Goal: Task Accomplishment & Management: Manage account settings

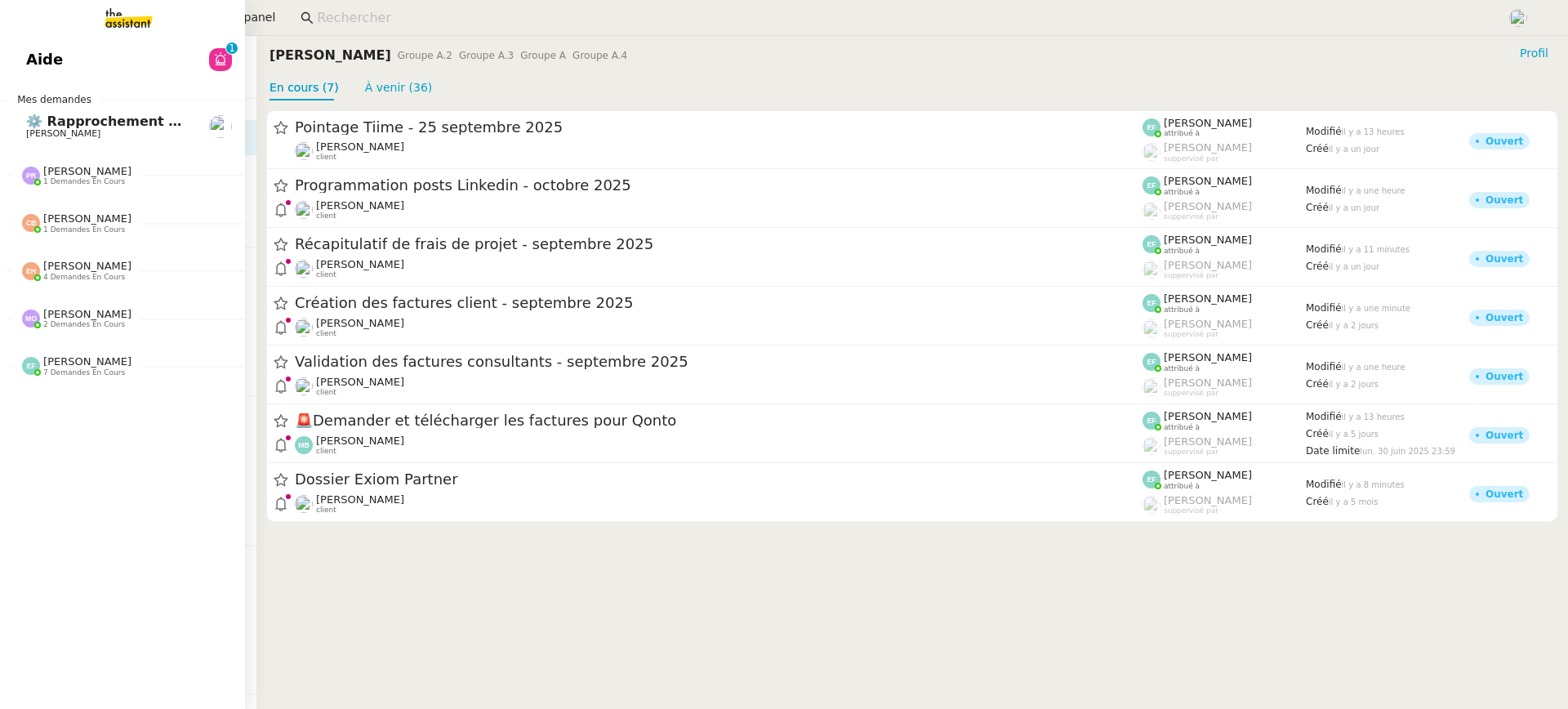
click at [22, 68] on link "Aide 0 1 2 3 4 5 6 7 8 9" at bounding box center [123, 60] width 245 height 37
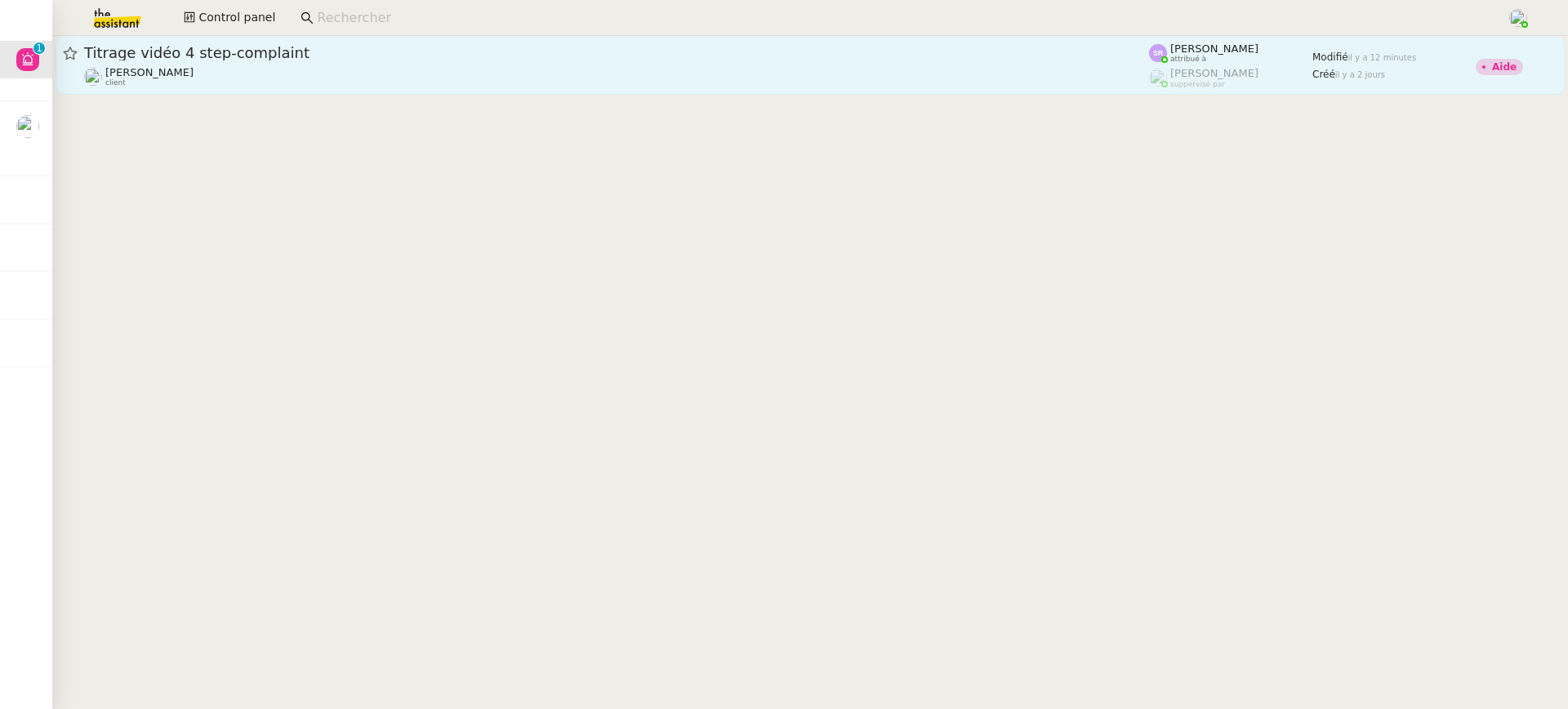
click at [742, 88] on div "[PERSON_NAME] client" at bounding box center [617, 77] width 1065 height 21
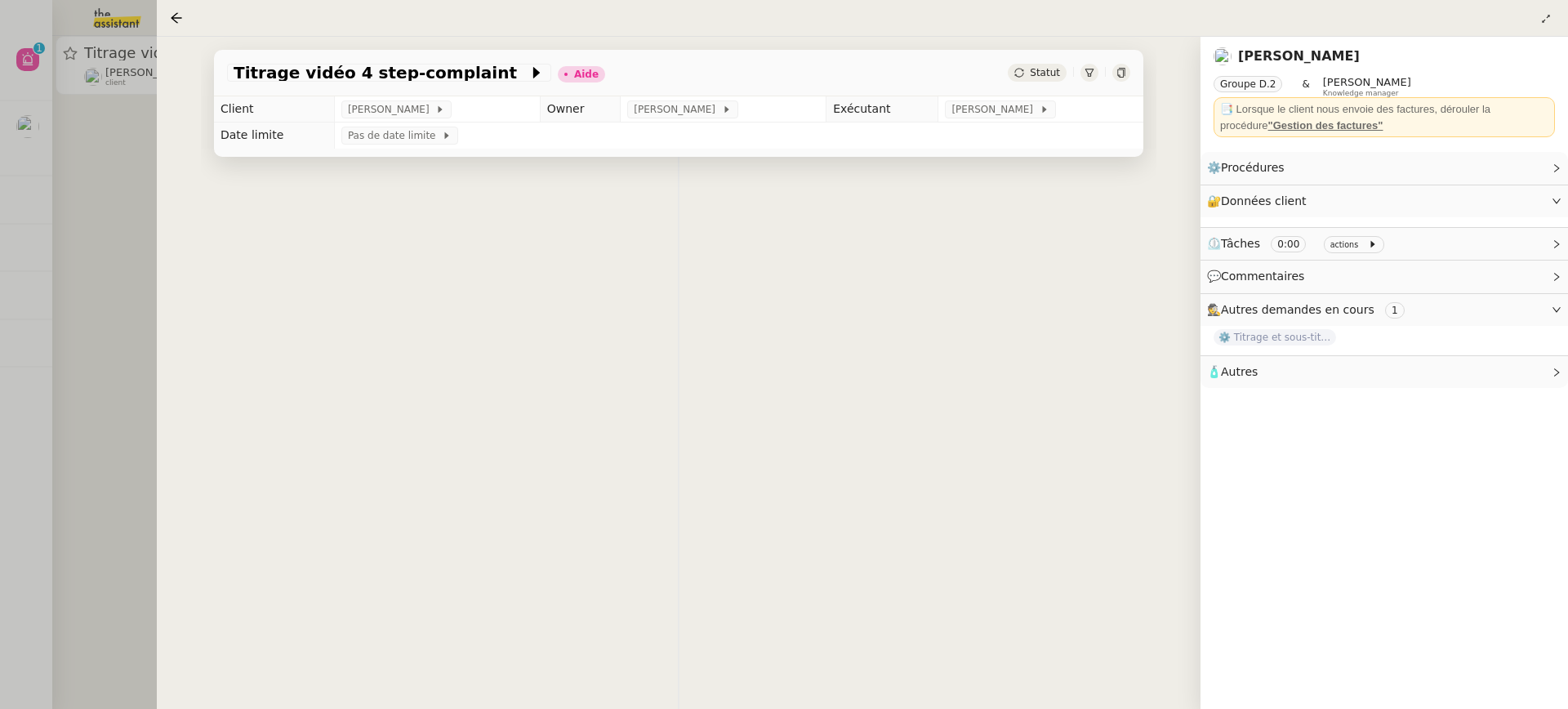
click at [76, 149] on div at bounding box center [784, 354] width 1568 height 709
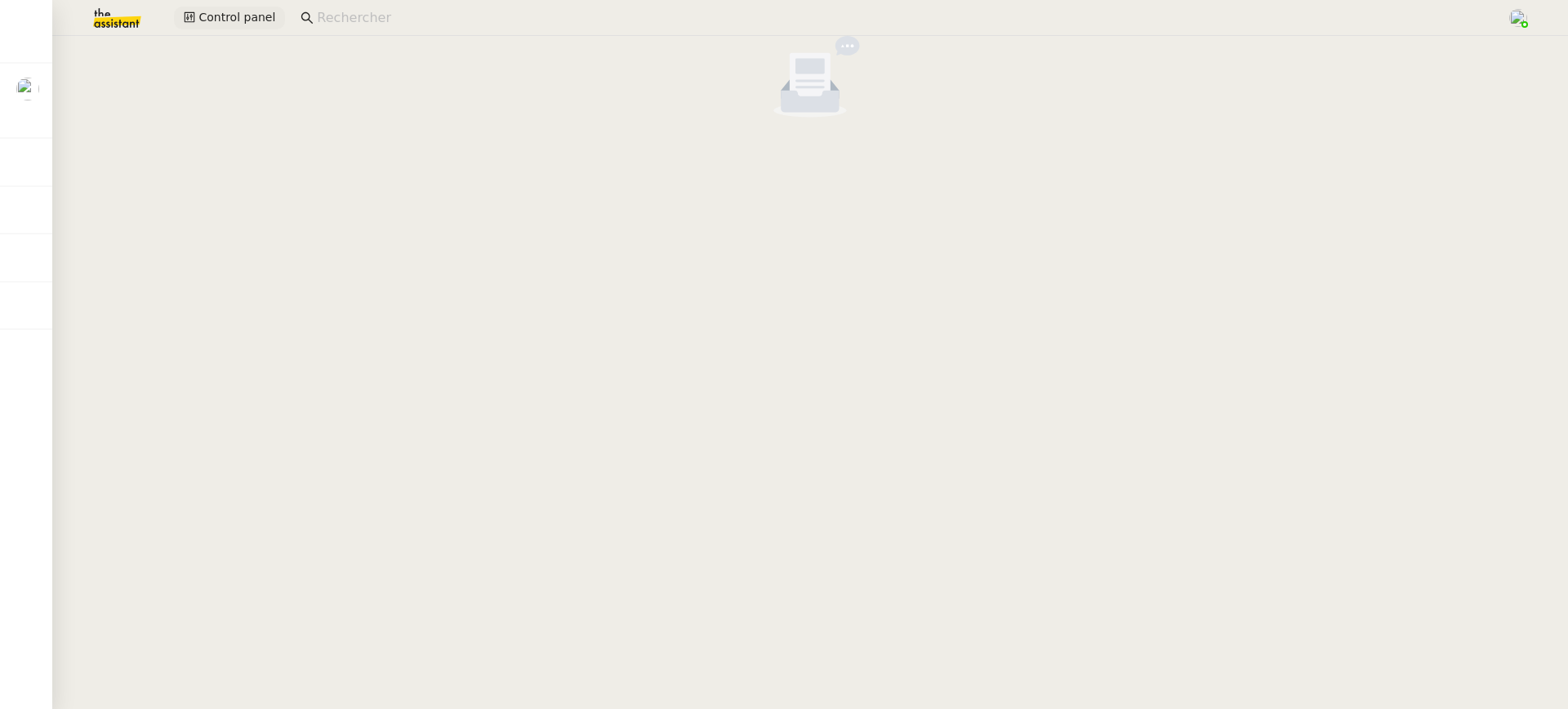
click at [225, 23] on span "Control panel" at bounding box center [237, 18] width 77 height 19
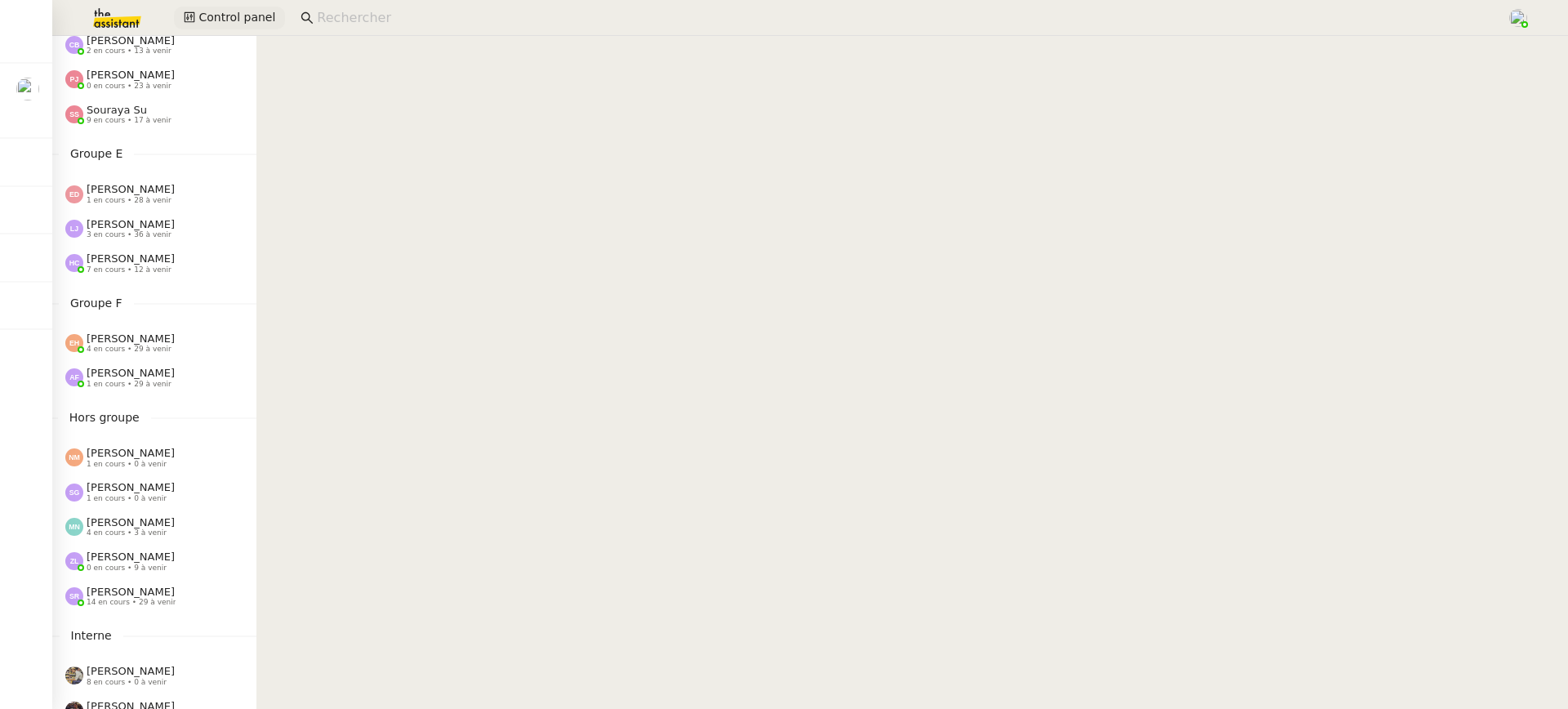
scroll to position [628, 0]
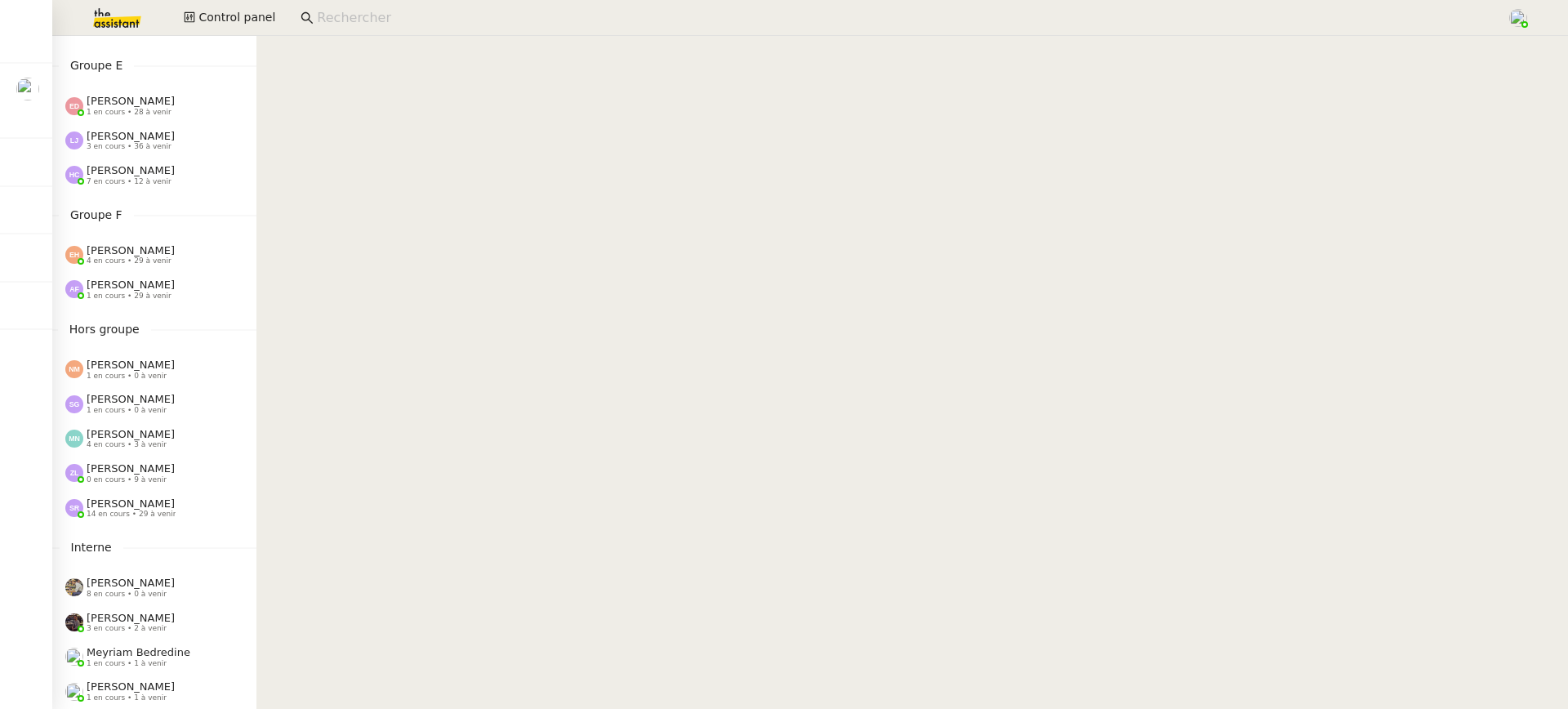
drag, startPoint x: 190, startPoint y: 175, endPoint x: 191, endPoint y: 221, distance: 46.0
click at [191, 176] on div "[PERSON_NAME] 7 en cours • 12 à venir" at bounding box center [161, 174] width 191 height 21
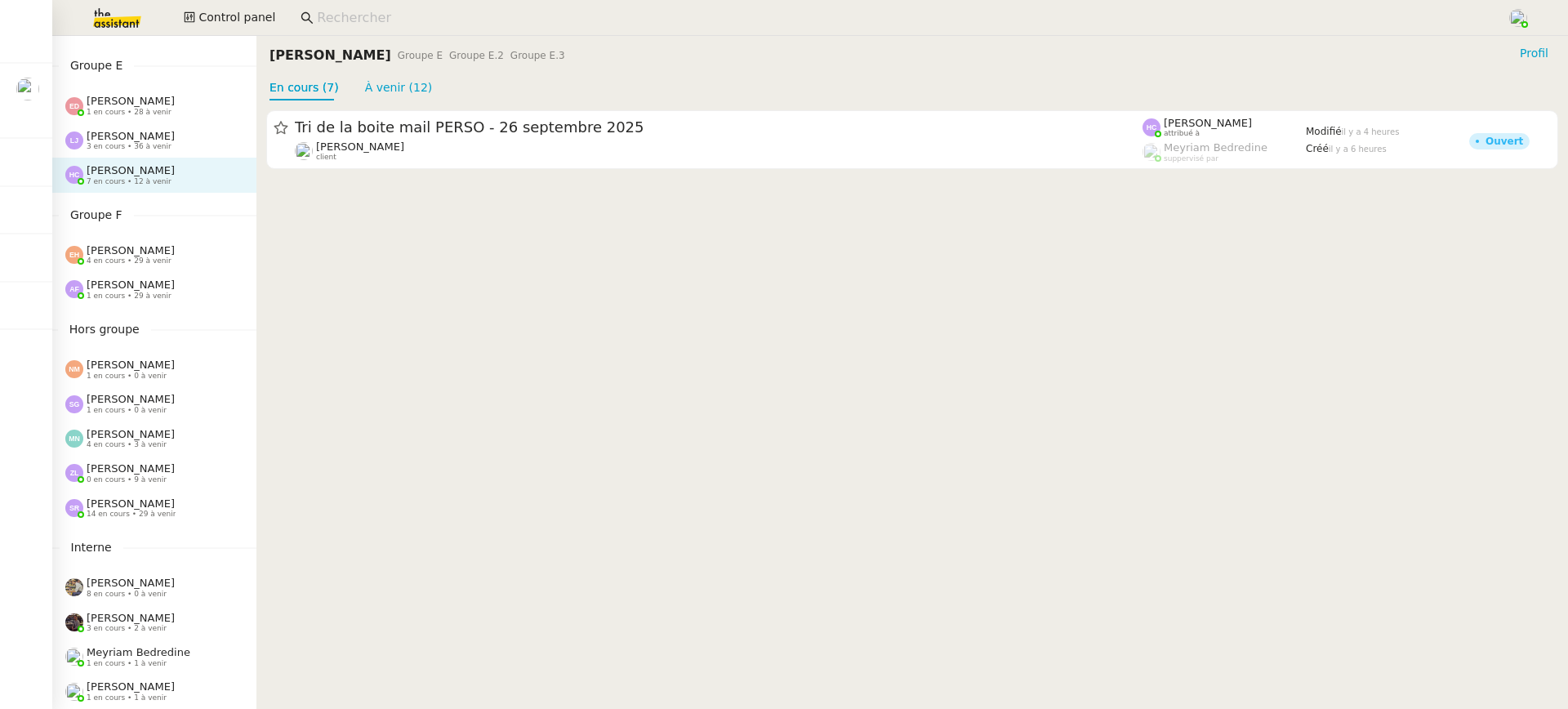
click at [171, 288] on div "[PERSON_NAME] 1 en cours • 29 à venir" at bounding box center [161, 289] width 191 height 21
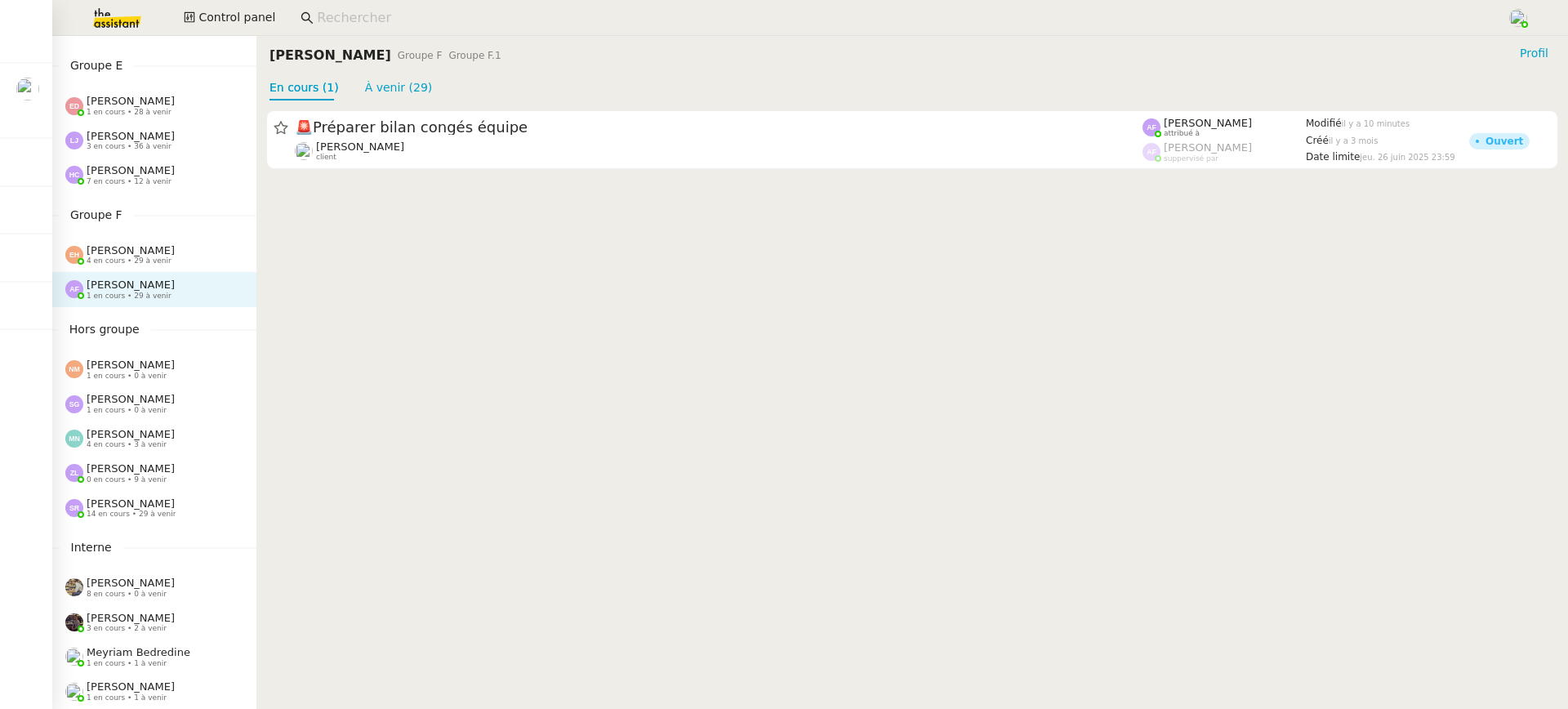
click at [171, 252] on span "[PERSON_NAME]" at bounding box center [131, 250] width 88 height 12
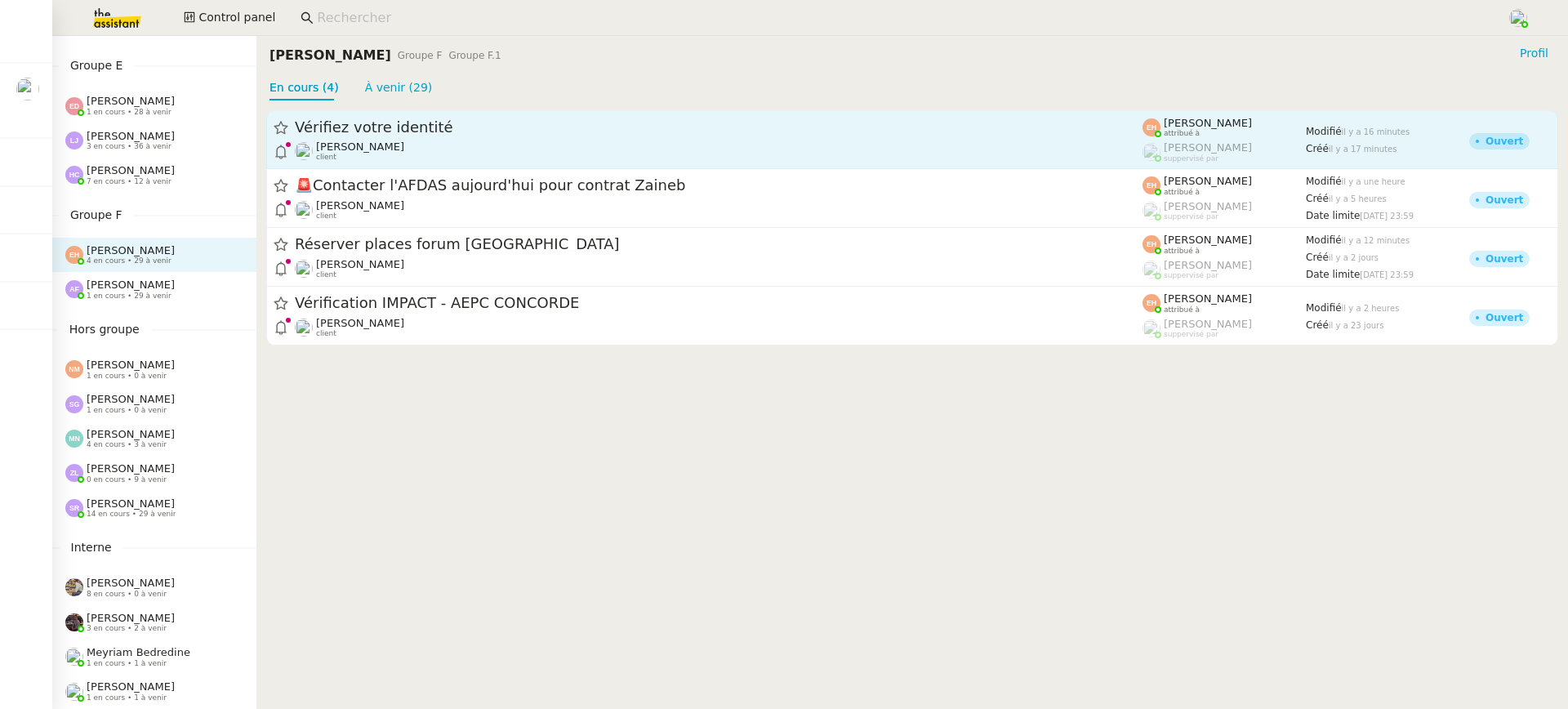
click at [436, 135] on div "Vérifiez votre identité" at bounding box center [719, 127] width 847 height 20
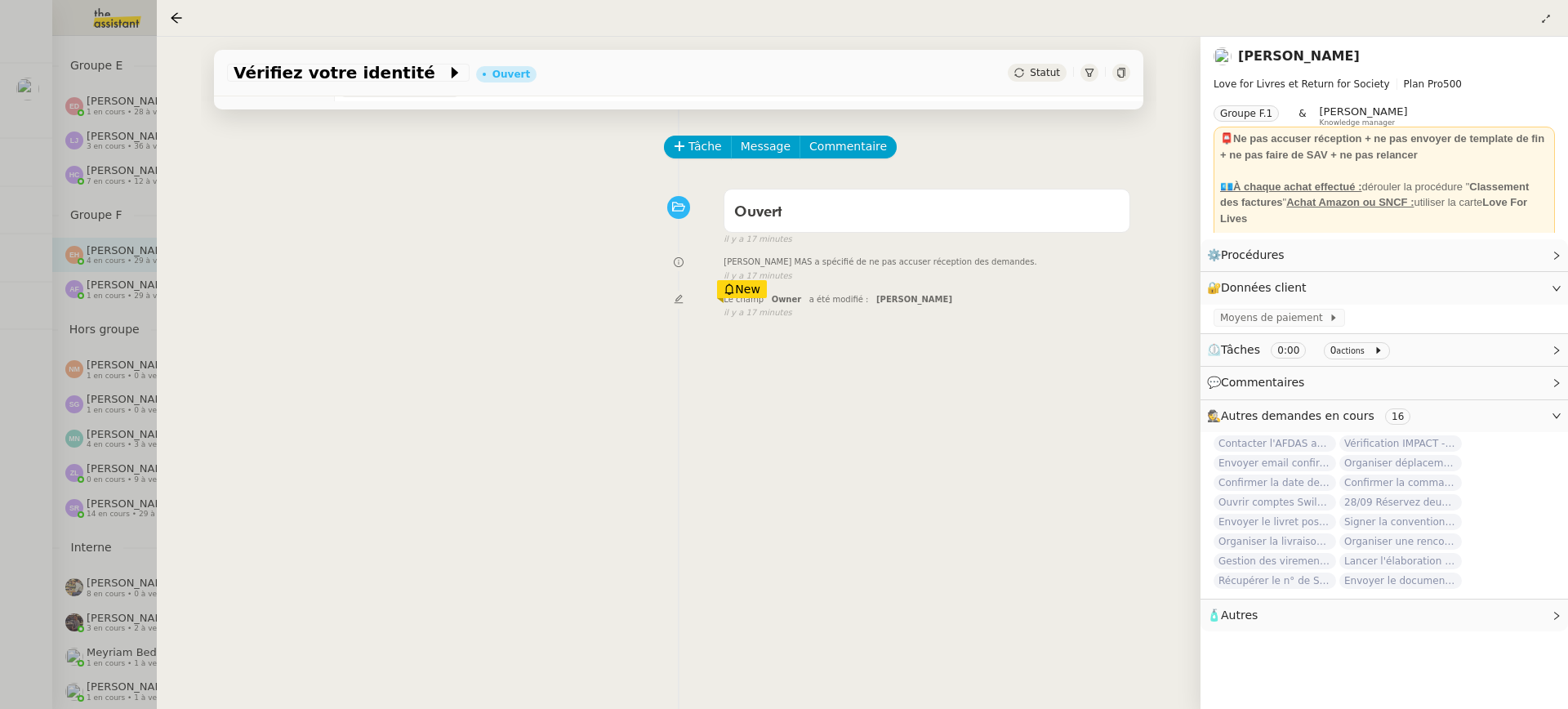
scroll to position [56, 0]
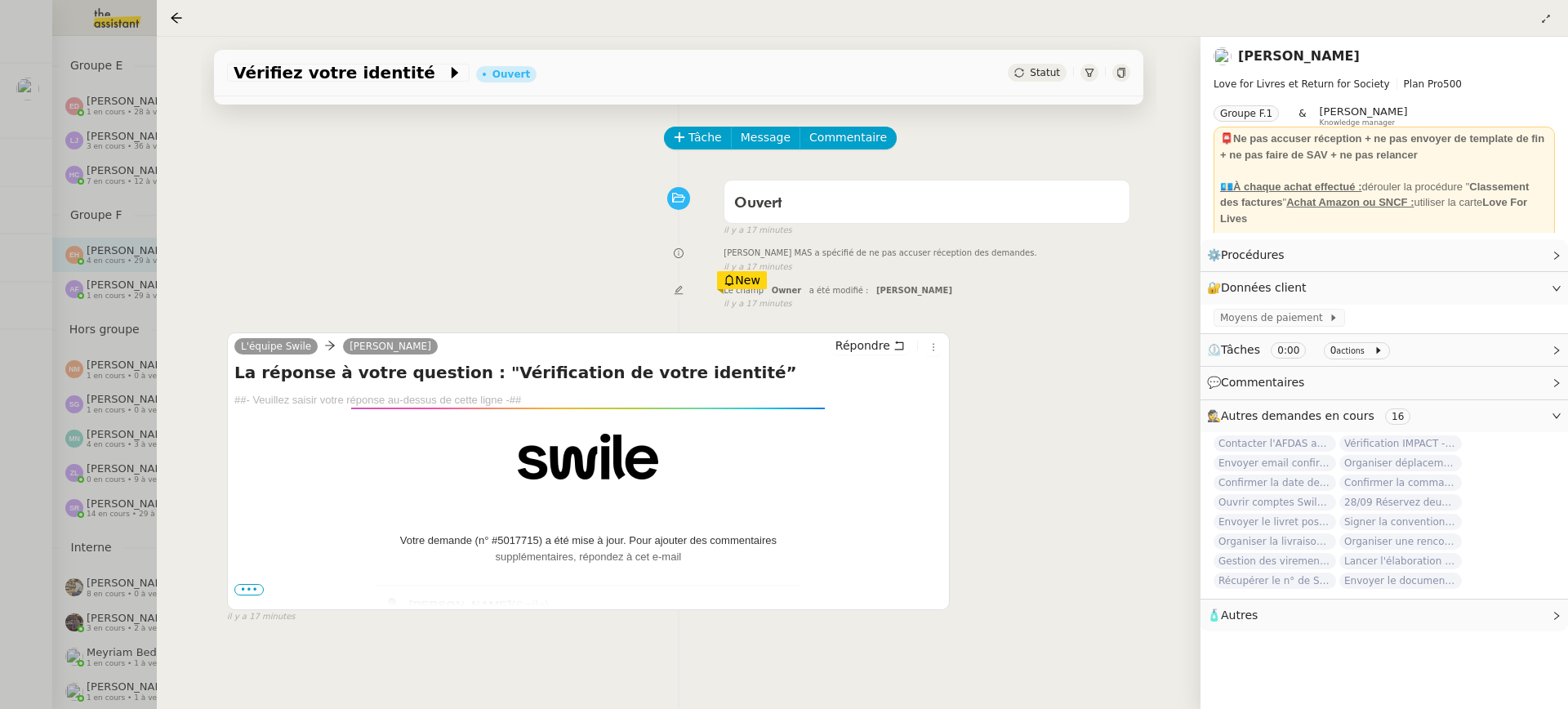
click at [261, 590] on span "•••" at bounding box center [248, 589] width 30 height 11
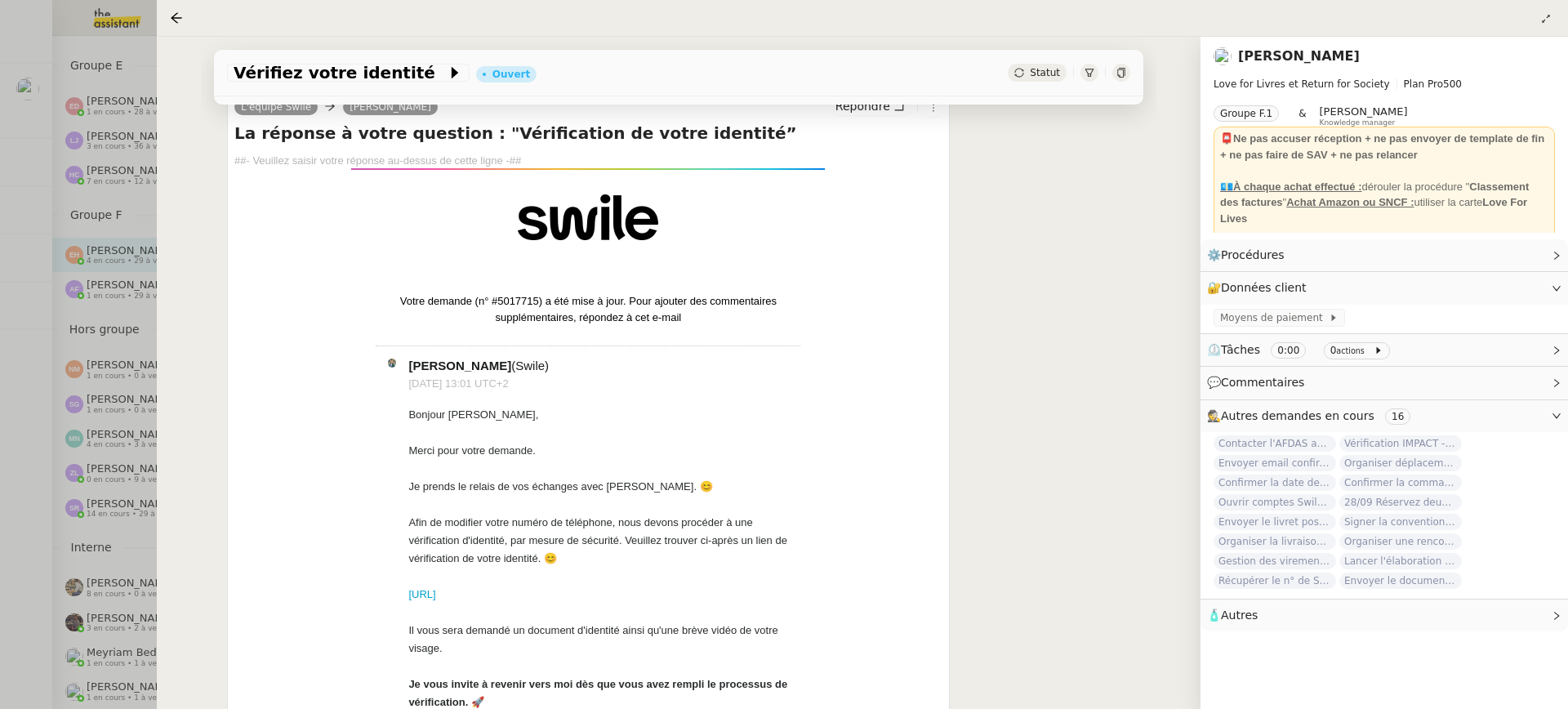
scroll to position [377, 0]
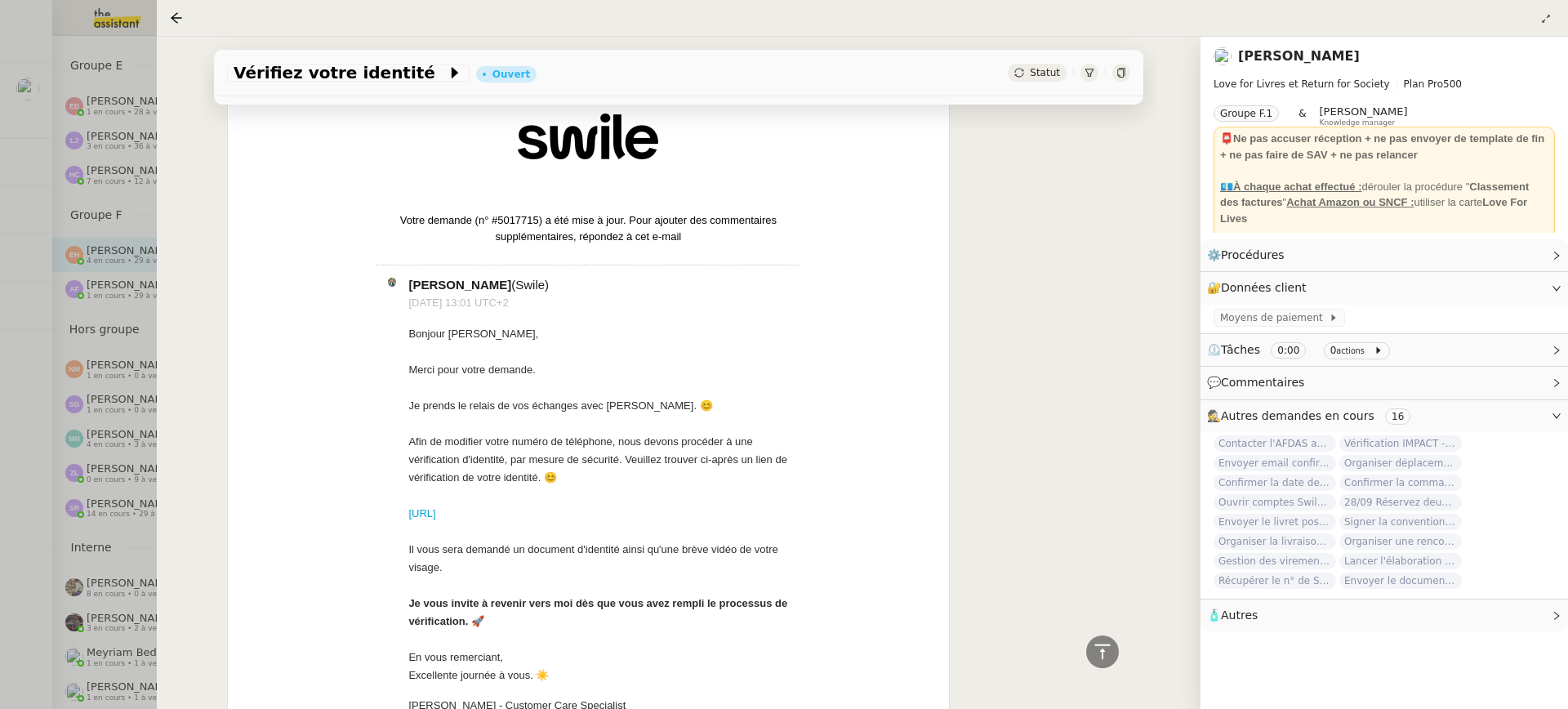
click at [54, 346] on div at bounding box center [784, 354] width 1568 height 709
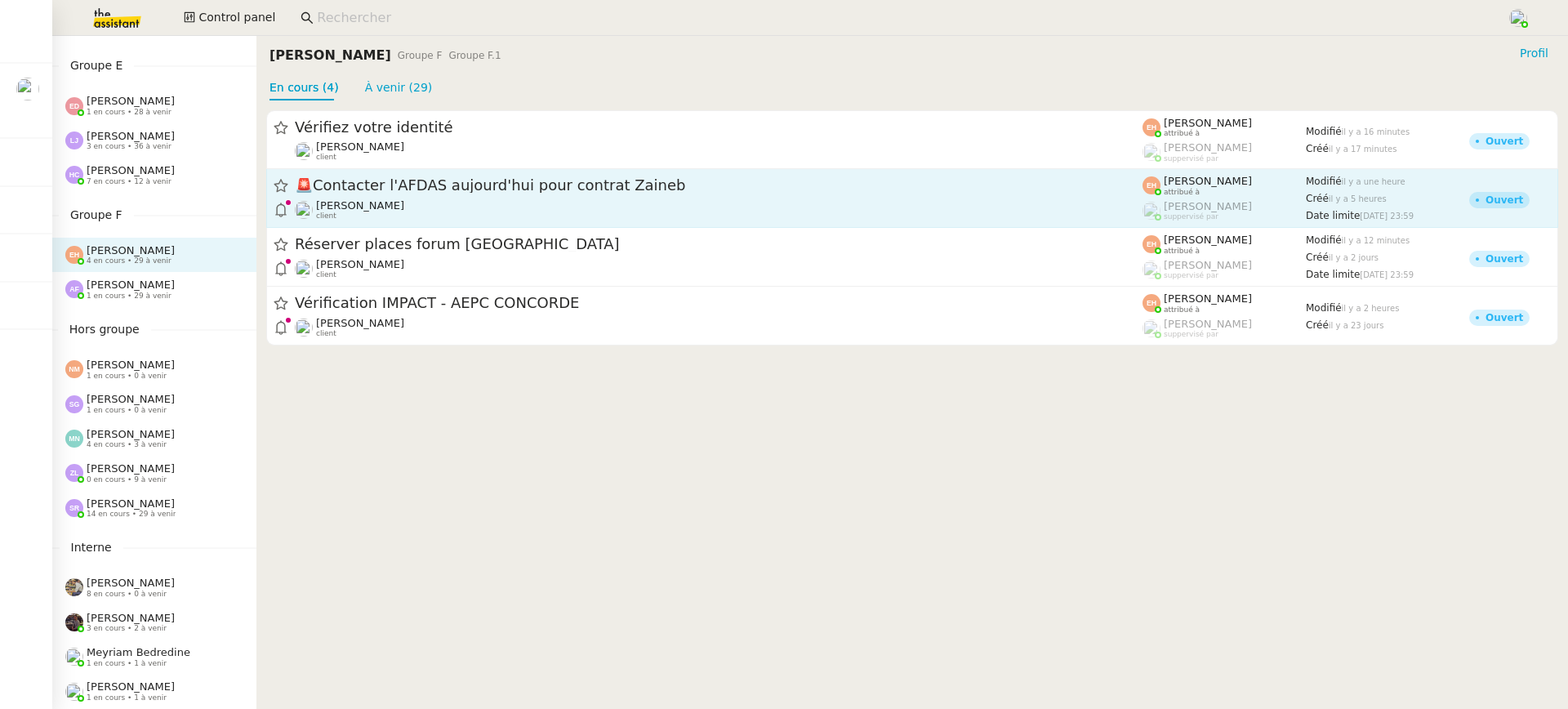
click at [470, 182] on span "🚨 Contacter l'AFDAS aujourd'hui pour contrat Zaineb" at bounding box center [719, 186] width 847 height 14
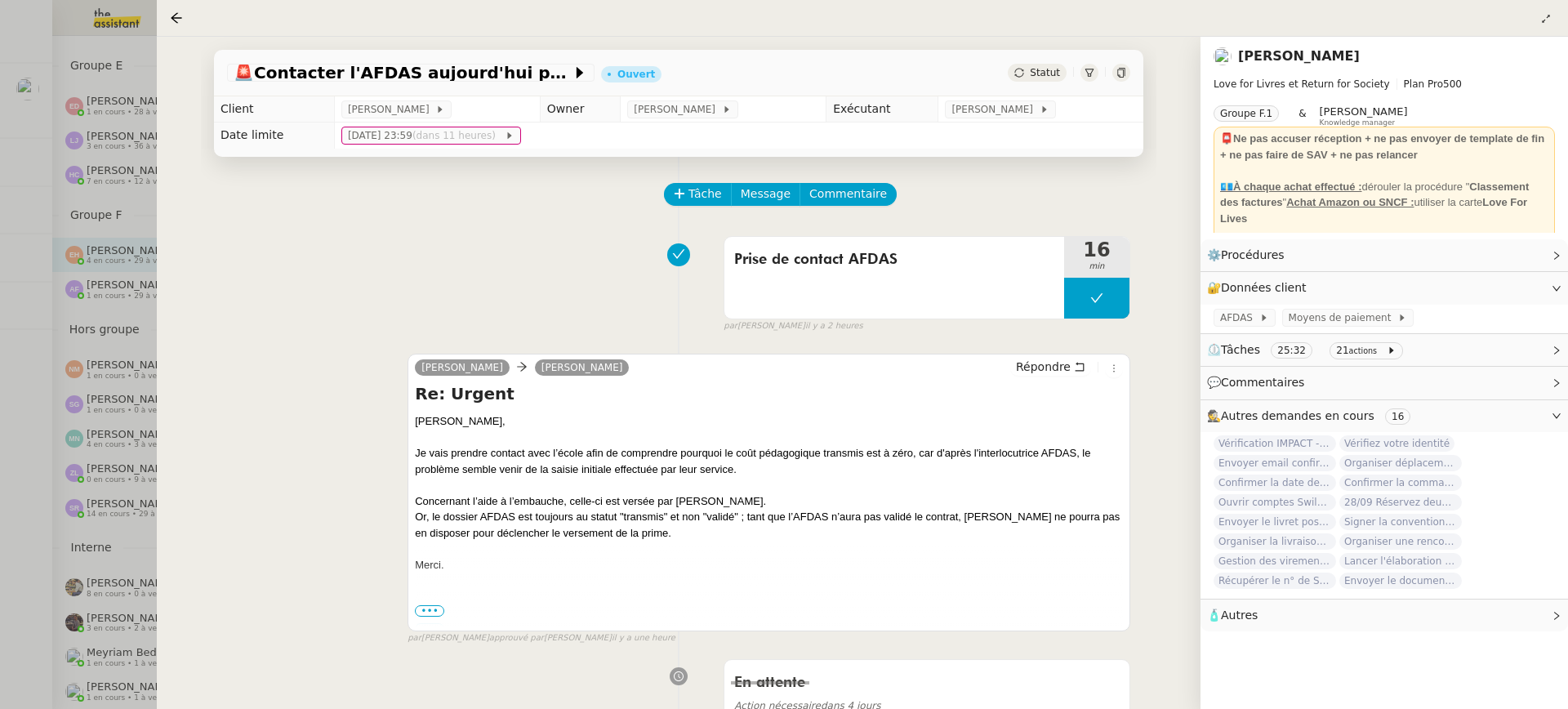
click at [34, 375] on div at bounding box center [784, 354] width 1568 height 709
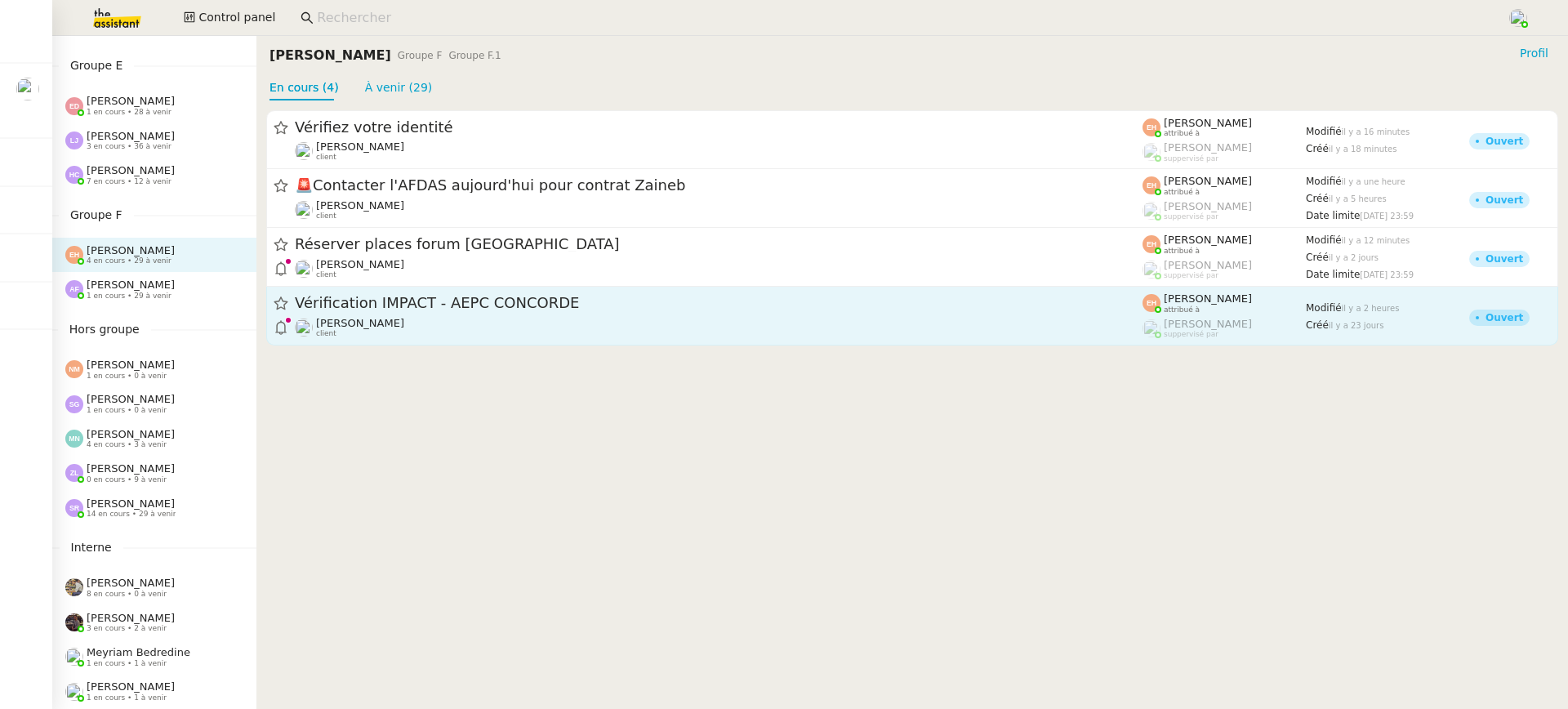
click at [391, 312] on div "Vérification IMPACT - AEPC CONCORDE" at bounding box center [719, 304] width 847 height 20
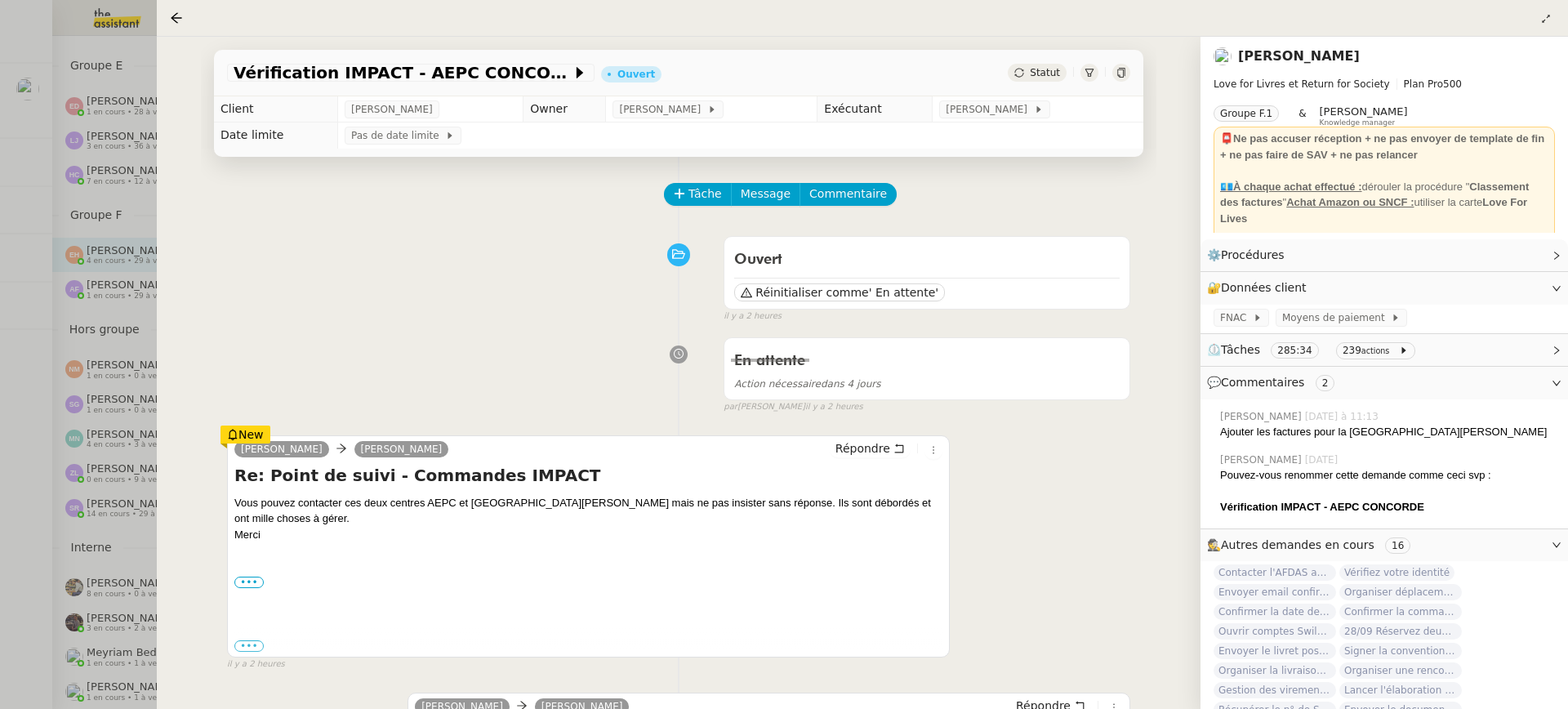
click at [165, 192] on div "Vérification IMPACT - AEPC CONCORDE Ouvert Statut Client [PERSON_NAME] MAS Owne…" at bounding box center [678, 373] width 1044 height 672
click at [111, 189] on div at bounding box center [784, 354] width 1568 height 709
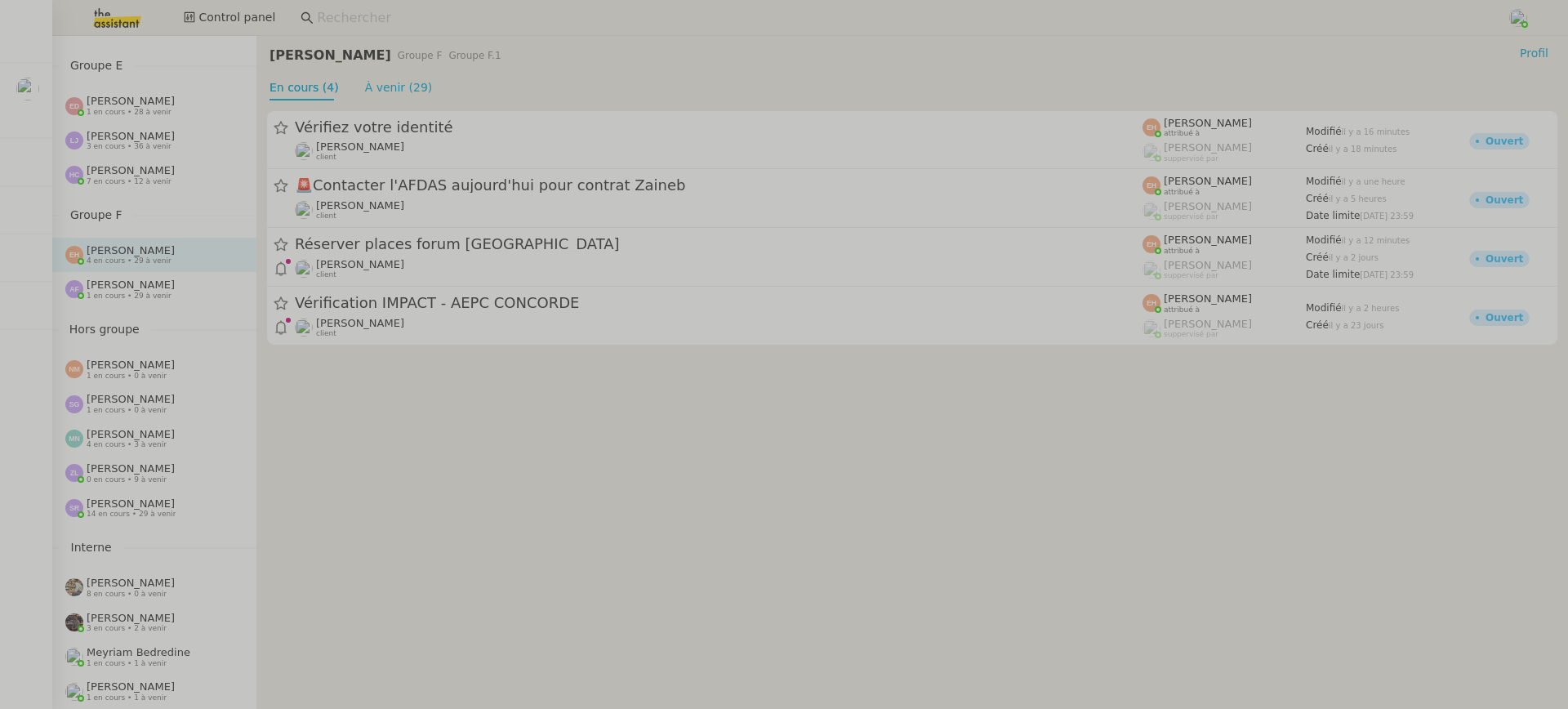
click at [151, 283] on div "[PERSON_NAME] 1 en cours • 29 à venir" at bounding box center [131, 289] width 88 height 21
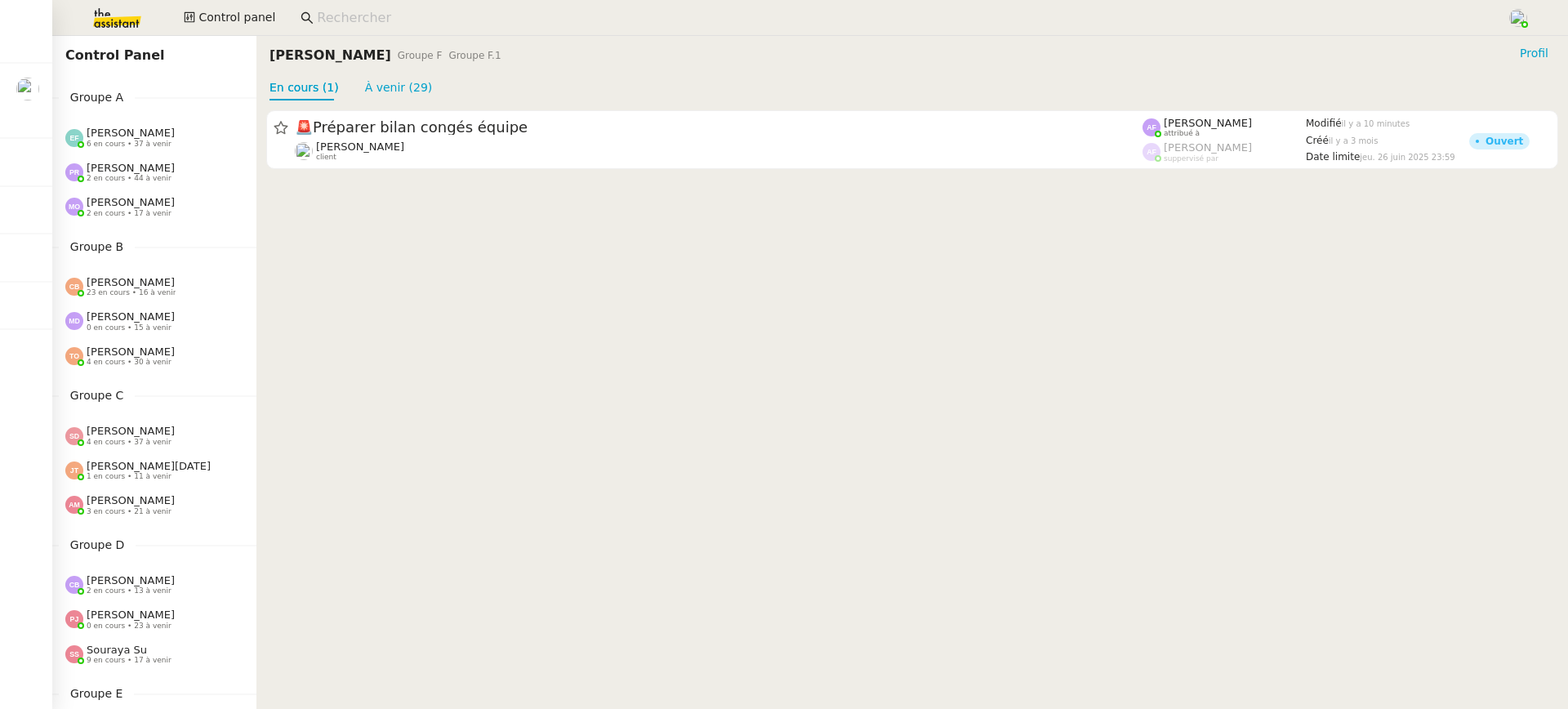
click at [145, 126] on div "[PERSON_NAME] 6 en cours • 37 à venir" at bounding box center [154, 137] width 204 height 34
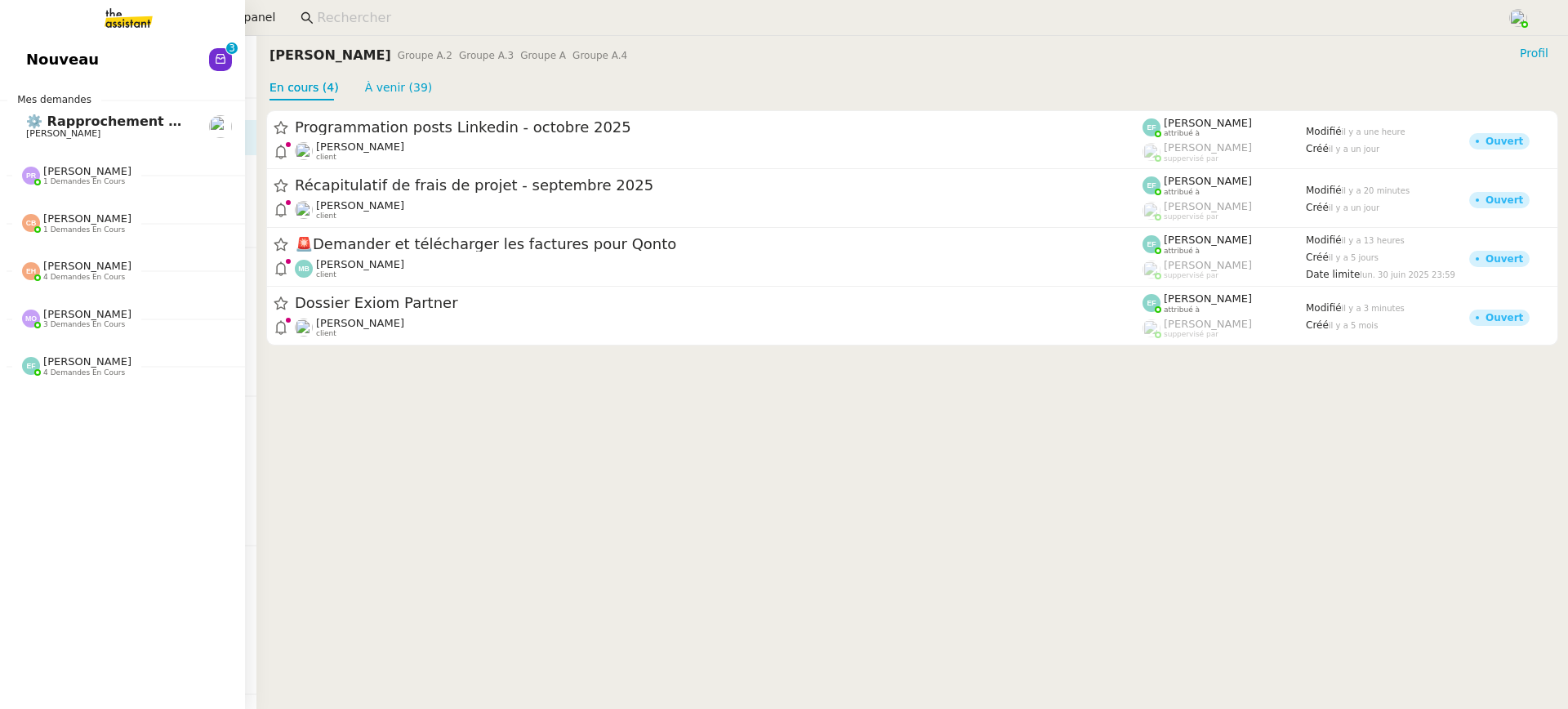
click at [67, 57] on span "Nouveau" at bounding box center [62, 60] width 72 height 25
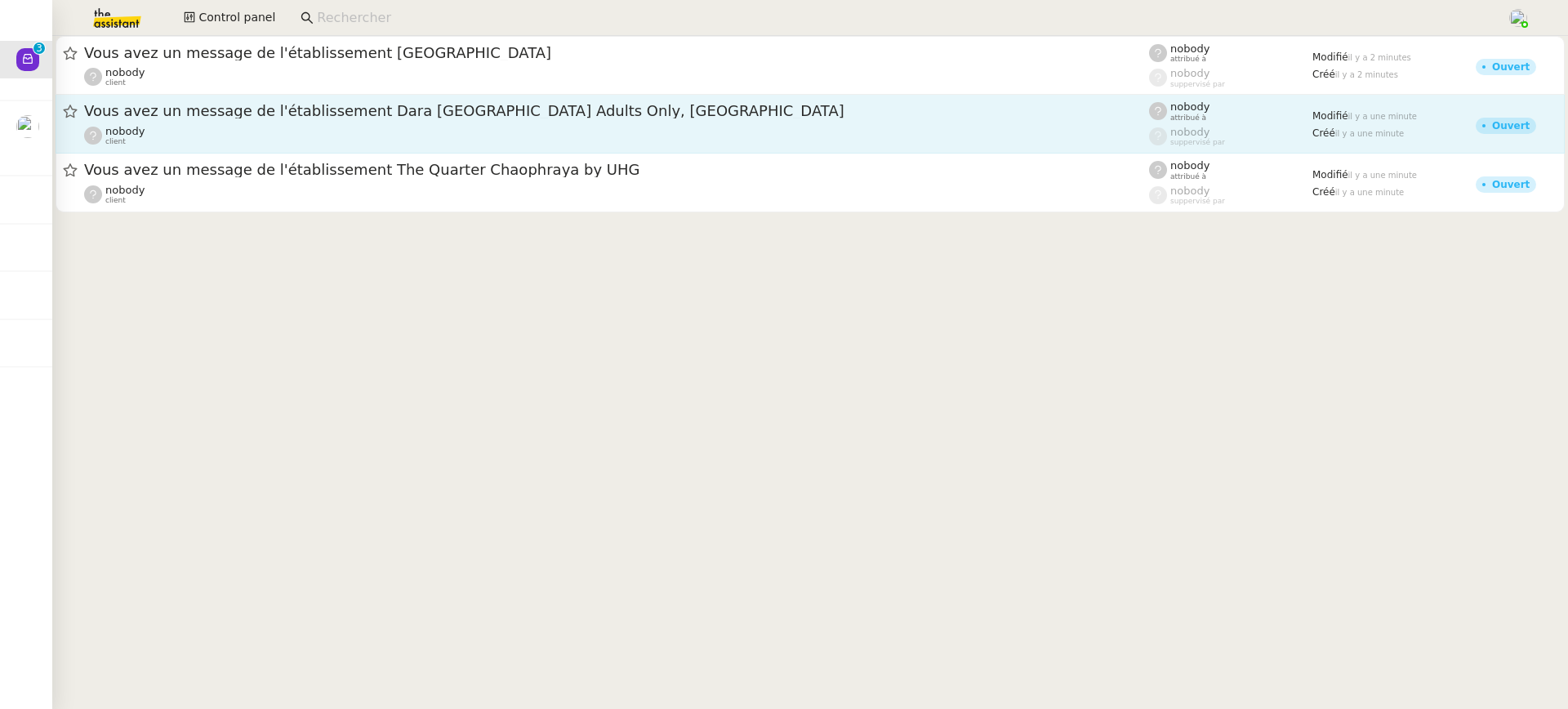
click at [491, 133] on div "nobody client" at bounding box center [617, 135] width 1065 height 21
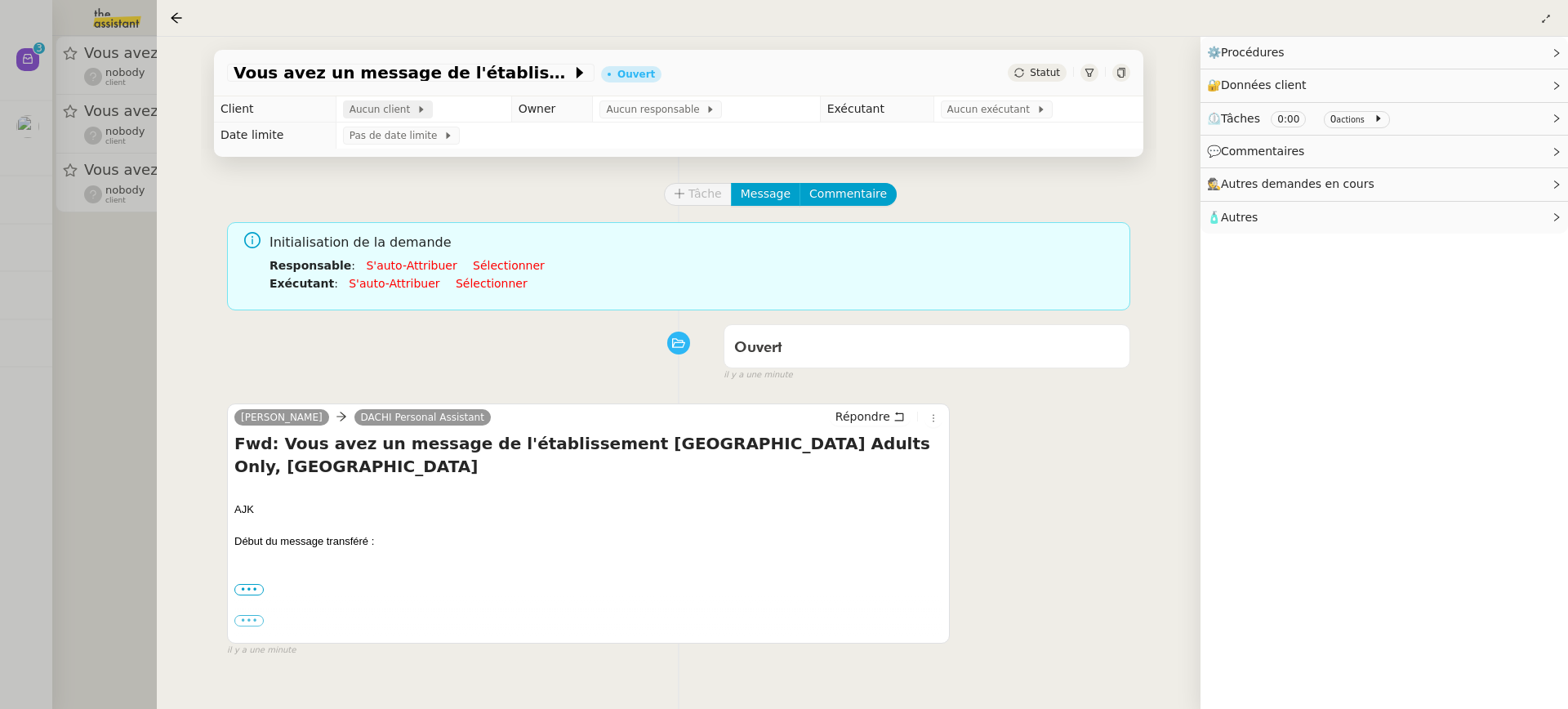
click at [362, 105] on span "Aucun client" at bounding box center [383, 109] width 67 height 16
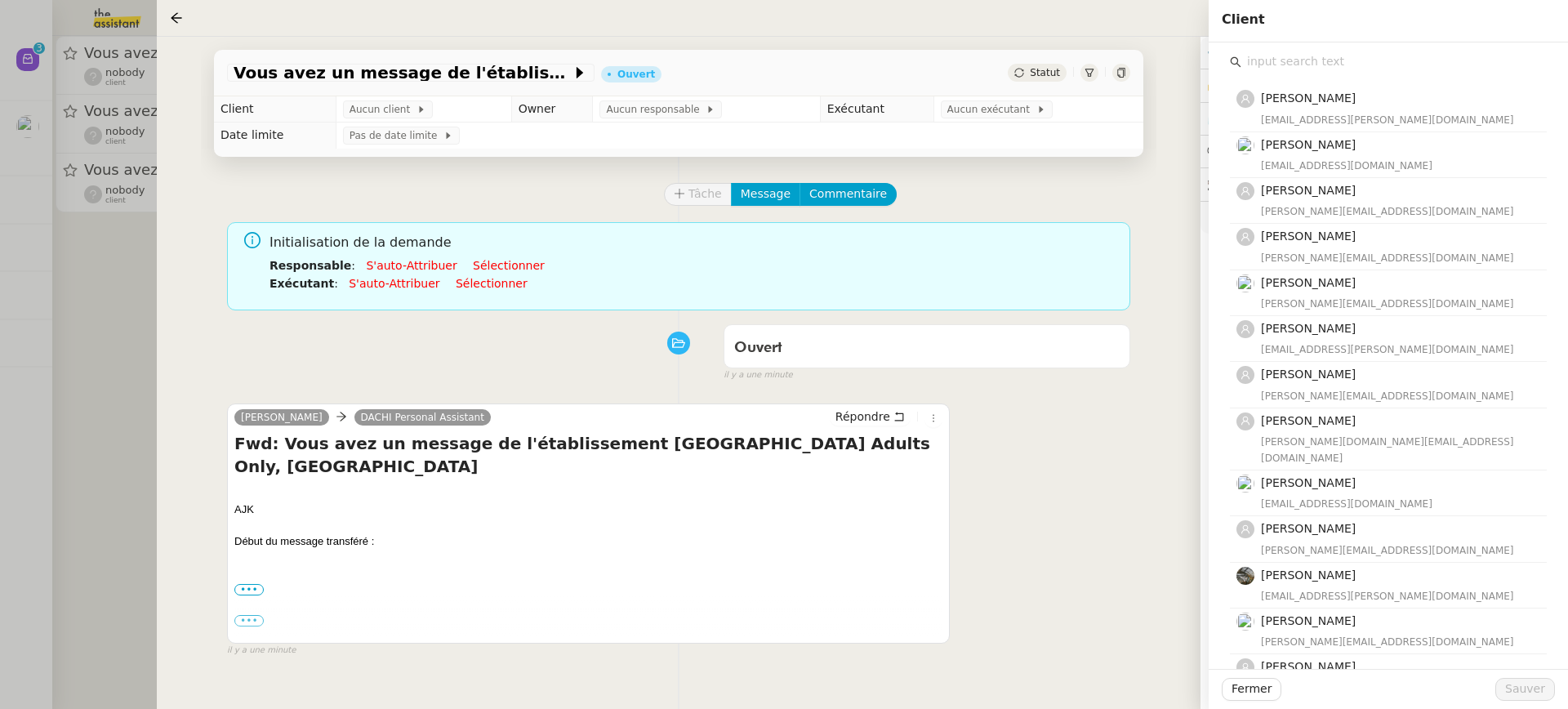
click at [1262, 66] on input "text" at bounding box center [1394, 62] width 305 height 22
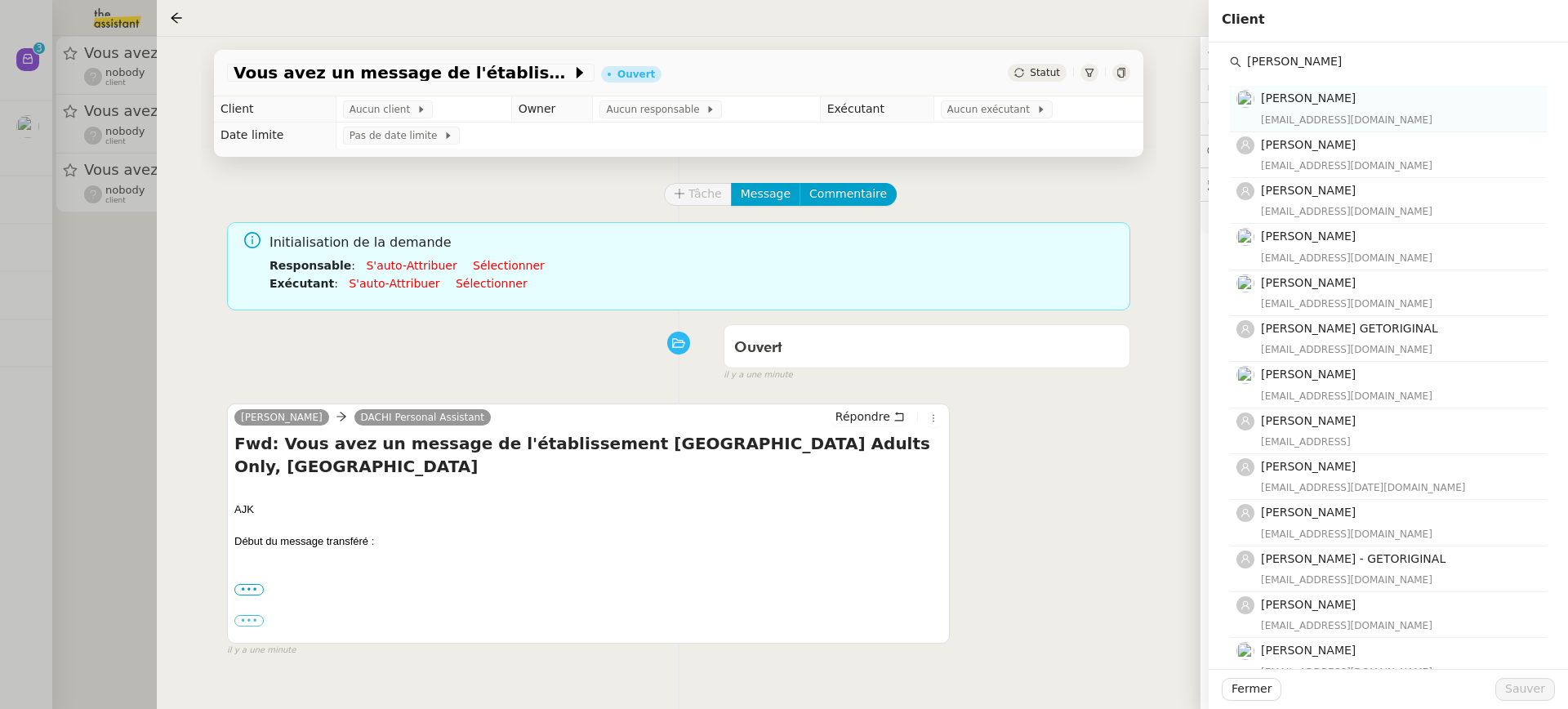
type input "[PERSON_NAME]"
click at [1340, 105] on h4 "[PERSON_NAME]" at bounding box center [1399, 99] width 276 height 19
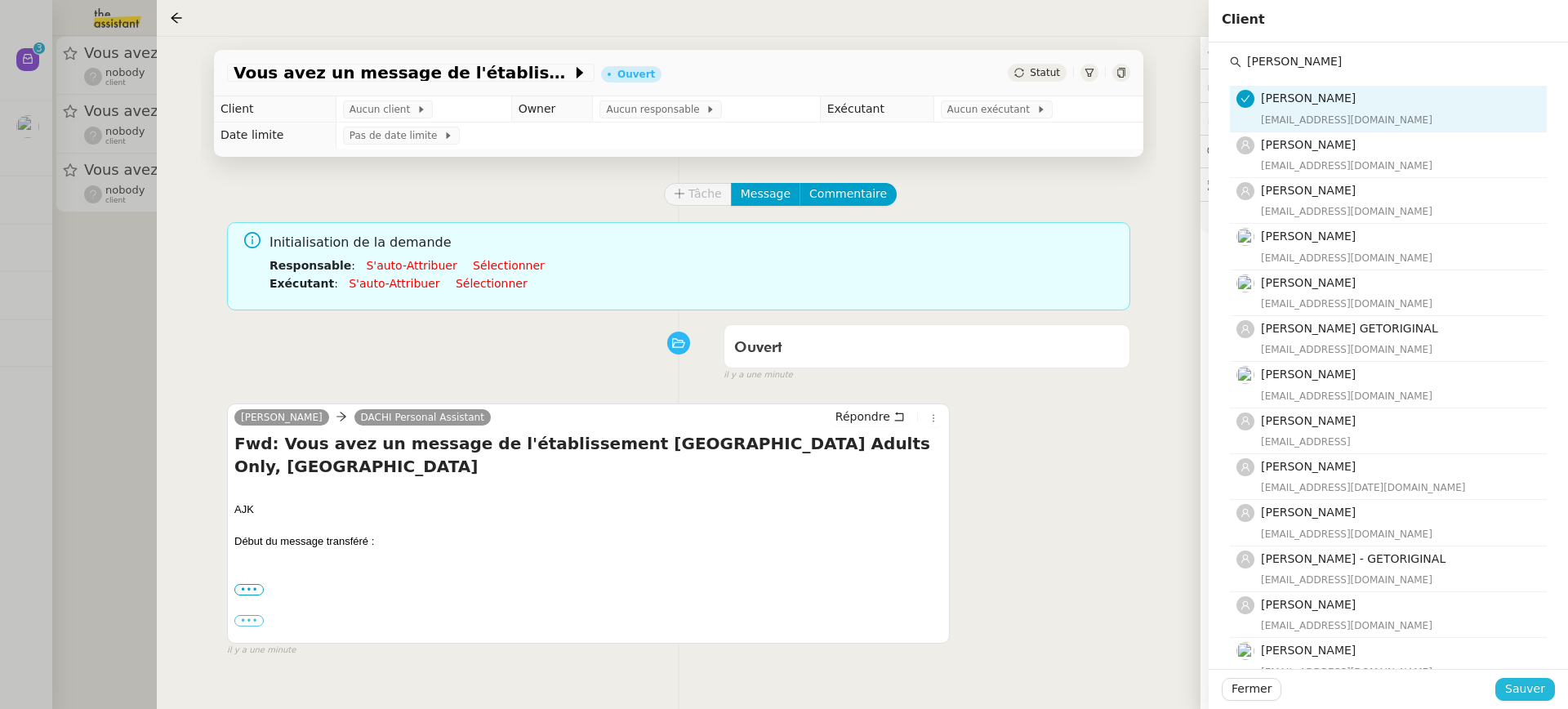
click at [1538, 699] on button "Sauver" at bounding box center [1525, 689] width 60 height 23
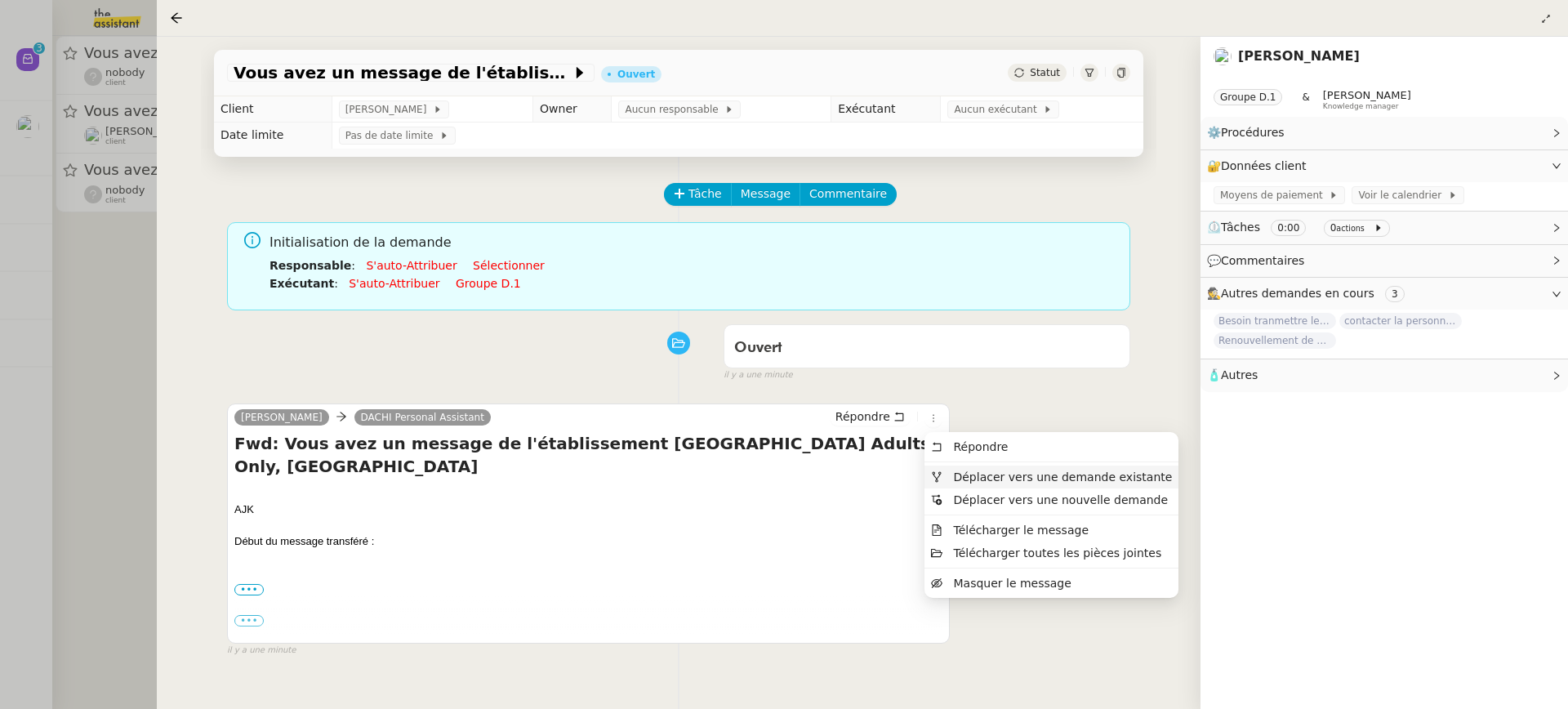
click at [969, 473] on span "Déplacer vers une demande existante" at bounding box center [1062, 477] width 219 height 13
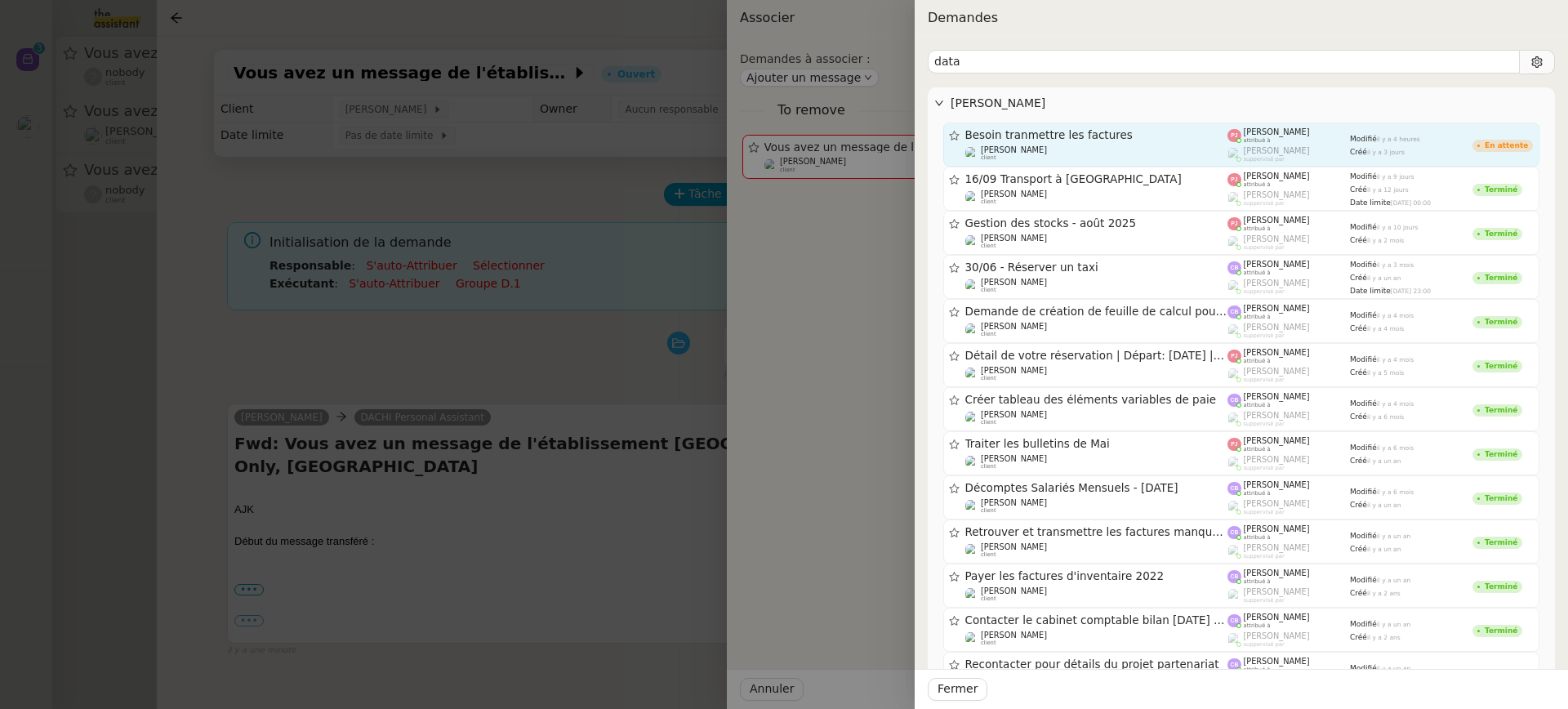
type input "data"
click at [1212, 134] on span "Besoin tranmettre les factures" at bounding box center [1097, 135] width 263 height 11
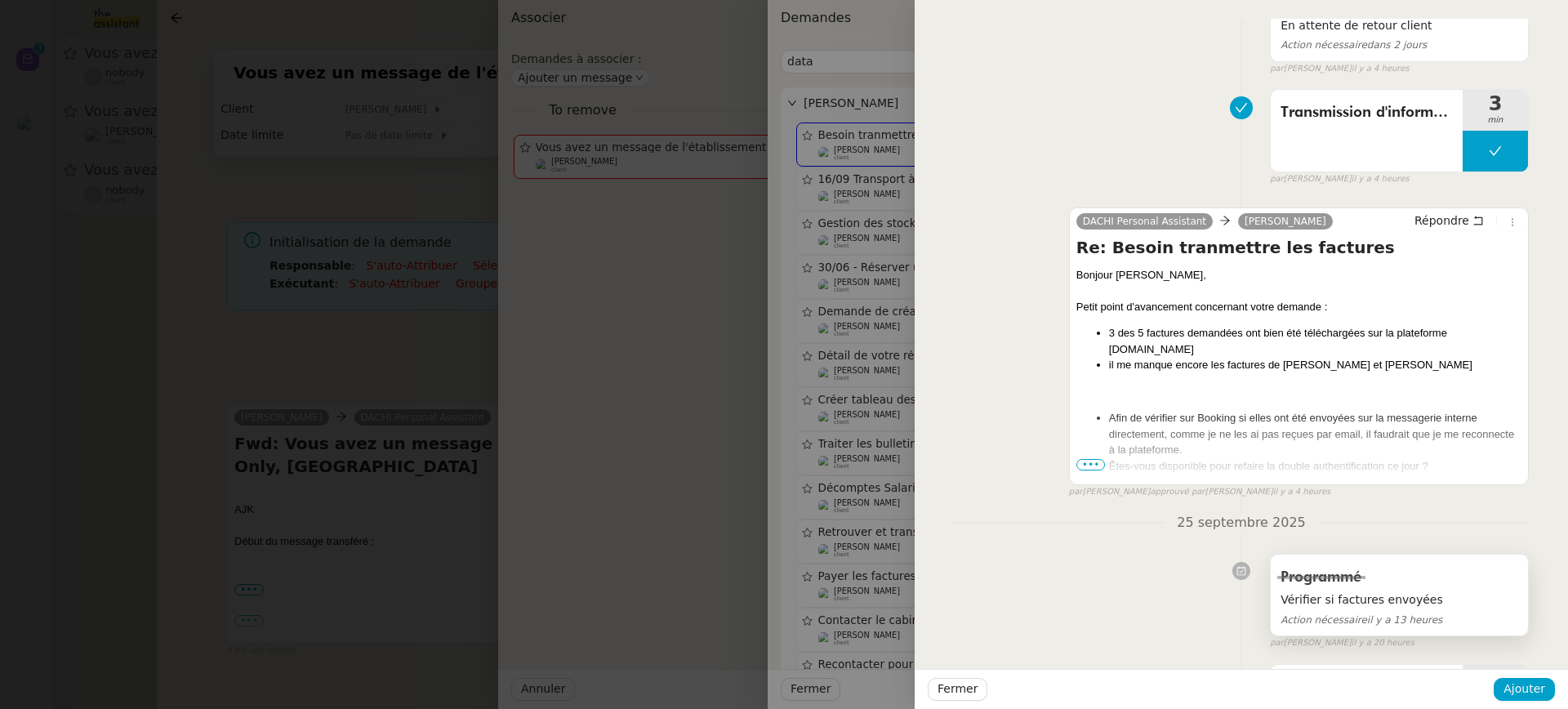
scroll to position [222, 0]
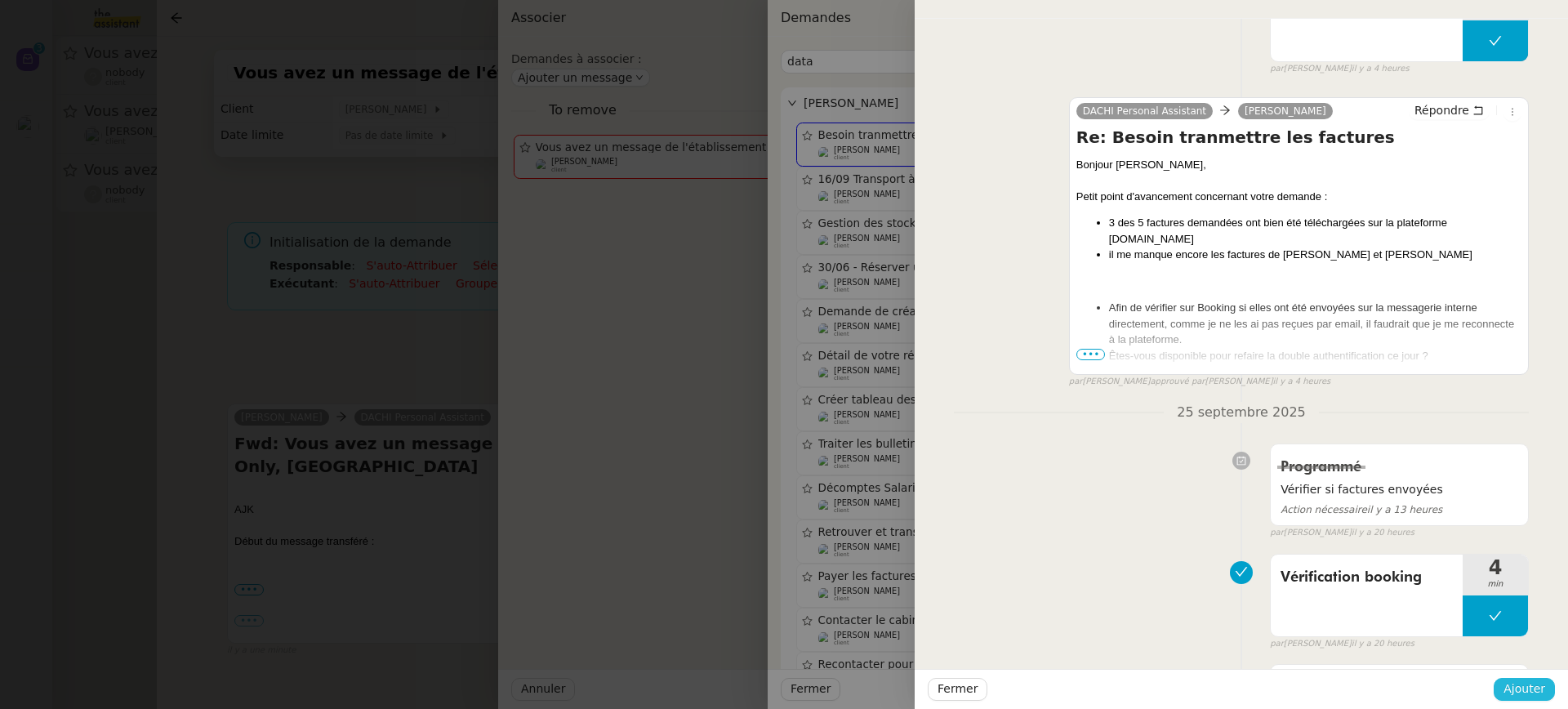
click at [1536, 700] on button "Ajouter" at bounding box center [1525, 689] width 61 height 23
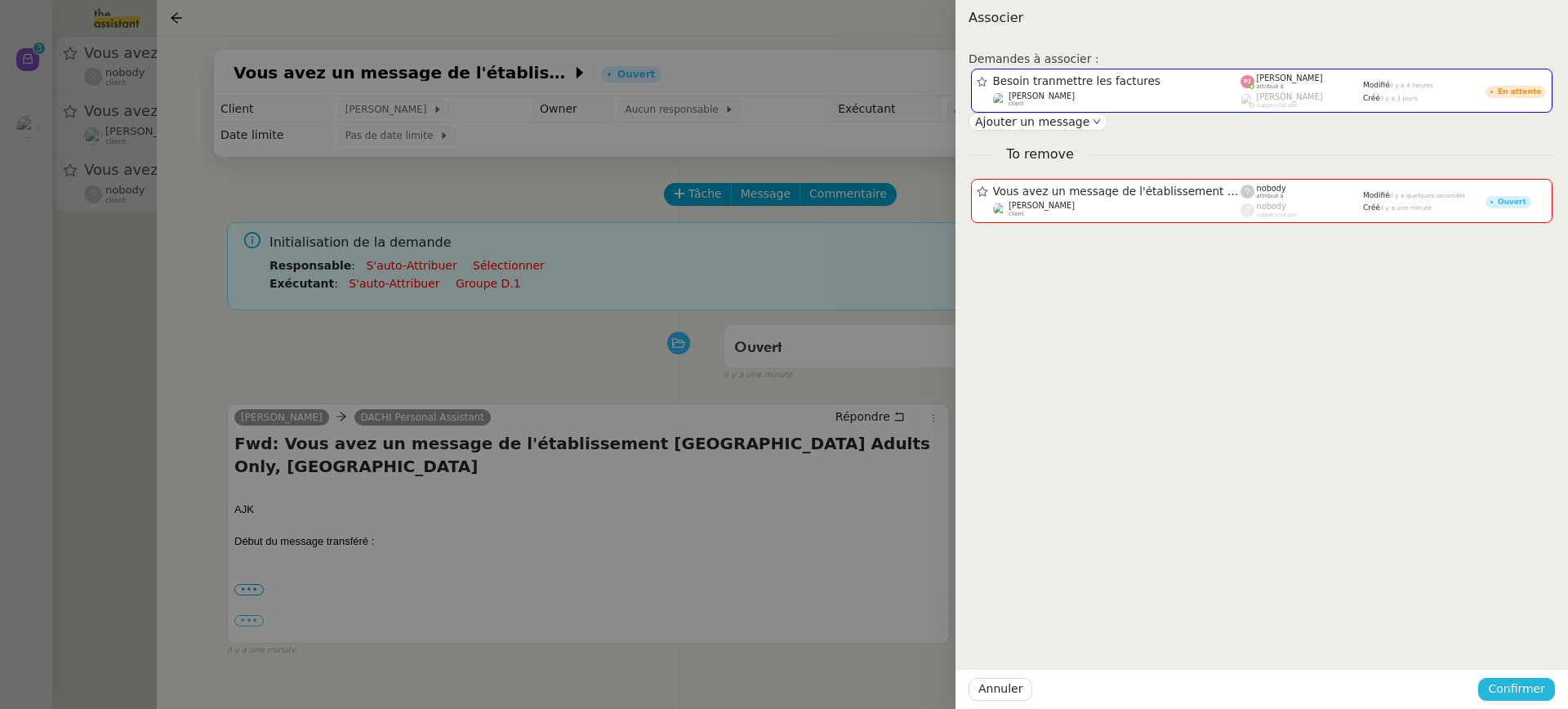
click at [1535, 692] on span "Confirmer" at bounding box center [1516, 689] width 57 height 19
click at [1529, 649] on span "Ajouter" at bounding box center [1518, 645] width 42 height 16
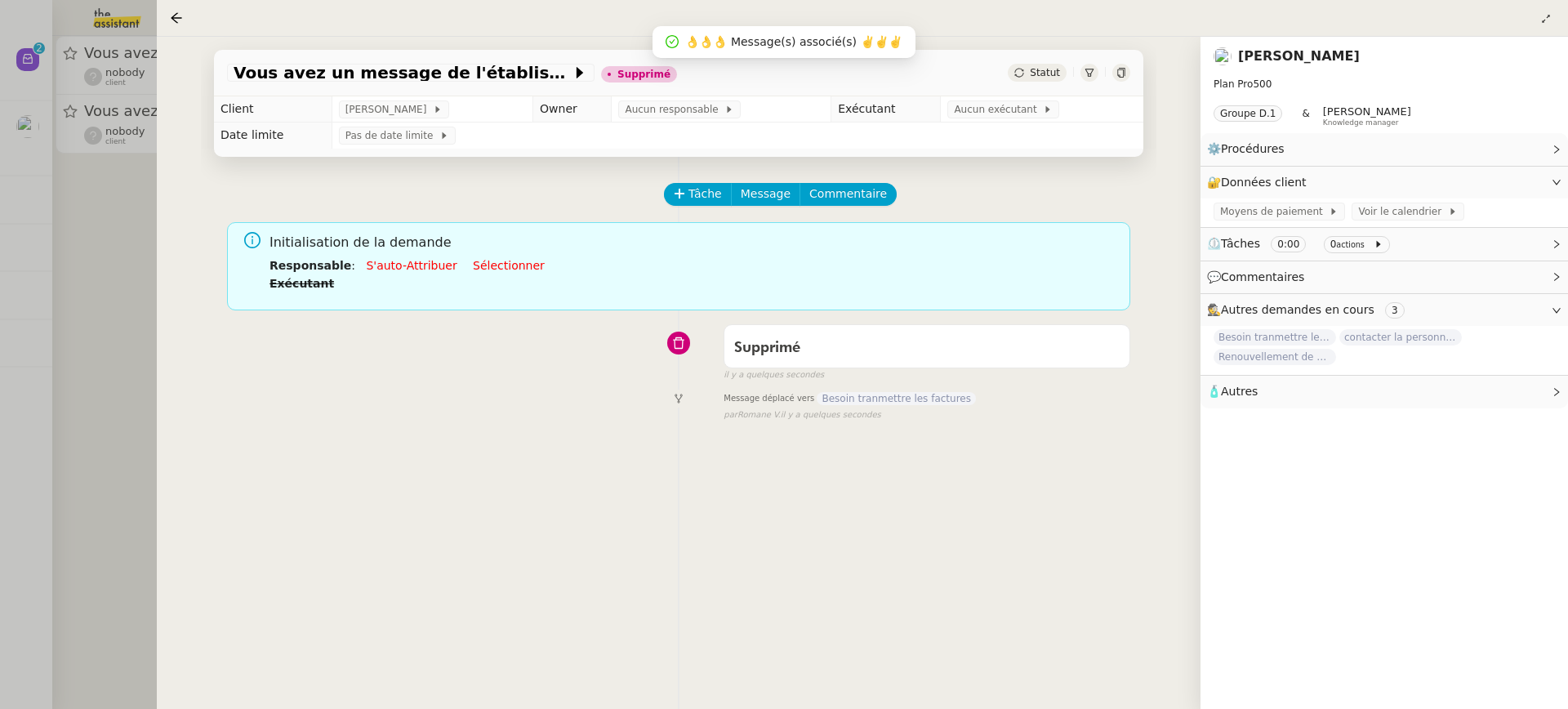
click at [88, 111] on div at bounding box center [784, 354] width 1568 height 709
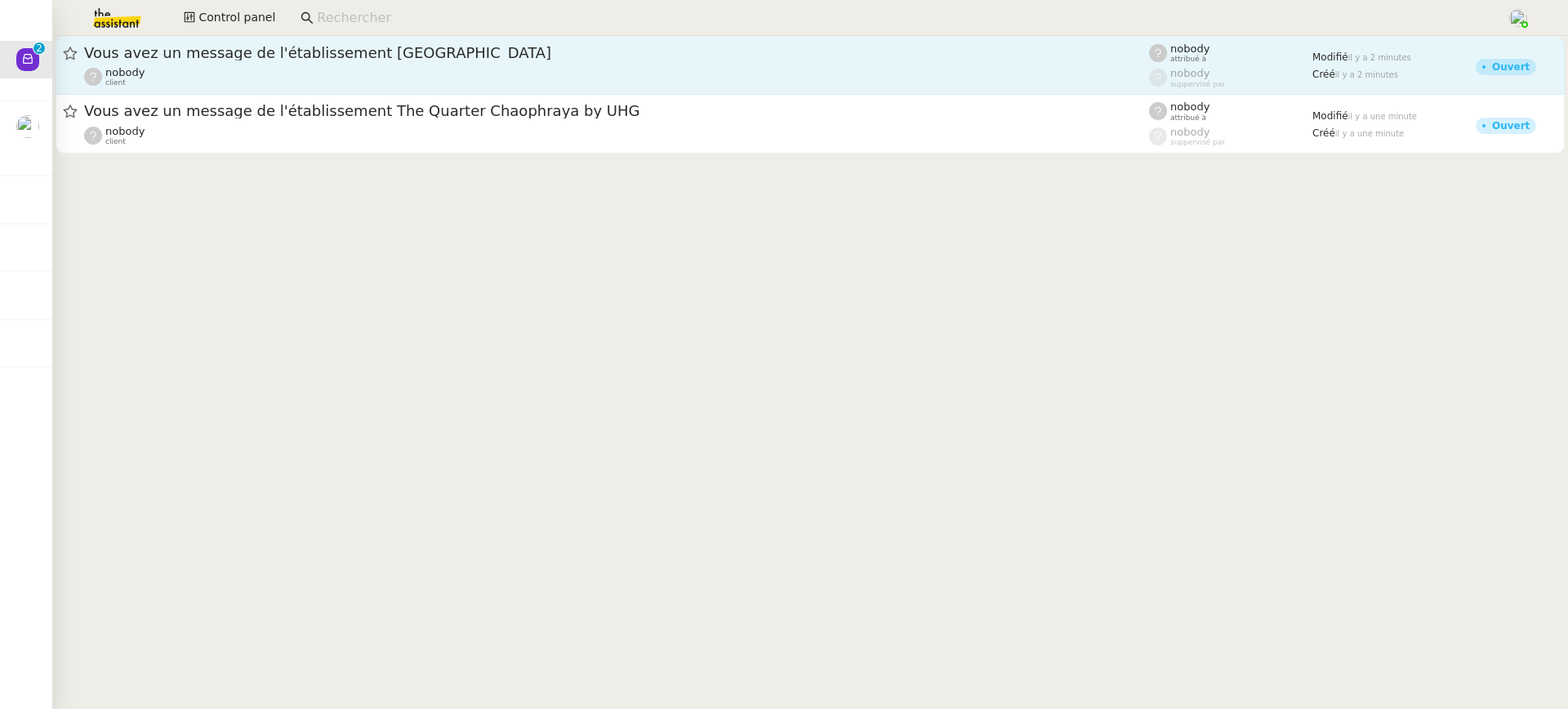
click at [193, 68] on div "nobody client" at bounding box center [617, 77] width 1065 height 21
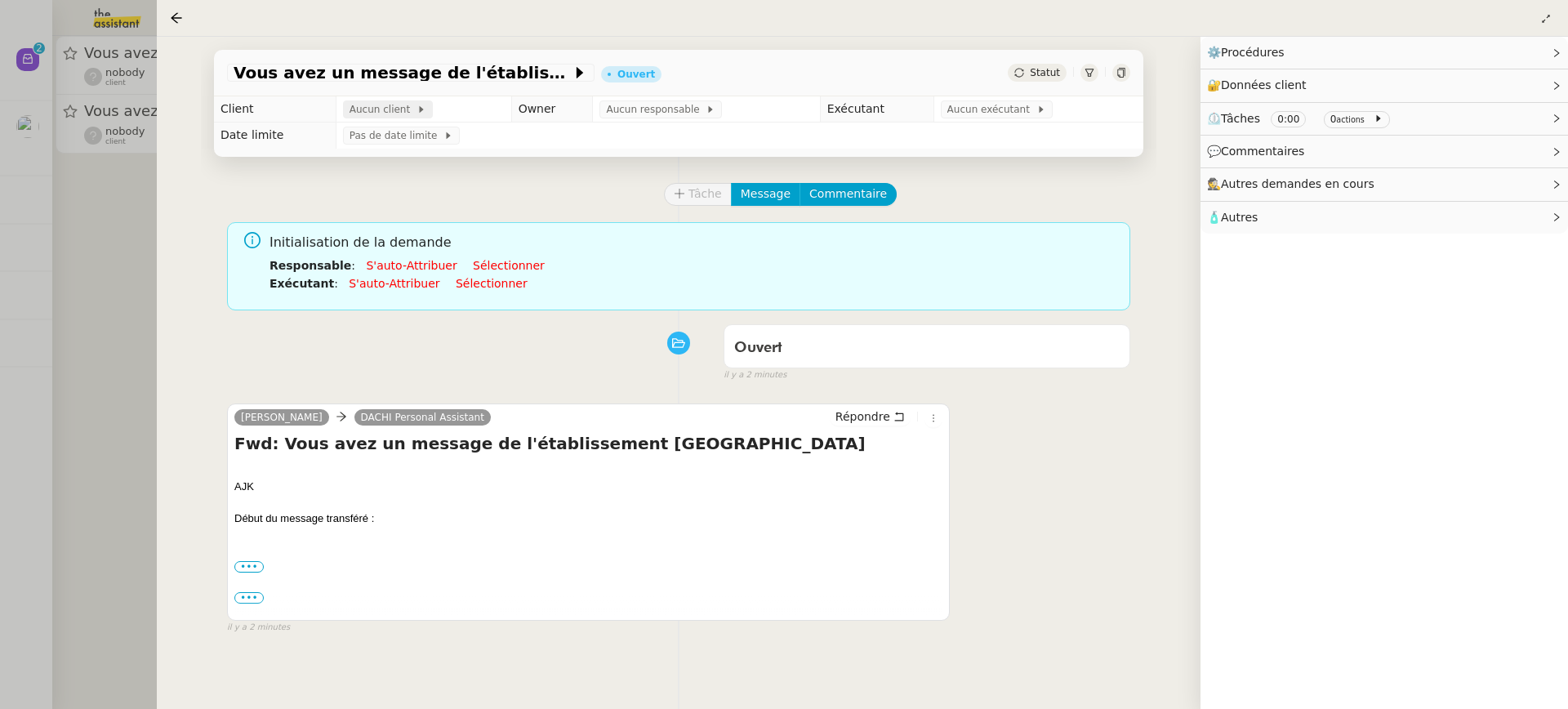
click at [375, 105] on span "Aucun client" at bounding box center [383, 109] width 67 height 16
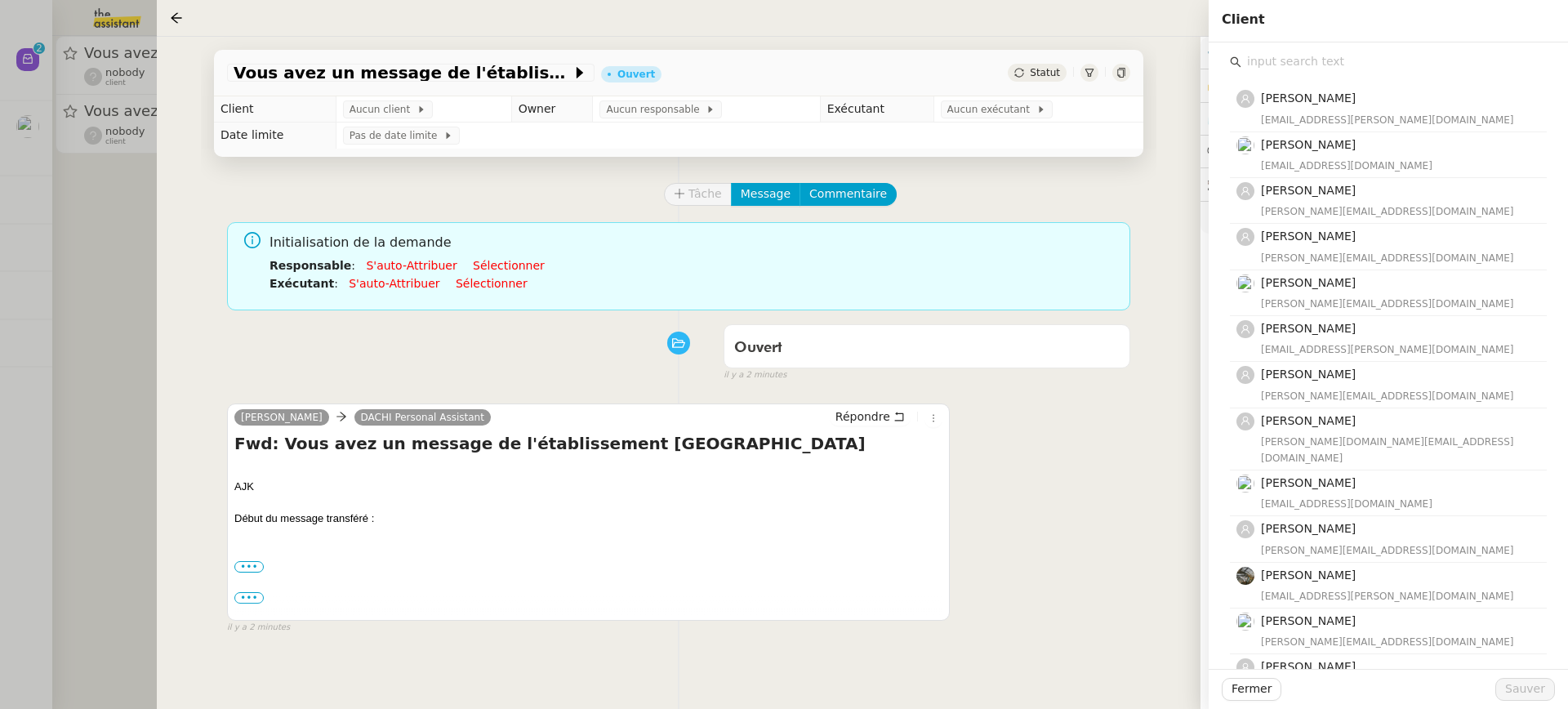
click at [1323, 61] on input "text" at bounding box center [1394, 62] width 305 height 22
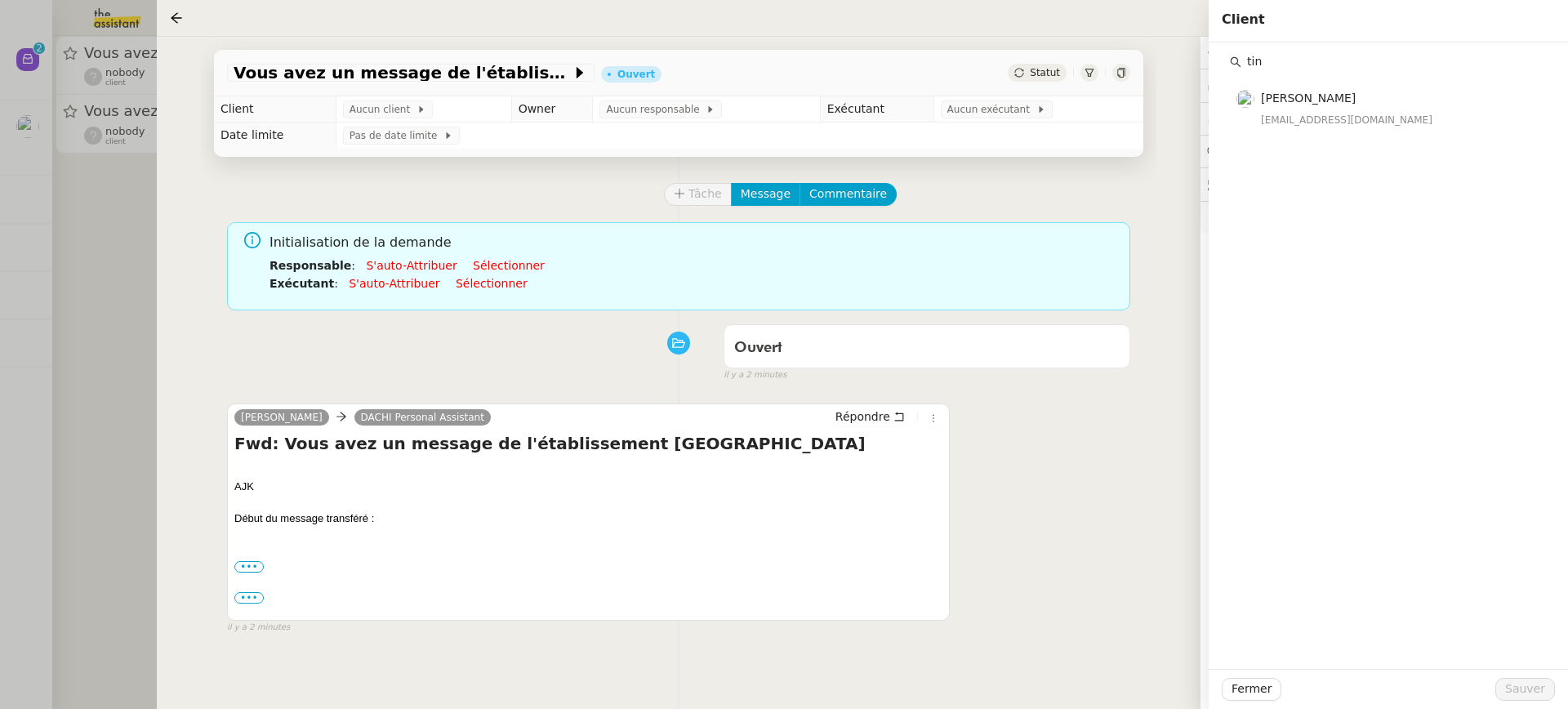
type input "tin"
click at [1306, 135] on div "tin Tina KHAMVENE contact@asianspa.fr" at bounding box center [1388, 356] width 359 height 626
click at [1300, 130] on nz-list-item "Tina KHAMVENE contact@asianspa.fr" at bounding box center [1388, 108] width 316 height 45
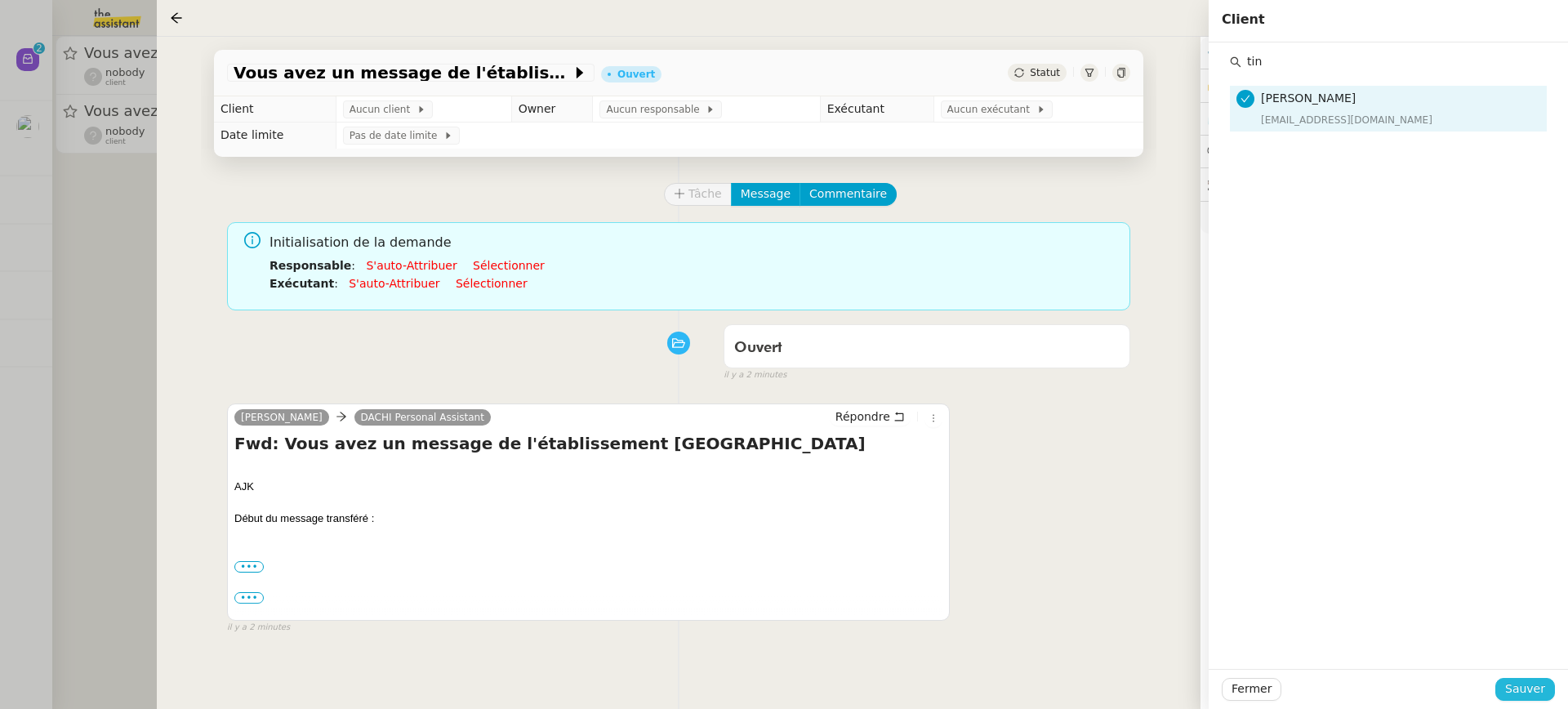
click at [1544, 684] on span "Sauver" at bounding box center [1525, 689] width 40 height 19
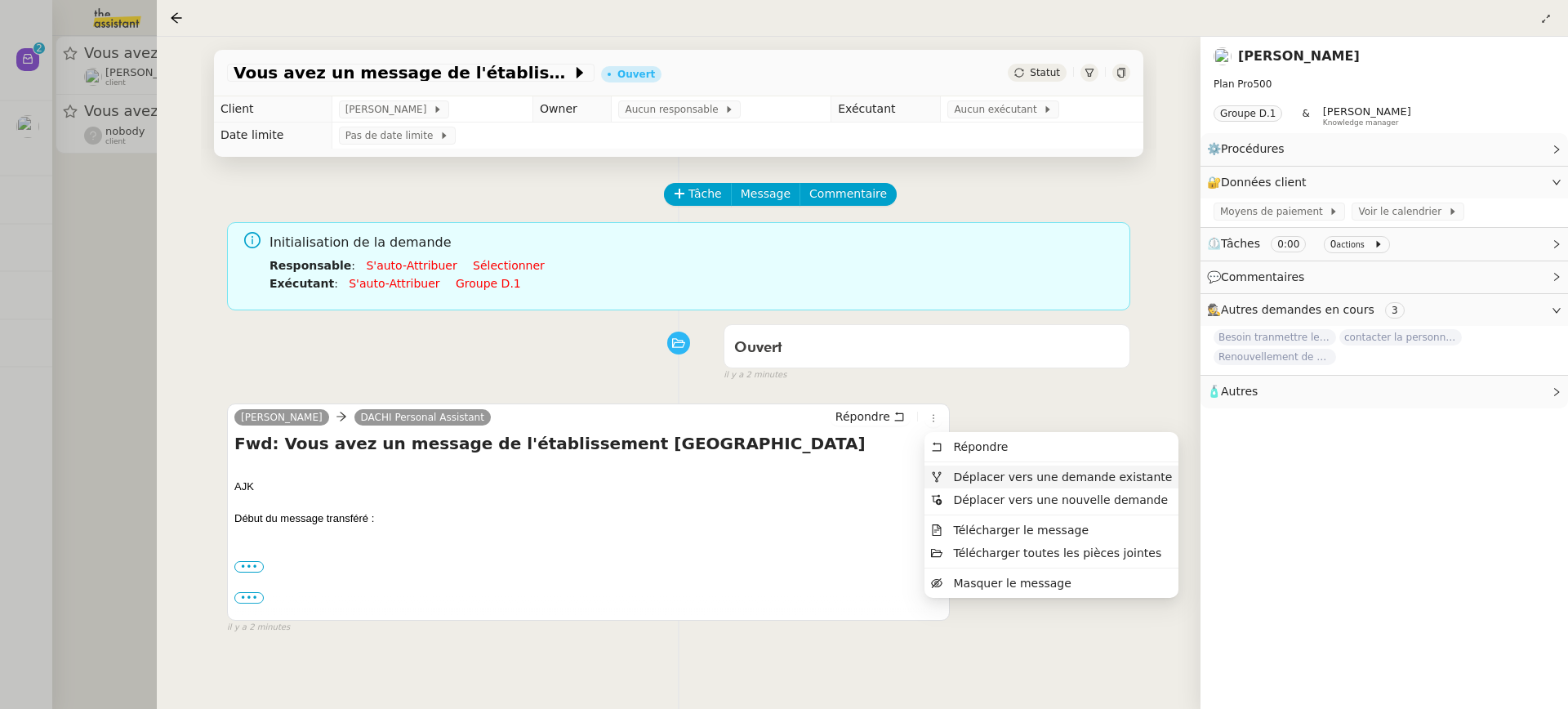
click at [964, 476] on span "Déplacer vers une demande existante" at bounding box center [1062, 477] width 219 height 13
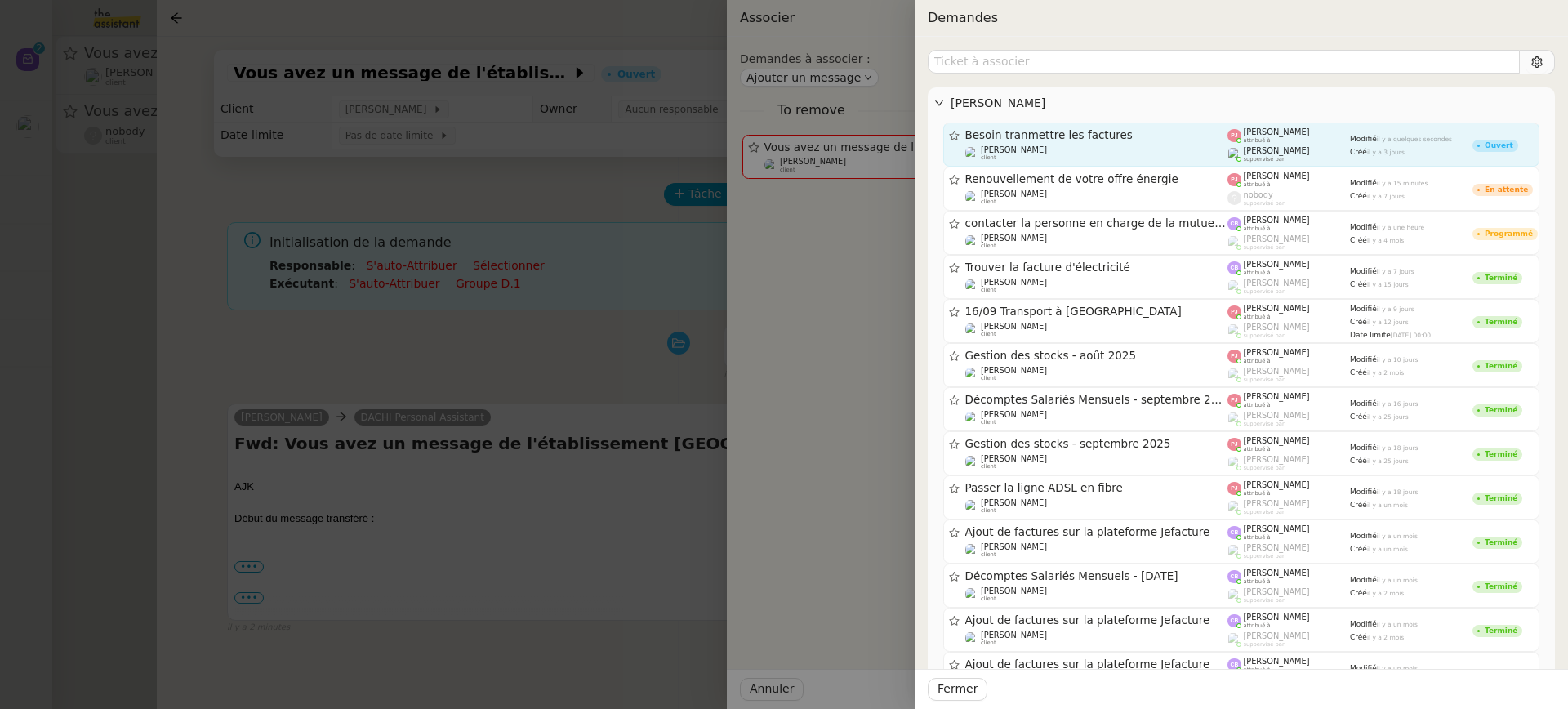
click at [1262, 153] on span "[PERSON_NAME]" at bounding box center [1277, 151] width 66 height 9
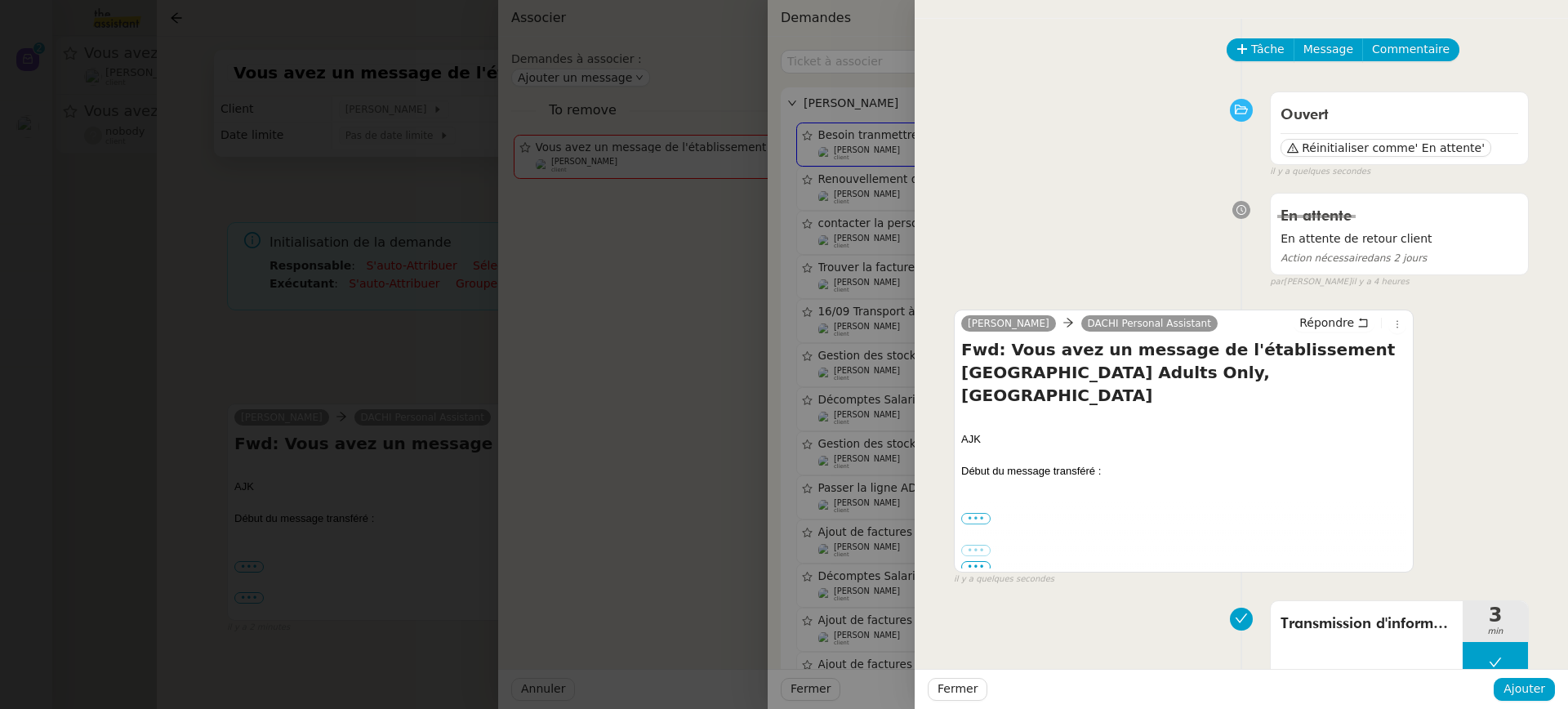
click at [1540, 701] on div "Fermer Ajouter" at bounding box center [1241, 689] width 653 height 40
click at [1540, 694] on span "Ajouter" at bounding box center [1524, 689] width 42 height 19
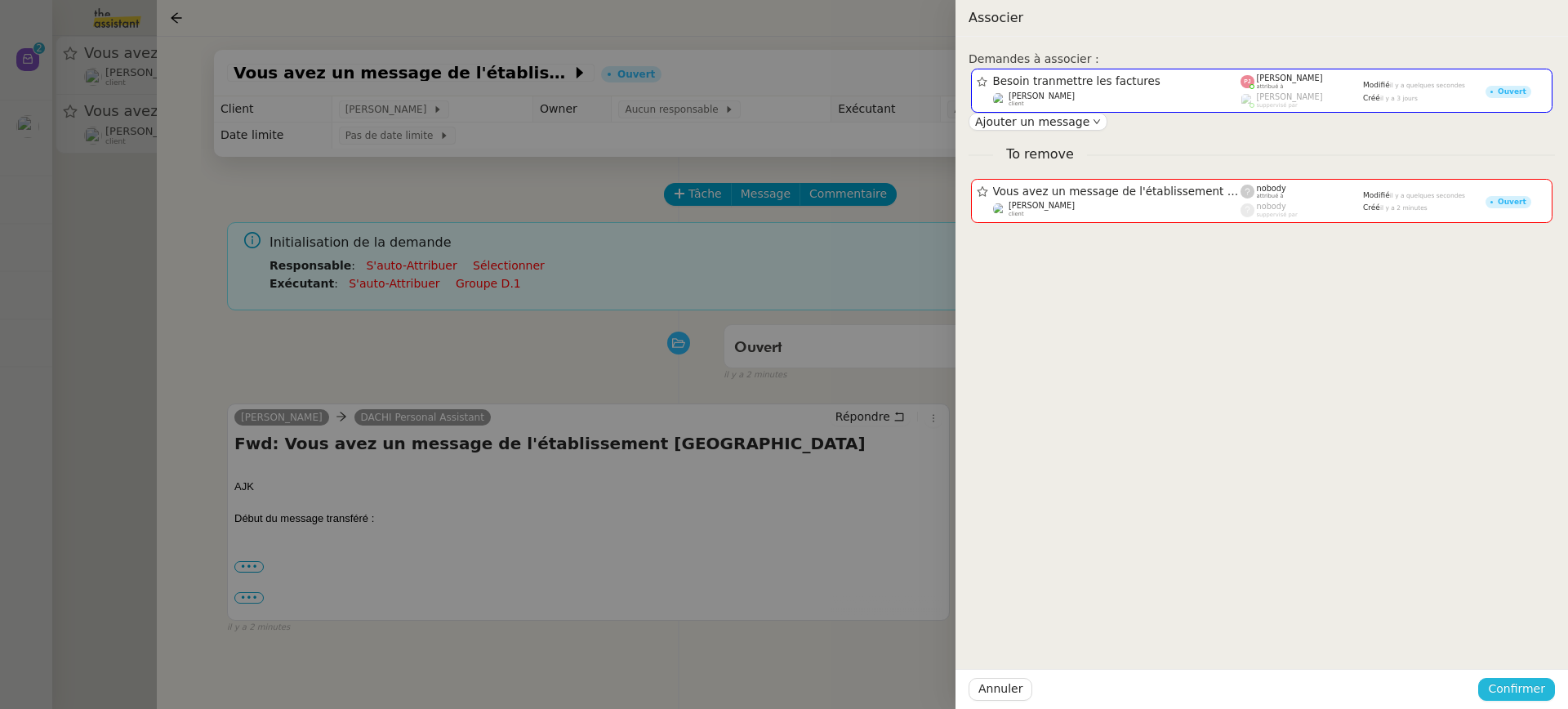
click at [1540, 694] on span "Confirmer" at bounding box center [1516, 689] width 57 height 19
click at [1526, 642] on span "Ajouter" at bounding box center [1518, 645] width 42 height 16
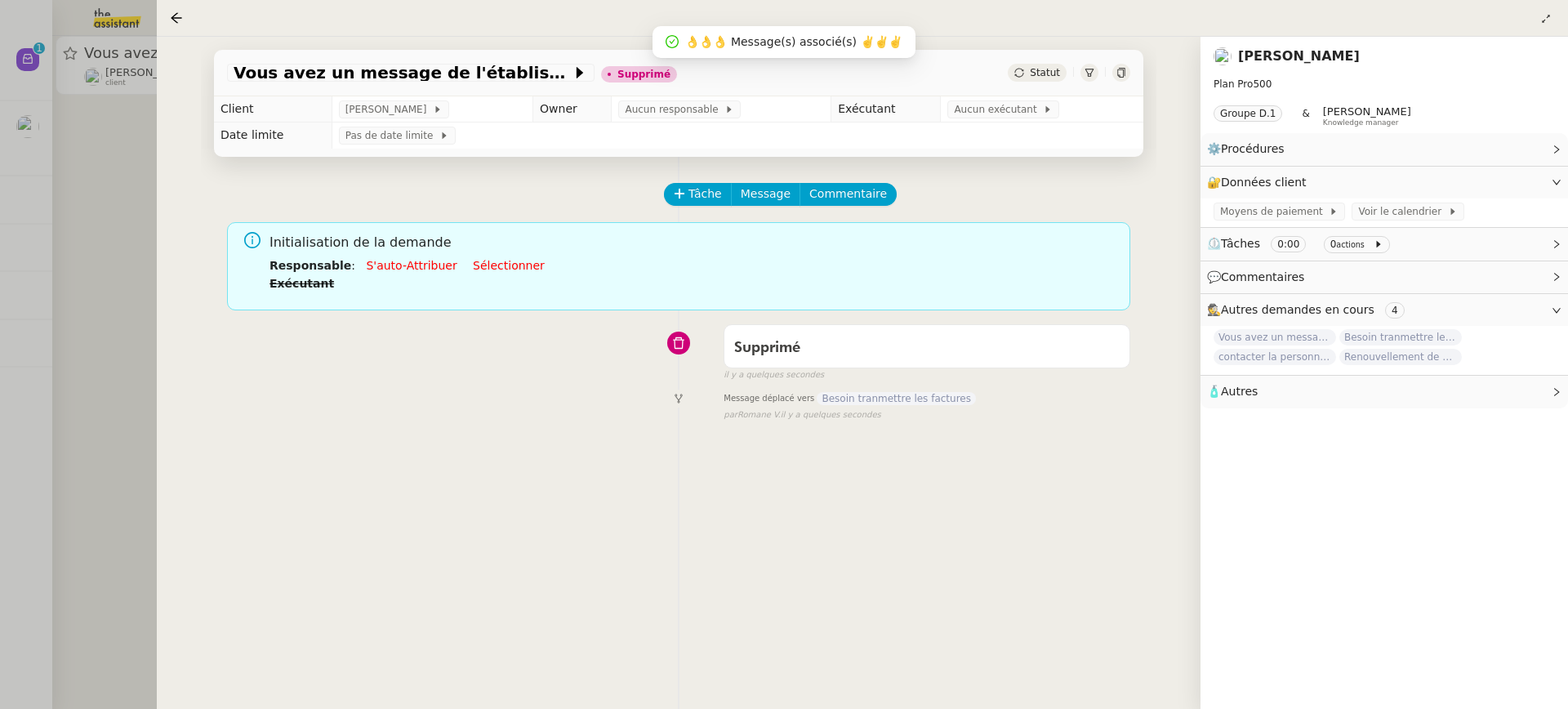
click at [125, 136] on div at bounding box center [784, 354] width 1568 height 709
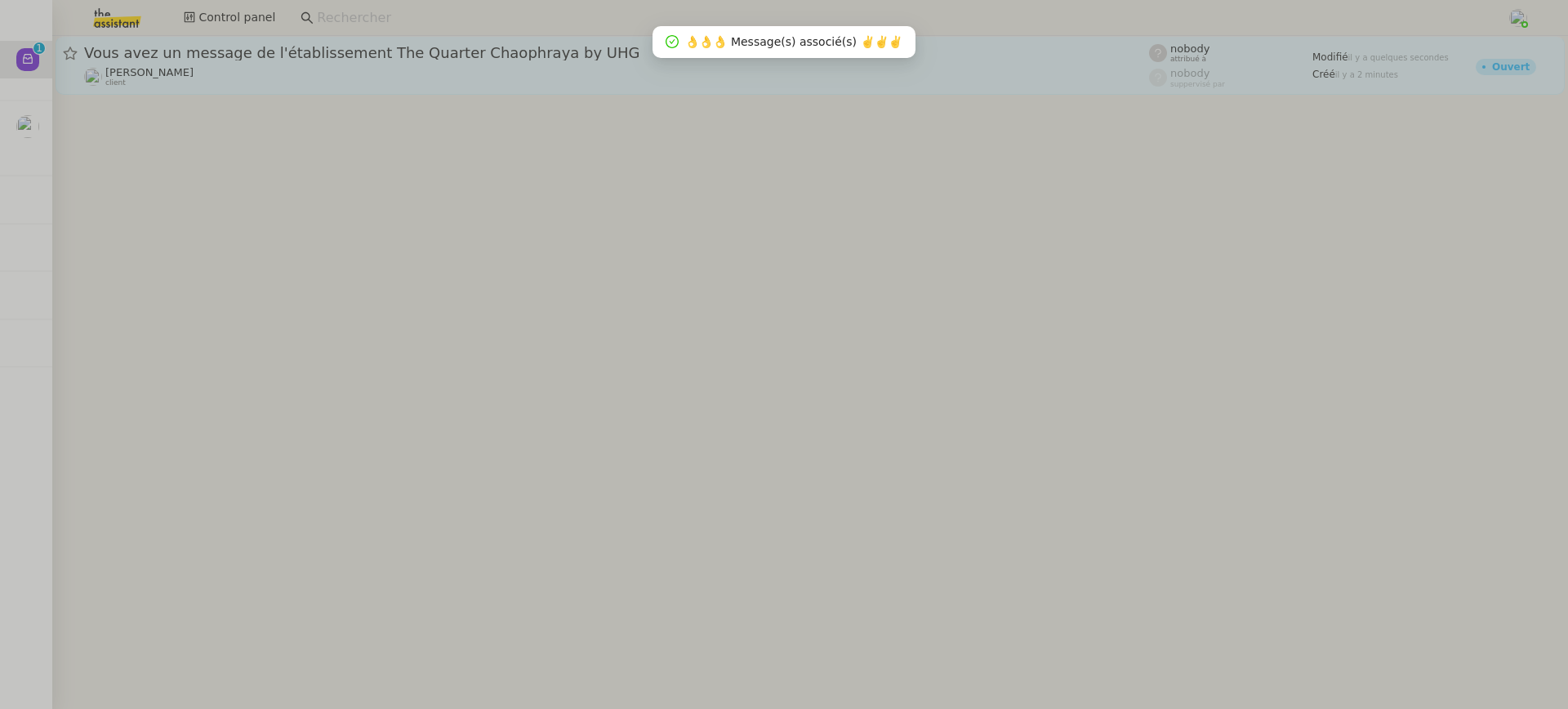
click at [230, 69] on div "Tina KHAMVENE client" at bounding box center [617, 77] width 1065 height 21
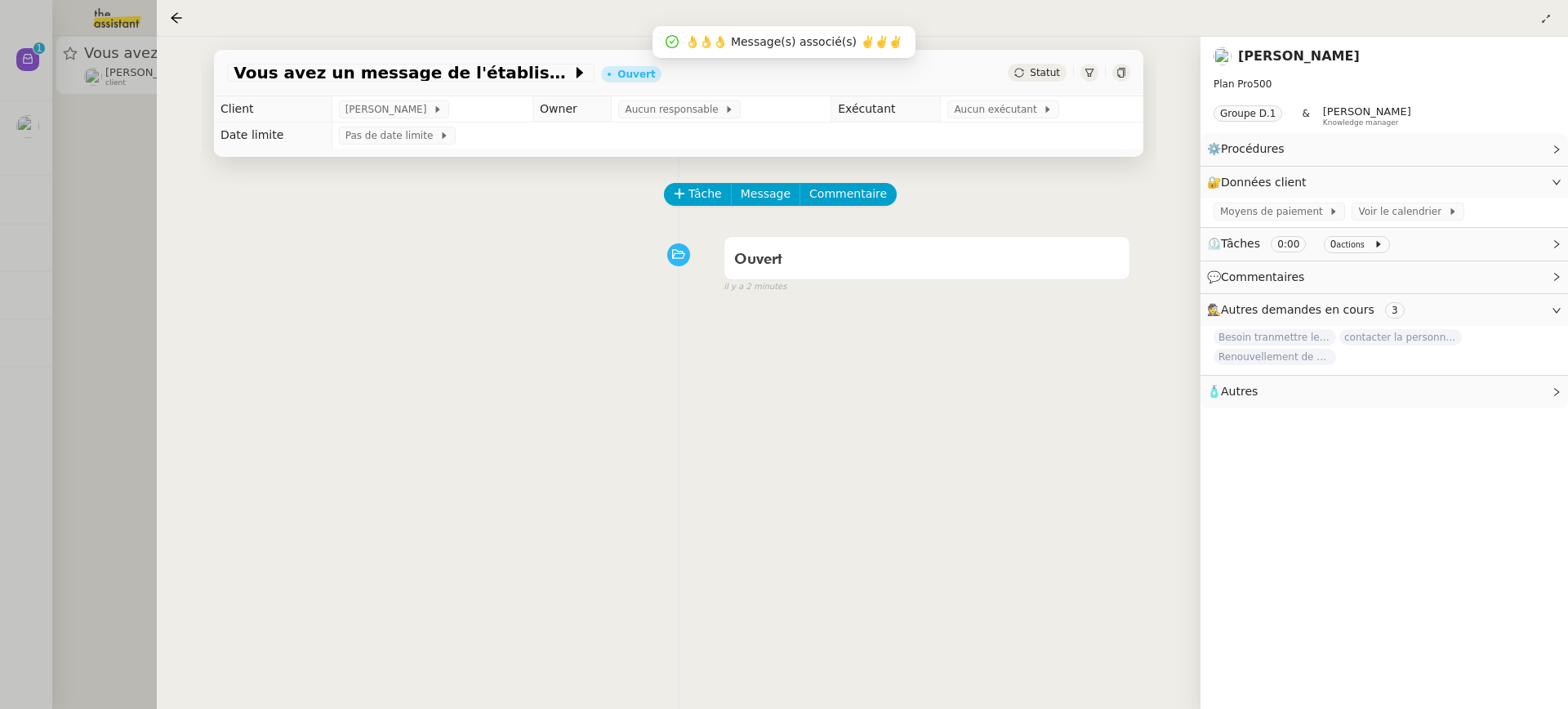
scroll to position [157, 0]
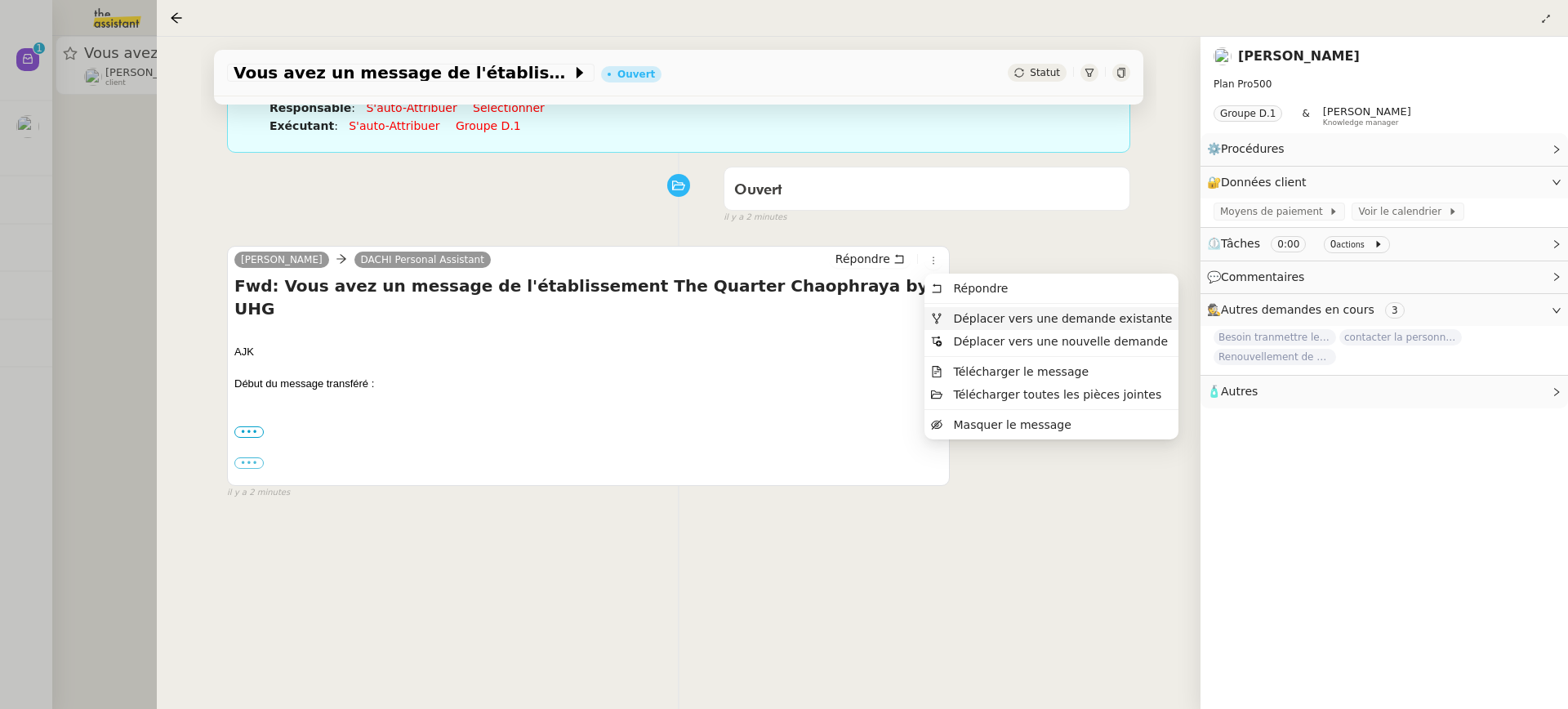
click at [992, 328] on li "Déplacer vers une demande existante" at bounding box center [1052, 318] width 254 height 23
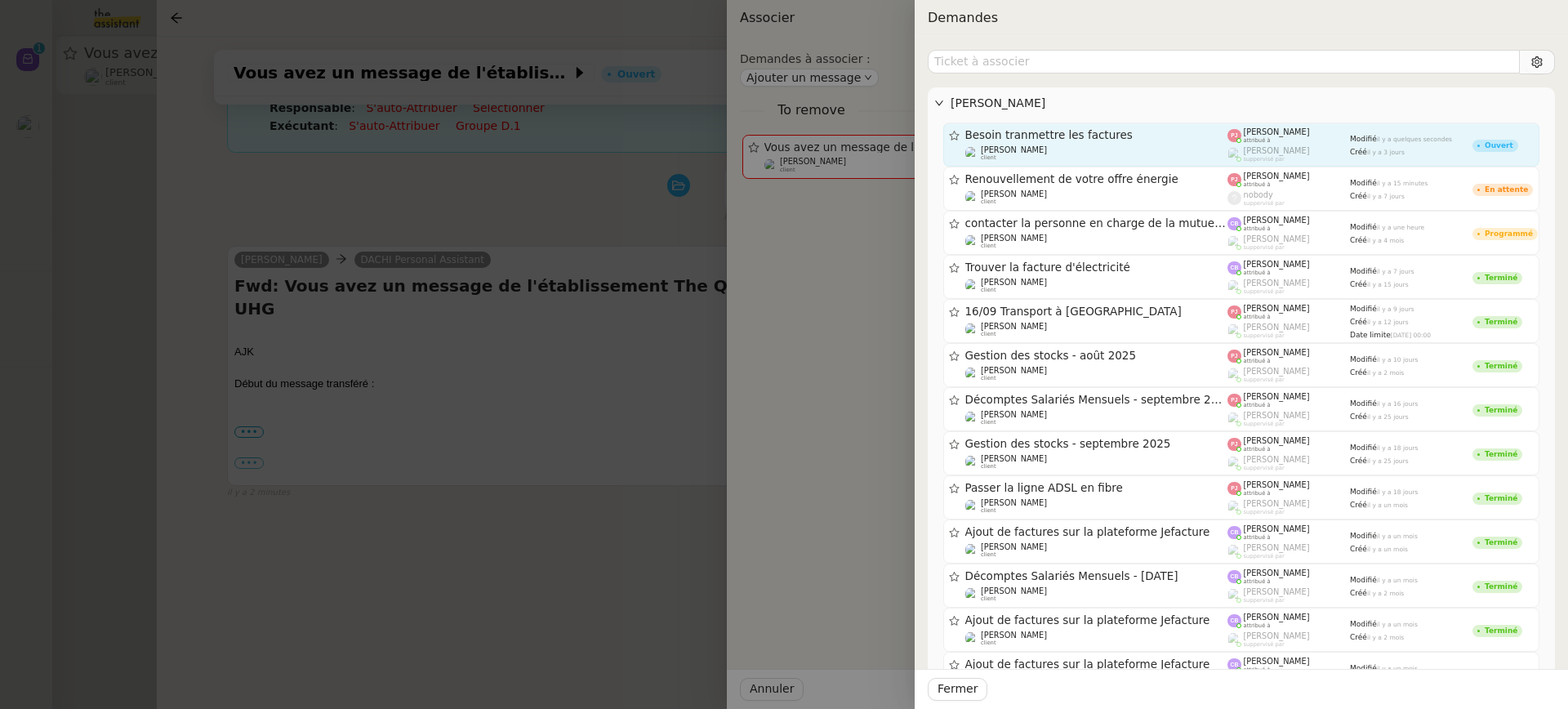
click at [1086, 152] on div "Tina KHAMVENE client" at bounding box center [1097, 153] width 263 height 16
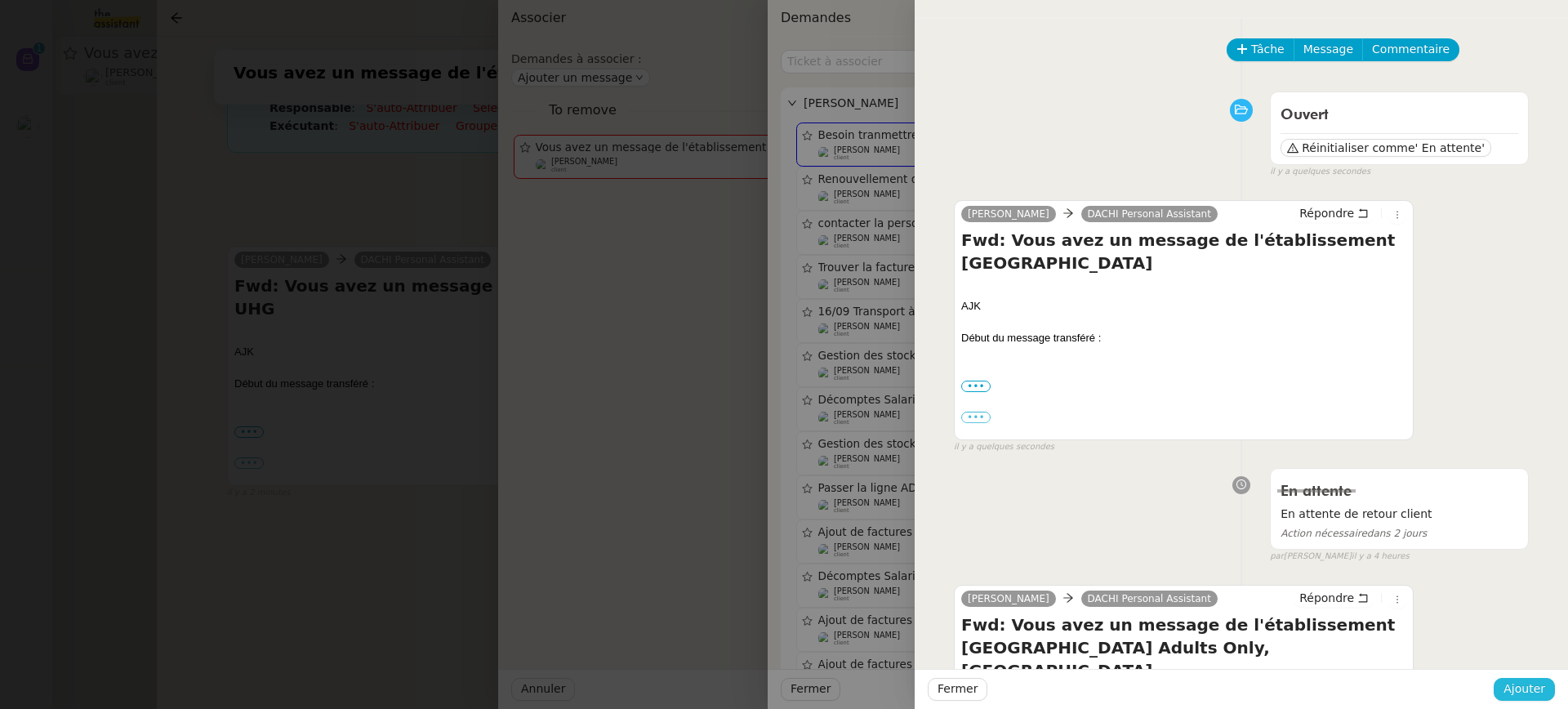
click at [1538, 683] on span "Ajouter" at bounding box center [1524, 689] width 42 height 19
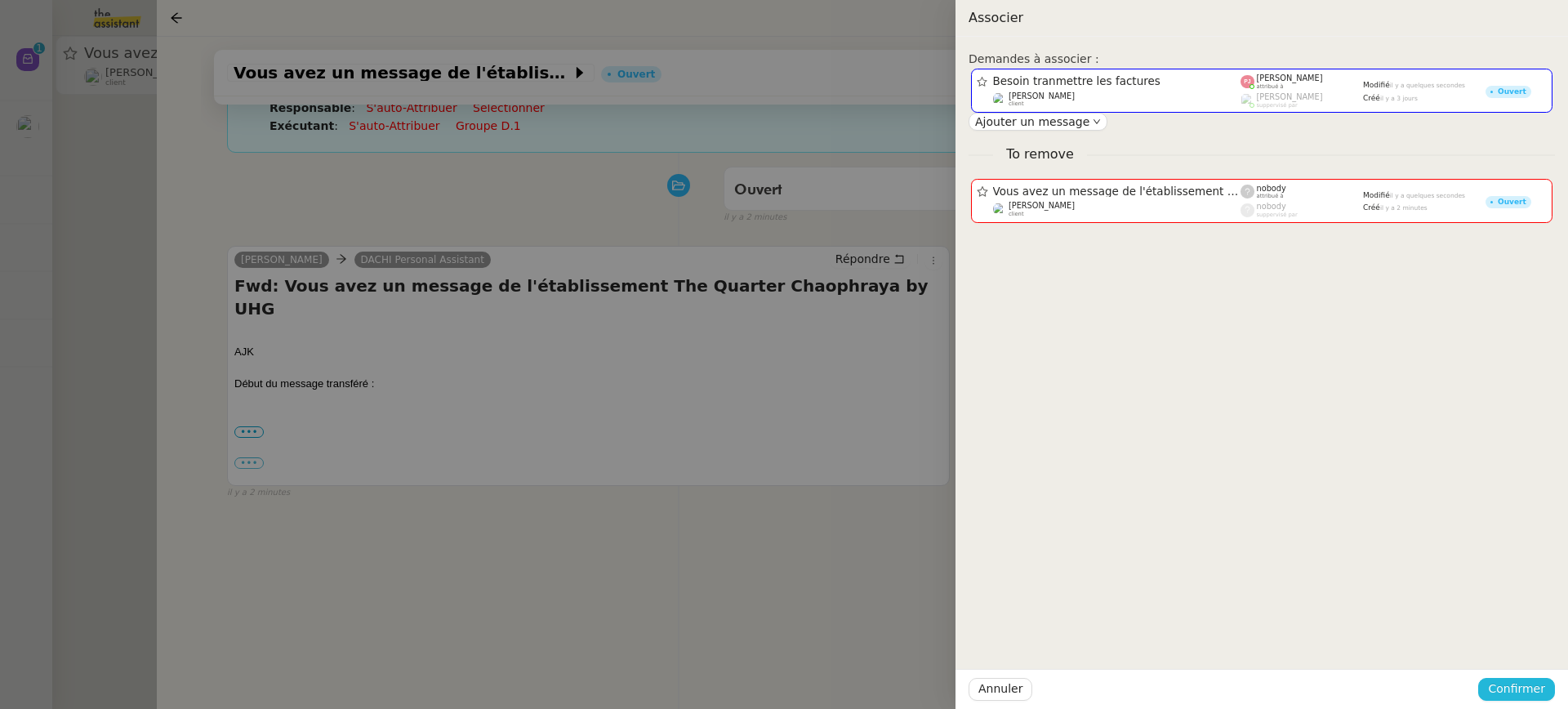
click at [1539, 688] on span "Confirmer" at bounding box center [1516, 689] width 57 height 19
click at [1531, 660] on div "Êtes-vous sûr? Annuler Ajouter" at bounding box center [1485, 632] width 138 height 68
click at [1530, 649] on span "Ajouter" at bounding box center [1518, 645] width 42 height 16
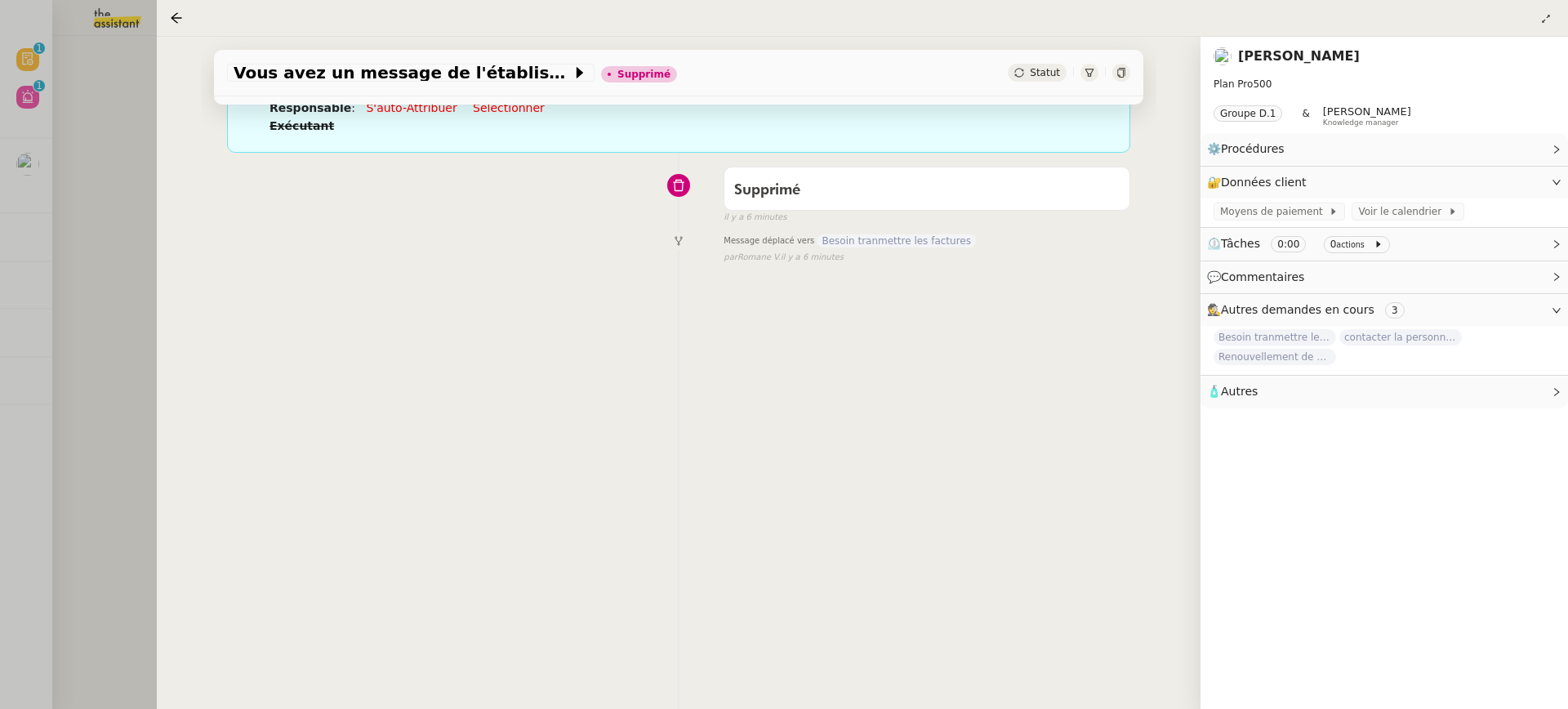
click at [12, 192] on div at bounding box center [784, 354] width 1568 height 709
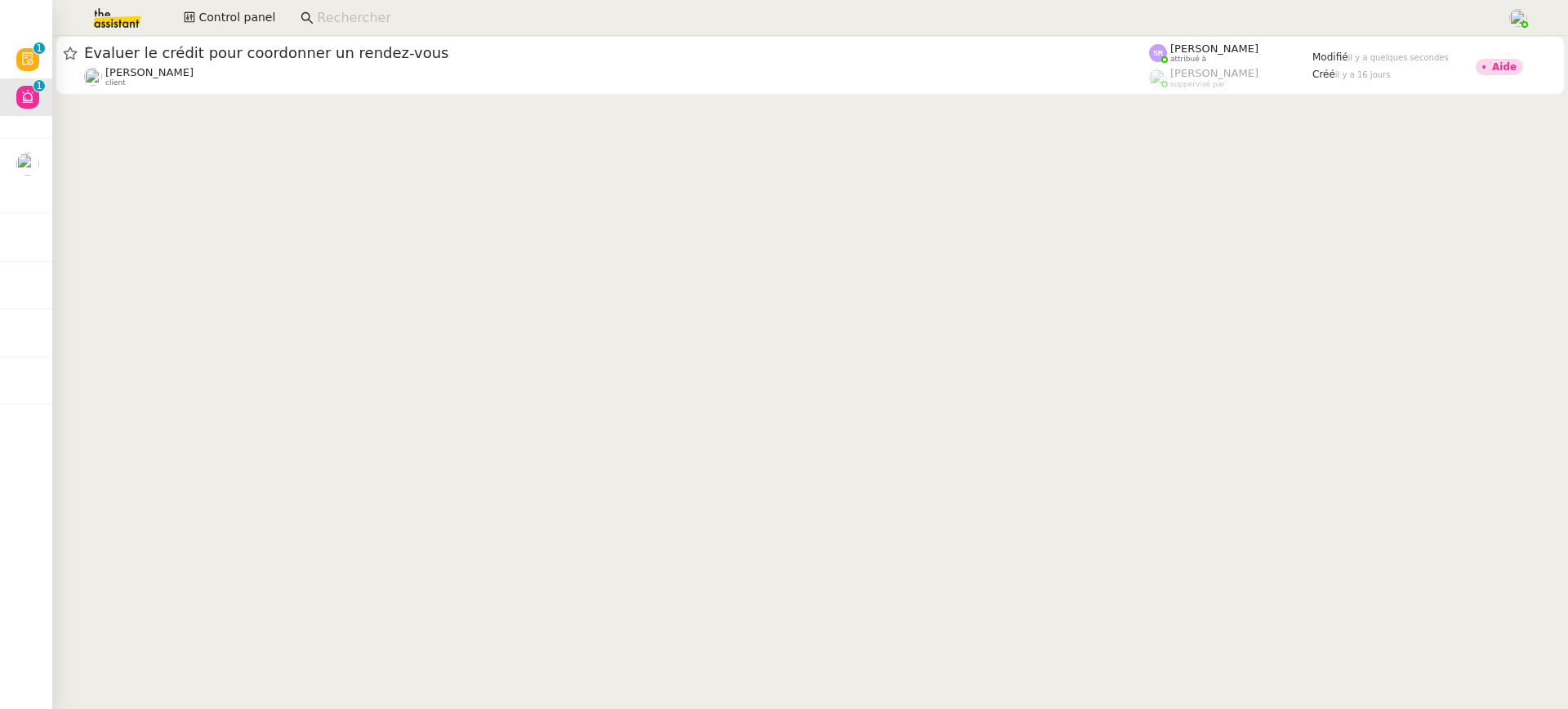
click at [542, 95] on div at bounding box center [810, 66] width 1516 height 62
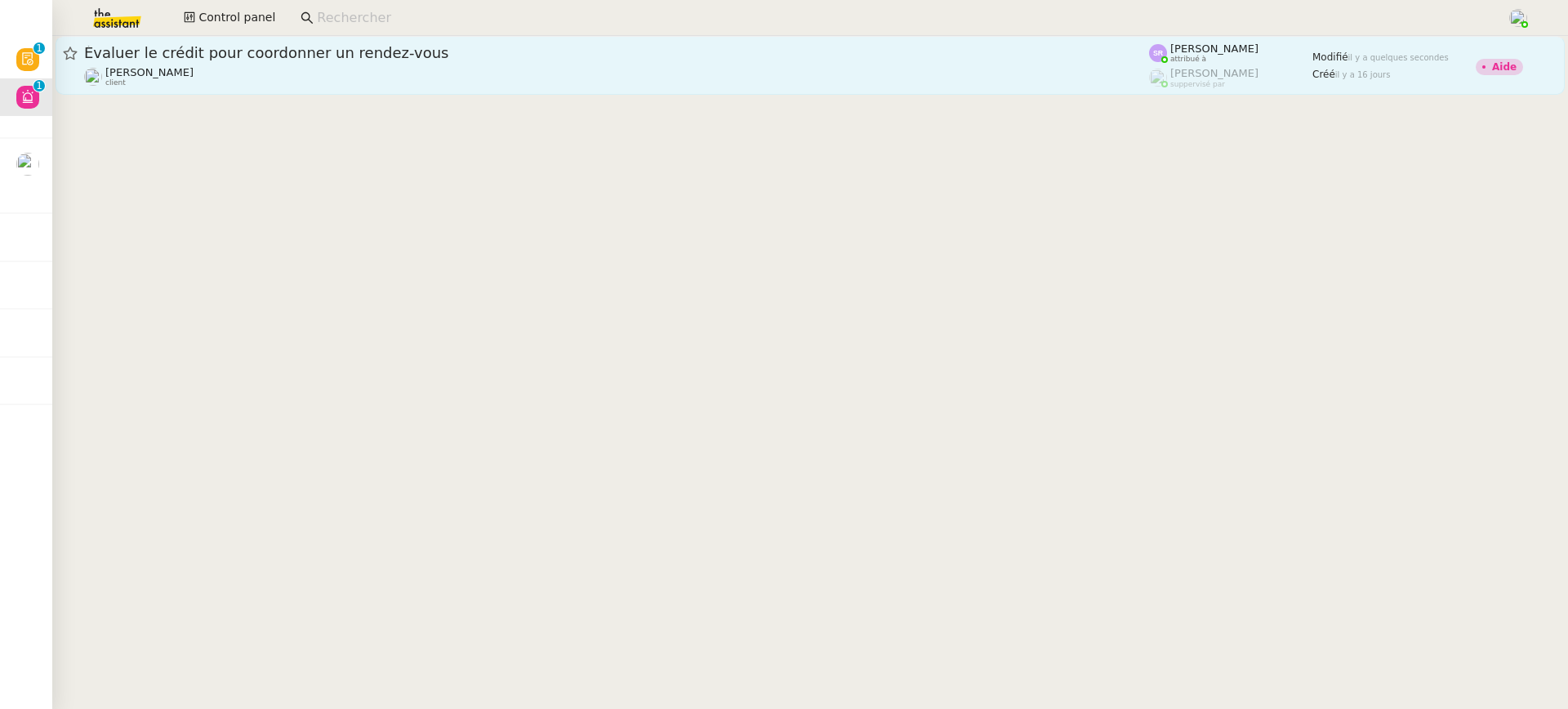
click at [529, 85] on div "Maurice N'Diaye client" at bounding box center [617, 77] width 1065 height 21
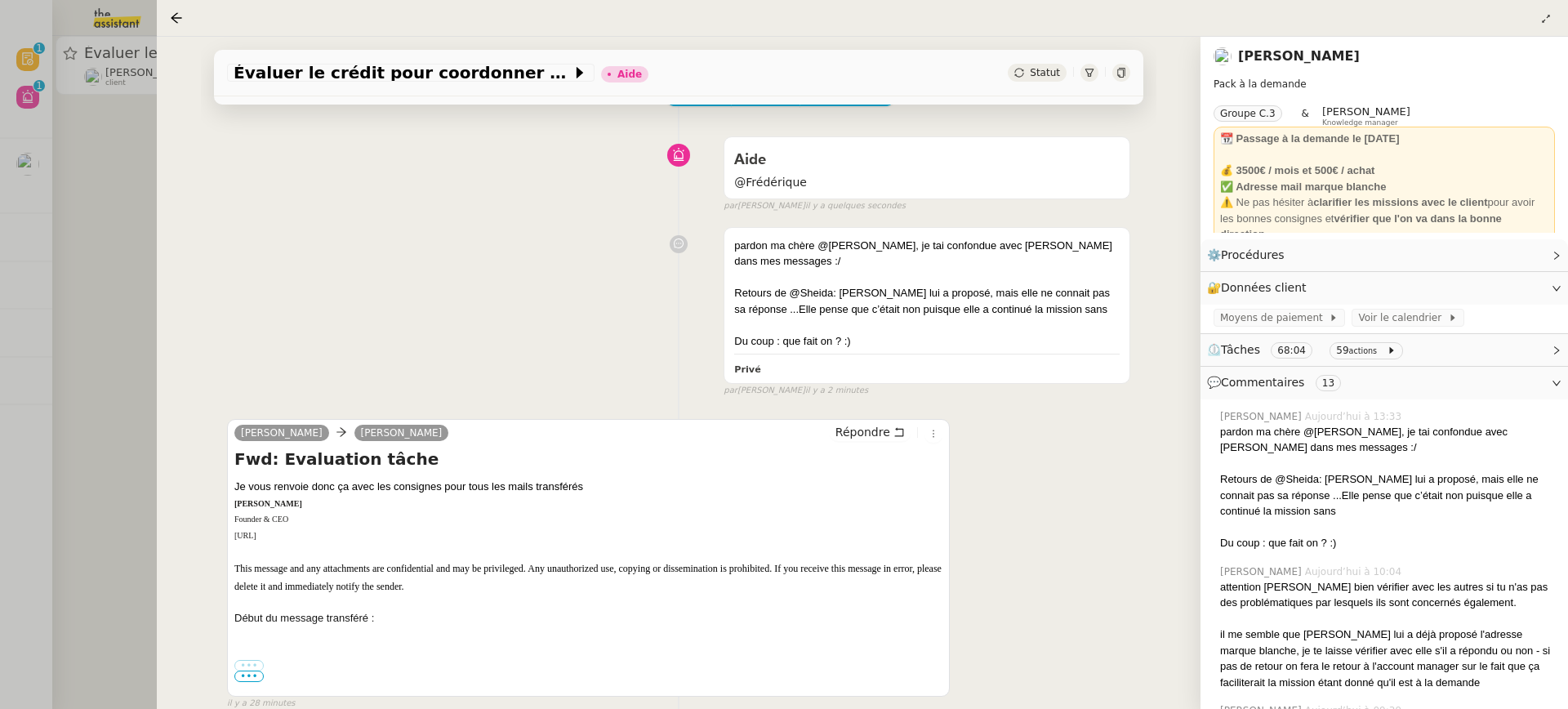
scroll to position [194, 0]
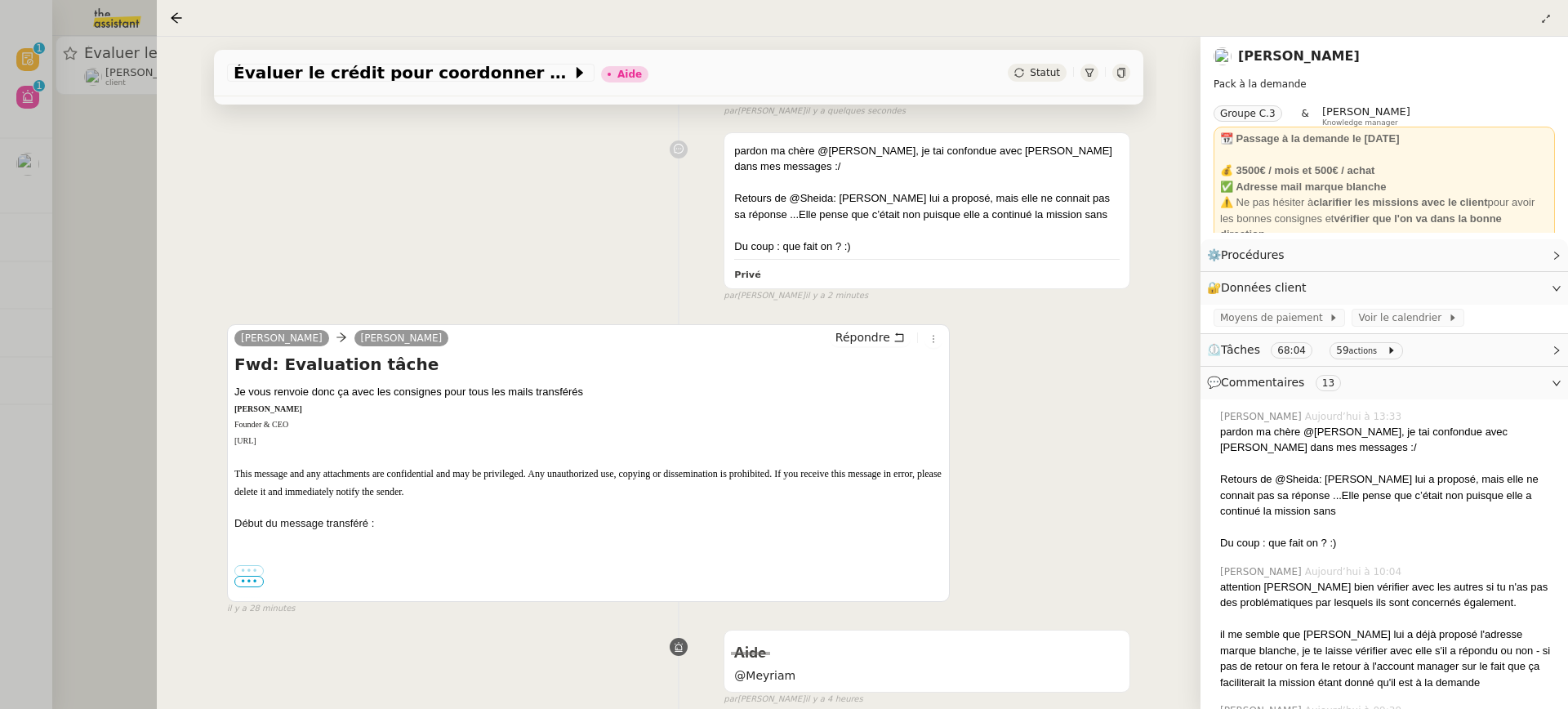
click at [111, 240] on div at bounding box center [784, 354] width 1568 height 709
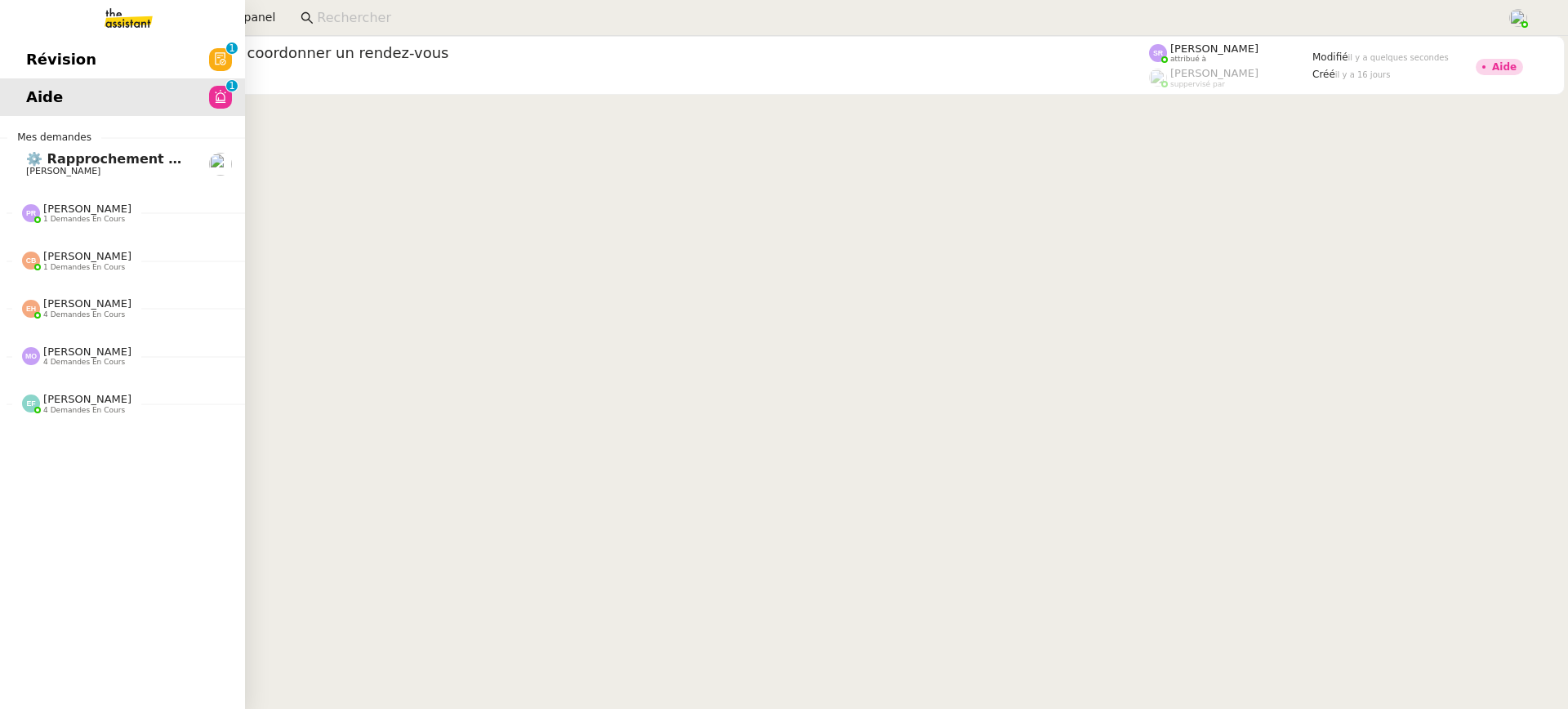
click at [31, 95] on span "Aide" at bounding box center [44, 97] width 37 height 25
click at [54, 62] on span "Révision" at bounding box center [61, 60] width 71 height 25
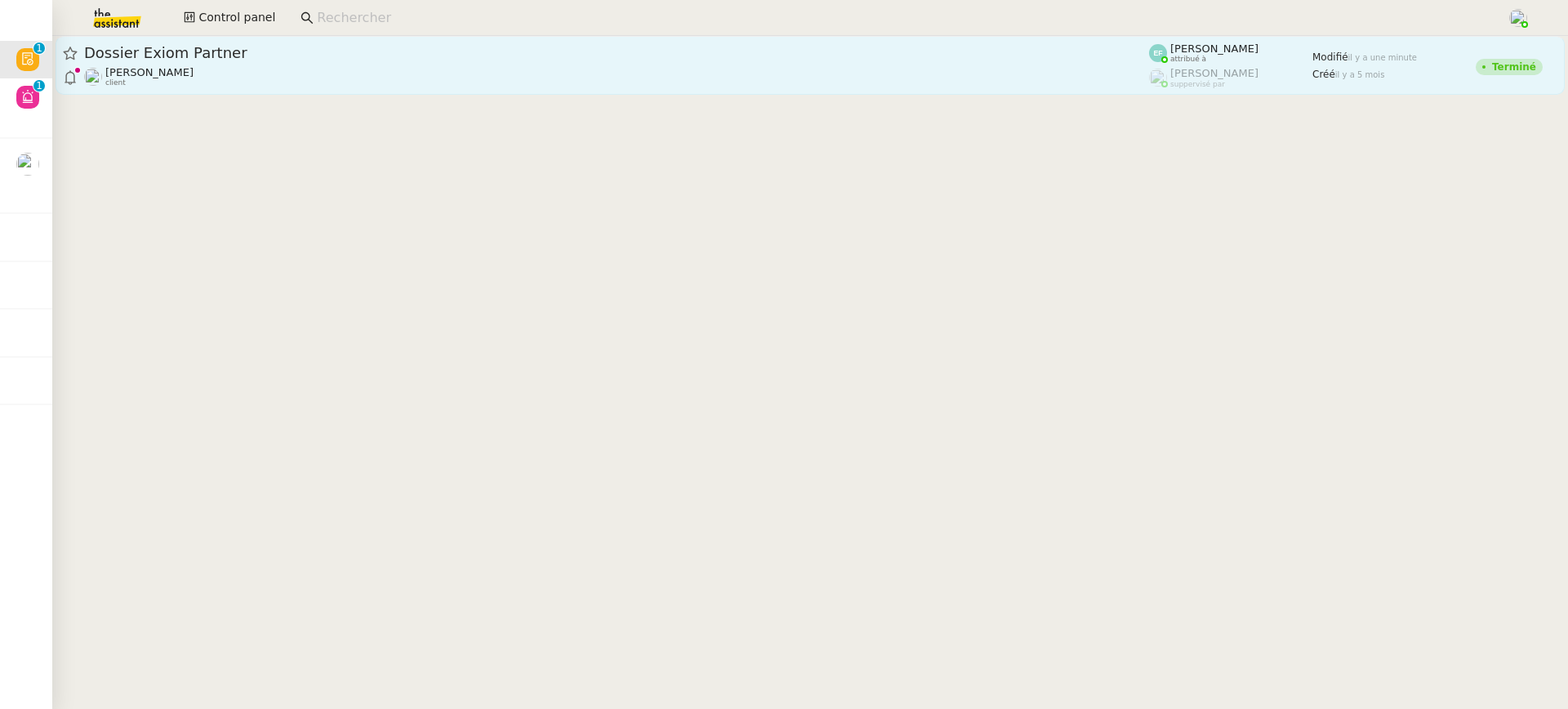
click at [374, 92] on link "Dossier Exiom Partner Florent Seiler client Emelyne Foussier attribué à Romane …" at bounding box center [810, 65] width 1509 height 59
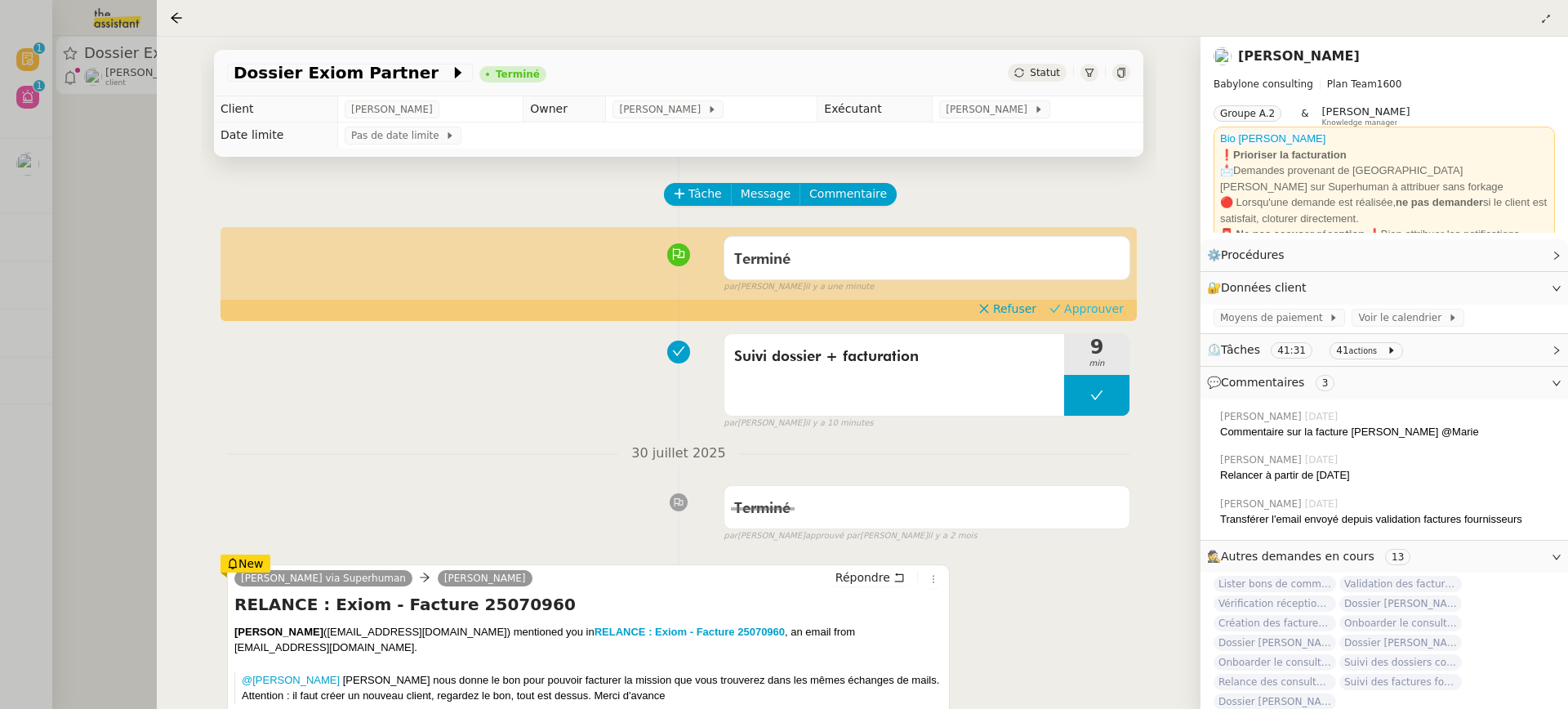
click at [1098, 304] on span "Approuver" at bounding box center [1094, 308] width 60 height 16
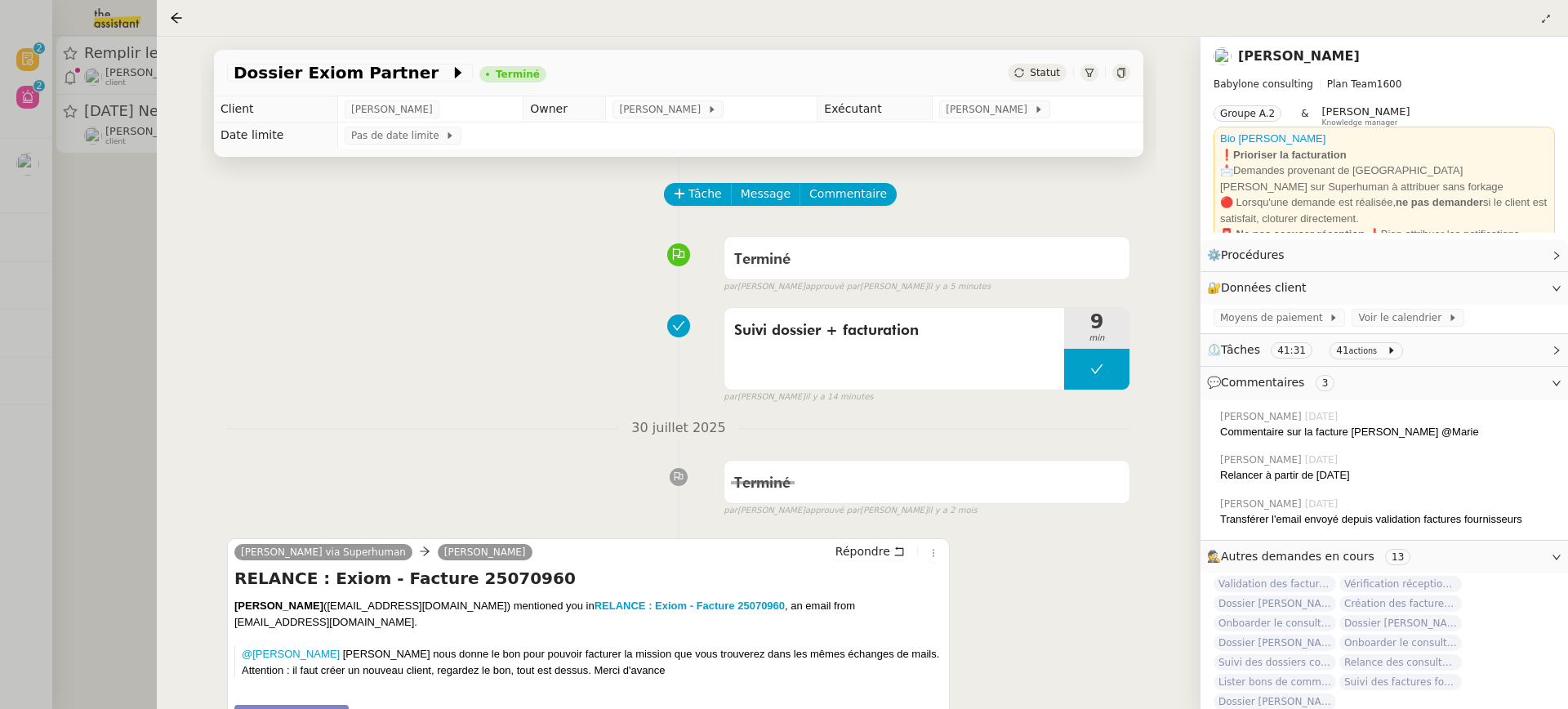
click at [43, 26] on div at bounding box center [784, 354] width 1568 height 709
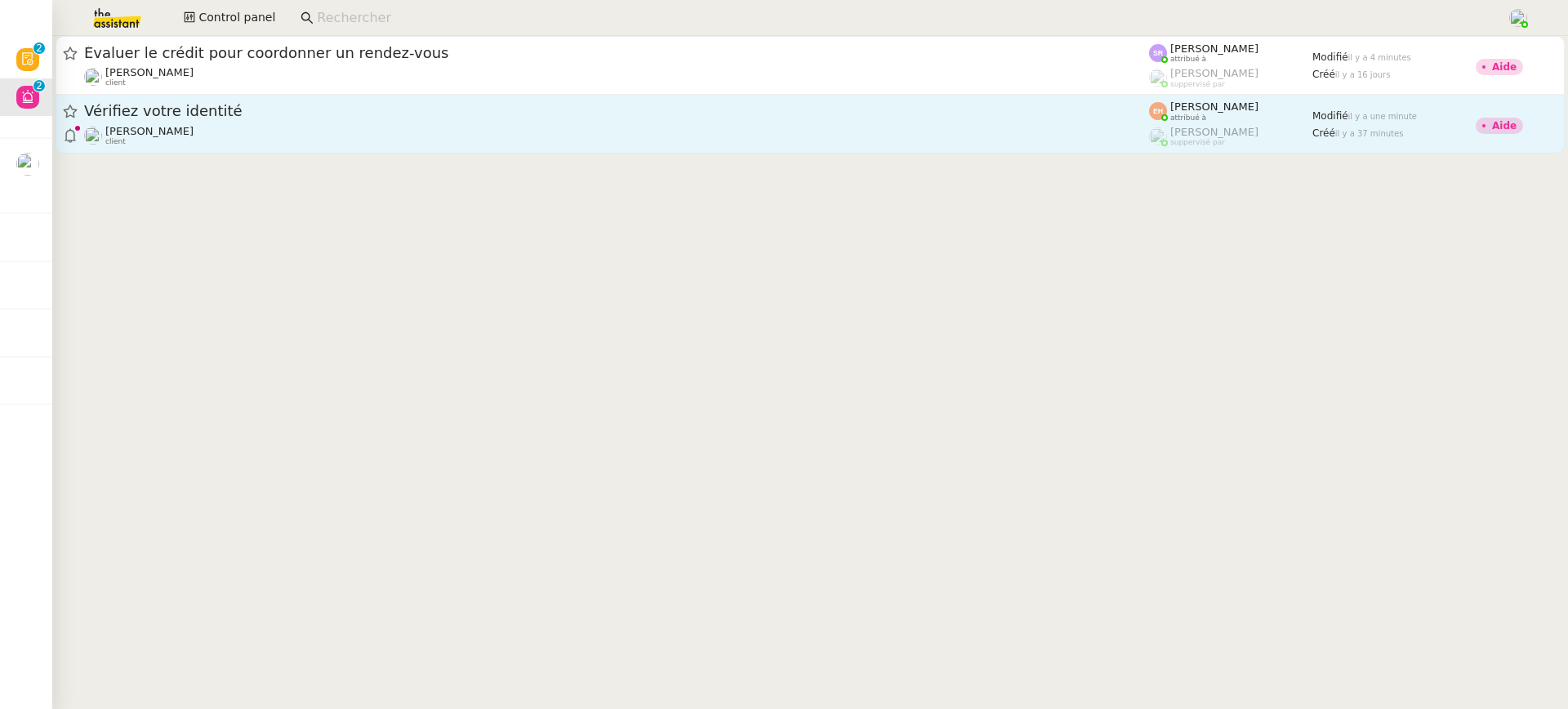
click at [569, 140] on div "Céline MAS client" at bounding box center [617, 135] width 1065 height 21
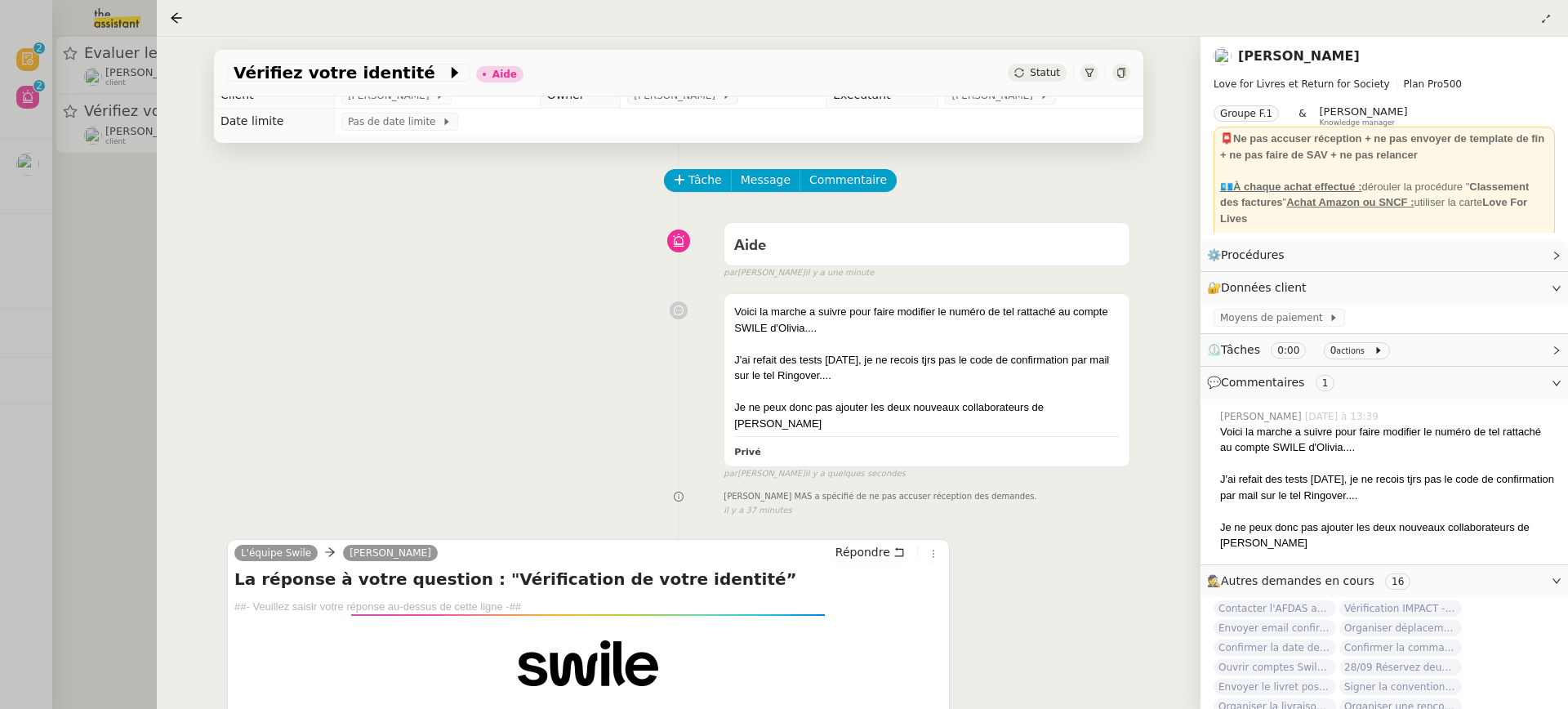
scroll to position [209, 0]
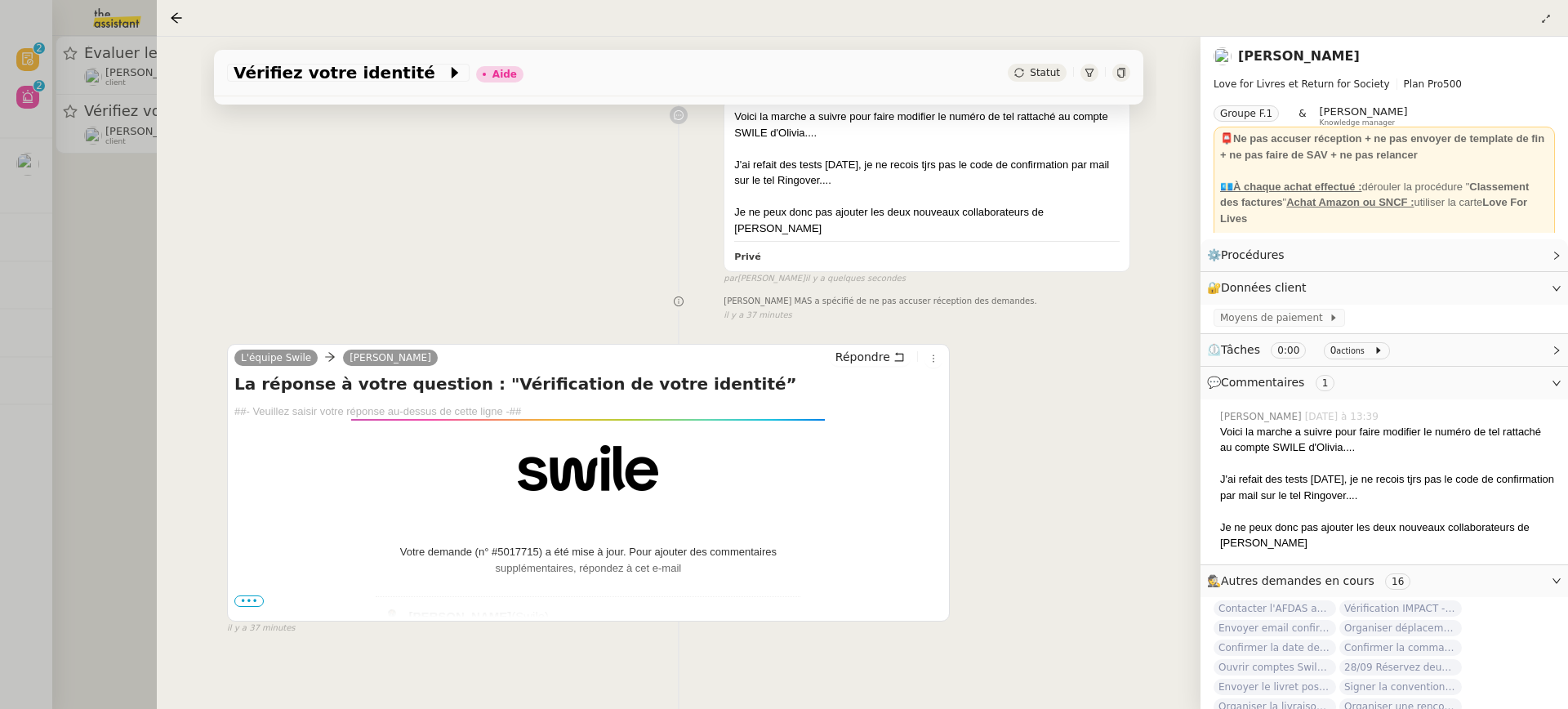
click at [247, 596] on span "•••" at bounding box center [248, 601] width 30 height 11
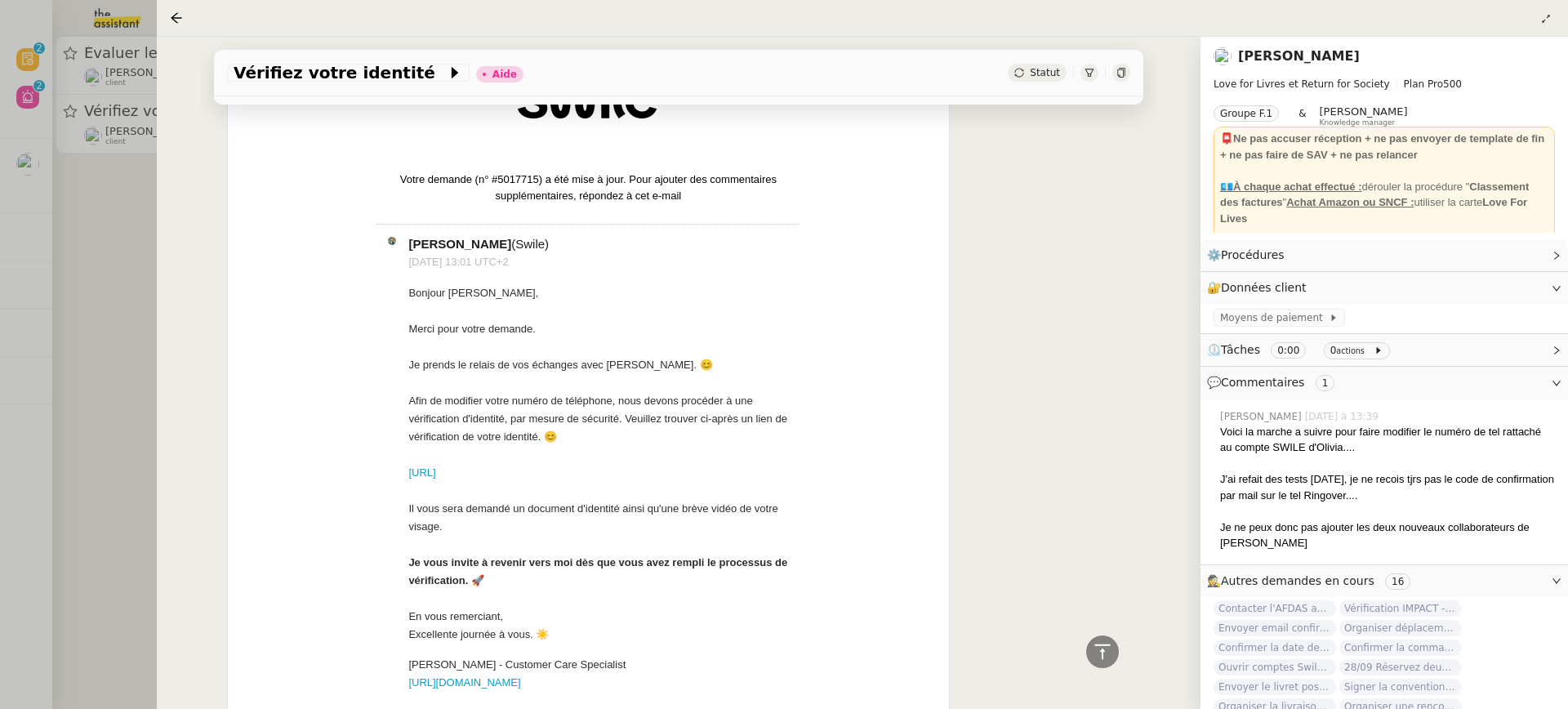
scroll to position [0, 0]
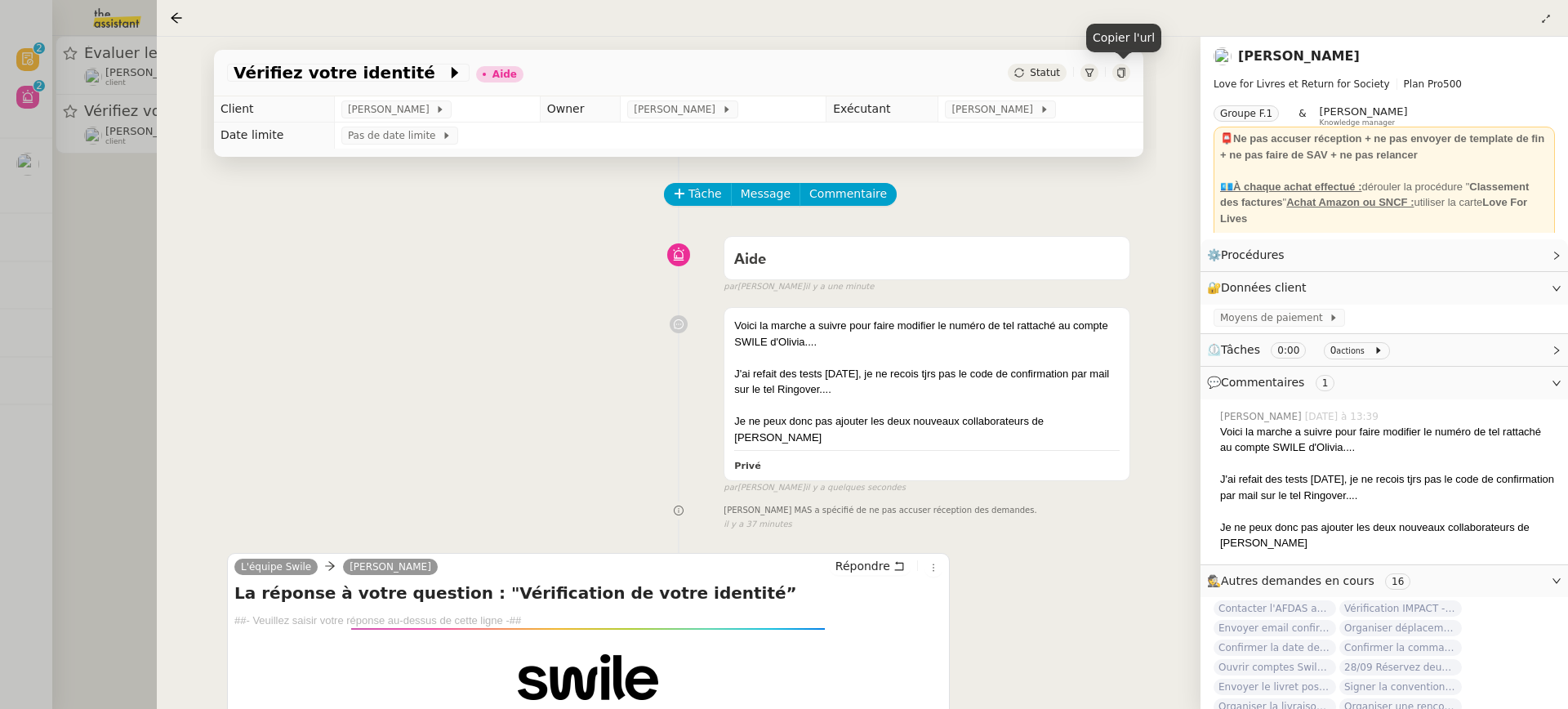
click at [1120, 79] on div at bounding box center [1120, 72] width 18 height 18
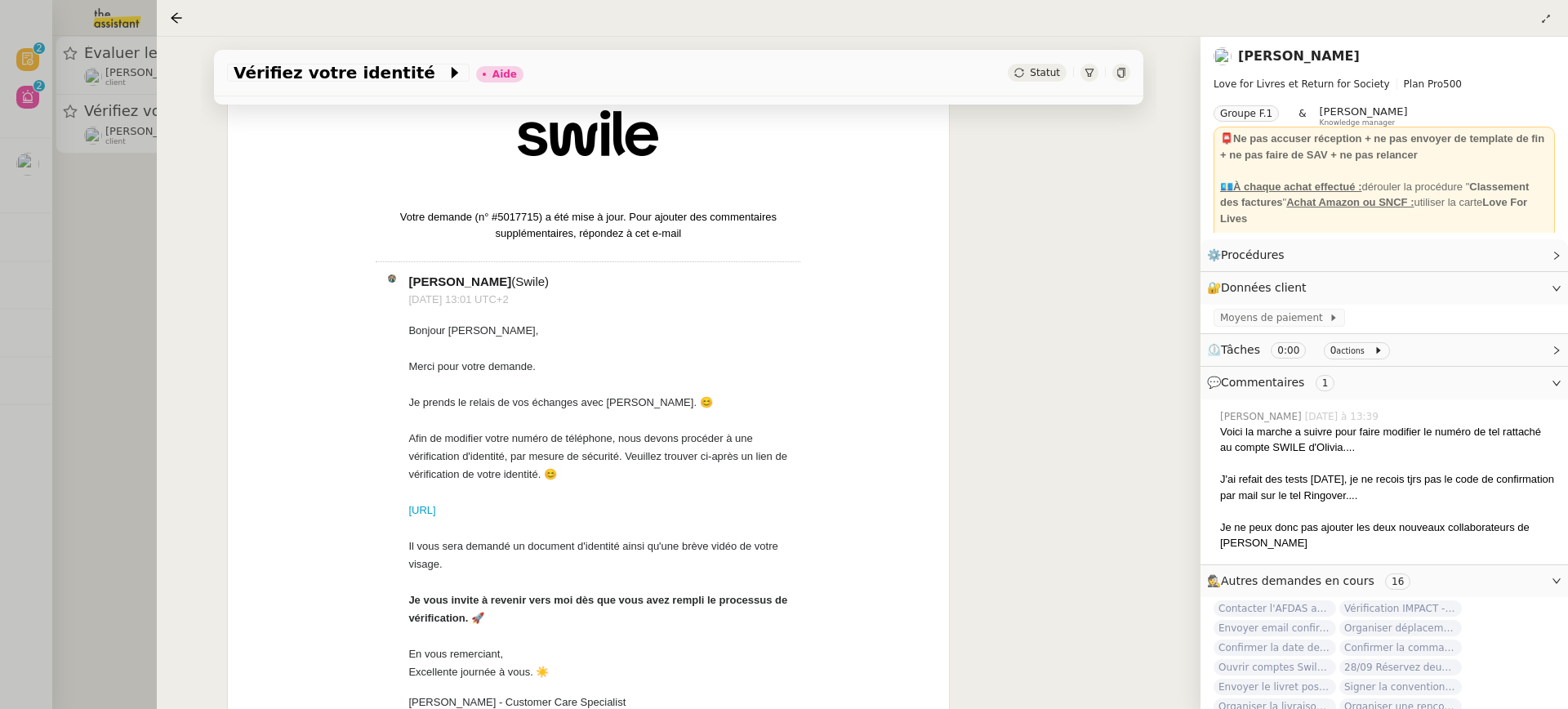
scroll to position [647, 0]
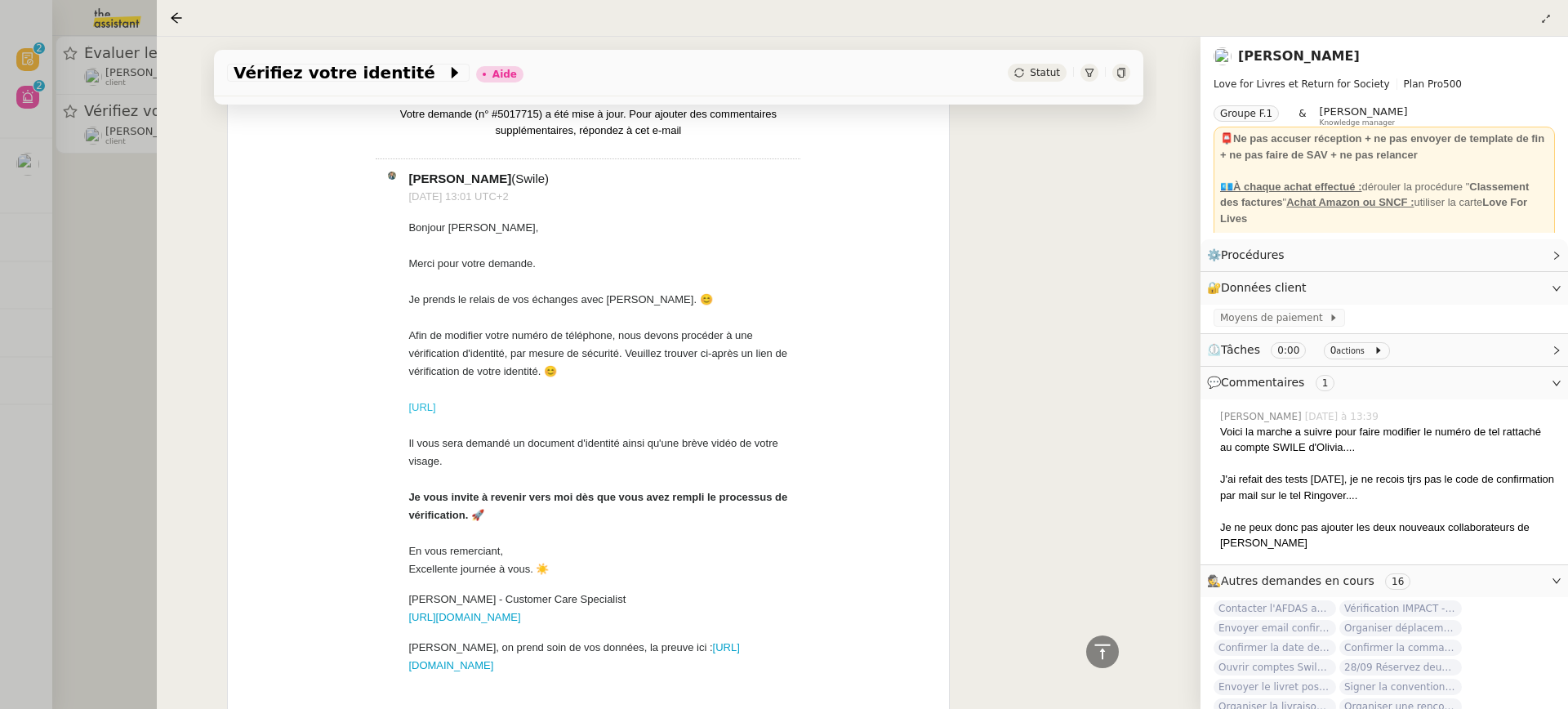
click at [436, 401] on link "https://id.ubble.ai/c29717ff-705b-4edd-9602-078cd066a1f0" at bounding box center [422, 407] width 27 height 12
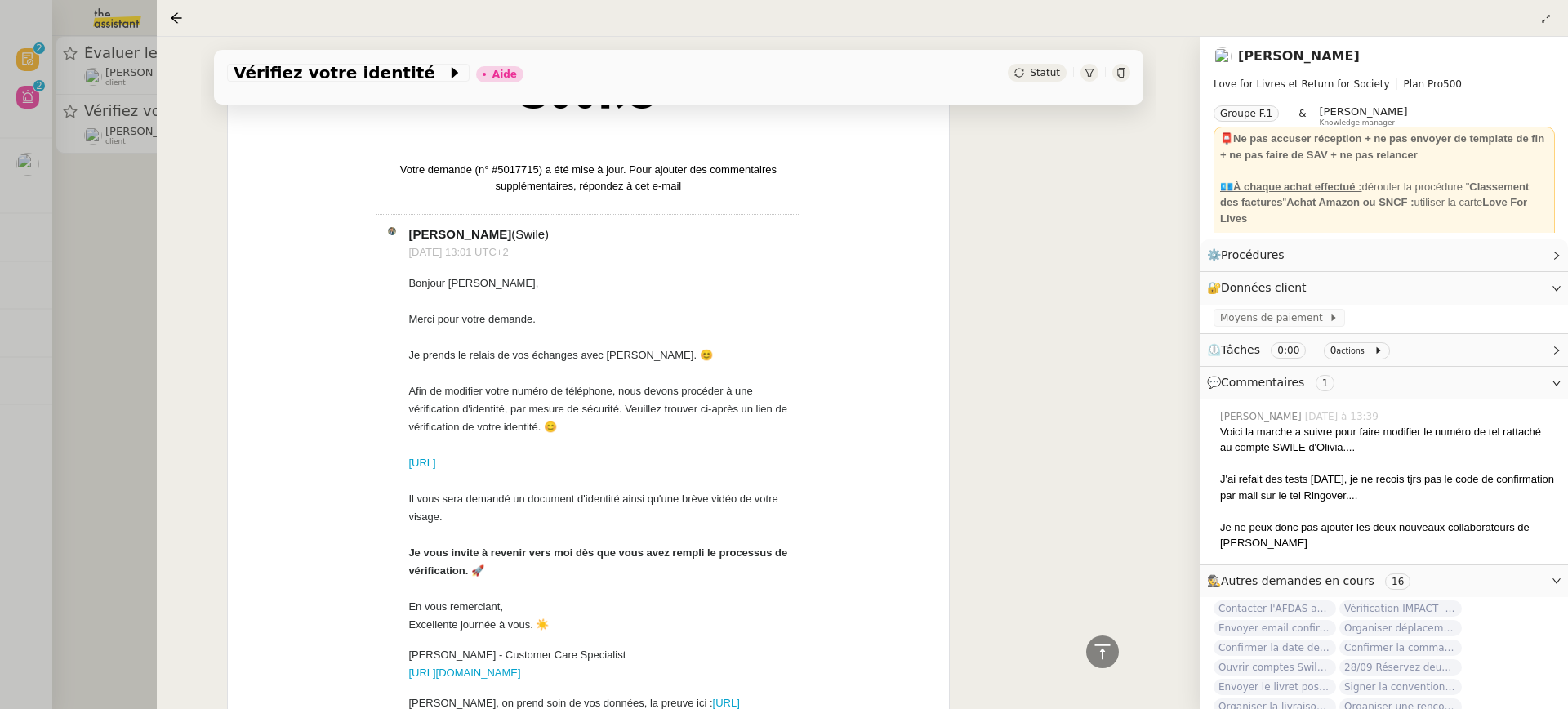
scroll to position [579, 0]
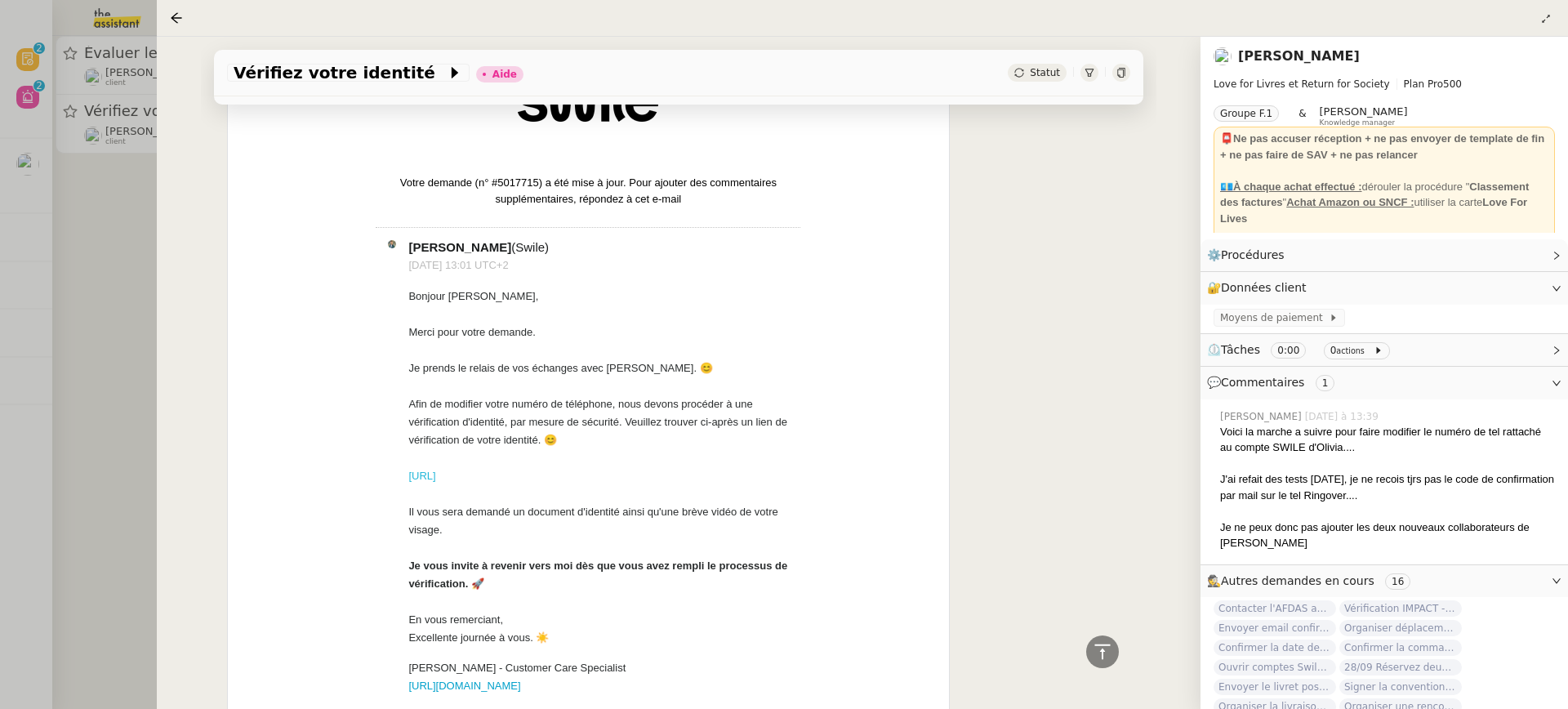
click at [436, 470] on link "https://id.ubble.ai/c29717ff-705b-4edd-9602-078cd066a1f0" at bounding box center [422, 476] width 27 height 12
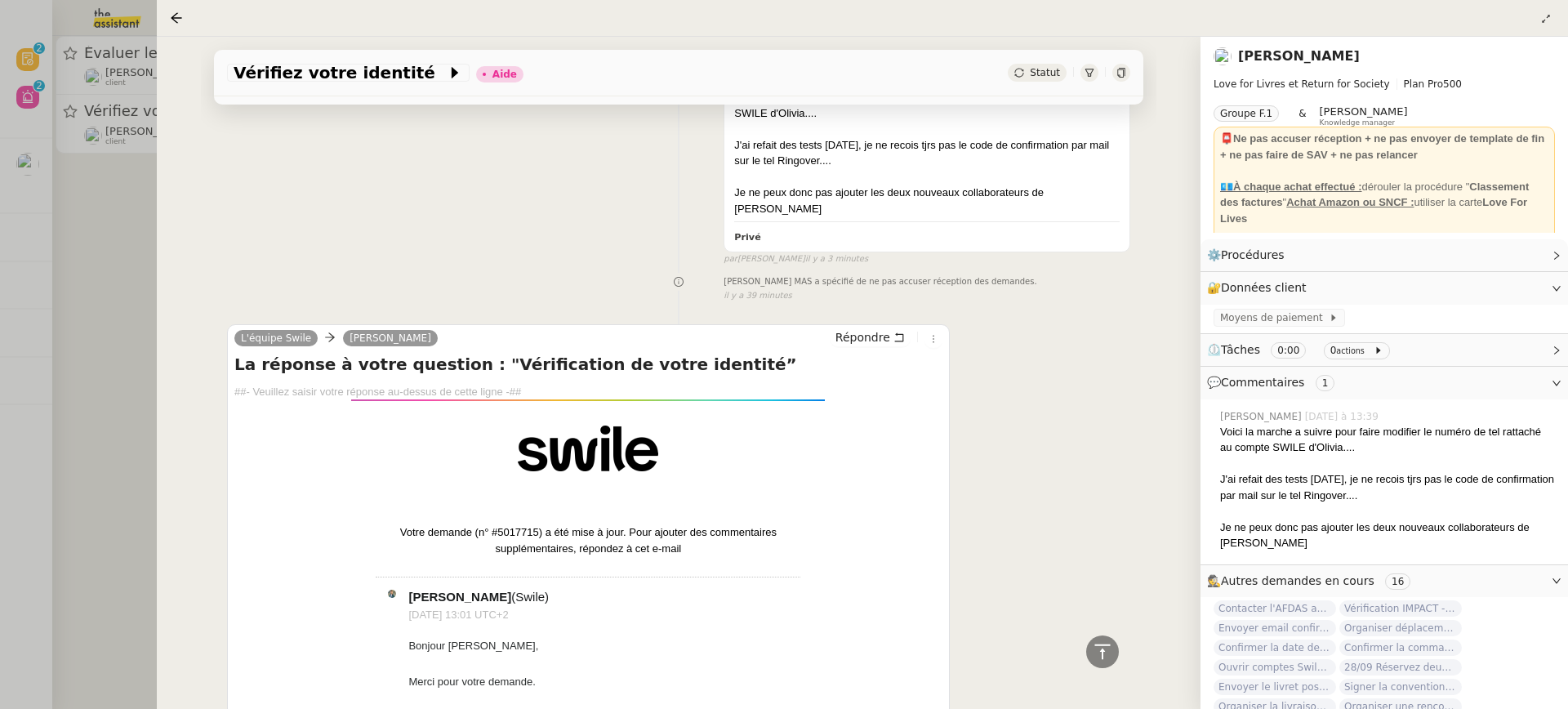
scroll to position [0, 0]
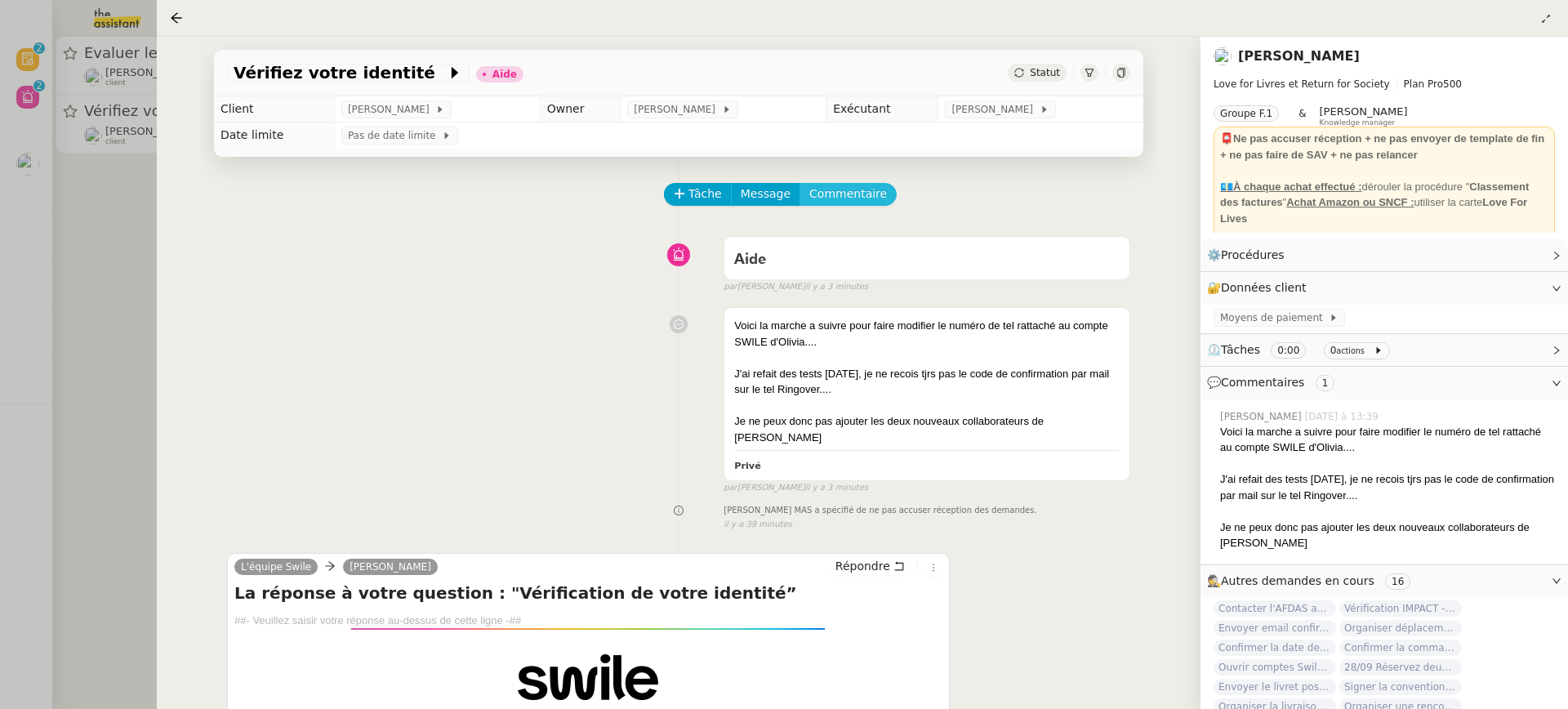
click at [868, 193] on span "Commentaire" at bounding box center [847, 194] width 77 height 19
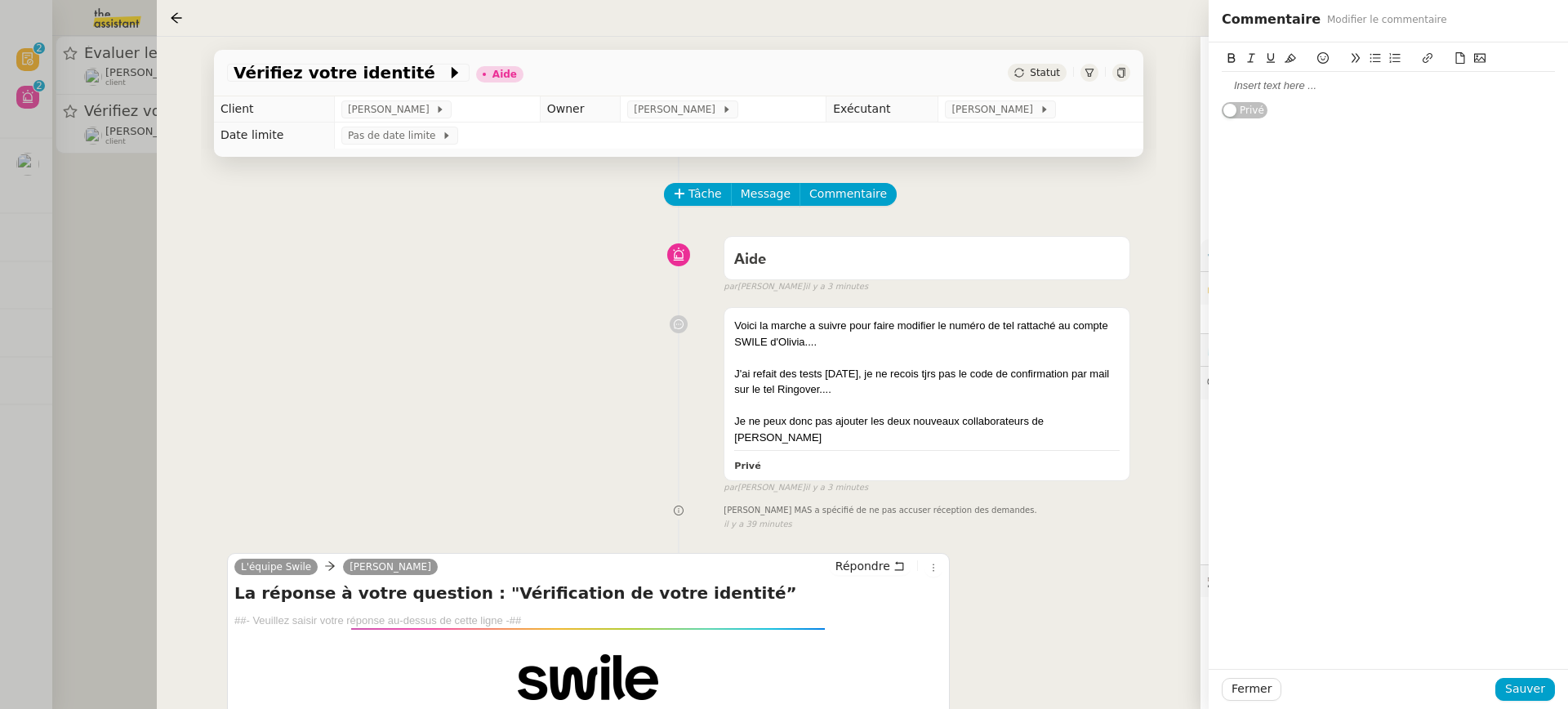
click at [1326, 106] on div "Privé" at bounding box center [1388, 81] width 334 height 77
click at [1322, 100] on div "Privé" at bounding box center [1388, 81] width 334 height 77
click at [1302, 86] on div at bounding box center [1388, 85] width 334 height 14
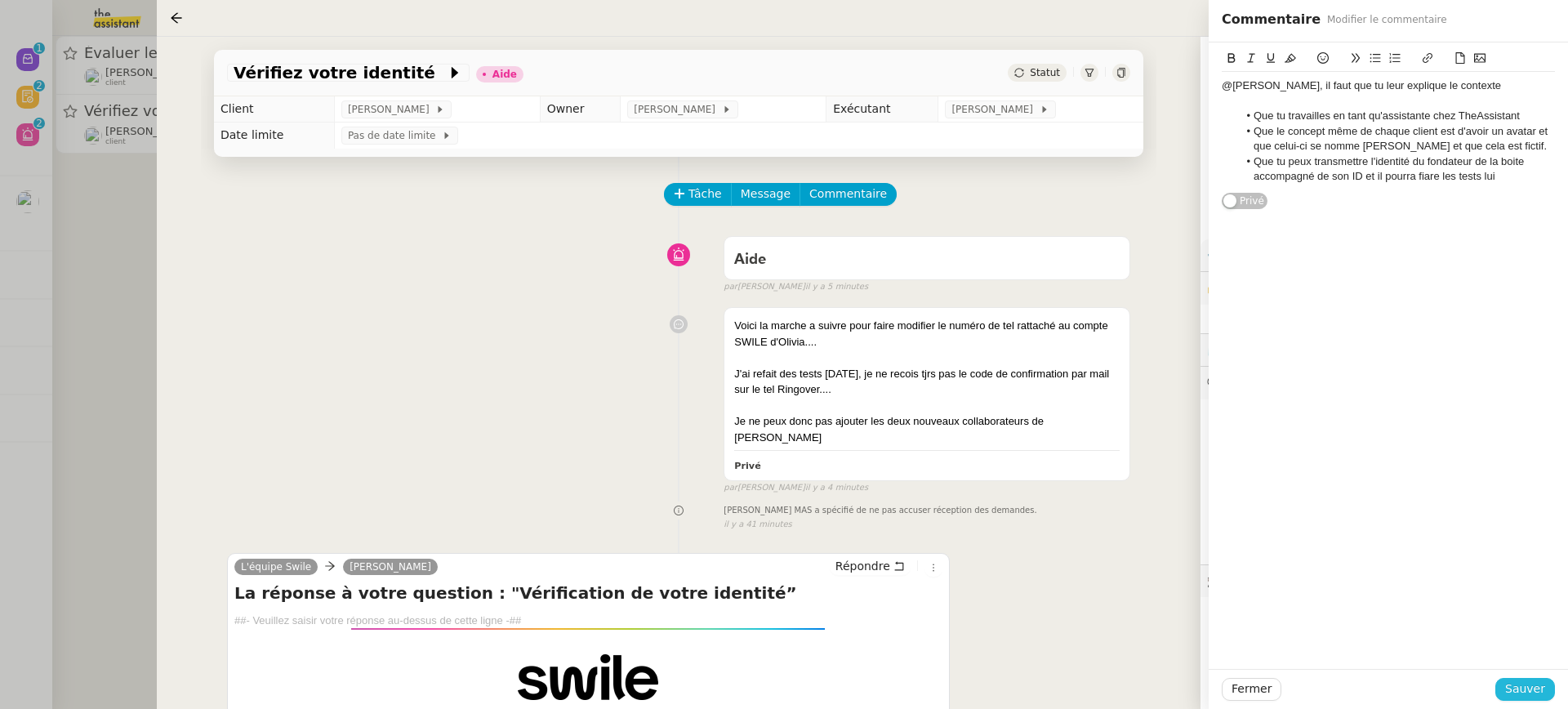
click at [1537, 681] on span "Sauver" at bounding box center [1525, 689] width 40 height 19
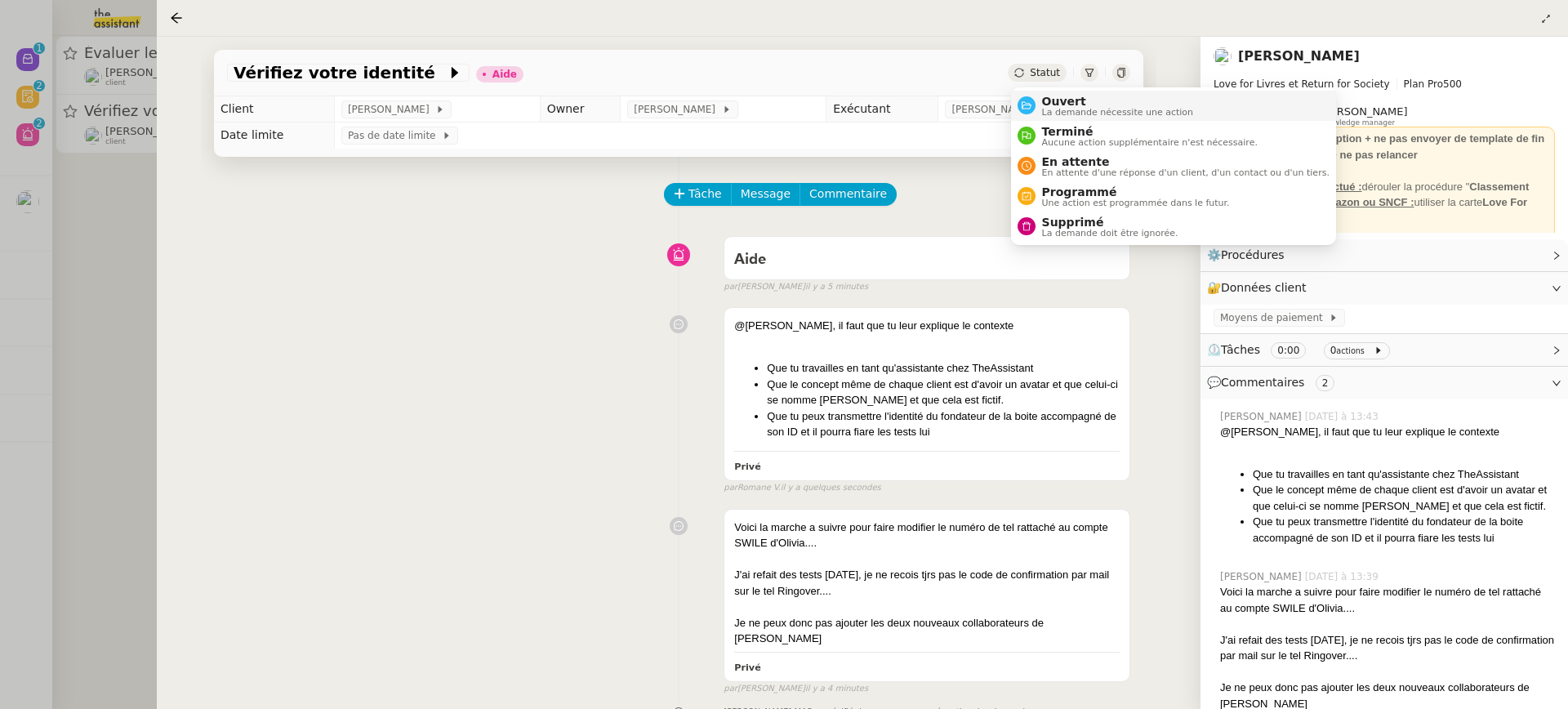
click at [1071, 100] on span "Ouvert" at bounding box center [1118, 100] width 152 height 13
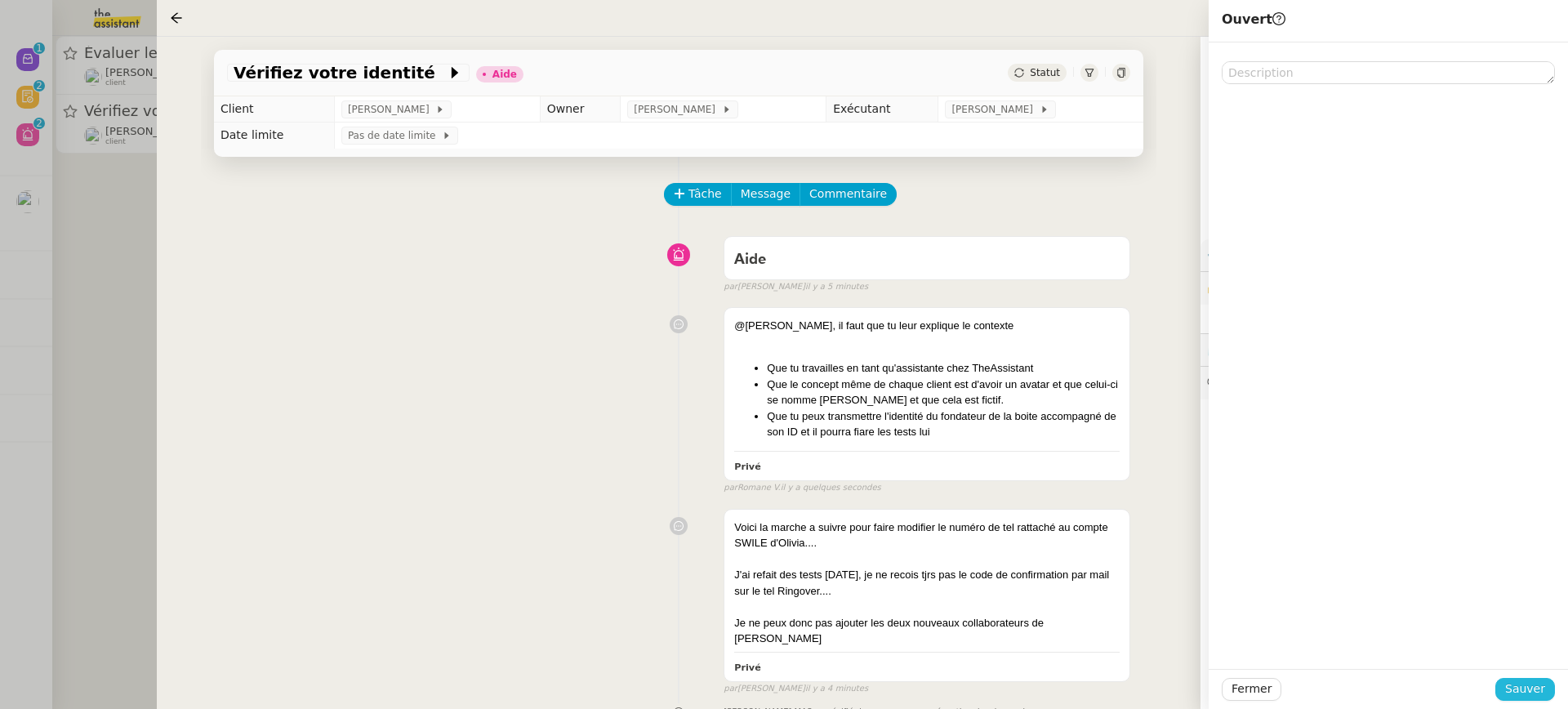
click at [1524, 687] on span "Sauver" at bounding box center [1525, 689] width 40 height 19
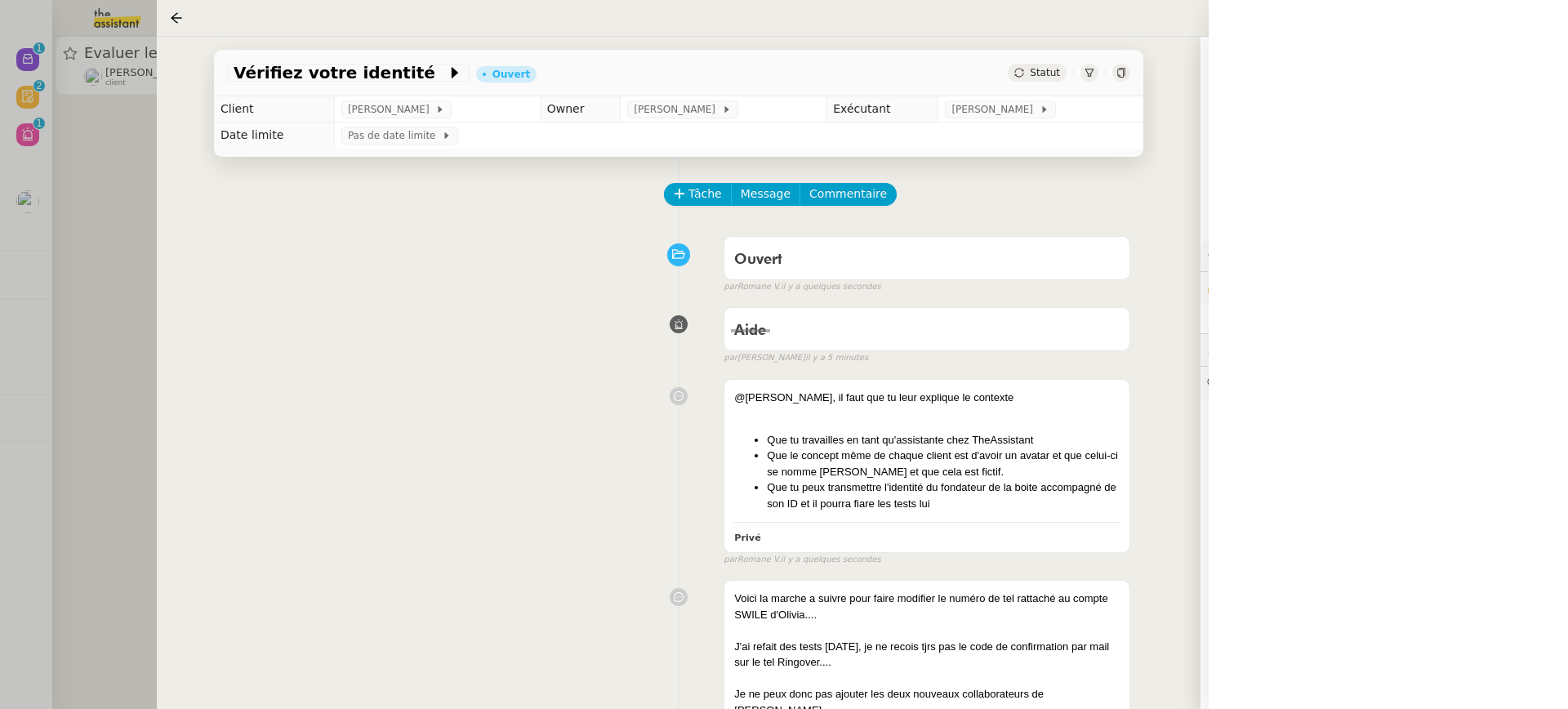
click at [152, 97] on div at bounding box center [784, 354] width 1568 height 709
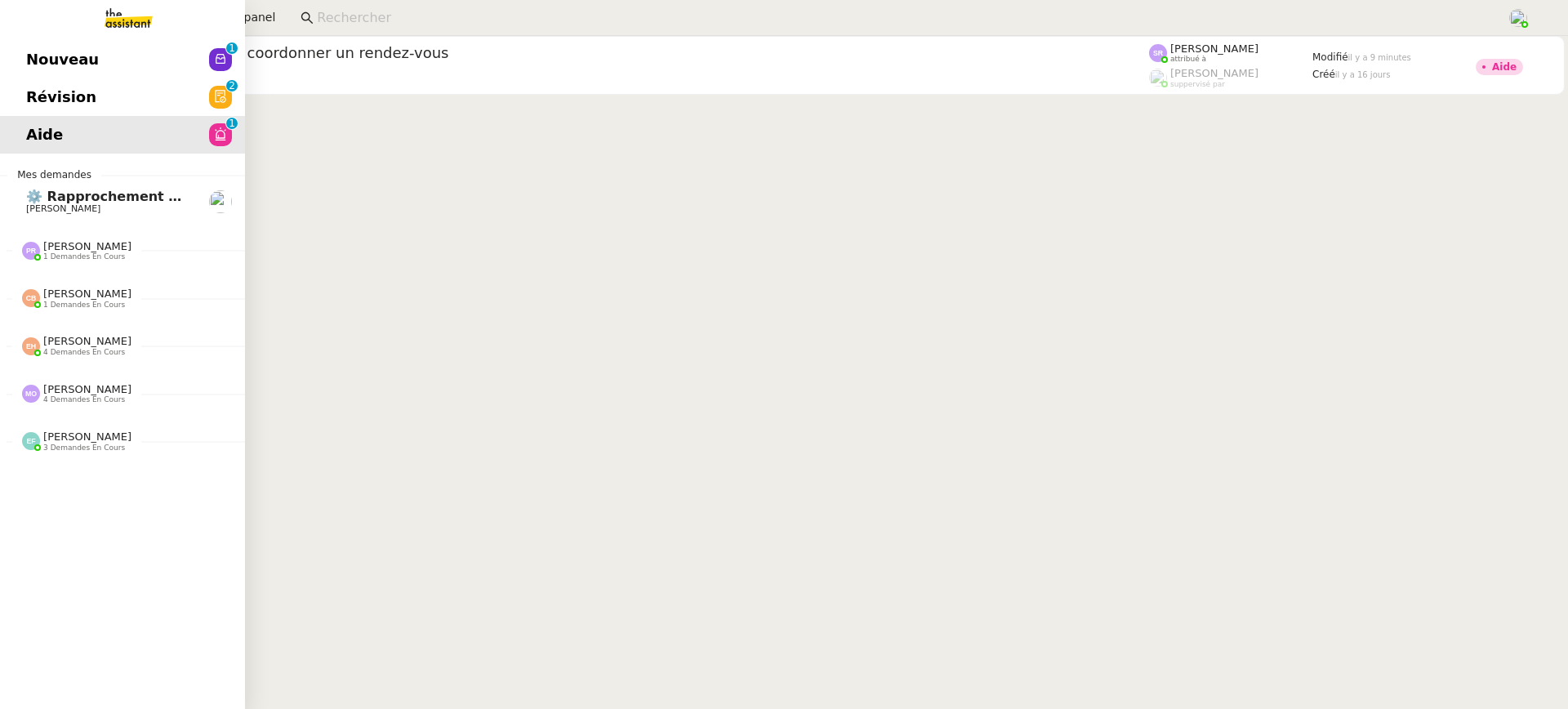
click at [26, 76] on link "Nouveau 0 1 2 3 4 5 6 7 8 9" at bounding box center [123, 60] width 245 height 37
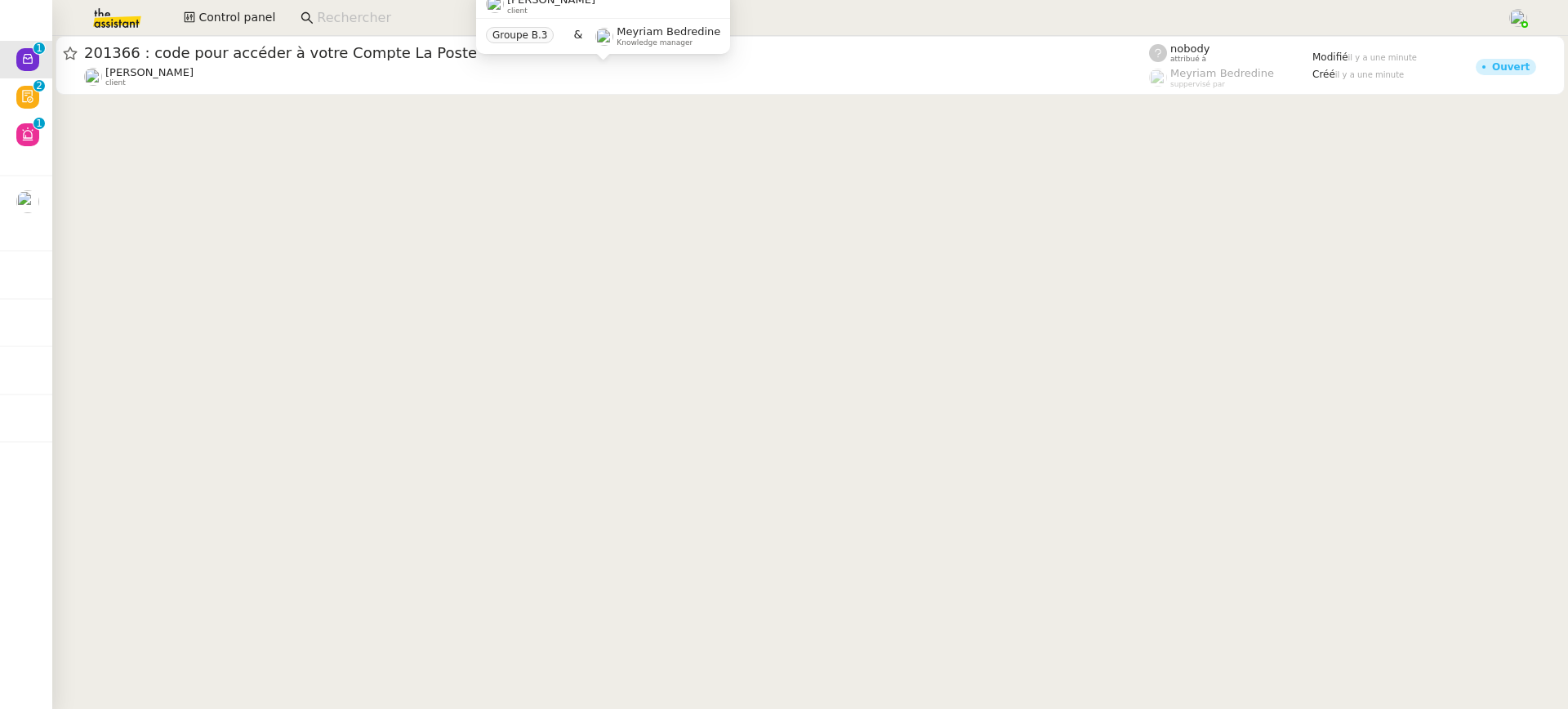
click at [498, 73] on div "Fabien Bousquet client" at bounding box center [617, 77] width 1065 height 21
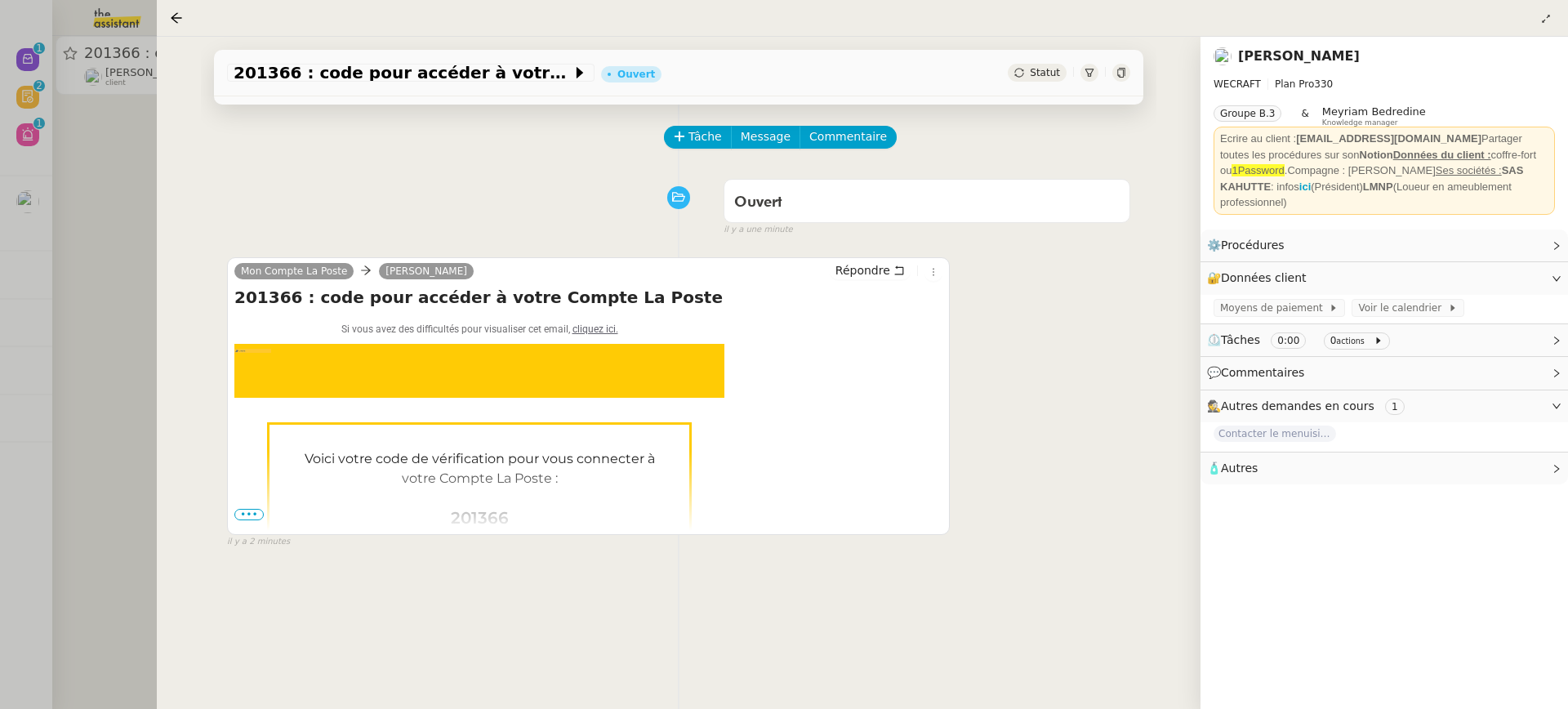
scroll to position [60, 0]
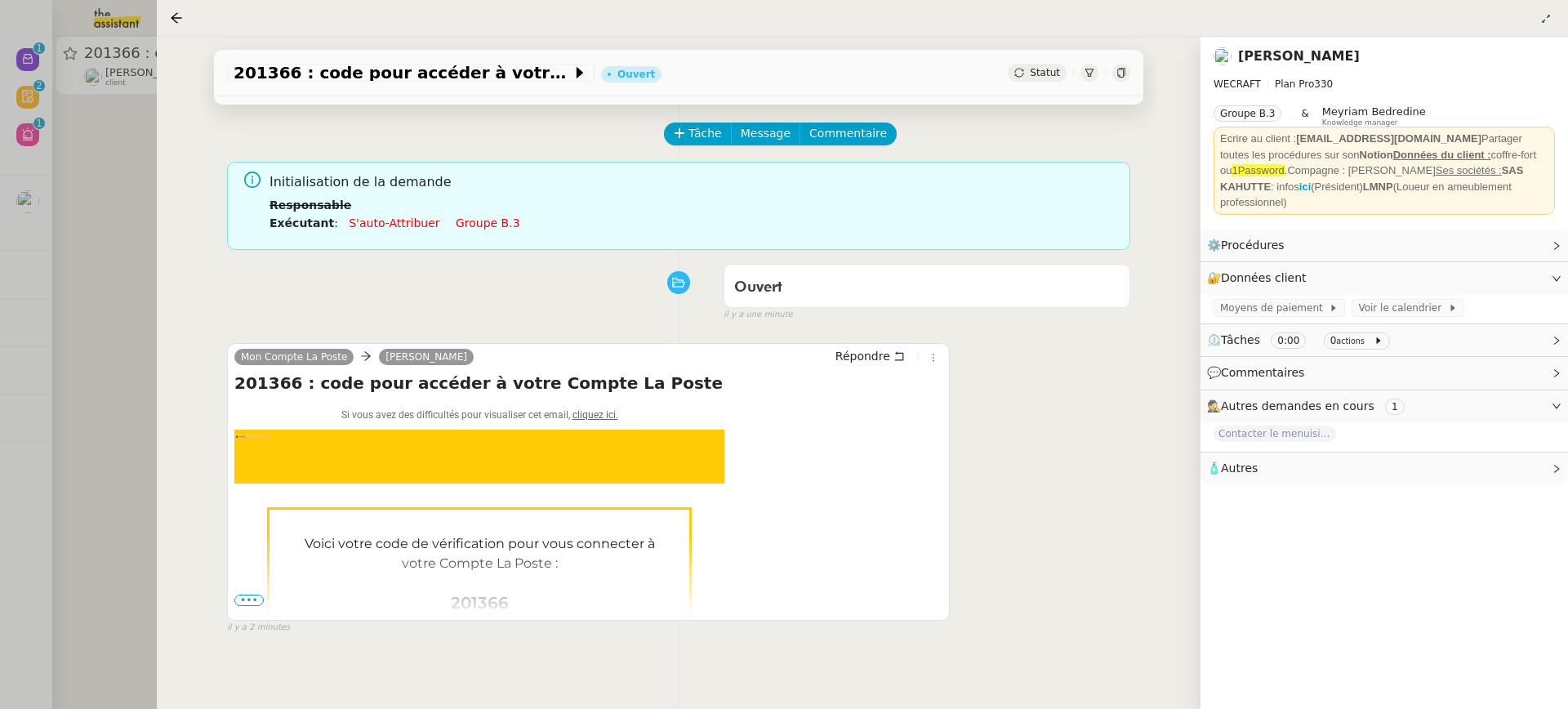
click at [184, 156] on div "201366 : code pour accéder à votre Compte La Poste Ouvert Statut Client Fabien …" at bounding box center [678, 373] width 1044 height 672
click at [140, 153] on div at bounding box center [784, 354] width 1568 height 709
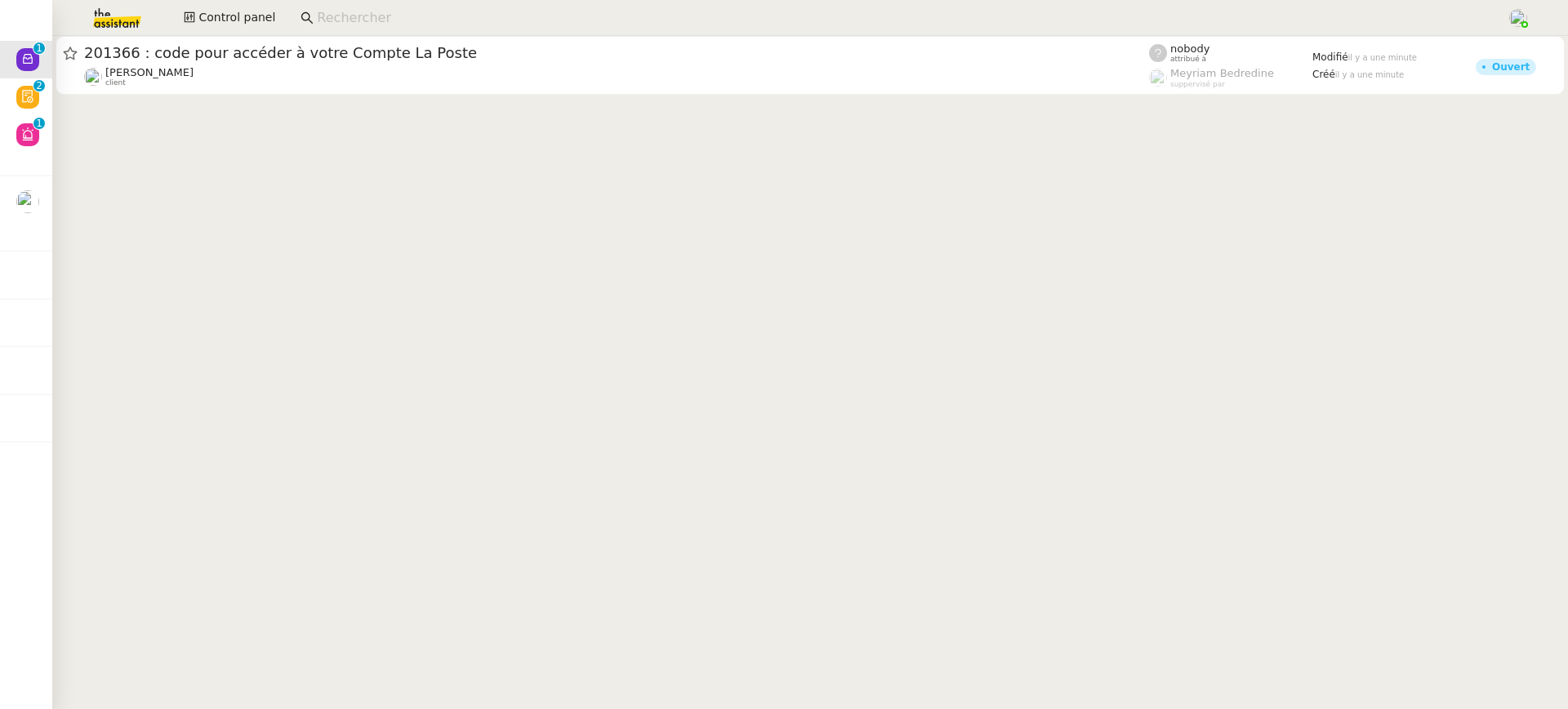
click at [54, 105] on cdk-virtual-scroll-viewport "201366 : code pour accéder à votre Compte La Poste Fabien Bousquet client nobod…" at bounding box center [810, 372] width 1516 height 673
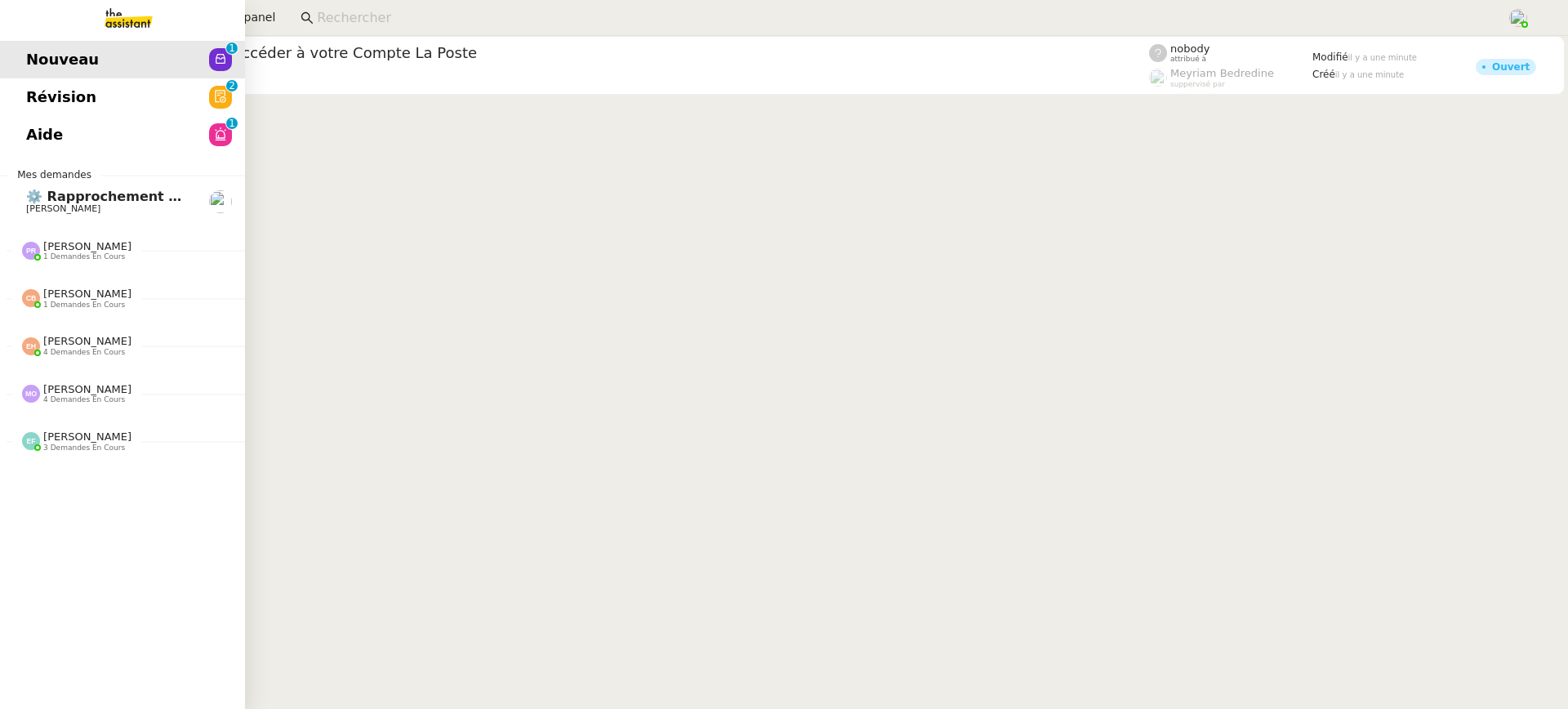
click at [44, 102] on span "Révision" at bounding box center [61, 97] width 71 height 25
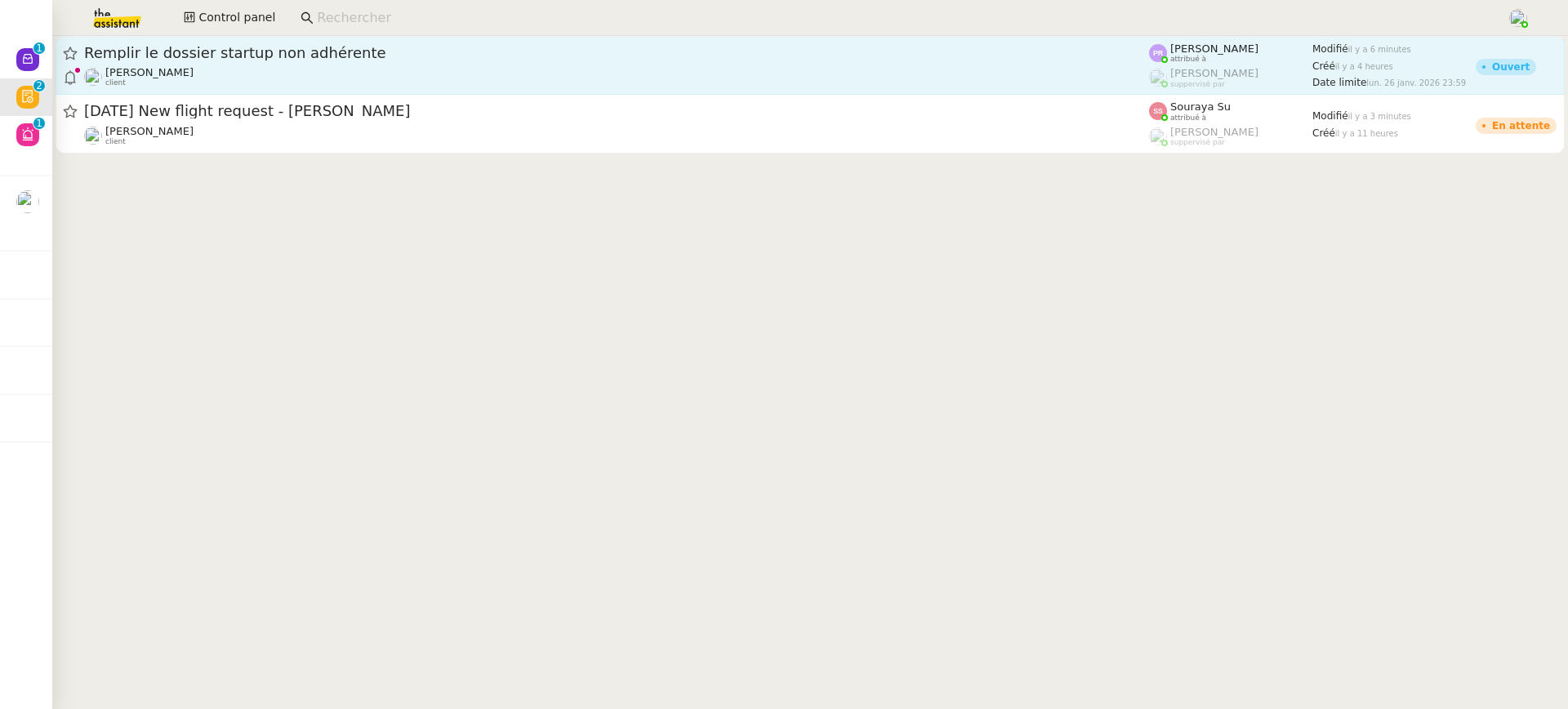
click at [594, 58] on span "Remplir le dossier startup non adhérente" at bounding box center [617, 53] width 1065 height 14
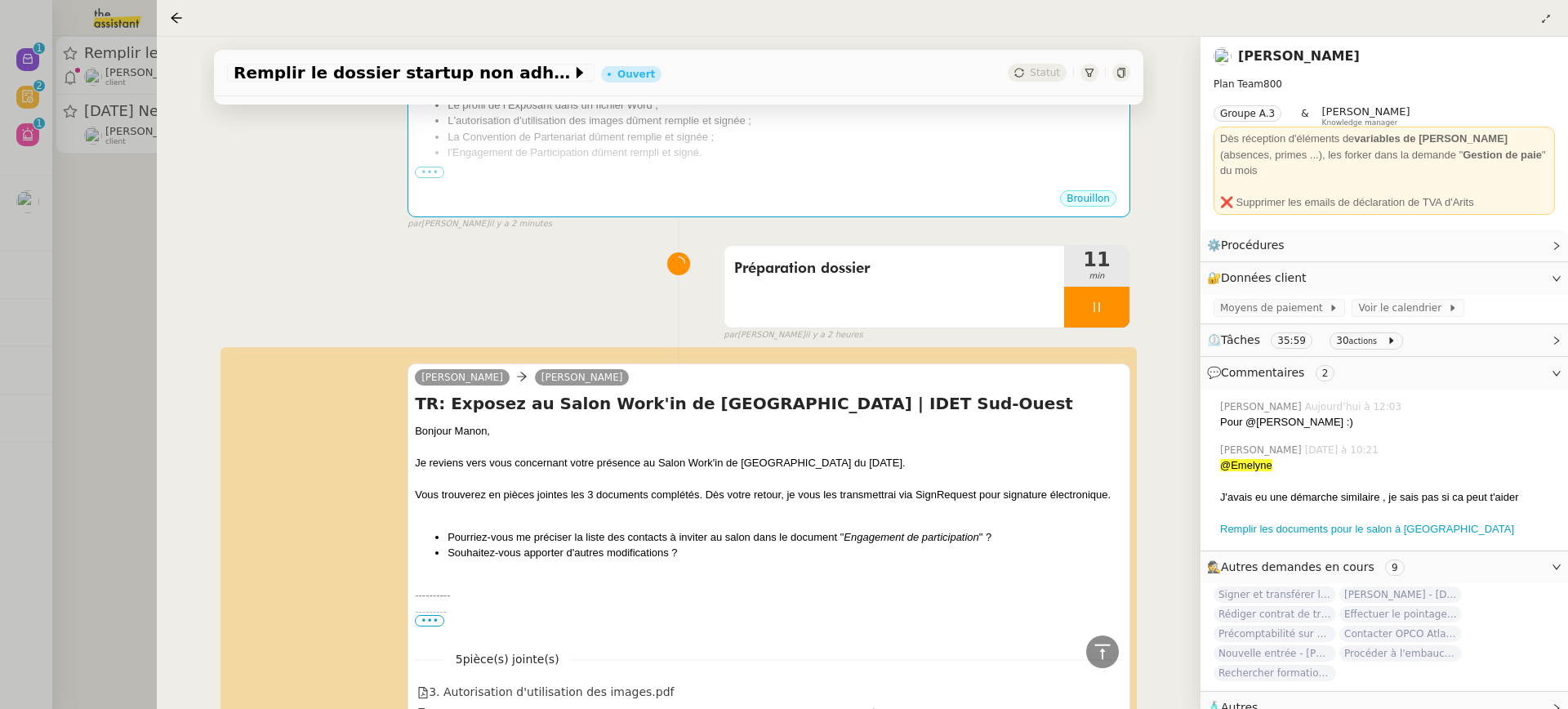
scroll to position [721, 0]
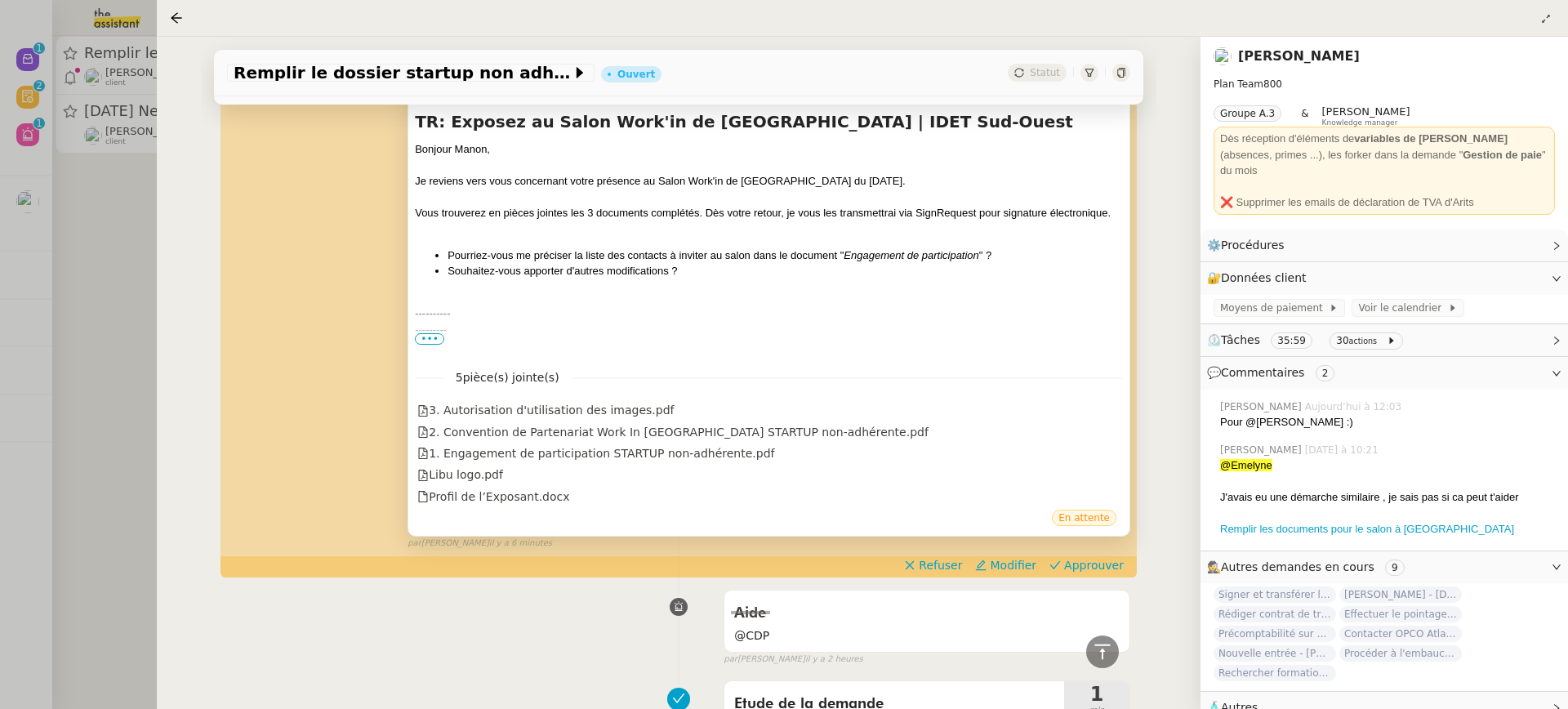
click at [420, 328] on div "---------" at bounding box center [769, 329] width 708 height 16
click at [425, 334] on span "•••" at bounding box center [430, 339] width 30 height 11
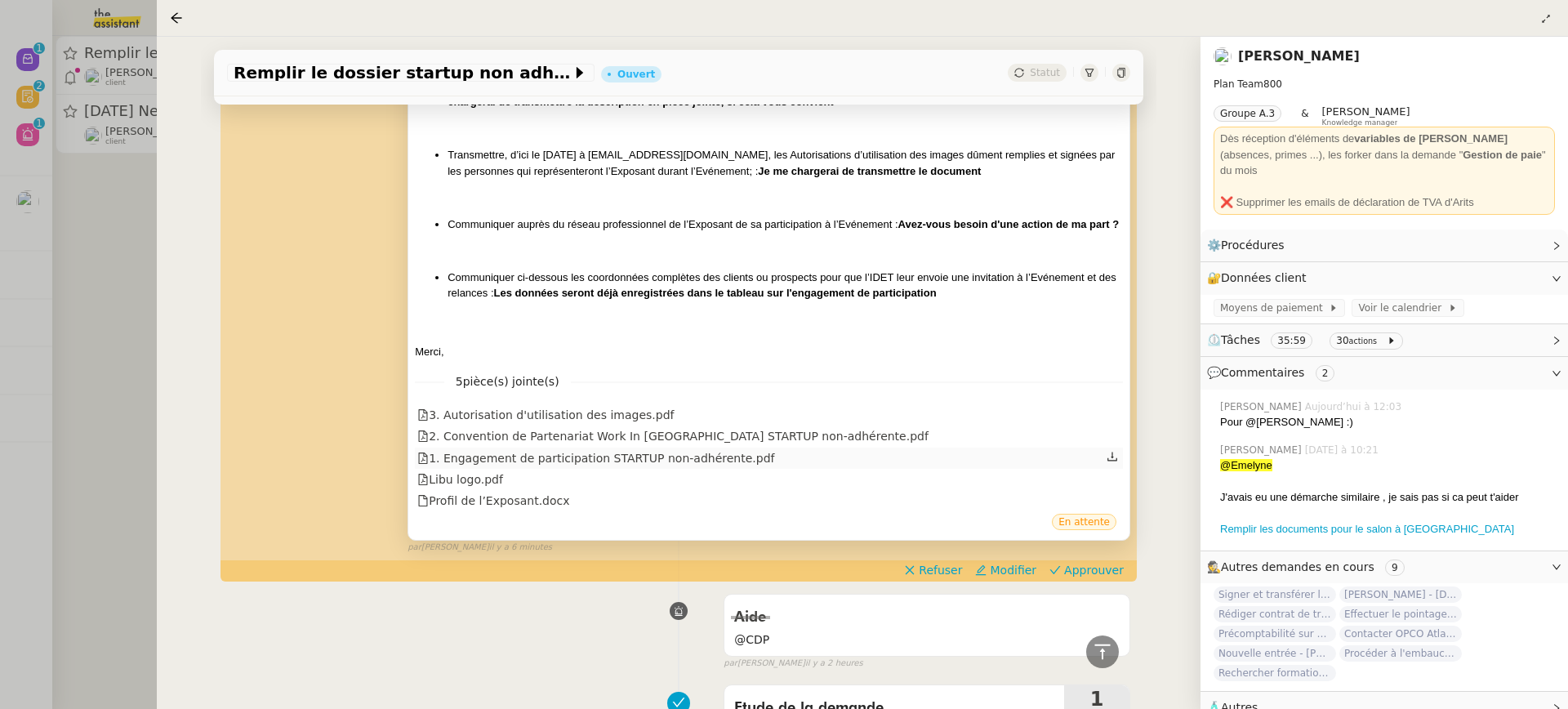
scroll to position [1309, 0]
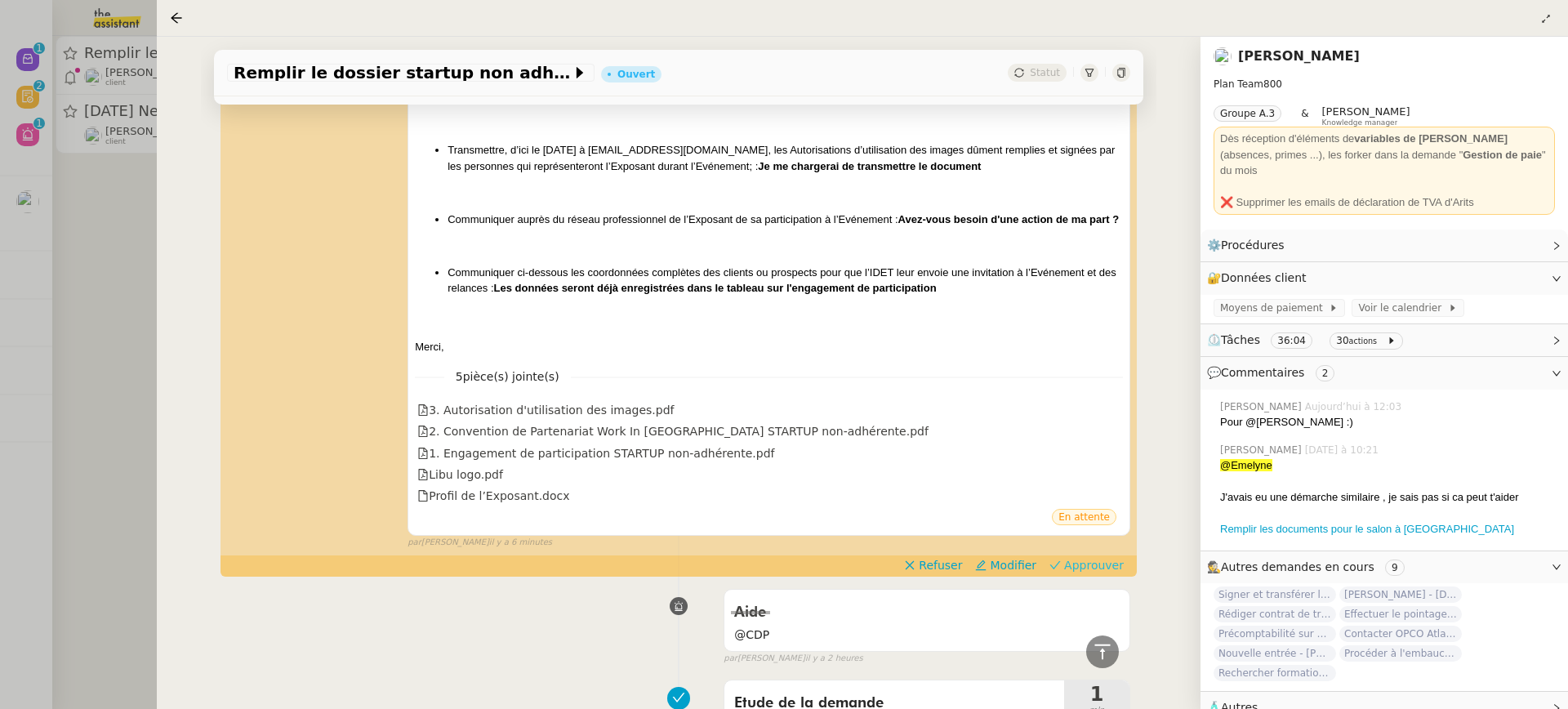
click at [1096, 561] on span "Approuver" at bounding box center [1094, 565] width 60 height 16
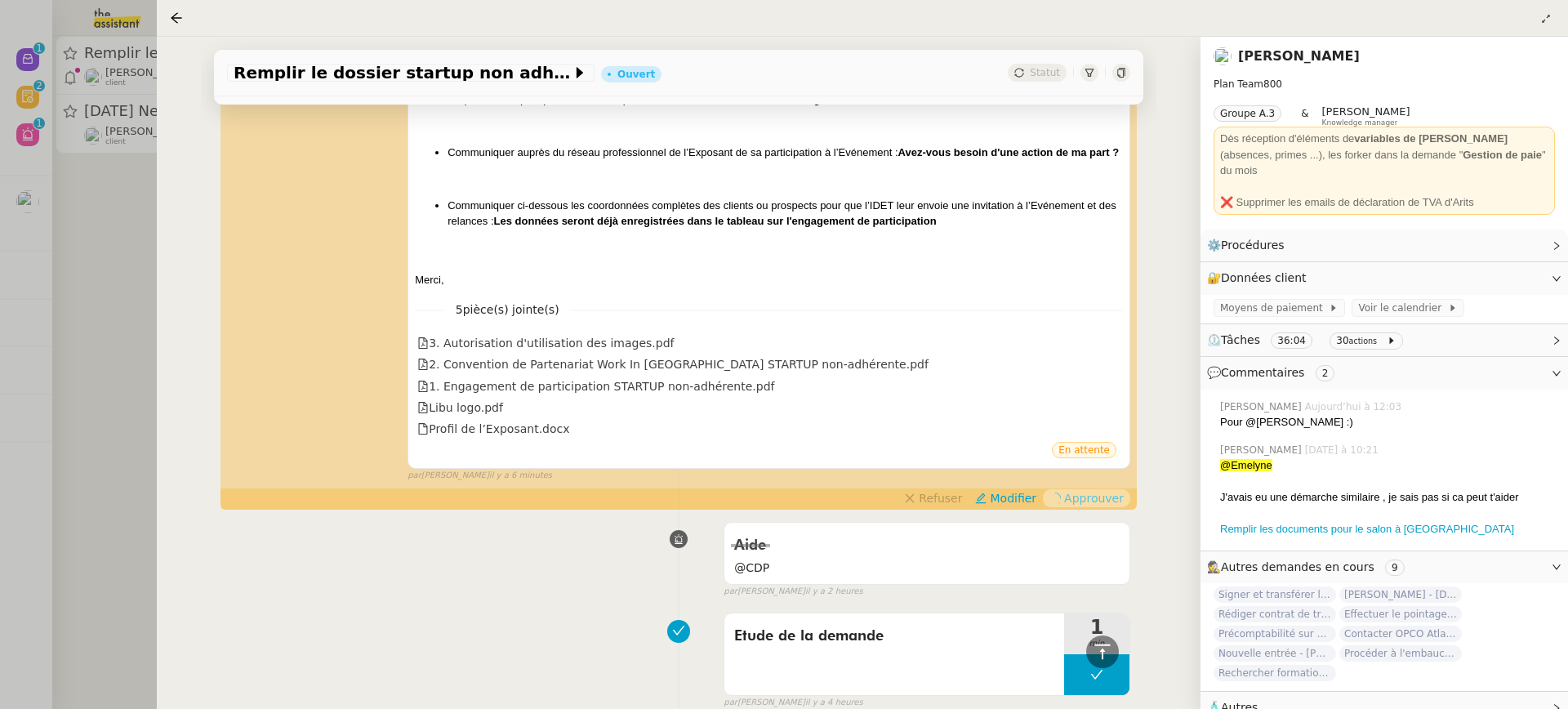
click at [51, 137] on div at bounding box center [784, 354] width 1568 height 709
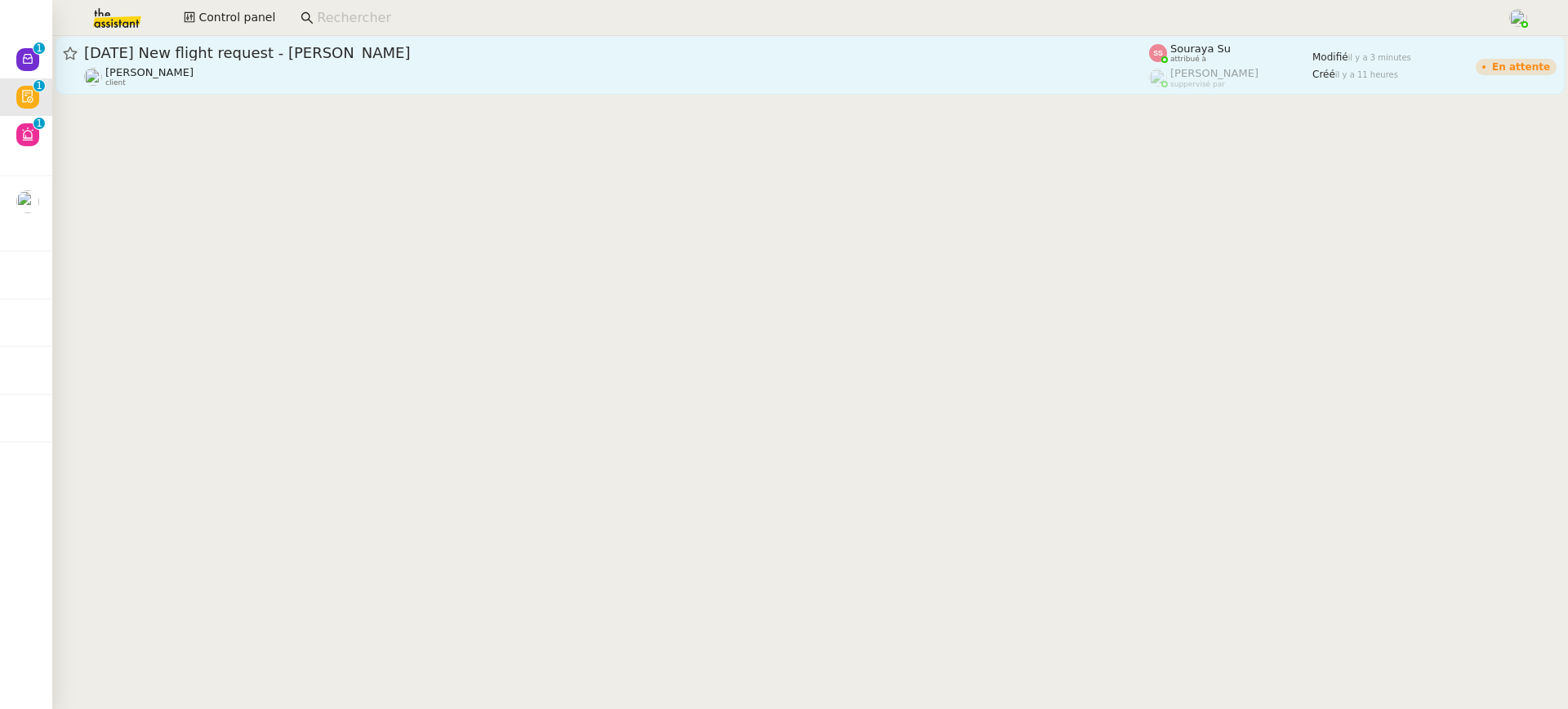
click at [284, 65] on div "3rd October 2025 New flight request - Adam Graystone Louis Frei client" at bounding box center [617, 66] width 1065 height 44
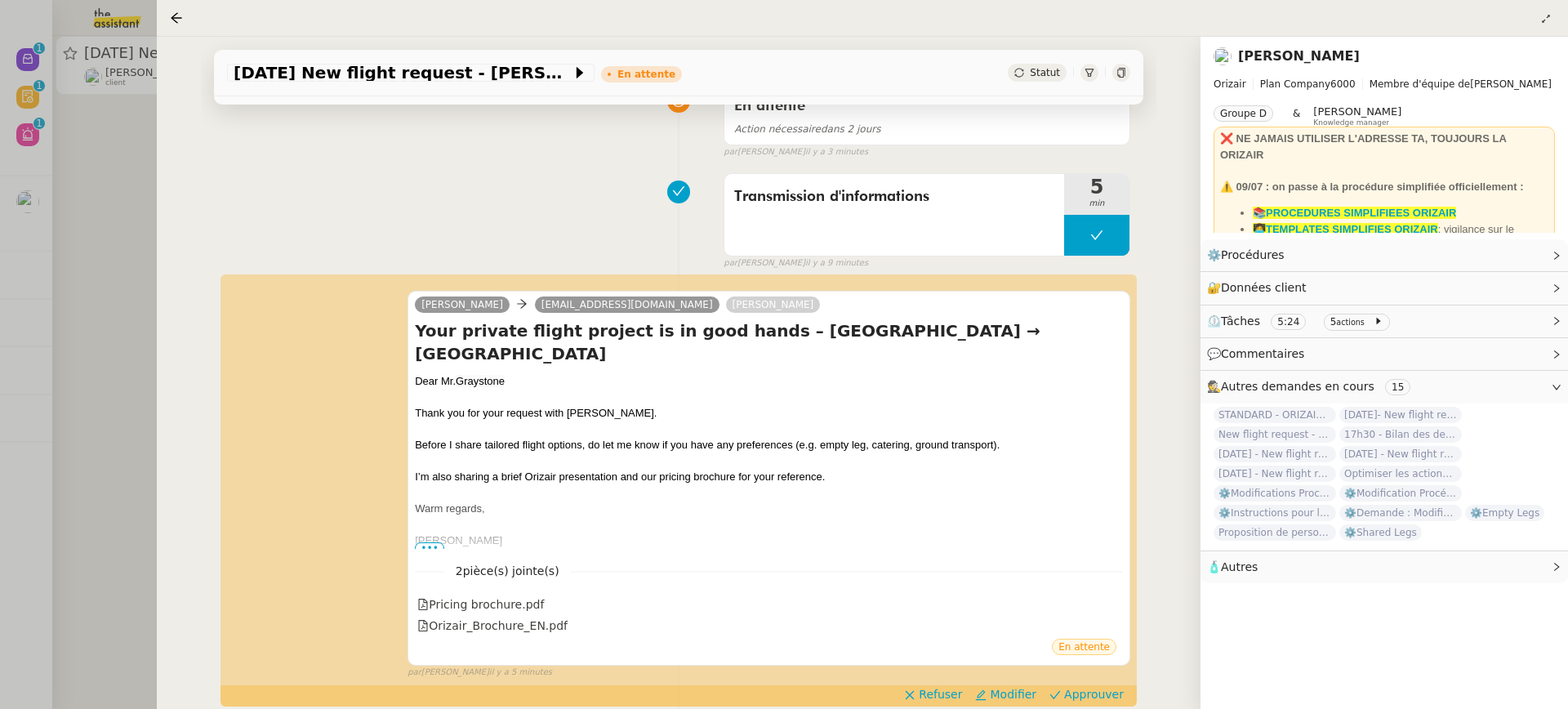
scroll to position [302, 0]
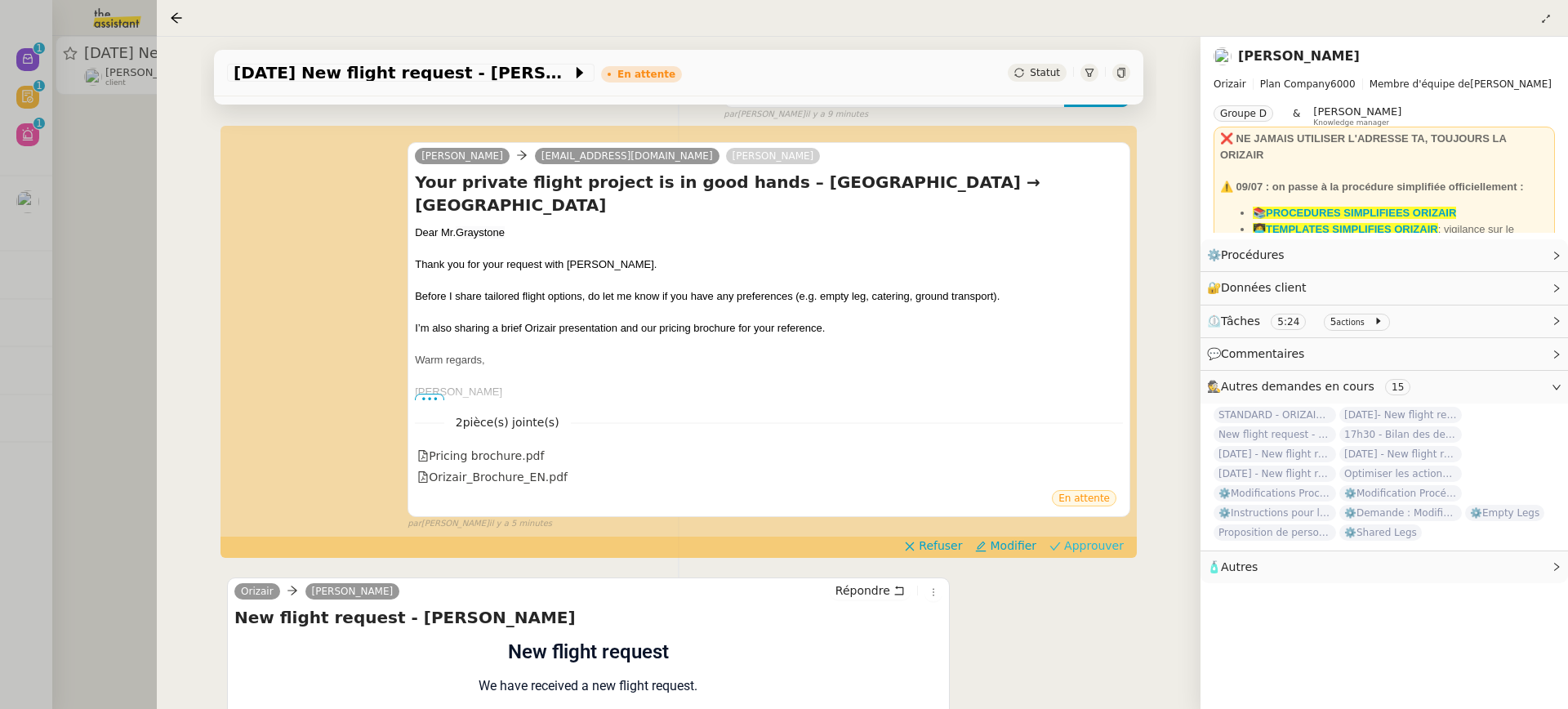
click at [1118, 546] on span "Approuver" at bounding box center [1094, 546] width 60 height 16
click at [67, 128] on div at bounding box center [784, 354] width 1568 height 709
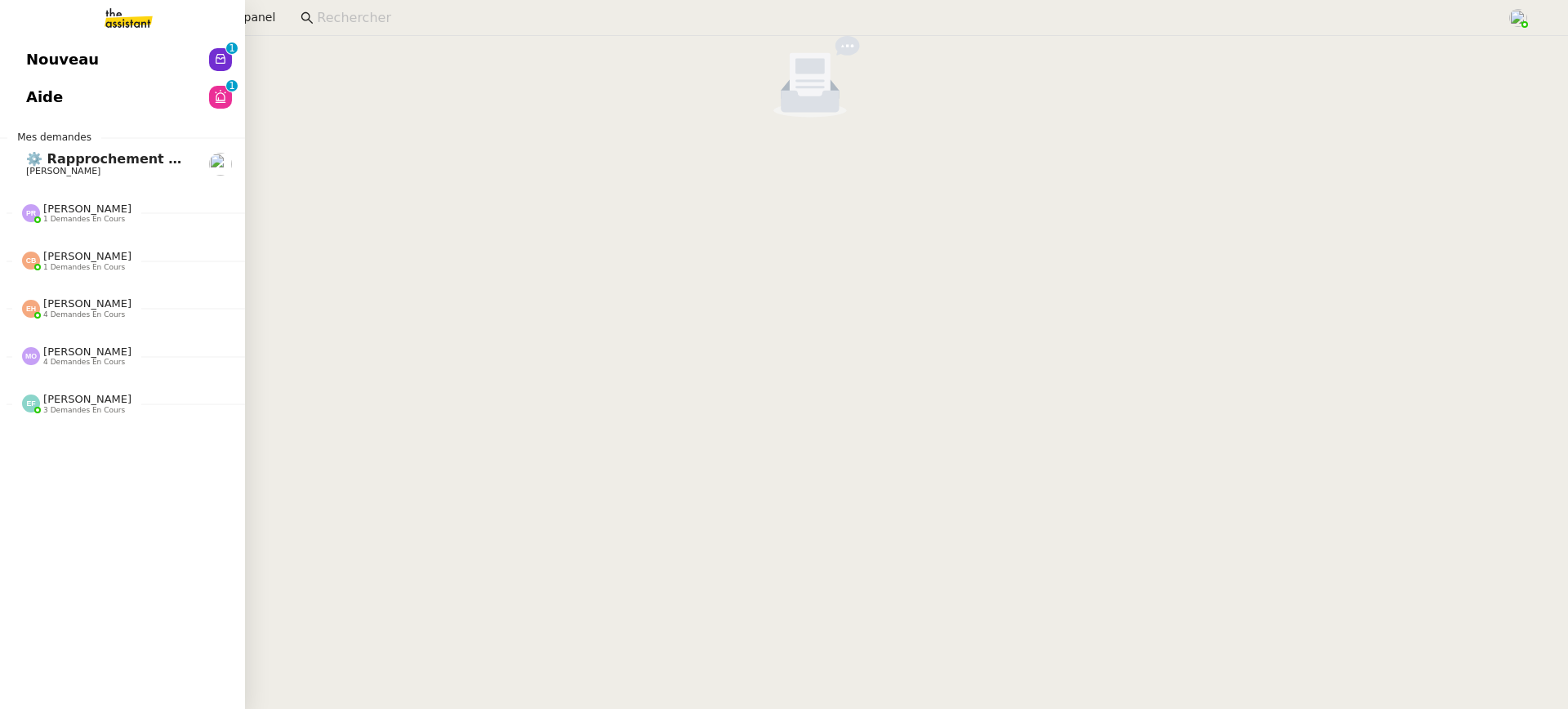
click at [29, 51] on span "Nouveau" at bounding box center [62, 60] width 72 height 25
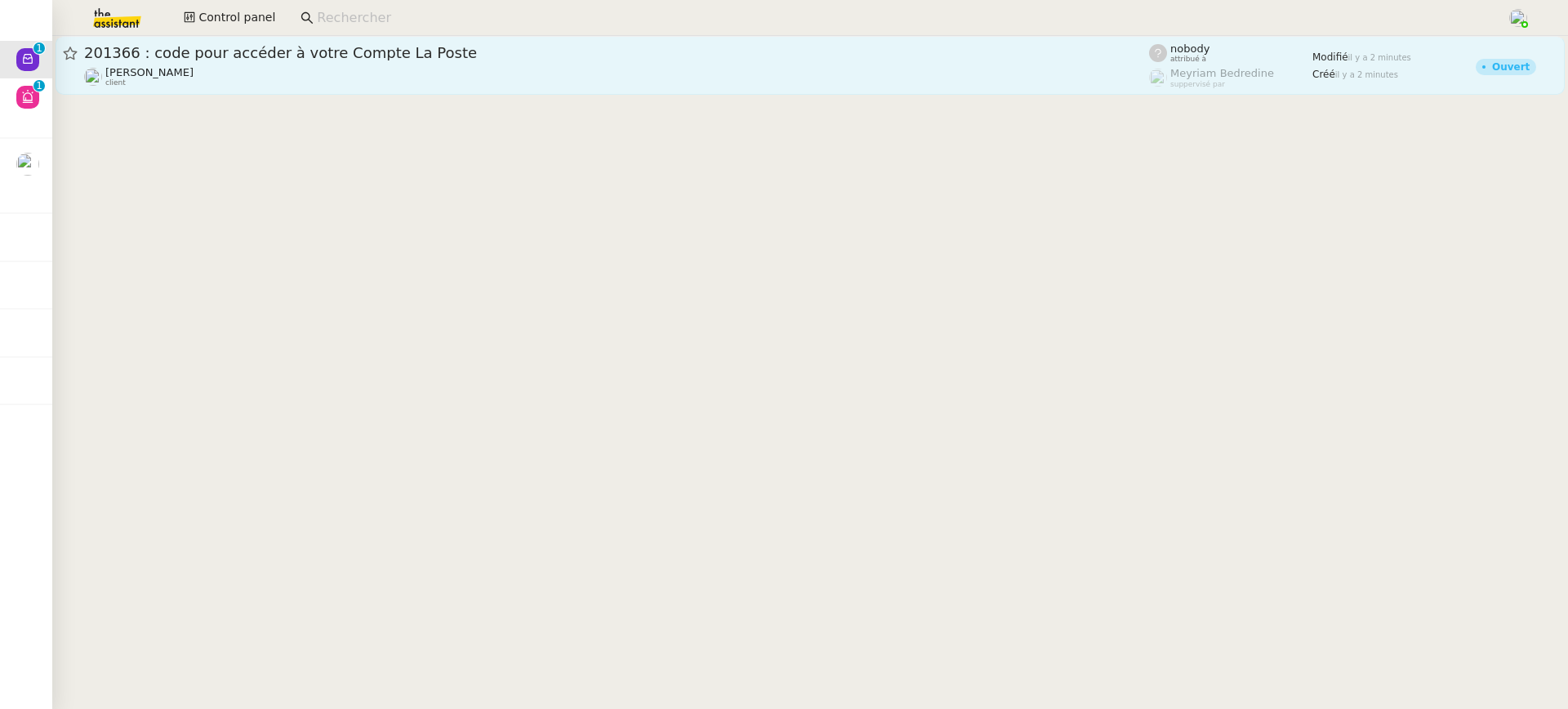
click at [539, 65] on div "201366 : code pour accéder à votre Compte La Poste Fabien Bousquet client" at bounding box center [617, 66] width 1065 height 44
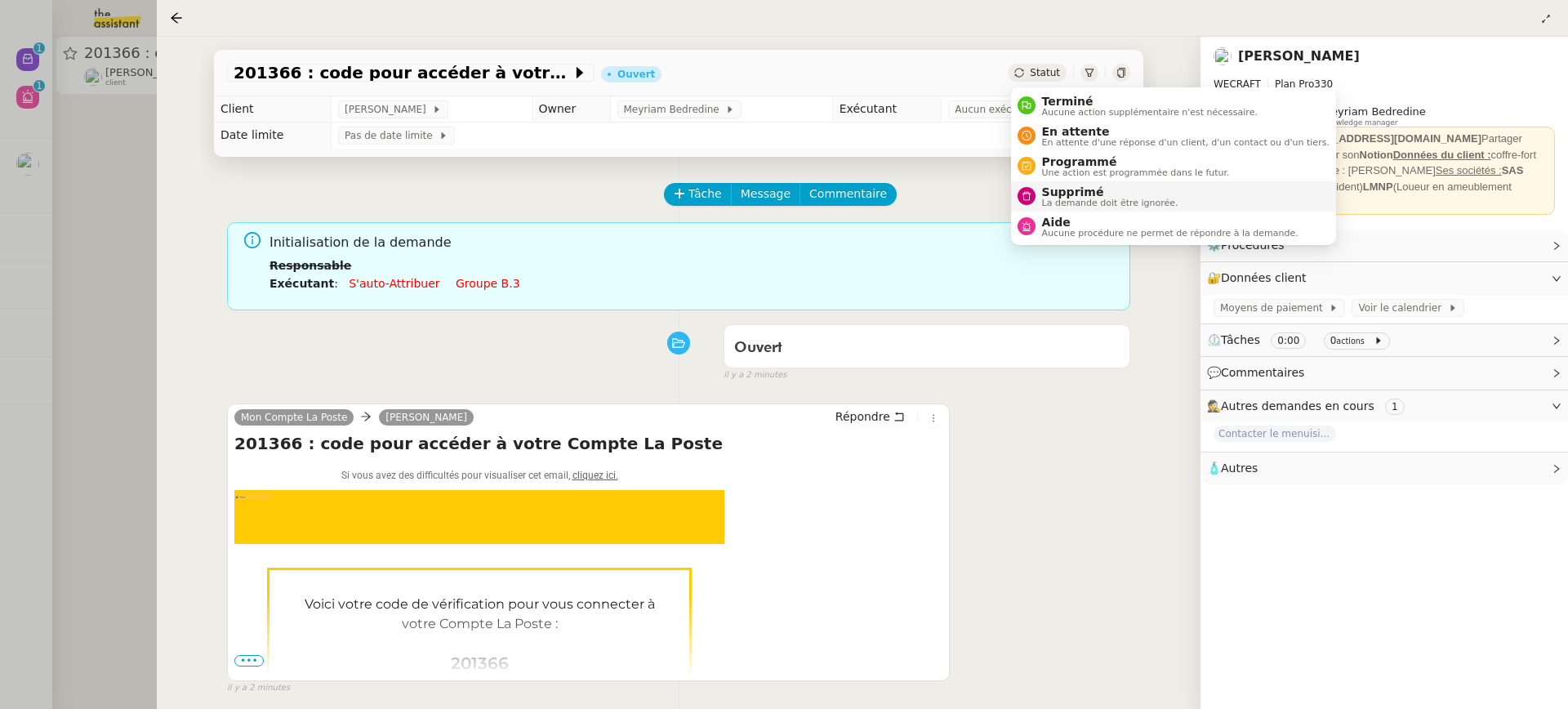
click at [1098, 203] on span "La demande doit être ignorée." at bounding box center [1110, 203] width 136 height 9
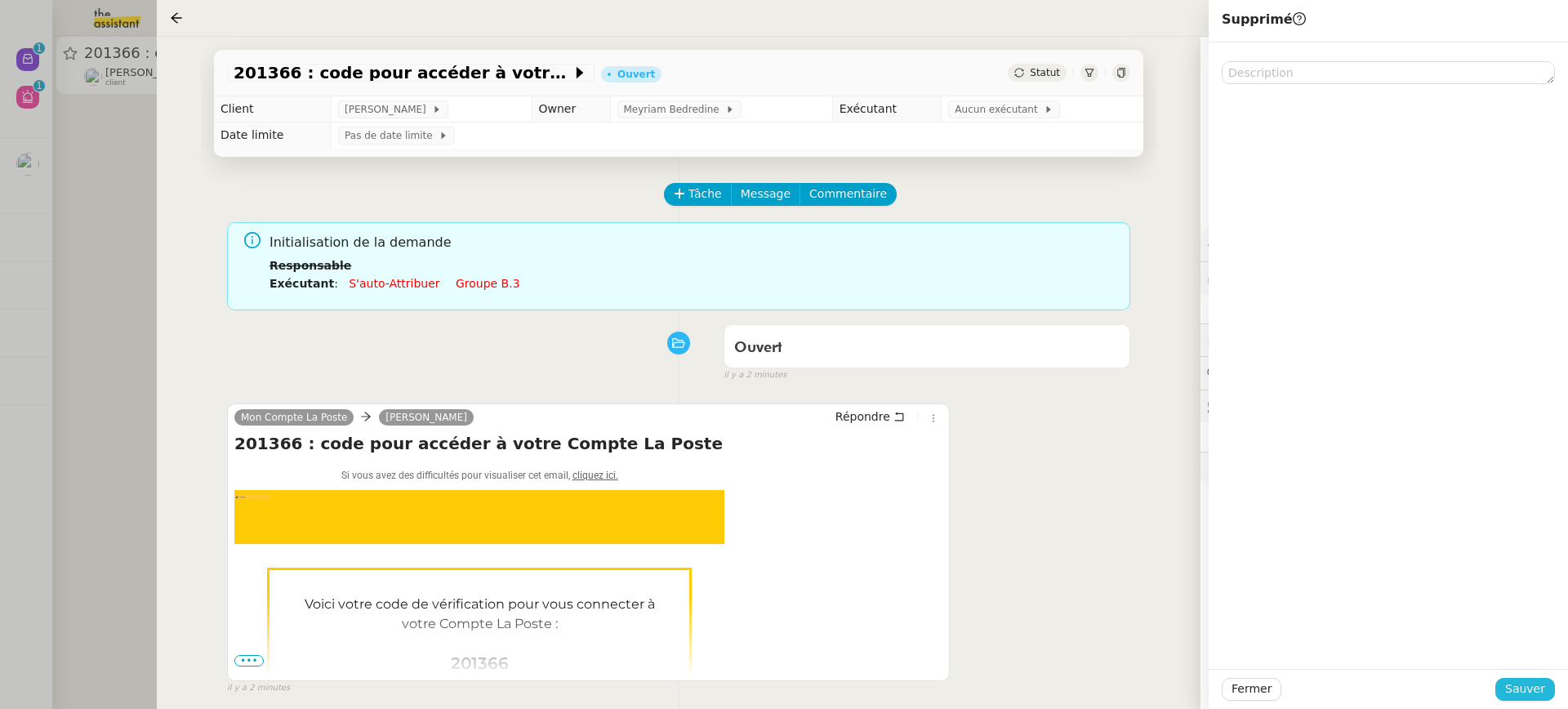
click at [1525, 694] on span "Sauver" at bounding box center [1525, 689] width 40 height 19
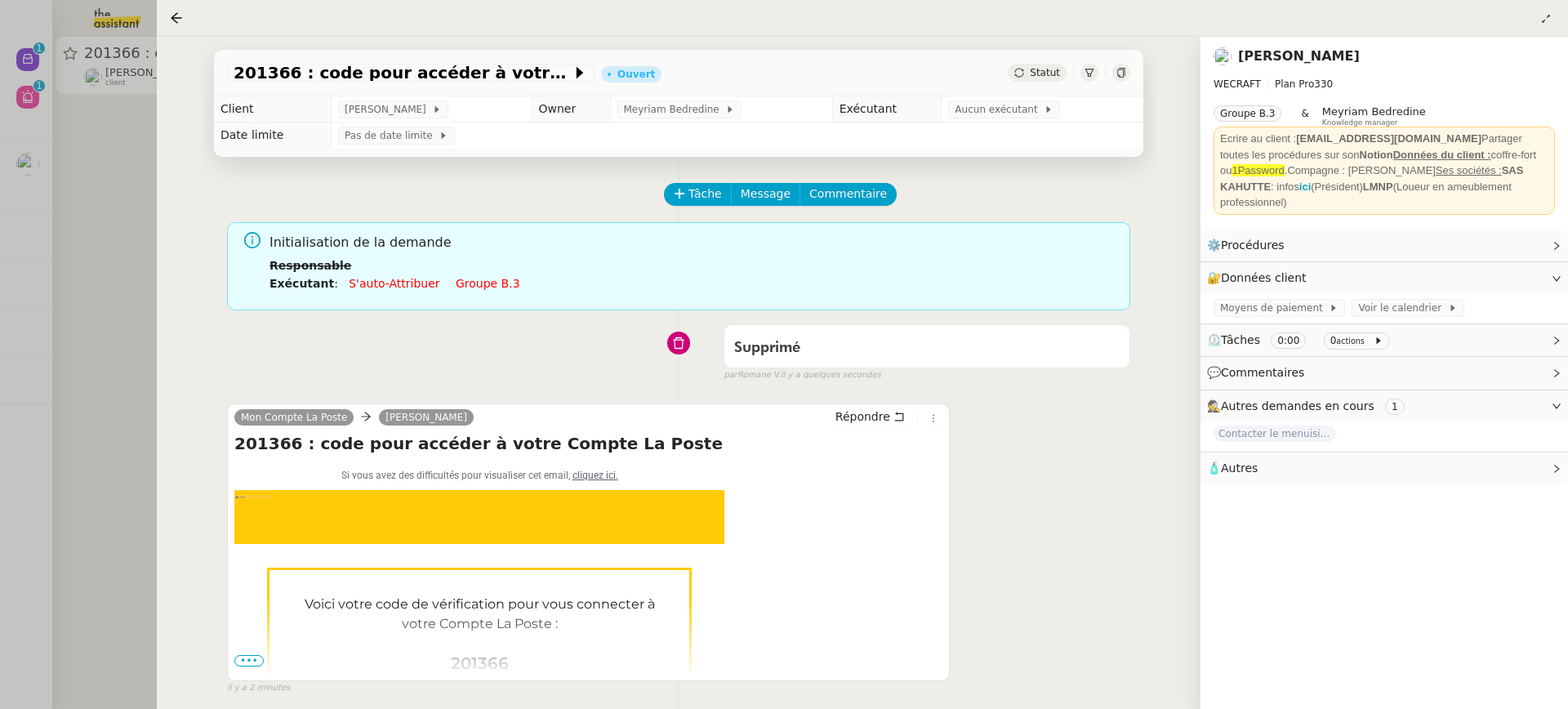
click at [87, 150] on div at bounding box center [784, 354] width 1568 height 709
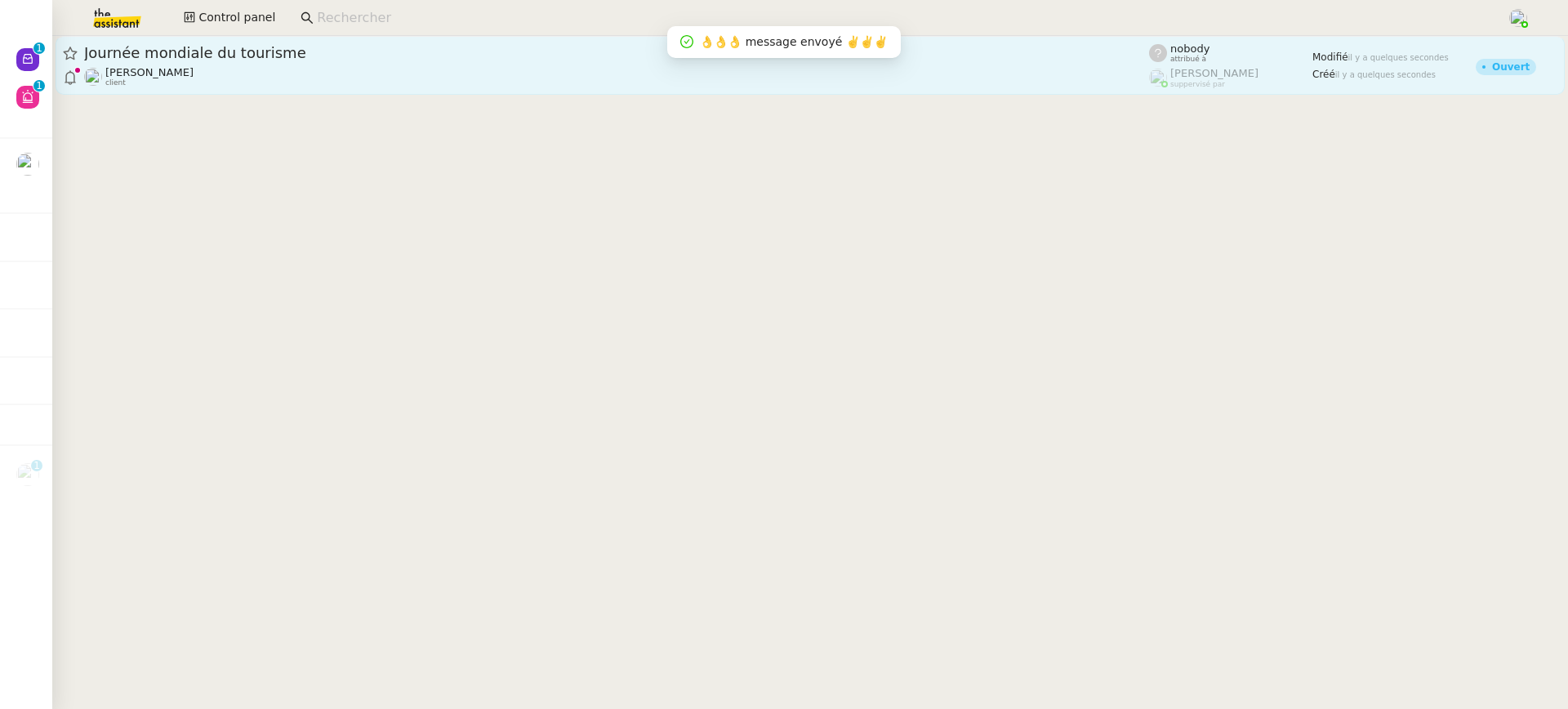
click at [540, 91] on link "Journée mondiale du tourisme Gabrielle Tavernier client nobody attribué à Roman…" at bounding box center [810, 65] width 1509 height 59
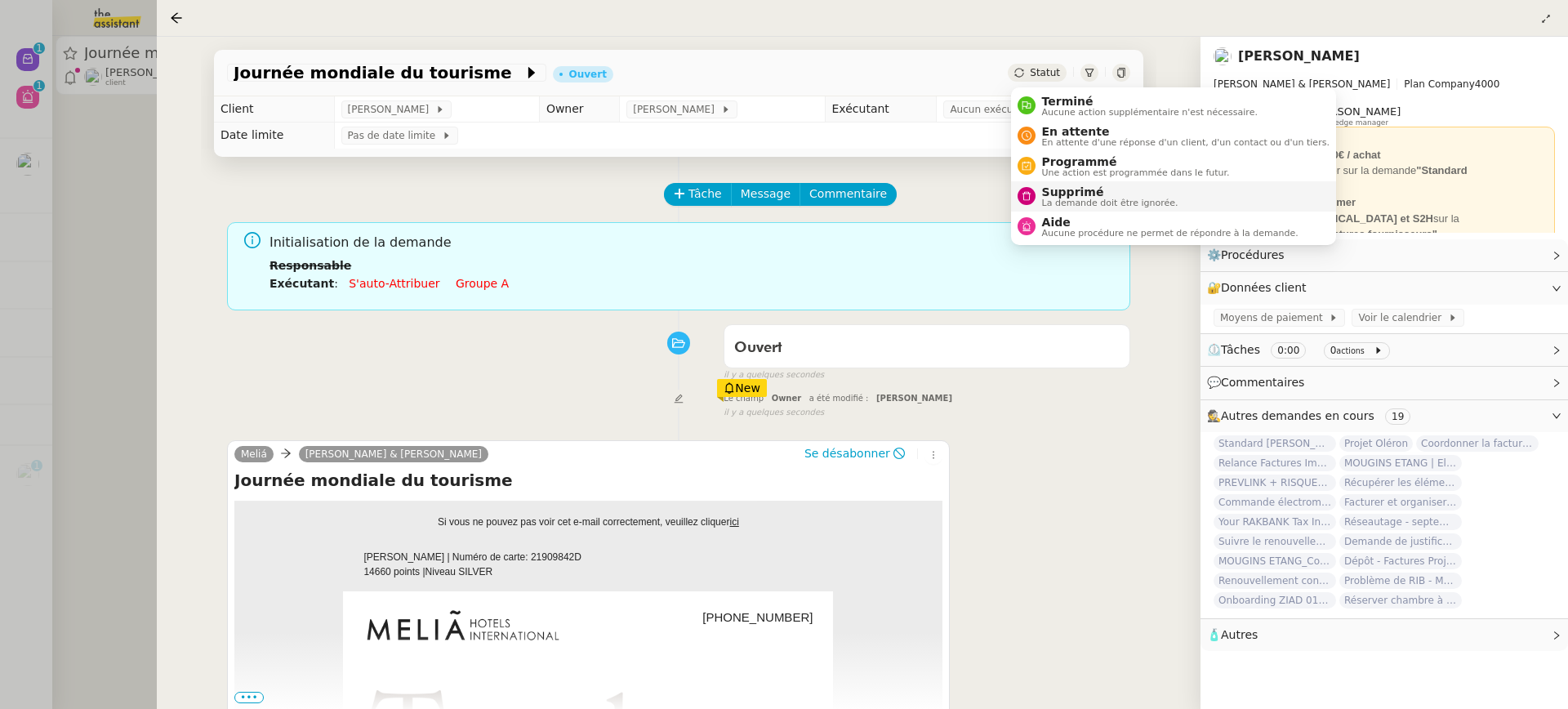
click at [1106, 190] on span "Supprimé" at bounding box center [1110, 192] width 136 height 13
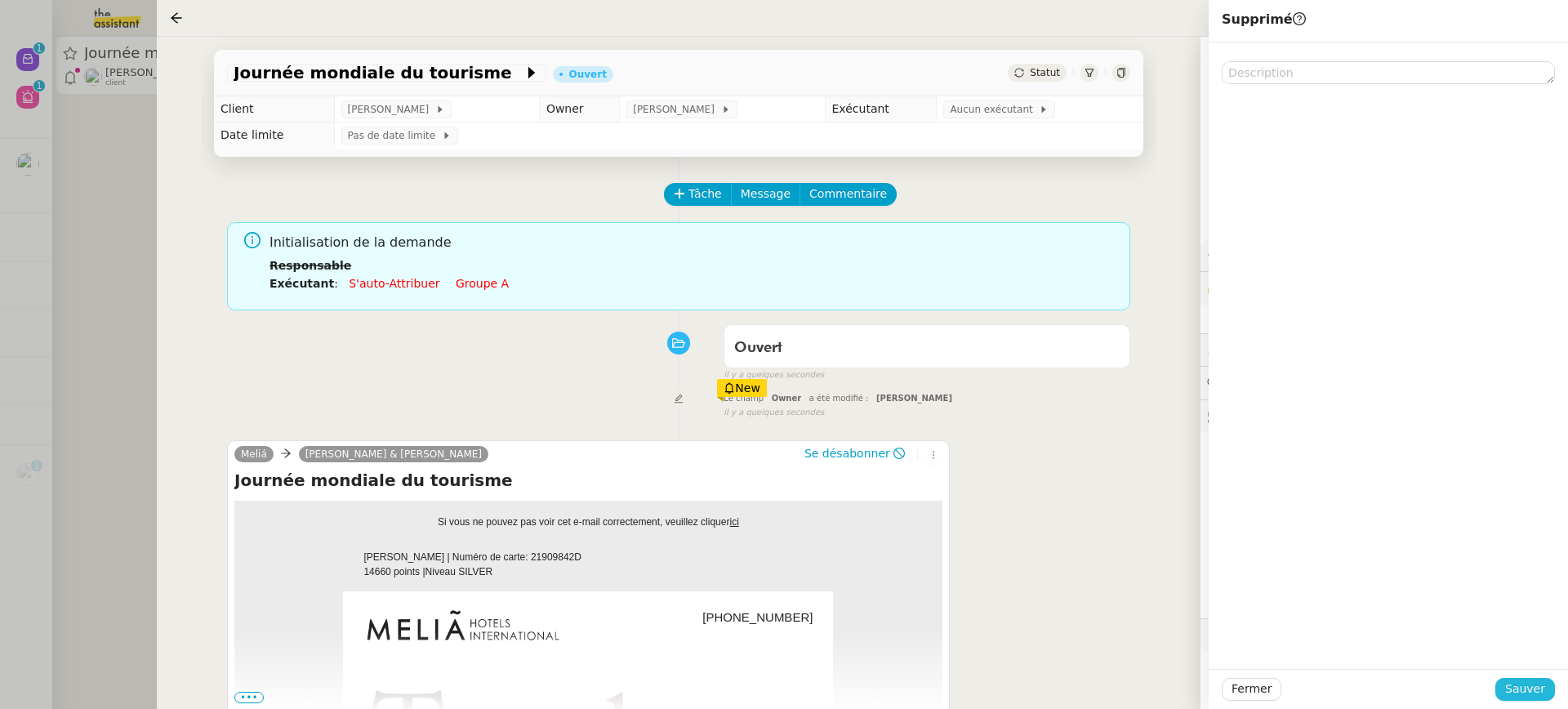
click at [1542, 686] on span "Sauver" at bounding box center [1525, 689] width 40 height 19
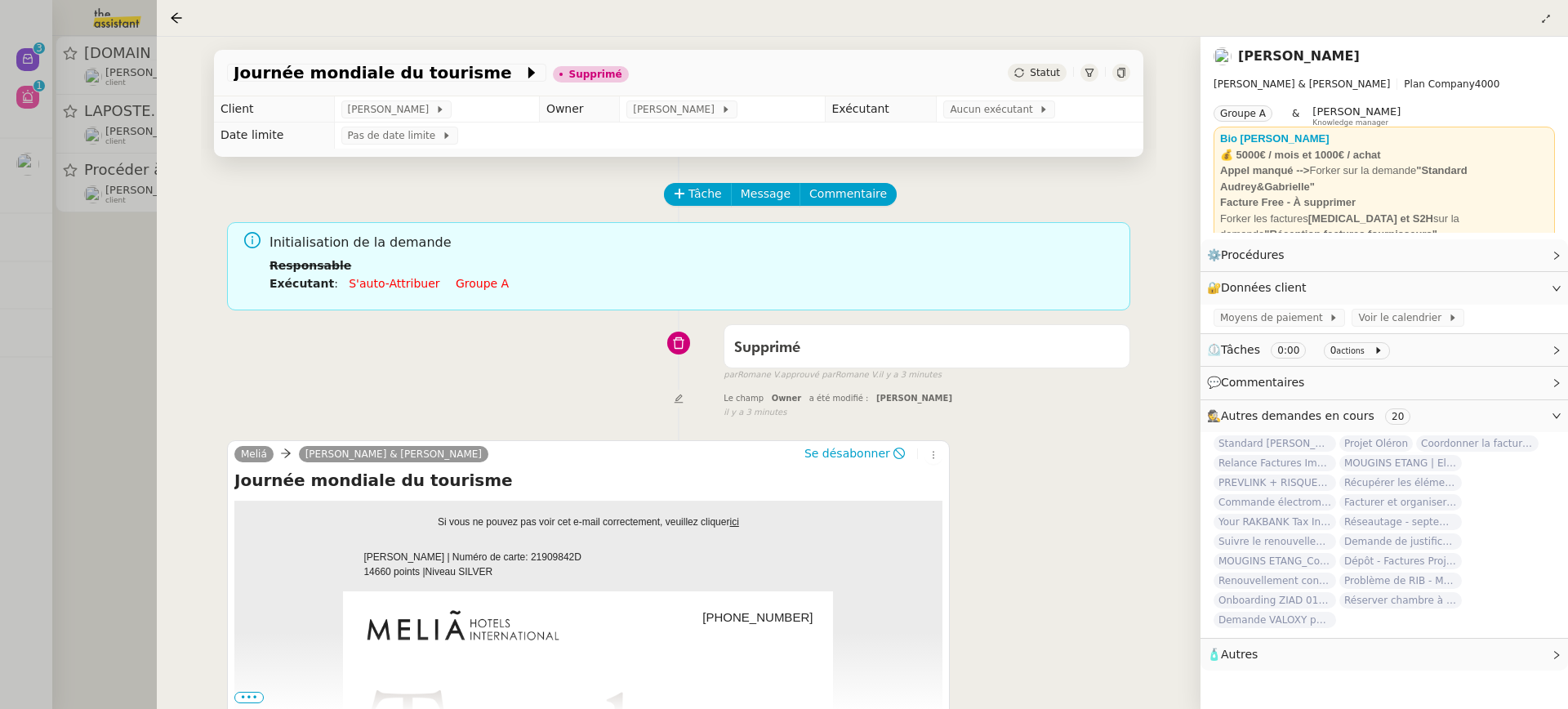
click at [118, 87] on div at bounding box center [784, 354] width 1568 height 709
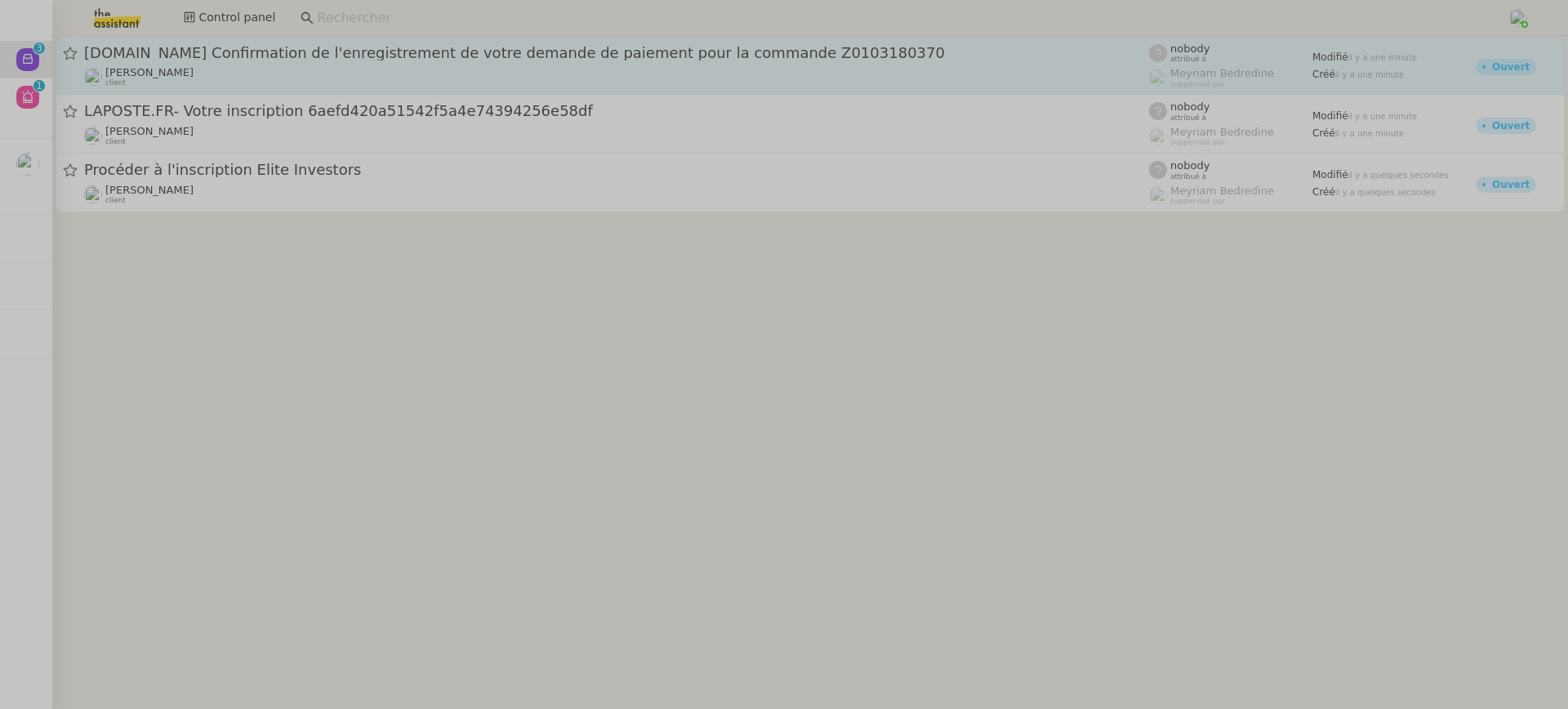
click at [217, 71] on div "Fabien Bousquet client" at bounding box center [617, 77] width 1065 height 21
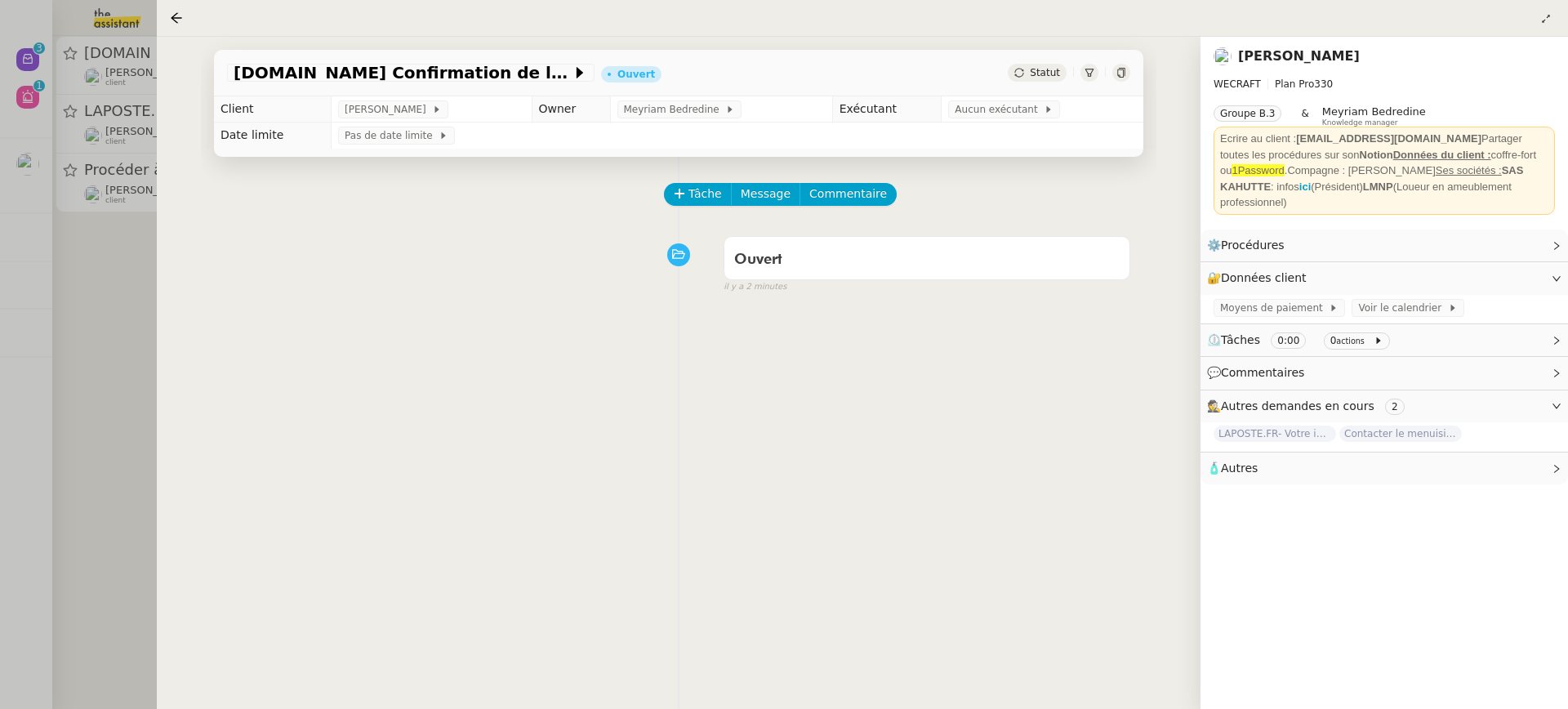
scroll to position [7, 0]
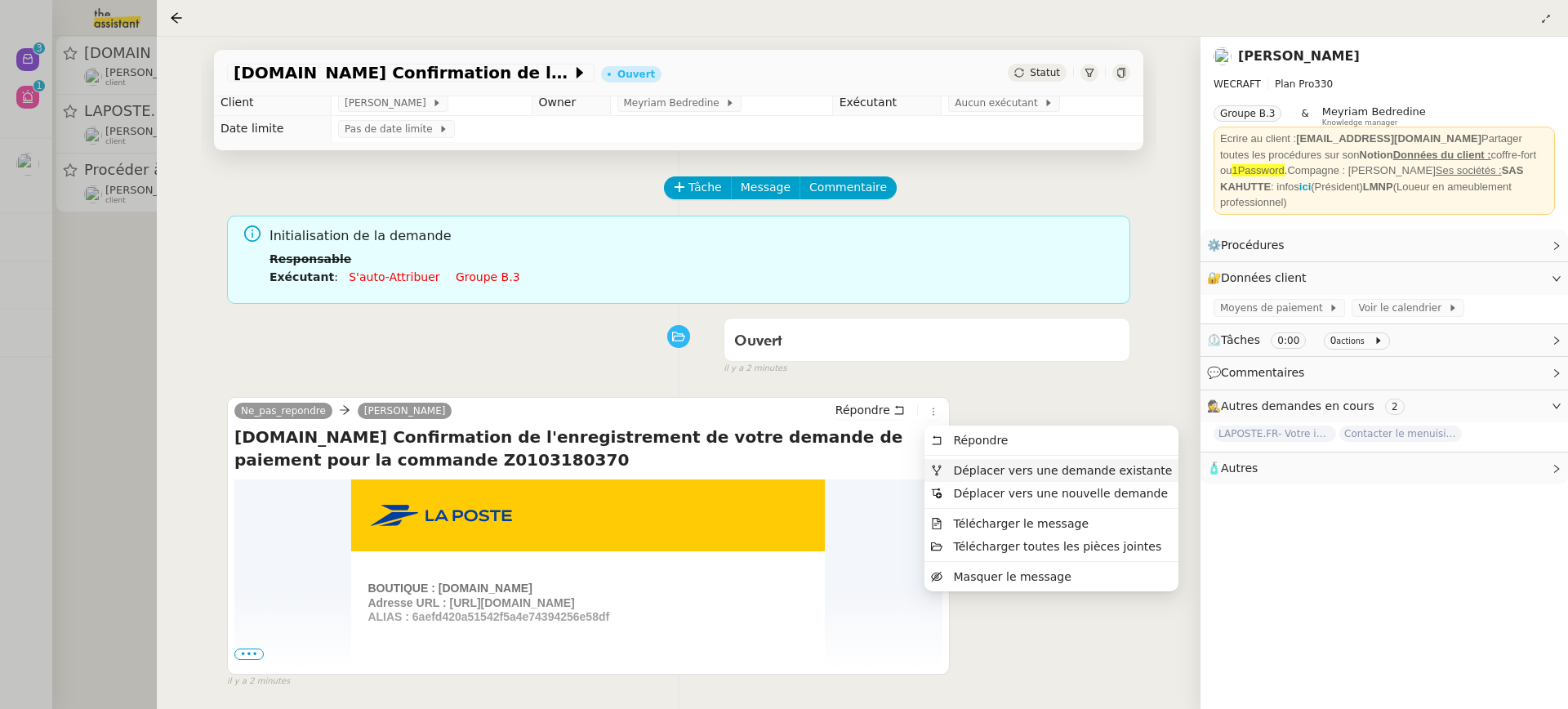
click at [974, 472] on span "Déplacer vers une demande existante" at bounding box center [1062, 470] width 219 height 13
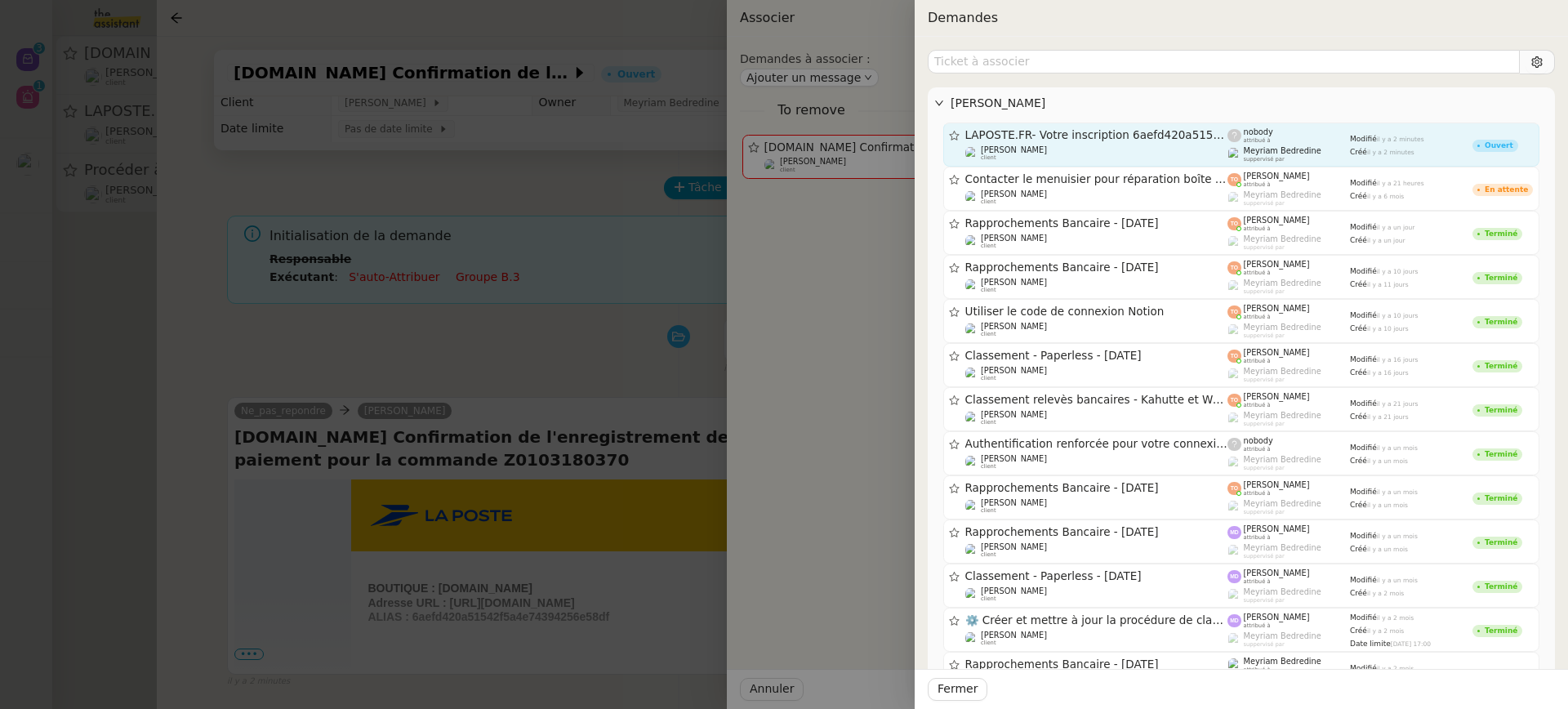
click at [1301, 146] on span "Meyriam Bedredine" at bounding box center [1282, 151] width 77 height 9
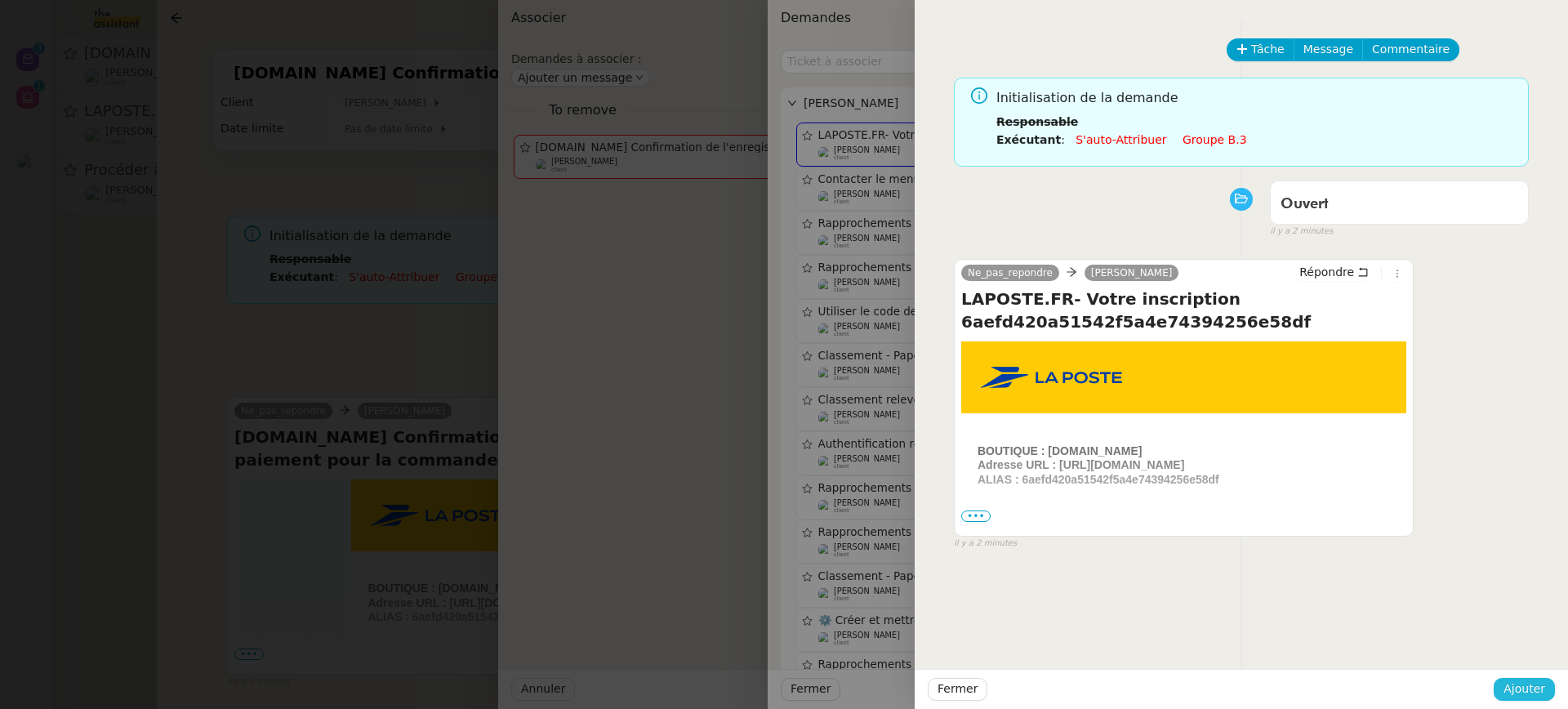
click at [1548, 685] on button "Ajouter" at bounding box center [1525, 689] width 61 height 23
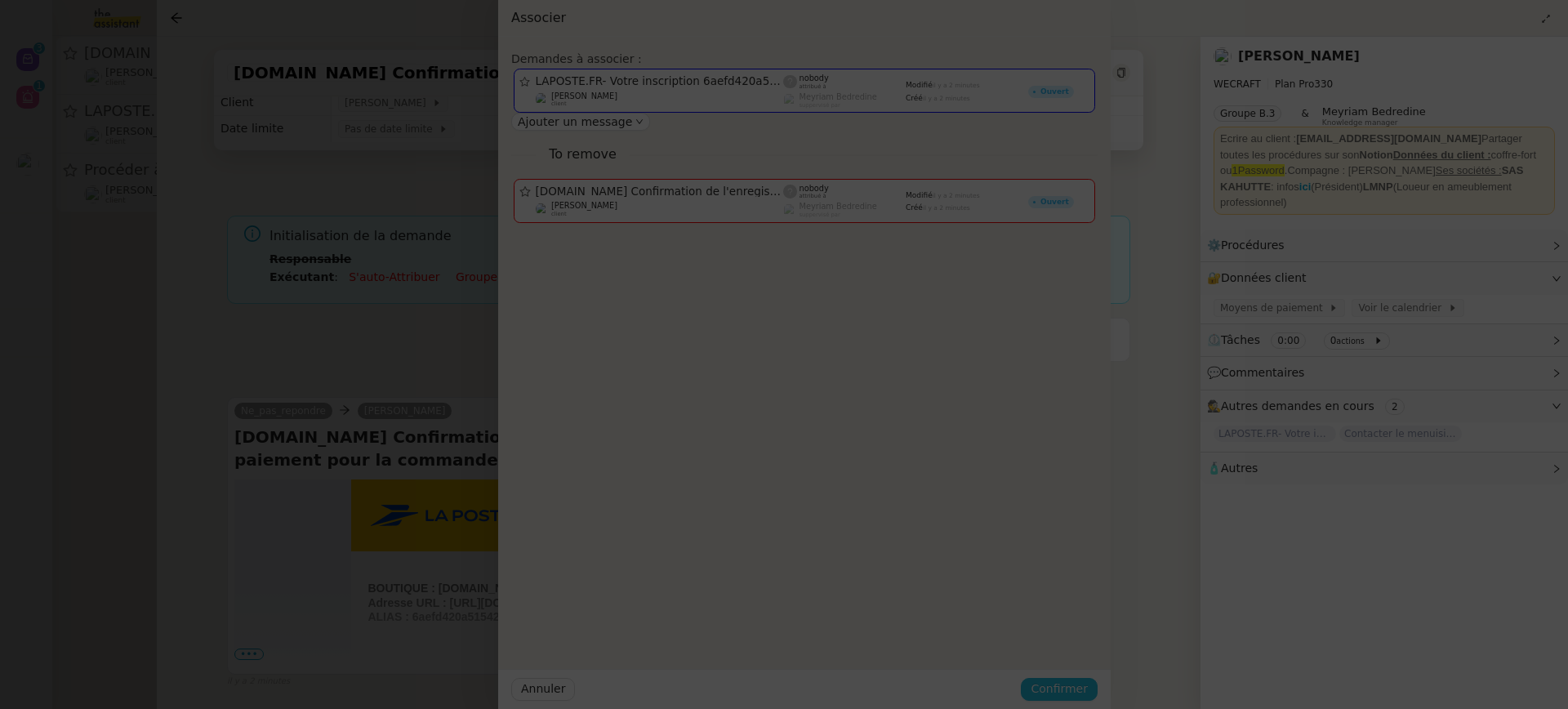
click at [1098, 688] on button "Confirmer" at bounding box center [1059, 689] width 77 height 23
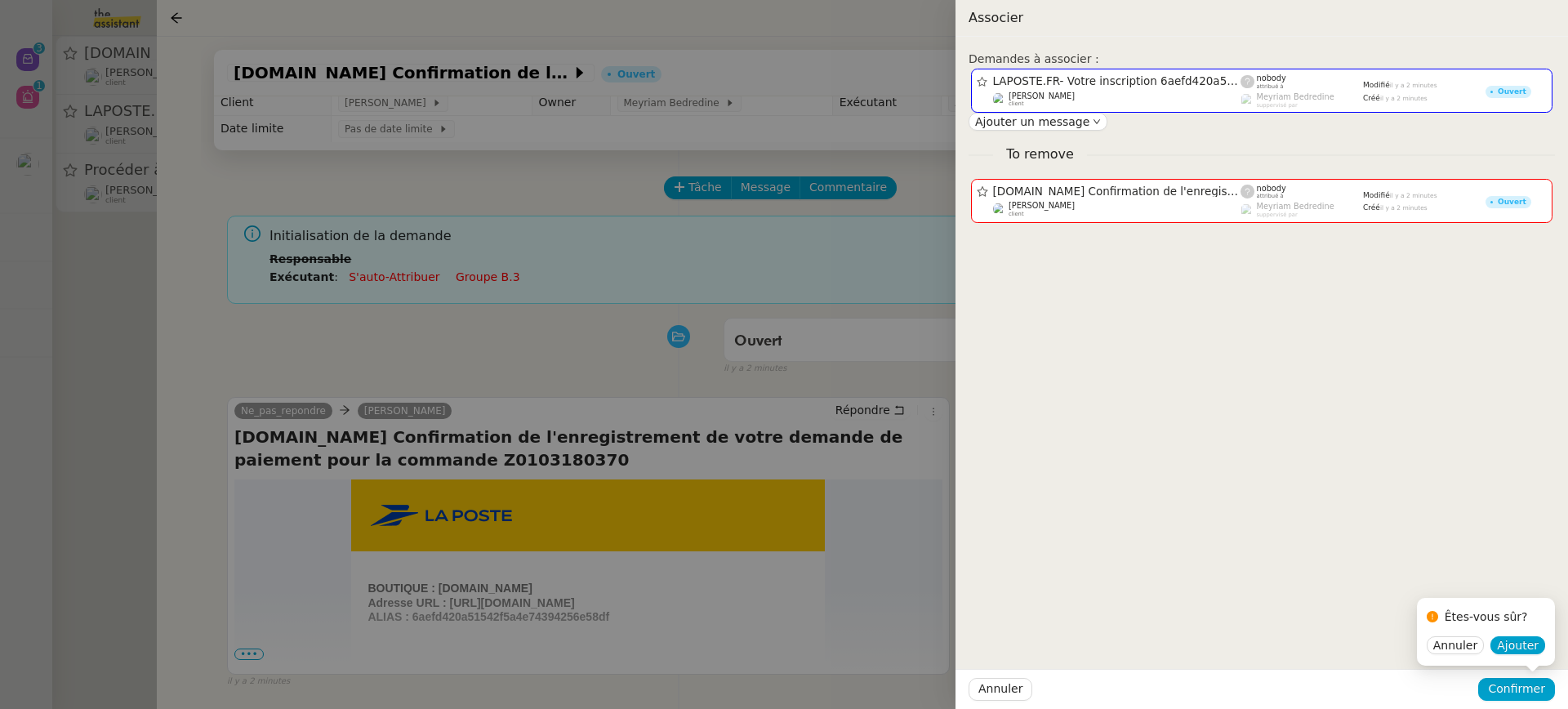
click at [1525, 636] on div "Êtes-vous sûr? Annuler Ajouter" at bounding box center [1485, 632] width 138 height 68
click at [1525, 642] on span "Ajouter" at bounding box center [1518, 645] width 42 height 16
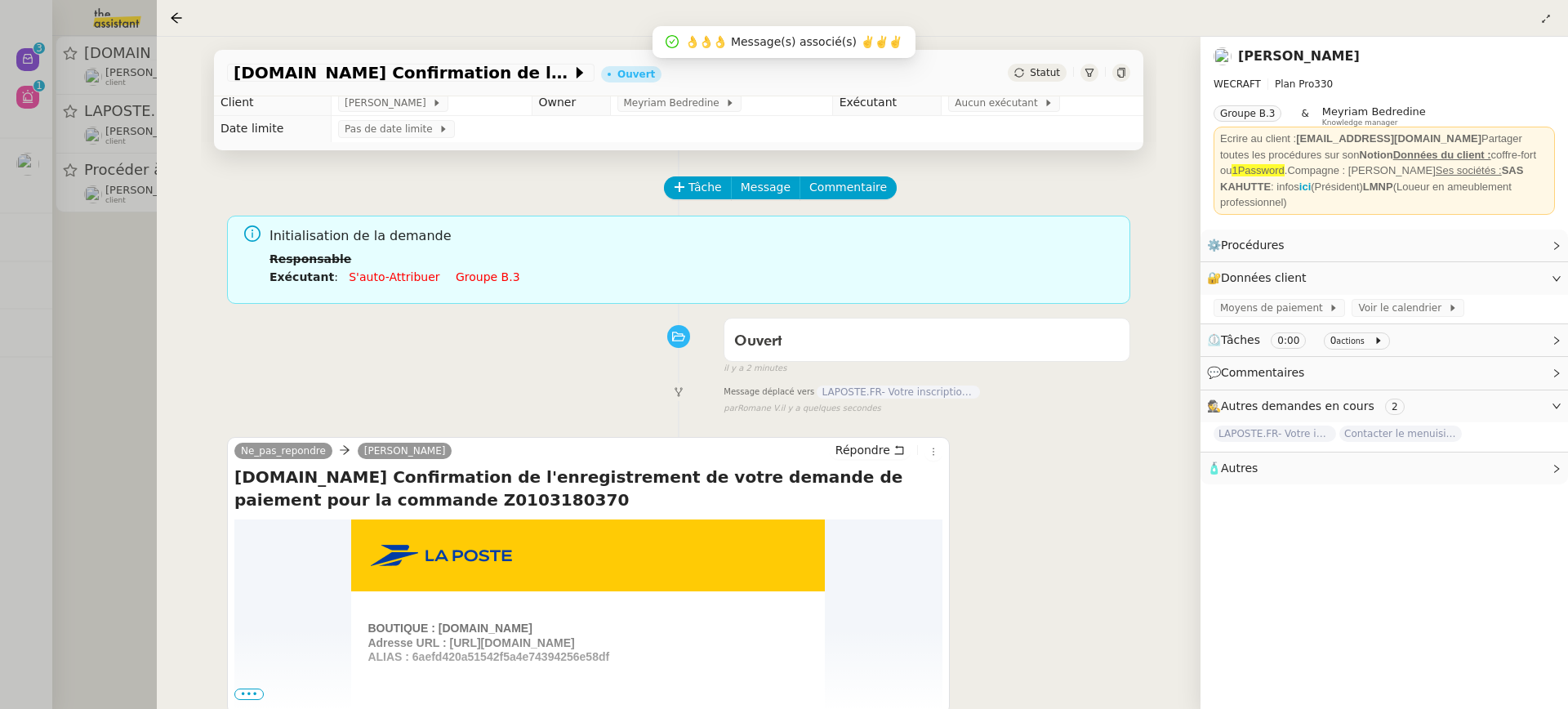
click at [116, 93] on div at bounding box center [784, 354] width 1568 height 709
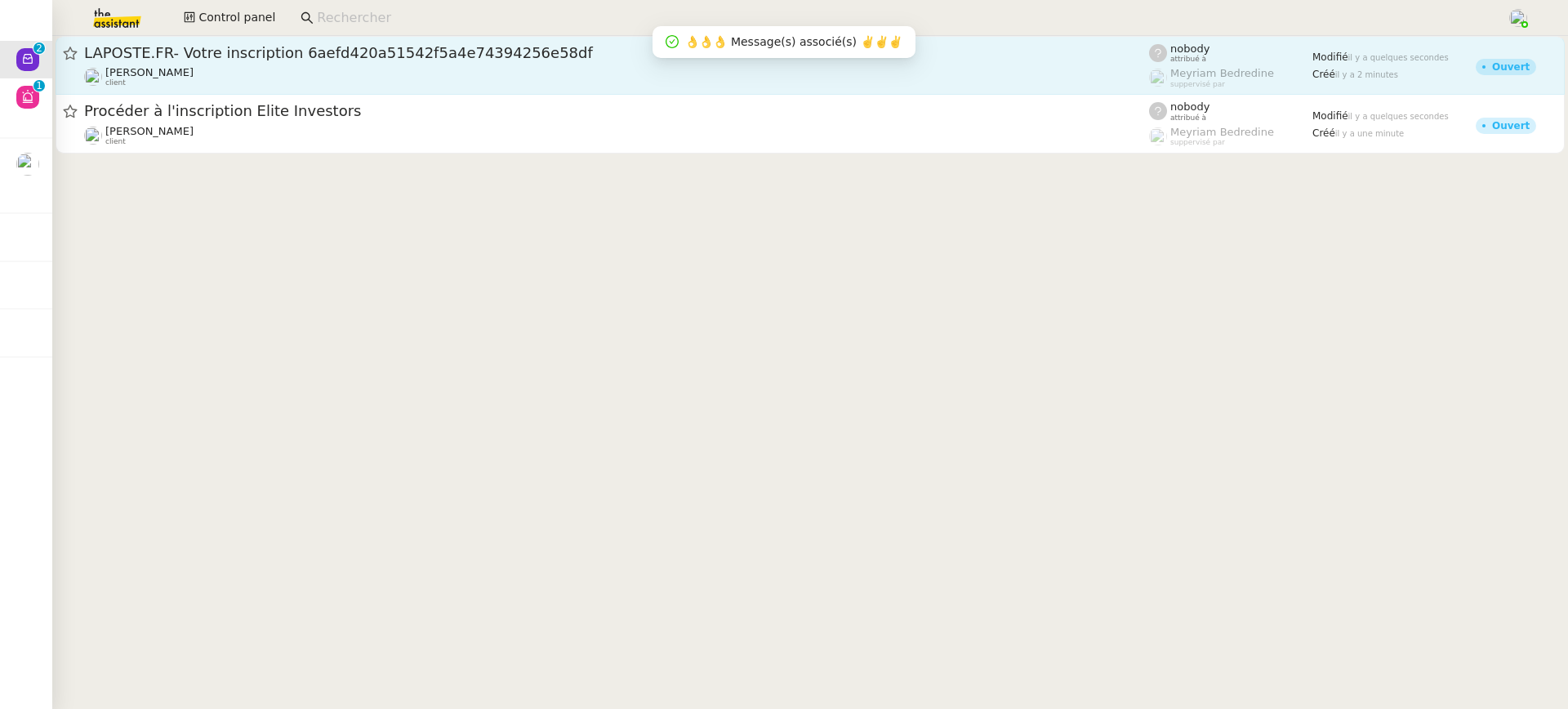
click at [241, 79] on div "Fabien Bousquet client" at bounding box center [617, 77] width 1065 height 21
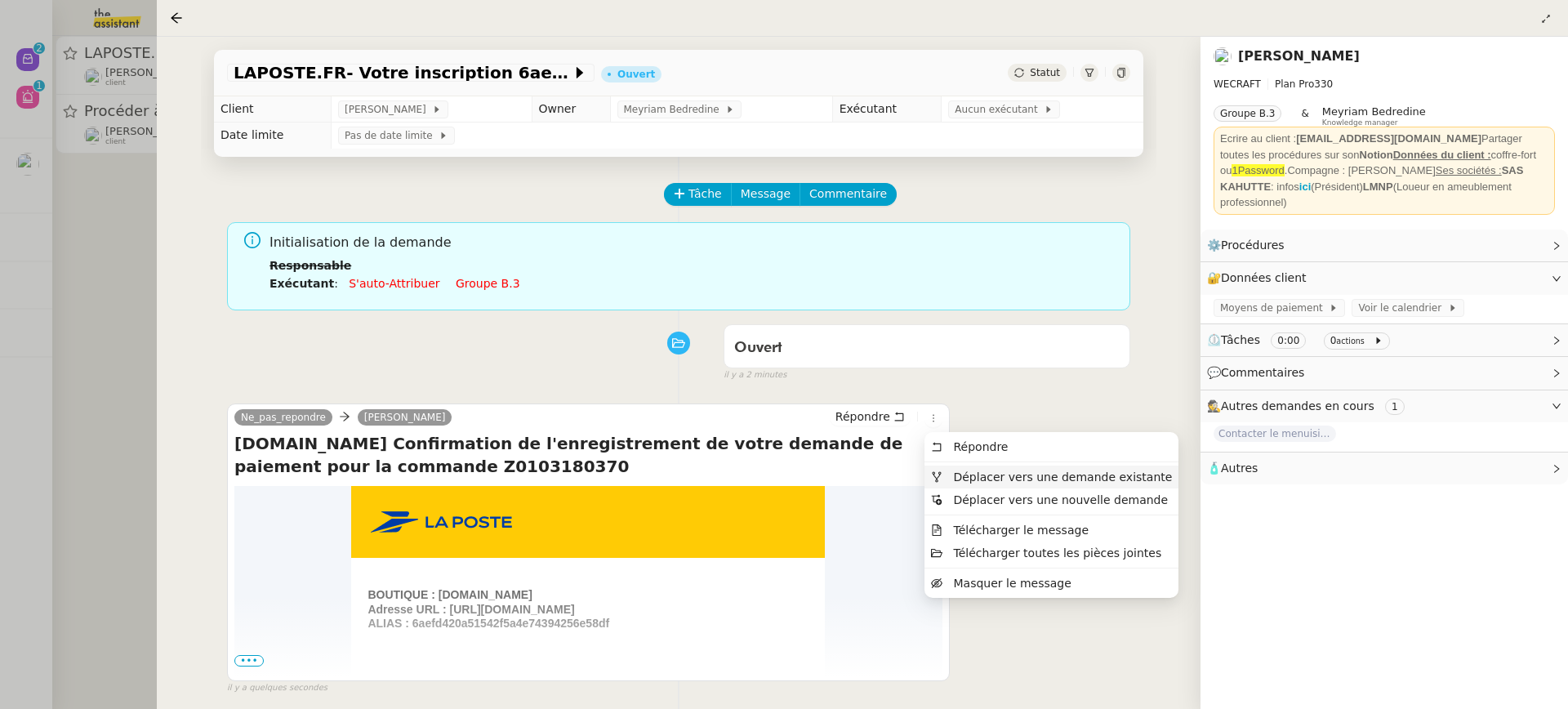
click at [971, 466] on li "Déplacer vers une demande existante" at bounding box center [1052, 477] width 254 height 23
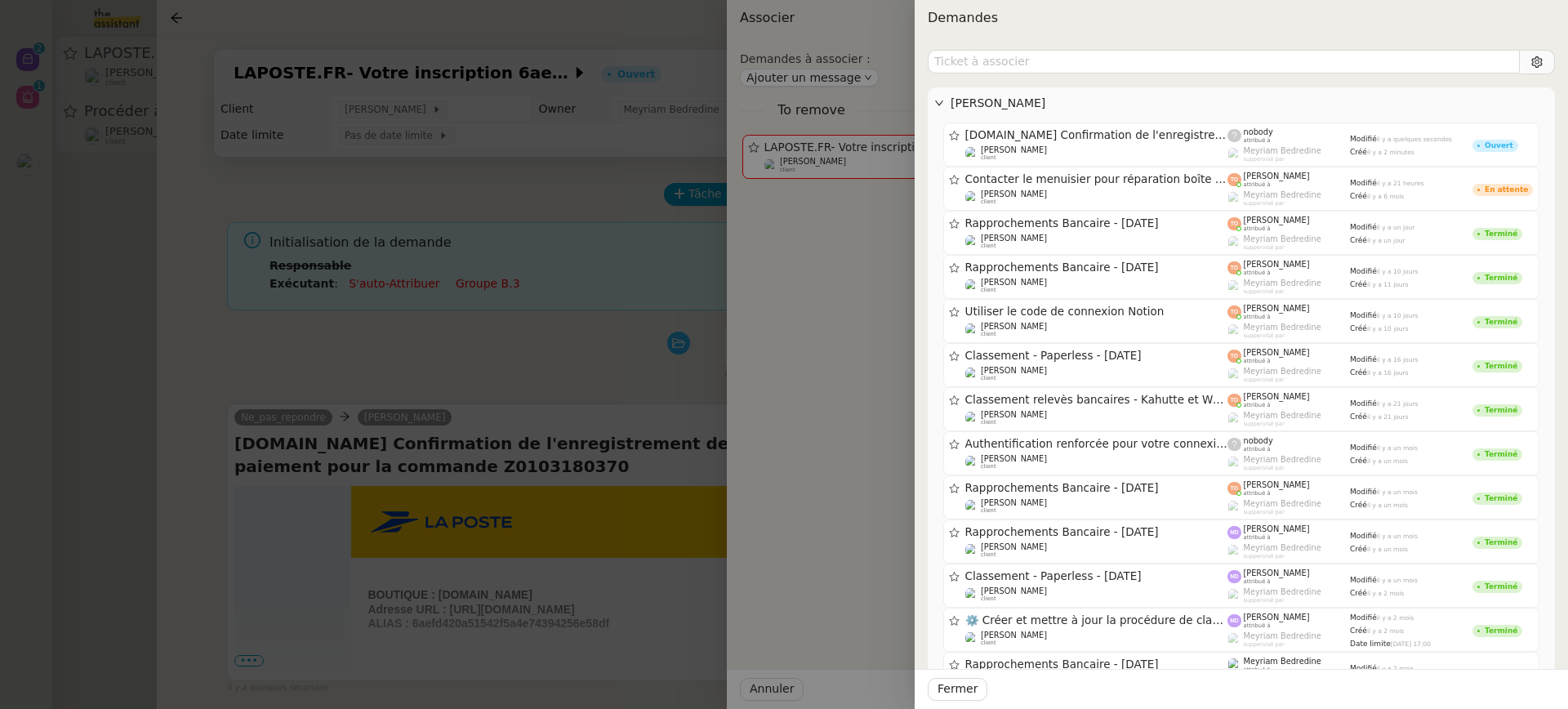
click at [630, 377] on div at bounding box center [784, 354] width 1568 height 709
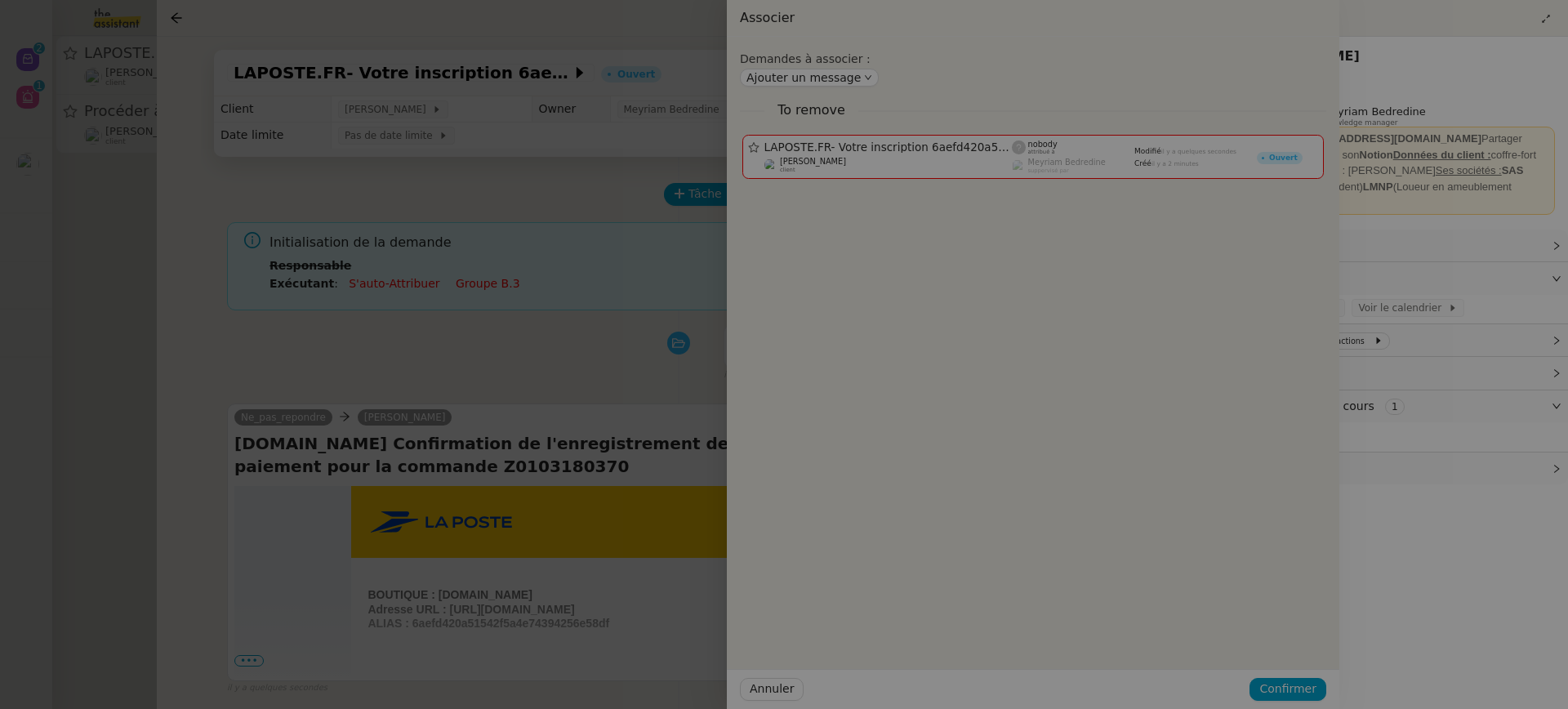
click at [630, 378] on div at bounding box center [555, 354] width 1568 height 709
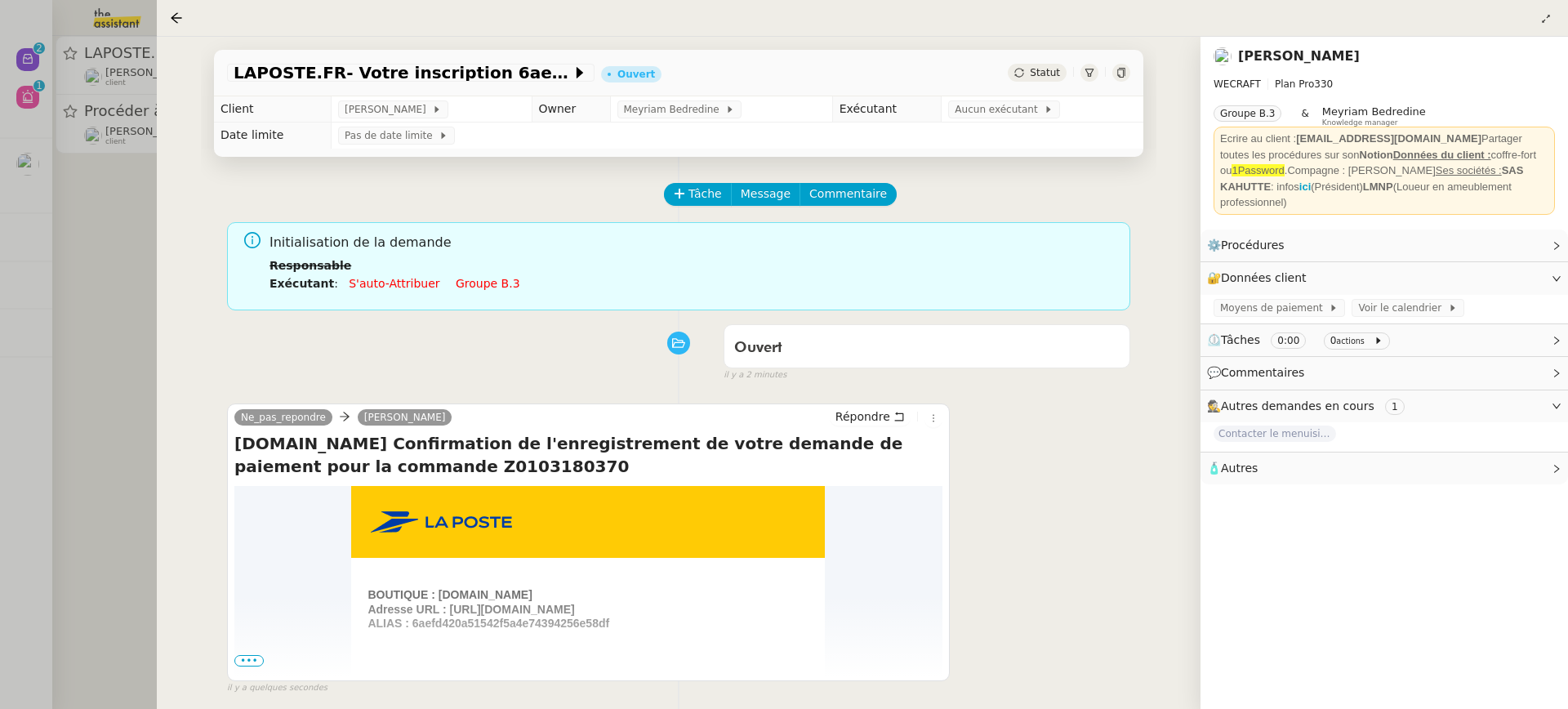
click at [494, 285] on link "Groupe b.3" at bounding box center [488, 283] width 65 height 13
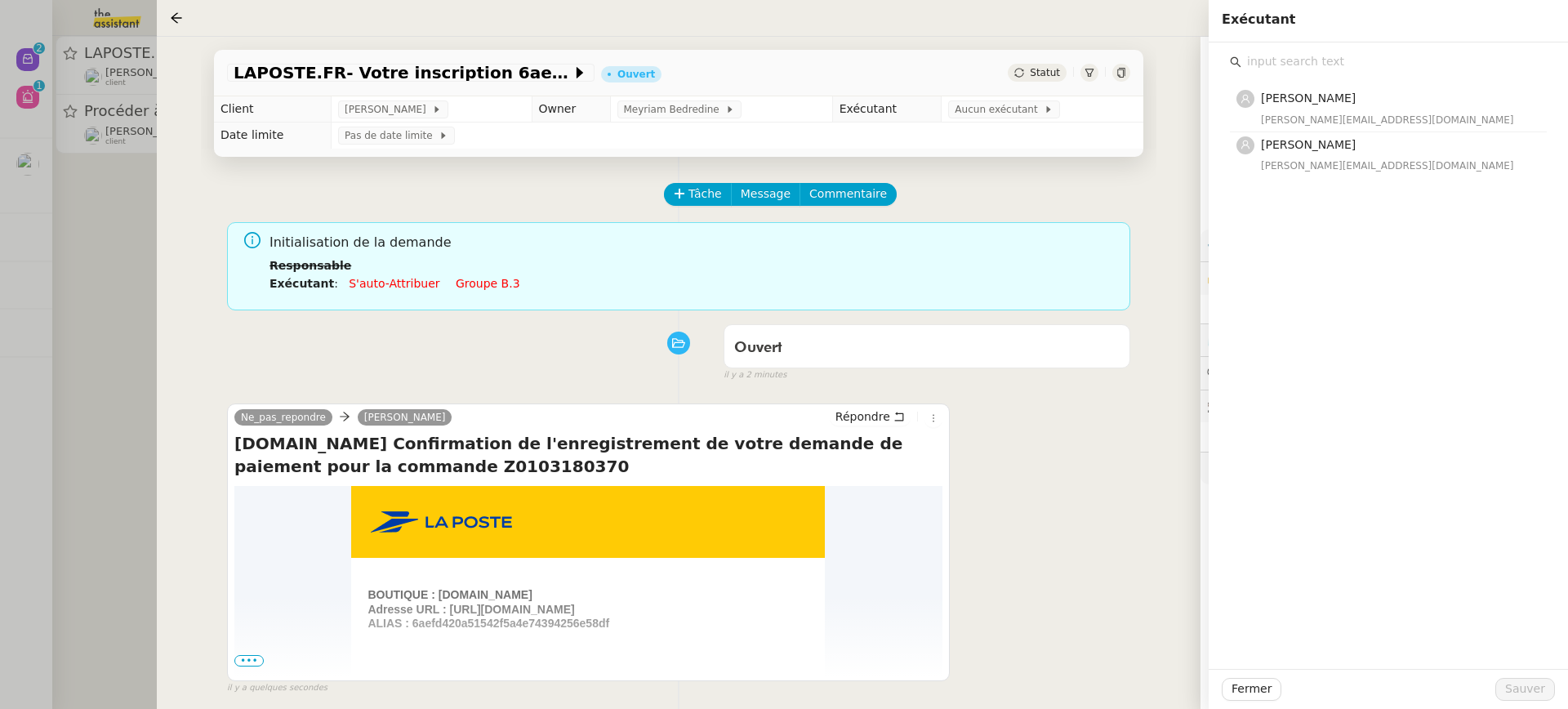
click at [1348, 163] on div "marylou@team.theassistant.com" at bounding box center [1399, 165] width 276 height 16
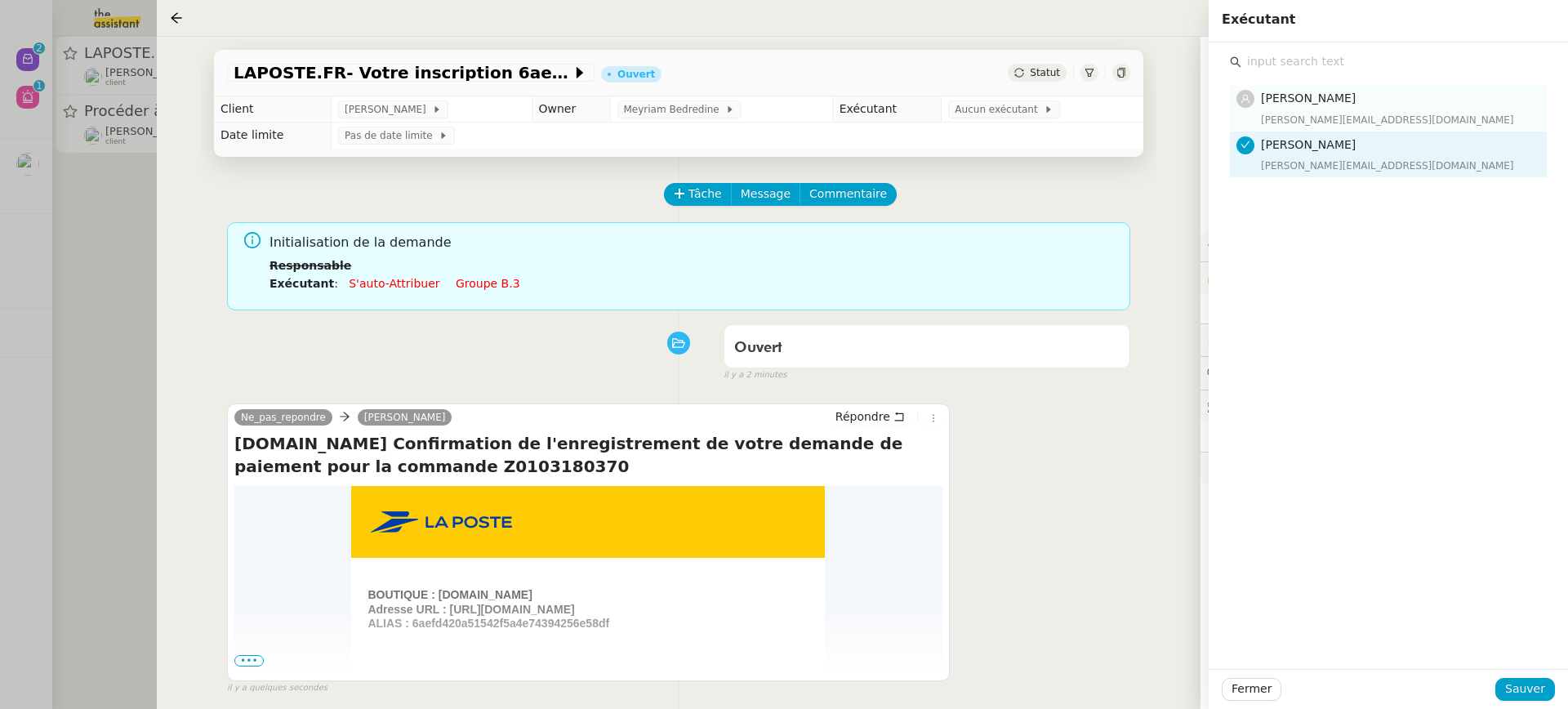
click at [1302, 129] on nz-list-item "Tatyana Orec tatyana@theassistant.team" at bounding box center [1388, 109] width 316 height 46
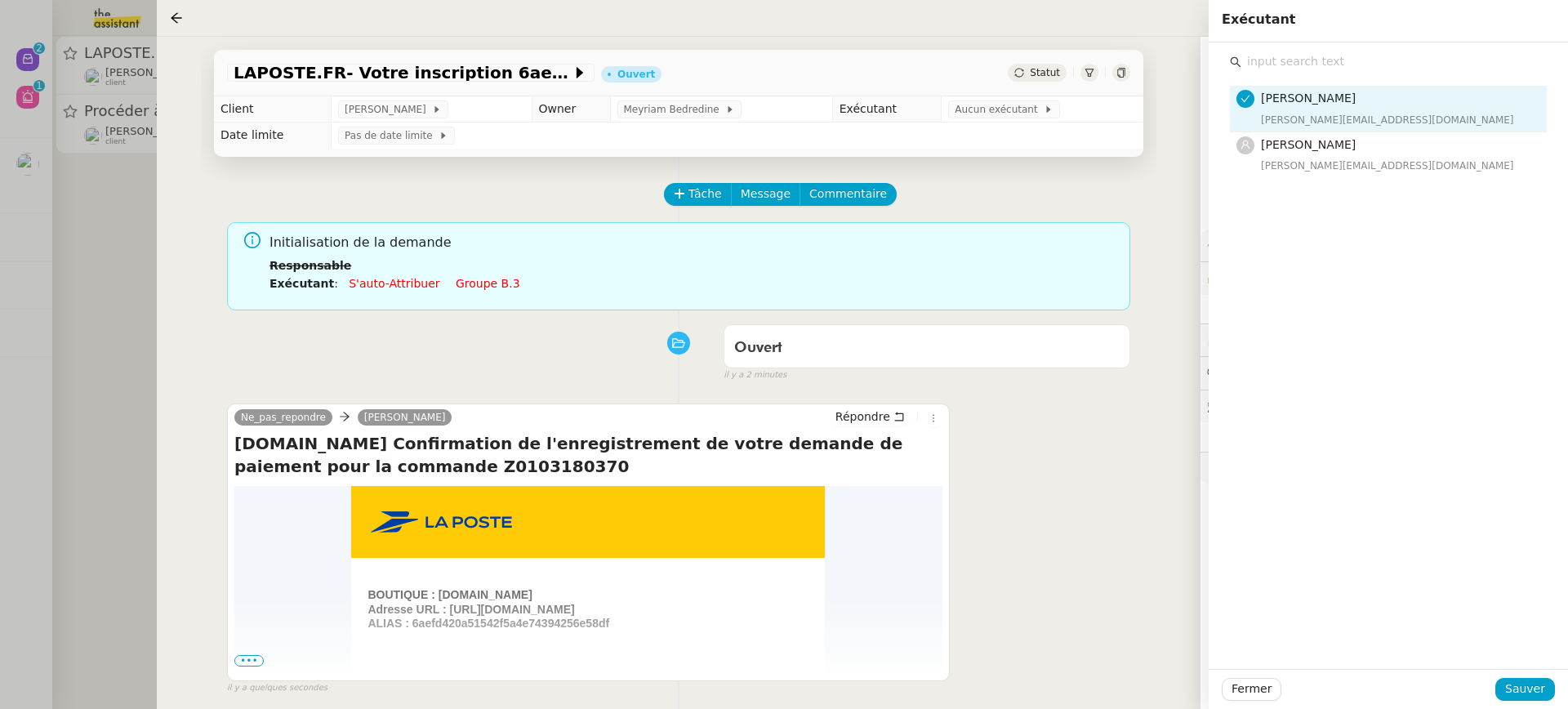
click at [1516, 666] on div "Tatyana Orec tatyana@theassistant.team Marylou Deybach marylou@team.theassistan…" at bounding box center [1388, 356] width 359 height 626
click at [1520, 689] on span "Sauver" at bounding box center [1525, 689] width 40 height 19
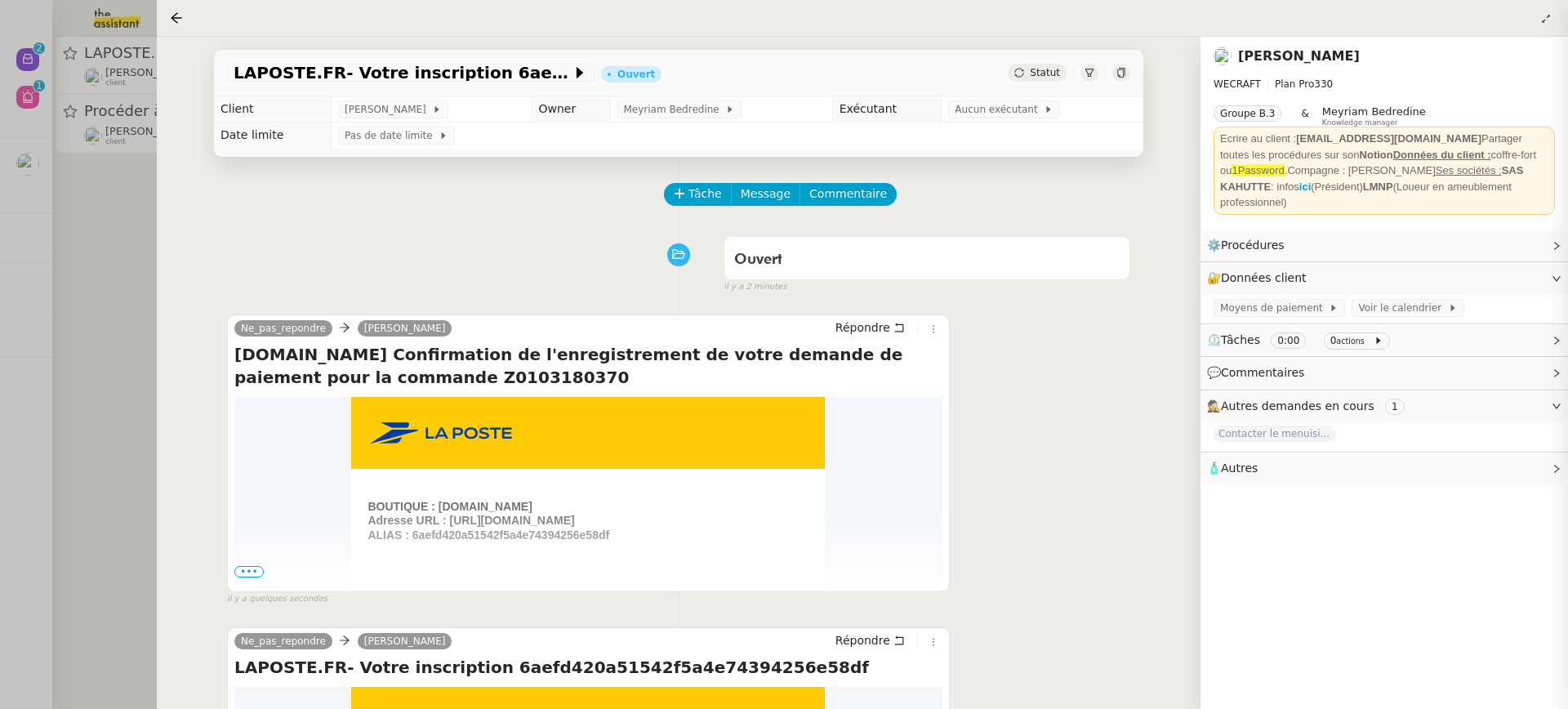
click at [90, 159] on div at bounding box center [784, 354] width 1568 height 709
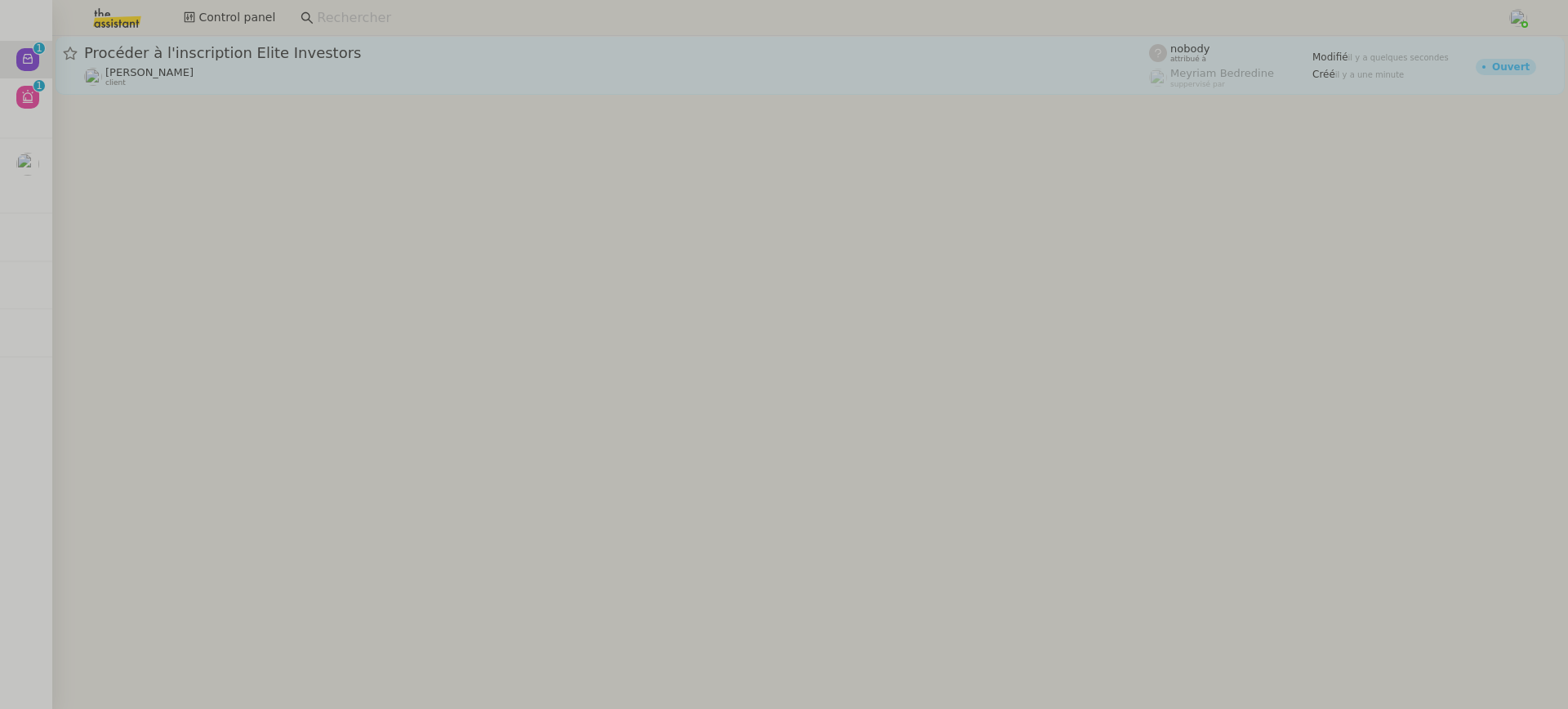
click at [234, 65] on div "Procéder à l'inscription Elite Investors Cédric Tempestini client" at bounding box center [617, 66] width 1065 height 44
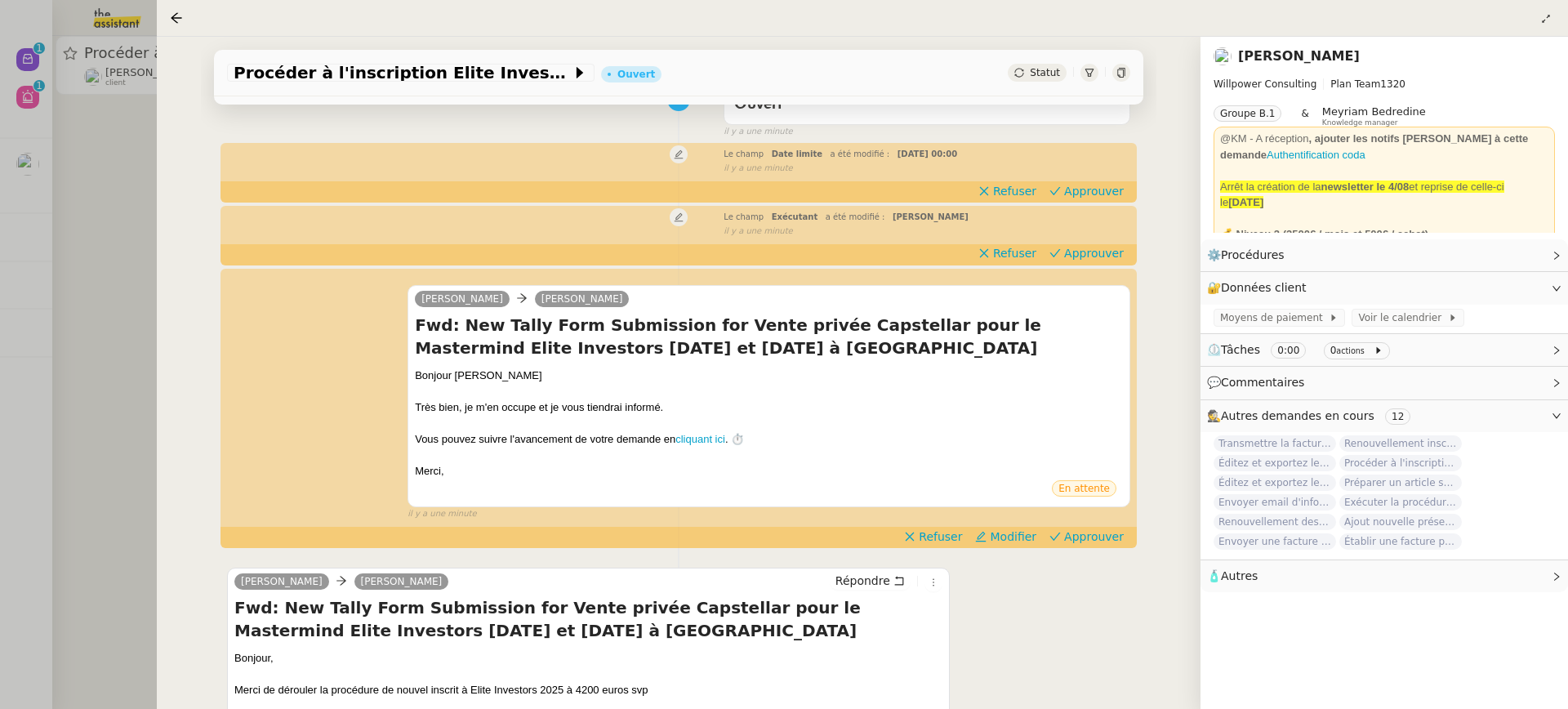
scroll to position [287, 0]
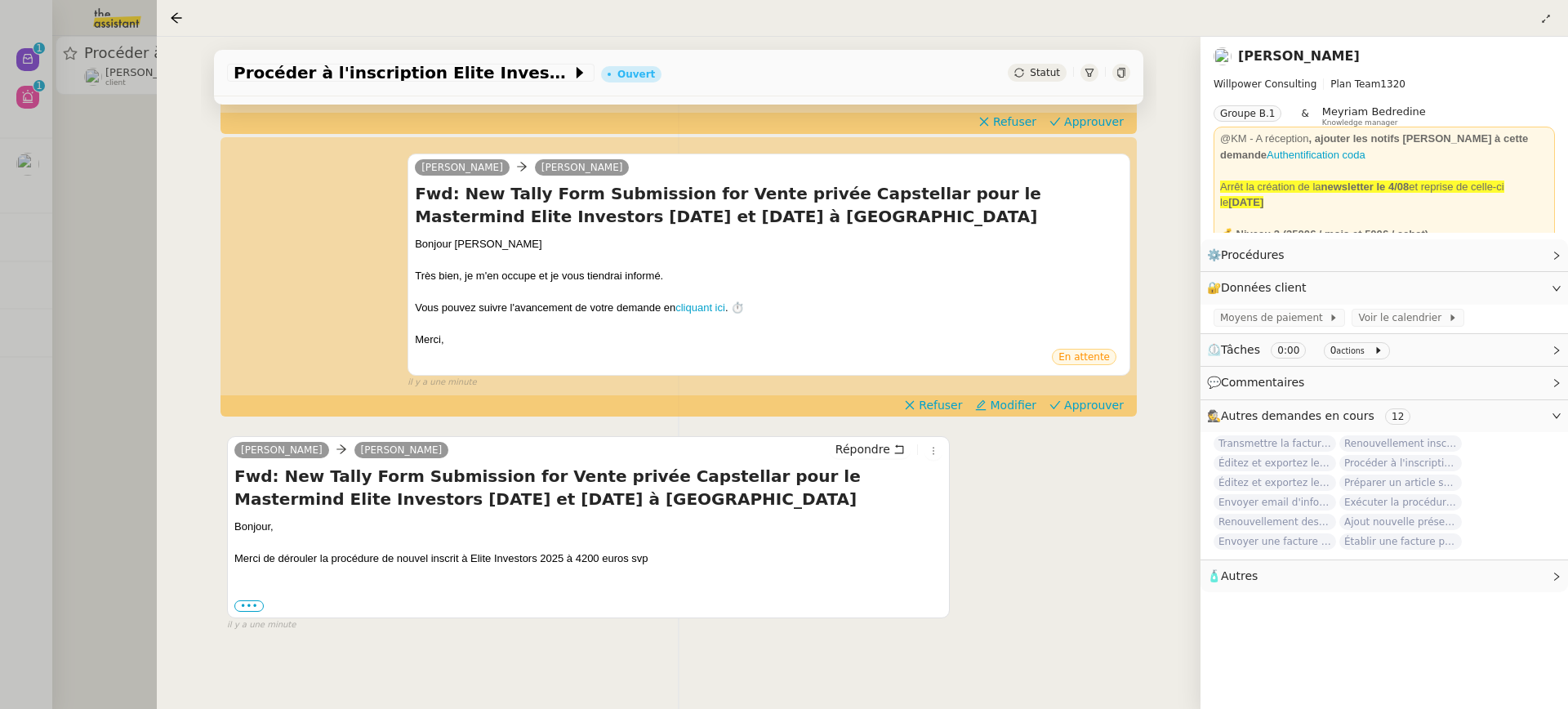
click at [1096, 418] on div "Tâche Message Commentaire Veuillez patienter une erreur s'est produite 👌👌👌 mess…" at bounding box center [678, 264] width 955 height 788
click at [1090, 398] on span "Approuver" at bounding box center [1094, 405] width 60 height 16
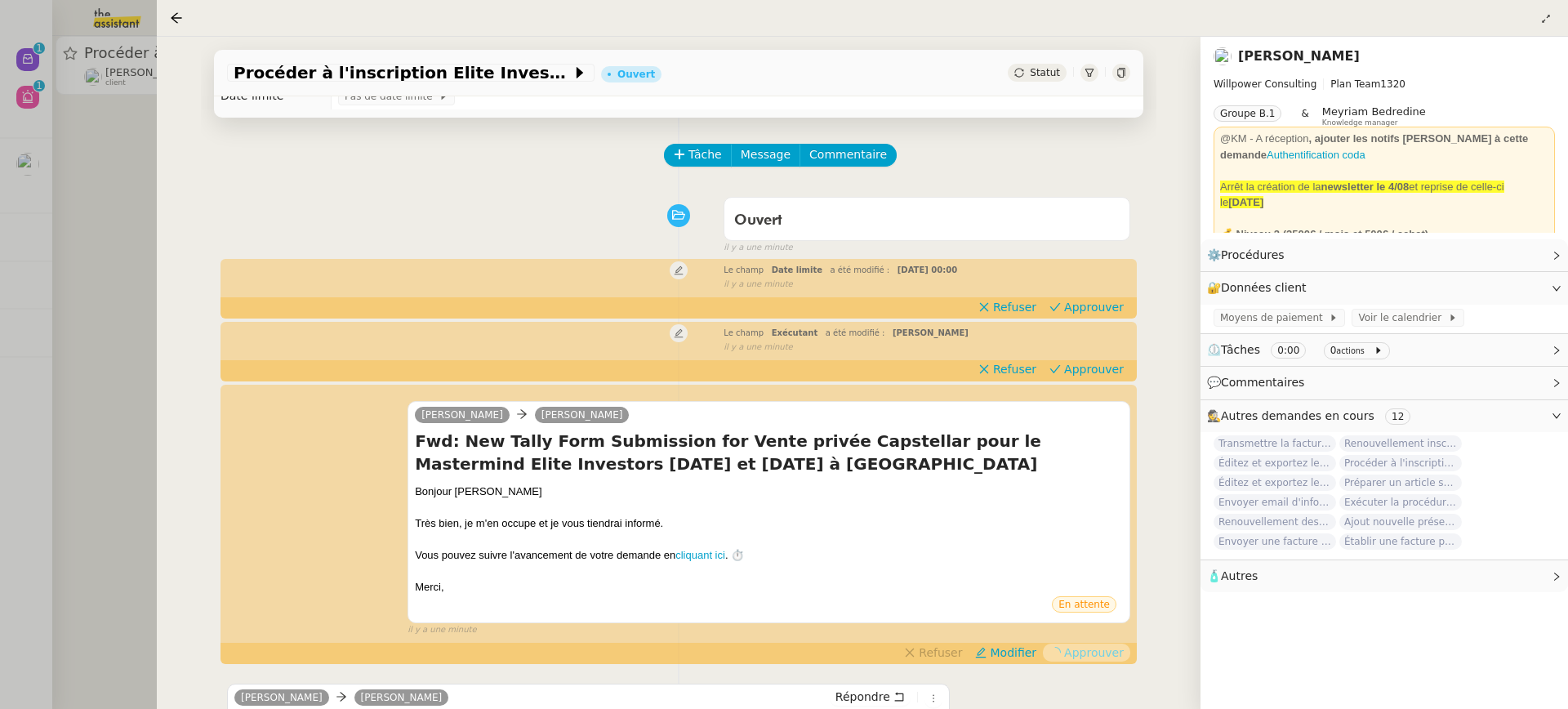
scroll to position [0, 0]
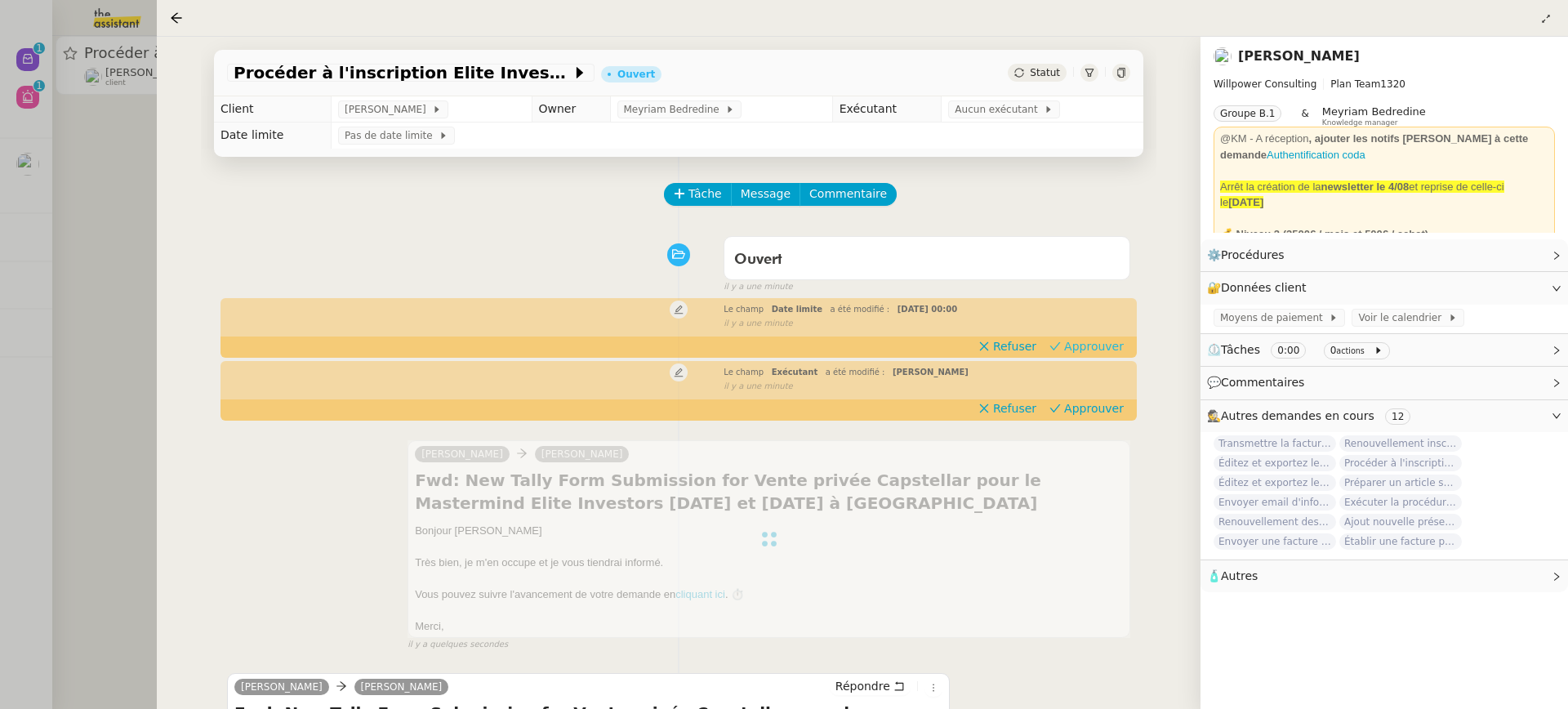
click at [1095, 354] on span "Approuver" at bounding box center [1094, 346] width 60 height 16
click at [987, 120] on td "Aucun exécutant" at bounding box center [1042, 109] width 202 height 26
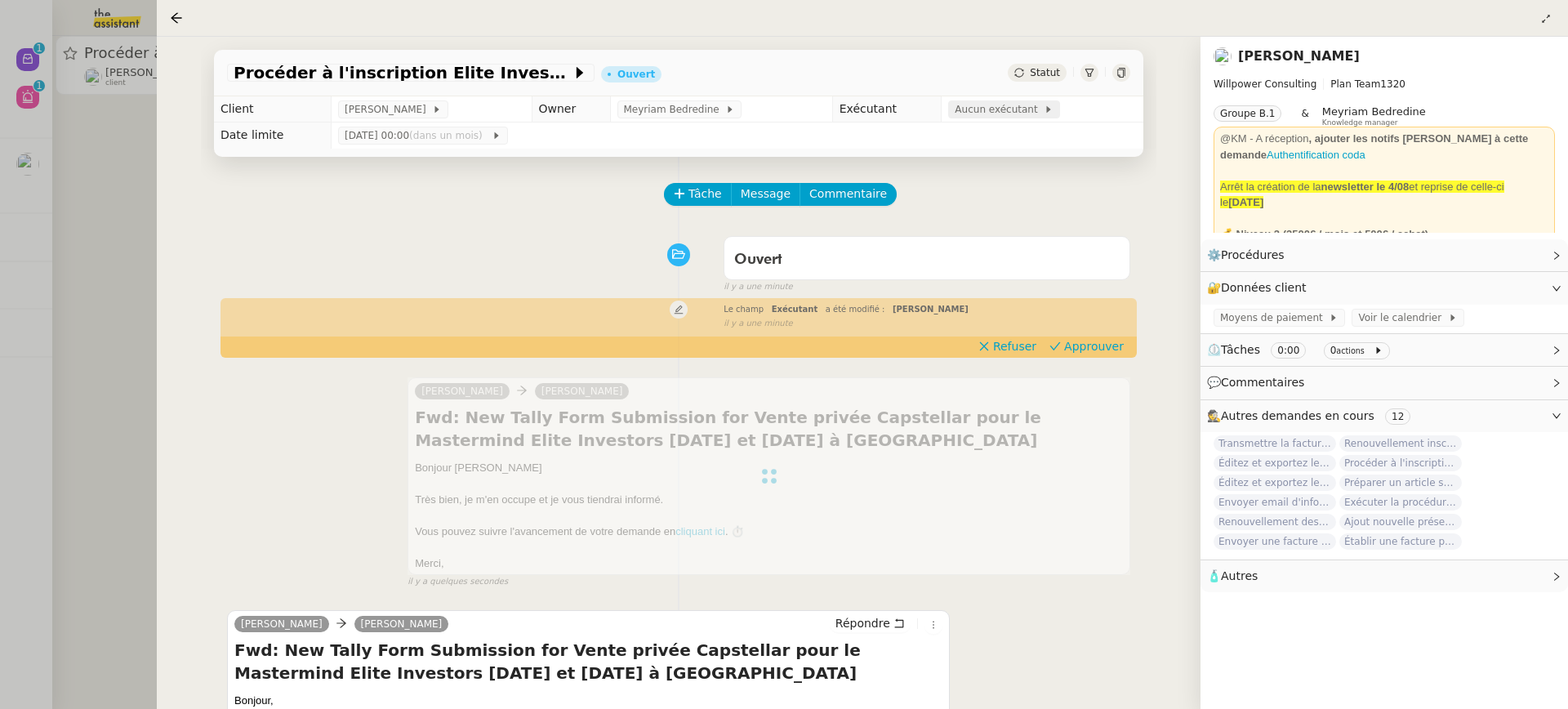
click at [983, 108] on span "Aucun exécutant" at bounding box center [999, 109] width 89 height 16
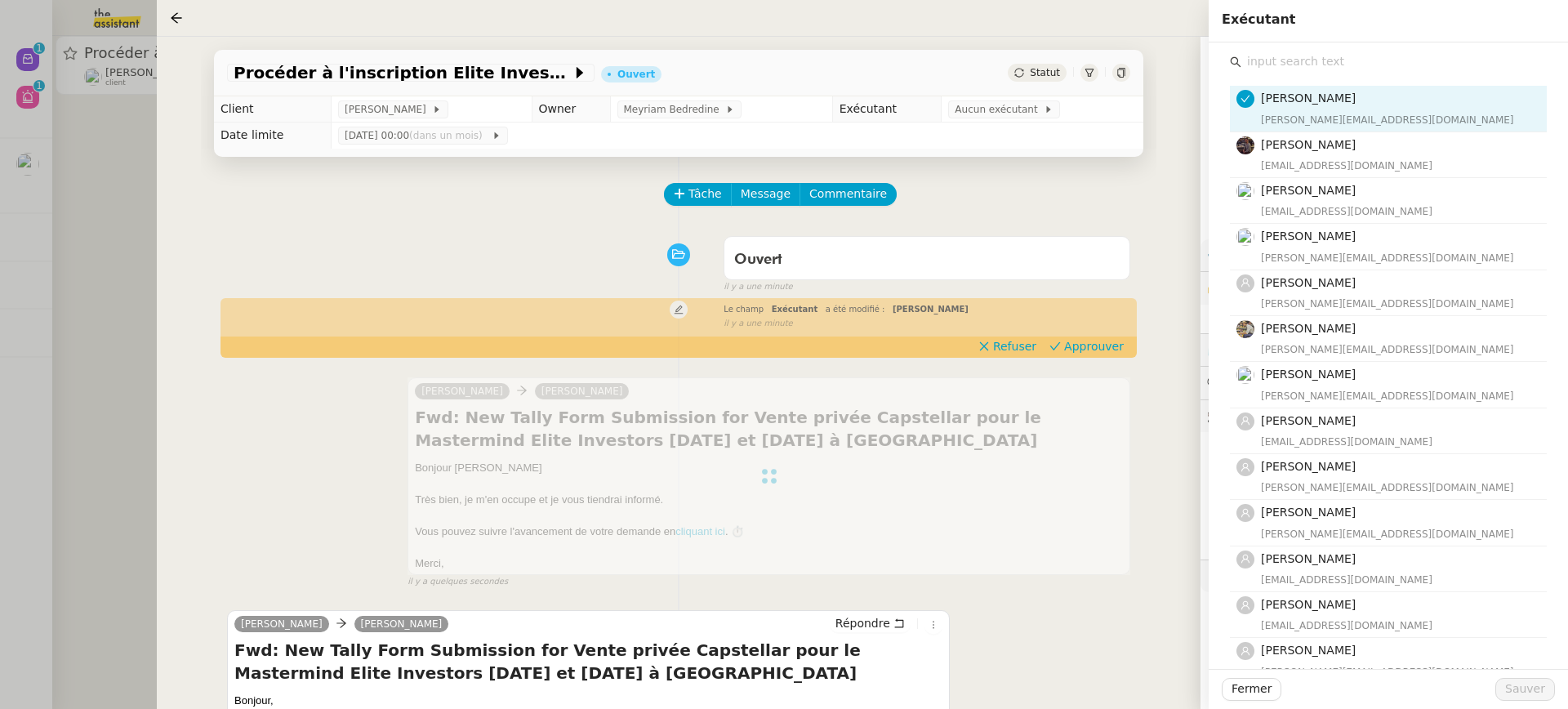
click at [1297, 64] on input "text" at bounding box center [1394, 62] width 305 height 22
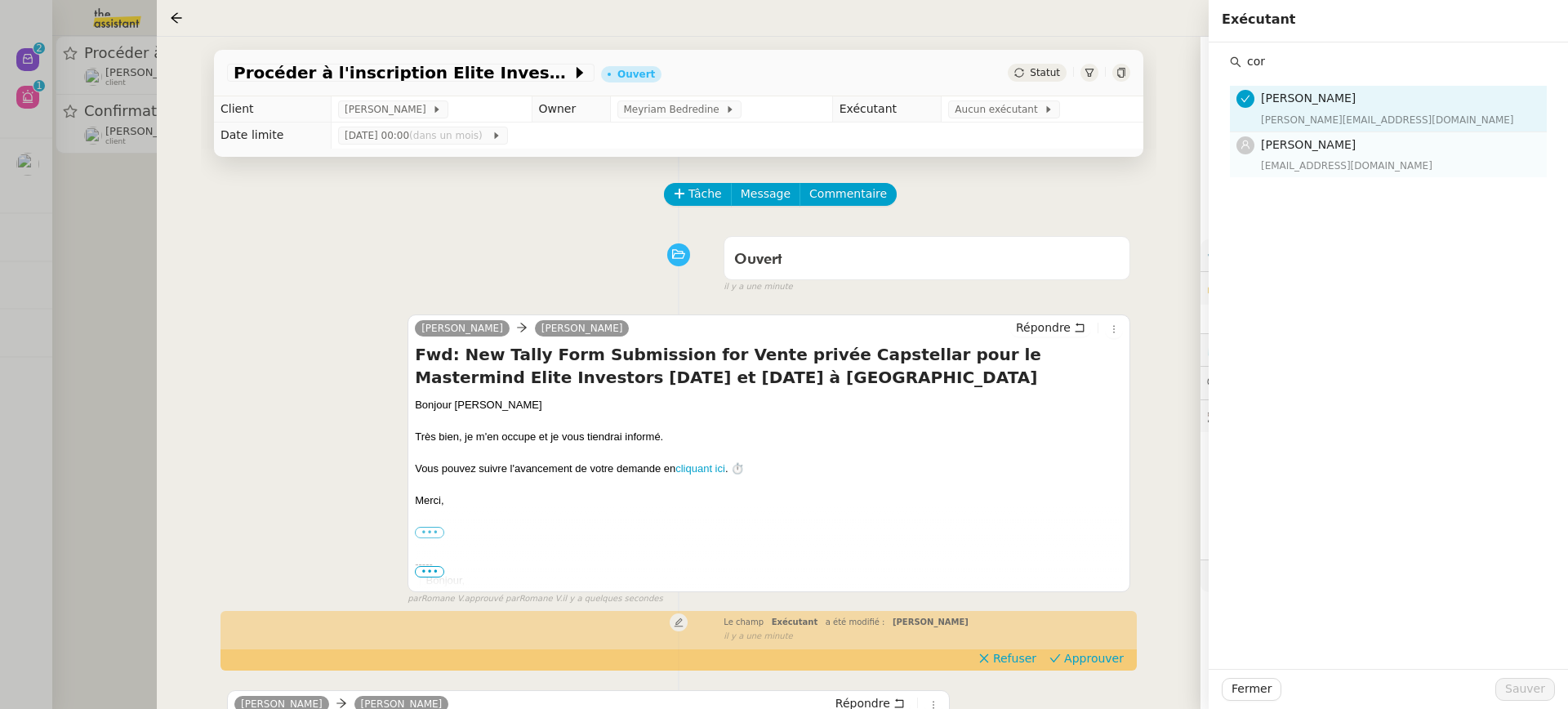
type input "cor"
click at [1405, 150] on h4 "[PERSON_NAME]" at bounding box center [1399, 145] width 276 height 19
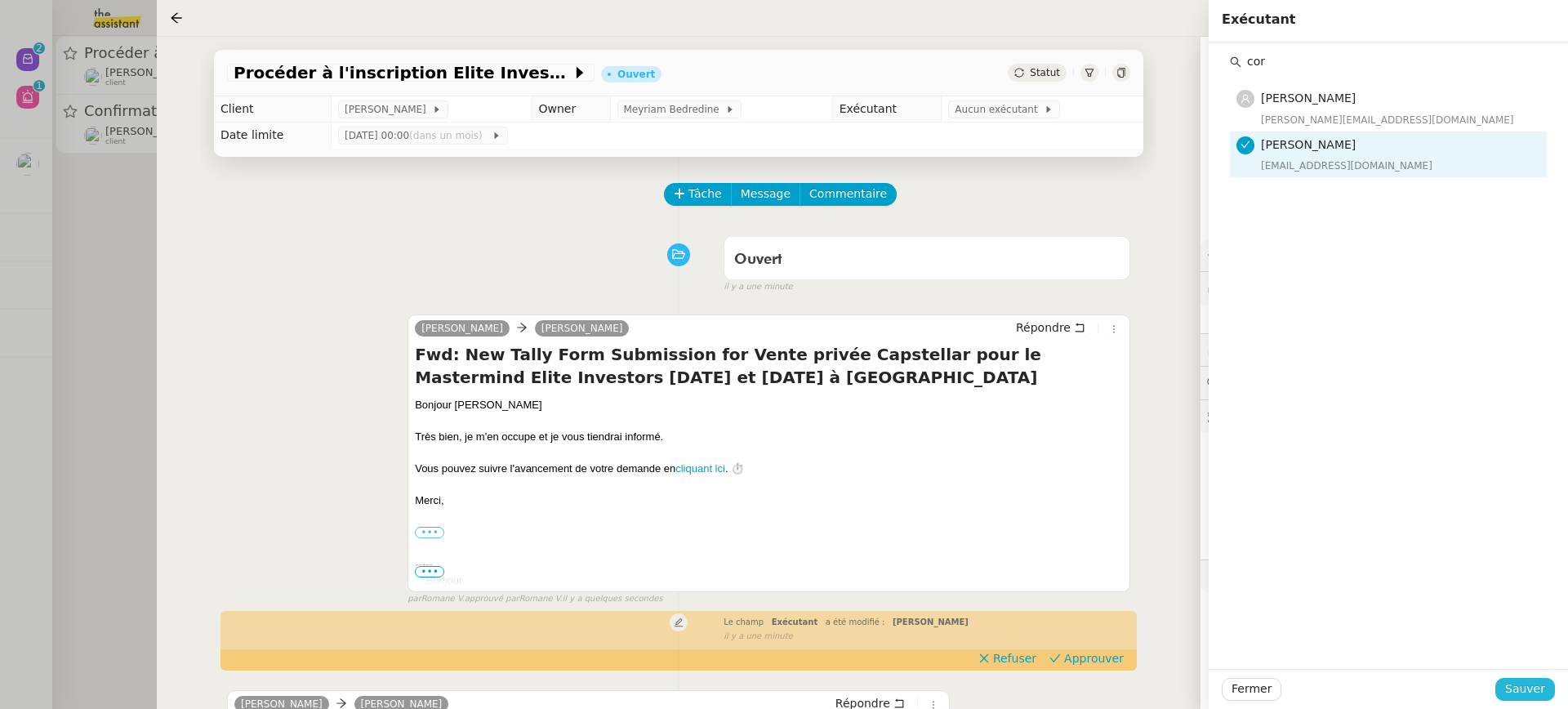
click at [1538, 695] on span "Sauver" at bounding box center [1525, 689] width 40 height 19
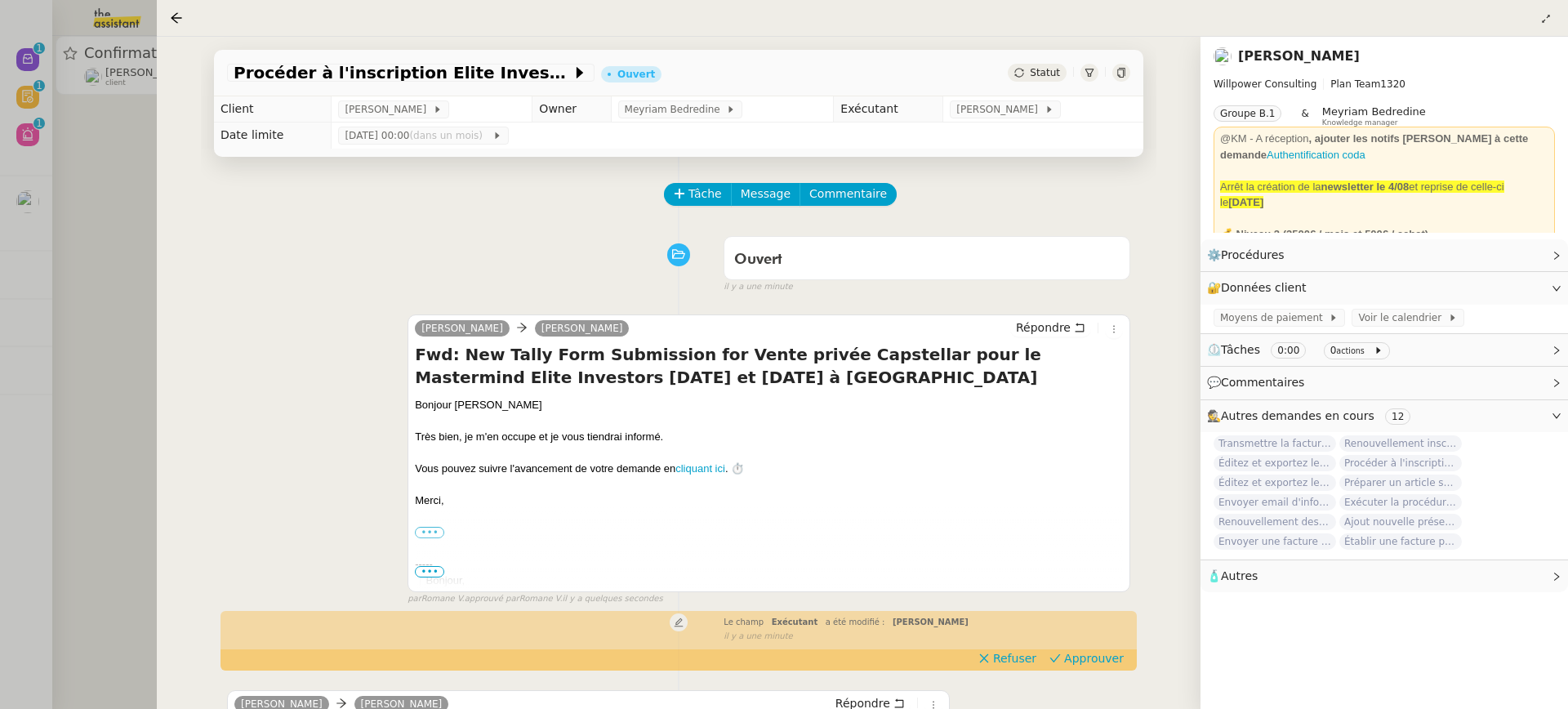
click at [129, 132] on div at bounding box center [784, 354] width 1568 height 709
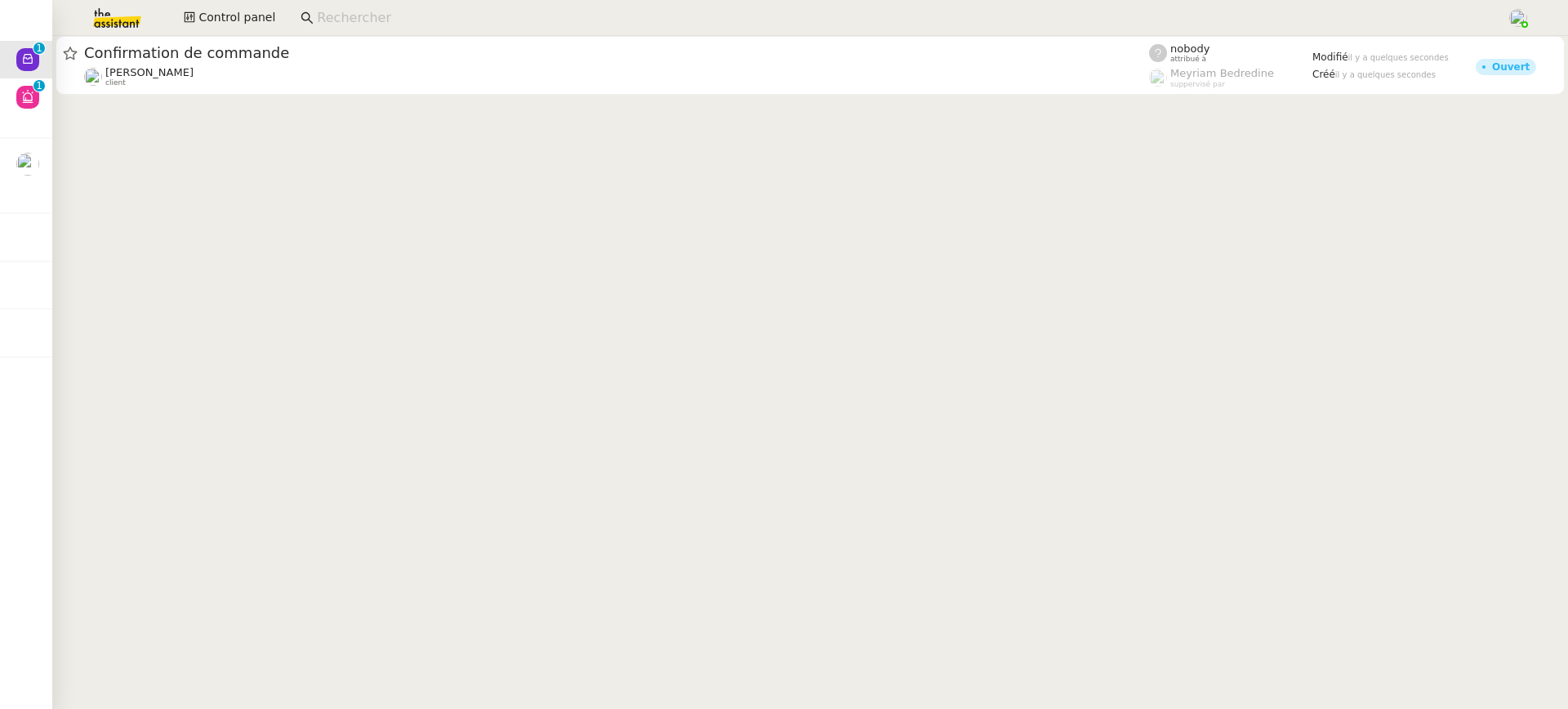
click at [212, 100] on cdk-virtual-scroll-viewport "Confirmation de commande Fabien Bousquet client nobody attribué à Meyriam Bedre…" at bounding box center [810, 372] width 1516 height 673
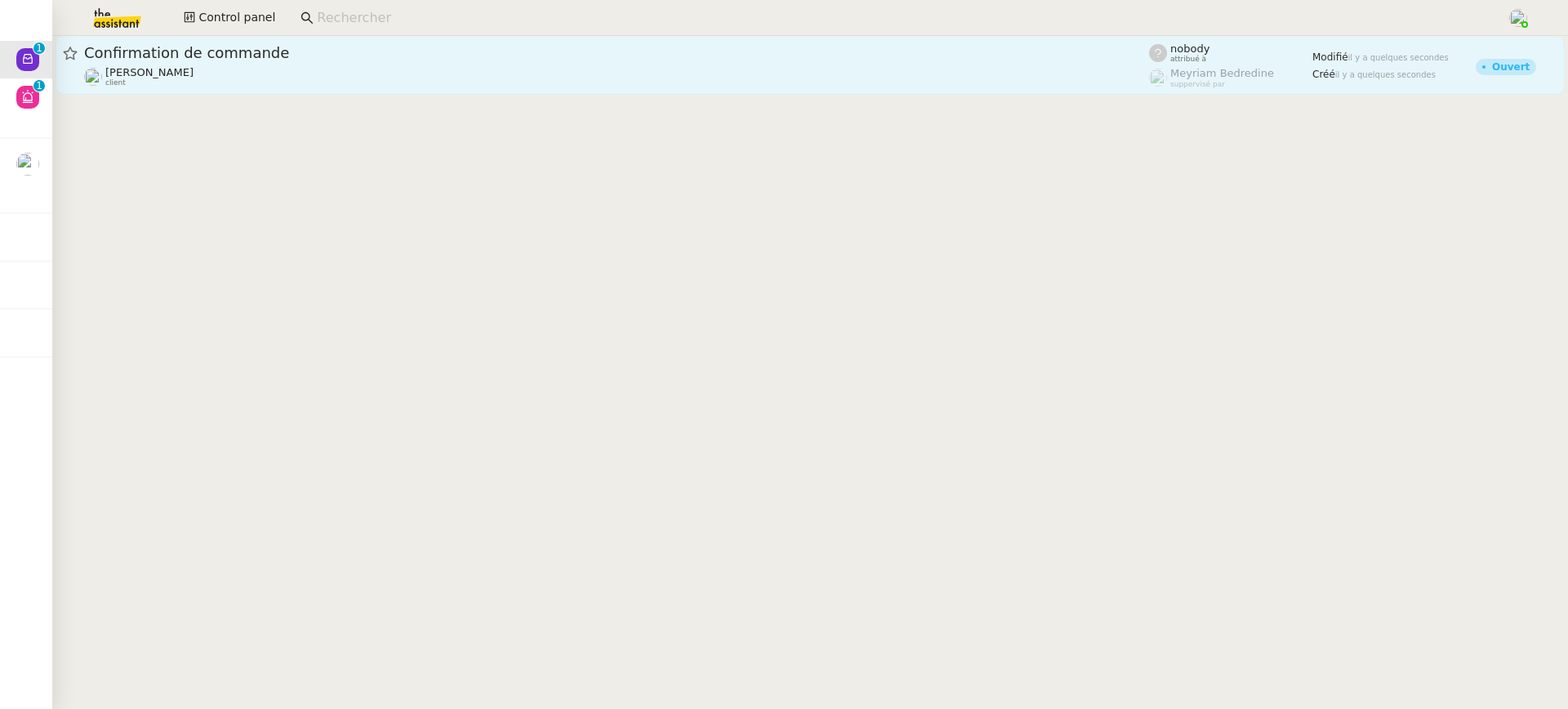
click at [195, 66] on div "Fabien Bousquet client" at bounding box center [617, 77] width 1065 height 21
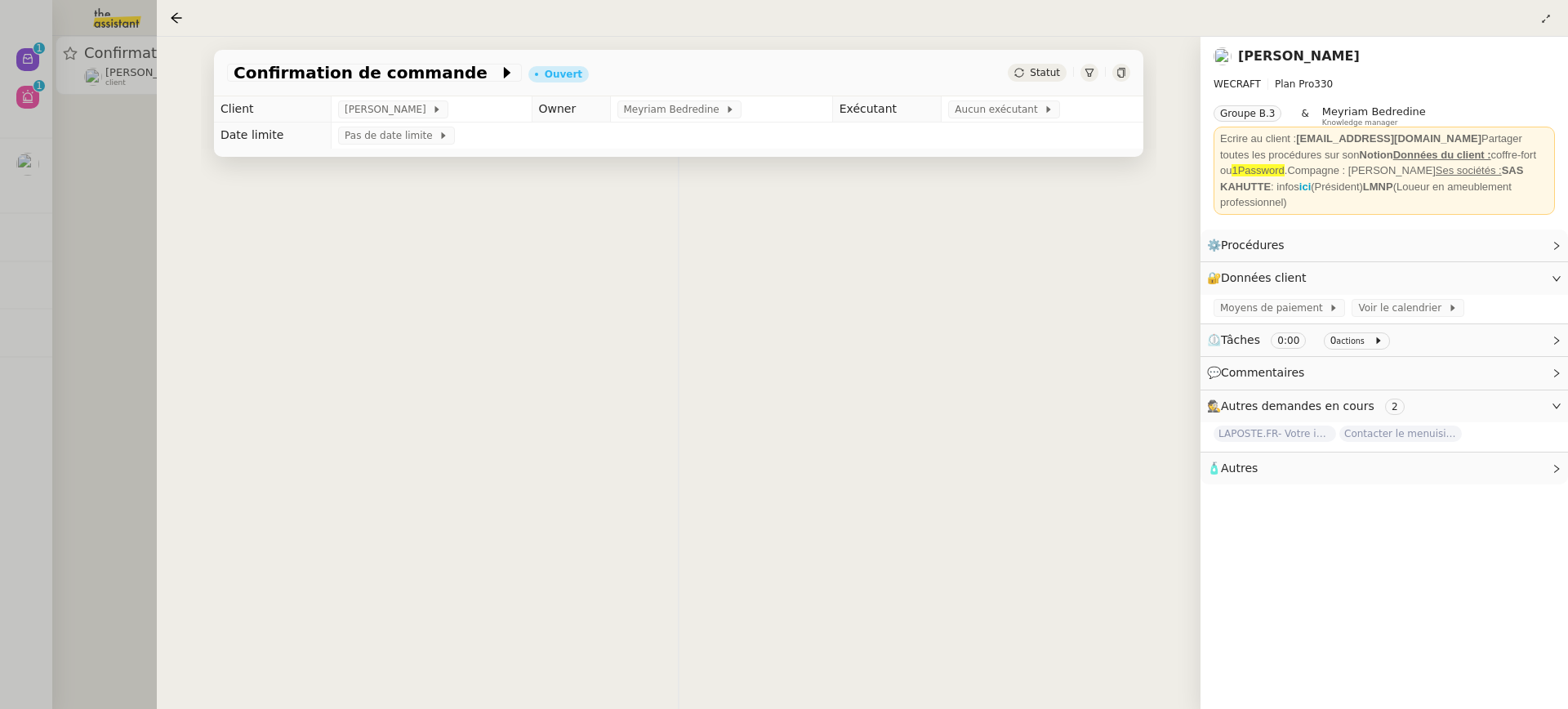
scroll to position [80, 0]
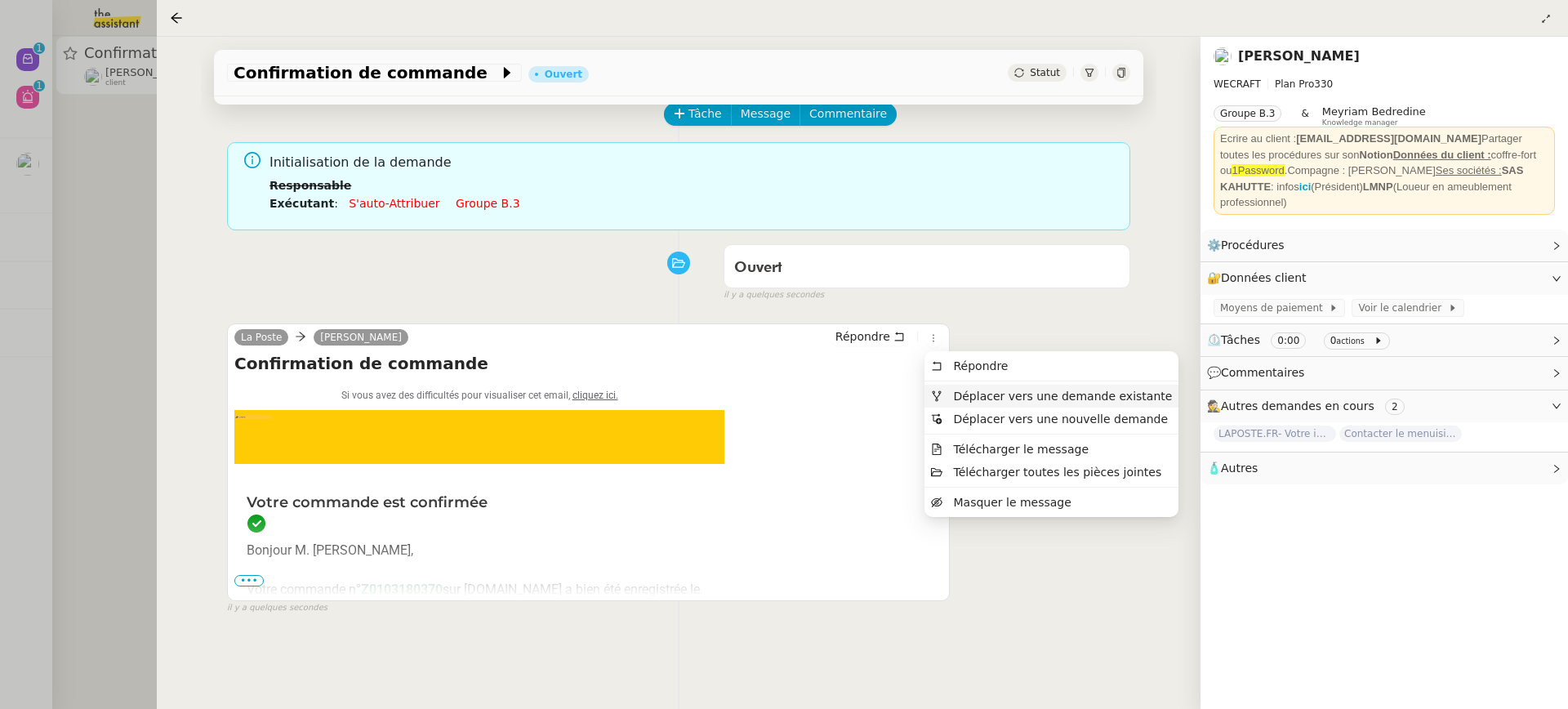
click at [961, 400] on span "Déplacer vers une demande existante" at bounding box center [1062, 396] width 219 height 13
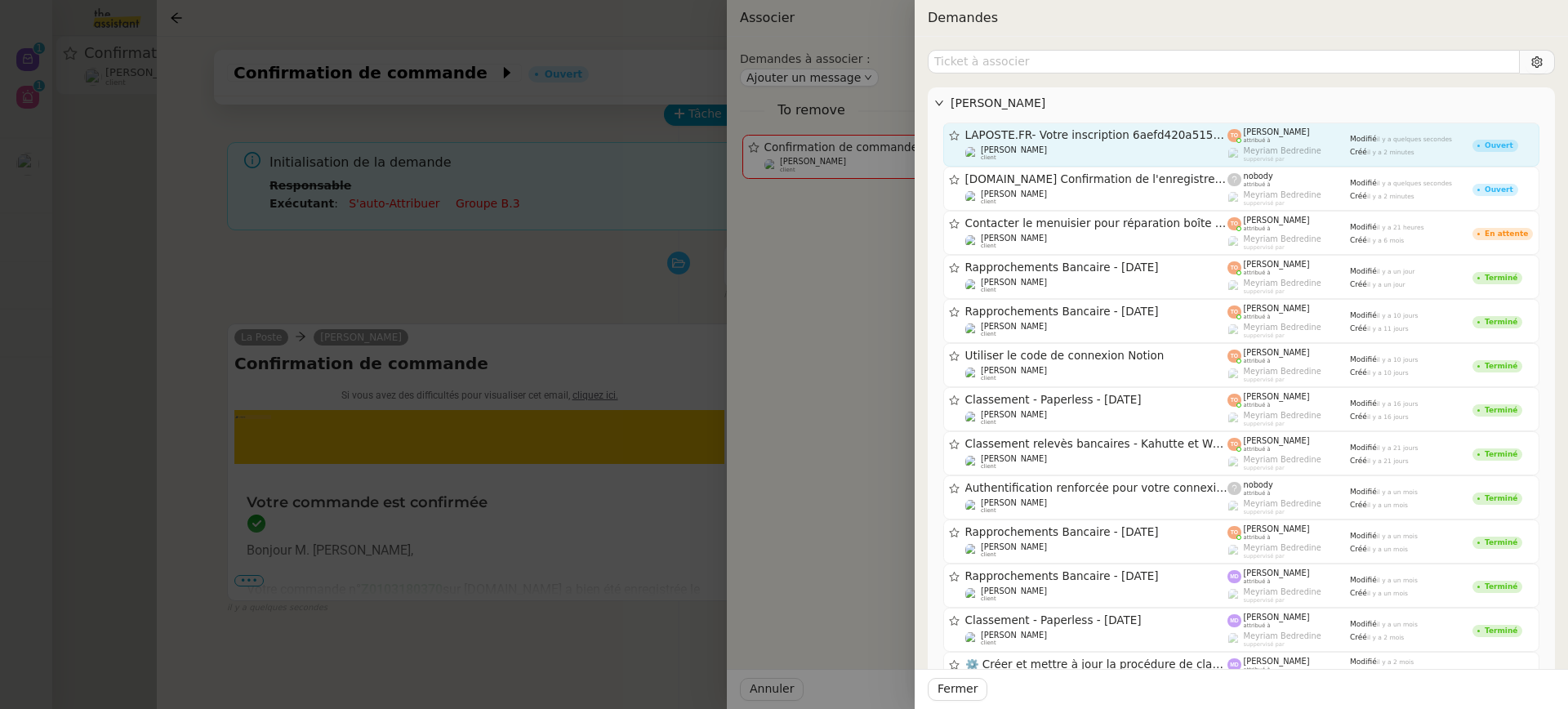
click at [1121, 162] on link "LAPOSTE.FR- Votre inscription 6aefd420a51542f5a4e74394256e58df Fabien Bousquet …" at bounding box center [1241, 145] width 596 height 44
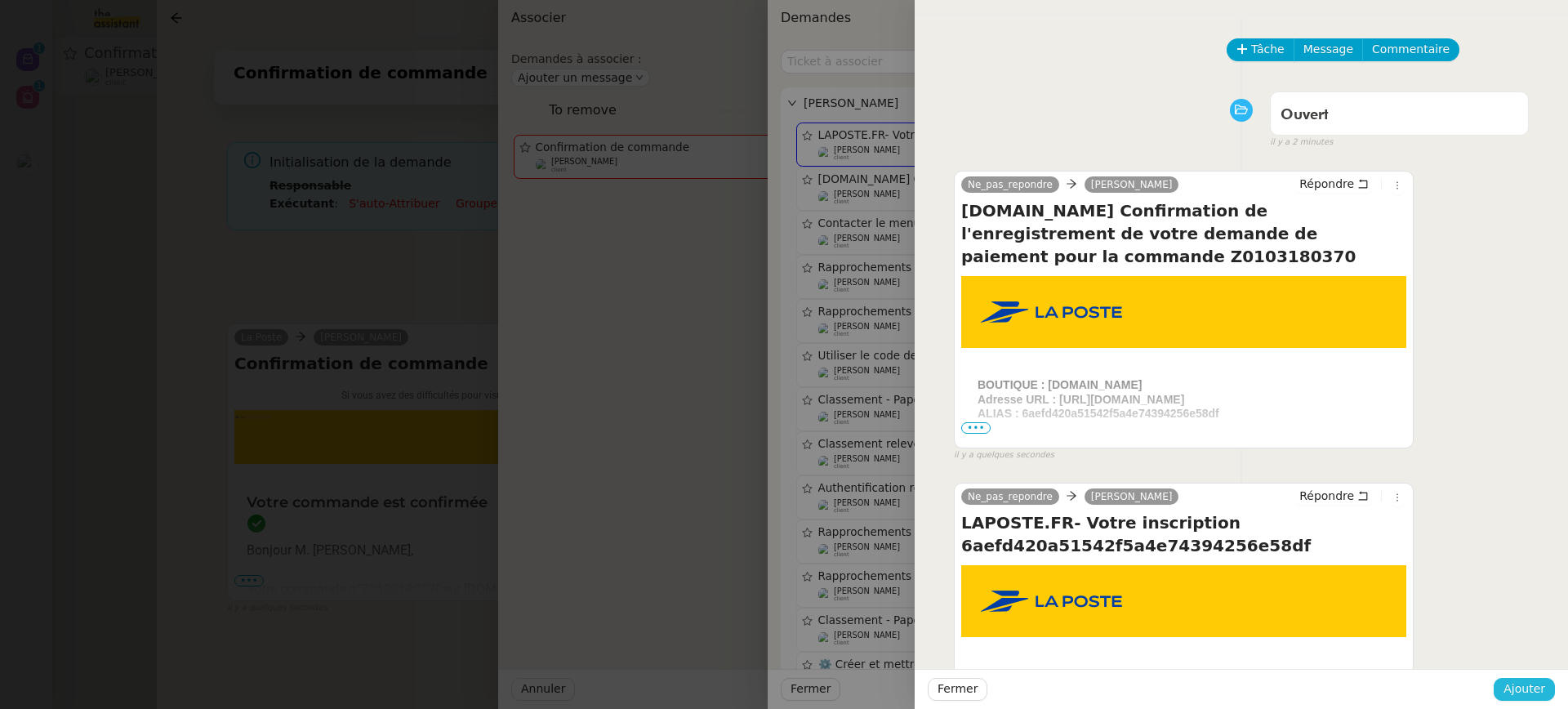
click at [1538, 683] on span "Ajouter" at bounding box center [1524, 689] width 42 height 19
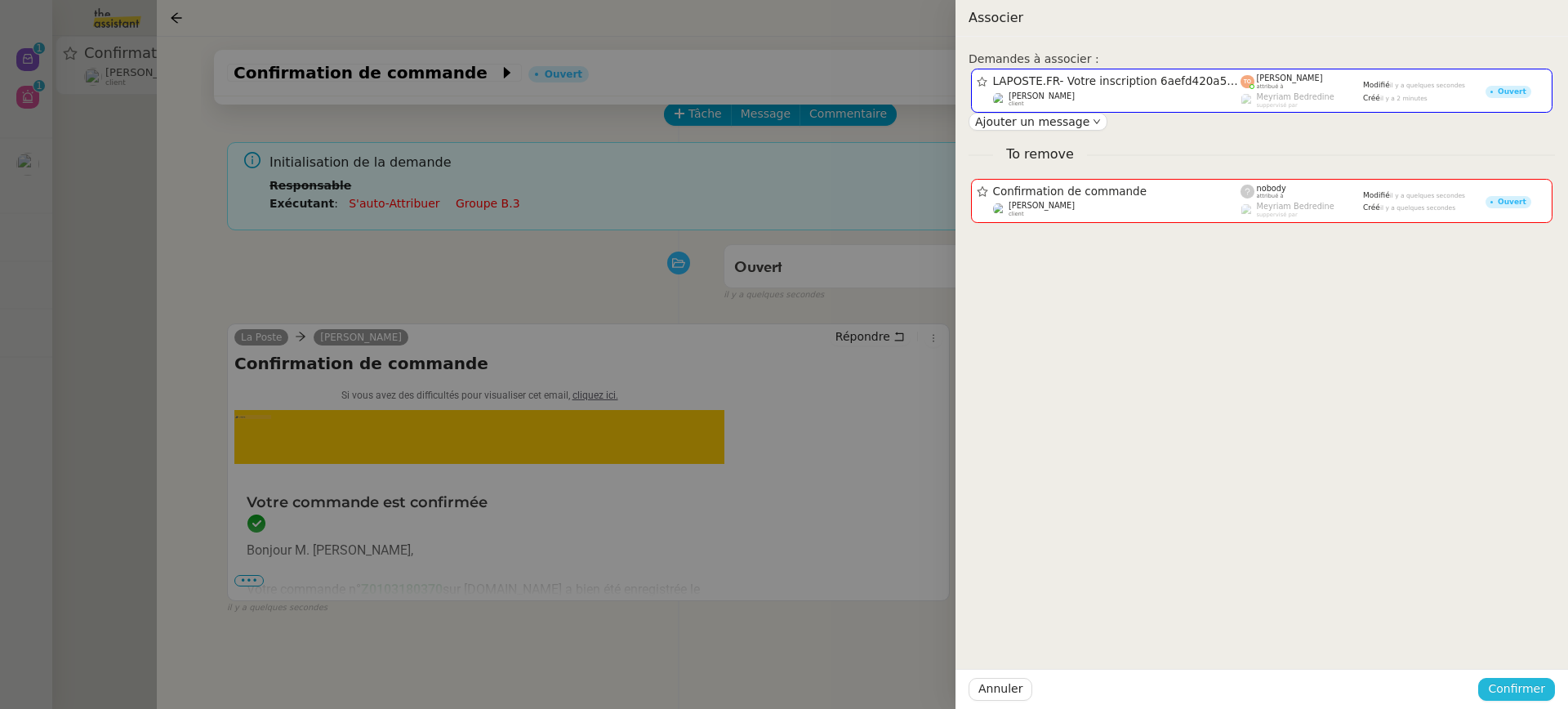
click at [1545, 696] on span "Confirmer" at bounding box center [1516, 689] width 57 height 19
click at [1521, 654] on span "Ajouter" at bounding box center [1518, 645] width 42 height 16
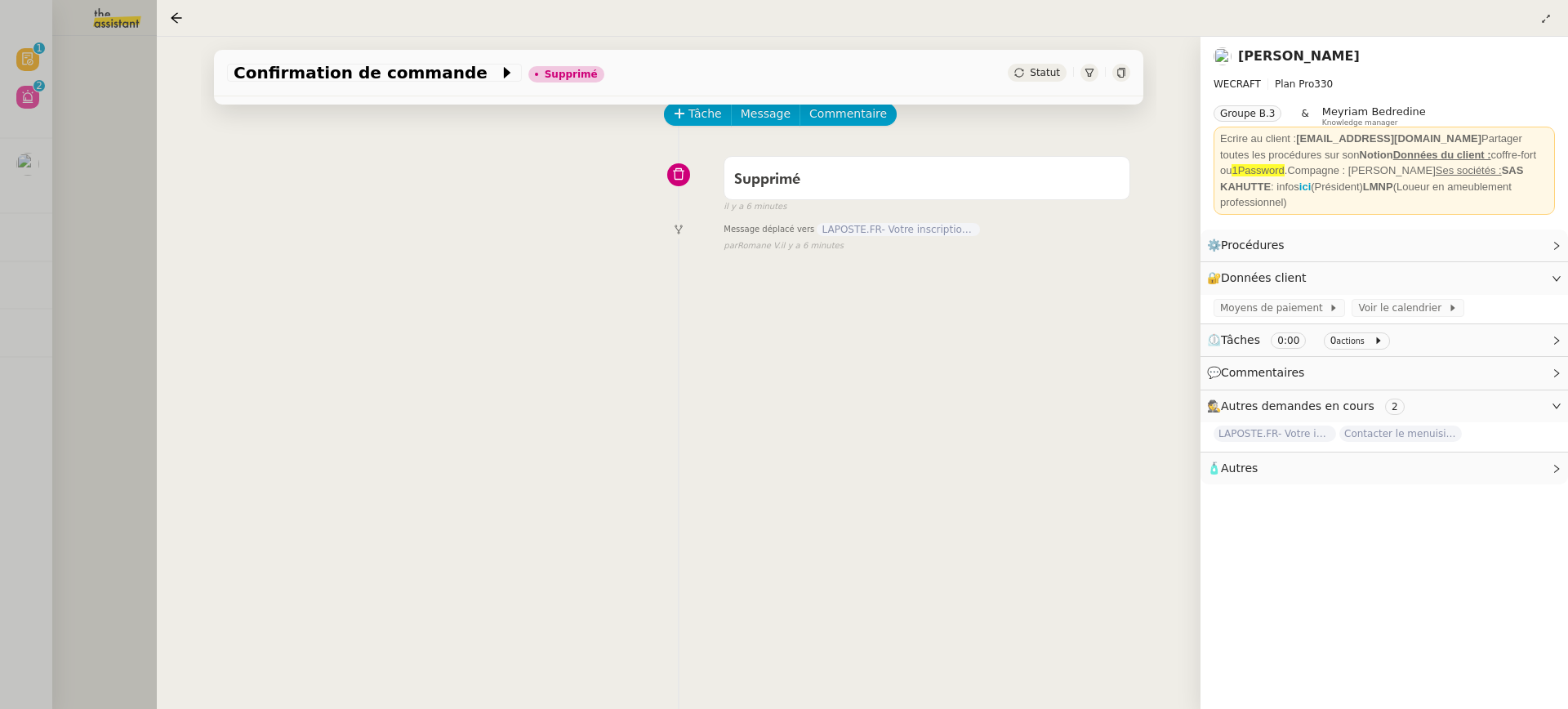
click at [13, 334] on div at bounding box center [784, 354] width 1568 height 709
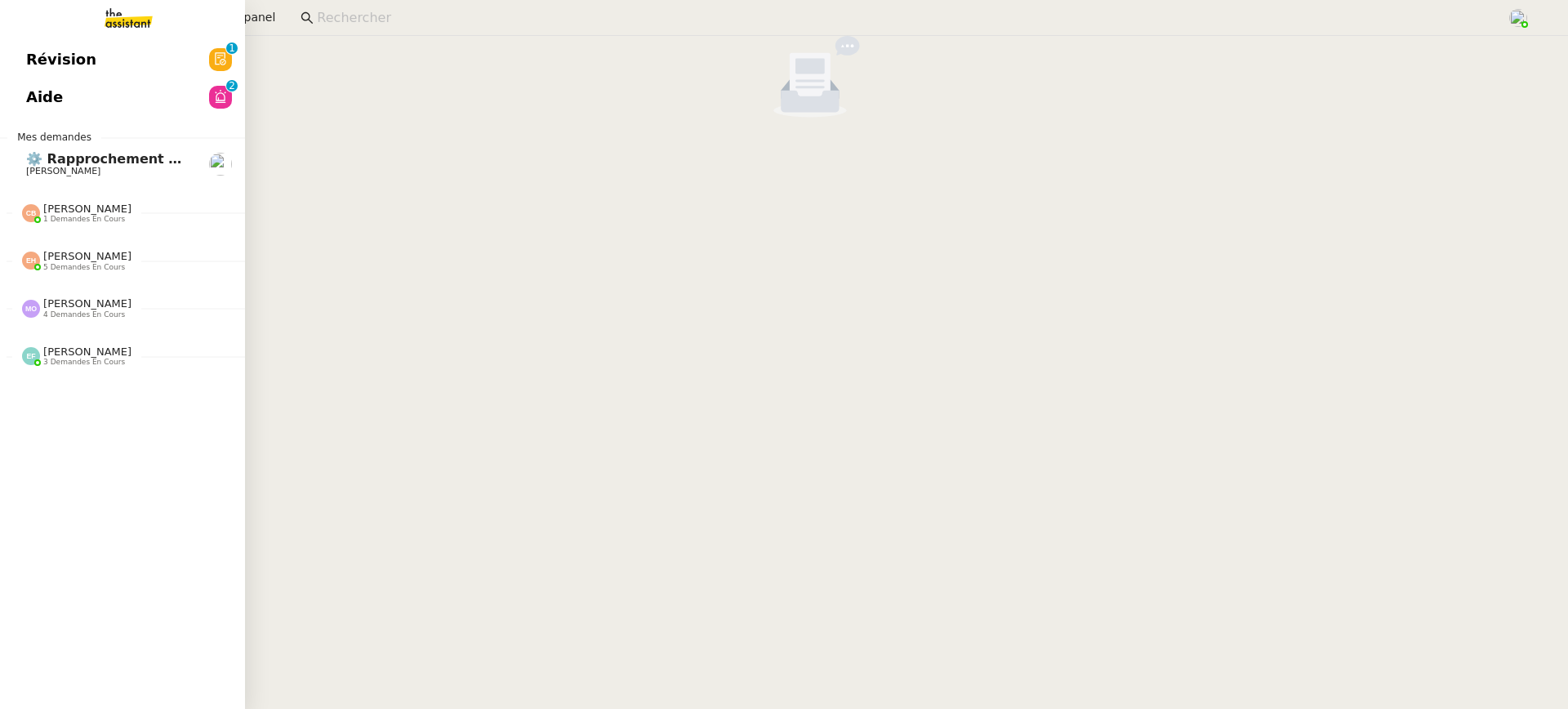
click at [15, 106] on link "Aide 0 1 2 3 4 5 6 7 8 9" at bounding box center [123, 97] width 245 height 37
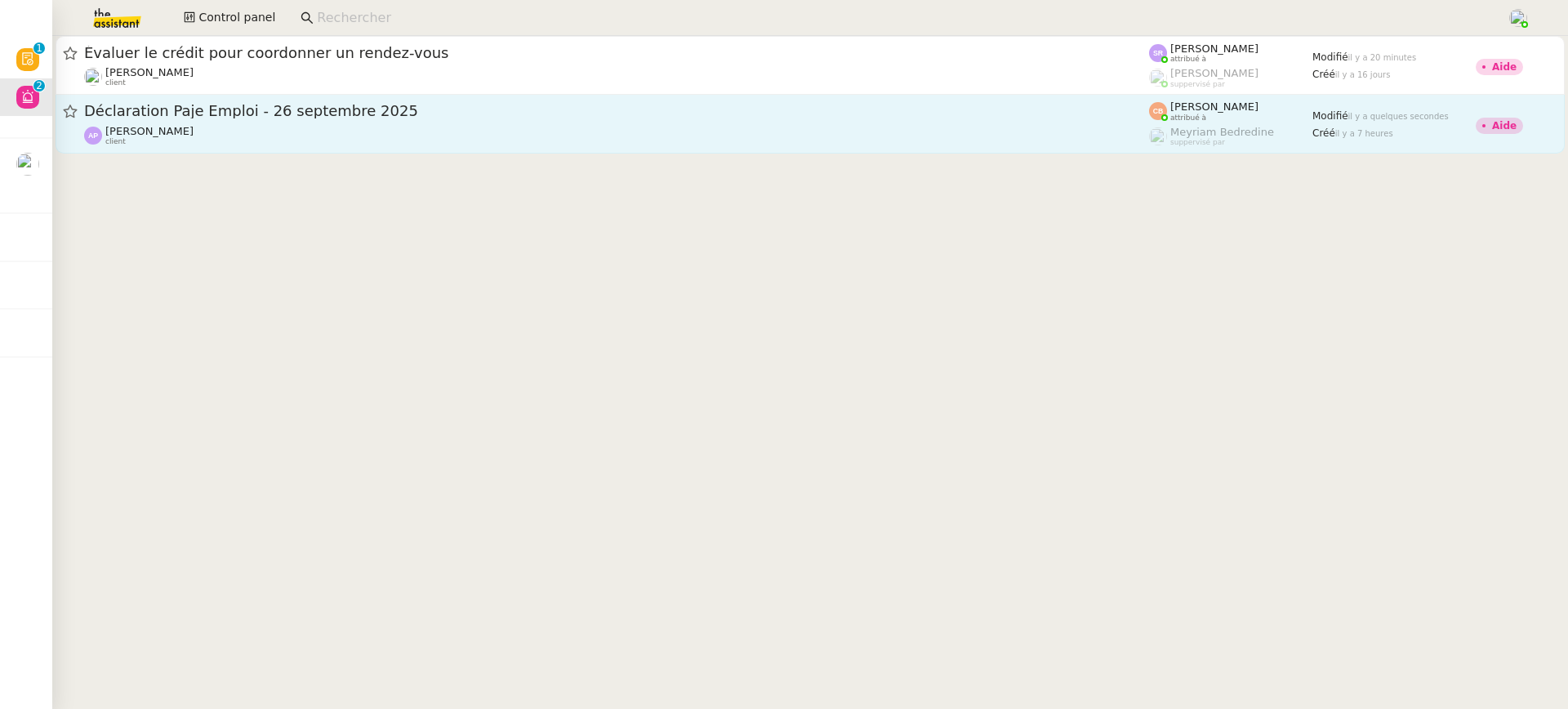
click at [690, 150] on link "Déclaration Paje Emploi - 26 septembre 2025 Ashley Poniatowski client Coralie B…" at bounding box center [810, 123] width 1509 height 59
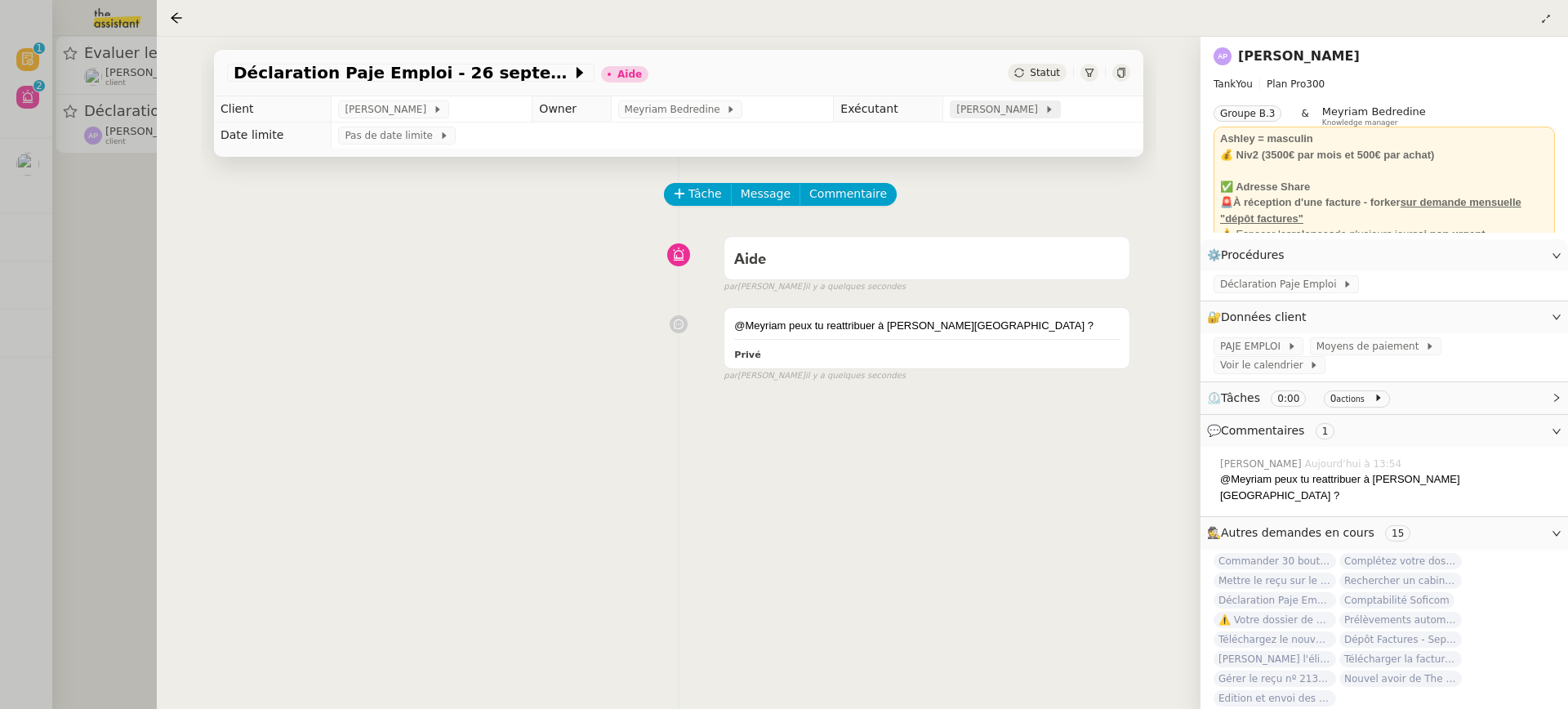
click at [989, 112] on span "[PERSON_NAME]" at bounding box center [1000, 109] width 88 height 16
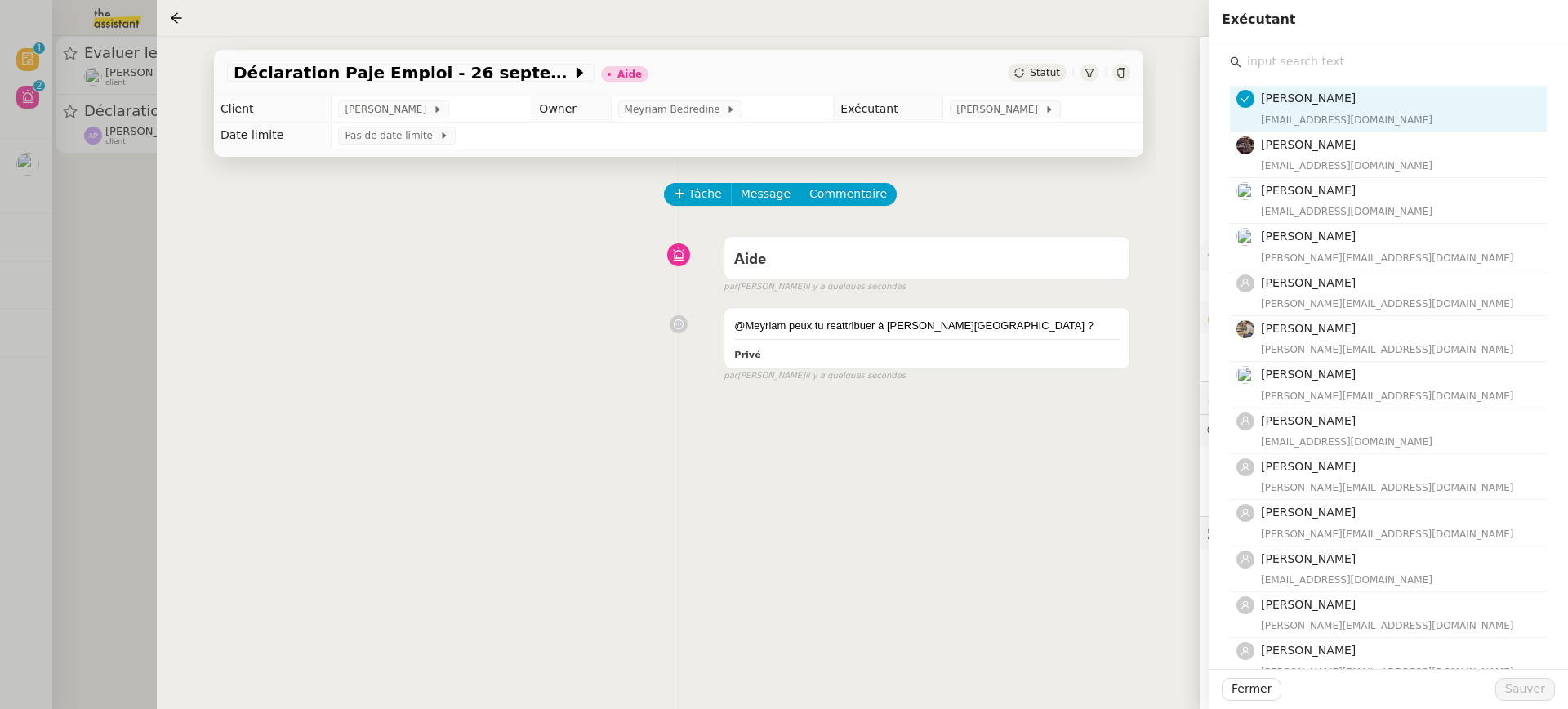
click at [1281, 54] on input "text" at bounding box center [1394, 62] width 305 height 22
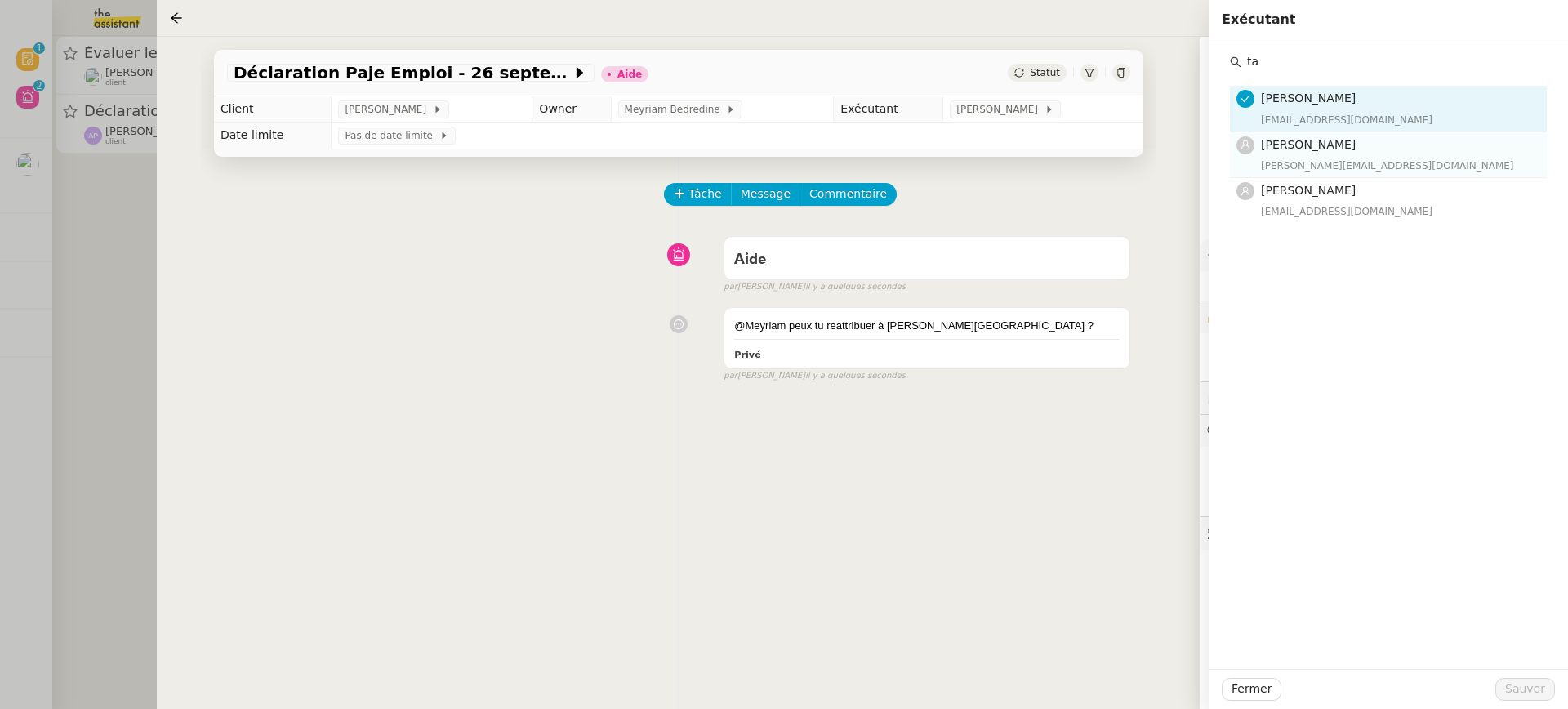
type input "ta"
click at [1297, 166] on div "tatyana@theassistant.team" at bounding box center [1399, 165] width 276 height 16
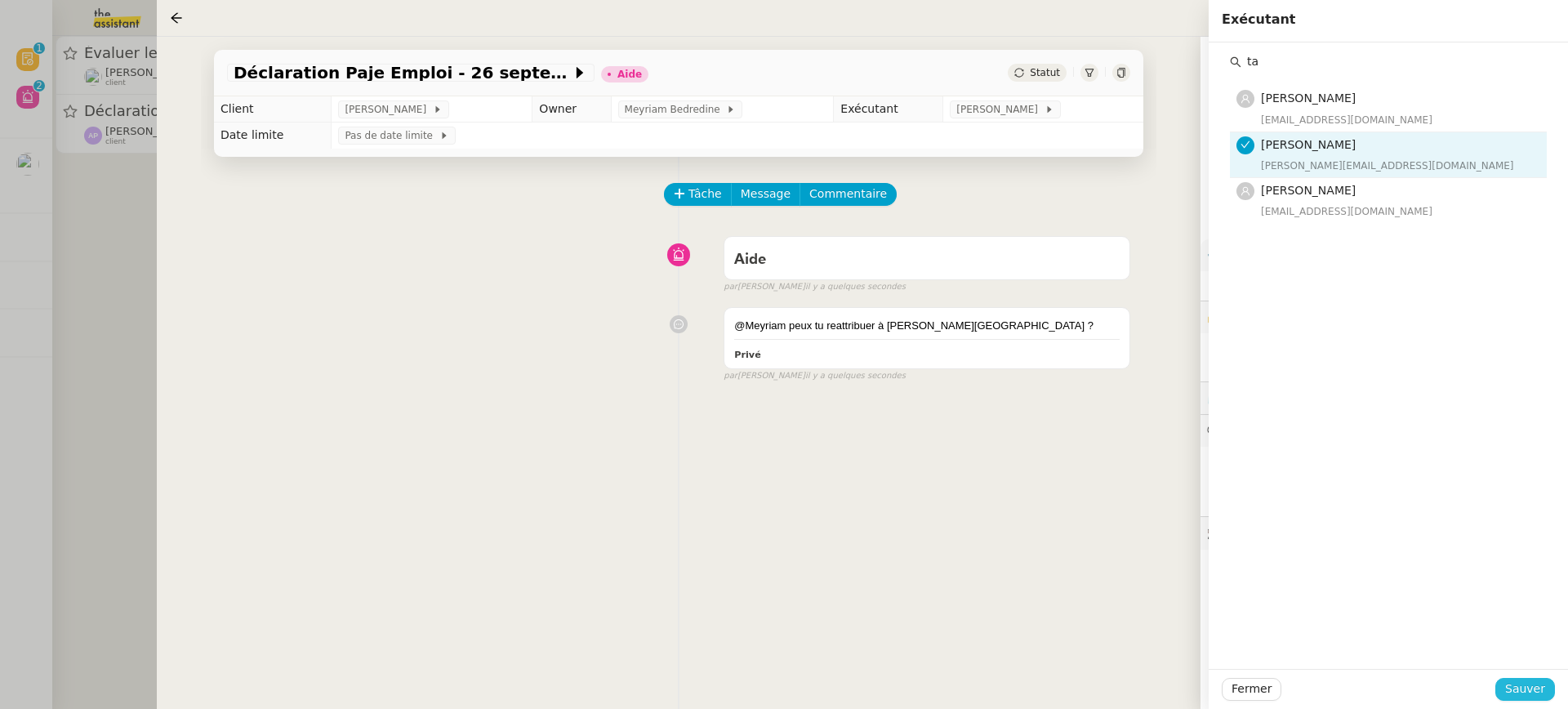
click at [1520, 683] on span "Sauver" at bounding box center [1525, 689] width 40 height 19
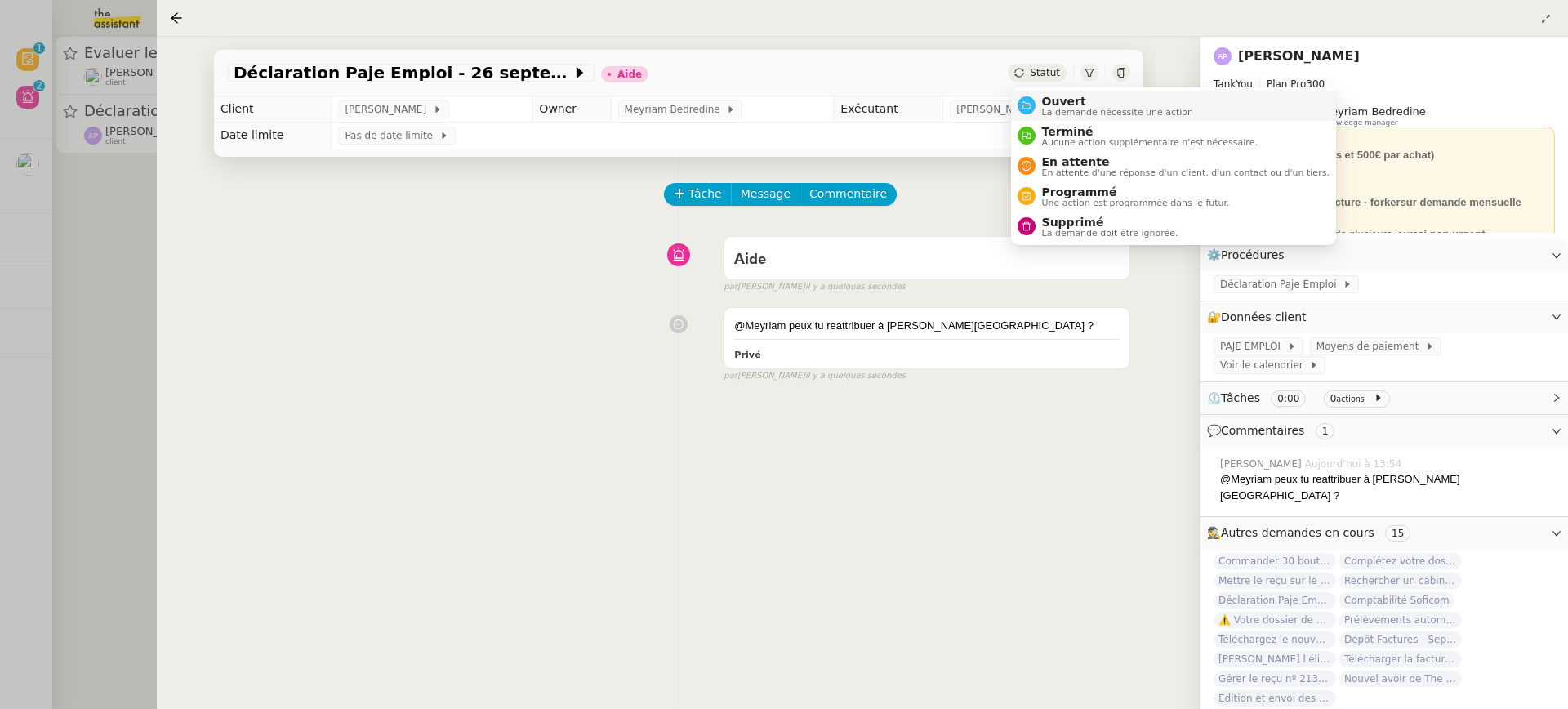
click at [1080, 116] on span "La demande nécessite une action" at bounding box center [1118, 112] width 152 height 9
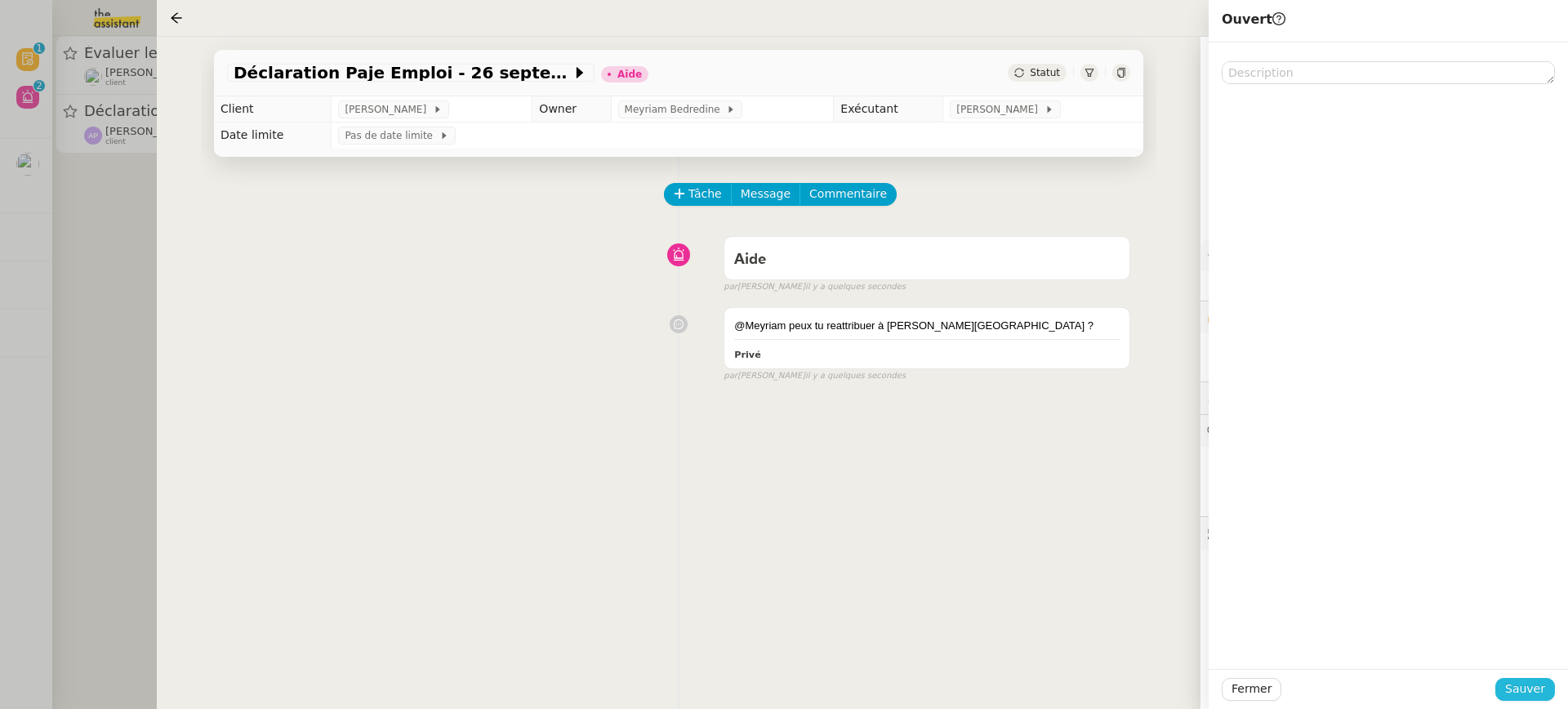
click at [1520, 694] on span "Sauver" at bounding box center [1525, 689] width 40 height 19
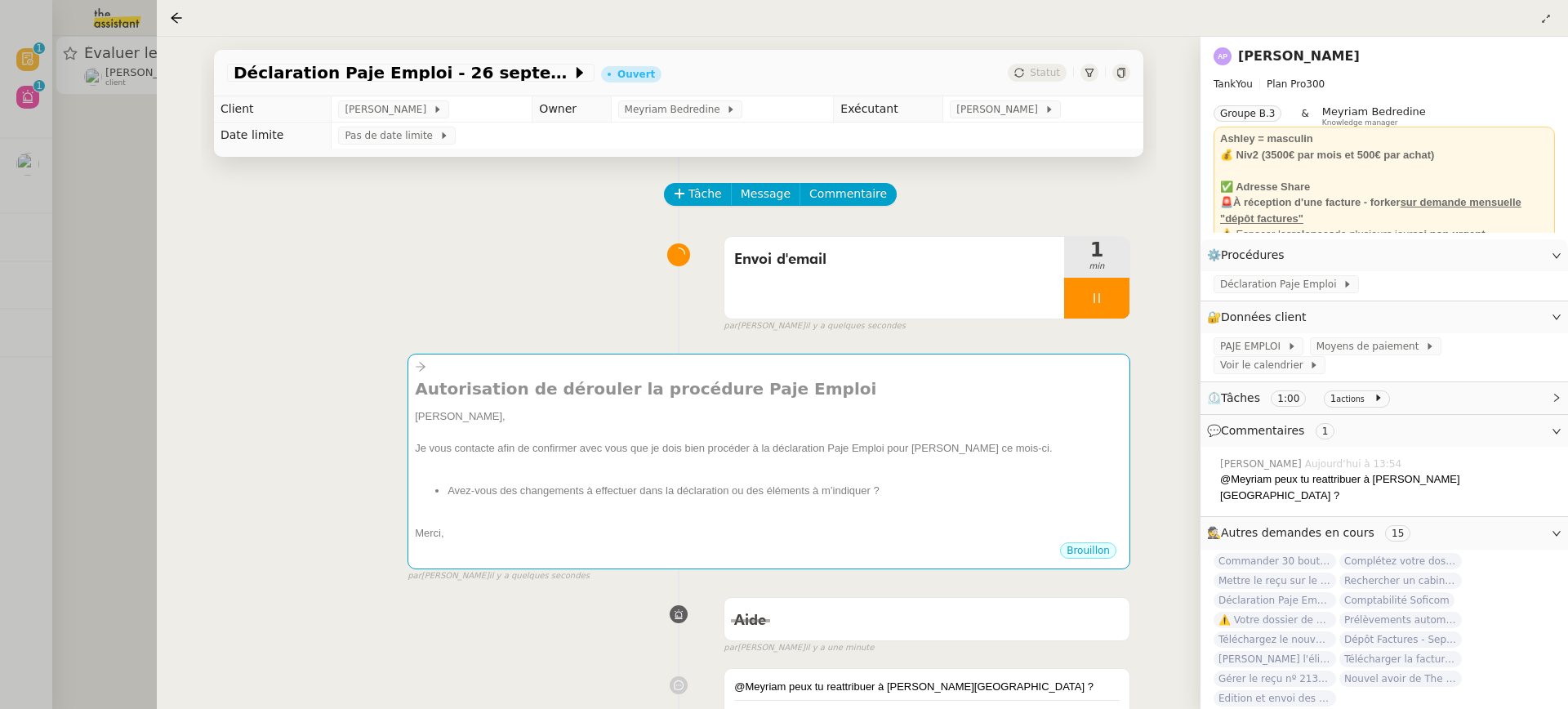
click at [60, 316] on div at bounding box center [784, 354] width 1568 height 709
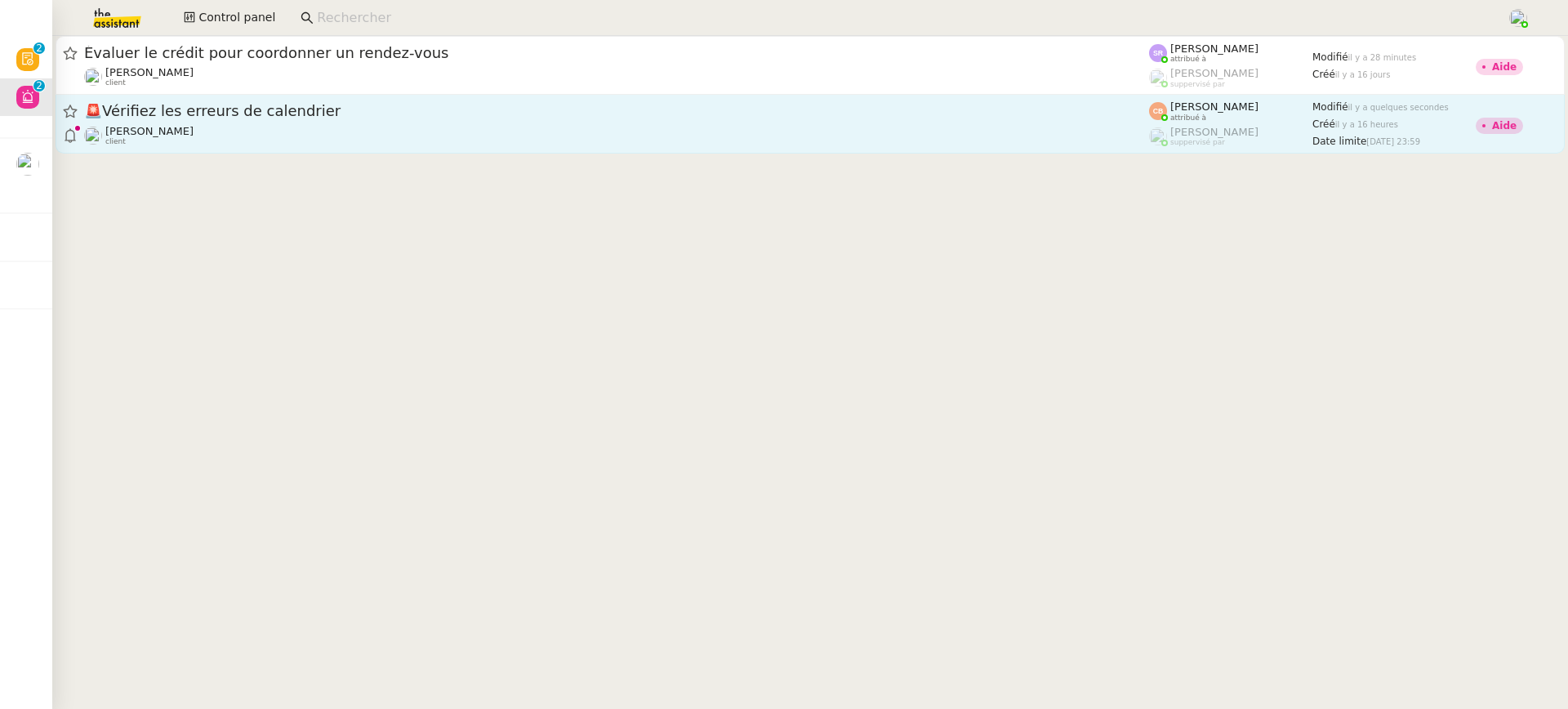
click at [900, 130] on div "Laurent NOTTE client" at bounding box center [617, 135] width 1065 height 21
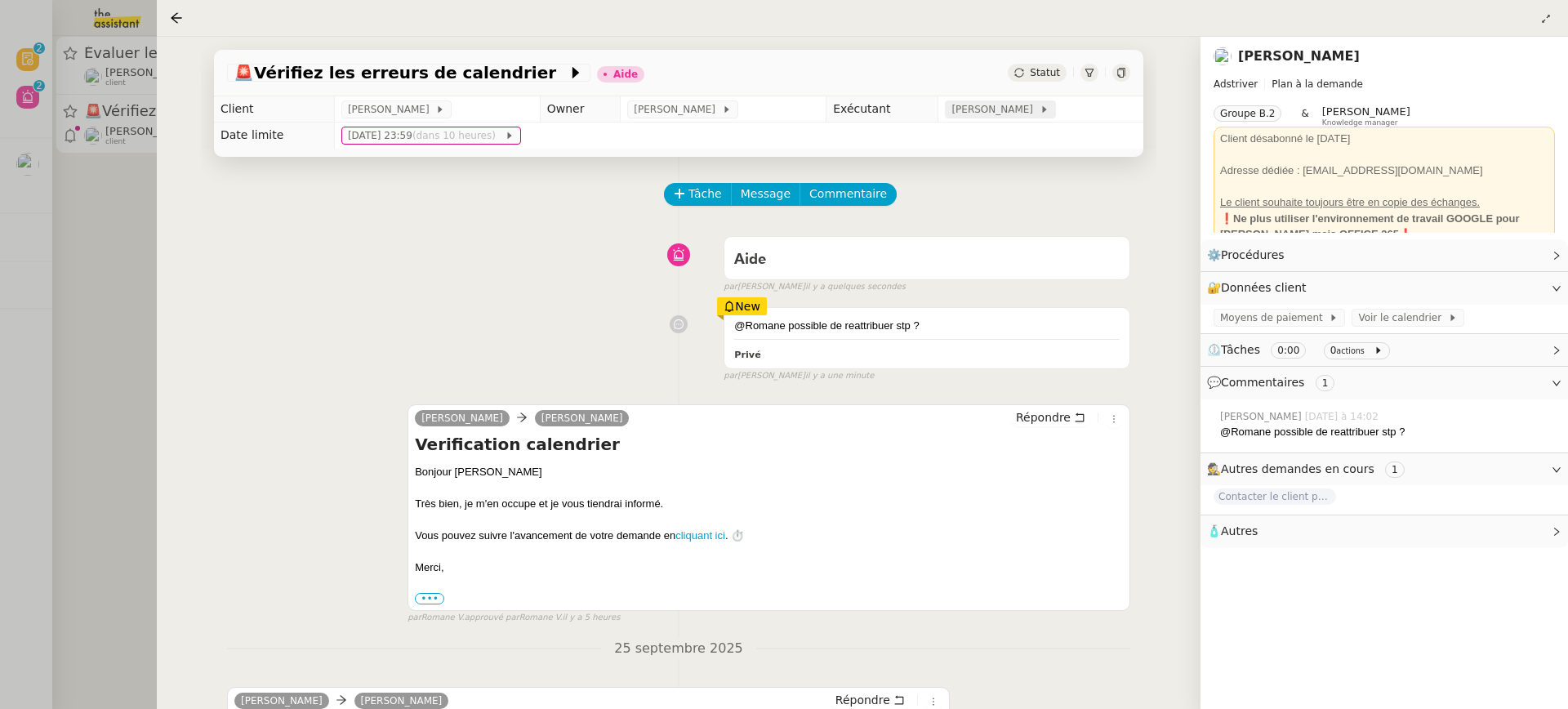
click at [1000, 108] on span "[PERSON_NAME]" at bounding box center [995, 109] width 88 height 16
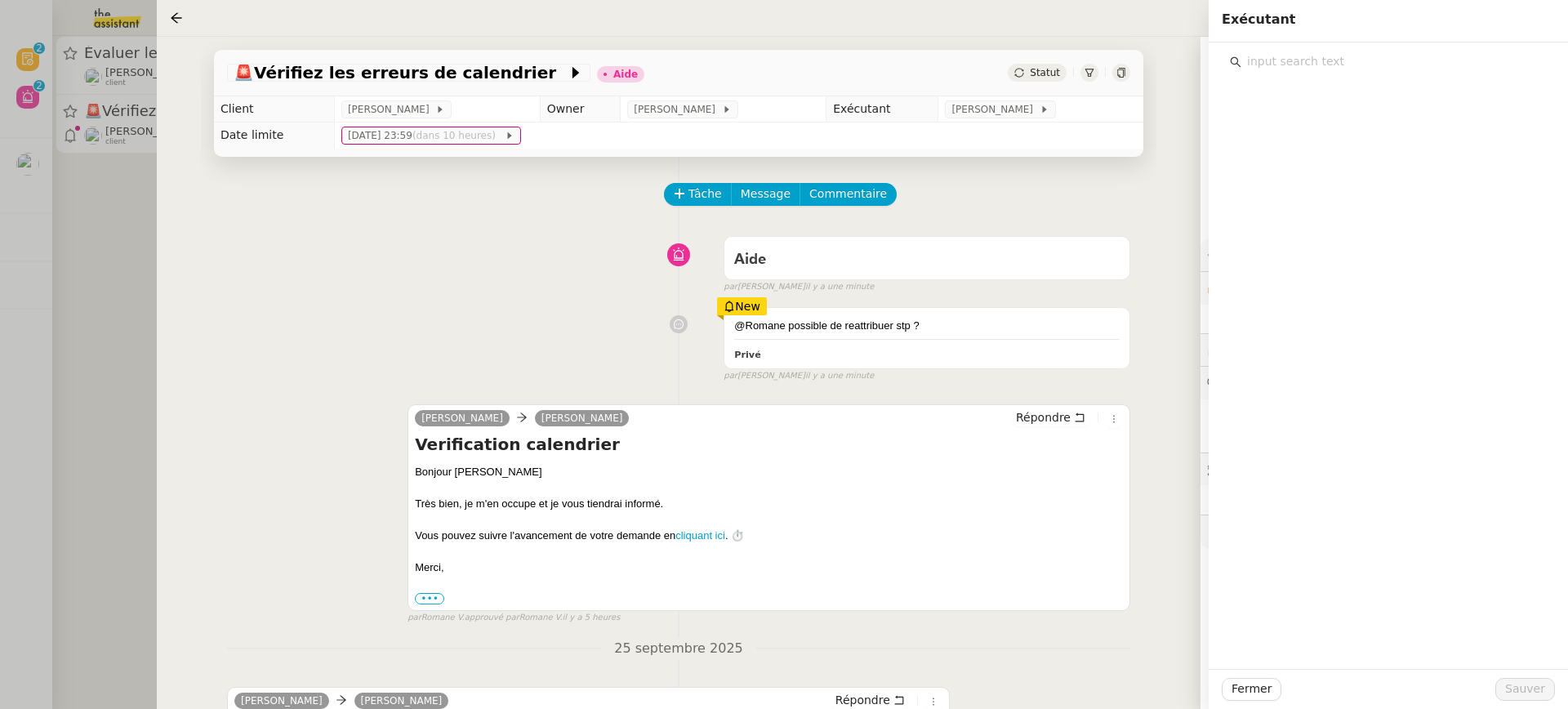
click at [1302, 67] on input "text" at bounding box center [1394, 62] width 305 height 22
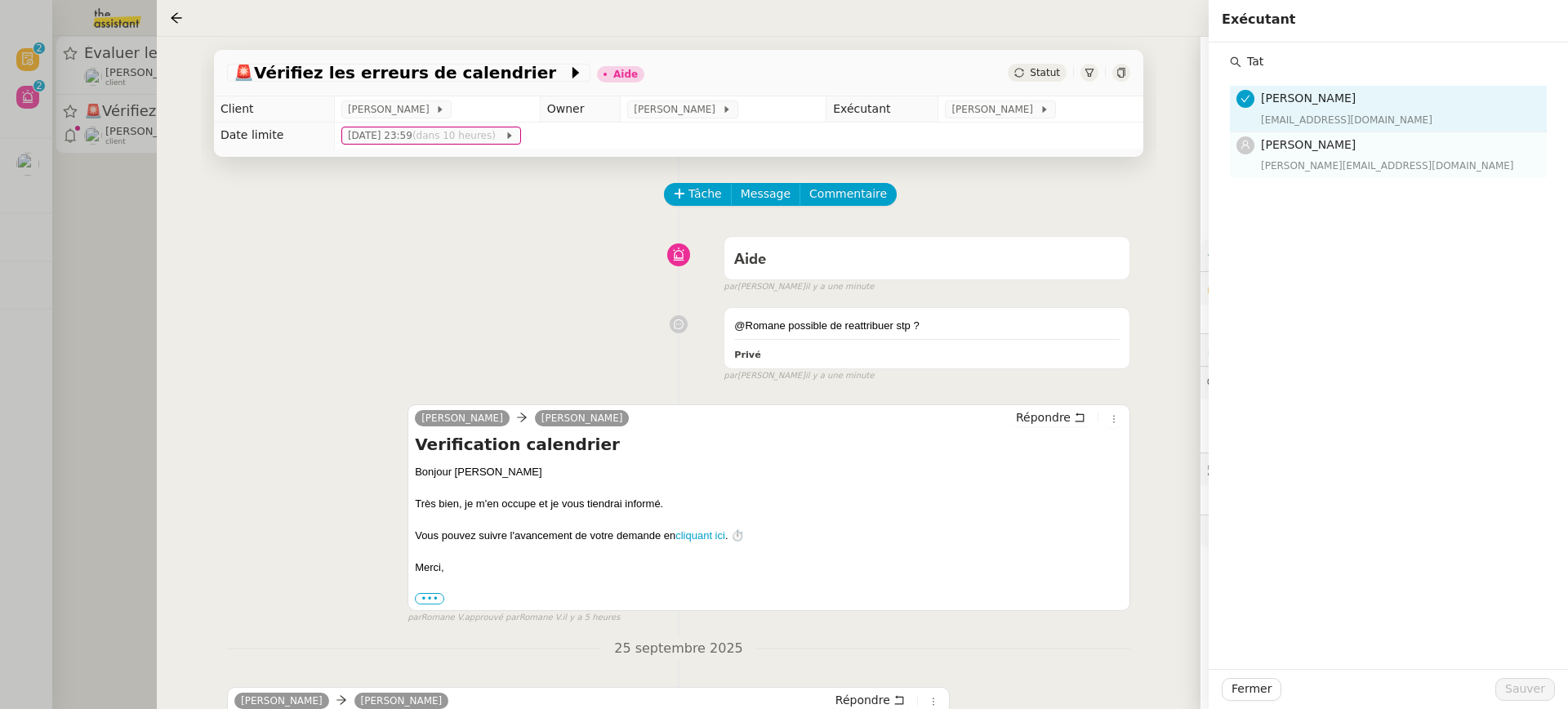
type input "Tat"
click at [1340, 151] on h4 "[PERSON_NAME]" at bounding box center [1399, 145] width 276 height 19
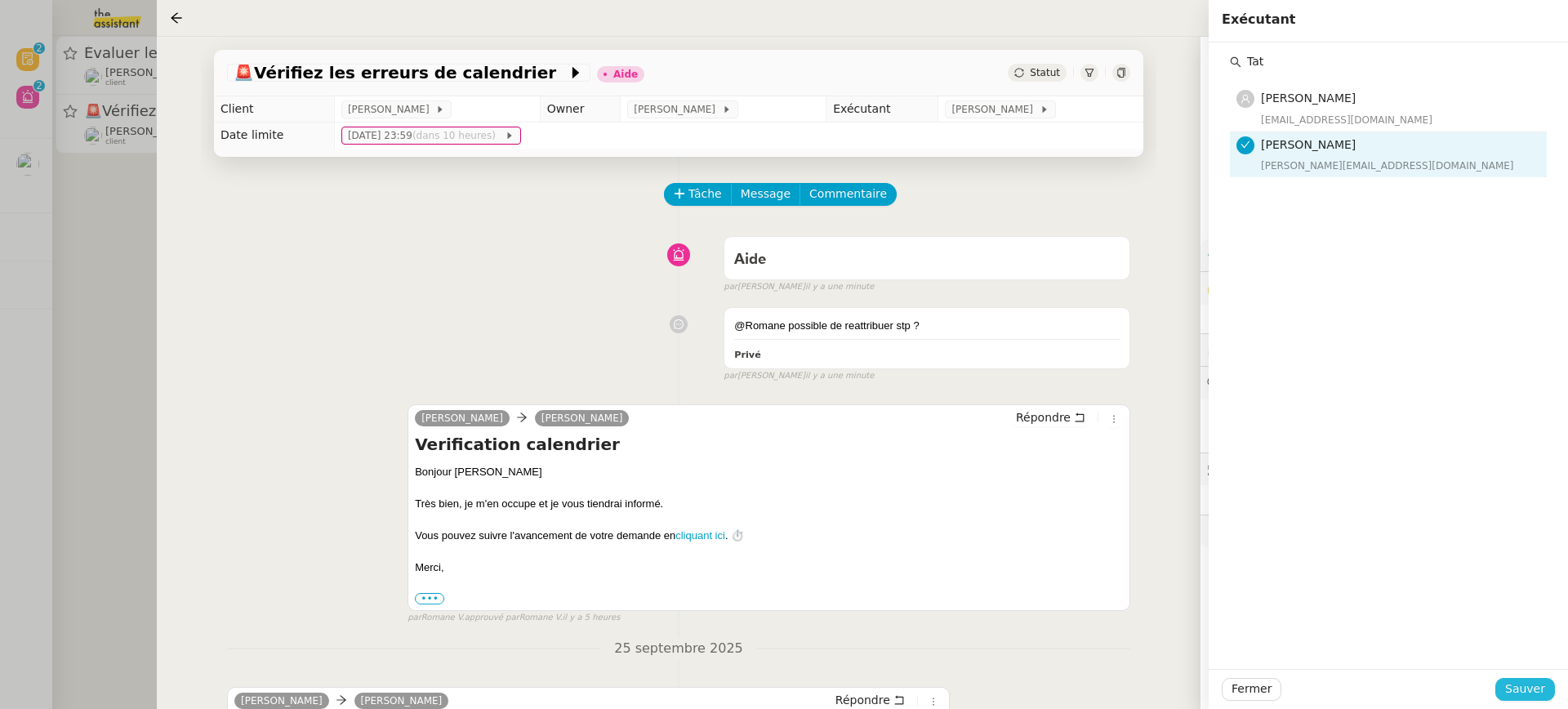
click at [1523, 700] on button "Sauver" at bounding box center [1525, 689] width 60 height 23
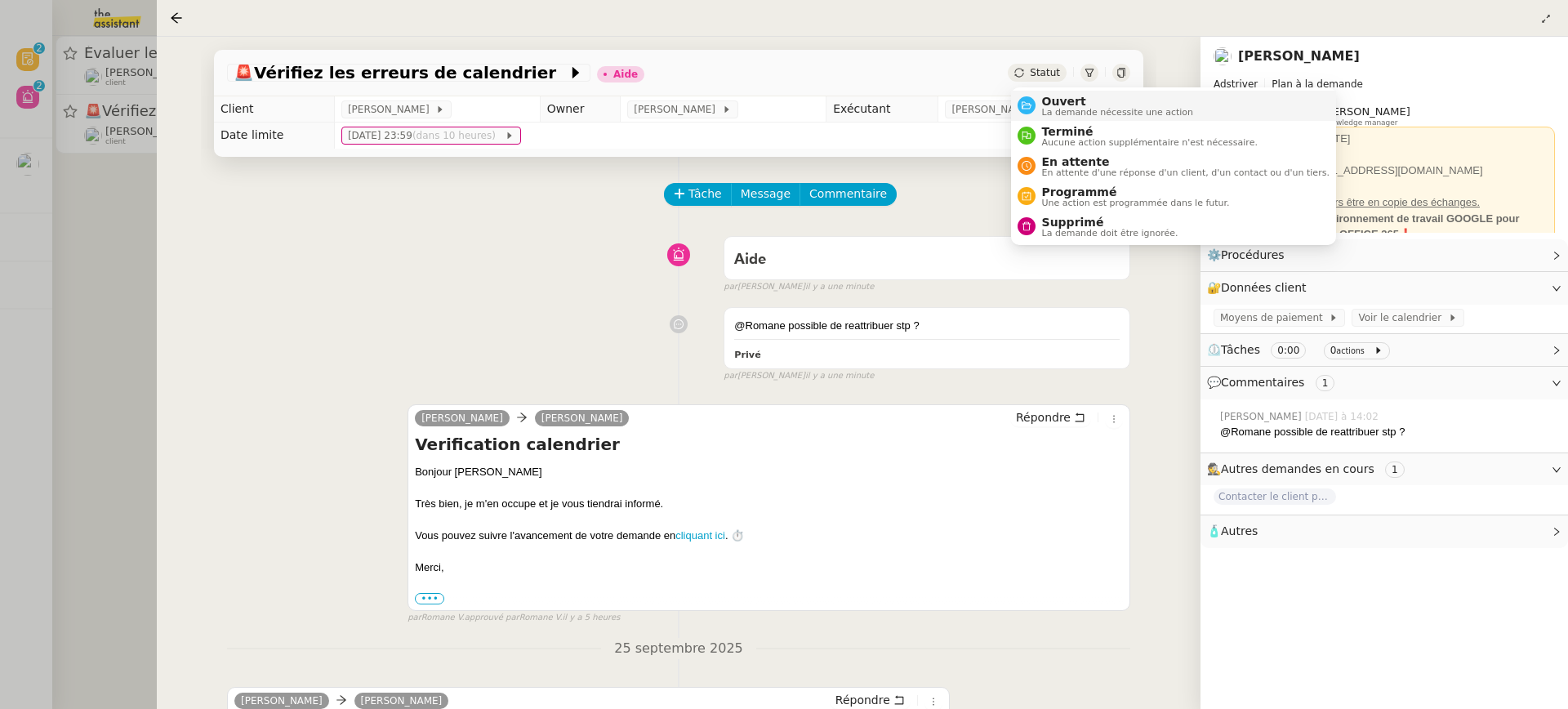
click at [1065, 103] on span "Ouvert" at bounding box center [1118, 100] width 152 height 13
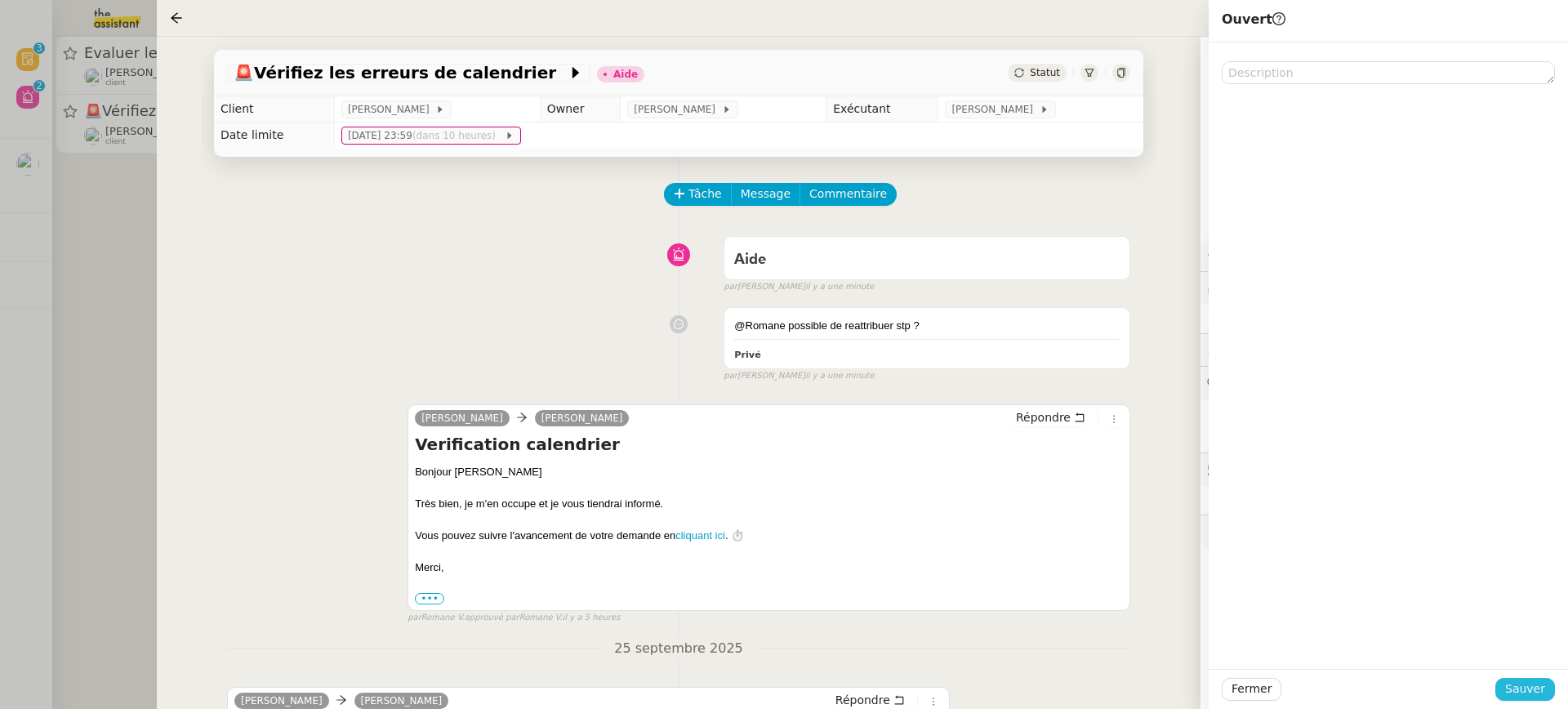
click at [1508, 696] on button "Sauver" at bounding box center [1525, 689] width 60 height 23
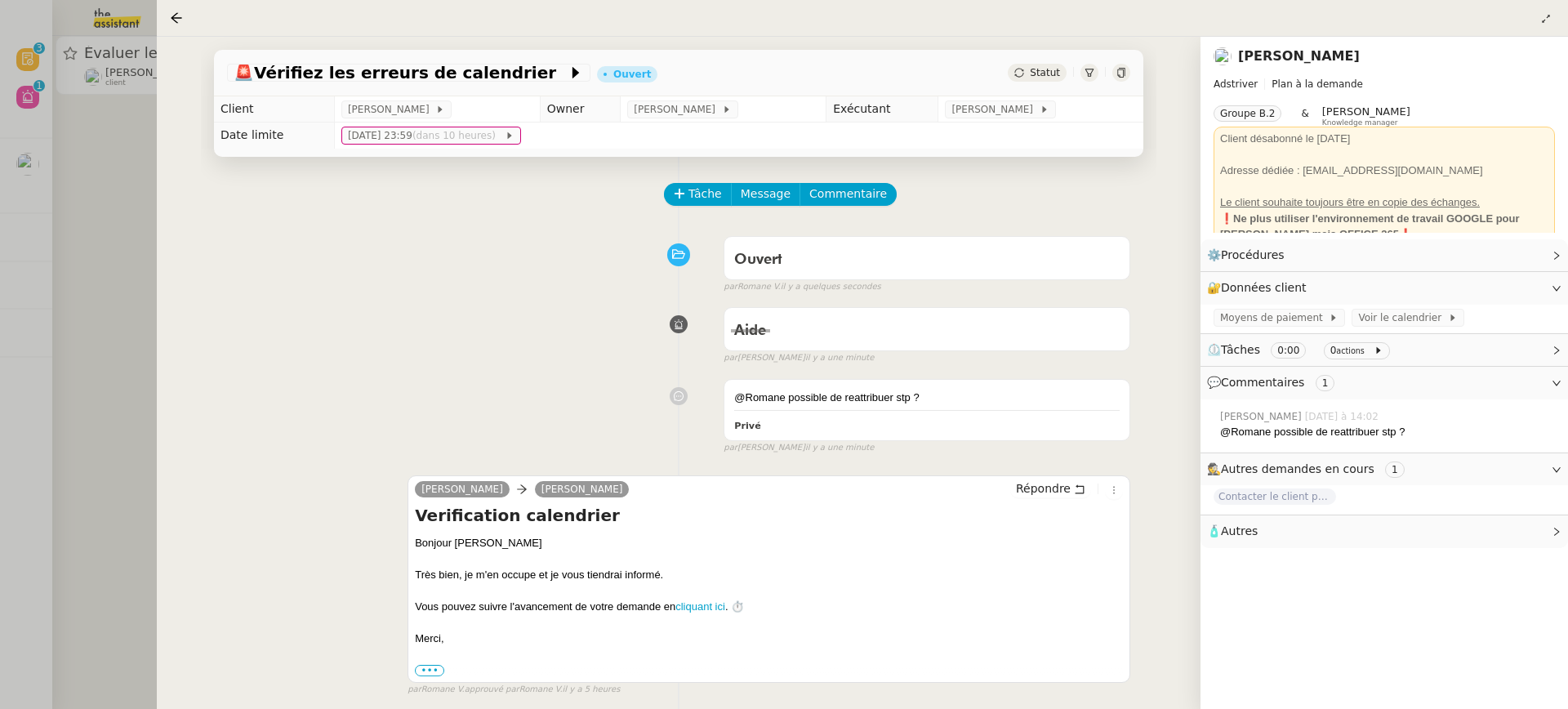
click at [128, 117] on div at bounding box center [784, 354] width 1568 height 709
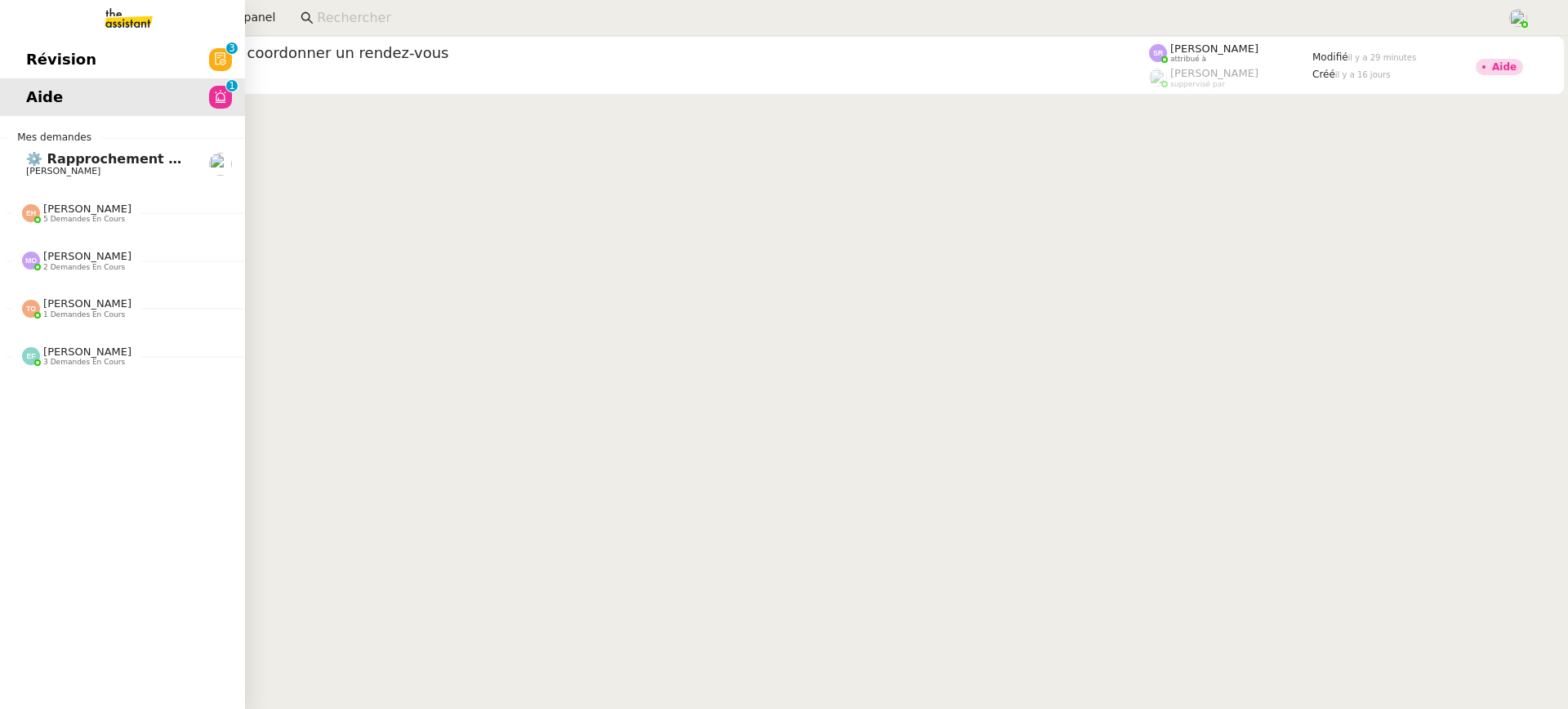
click at [9, 55] on link "Révision 0 1 2 3 4 5 6 7 8 9" at bounding box center [123, 60] width 245 height 37
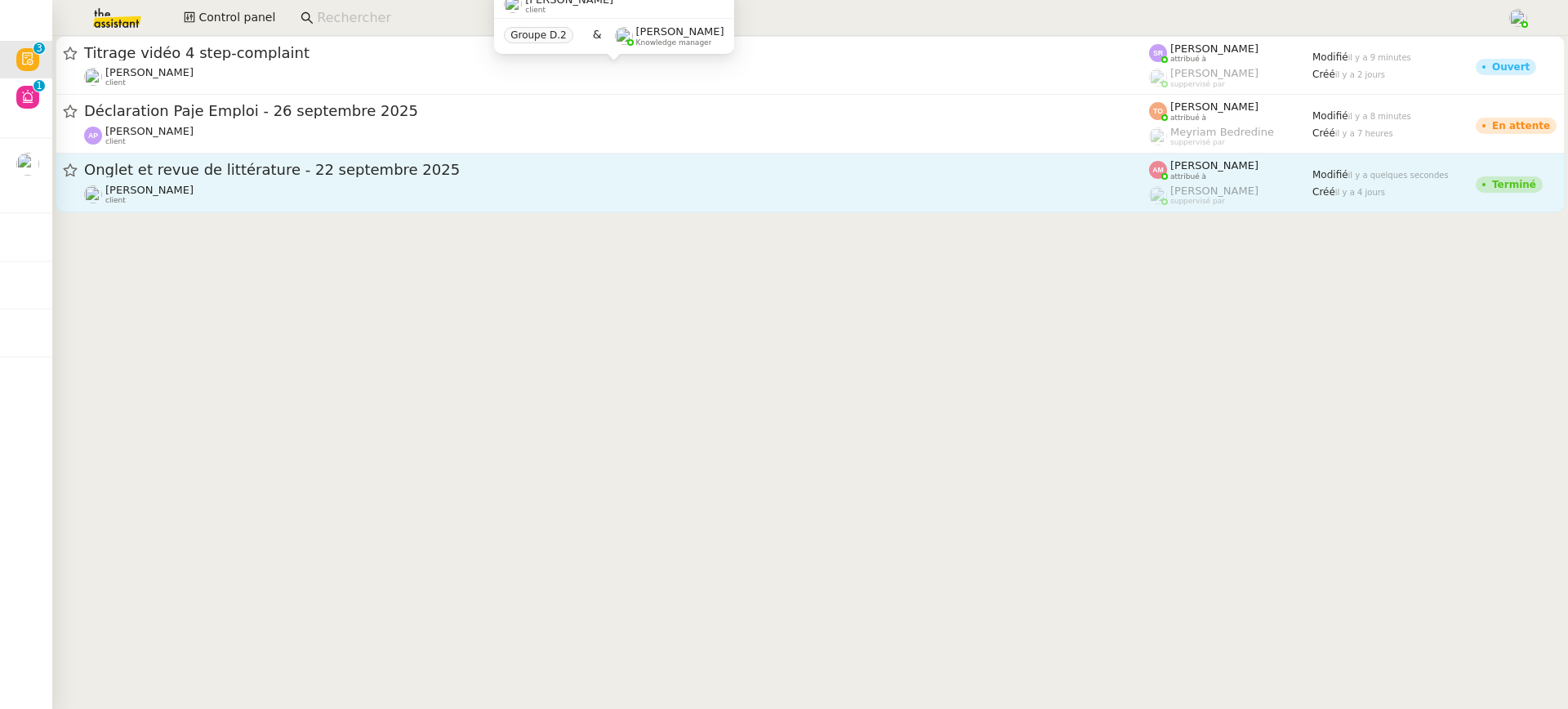
click at [648, 160] on div "Onglet et revue de littérature - 22 septembre 2025" at bounding box center [617, 170] width 1065 height 20
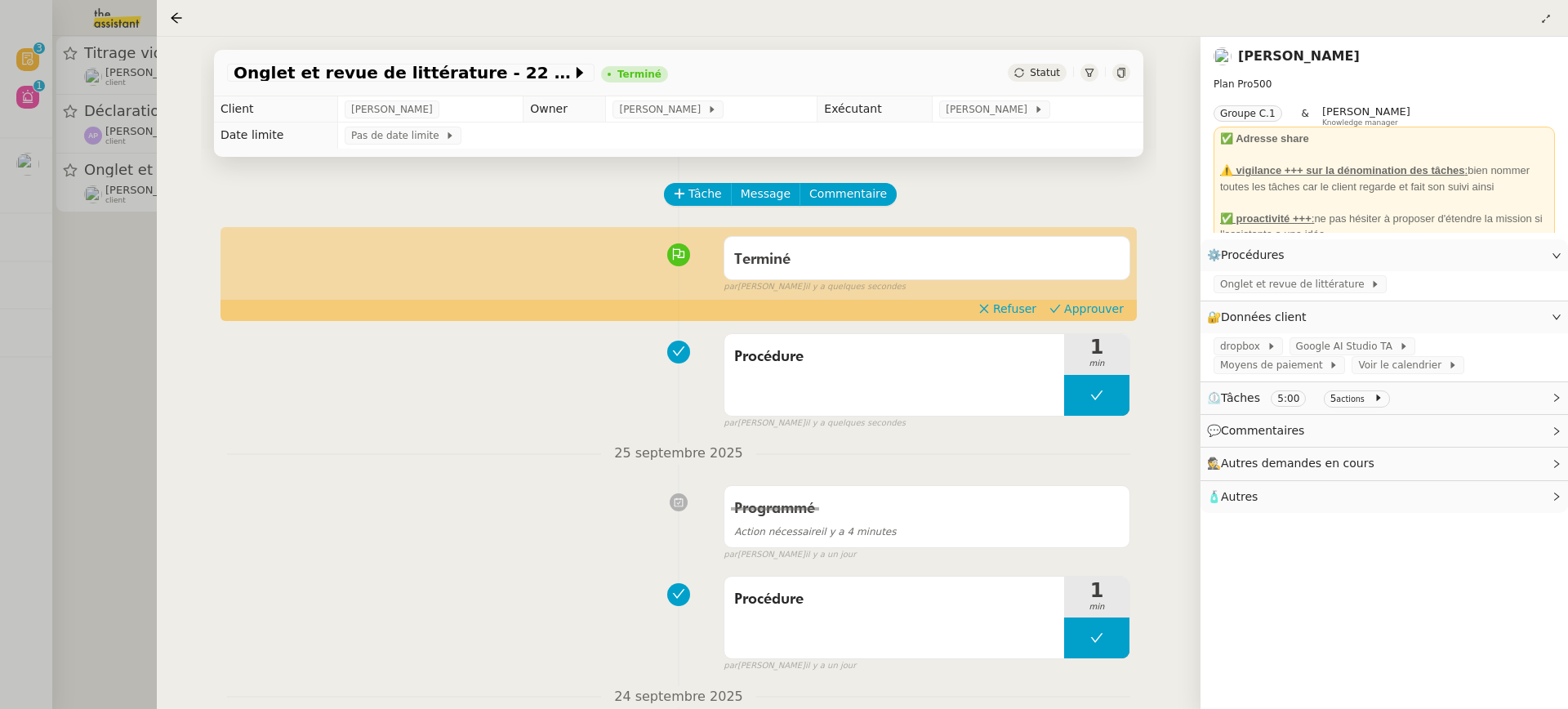
click at [1090, 294] on div "Terminé false par Amyna M. il y a quelques secondes" at bounding box center [679, 261] width 904 height 66
click at [1088, 313] on span "Approuver" at bounding box center [1094, 308] width 60 height 16
click at [99, 93] on div at bounding box center [784, 354] width 1568 height 709
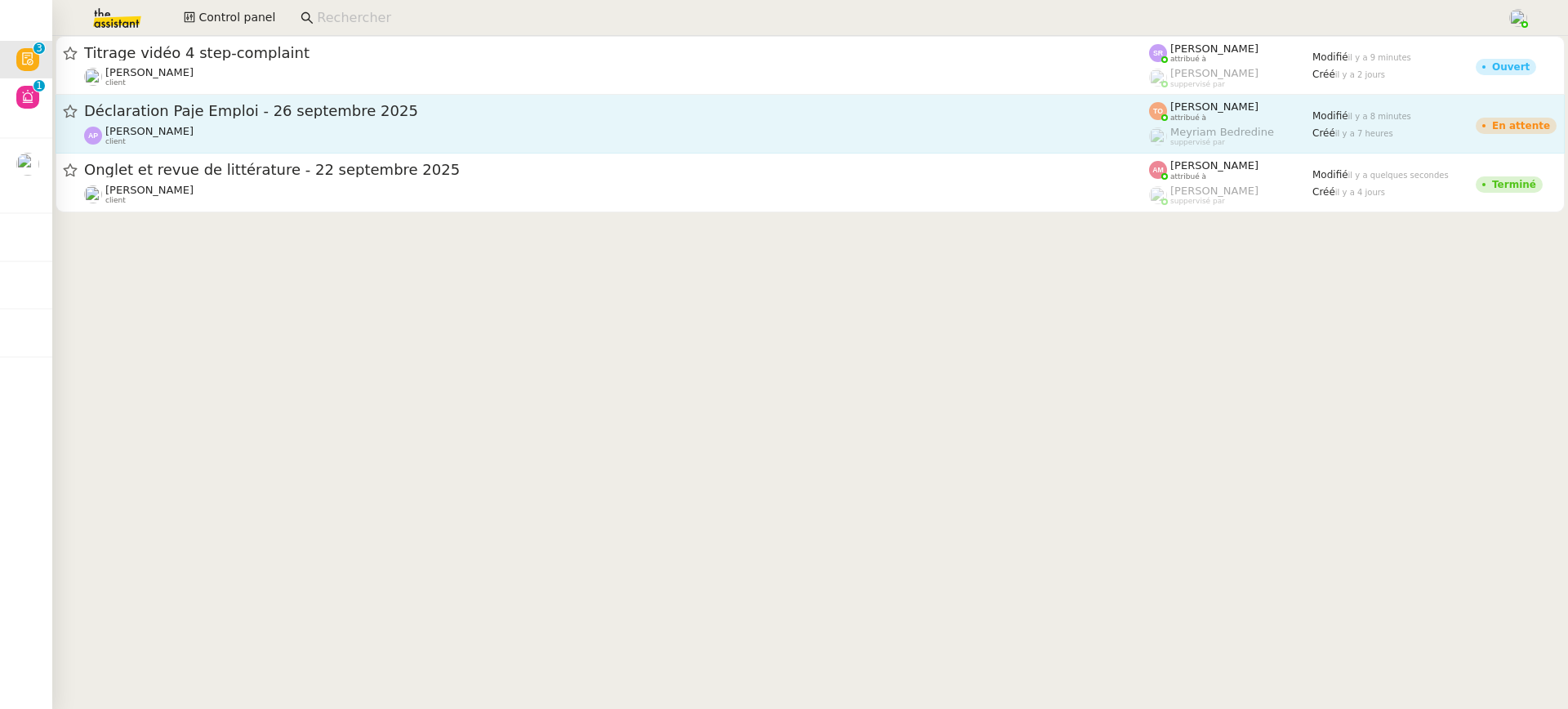
click at [315, 117] on span "Déclaration Paje Emploi - 26 septembre 2025" at bounding box center [617, 111] width 1065 height 14
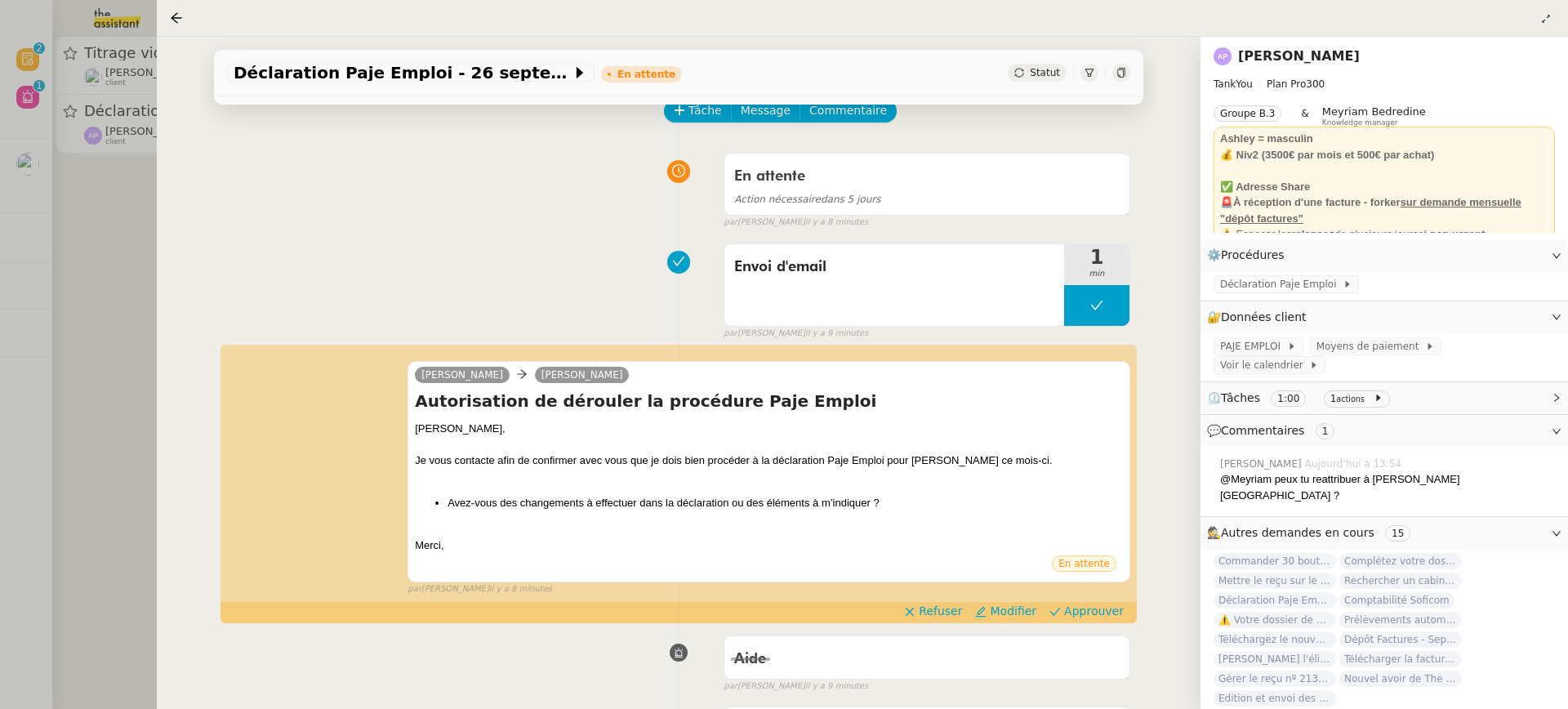
scroll to position [233, 0]
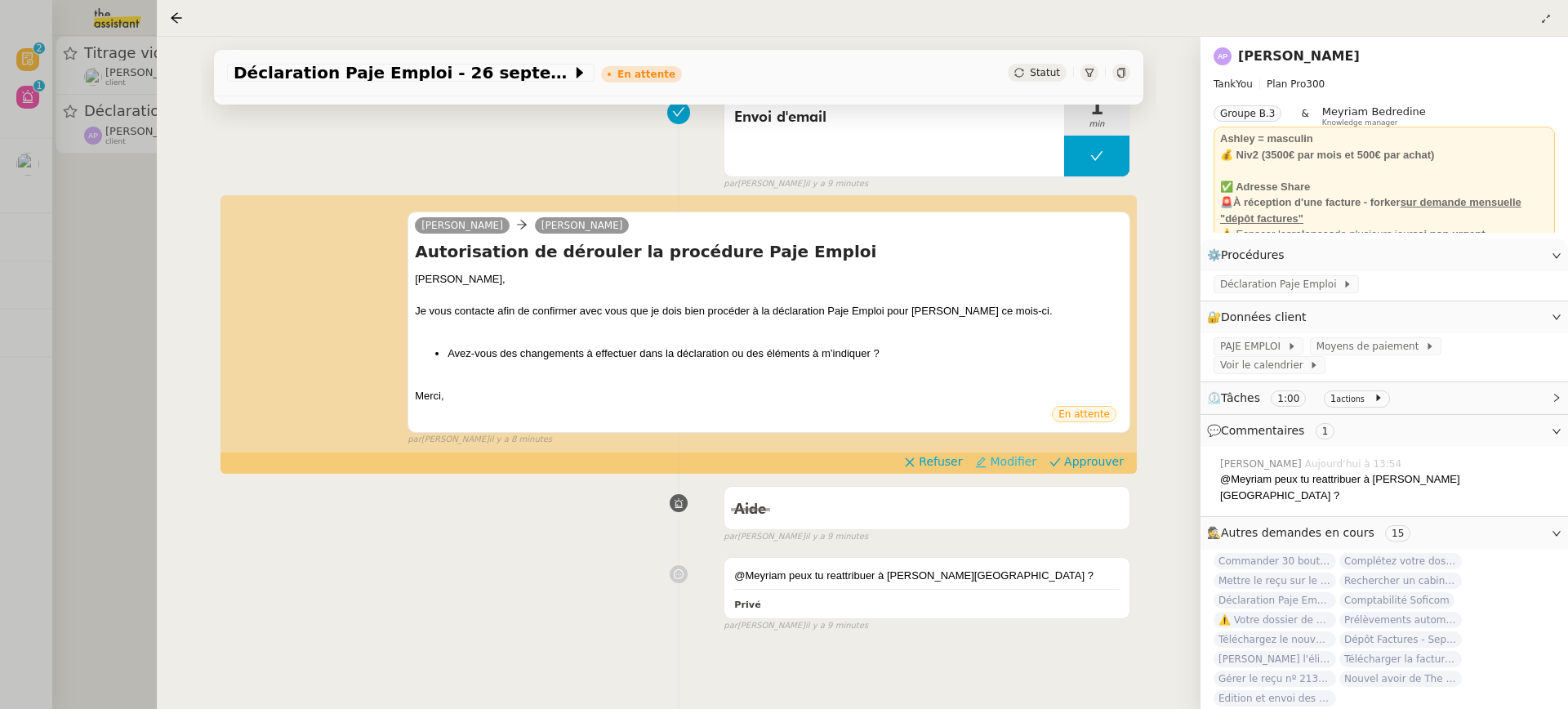
click at [1036, 460] on span "Modifier" at bounding box center [1012, 461] width 47 height 16
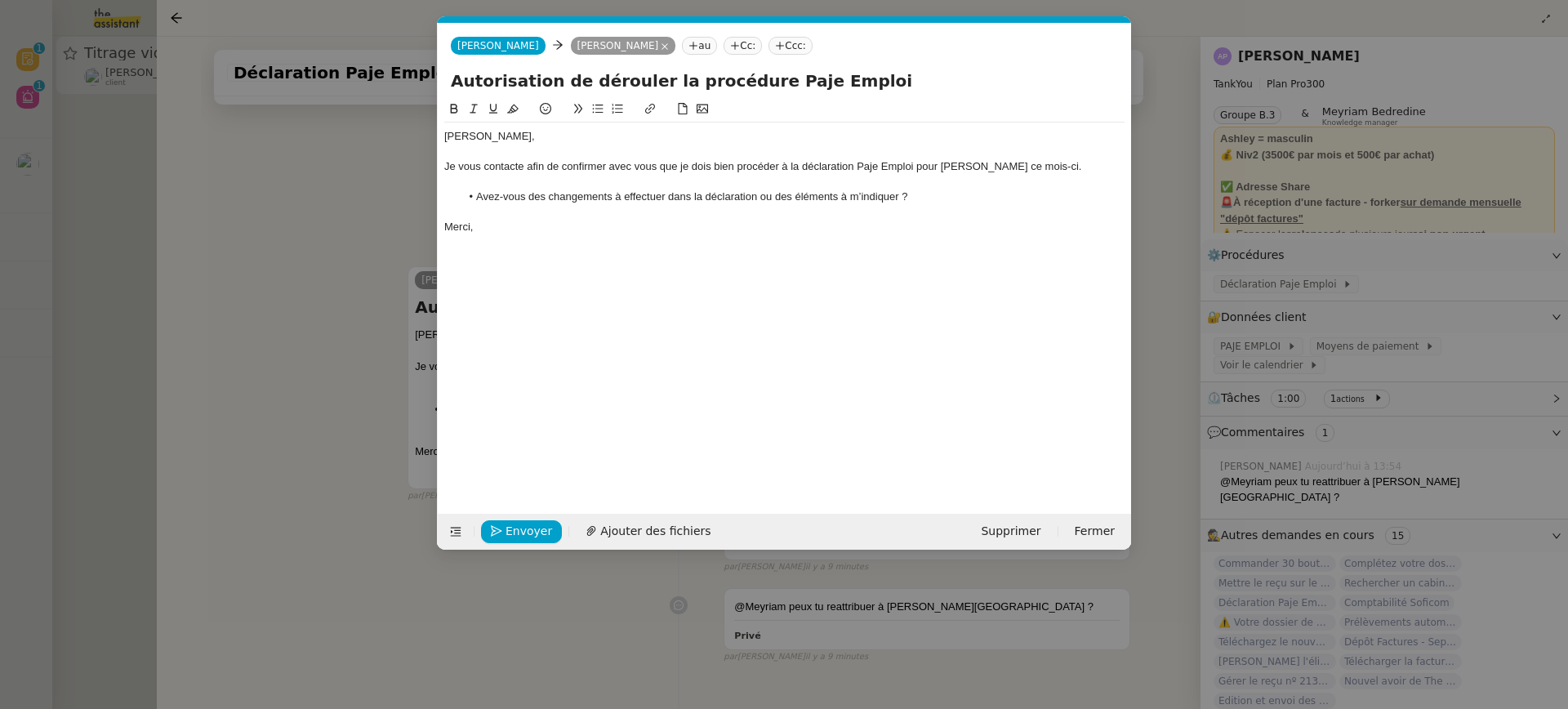
scroll to position [310, 0]
click at [674, 172] on div "Je vous contacte afin de confirmer avec vous que je dois bien procéder à la déc…" at bounding box center [784, 166] width 681 height 14
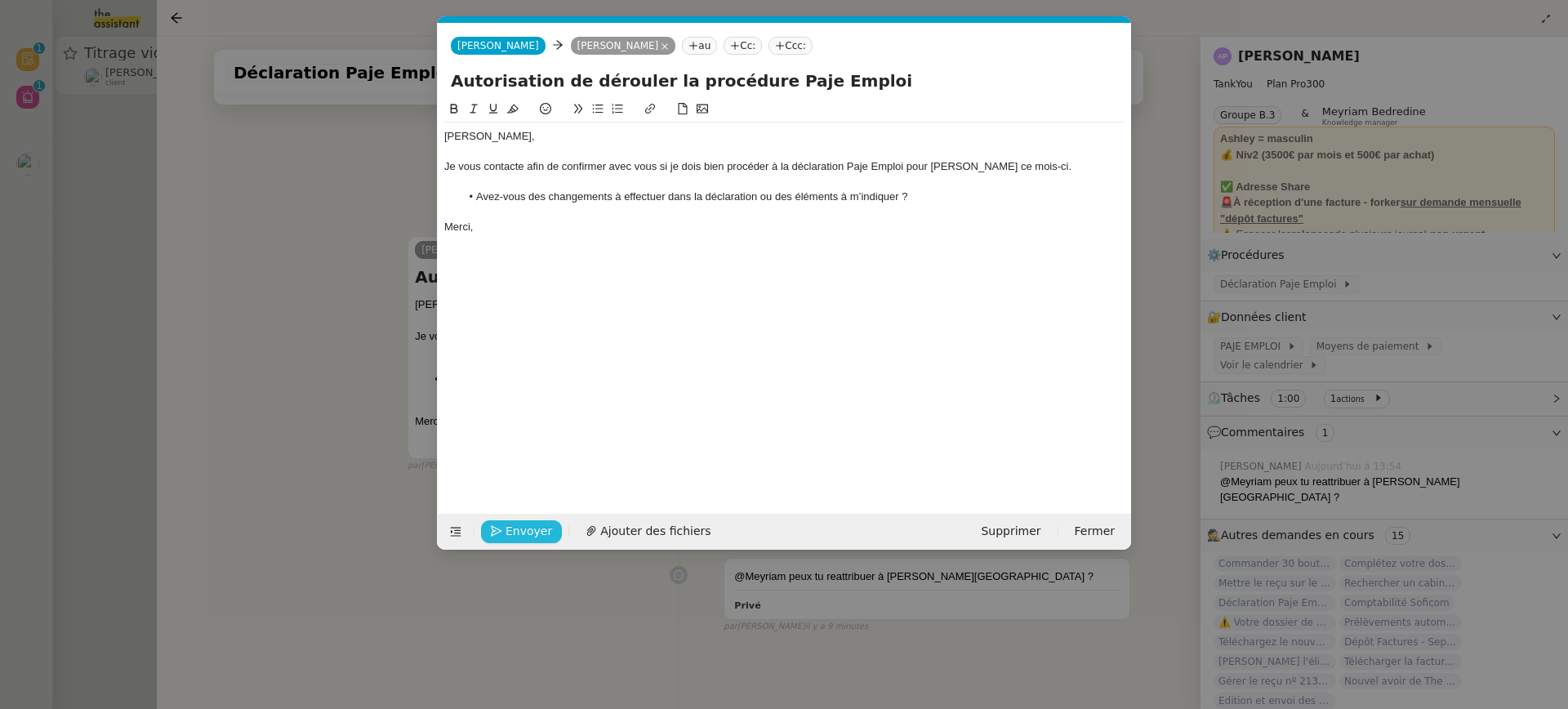
click at [522, 538] on span "Envoyer" at bounding box center [528, 531] width 47 height 19
click at [522, 538] on span "Confirmer l'envoi" at bounding box center [554, 531] width 98 height 19
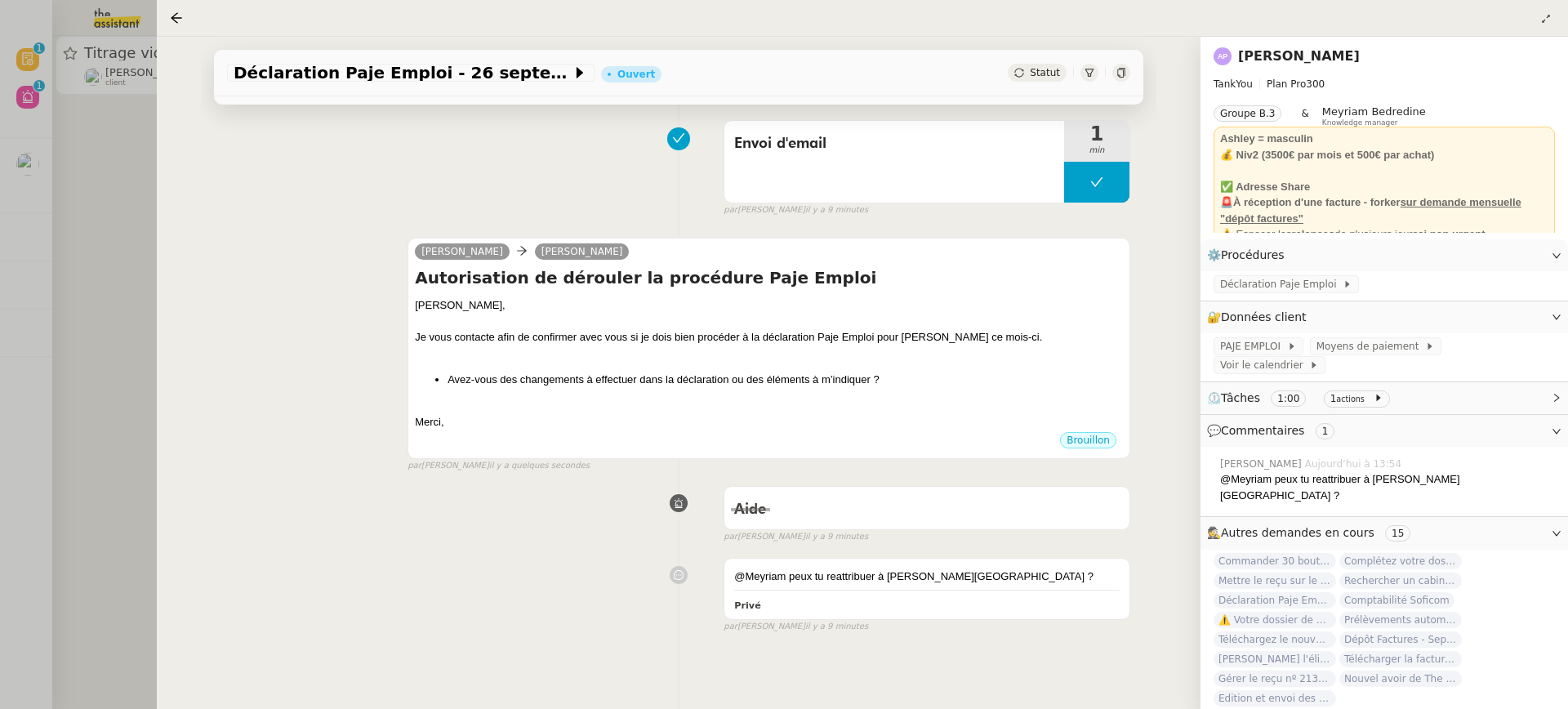
scroll to position [283, 0]
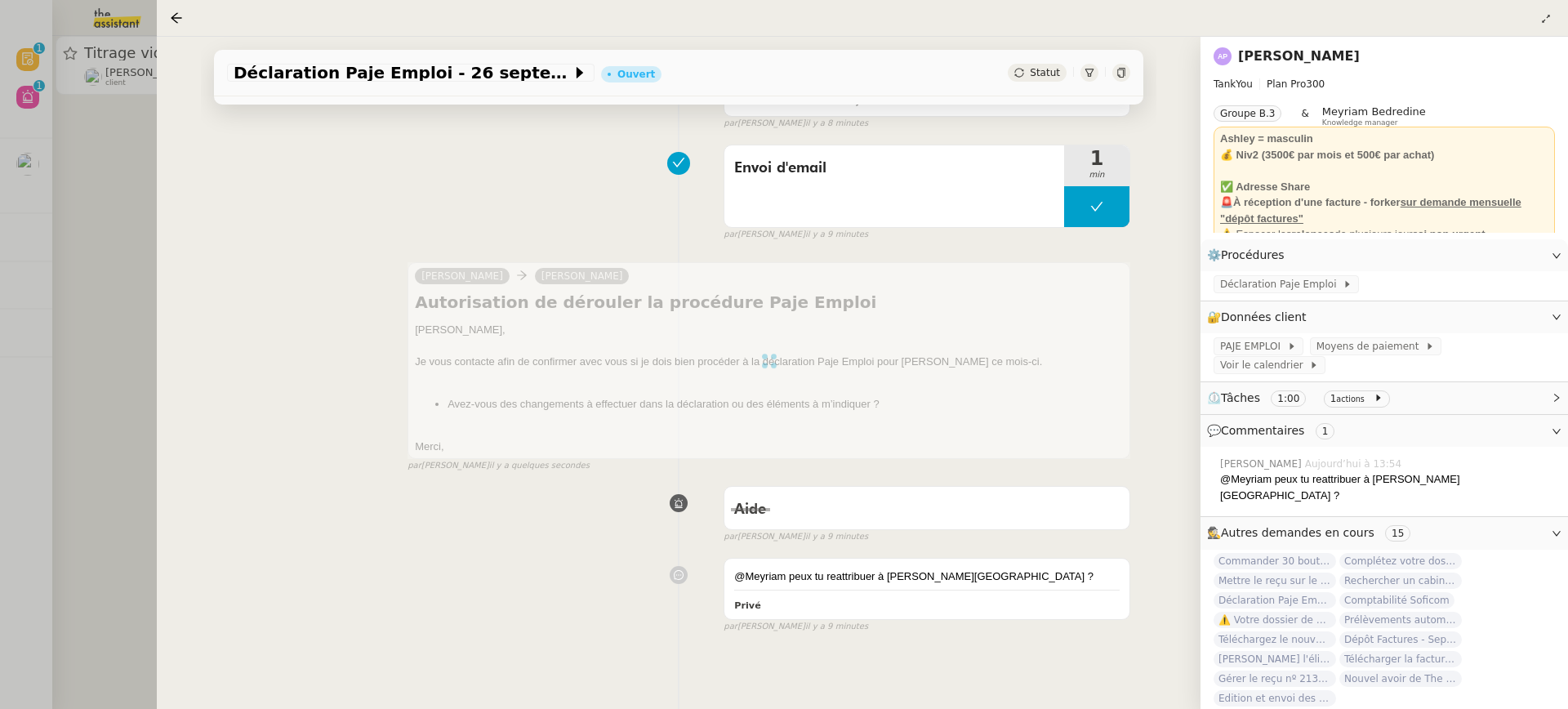
click at [70, 150] on div at bounding box center [784, 354] width 1568 height 709
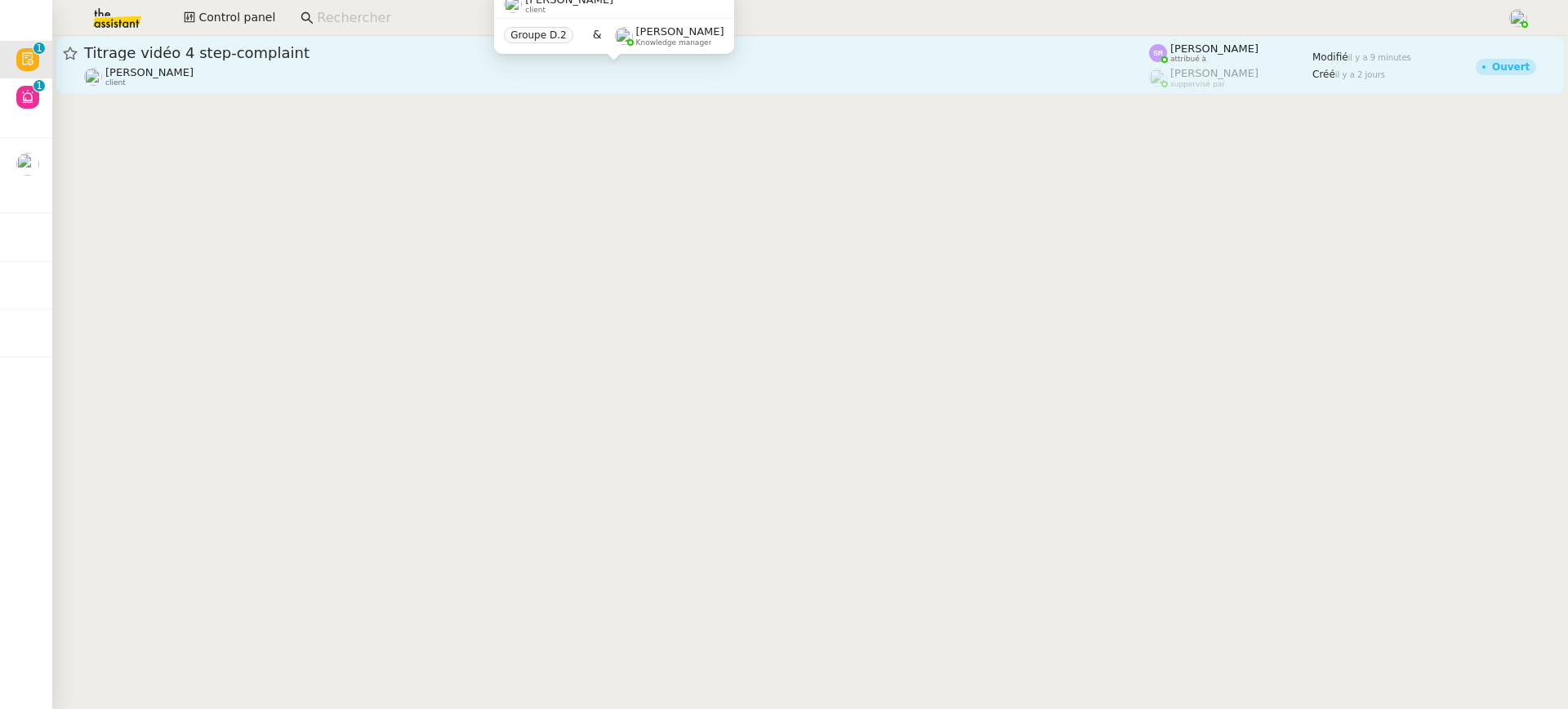
click at [141, 85] on div "Benjamin Delahaye client" at bounding box center [150, 77] width 88 height 21
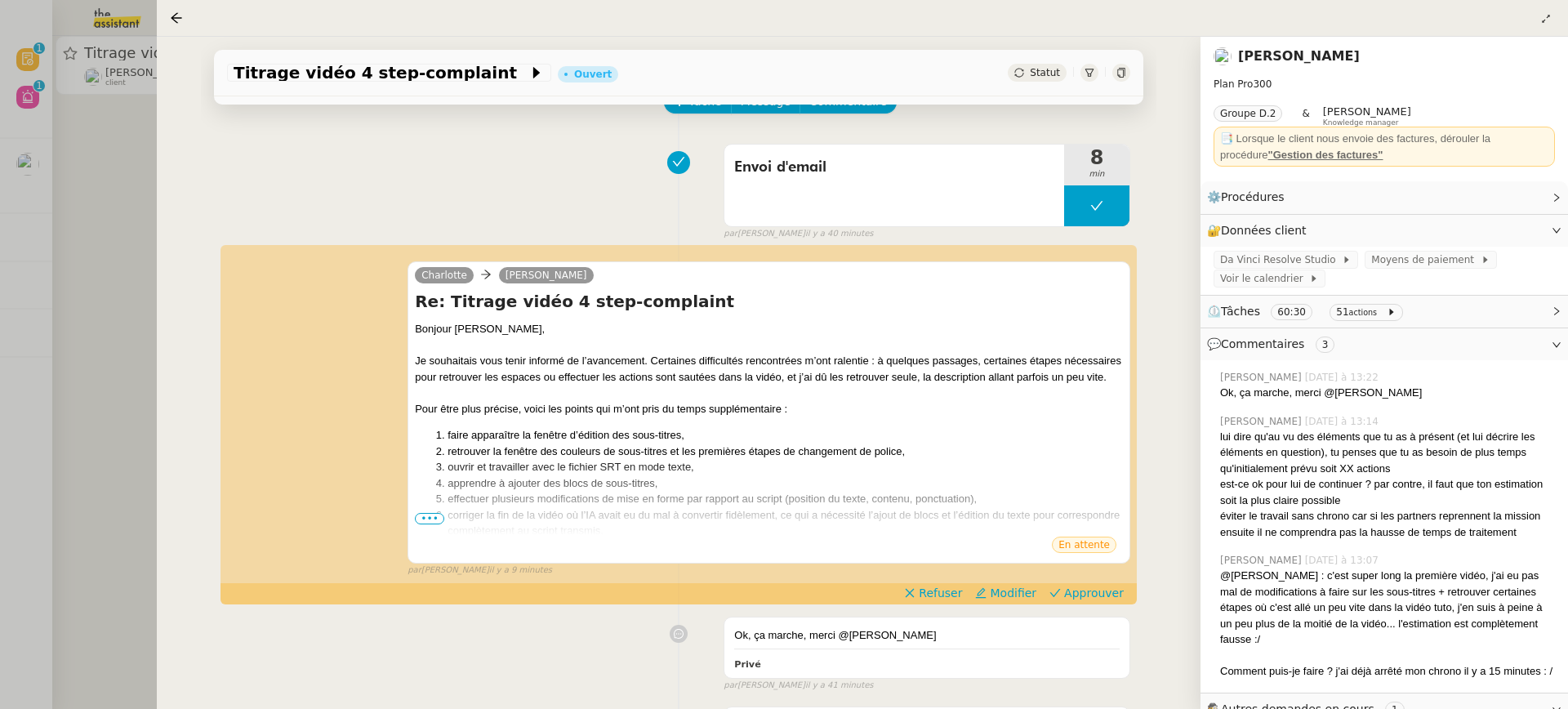
scroll to position [151, 0]
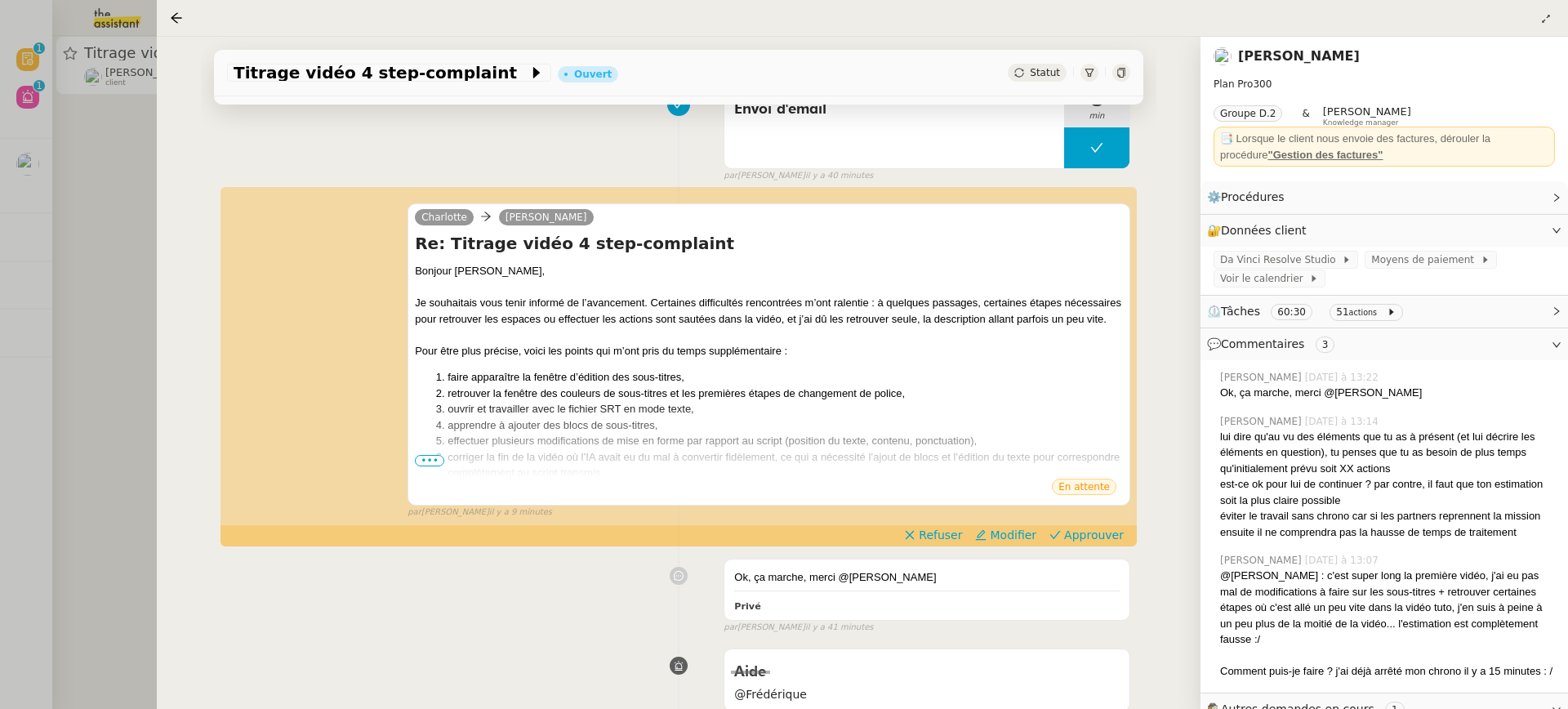
click at [100, 212] on div at bounding box center [784, 354] width 1568 height 709
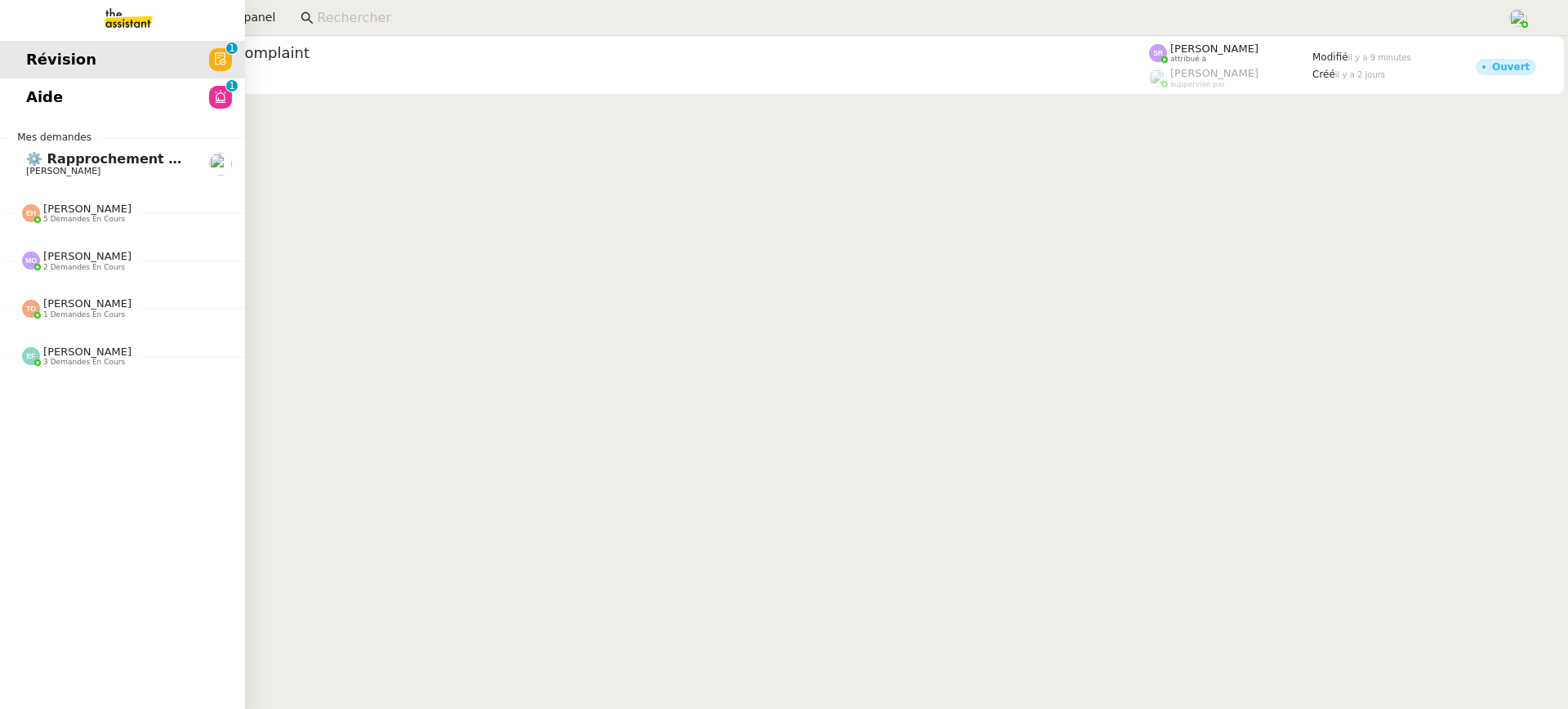
click at [25, 95] on link "Aide 0 1 2 3 4 5 6 7 8 9" at bounding box center [123, 97] width 245 height 37
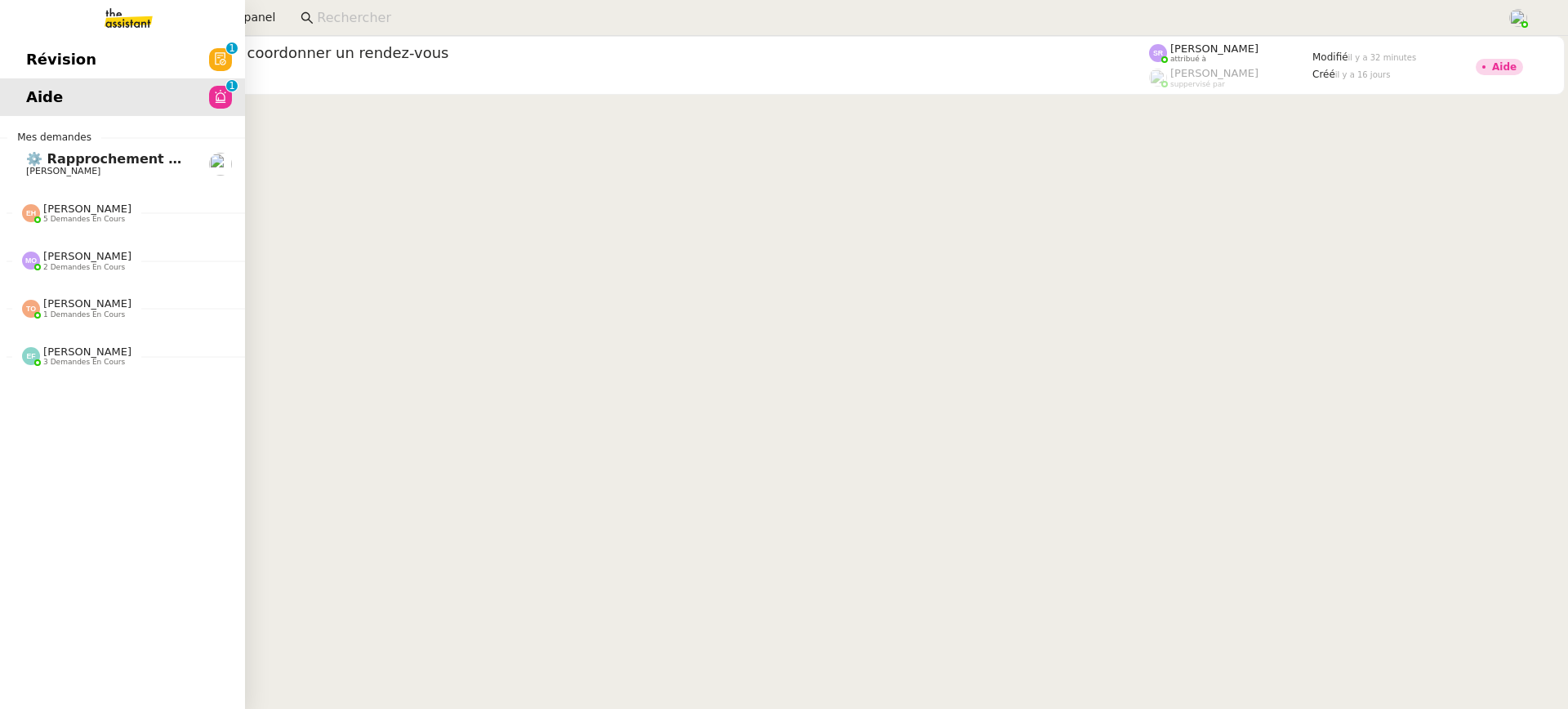
click at [34, 45] on link "Révision 0 1 2 3 4 5 6 7 8 9" at bounding box center [123, 60] width 245 height 37
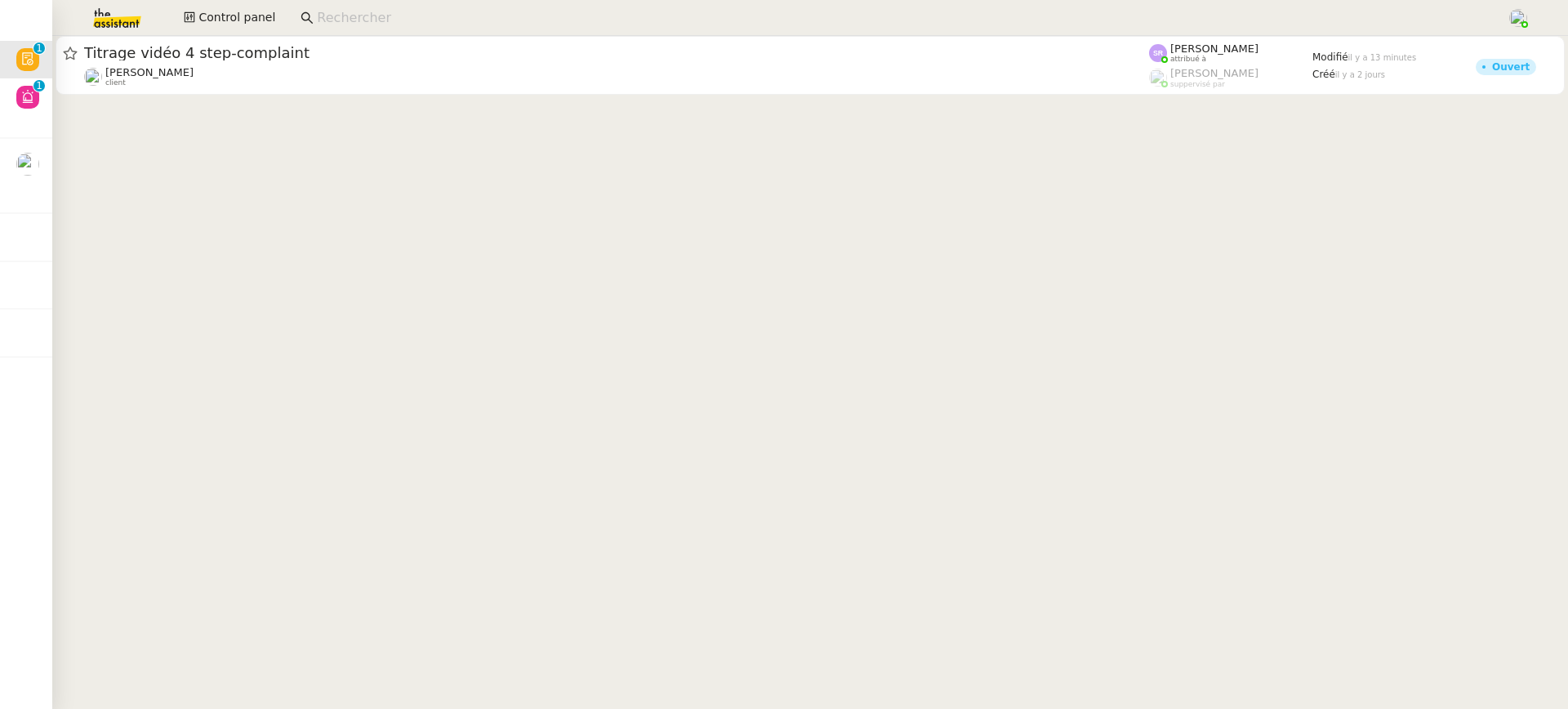
click at [579, 33] on app-search-bar at bounding box center [898, 18] width 1212 height 36
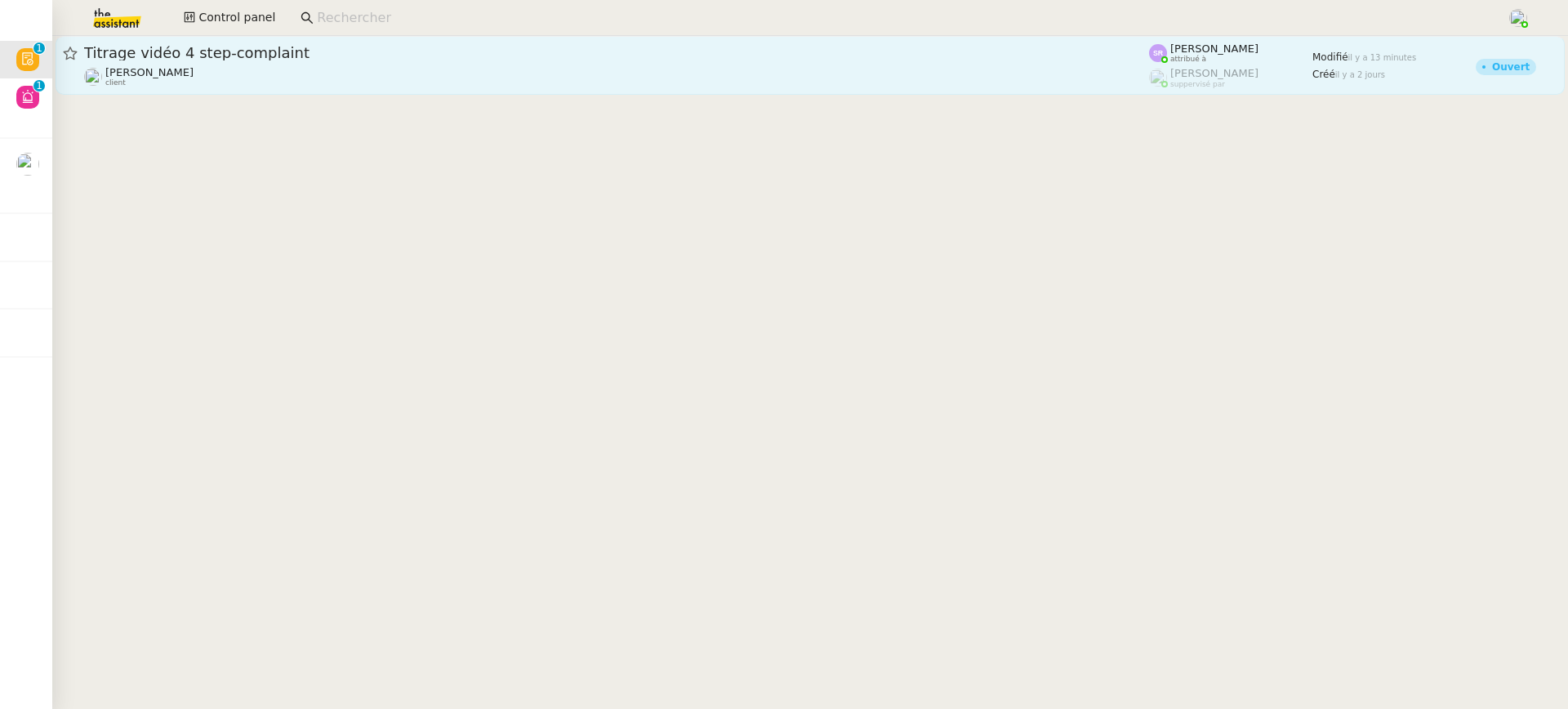
click at [586, 76] on div "Benjamin Delahaye client" at bounding box center [617, 77] width 1065 height 21
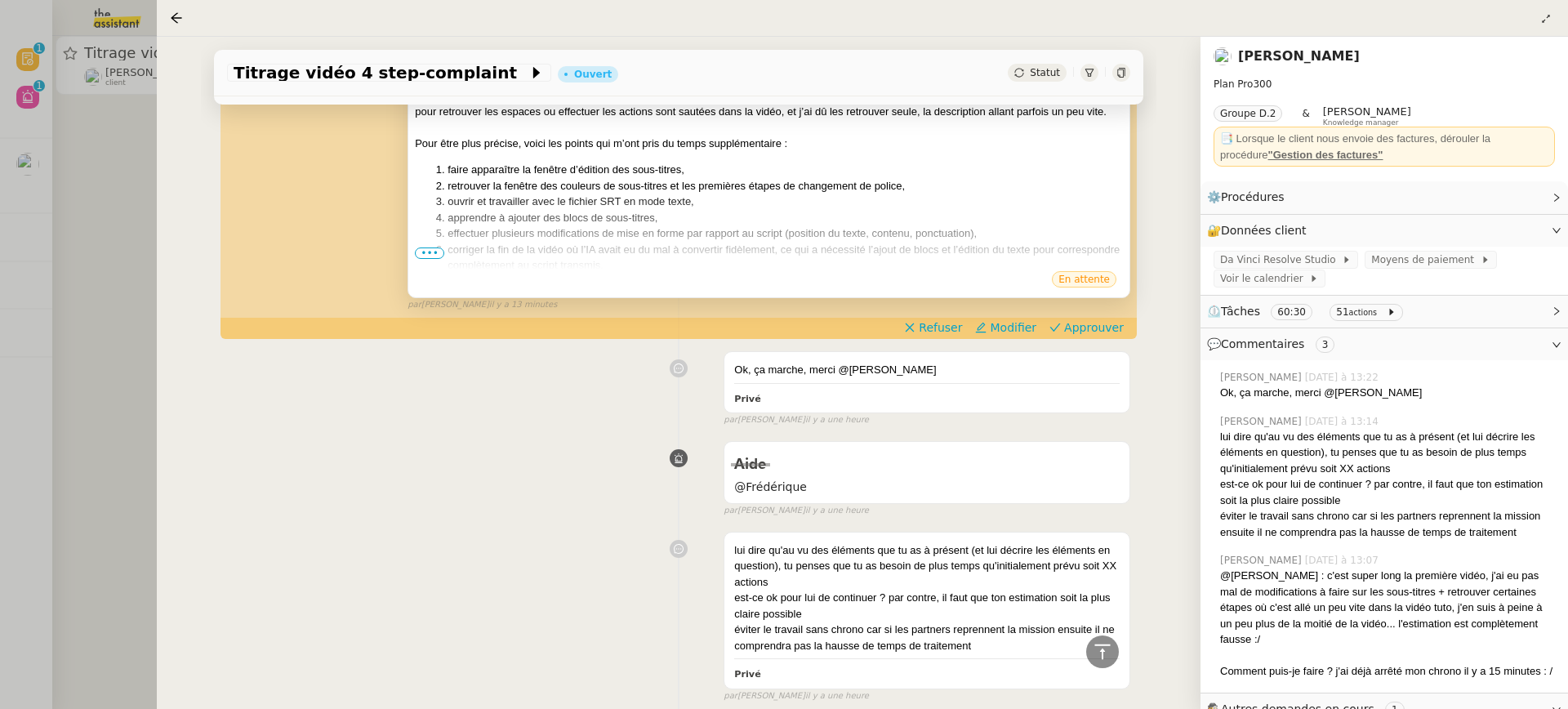
scroll to position [360, 0]
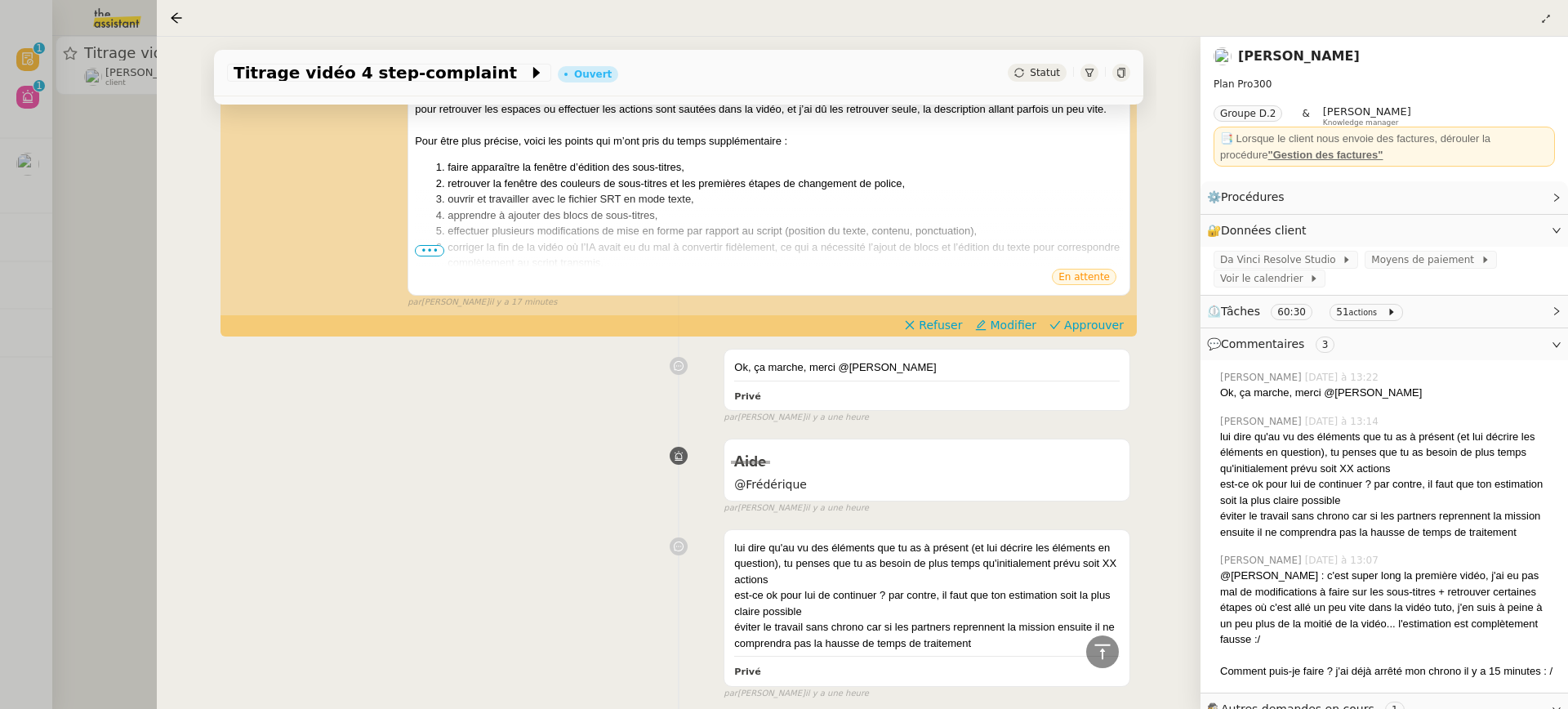
click at [56, 61] on div at bounding box center [784, 354] width 1568 height 709
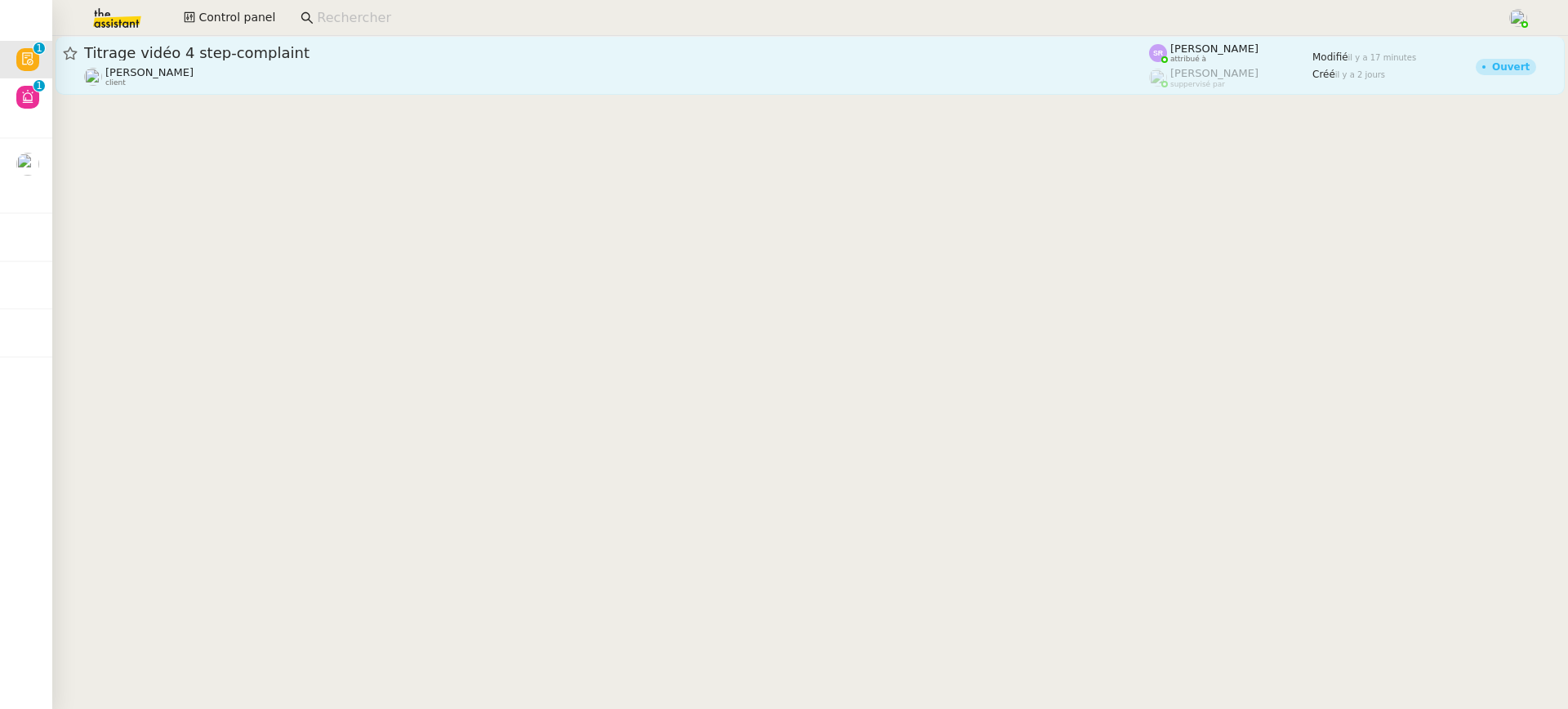
click at [572, 83] on div "Benjamin Delahaye client" at bounding box center [617, 77] width 1065 height 21
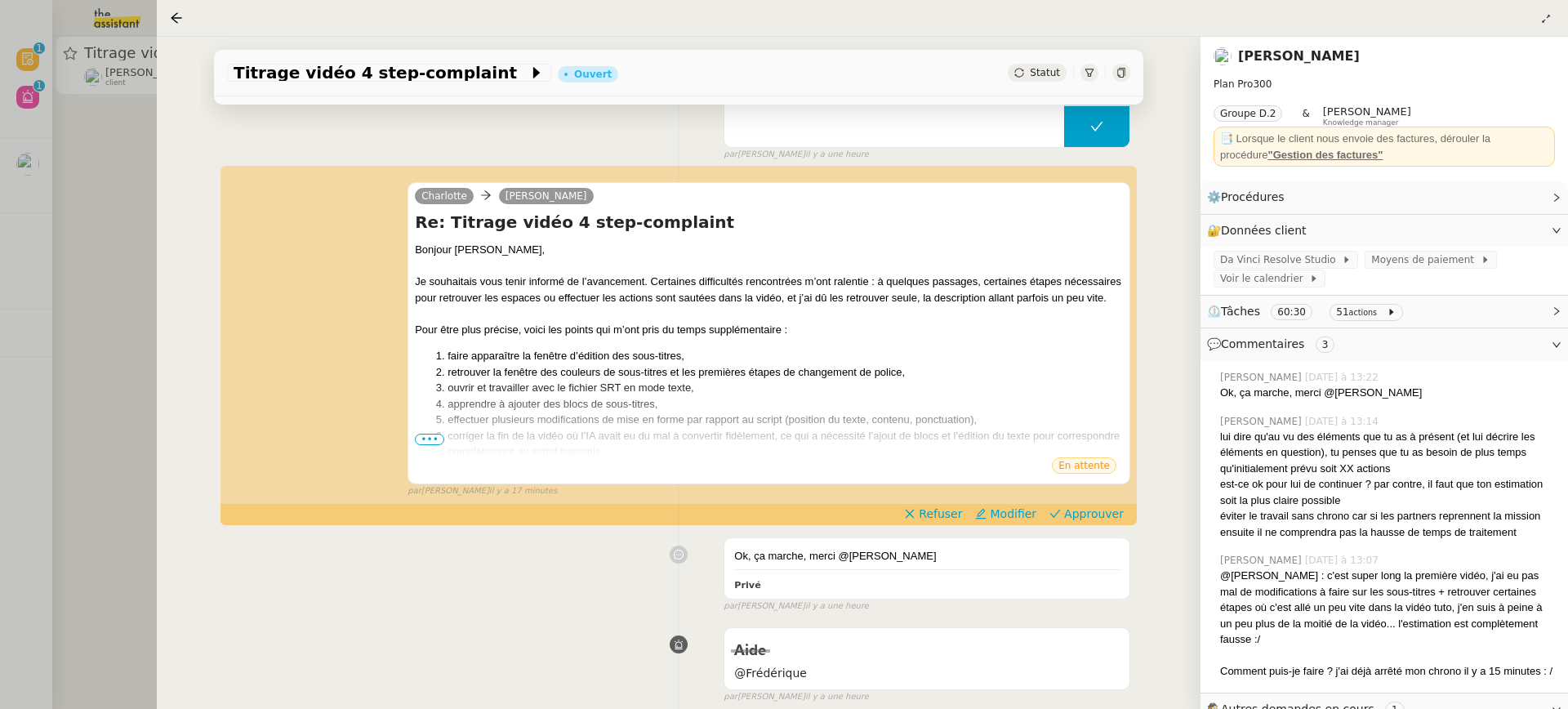
scroll to position [174, 0]
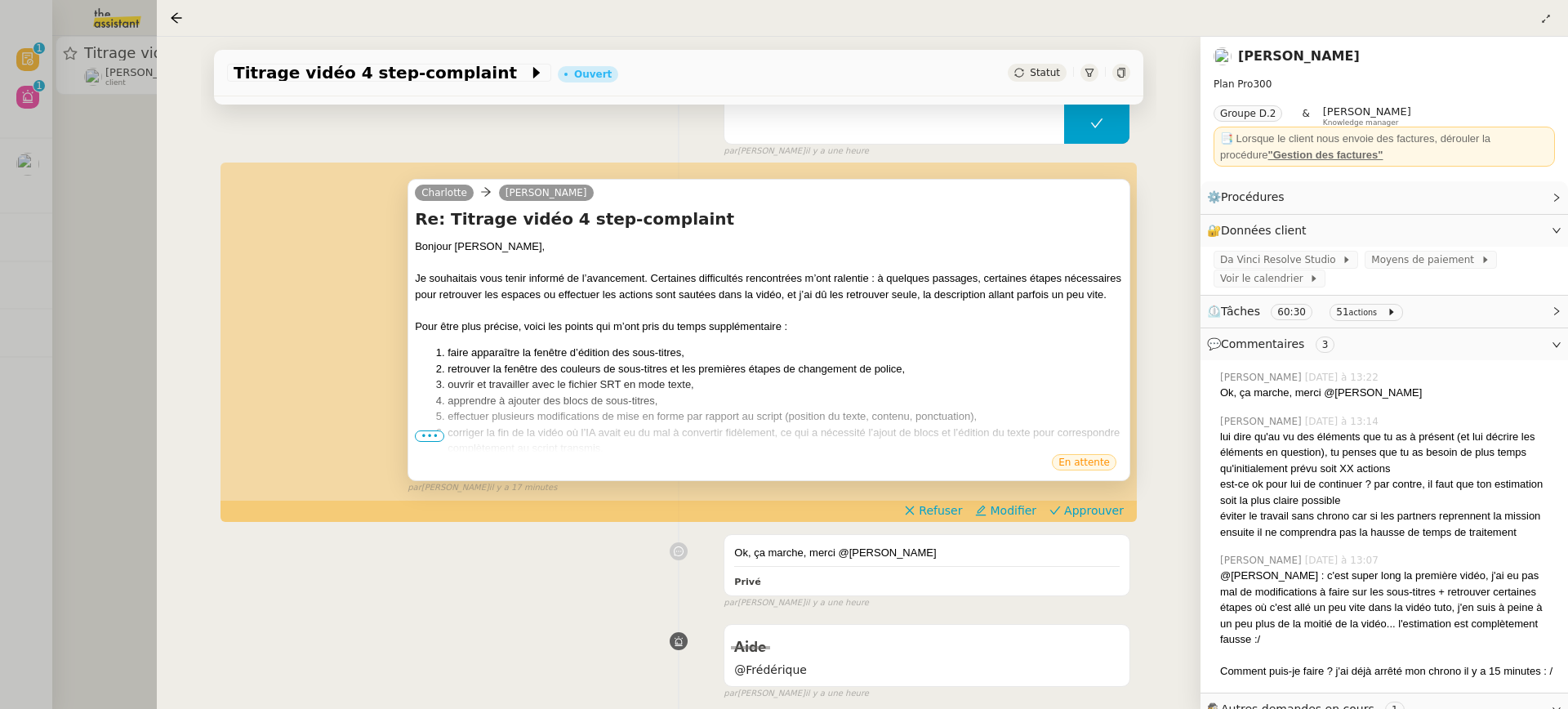
click at [422, 455] on div "En attente" at bounding box center [769, 465] width 708 height 25
click at [424, 441] on ol "faire apparaître la fenêtre d’édition des sous-titres, retrouver la fenêtre des…" at bounding box center [769, 401] width 708 height 112
click at [421, 443] on ol "faire apparaître la fenêtre d’édition des sous-titres, retrouver la fenêtre des…" at bounding box center [769, 401] width 708 height 112
click at [433, 429] on ol "faire apparaître la fenêtre d’édition des sous-titres, retrouver la fenêtre des…" at bounding box center [769, 401] width 708 height 112
click at [433, 431] on span "•••" at bounding box center [430, 436] width 30 height 11
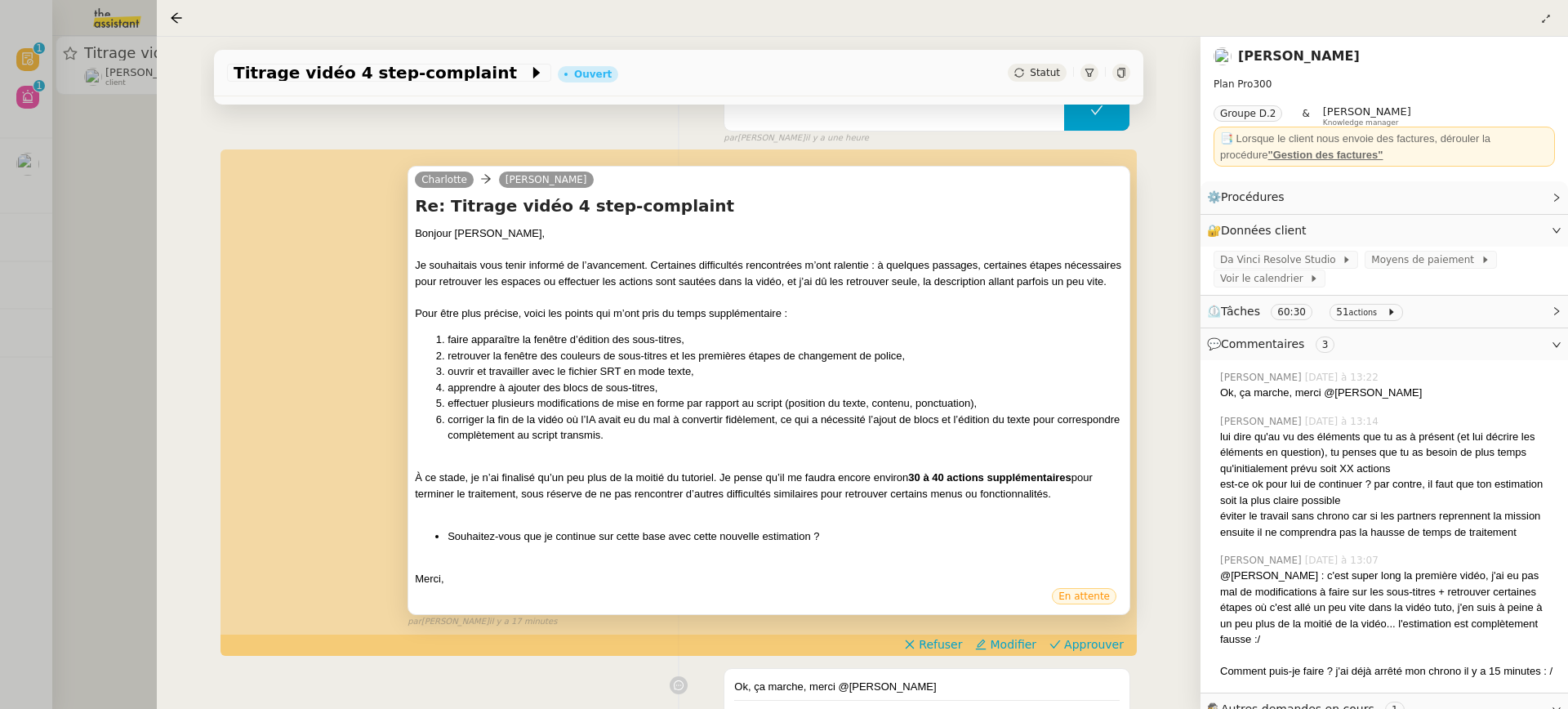
scroll to position [191, 0]
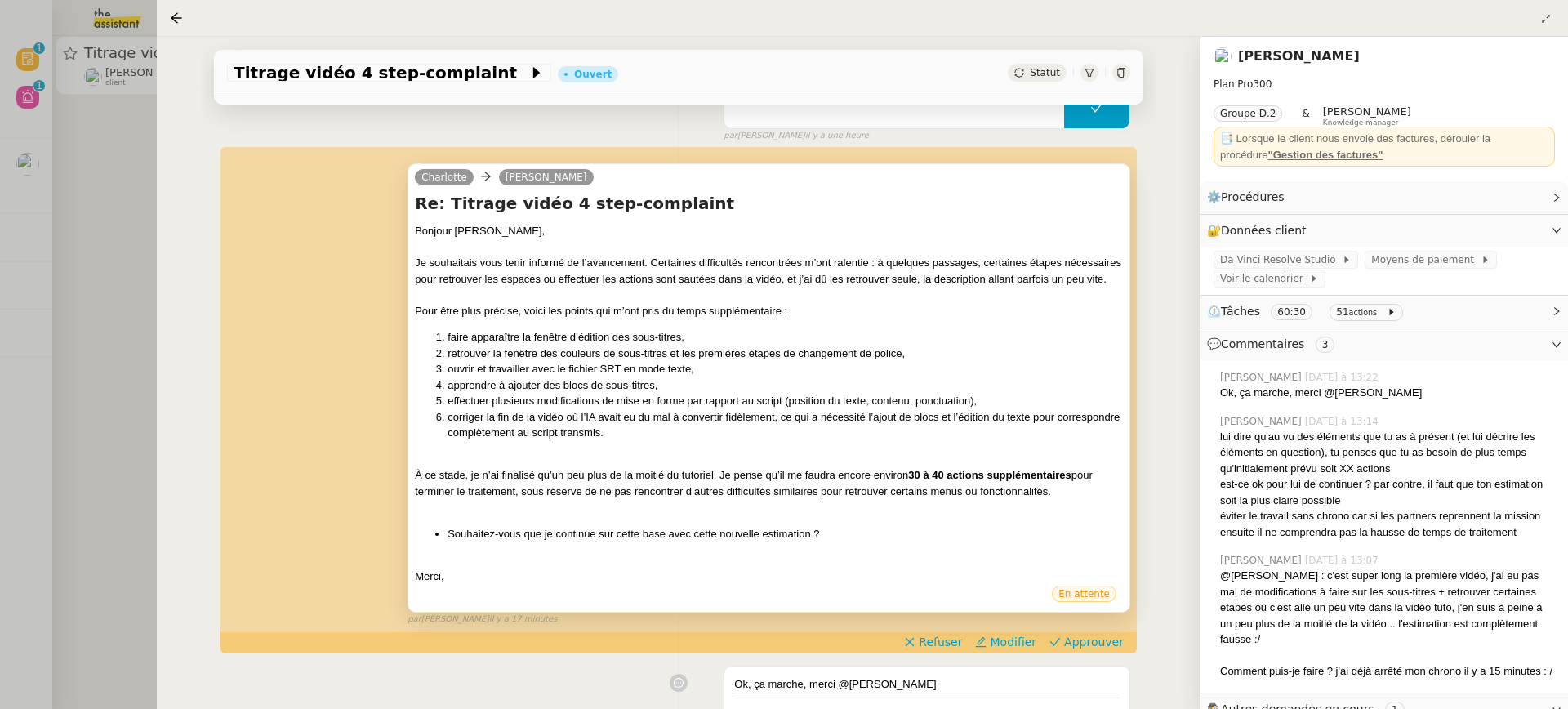
click at [1054, 83] on div "Titrage vidéo 4 step-complaint Ouvert Statut" at bounding box center [678, 73] width 929 height 47
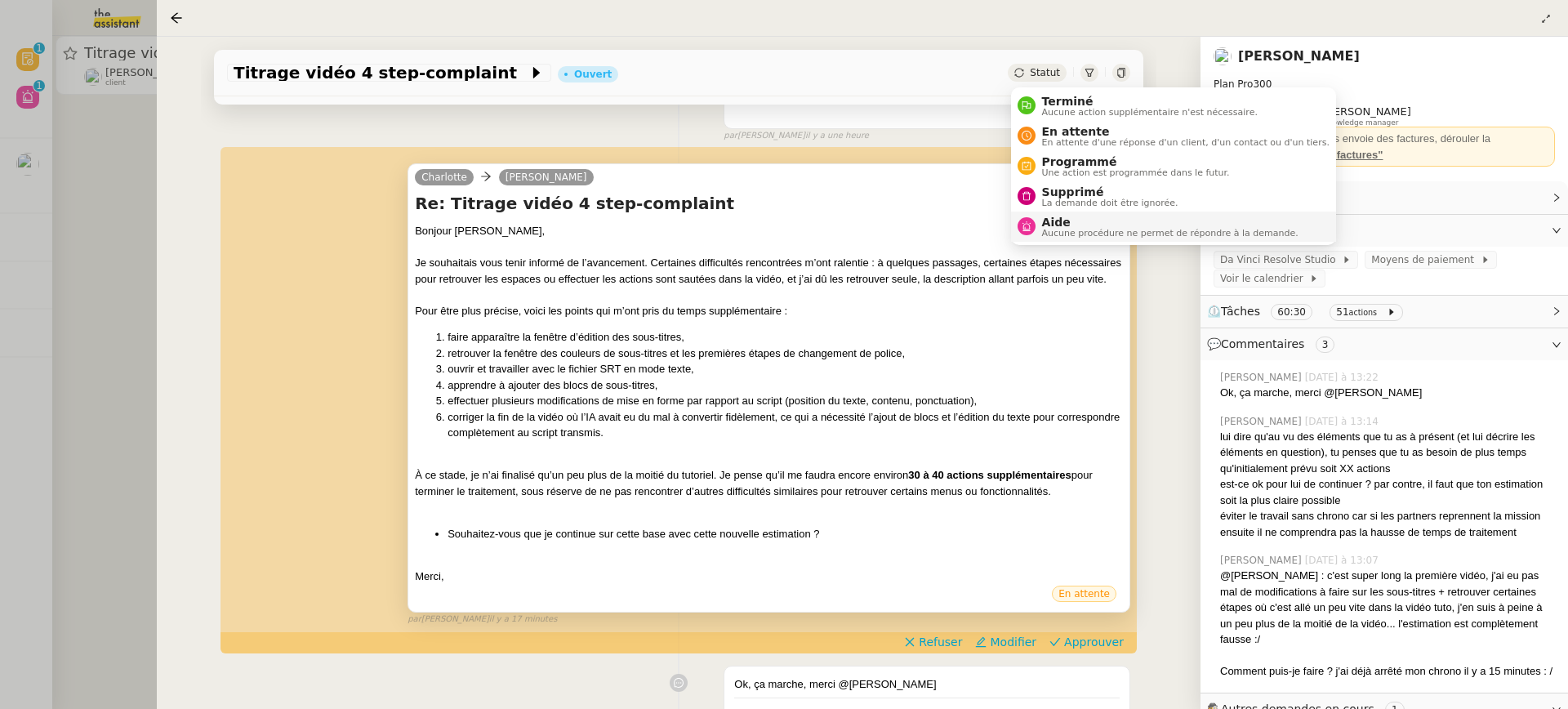
click at [1108, 225] on span "Aide" at bounding box center [1170, 221] width 256 height 13
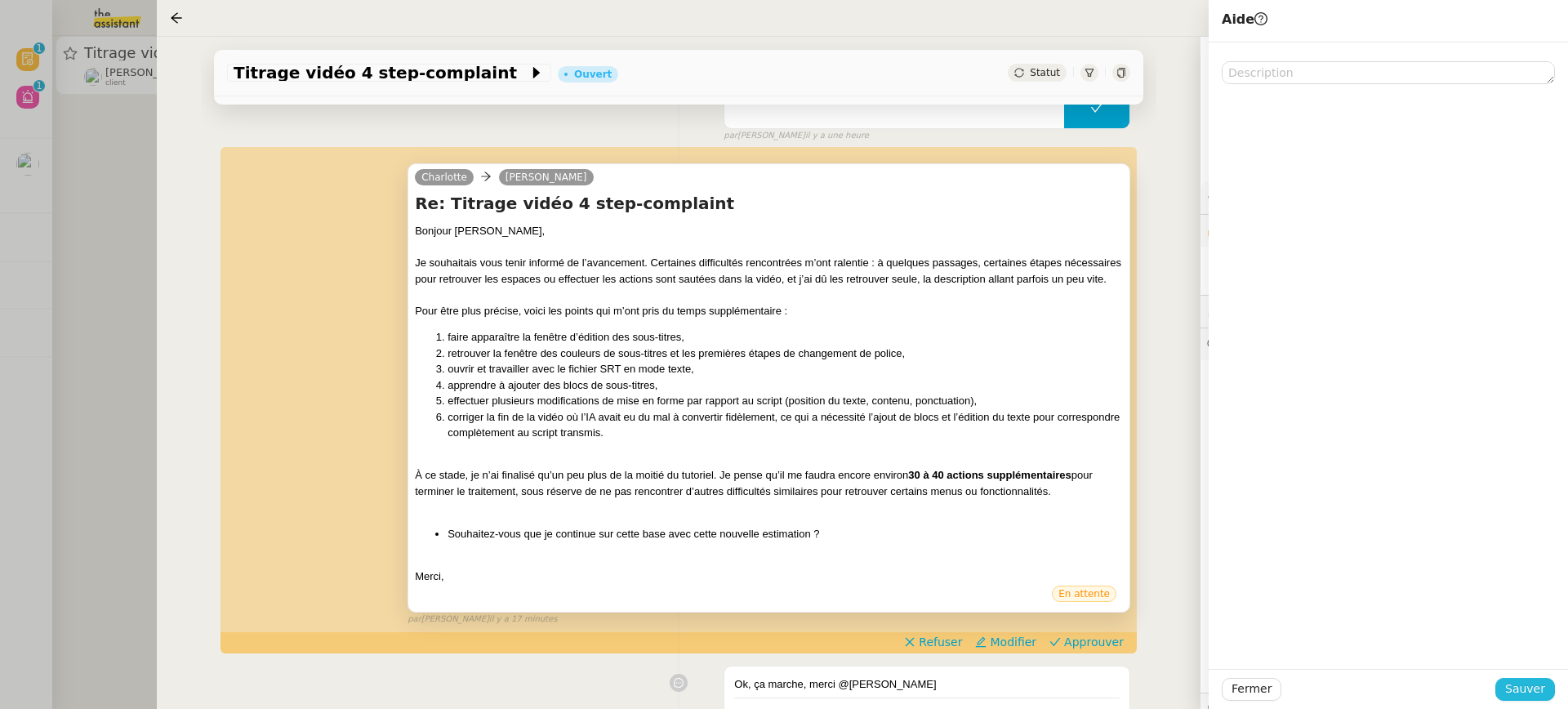
click at [1537, 698] on span "Sauver" at bounding box center [1525, 689] width 40 height 19
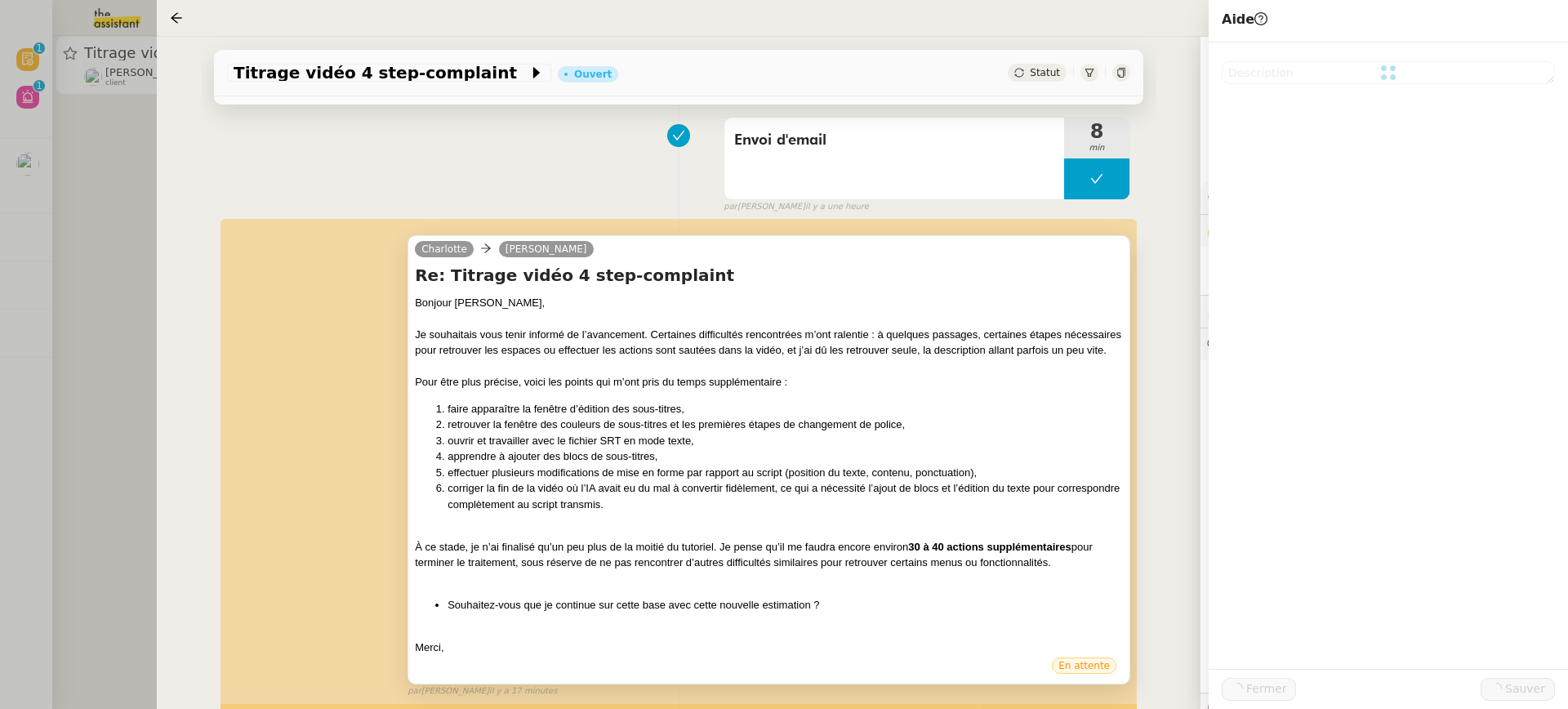
scroll to position [261, 0]
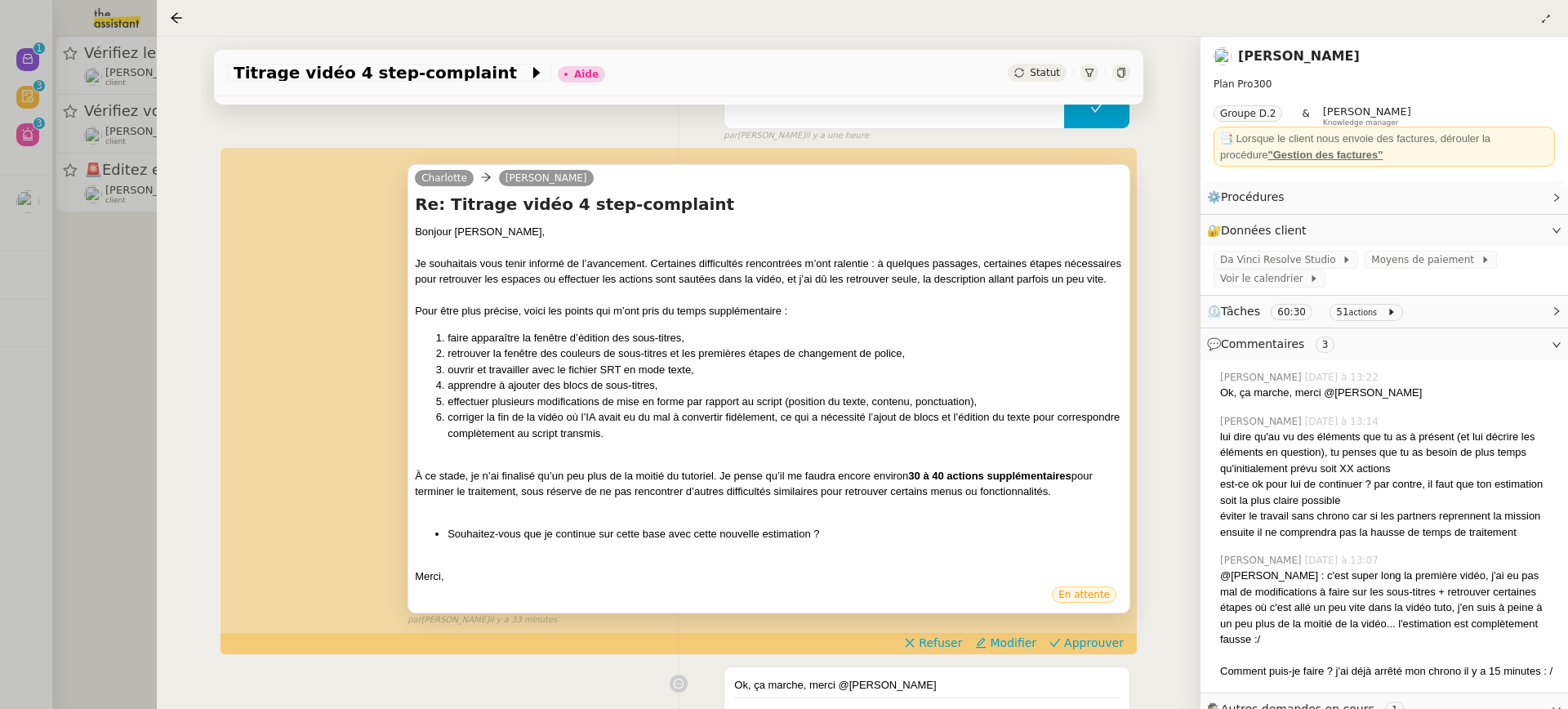
click at [152, 214] on div at bounding box center [784, 354] width 1568 height 709
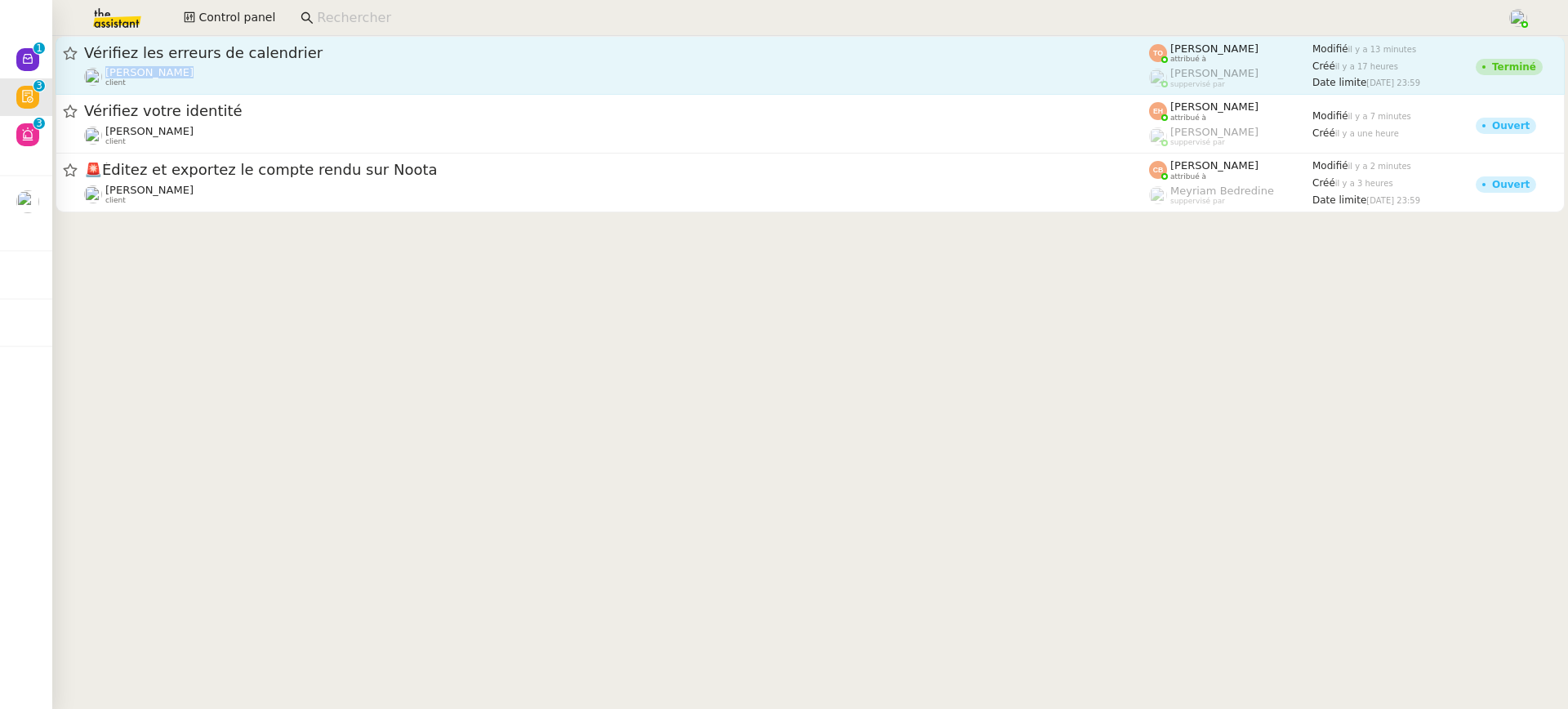
click at [241, 66] on div "Laurent NOTTE client" at bounding box center [617, 77] width 1065 height 21
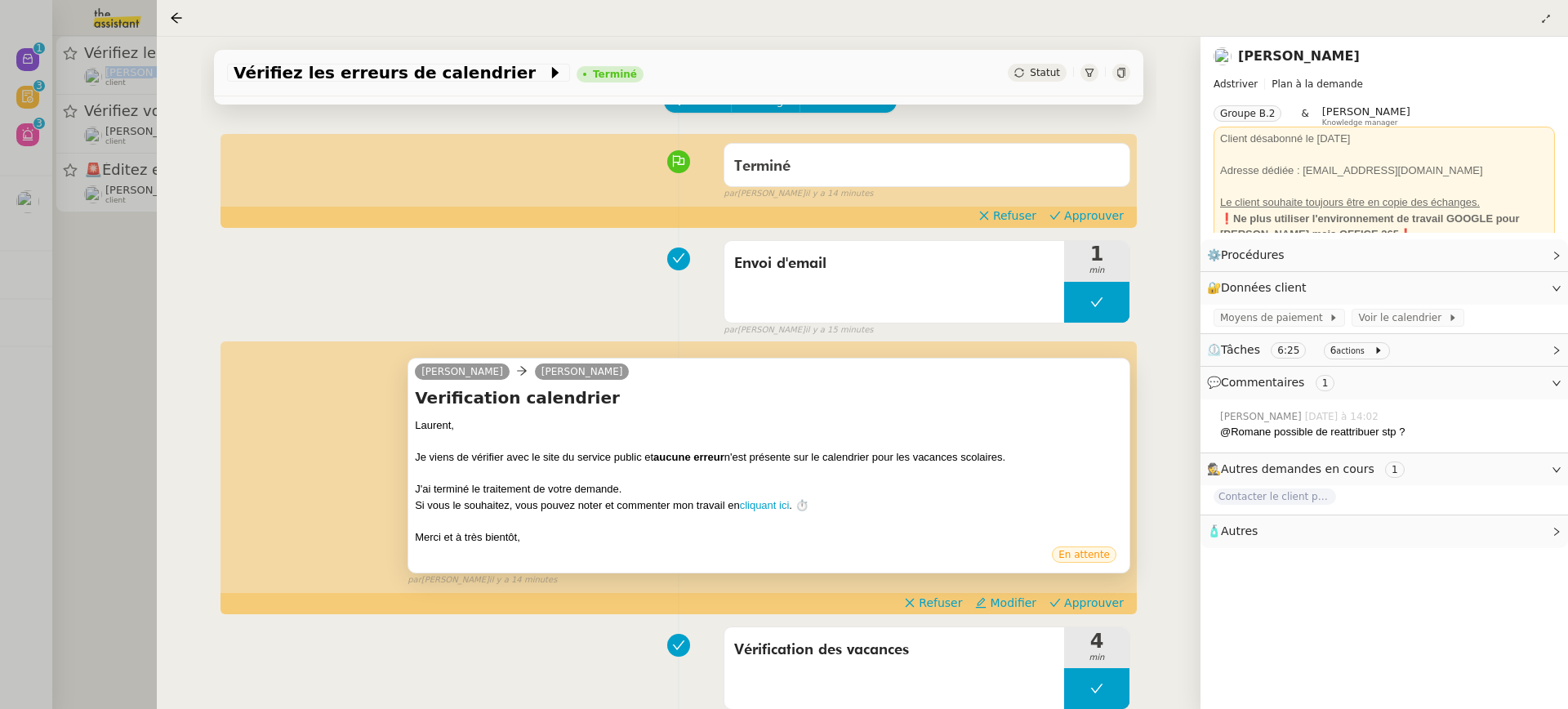
scroll to position [206, 0]
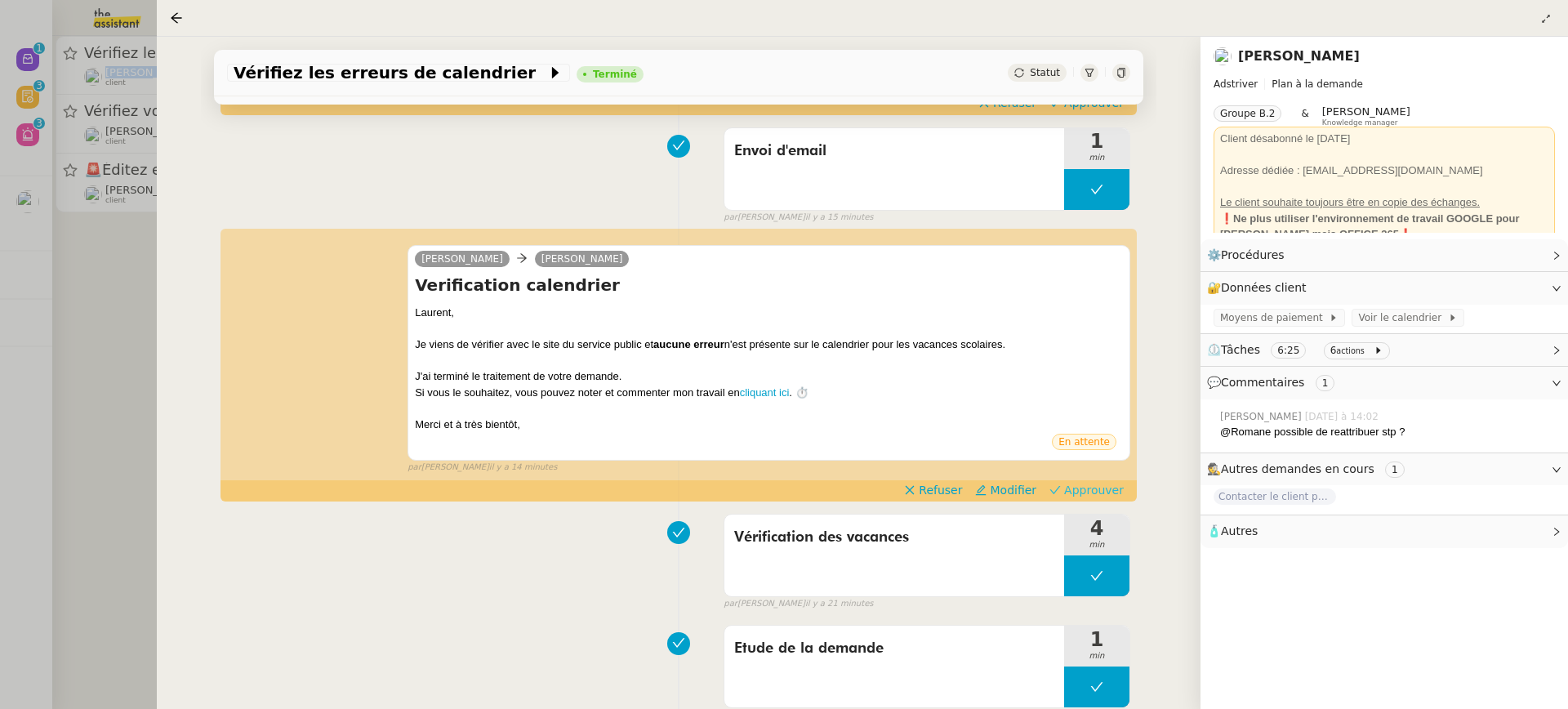
click at [1120, 494] on span "Approuver" at bounding box center [1094, 489] width 60 height 16
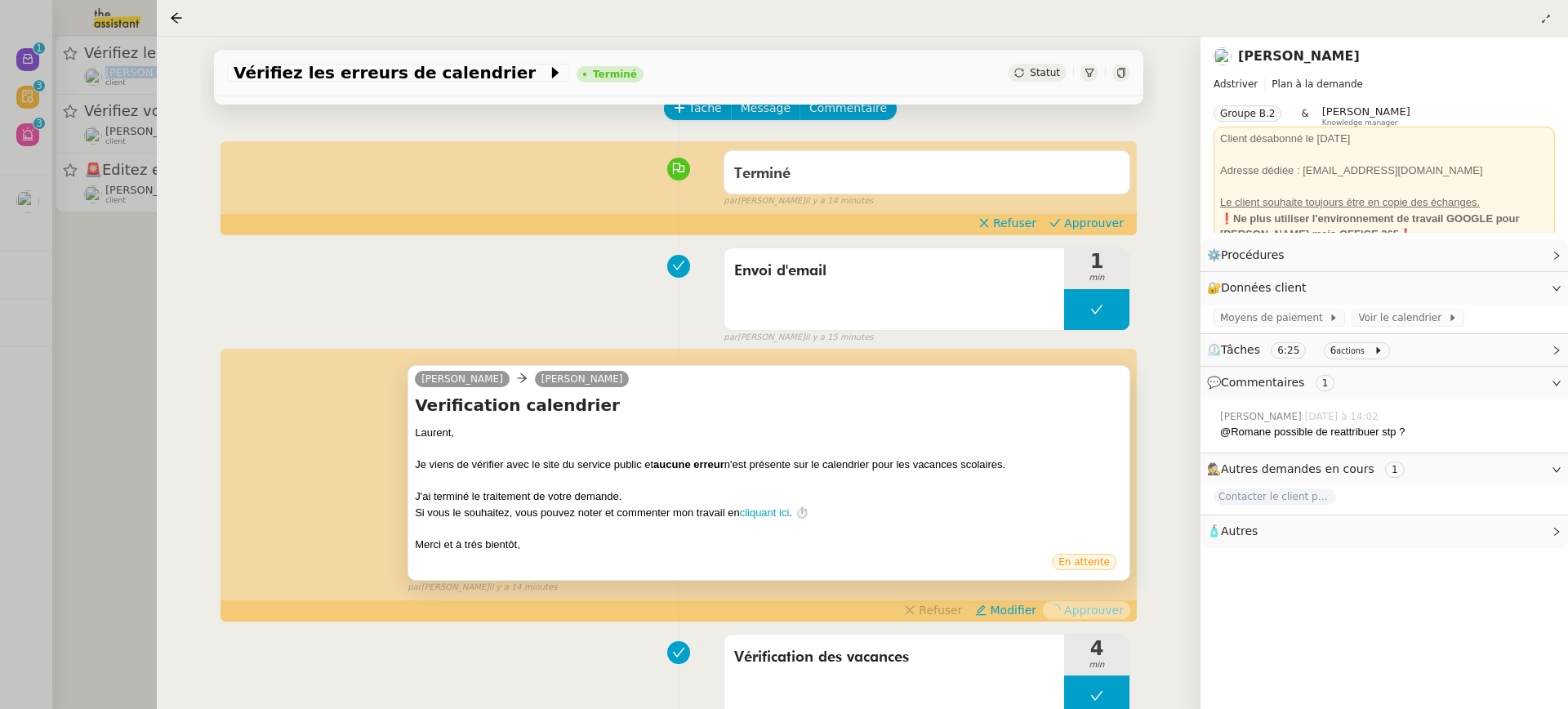
scroll to position [0, 0]
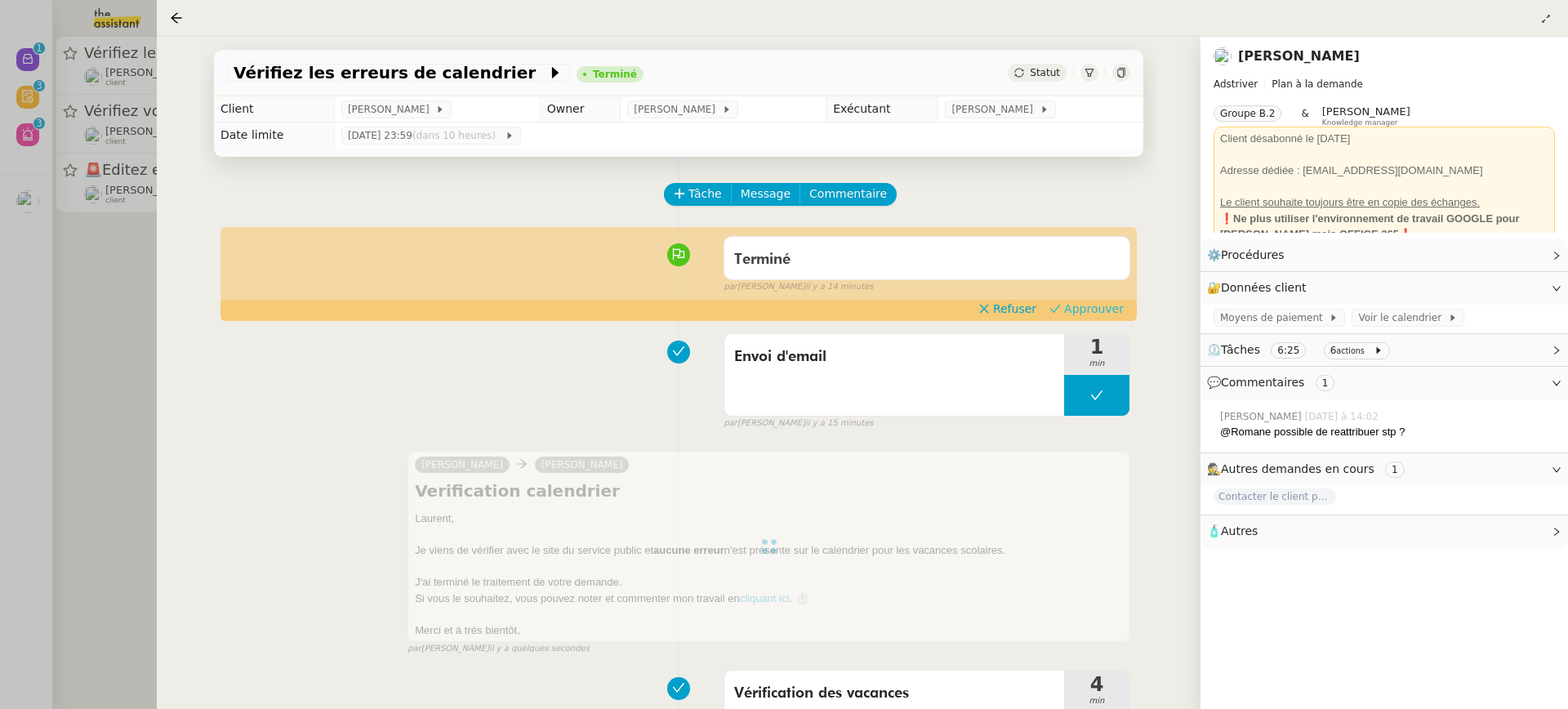
click at [1117, 316] on span "Approuver" at bounding box center [1094, 308] width 60 height 16
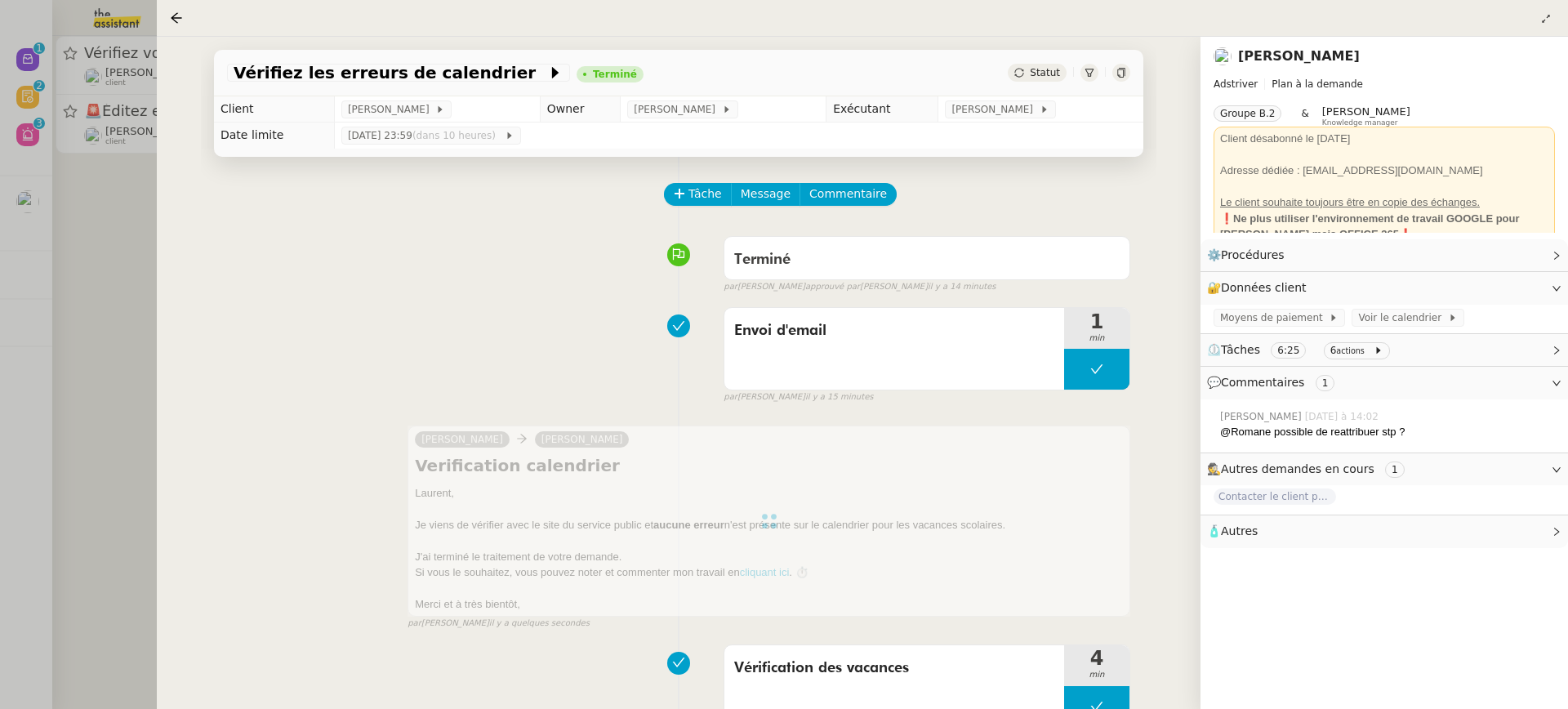
click at [94, 181] on div at bounding box center [784, 354] width 1568 height 709
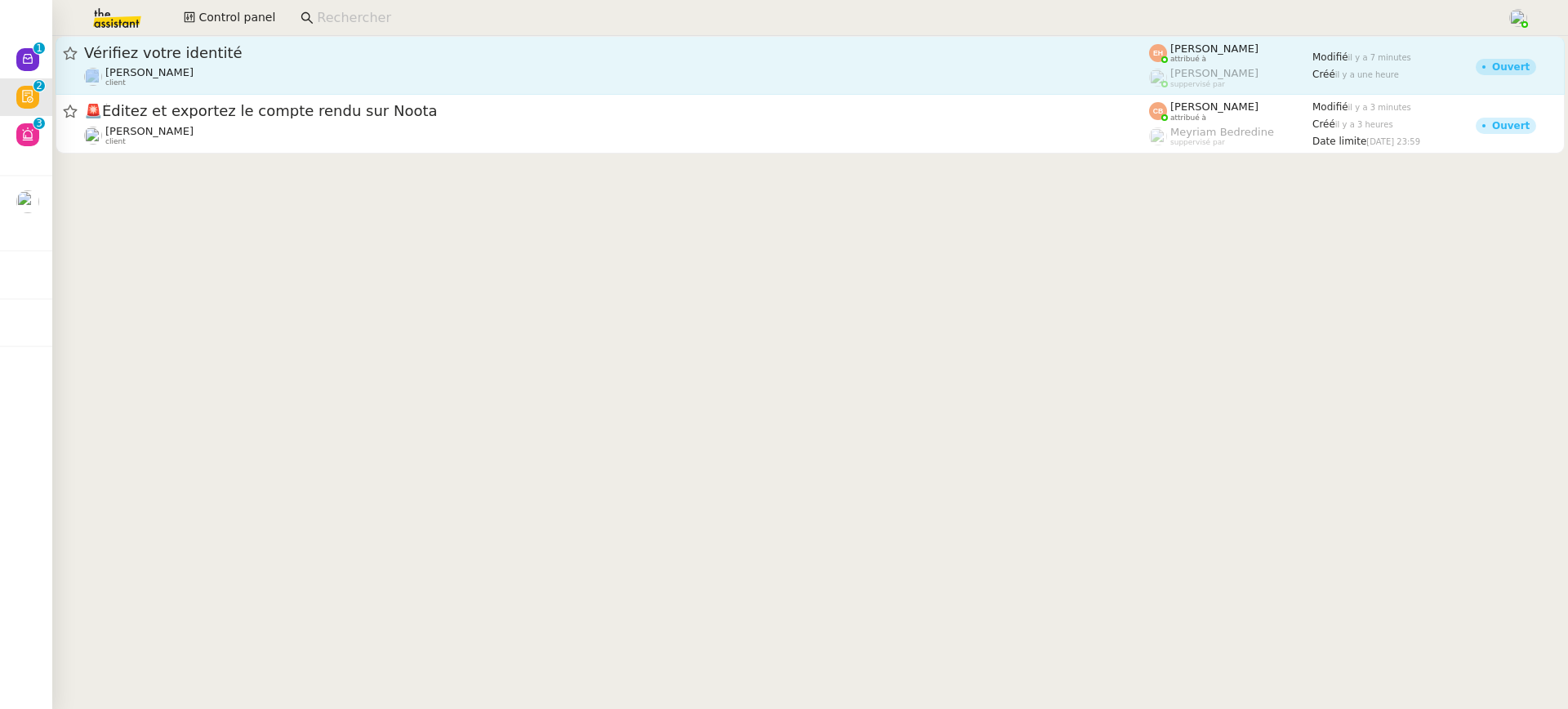
click at [299, 66] on div "Vérifiez votre identité Céline MAS client" at bounding box center [617, 66] width 1065 height 44
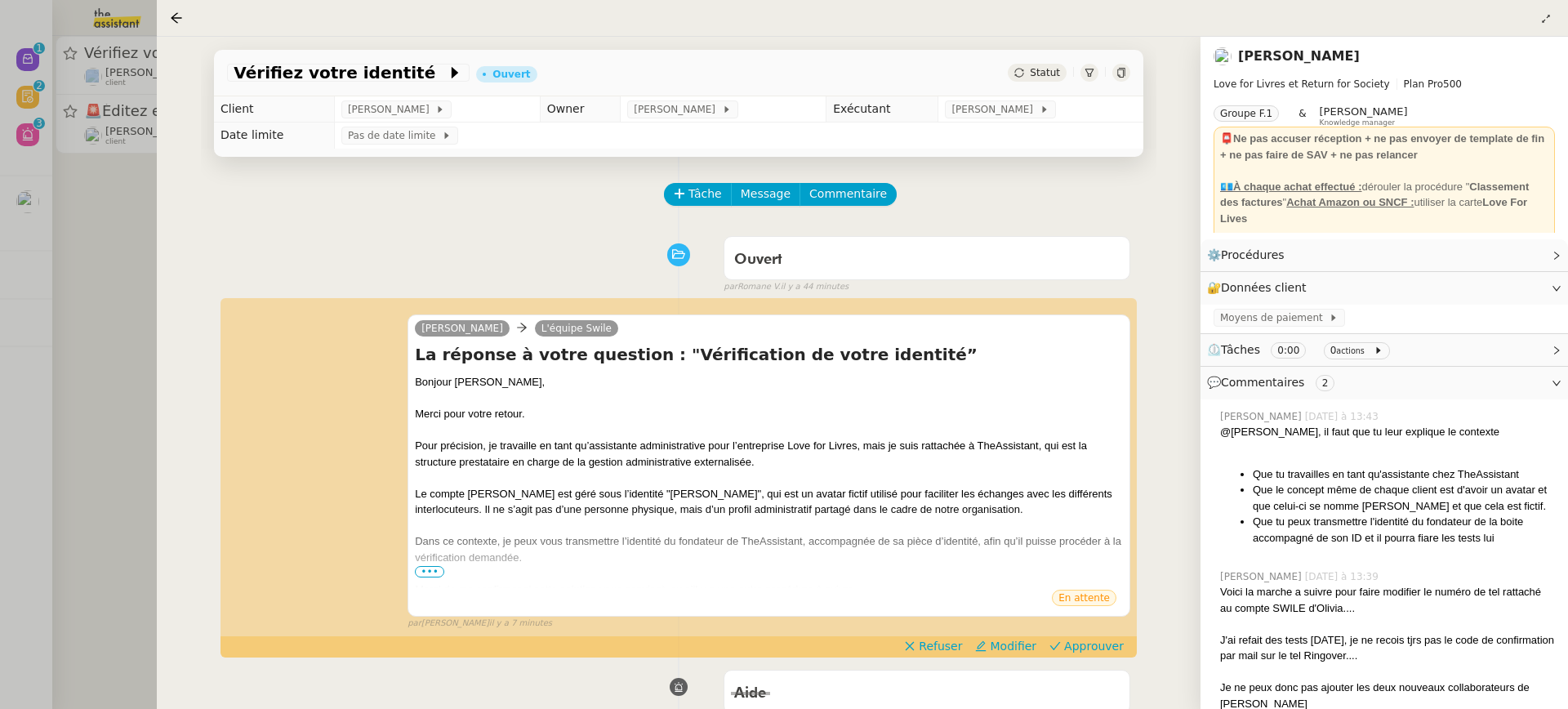
scroll to position [147, 0]
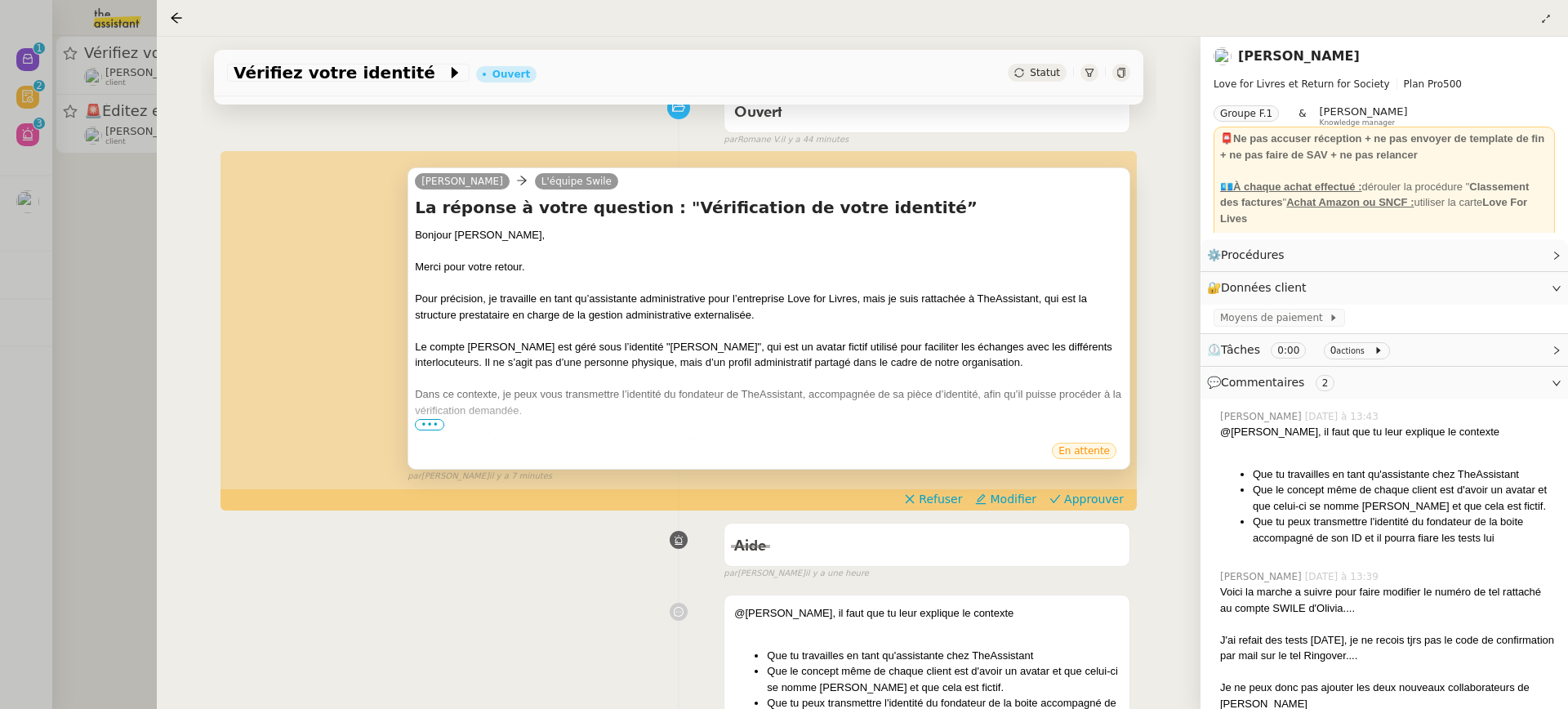
click at [433, 429] on span "•••" at bounding box center [430, 424] width 30 height 11
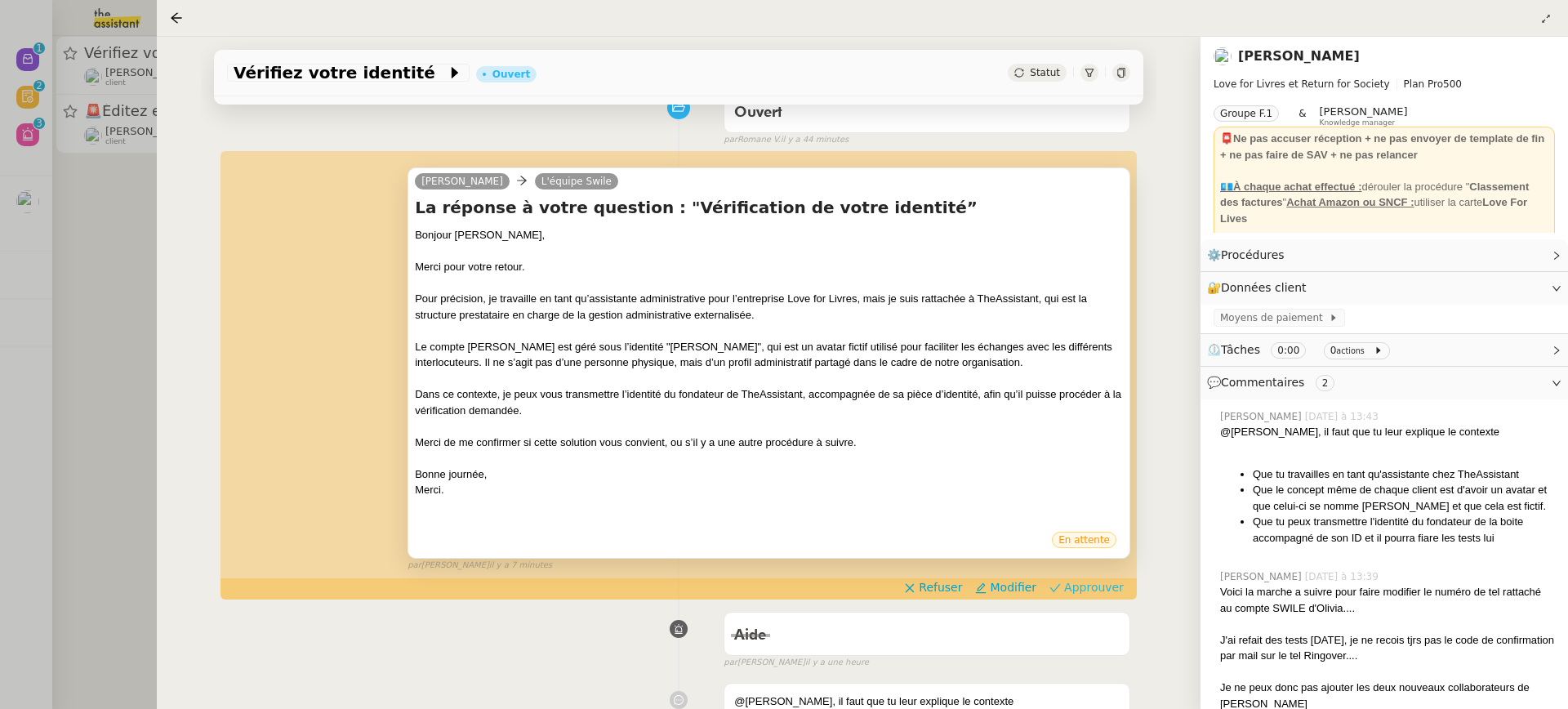
click at [1110, 591] on span "Approuver" at bounding box center [1094, 587] width 60 height 16
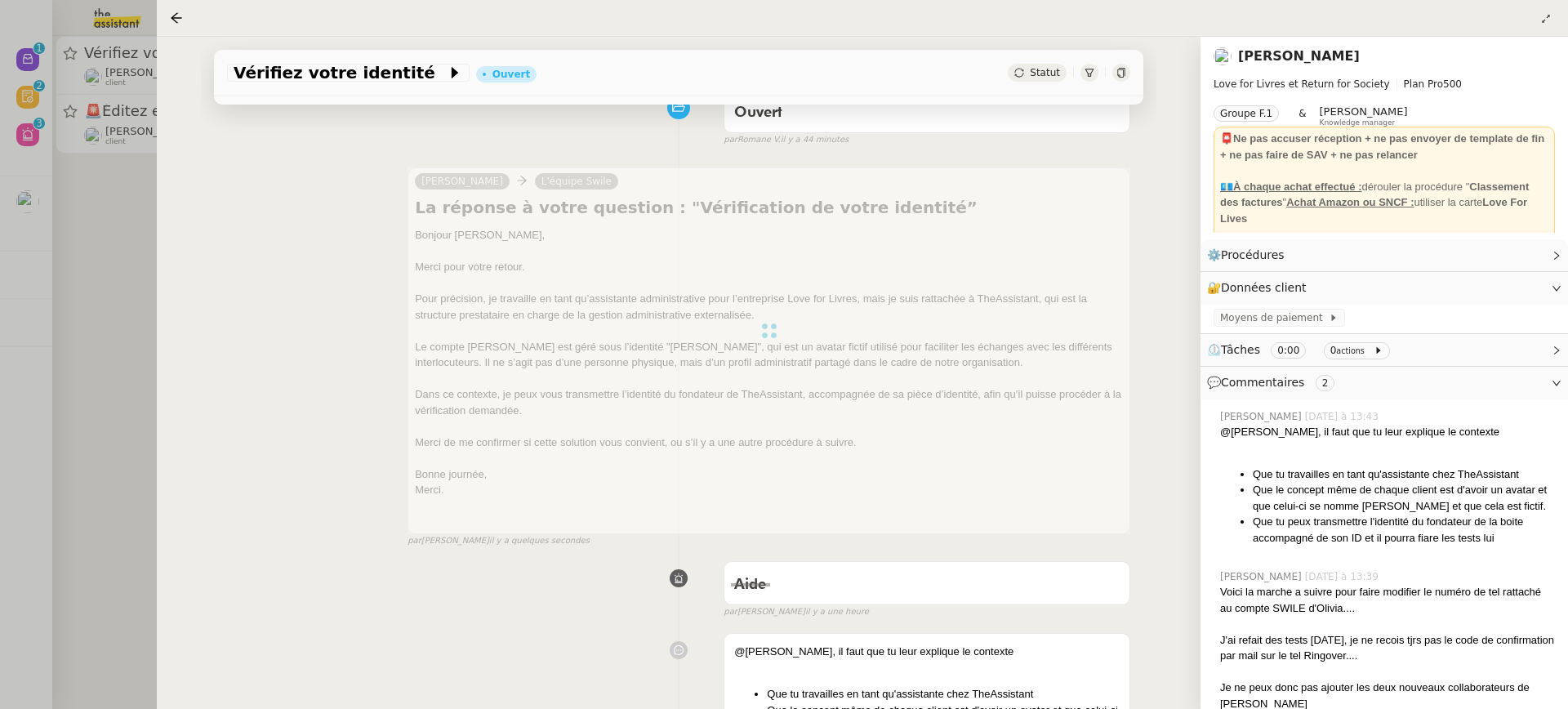
click at [118, 162] on div at bounding box center [784, 354] width 1568 height 709
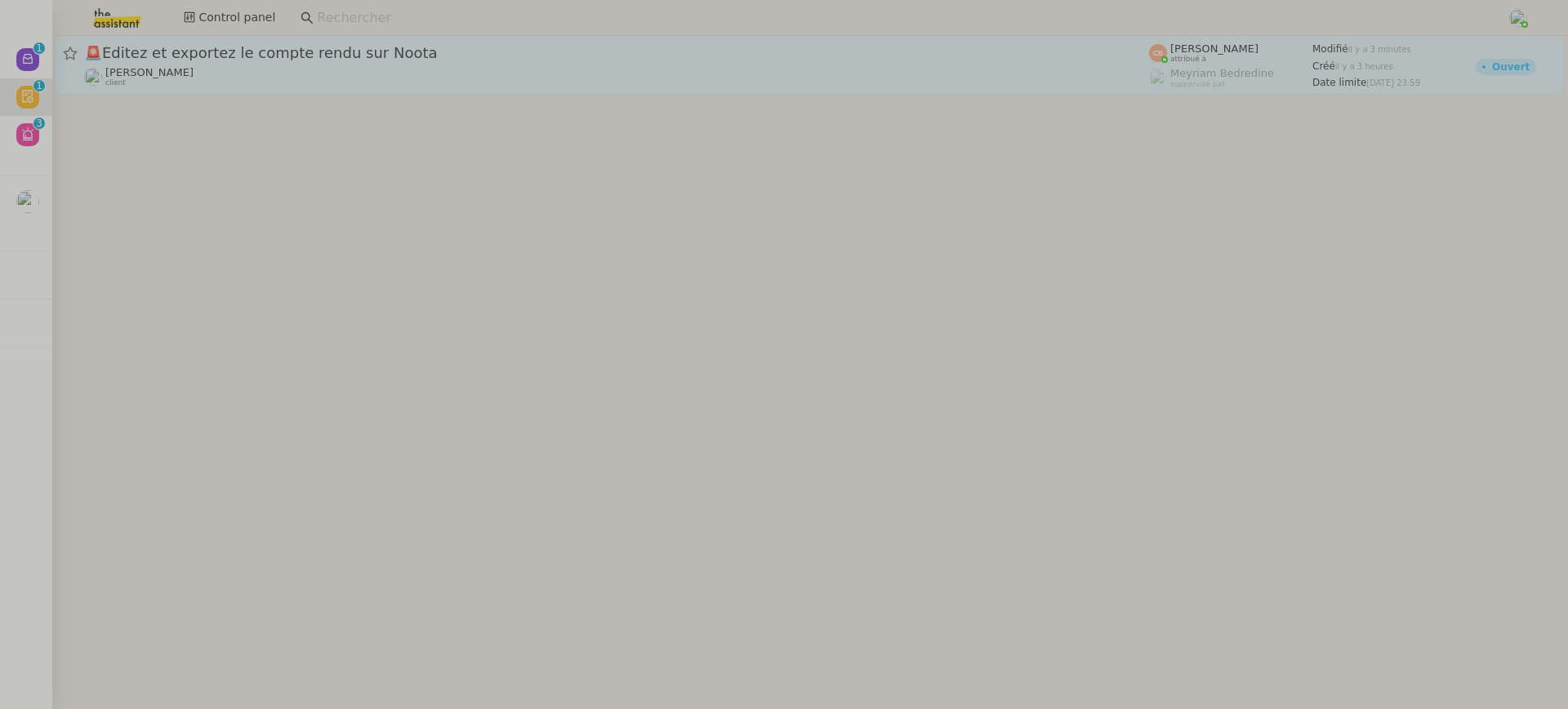
click at [185, 87] on div "Cédric Tempestini client" at bounding box center [150, 77] width 88 height 21
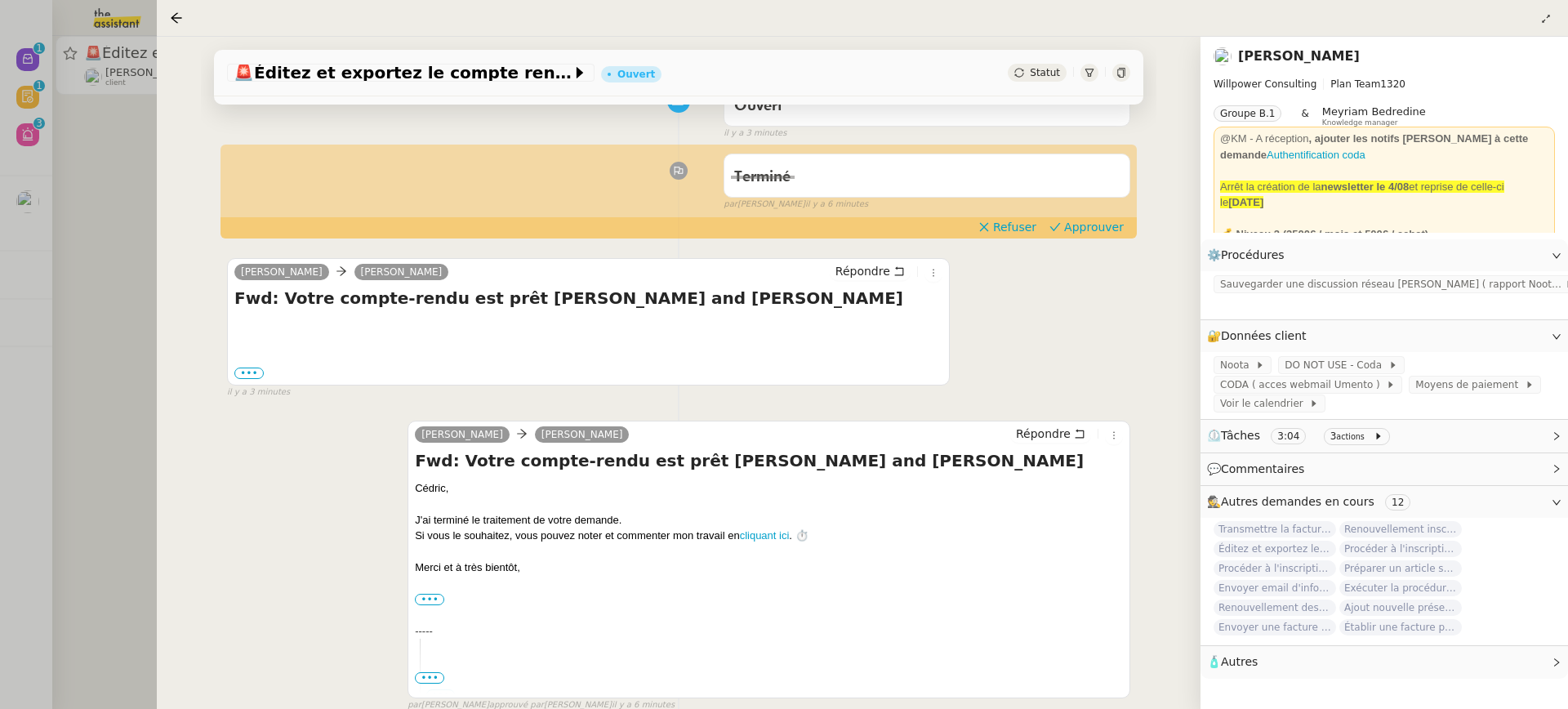
scroll to position [152, 0]
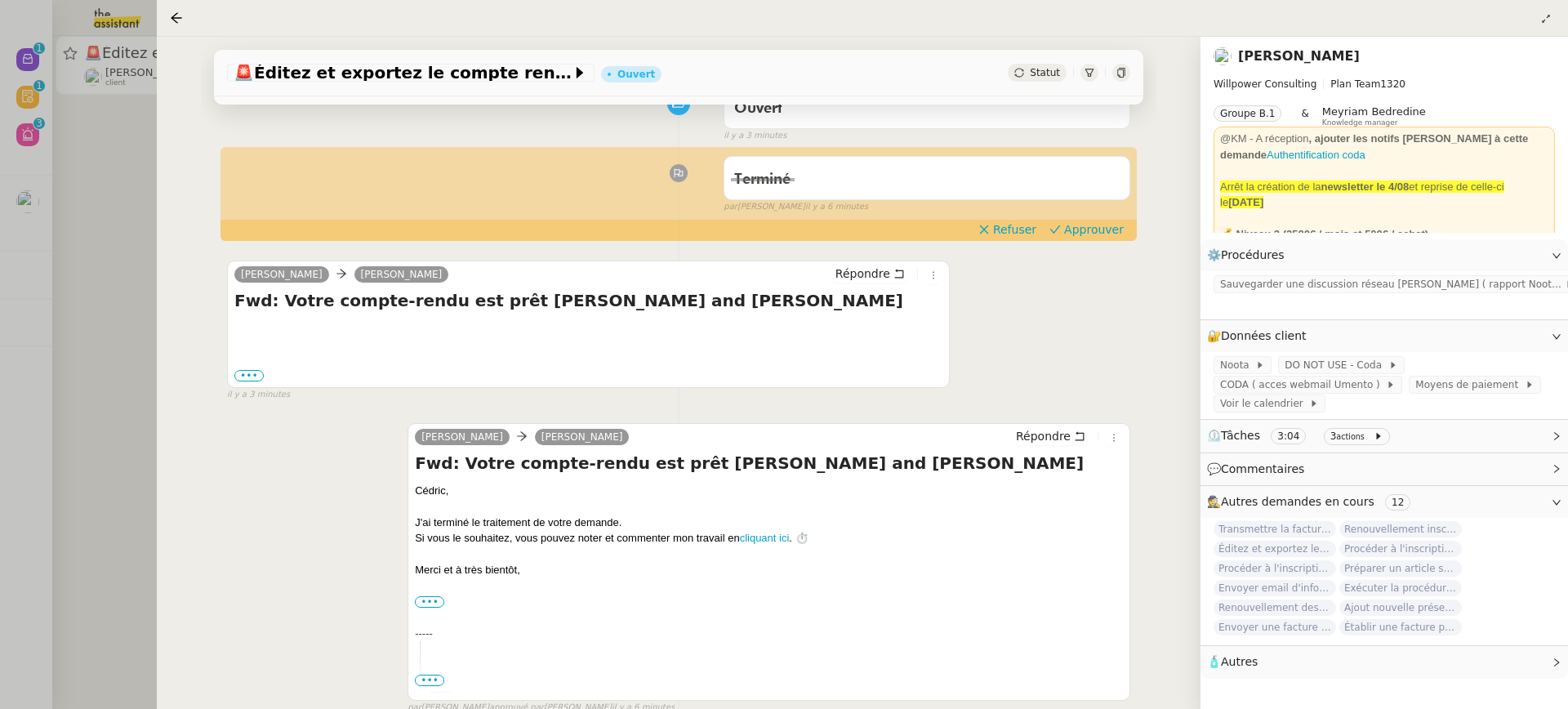
click at [1075, 240] on div "Tâche Message Commentaire Veuillez patienter une erreur s'est produite 👌👌👌 mess…" at bounding box center [678, 666] width 955 height 1320
click at [1075, 233] on span "Approuver" at bounding box center [1094, 229] width 60 height 16
click at [9, 241] on div at bounding box center [784, 354] width 1568 height 709
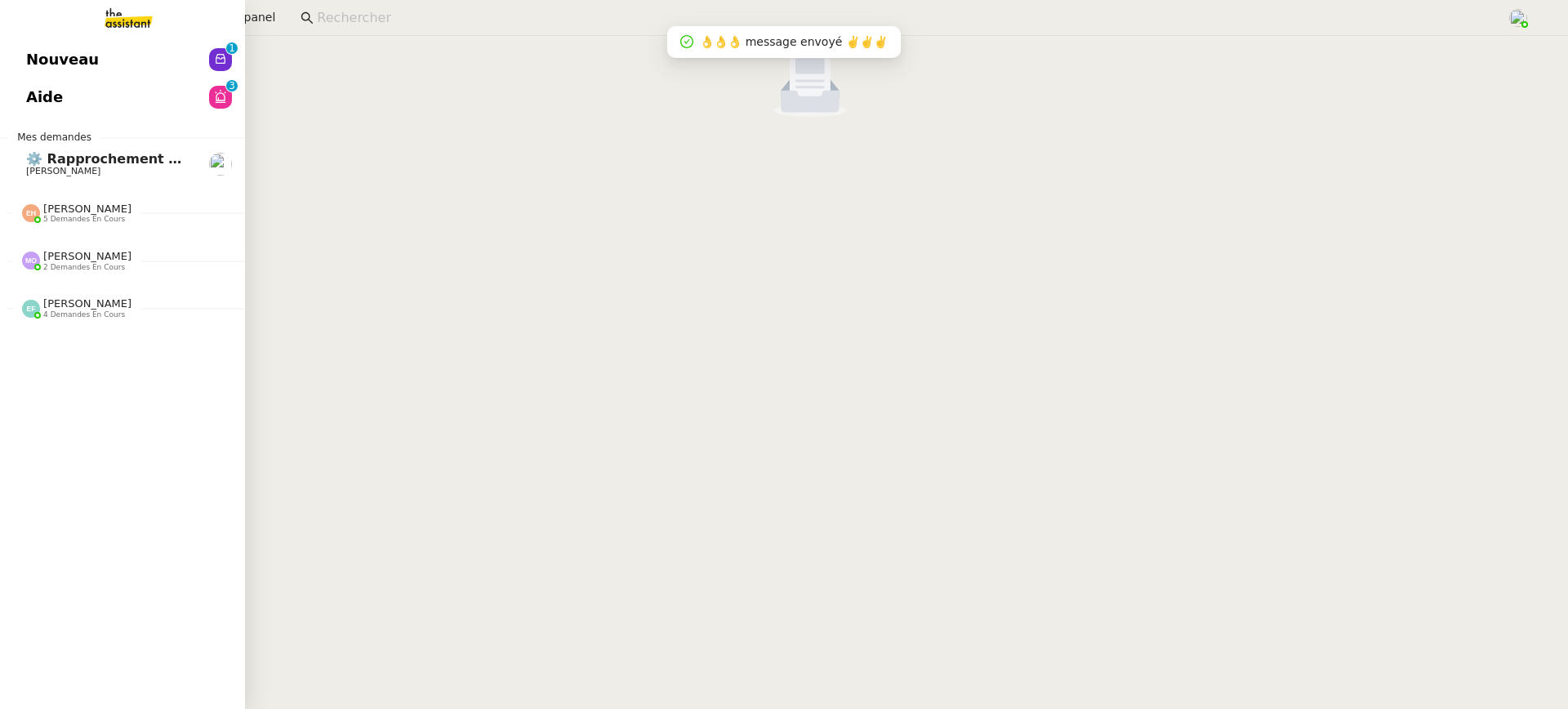
click at [20, 56] on link "Nouveau 0 1 2 3 4 5 6 7 8 9" at bounding box center [123, 60] width 245 height 37
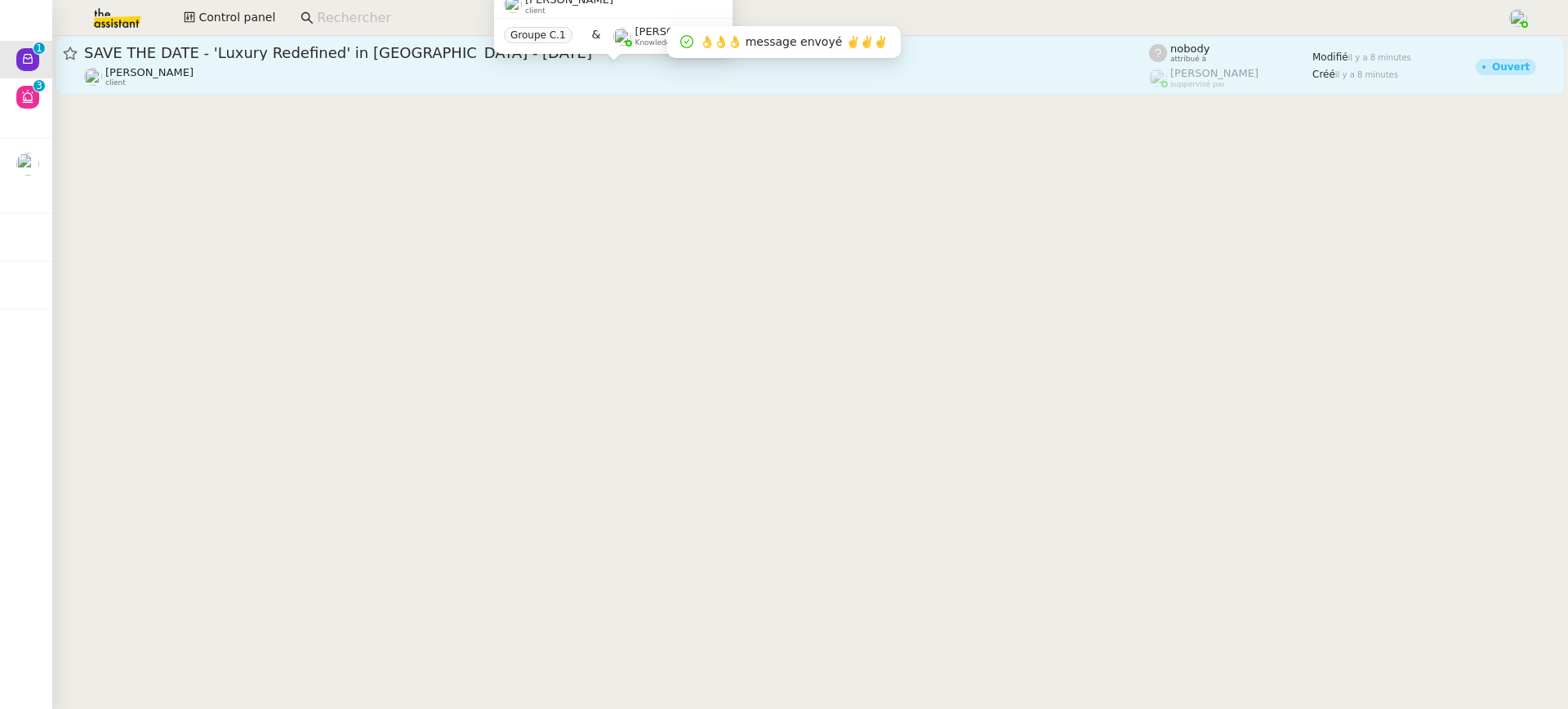
click at [786, 68] on div "Ariel Wengroff client" at bounding box center [617, 77] width 1065 height 21
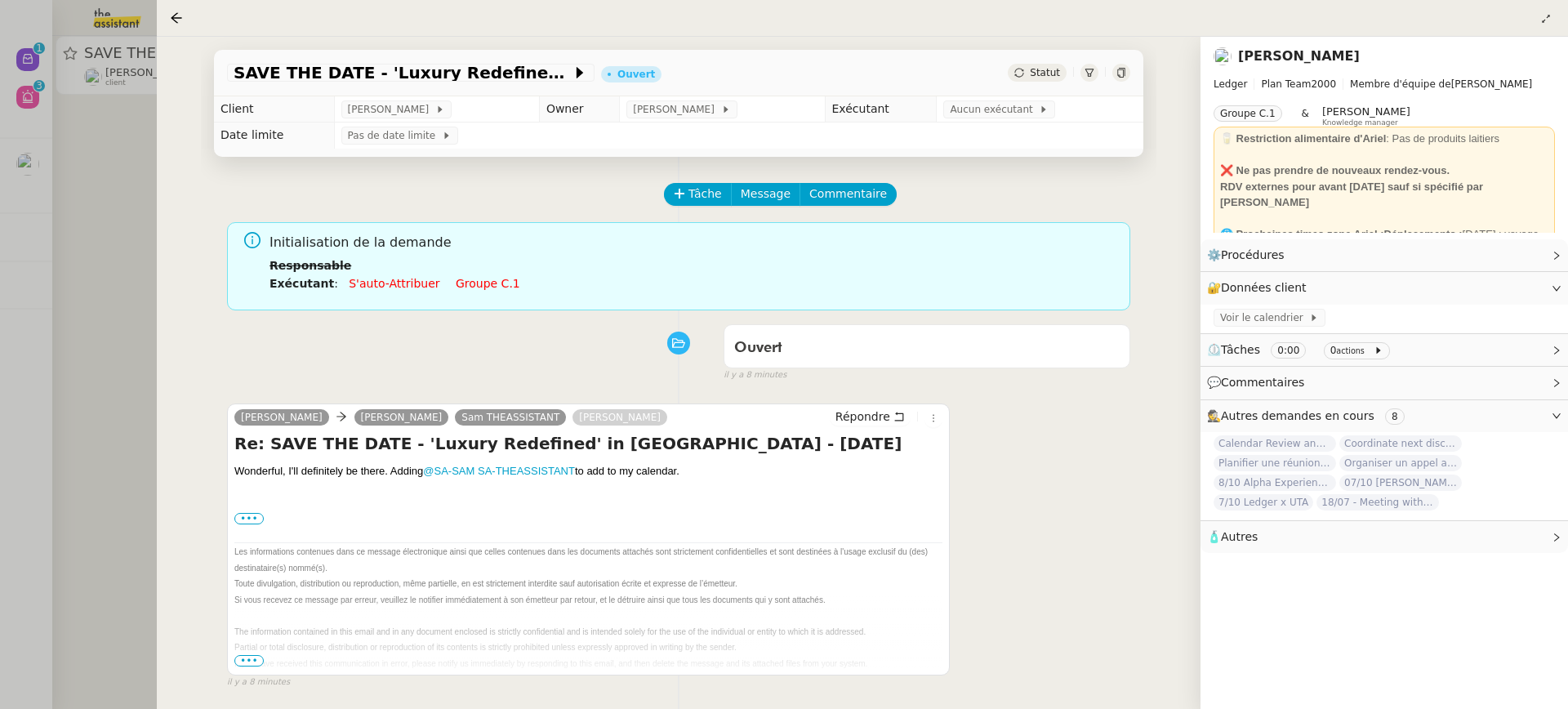
click at [480, 291] on li "Exécutant : S'auto-attribuer Groupe c.1" at bounding box center [693, 283] width 847 height 18
click at [477, 289] on link "Groupe c.1" at bounding box center [488, 283] width 65 height 13
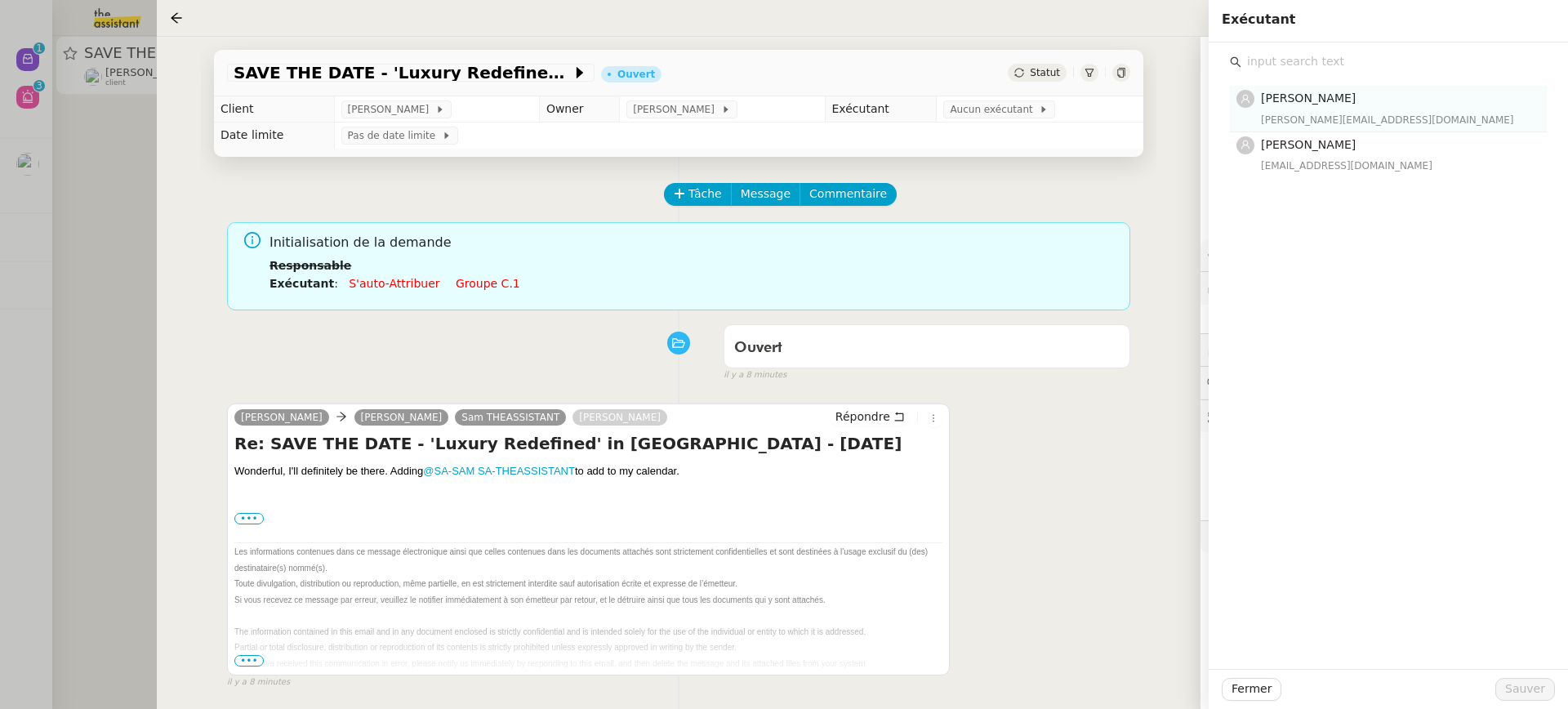
click at [1300, 110] on div "Amyna Mehrez amyna@team.theassistant.com" at bounding box center [1399, 108] width 276 height 38
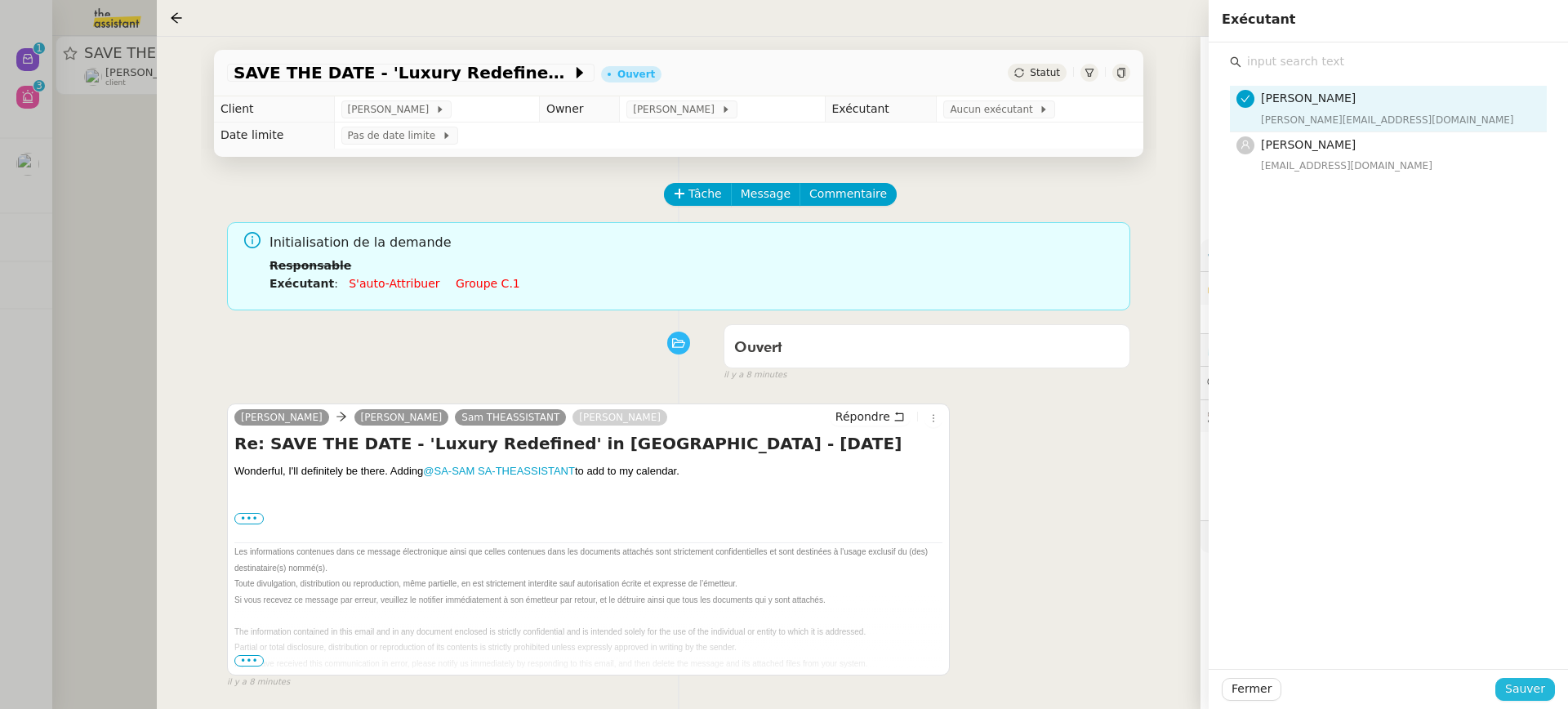
click at [1537, 688] on span "Sauver" at bounding box center [1525, 689] width 40 height 19
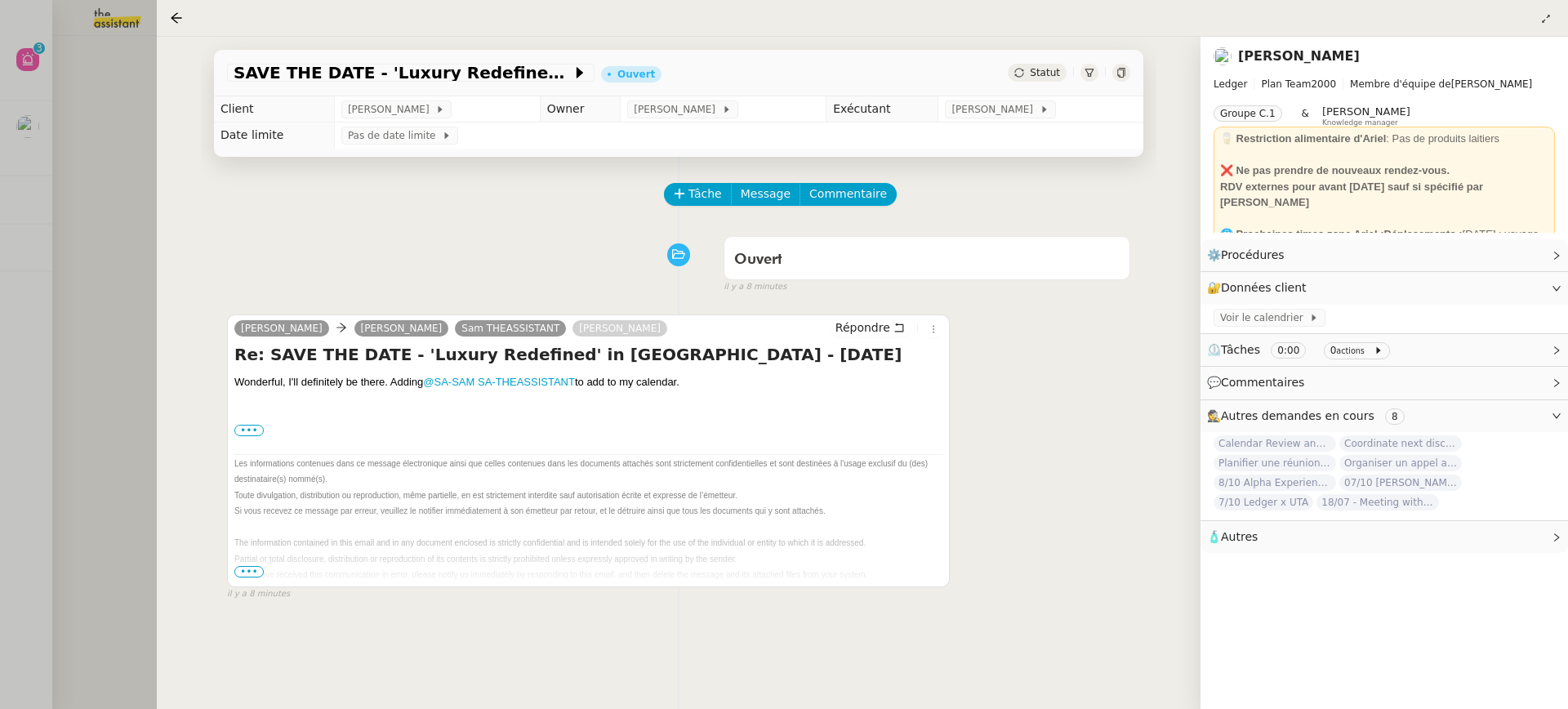
click at [102, 109] on div at bounding box center [784, 354] width 1568 height 709
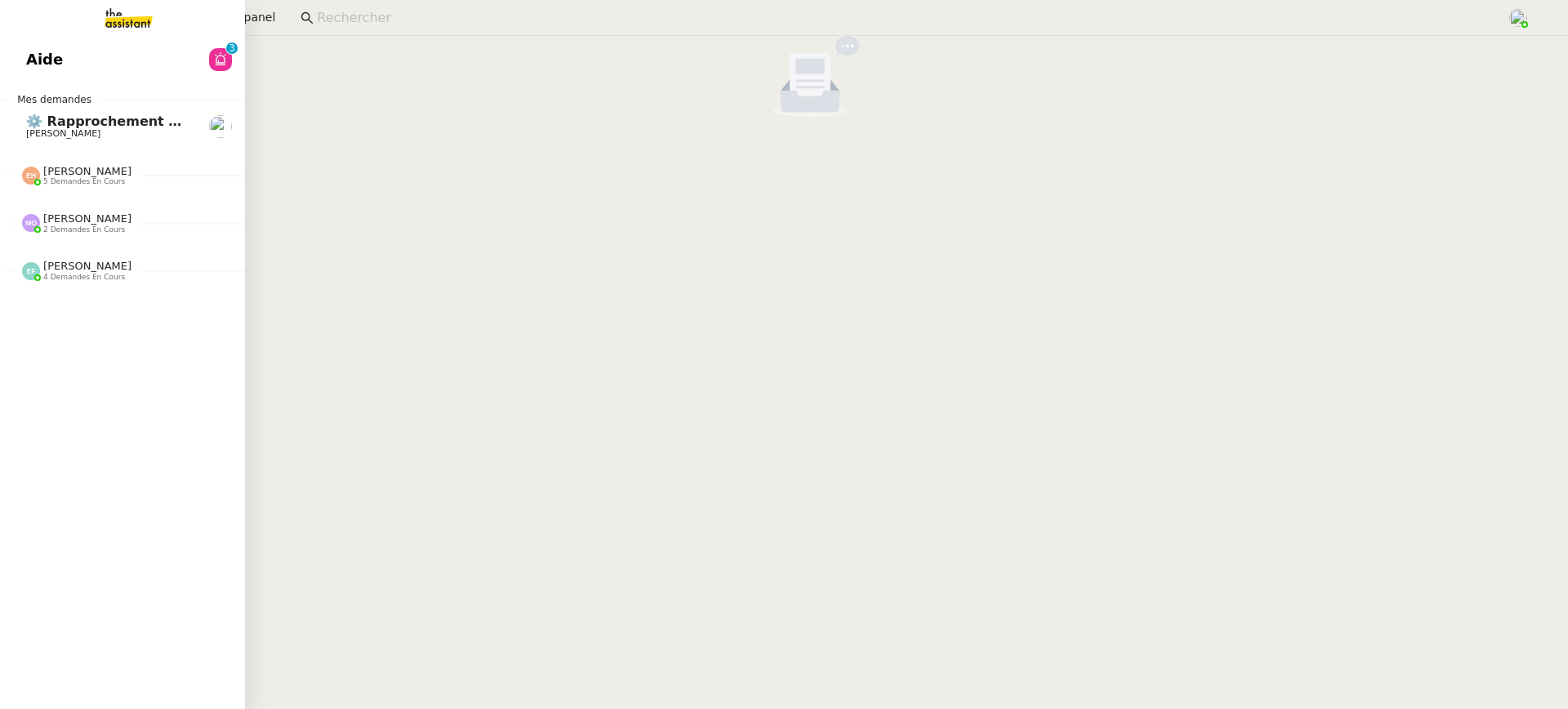
click at [31, 63] on span "Aide" at bounding box center [44, 60] width 37 height 25
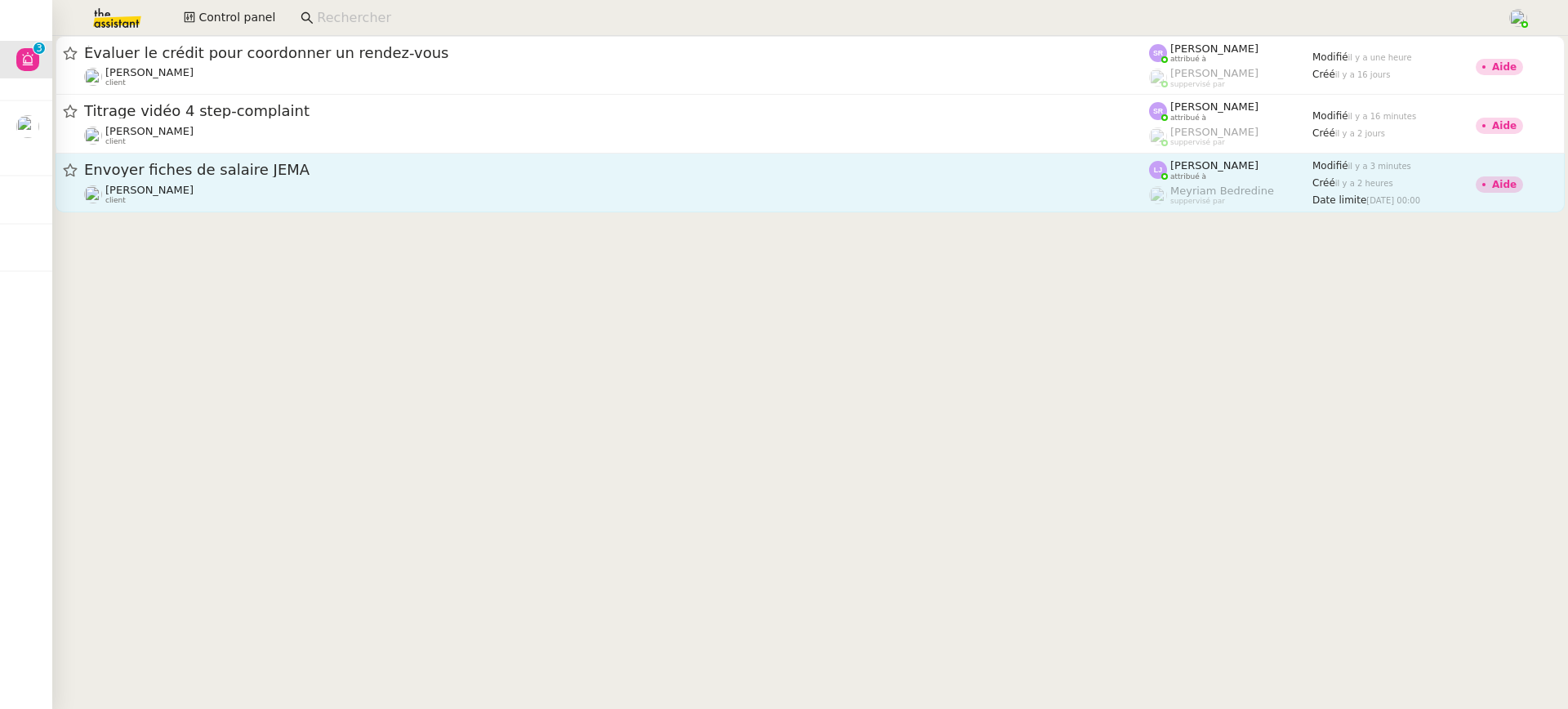
click at [641, 185] on div "Sharlen Torrado client" at bounding box center [617, 194] width 1065 height 21
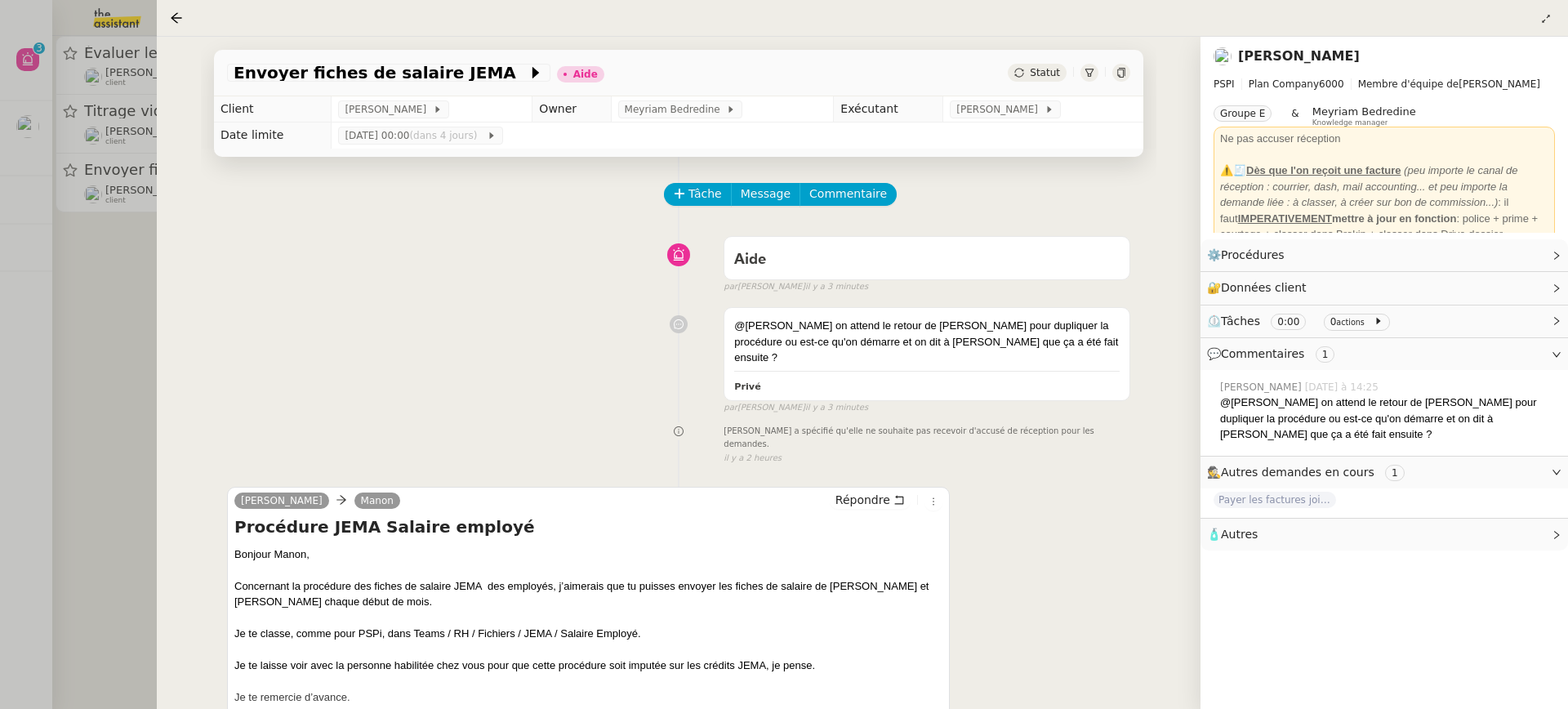
click at [137, 277] on div at bounding box center [784, 354] width 1568 height 709
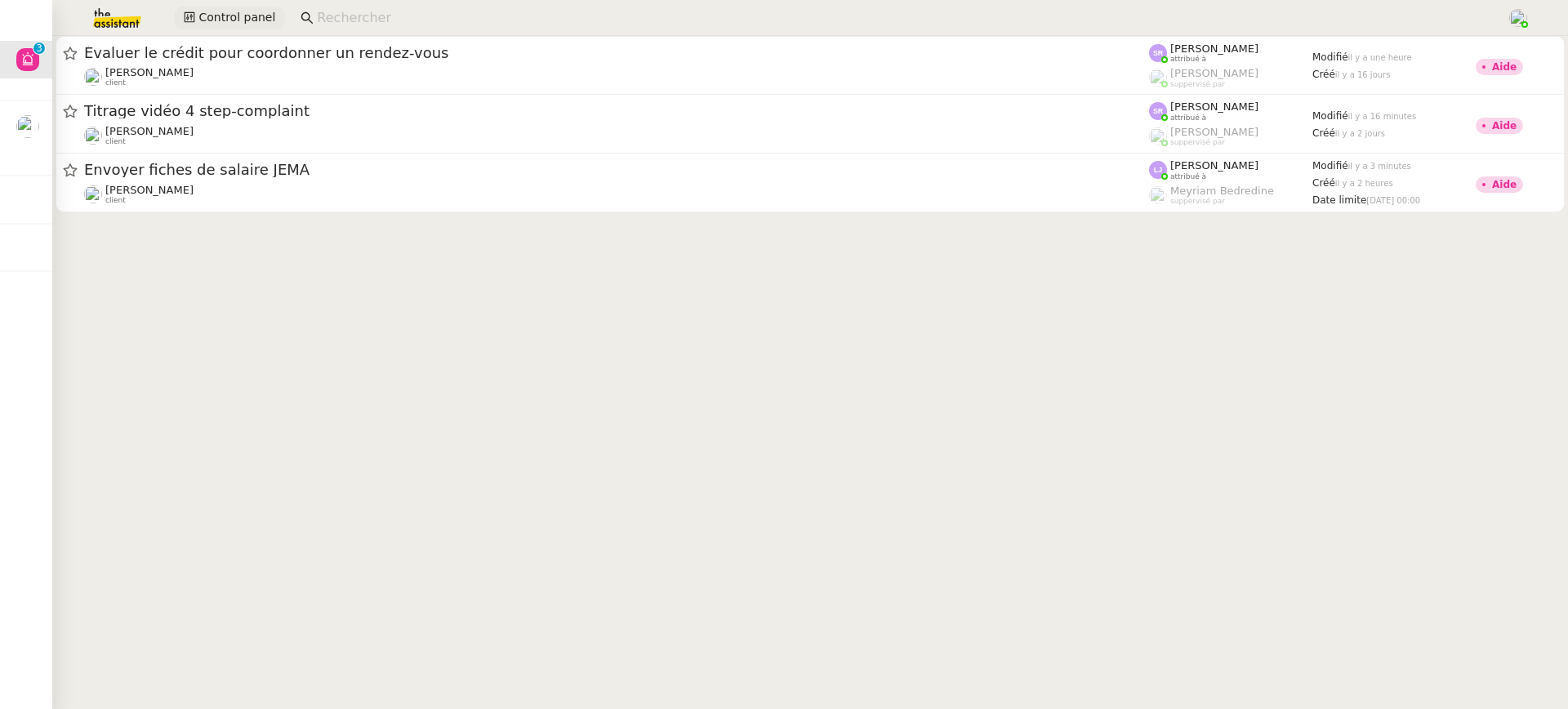
click at [242, 17] on span "Control panel" at bounding box center [237, 18] width 77 height 19
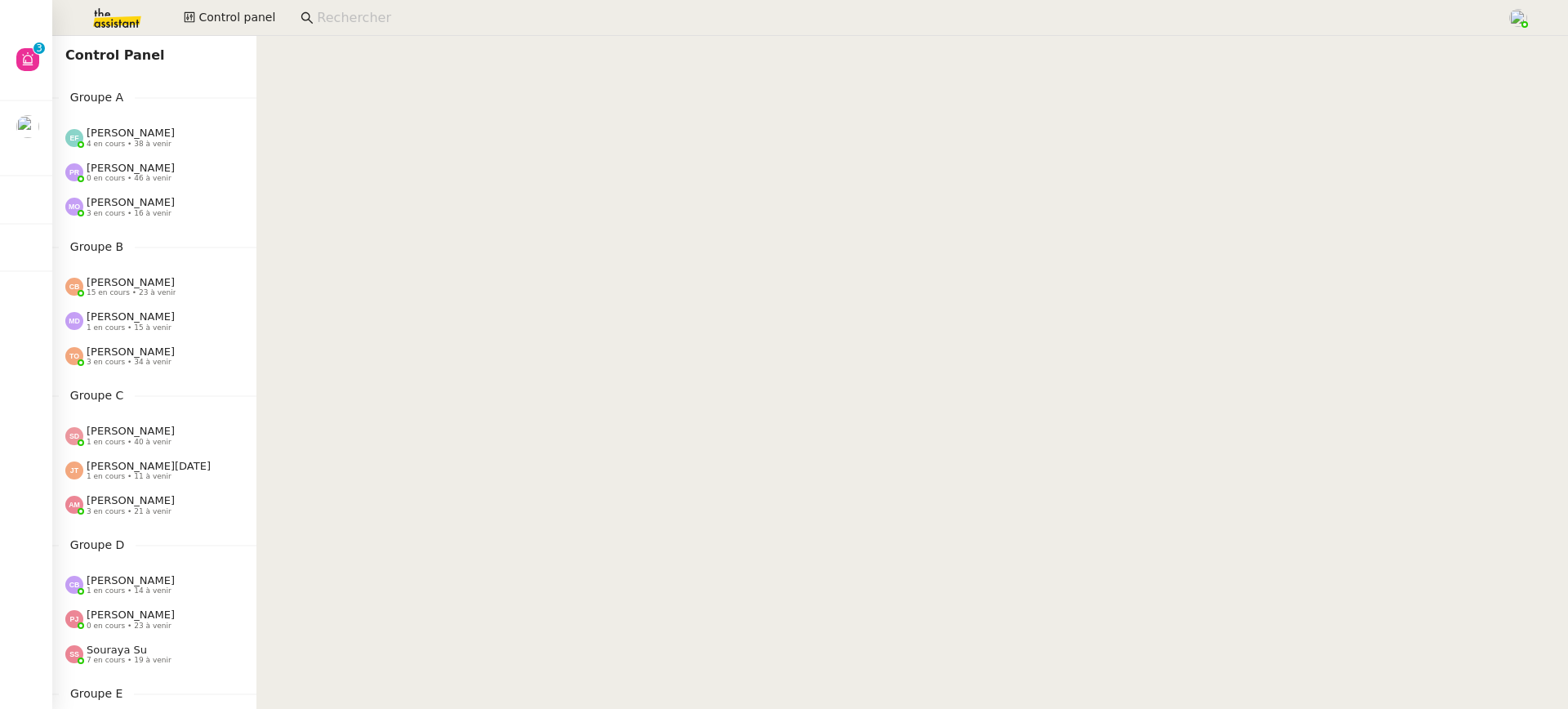
click at [207, 202] on div "Marie Orsoni 3 en cours • 16 à venir" at bounding box center [161, 206] width 191 height 21
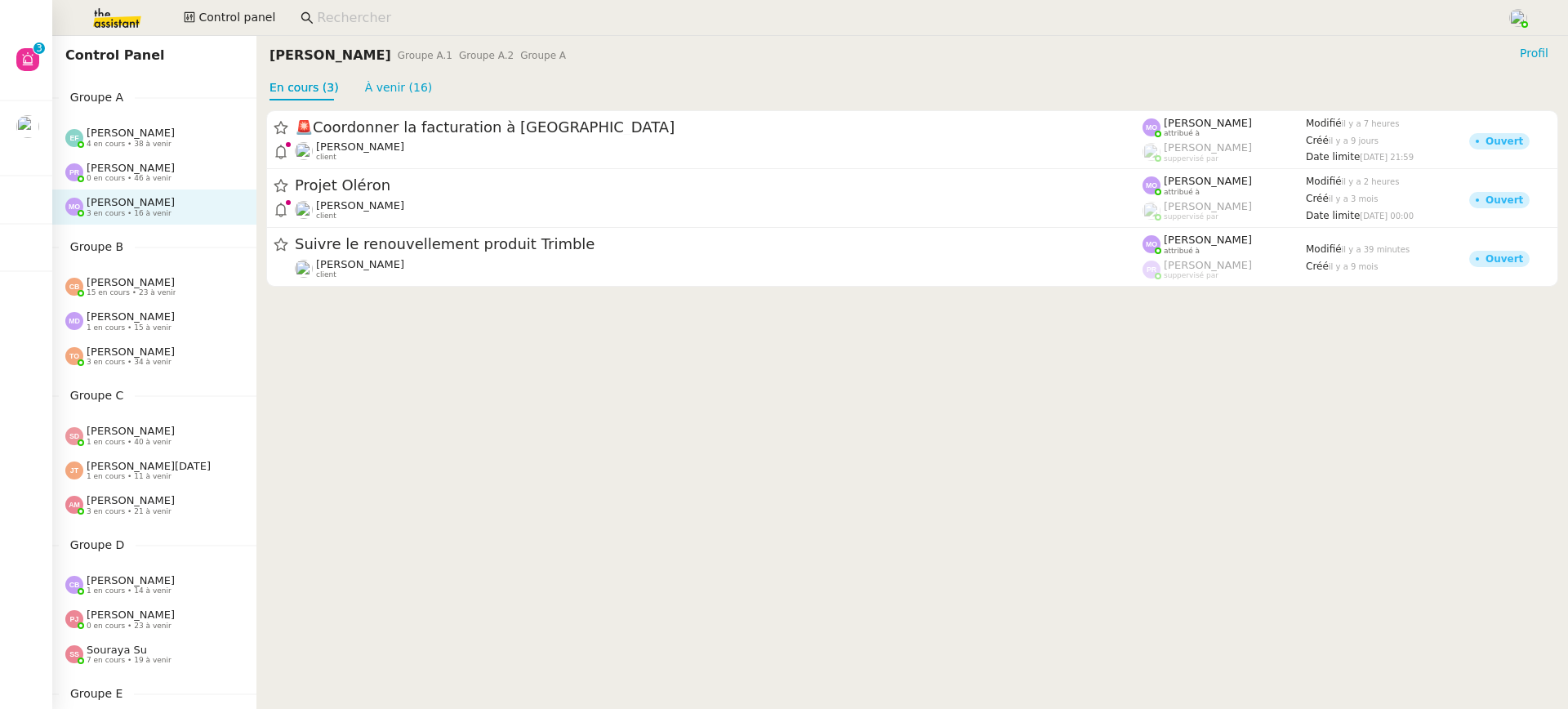
click at [187, 179] on div "Pauline Ribas 0 en cours • 46 à venir" at bounding box center [161, 172] width 191 height 21
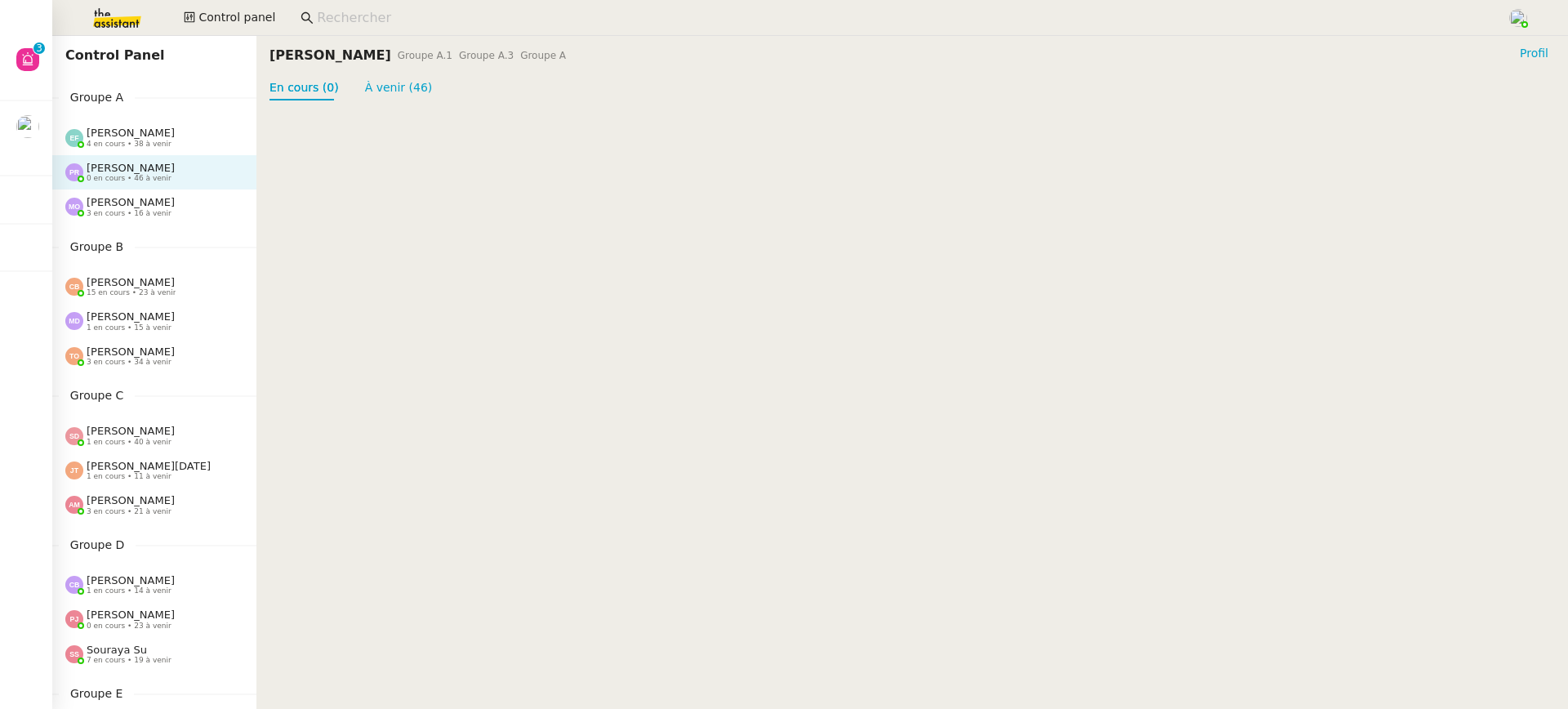
scroll to position [357, 0]
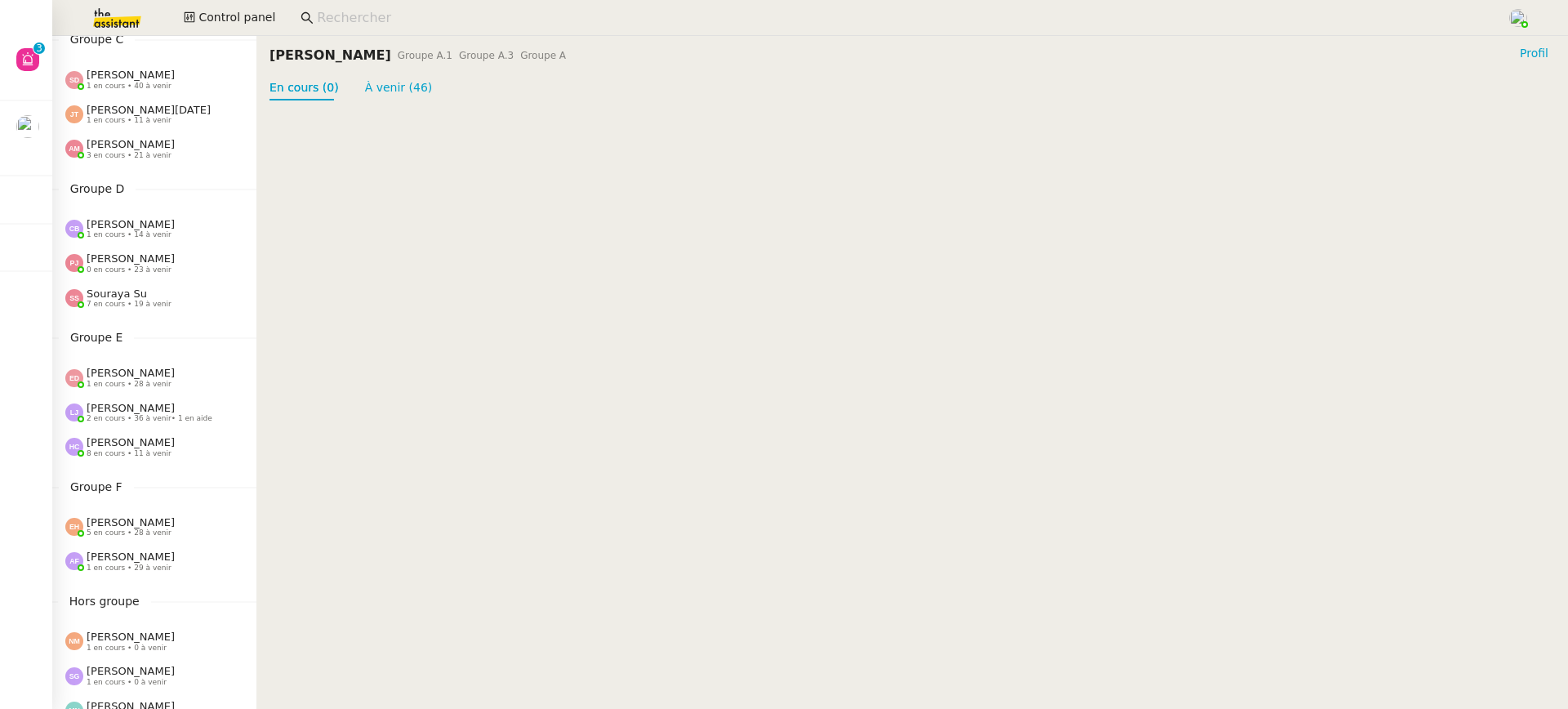
click at [194, 408] on div "Léa Jonville 2 en cours • 36 à venir • 1 en aide" at bounding box center [150, 412] width 126 height 21
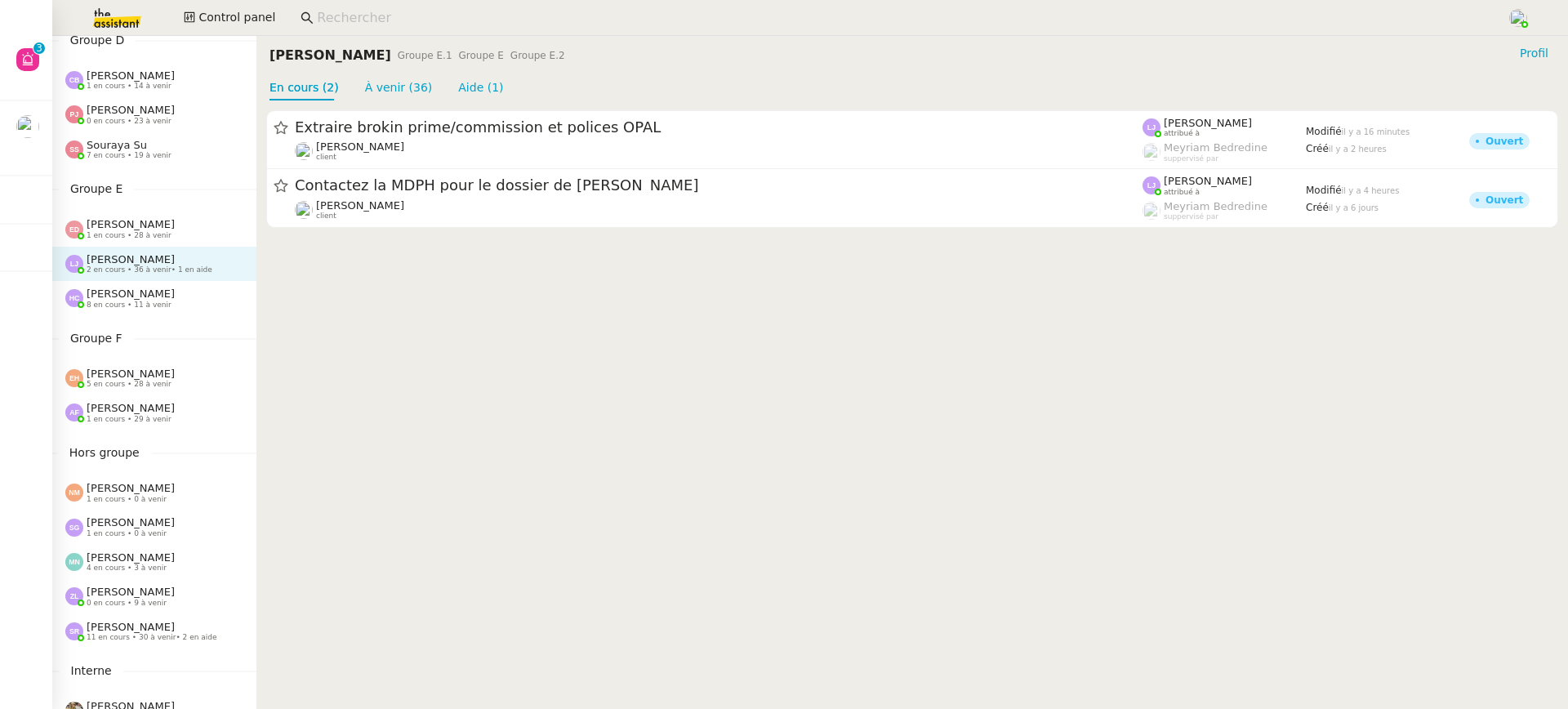
scroll to position [628, 0]
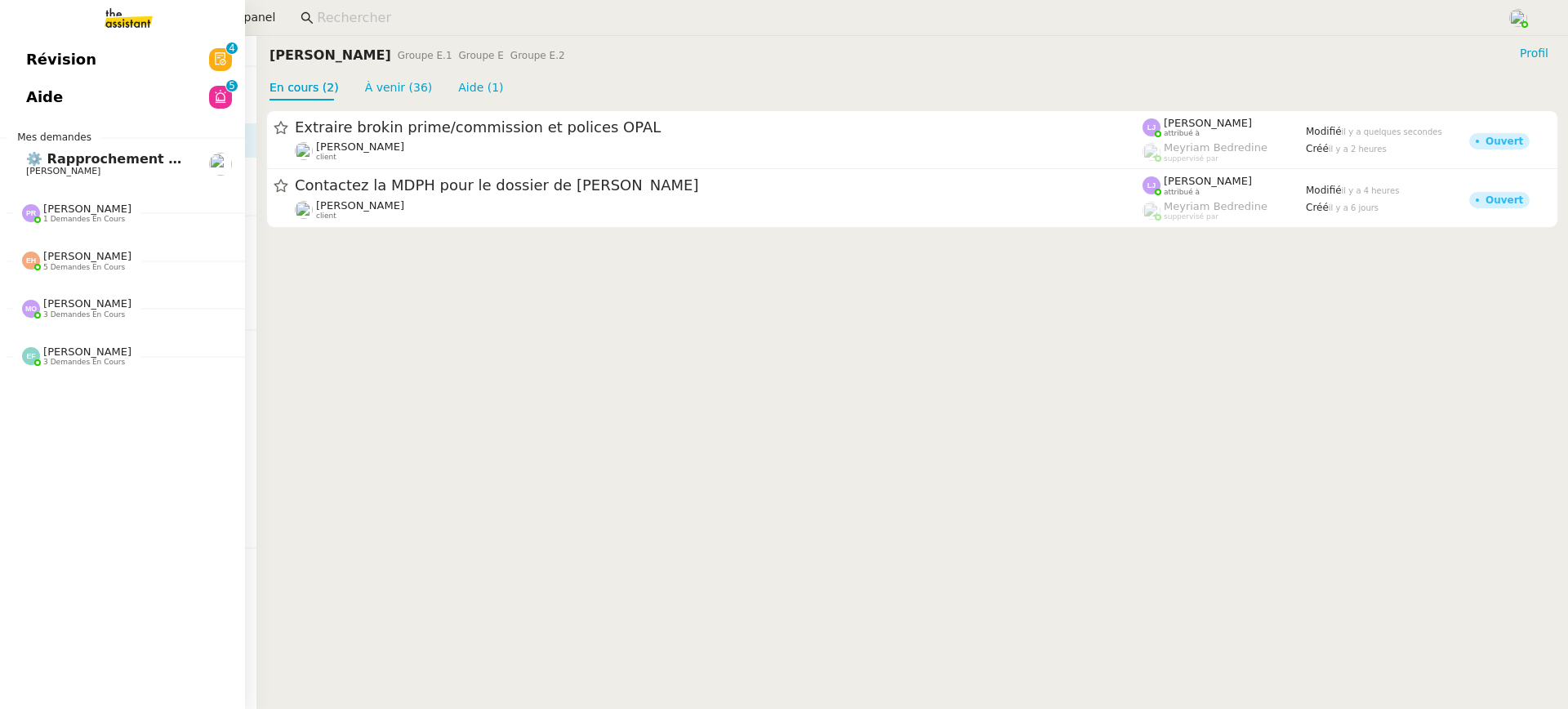
click at [54, 106] on span "Aide" at bounding box center [44, 97] width 37 height 25
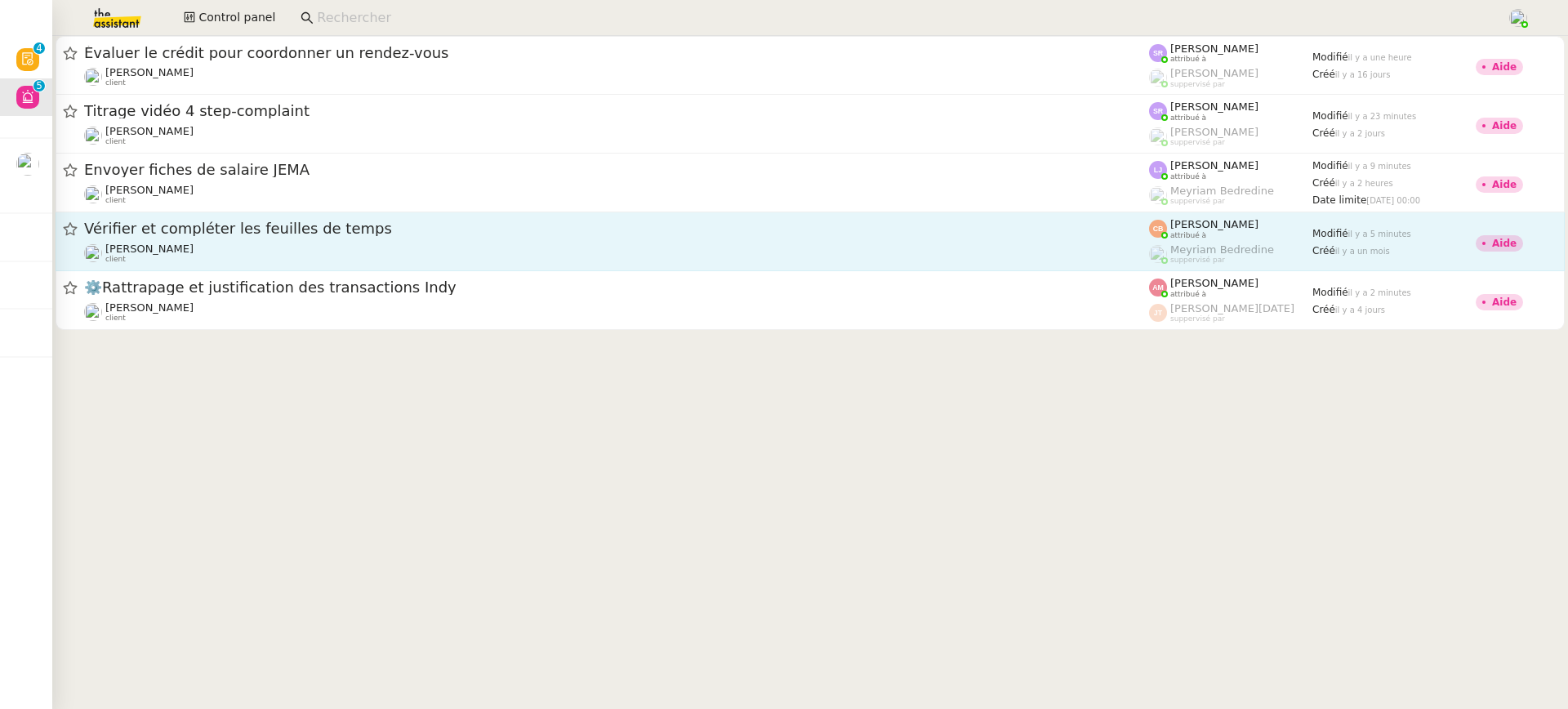
click at [771, 249] on div "Laurence de Nervaux client" at bounding box center [617, 253] width 1065 height 21
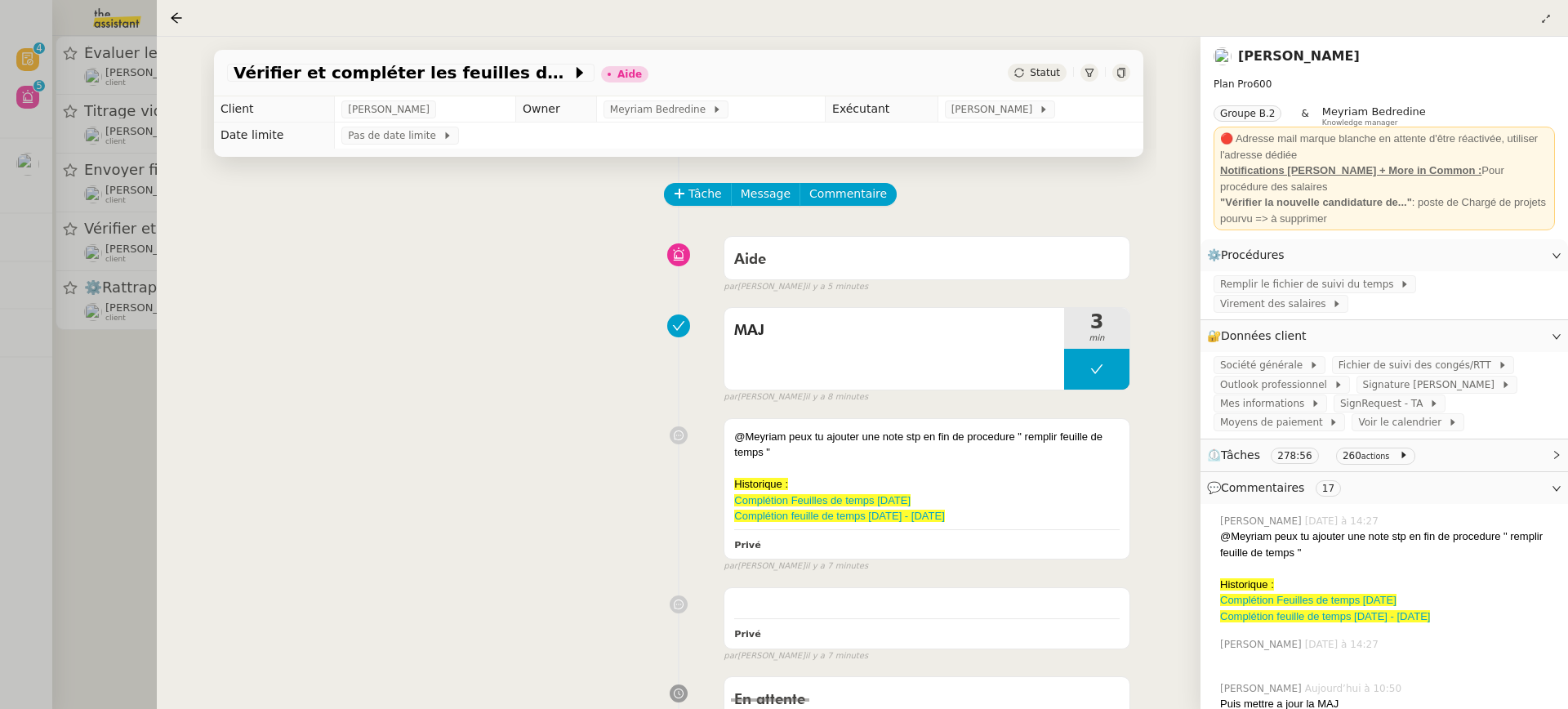
click at [101, 214] on div at bounding box center [784, 354] width 1568 height 709
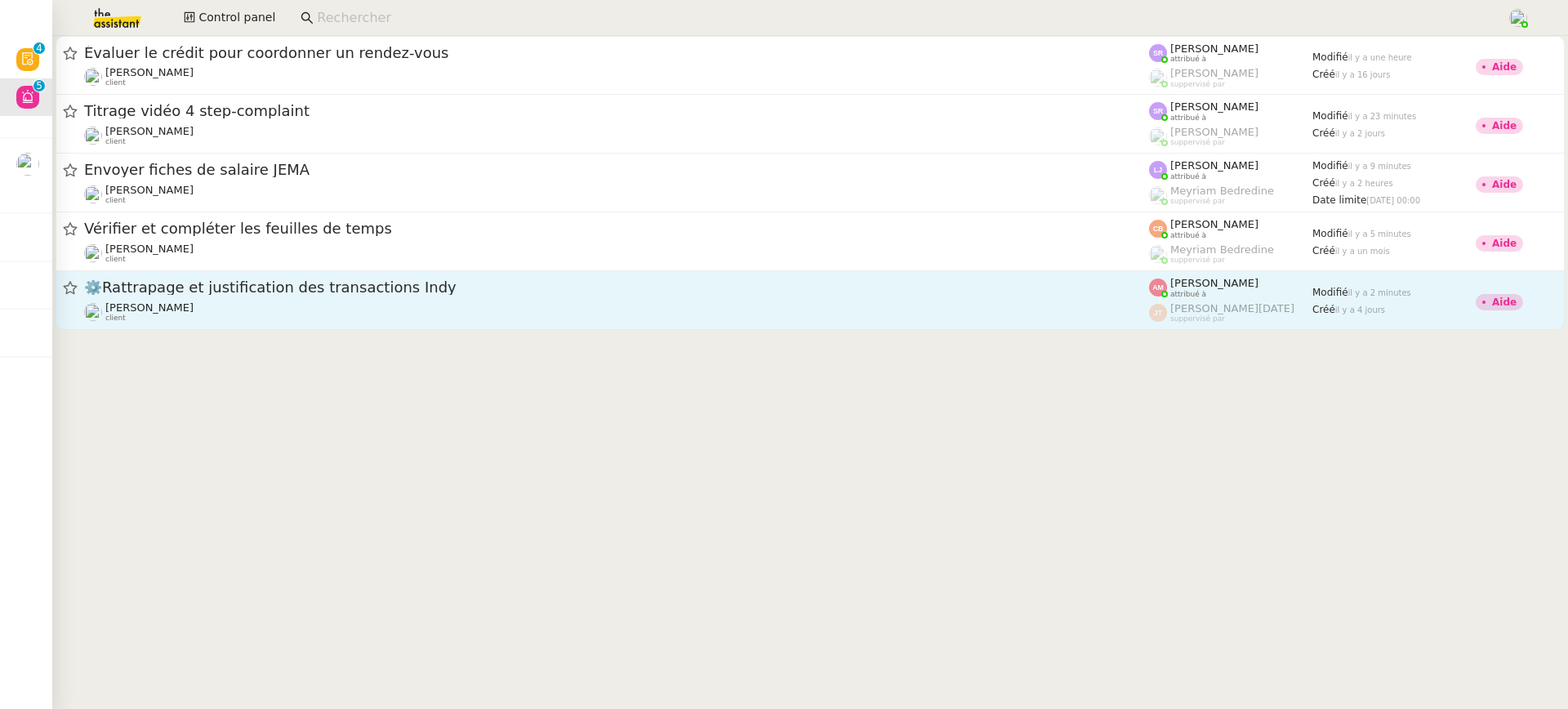
click at [217, 312] on div "Emile Kratiroff client" at bounding box center [617, 312] width 1065 height 21
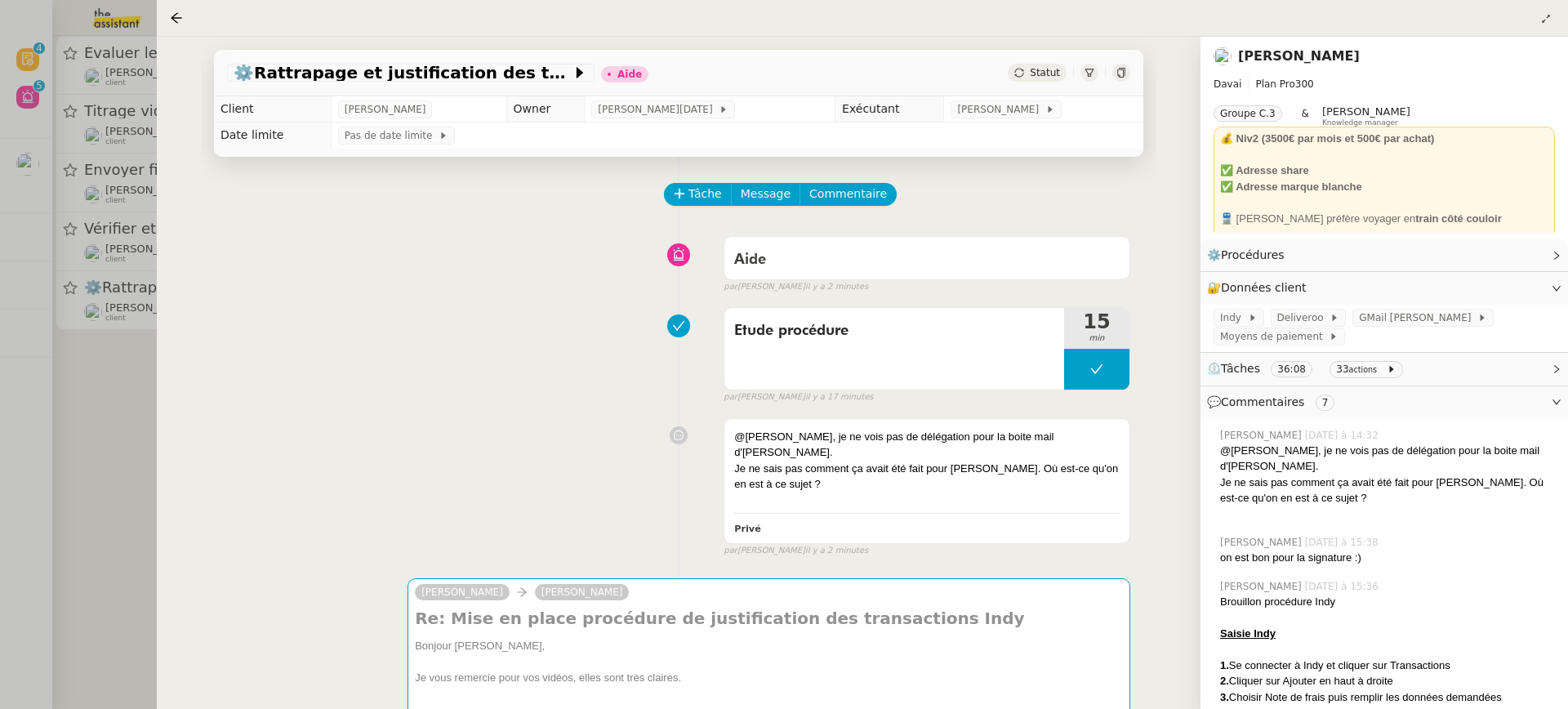
click at [119, 157] on div at bounding box center [784, 354] width 1568 height 709
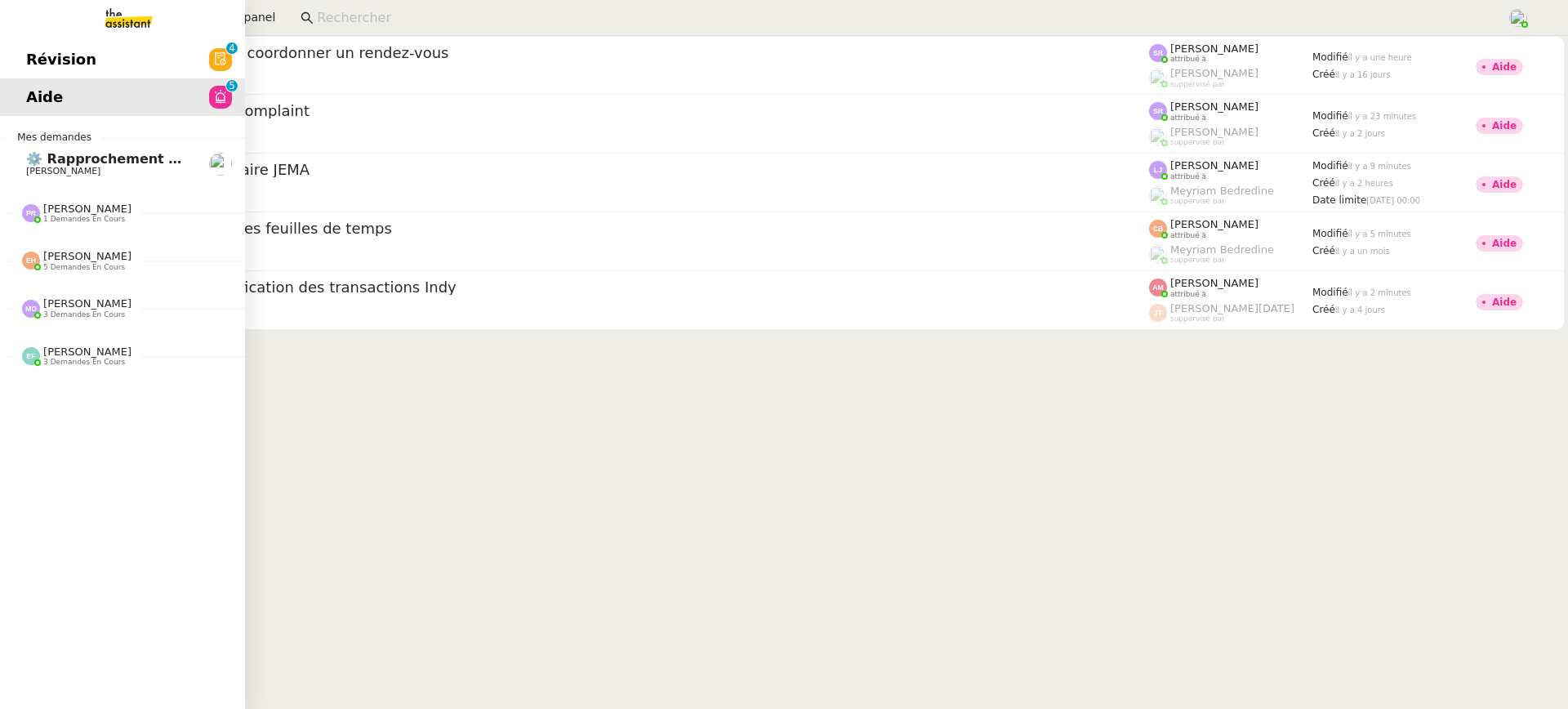
click at [27, 41] on link "Révision 0 1 2 3 4 5 6 7 8 9" at bounding box center [123, 60] width 245 height 37
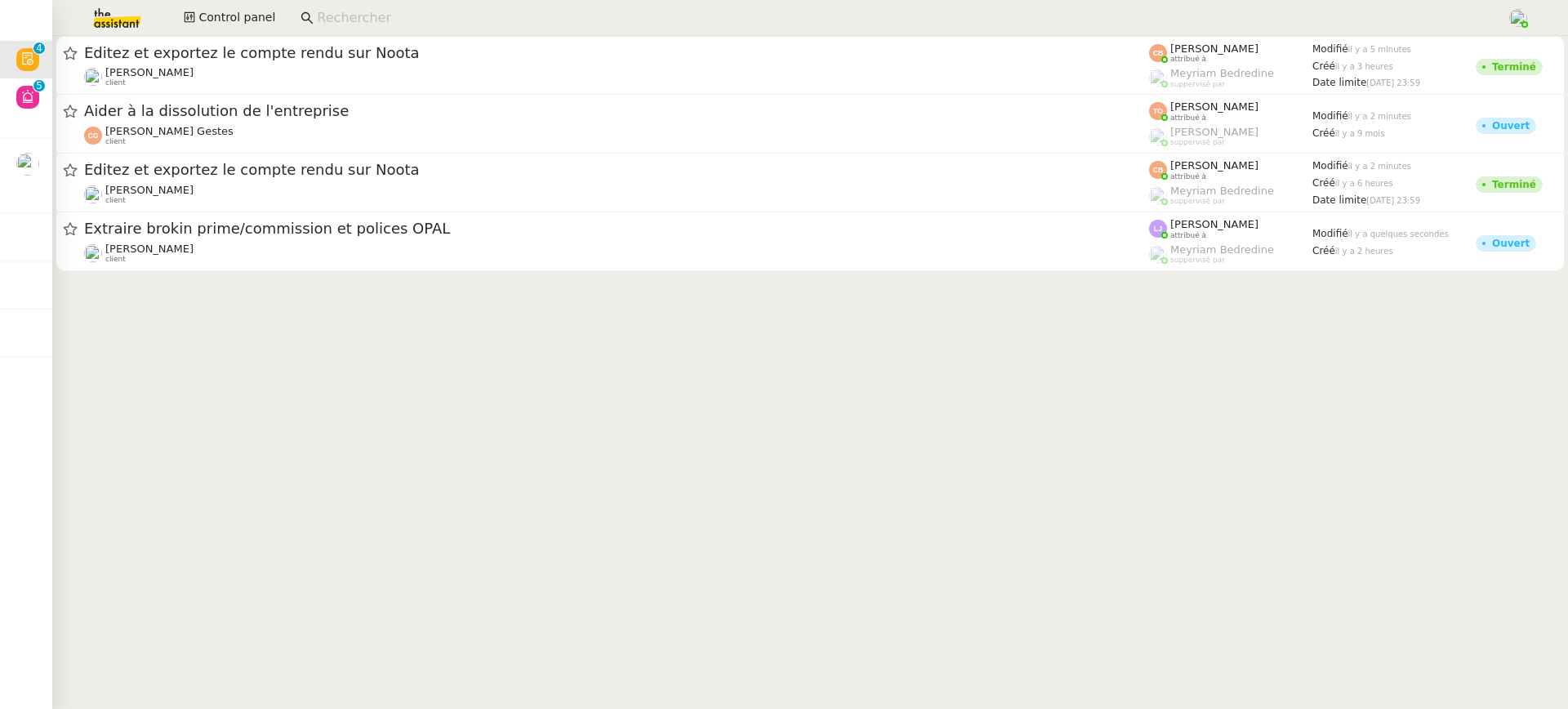
click at [793, 18] on input at bounding box center [903, 19] width 1173 height 22
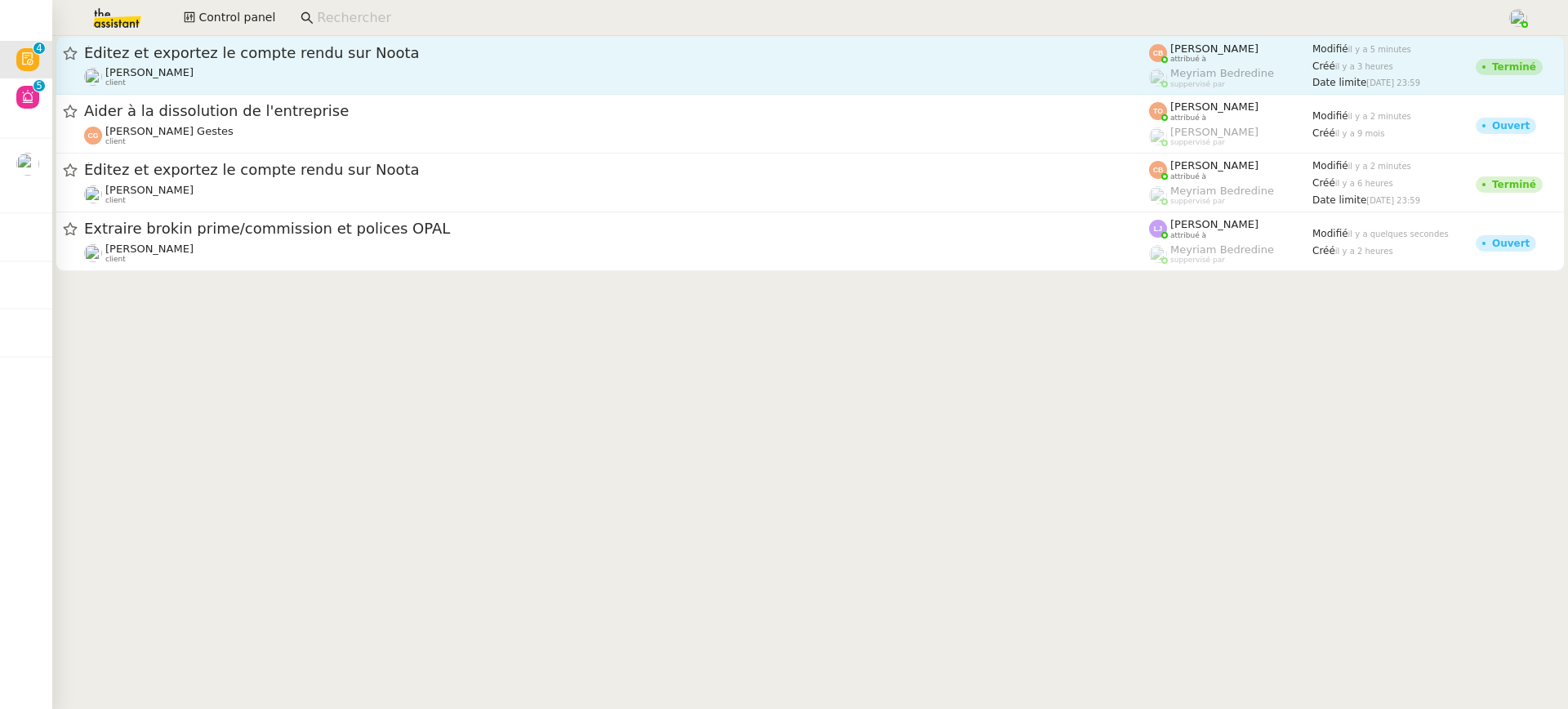
click at [810, 56] on span "Éditez et exportez le compte rendu sur Noota" at bounding box center [617, 53] width 1065 height 14
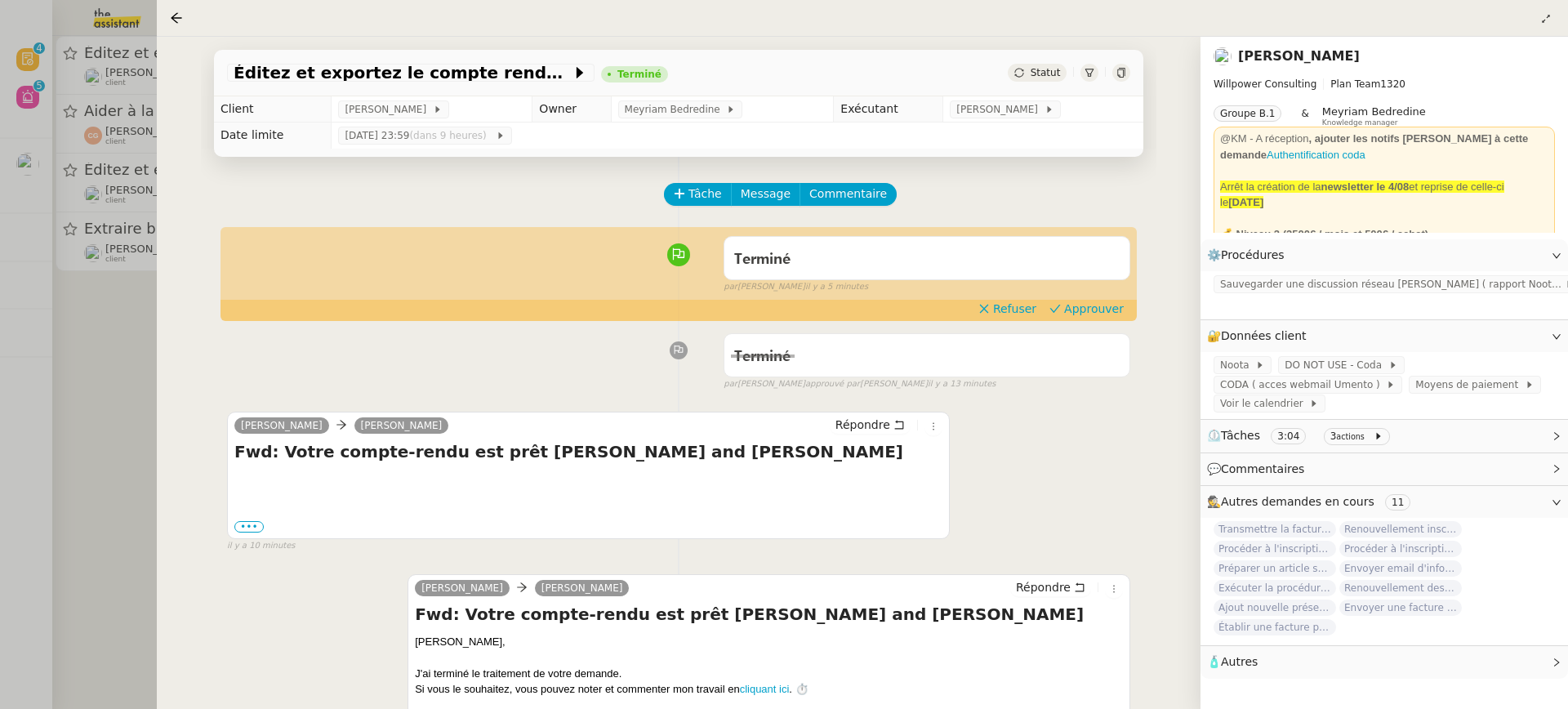
click at [1088, 326] on div "Terminé false par Coralie B. approuvé par Coralie B. il y a 13 minutes" at bounding box center [679, 358] width 904 height 66
click at [1089, 316] on span "Approuver" at bounding box center [1094, 308] width 60 height 16
click at [133, 143] on div at bounding box center [784, 354] width 1568 height 709
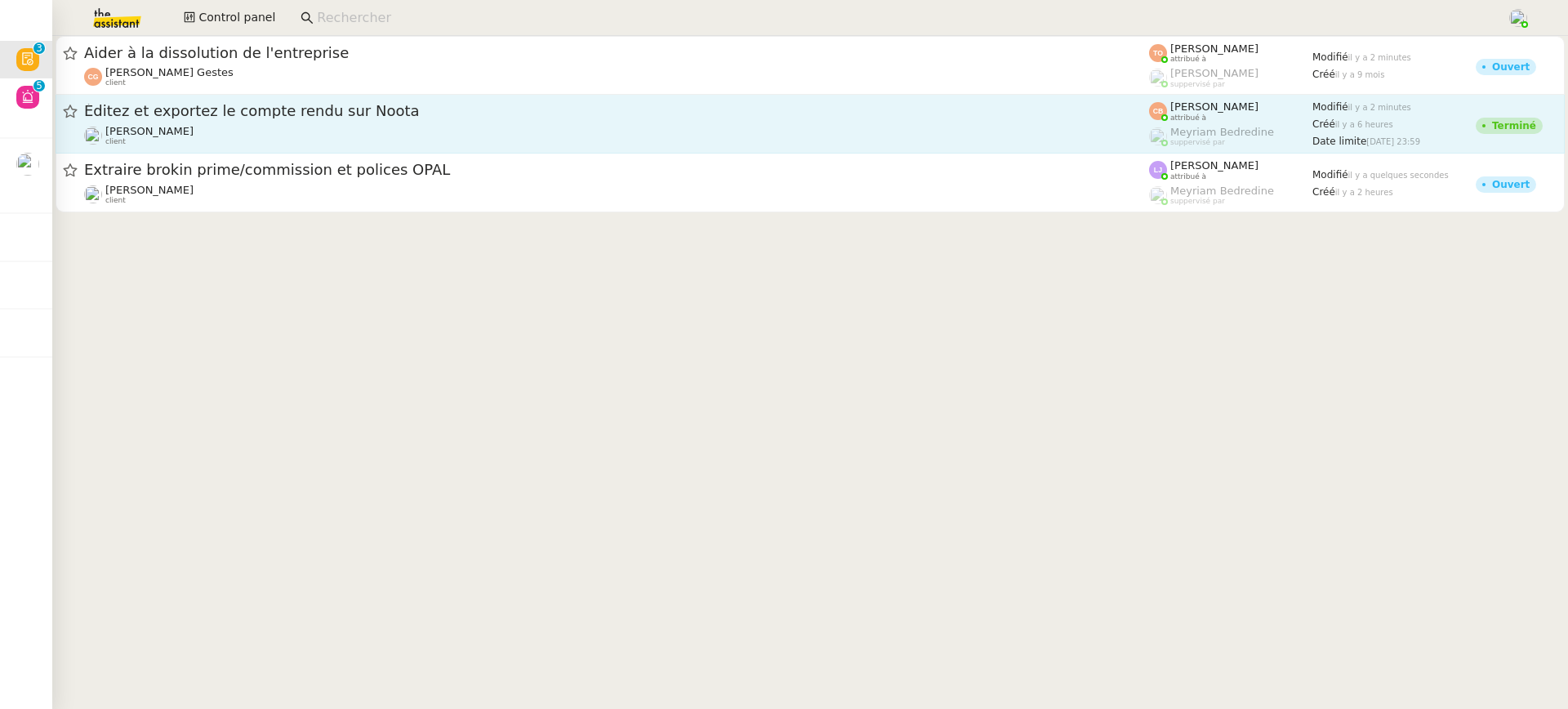
click at [480, 117] on span "Éditez et exportez le compte rendu sur Noota" at bounding box center [617, 111] width 1065 height 14
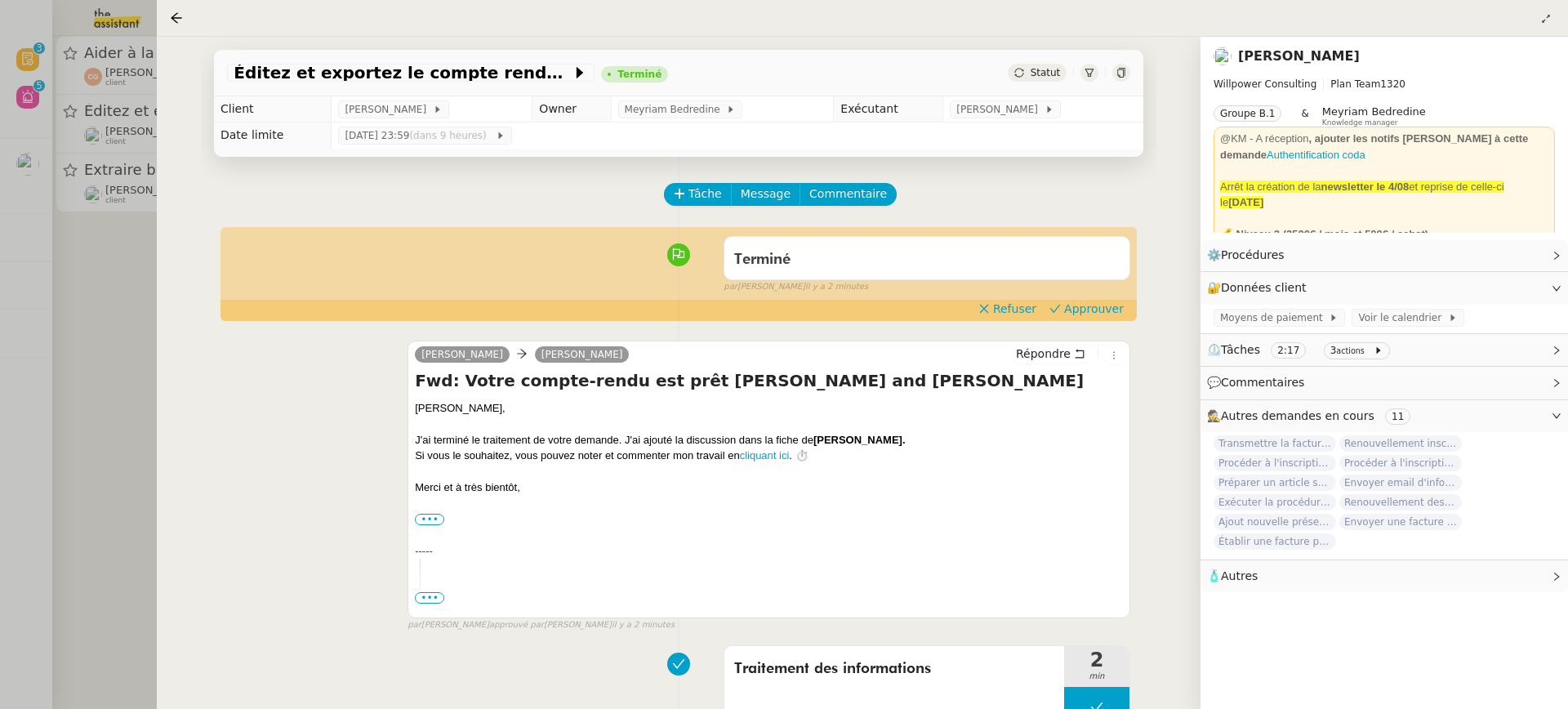
click at [1075, 294] on div "Terminé false par Coralie B. il y a 2 minutes" at bounding box center [679, 261] width 904 height 66
click at [1079, 312] on span "Approuver" at bounding box center [1094, 308] width 60 height 16
click at [86, 158] on div at bounding box center [784, 354] width 1568 height 709
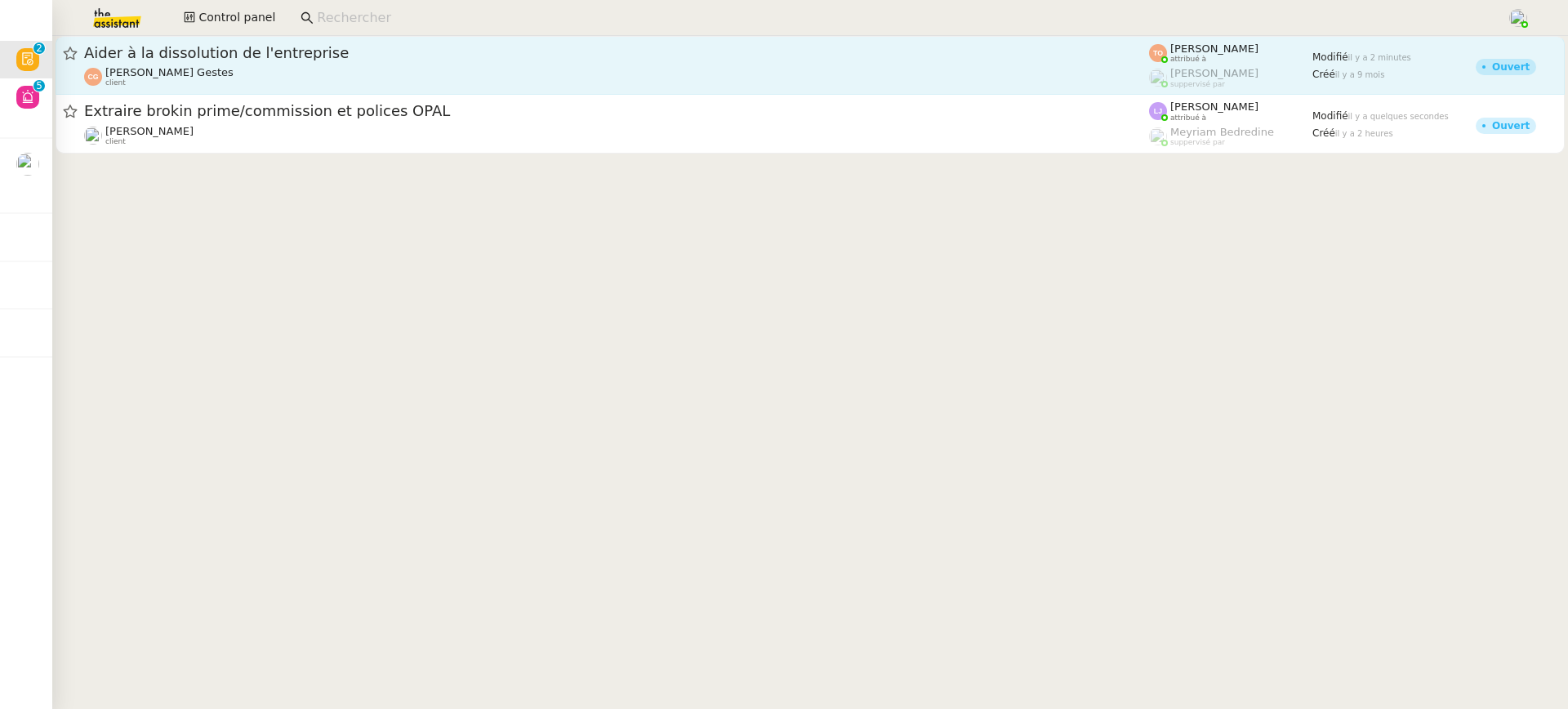
click at [297, 83] on div "Cédric Gestes client" at bounding box center [617, 77] width 1065 height 21
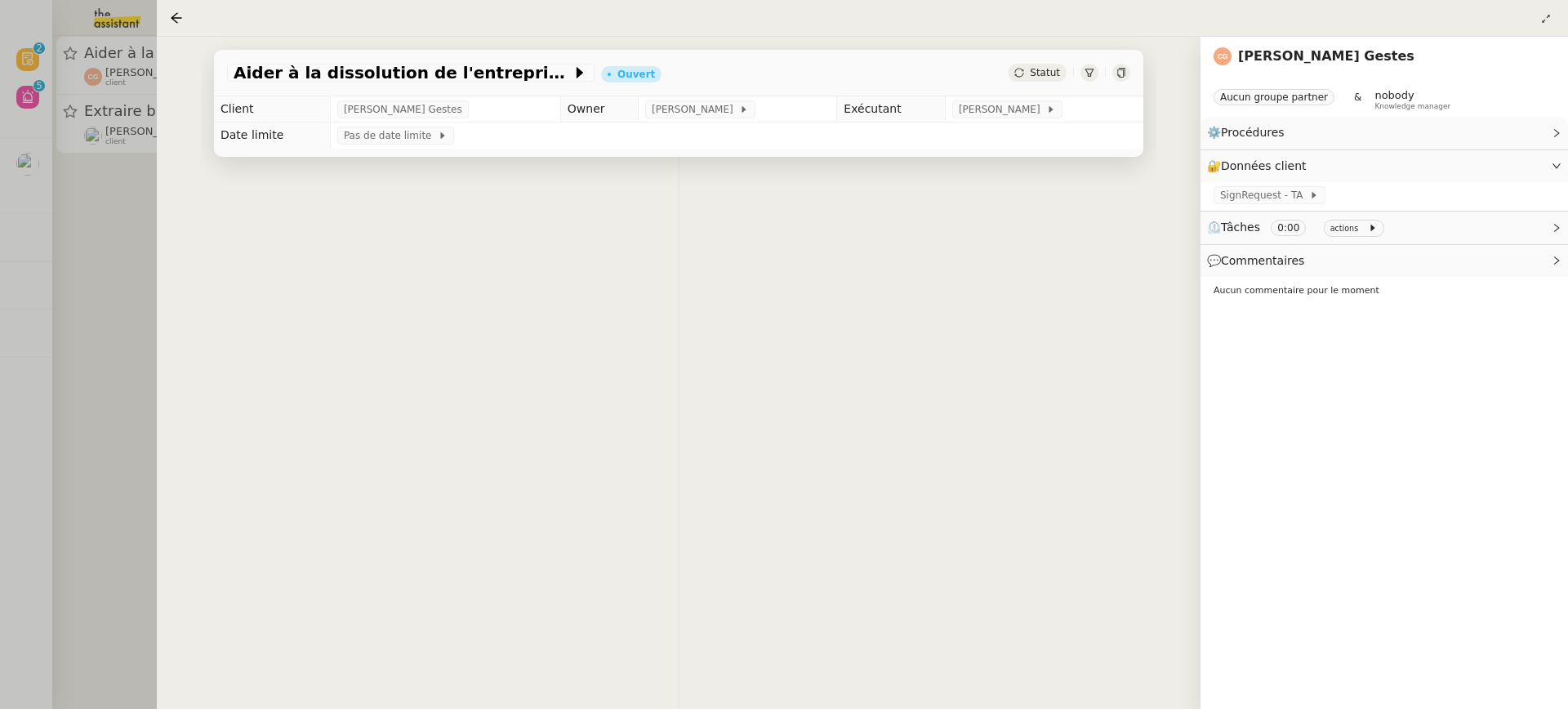
scroll to position [55, 0]
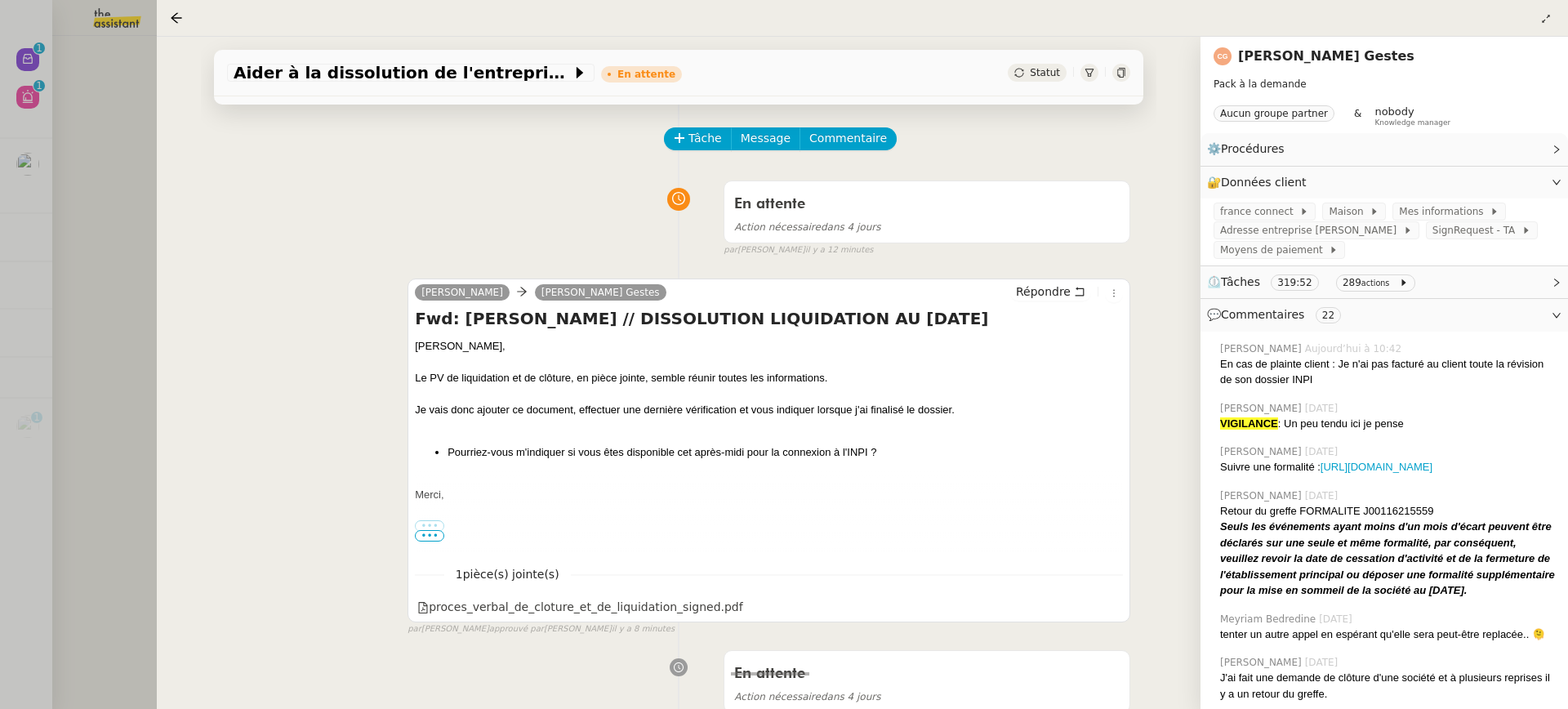
click at [112, 85] on div at bounding box center [784, 354] width 1568 height 709
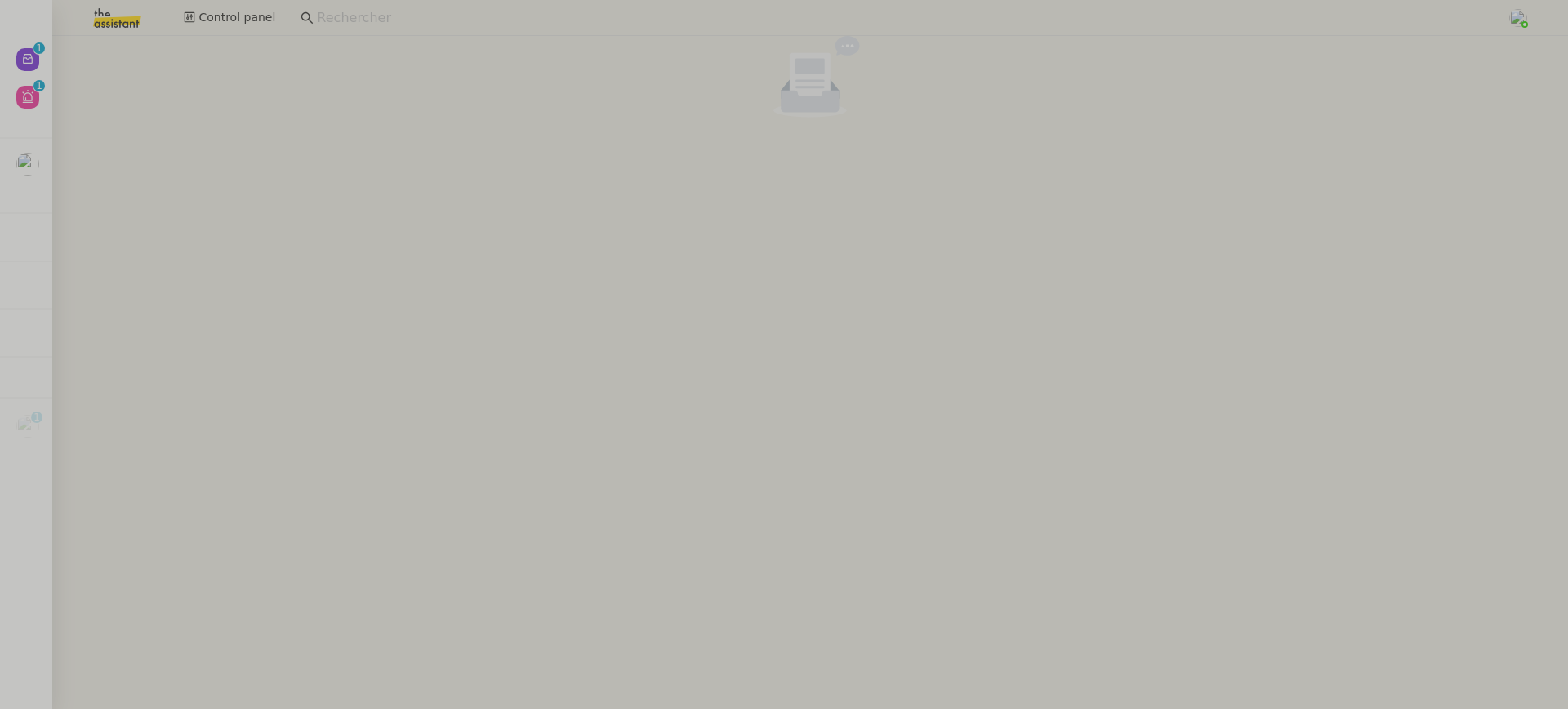
click at [31, 37] on div "Nouveau 0 1 2 3 4 5 6 7 8 9 Aide 0 1 2 3 4 5 6 7 8 9 Mes demandes ⚙️ Rapprochem…" at bounding box center [26, 372] width 52 height 673
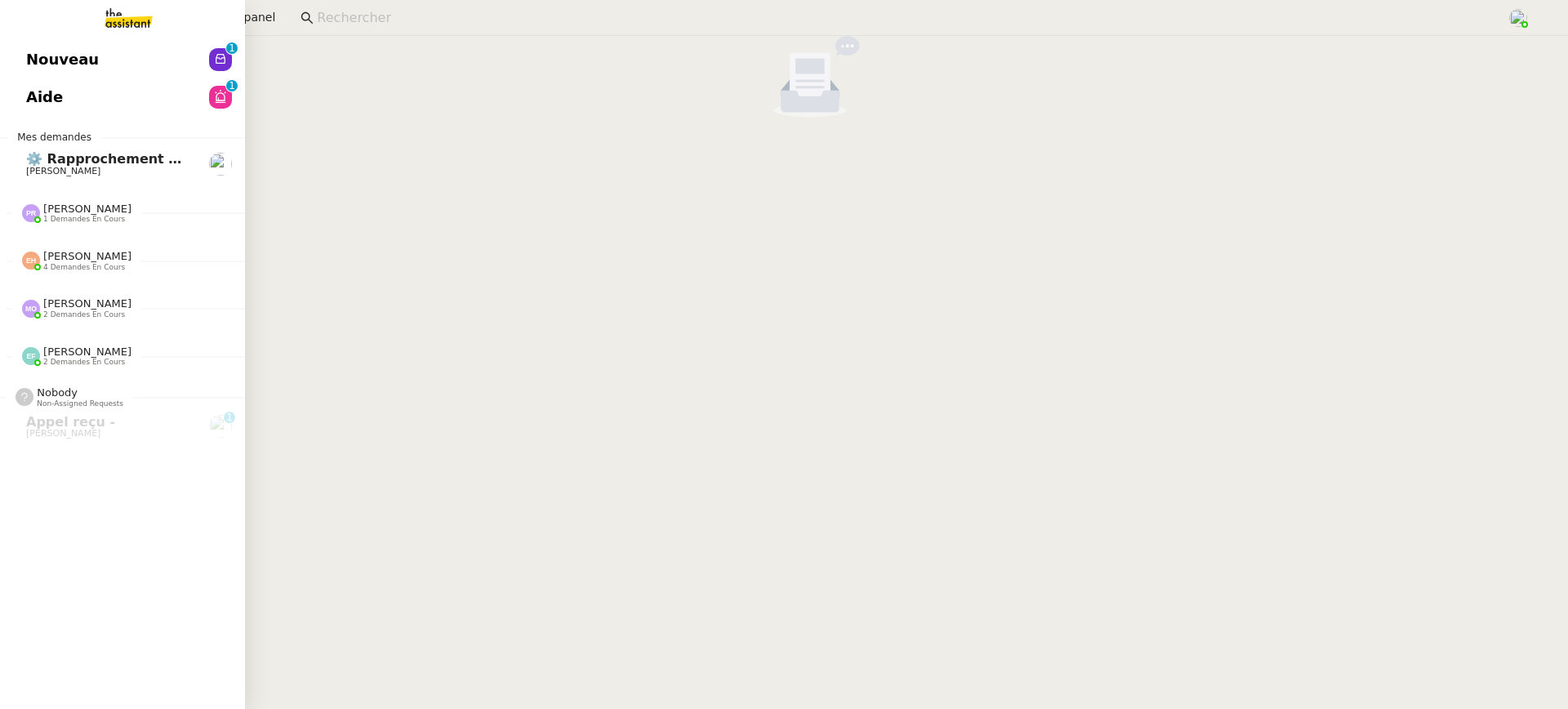
click at [35, 43] on link "Nouveau 0 1 2 3 4 5 6 7 8 9" at bounding box center [123, 60] width 245 height 37
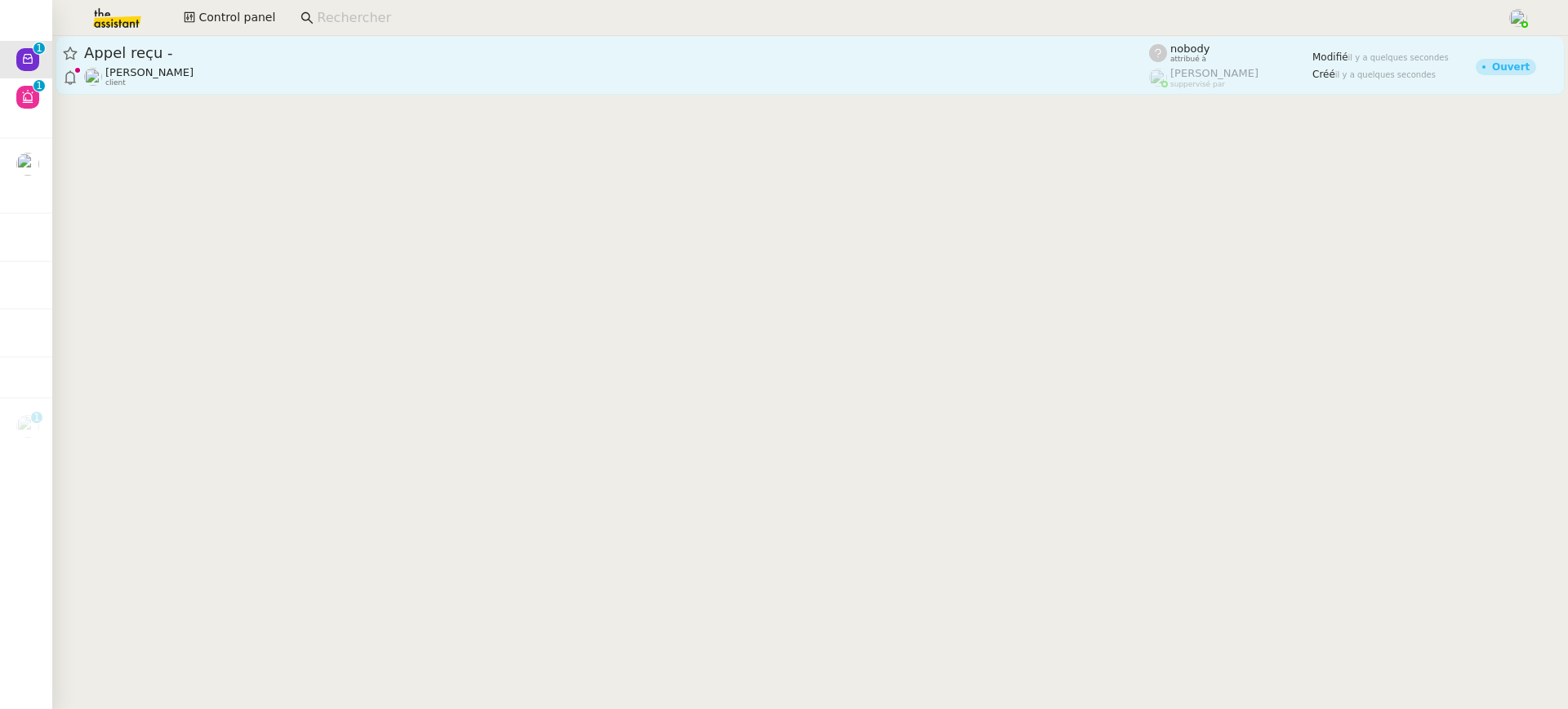
click at [475, 63] on div "Appel reçu - Jeremy DUMONT-FILLON client" at bounding box center [617, 66] width 1065 height 44
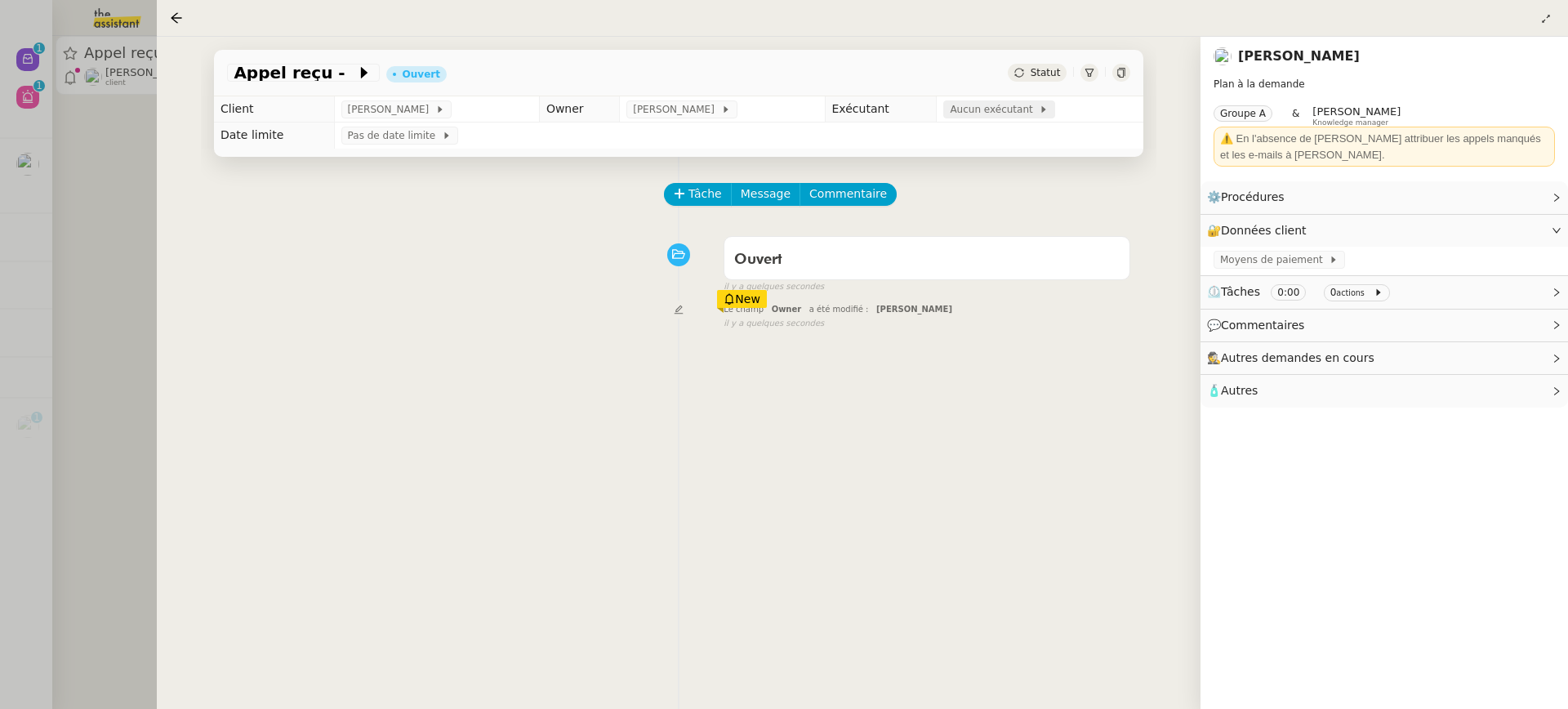
click at [1015, 111] on span "Aucun exécutant" at bounding box center [994, 109] width 89 height 16
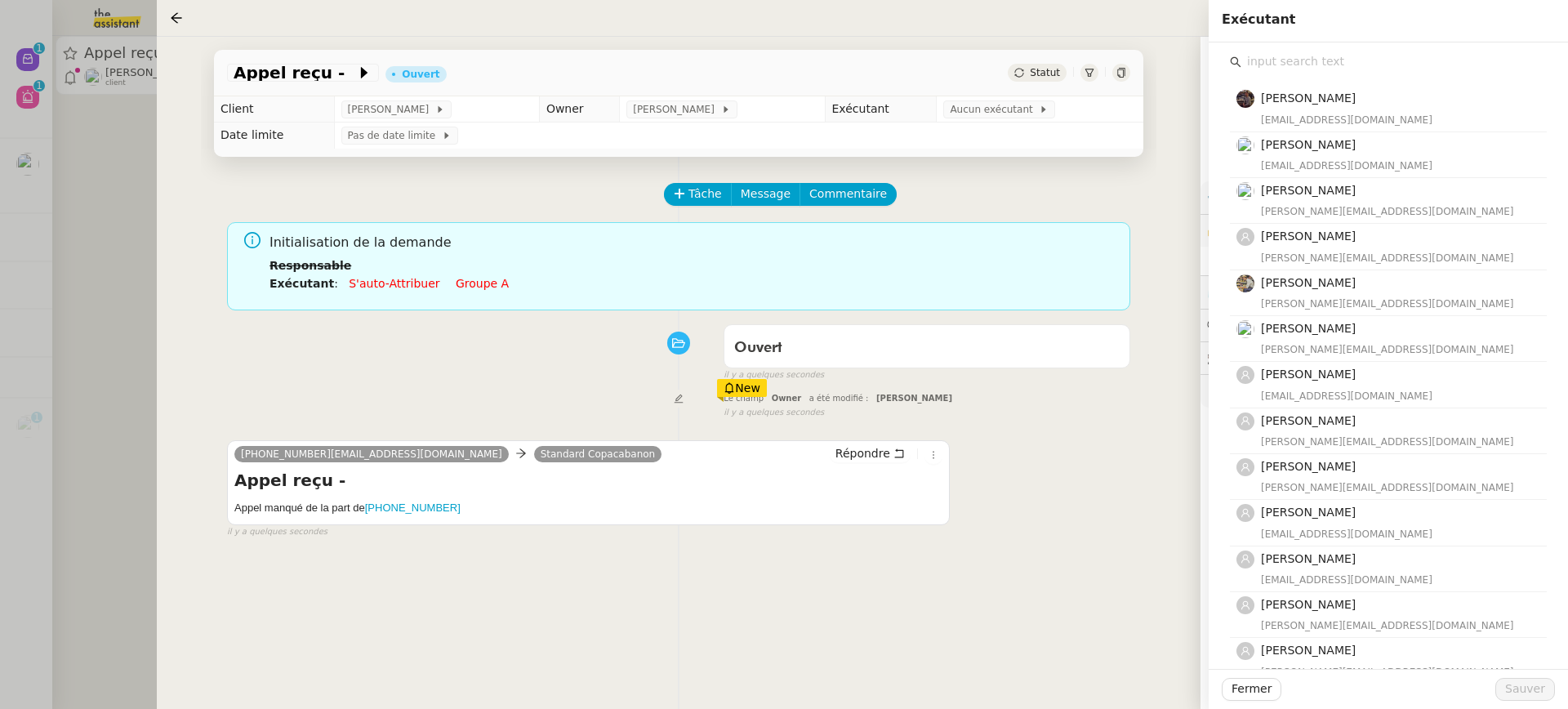
click at [1280, 56] on input "text" at bounding box center [1394, 62] width 305 height 22
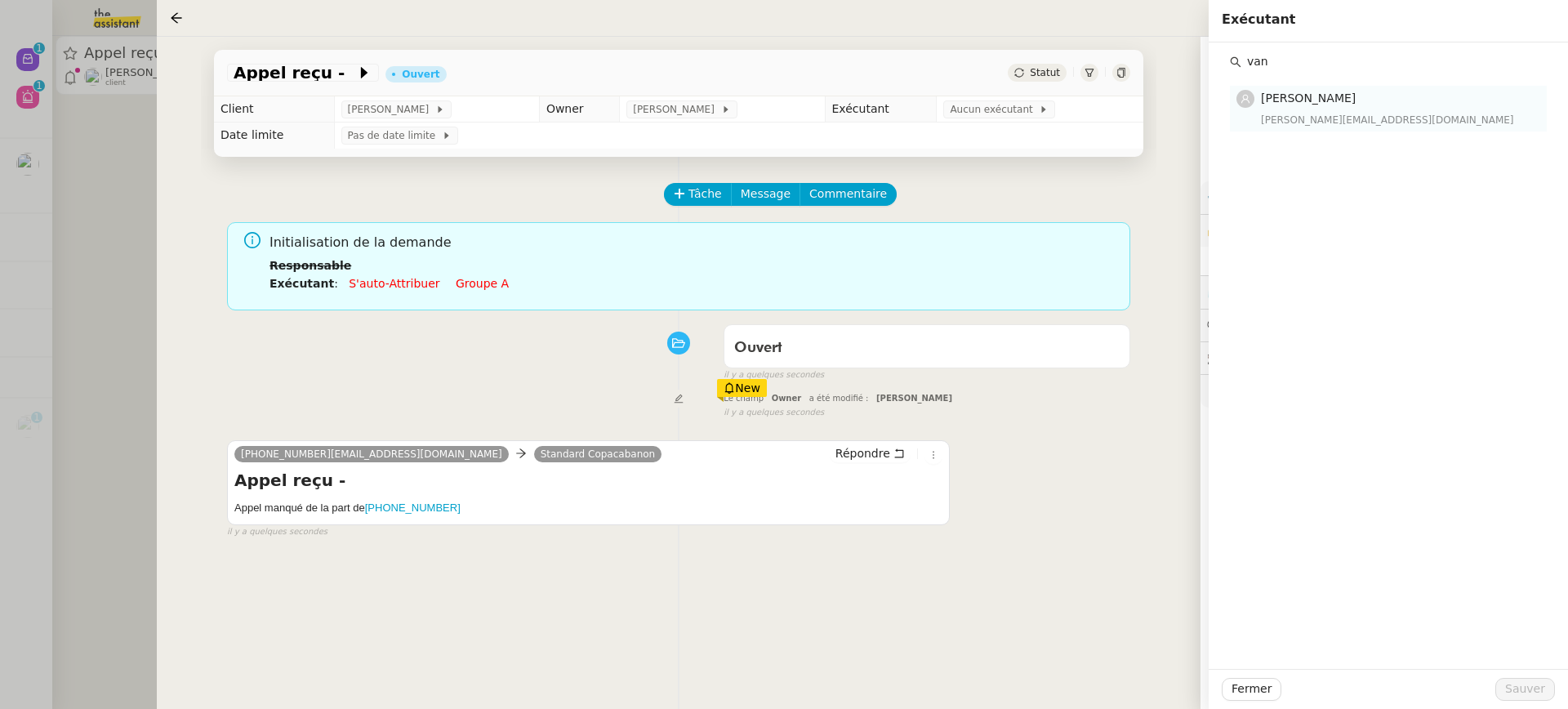
type input "van"
click at [1281, 121] on div "vanessa@team.theassistant.com" at bounding box center [1399, 120] width 276 height 16
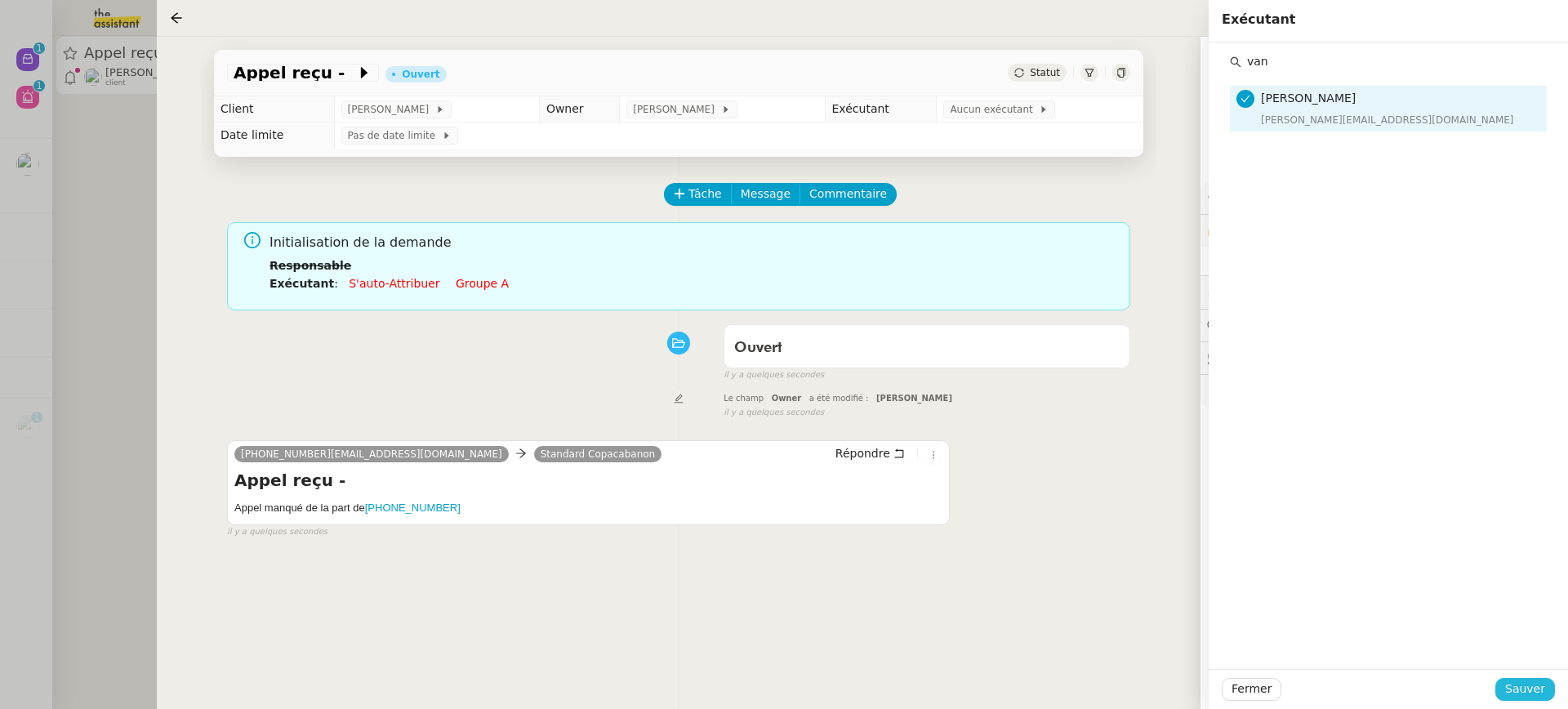
click at [1526, 687] on span "Sauver" at bounding box center [1525, 689] width 40 height 19
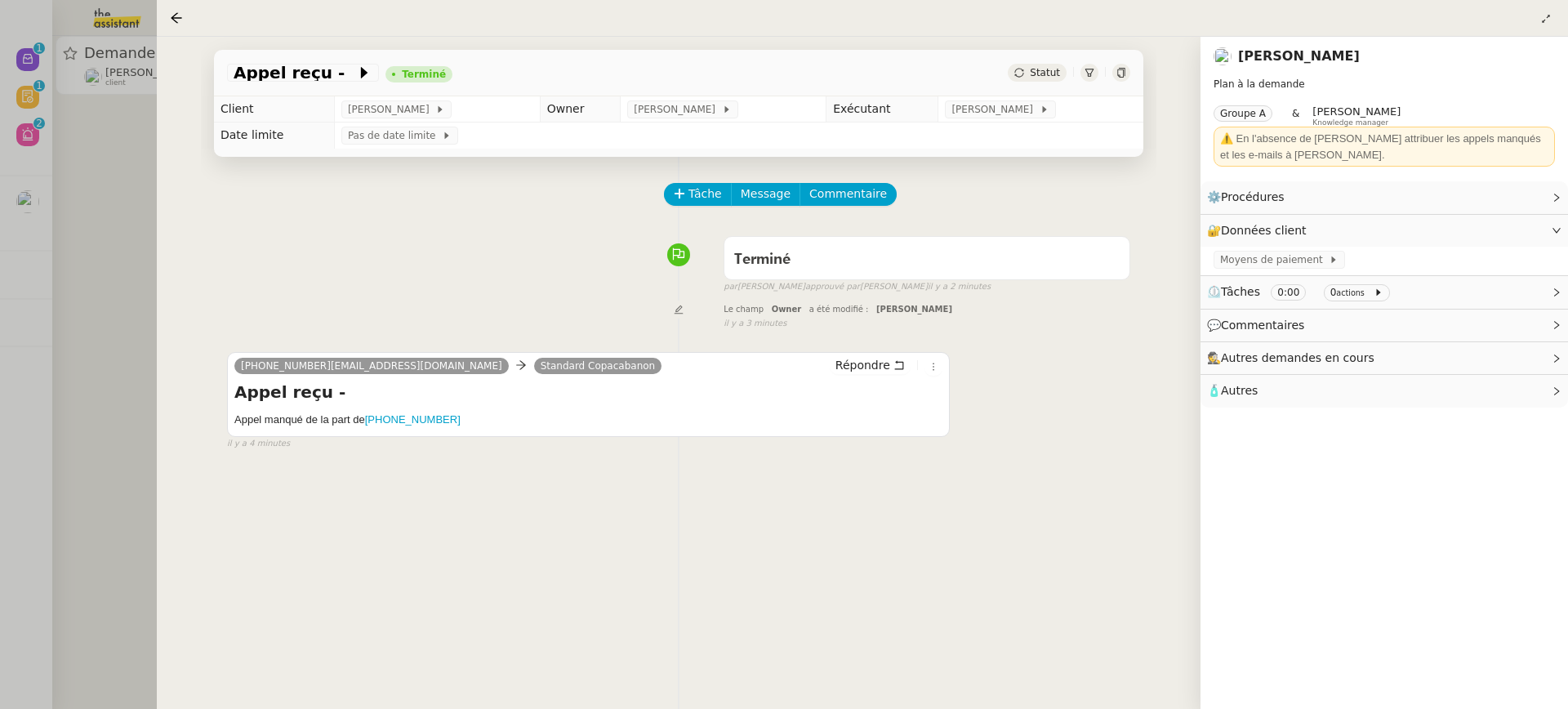
click at [142, 184] on div at bounding box center [784, 354] width 1568 height 709
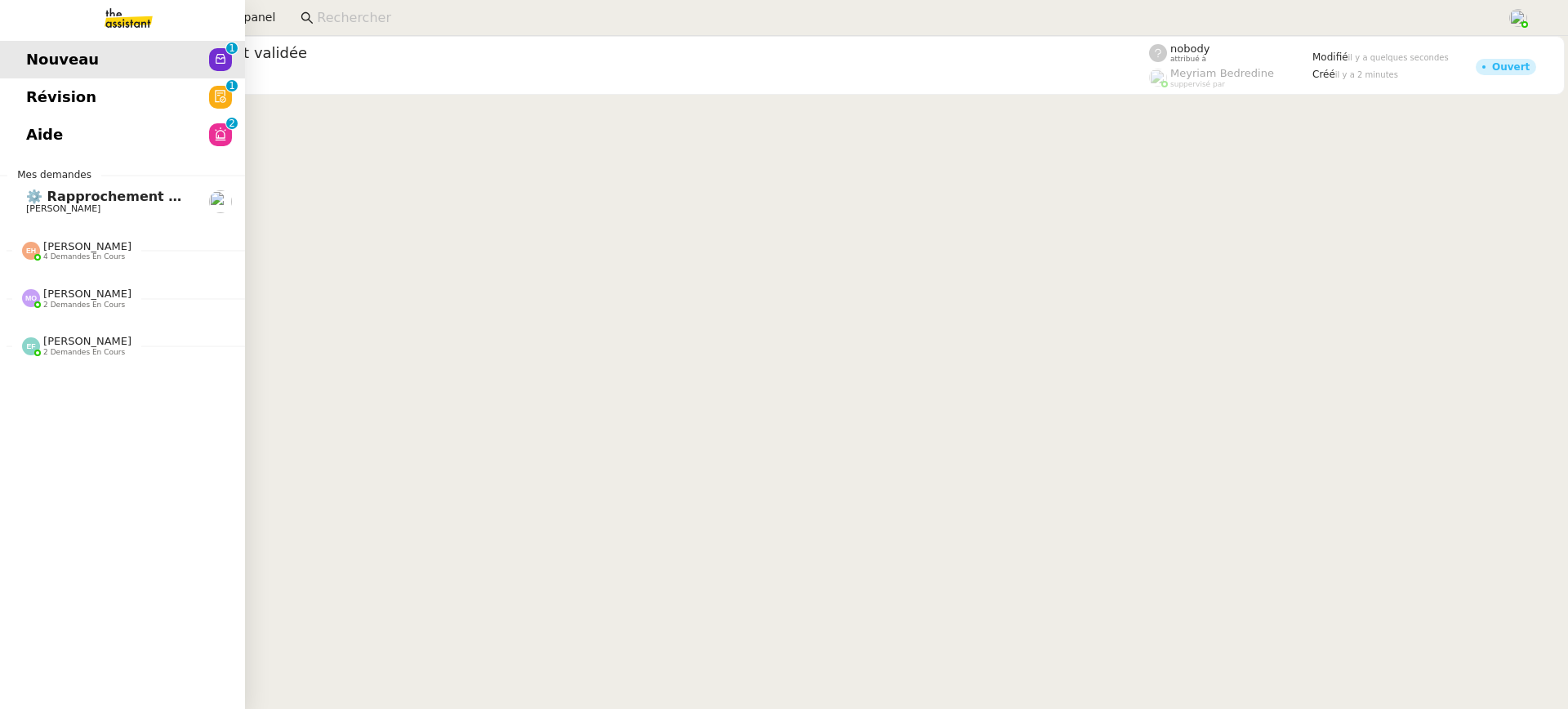
click at [21, 134] on link "Aide 0 1 2 3 4 5 6 7 8 9" at bounding box center [123, 134] width 245 height 37
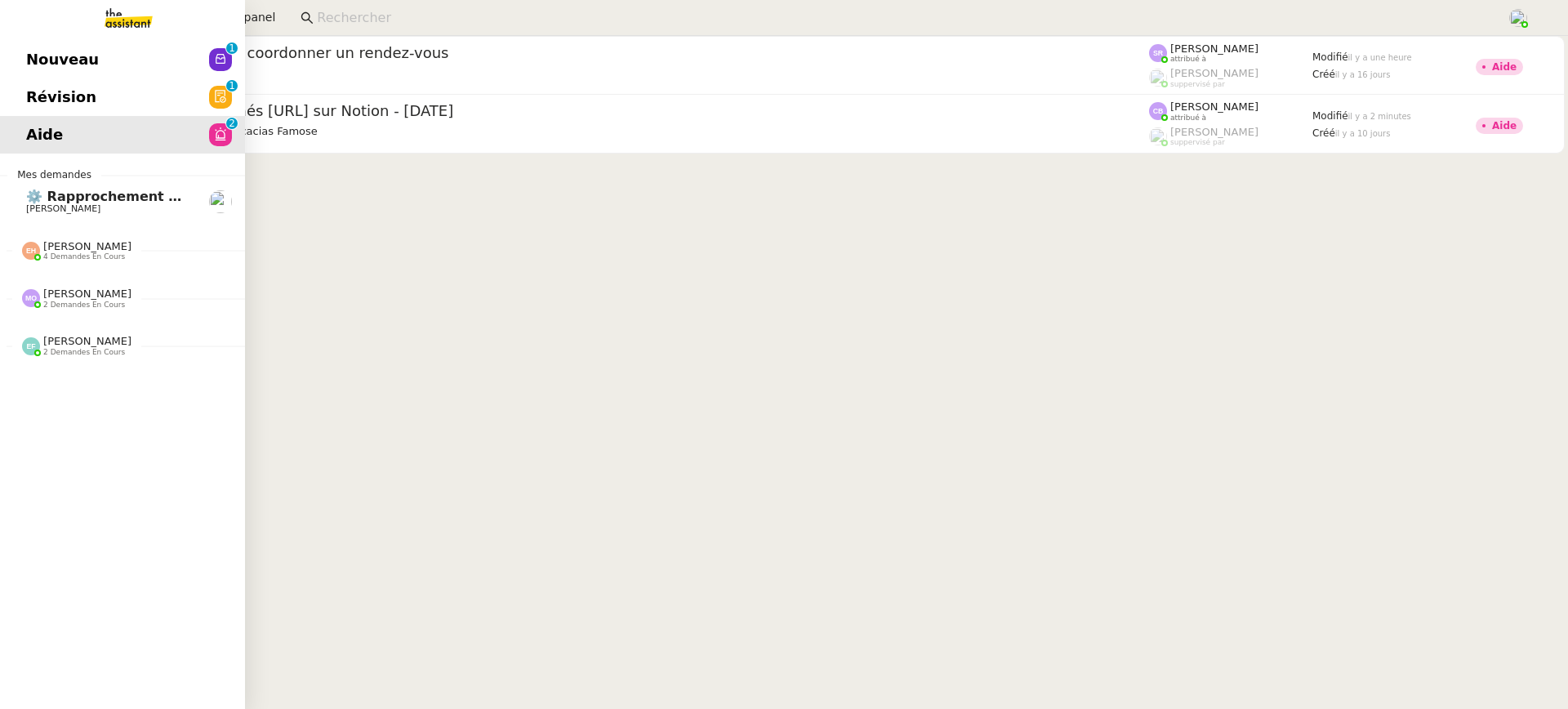
click at [39, 100] on span "Révision" at bounding box center [61, 97] width 71 height 25
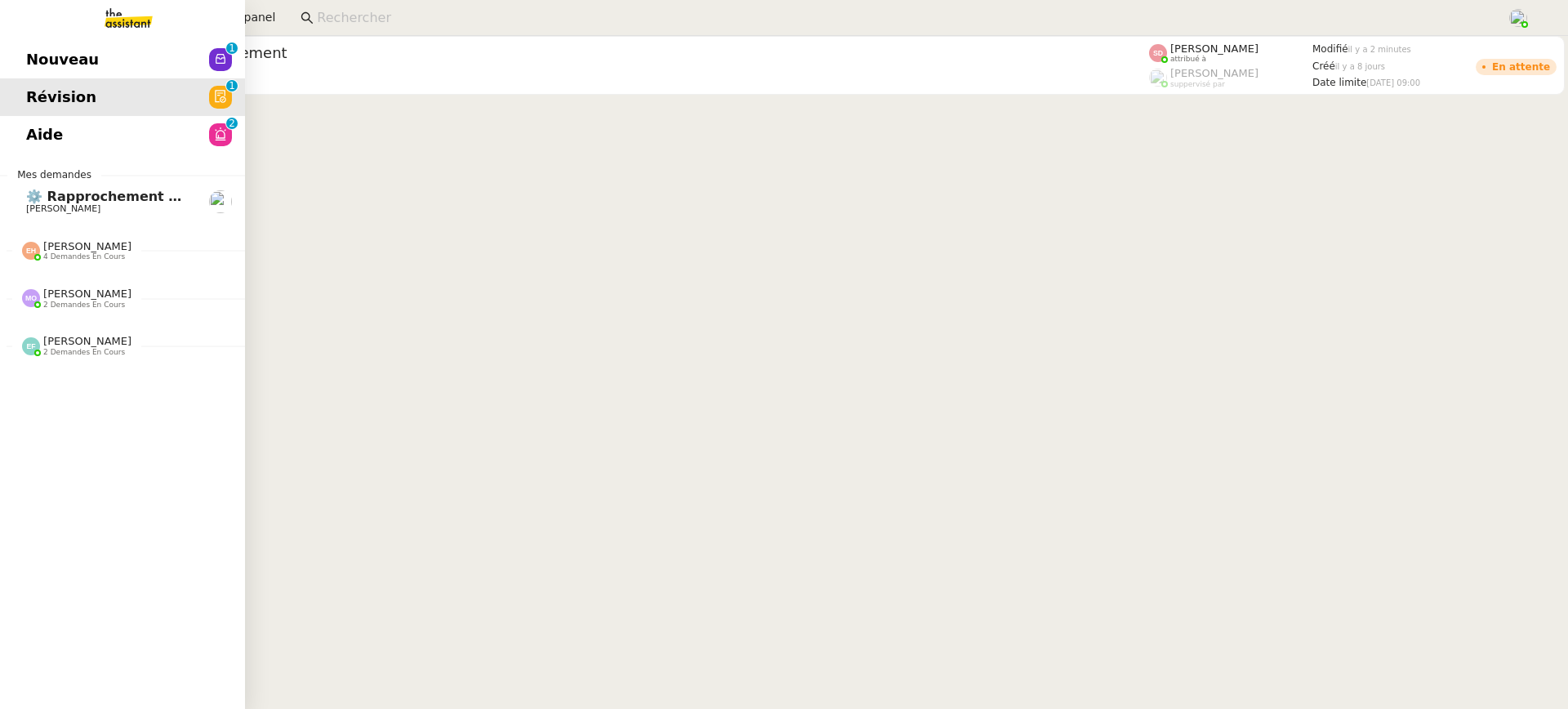
click at [47, 51] on span "Nouveau" at bounding box center [62, 60] width 72 height 25
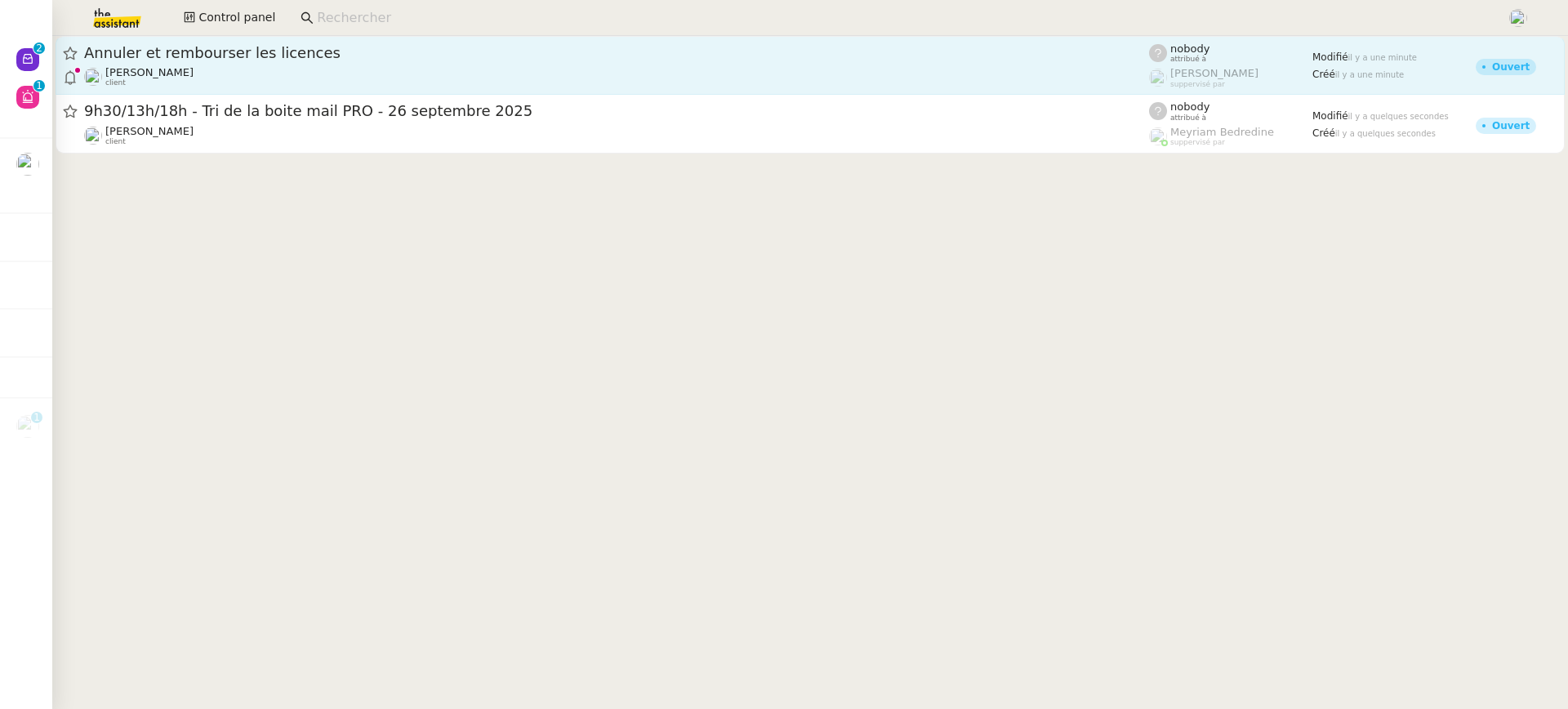
click at [616, 65] on div "Annuler et rembourser les licences Gabrielle Tavernier client" at bounding box center [617, 66] width 1065 height 44
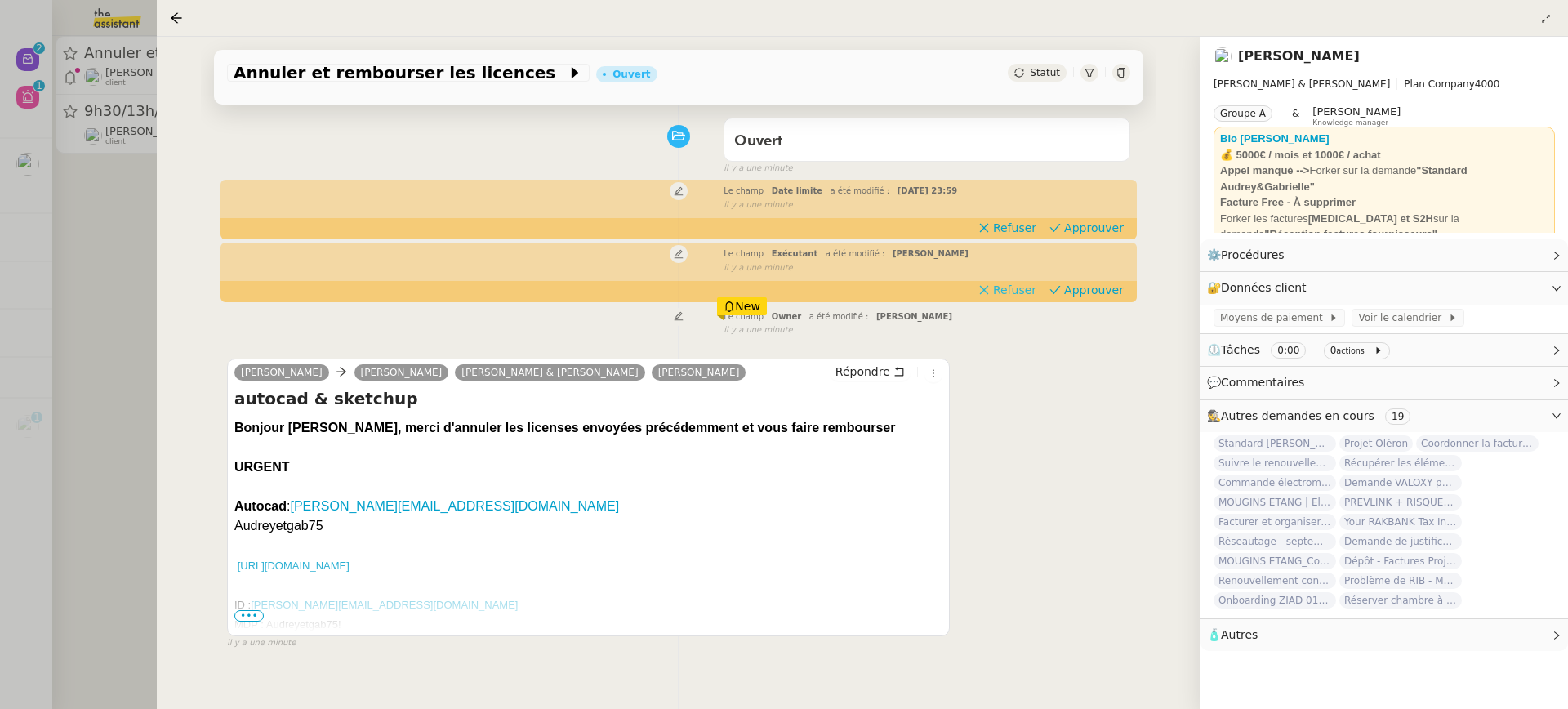
scroll to position [100, 0]
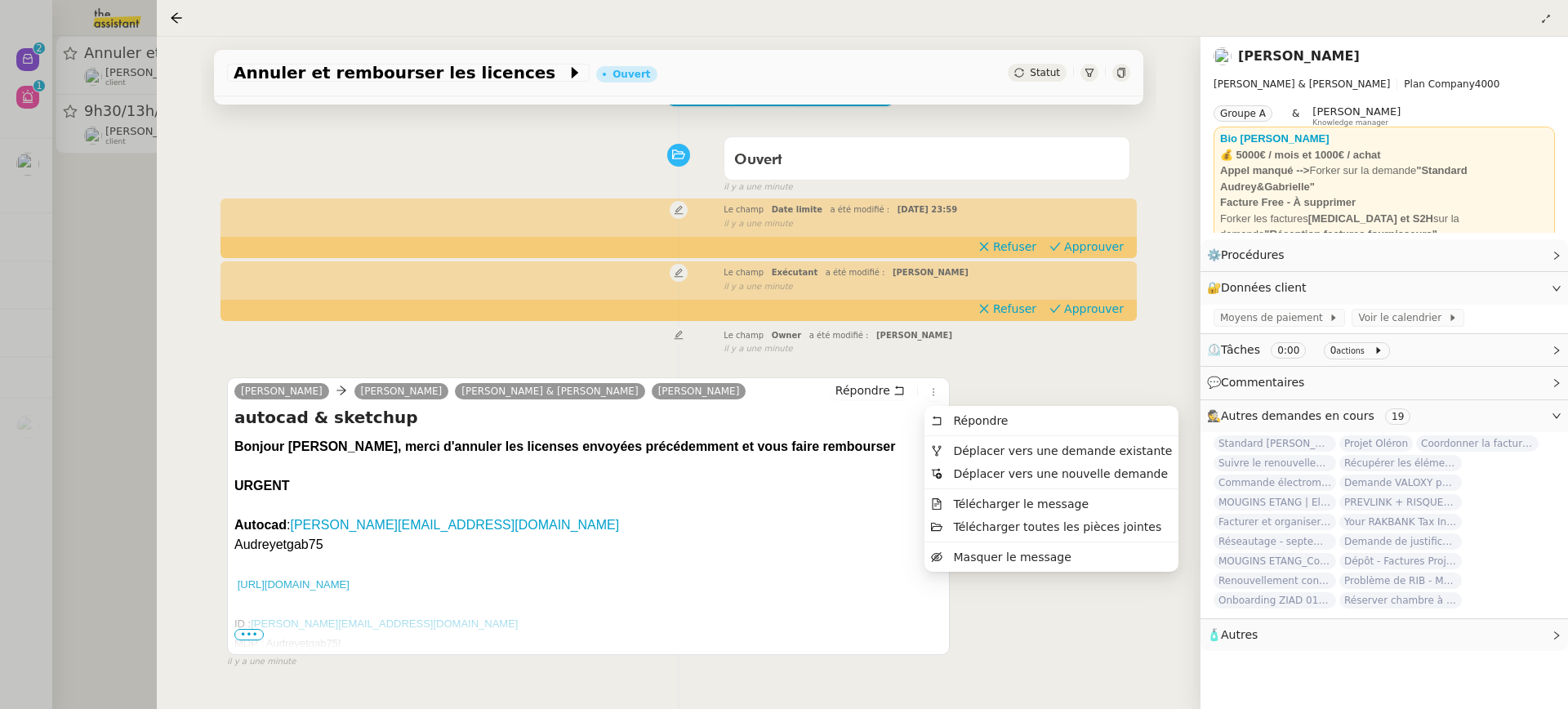
click at [983, 437] on ul "Répondre Déplacer vers une demande existante Déplacer vers une nouvelle demande…" at bounding box center [1052, 489] width 254 height 166
click at [983, 439] on li "Déplacer vers une demande existante" at bounding box center [1052, 450] width 254 height 23
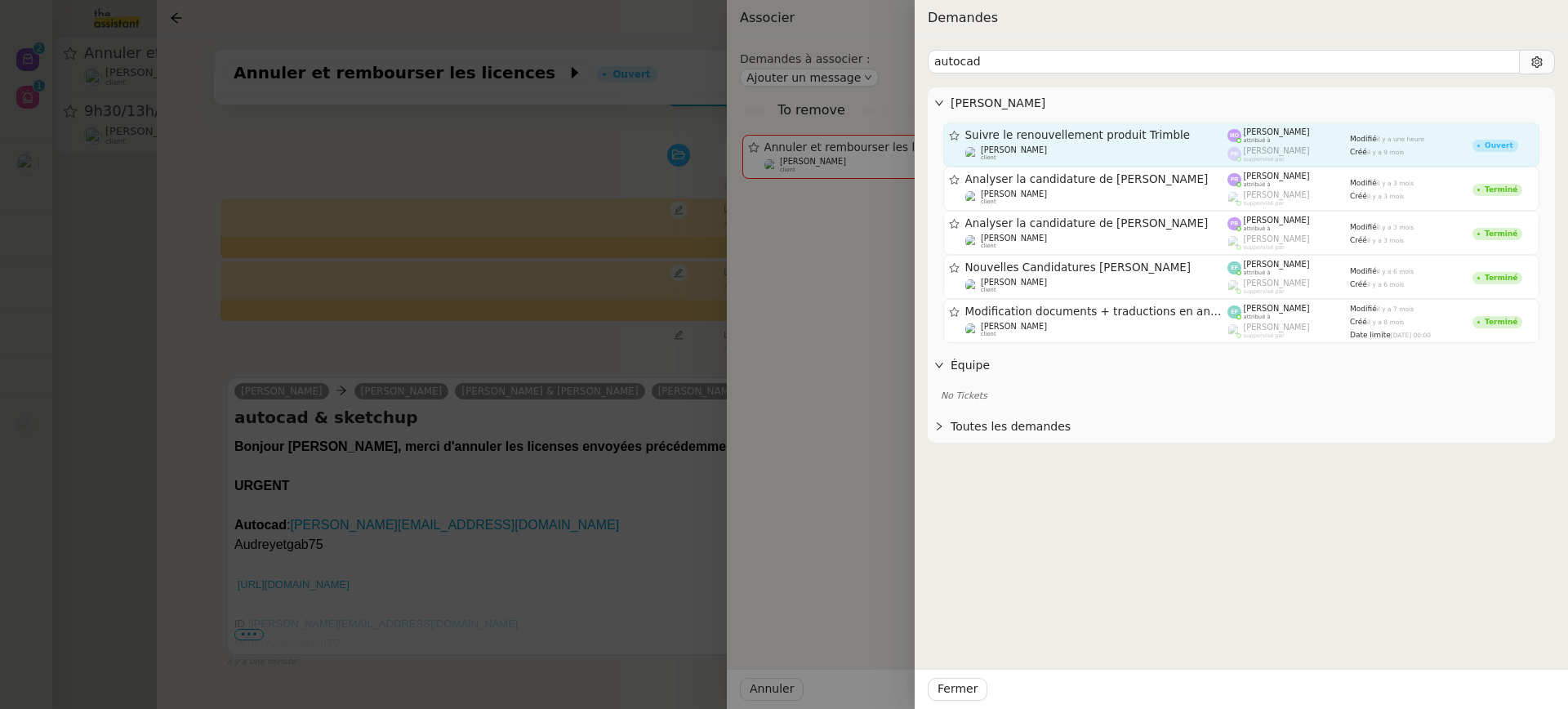
type input "autocad"
click at [1278, 138] on div "Marie Orsoni attribué à" at bounding box center [1277, 135] width 66 height 16
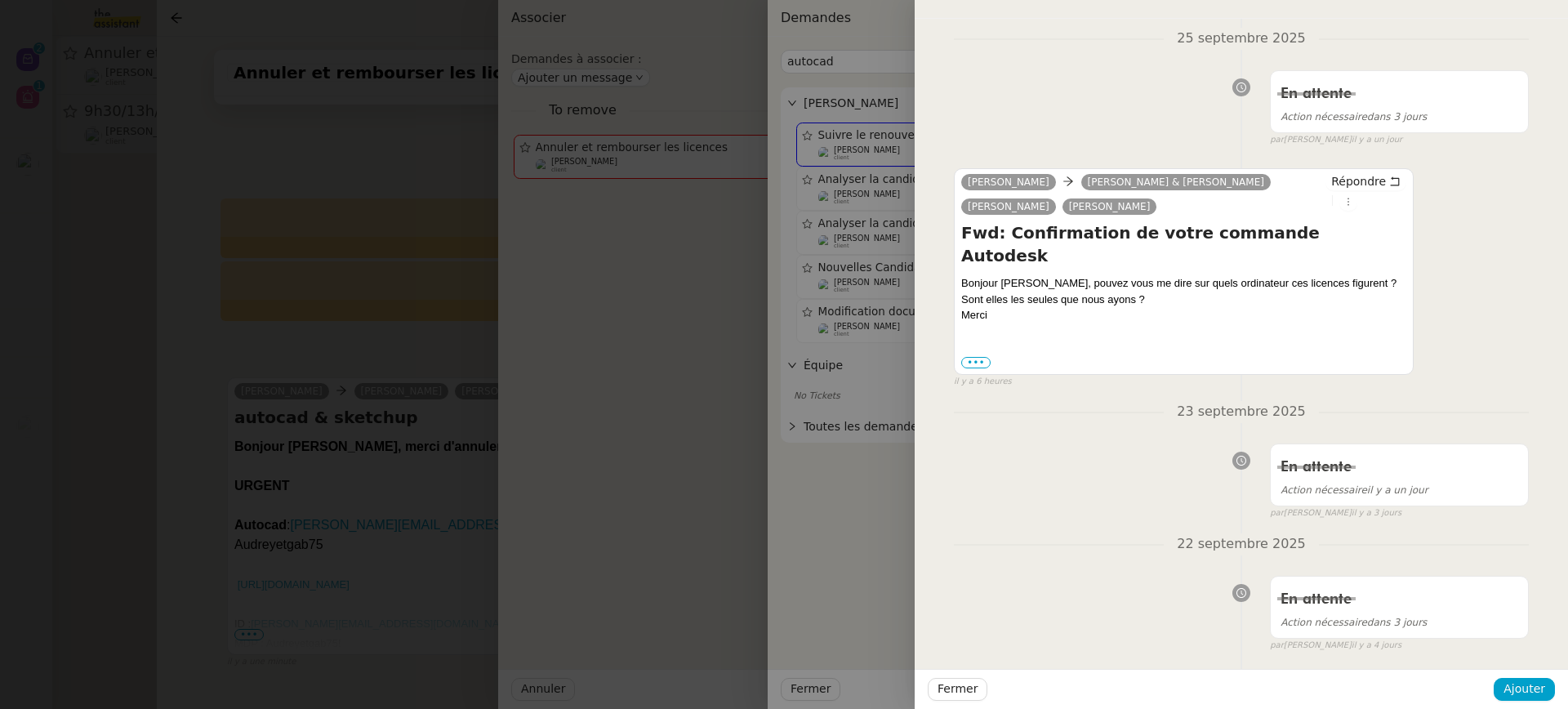
scroll to position [1174, 0]
click at [1531, 689] on span "Ajouter" at bounding box center [1524, 689] width 42 height 19
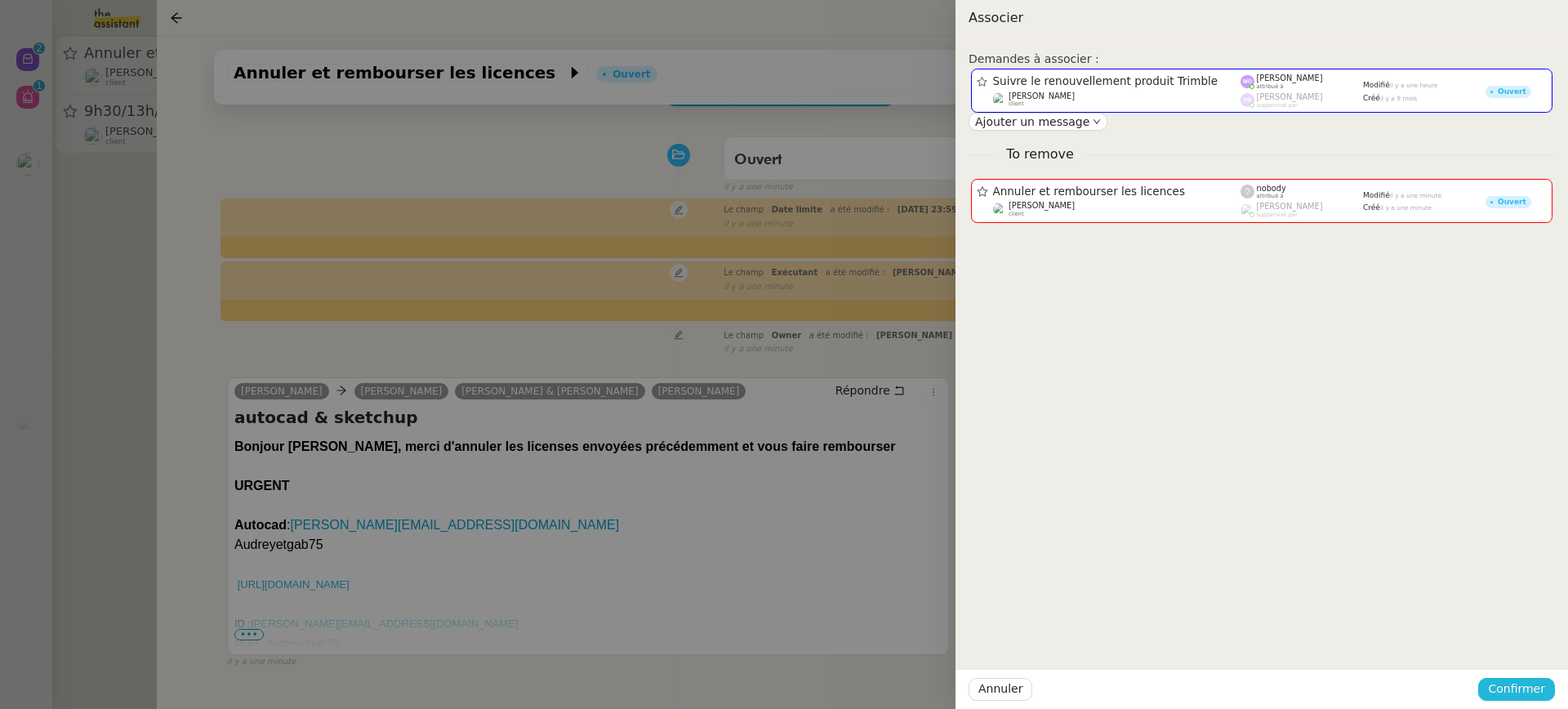
click at [1531, 689] on span "Confirmer" at bounding box center [1516, 689] width 57 height 19
click at [1518, 637] on div "Annuler Ajouter" at bounding box center [1485, 646] width 118 height 19
click at [1519, 642] on span "Ajouter" at bounding box center [1518, 645] width 42 height 16
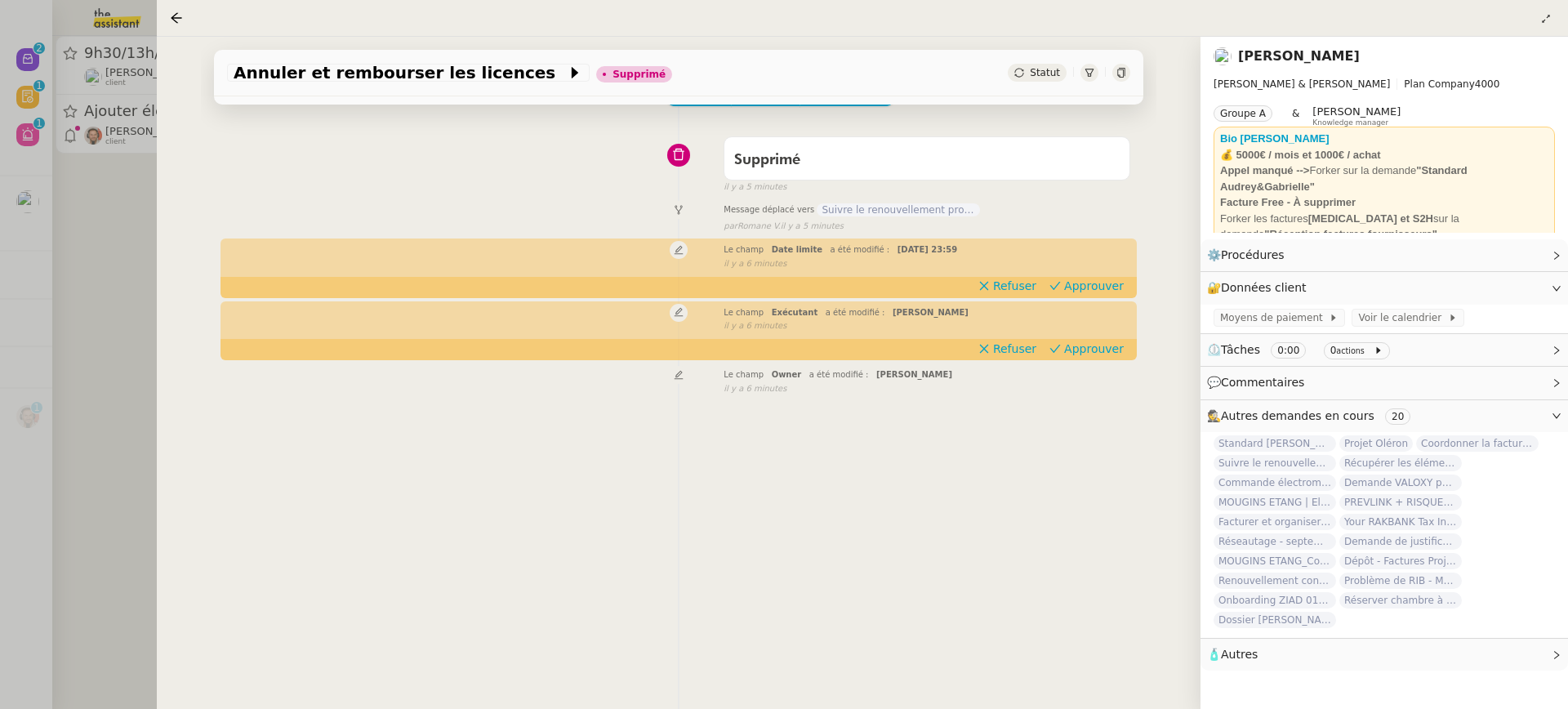
click at [76, 219] on div at bounding box center [784, 354] width 1568 height 709
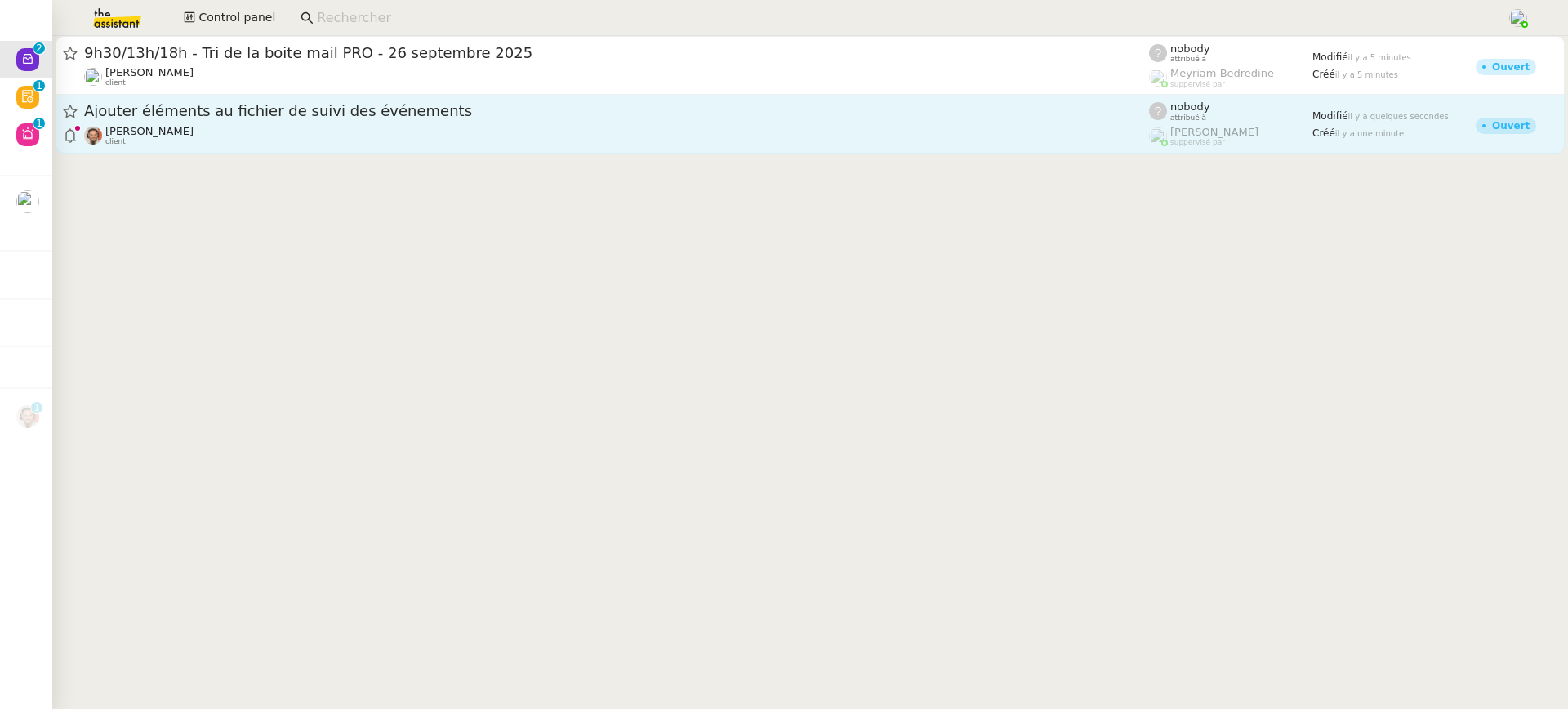
click at [248, 113] on span "Ajouter éléments au fichier de suivi des événements" at bounding box center [617, 111] width 1065 height 14
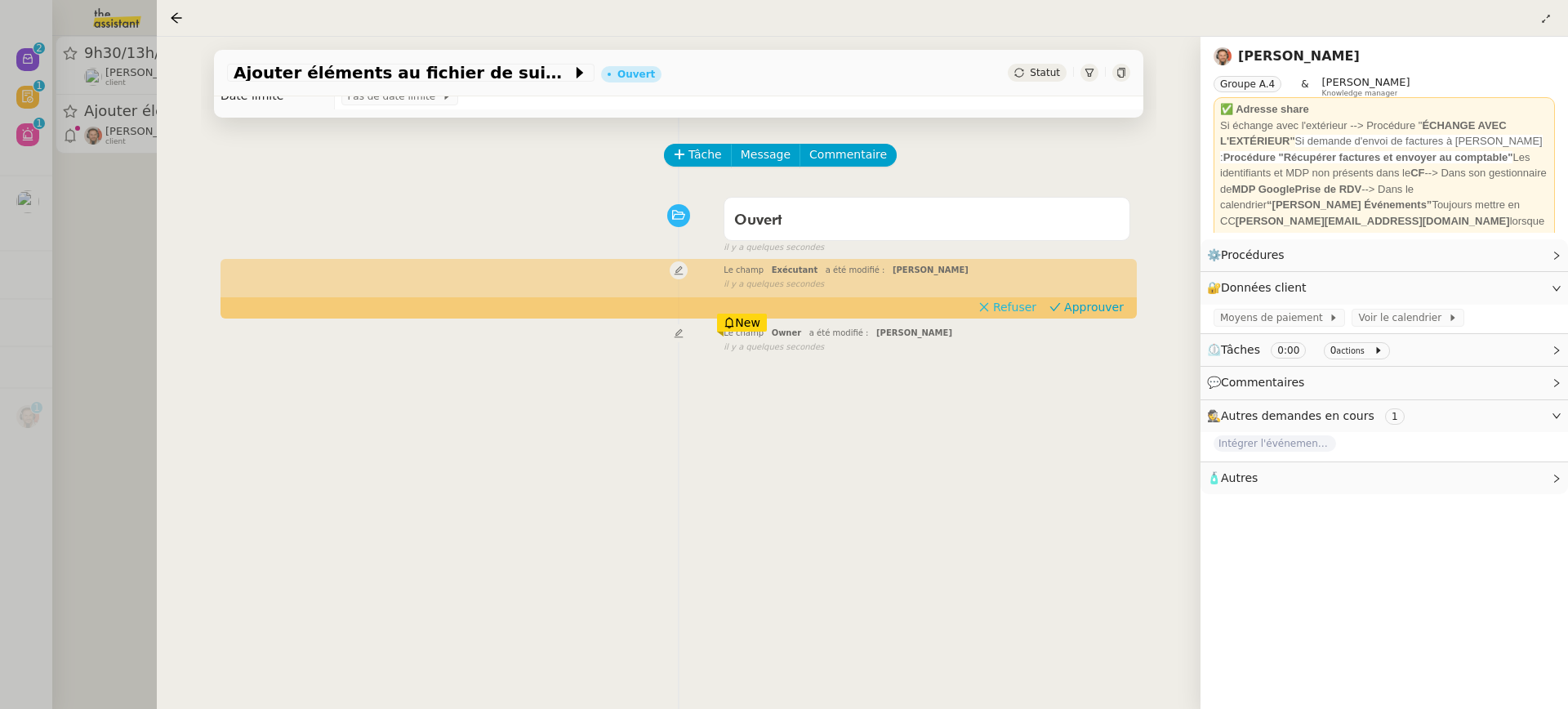
scroll to position [43, 0]
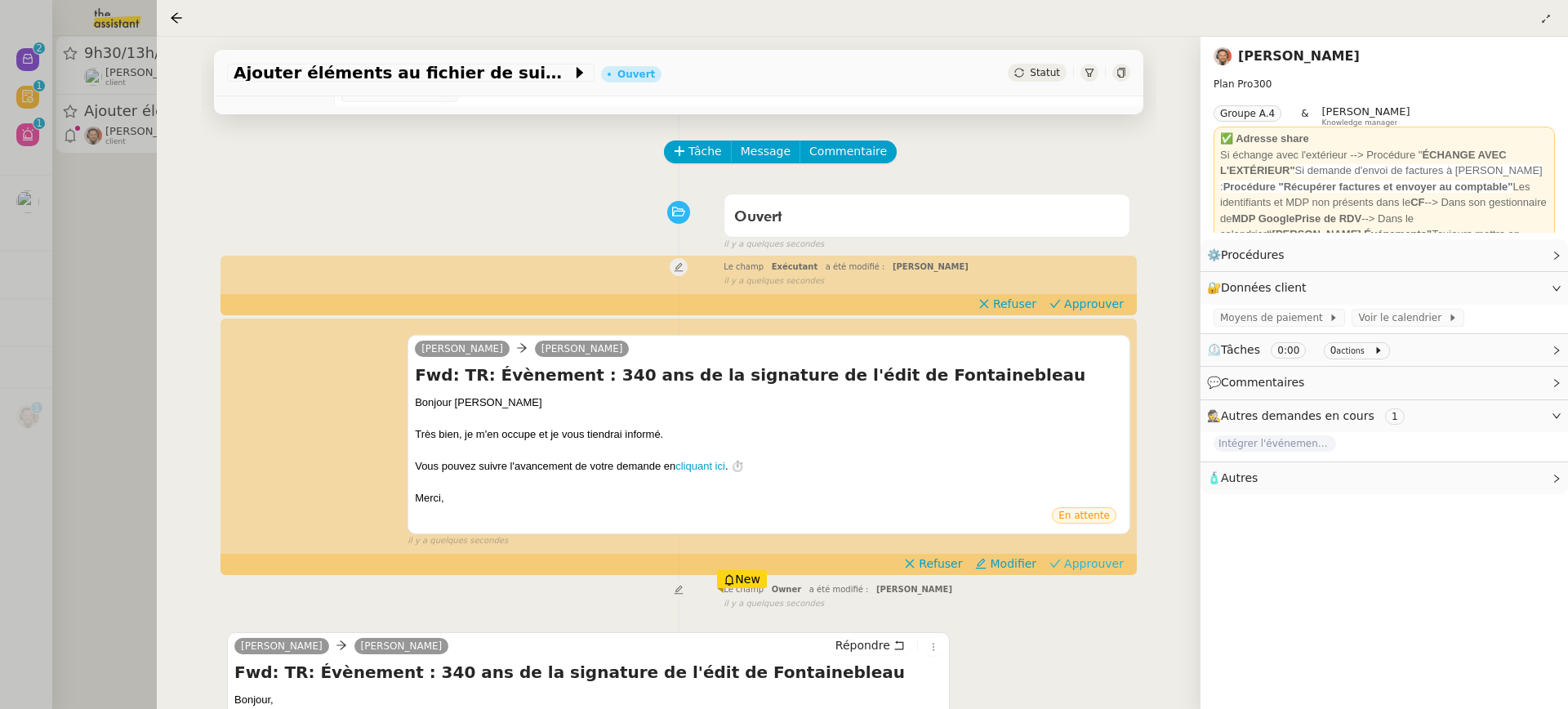
click at [1092, 561] on span "Approuver" at bounding box center [1094, 563] width 60 height 16
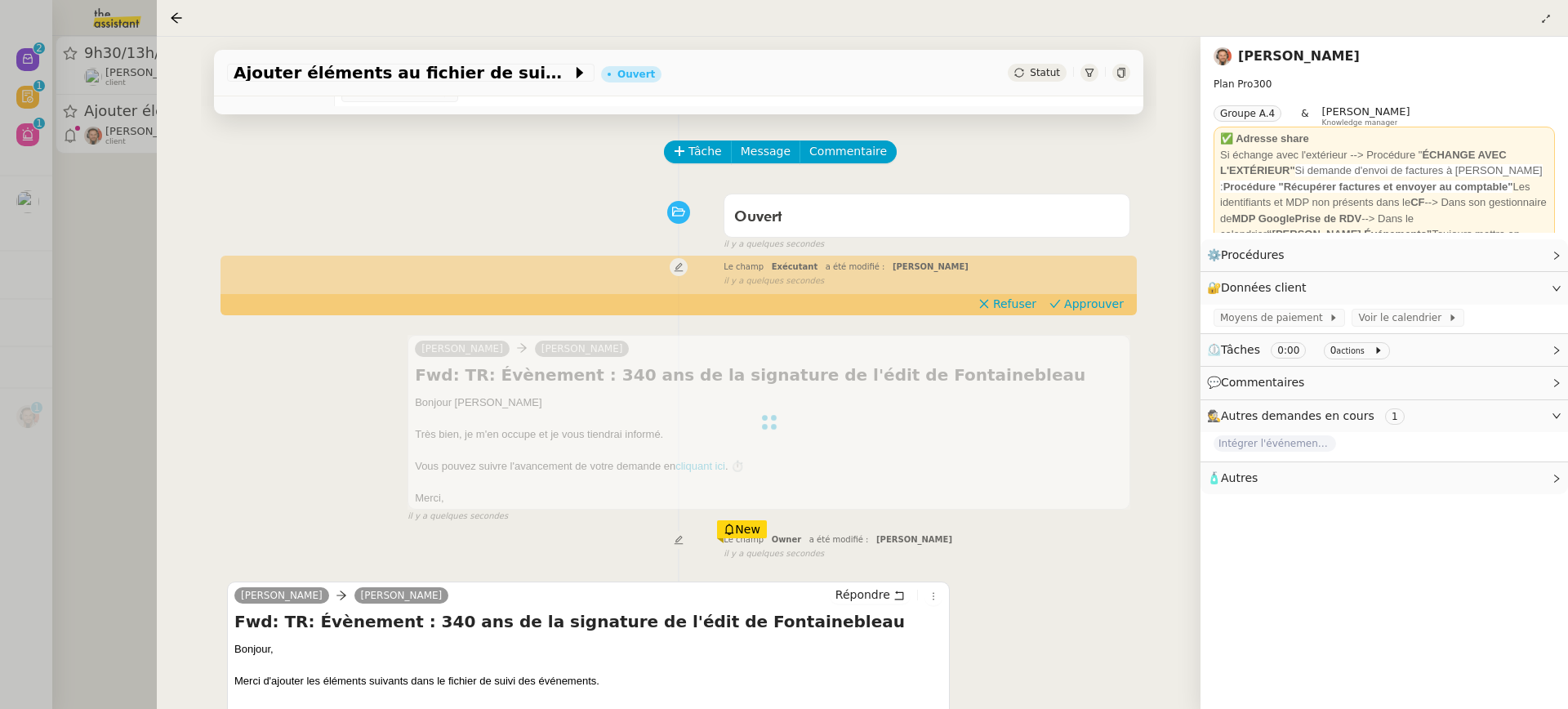
scroll to position [0, 0]
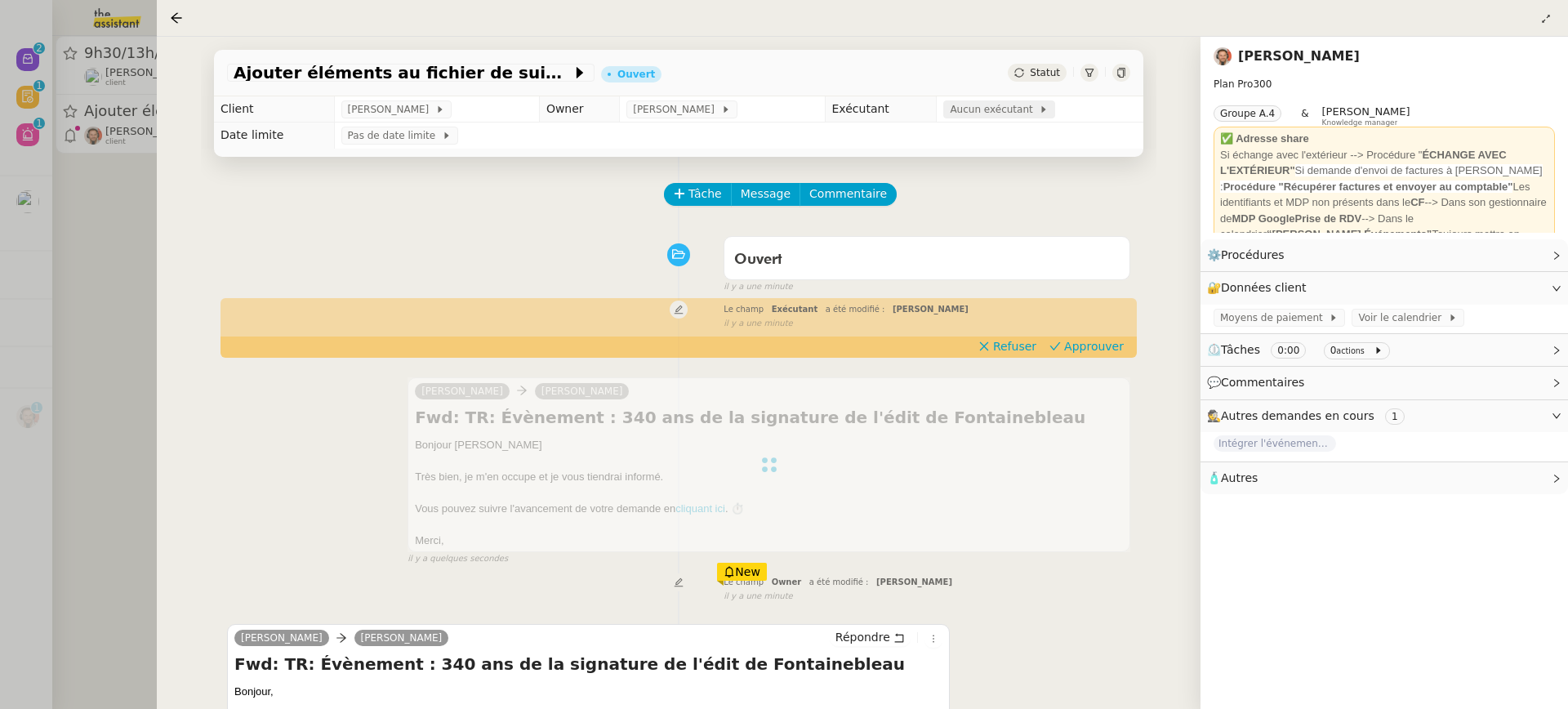
click at [989, 114] on span "Aucun exécutant" at bounding box center [994, 109] width 89 height 16
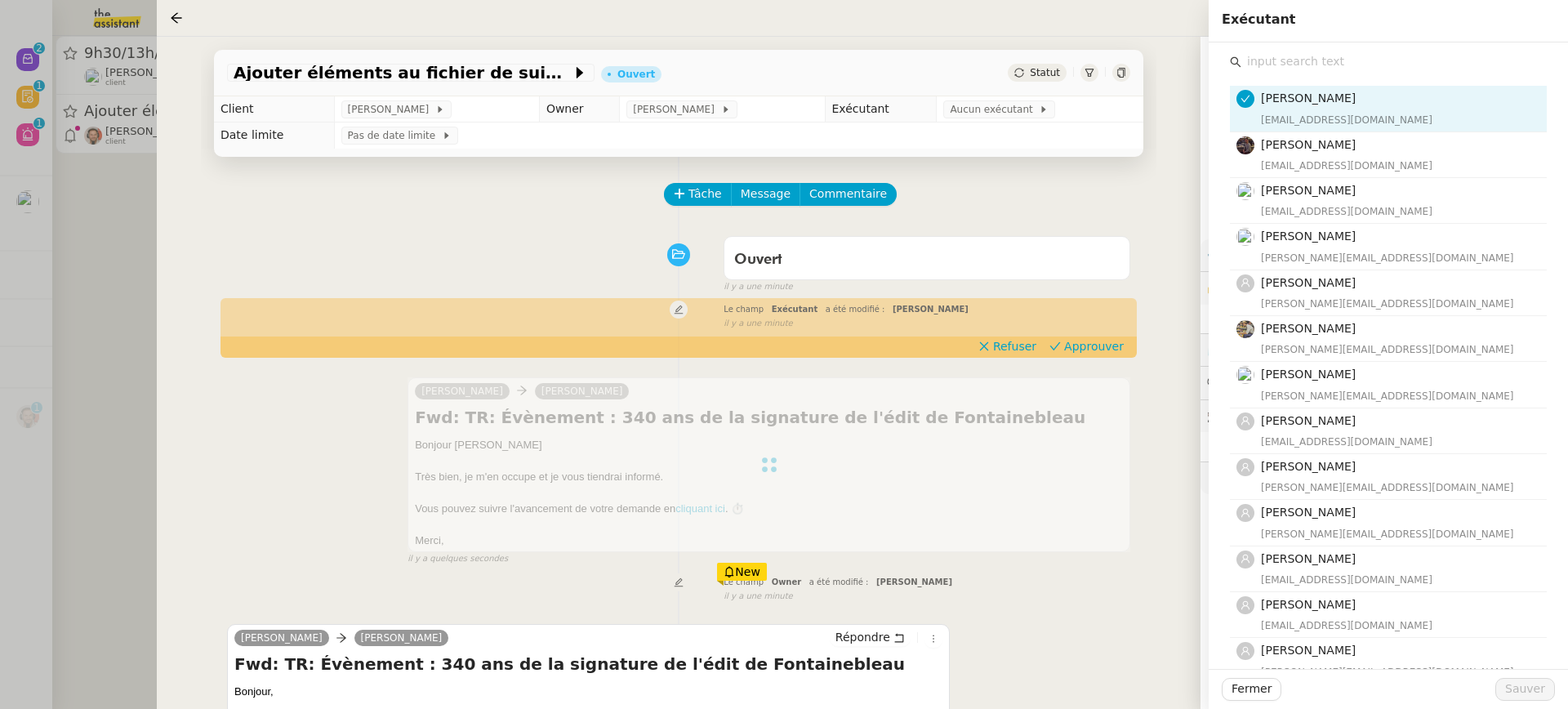
click at [1334, 60] on input "text" at bounding box center [1394, 62] width 305 height 22
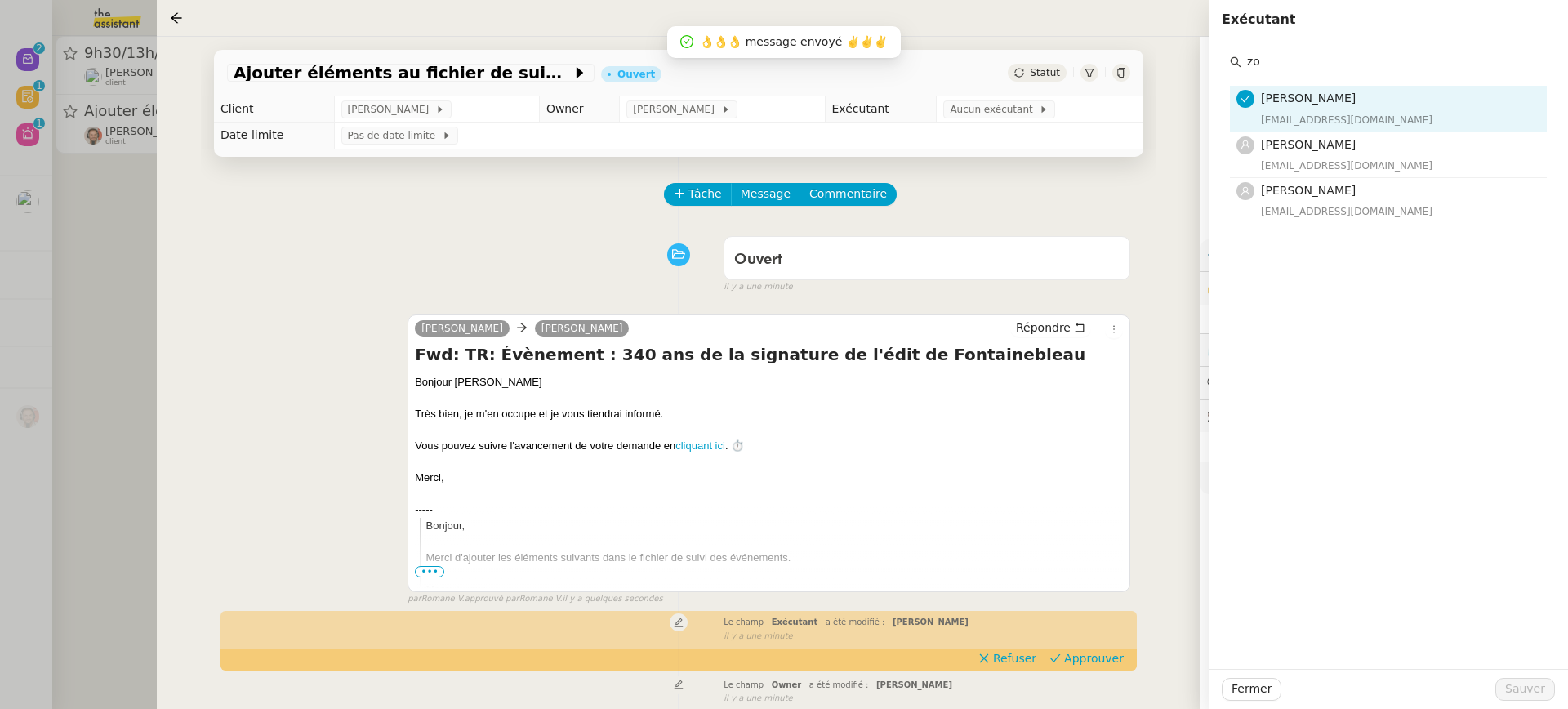
type input "zo"
click at [1320, 227] on div "zo Emelyne Foussier emelyne@team.theassistant.com Zo Ramandiamanana zo@team.the…" at bounding box center [1388, 356] width 359 height 626
click at [1318, 214] on div "zoe@theassistant.team" at bounding box center [1399, 211] width 276 height 16
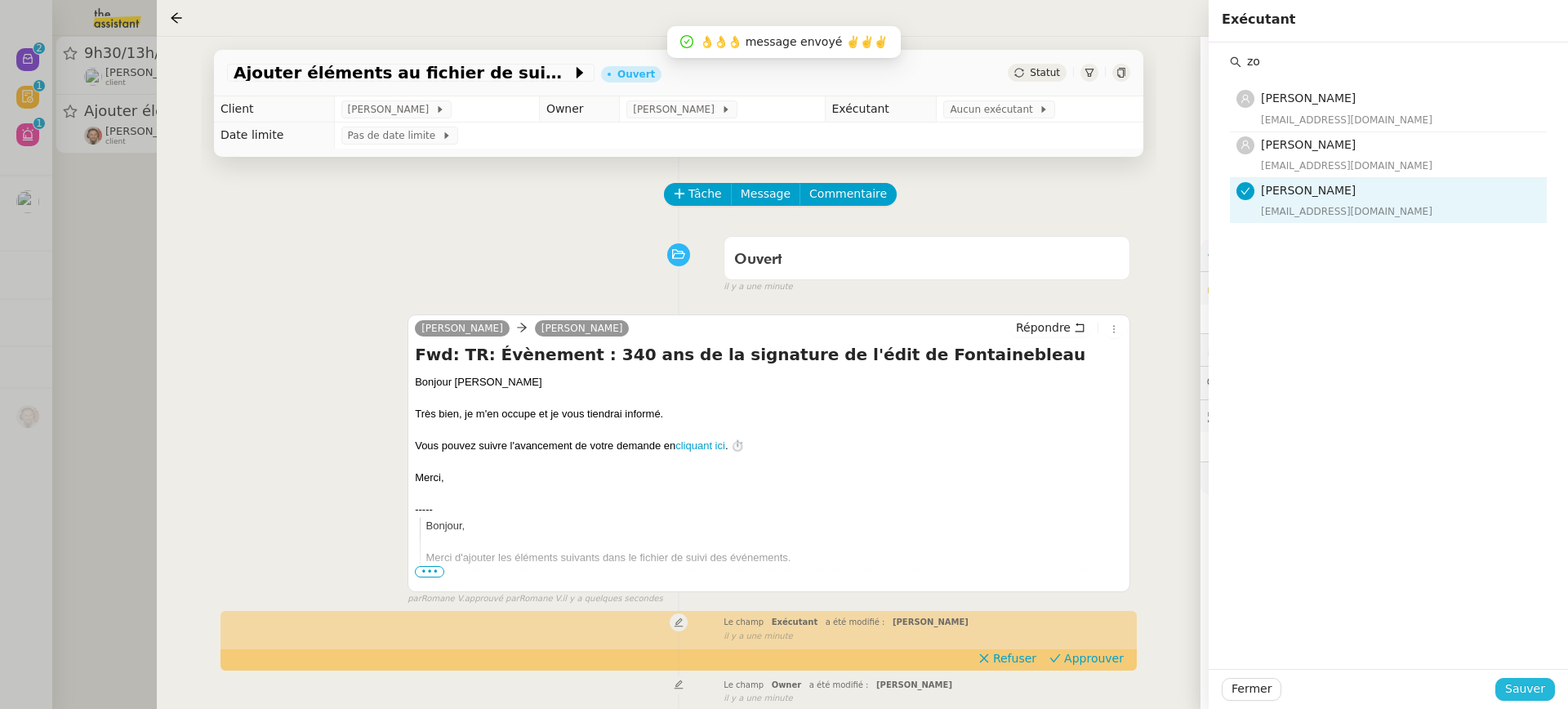
click at [1521, 695] on span "Sauver" at bounding box center [1525, 689] width 40 height 19
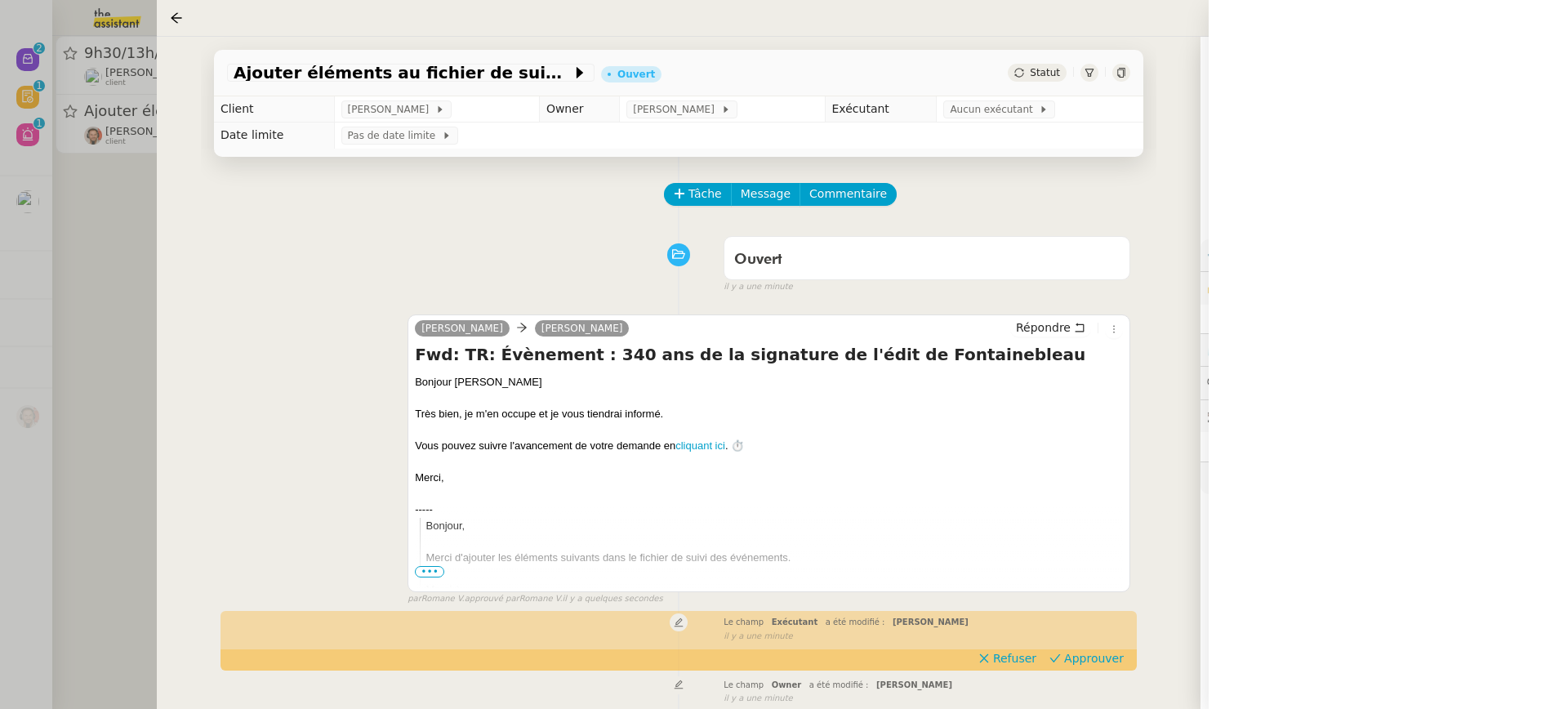
click at [94, 234] on div at bounding box center [784, 354] width 1568 height 709
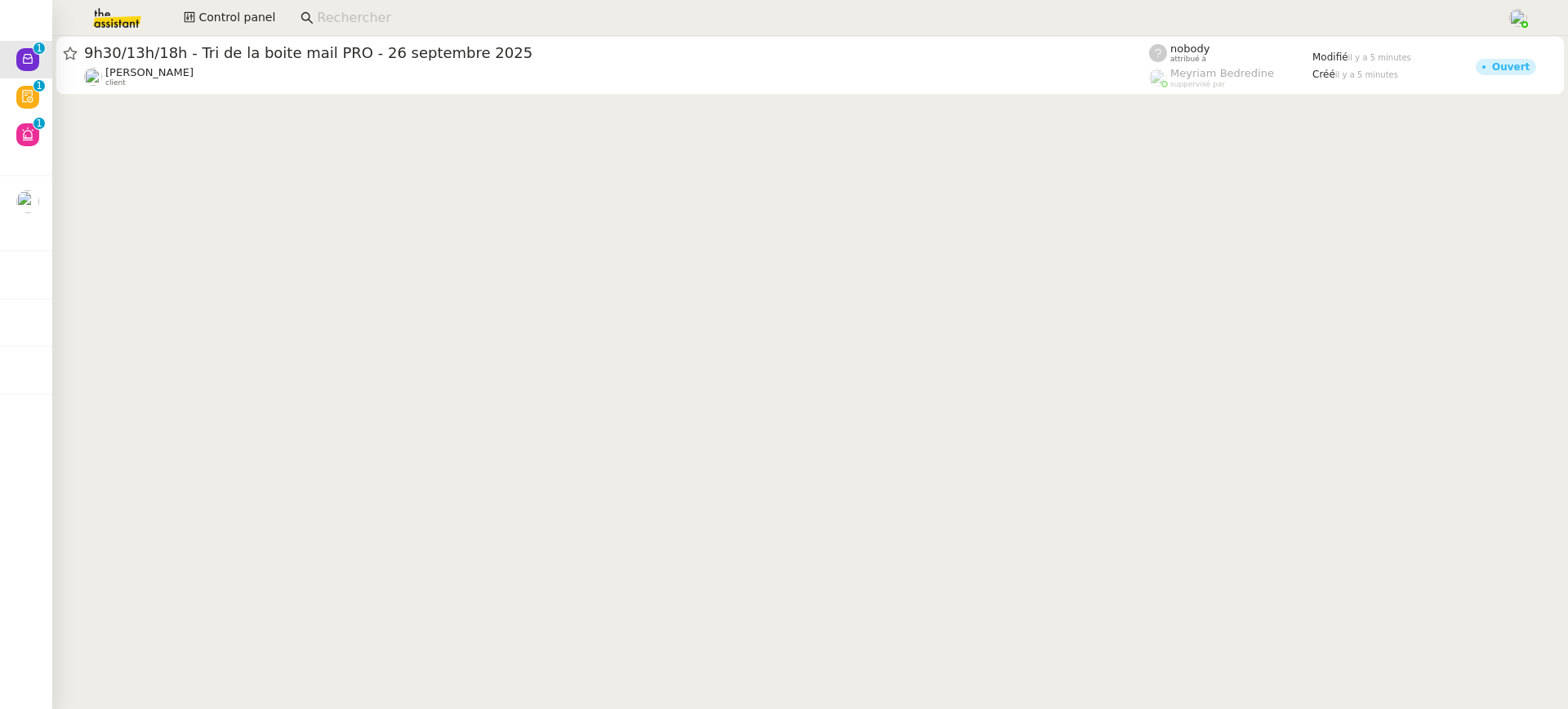
click at [145, 100] on cdk-virtual-scroll-viewport "9h30/13h/18h - Tri de la boite mail PRO - 26 septembre 2025 Patrick Chotard cli…" at bounding box center [810, 372] width 1516 height 673
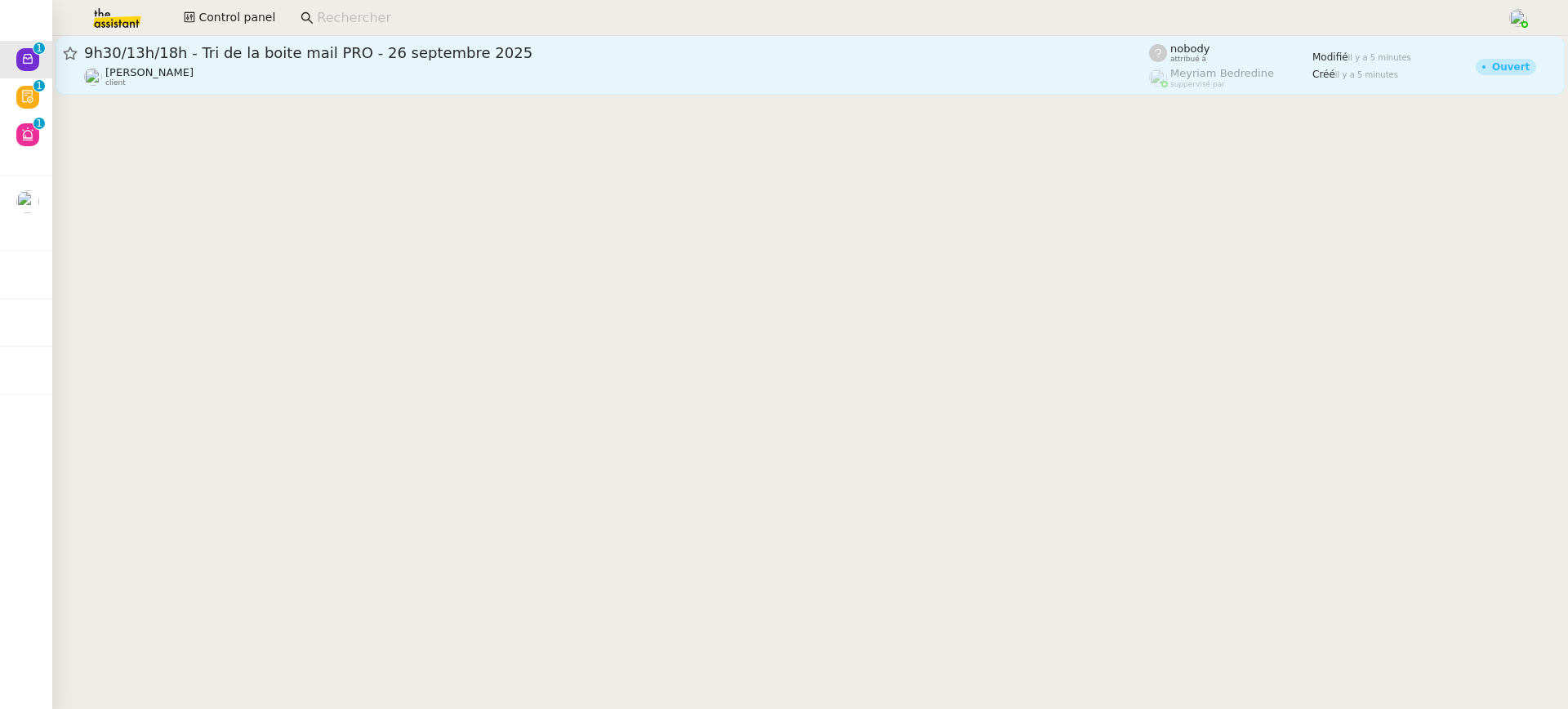
click at [157, 67] on span "[PERSON_NAME]" at bounding box center [150, 72] width 88 height 12
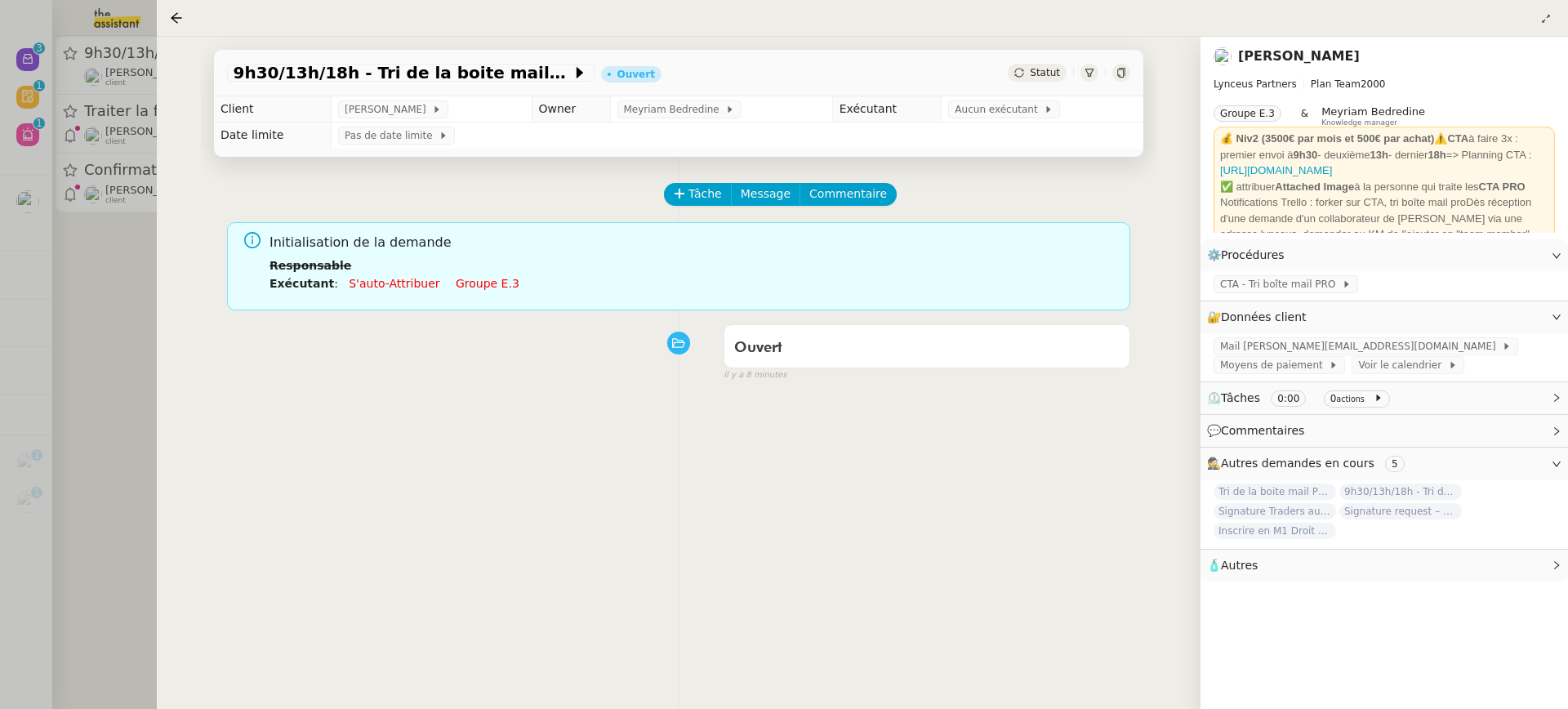
click at [21, 191] on div at bounding box center [784, 354] width 1568 height 709
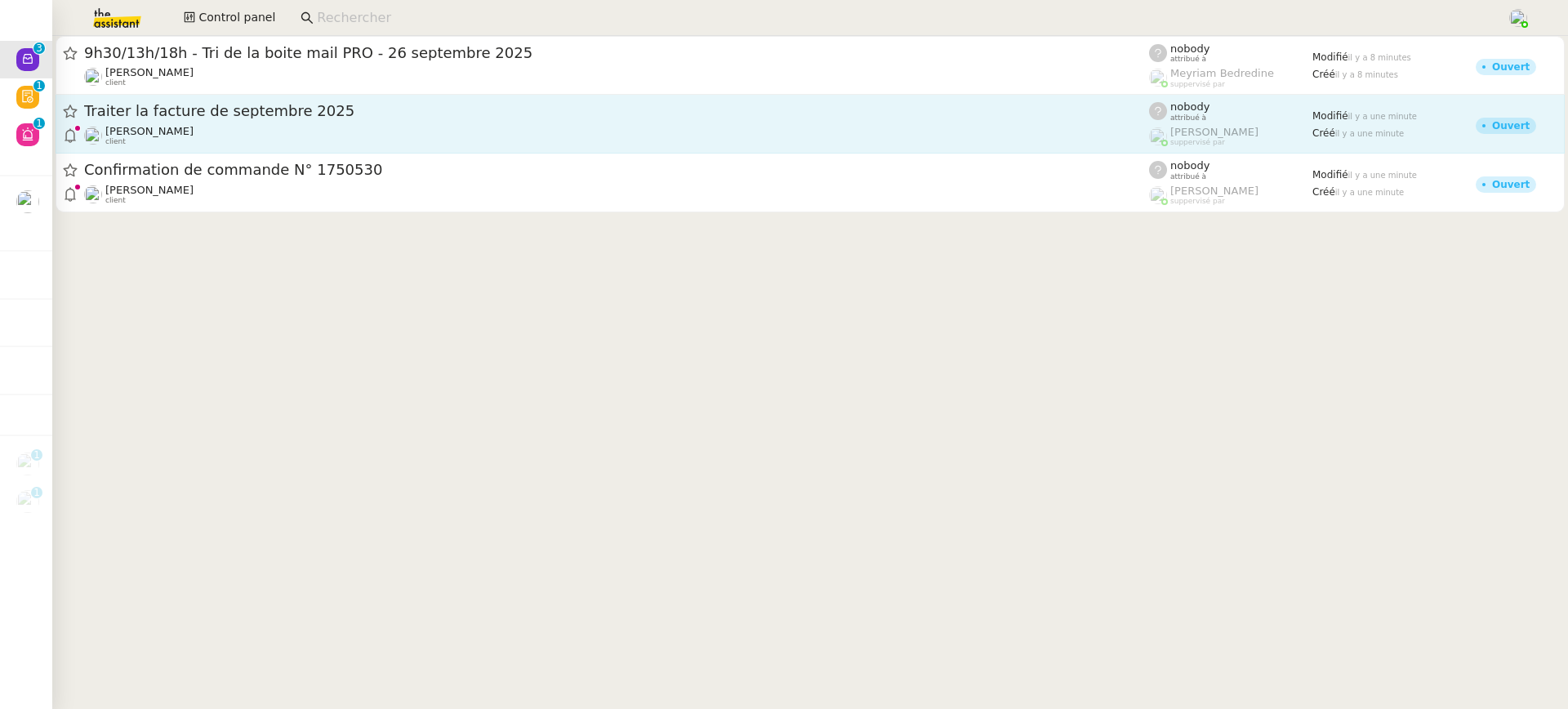
click at [205, 128] on div "Gabrielle Tavernier client" at bounding box center [617, 135] width 1065 height 21
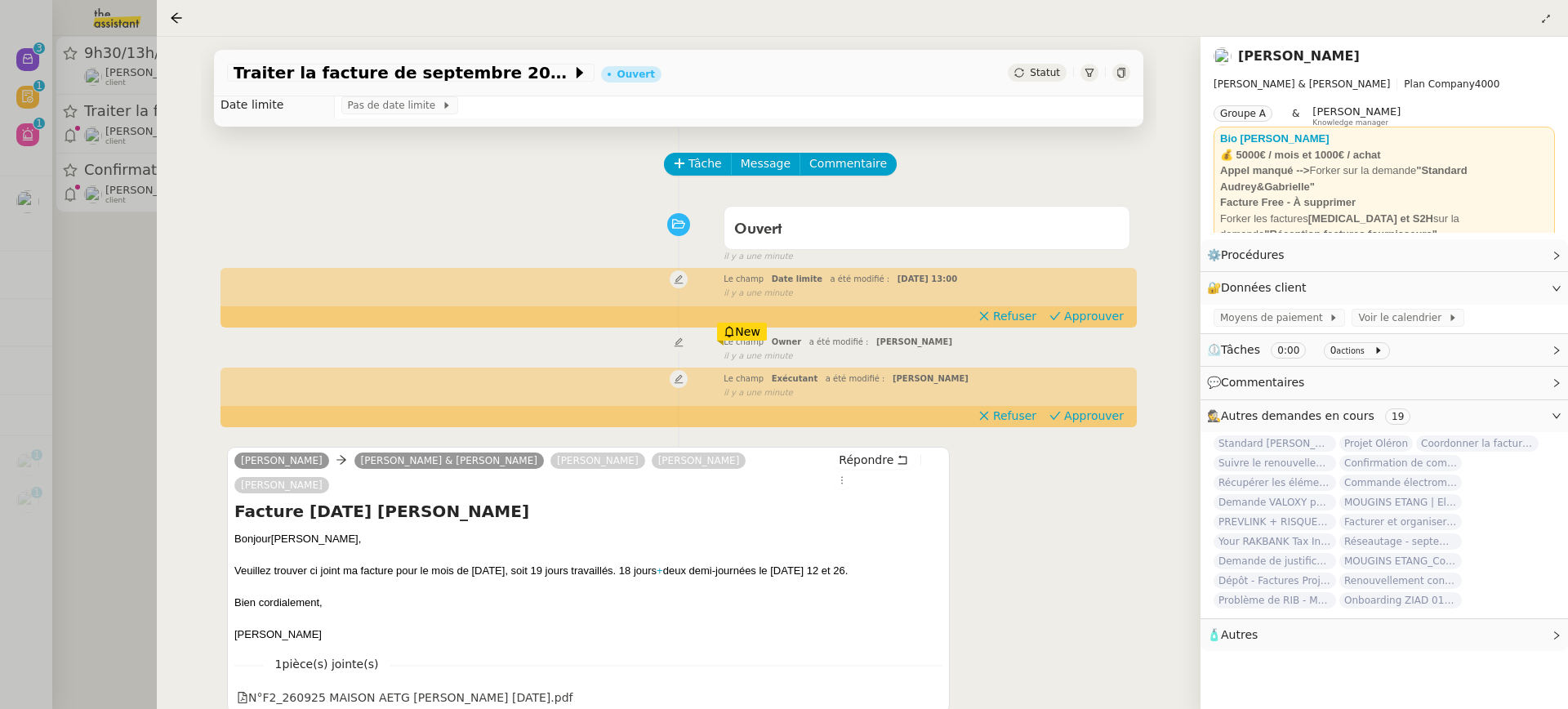
scroll to position [10, 0]
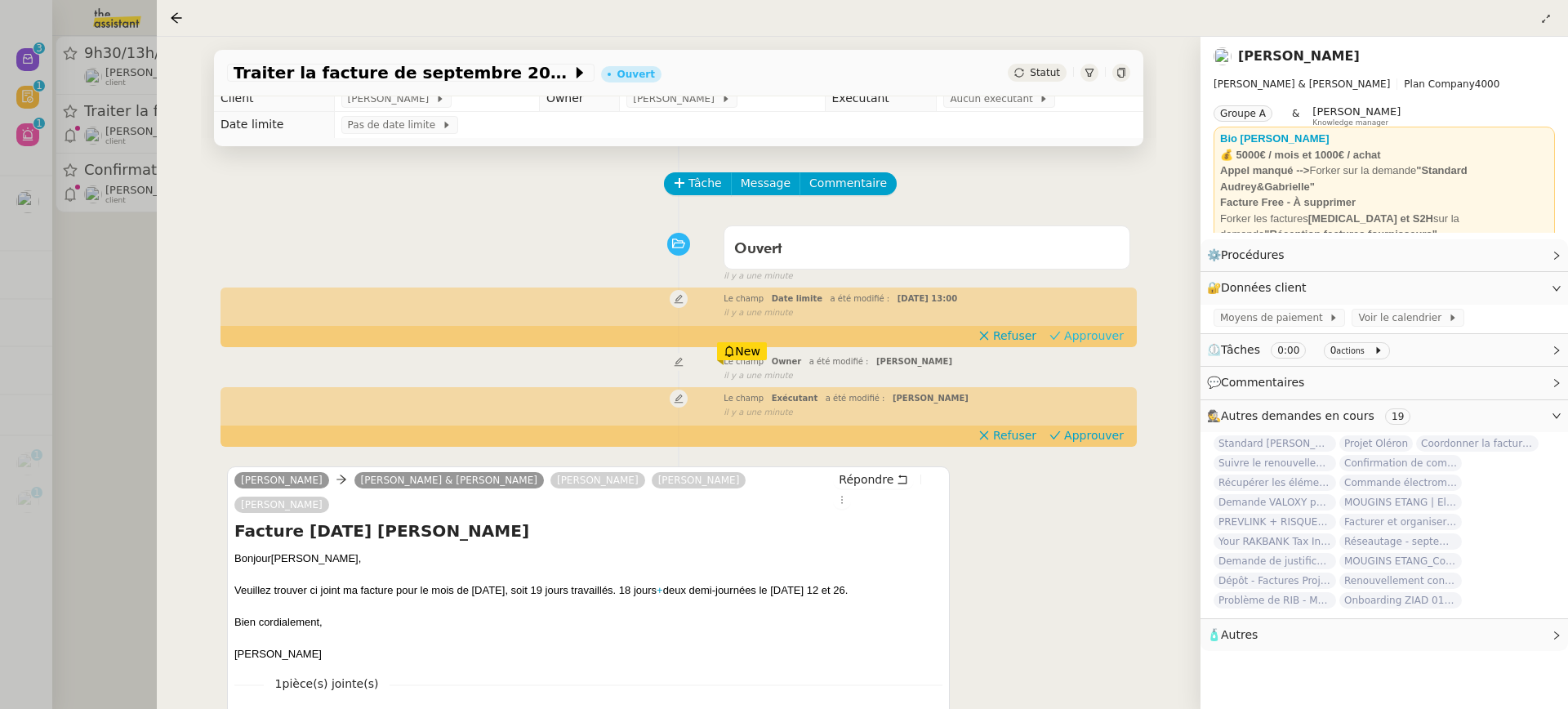
click at [1126, 335] on button "Approuver" at bounding box center [1086, 335] width 88 height 18
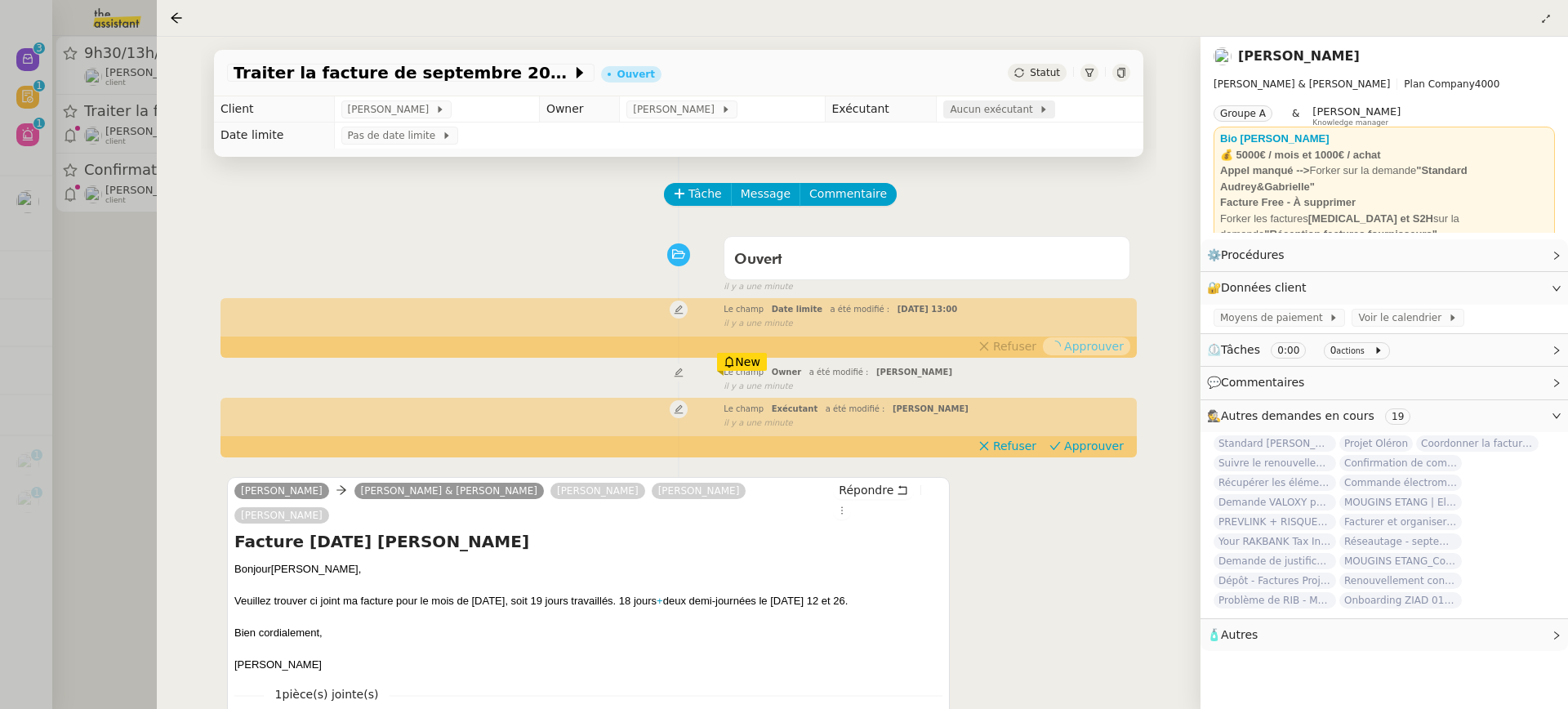
click at [984, 111] on span "Aucun exécutant" at bounding box center [994, 109] width 89 height 16
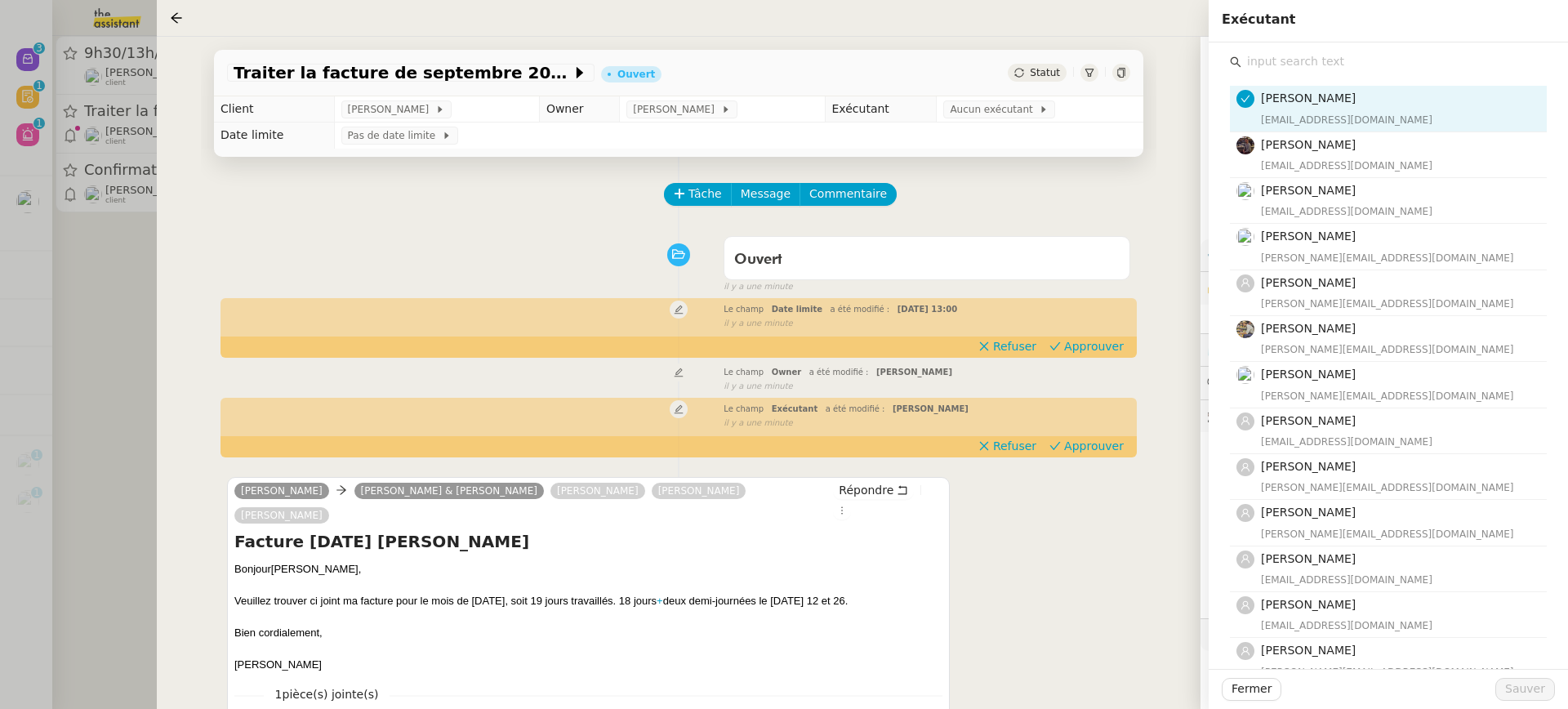
click at [1355, 55] on input "text" at bounding box center [1394, 62] width 305 height 22
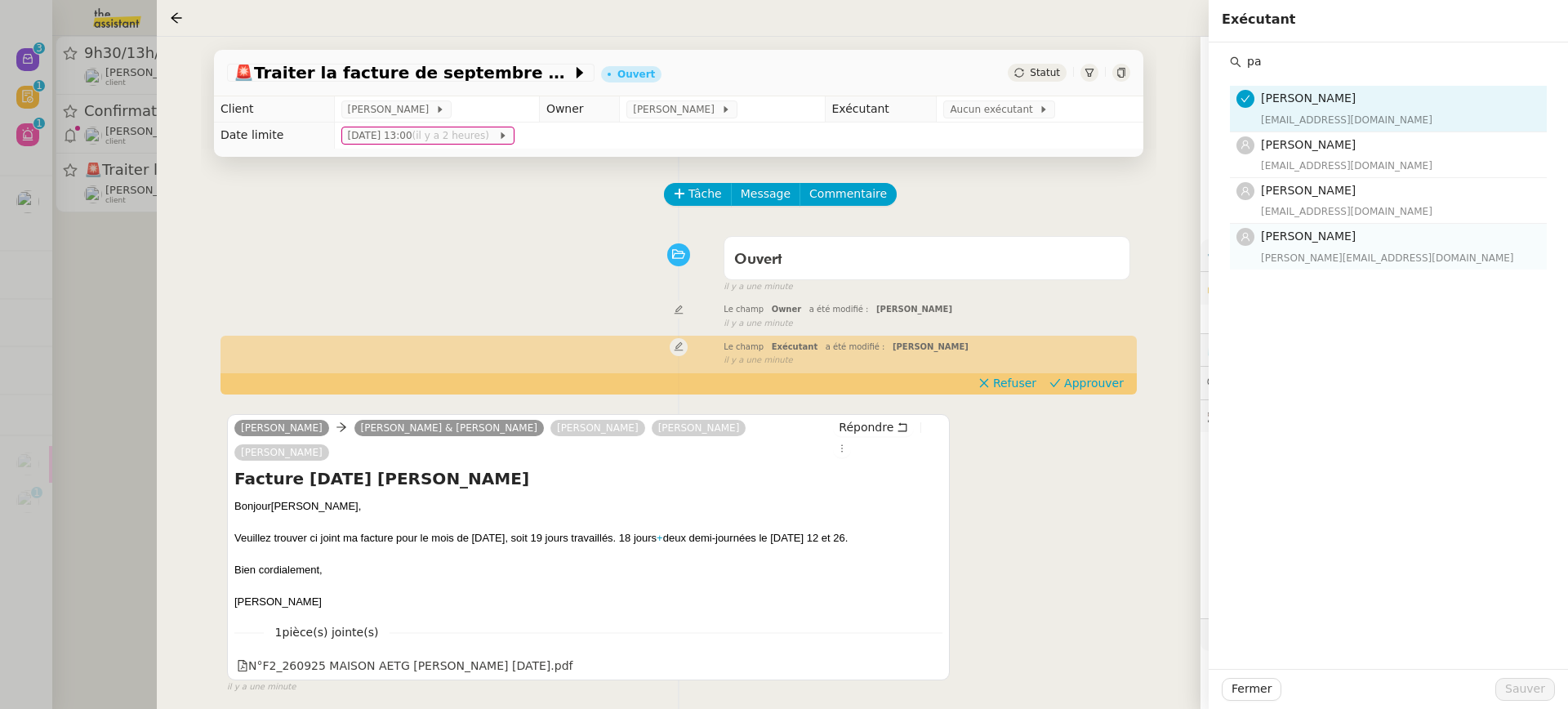
type input "pa"
click at [1316, 243] on h4 "[PERSON_NAME]" at bounding box center [1399, 237] width 276 height 19
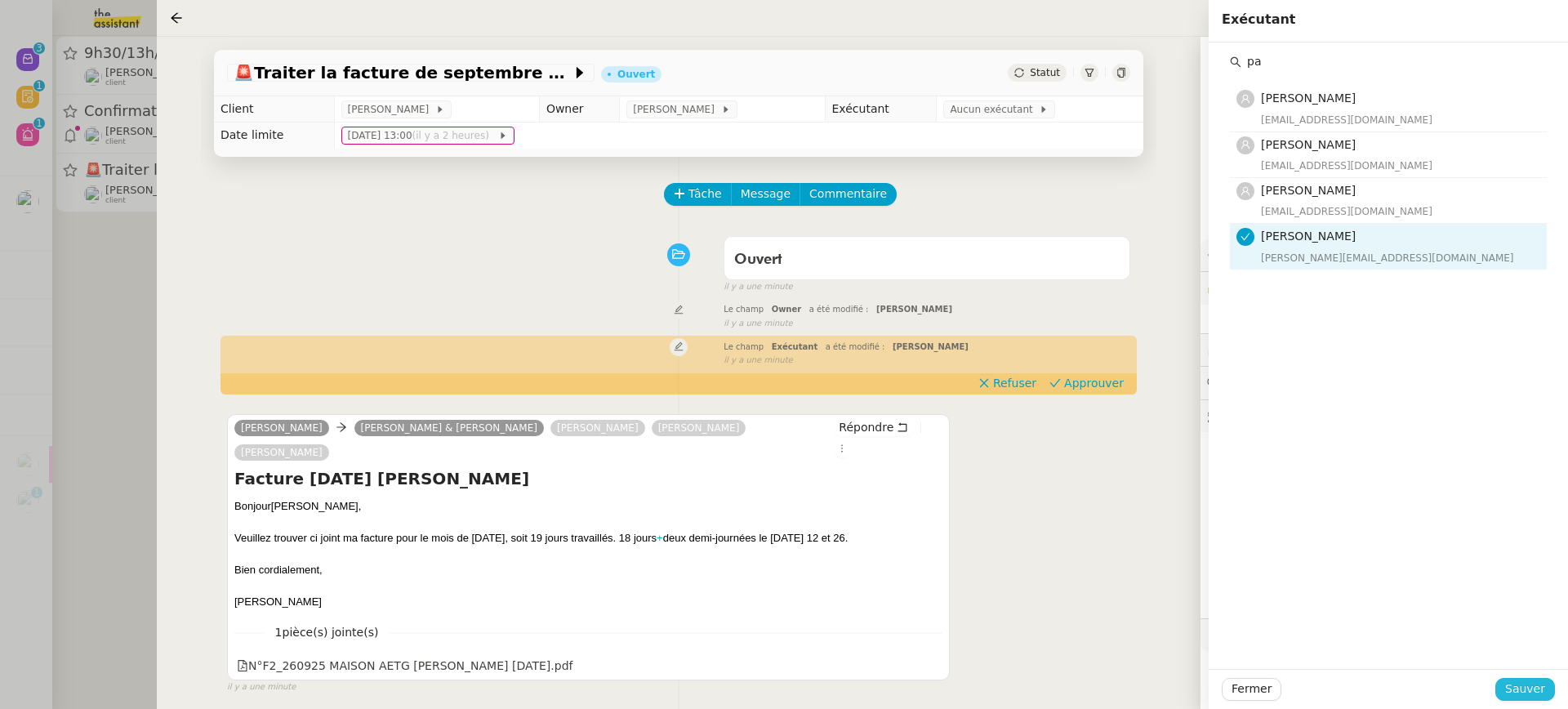
click at [1530, 694] on span "Sauver" at bounding box center [1525, 689] width 40 height 19
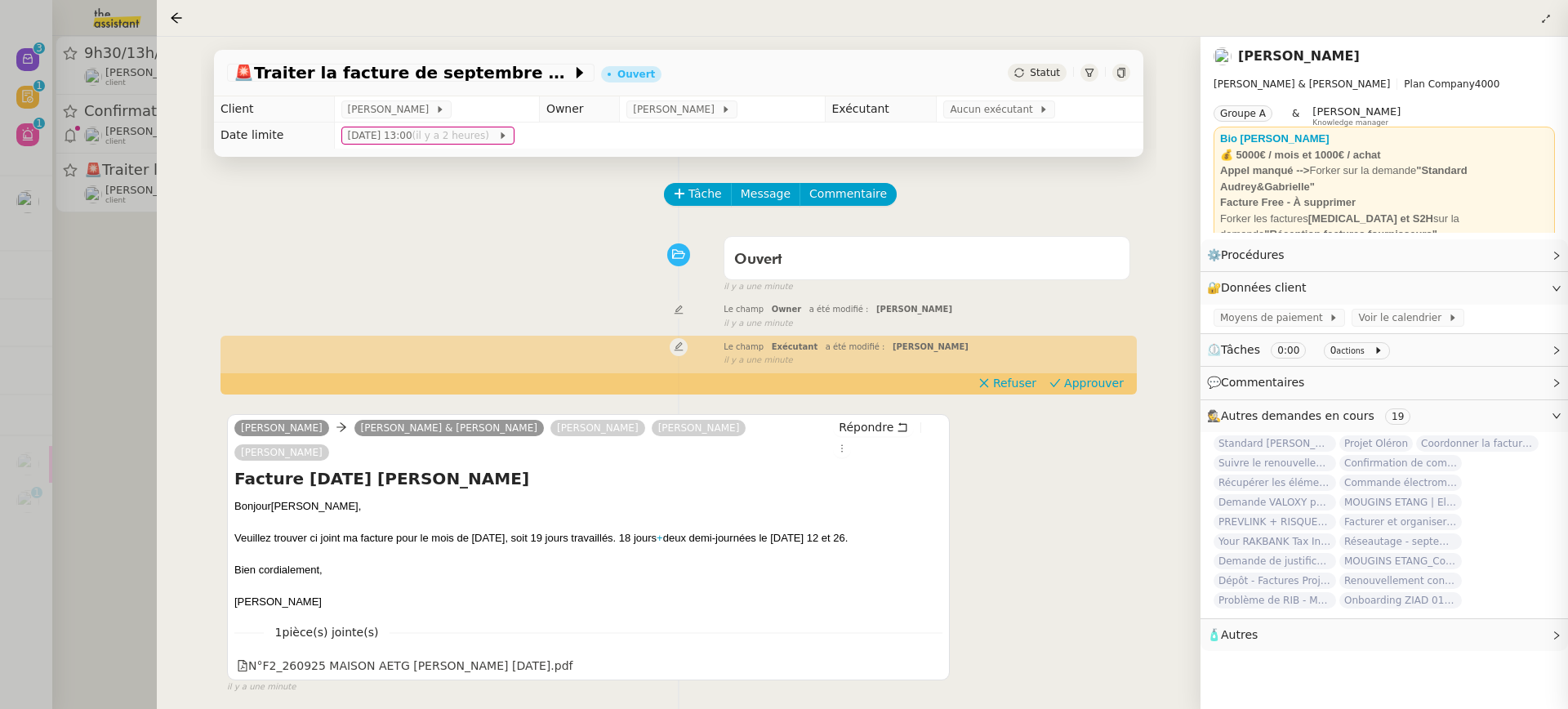
click at [115, 74] on div at bounding box center [784, 354] width 1568 height 709
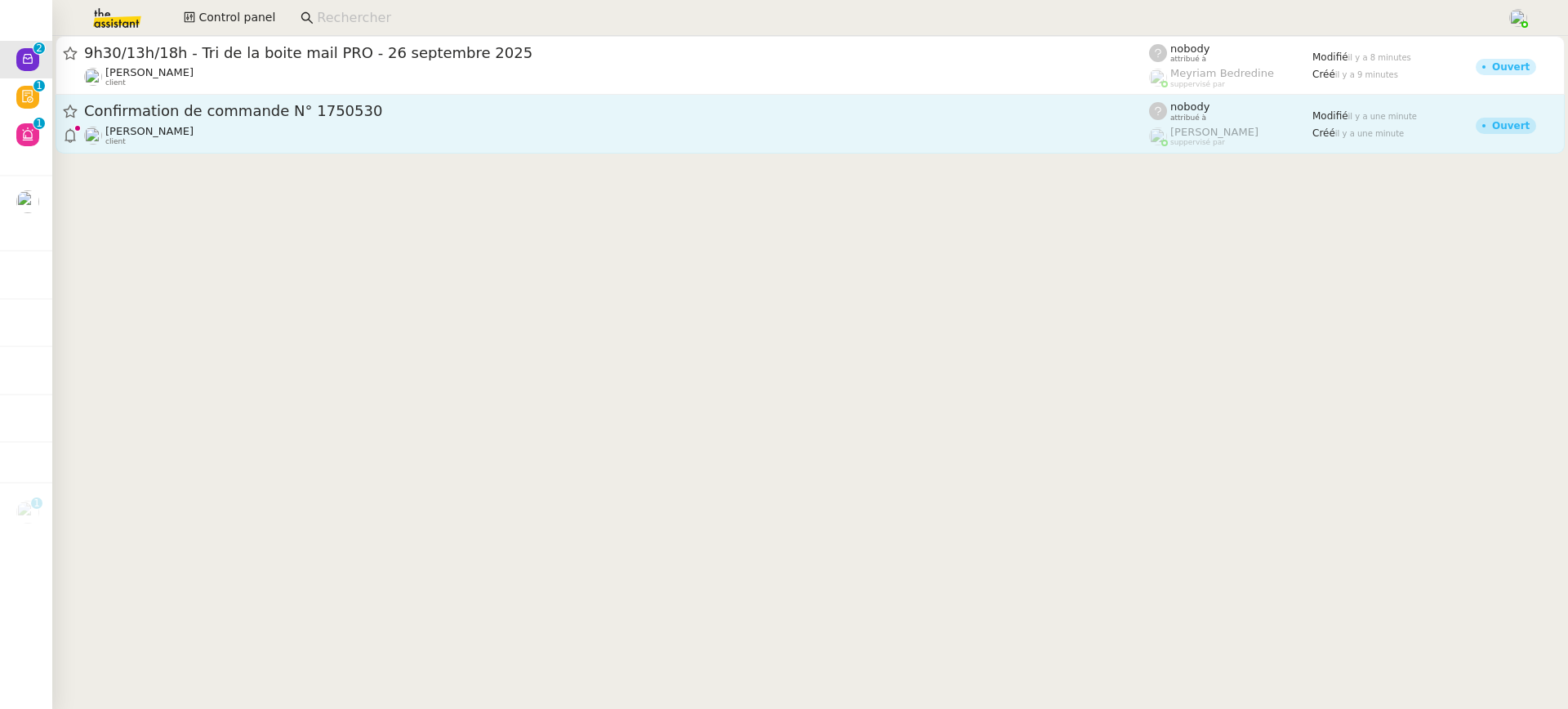
click at [216, 106] on span "Confirmation de commande N° 1750530" at bounding box center [617, 111] width 1065 height 14
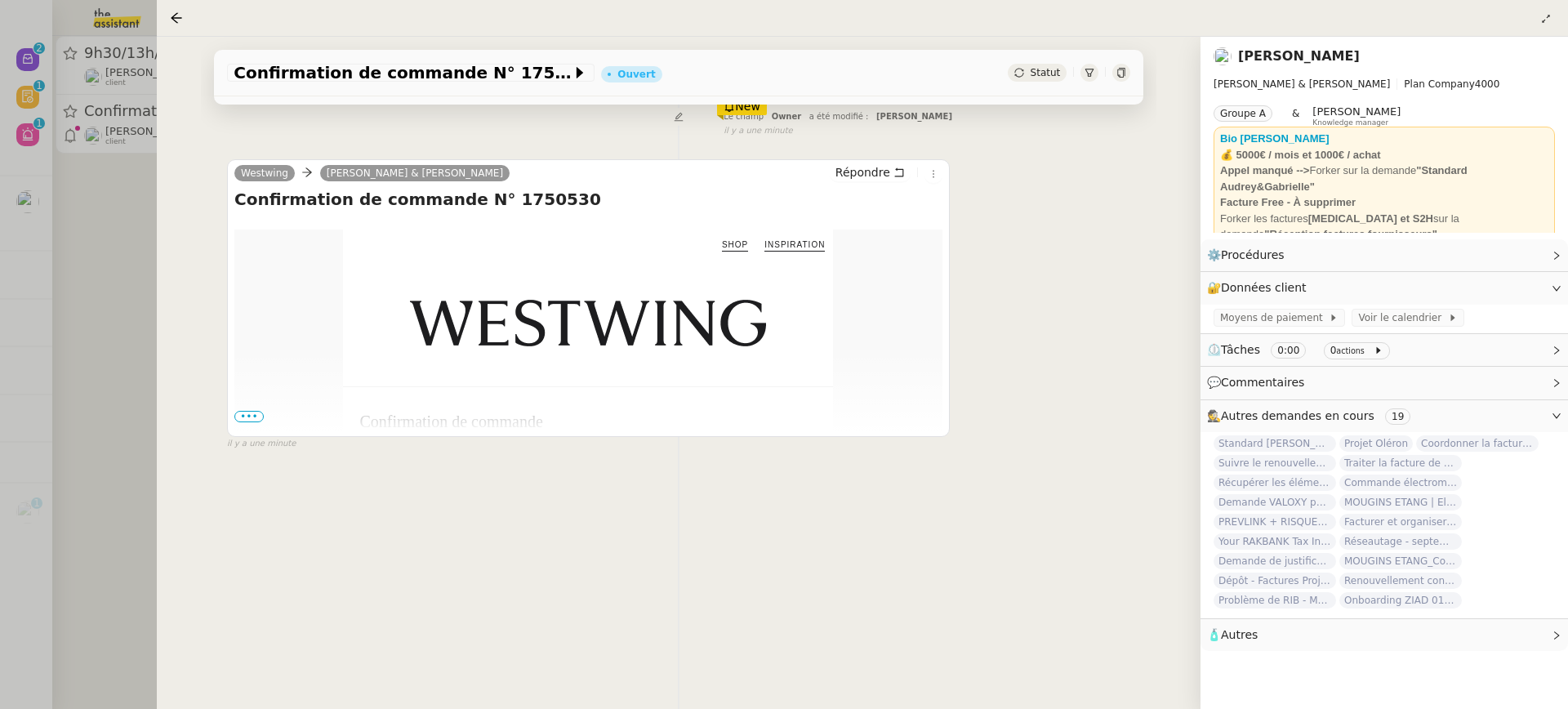
scroll to position [209, 0]
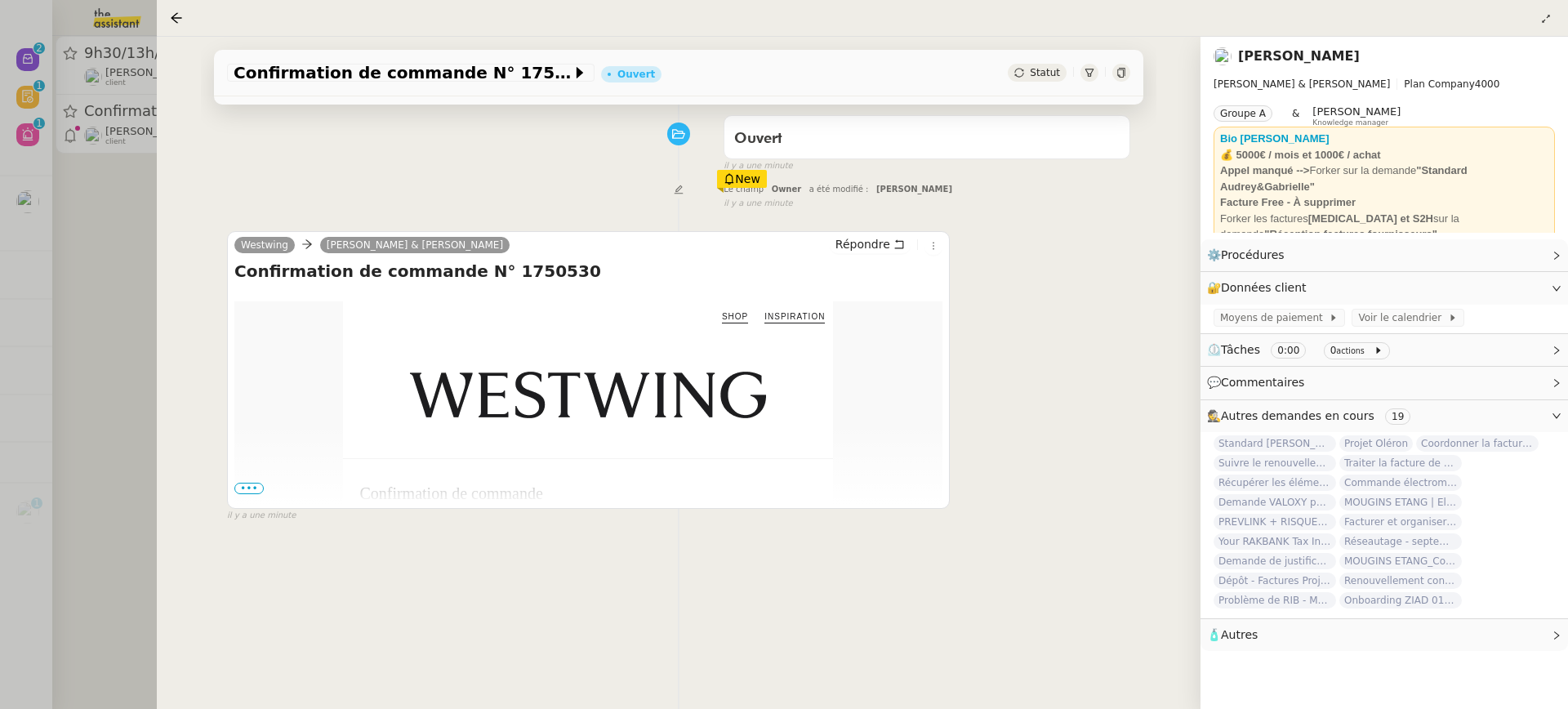
click at [246, 485] on span "•••" at bounding box center [248, 488] width 30 height 11
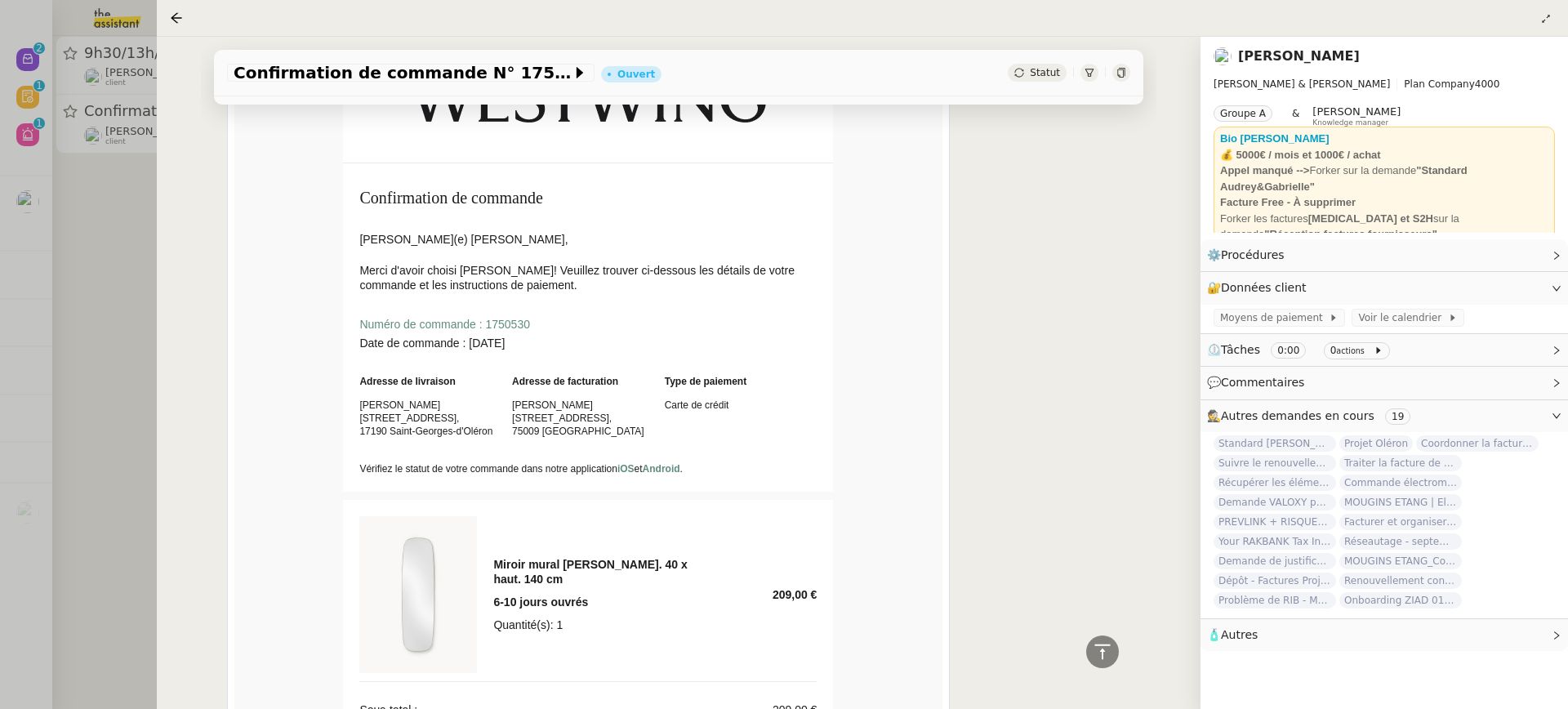
scroll to position [294, 0]
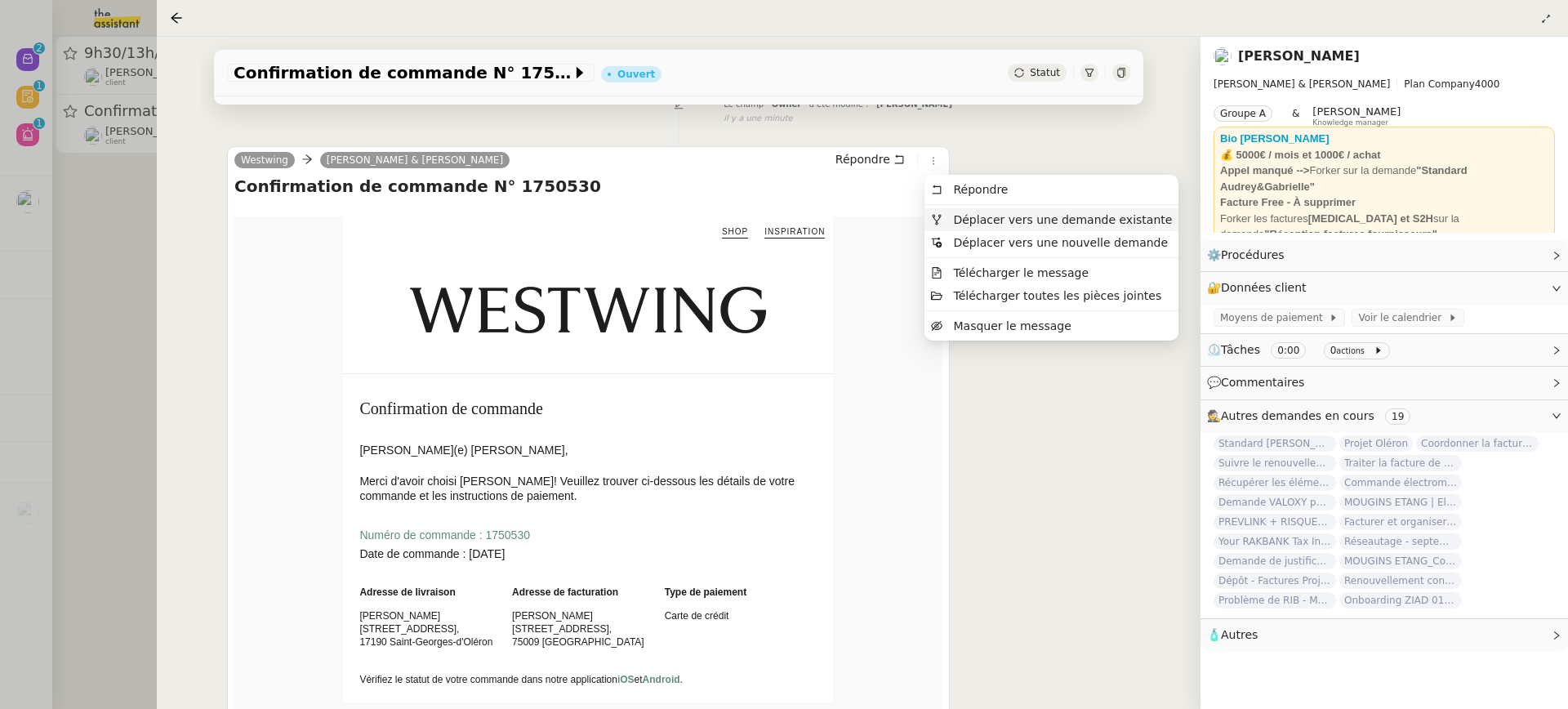
click at [972, 219] on span "Déplacer vers une demande existante" at bounding box center [1062, 220] width 219 height 13
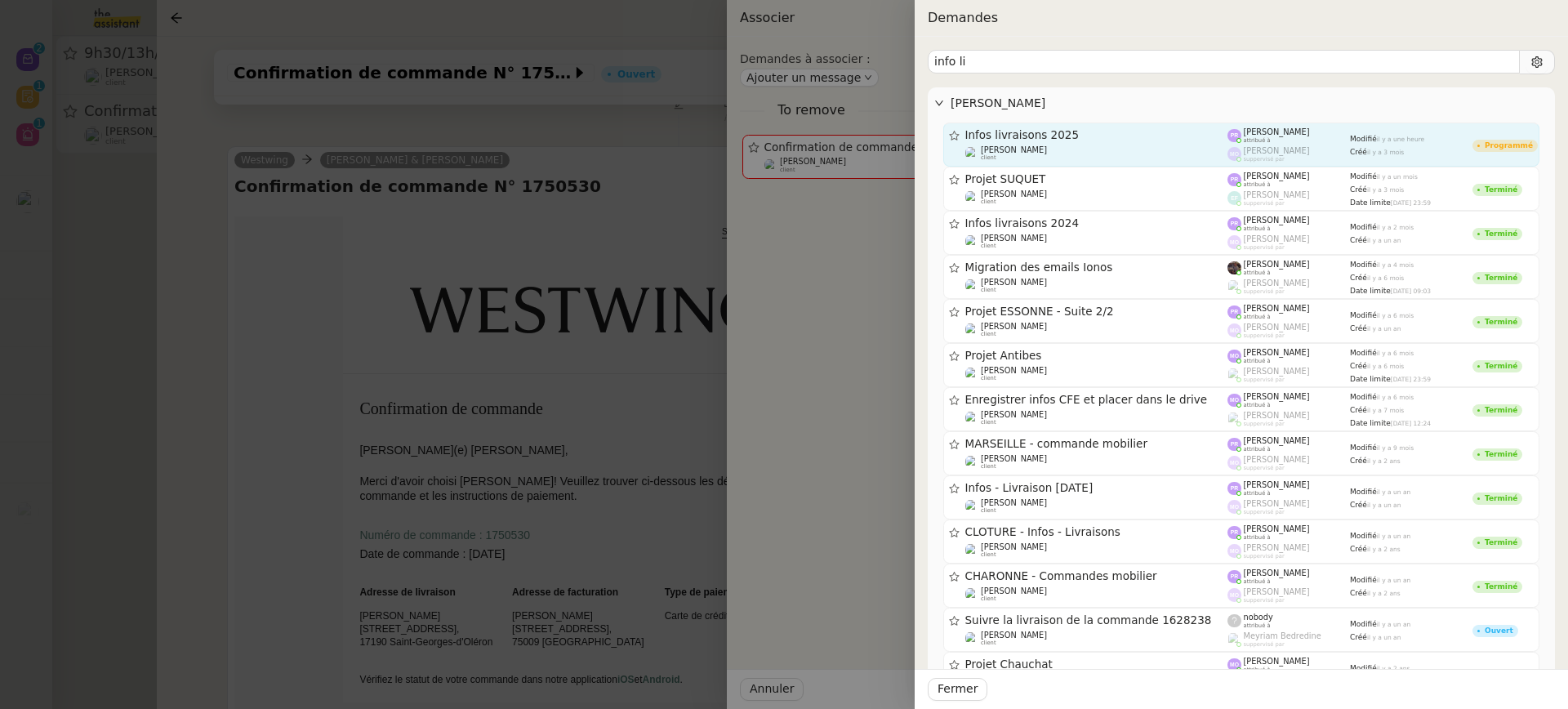
type input "info li"
click at [1101, 146] on div "Gabrielle Tavernier client" at bounding box center [1097, 153] width 263 height 16
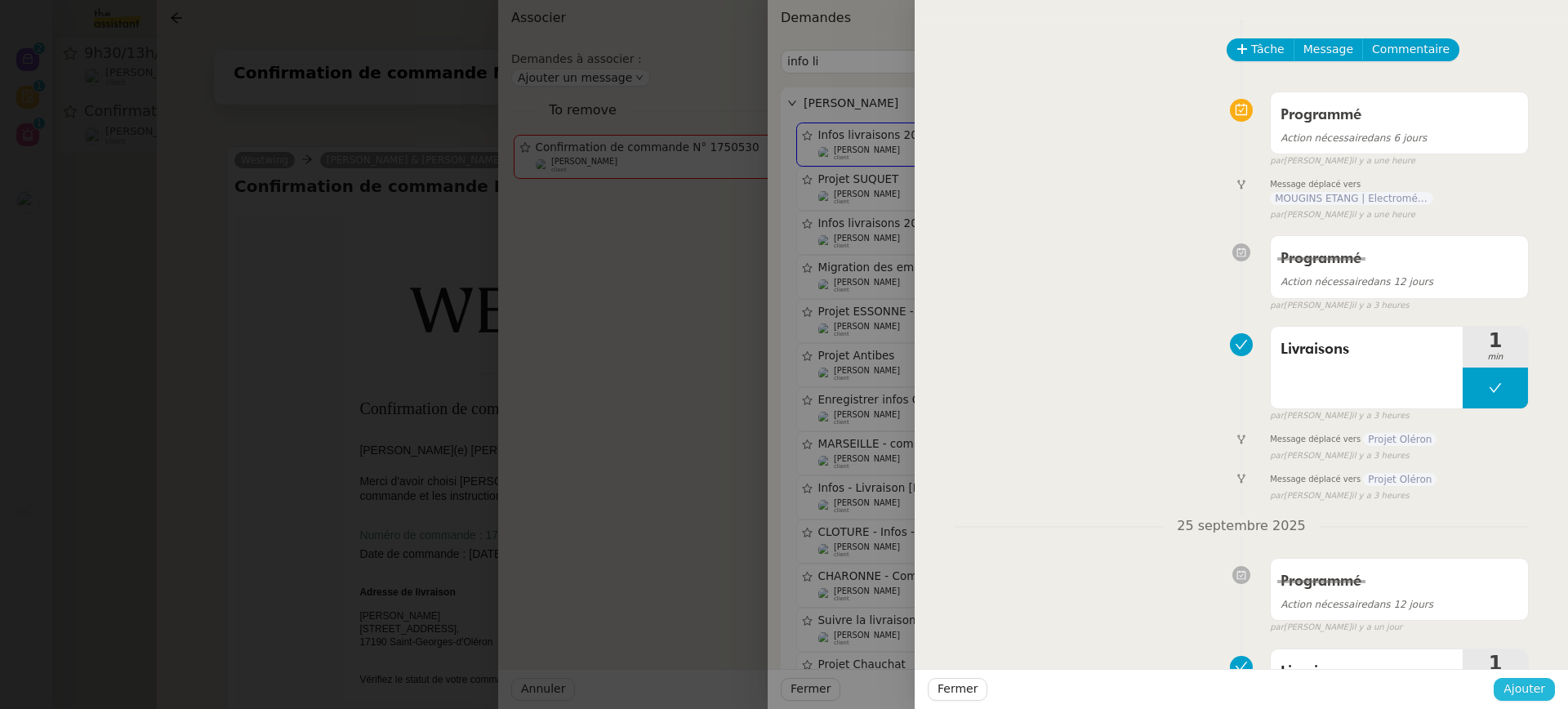
click at [1531, 687] on span "Ajouter" at bounding box center [1524, 689] width 42 height 19
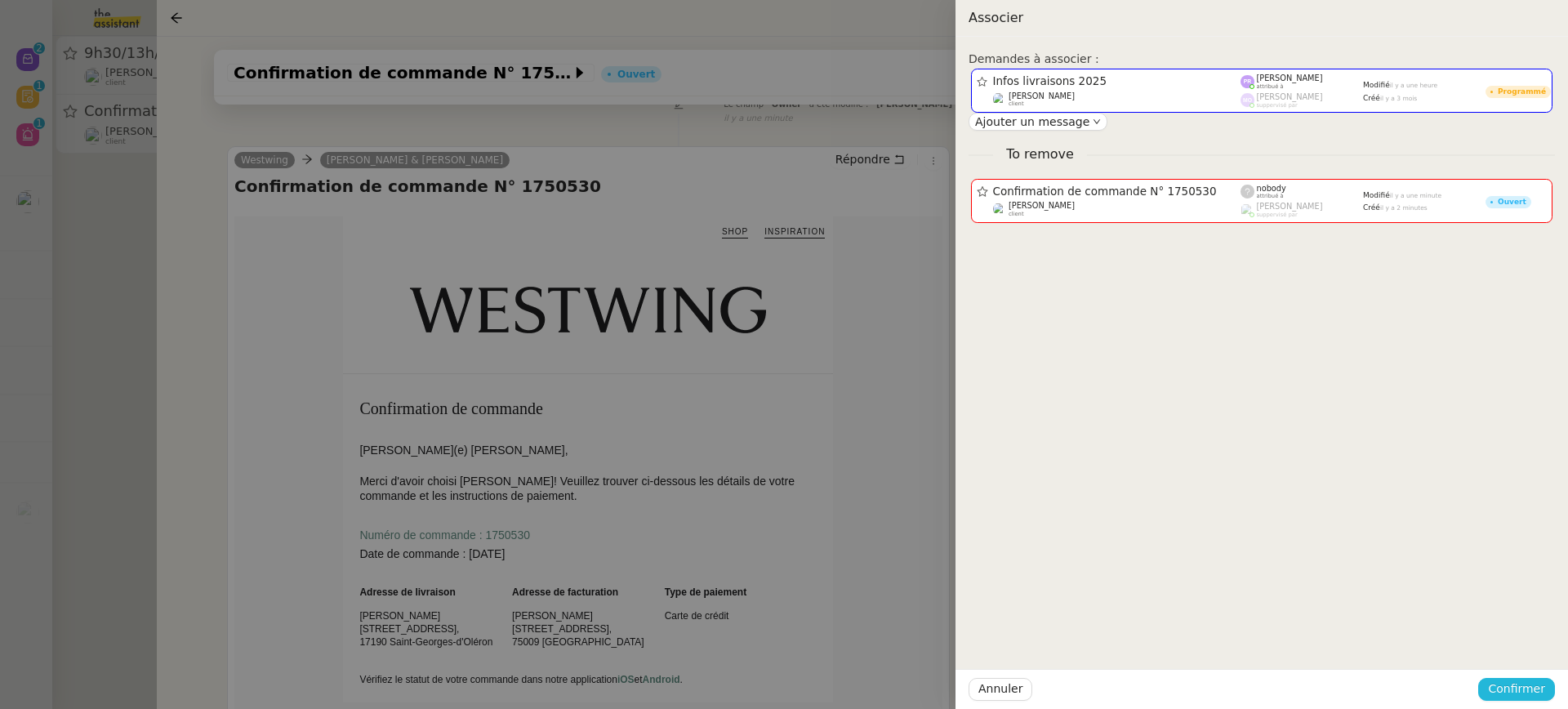
click at [1531, 690] on span "Confirmer" at bounding box center [1516, 689] width 57 height 19
click at [1530, 640] on span "Ajouter" at bounding box center [1518, 645] width 42 height 16
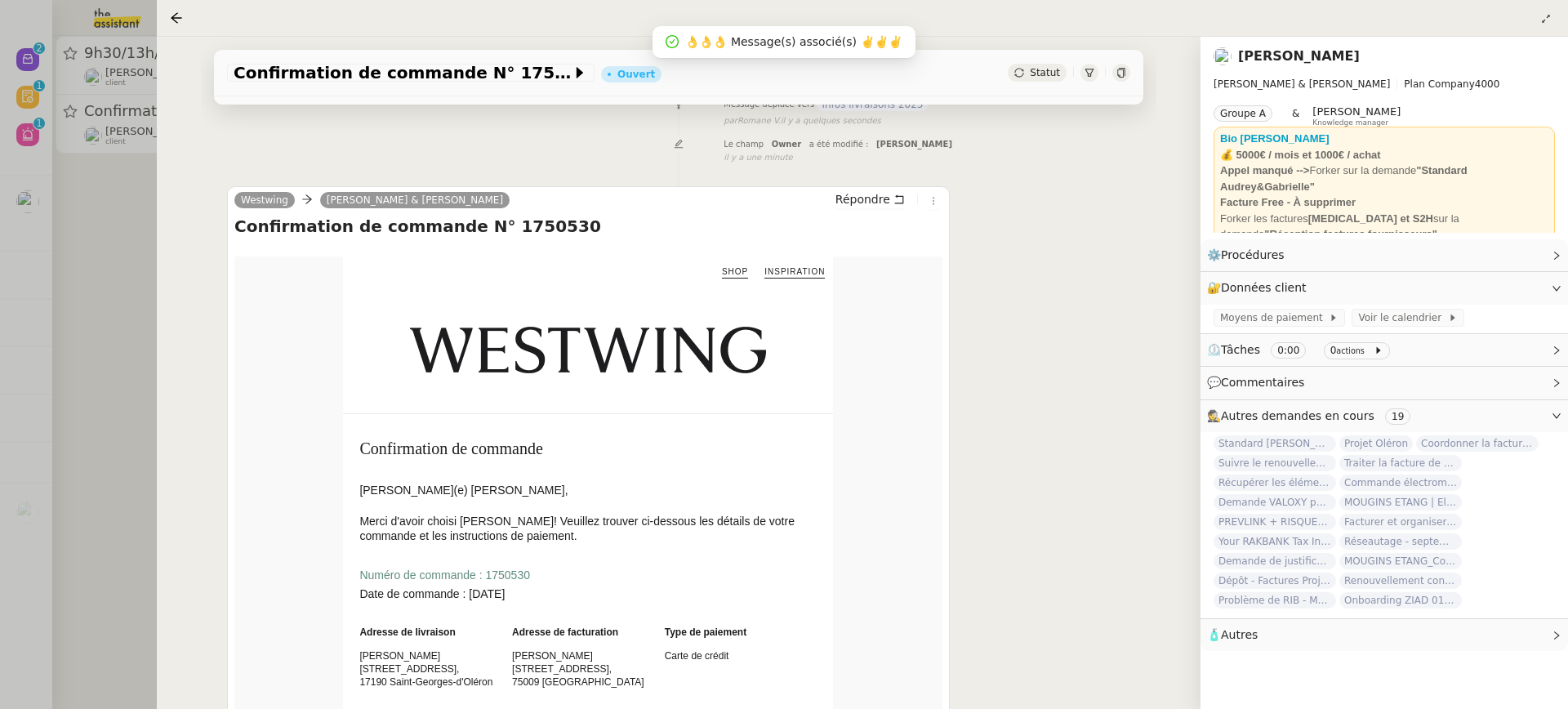
click at [67, 154] on div at bounding box center [784, 354] width 1568 height 709
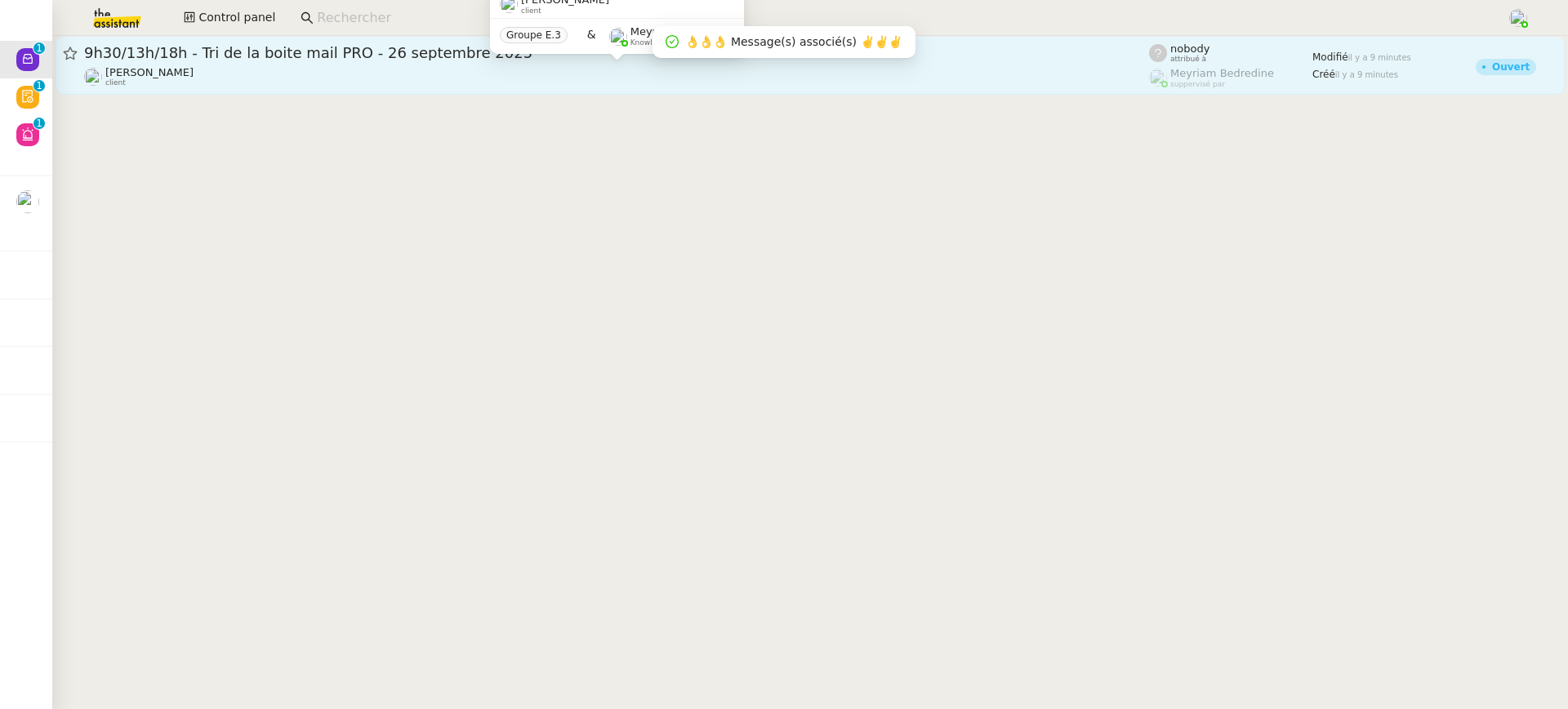
click at [254, 69] on div "Patrick Chotard client" at bounding box center [617, 77] width 1065 height 21
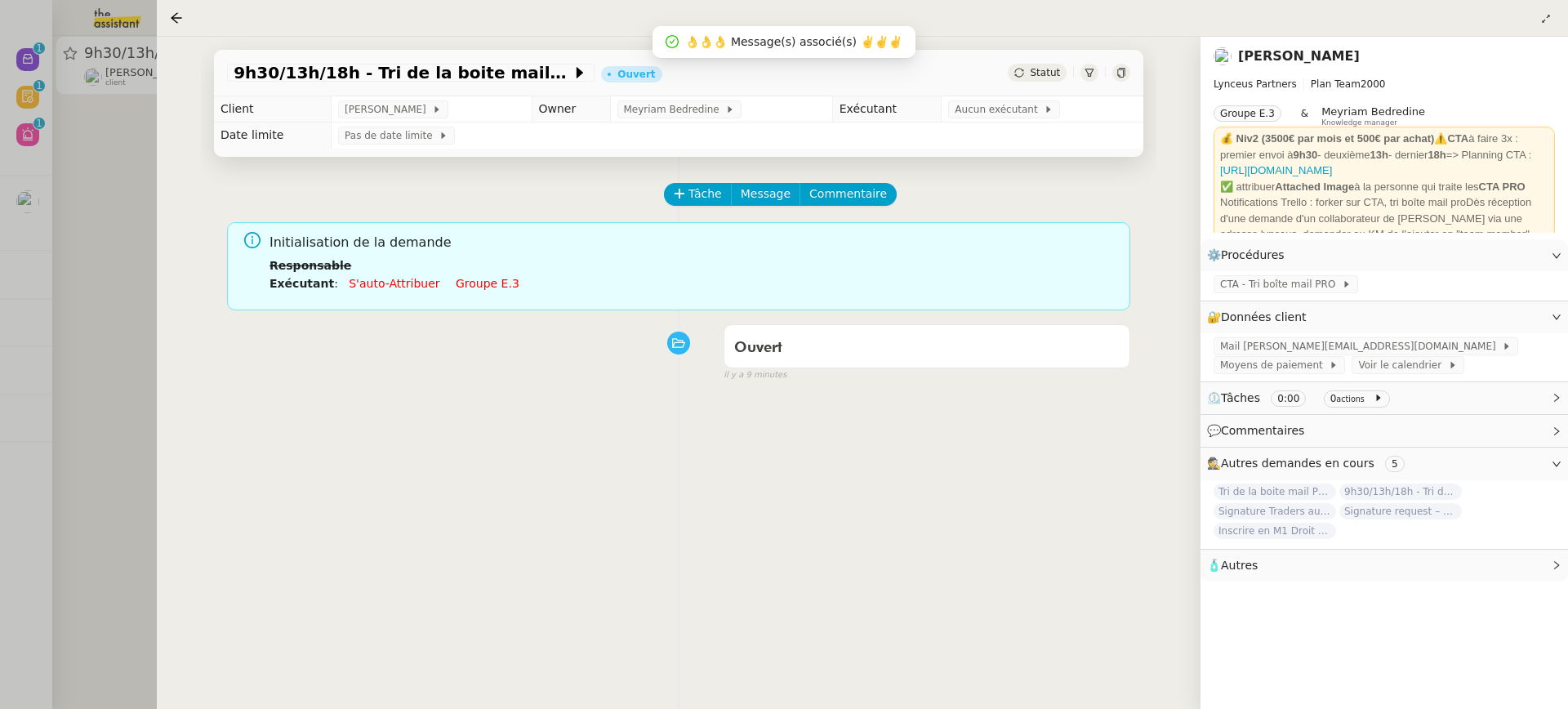
click at [463, 284] on link "Groupe e.3" at bounding box center [488, 283] width 64 height 13
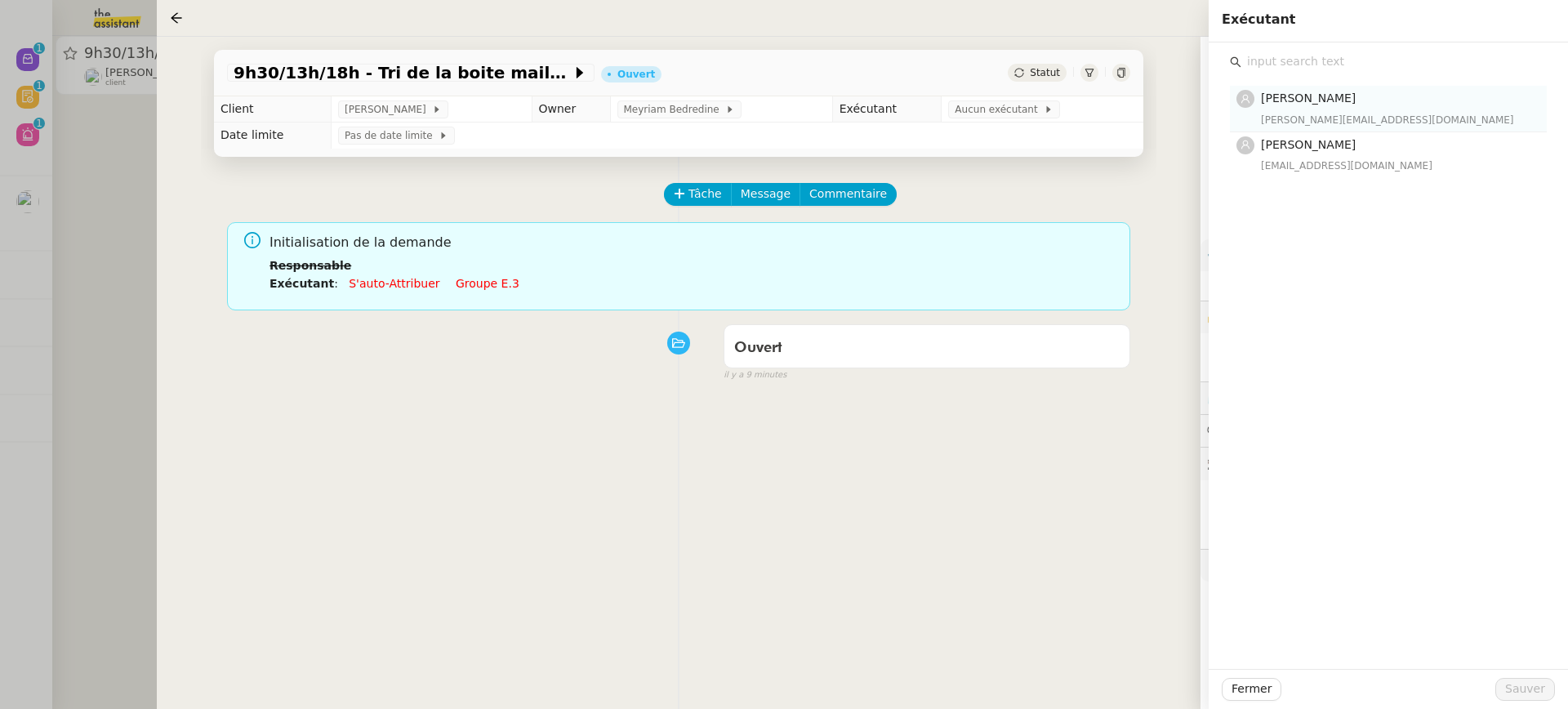
click at [1307, 113] on div "[PERSON_NAME][EMAIL_ADDRESS][DOMAIN_NAME]" at bounding box center [1399, 120] width 276 height 16
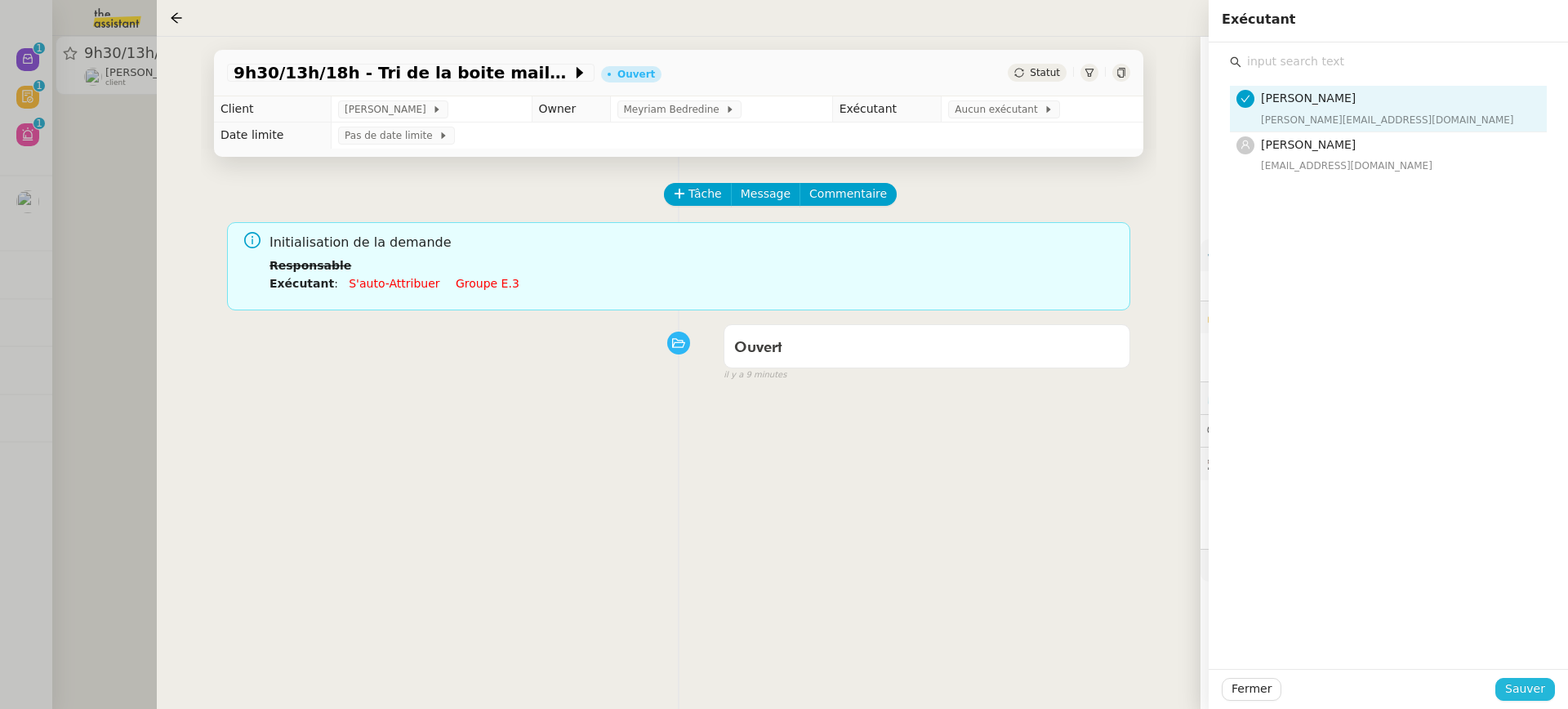
click at [1524, 700] on button "Sauver" at bounding box center [1525, 689] width 60 height 23
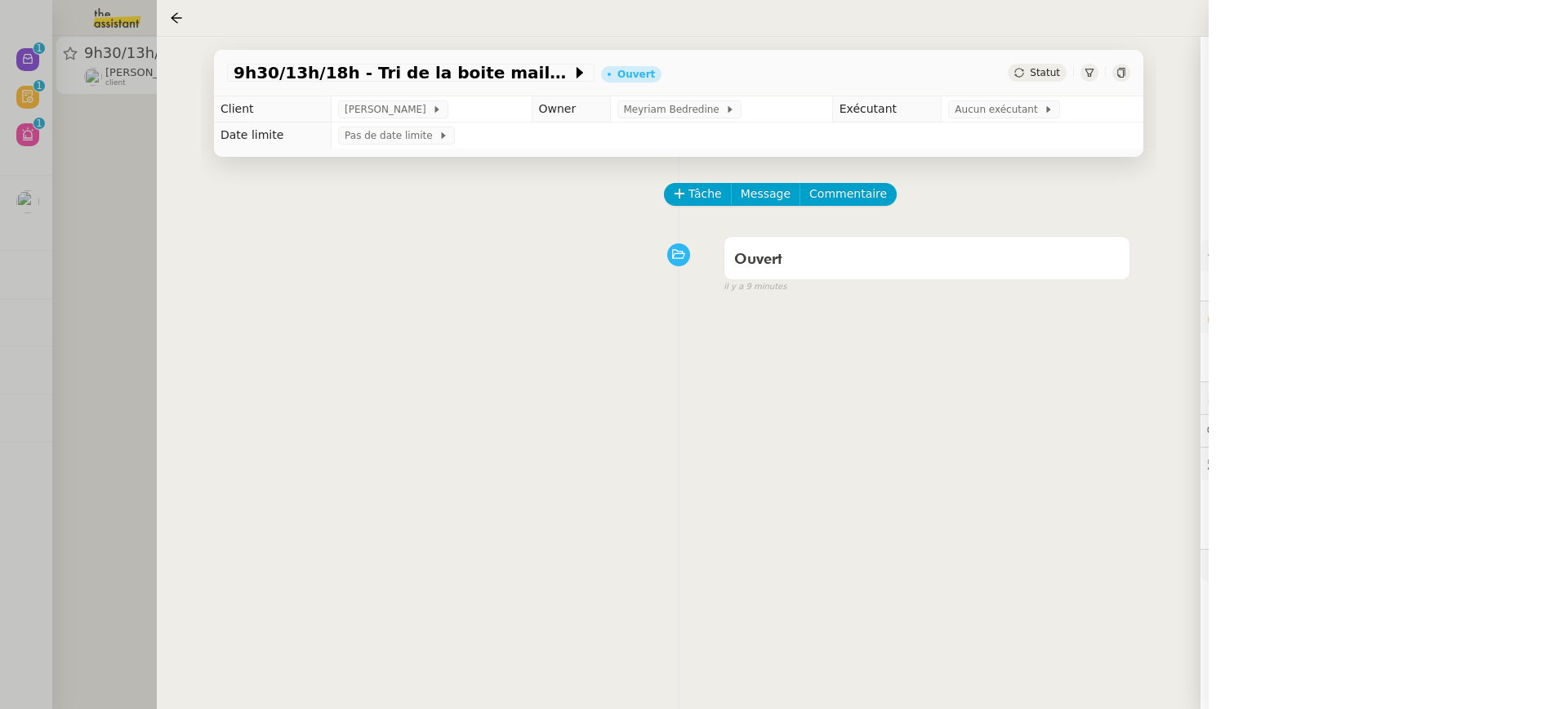
click at [128, 85] on div at bounding box center [784, 354] width 1568 height 709
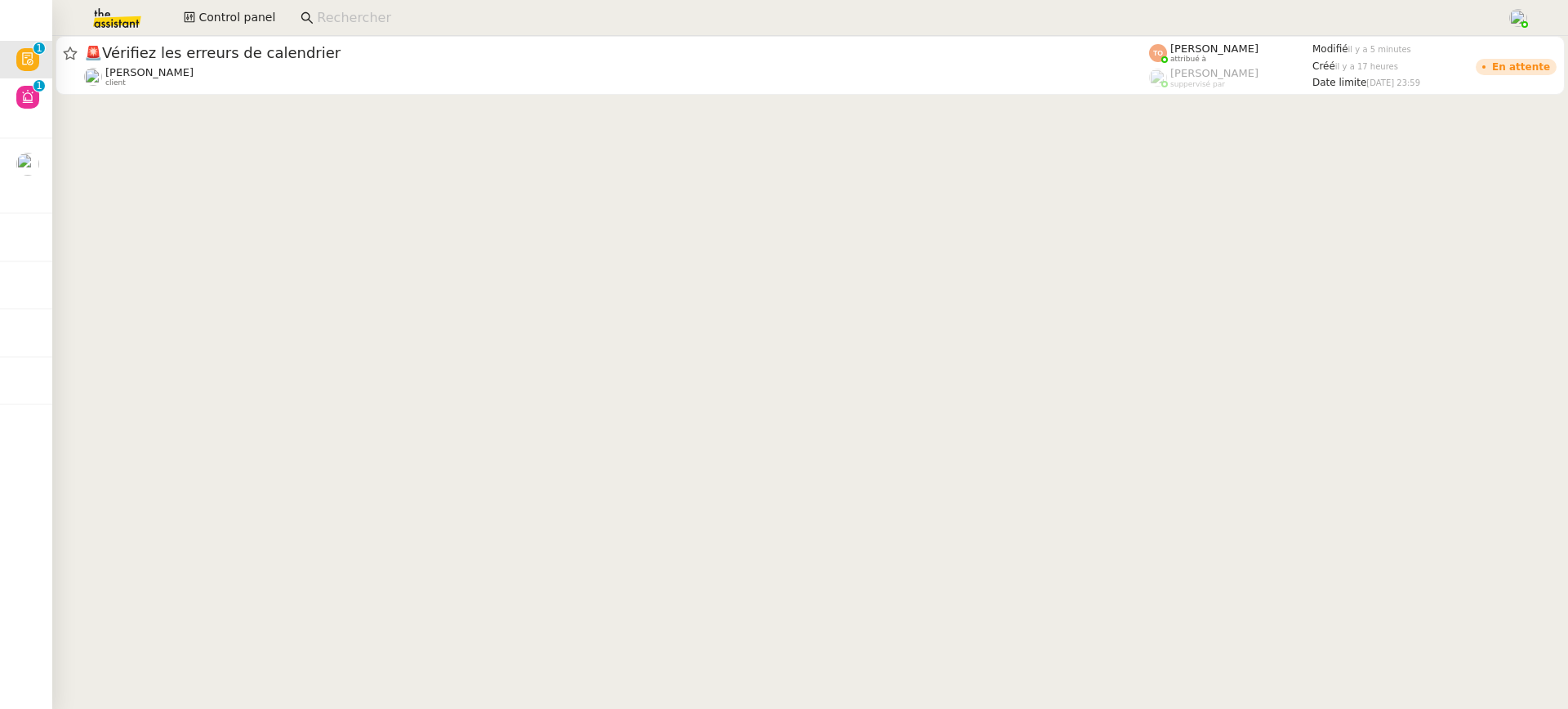
click at [767, 31] on app-search-bar at bounding box center [898, 18] width 1212 height 36
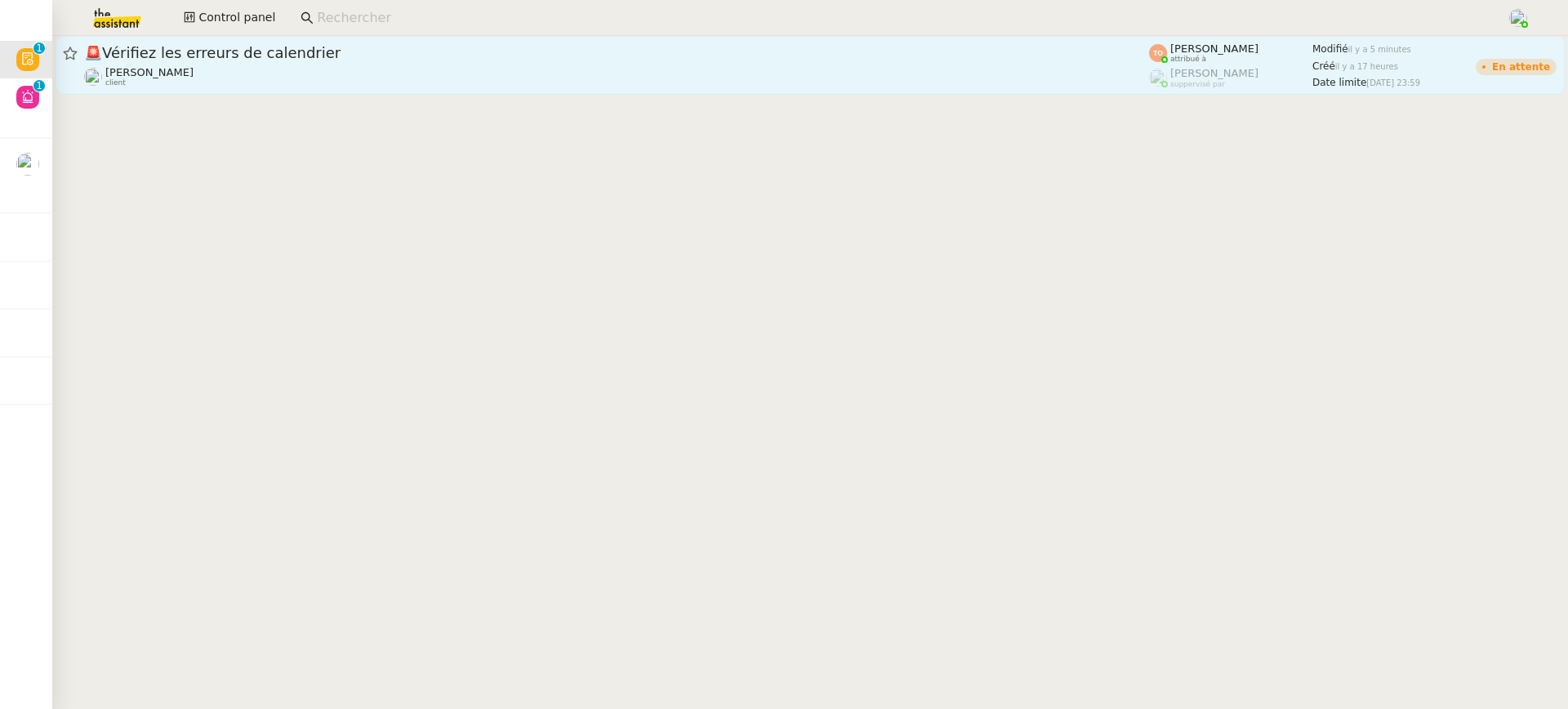
click at [787, 72] on div "[PERSON_NAME] client" at bounding box center [617, 77] width 1065 height 21
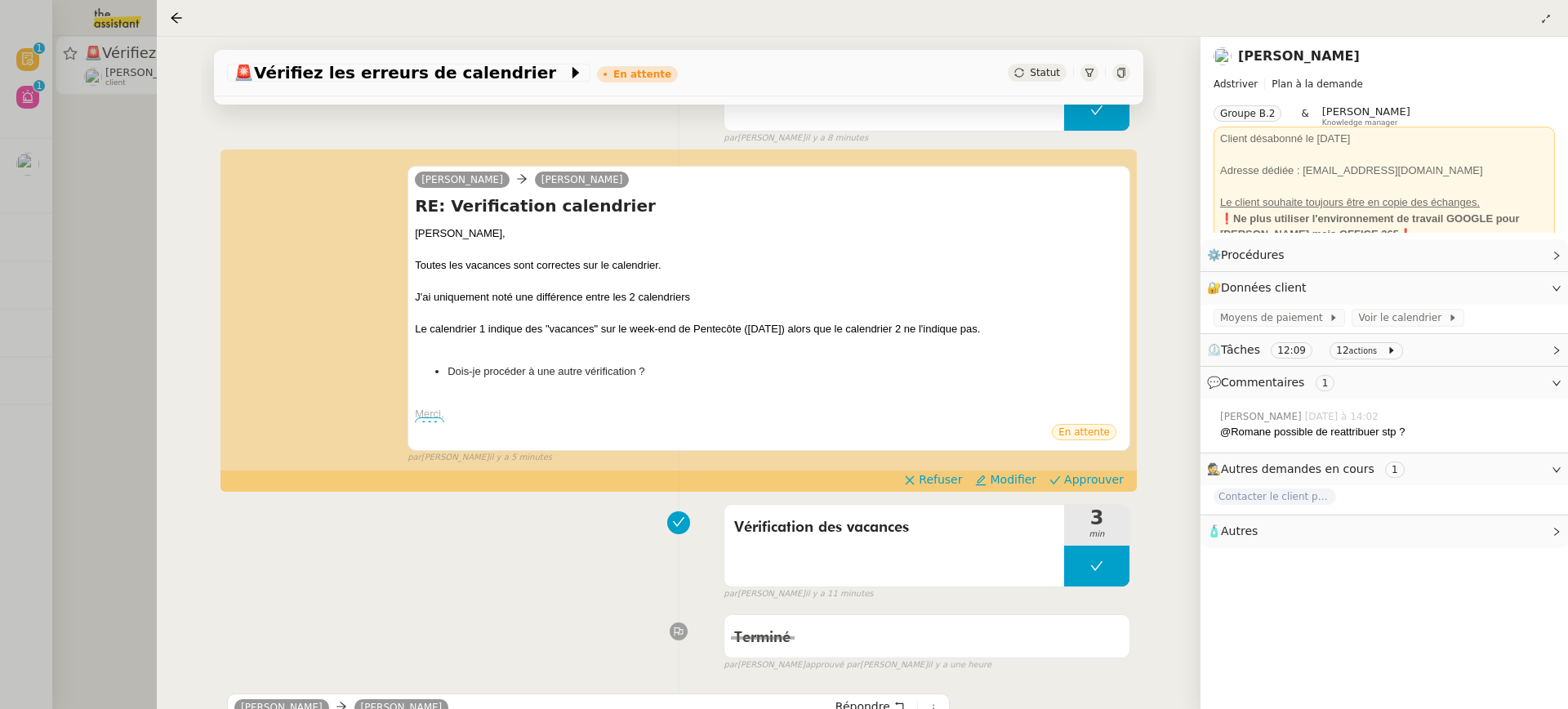
scroll to position [238, 0]
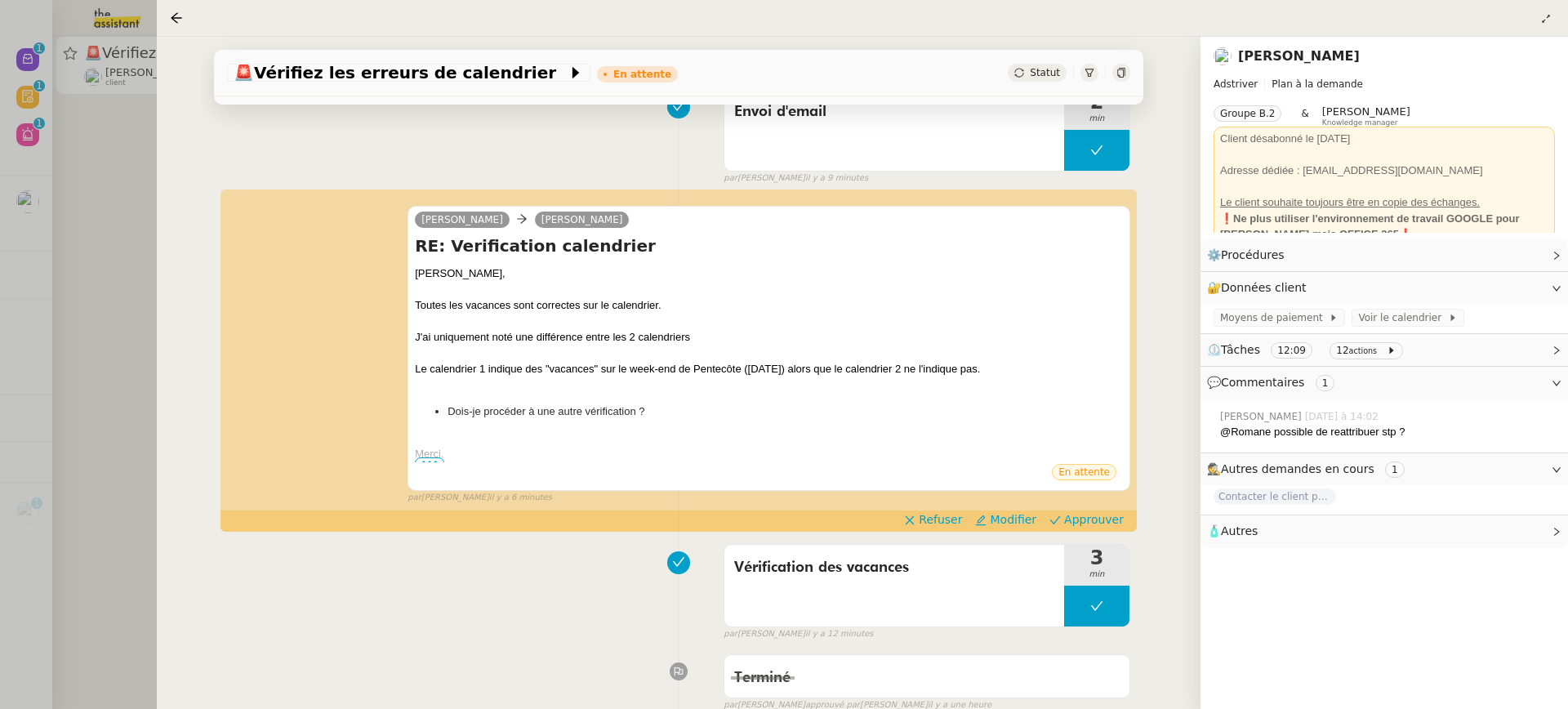
click at [145, 187] on div at bounding box center [784, 354] width 1568 height 709
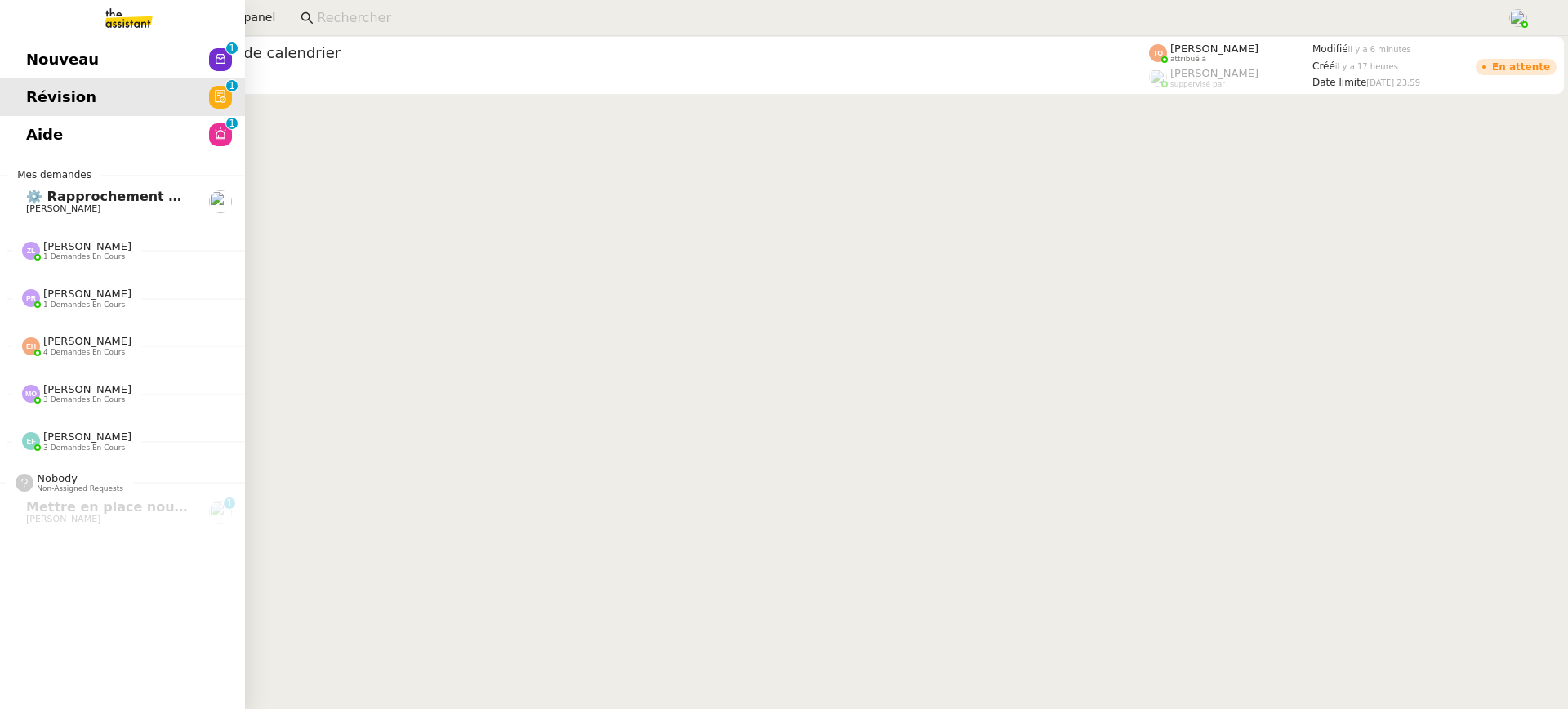
click at [31, 55] on span "Nouveau" at bounding box center [62, 60] width 72 height 25
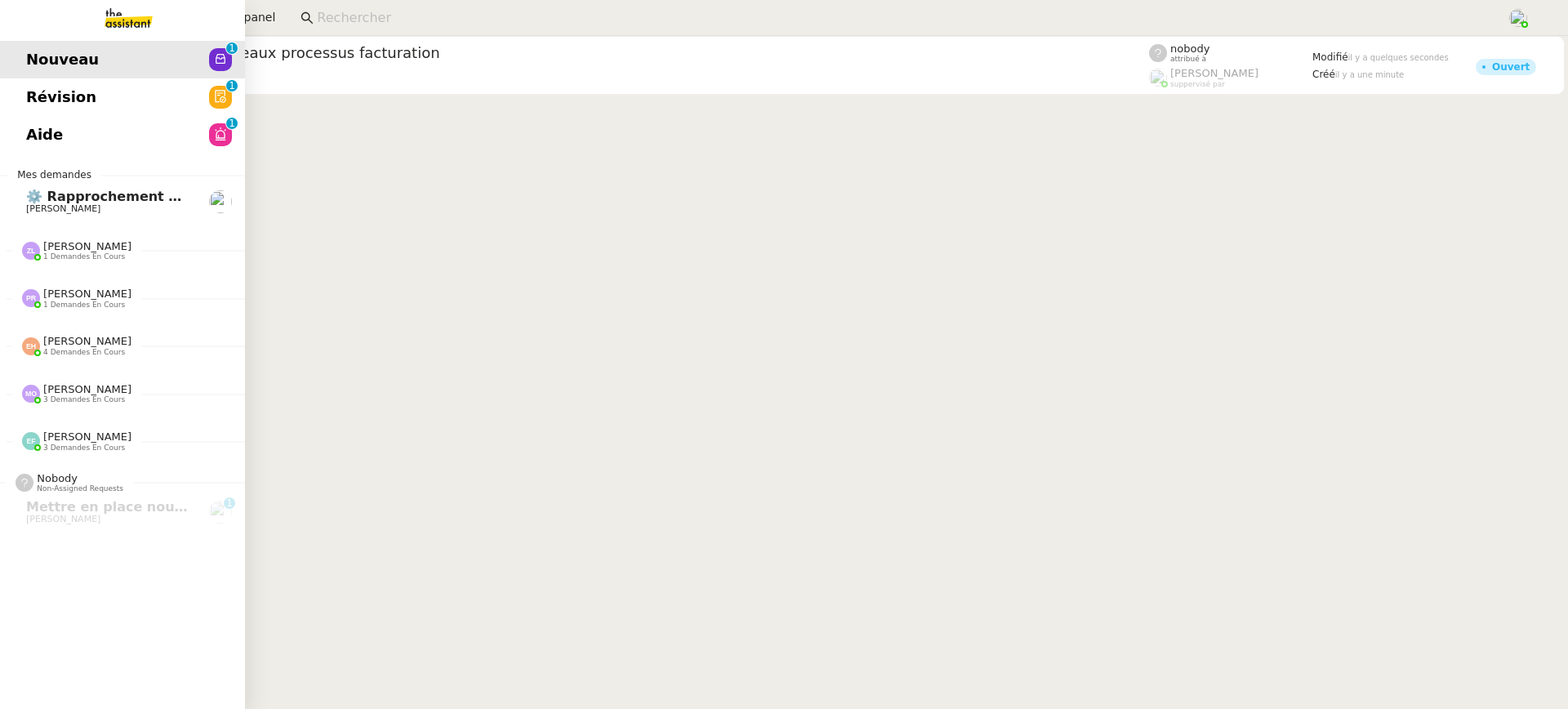
click at [63, 150] on link "Aide 0 1 2 3 4 5 6 7 8 9" at bounding box center [123, 134] width 245 height 37
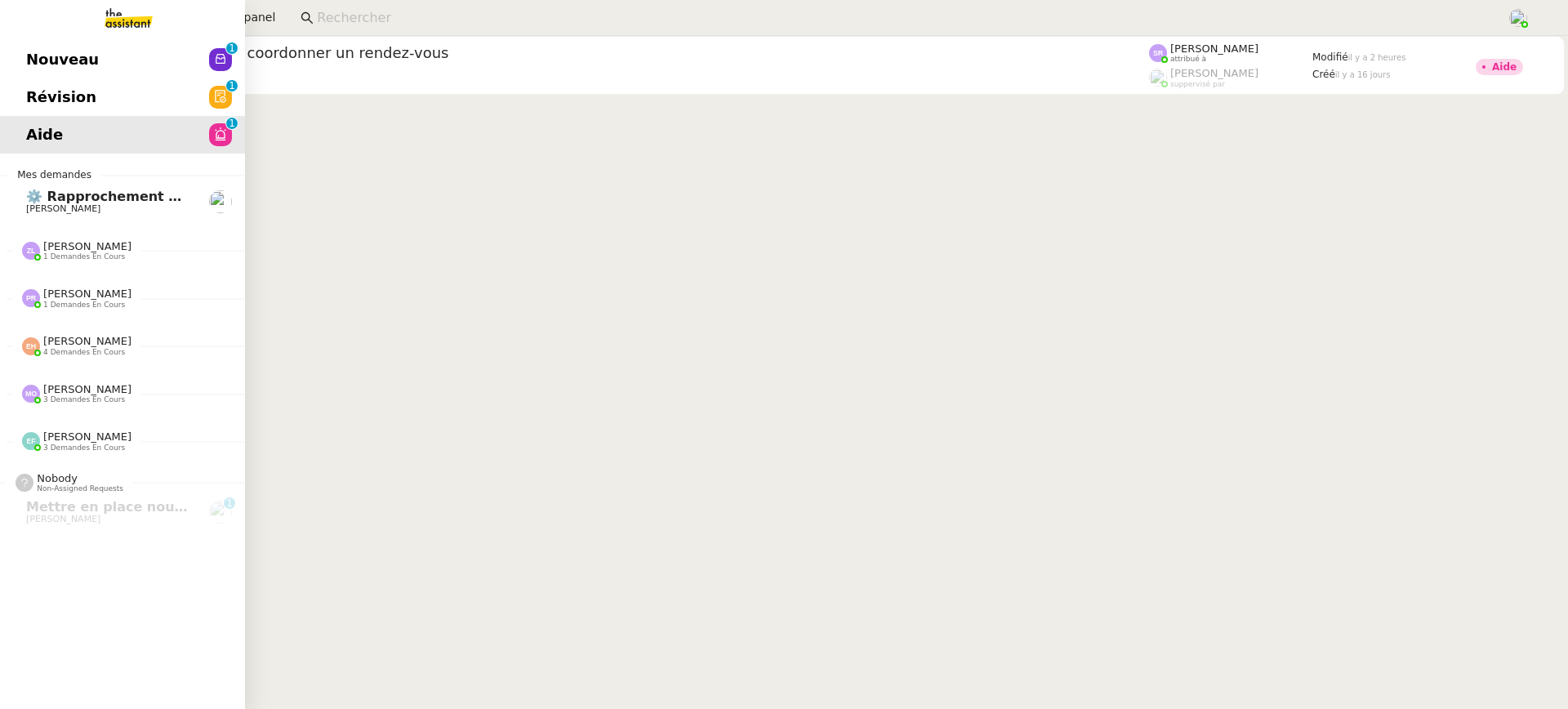
click at [78, 104] on span "Révision" at bounding box center [61, 97] width 71 height 25
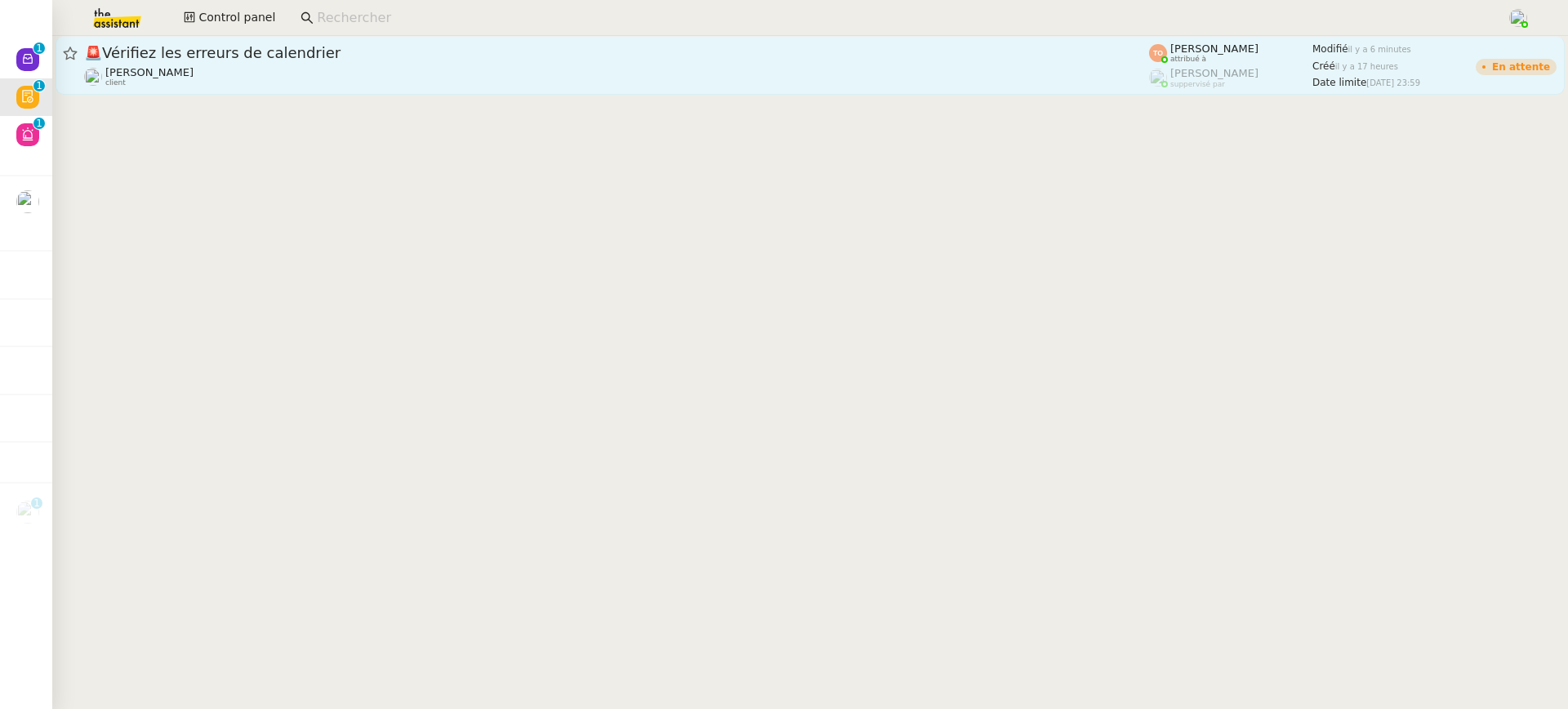
click at [269, 62] on div "🚨 Vérifiez les erreurs de calendrier" at bounding box center [617, 53] width 1065 height 20
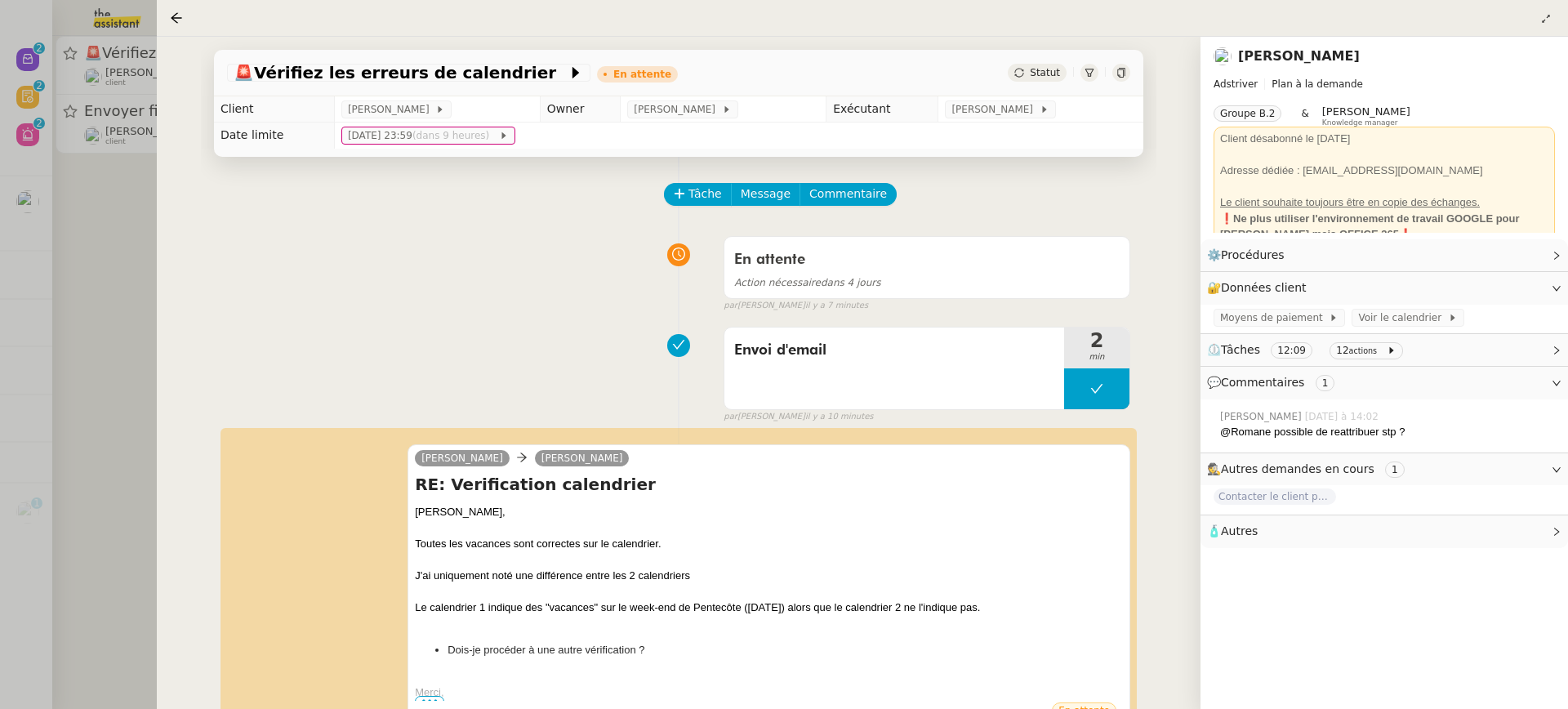
click at [27, 137] on div at bounding box center [784, 354] width 1568 height 709
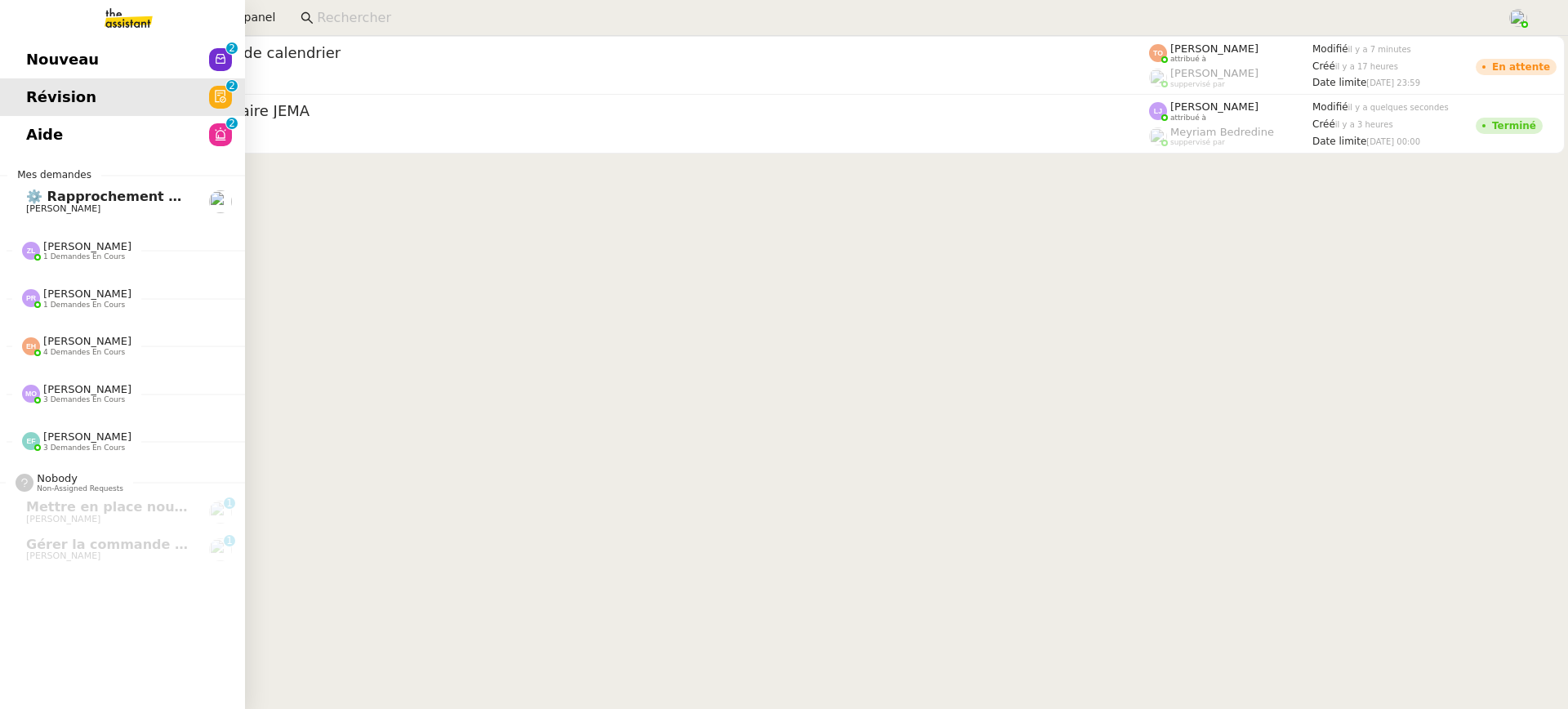
click at [43, 64] on span "Nouveau" at bounding box center [62, 60] width 72 height 25
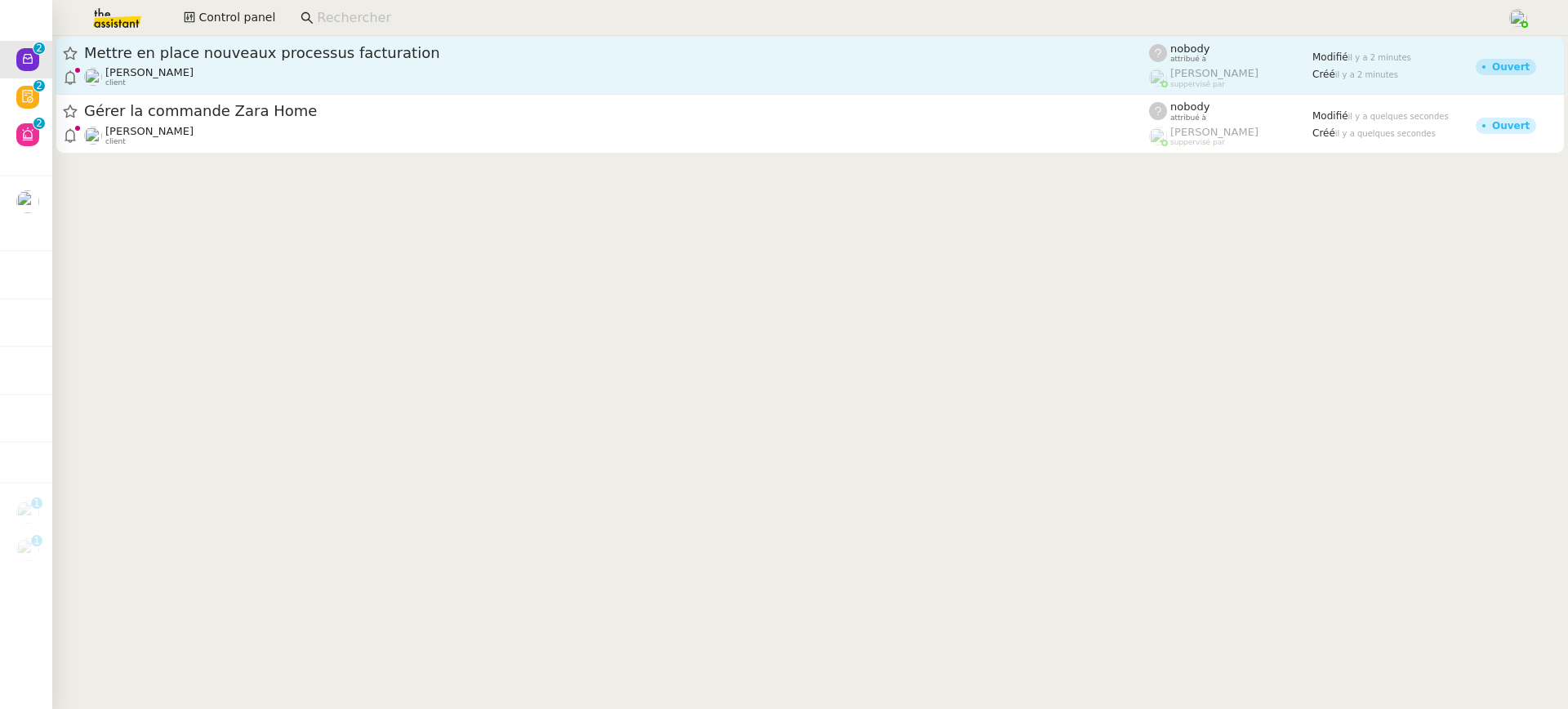
click at [336, 55] on span "Mettre en place nouveaux processus facturation" at bounding box center [617, 53] width 1065 height 14
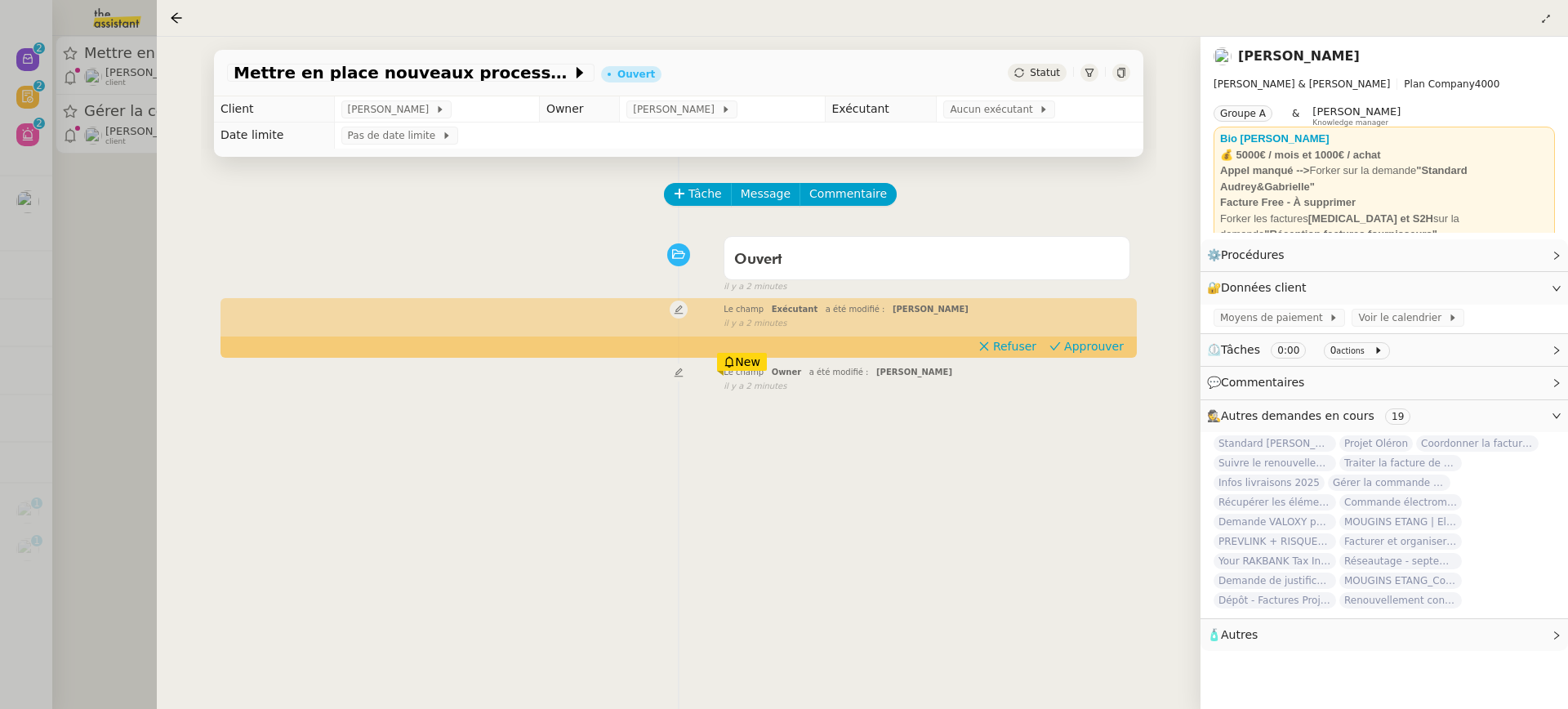
scroll to position [209, 0]
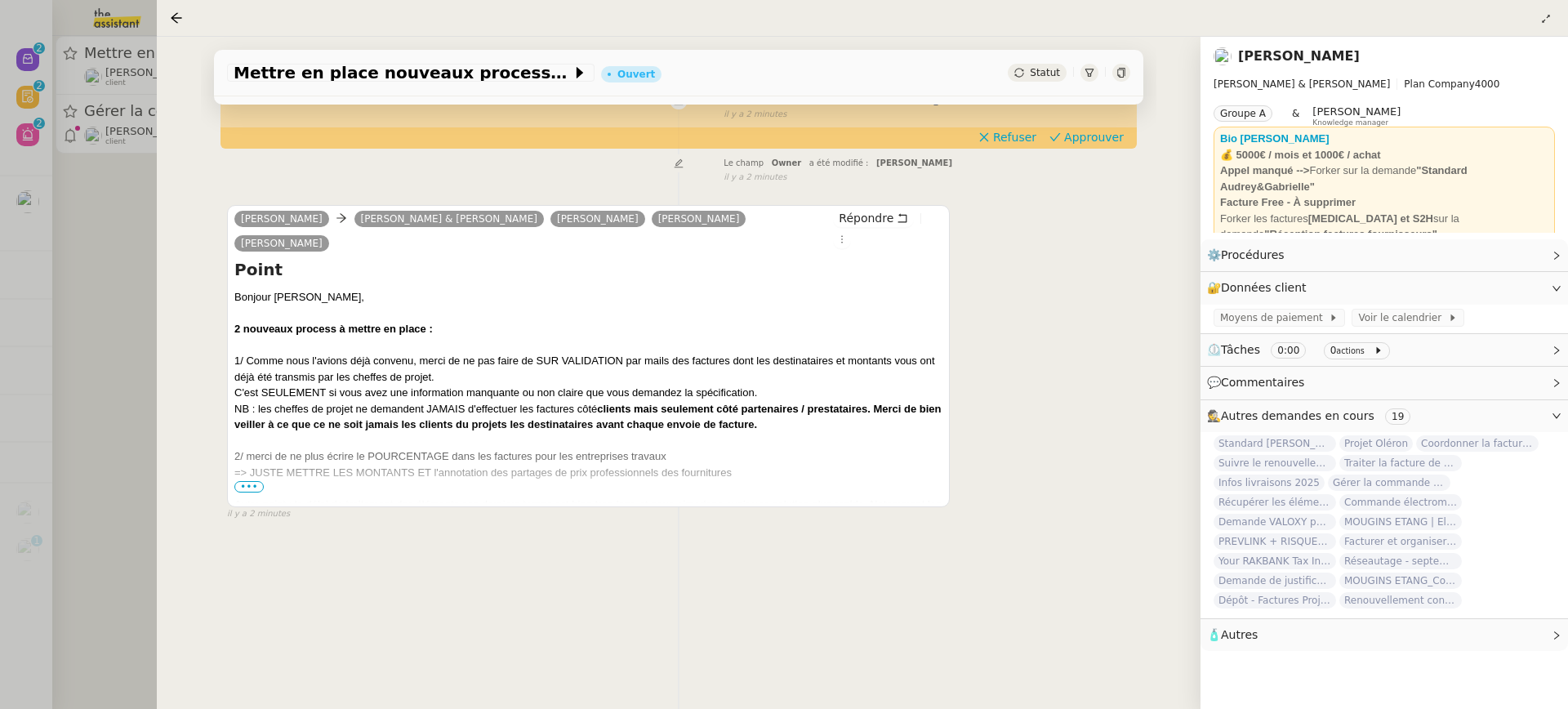
click at [273, 468] on div "=> JUSTE METTRE LES MONTANTS ET l'annotation des partages de prix professionnel…" at bounding box center [588, 480] width 708 height 31
click at [259, 481] on span "•••" at bounding box center [248, 486] width 30 height 11
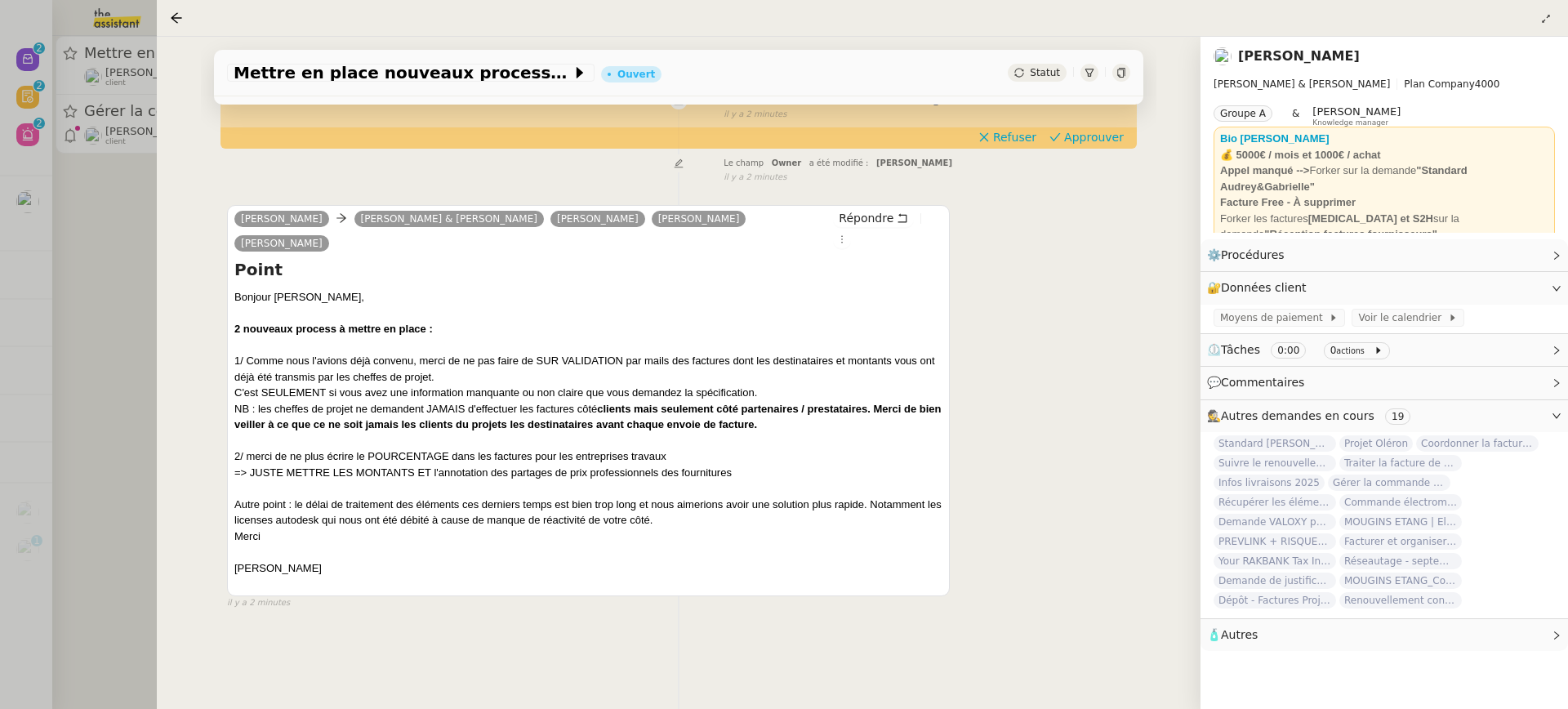
scroll to position [0, 0]
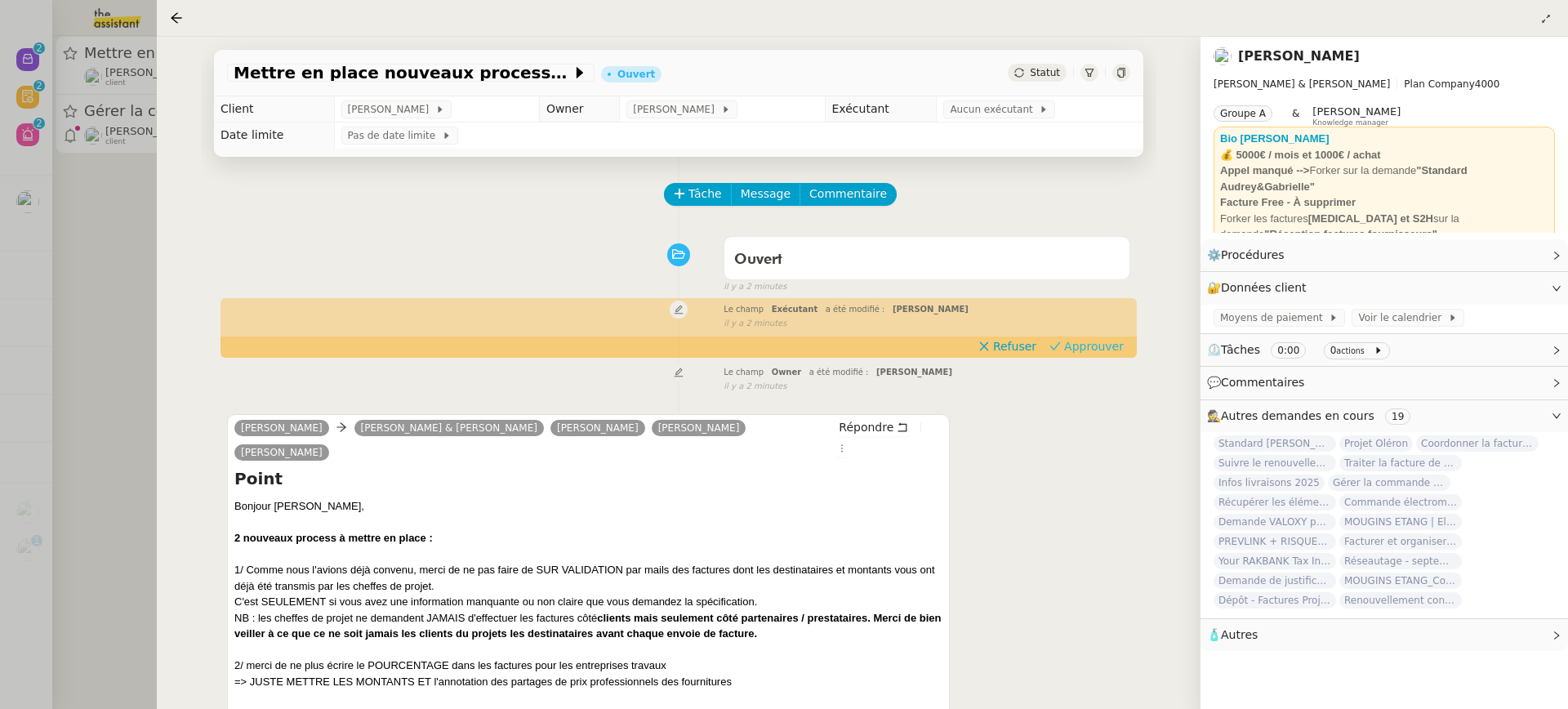
click at [1094, 344] on span "Approuver" at bounding box center [1094, 346] width 60 height 16
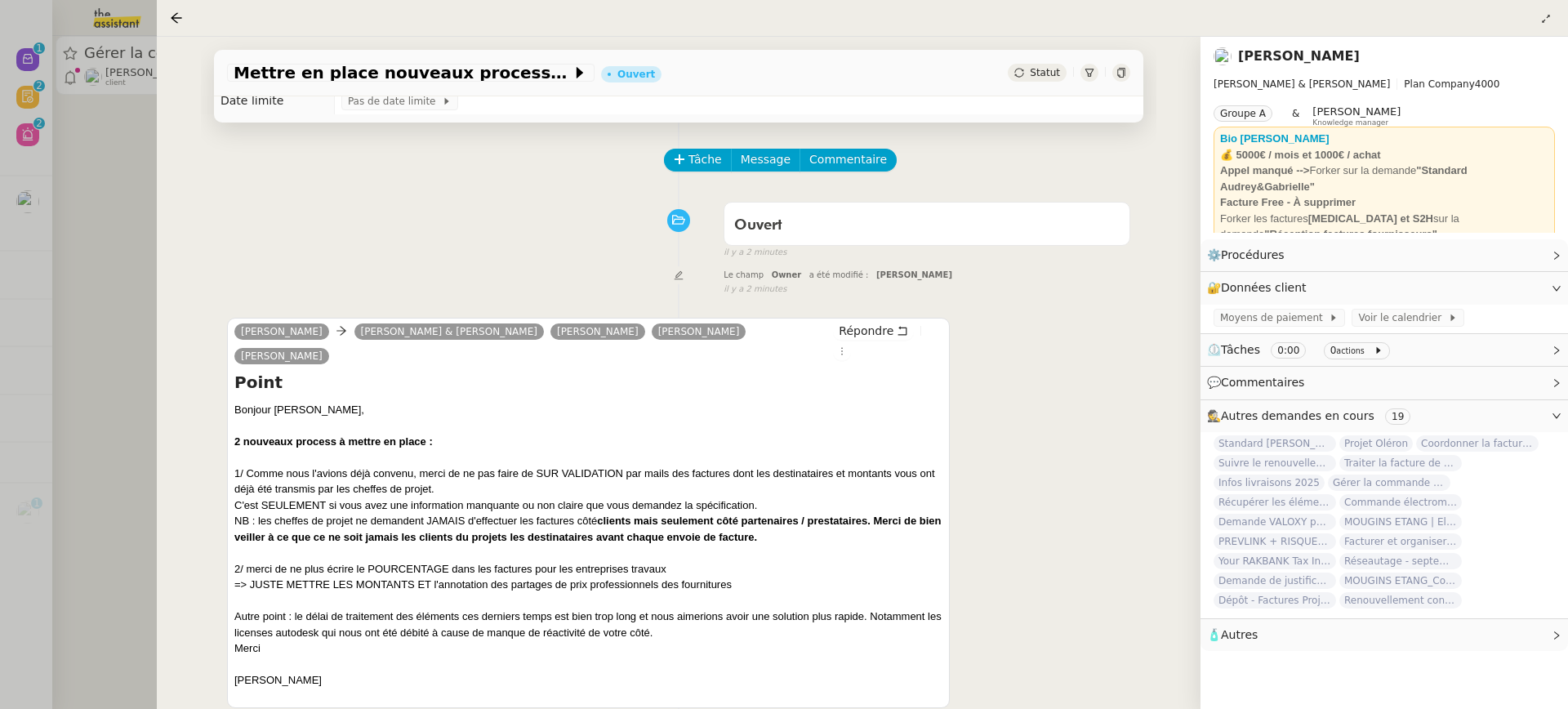
scroll to position [37, 0]
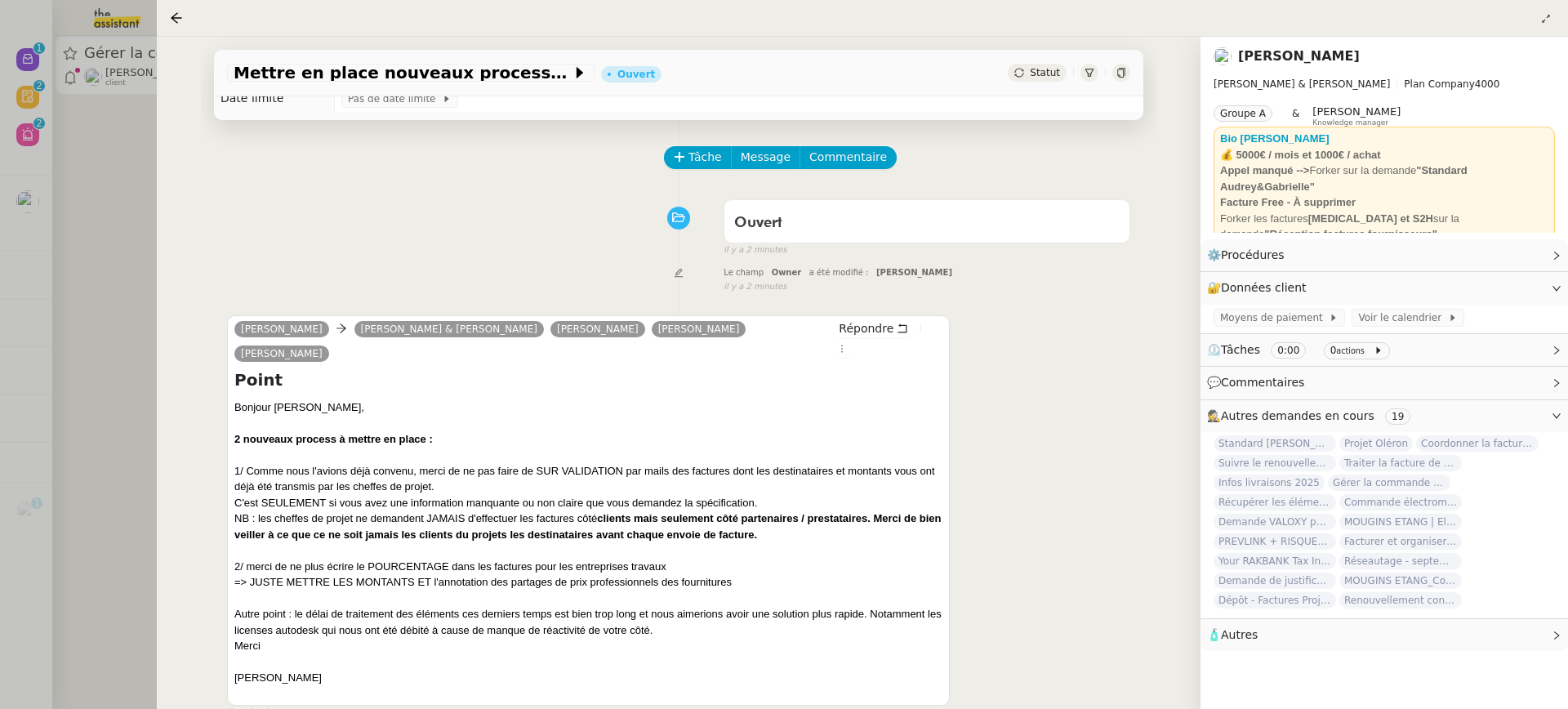
click at [1124, 82] on div "Statut" at bounding box center [1069, 72] width 123 height 18
click at [1120, 77] on icon at bounding box center [1120, 73] width 8 height 10
click at [852, 337] on div "Répondre" at bounding box center [887, 338] width 110 height 38
click at [834, 308] on div "Gabrielle Joinau Tavernier Camille Audrey & Gabrielle Marie Rivoira Ségolène La…" at bounding box center [679, 510] width 904 height 419
click at [852, 324] on span "Répondre" at bounding box center [866, 328] width 54 height 16
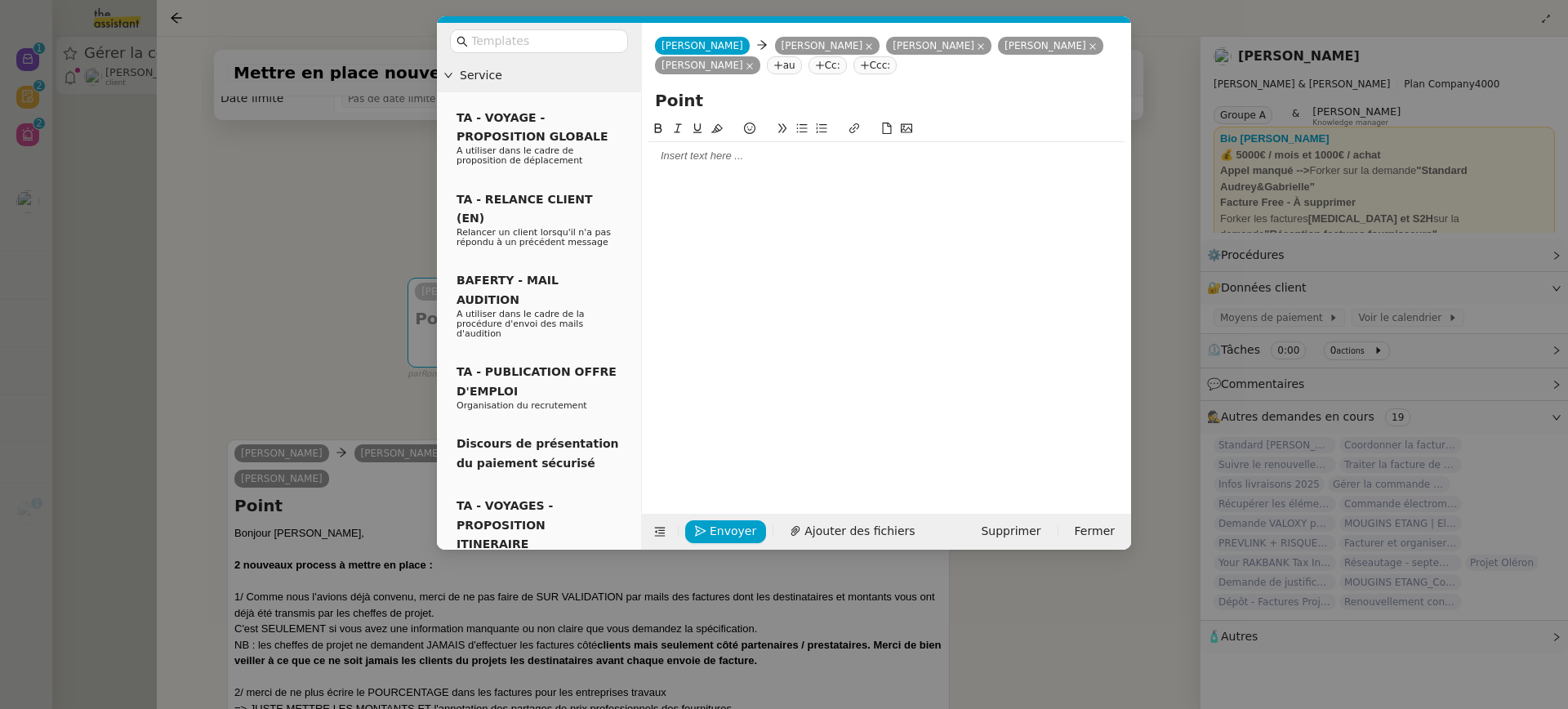
click at [981, 43] on icon at bounding box center [981, 47] width 9 height 9
click at [985, 49] on icon at bounding box center [981, 47] width 9 height 9
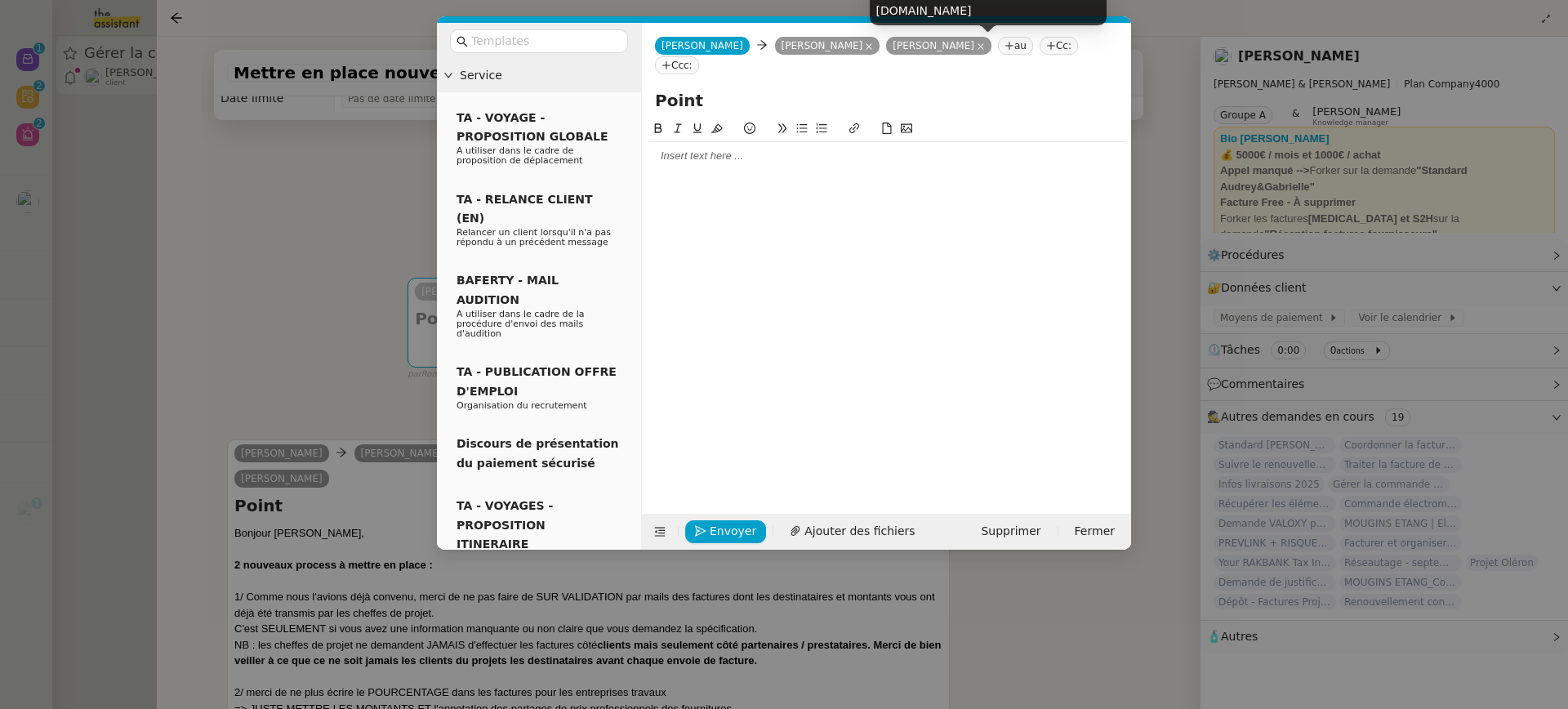
click at [985, 50] on icon at bounding box center [981, 47] width 9 height 9
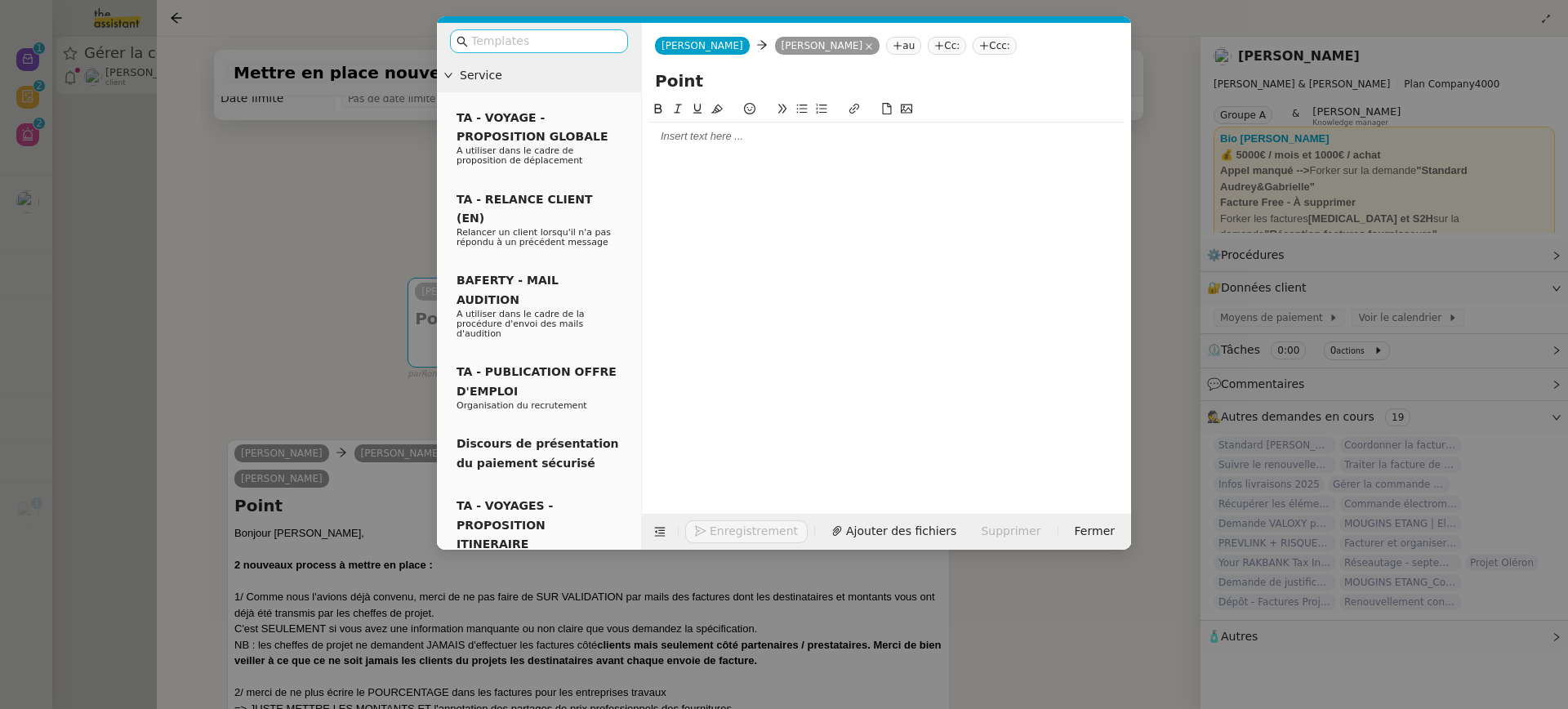
click at [545, 47] on input "text" at bounding box center [545, 41] width 147 height 19
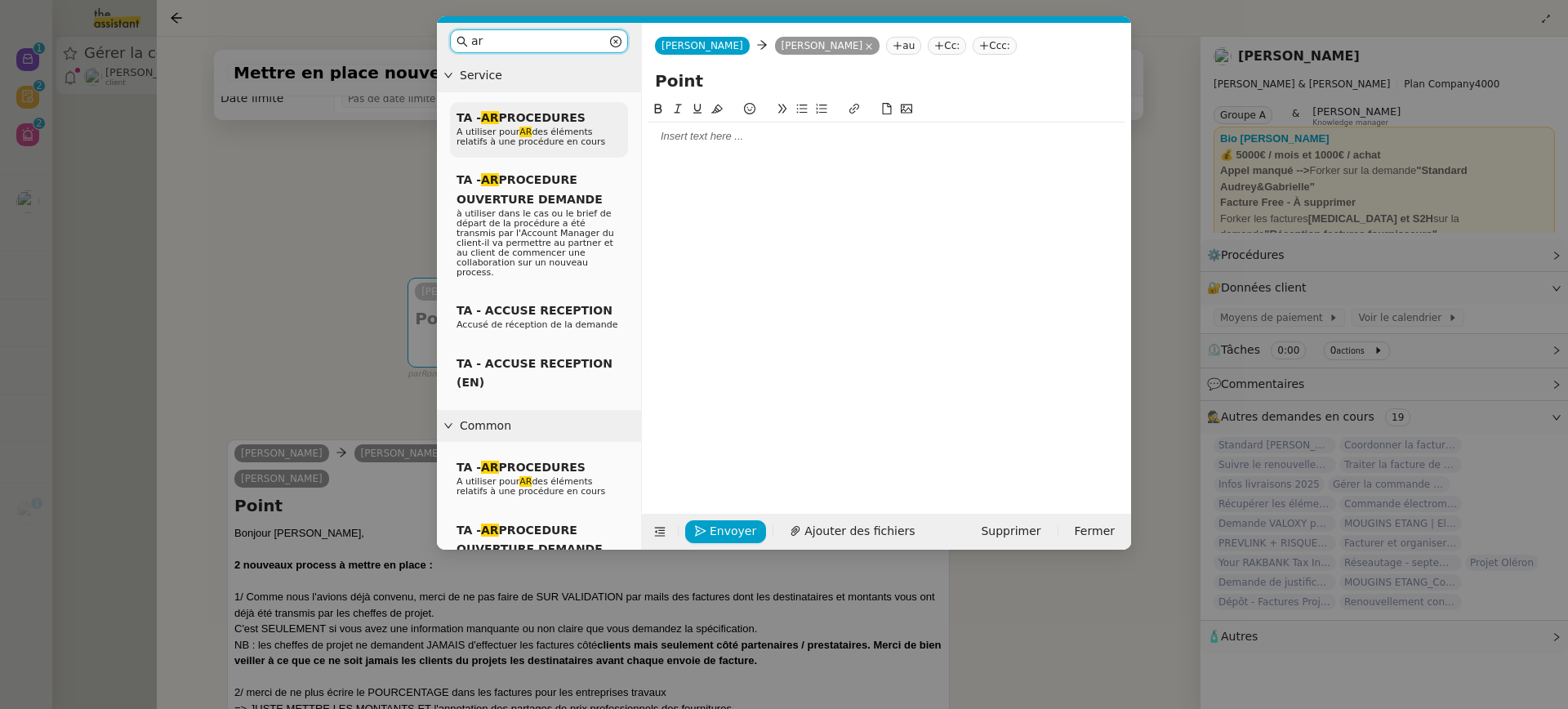
type input "ar"
click at [559, 125] on div "TA - AR PROCEDURES A utiliser pour AR des éléments relatifs à une procédure en …" at bounding box center [539, 130] width 178 height 56
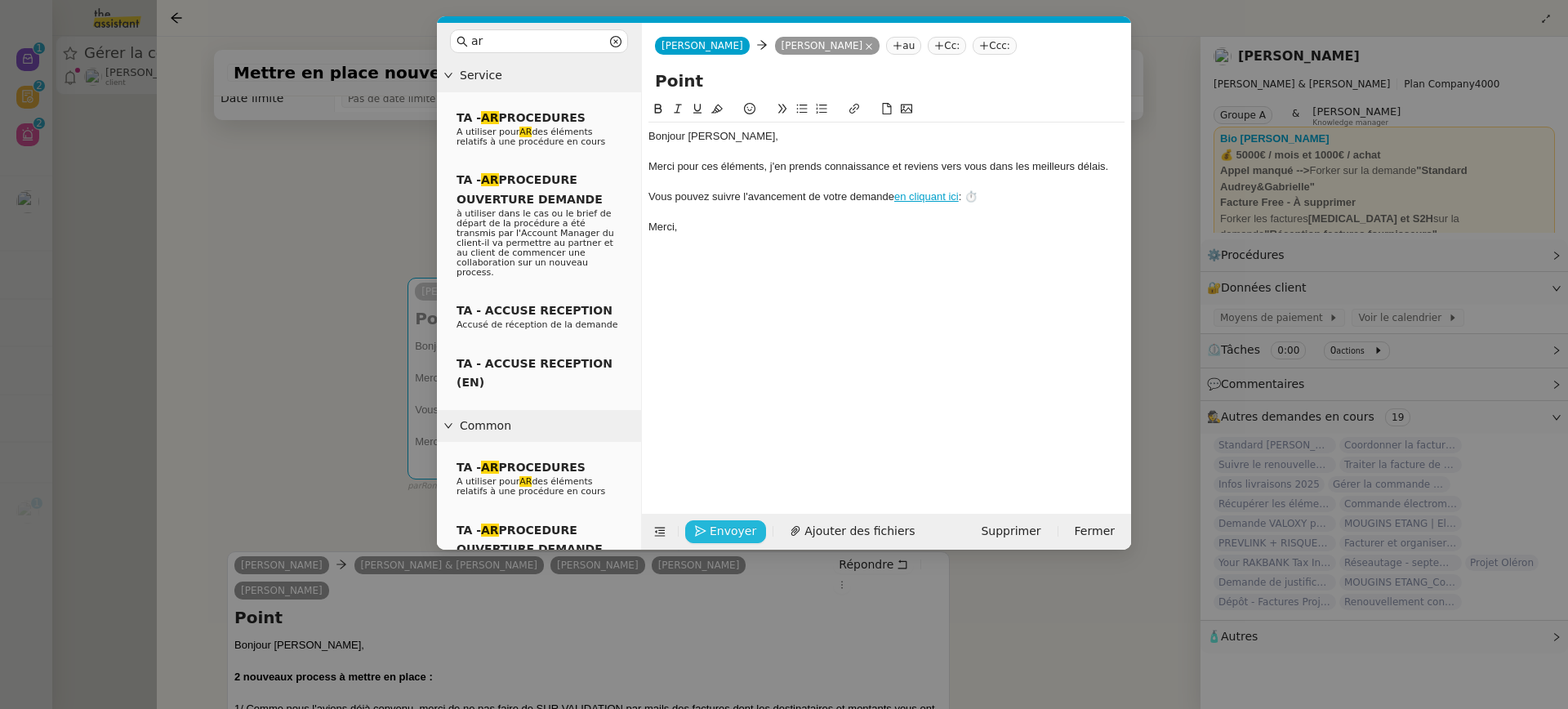
click at [710, 534] on span "Envoyer" at bounding box center [733, 531] width 47 height 19
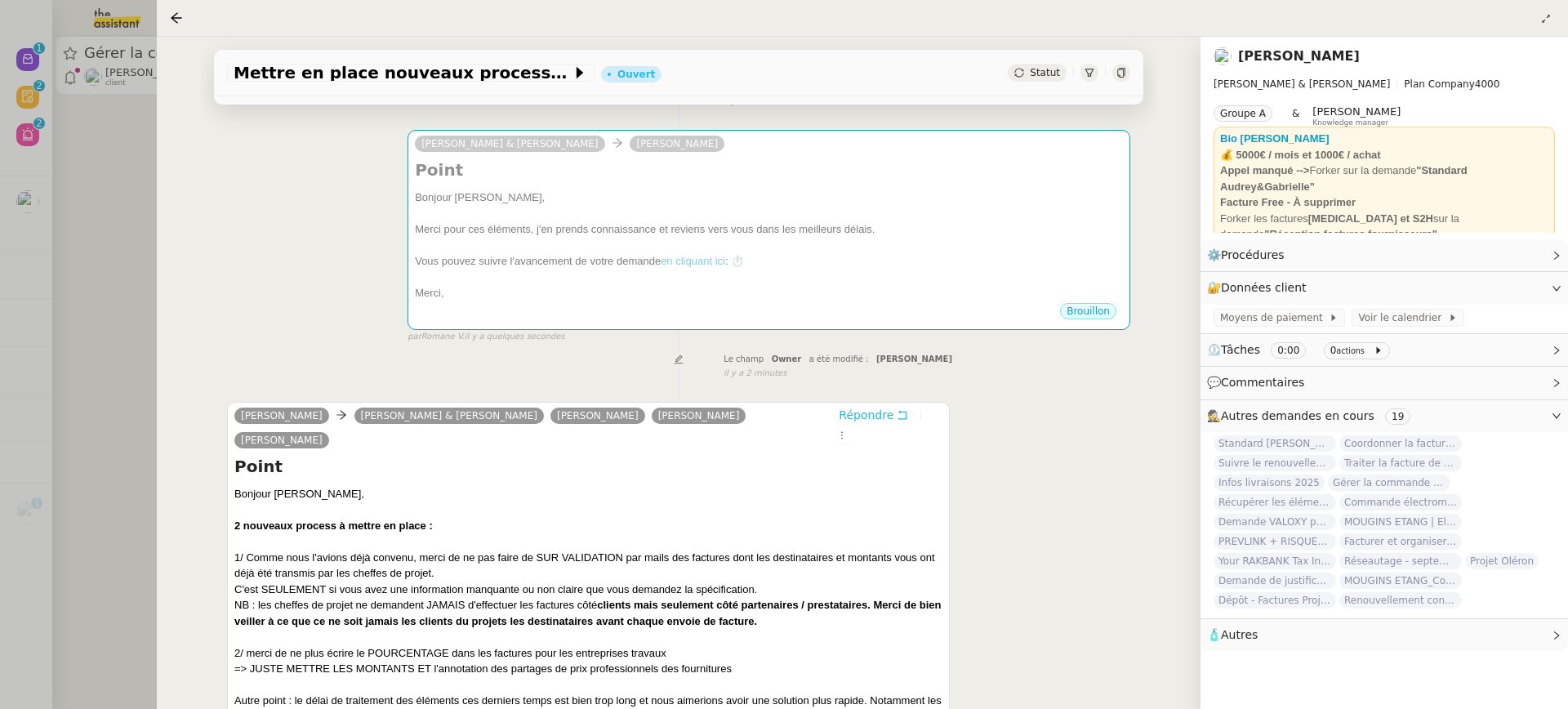
scroll to position [295, 0]
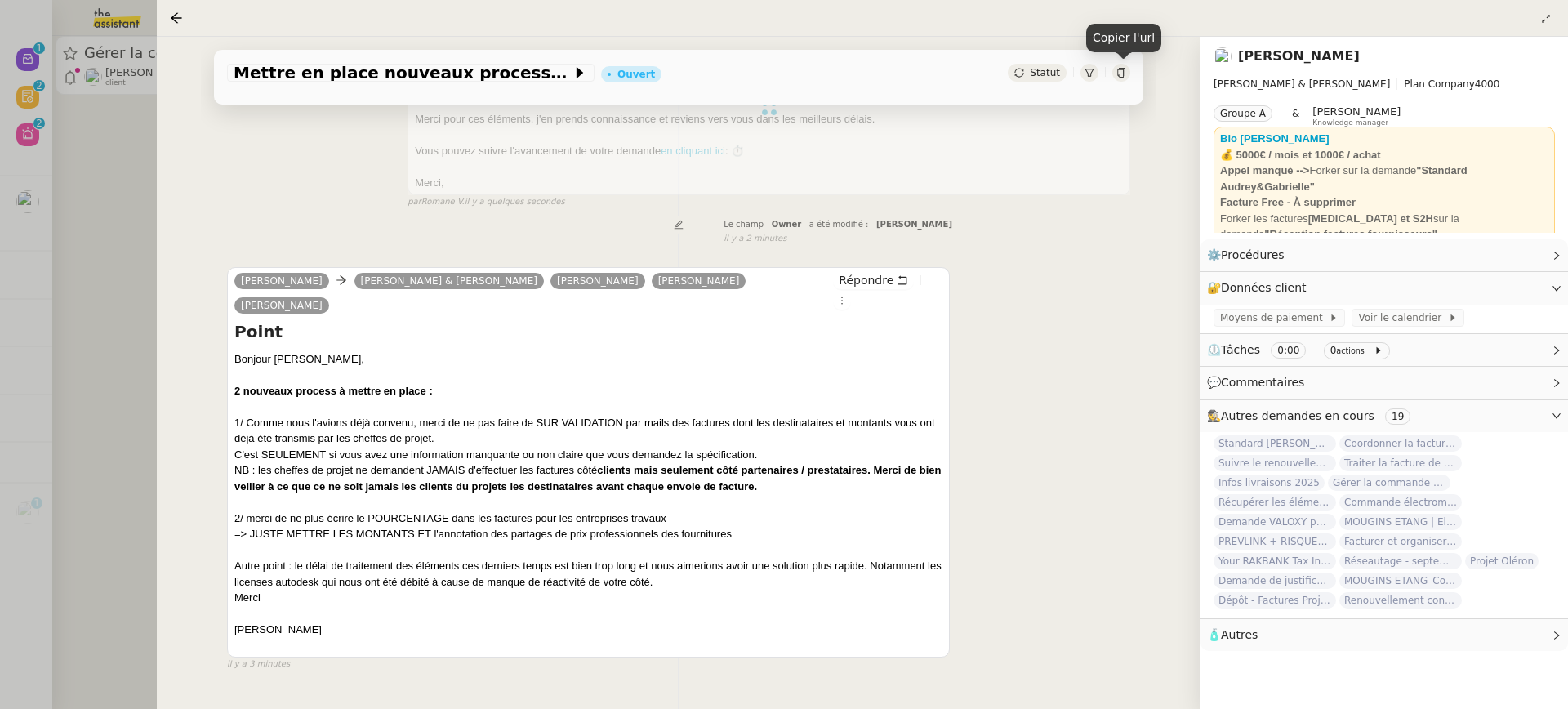
click at [1120, 76] on icon at bounding box center [1121, 73] width 10 height 10
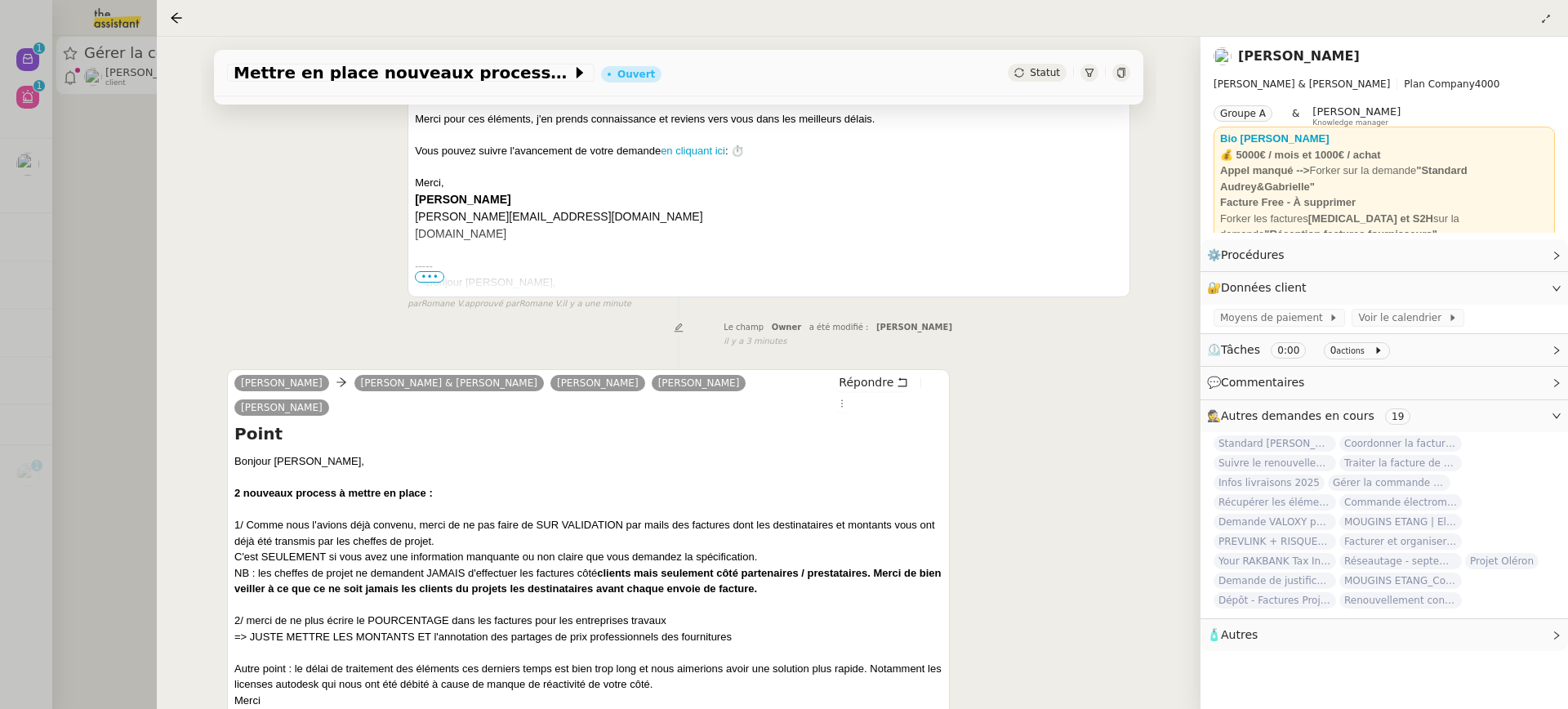
scroll to position [413, 0]
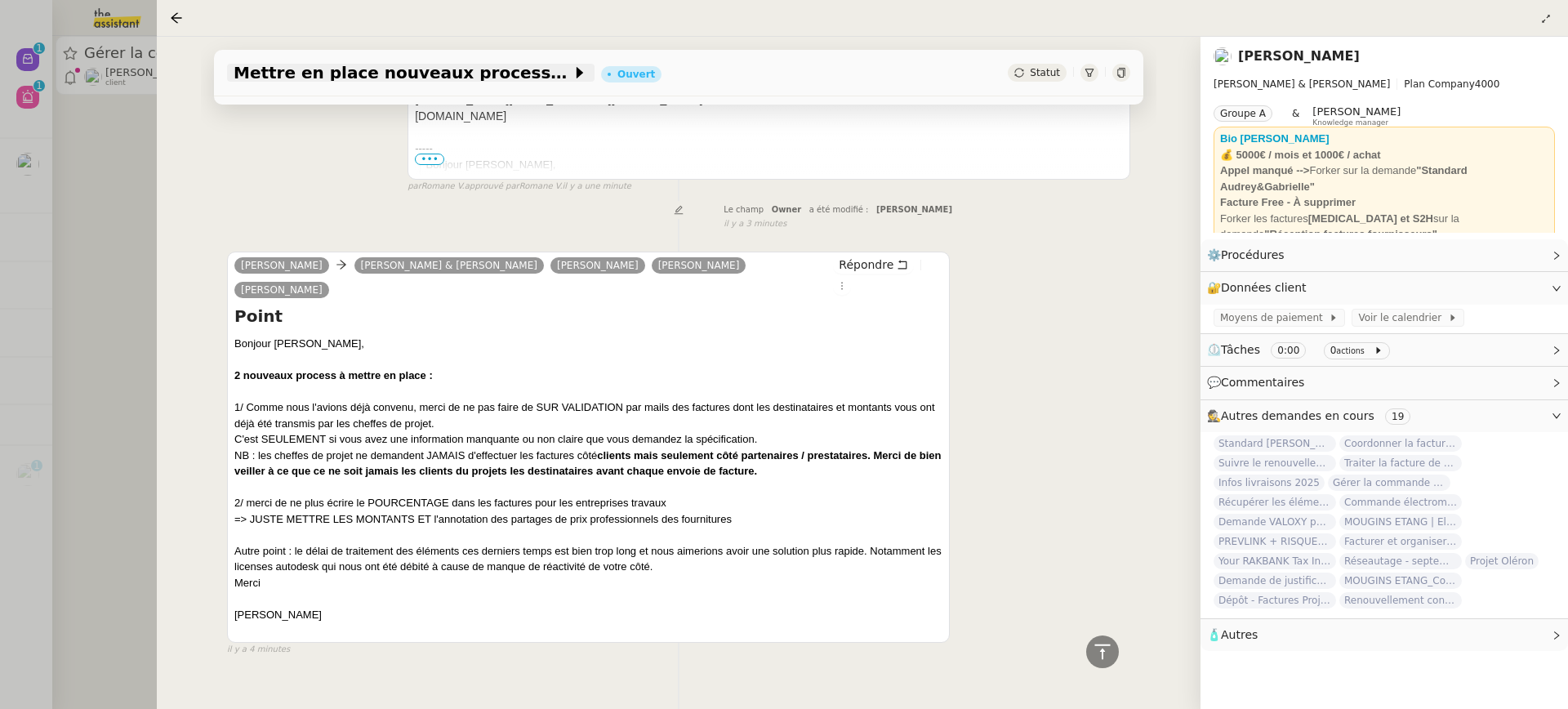
click at [254, 81] on span "Mettre en place nouveaux processus facturation" at bounding box center [402, 72] width 338 height 16
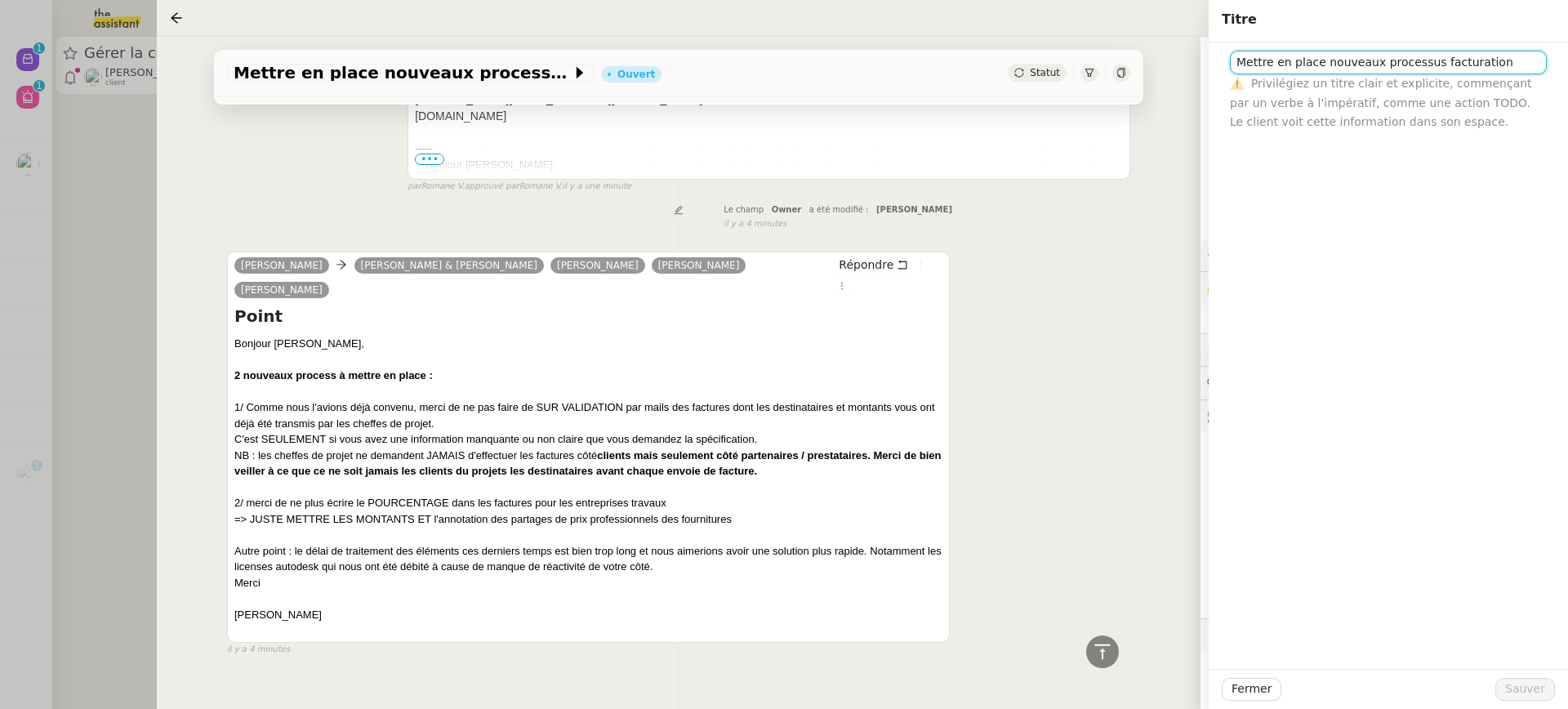
click at [1234, 65] on input "Mettre en place nouveaux processus facturation" at bounding box center [1388, 63] width 316 height 24
type input "⚙️ Mettre en place nouveaux processus facturation"
click at [1537, 691] on span "Sauver" at bounding box center [1525, 689] width 40 height 19
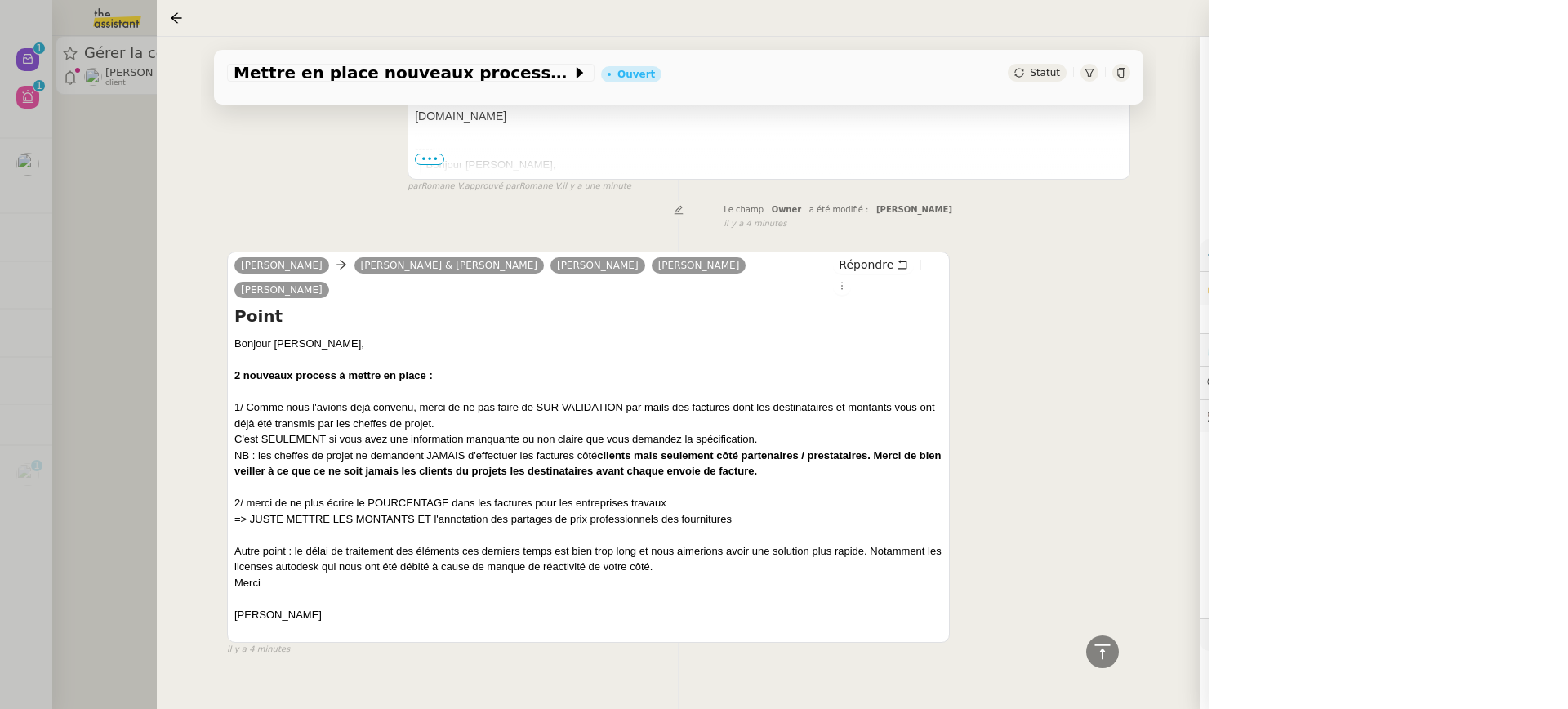
click at [100, 146] on div at bounding box center [784, 354] width 1568 height 709
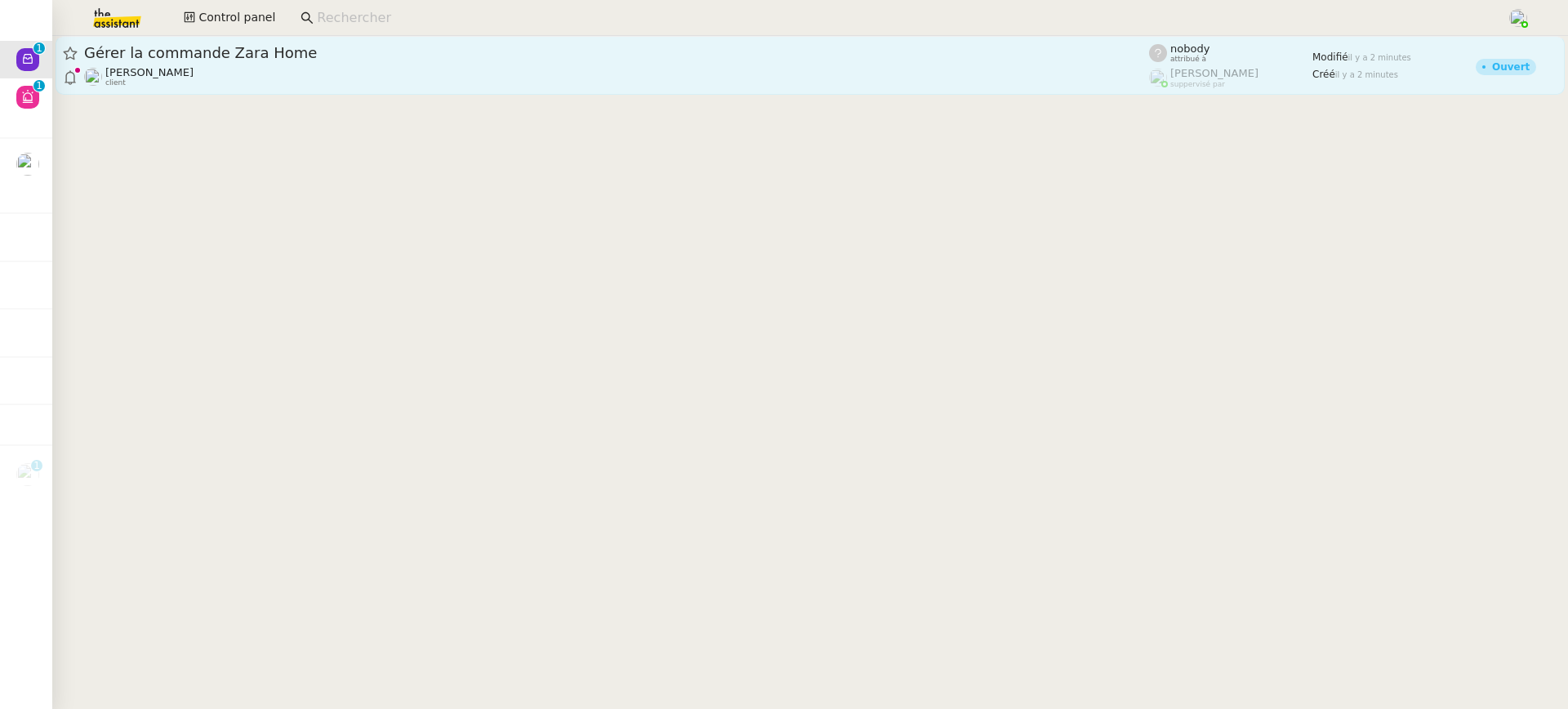
click at [140, 49] on span "Gérer la commande Zara Home" at bounding box center [617, 53] width 1065 height 14
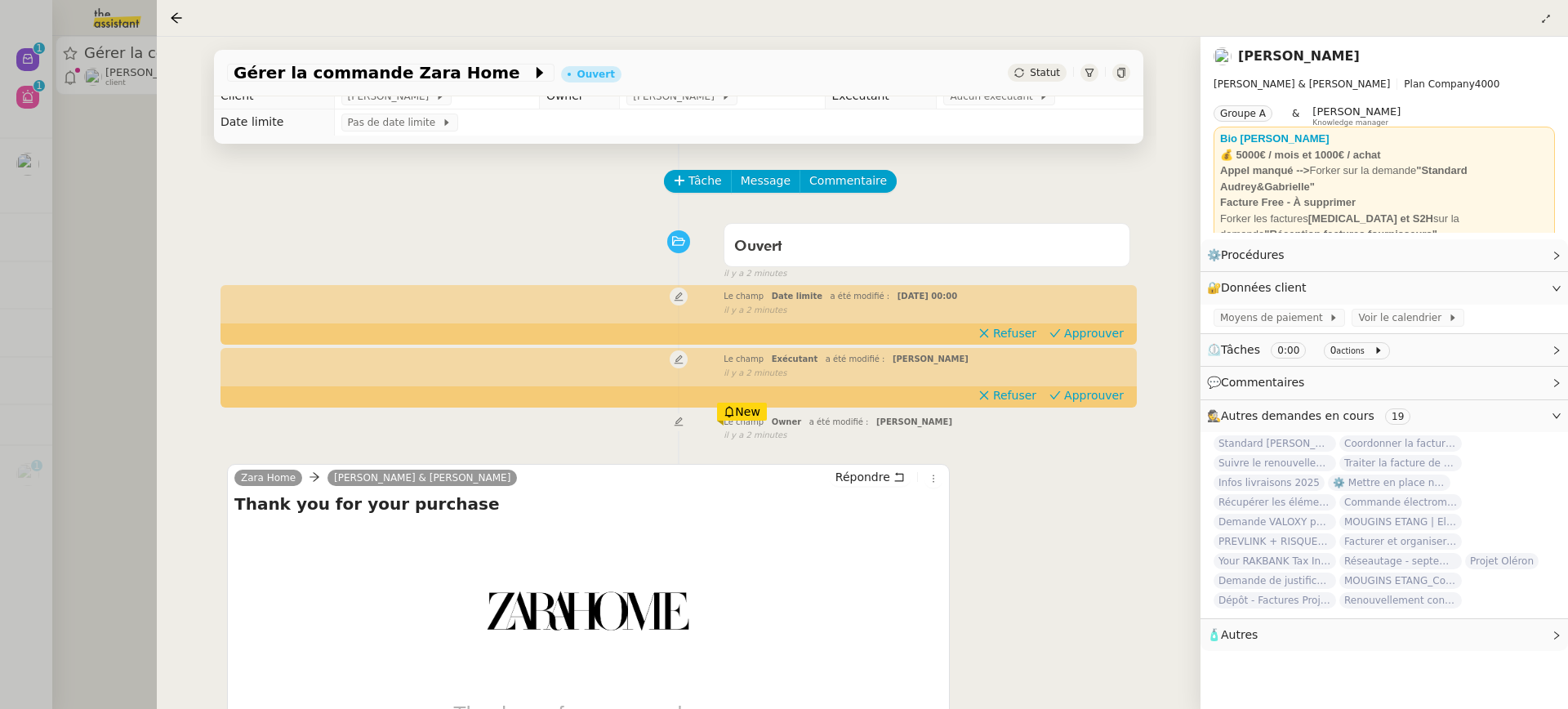
scroll to position [23, 0]
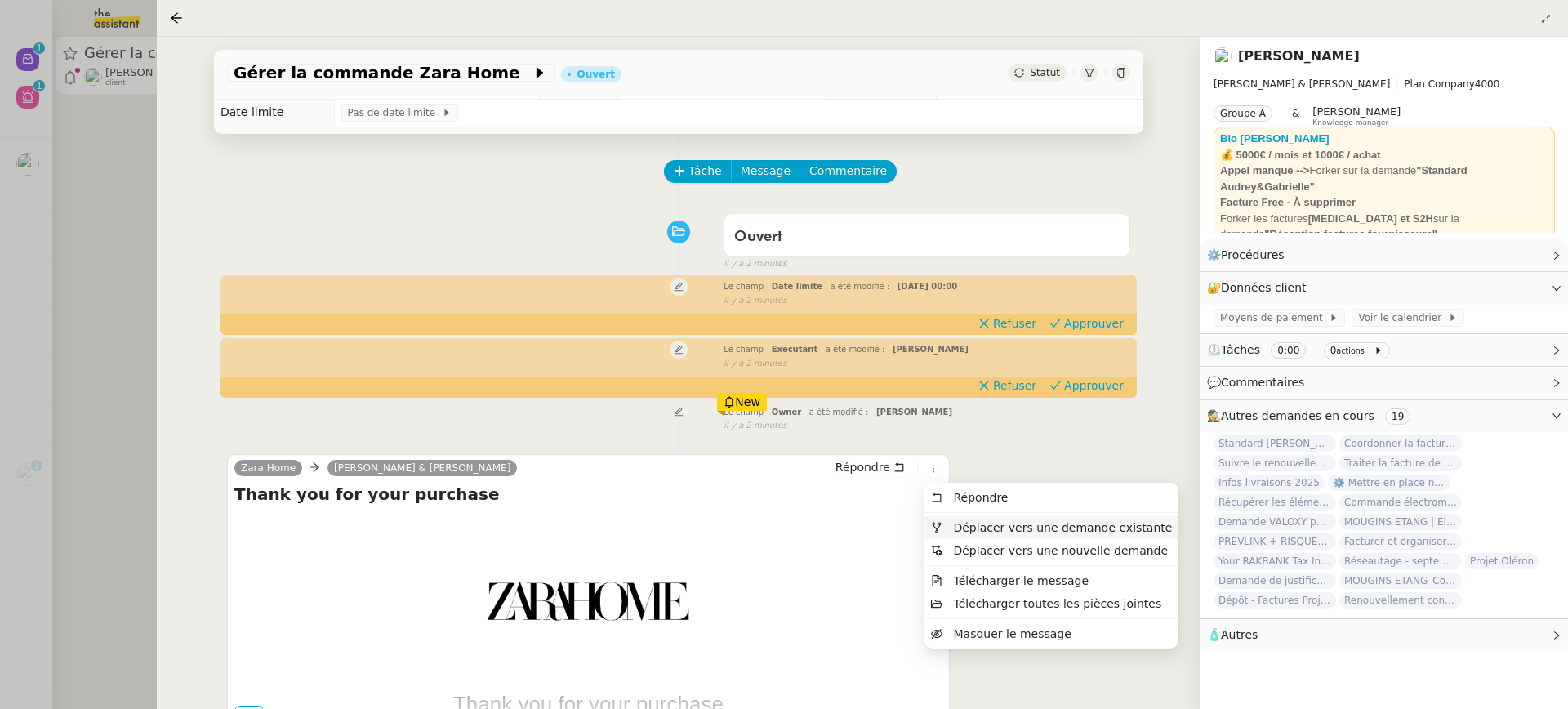
click at [986, 527] on span "Déplacer vers une demande existante" at bounding box center [1062, 527] width 219 height 13
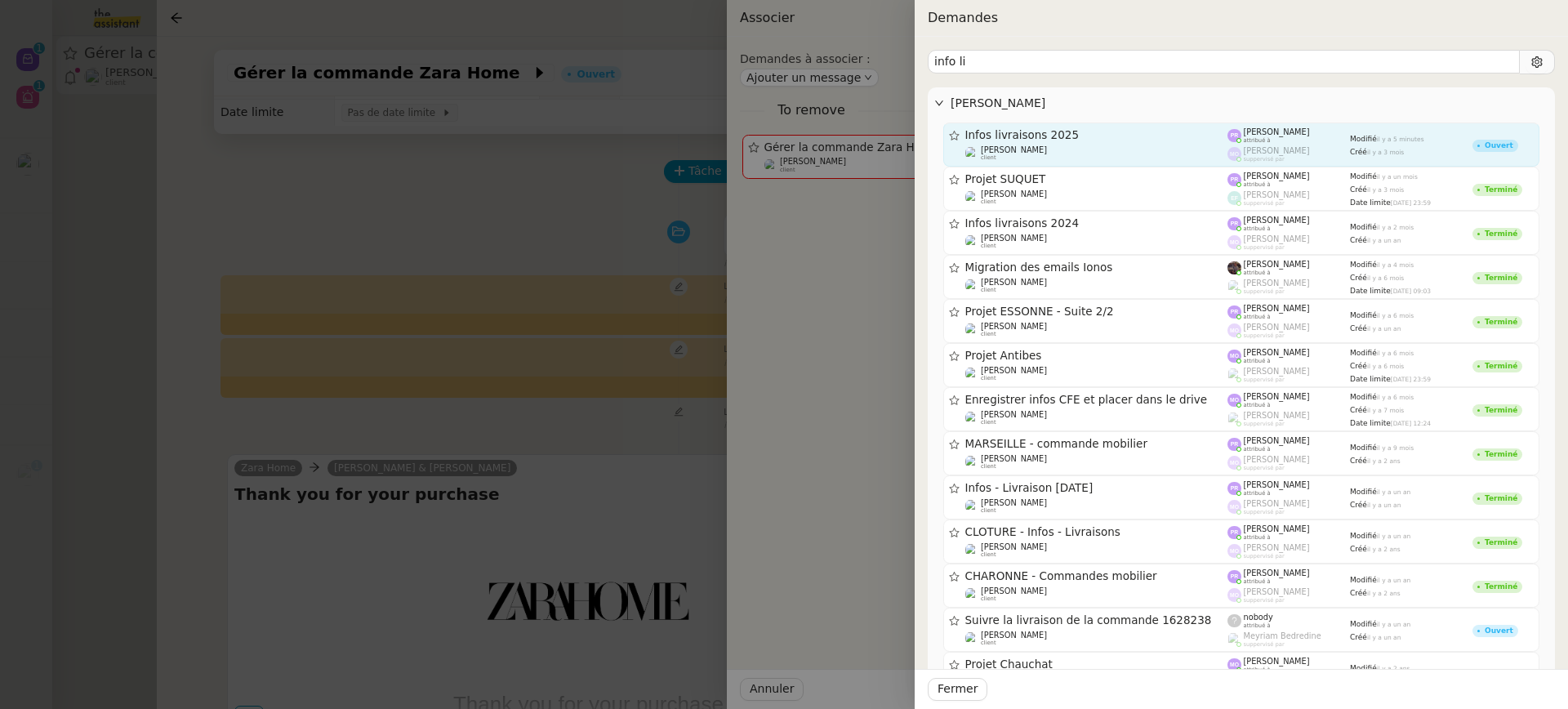
type input "info li"
click at [1131, 137] on span "Infos livraisons 2025" at bounding box center [1097, 135] width 263 height 11
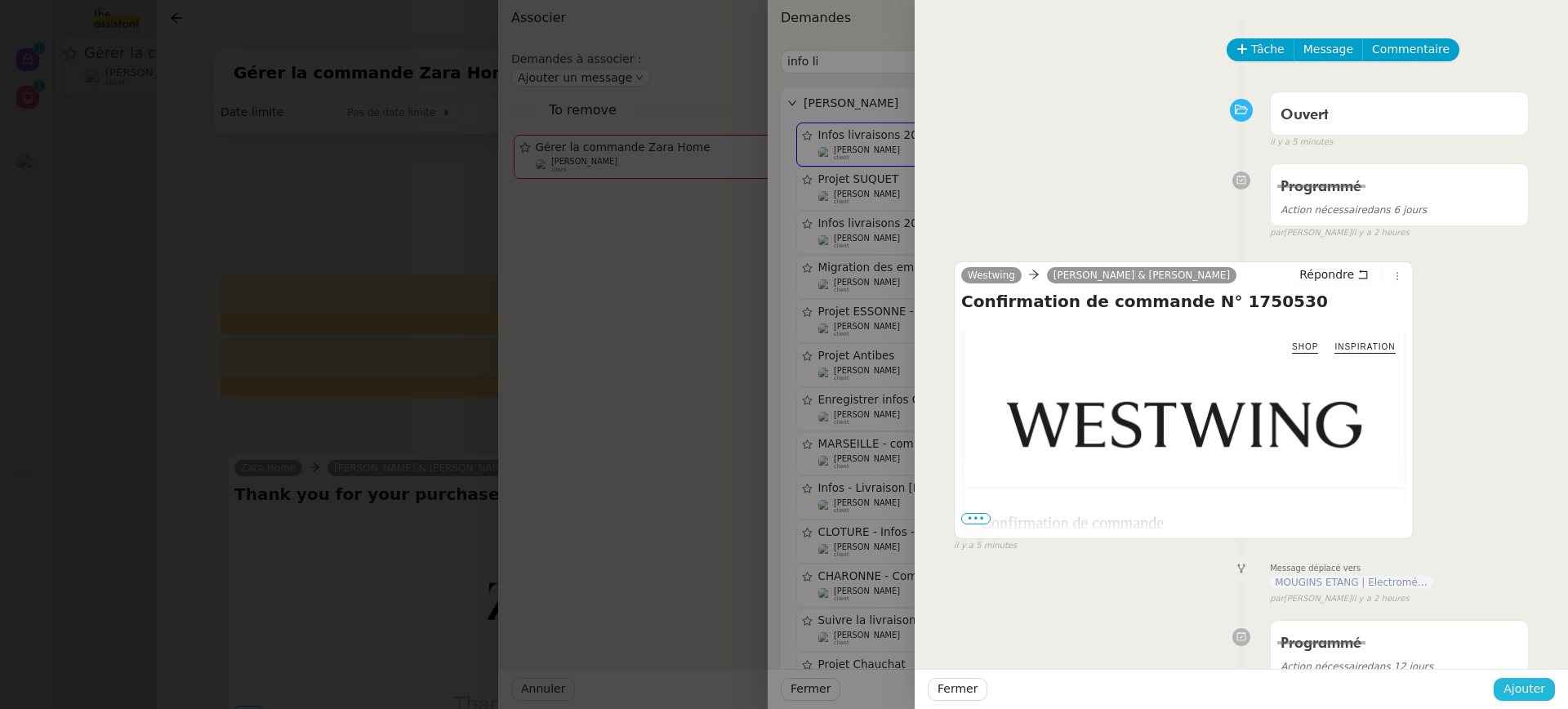
click at [1521, 687] on span "Ajouter" at bounding box center [1524, 689] width 42 height 19
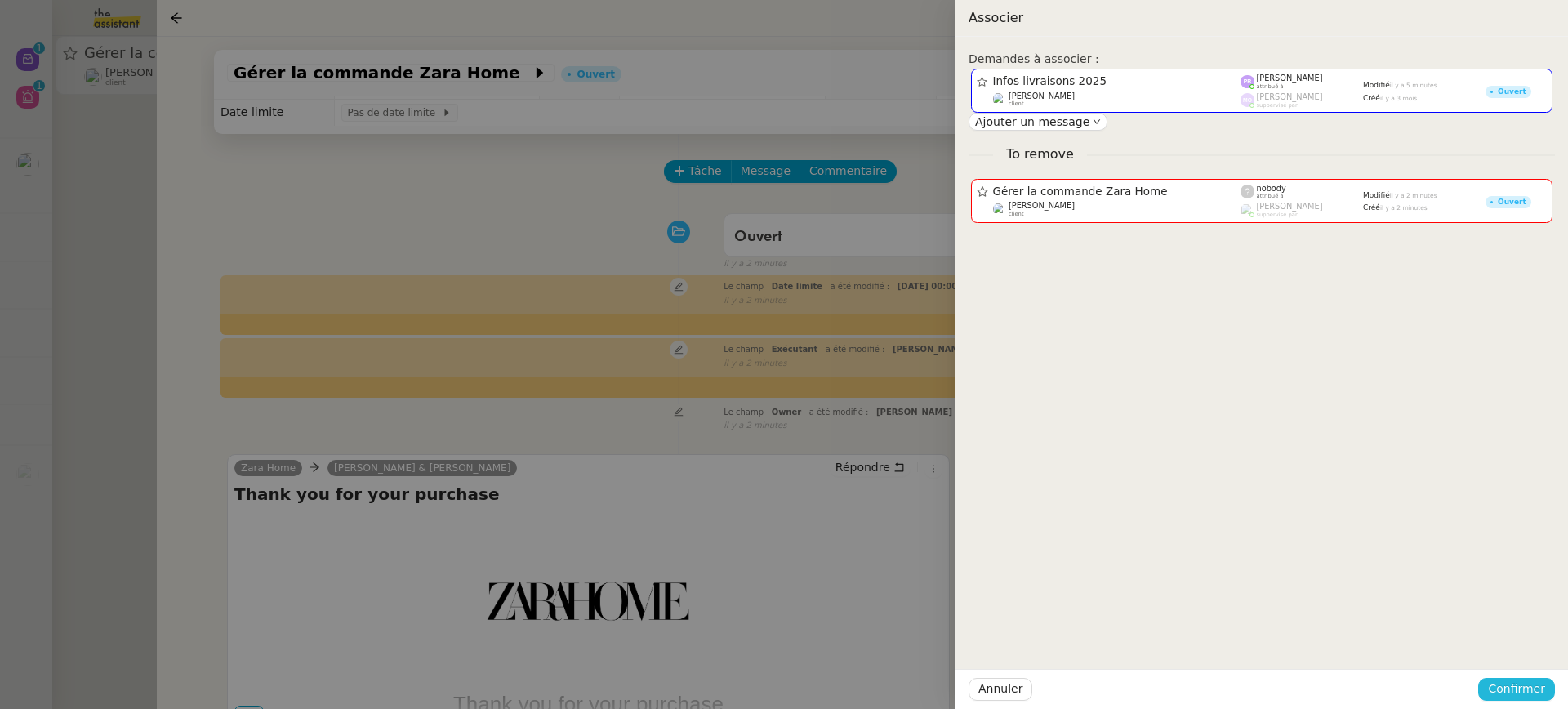
click at [1521, 685] on span "Confirmer" at bounding box center [1516, 689] width 57 height 19
click at [1522, 643] on span "Ajouter" at bounding box center [1518, 645] width 42 height 16
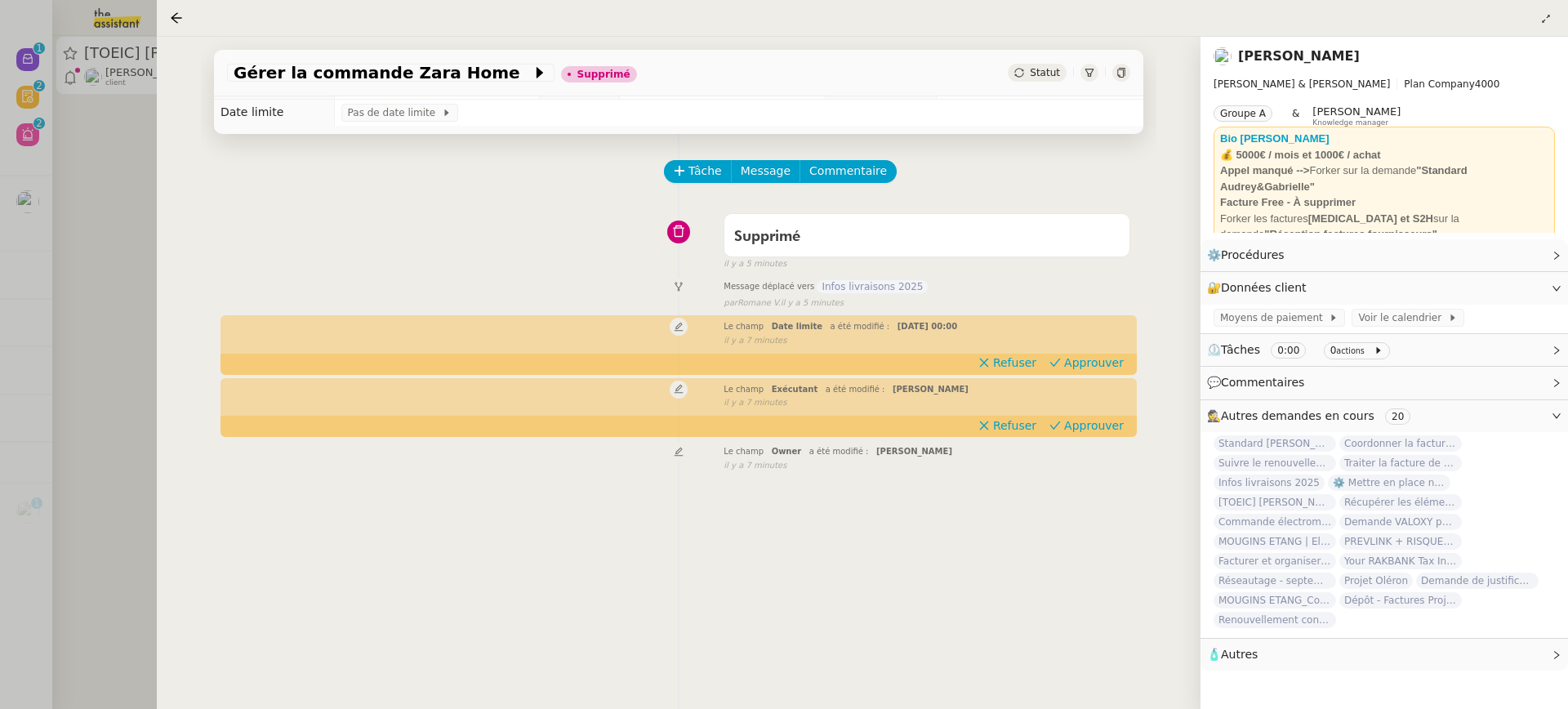
click at [19, 340] on div at bounding box center [784, 354] width 1568 height 709
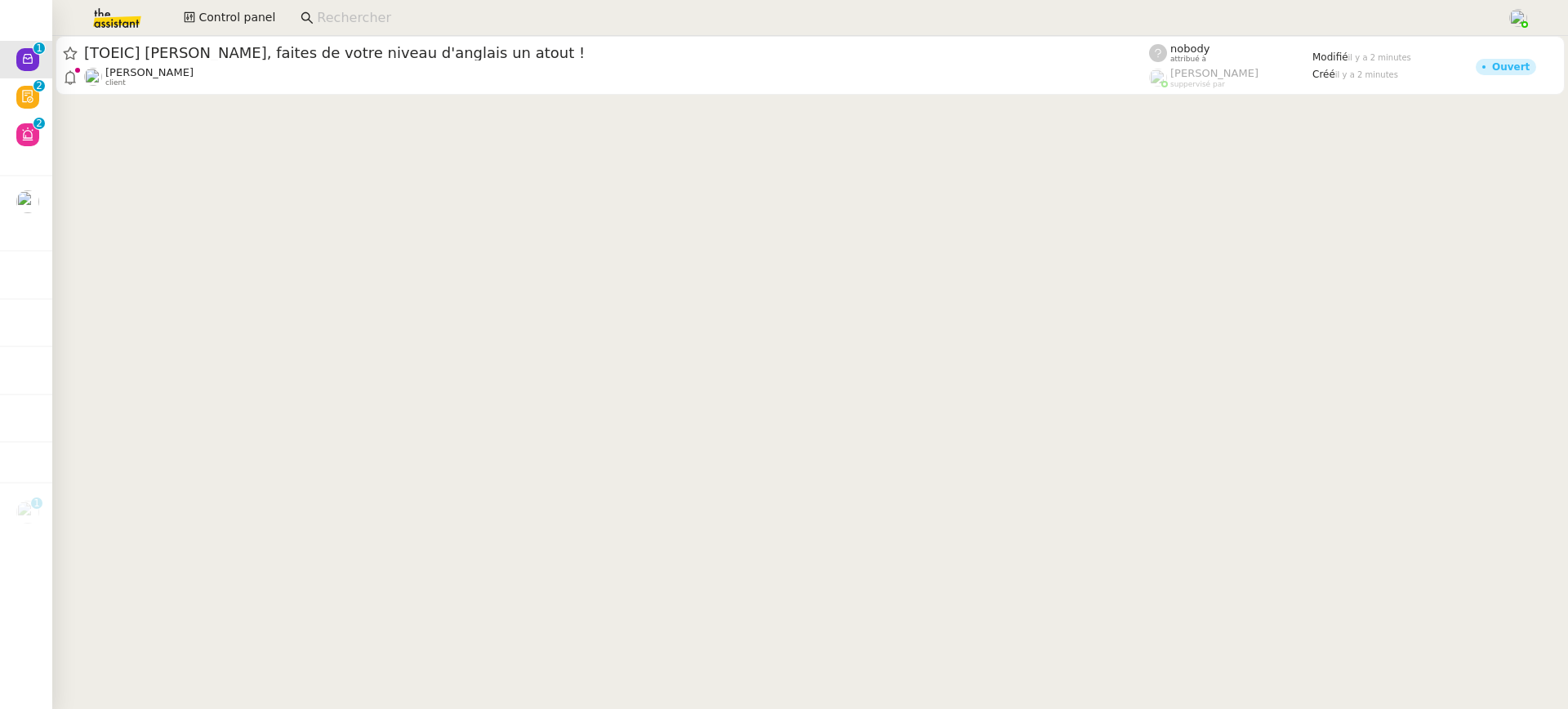
click at [236, 95] on div at bounding box center [810, 66] width 1516 height 62
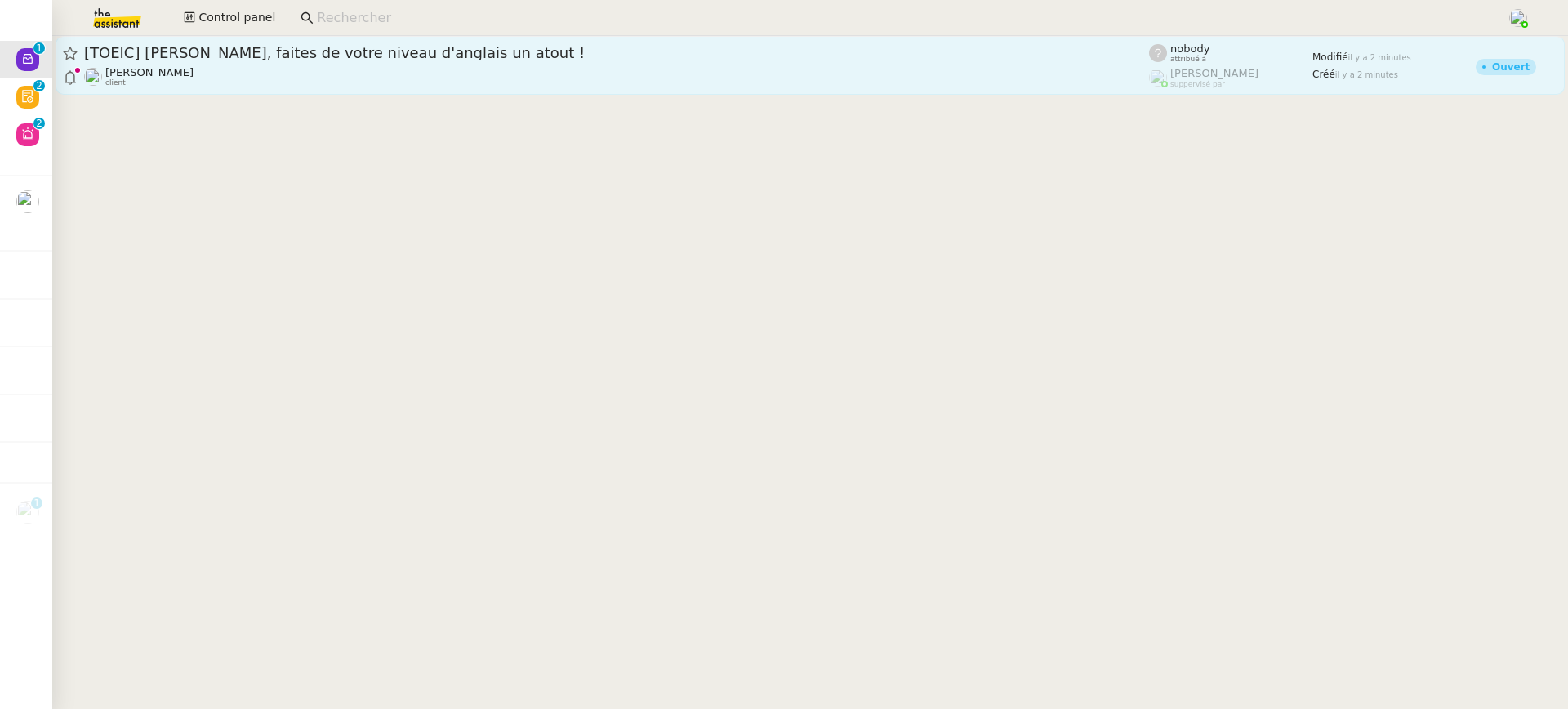
click at [242, 64] on div "[TOEIC] Gabrielle, faites de votre niveau d'anglais un atout ! Gabrielle Tavern…" at bounding box center [617, 66] width 1065 height 44
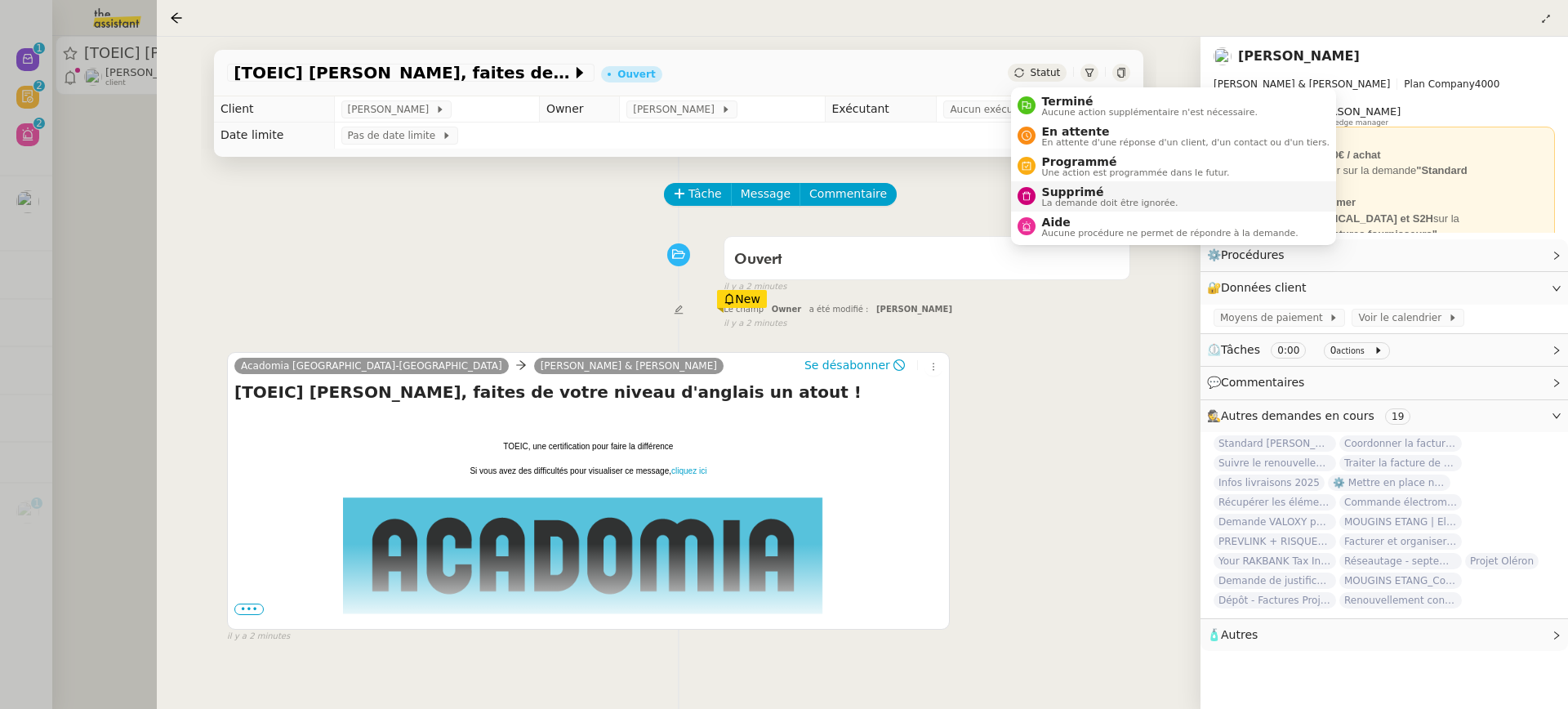
click at [1083, 203] on span "La demande doit être ignorée." at bounding box center [1110, 203] width 136 height 9
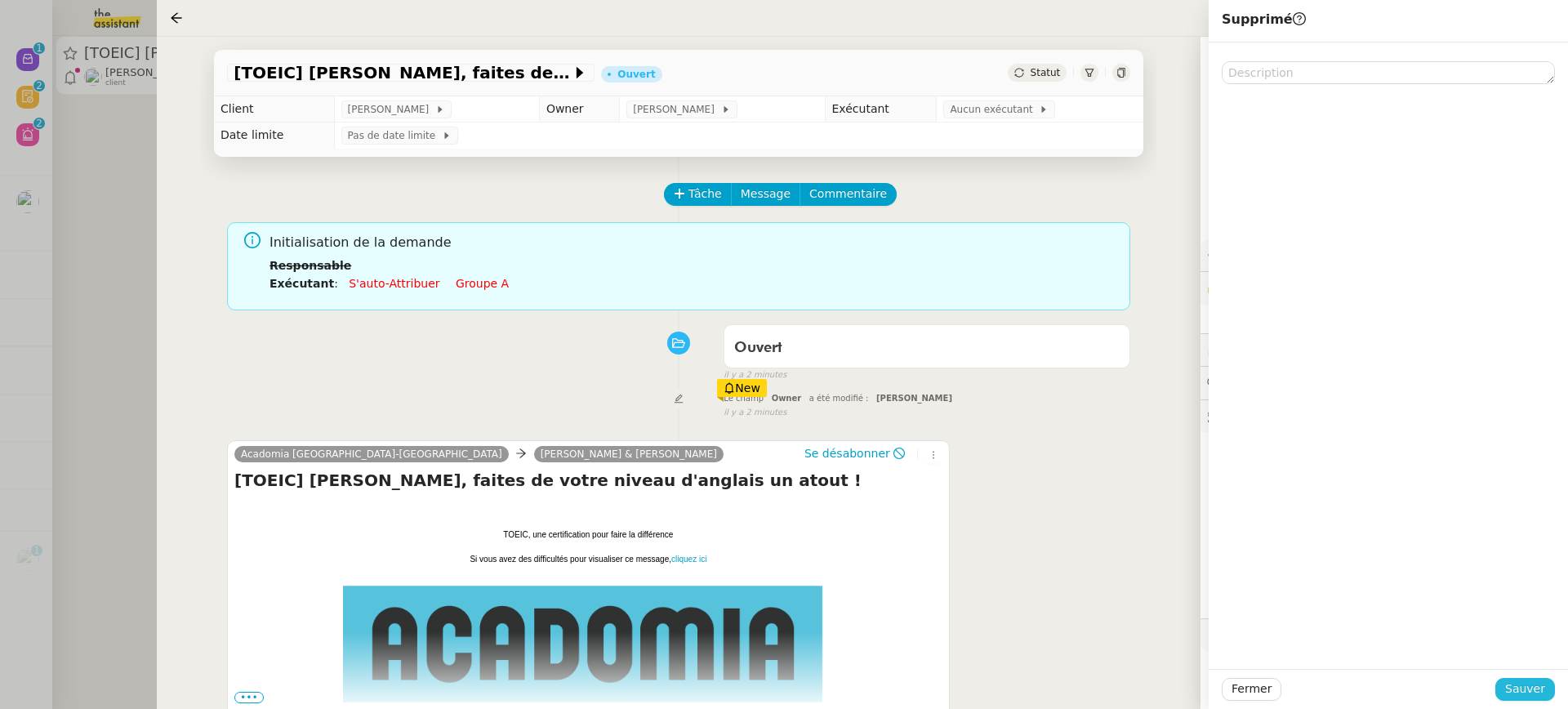
click at [1528, 699] on span "Sauver" at bounding box center [1525, 689] width 40 height 19
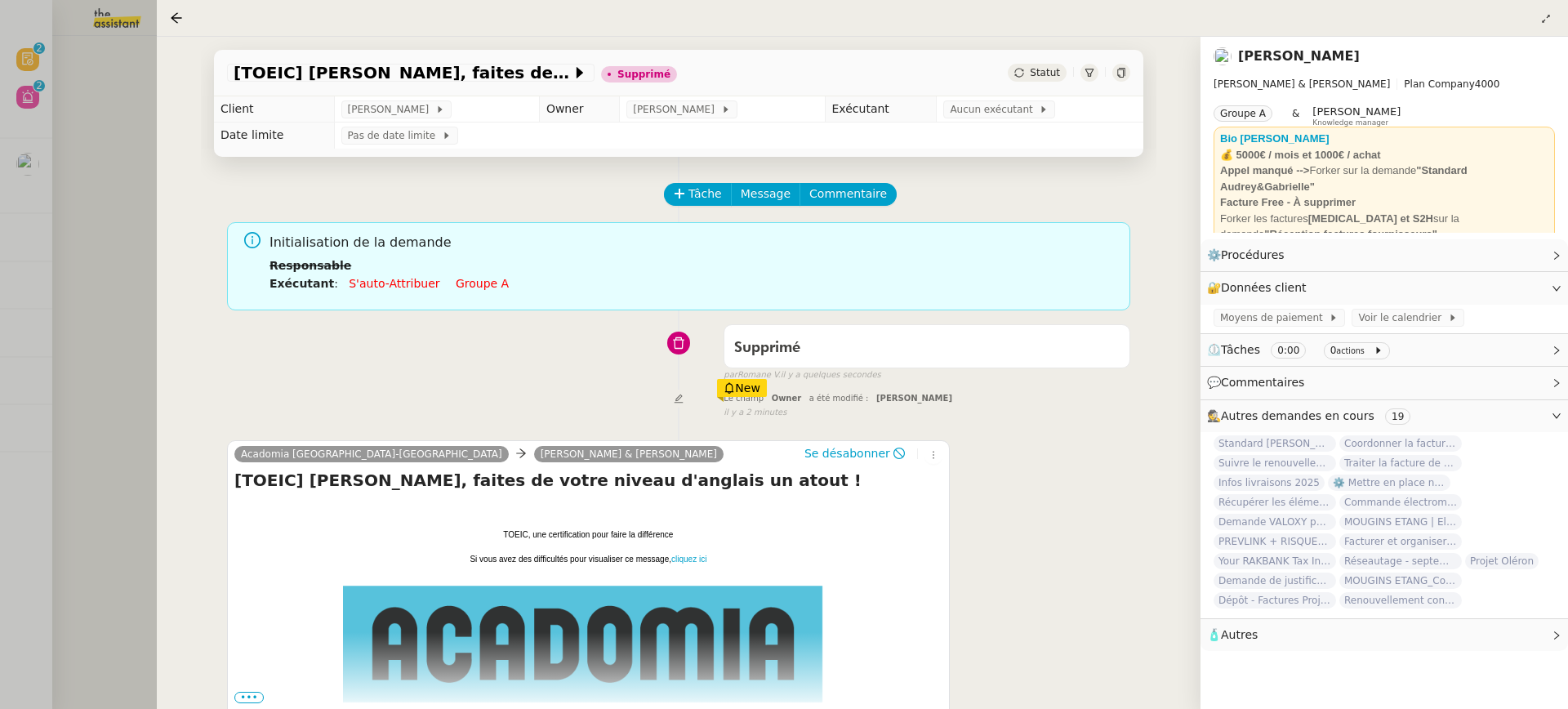
click at [56, 112] on div at bounding box center [784, 354] width 1568 height 709
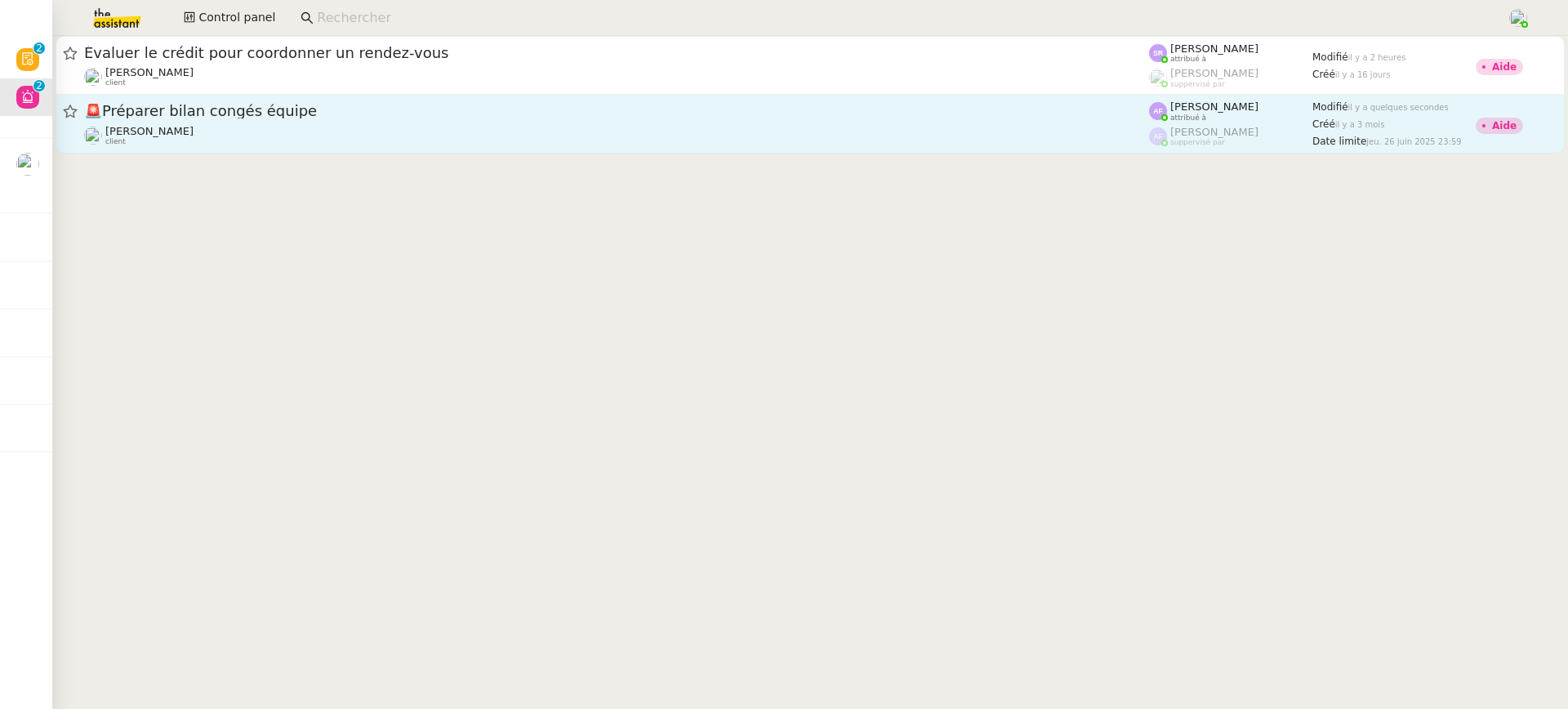
click at [313, 102] on div "🚨 Préparer bilan congés équipe" at bounding box center [617, 111] width 1065 height 20
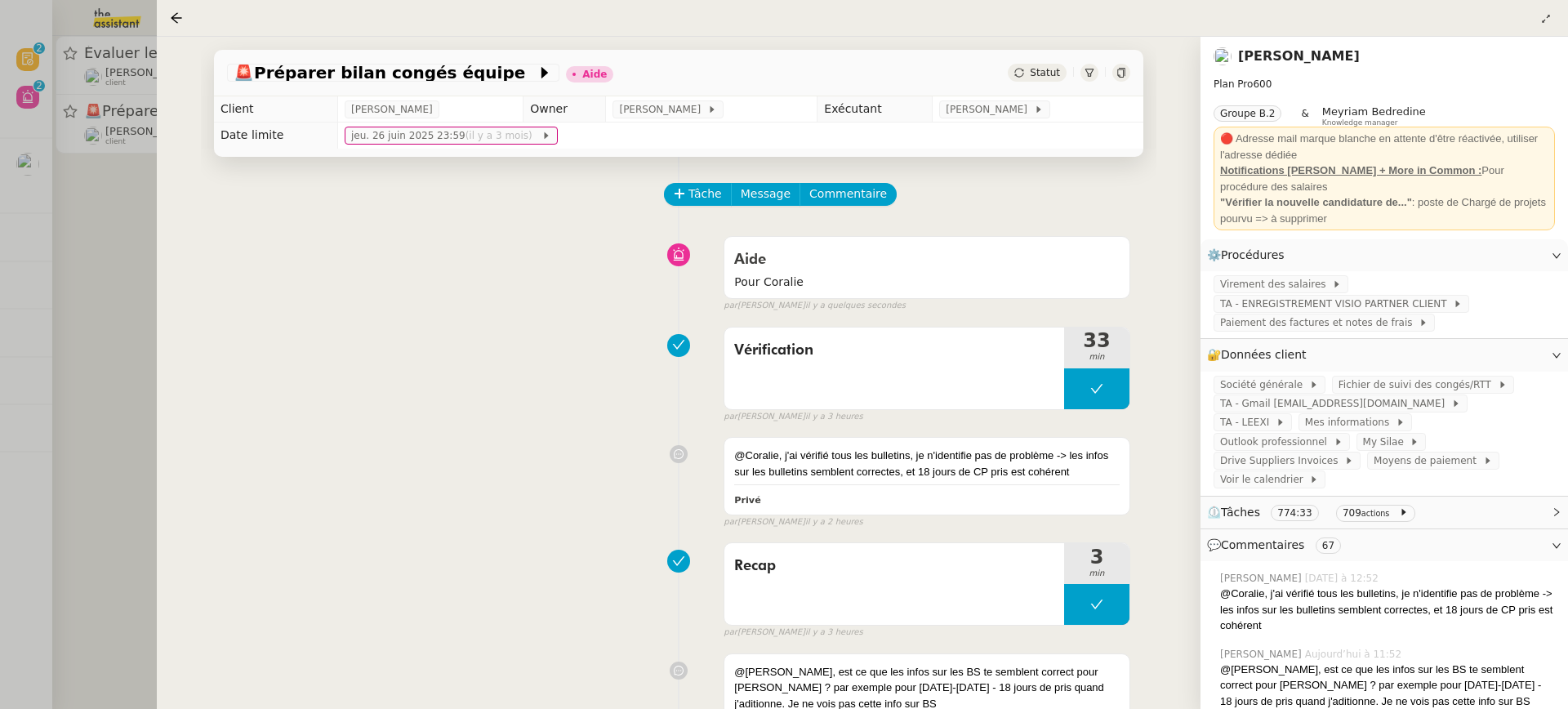
click at [973, 119] on td "[PERSON_NAME]" at bounding box center [1038, 109] width 211 height 26
click at [989, 107] on span "[PERSON_NAME]" at bounding box center [989, 109] width 88 height 16
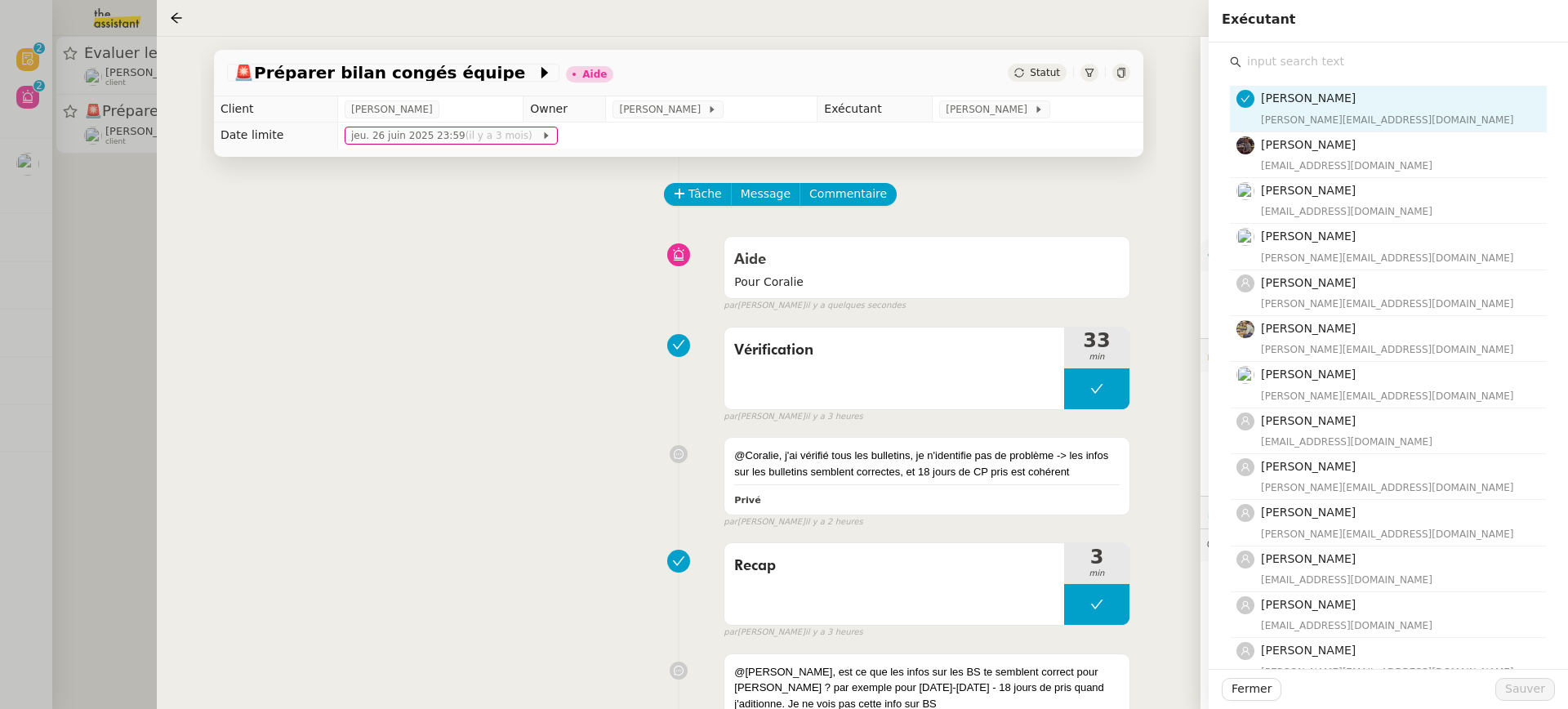
click at [1312, 65] on input "text" at bounding box center [1394, 62] width 305 height 22
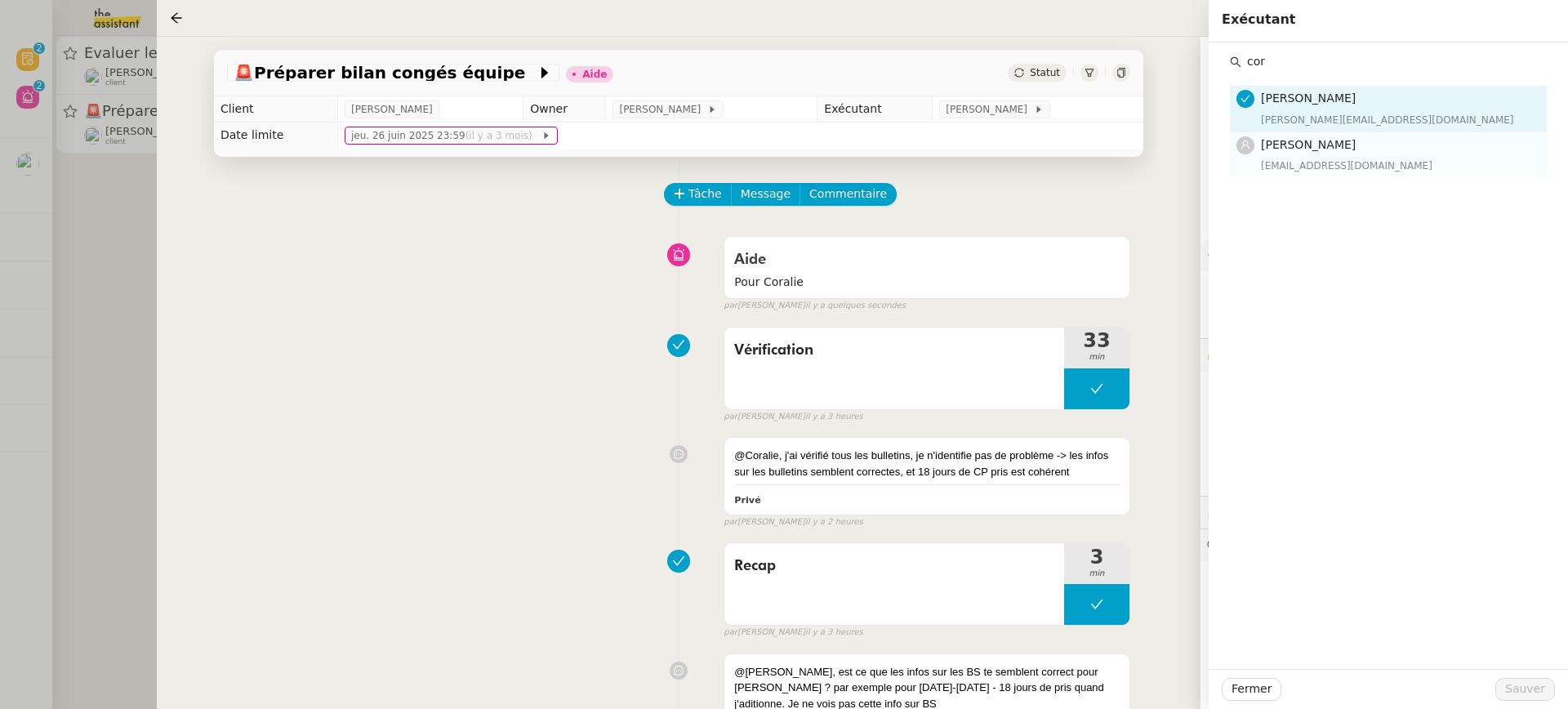
type input "cor"
click at [1319, 164] on div "[EMAIL_ADDRESS][DOMAIN_NAME]" at bounding box center [1399, 165] width 276 height 16
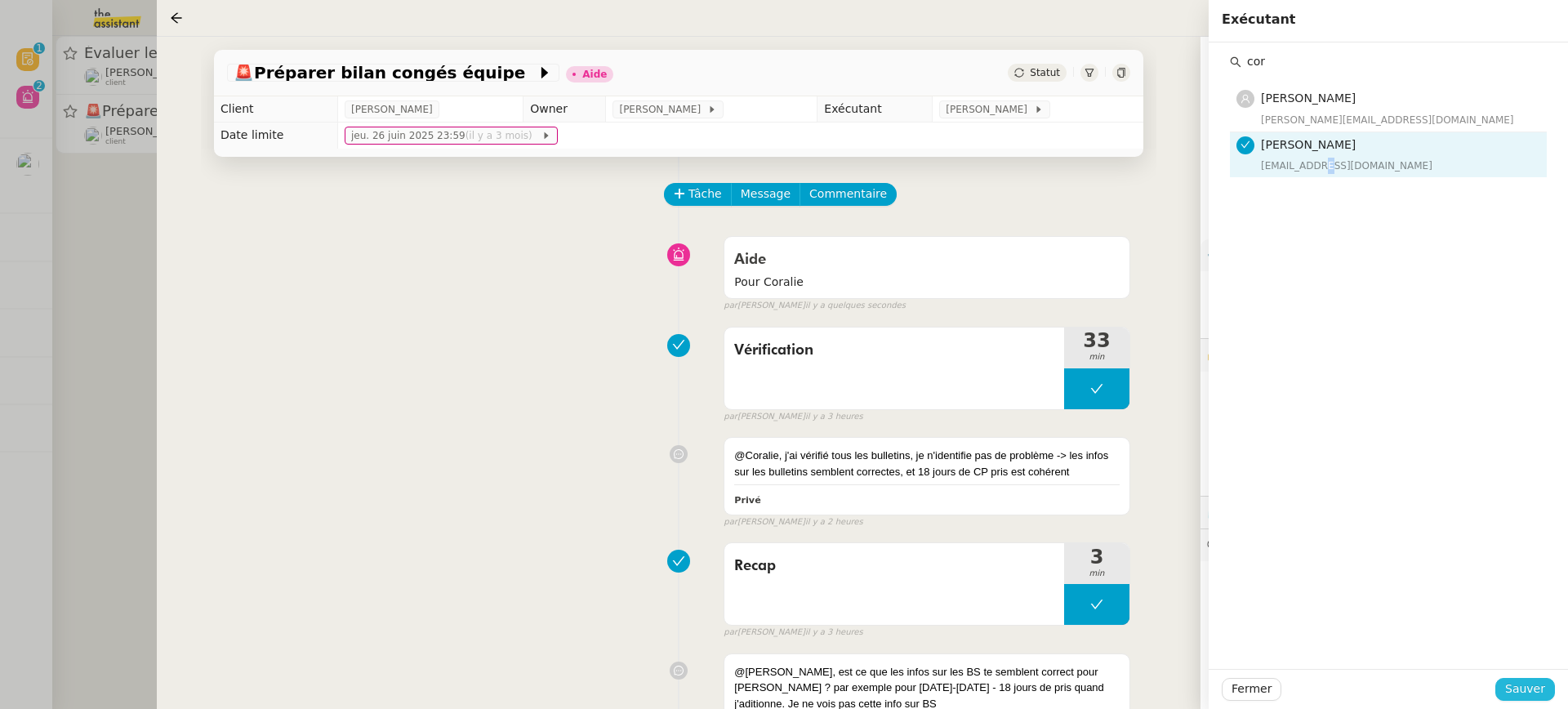
click at [1537, 699] on span "Sauver" at bounding box center [1525, 689] width 40 height 19
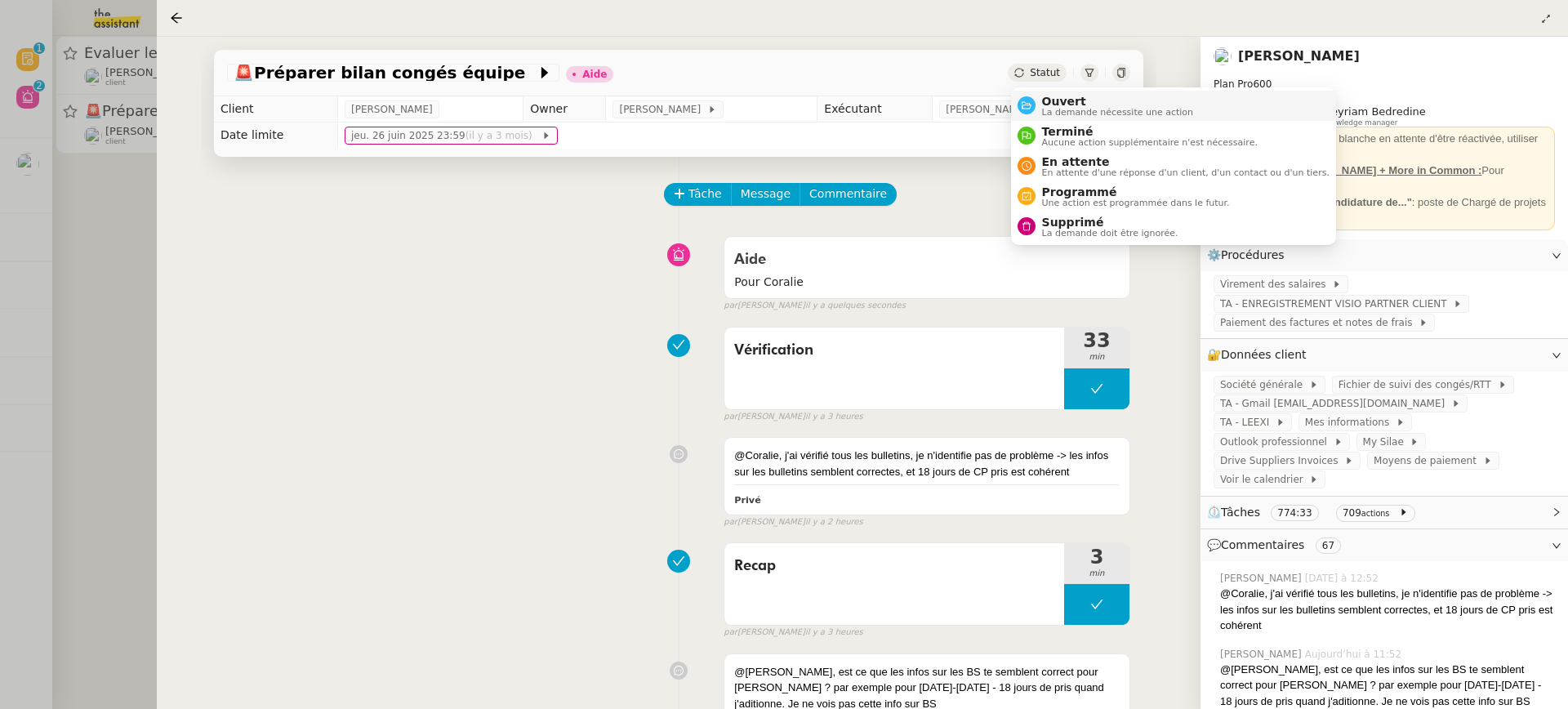
click at [1052, 102] on span "Ouvert" at bounding box center [1118, 100] width 152 height 13
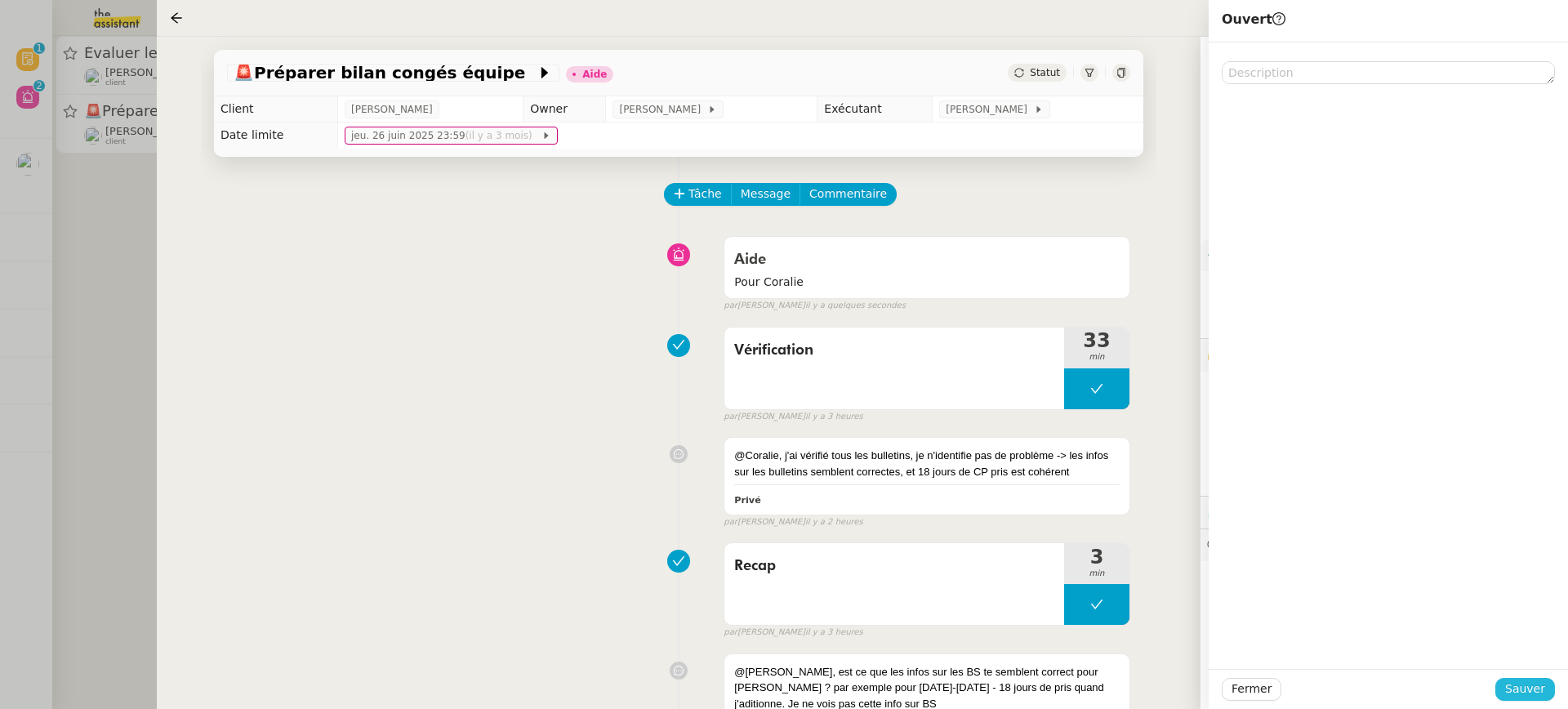
click at [1522, 696] on span "Sauver" at bounding box center [1525, 689] width 40 height 19
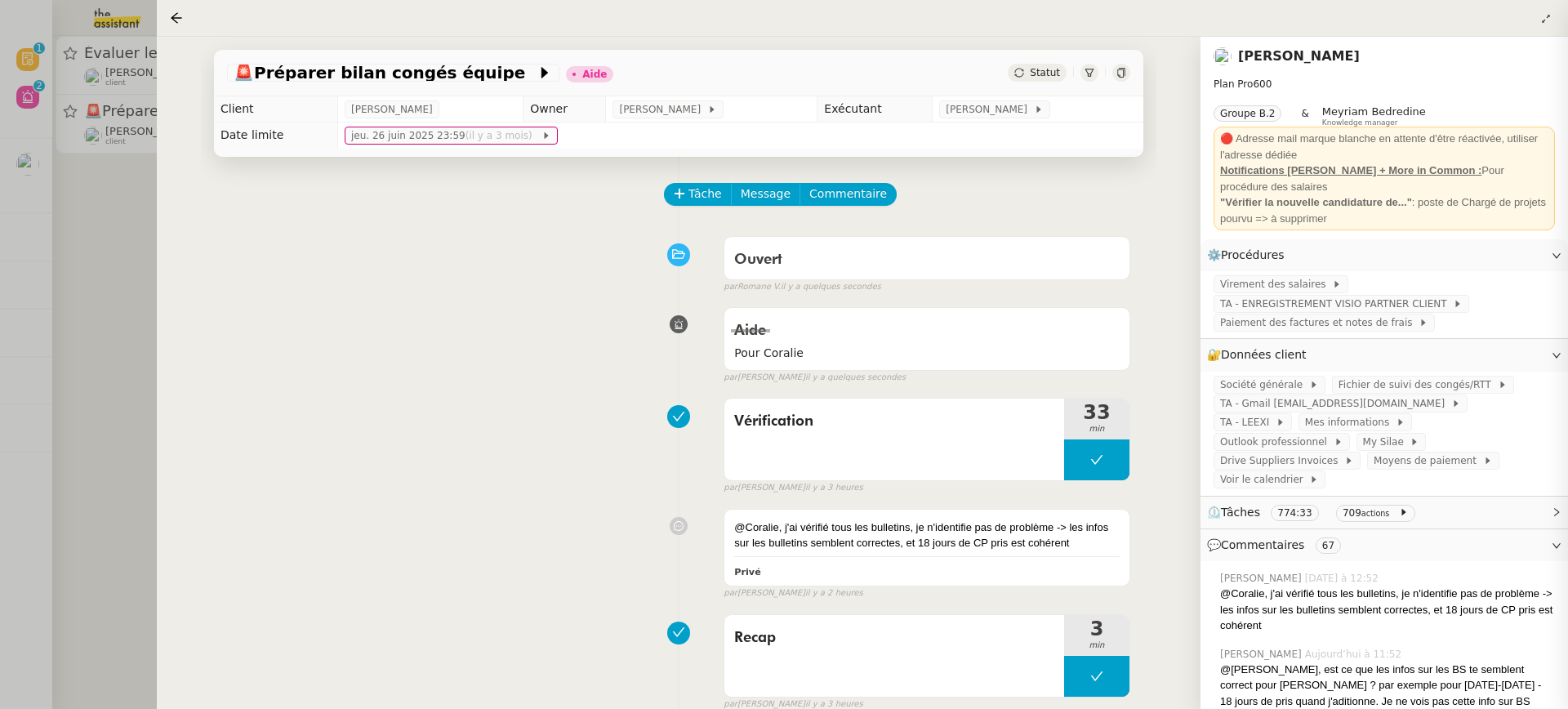
click at [123, 75] on div at bounding box center [784, 354] width 1568 height 709
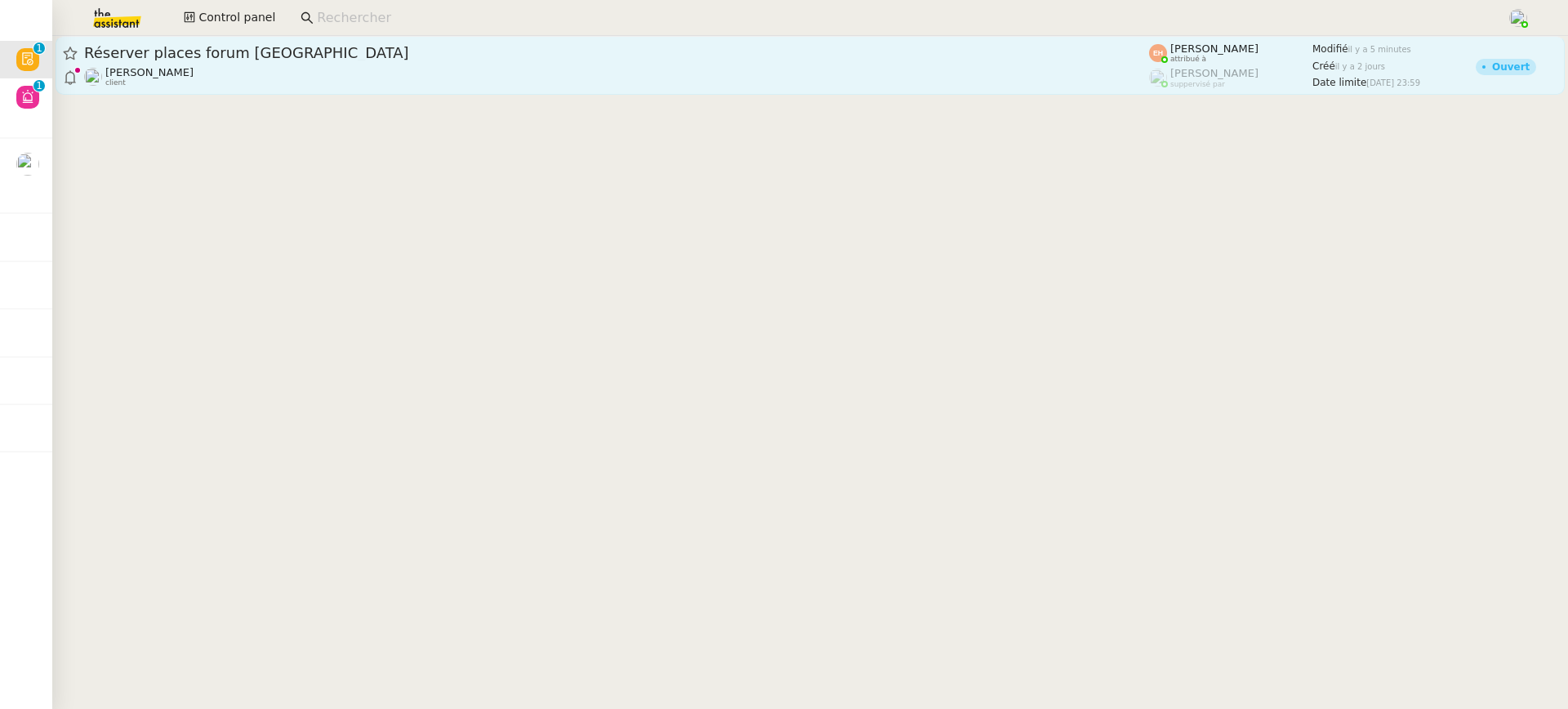
click at [319, 45] on div "Réserver places forum [GEOGRAPHIC_DATA]" at bounding box center [617, 53] width 1065 height 20
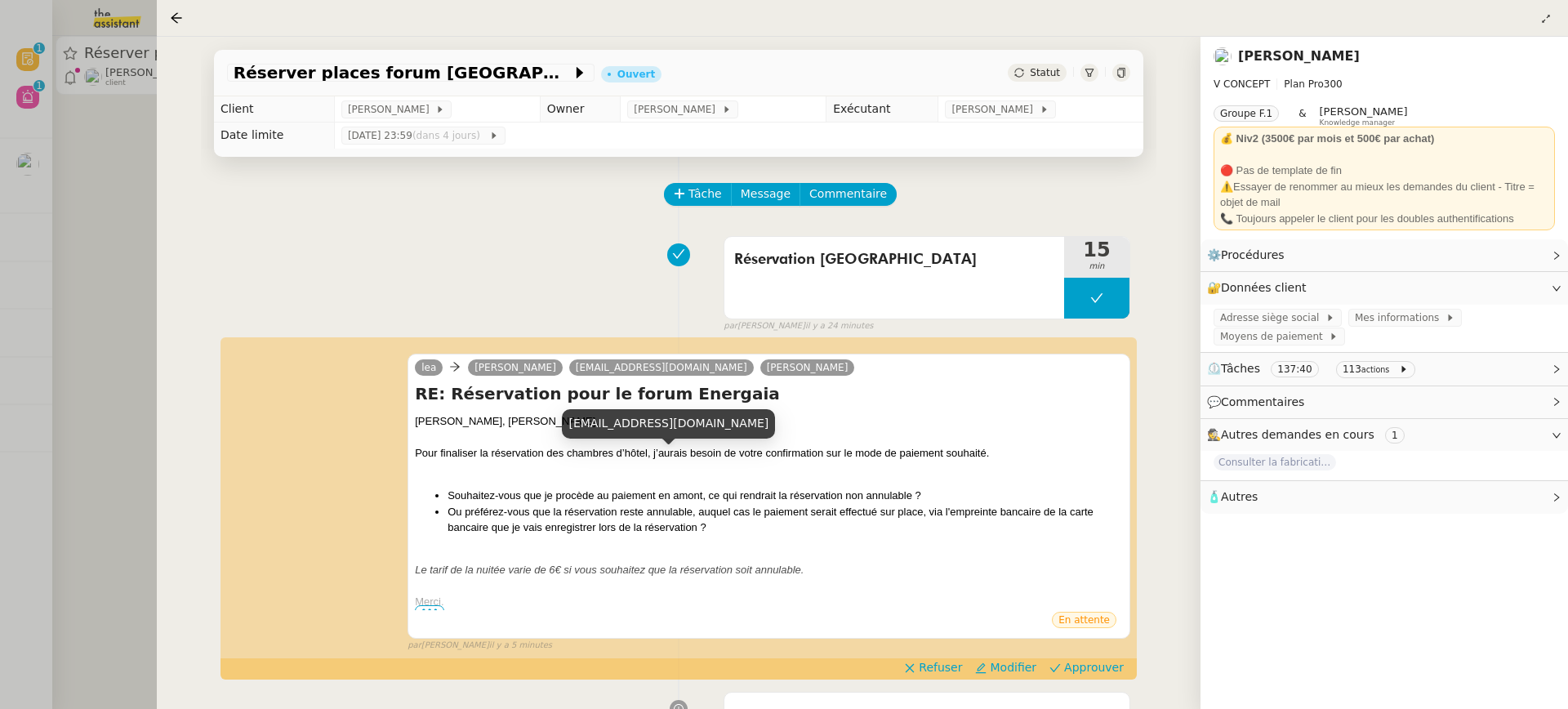
scroll to position [294, 0]
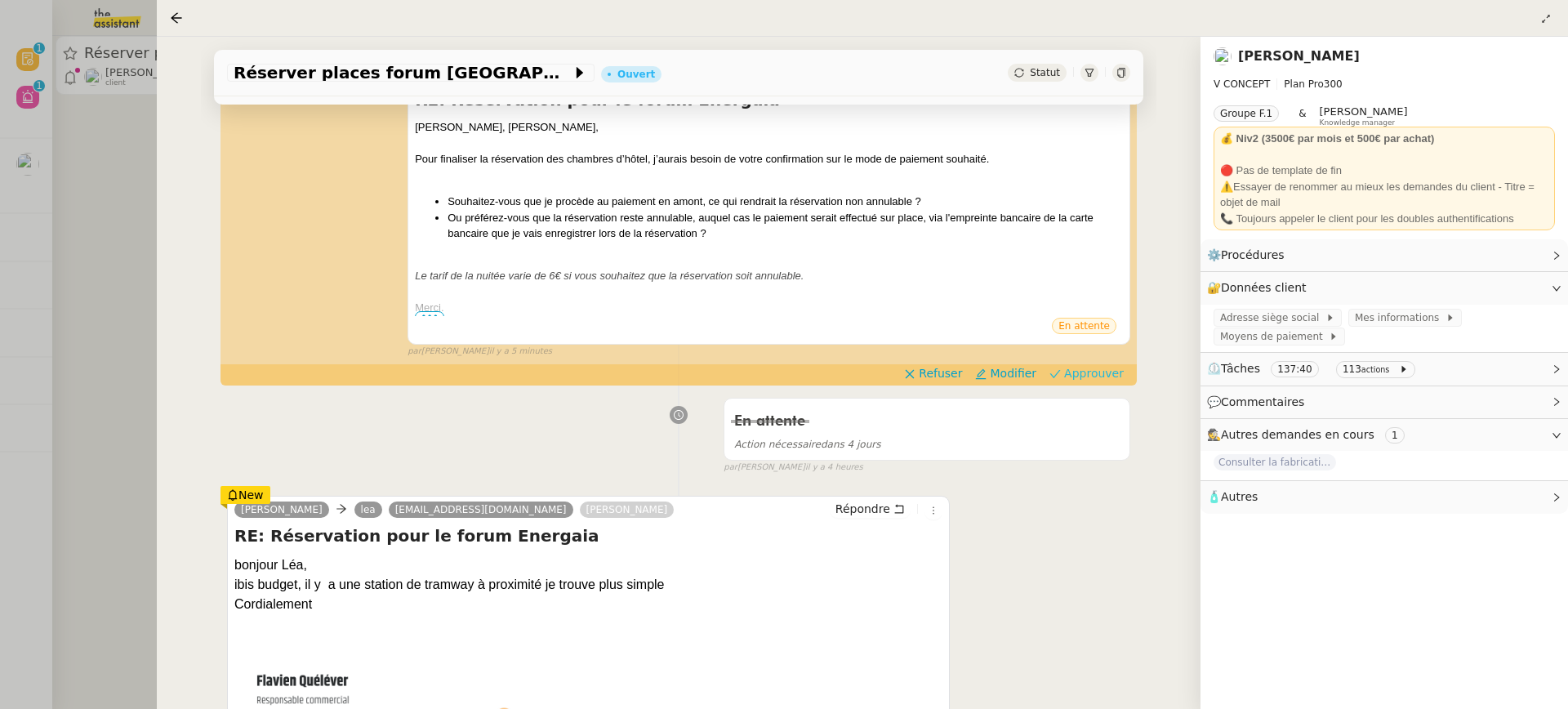
click at [1111, 373] on span "Approuver" at bounding box center [1094, 373] width 60 height 16
click at [57, 106] on div at bounding box center [784, 354] width 1568 height 709
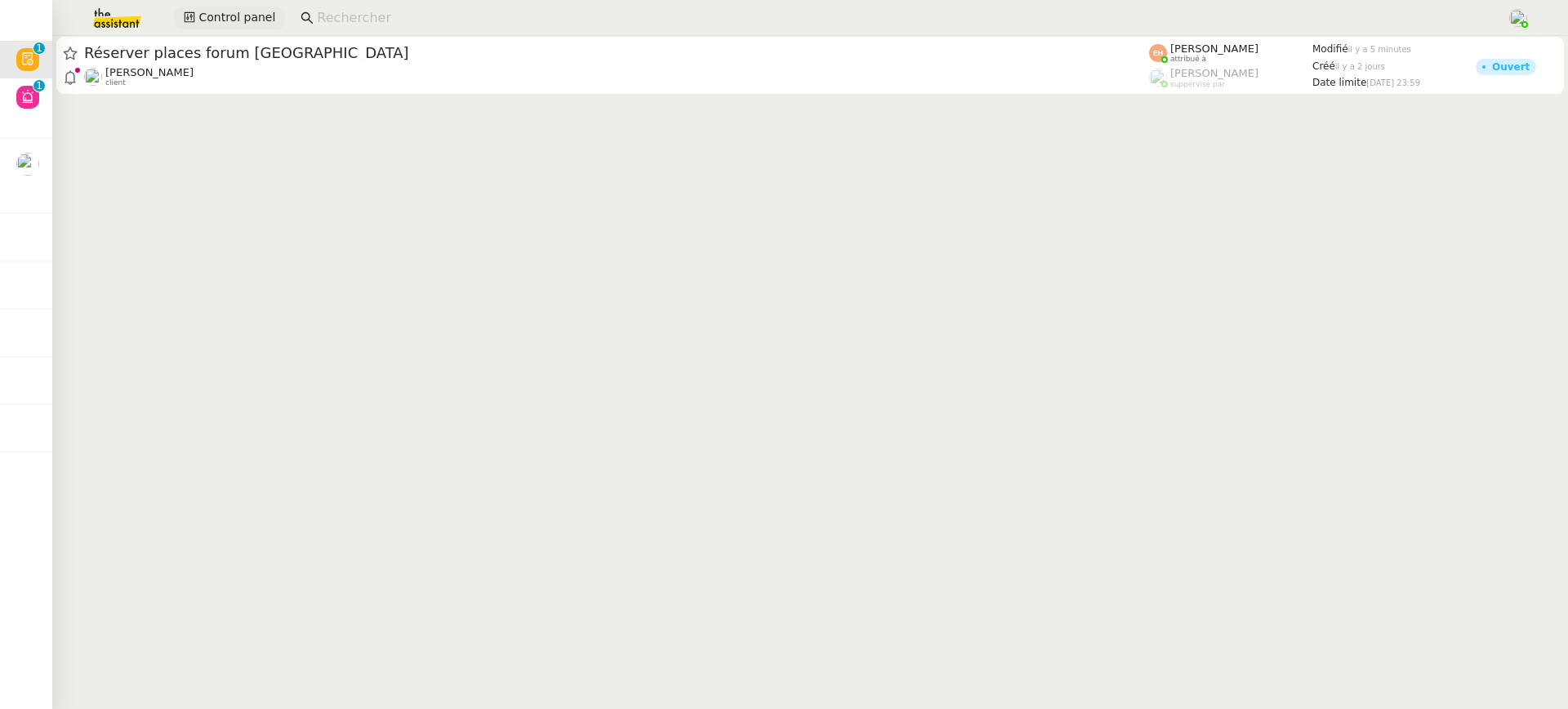
click at [228, 27] on span "Control panel" at bounding box center [237, 18] width 77 height 19
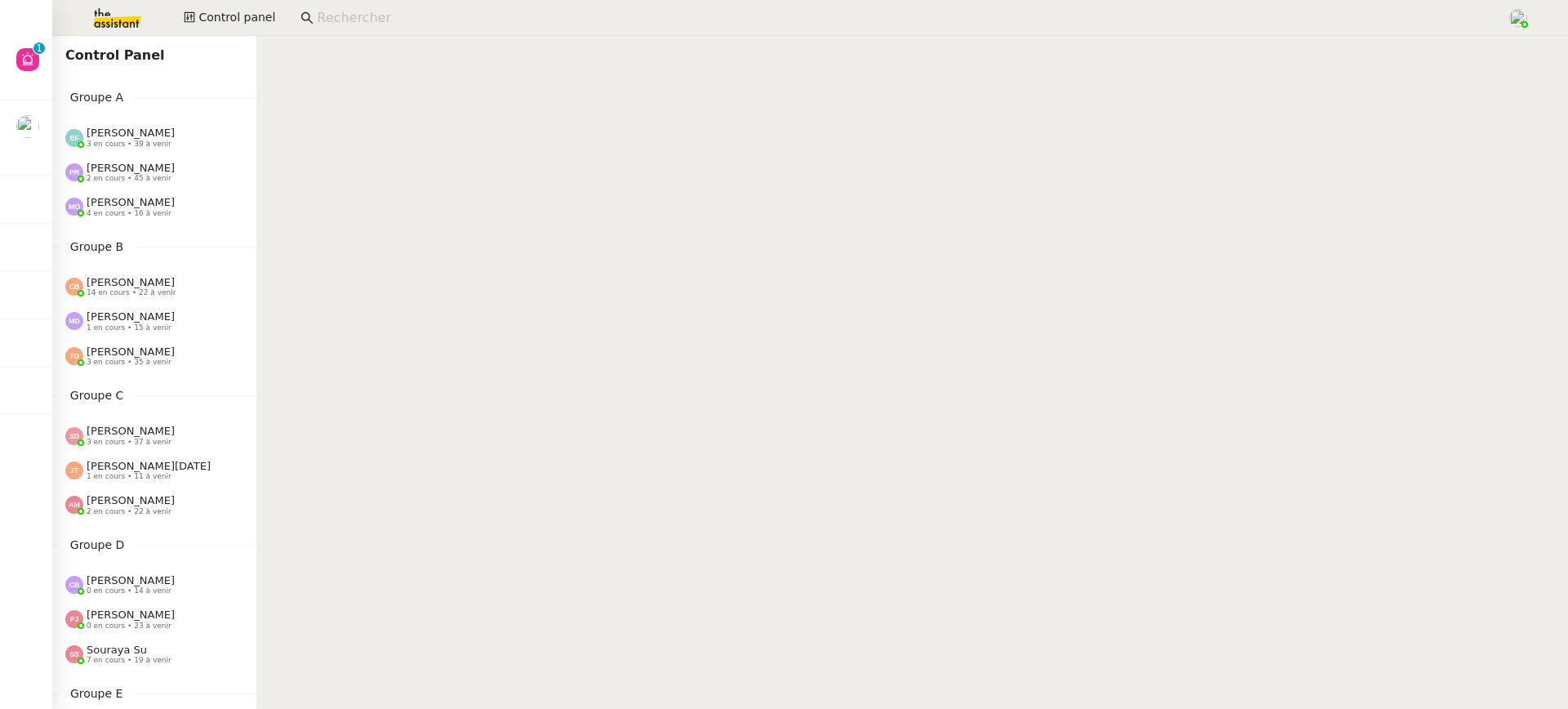
click at [156, 203] on div "Marie Orsoni 4 en cours • 16 à venir" at bounding box center [131, 206] width 88 height 21
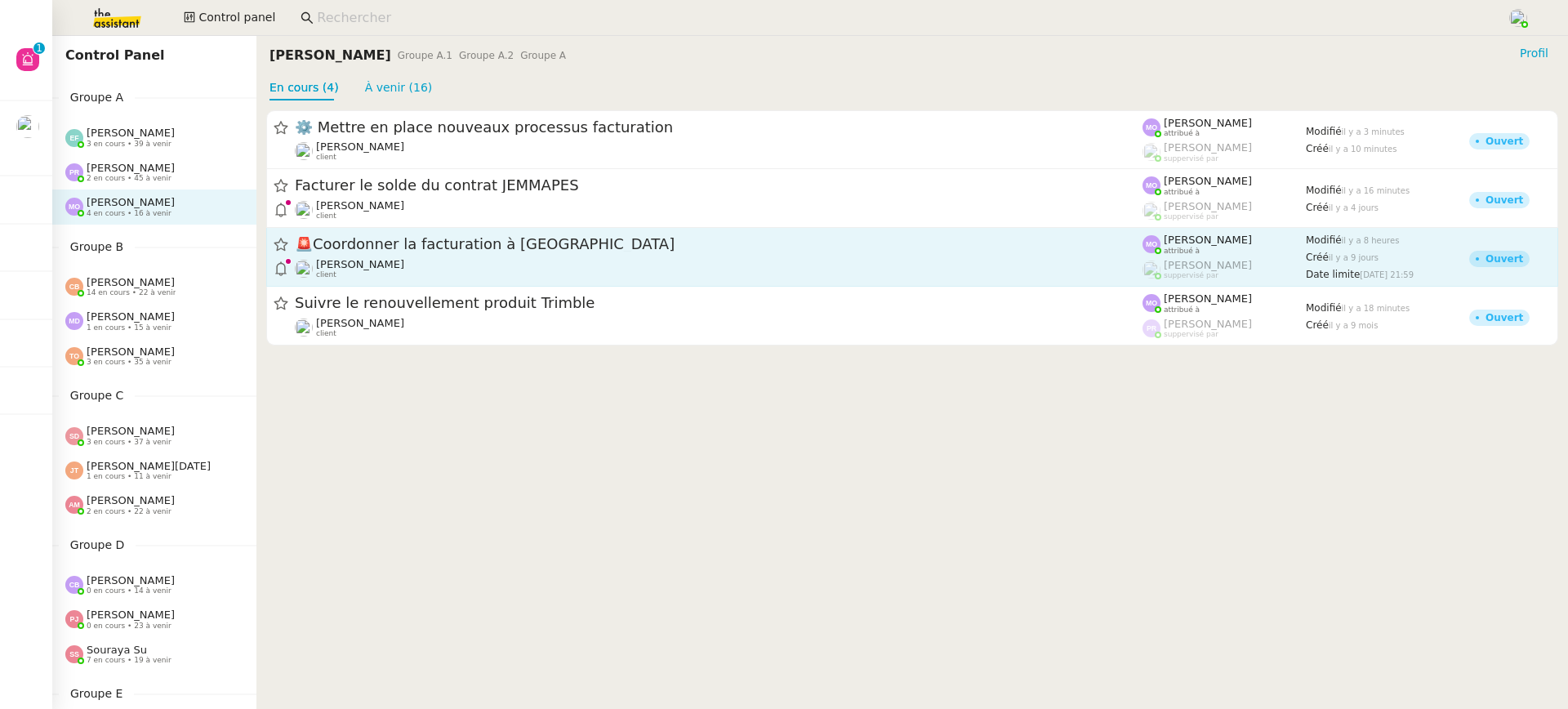
click at [384, 241] on span "🚨 Coordonner la facturation à Dubaï" at bounding box center [719, 244] width 847 height 14
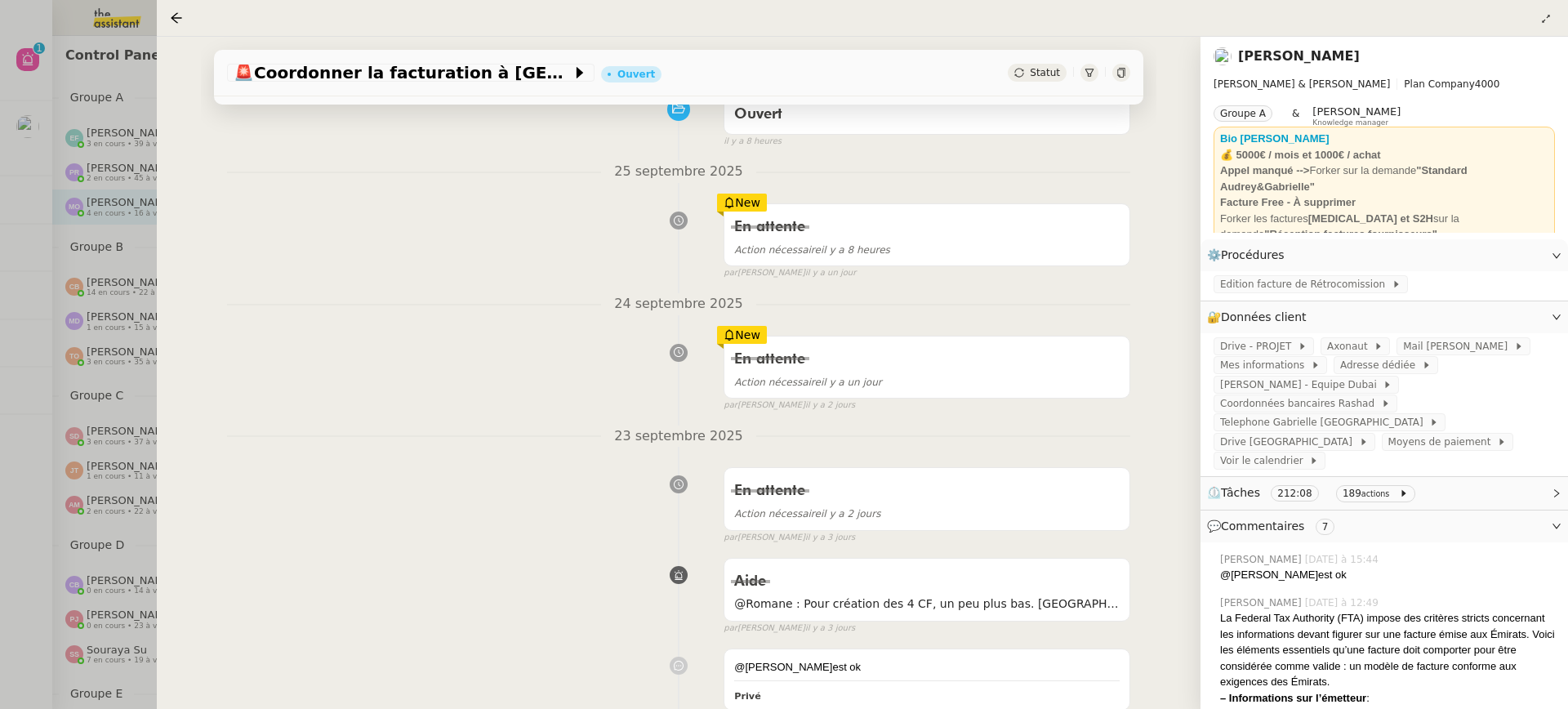
scroll to position [106, 0]
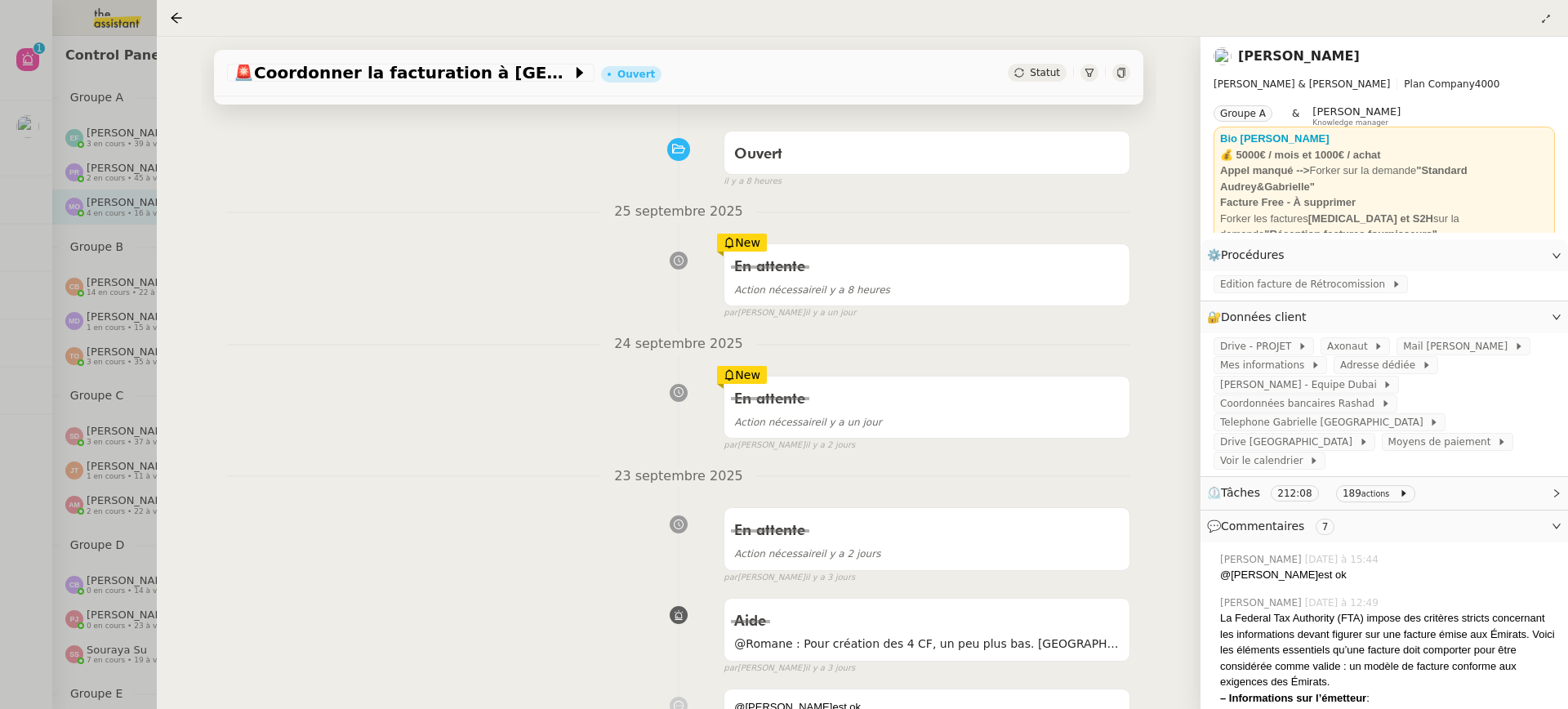
click at [189, 277] on div "🚨 Coordonner la facturation à Dubaï Ouvert Statut Client Gabrielle Tavernier Ow…" at bounding box center [678, 373] width 1044 height 672
click at [123, 261] on div at bounding box center [784, 354] width 1568 height 709
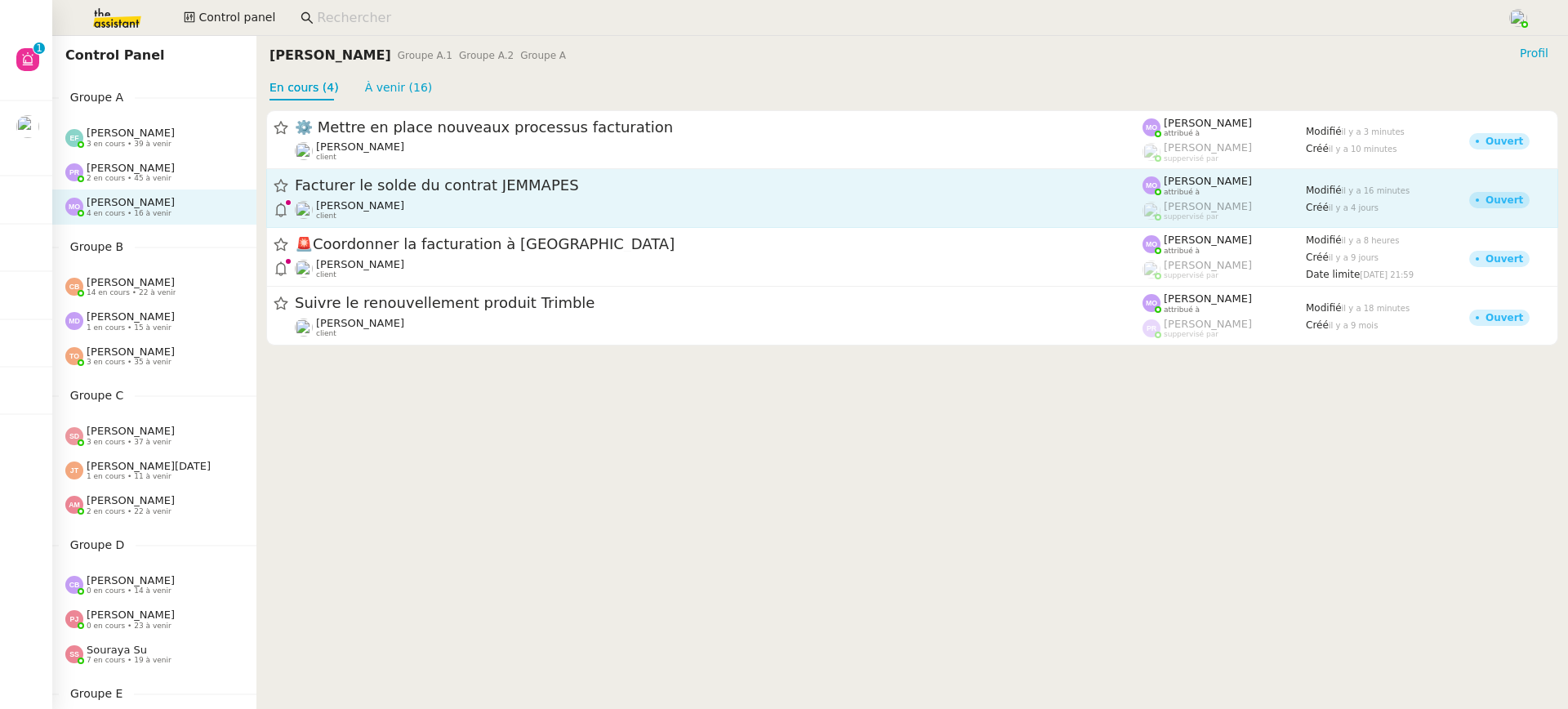
click at [433, 183] on span "Facturer le solde du contrat JEMMAPES" at bounding box center [719, 186] width 847 height 14
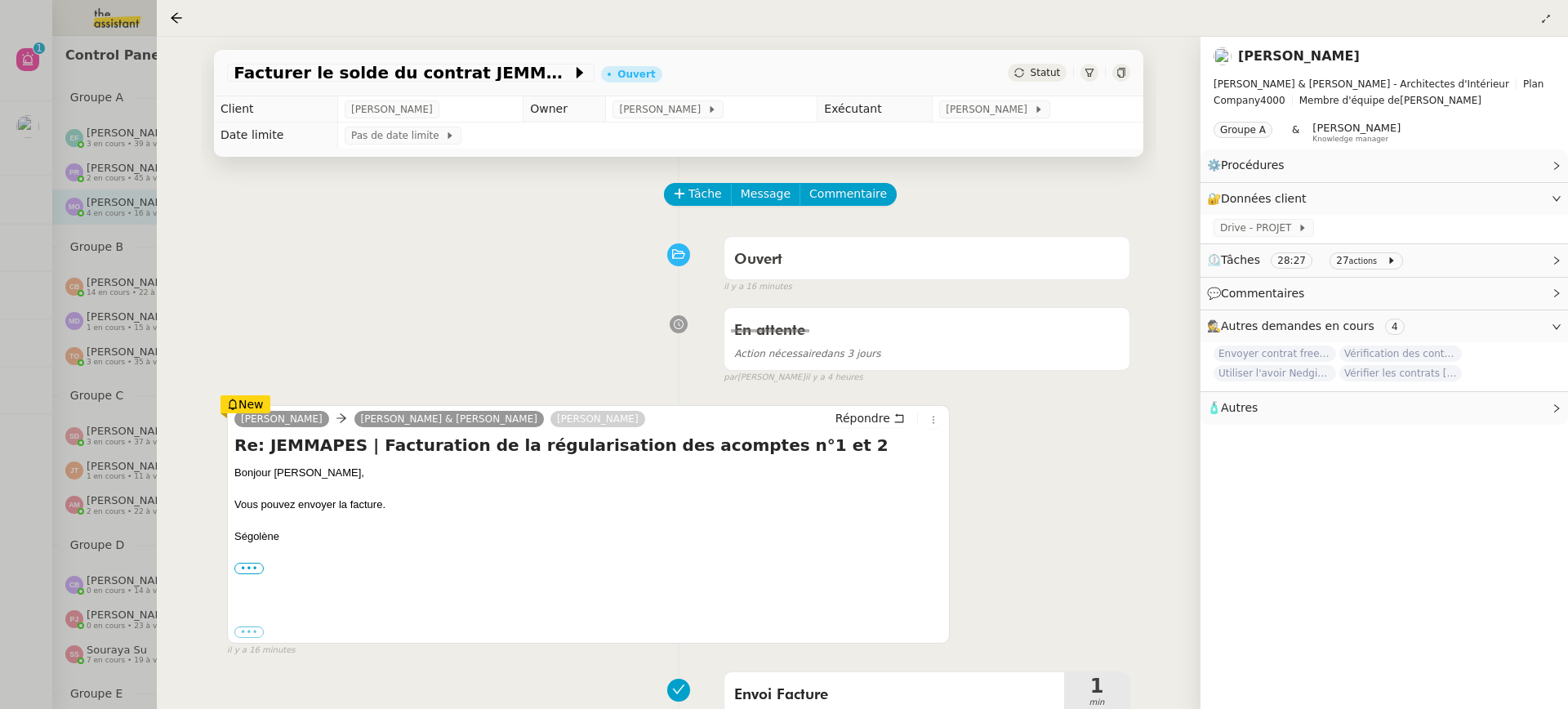
click at [153, 276] on div at bounding box center [784, 354] width 1568 height 709
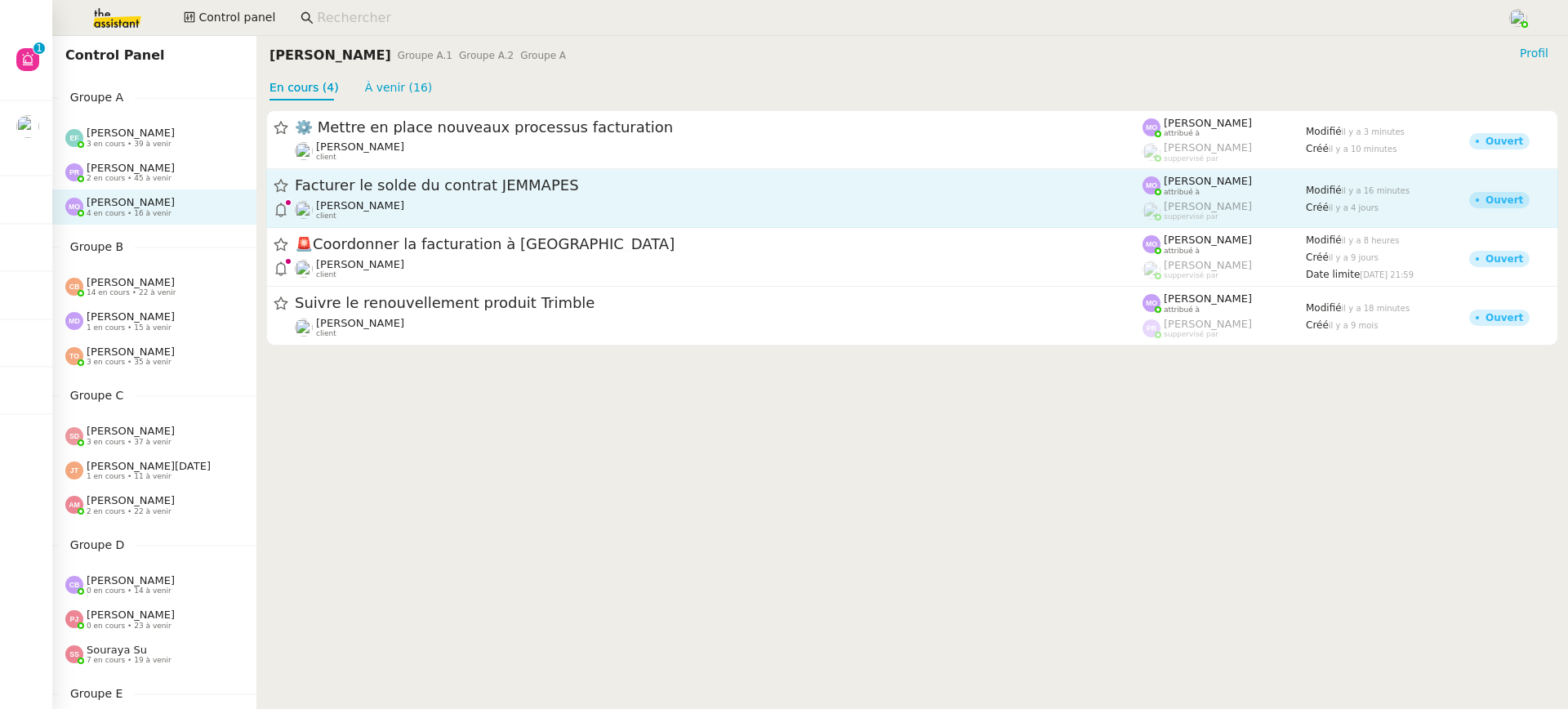
click at [443, 192] on span "Facturer le solde du contrat JEMMAPES" at bounding box center [719, 186] width 847 height 14
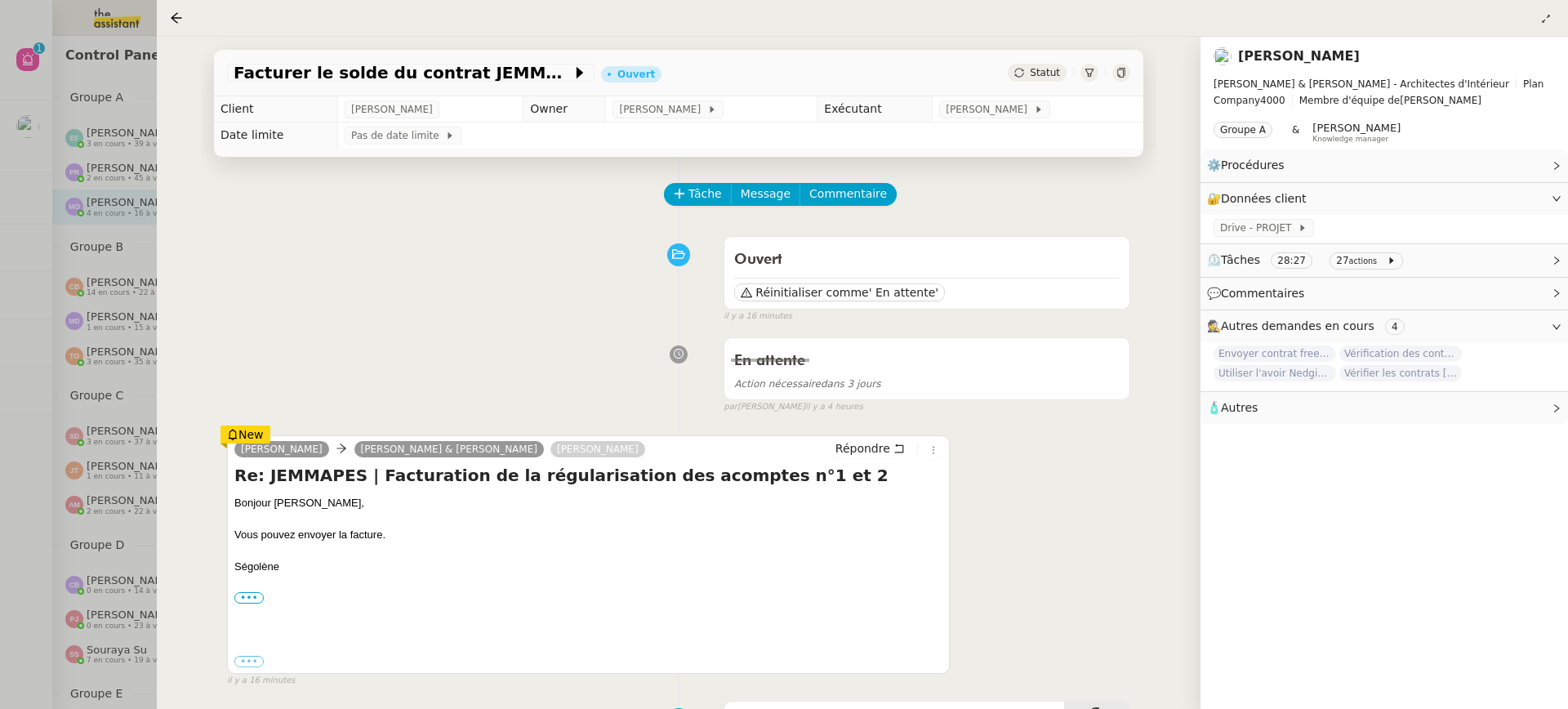
click at [95, 279] on div at bounding box center [784, 354] width 1568 height 709
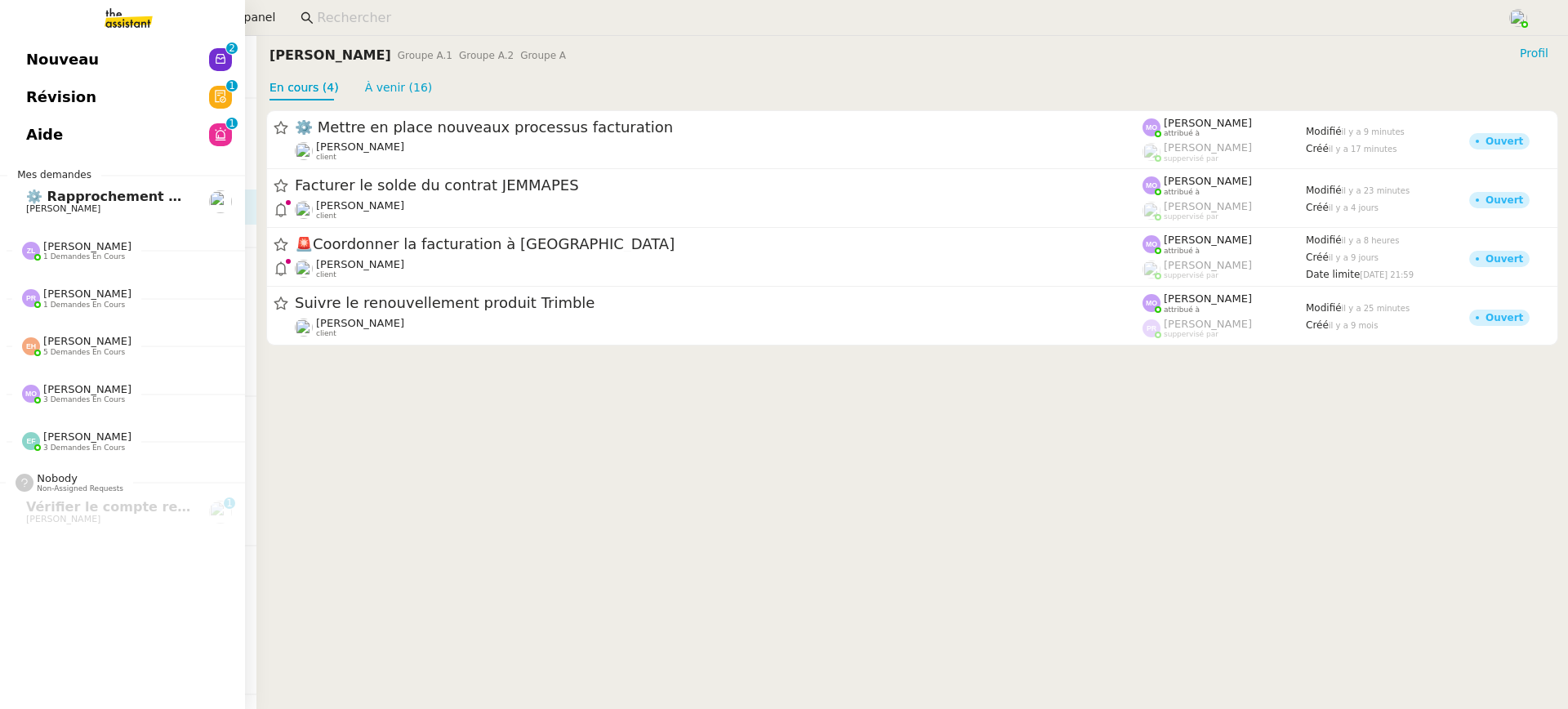
click at [81, 60] on span "Nouveau" at bounding box center [62, 60] width 72 height 25
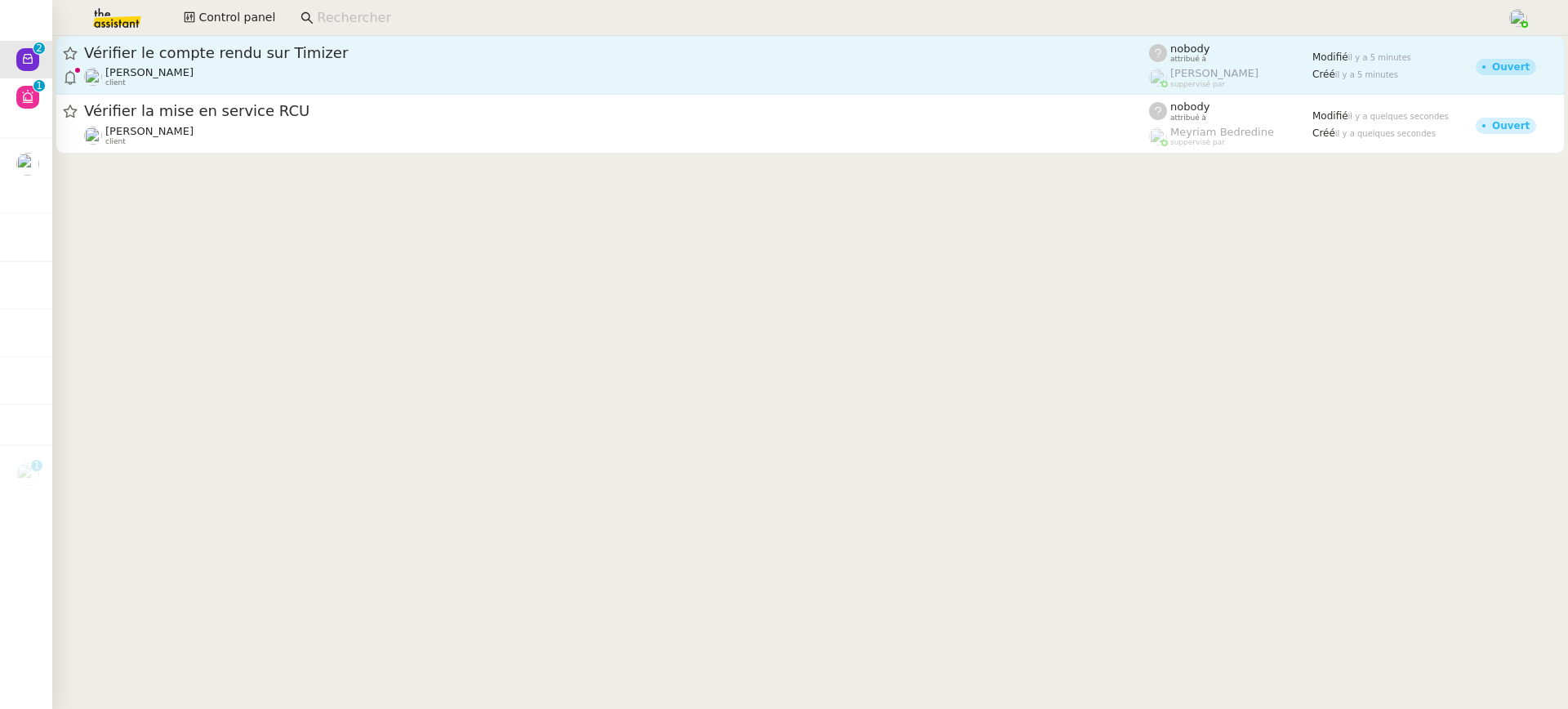
click at [721, 50] on span "Vérifier le compte rendu sur Timizer" at bounding box center [617, 53] width 1065 height 14
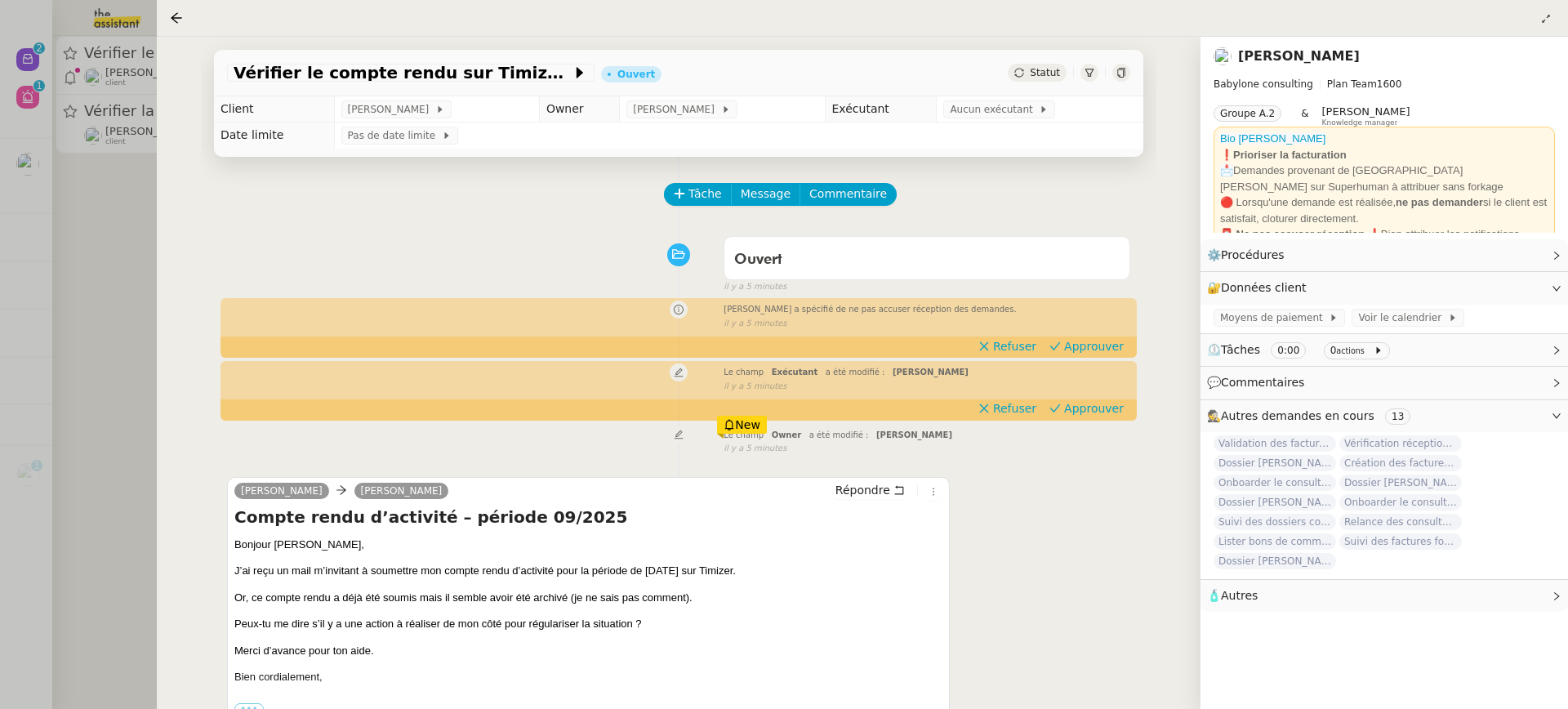
click at [982, 94] on div "Vérifier le compte rendu sur Timizer Ouvert Statut" at bounding box center [678, 73] width 929 height 47
click at [982, 98] on td "Aucun exécutant" at bounding box center [1040, 109] width 207 height 26
click at [993, 112] on span "Aucun exécutant" at bounding box center [994, 109] width 89 height 16
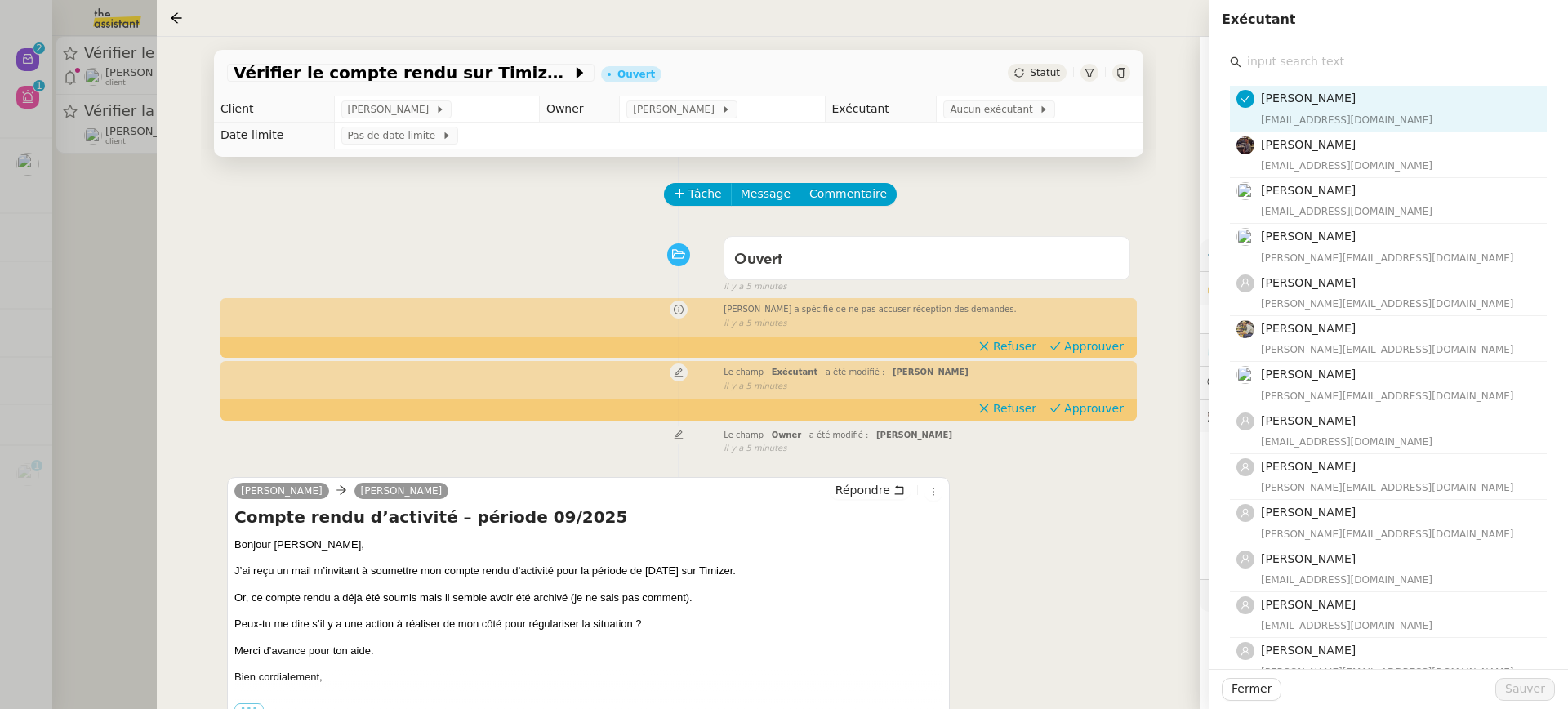
click at [1333, 59] on input "text" at bounding box center [1394, 62] width 305 height 22
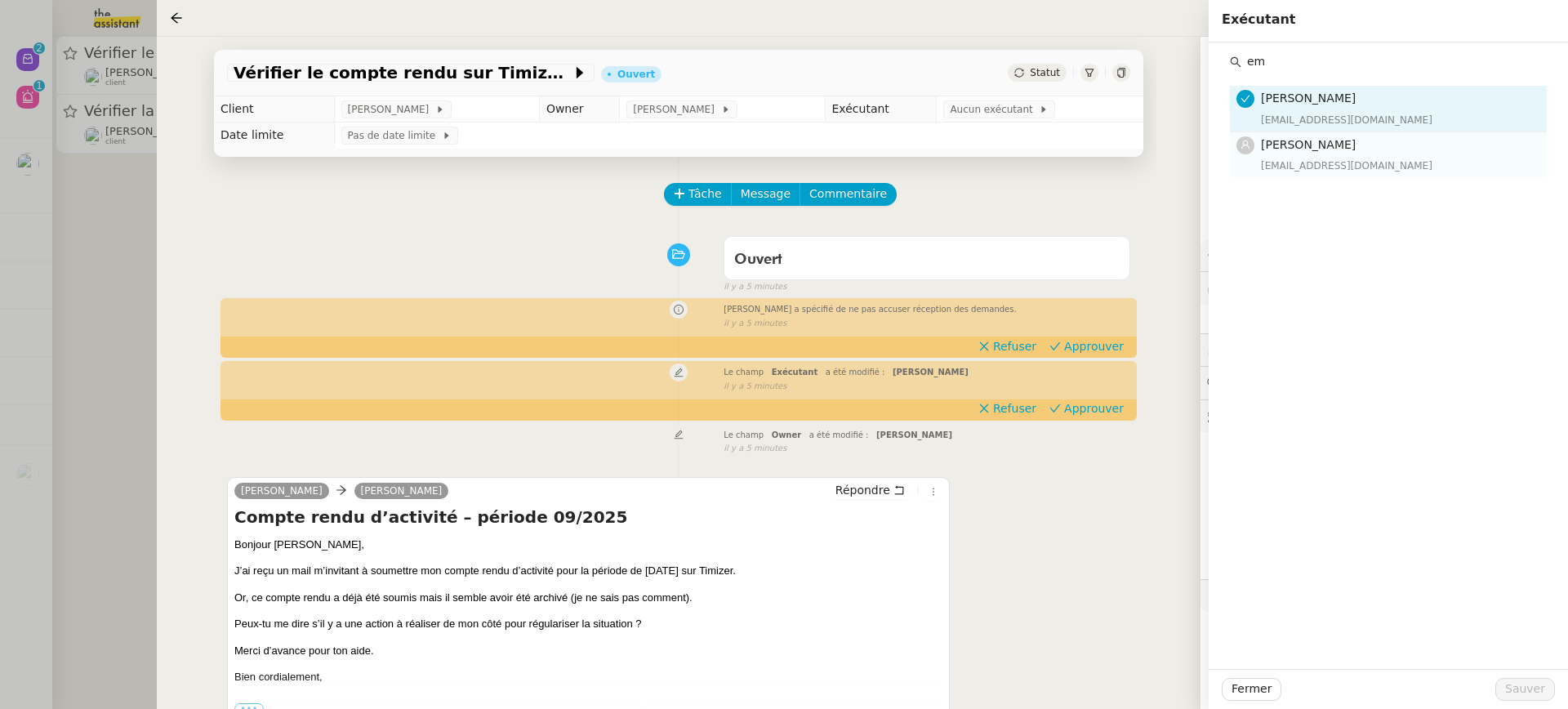
type input "em"
click at [1326, 163] on div "emelyne@team.theassistant.com" at bounding box center [1399, 165] width 276 height 16
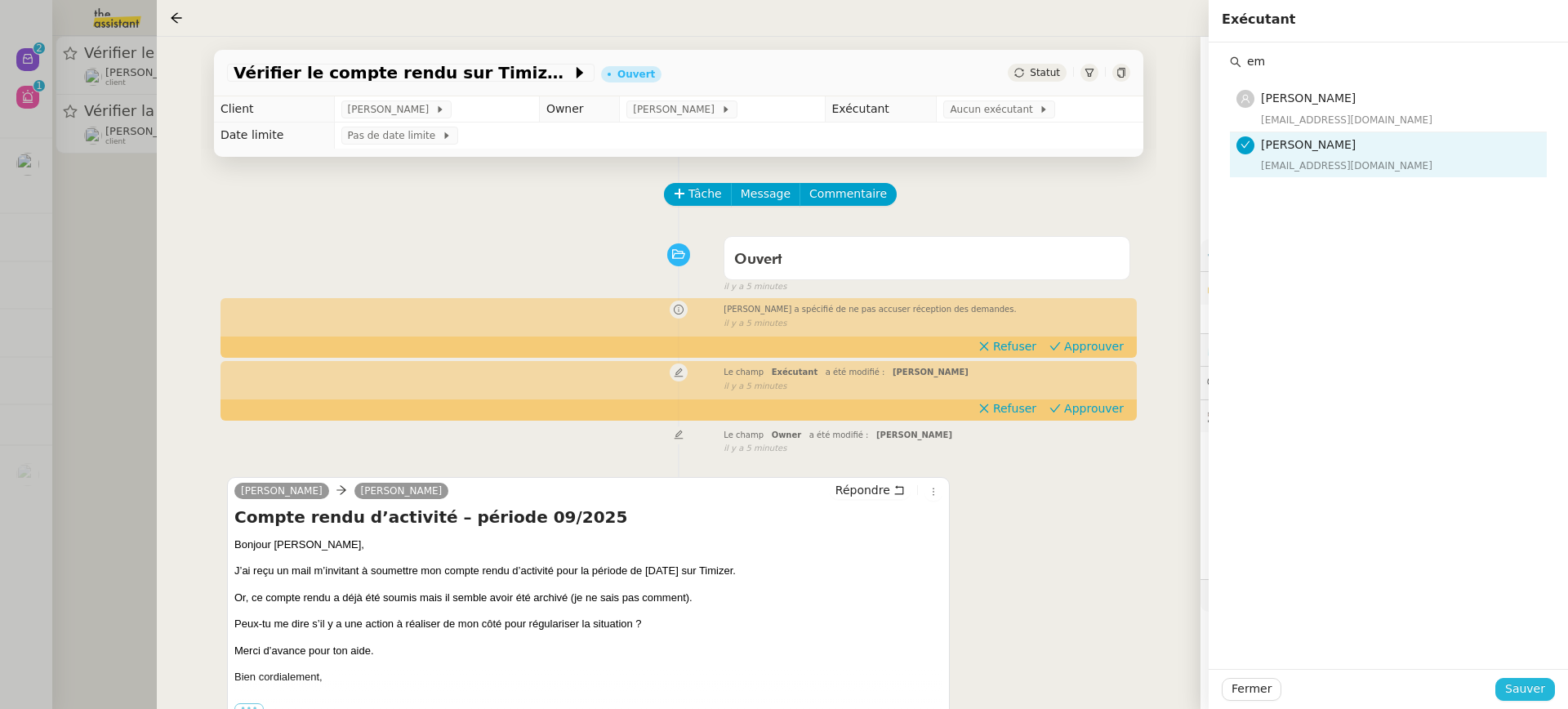
click at [1534, 688] on span "Sauver" at bounding box center [1525, 689] width 40 height 19
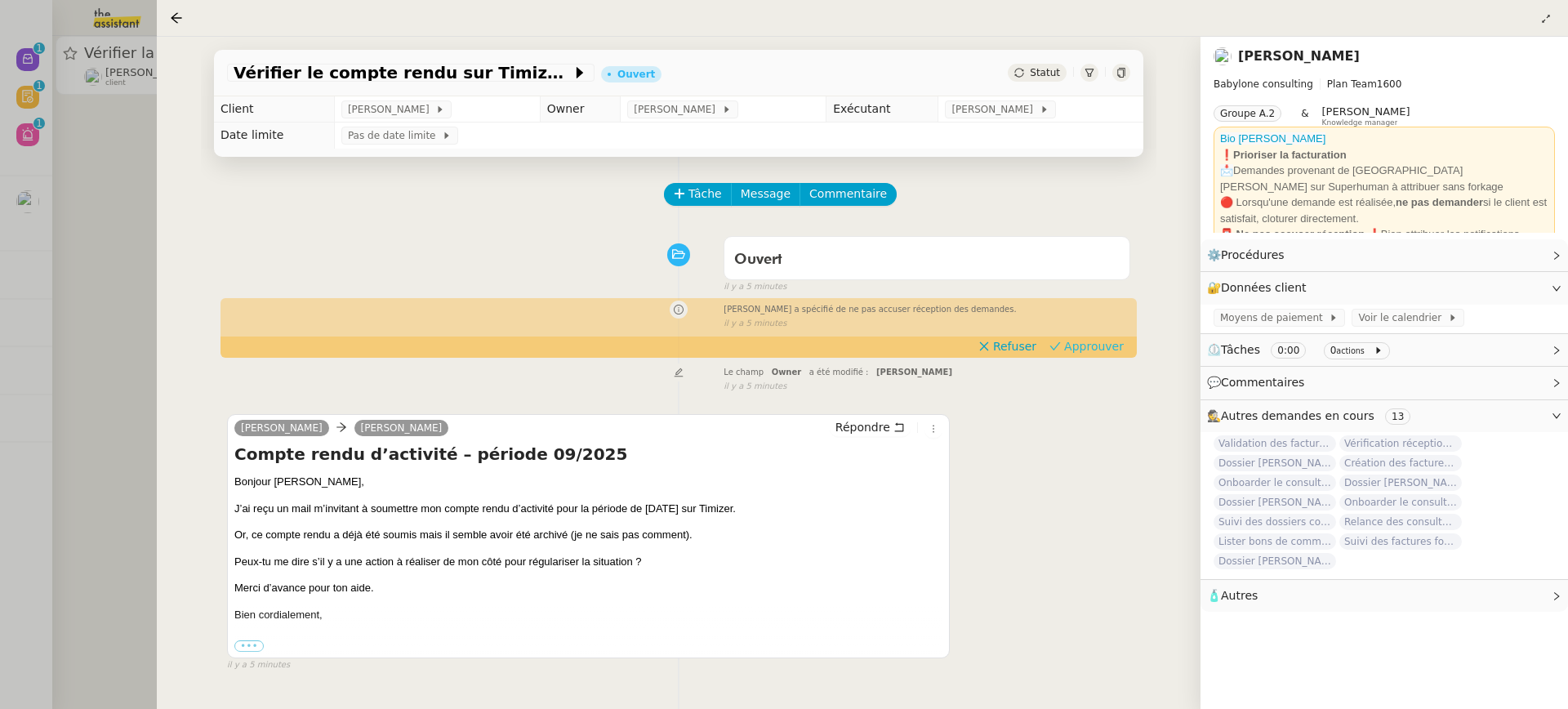
click at [1122, 346] on span "Approuver" at bounding box center [1094, 346] width 60 height 16
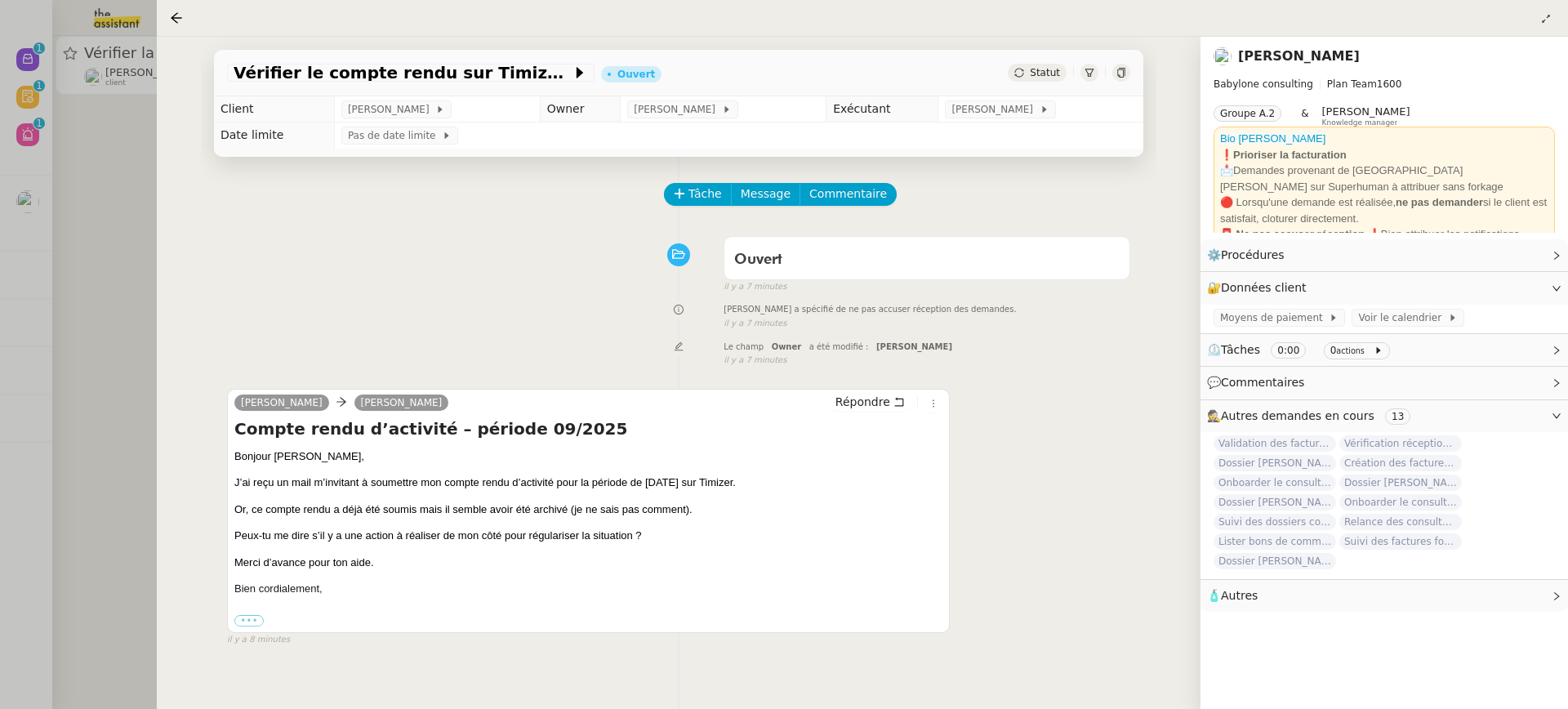
click at [40, 175] on div at bounding box center [784, 354] width 1568 height 709
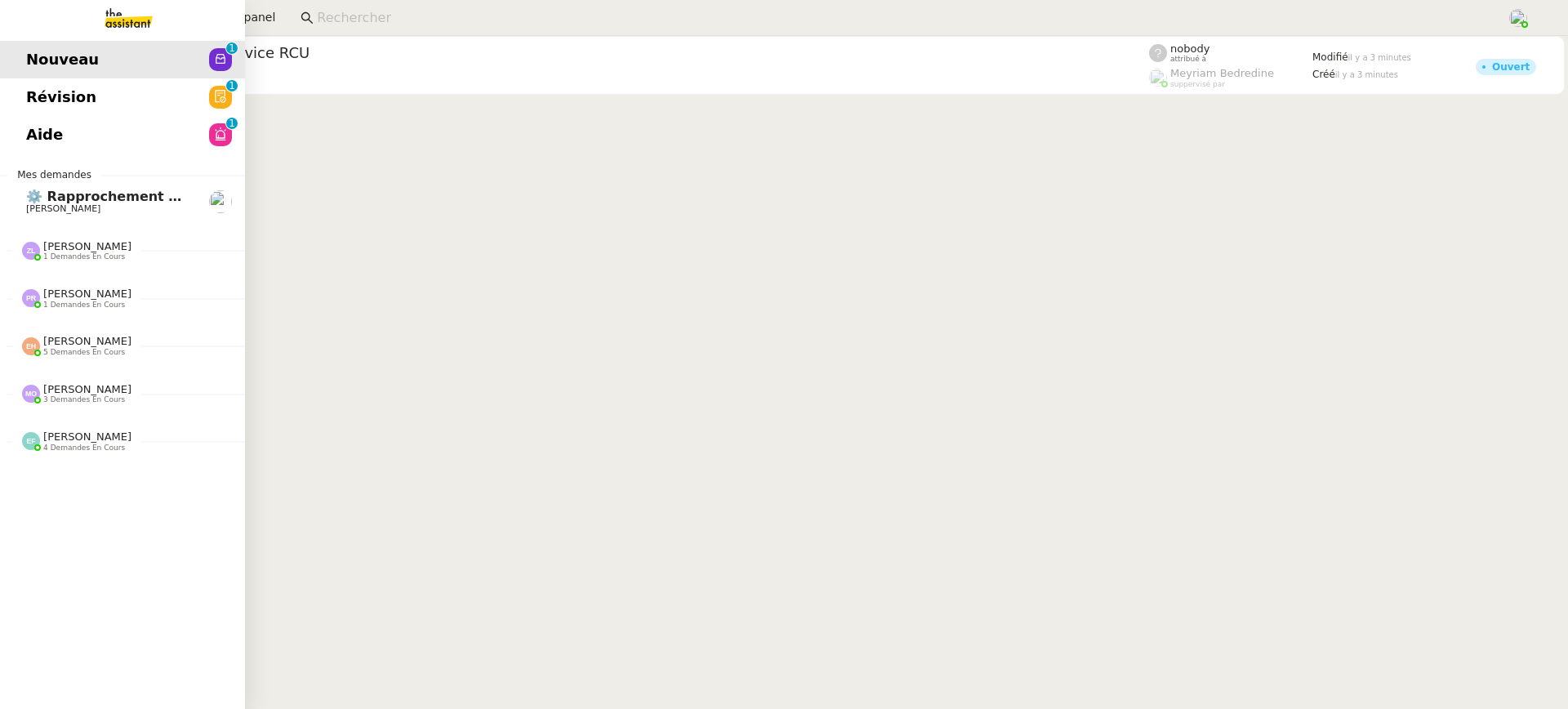
click at [48, 100] on span "Révision" at bounding box center [61, 97] width 71 height 25
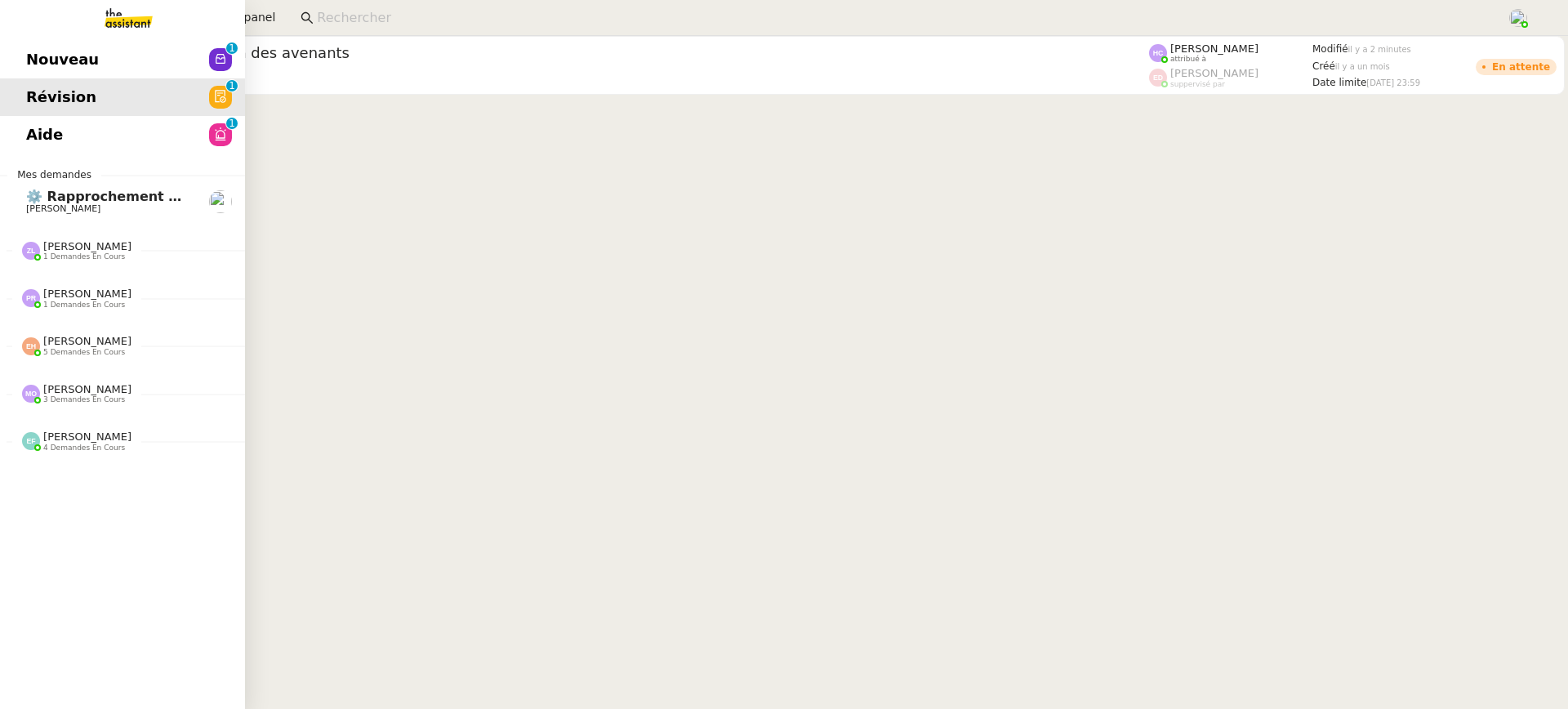
click at [43, 134] on link "Aide 0 1 2 3 4 5 6 7 8 9" at bounding box center [123, 134] width 245 height 37
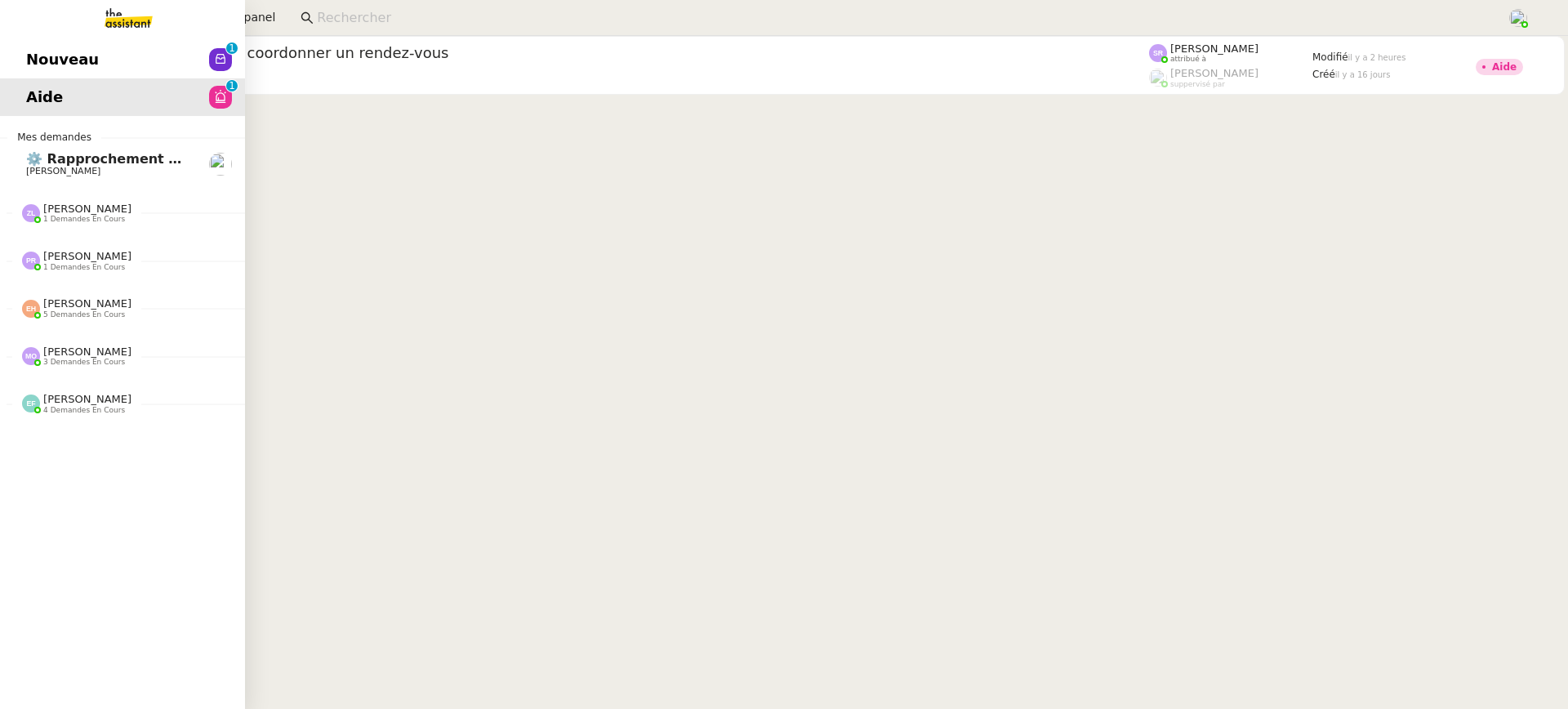
click at [27, 49] on span "Nouveau" at bounding box center [62, 60] width 72 height 25
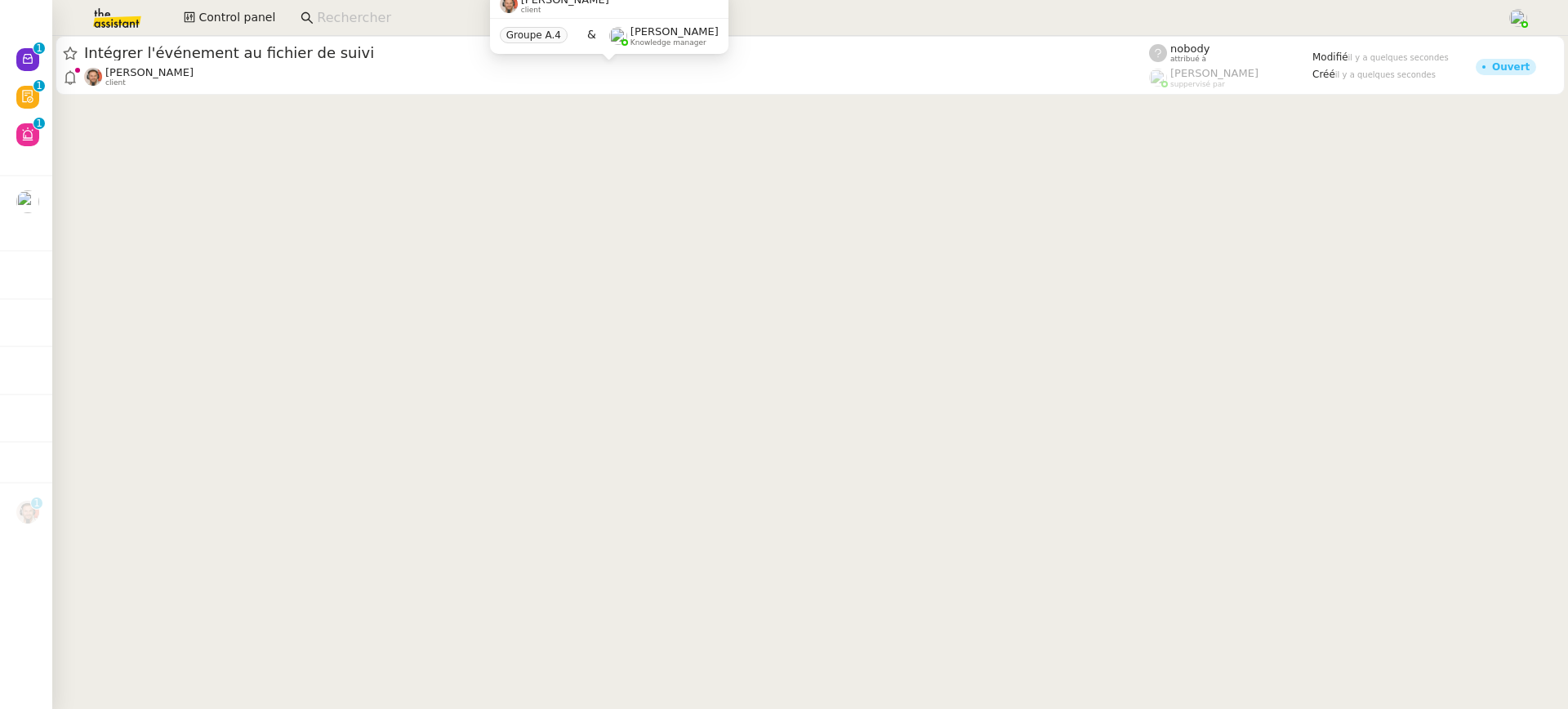
click at [541, 71] on div "Emile Barbu client" at bounding box center [617, 77] width 1065 height 21
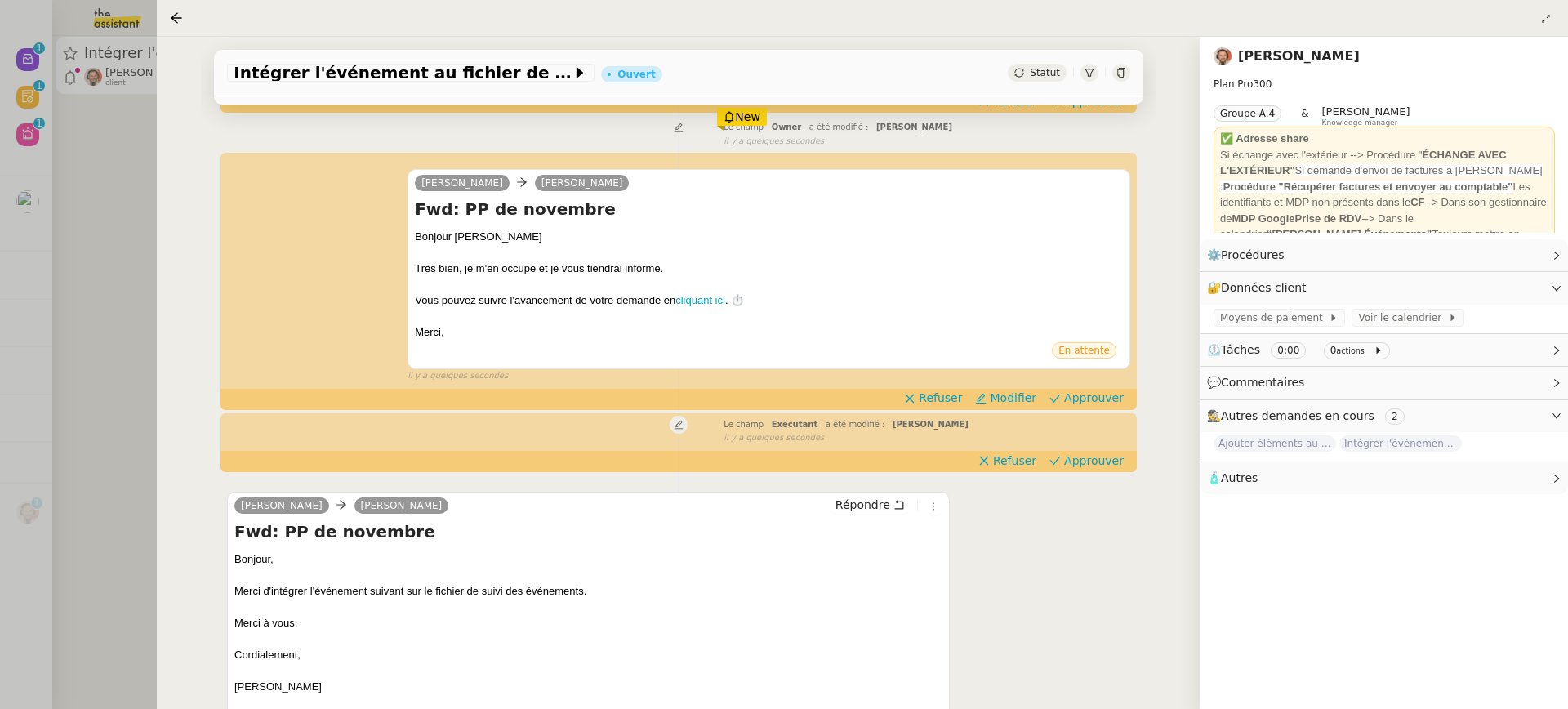
scroll to position [254, 0]
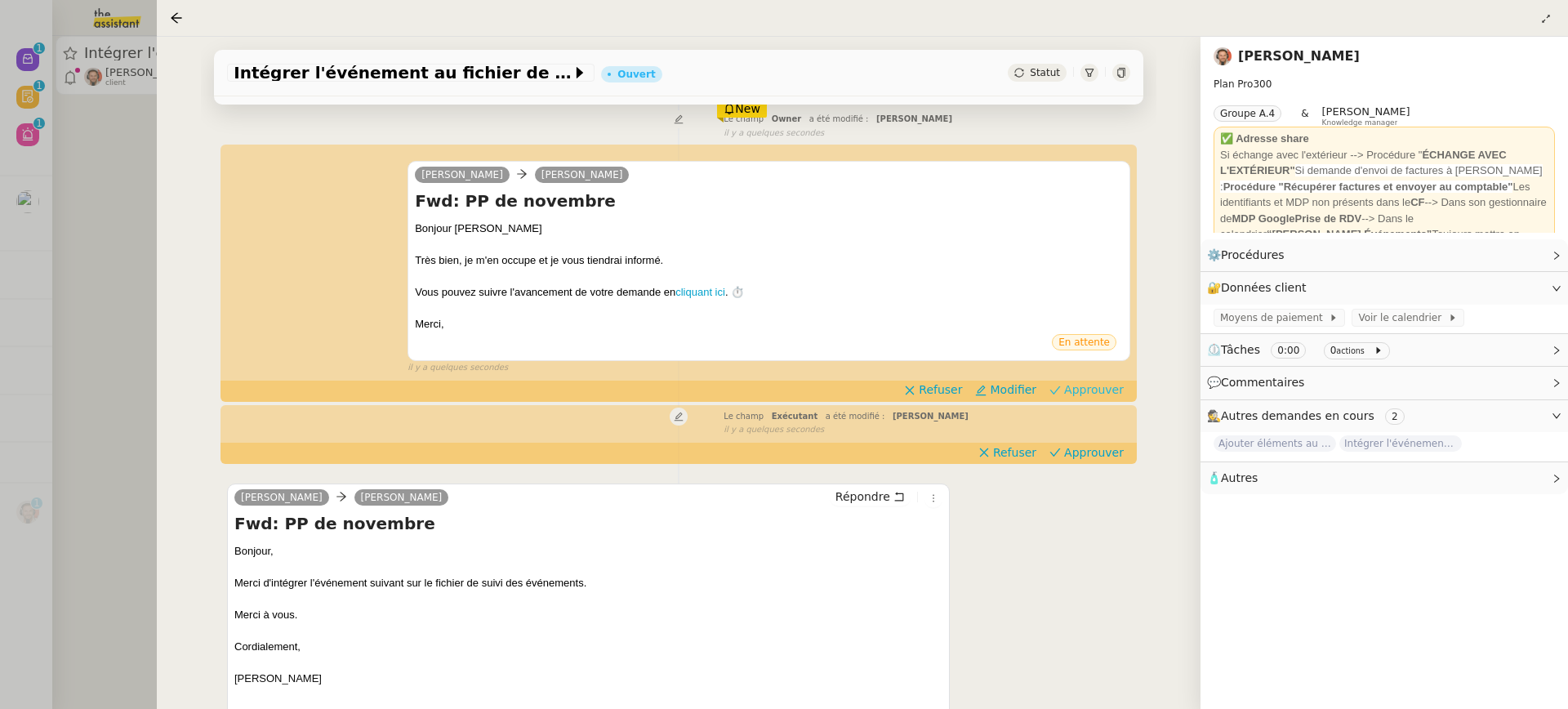
click at [1087, 393] on span "Approuver" at bounding box center [1094, 389] width 60 height 16
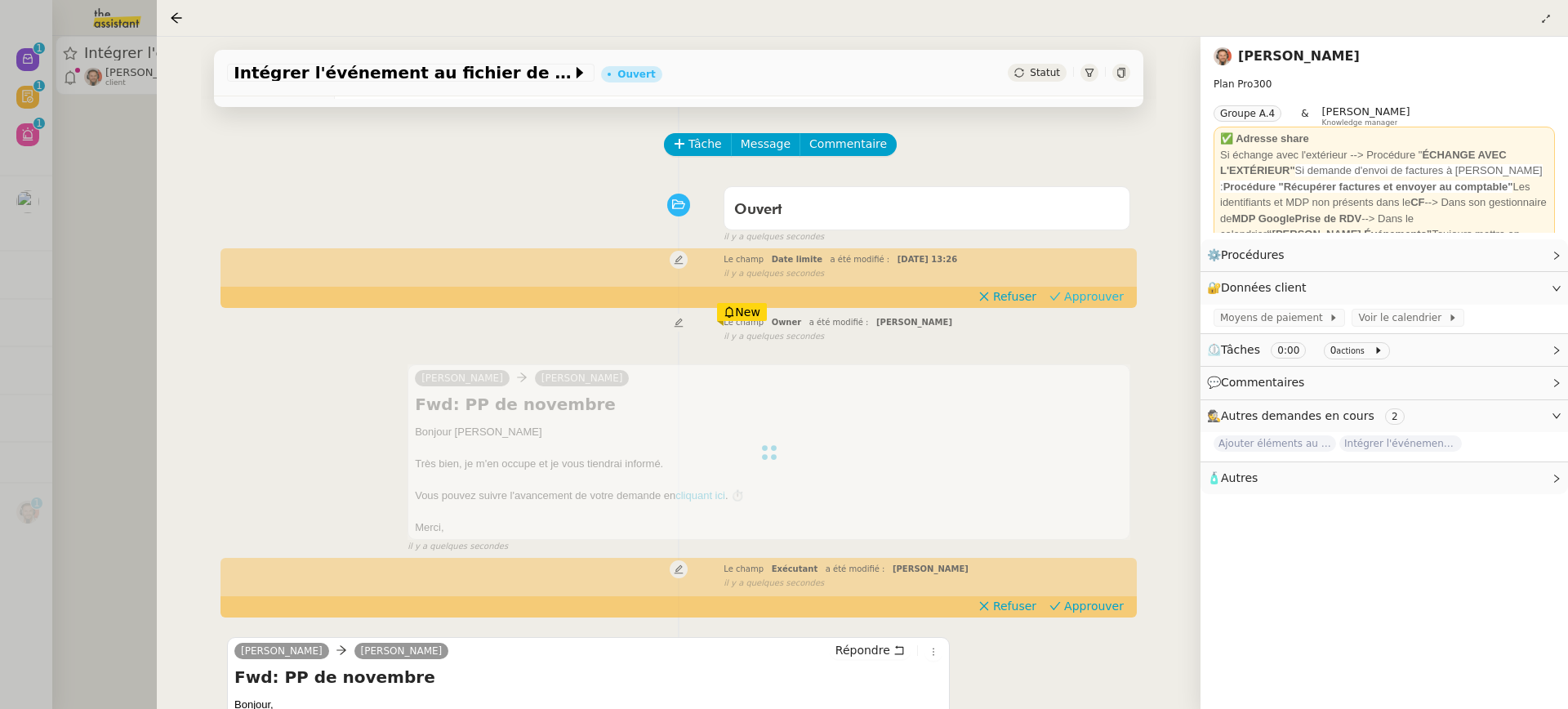
click at [1085, 302] on span "Approuver" at bounding box center [1094, 296] width 60 height 16
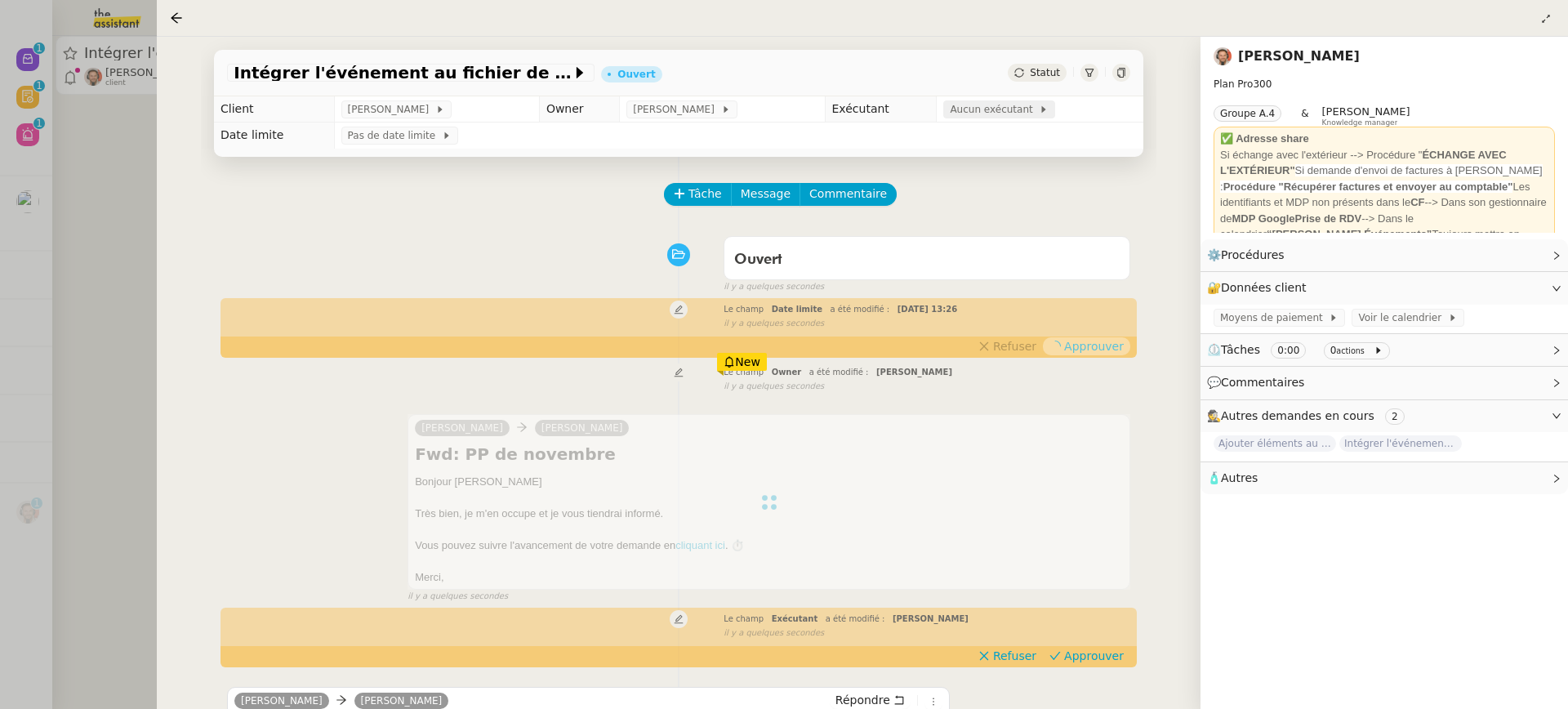
click at [974, 118] on div "Aucun exécutant" at bounding box center [1000, 109] width 112 height 18
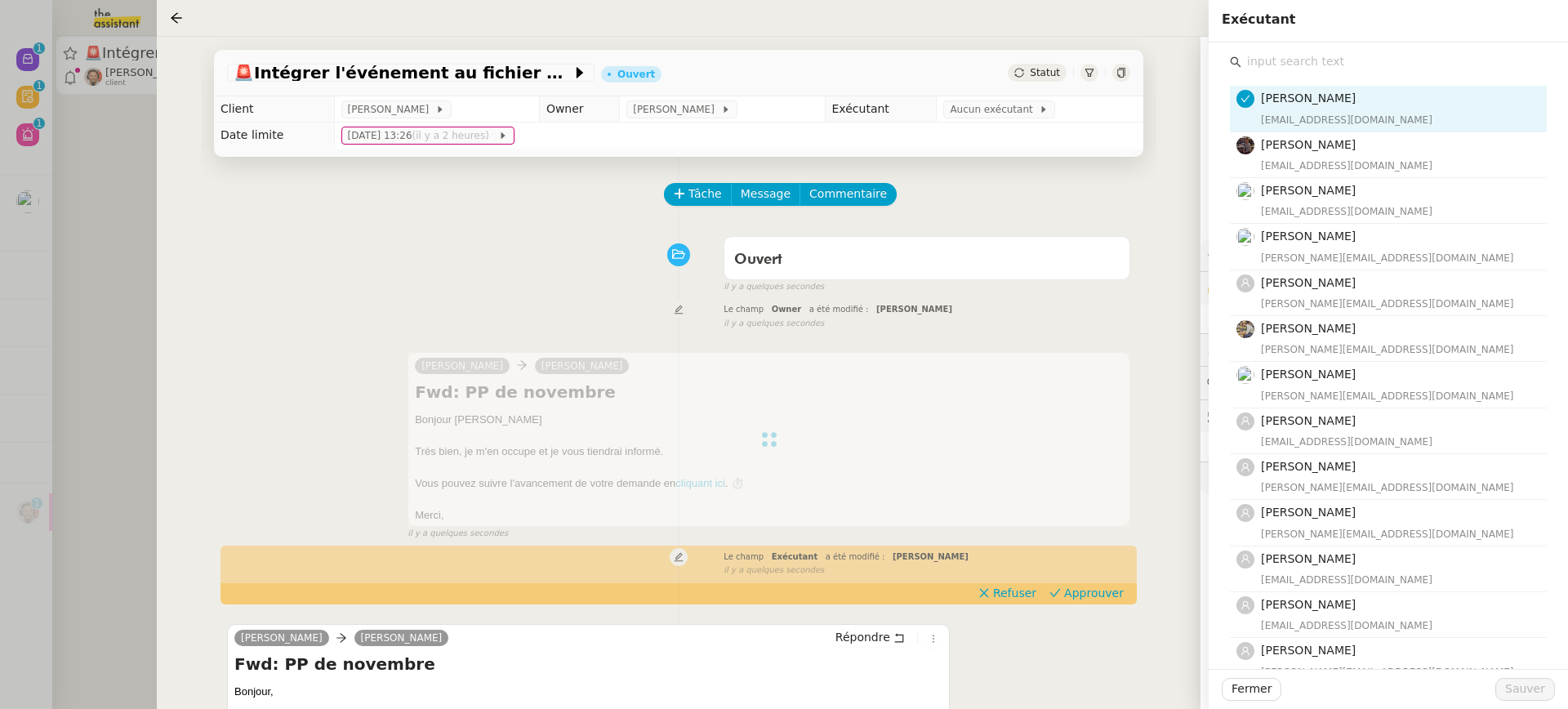
click at [1295, 71] on input "text" at bounding box center [1394, 62] width 305 height 22
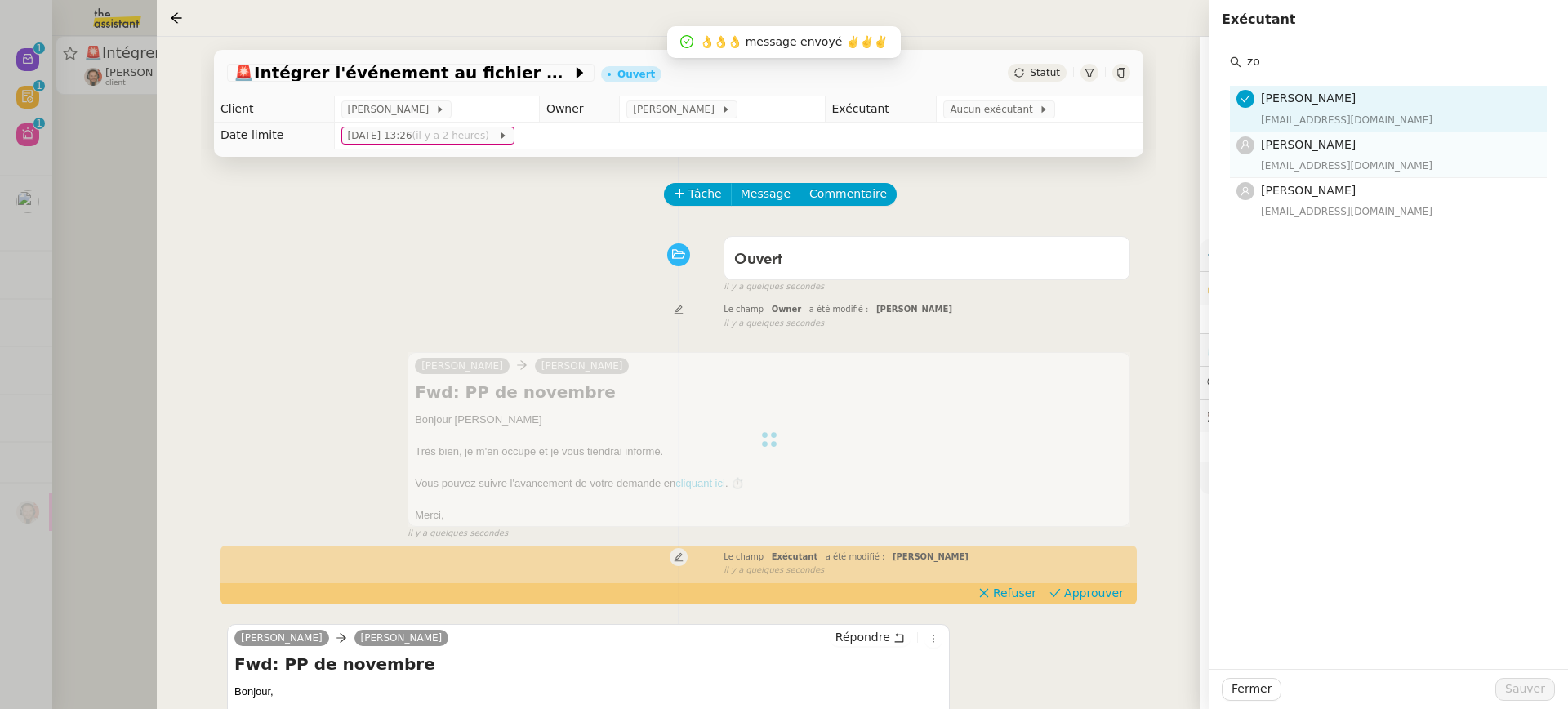
type input "zo"
click at [1305, 152] on h4 "Zo Ramandiamanana" at bounding box center [1399, 145] width 276 height 19
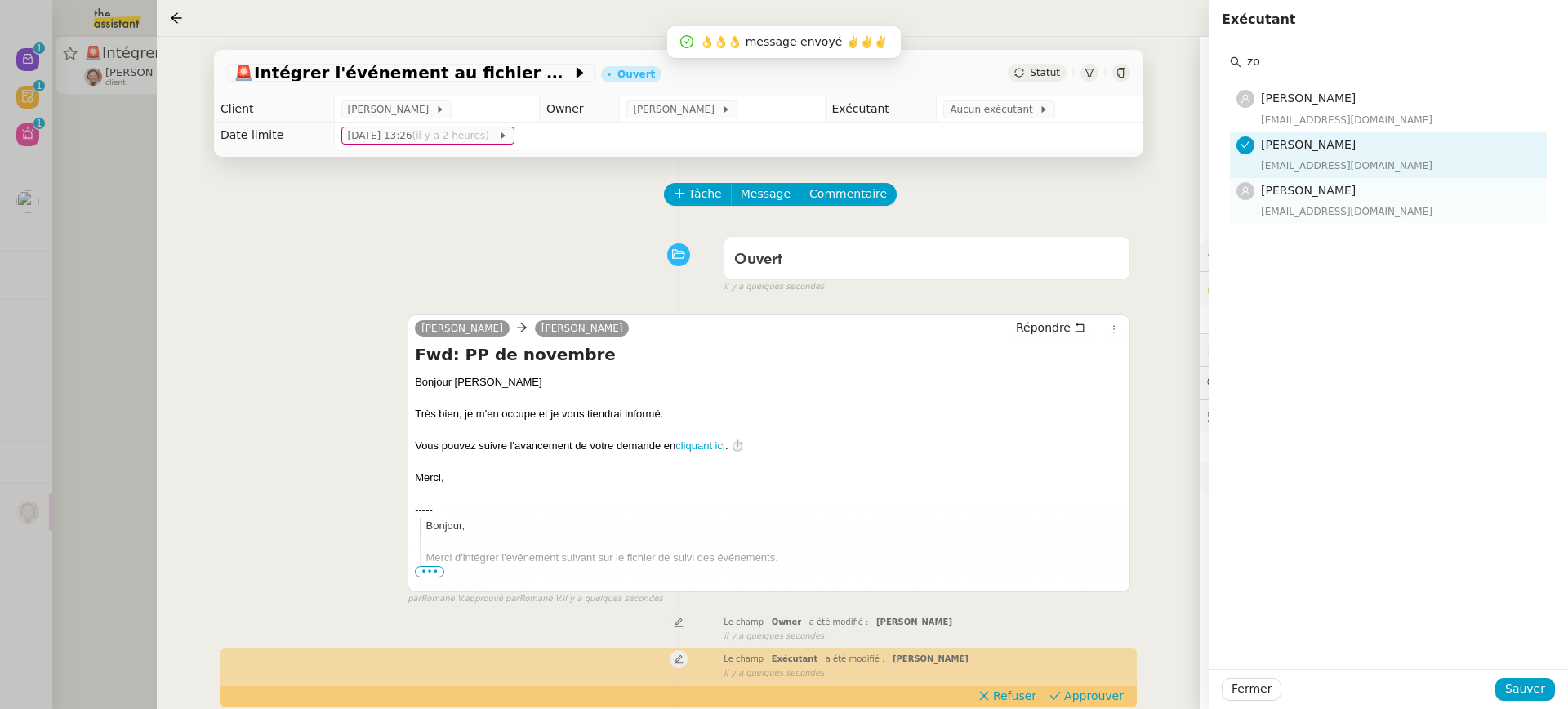
click at [1314, 207] on div "zoe@theassistant.team" at bounding box center [1399, 211] width 276 height 16
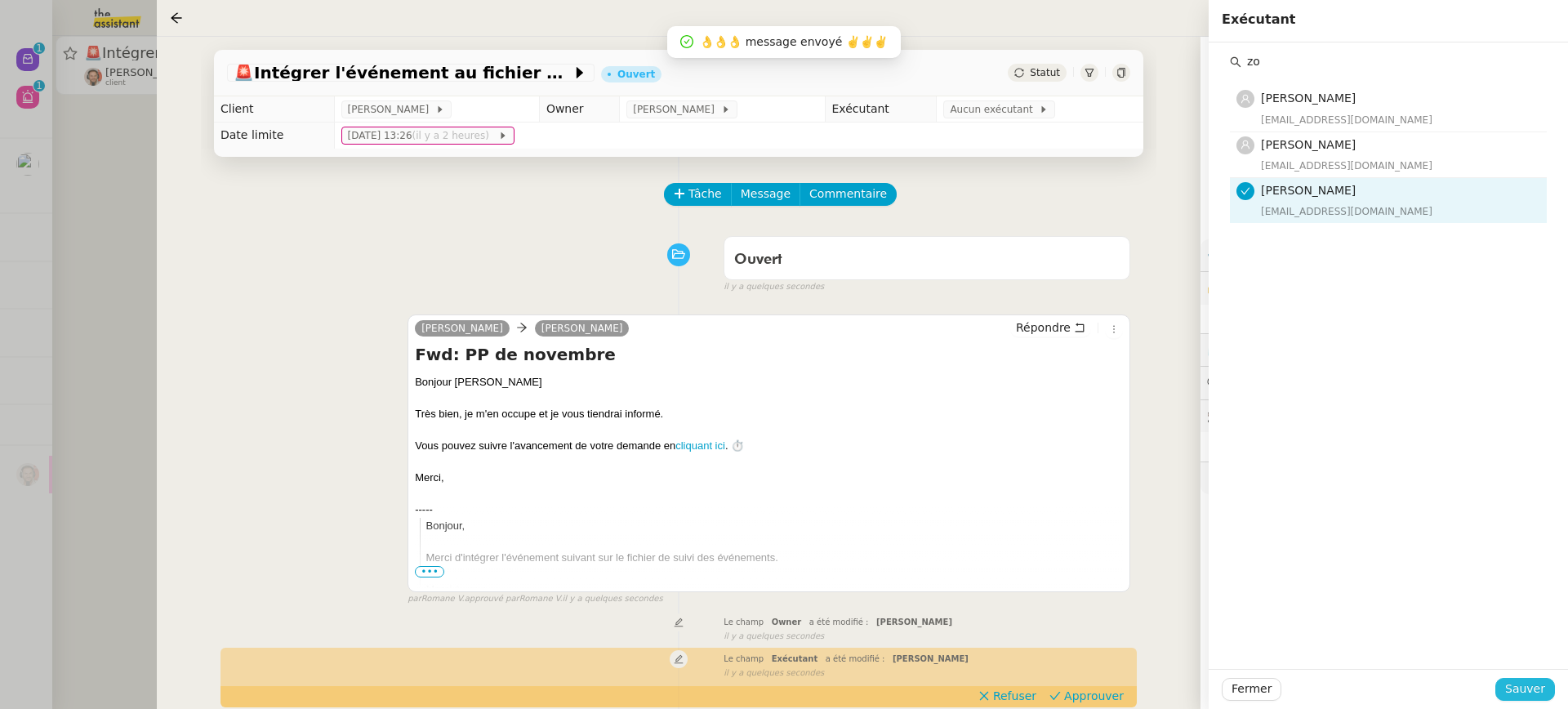
click at [1542, 697] on span "Sauver" at bounding box center [1525, 689] width 40 height 19
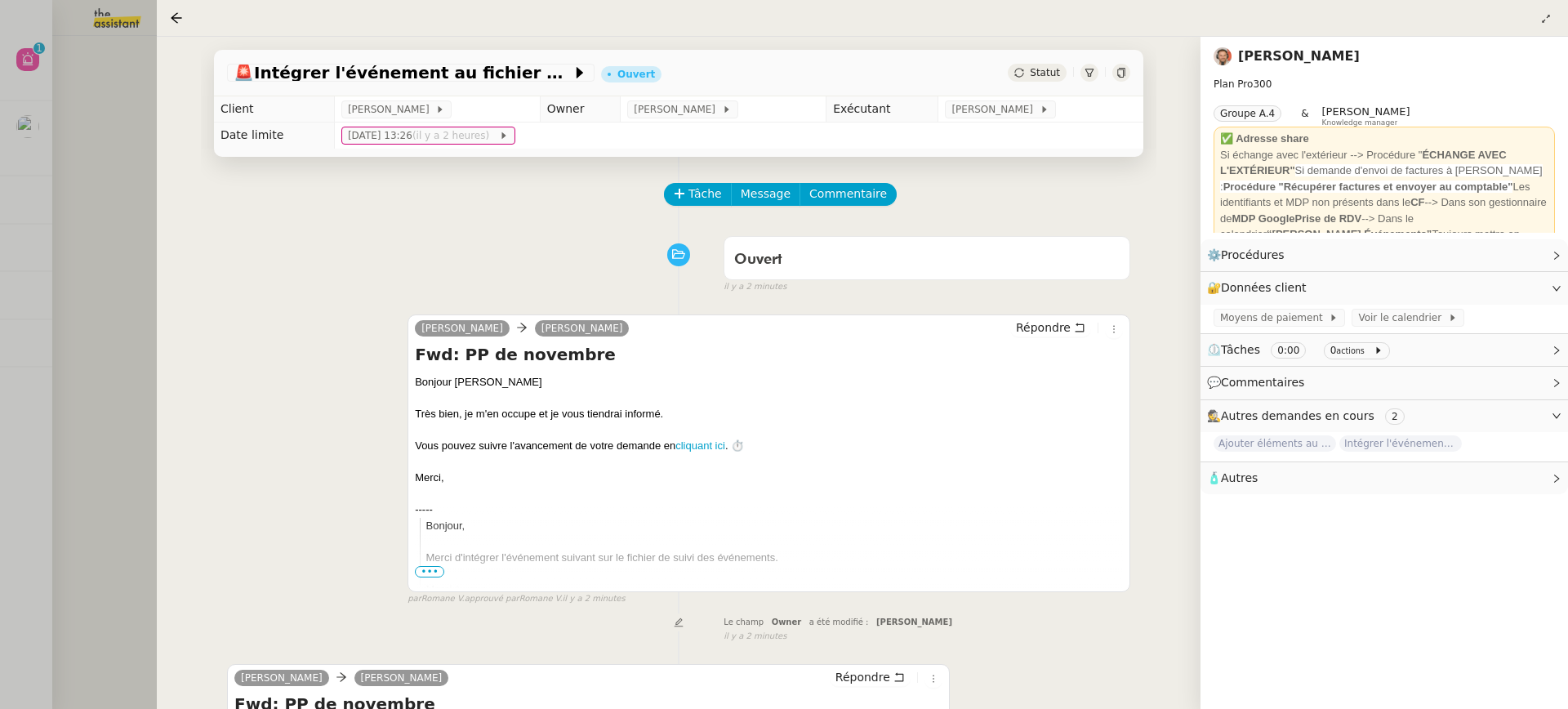
click at [113, 116] on div at bounding box center [784, 354] width 1568 height 709
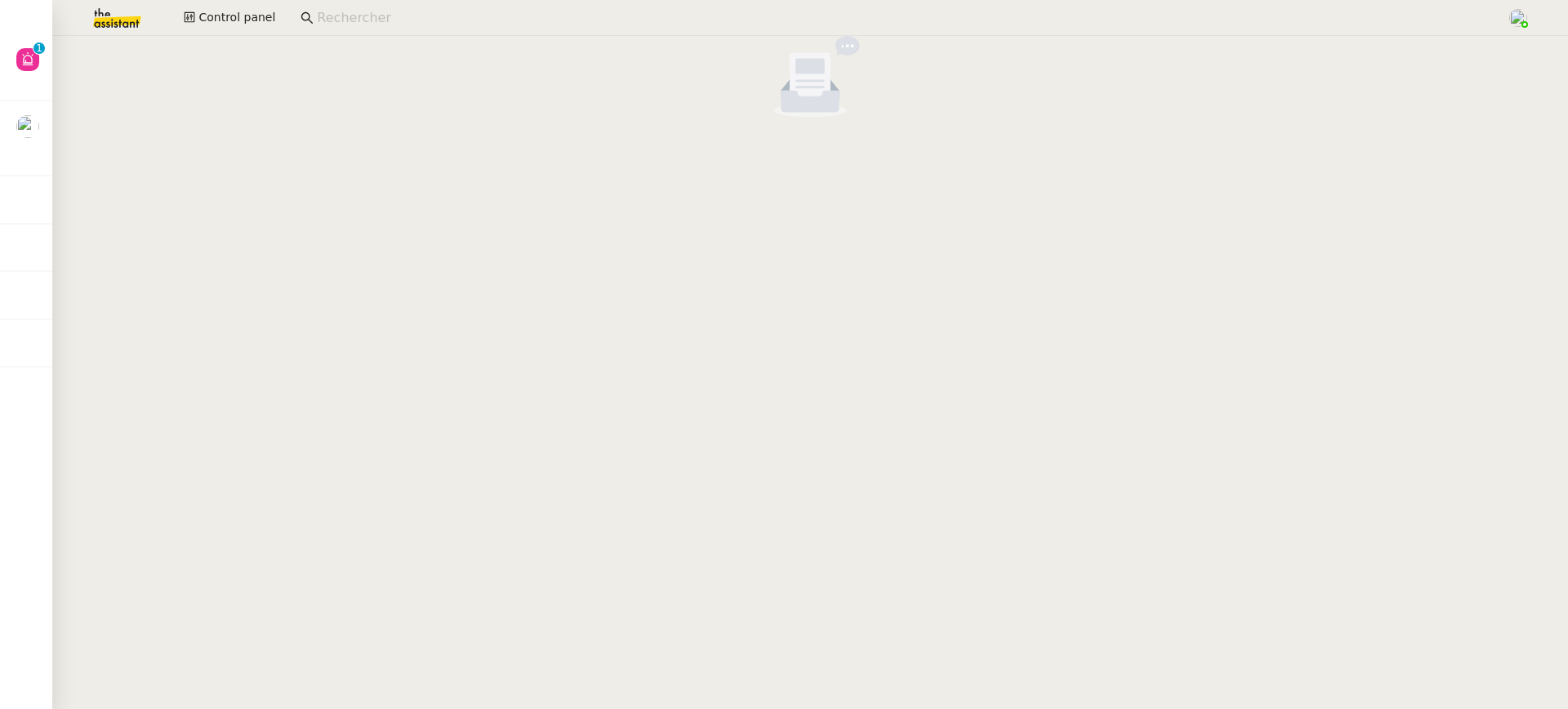
click at [185, 34] on div "Control panel" at bounding box center [784, 18] width 1486 height 36
click at [200, 31] on div "Control panel" at bounding box center [784, 18] width 1486 height 36
click at [208, 16] on span "Control panel" at bounding box center [237, 18] width 77 height 19
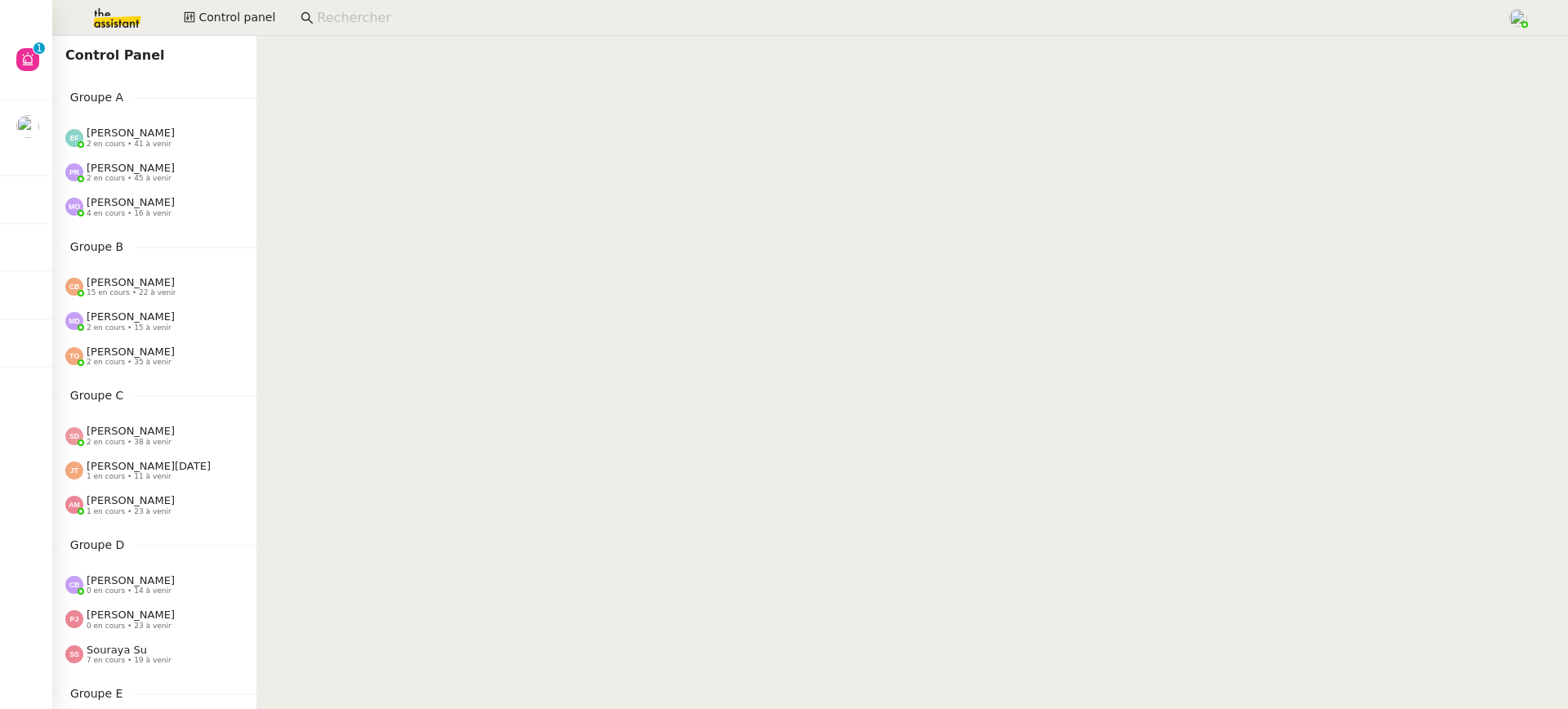
click at [151, 213] on span "4 en cours • 16 à venir" at bounding box center [129, 214] width 85 height 9
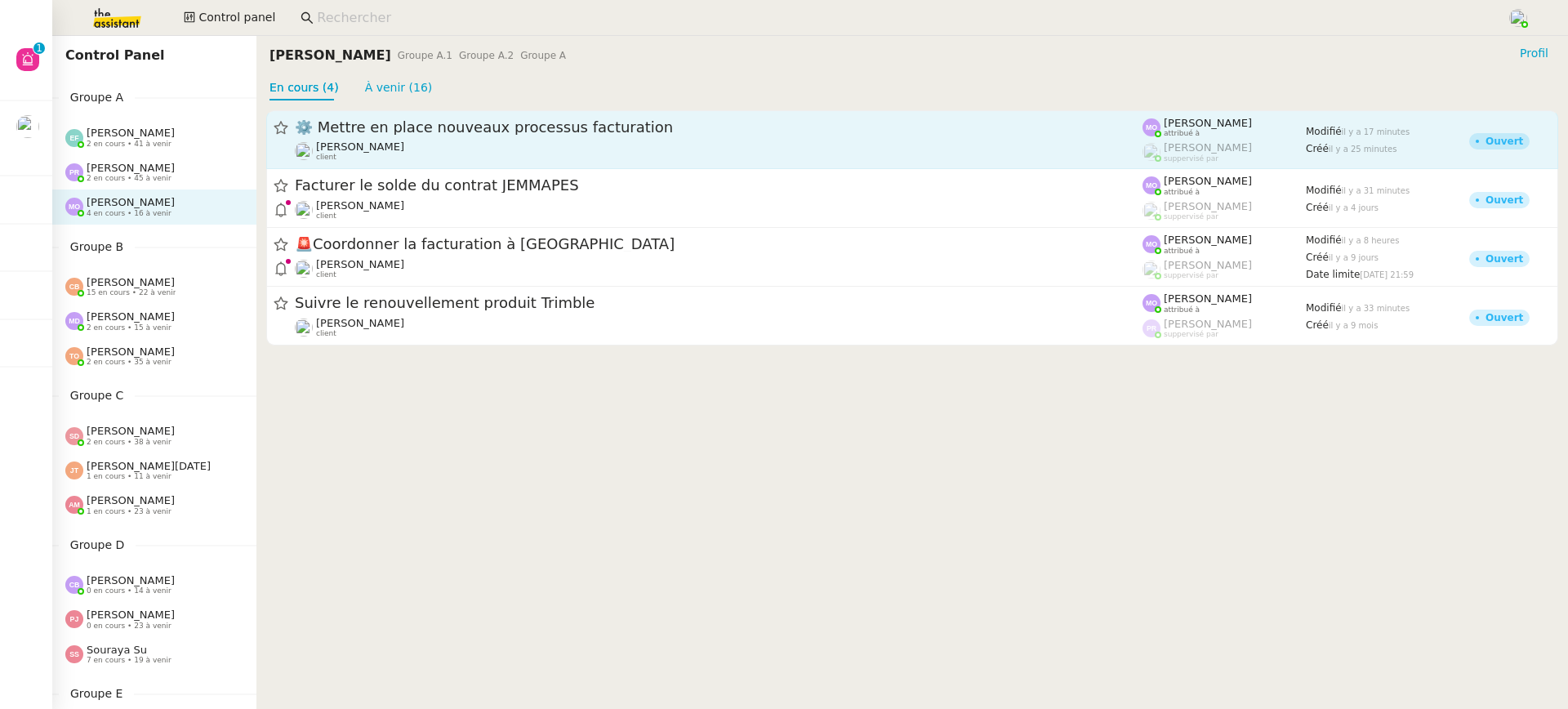
click at [502, 155] on div "Gabrielle Tavernier client" at bounding box center [719, 151] width 847 height 21
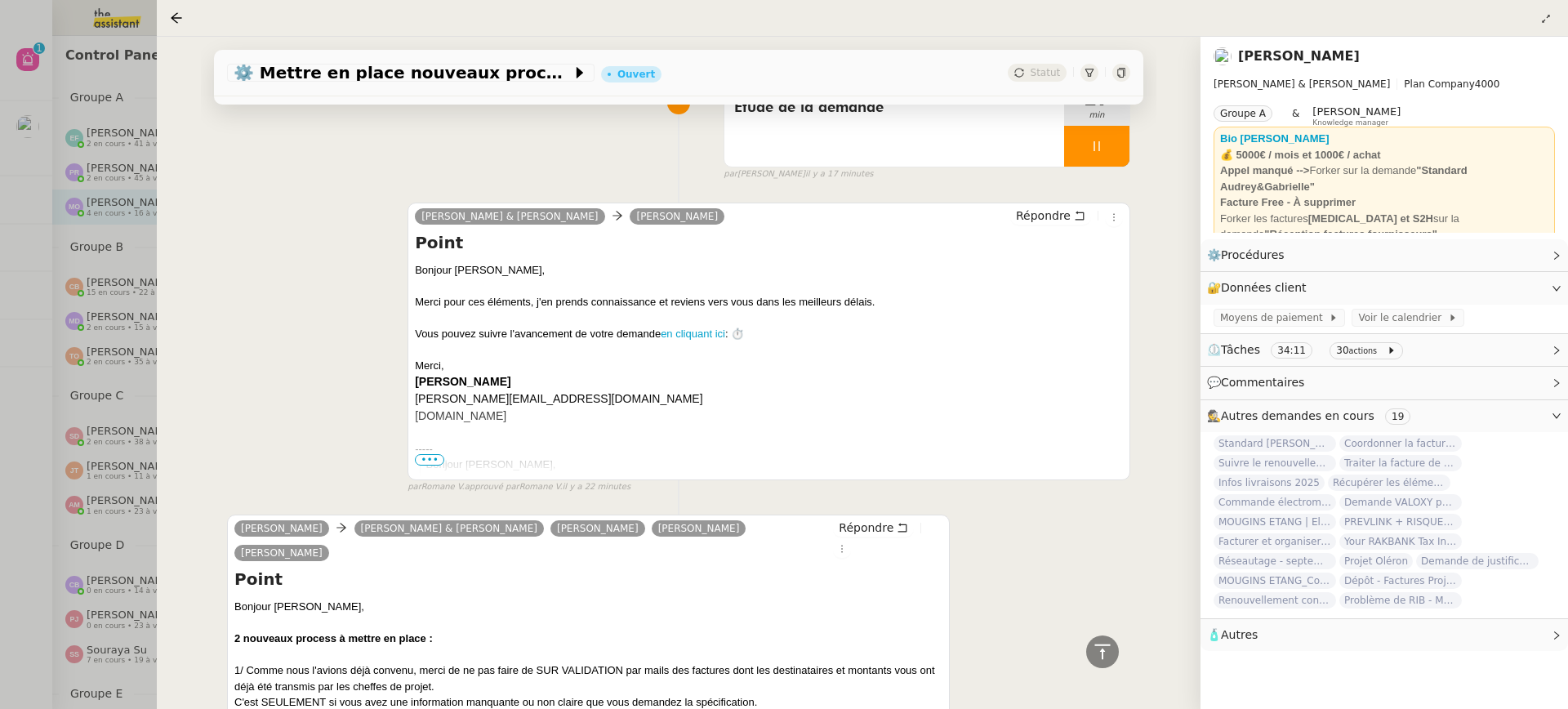
scroll to position [559, 0]
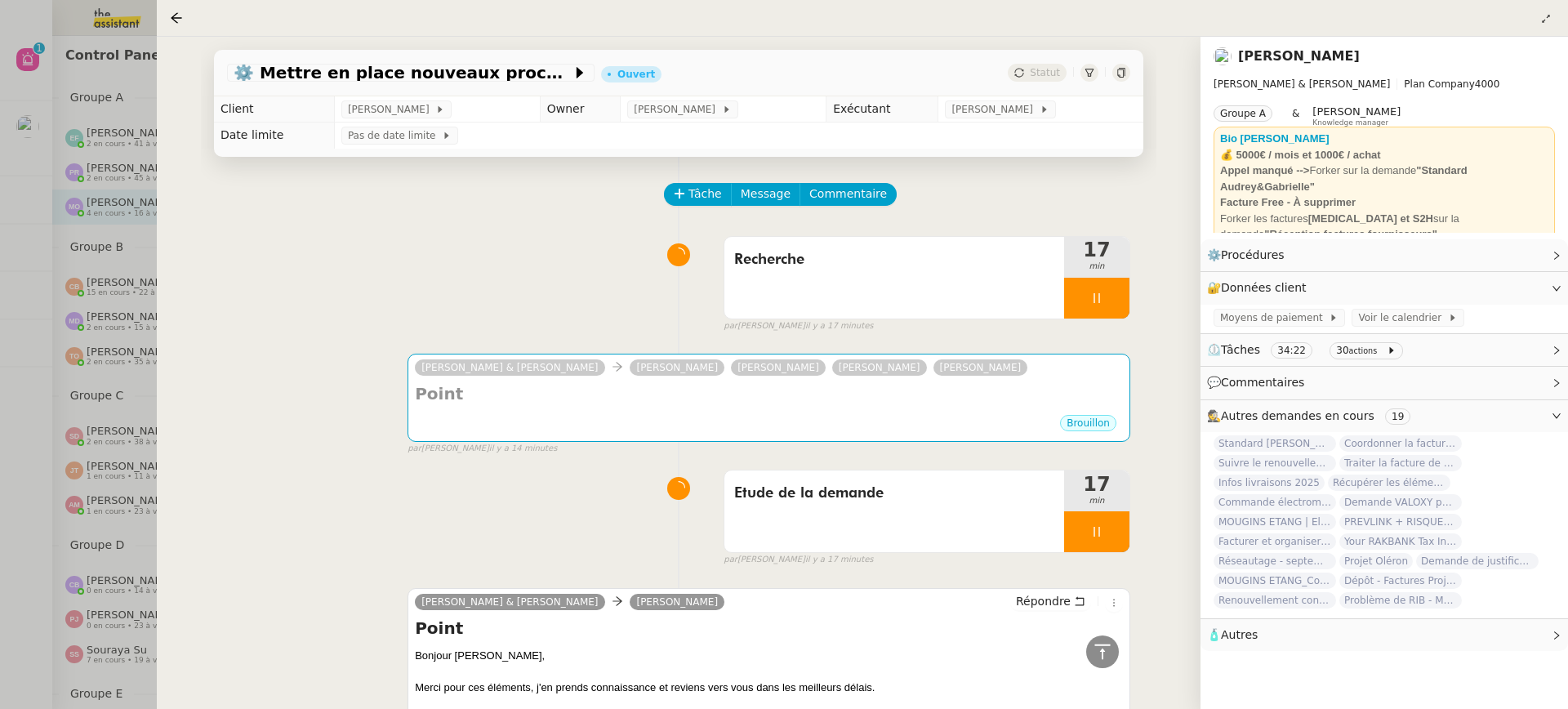
scroll to position [559, 0]
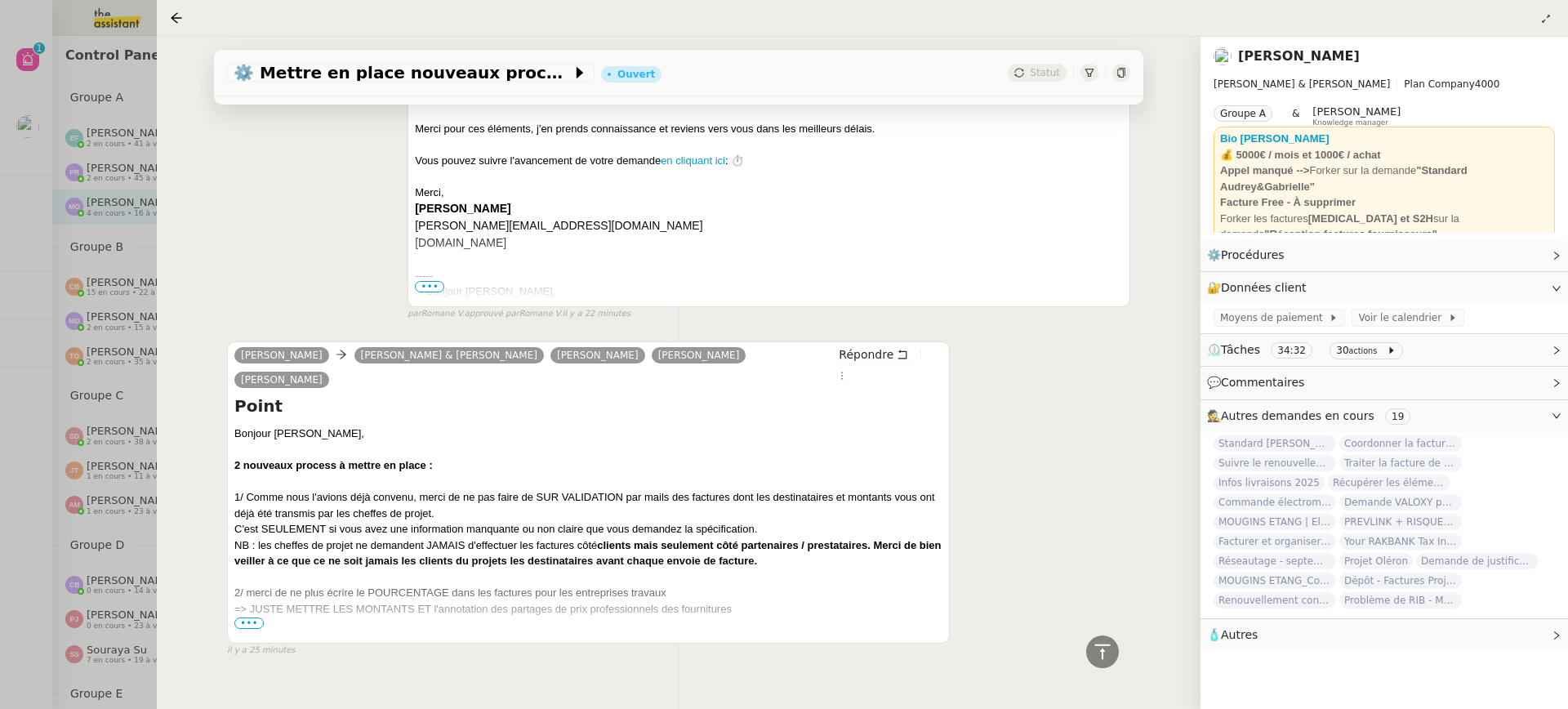
click at [262, 601] on div "=> JUSTE METTRE LES MONTANTS ET l'annotation des partages de prix professionnel…" at bounding box center [588, 616] width 708 height 31
click at [254, 618] on span "•••" at bounding box center [248, 623] width 30 height 11
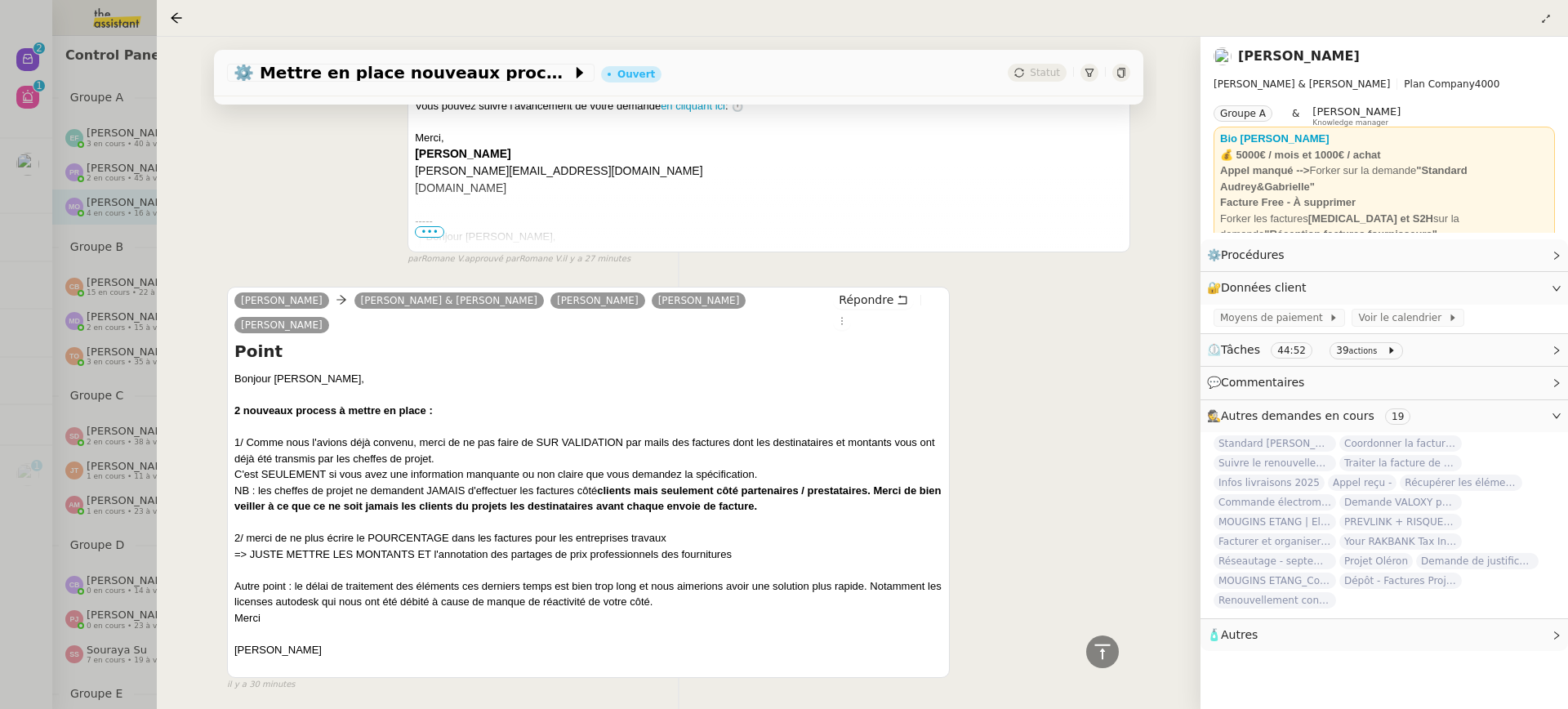
scroll to position [718, 0]
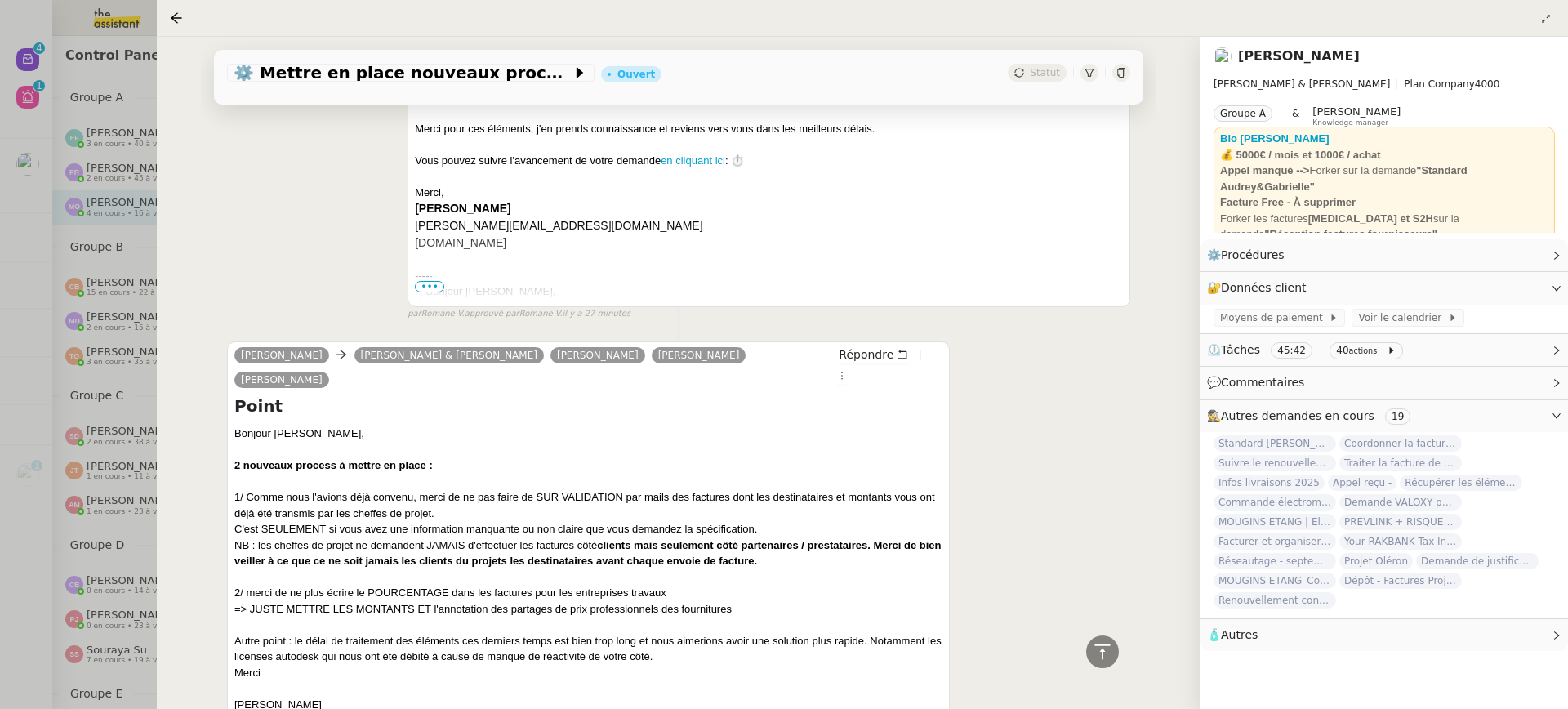
click at [91, 34] on div at bounding box center [784, 354] width 1568 height 709
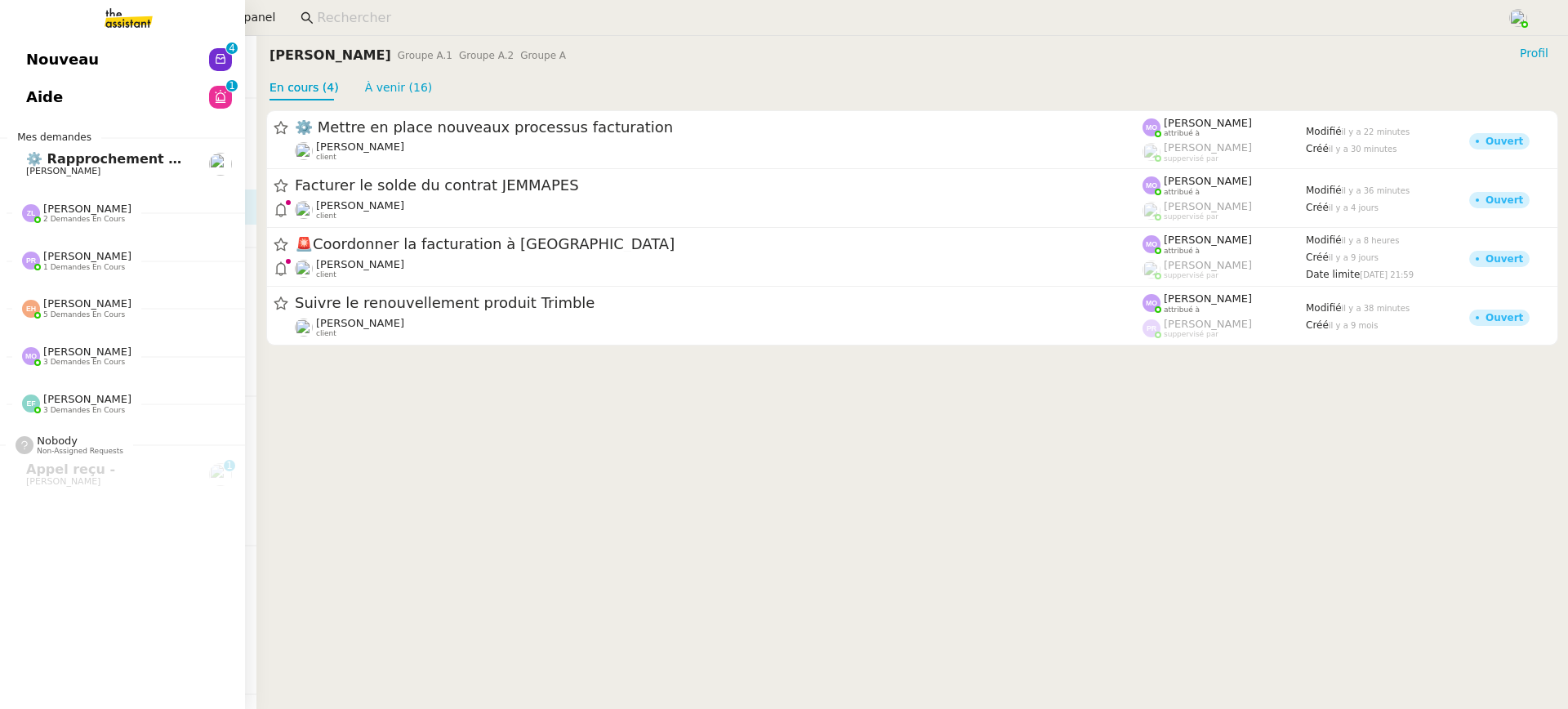
click at [27, 53] on span "Nouveau" at bounding box center [62, 60] width 72 height 25
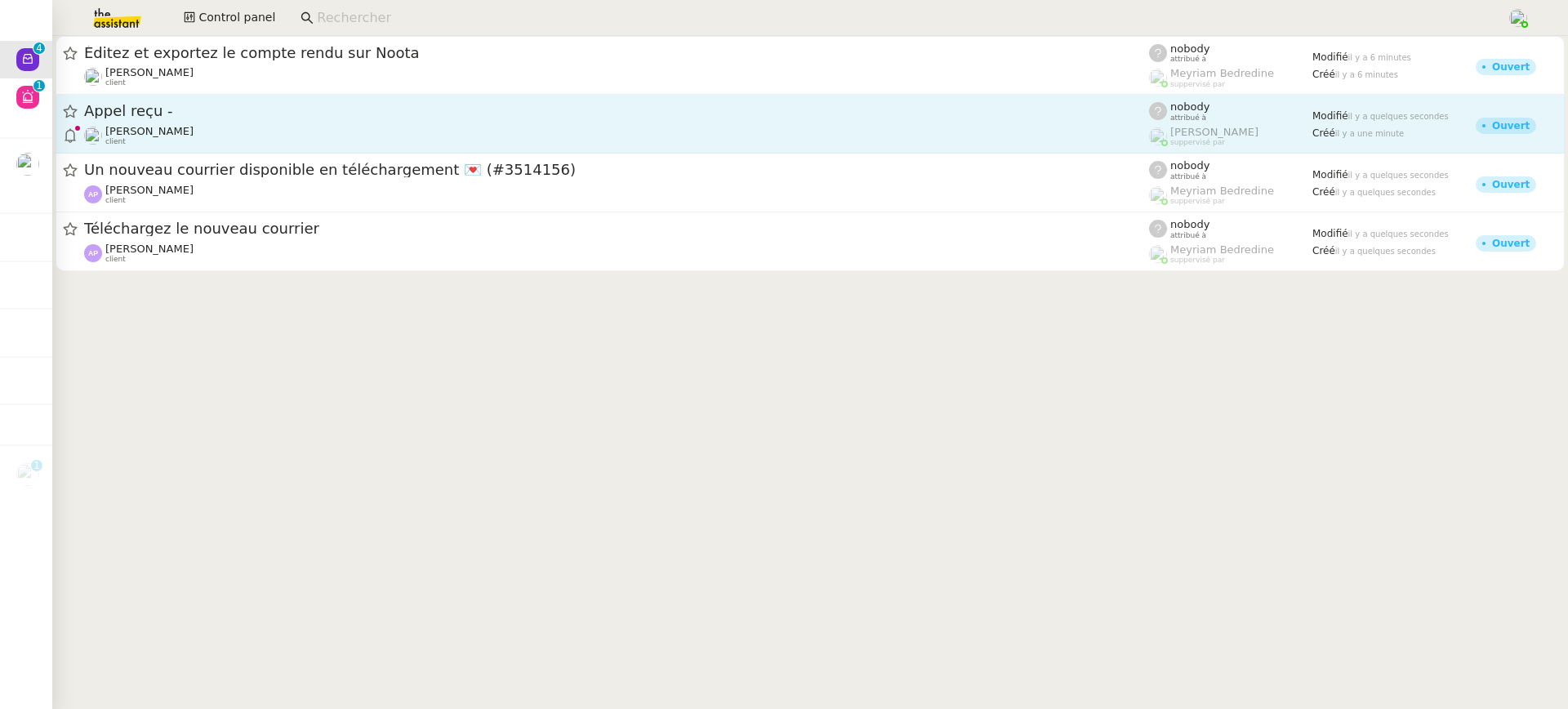
click at [526, 132] on div "Gabrielle Tavernier client" at bounding box center [617, 135] width 1065 height 21
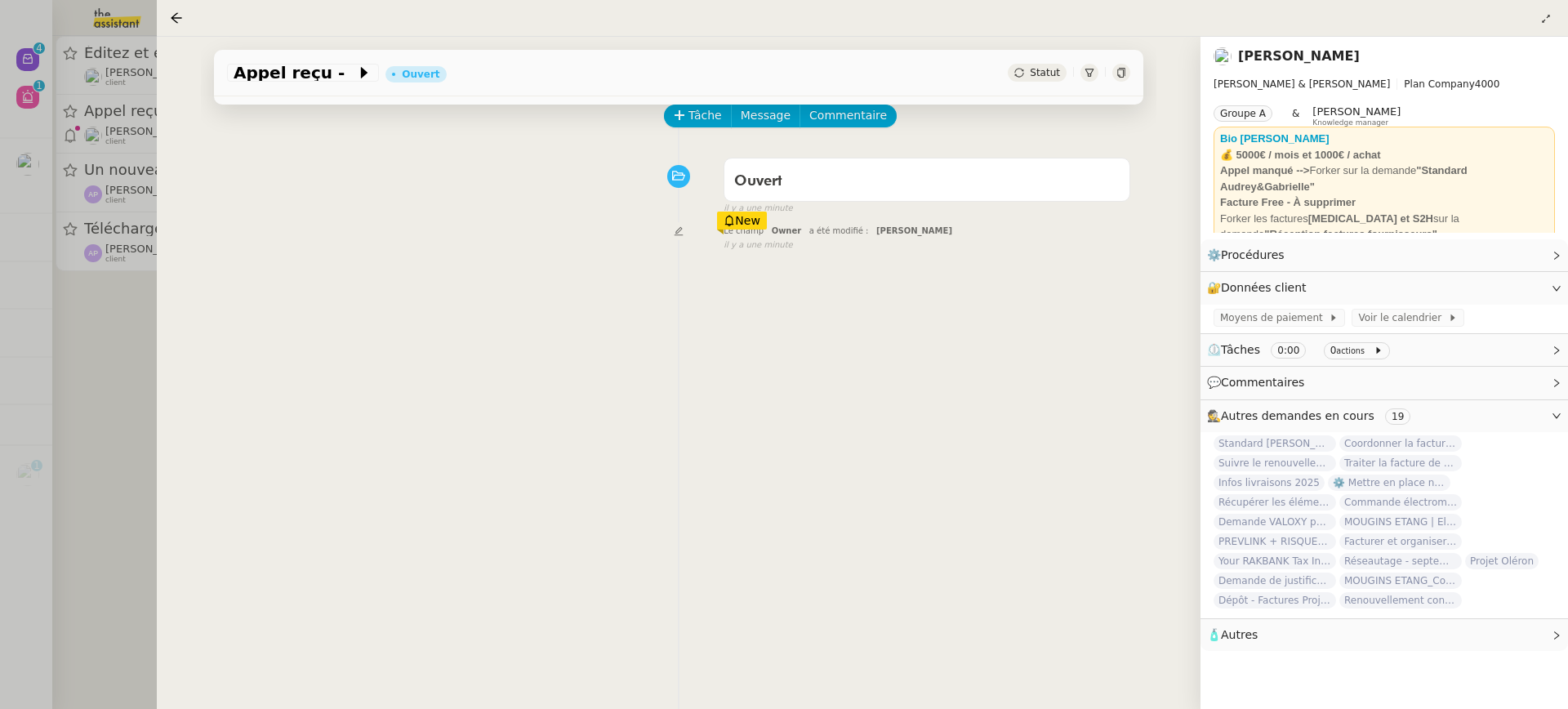
scroll to position [79, 0]
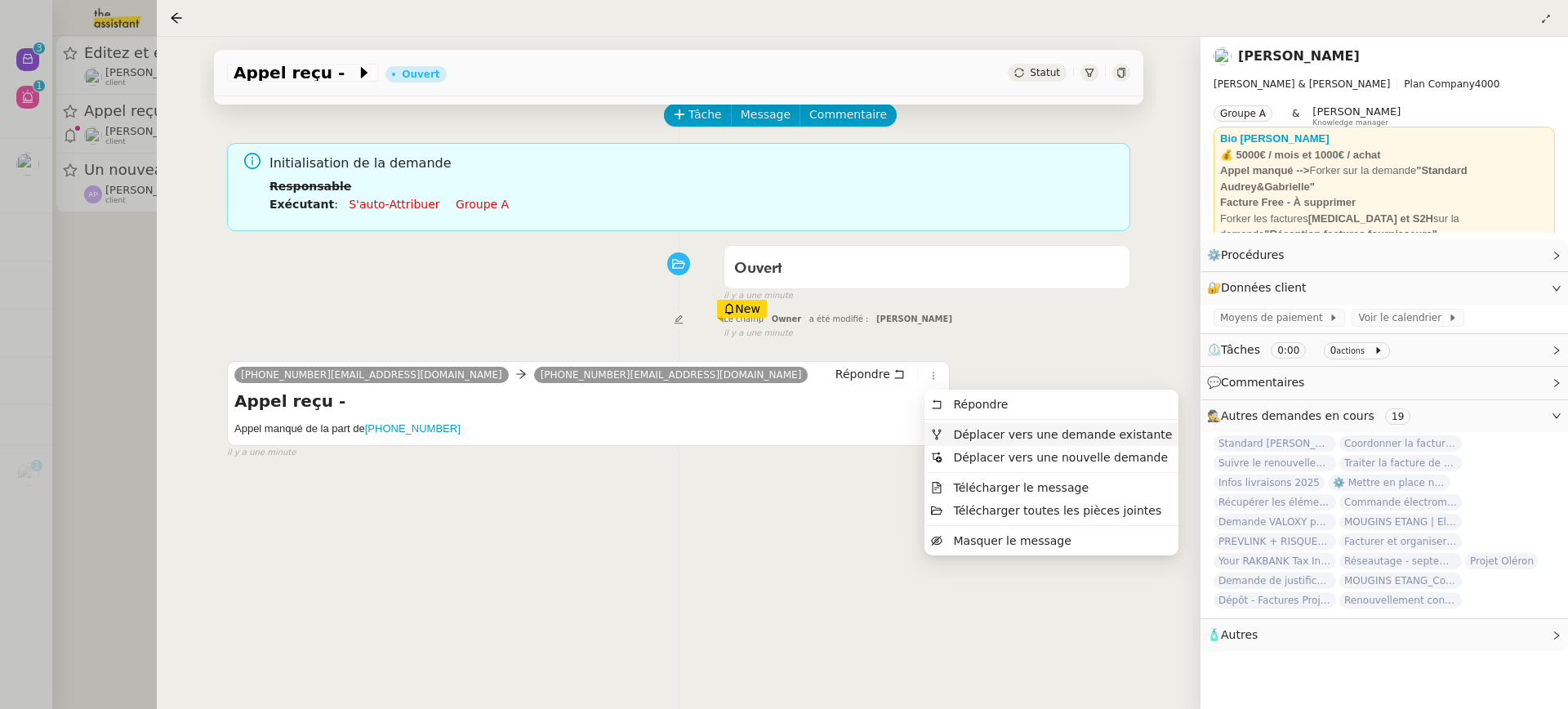
click at [998, 429] on span "Déplacer vers une demande existante" at bounding box center [1062, 434] width 219 height 13
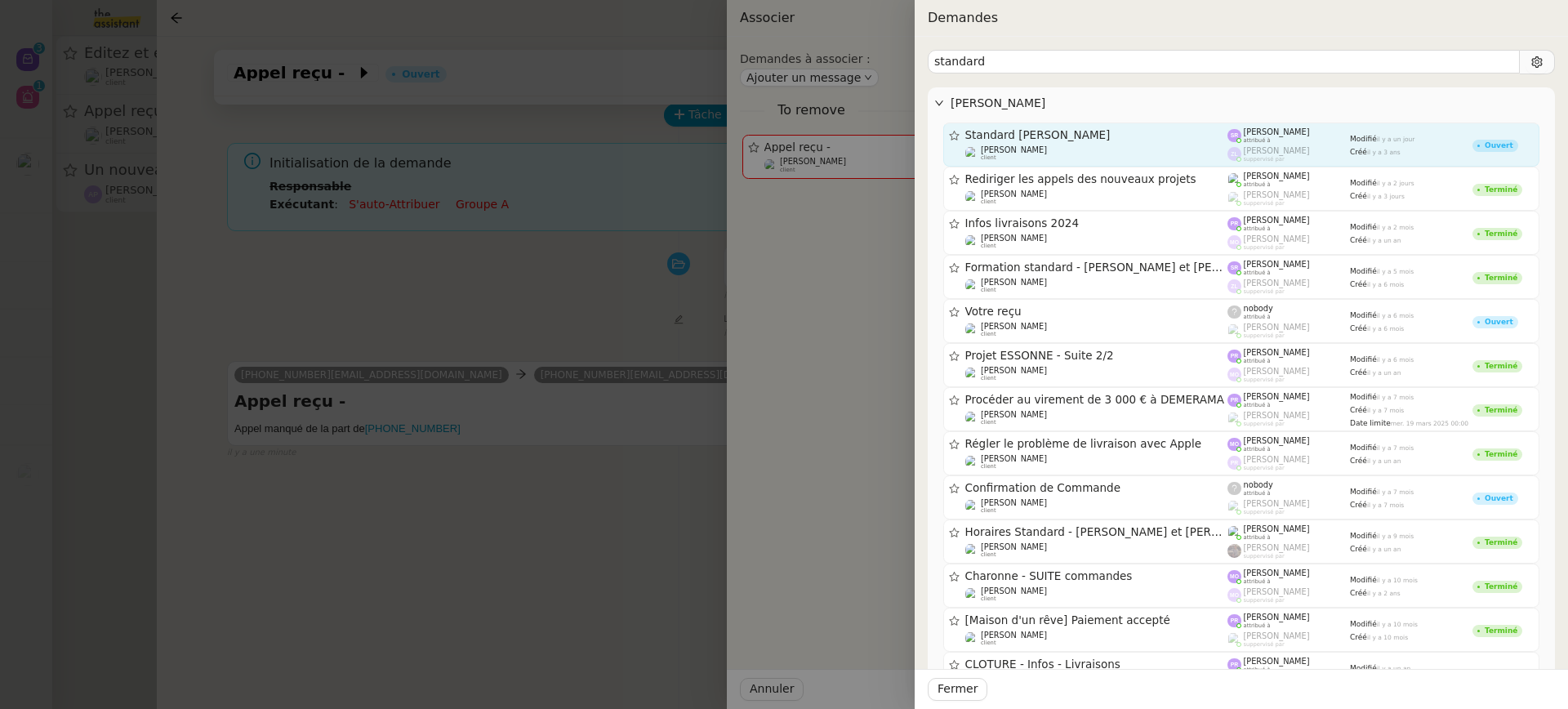
type input "standard"
click at [1057, 152] on div "Gabrielle Tavernier client" at bounding box center [1097, 153] width 263 height 16
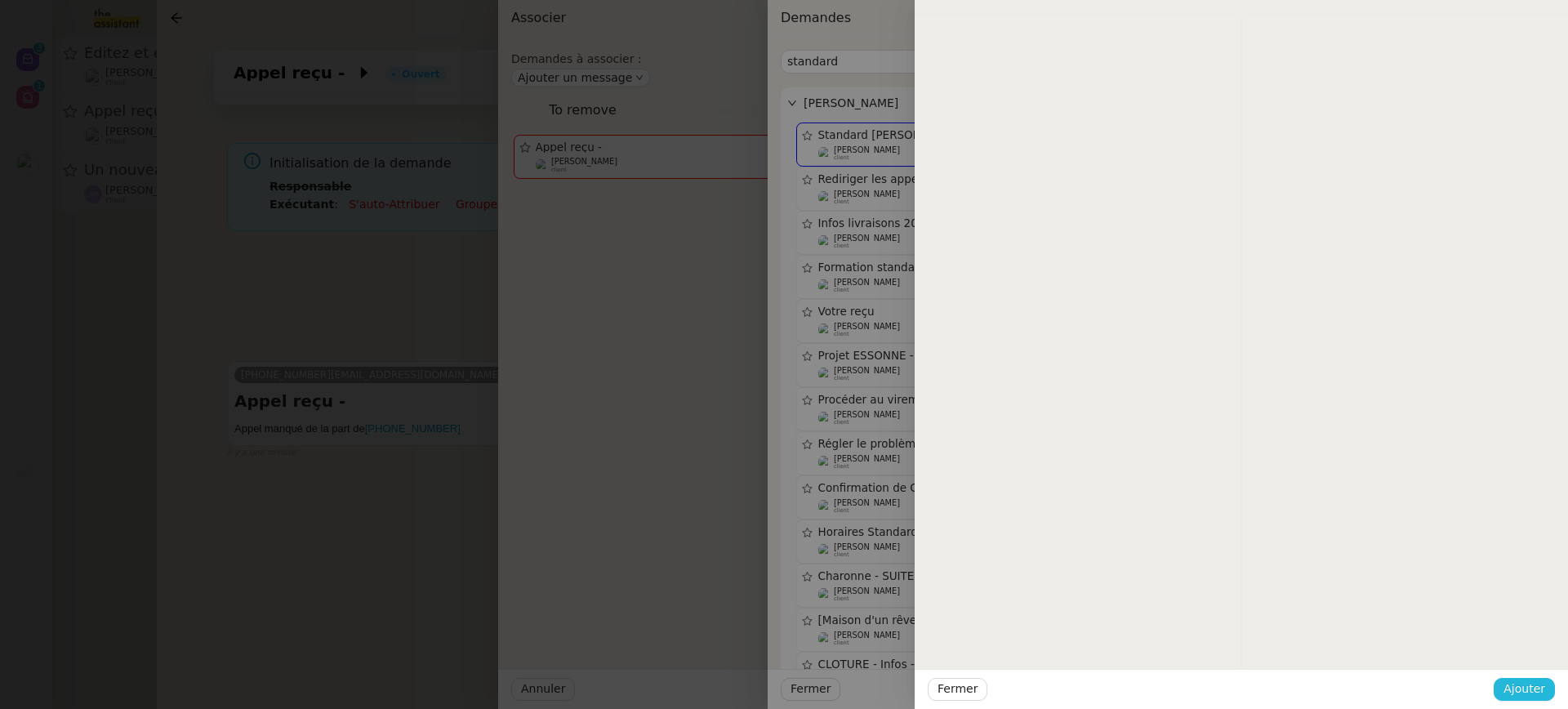
click at [1515, 684] on span "Ajouter" at bounding box center [1524, 689] width 42 height 19
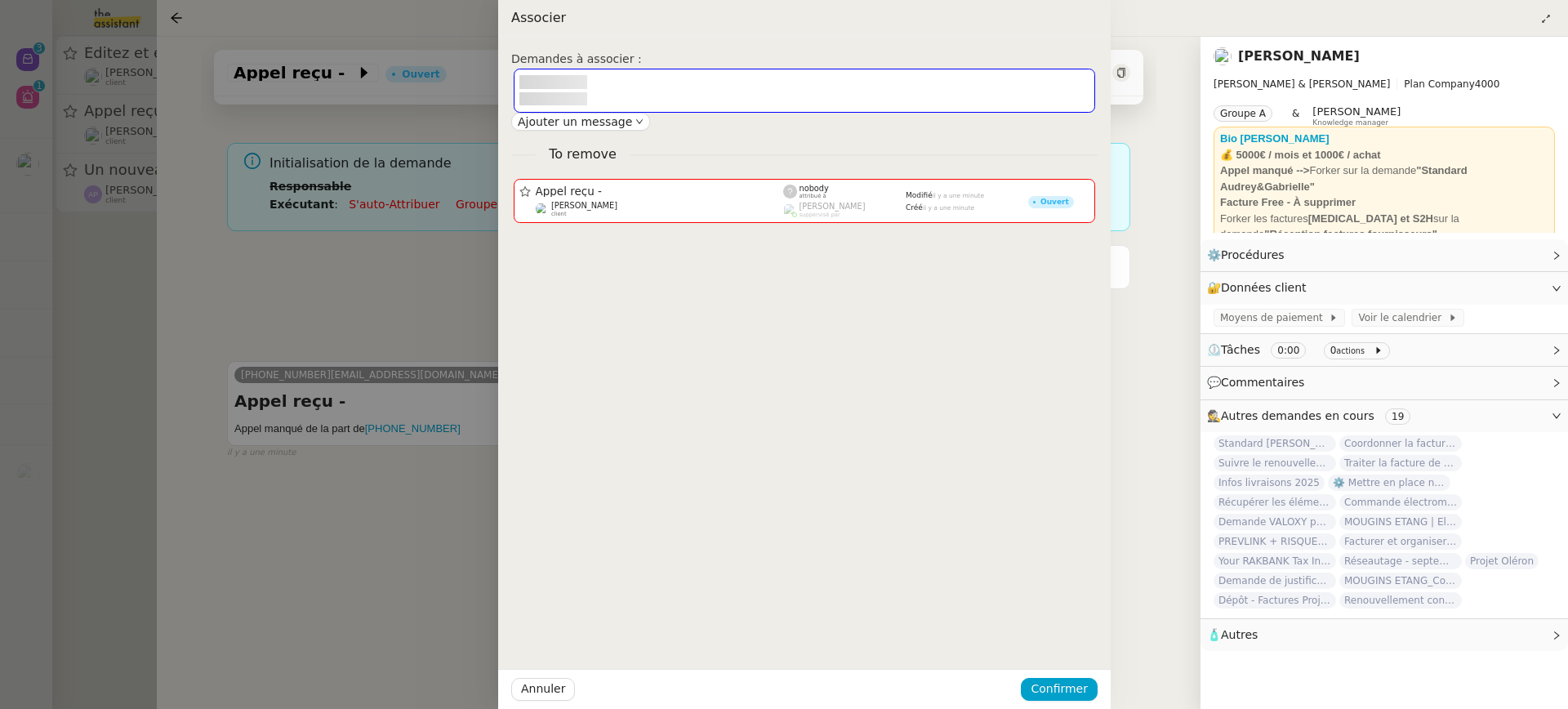
click at [1525, 692] on body "Nouveau 0 1 2 3 4 5 6 7 8 9 Aide 0 1 2 3 4 5 6 7 8 9 Mes demandes ⚙️ Rapprochem…" at bounding box center [784, 354] width 1568 height 709
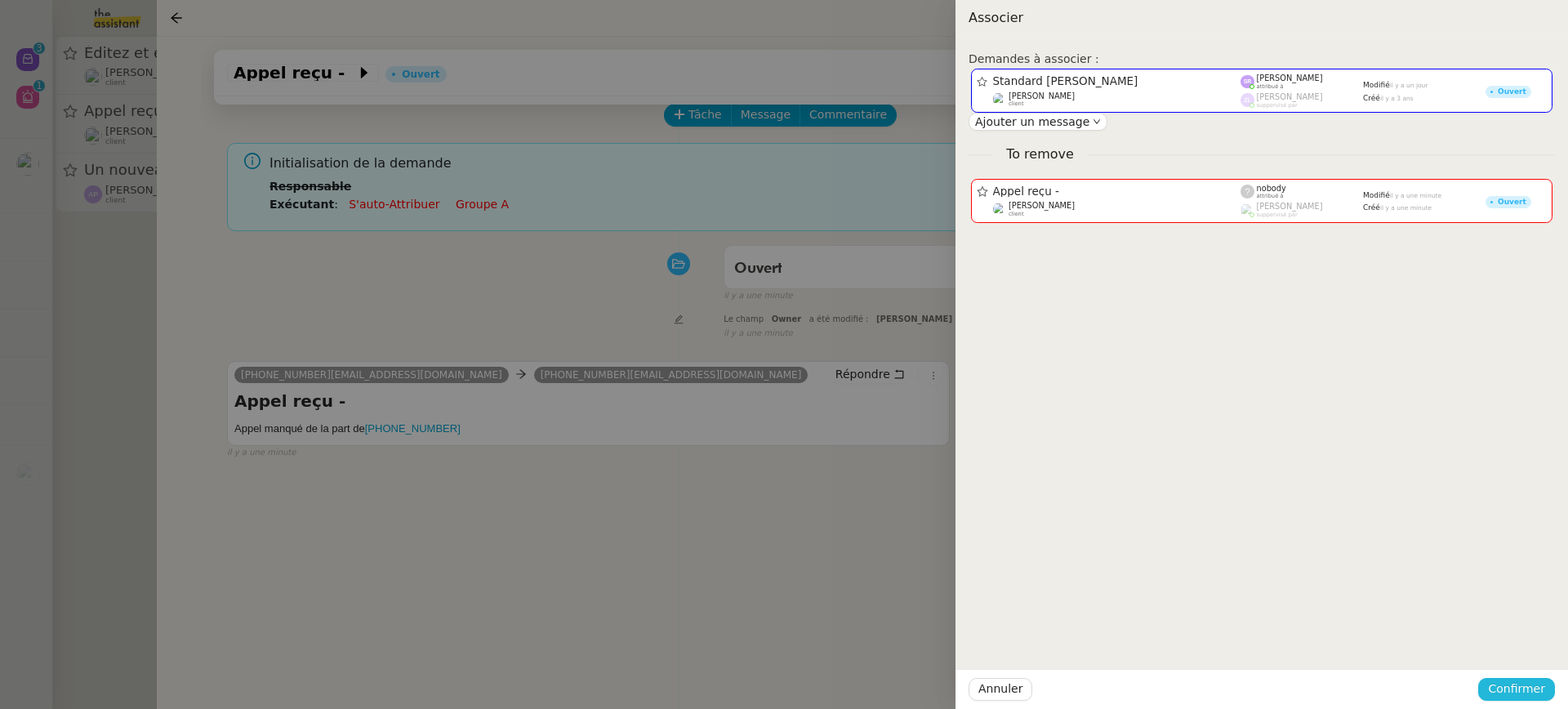
click at [1525, 693] on span "Confirmer" at bounding box center [1516, 689] width 57 height 19
click at [1520, 644] on span "Ajouter" at bounding box center [1518, 645] width 42 height 16
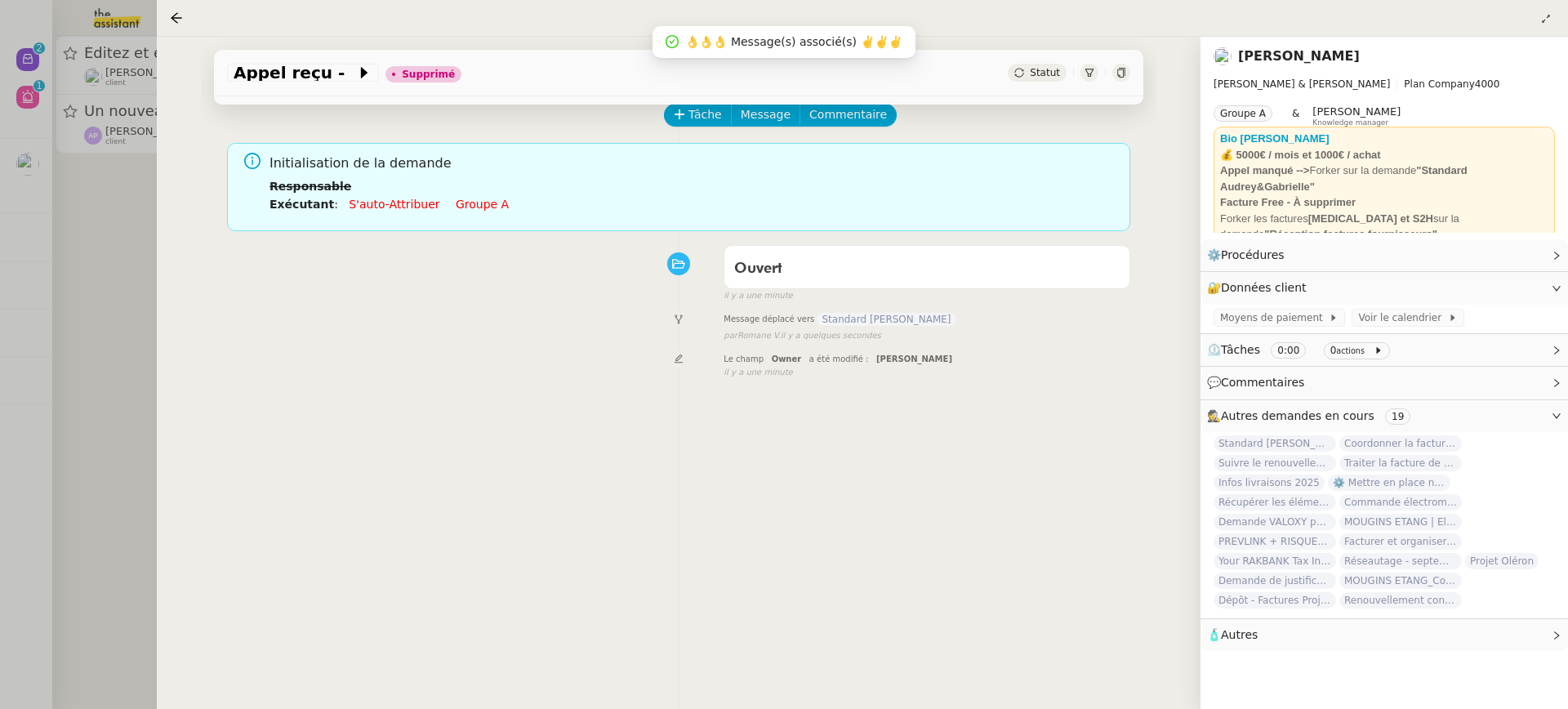
click at [105, 193] on div at bounding box center [784, 354] width 1568 height 709
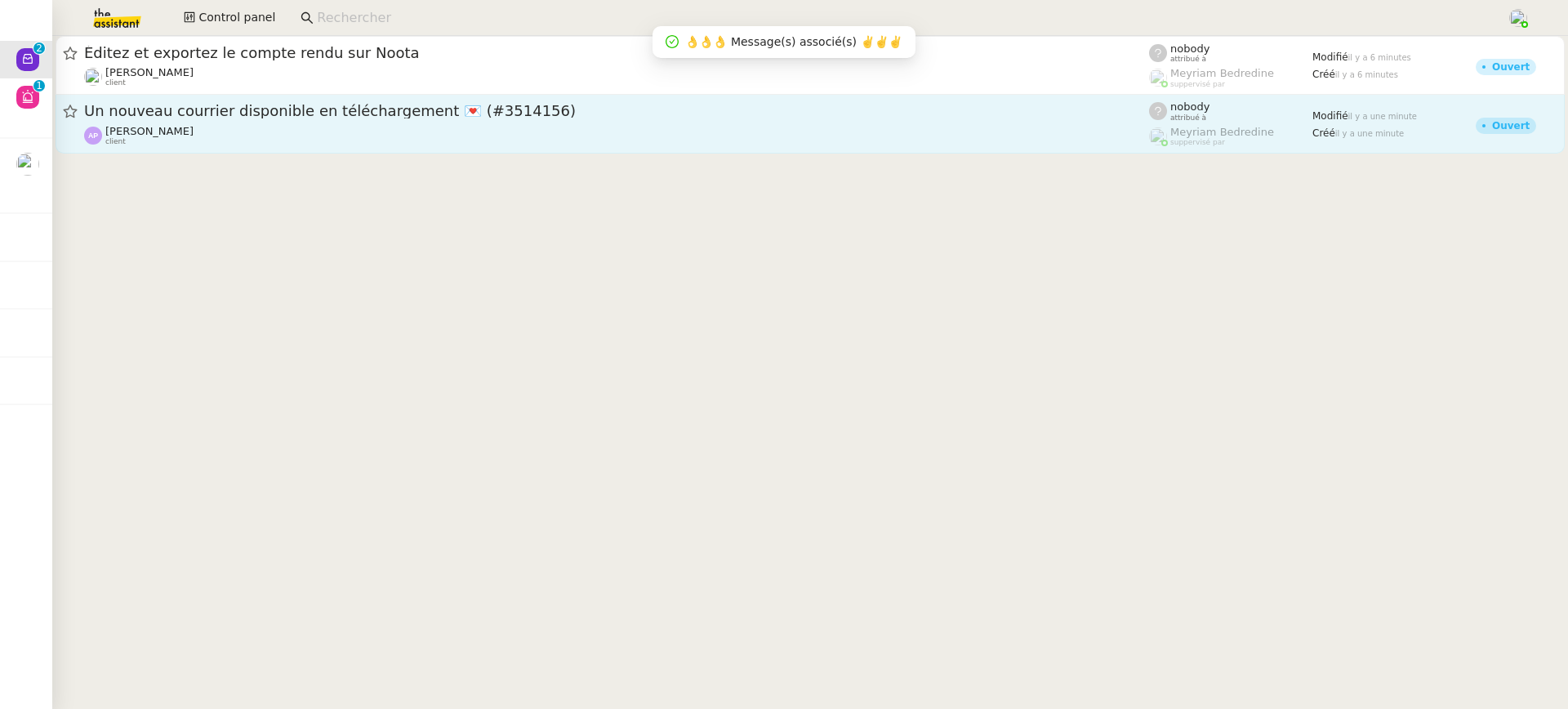
click at [214, 106] on span "Un nouveau courrier disponible en téléchargement 💌 (#3514156)" at bounding box center [617, 111] width 1065 height 14
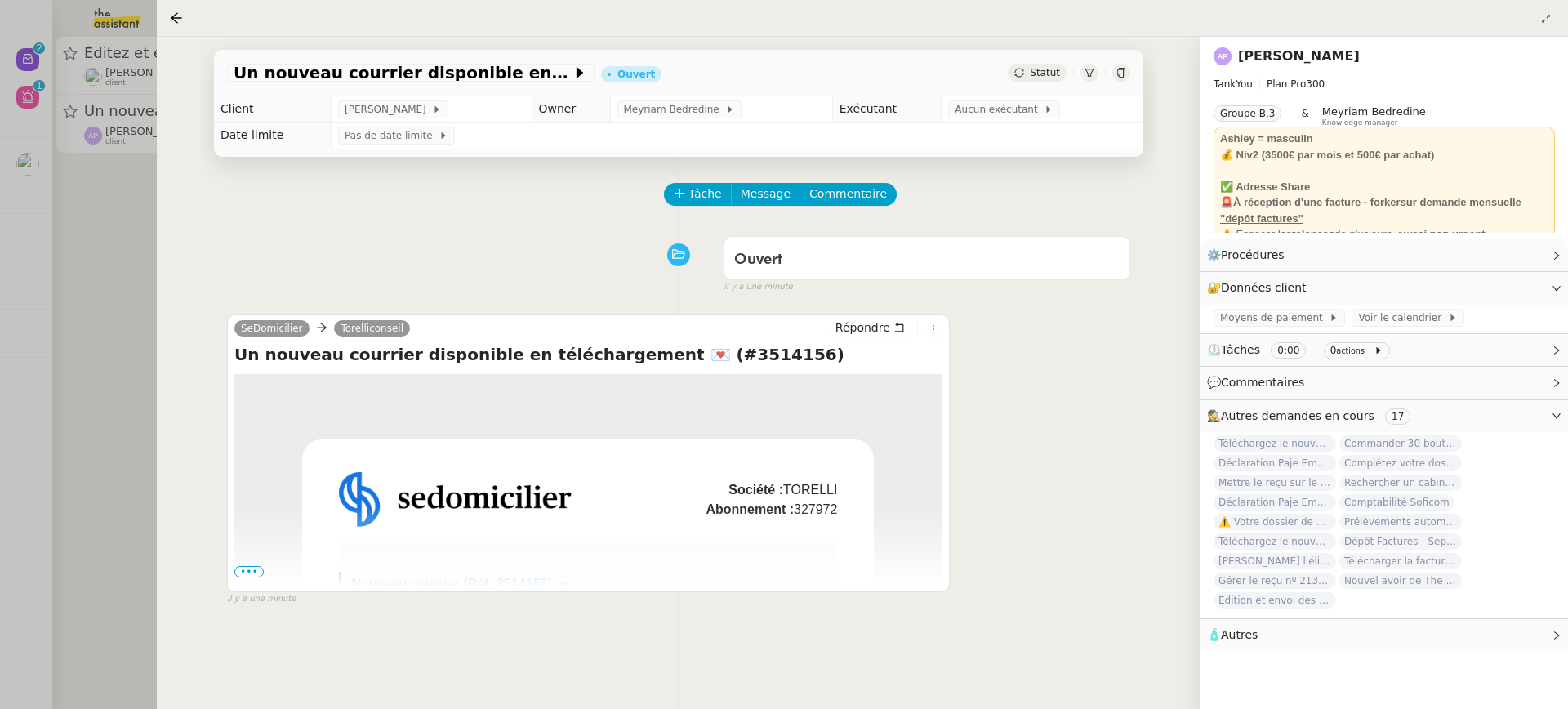
click at [10, 114] on div at bounding box center [784, 354] width 1568 height 709
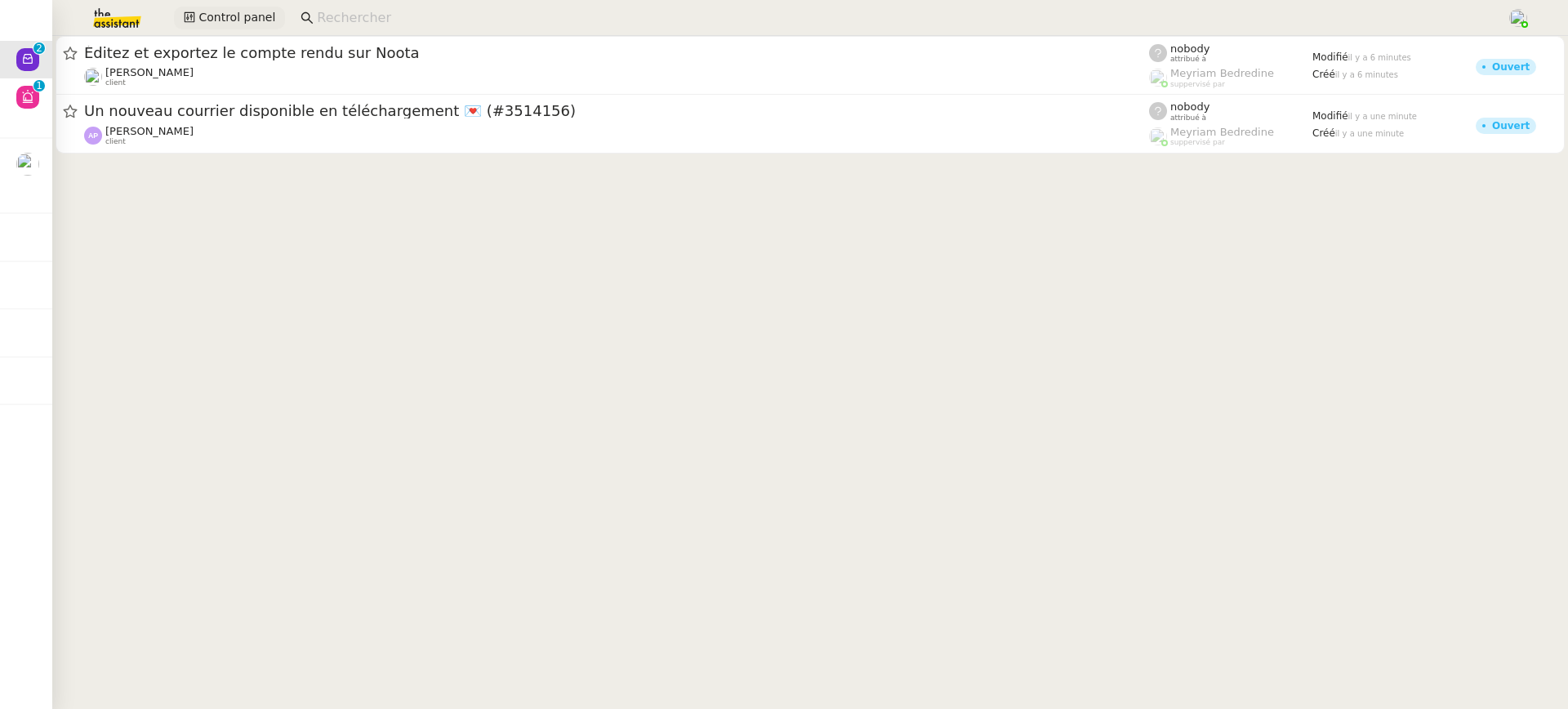
click at [211, 12] on span "Control panel" at bounding box center [237, 18] width 77 height 19
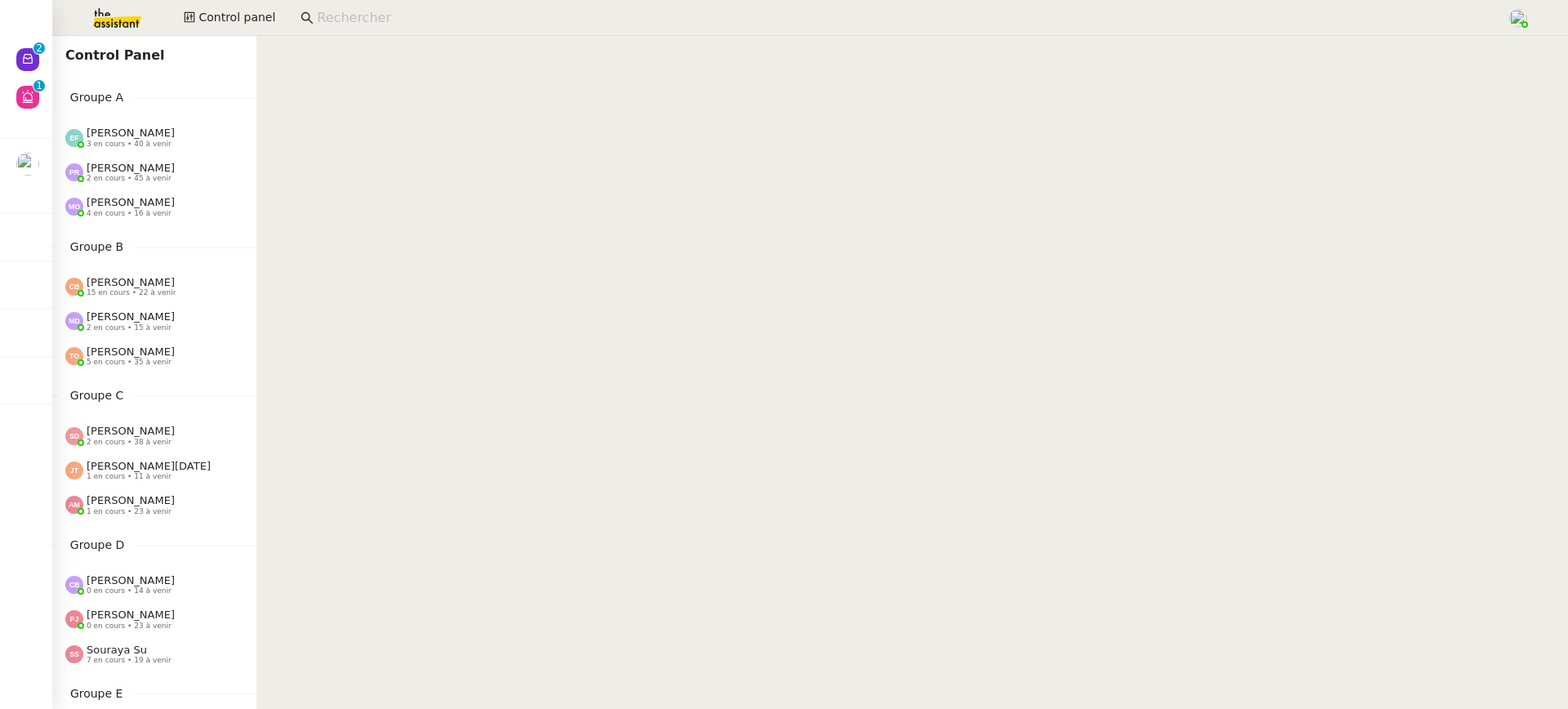
click at [165, 165] on div "Pauline Ribas 2 en cours • 45 à venir" at bounding box center [131, 172] width 88 height 21
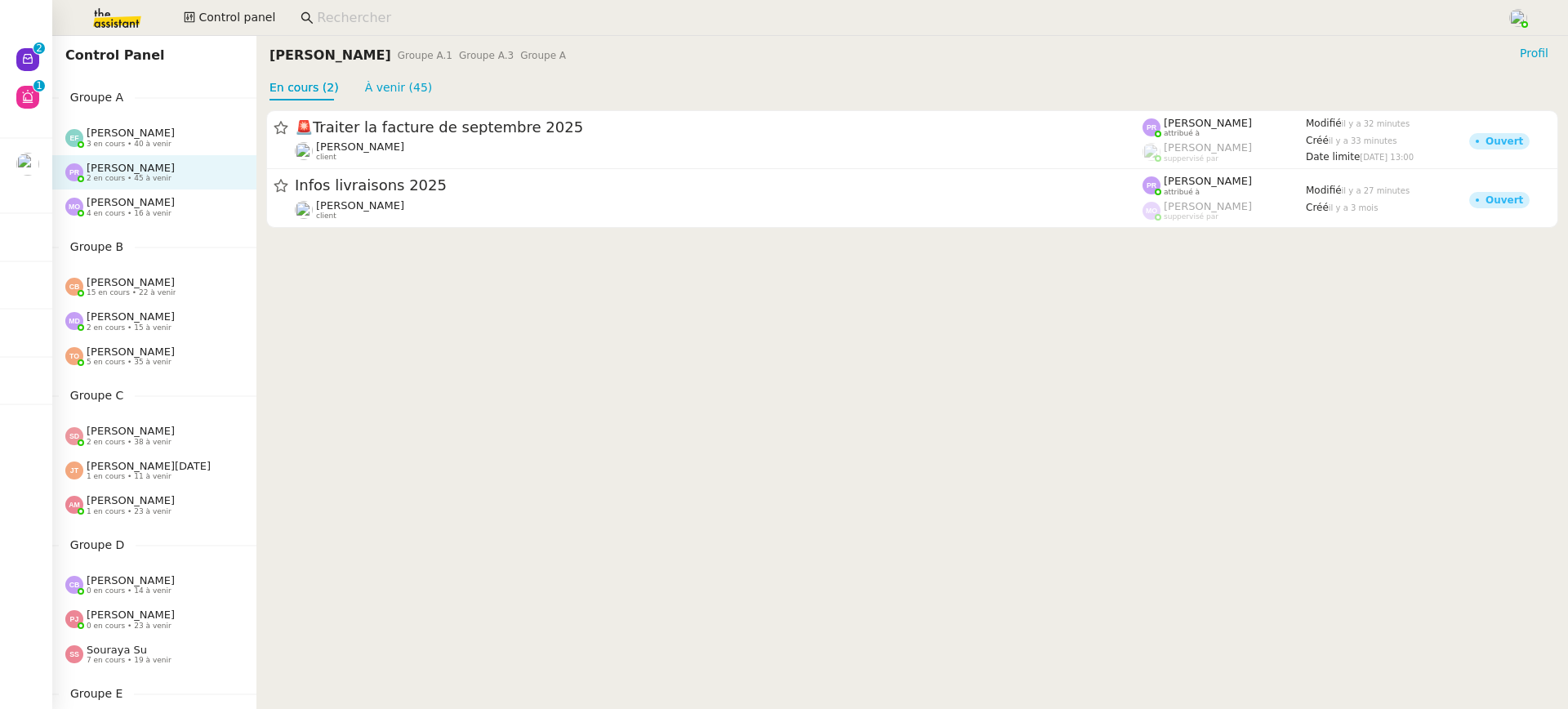
click at [135, 193] on div "Marie Orsoni 4 en cours • 16 à venir" at bounding box center [154, 207] width 204 height 34
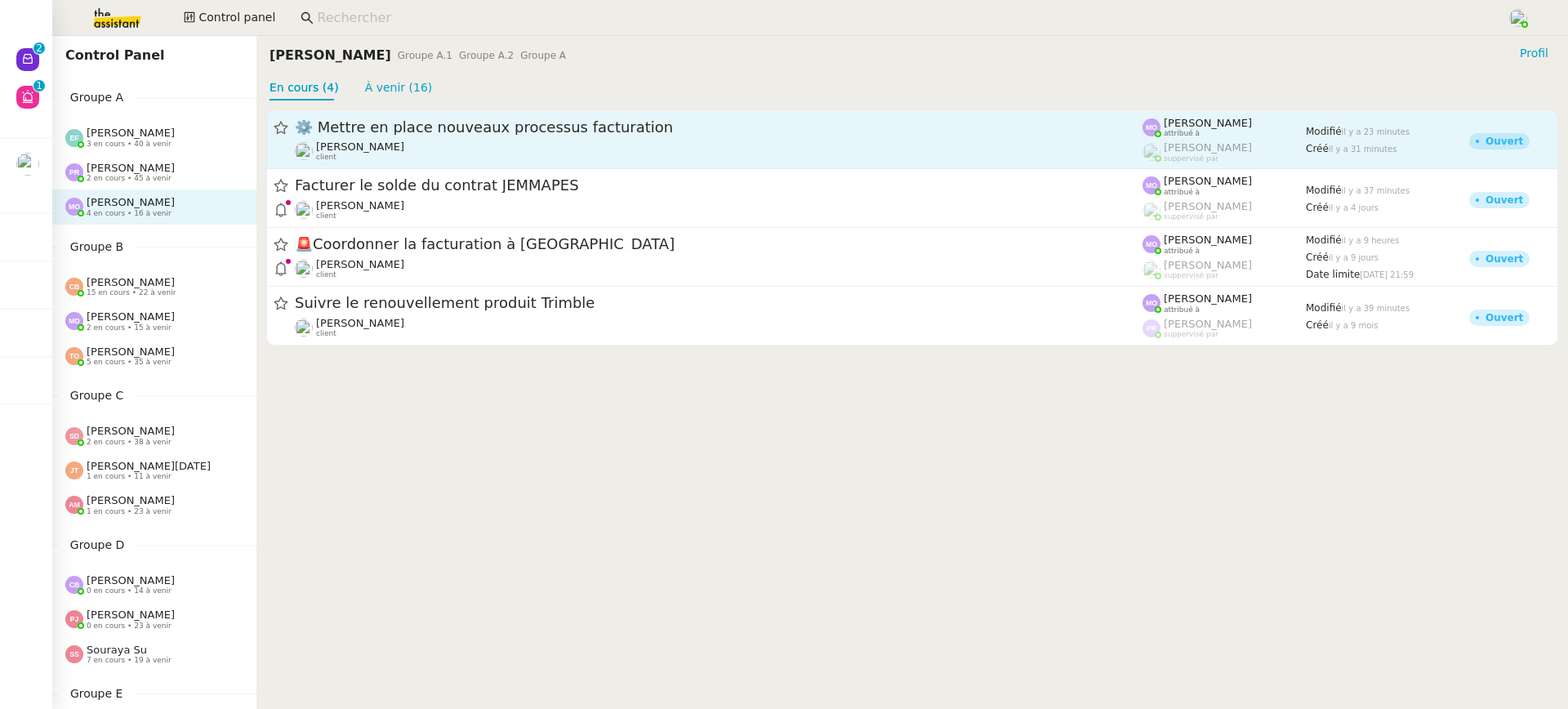
click at [361, 152] on span "[PERSON_NAME]" at bounding box center [360, 146] width 88 height 12
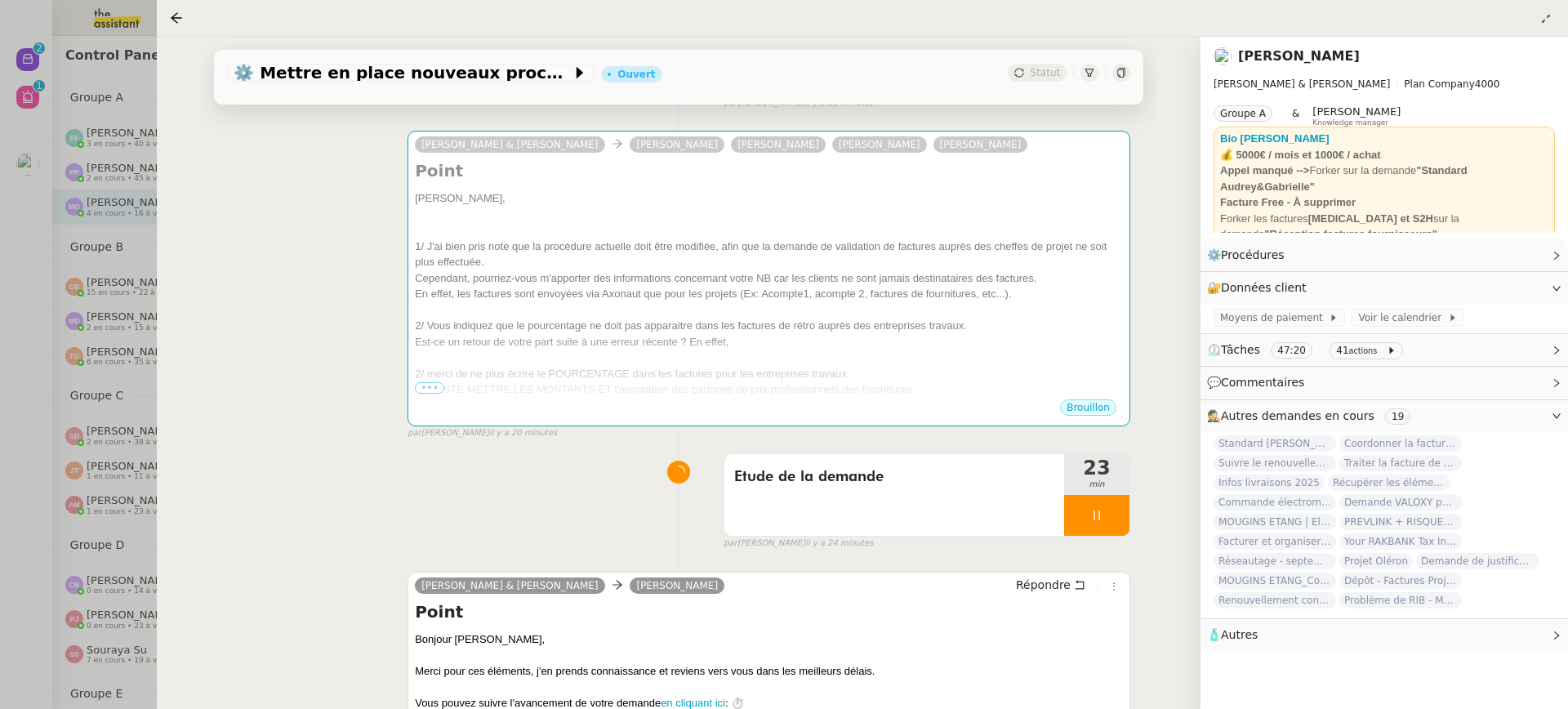
scroll to position [766, 0]
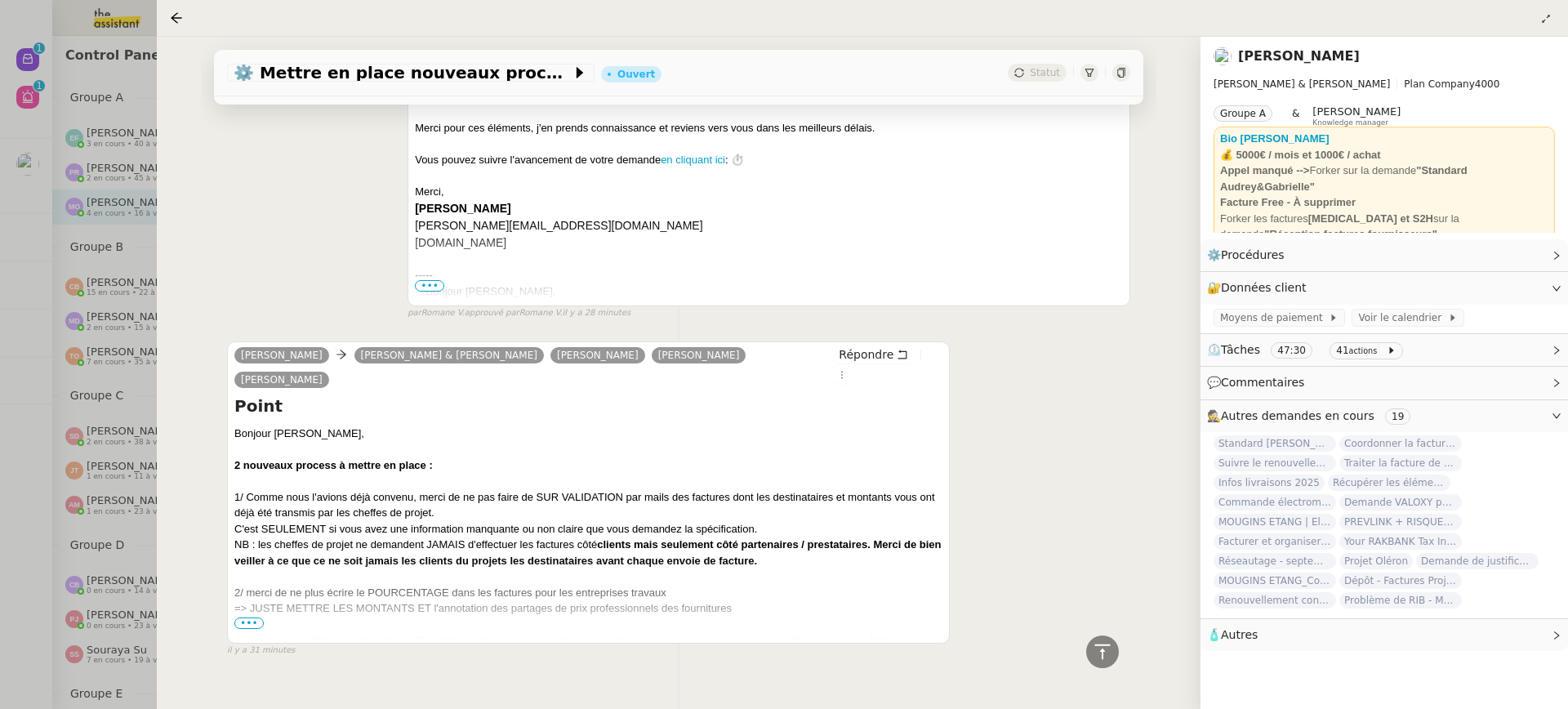
click at [238, 632] on div "Autre point : le délai de traitement des éléments ces derniers temps est bien t…" at bounding box center [588, 656] width 708 height 49
click at [255, 632] on div "Autre point : le délai de traitement des éléments ces derniers temps est bien t…" at bounding box center [588, 656] width 708 height 49
click at [258, 601] on div "=> JUSTE METTRE LES MONTANTS ET l'annotation des partages de prix professionnel…" at bounding box center [588, 616] width 708 height 31
click at [258, 618] on span "•••" at bounding box center [248, 623] width 30 height 11
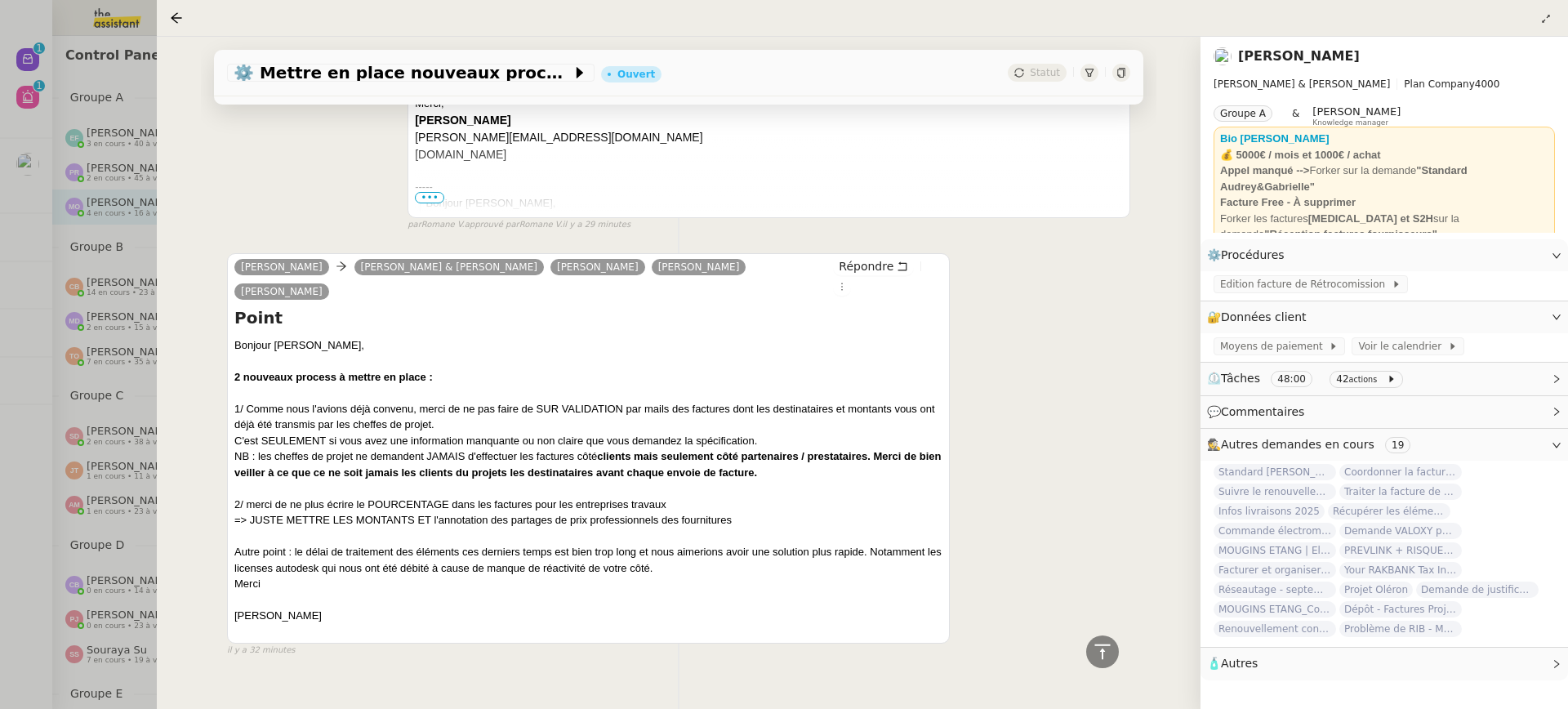
scroll to position [861, 0]
click at [106, 410] on div at bounding box center [784, 354] width 1568 height 709
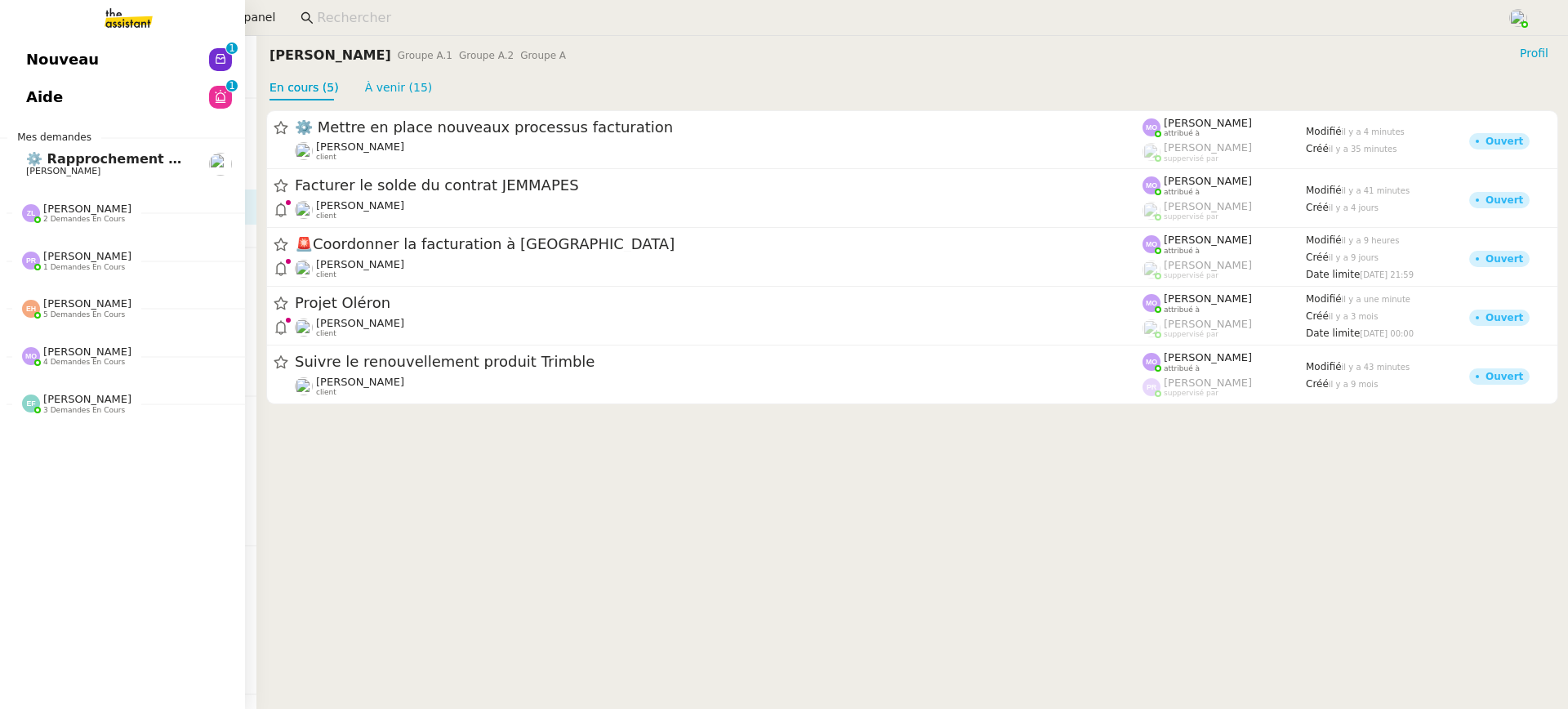
click at [37, 54] on span "Nouveau" at bounding box center [62, 60] width 72 height 25
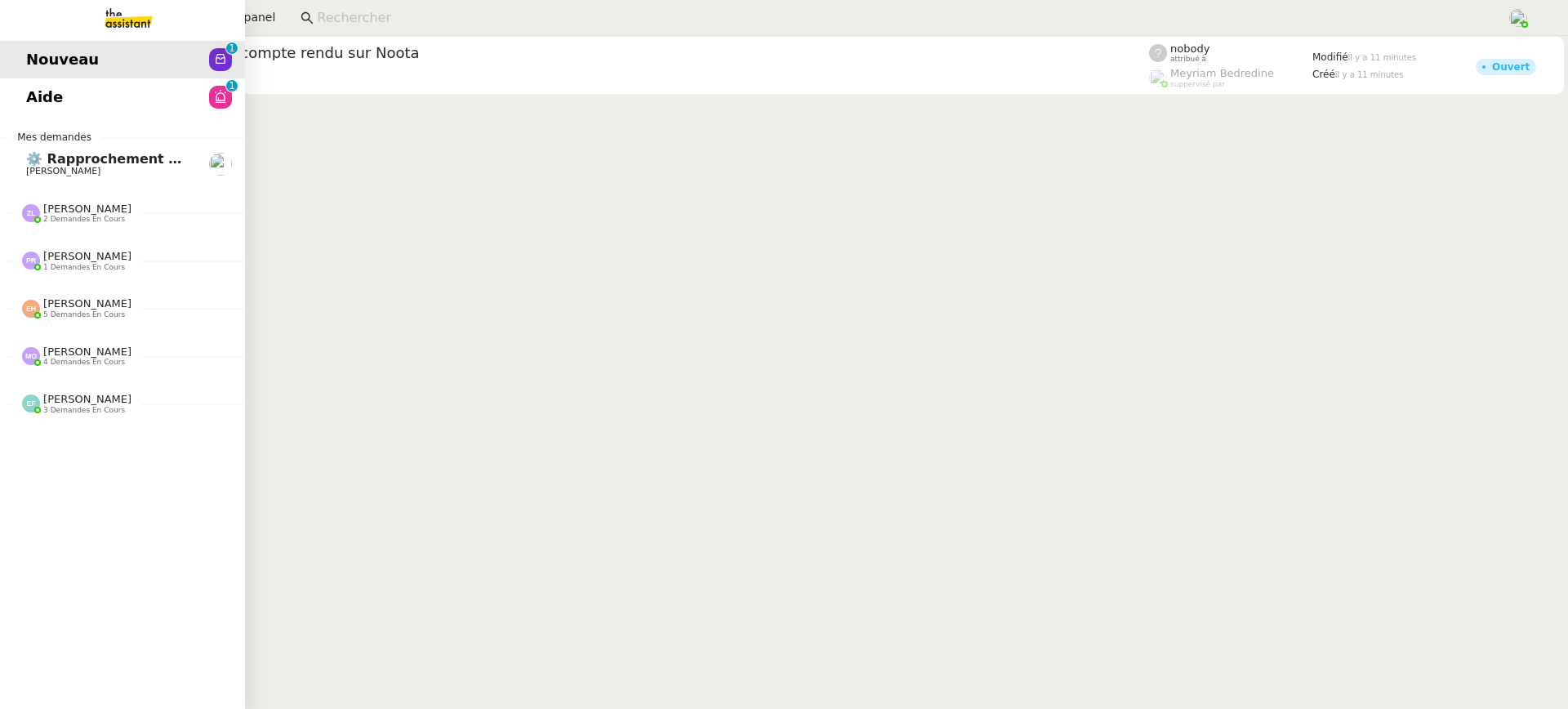
click at [53, 103] on span "Aide" at bounding box center [44, 97] width 37 height 25
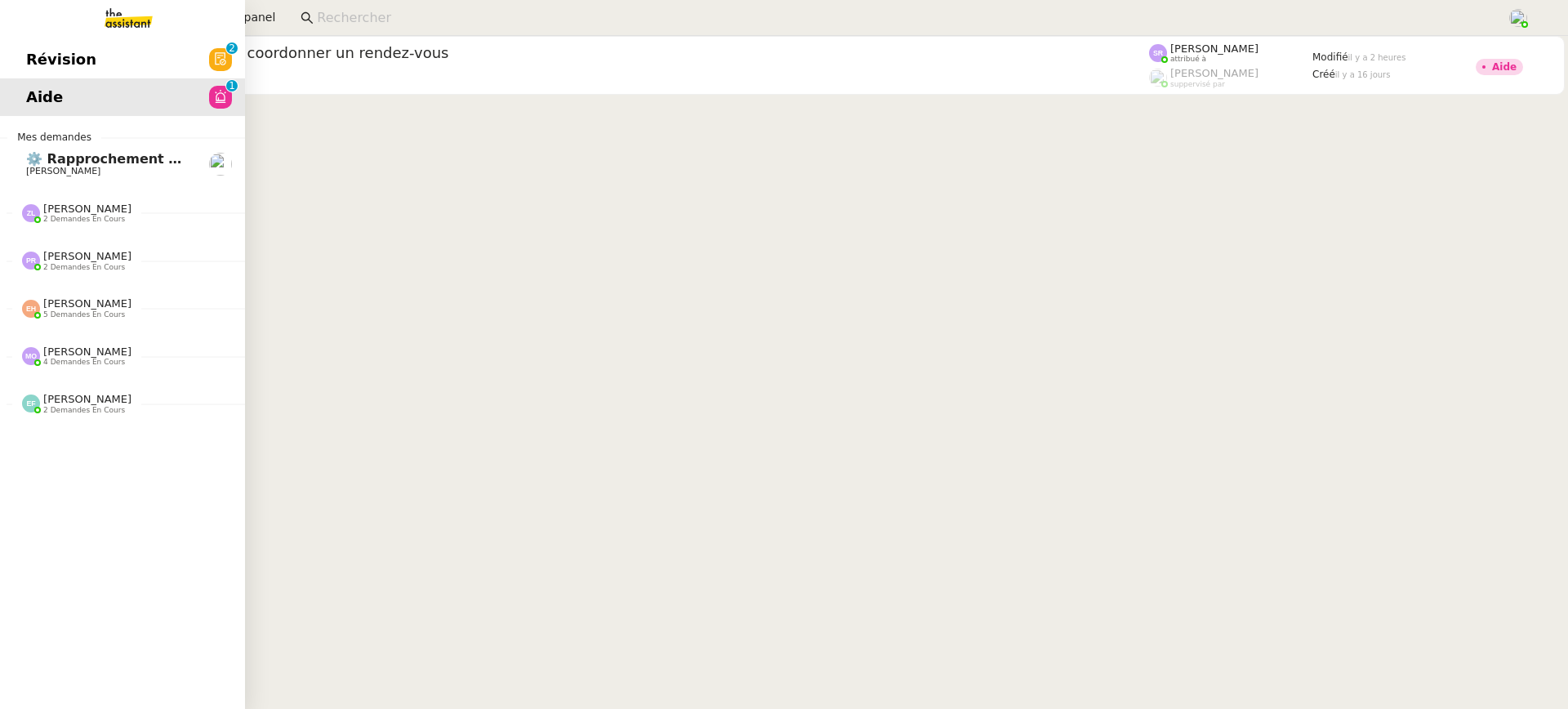
click at [43, 63] on span "Révision" at bounding box center [61, 60] width 71 height 25
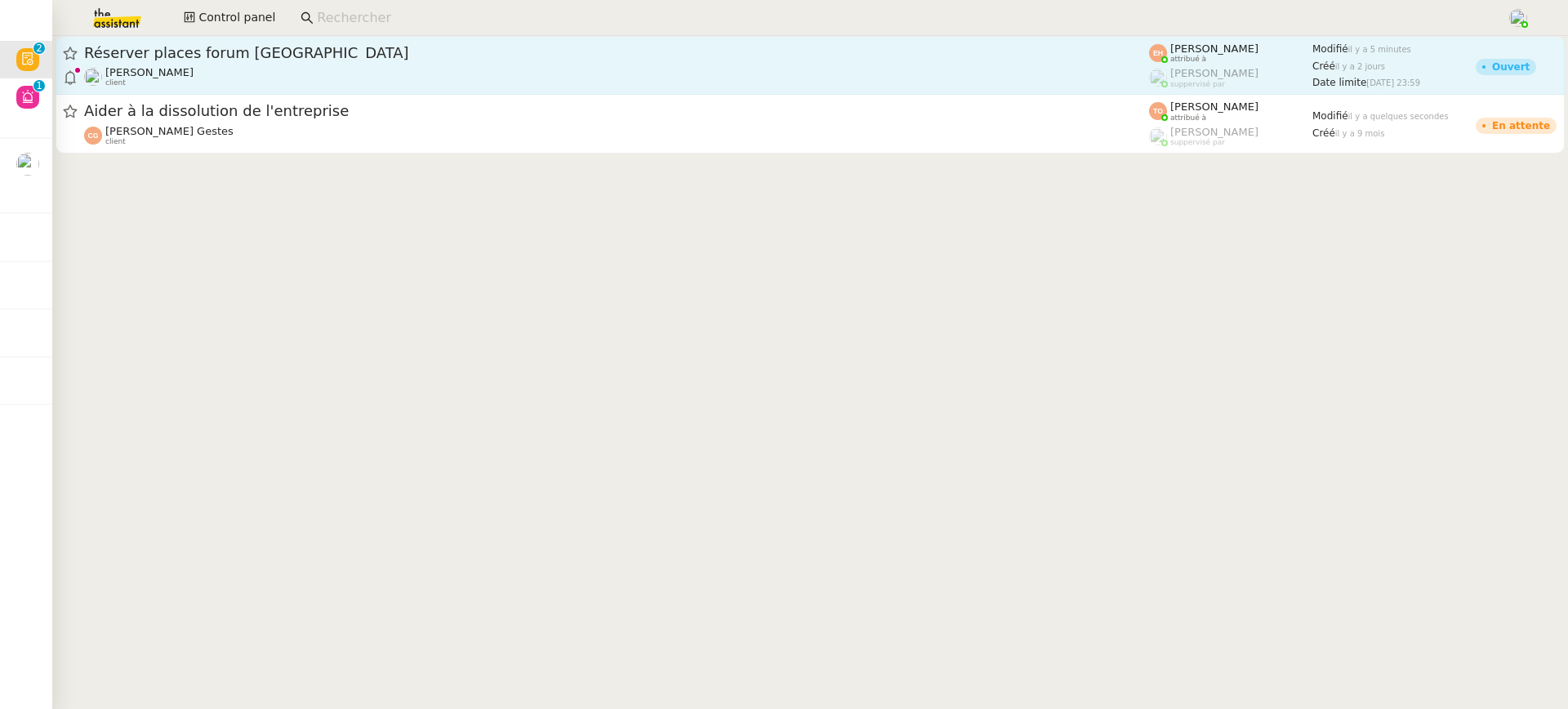
click at [853, 47] on span "Réserver places forum [GEOGRAPHIC_DATA]" at bounding box center [617, 53] width 1065 height 14
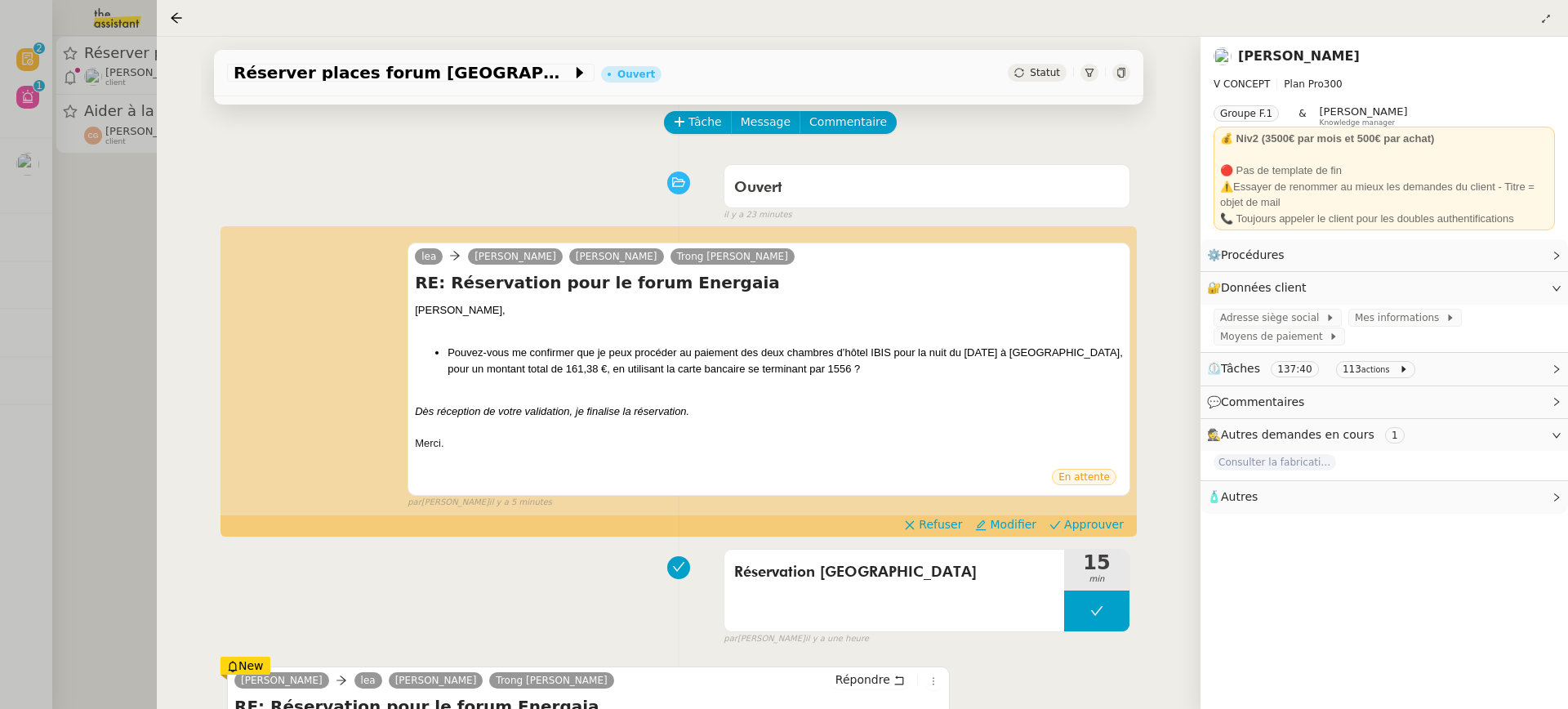
scroll to position [243, 0]
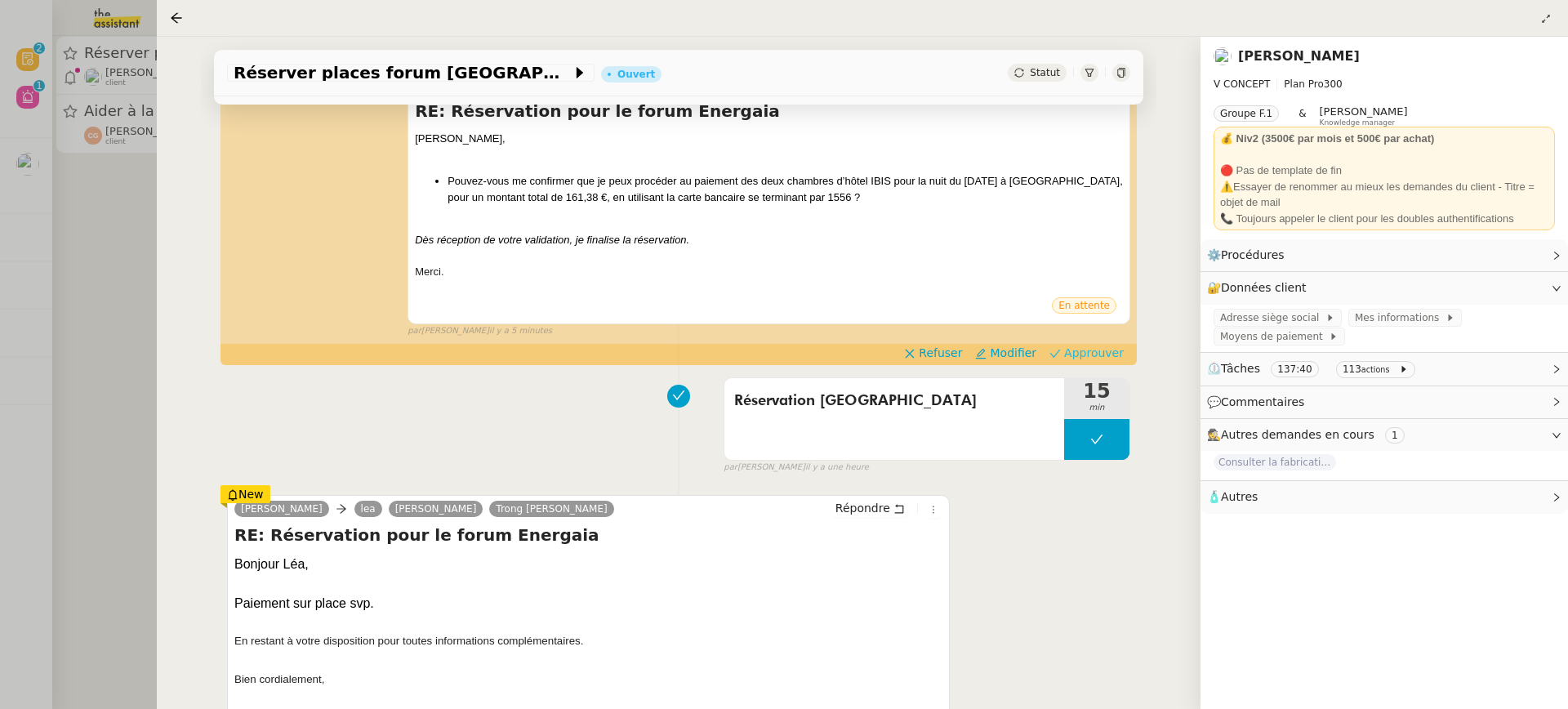
click at [1085, 354] on span "Approuver" at bounding box center [1094, 352] width 60 height 16
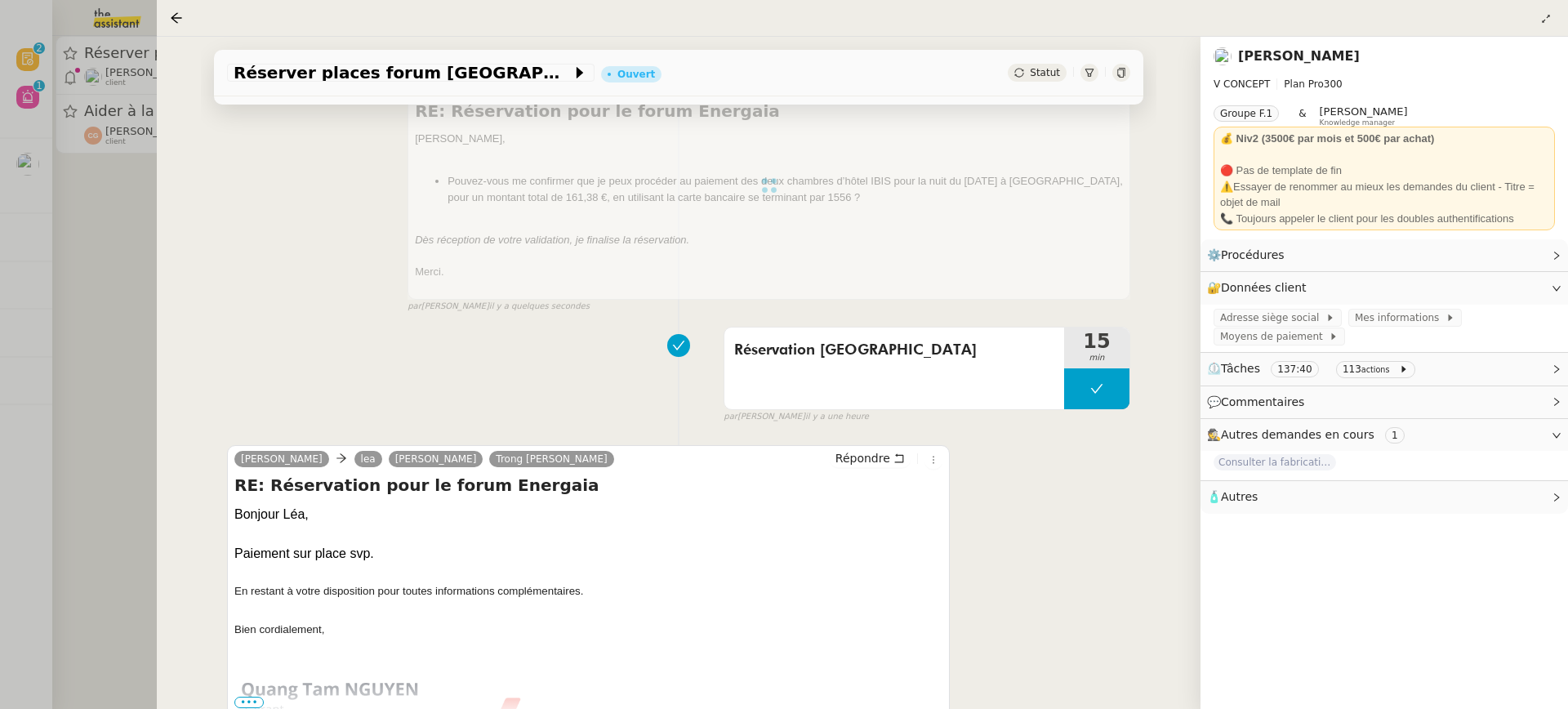
click at [128, 128] on div at bounding box center [784, 354] width 1568 height 709
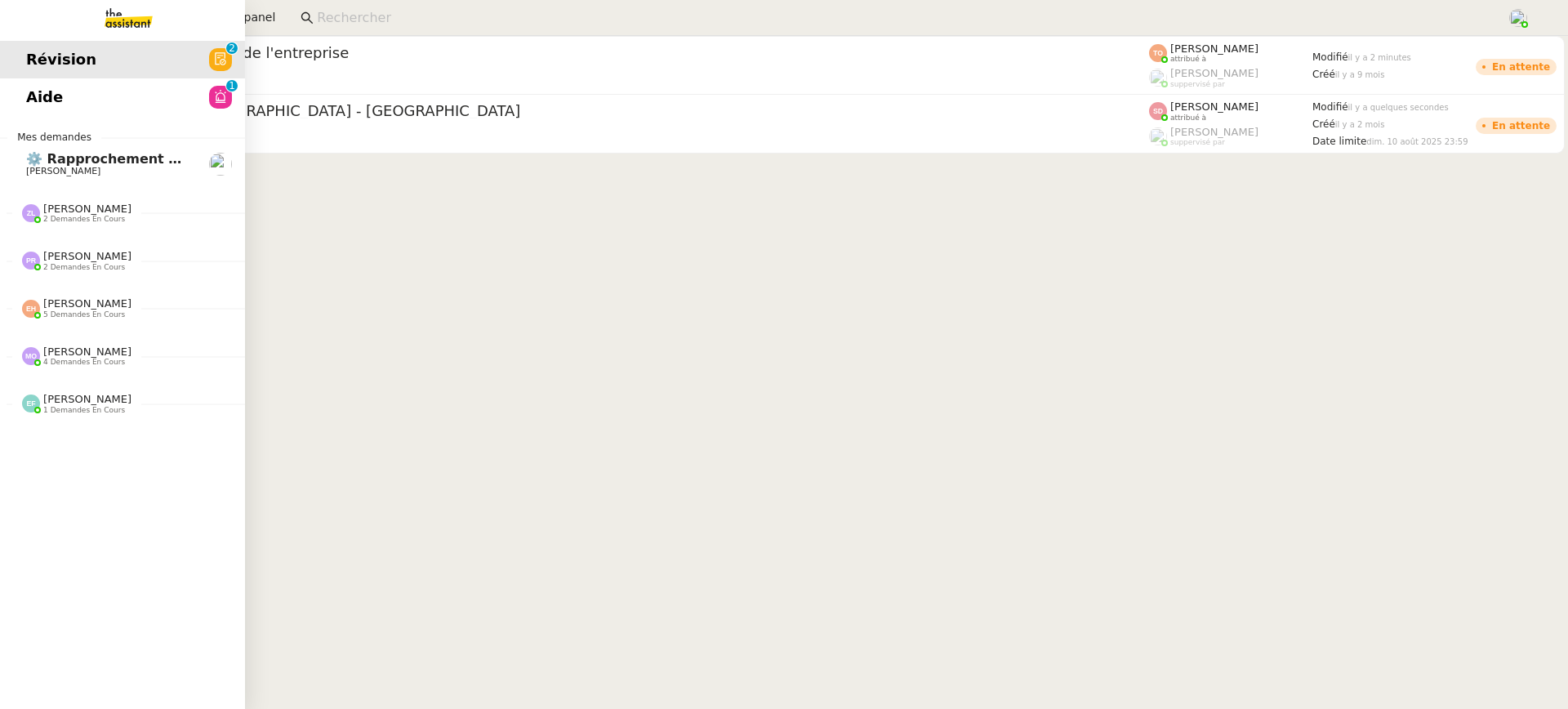
click at [48, 83] on link "Aide 0 1 2 3 4 5 6 7 8 9" at bounding box center [123, 97] width 245 height 37
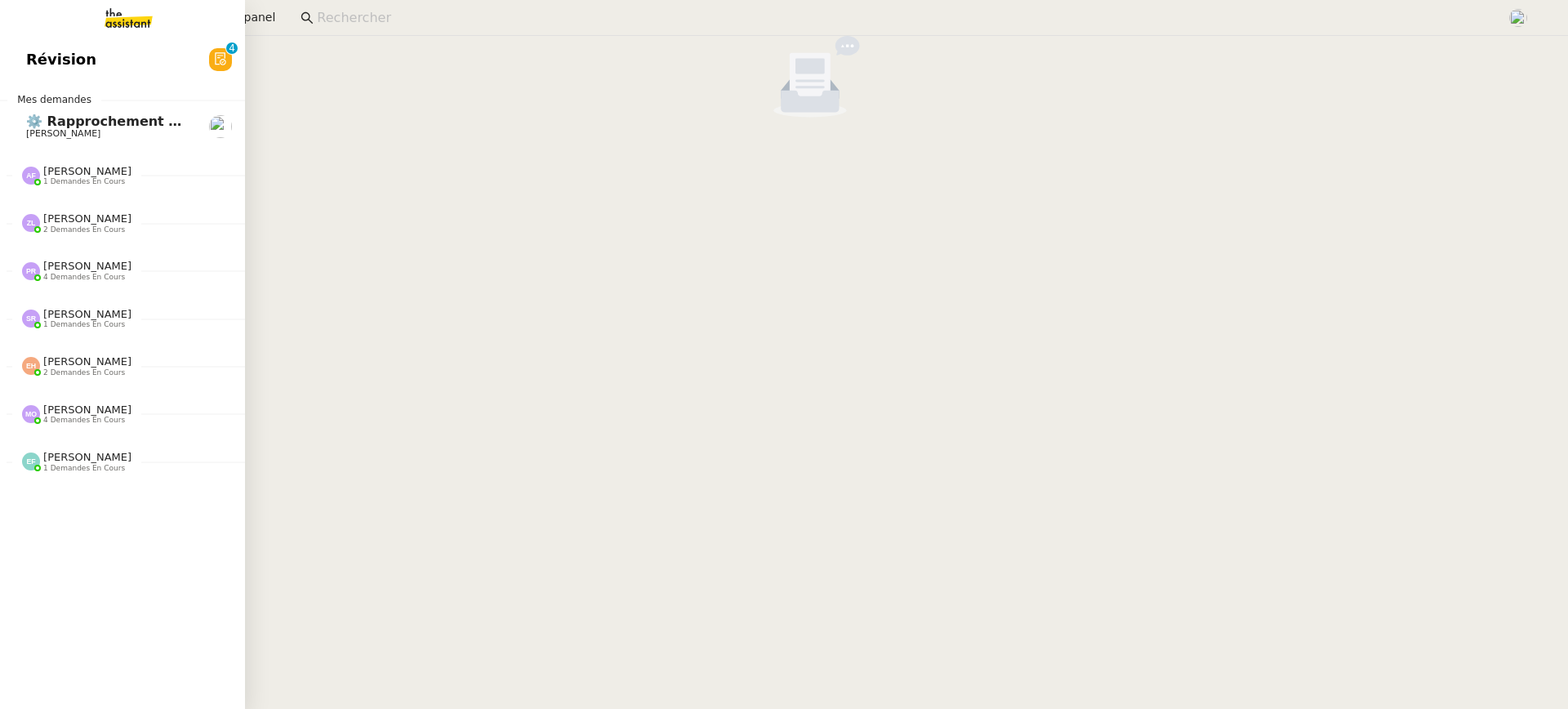
click at [48, 60] on span "Révision" at bounding box center [61, 60] width 71 height 25
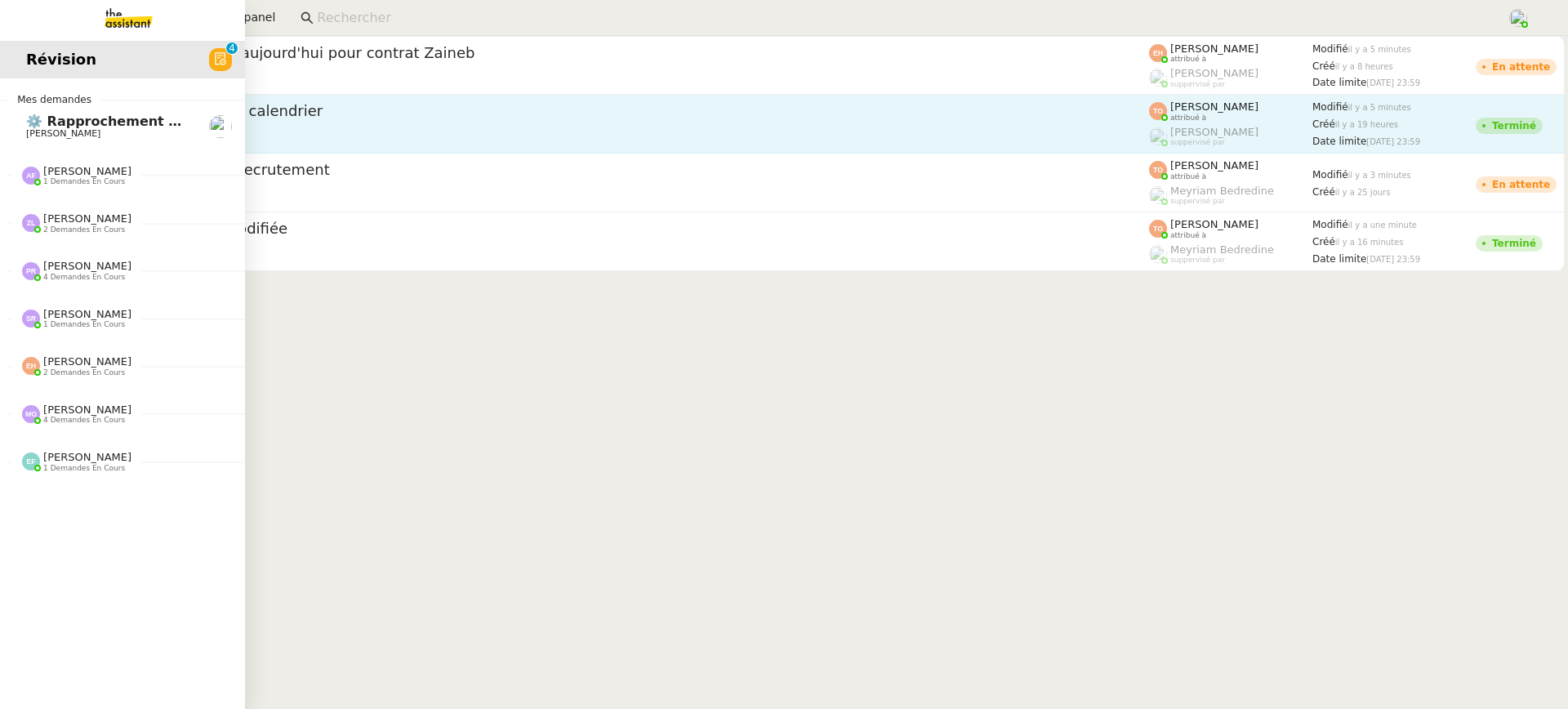
click at [721, 133] on div "[PERSON_NAME] client" at bounding box center [617, 135] width 1065 height 21
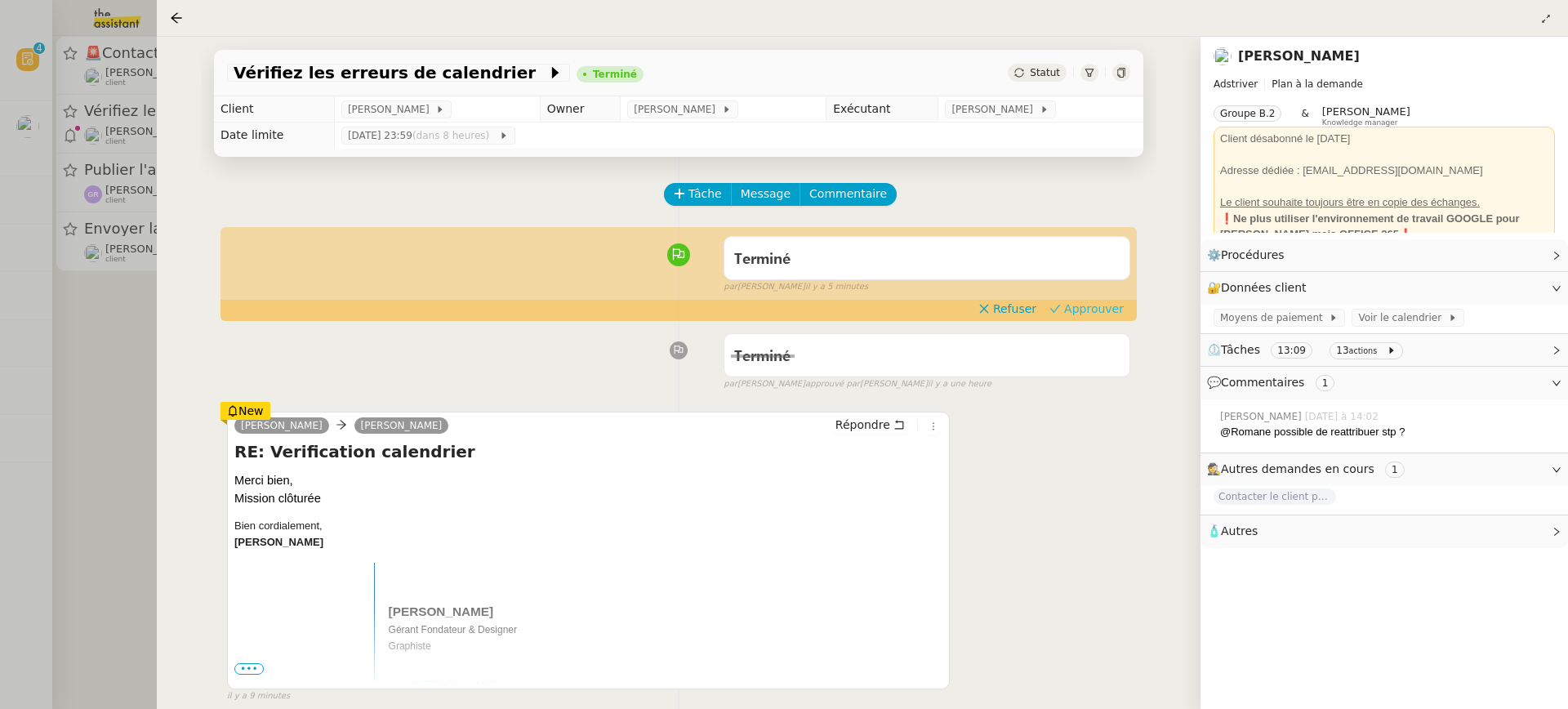
click at [1126, 303] on button "Approuver" at bounding box center [1086, 308] width 88 height 18
click at [140, 193] on div at bounding box center [784, 354] width 1568 height 709
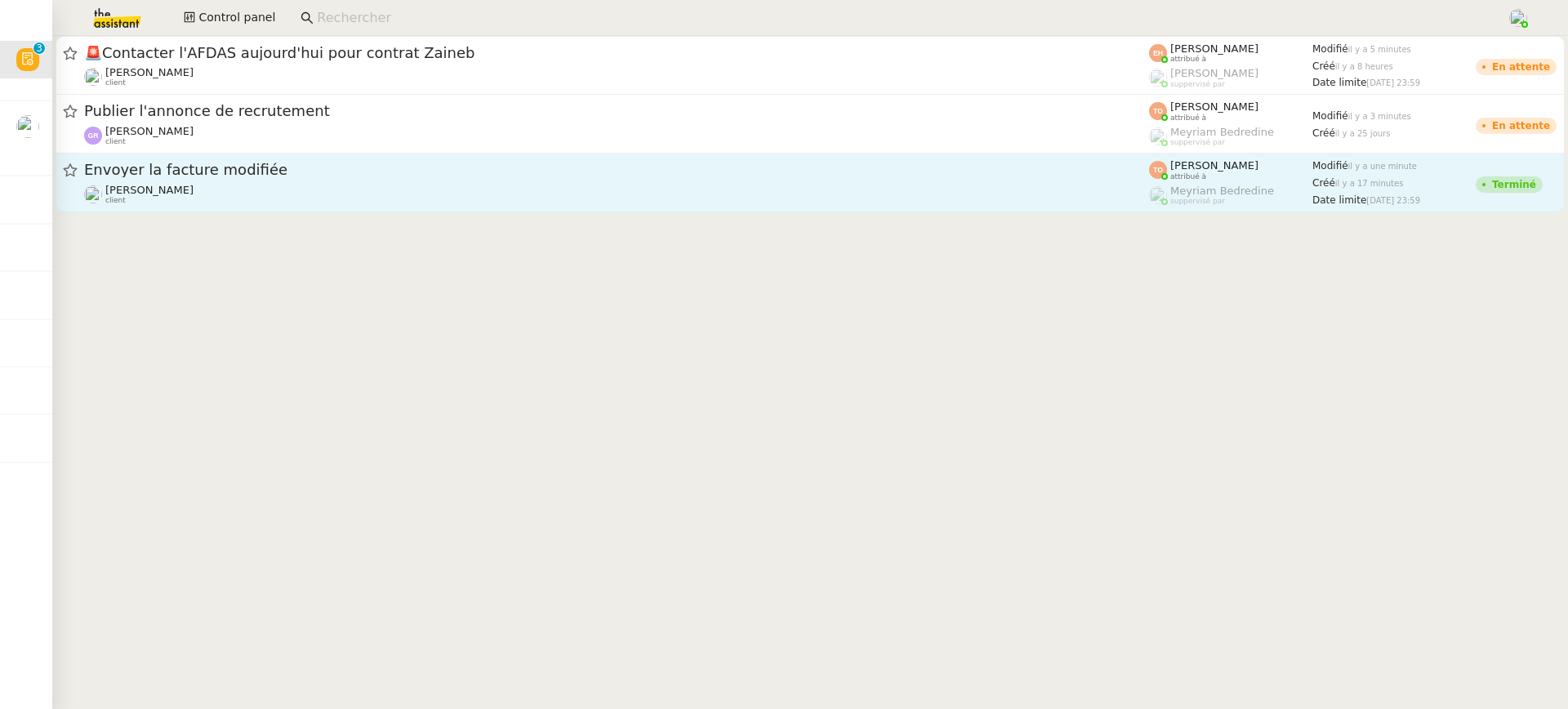
click at [862, 179] on div "Envoyer la facture modifiée" at bounding box center [617, 170] width 1065 height 20
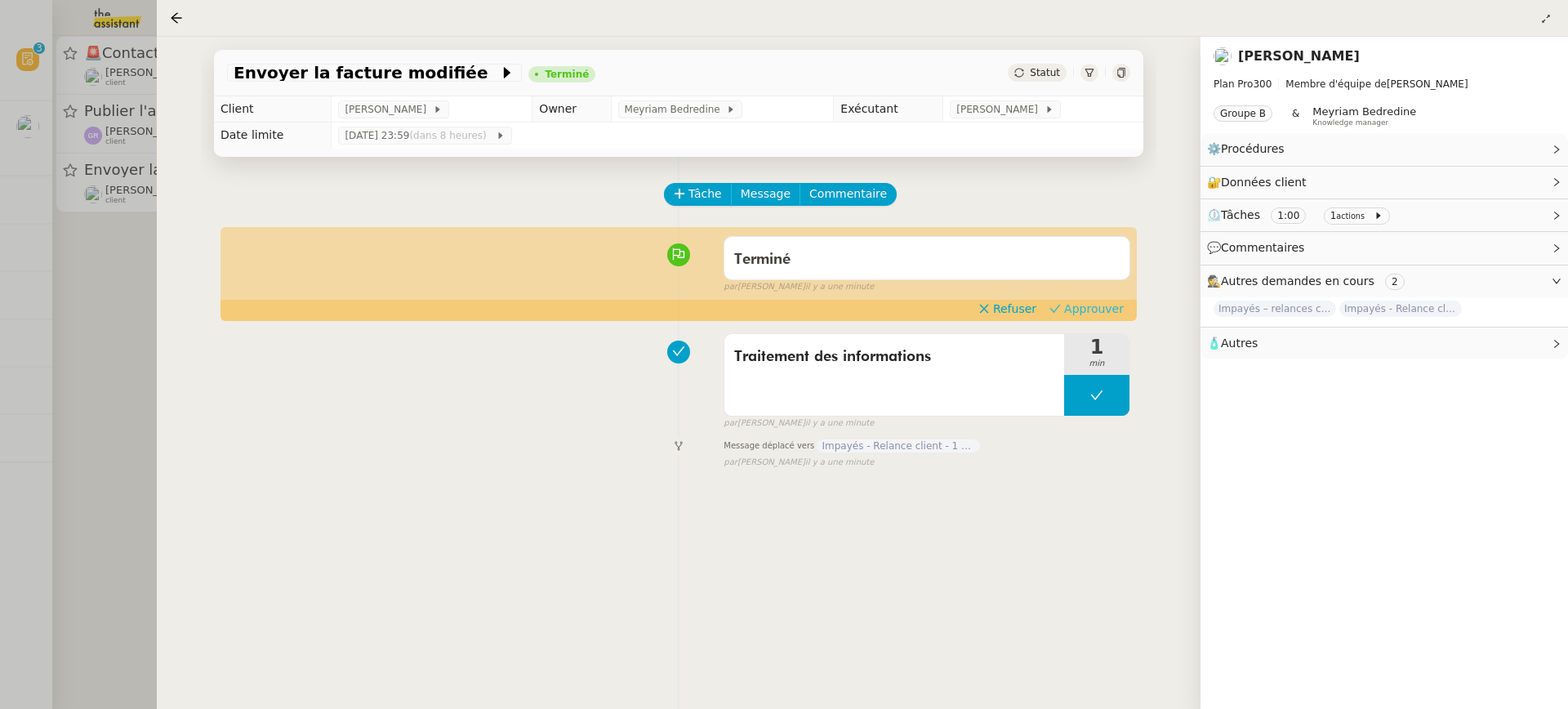
click at [1115, 303] on span "Approuver" at bounding box center [1094, 308] width 60 height 16
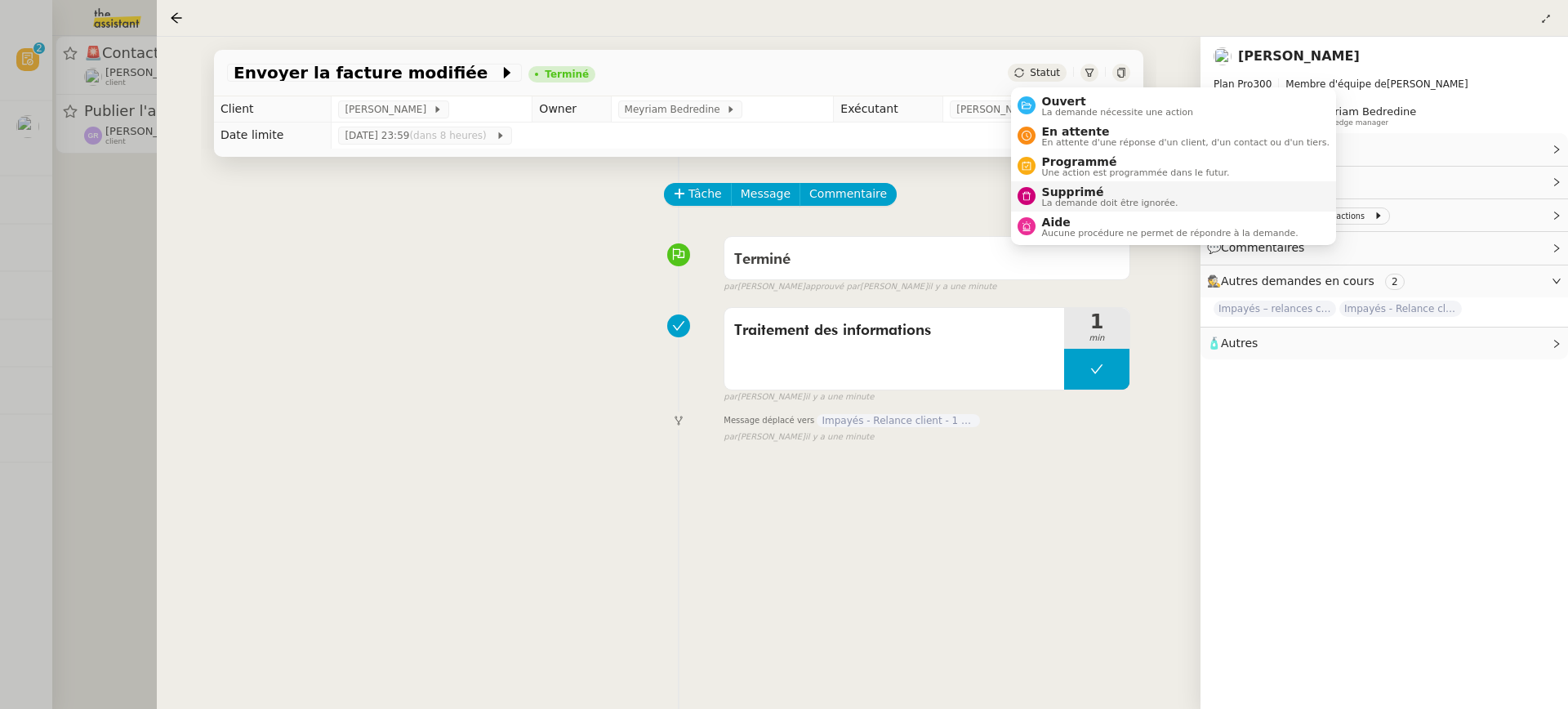
click at [1103, 198] on span "La demande doit être ignorée." at bounding box center [1110, 203] width 136 height 9
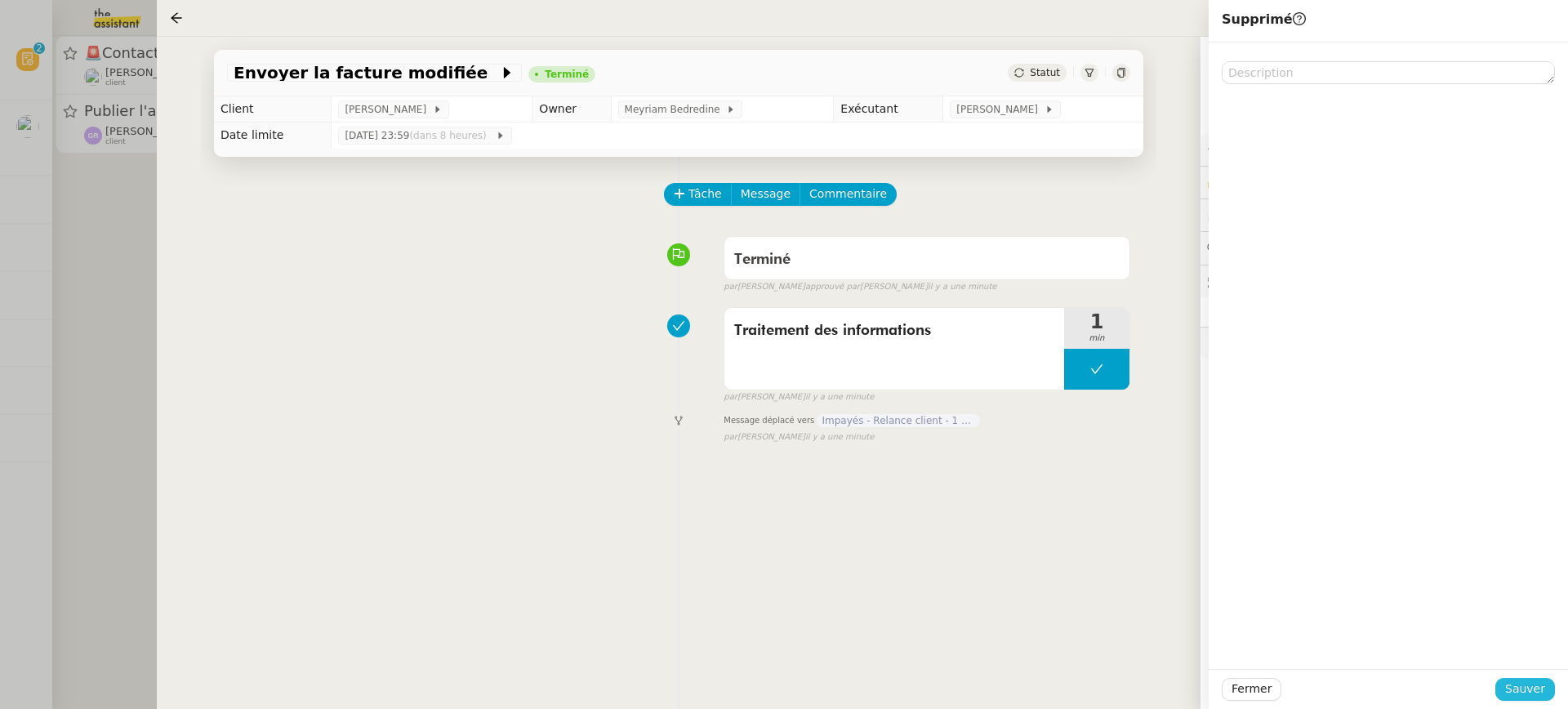
click at [1537, 683] on span "Sauver" at bounding box center [1525, 689] width 40 height 19
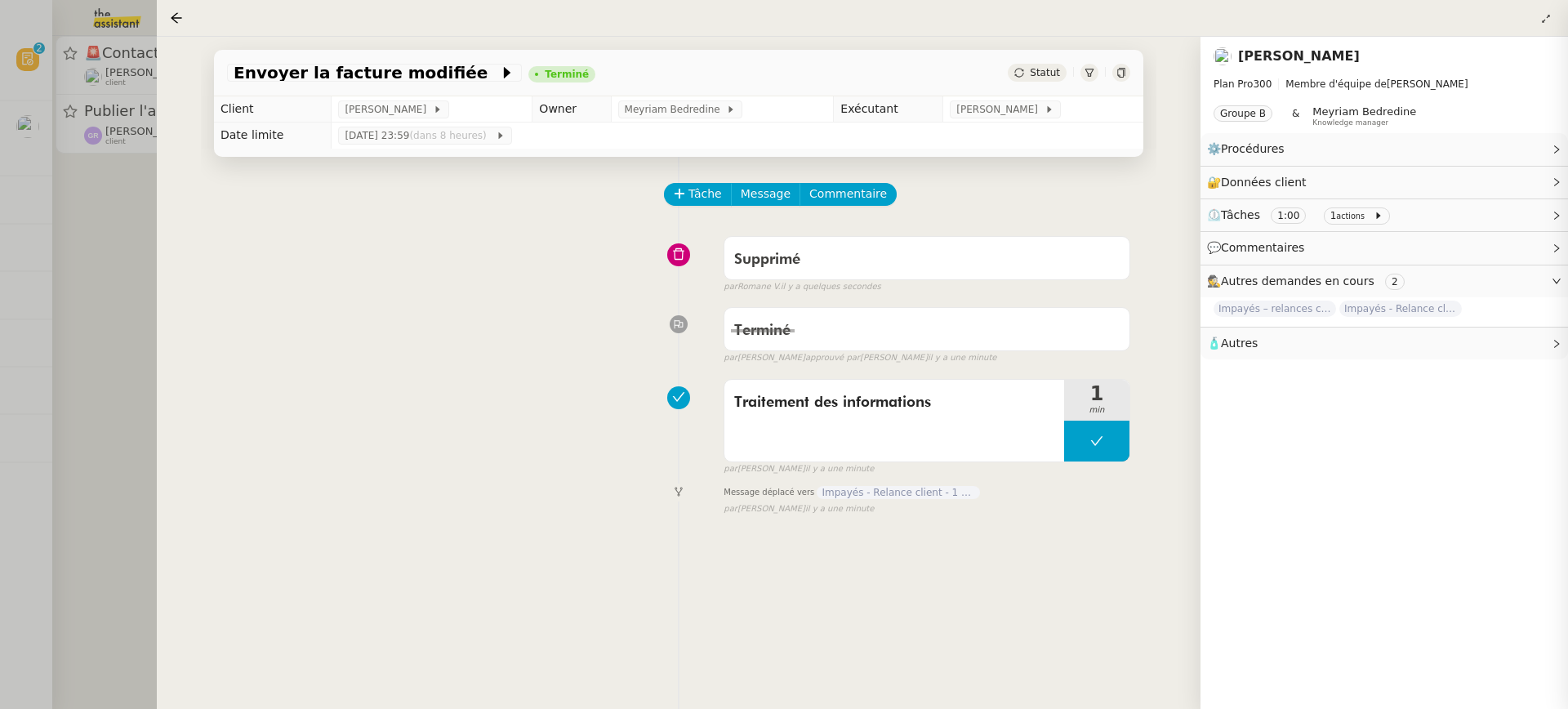
click at [60, 97] on div at bounding box center [784, 354] width 1568 height 709
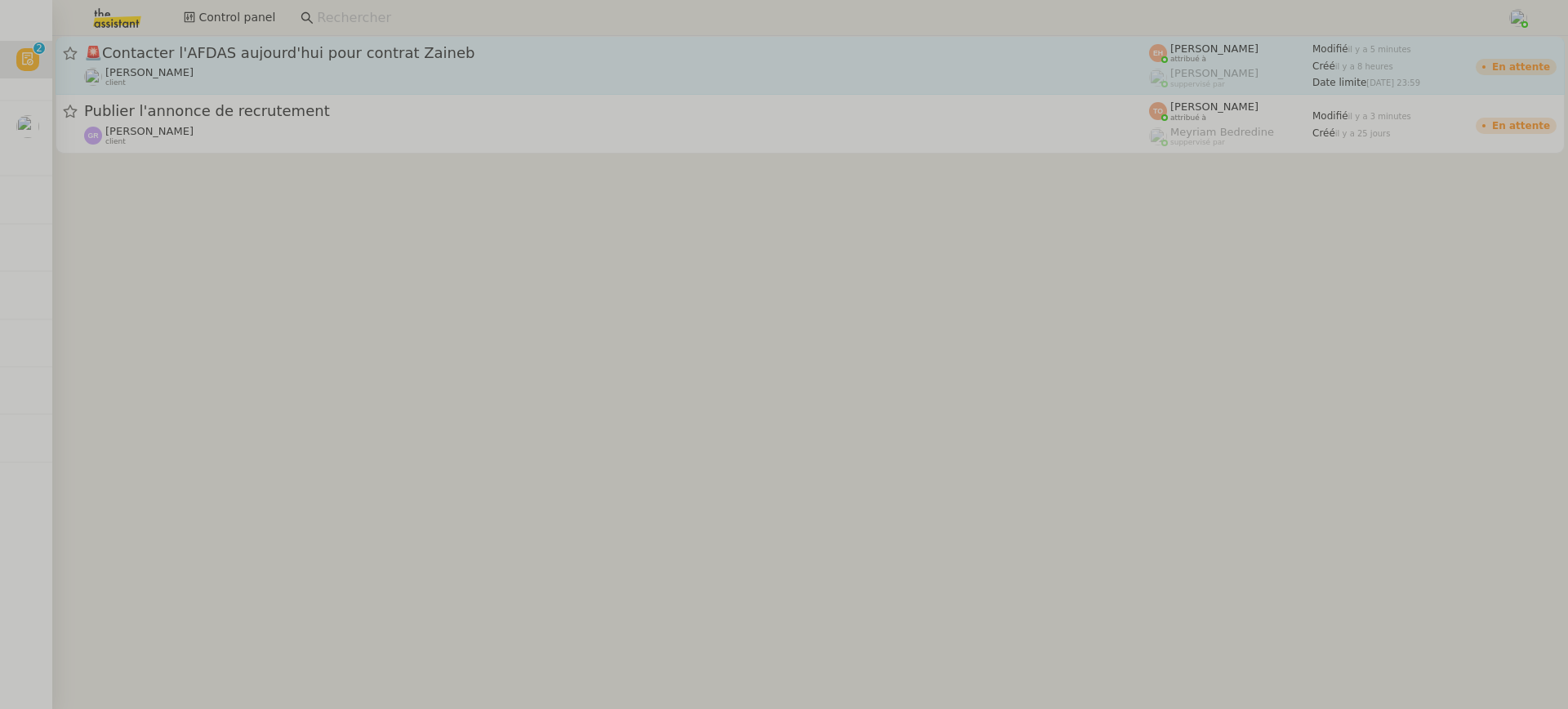
click at [275, 60] on div "🚨 Contacter l'AFDAS aujourd'hui pour contrat Zaineb" at bounding box center [617, 53] width 1065 height 20
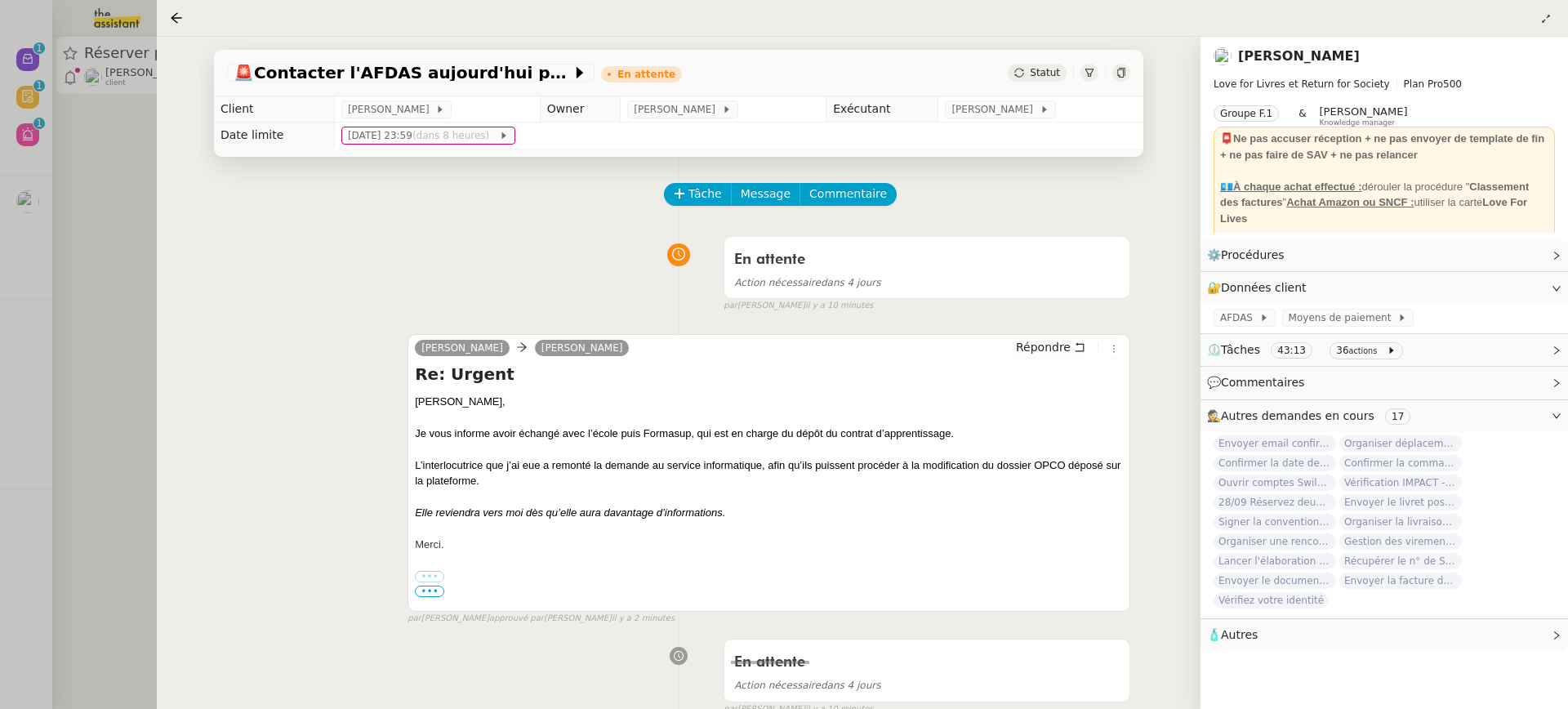
click at [112, 133] on div at bounding box center [784, 354] width 1568 height 709
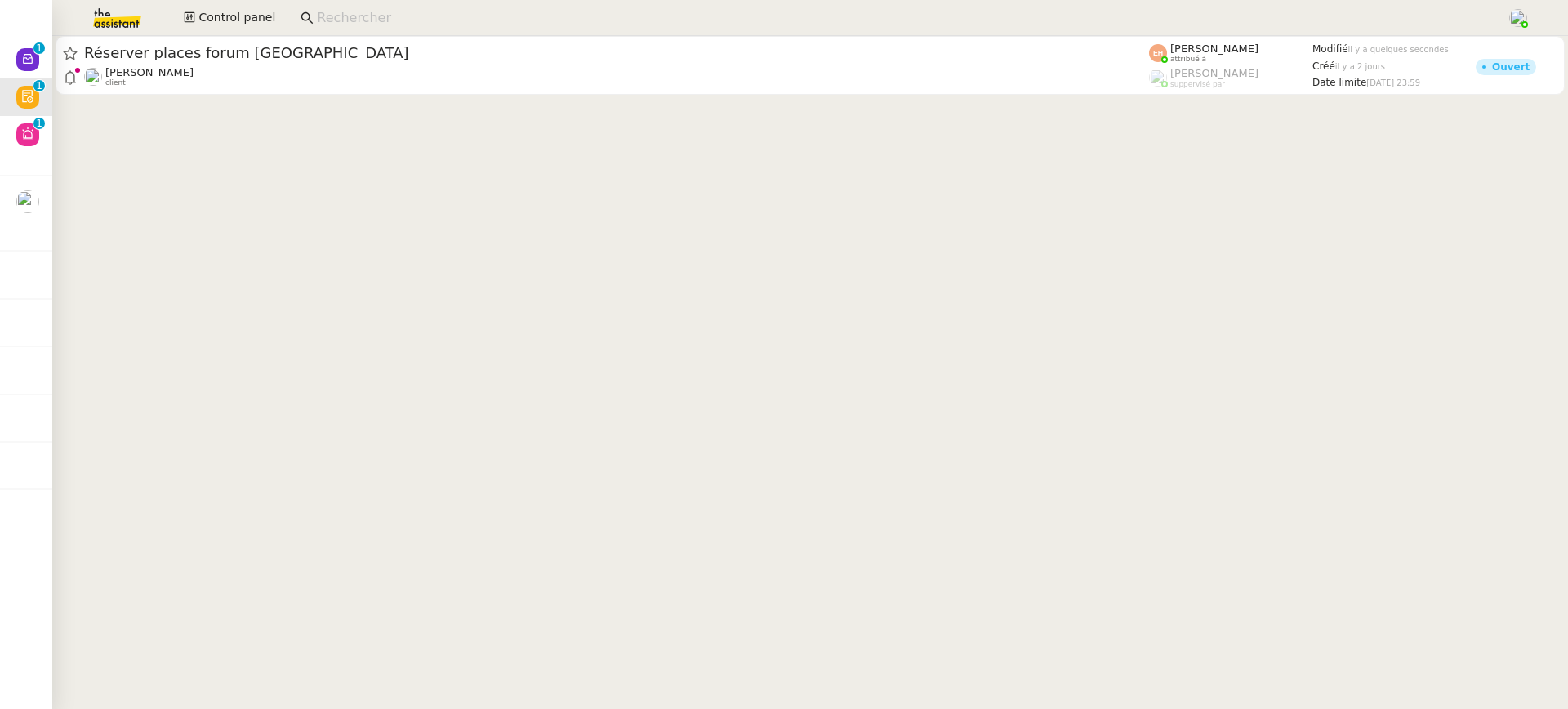
click at [223, 31] on div "Control panel" at bounding box center [784, 18] width 1486 height 36
click at [214, 18] on span "Control panel" at bounding box center [237, 18] width 77 height 19
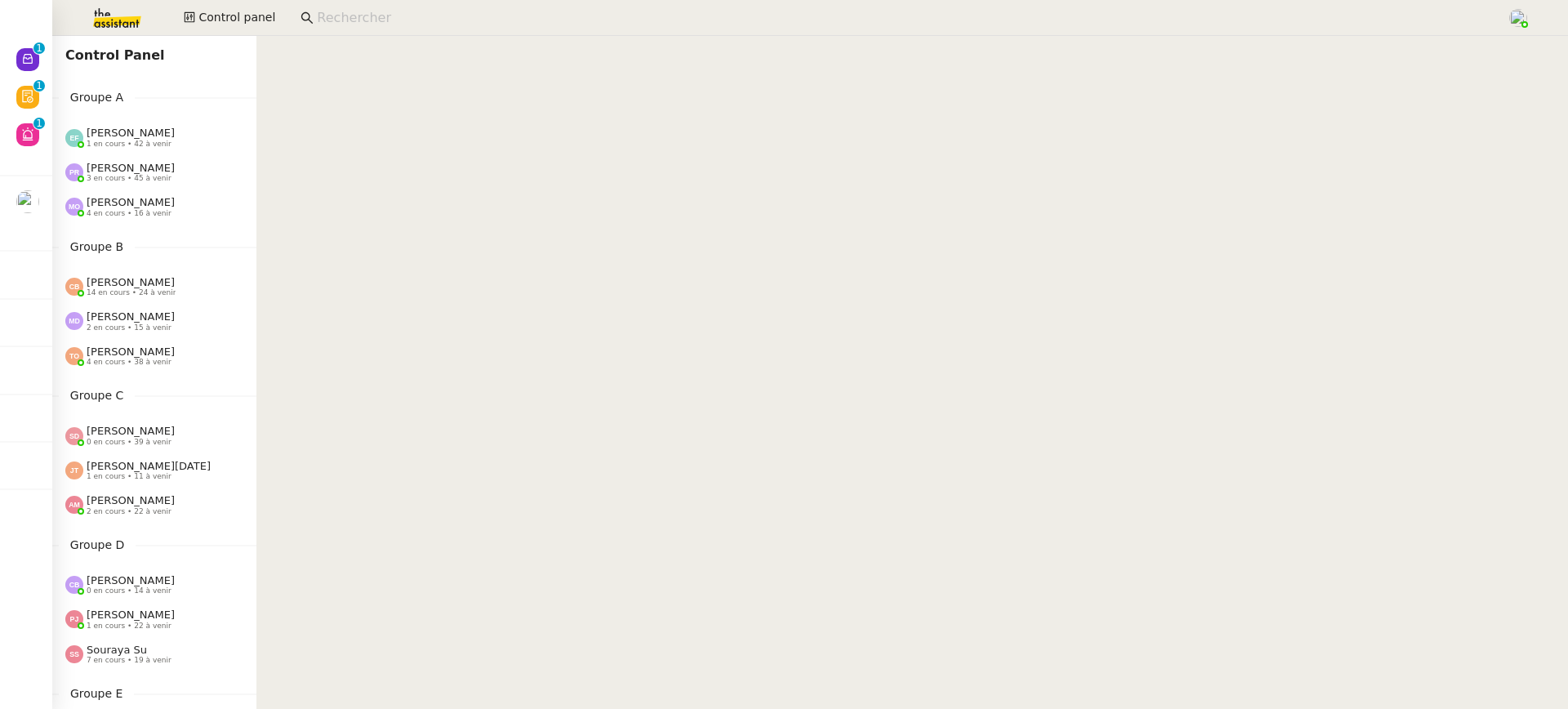
click at [187, 135] on div "Emelyne Foussier 1 en cours • 42 à venir" at bounding box center [161, 137] width 191 height 21
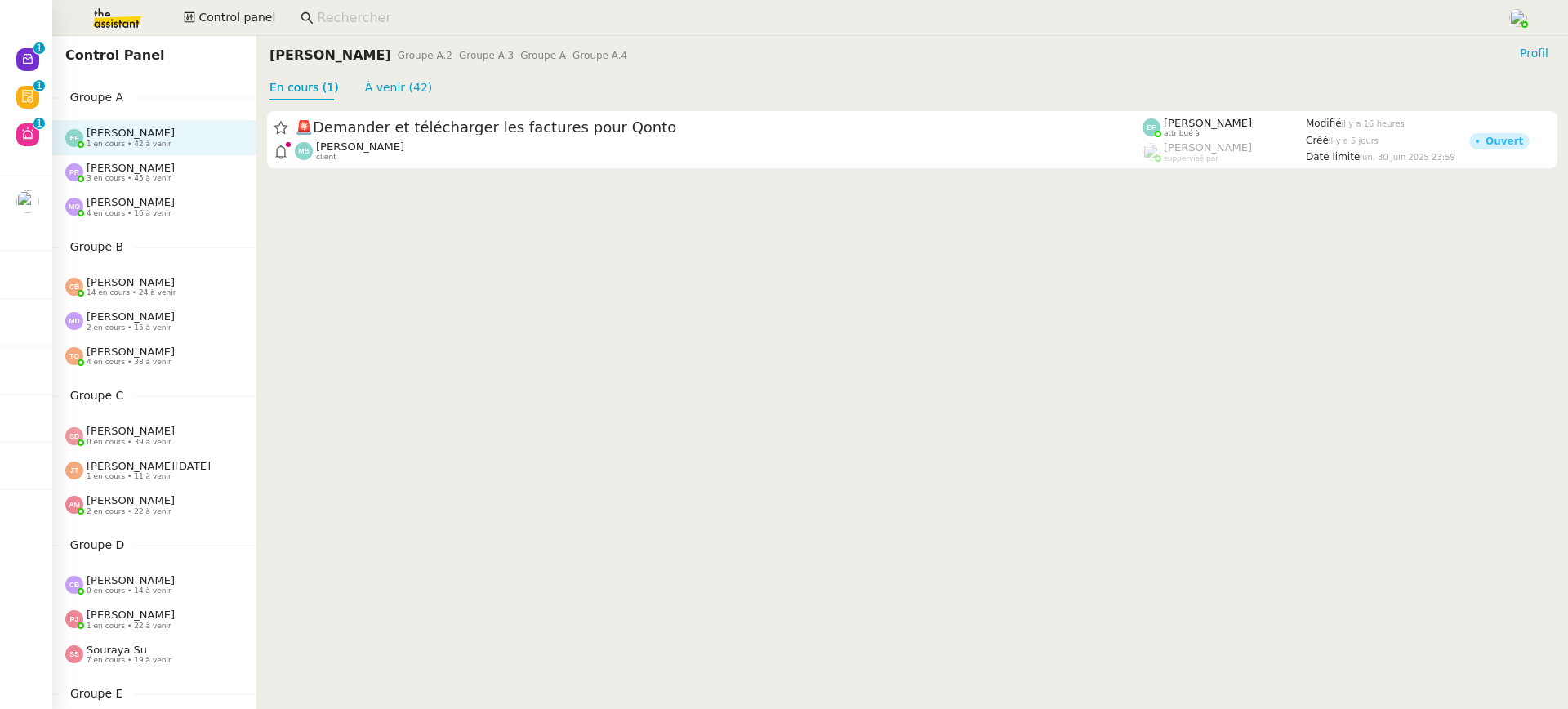
click at [193, 168] on div "Pauline Ribas 3 en cours • 45 à venir" at bounding box center [161, 172] width 191 height 21
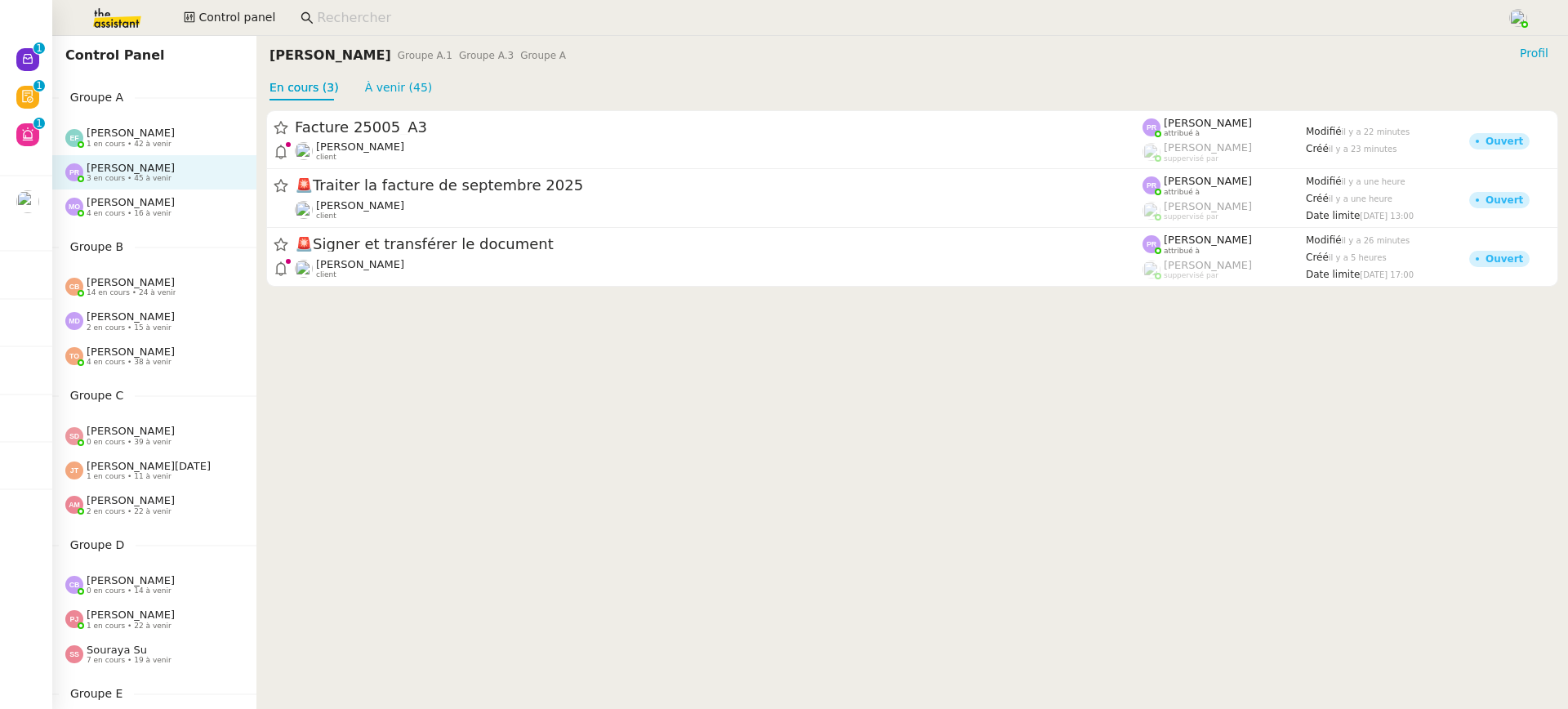
click at [168, 270] on div "Coralie Bordas 14 en cours • 24 à venir" at bounding box center [154, 287] width 204 height 34
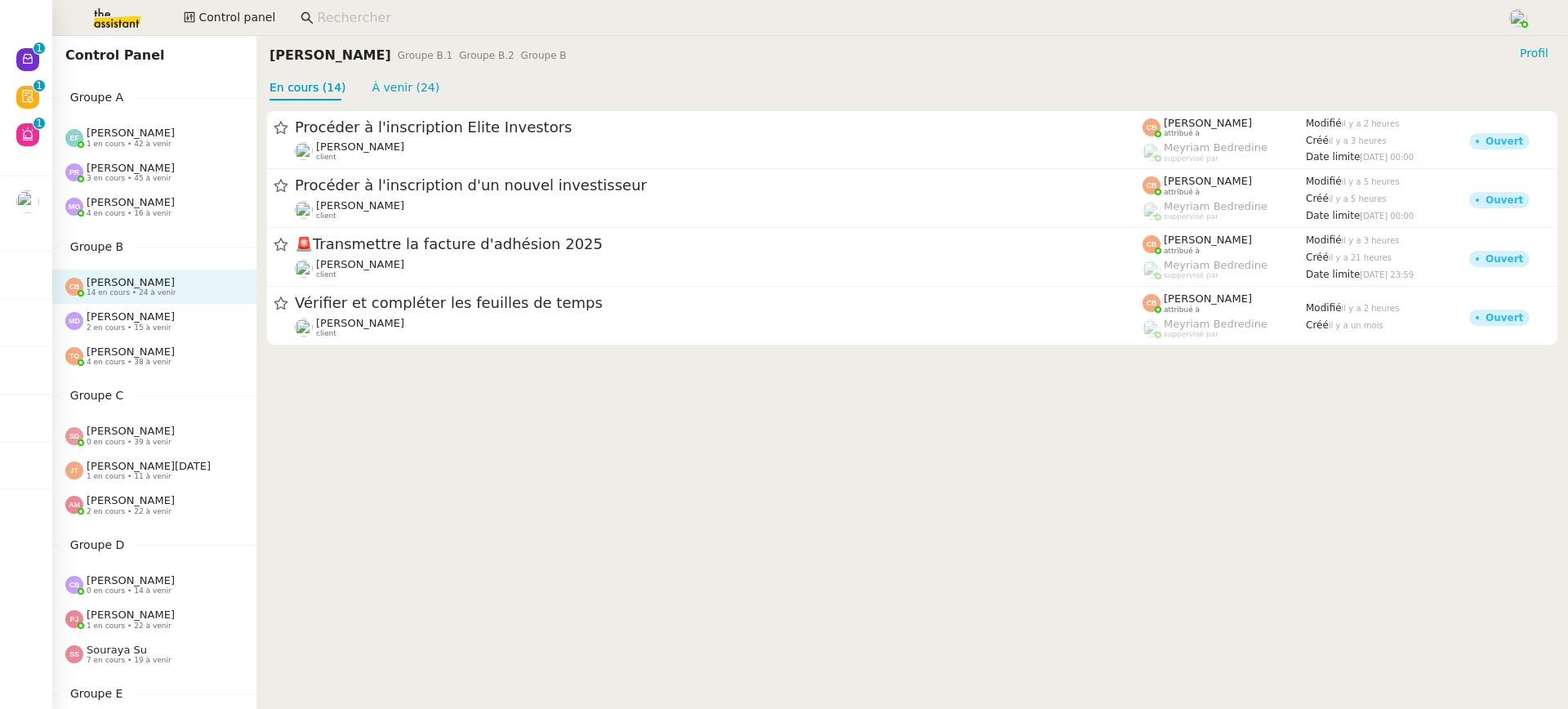
click at [143, 205] on span "[PERSON_NAME]" at bounding box center [131, 202] width 88 height 12
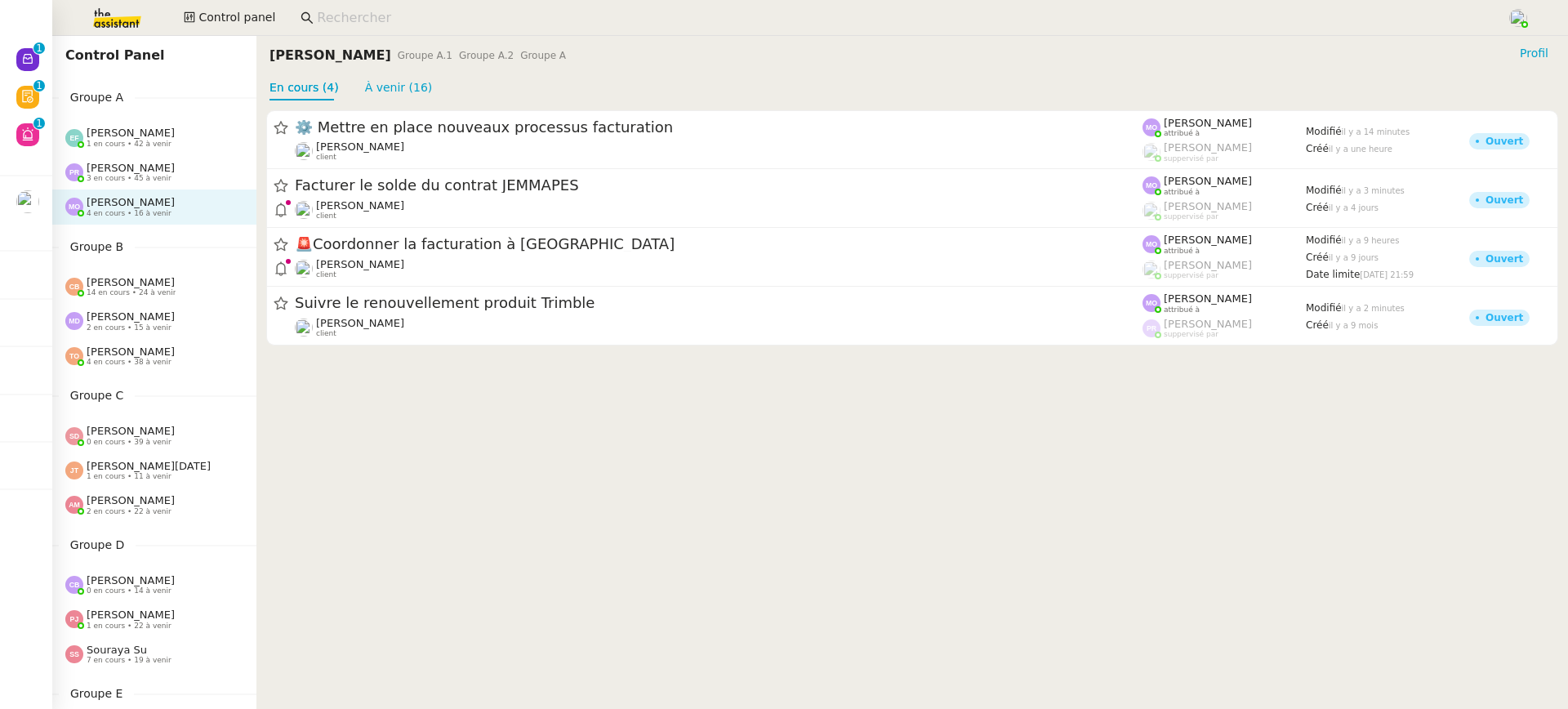
click at [147, 176] on span "3 en cours • 45 à venir" at bounding box center [129, 178] width 85 height 9
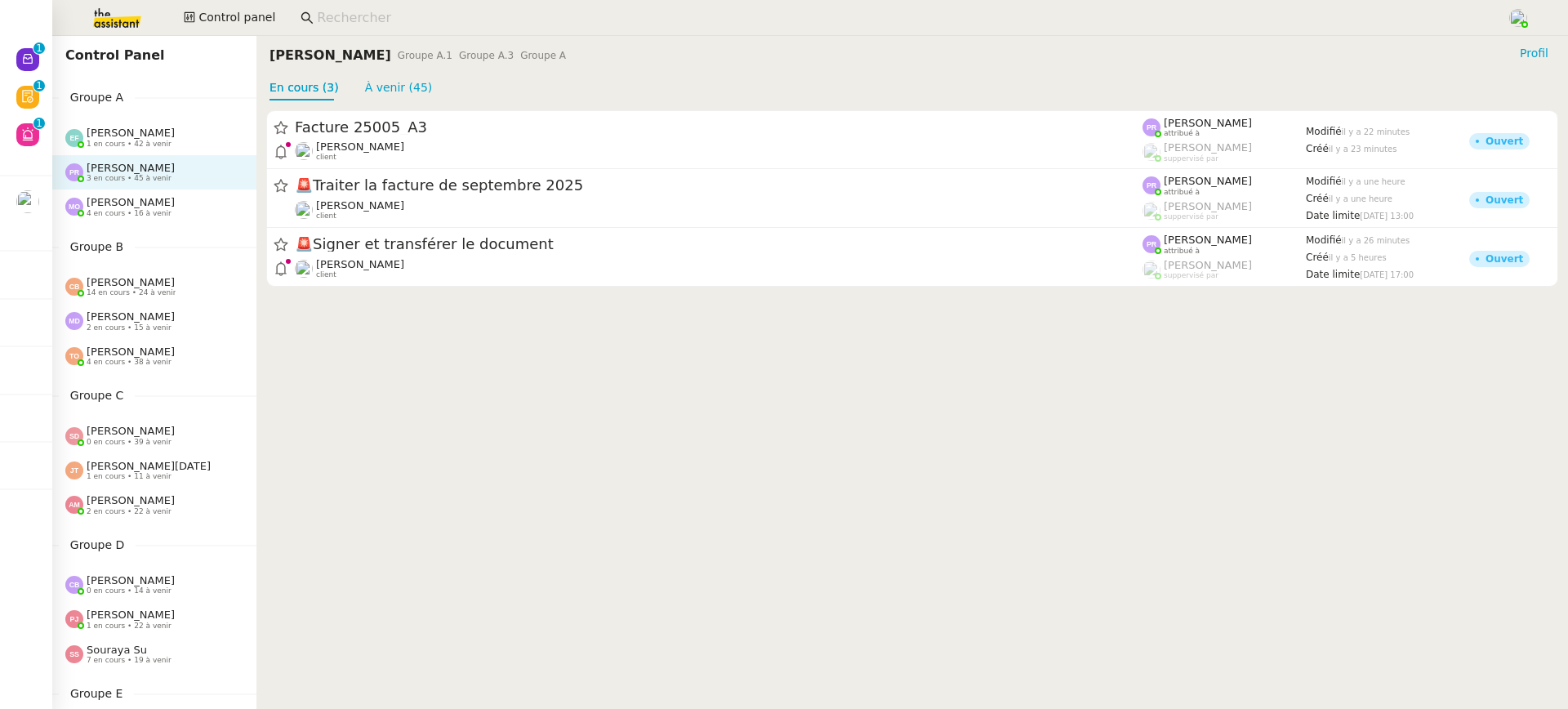
click at [128, 267] on div "Groupe B Coralie Bordas 14 en cours • 24 à venir Marylou Deybach 2 en cours • 1…" at bounding box center [154, 306] width 204 height 136
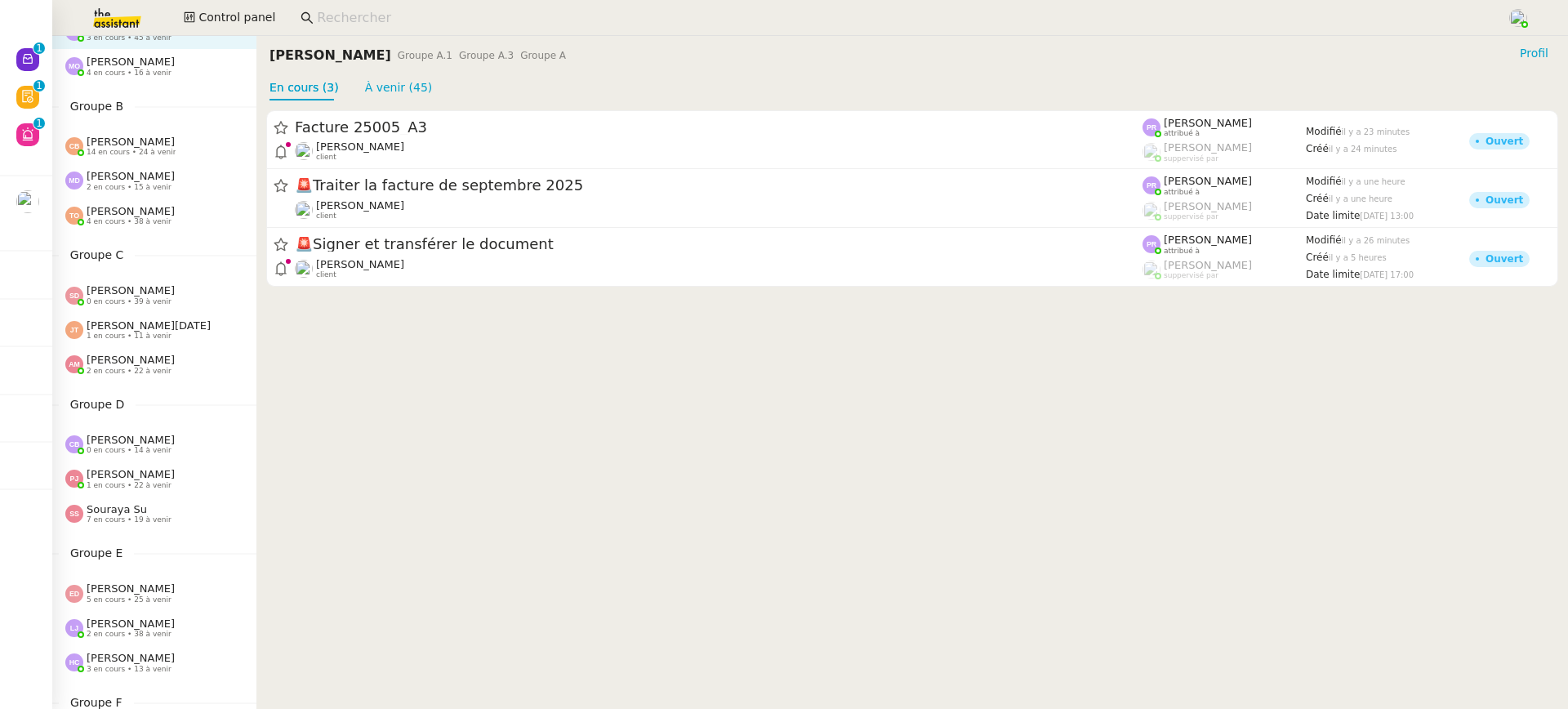
drag, startPoint x: 163, startPoint y: 133, endPoint x: 141, endPoint y: 71, distance: 65.8
click at [142, 71] on span "4 en cours • 16 à venir" at bounding box center [129, 73] width 85 height 9
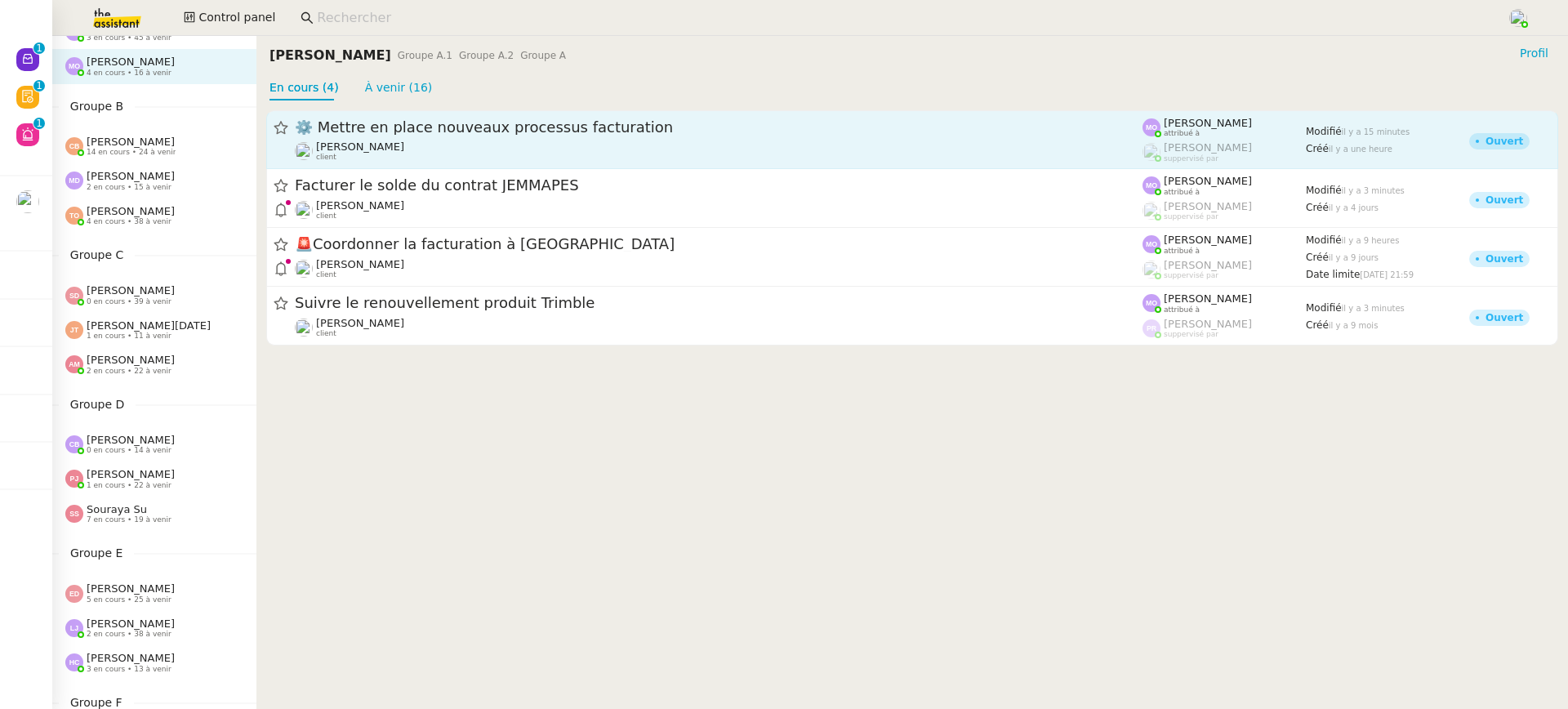
click at [391, 150] on span "[PERSON_NAME]" at bounding box center [360, 146] width 88 height 12
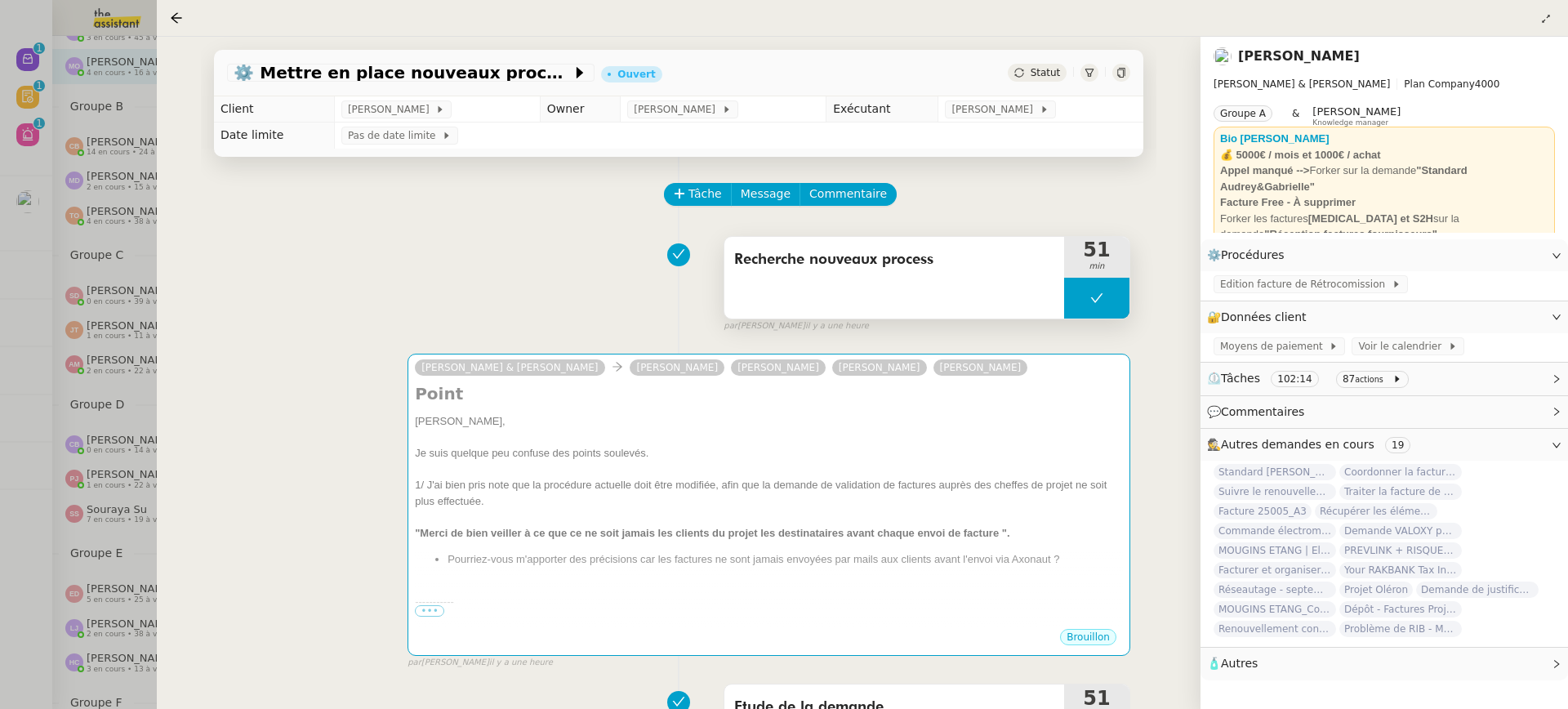
click at [891, 310] on div "Recherche nouveaux process" at bounding box center [893, 277] width 339 height 82
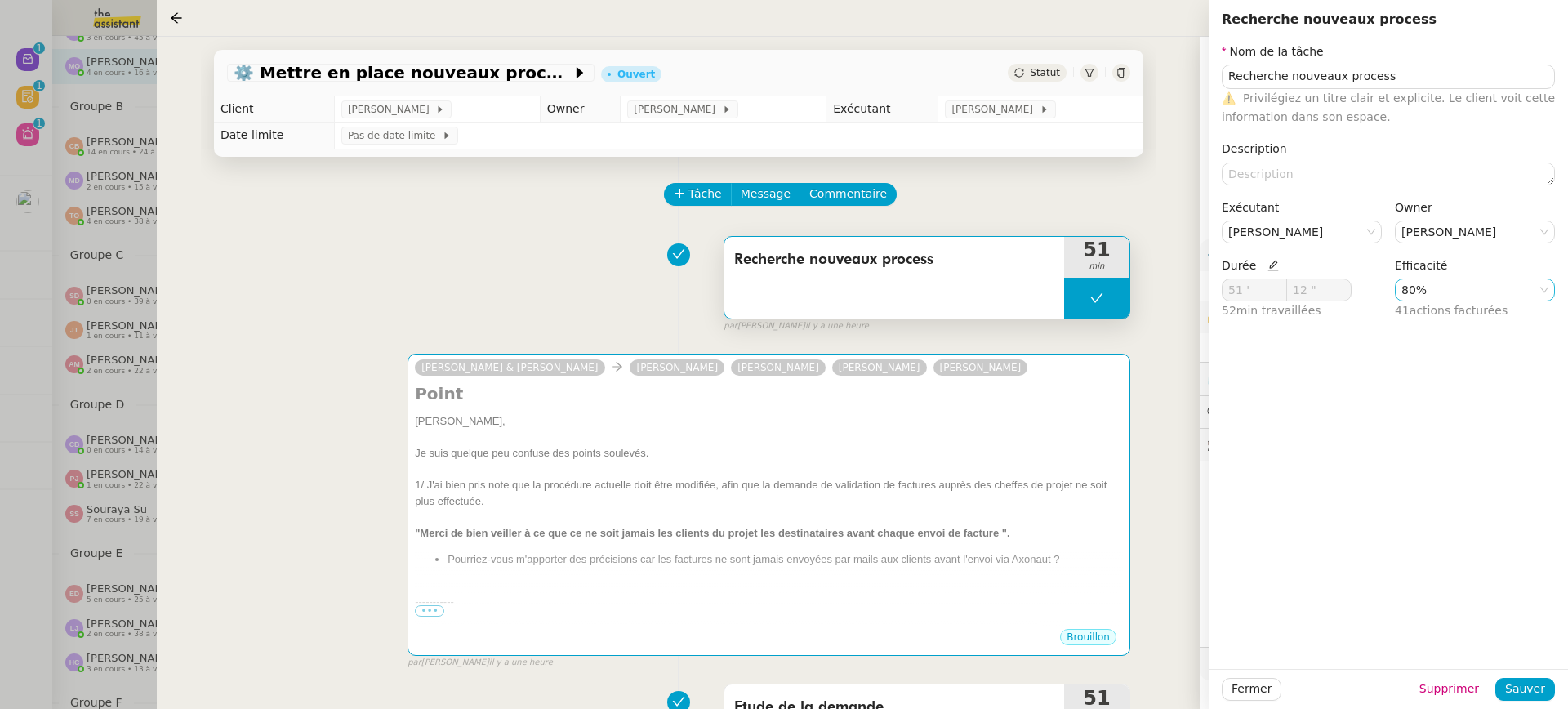
click at [1424, 280] on nz-select-item "80%" at bounding box center [1474, 289] width 147 height 21
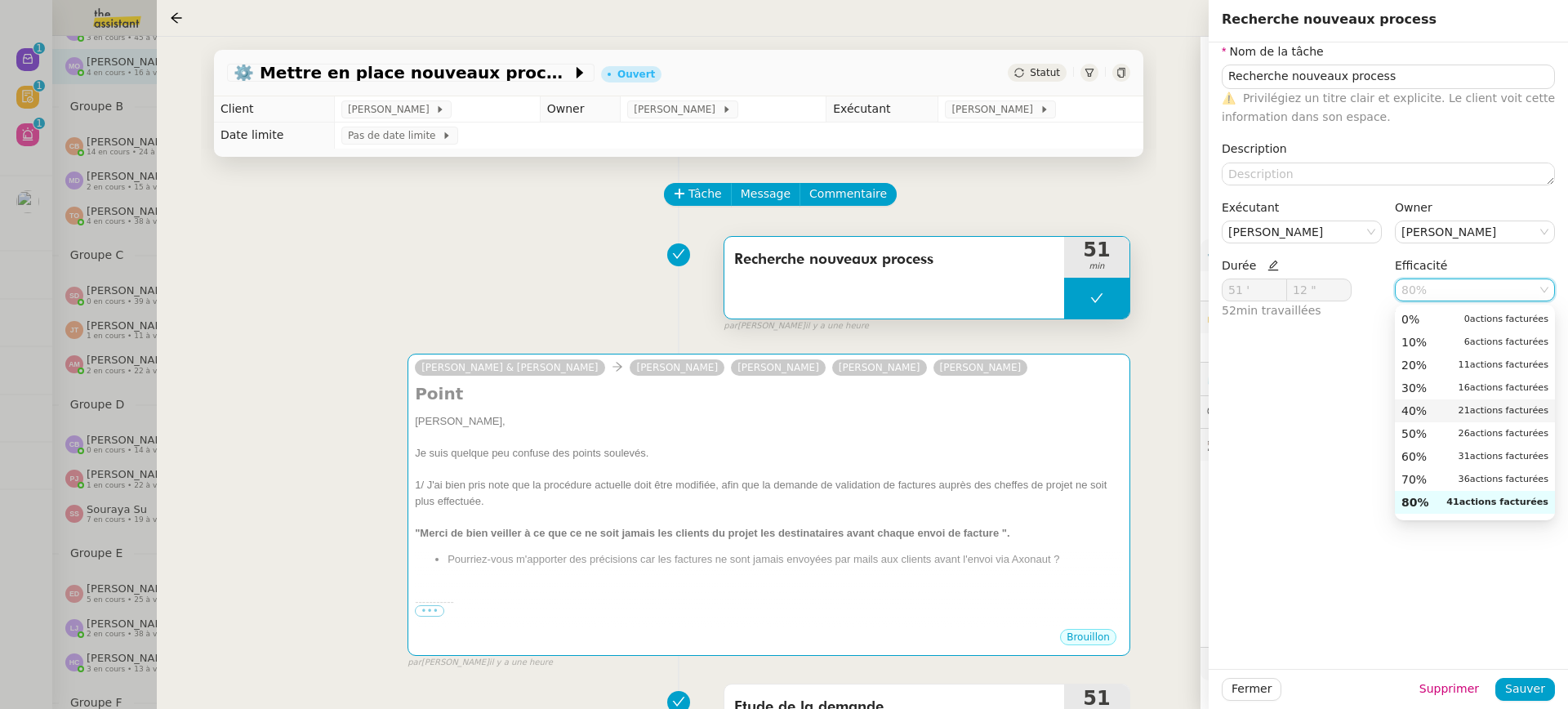
click at [1459, 413] on small "21 actions facturées" at bounding box center [1503, 410] width 90 height 14
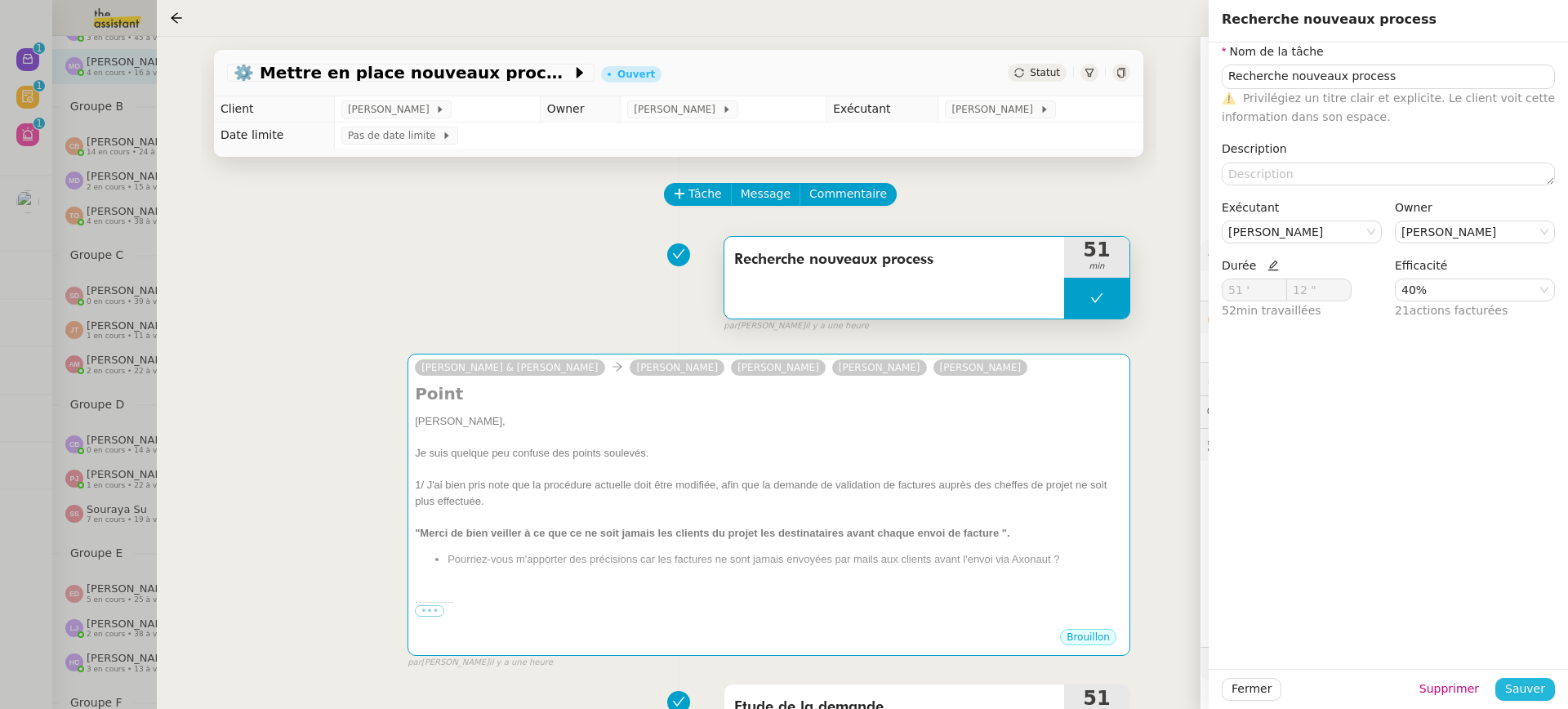
click at [1538, 688] on span "Sauver" at bounding box center [1525, 689] width 40 height 19
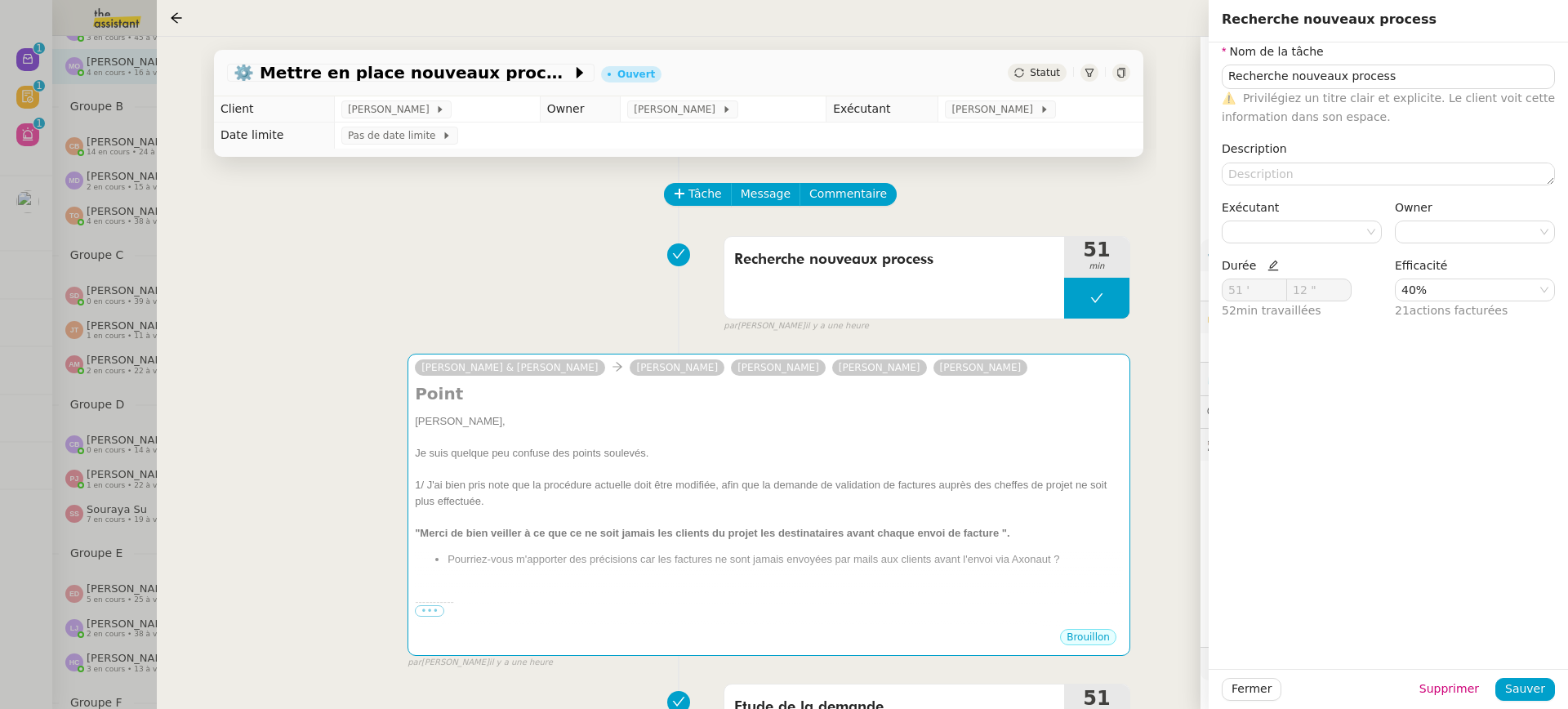
scroll to position [410, 0]
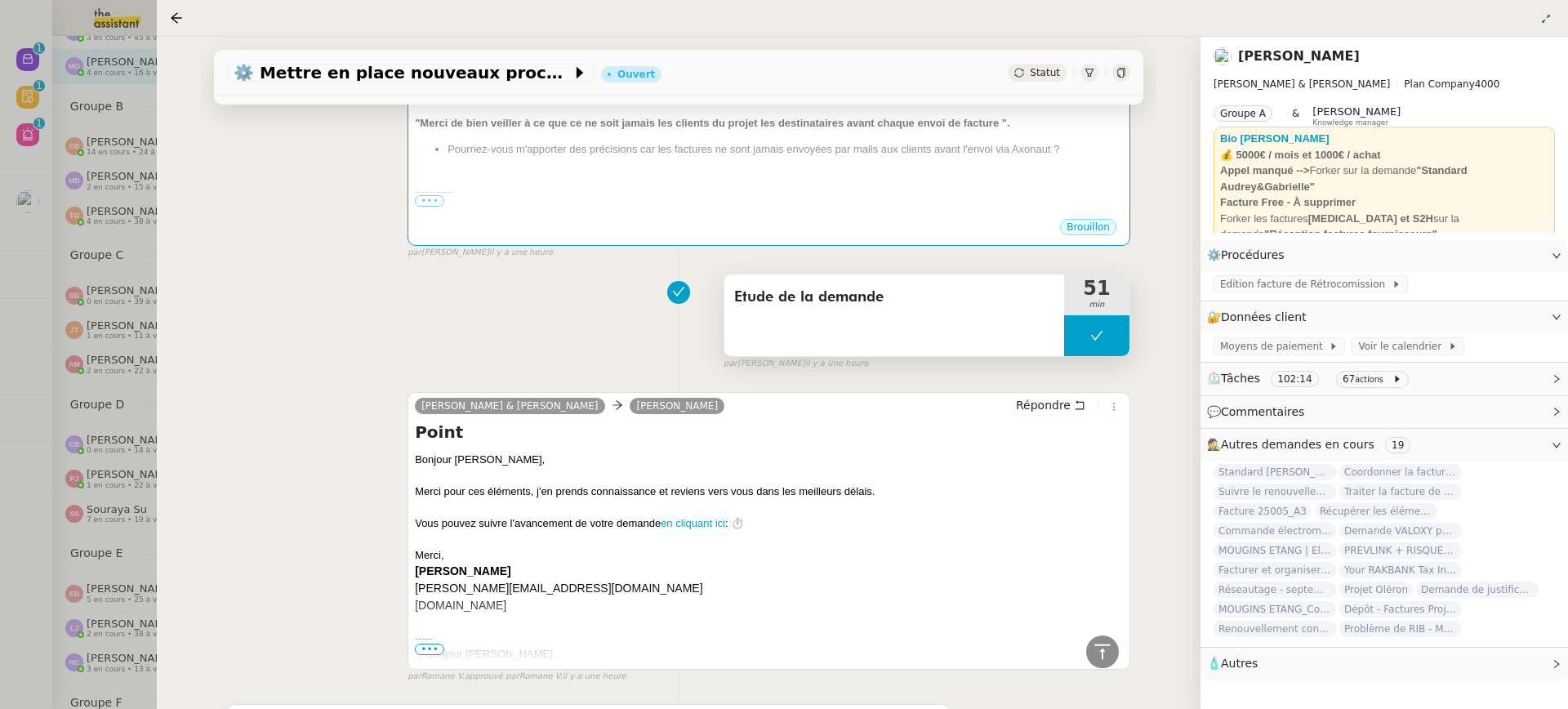
click at [966, 315] on div "Etude de la demande" at bounding box center [893, 316] width 339 height 82
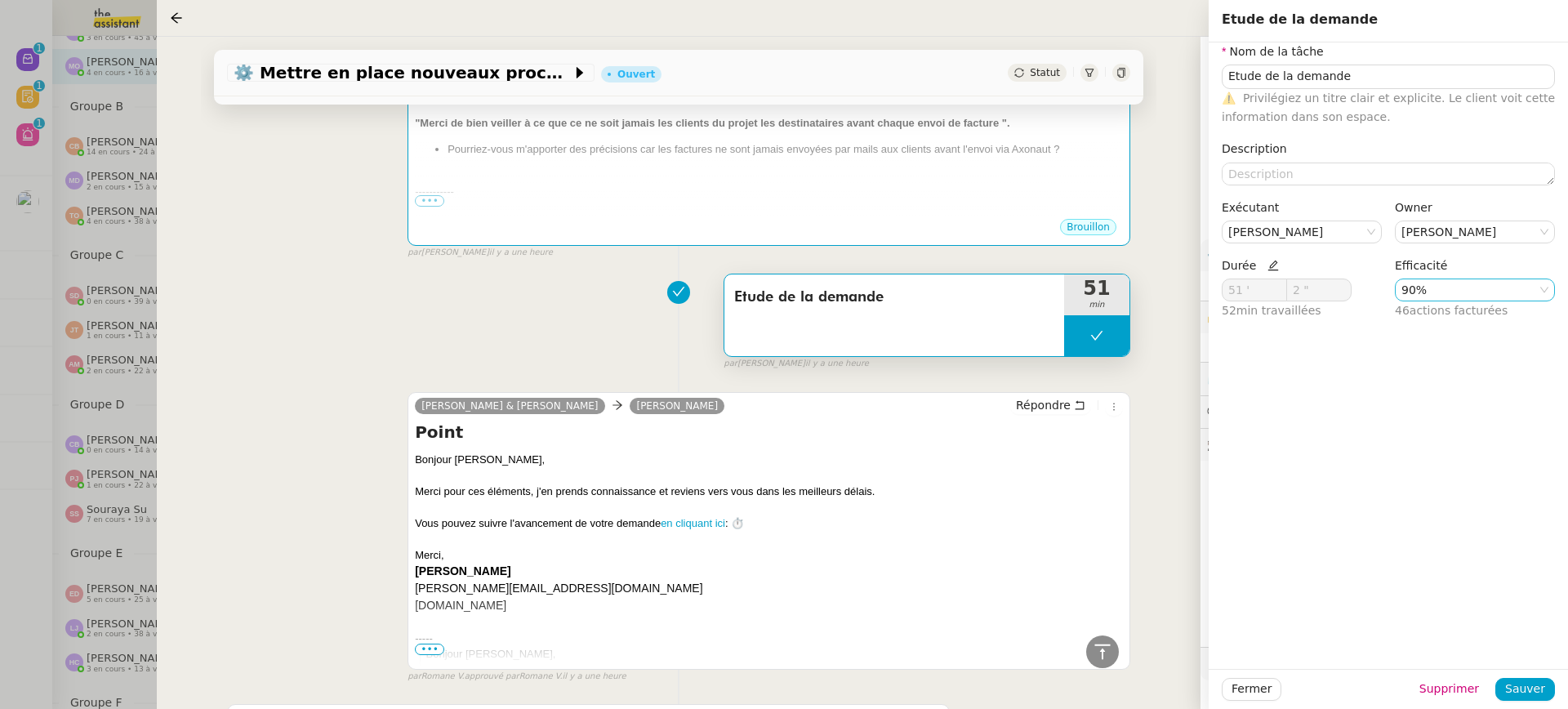
click at [1434, 282] on nz-select-item "90%" at bounding box center [1474, 289] width 147 height 21
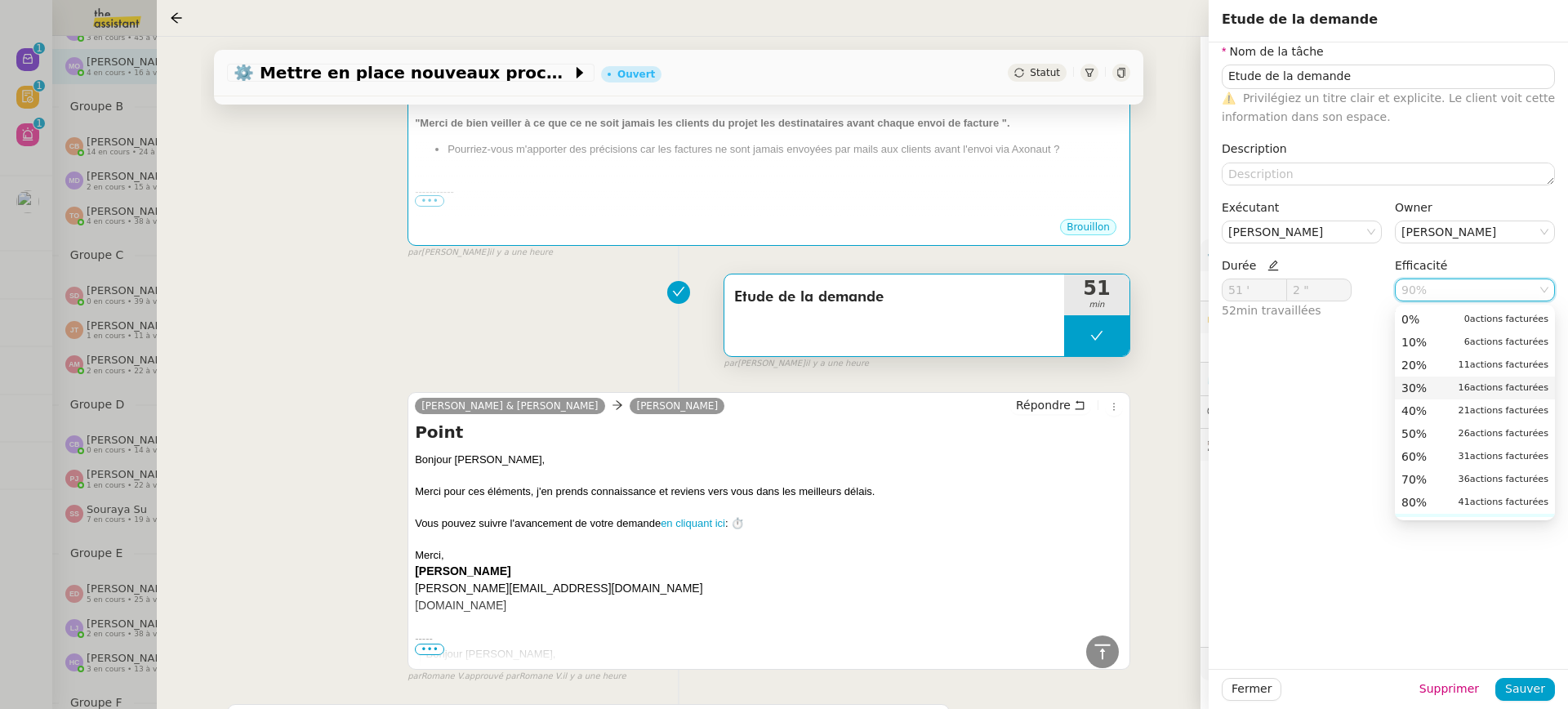
scroll to position [1, 0]
click at [1450, 410] on div "40% 21 actions facturées" at bounding box center [1474, 409] width 147 height 14
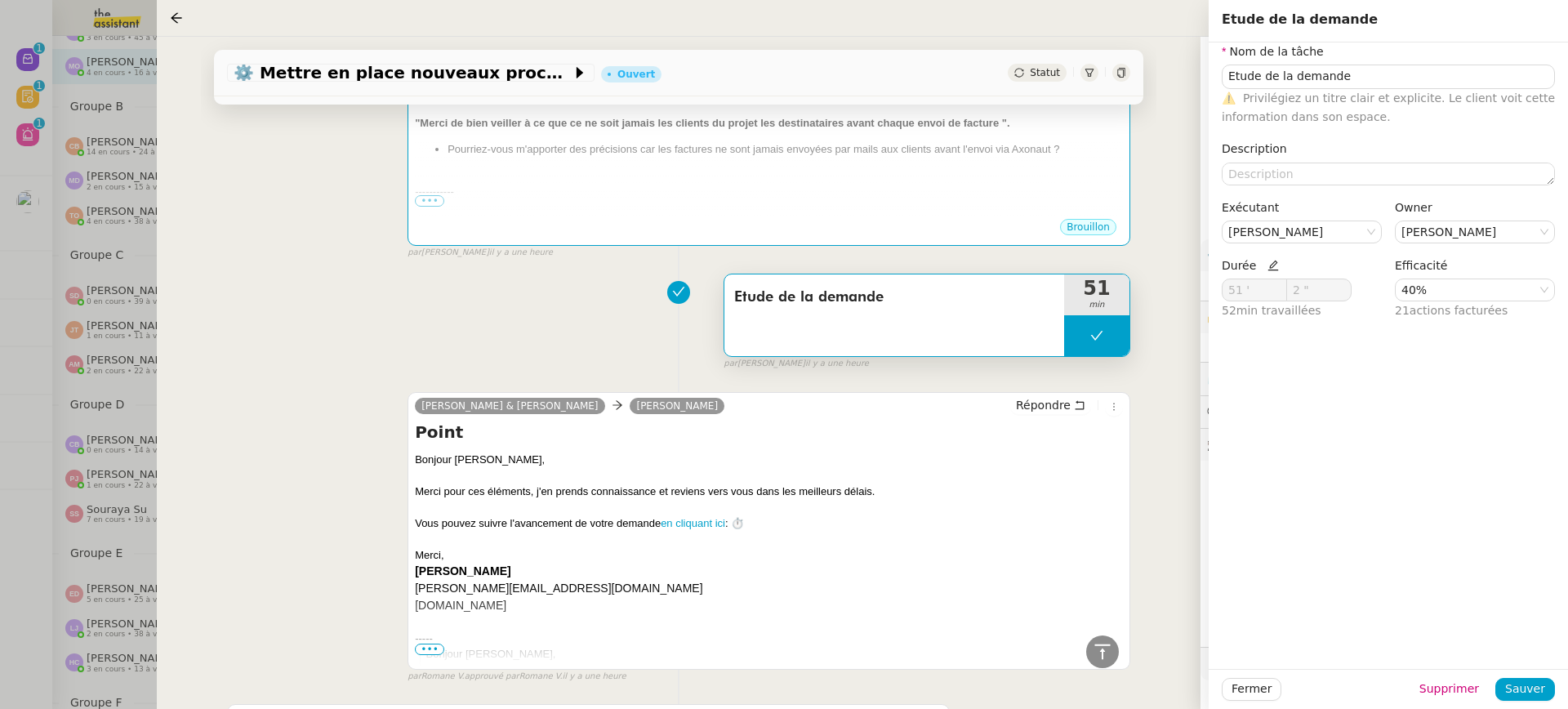
click at [1543, 672] on div "Fermer Supprimer Sauver" at bounding box center [1388, 689] width 359 height 40
click at [1544, 678] on button "Sauver" at bounding box center [1525, 689] width 60 height 23
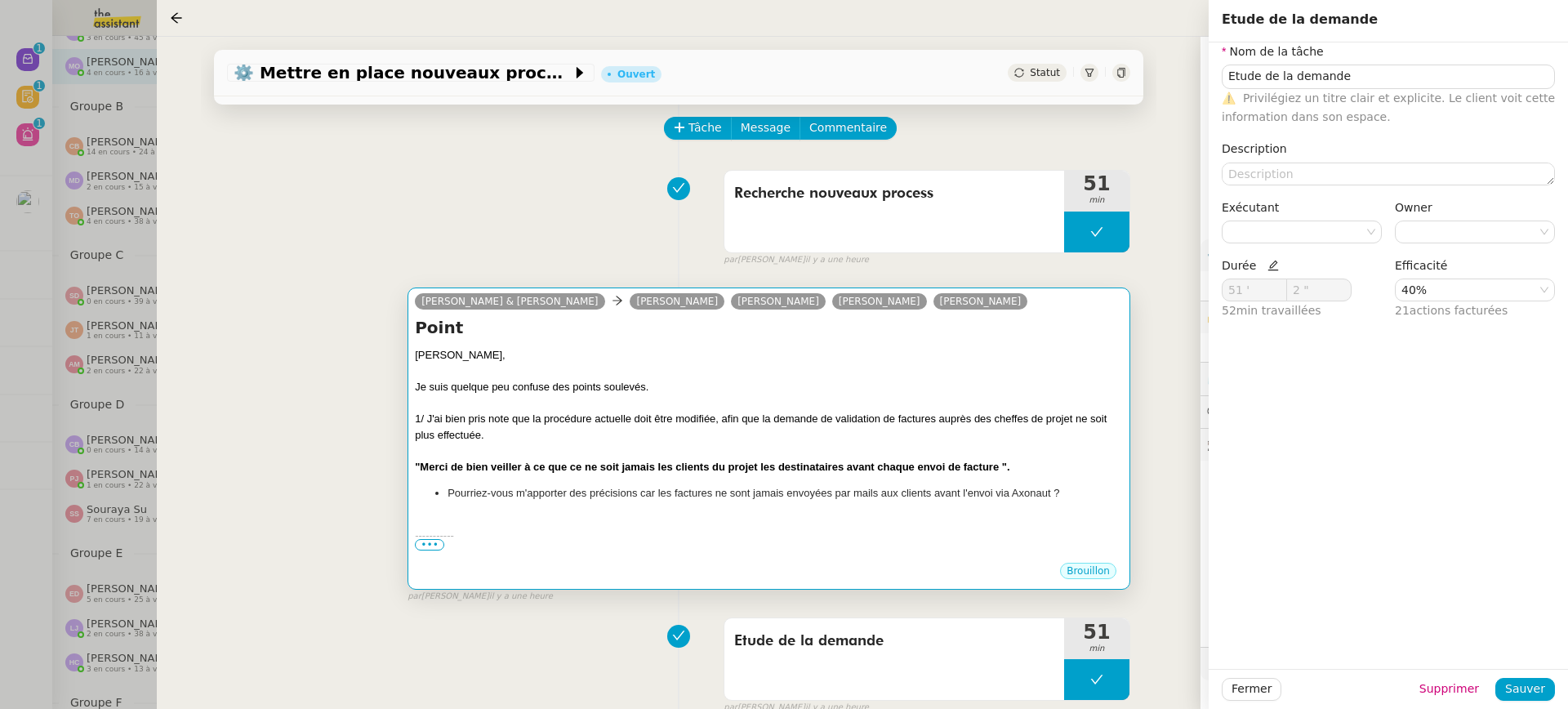
scroll to position [28, 0]
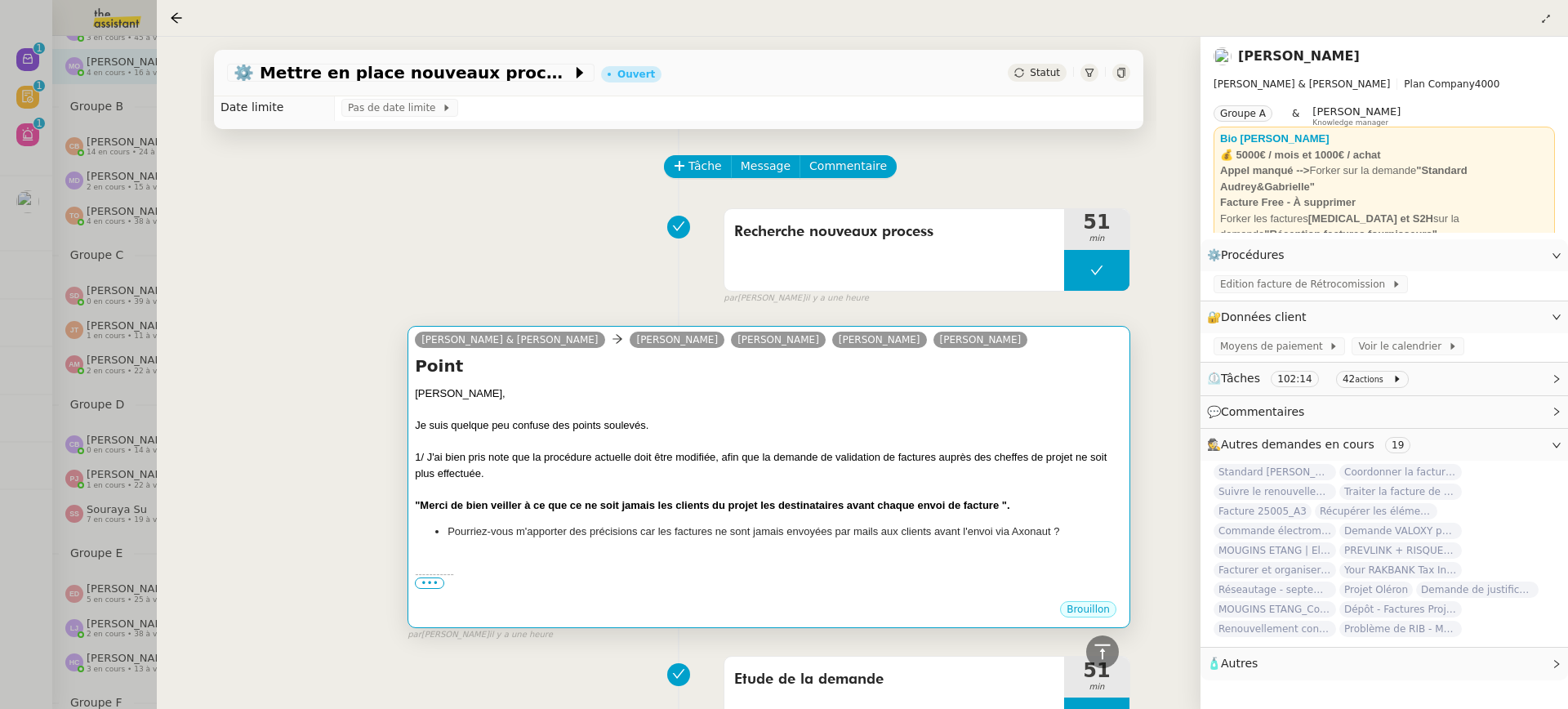
click at [932, 395] on div "Gabrielle," at bounding box center [769, 393] width 708 height 16
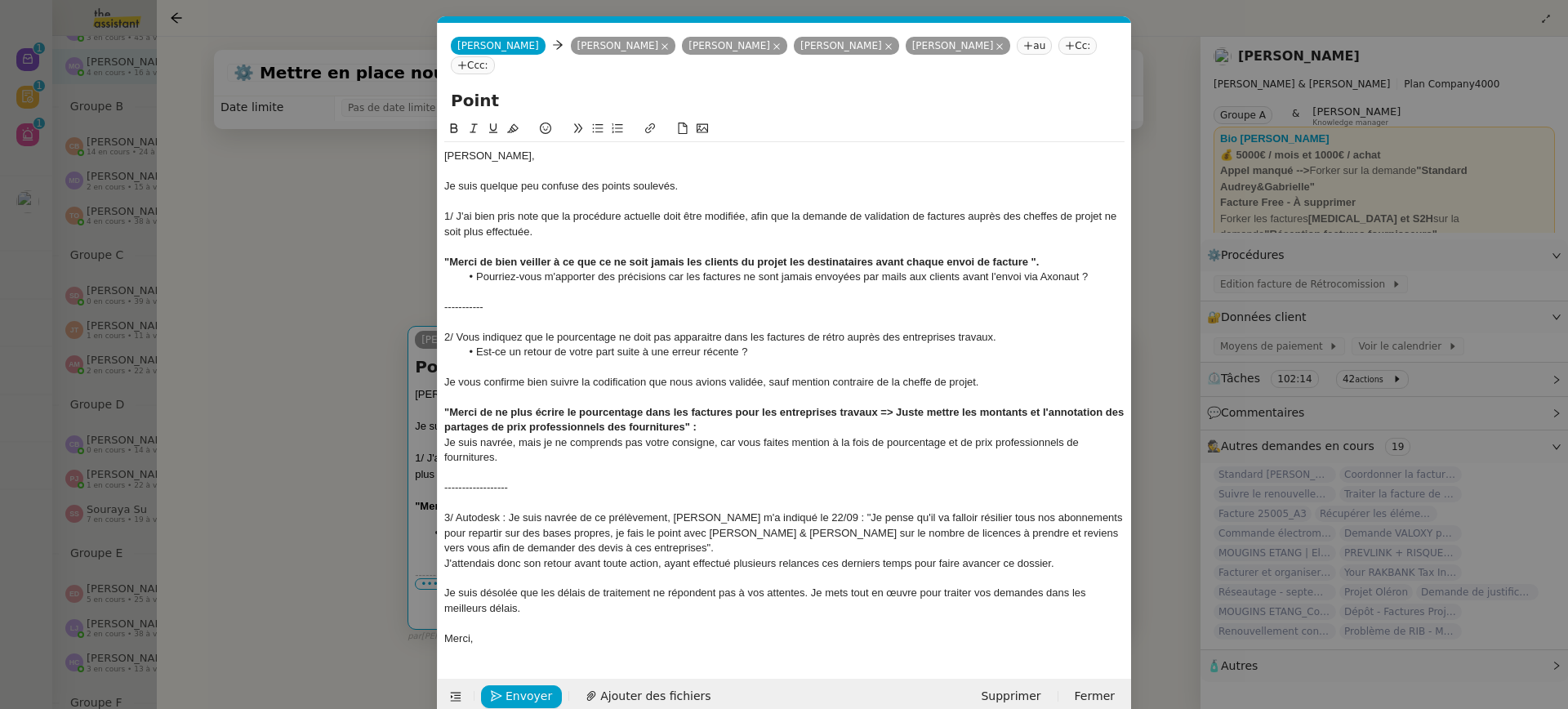
scroll to position [26, 0]
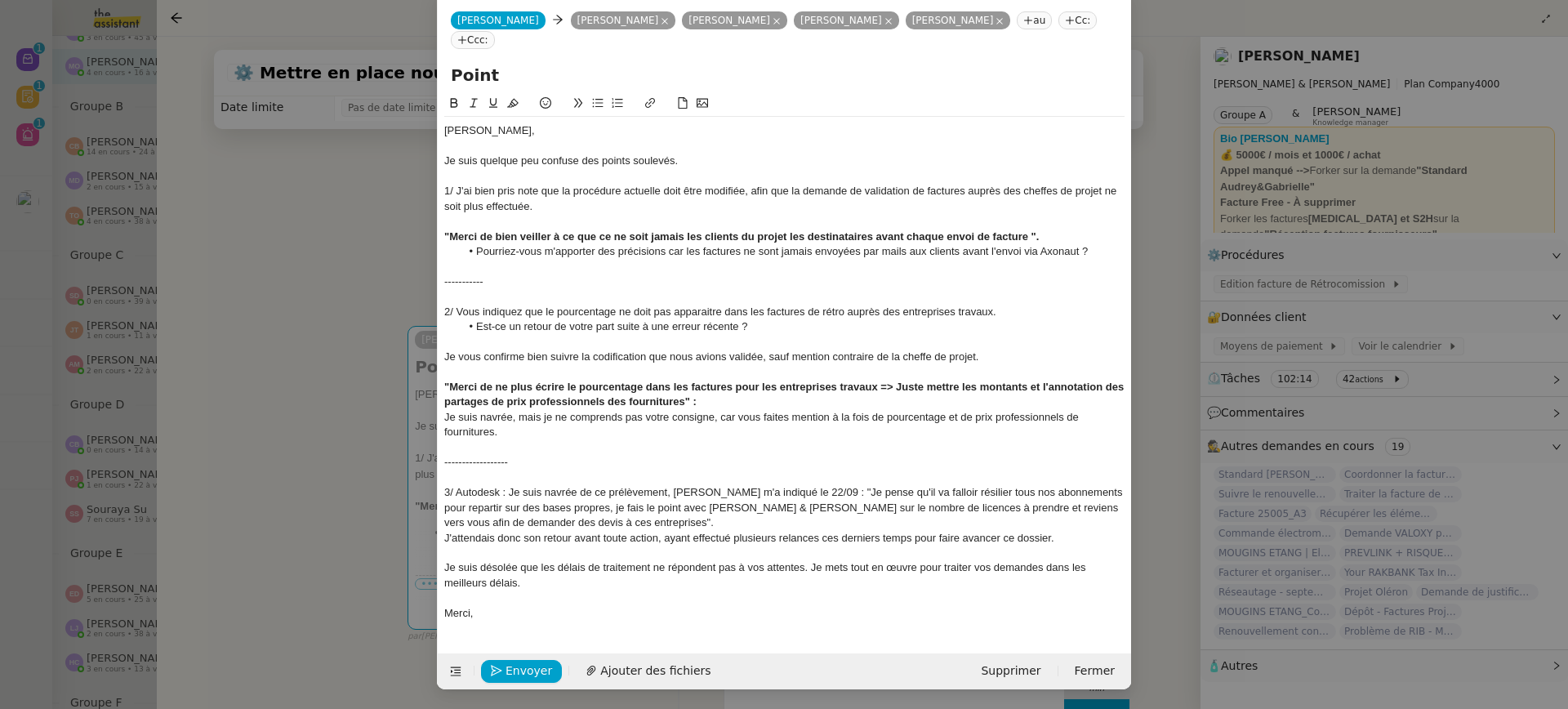
click at [242, 262] on nz-modal-container "Service TA - VOYAGE - PROPOSITION GLOBALE A utiliser dans le cadre de propositi…" at bounding box center [784, 354] width 1568 height 709
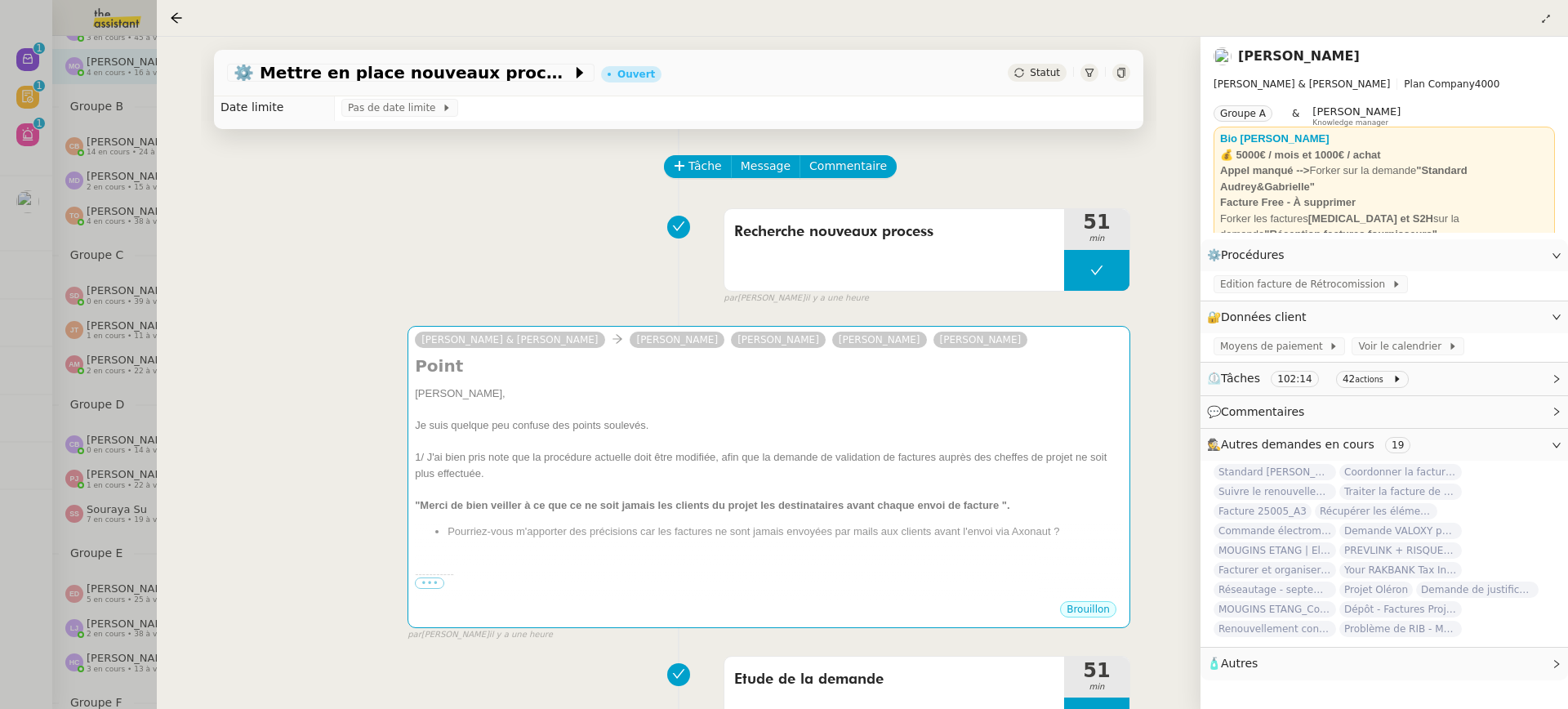
scroll to position [773, 0]
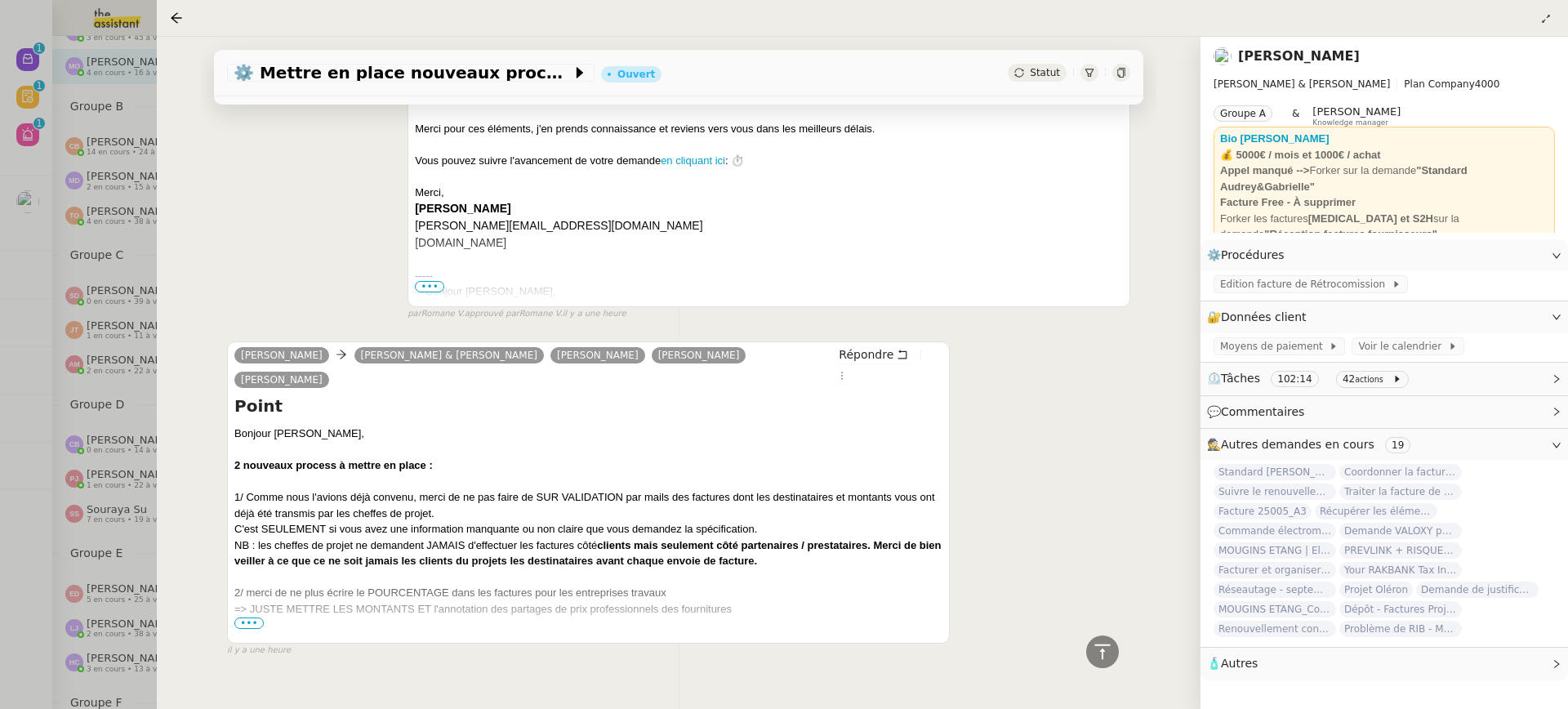
click at [262, 633] on div "Autre point : le délai de traitement des éléments ces derniers temps est bien t…" at bounding box center [588, 657] width 708 height 49
click at [254, 618] on span "•••" at bounding box center [248, 623] width 30 height 11
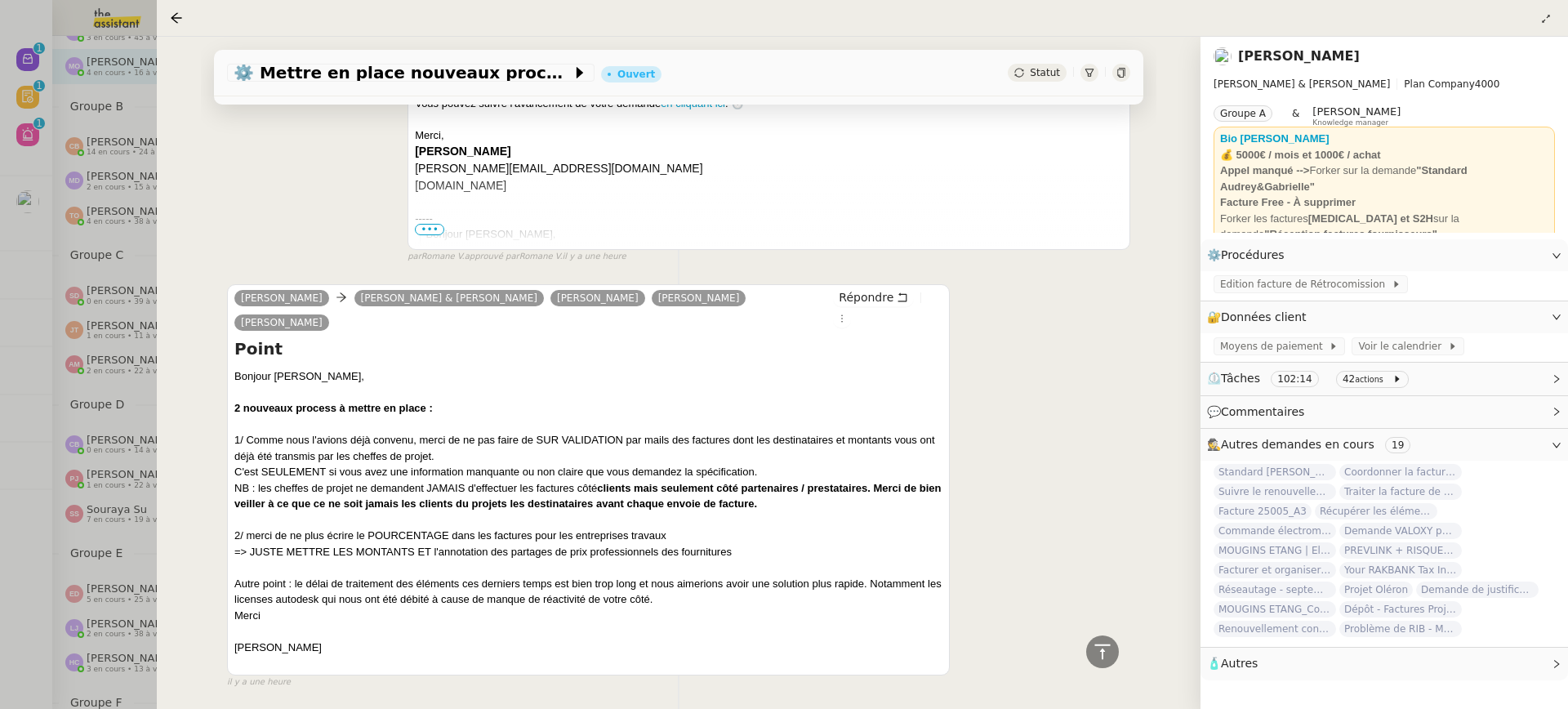
scroll to position [861, 0]
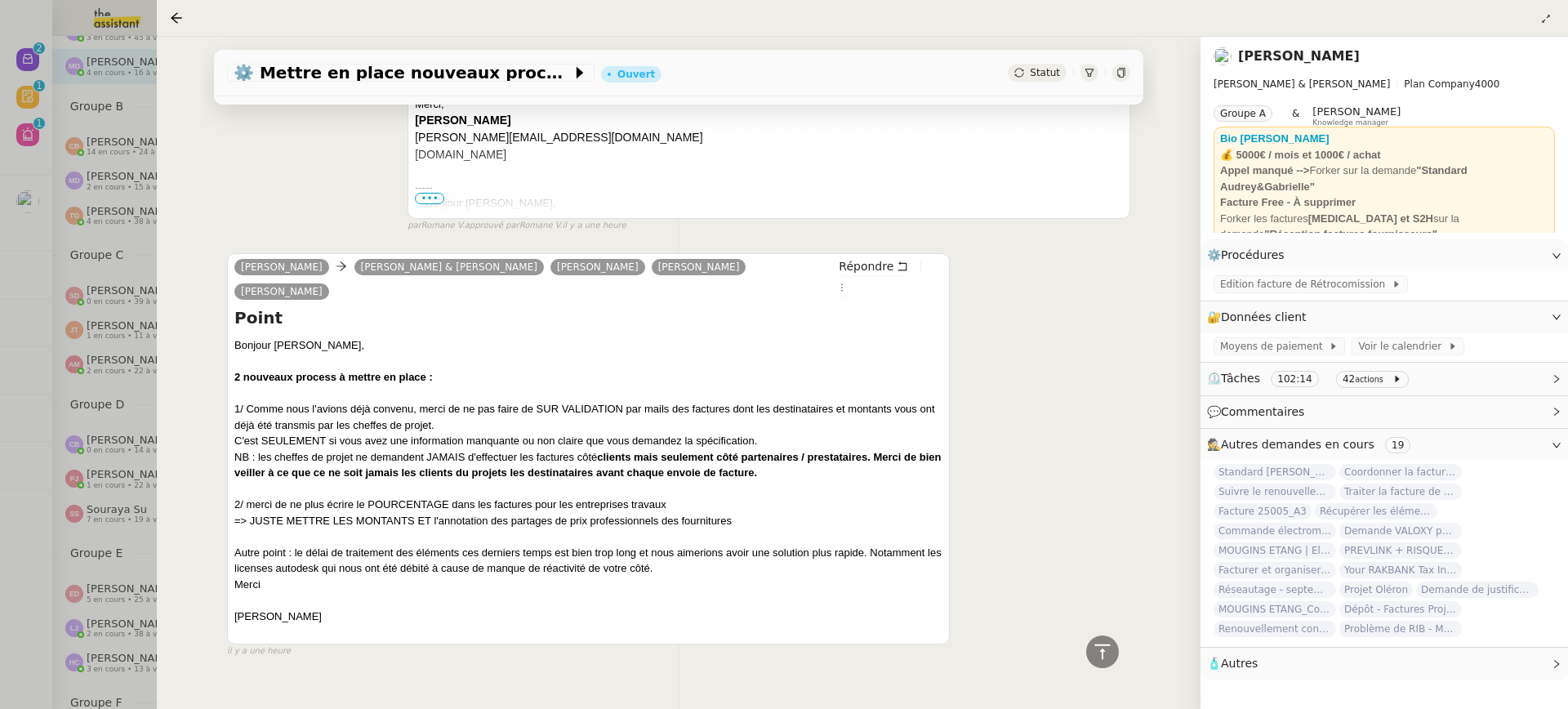
click at [110, 141] on div at bounding box center [784, 354] width 1568 height 709
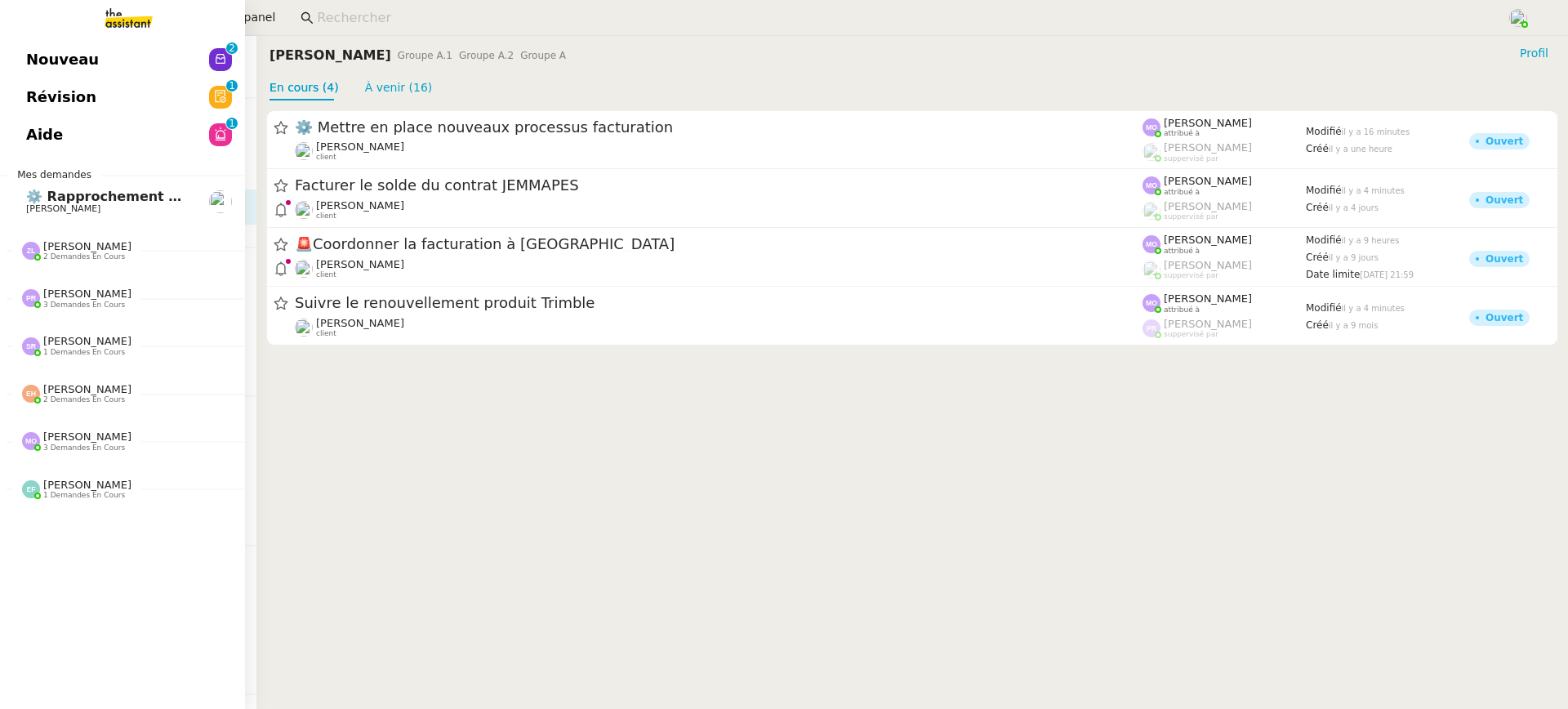
click at [6, 77] on link "Nouveau 0 1 2 3 4 5 6 7 8 9" at bounding box center [123, 60] width 245 height 37
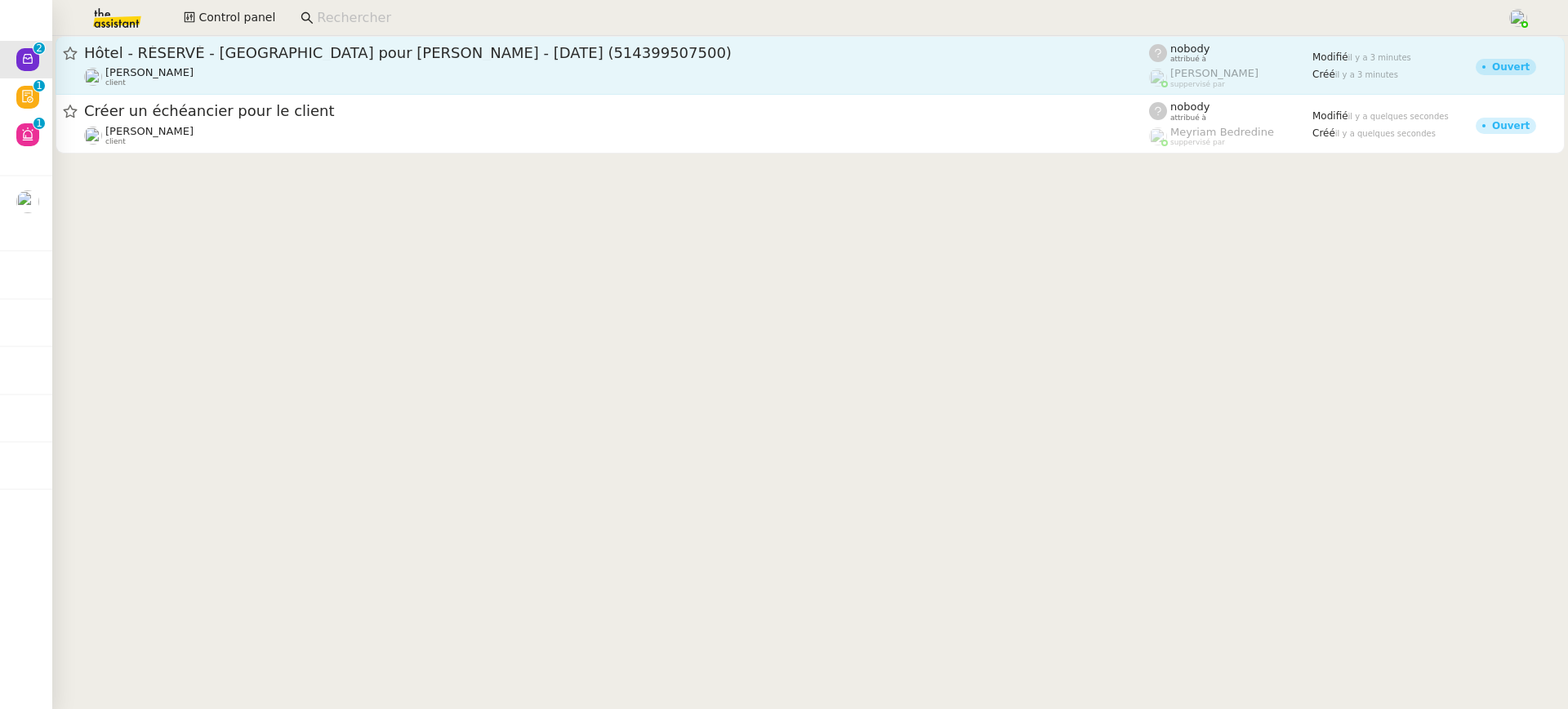
click at [325, 81] on div "Alexandre Blanc client" at bounding box center [617, 77] width 1065 height 21
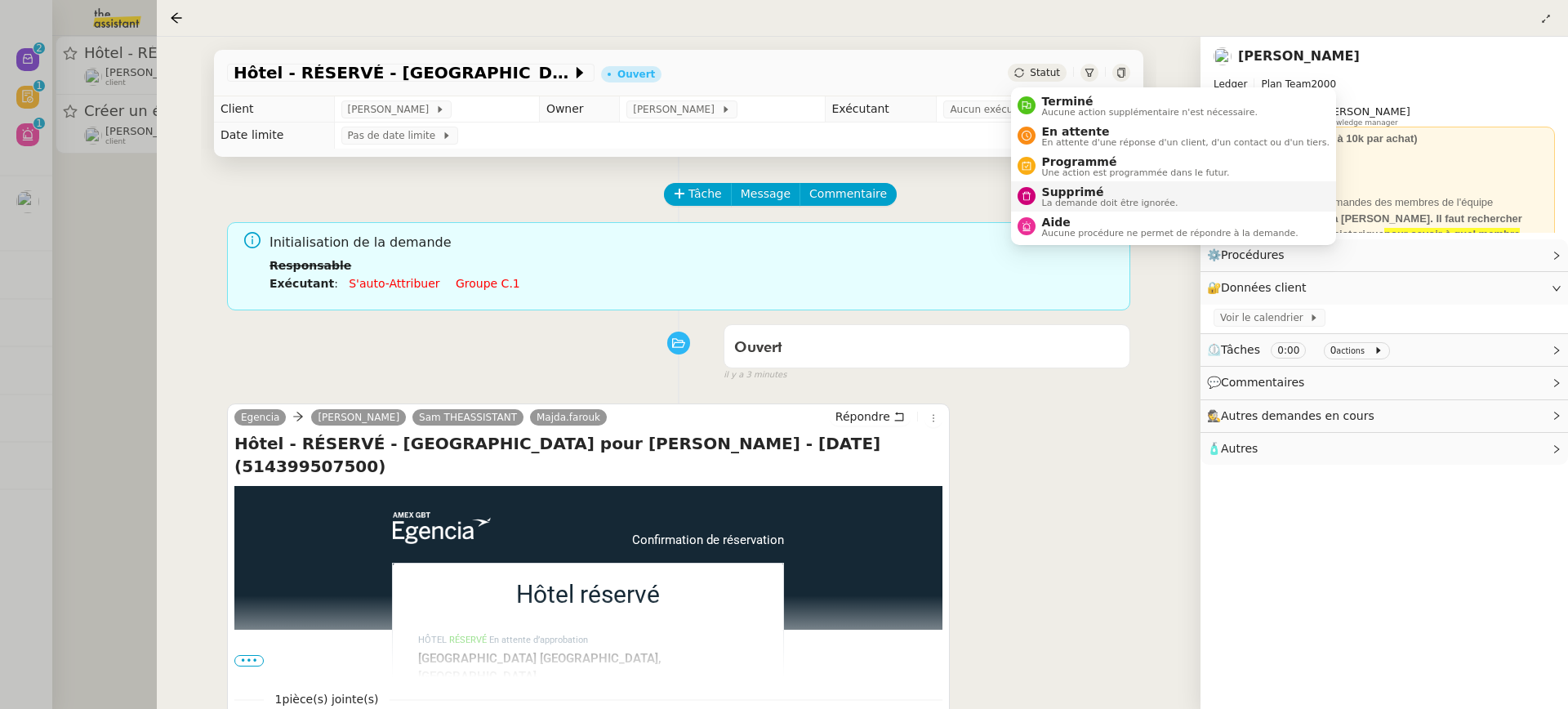
click at [1124, 194] on span "Supprimé" at bounding box center [1110, 192] width 136 height 13
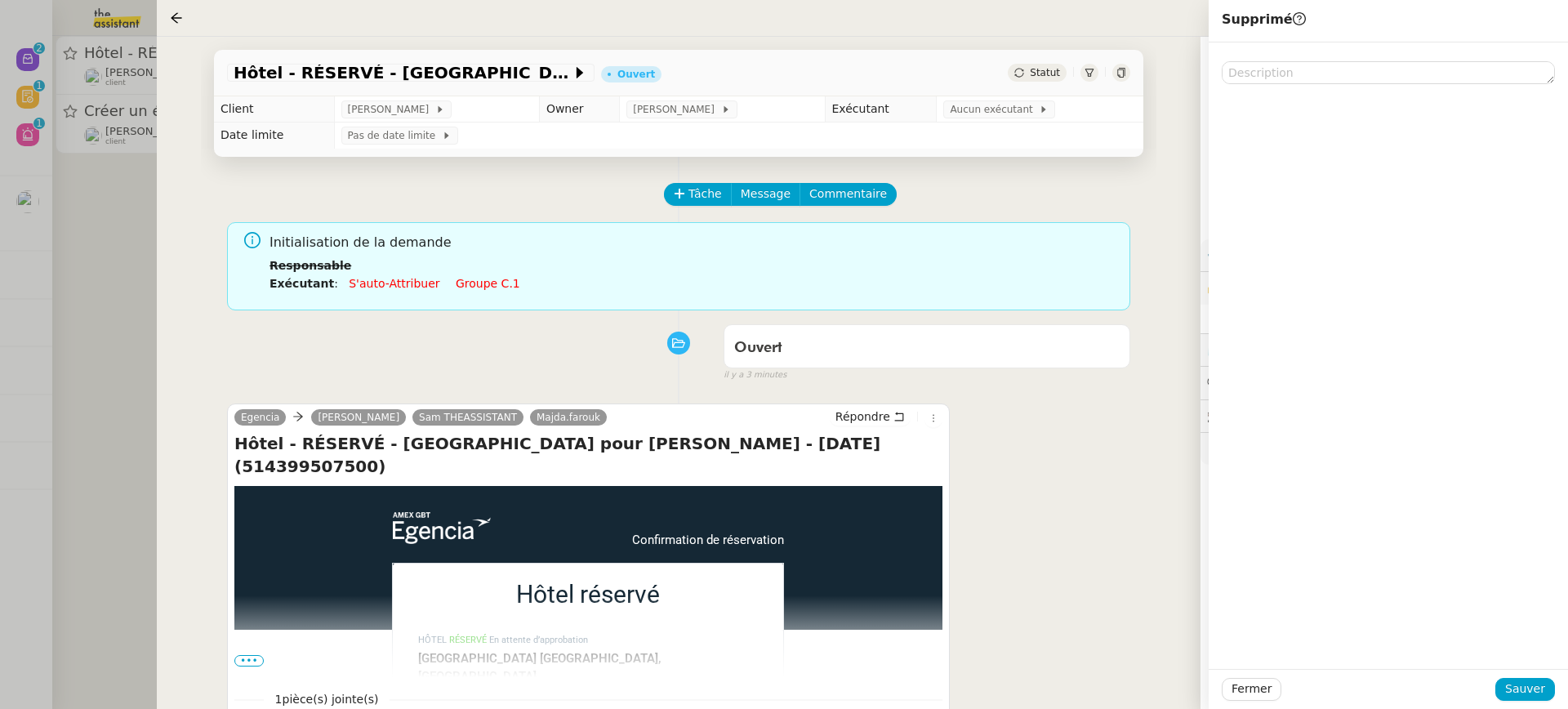
click at [1548, 674] on div "Fermer Sauver" at bounding box center [1388, 689] width 359 height 40
click at [1535, 678] on button "Sauver" at bounding box center [1525, 689] width 60 height 23
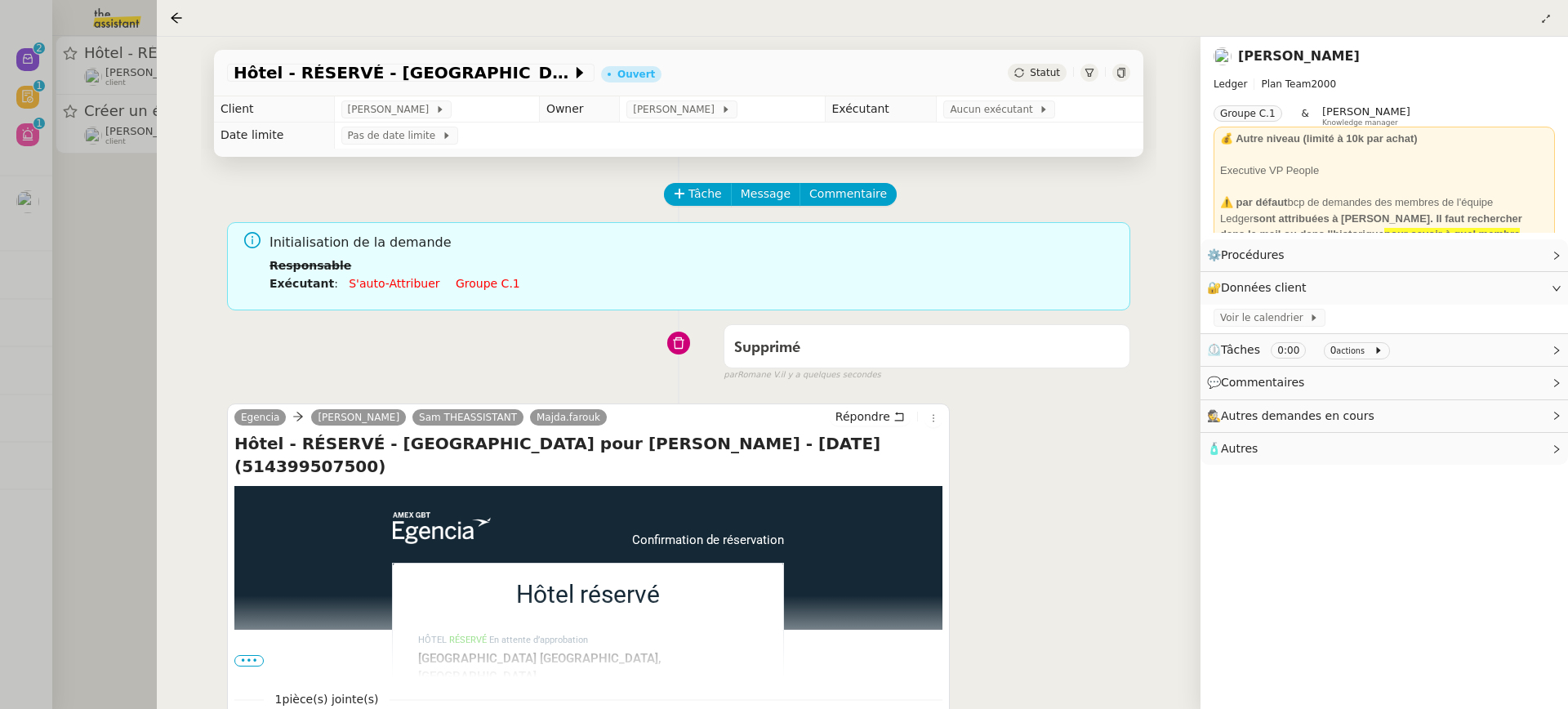
click at [153, 157] on div at bounding box center [784, 354] width 1568 height 709
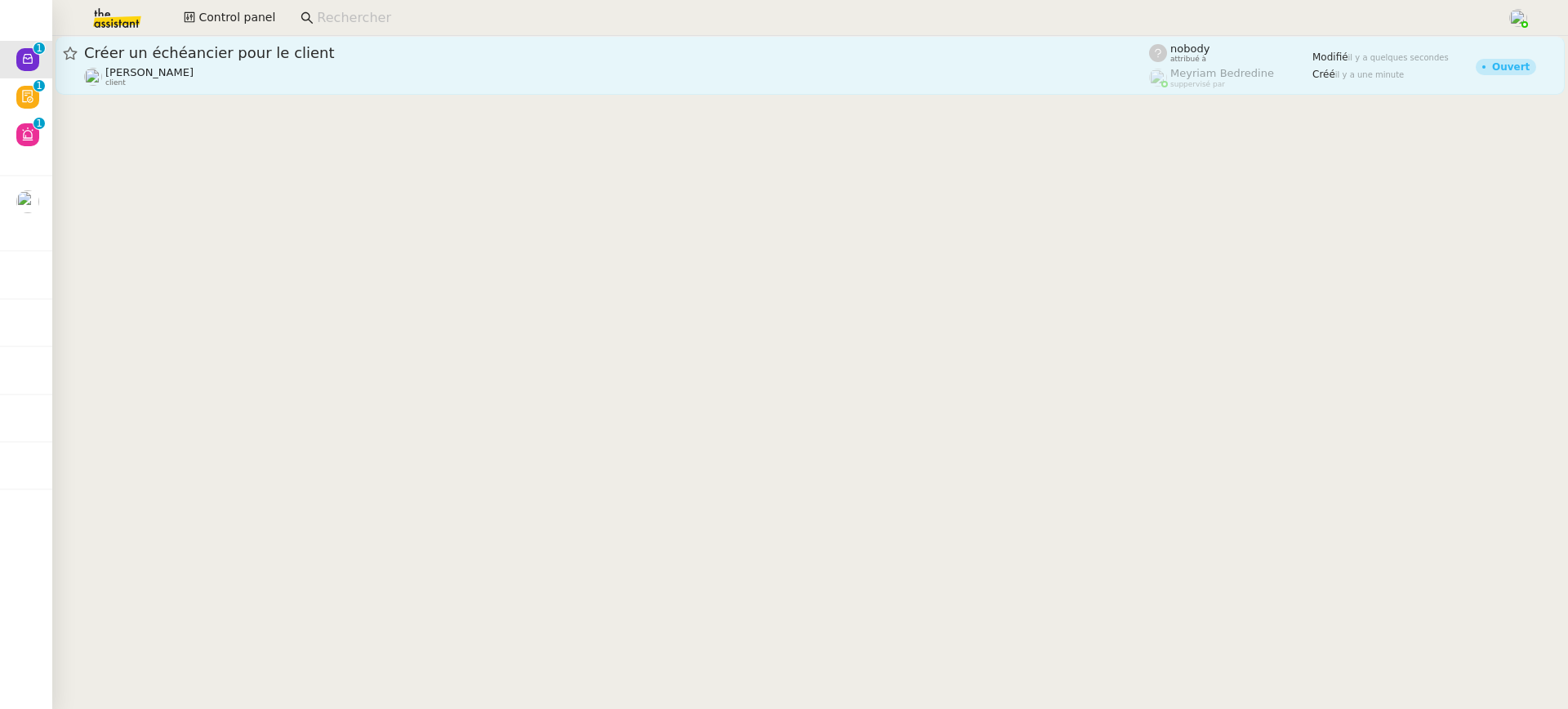
click at [192, 61] on div "Créer un échéancier pour le client" at bounding box center [617, 53] width 1065 height 20
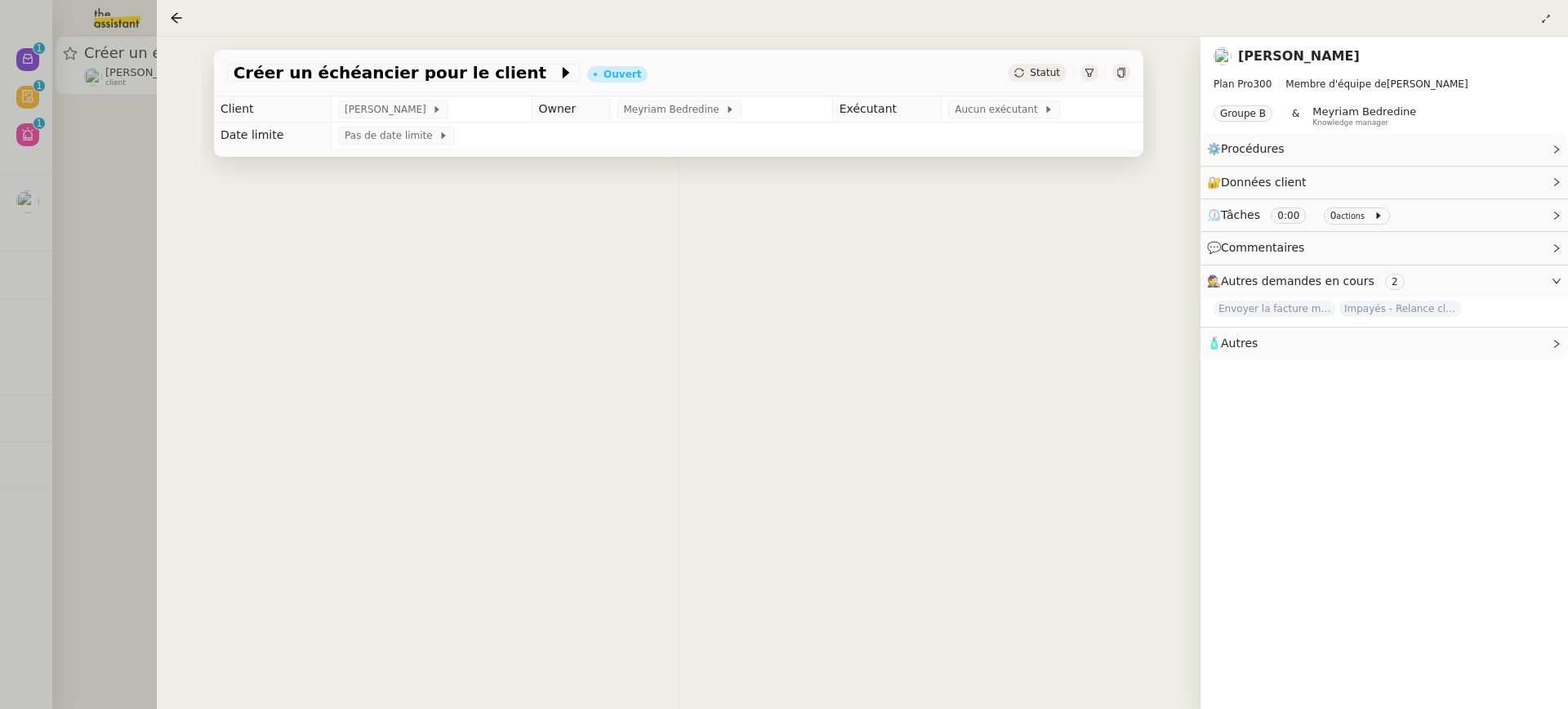
scroll to position [209, 0]
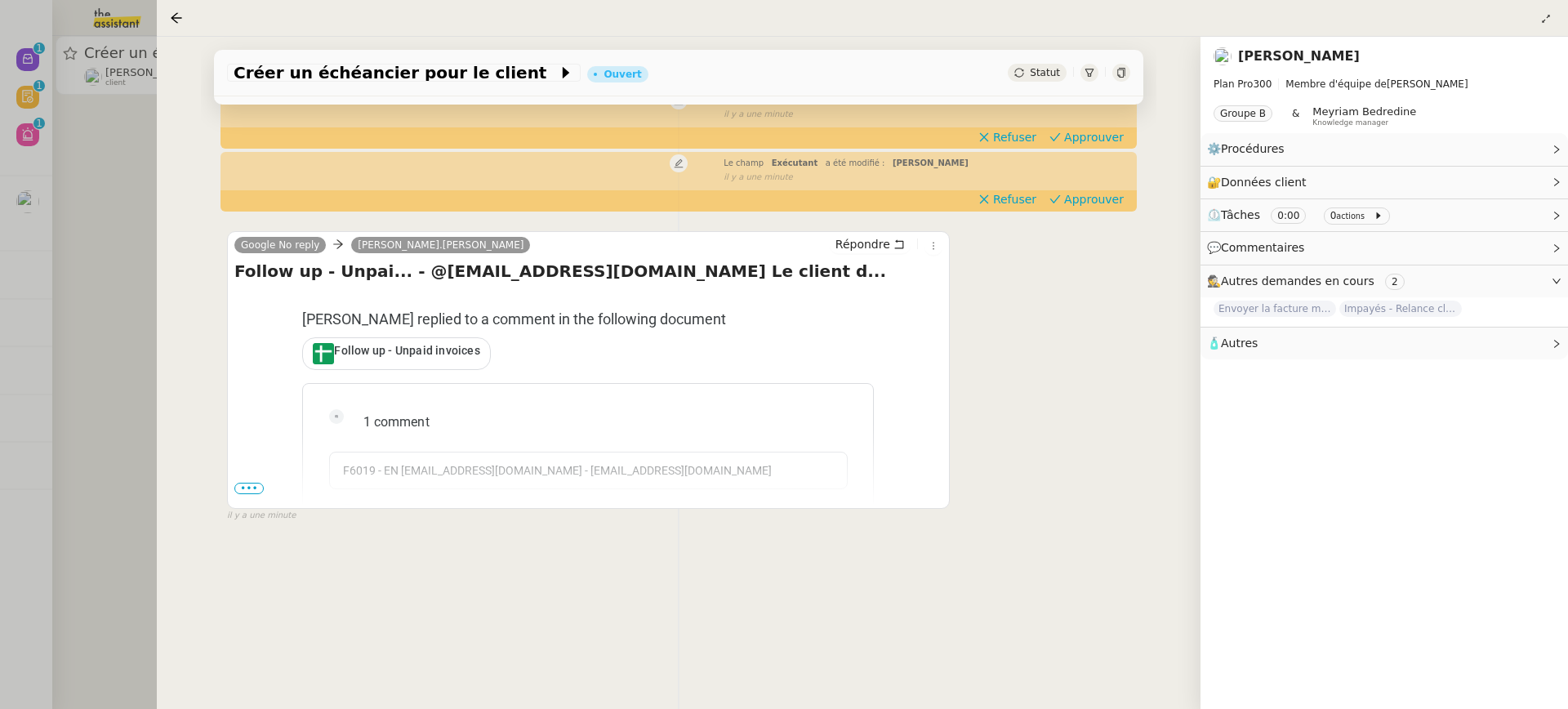
click at [136, 129] on div at bounding box center [784, 354] width 1568 height 709
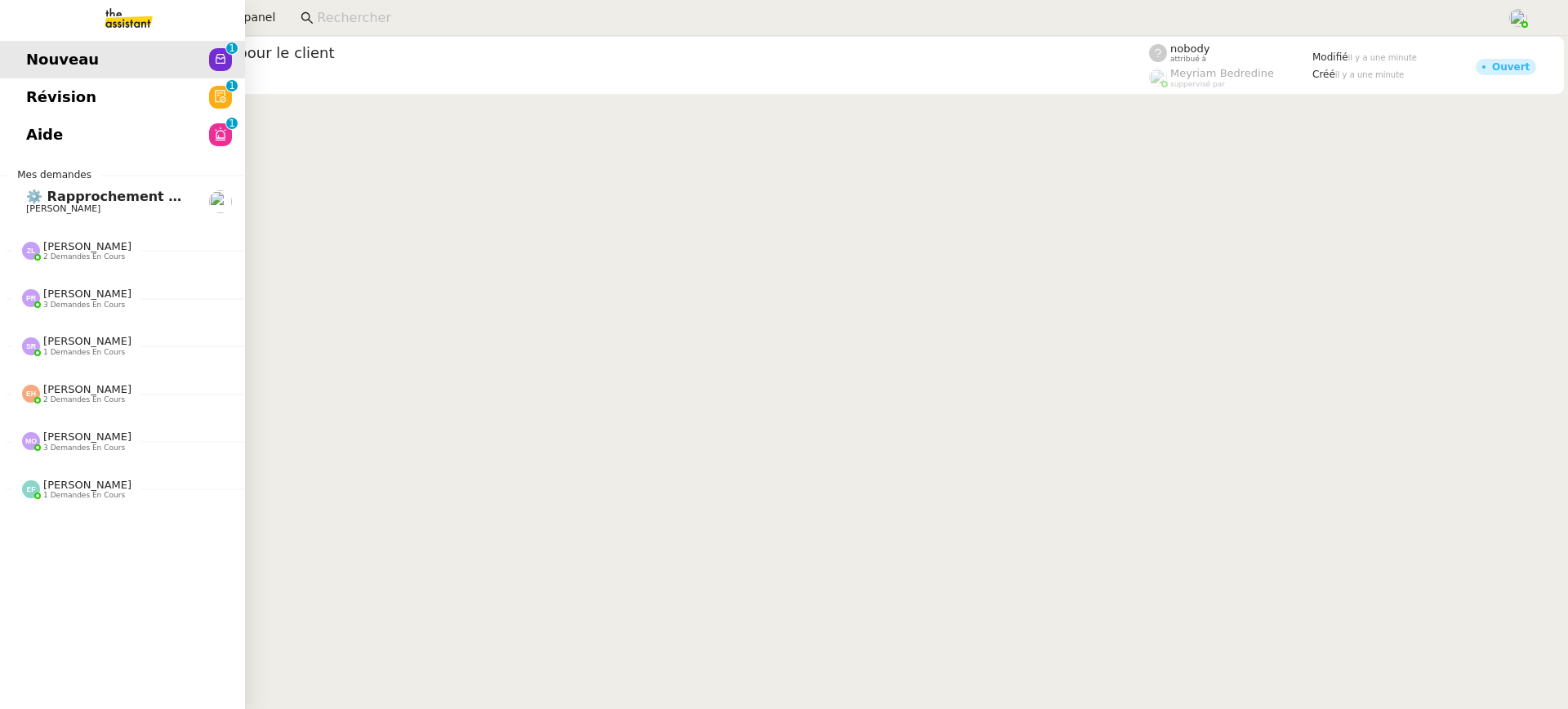
click at [35, 73] on link "Nouveau 0 1 2 3 4 5 6 7 8 9" at bounding box center [123, 60] width 245 height 37
click at [58, 90] on span "Révision" at bounding box center [61, 97] width 71 height 25
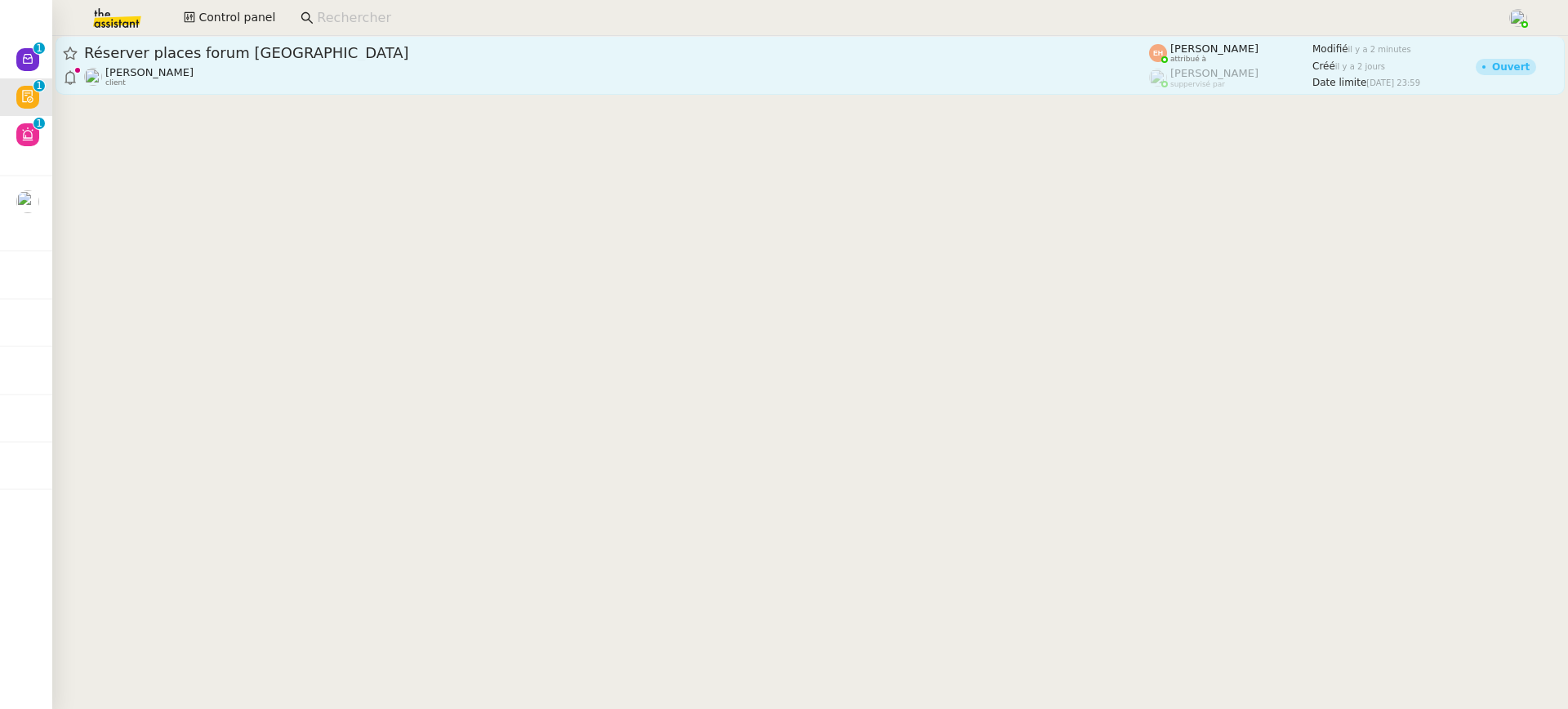
click at [382, 60] on div "Réserver places forum [GEOGRAPHIC_DATA]" at bounding box center [617, 53] width 1065 height 20
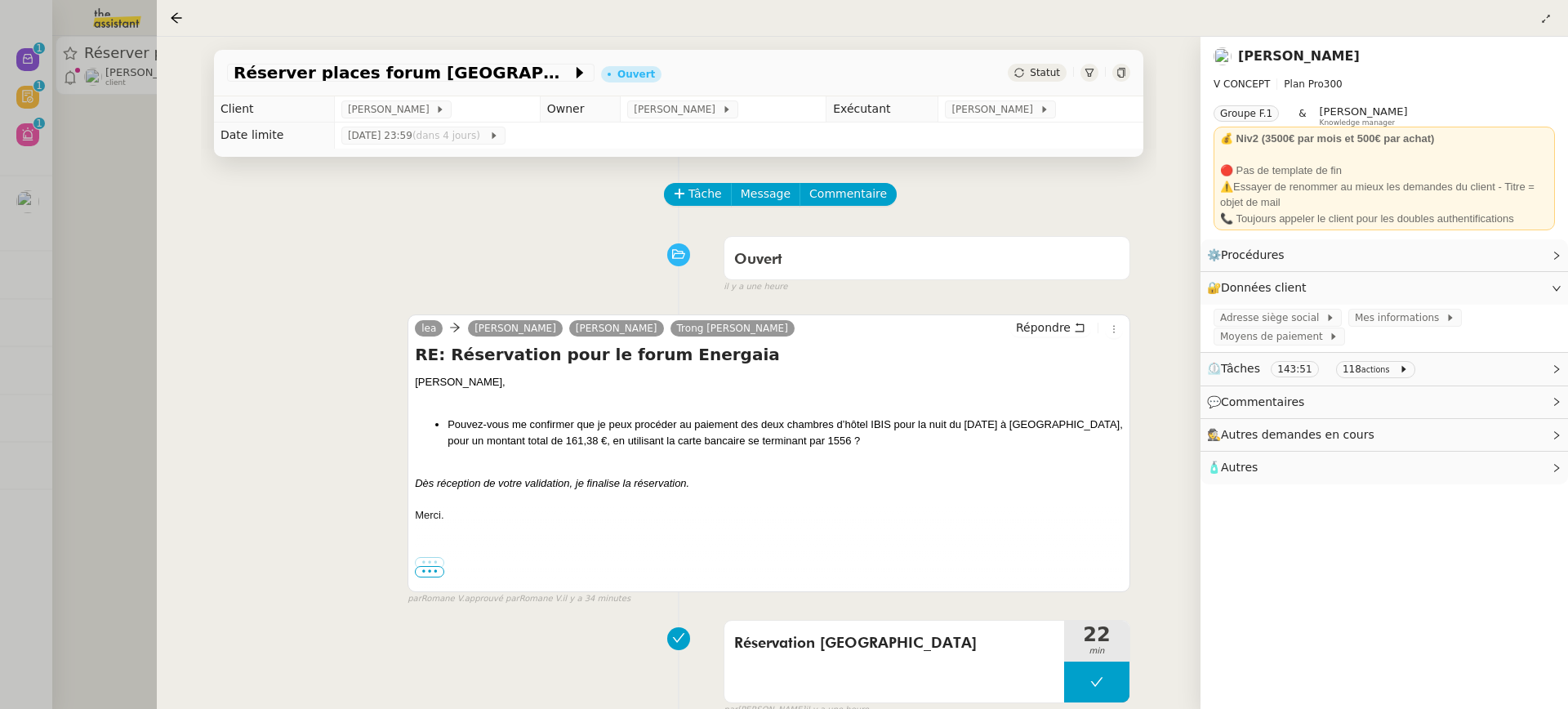
scroll to position [288, 0]
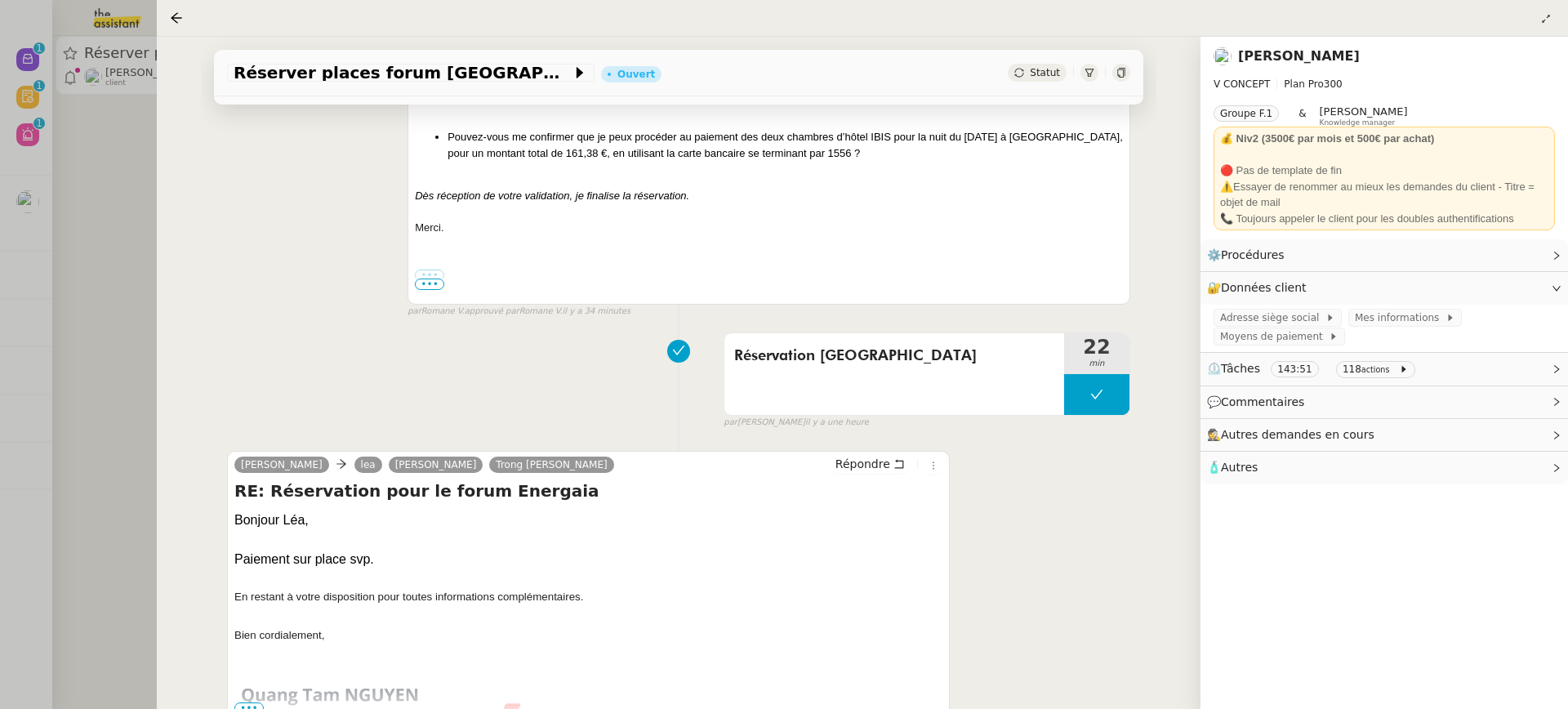
click at [578, 161] on li "Pouvez-vous me confirmer que je peux procéder au paiement des deux chambres d’h…" at bounding box center [785, 145] width 676 height 31
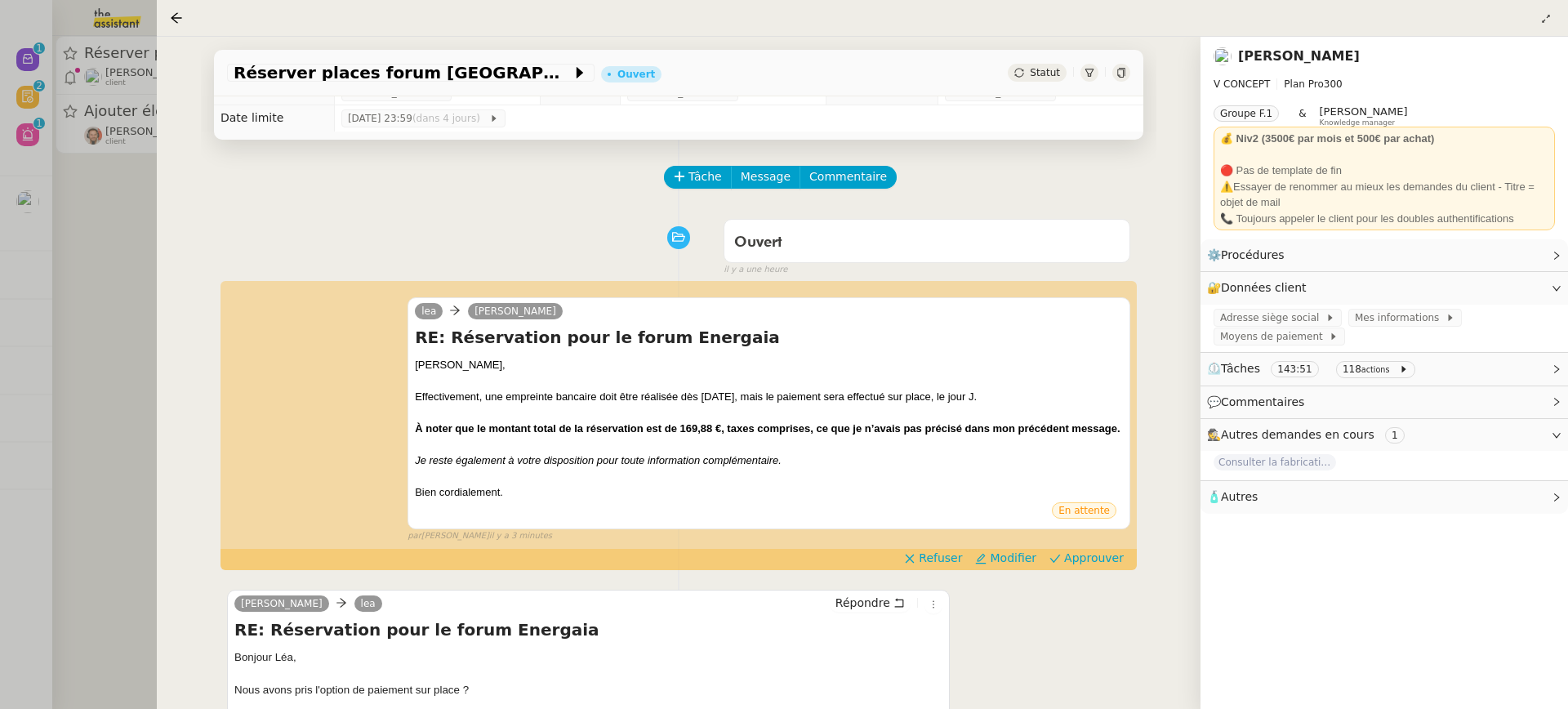
click at [69, 265] on div at bounding box center [784, 354] width 1568 height 709
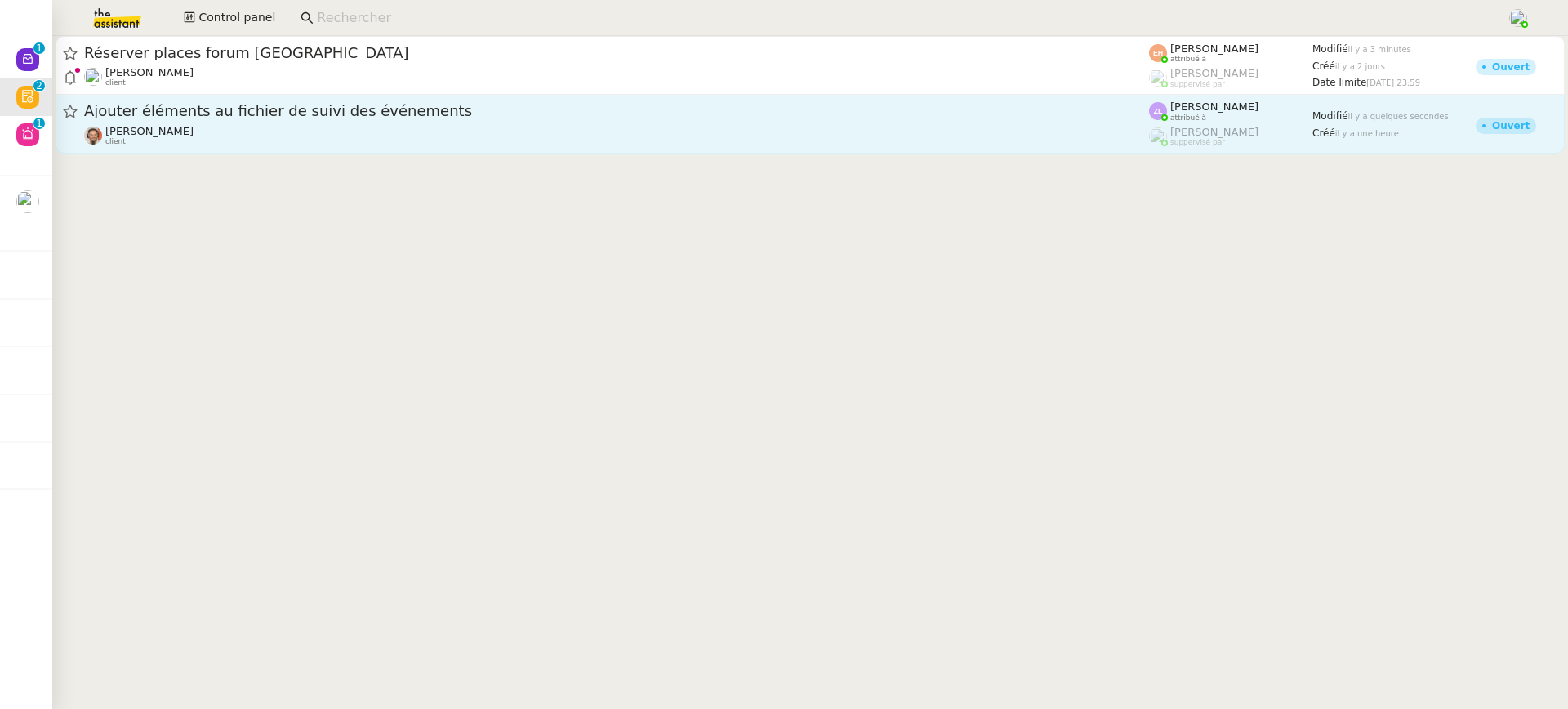
click at [200, 117] on span "Ajouter éléments au fichier de suivi des événements" at bounding box center [617, 111] width 1065 height 14
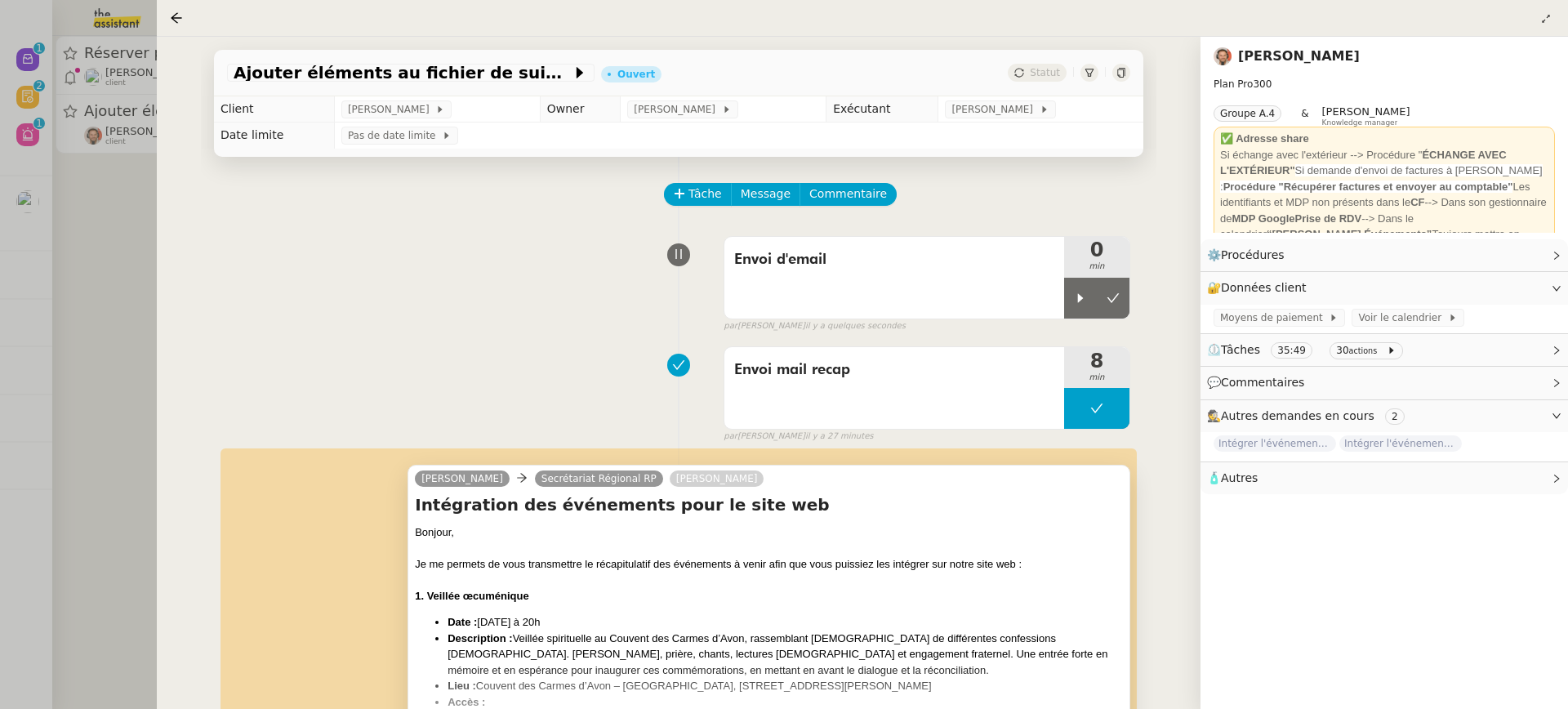
scroll to position [131, 0]
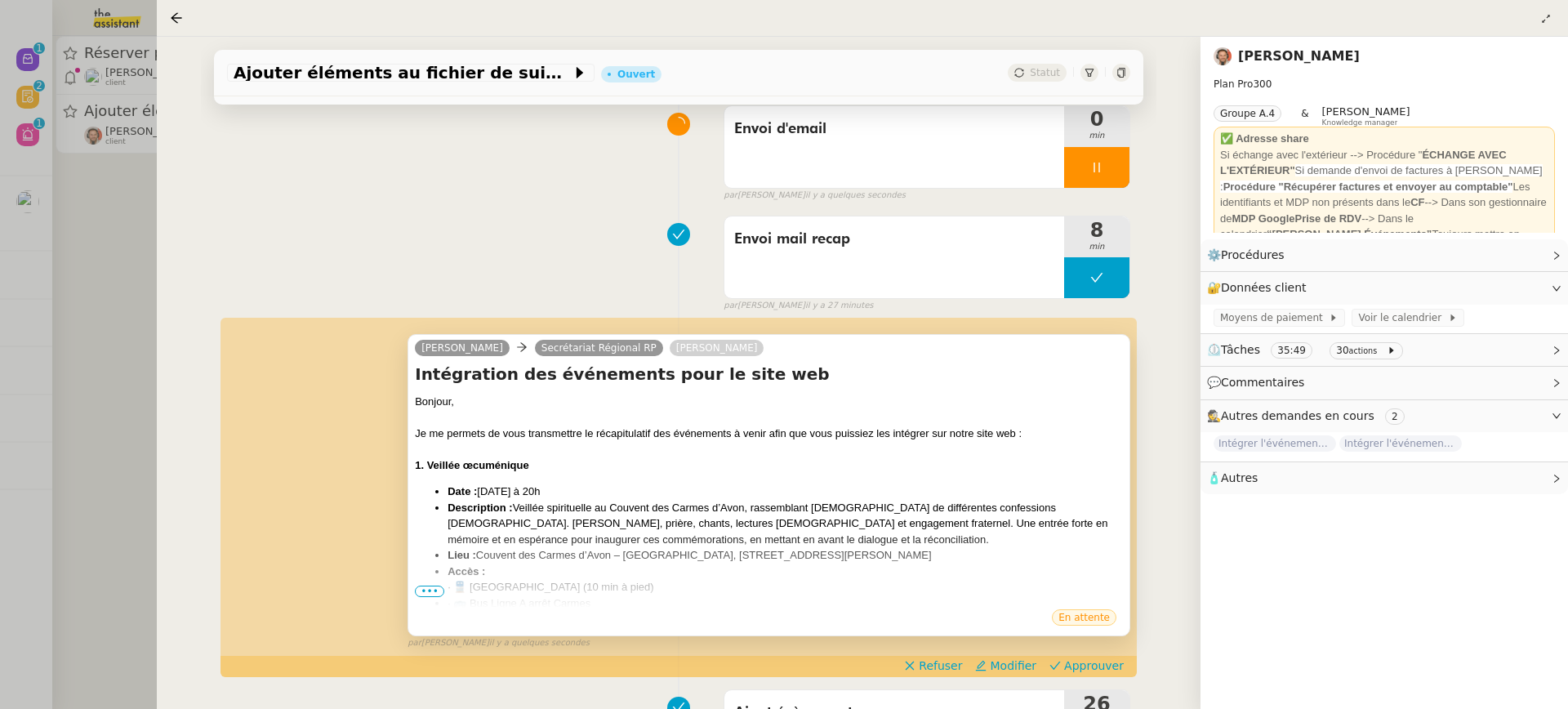
click at [425, 587] on span "•••" at bounding box center [430, 591] width 30 height 11
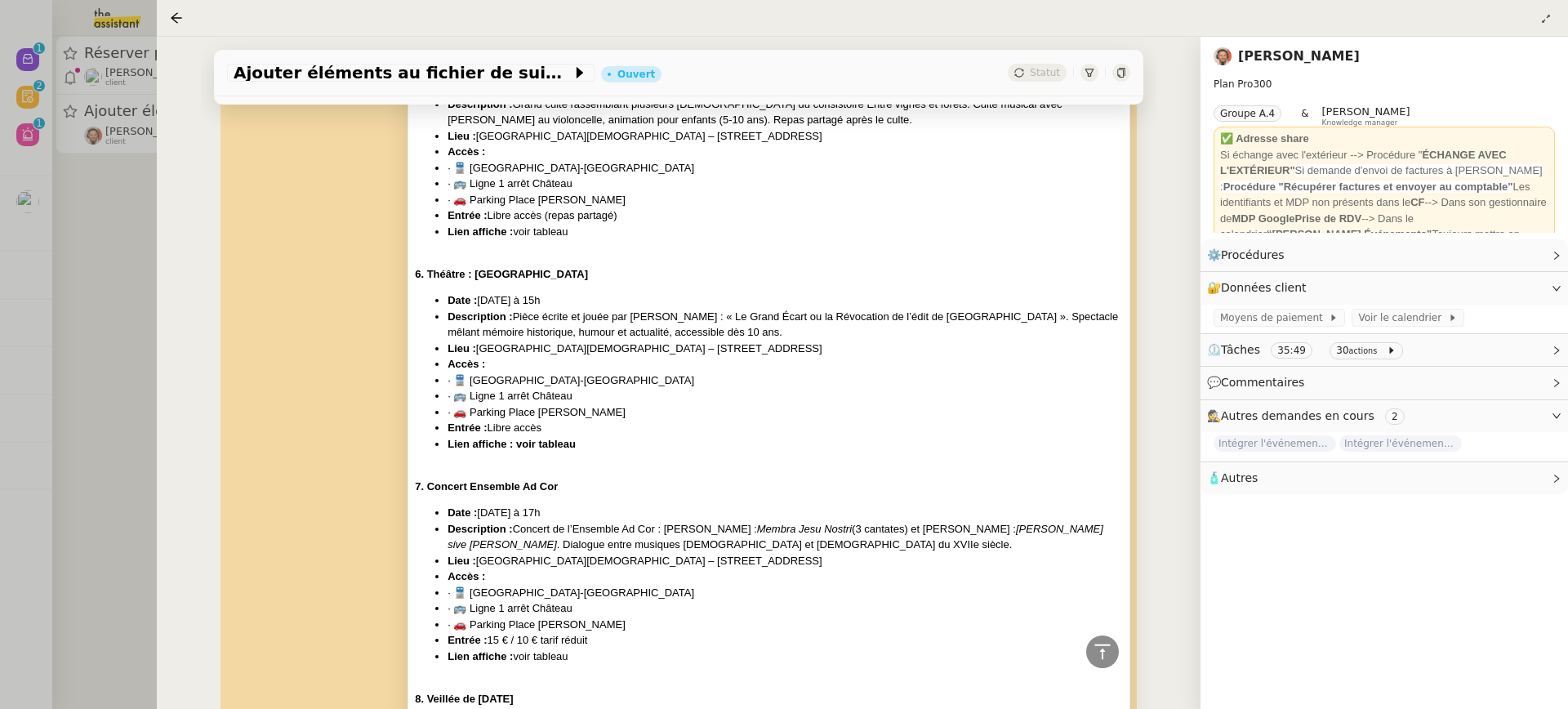
scroll to position [1884, 0]
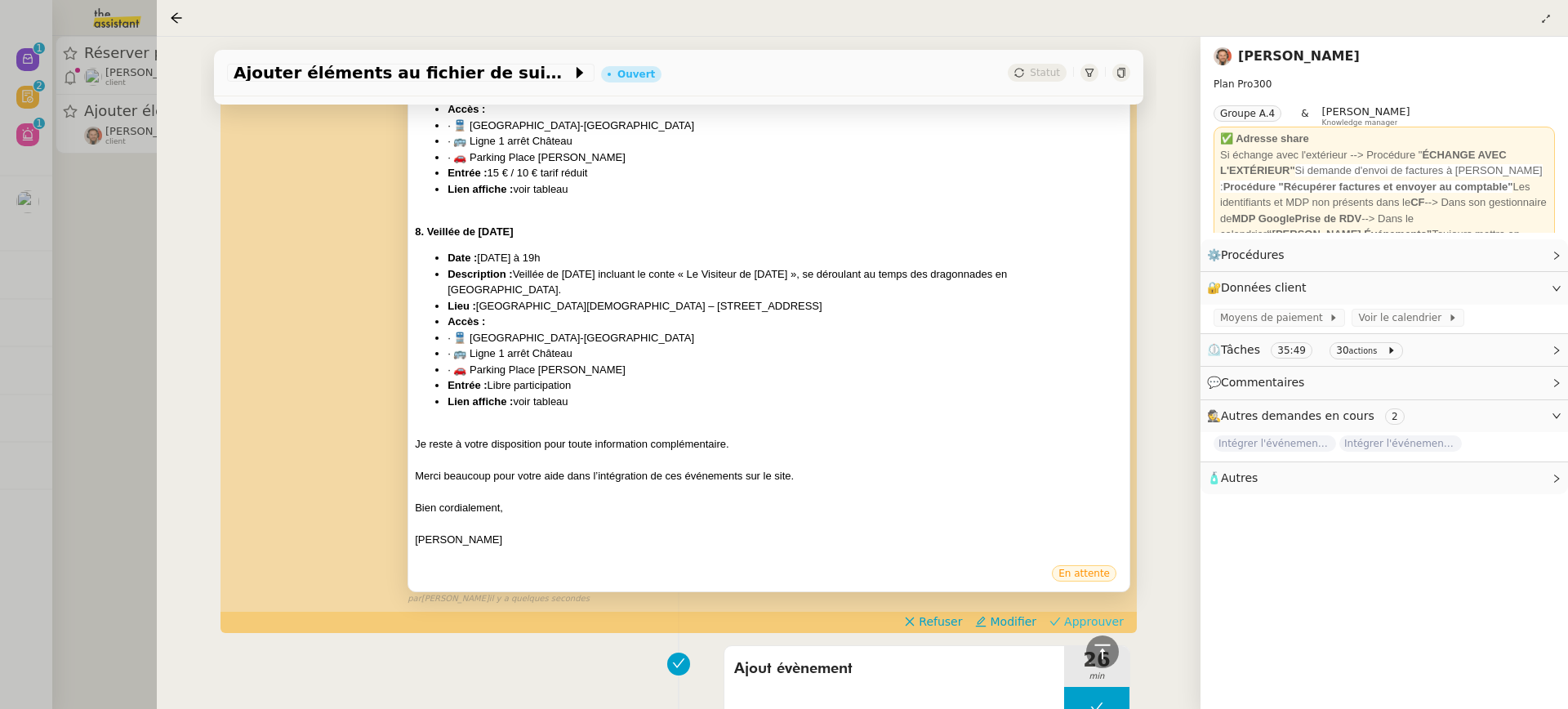
click at [1097, 614] on span "Approuver" at bounding box center [1094, 621] width 60 height 16
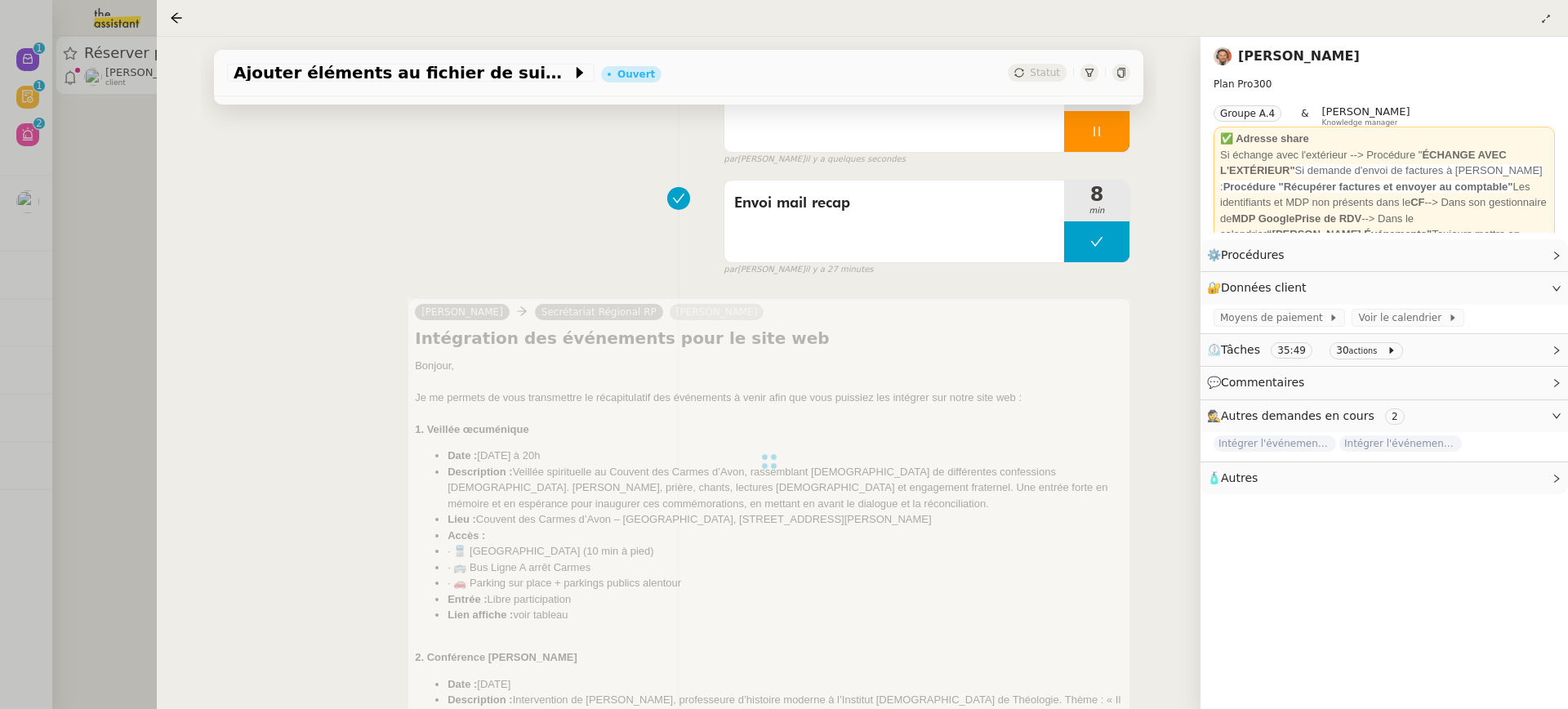
scroll to position [153, 0]
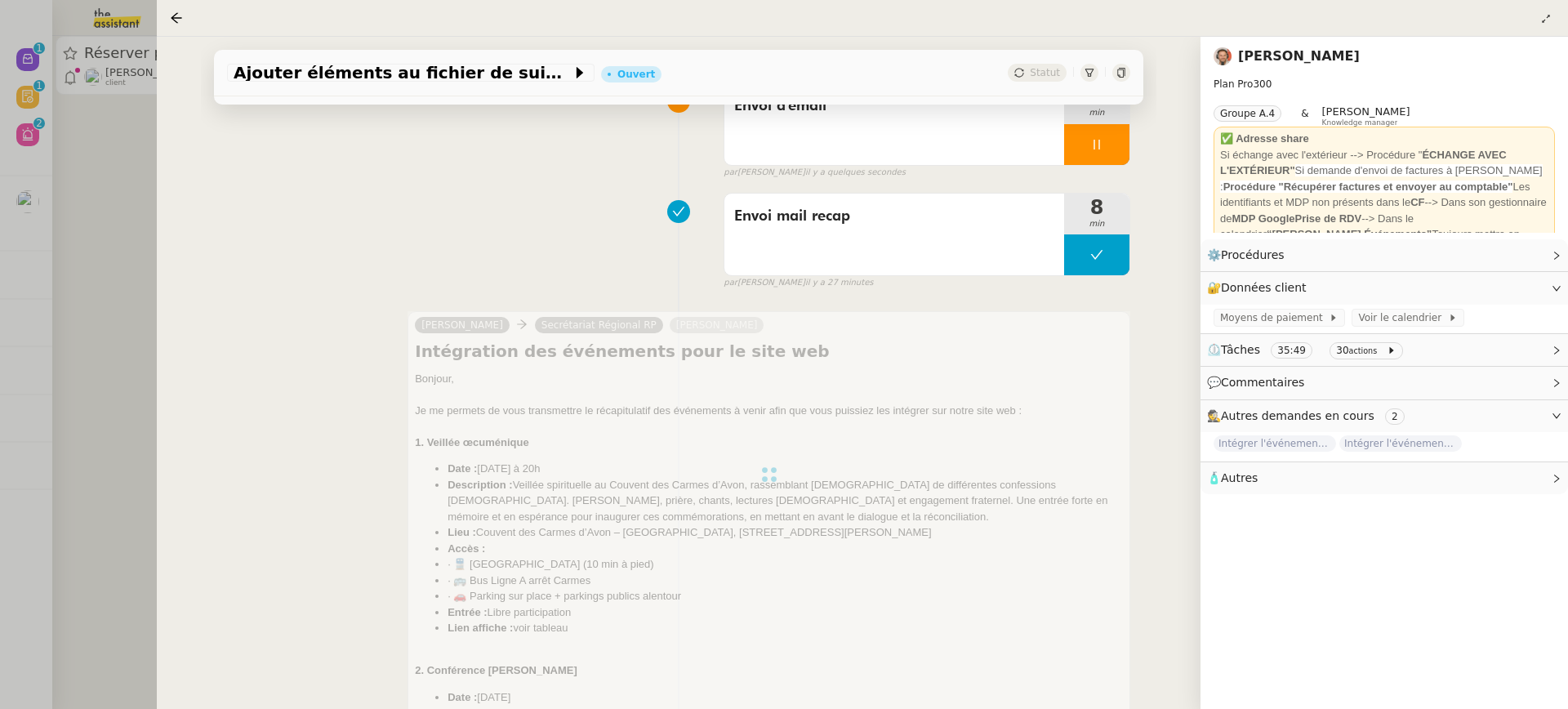
click at [169, 255] on div "Ajouter éléments au fichier de suivi des événements Ouvert Statut Client Emile …" at bounding box center [678, 373] width 1044 height 672
click at [128, 210] on div at bounding box center [784, 354] width 1568 height 709
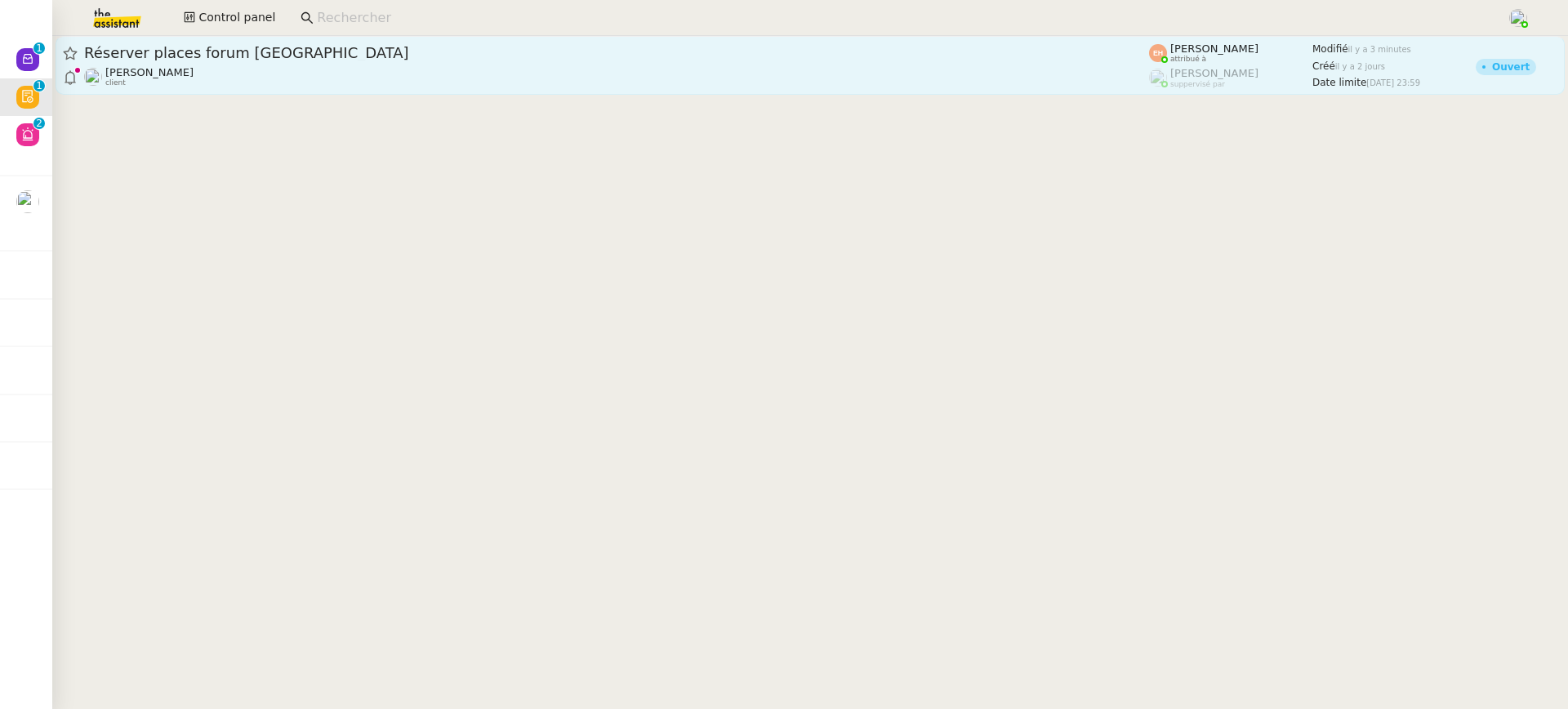
click at [311, 84] on div "Quang Tam NGUYEN client" at bounding box center [617, 77] width 1065 height 21
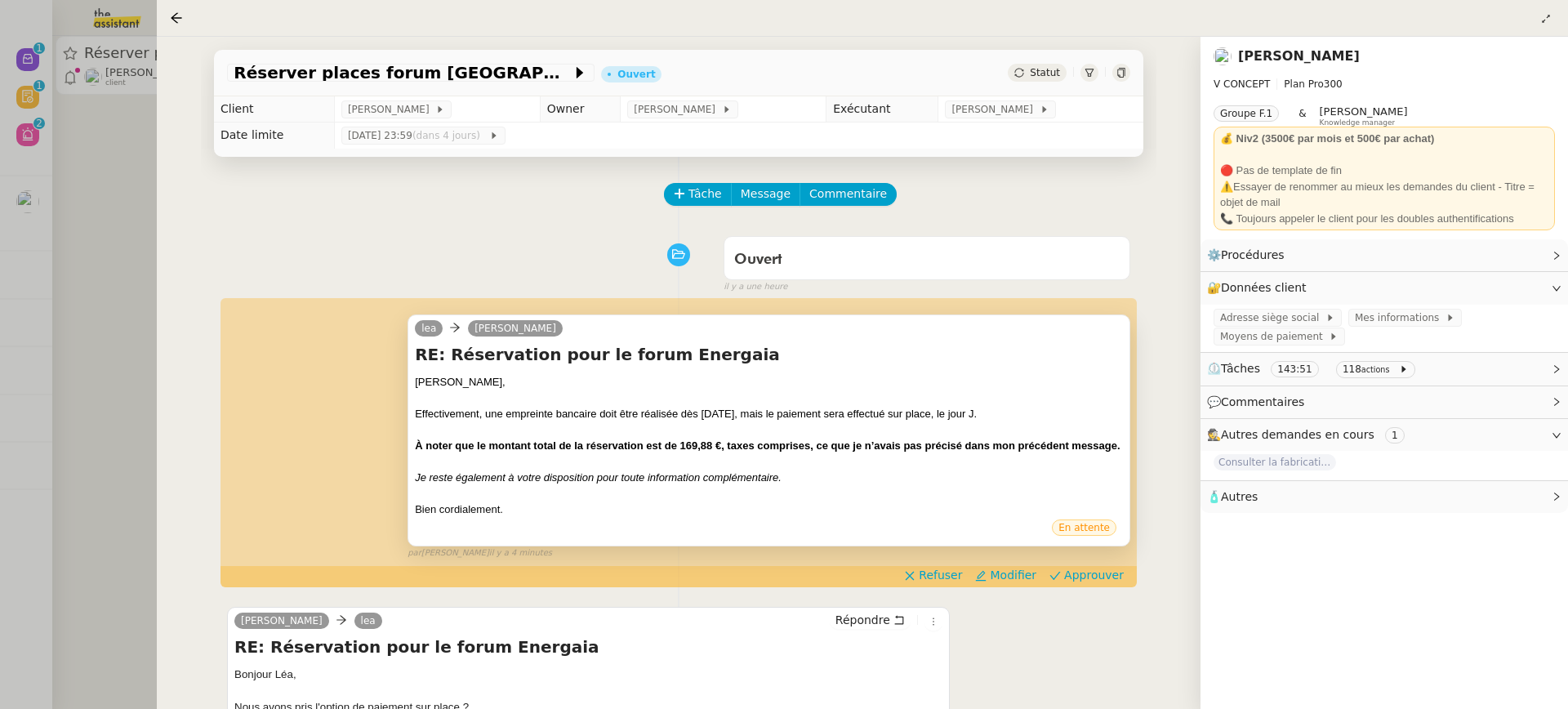
scroll to position [178, 0]
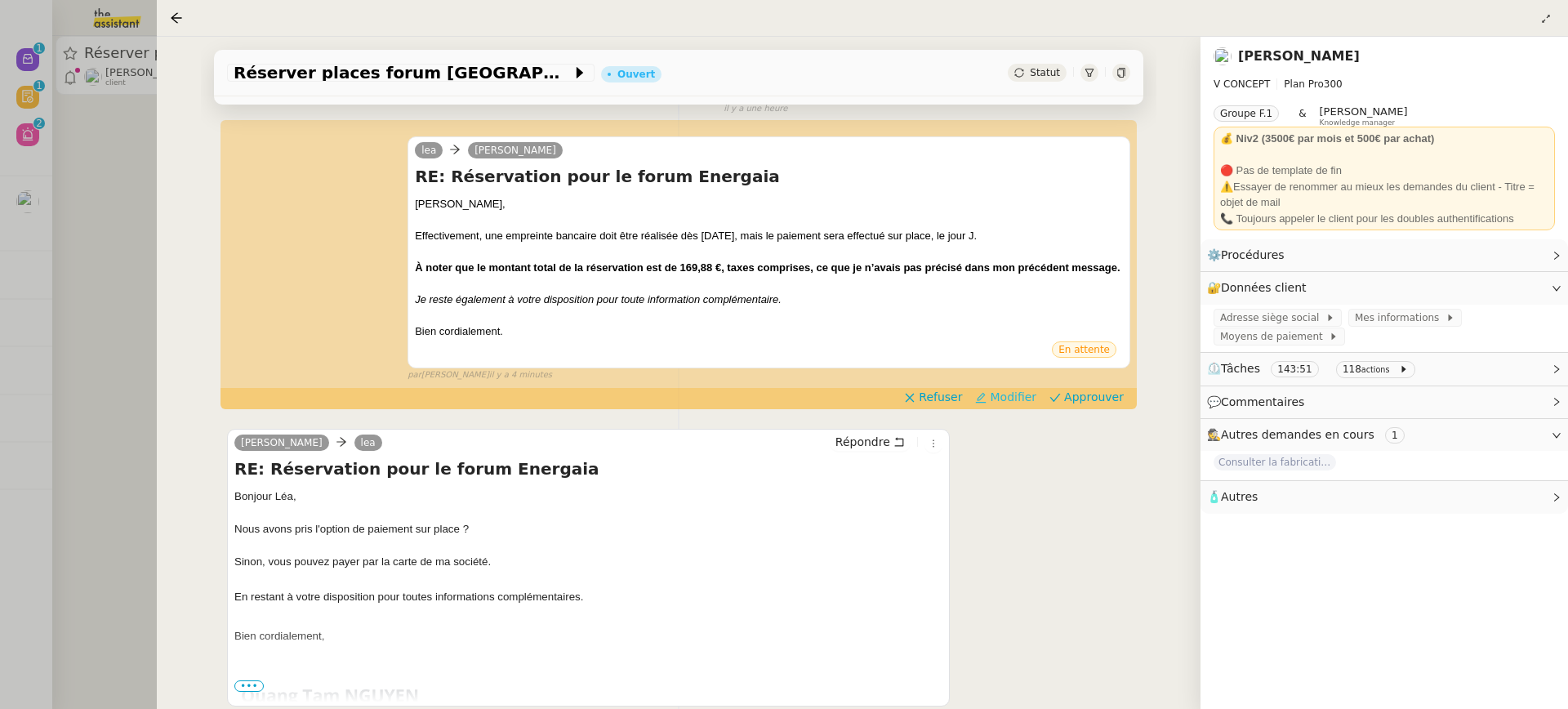
click at [1004, 393] on span "Modifier" at bounding box center [1012, 397] width 47 height 16
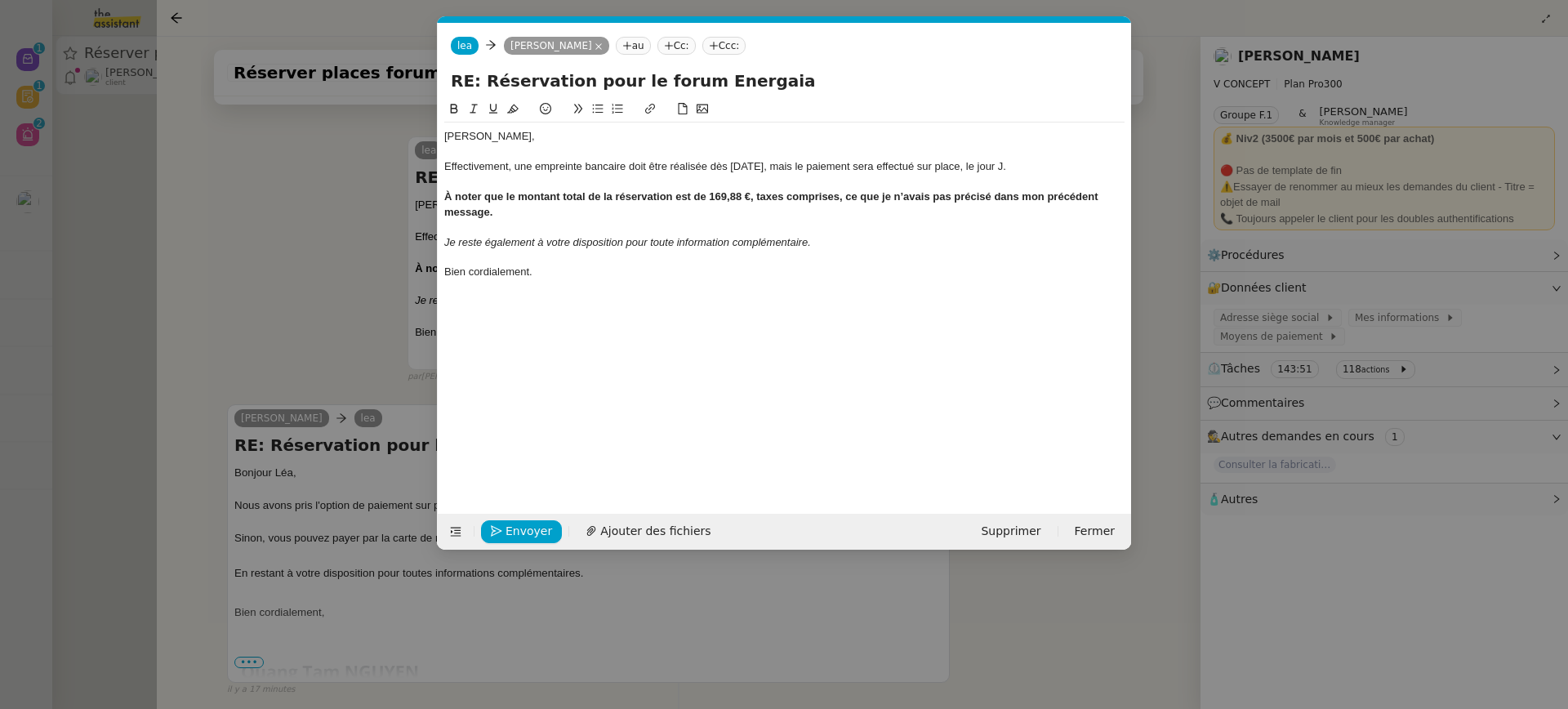
scroll to position [0, 34]
click at [1023, 169] on div "Effectivement, une empreinte bancaire doit être réalisée dès aujourd’hui, mais …" at bounding box center [784, 166] width 681 height 14
click at [526, 532] on span "Envoyer" at bounding box center [528, 531] width 47 height 19
click at [526, 532] on span "Confirmer l'envoi" at bounding box center [554, 531] width 98 height 19
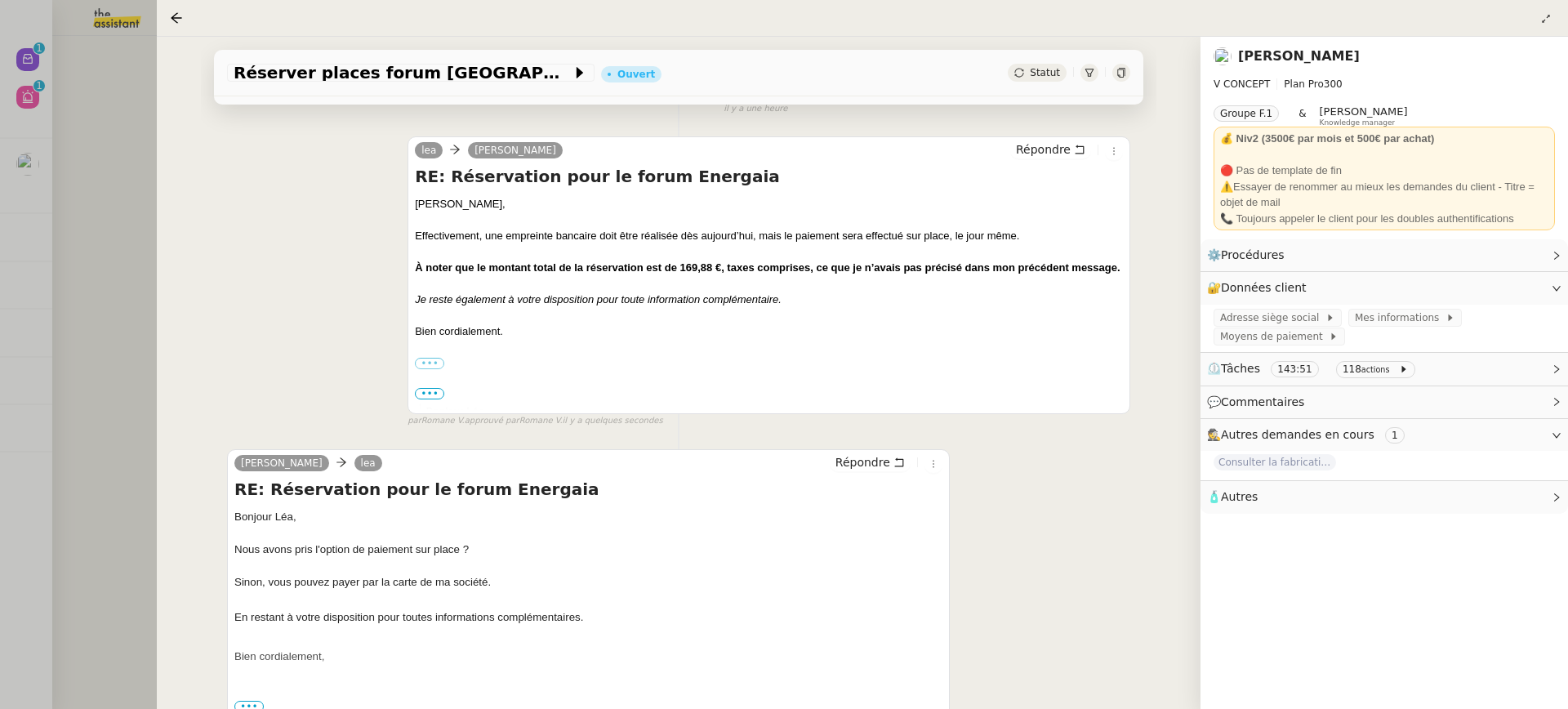
click at [27, 96] on div at bounding box center [784, 354] width 1568 height 709
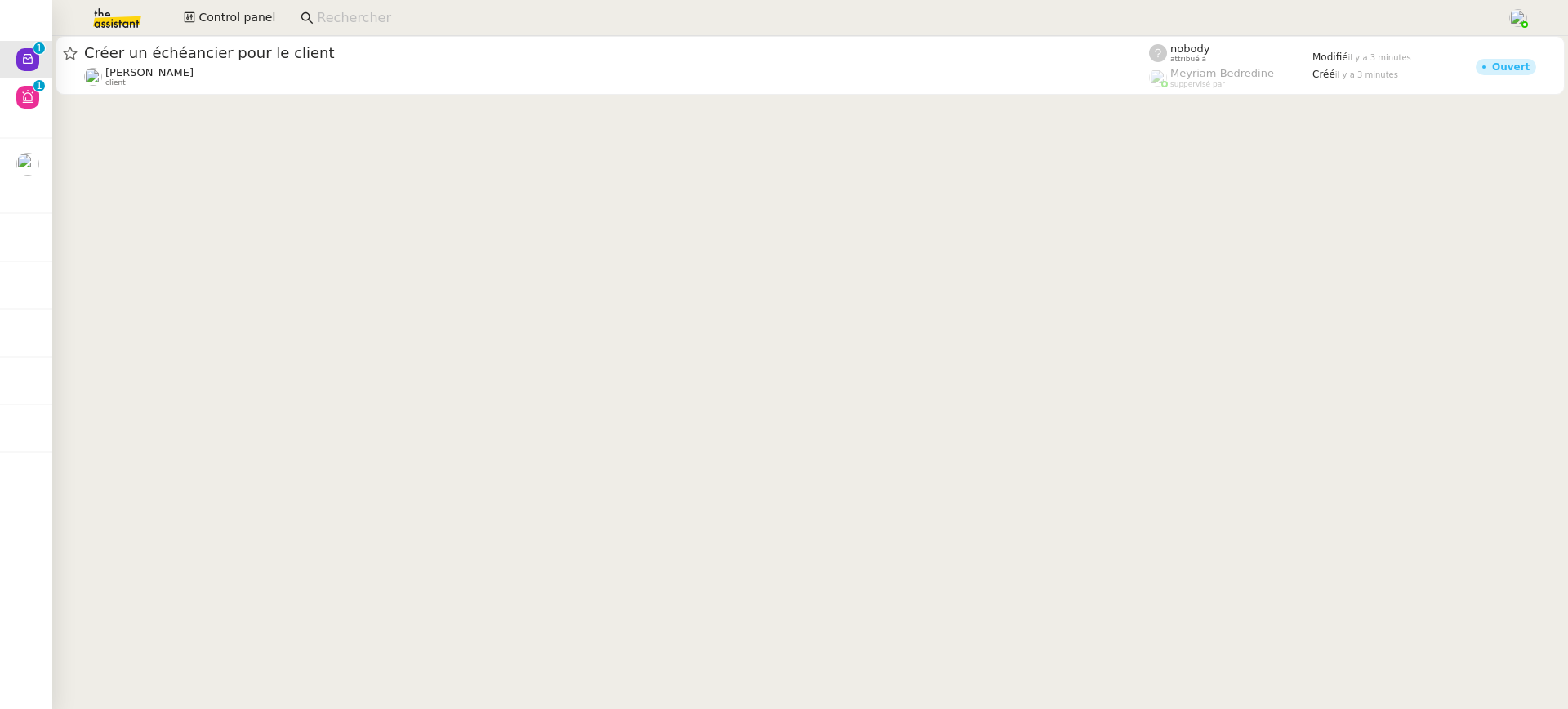
click at [304, 96] on div at bounding box center [810, 66] width 1516 height 62
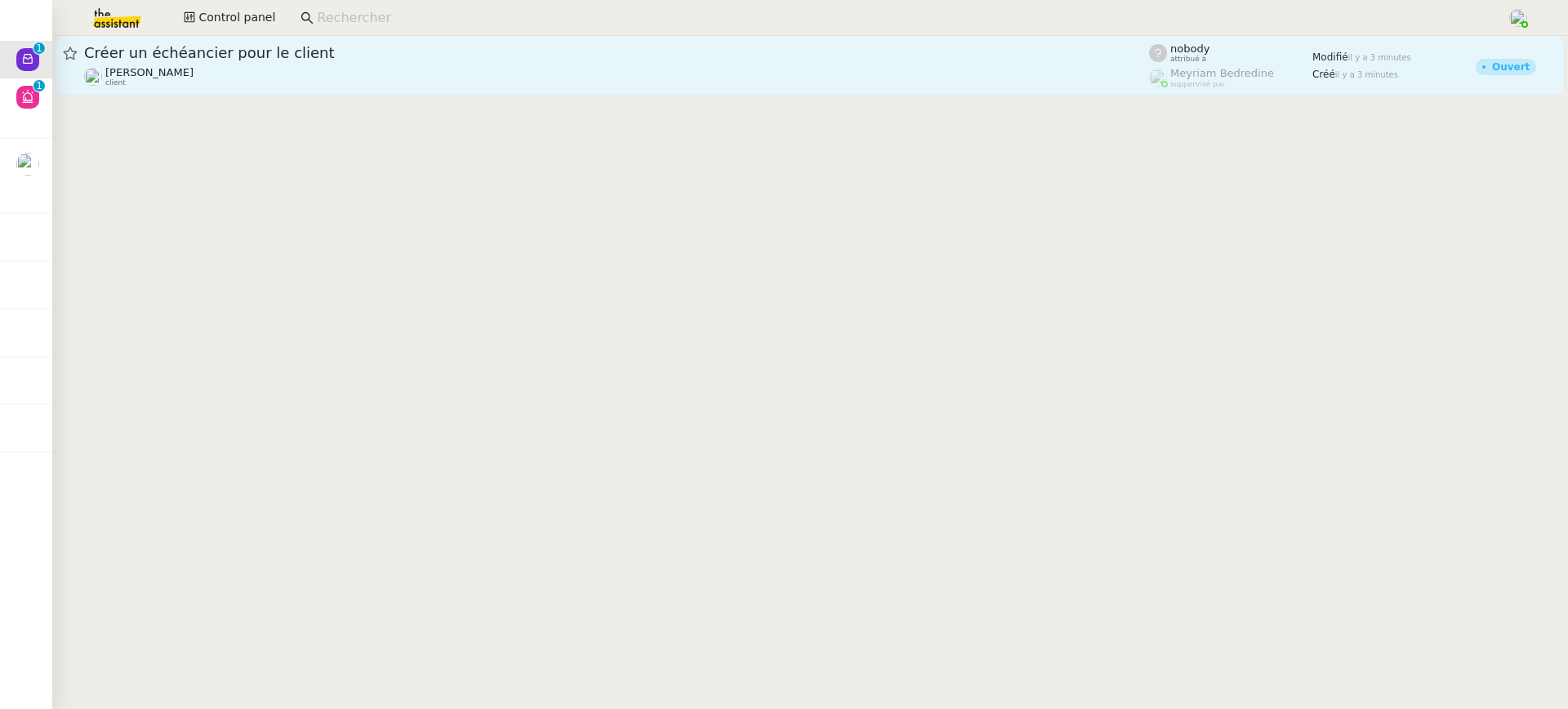
click at [292, 83] on div "Mathilde Borel client" at bounding box center [617, 77] width 1065 height 21
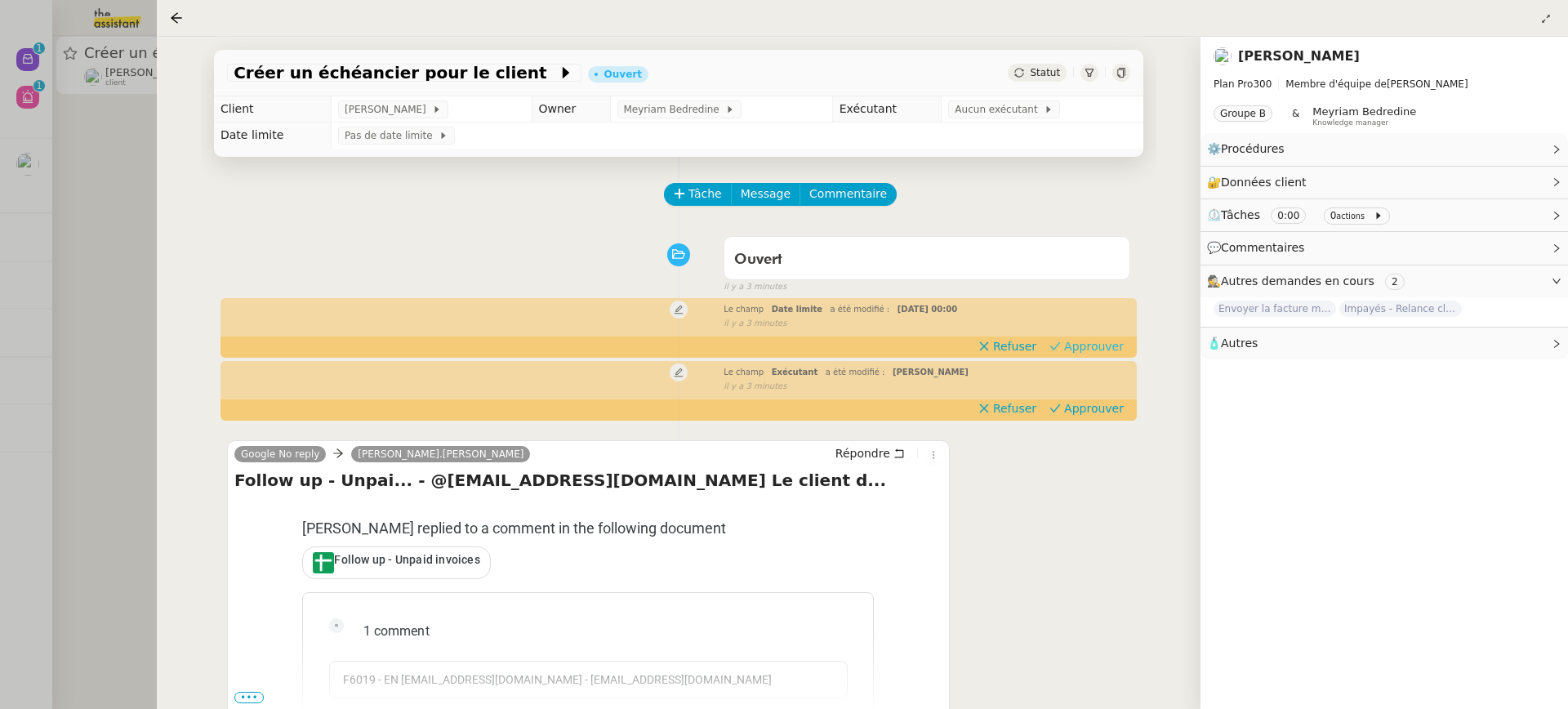
click at [1101, 344] on span "Approuver" at bounding box center [1094, 346] width 60 height 16
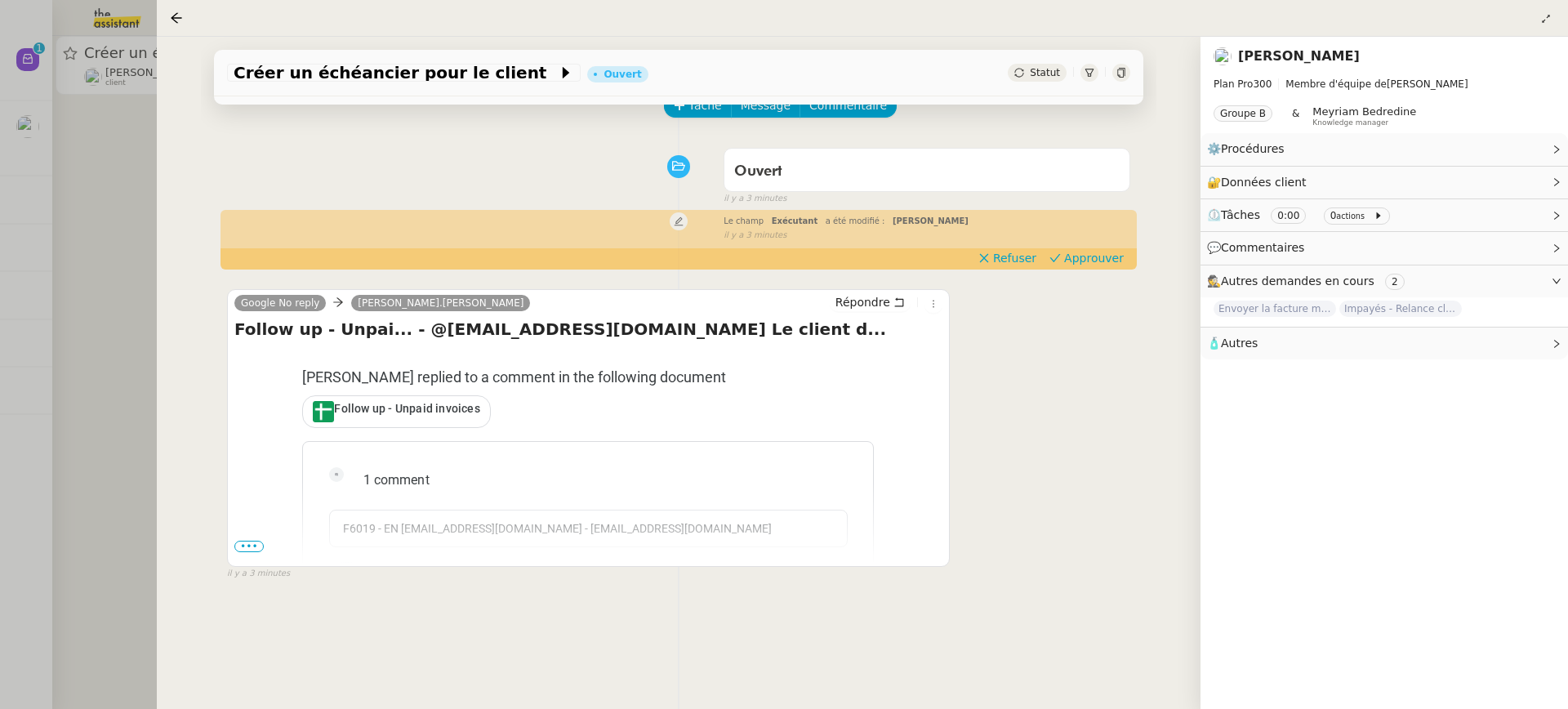
click at [35, 139] on div at bounding box center [784, 354] width 1568 height 709
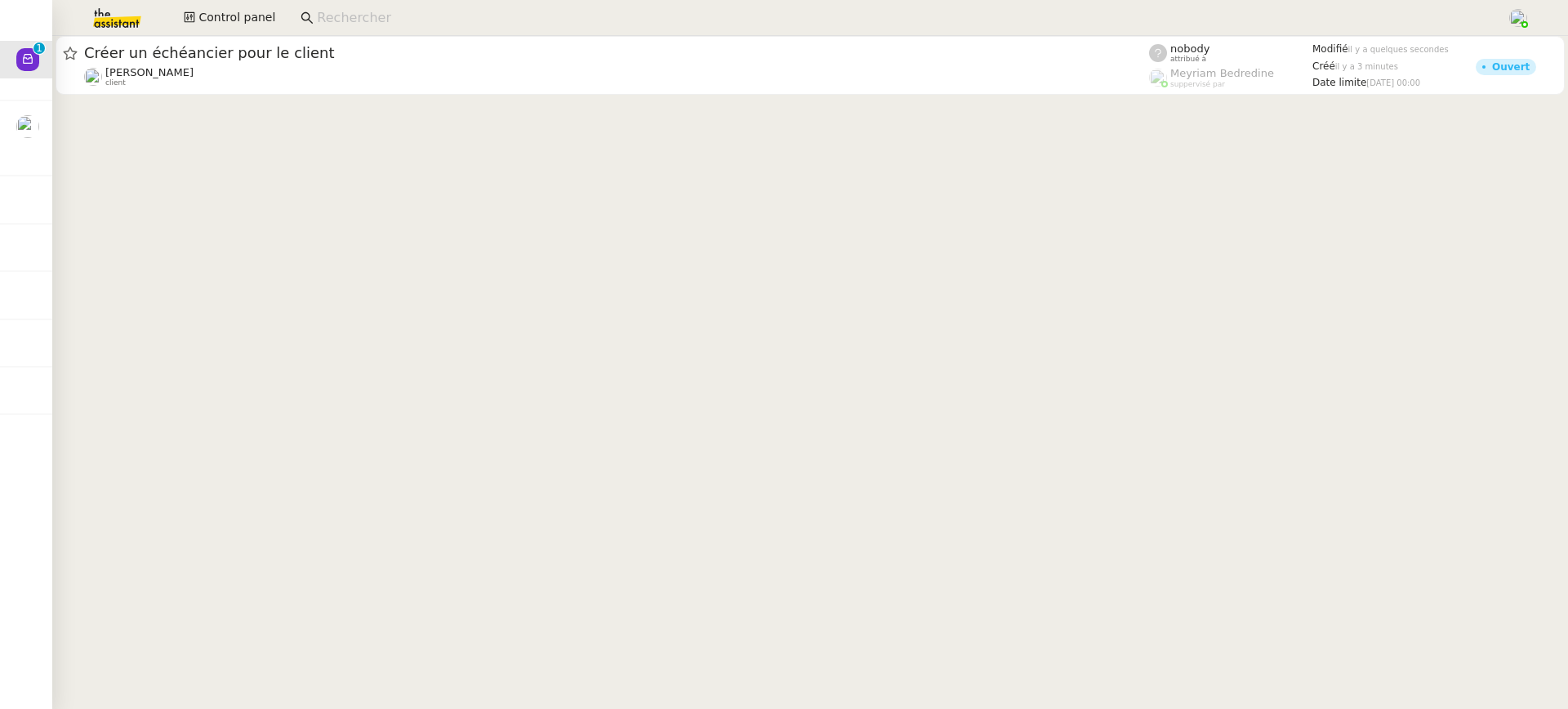
click at [243, 32] on div "Control panel" at bounding box center [784, 18] width 1486 height 36
click at [219, 18] on span "Control panel" at bounding box center [237, 18] width 77 height 19
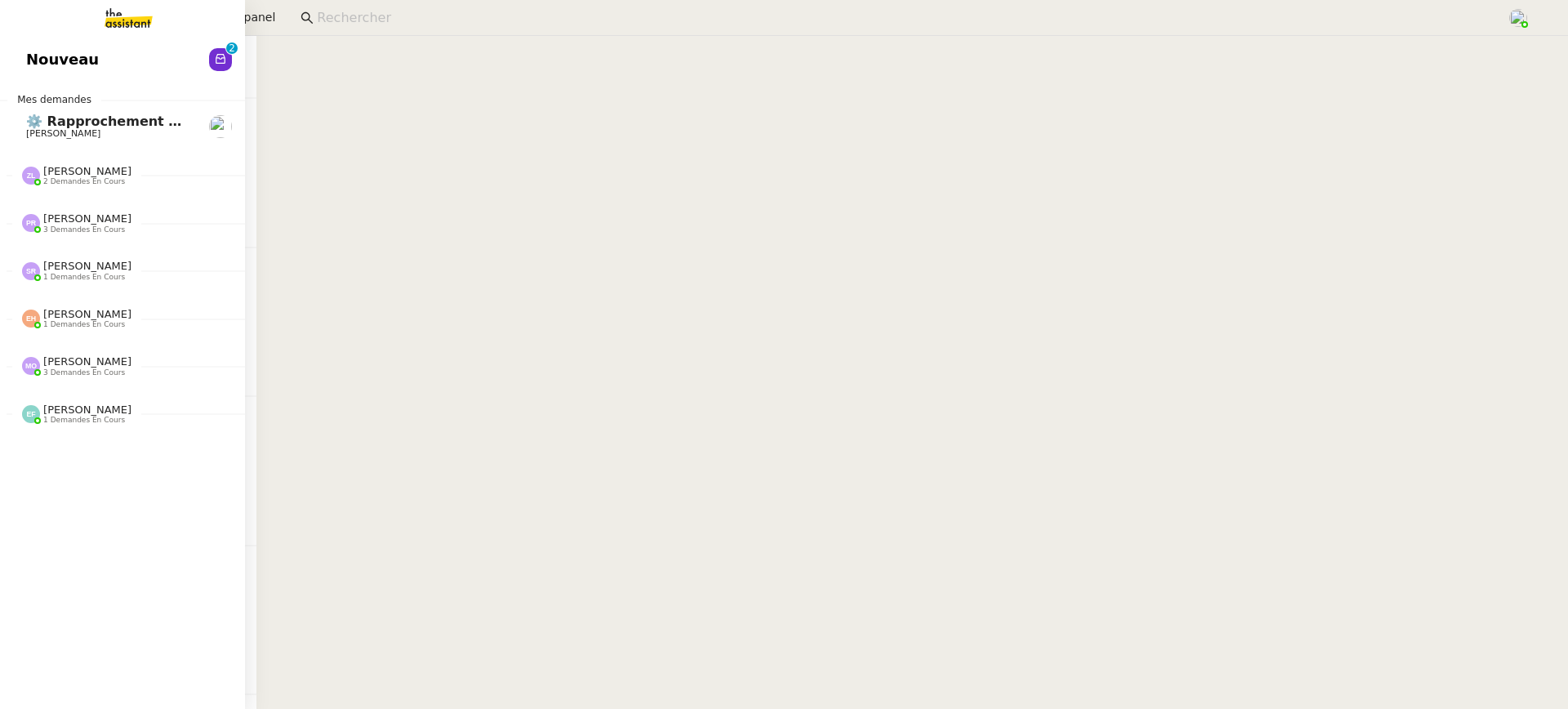
click at [31, 47] on link "Nouveau 0 1 2 3 4 5 6 7 8 9" at bounding box center [123, 60] width 245 height 37
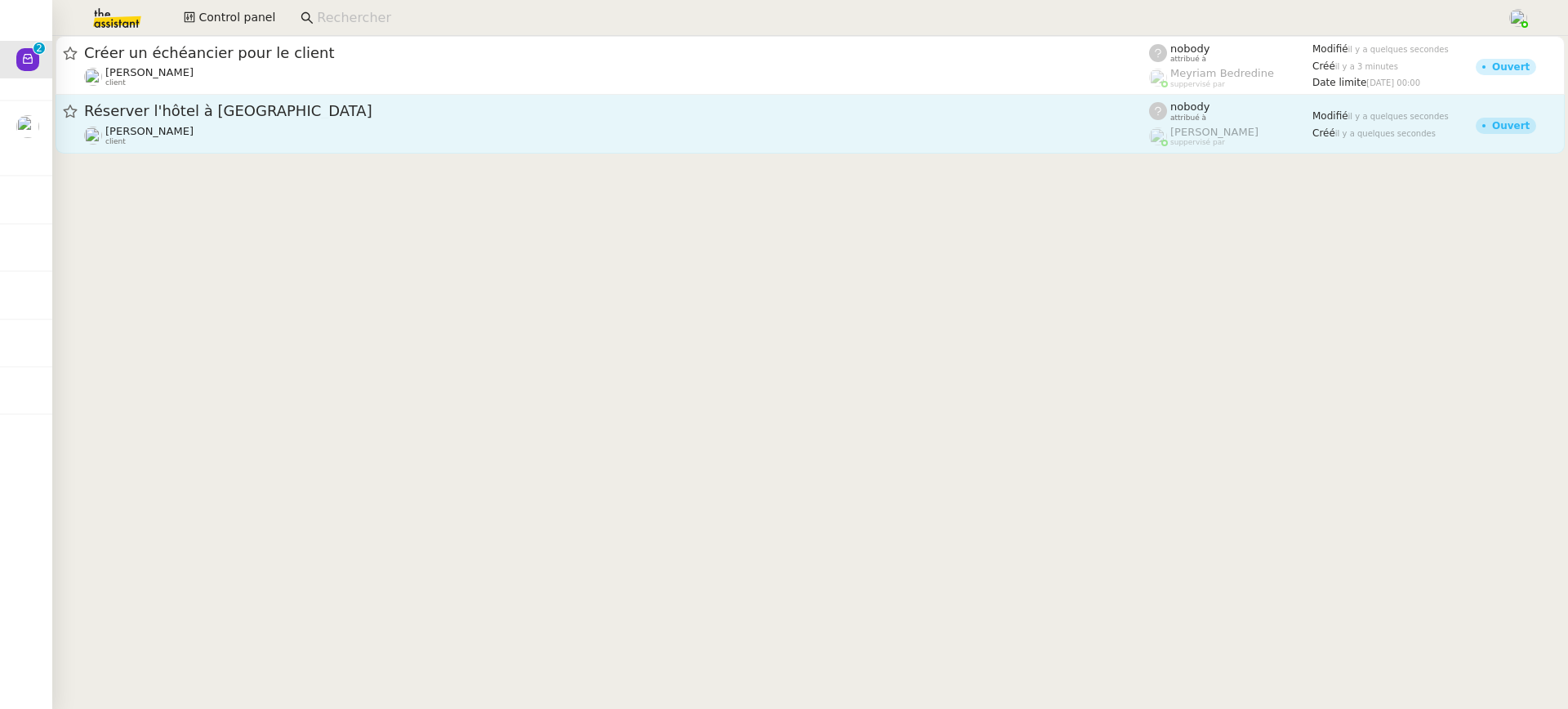
click at [446, 123] on div "Réserver l'hôtel à Bangkok Alexandre Blanc client" at bounding box center [617, 123] width 1065 height 45
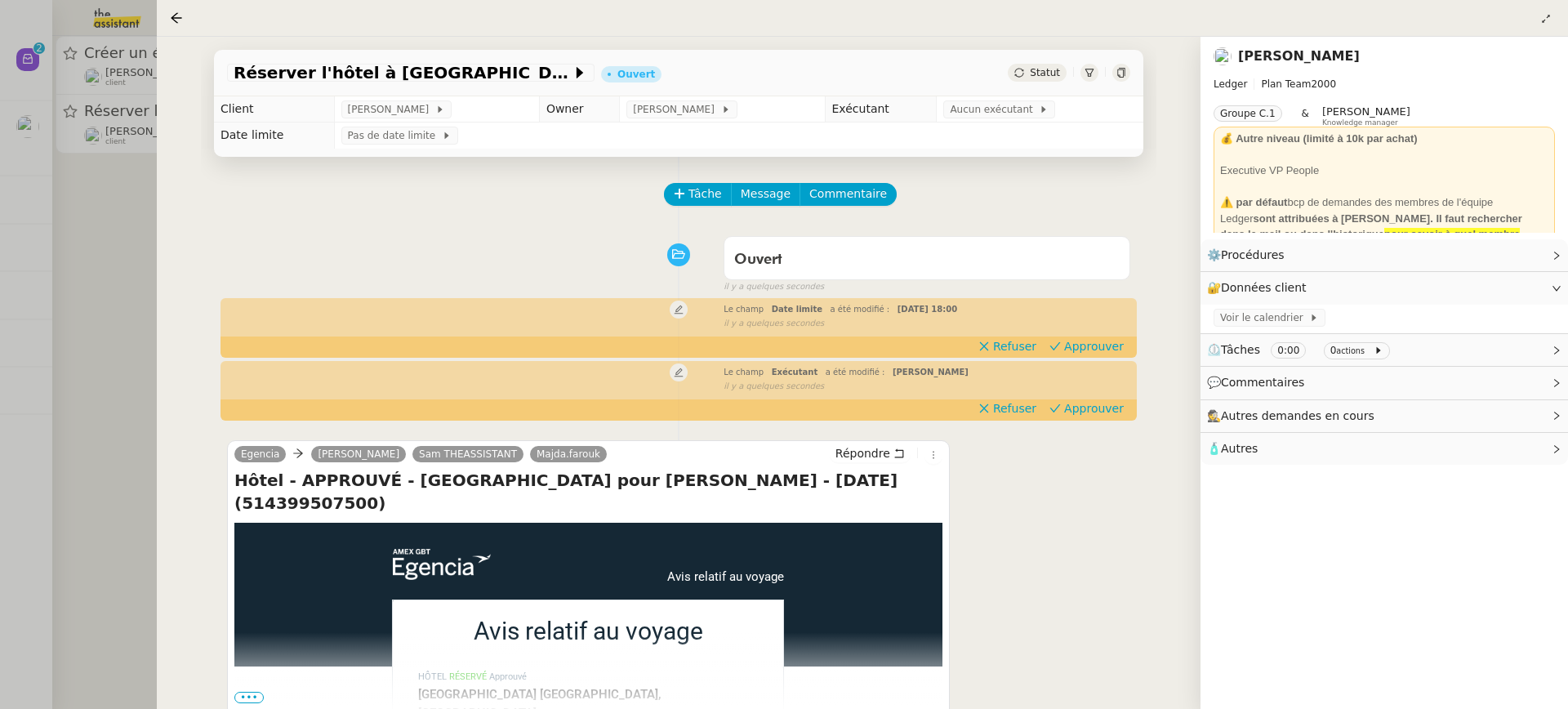
scroll to position [209, 0]
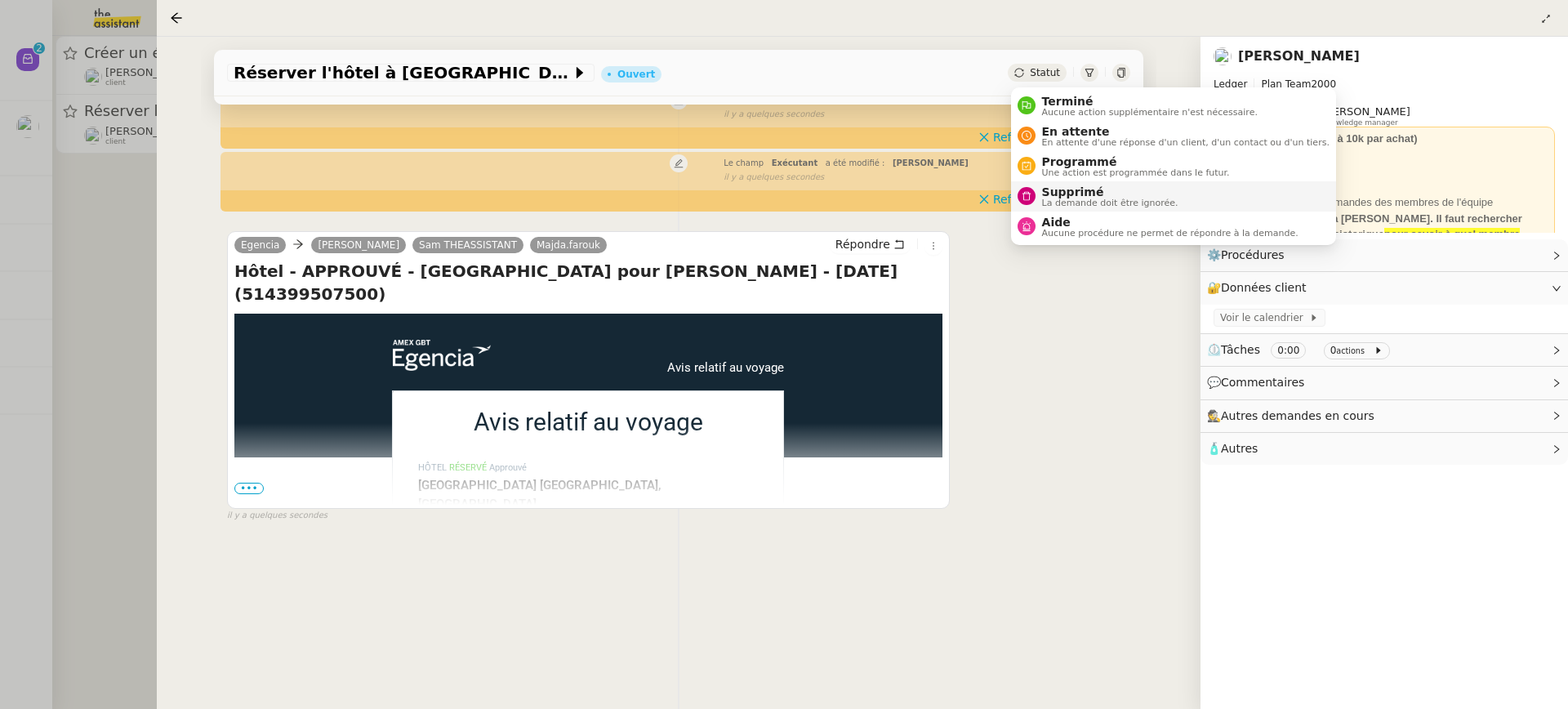
click at [1103, 206] on span "La demande doit être ignorée." at bounding box center [1110, 203] width 136 height 9
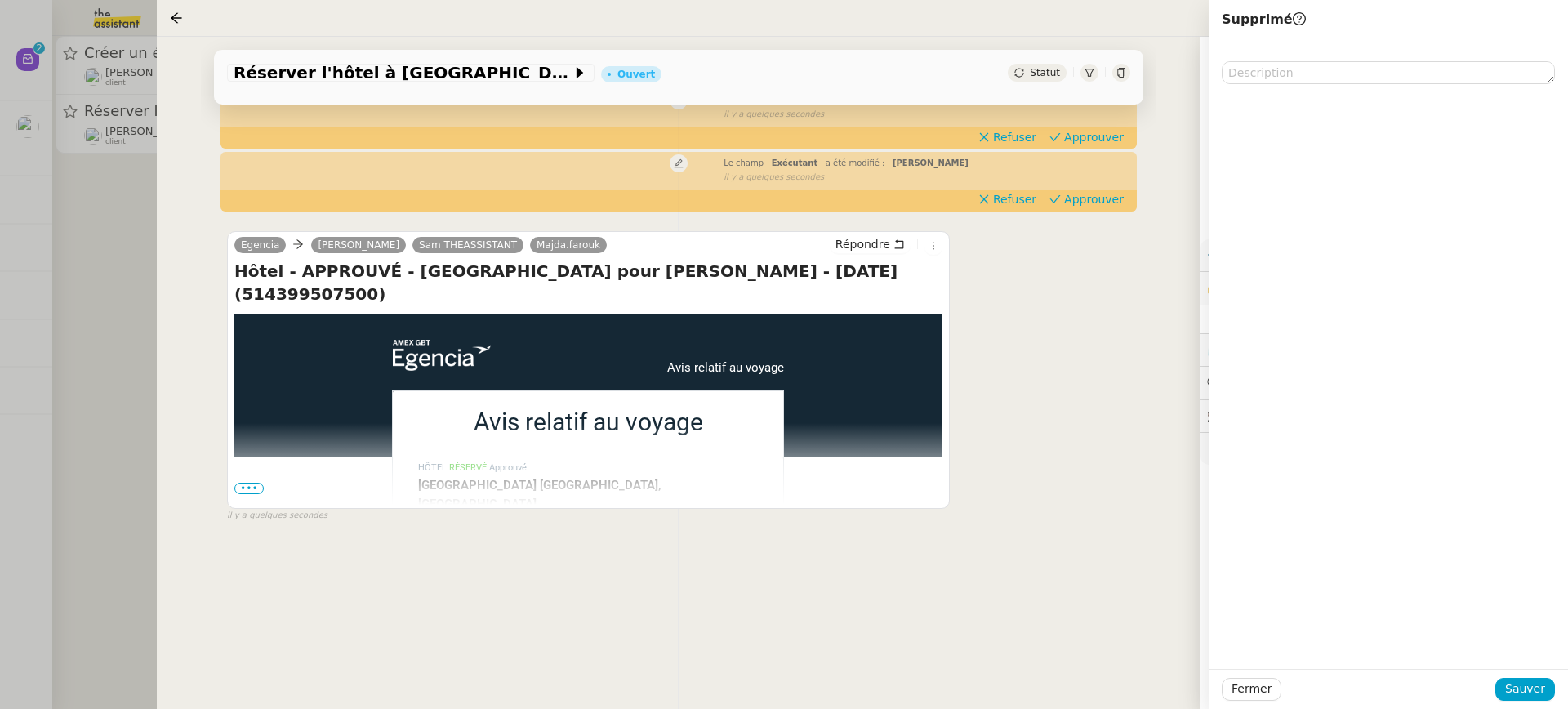
click at [1545, 704] on div "Fermer Sauver" at bounding box center [1388, 689] width 359 height 40
click at [1534, 695] on span "Sauver" at bounding box center [1525, 689] width 40 height 19
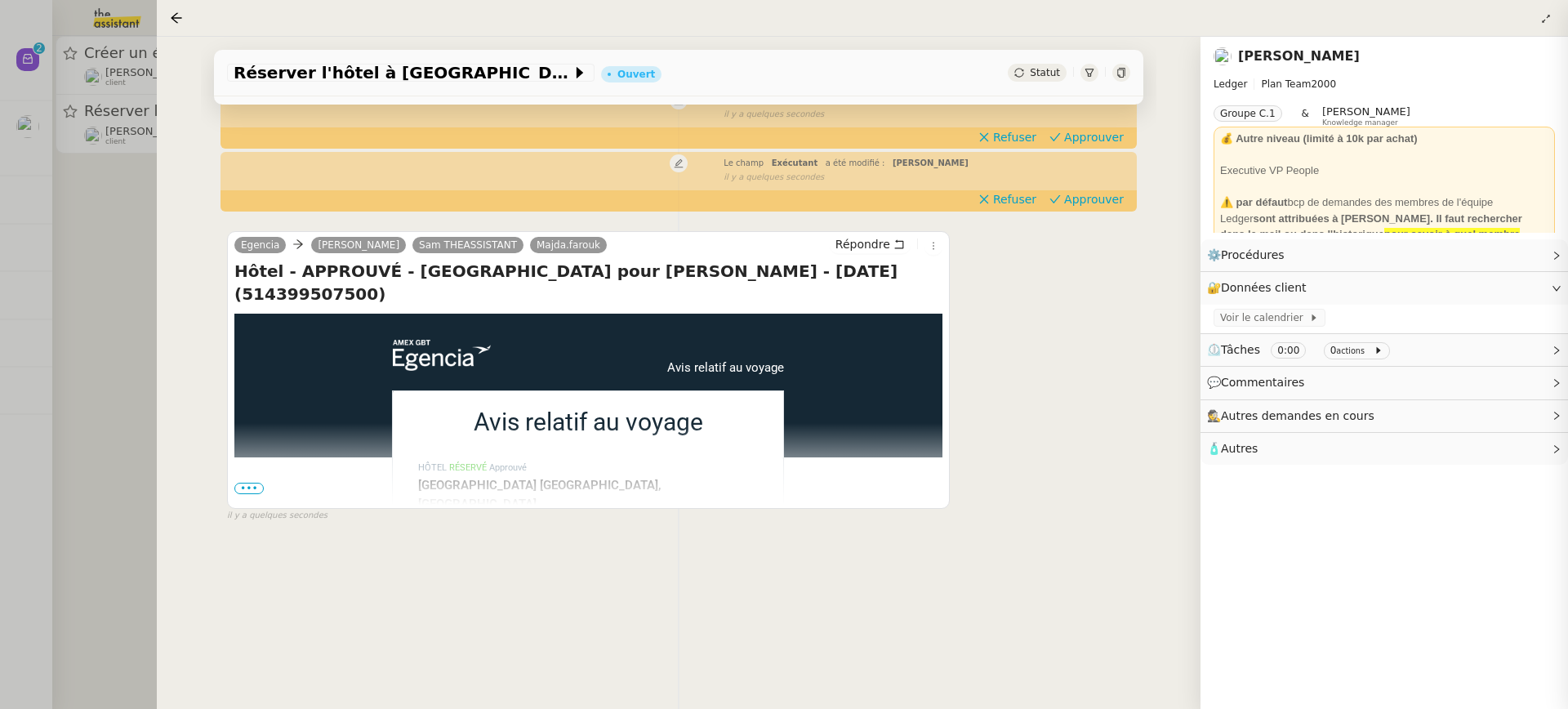
click at [139, 173] on div at bounding box center [784, 354] width 1568 height 709
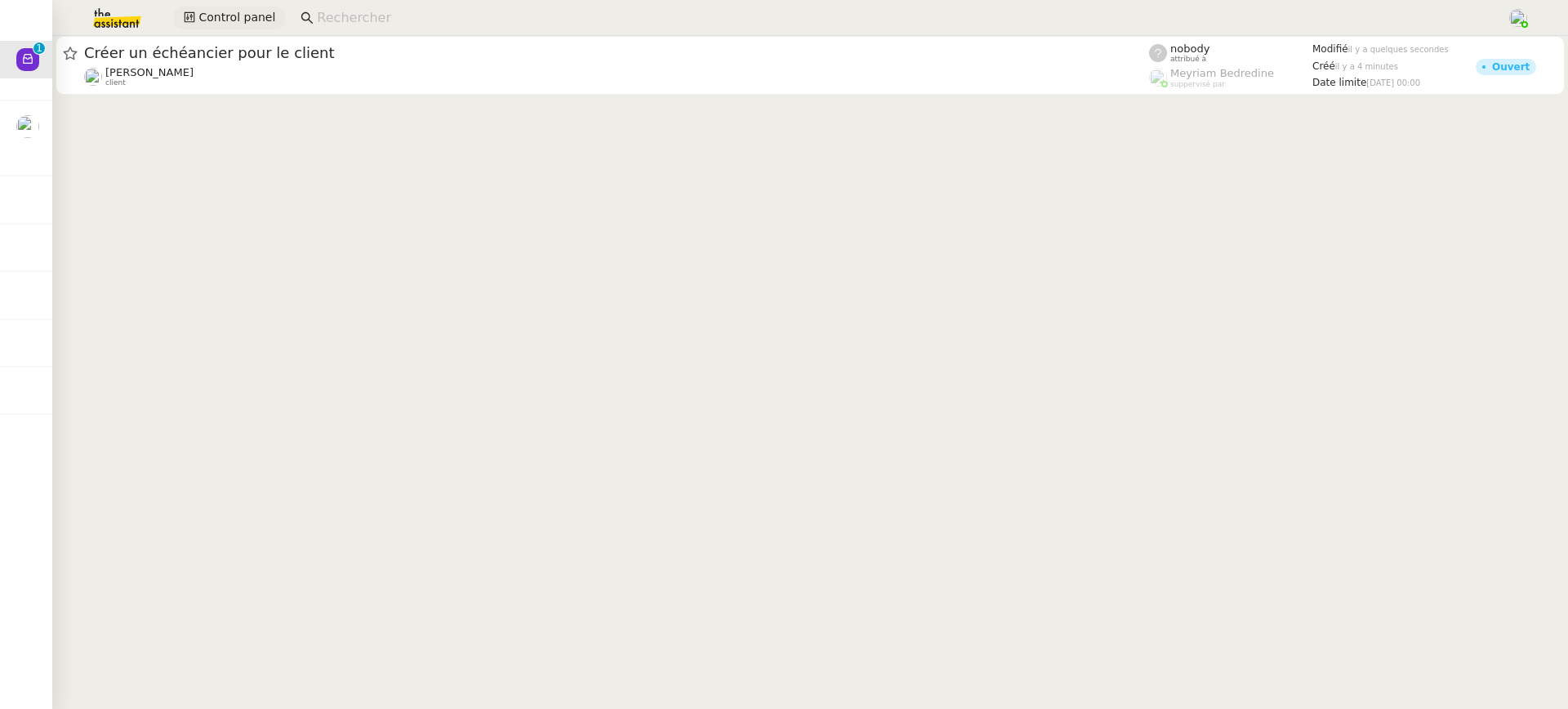
click at [245, 10] on span "Control panel" at bounding box center [237, 18] width 77 height 19
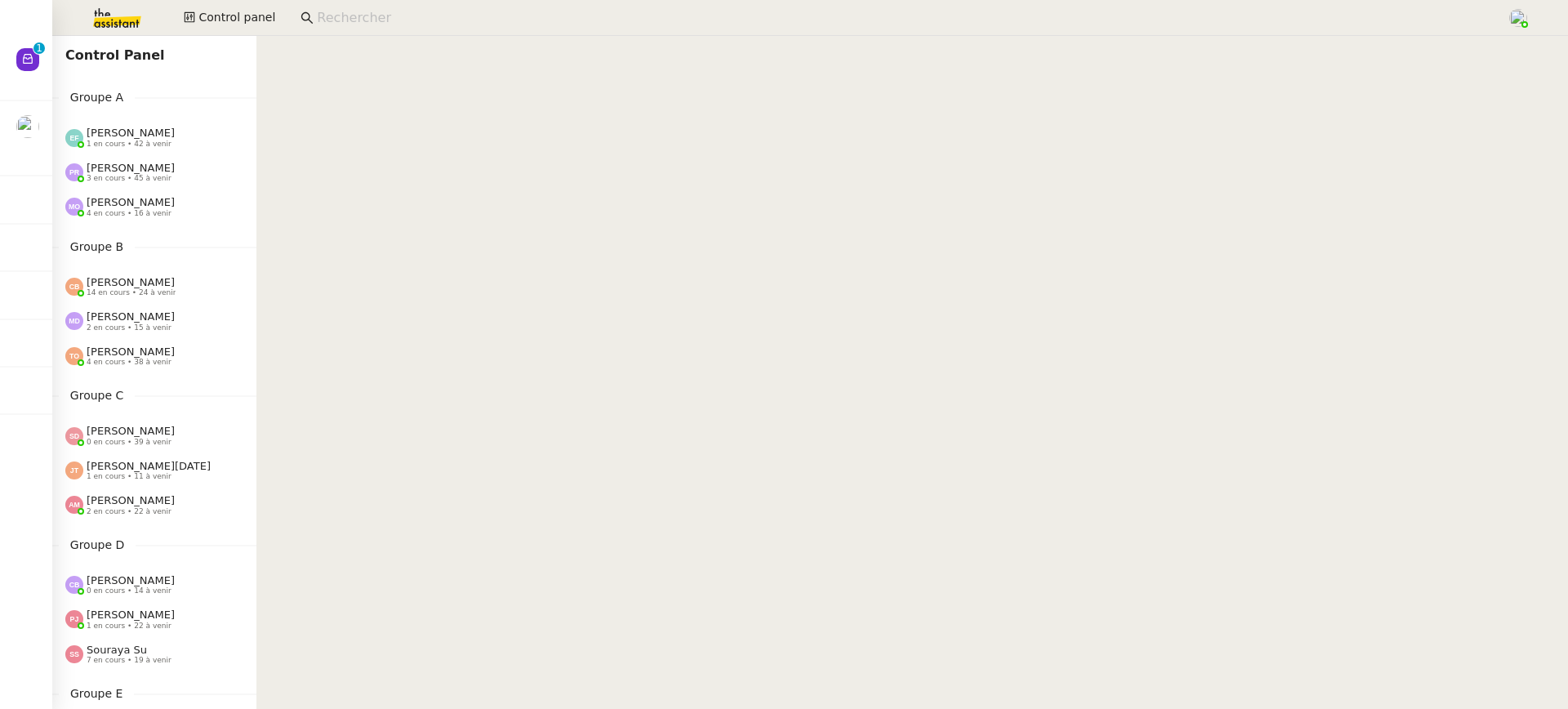
click at [182, 143] on div "Emelyne Foussier 1 en cours • 42 à venir" at bounding box center [161, 137] width 191 height 21
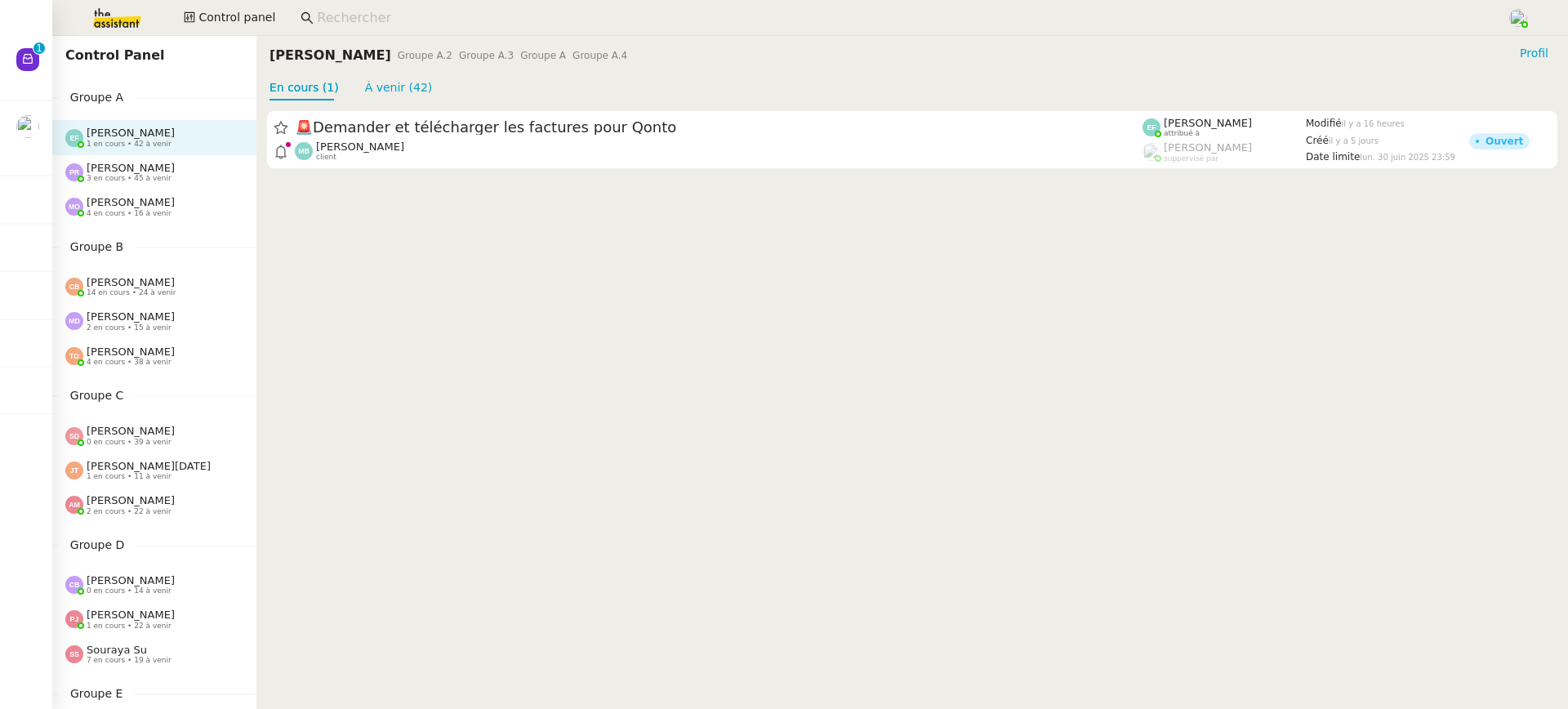
click at [176, 182] on div "Pauline Ribas 3 en cours • 45 à venir" at bounding box center [161, 172] width 191 height 21
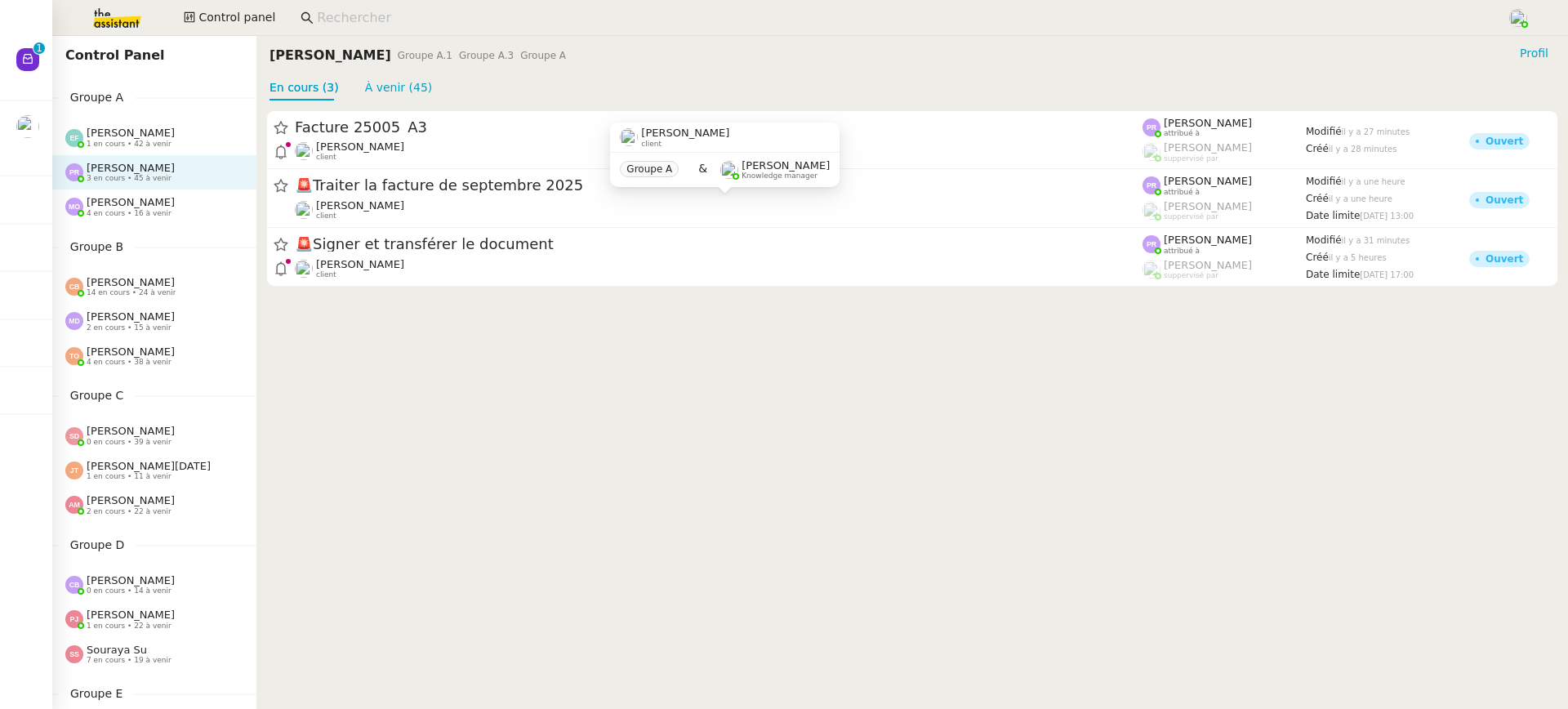
click at [172, 197] on div "Marie Orsoni 4 en cours • 16 à venir" at bounding box center [161, 206] width 191 height 21
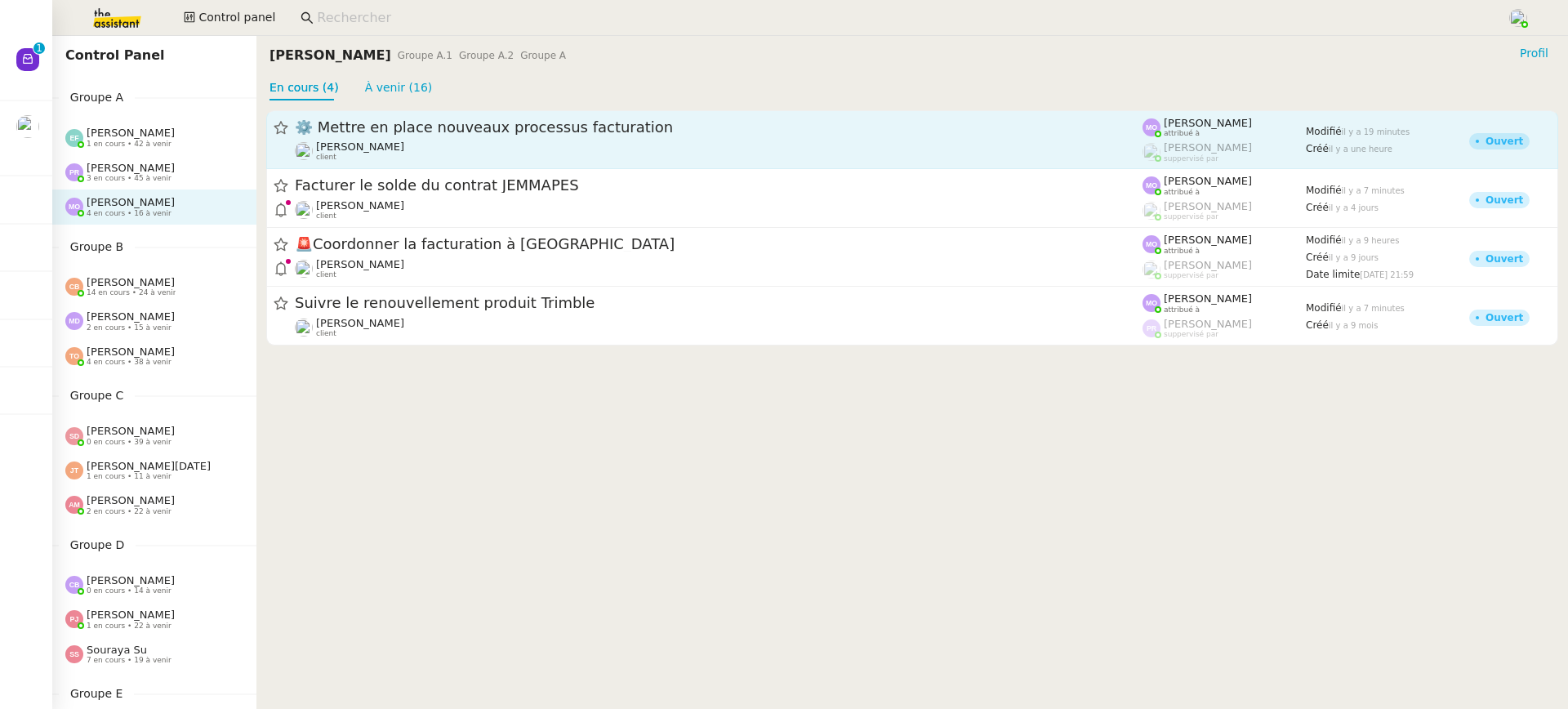
click at [403, 140] on span "[PERSON_NAME]" at bounding box center [360, 146] width 88 height 12
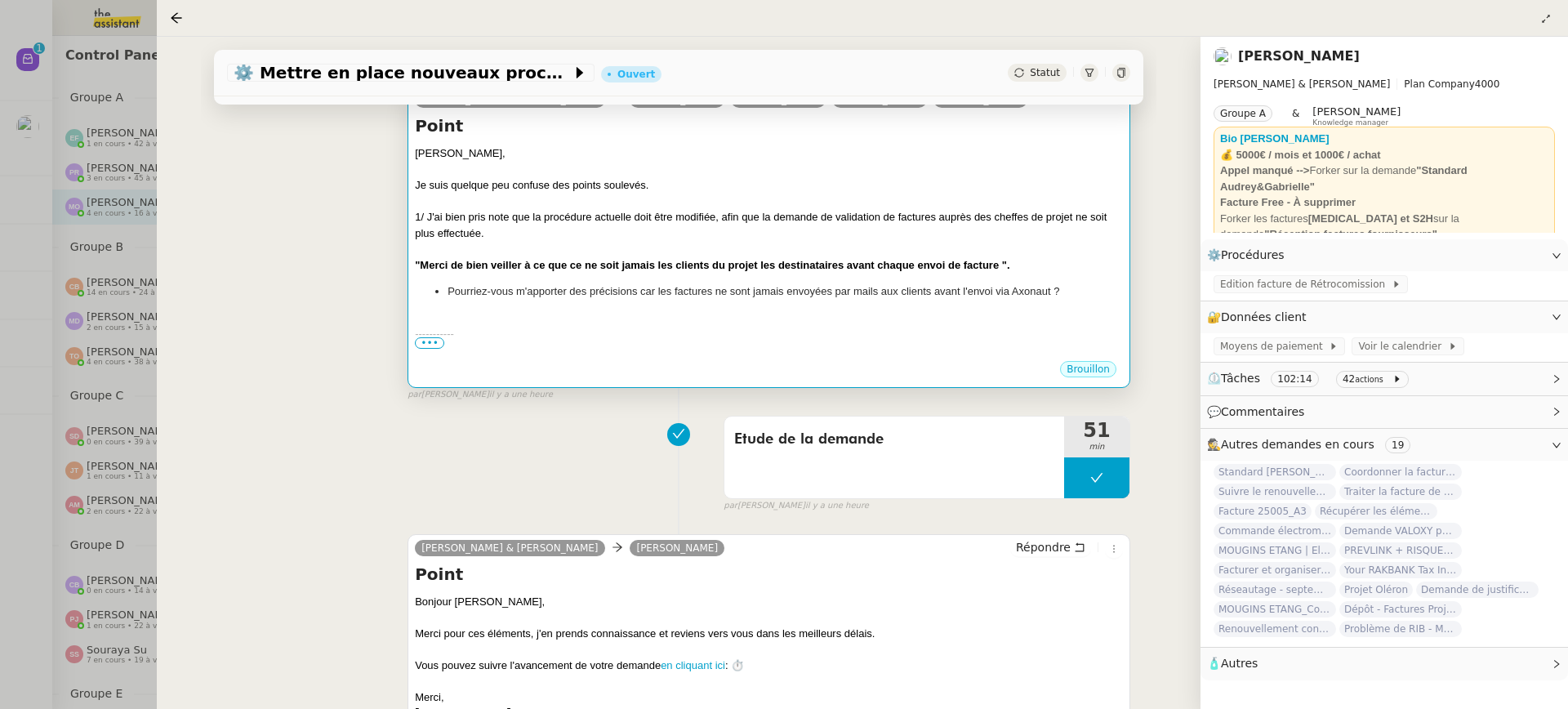
scroll to position [773, 0]
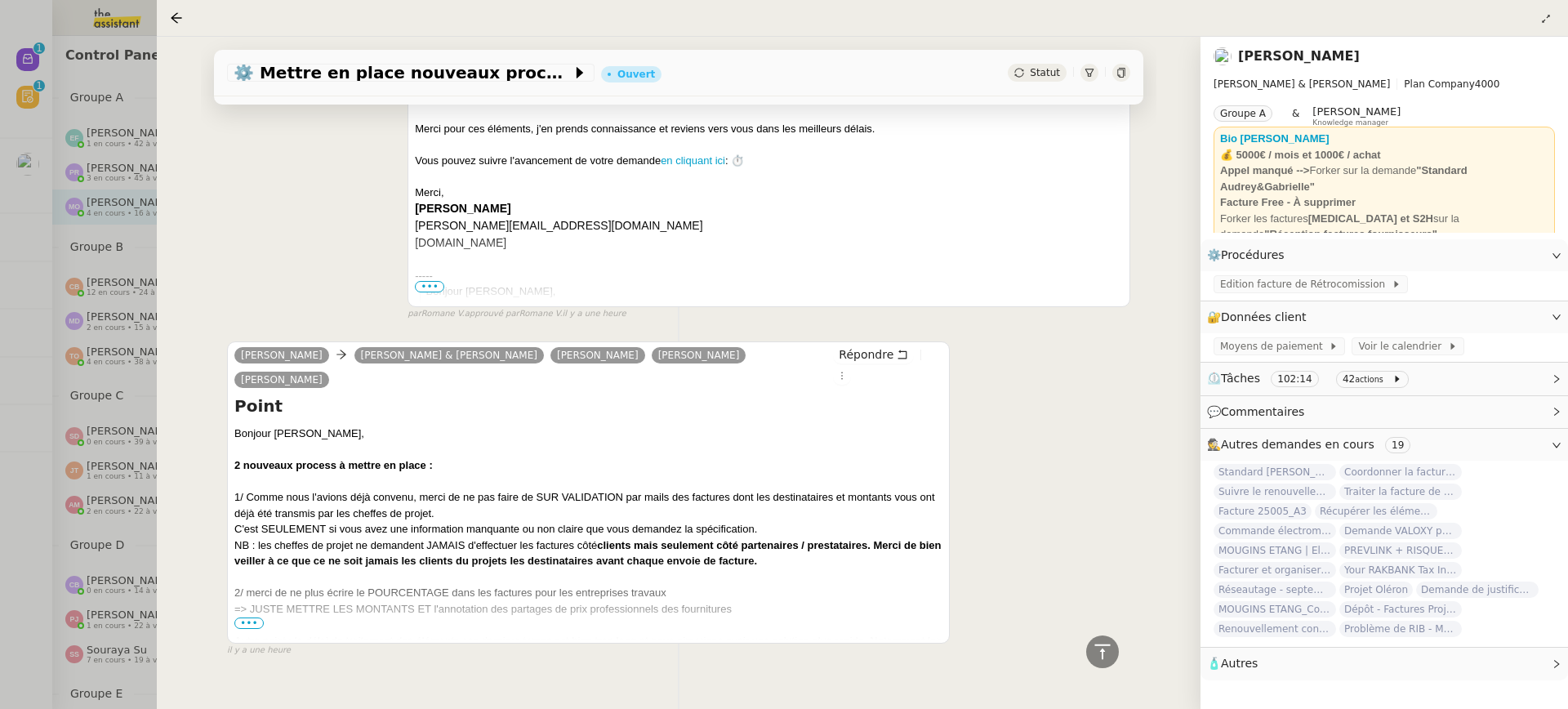
click at [254, 618] on span "•••" at bounding box center [248, 623] width 30 height 11
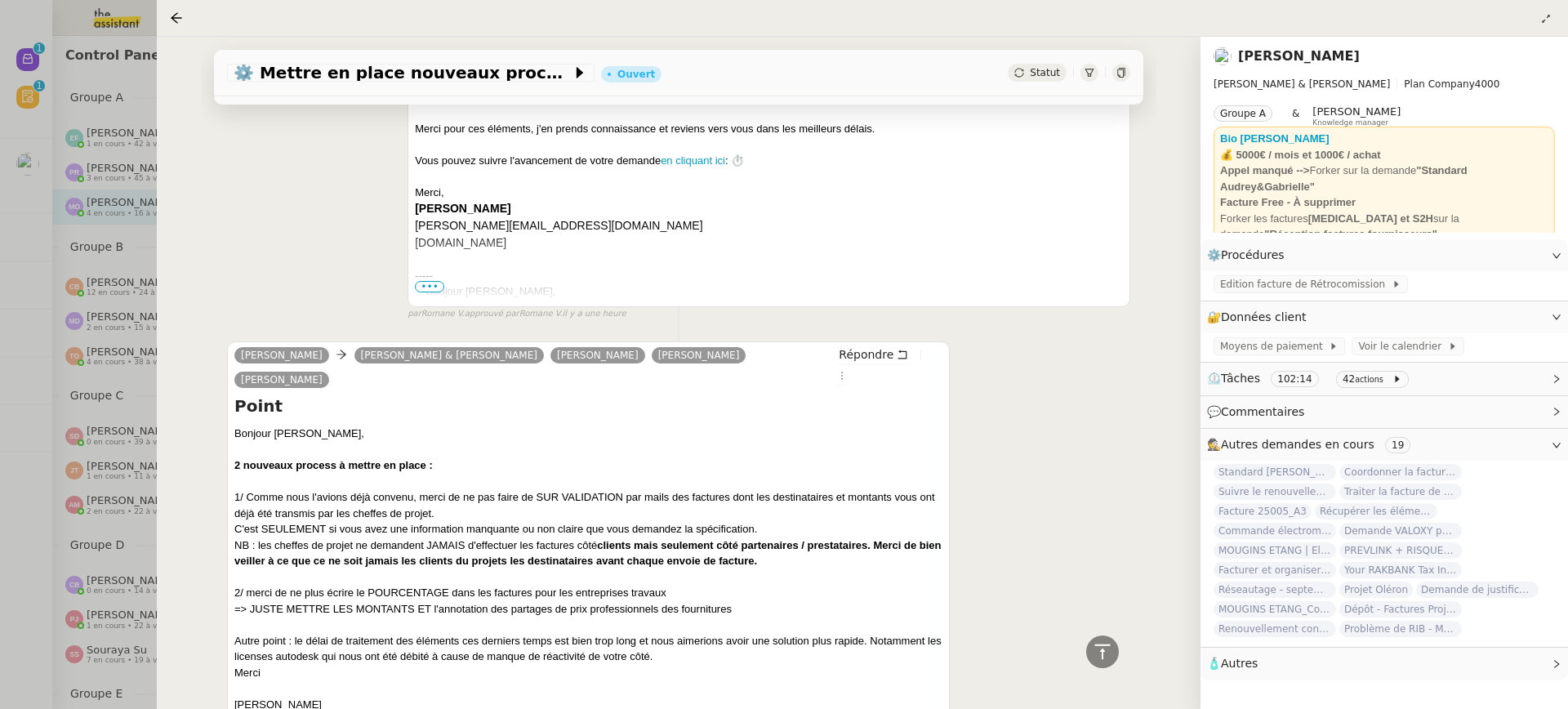
scroll to position [861, 0]
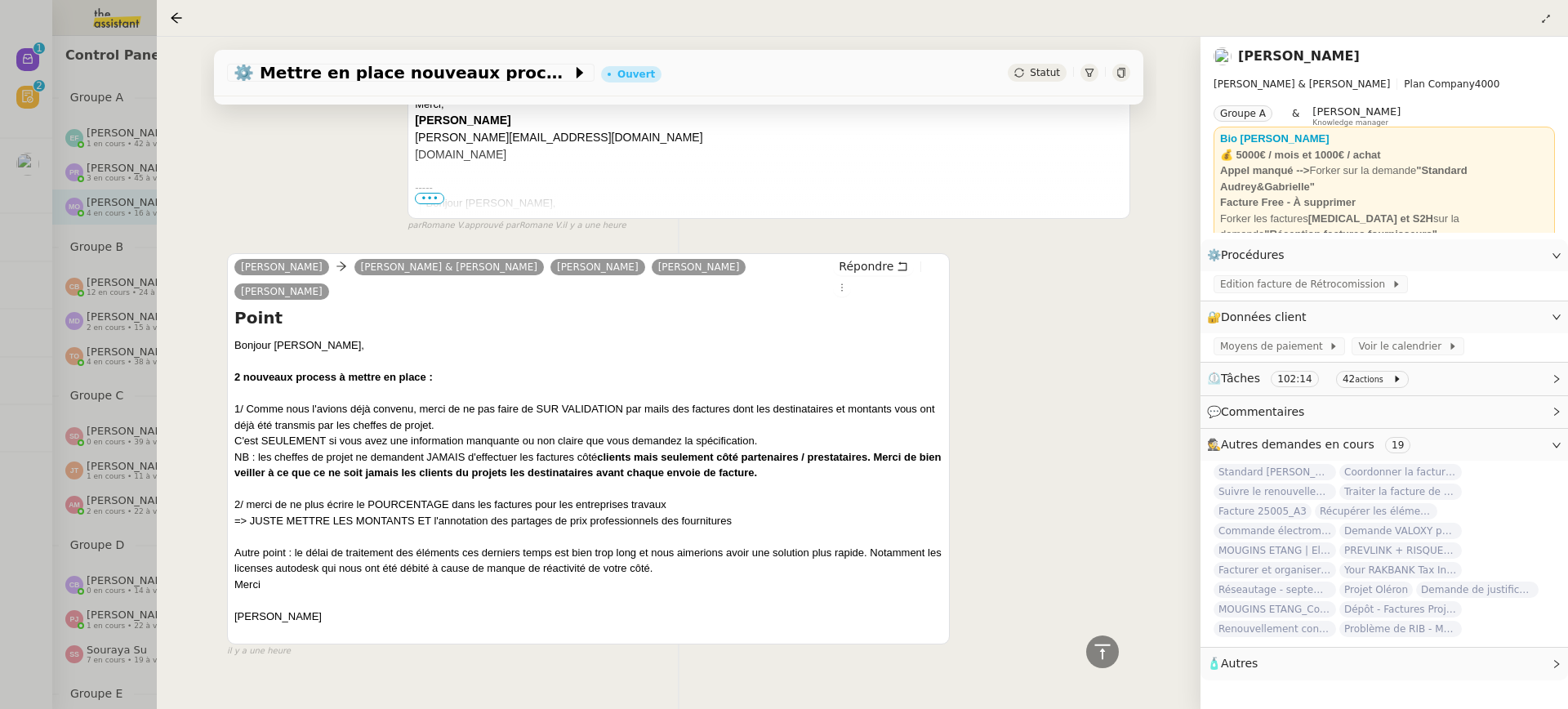
click at [23, 204] on div at bounding box center [784, 354] width 1568 height 709
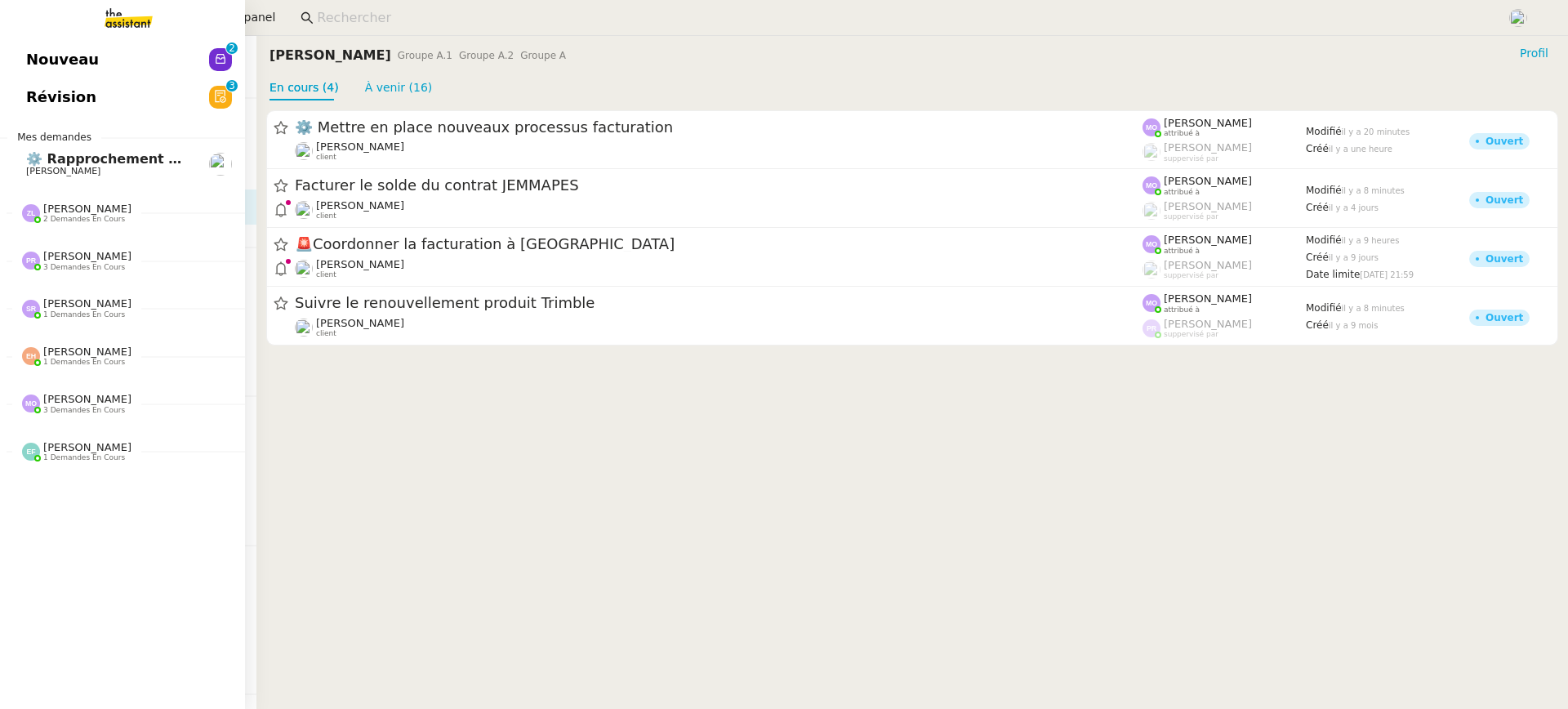
click at [36, 78] on link "Révision 0 1 2 3 4 5 6 7 8 9" at bounding box center [123, 97] width 245 height 37
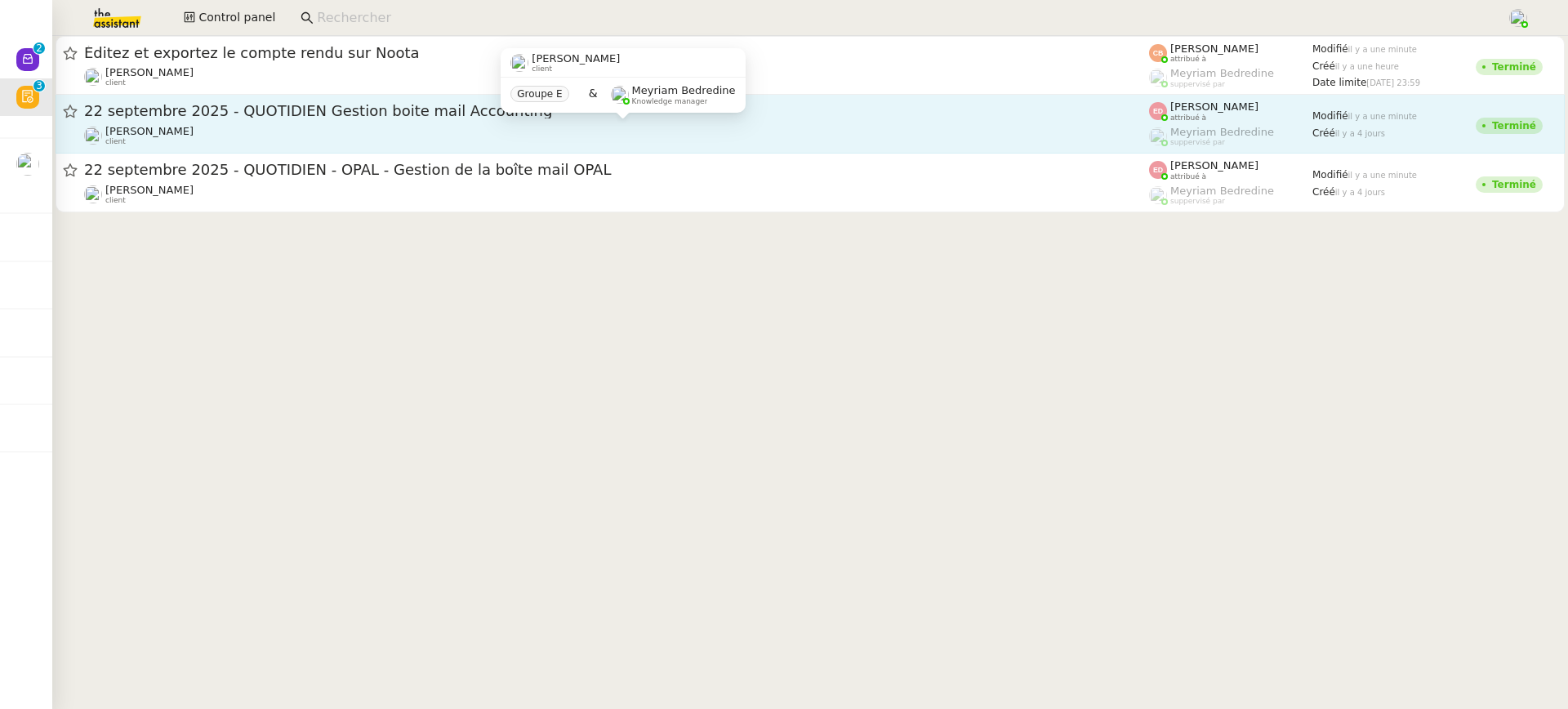
click at [583, 126] on div "Fanny Eyraud client" at bounding box center [617, 135] width 1065 height 21
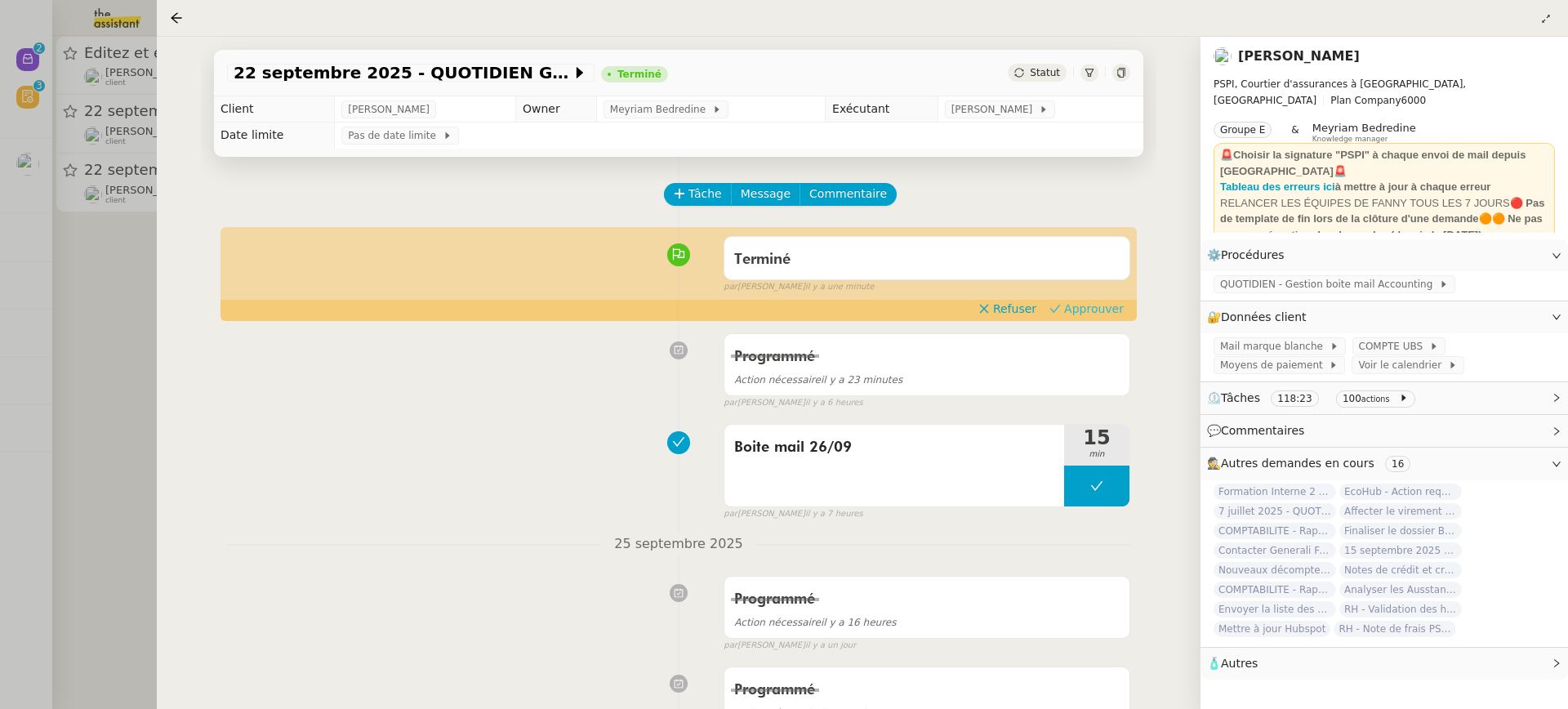
click at [1088, 316] on span "Approuver" at bounding box center [1094, 308] width 60 height 16
click at [132, 137] on div at bounding box center [784, 354] width 1568 height 709
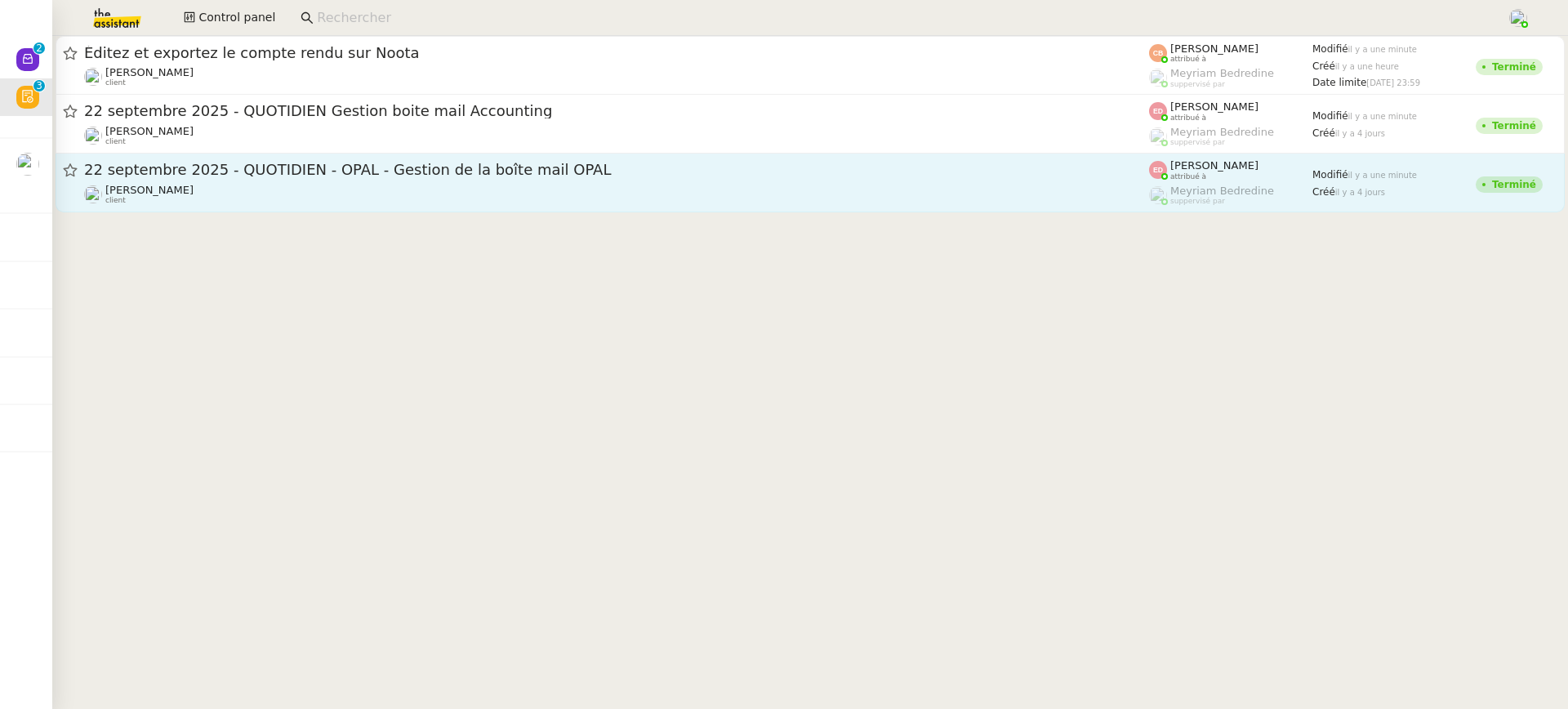
click at [263, 162] on div "22 septembre 2025 - QUOTIDIEN - OPAL - Gestion de la boîte mail OPAL" at bounding box center [617, 170] width 1065 height 20
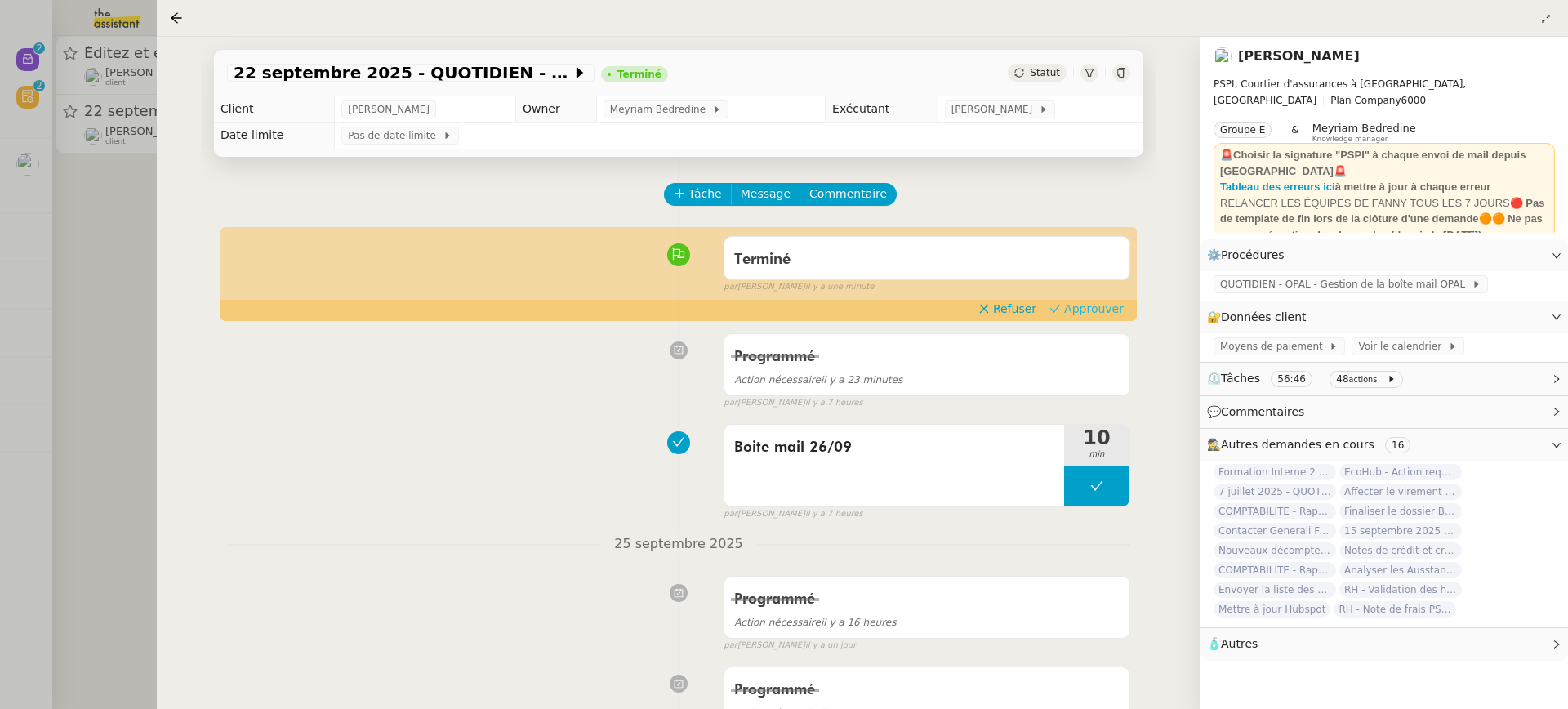
click at [1097, 294] on div "Terminé false par Eva D. il y a une minute" at bounding box center [679, 261] width 904 height 66
click at [1097, 317] on button "Approuver" at bounding box center [1086, 308] width 88 height 18
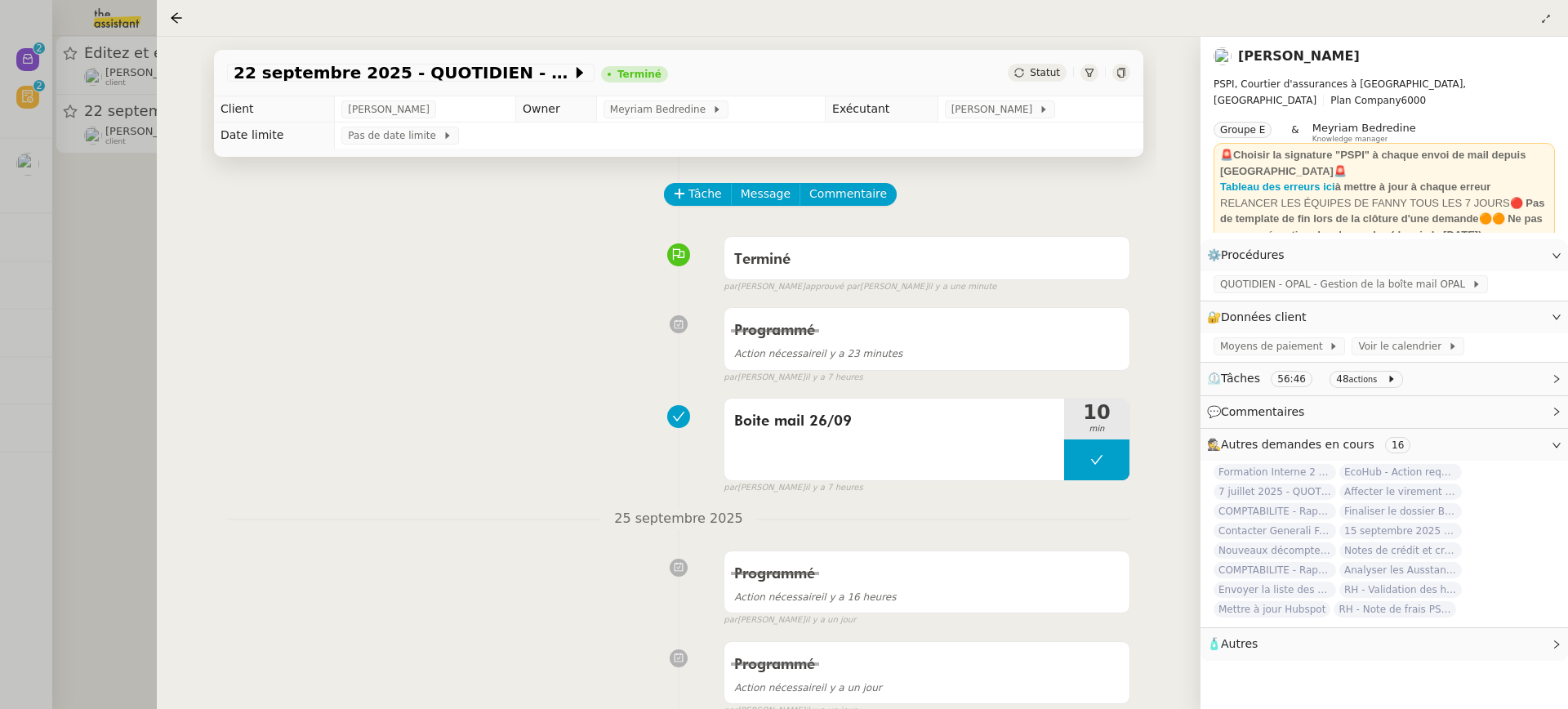
click at [90, 74] on div at bounding box center [784, 354] width 1568 height 709
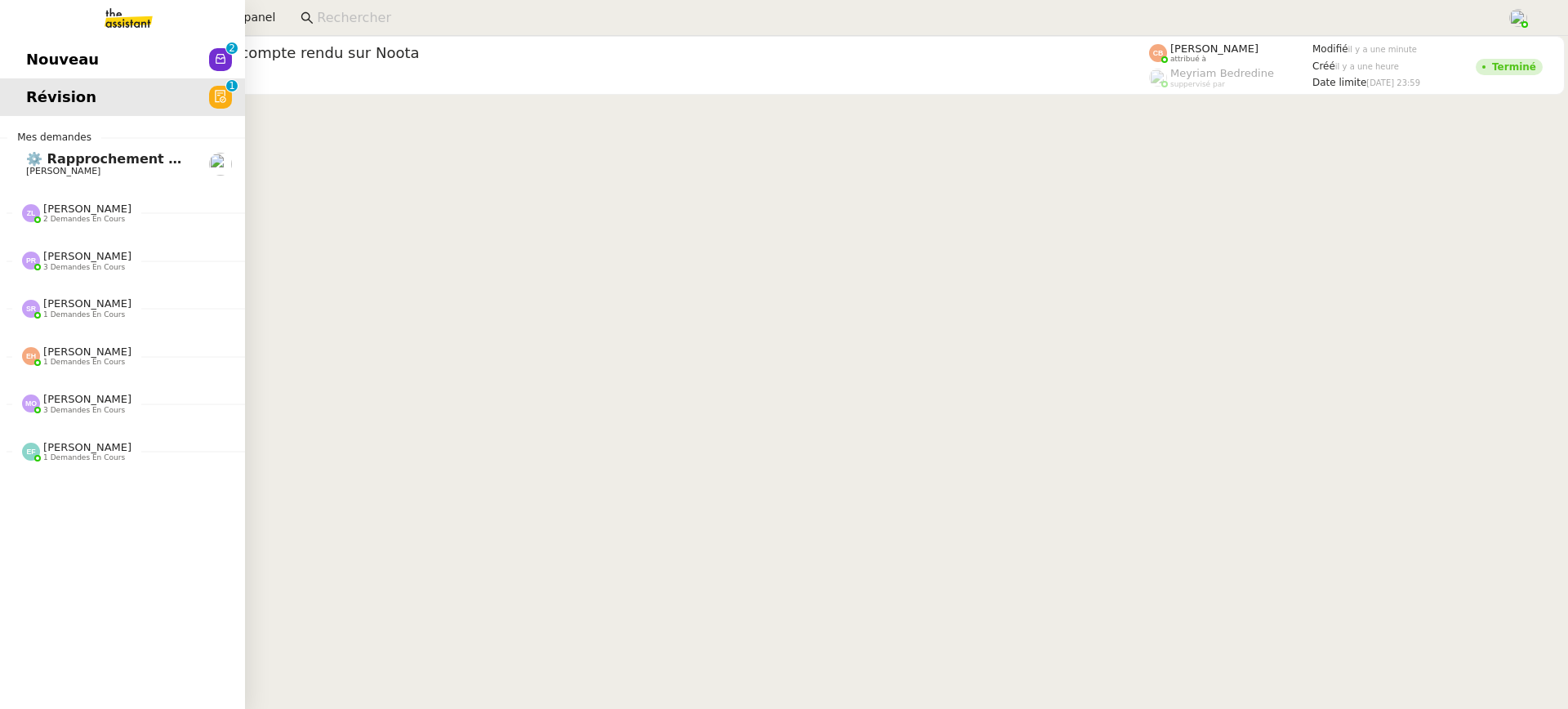
click at [35, 61] on span "Nouveau" at bounding box center [62, 60] width 72 height 25
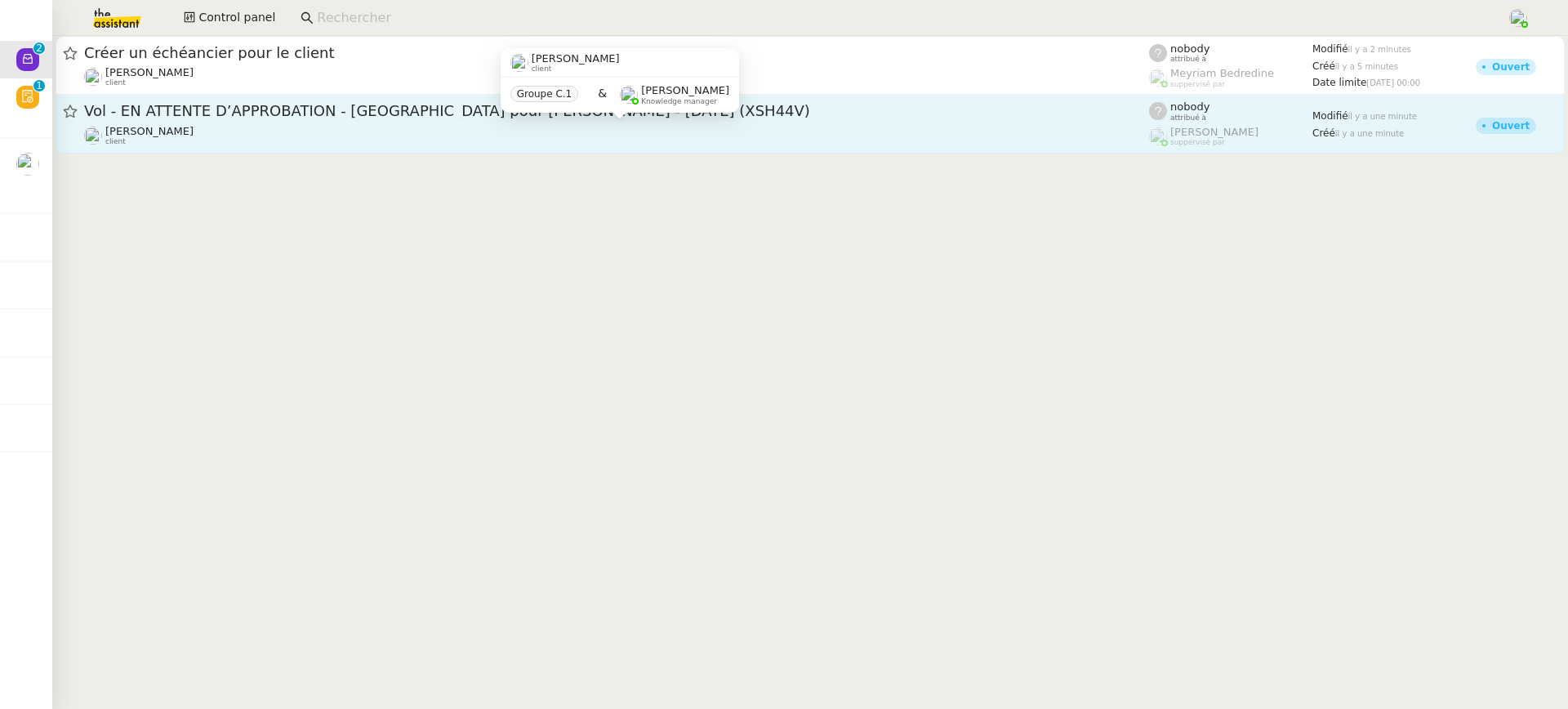
click at [369, 146] on div "Alexandre Blanc client" at bounding box center [617, 135] width 1065 height 21
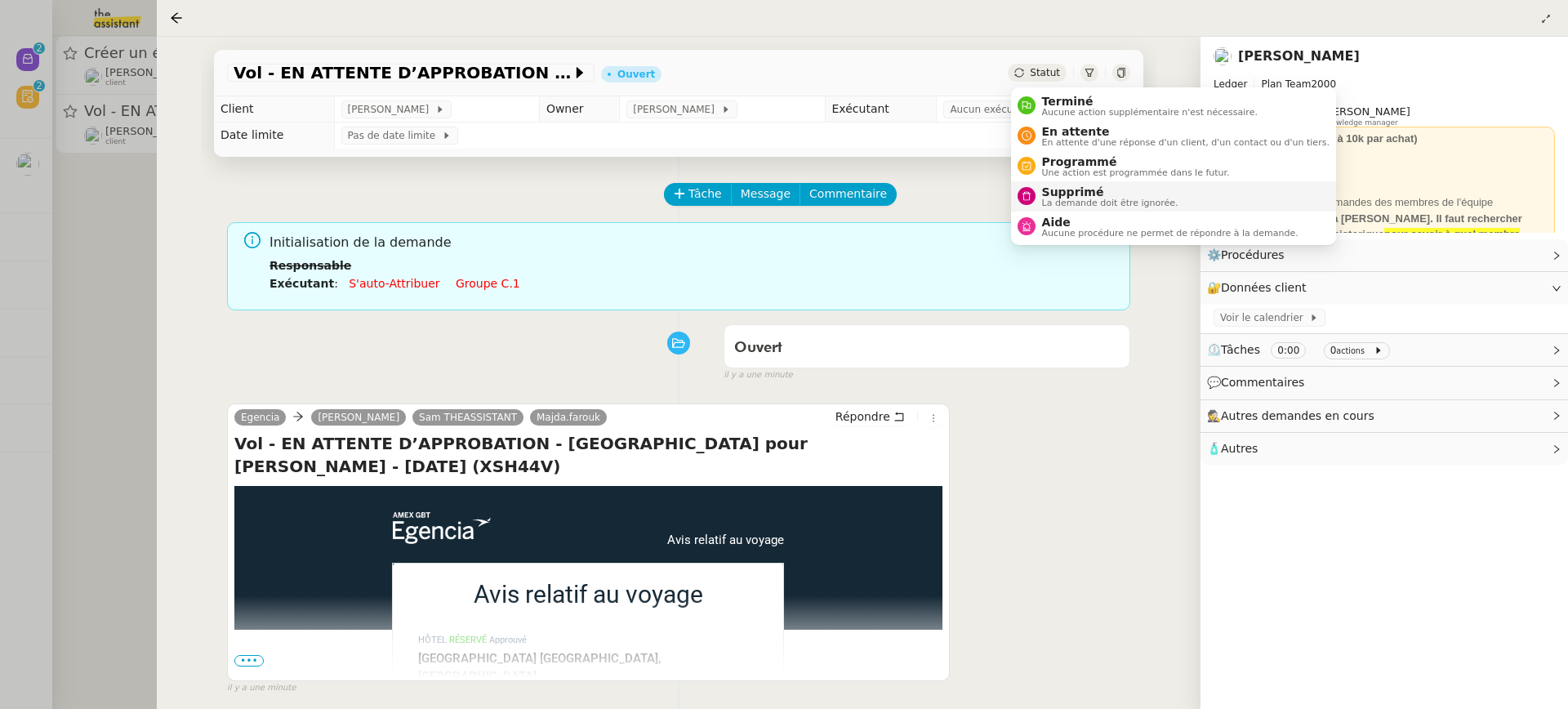
click at [1120, 202] on span "La demande doit être ignorée." at bounding box center [1110, 203] width 136 height 9
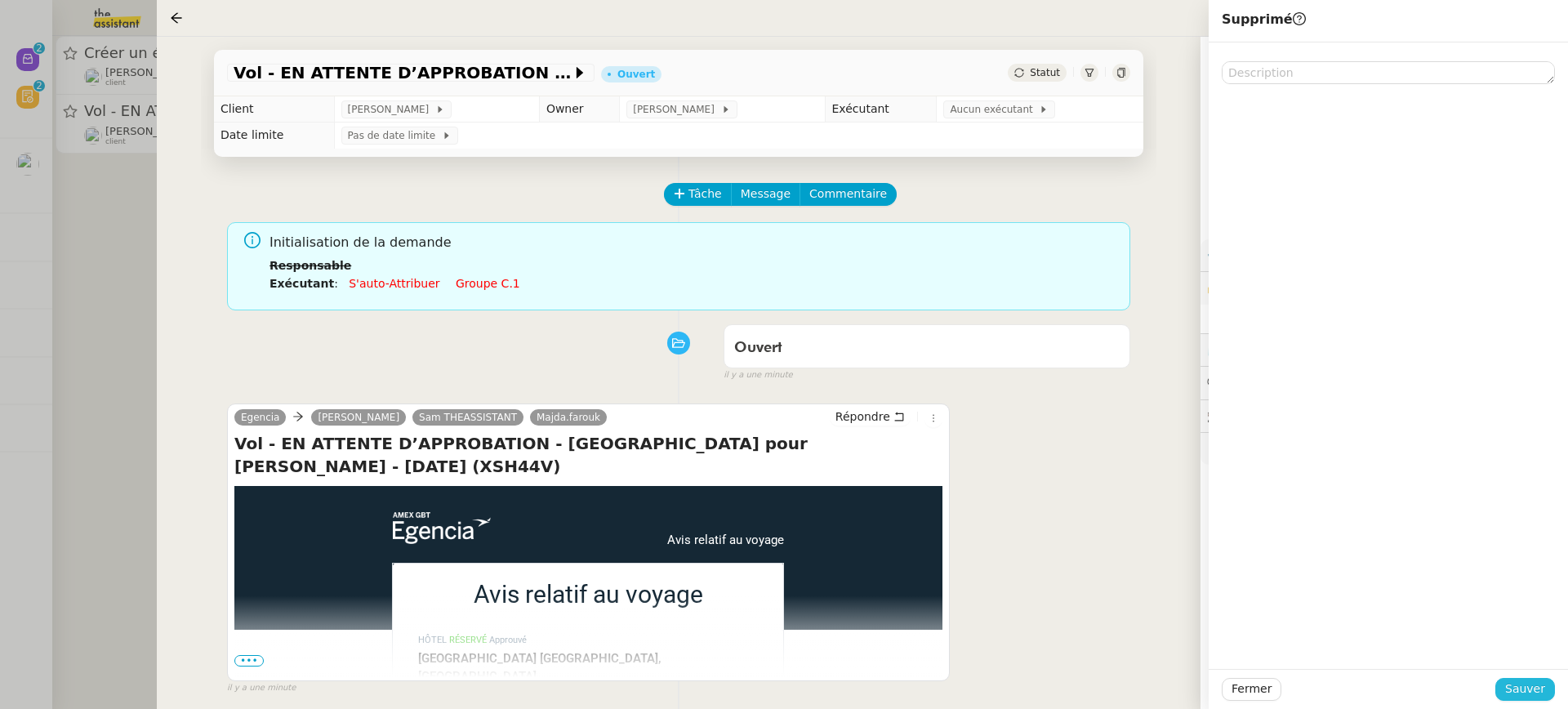
click at [1542, 691] on span "Sauver" at bounding box center [1525, 689] width 40 height 19
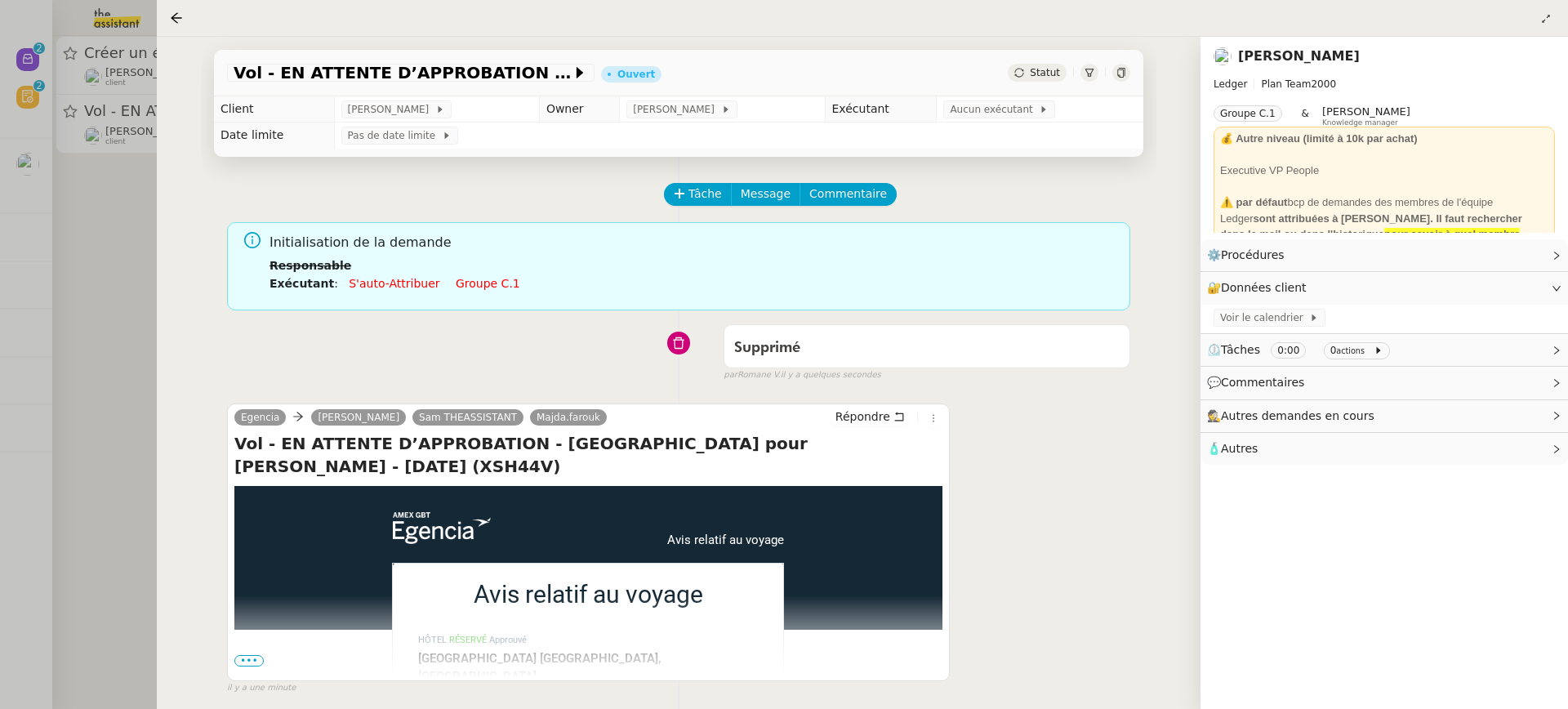
click at [35, 89] on div at bounding box center [784, 354] width 1568 height 709
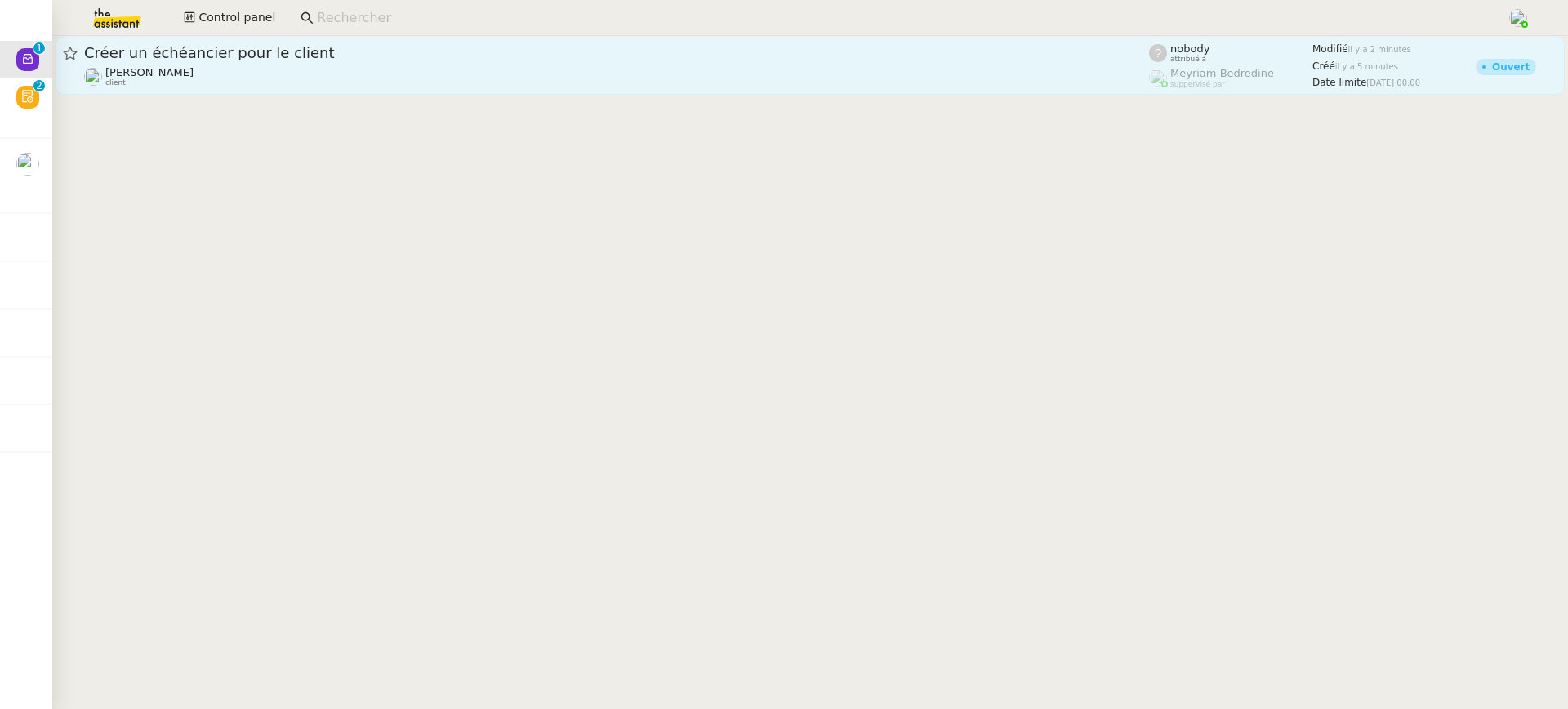
click at [238, 60] on span "Créer un échéancier pour le client" at bounding box center [617, 53] width 1065 height 14
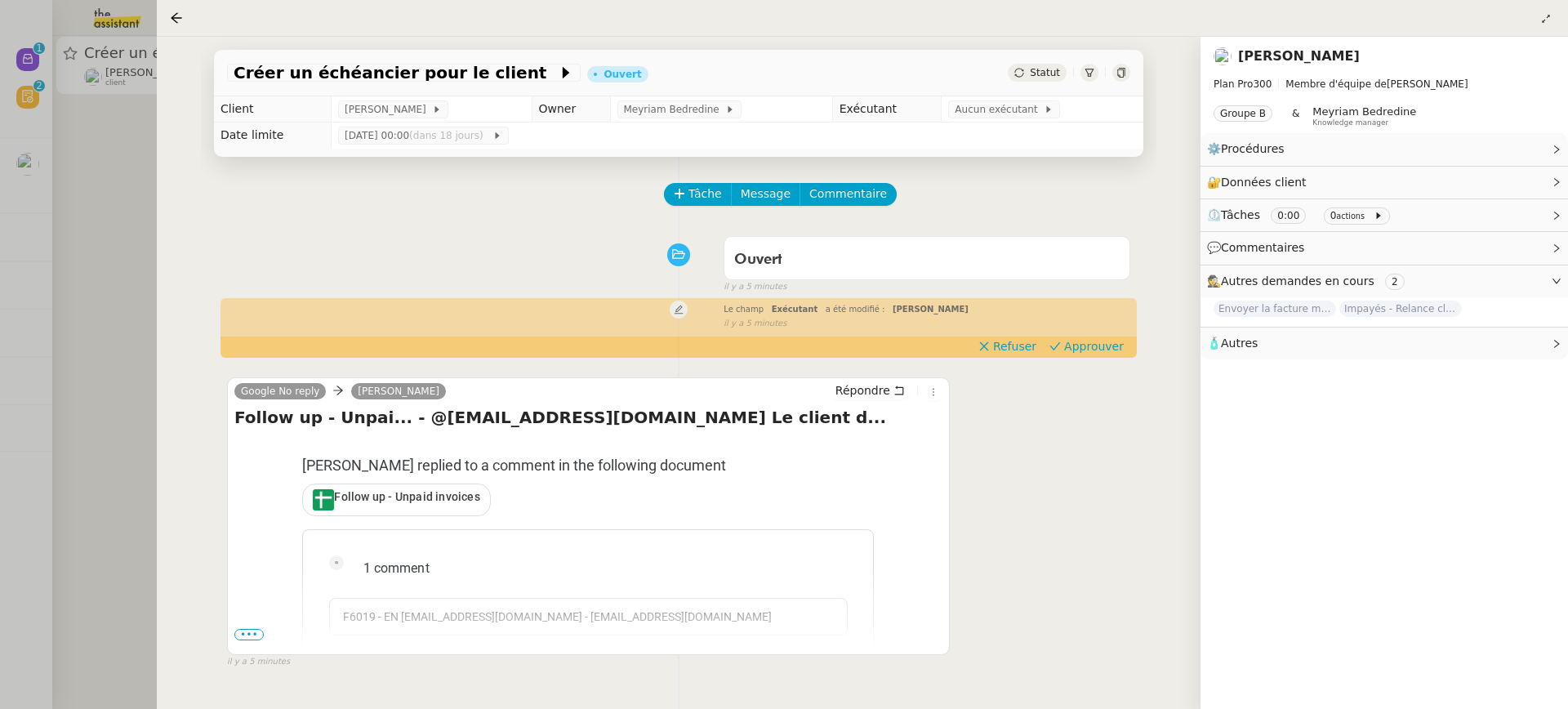
scroll to position [37, 0]
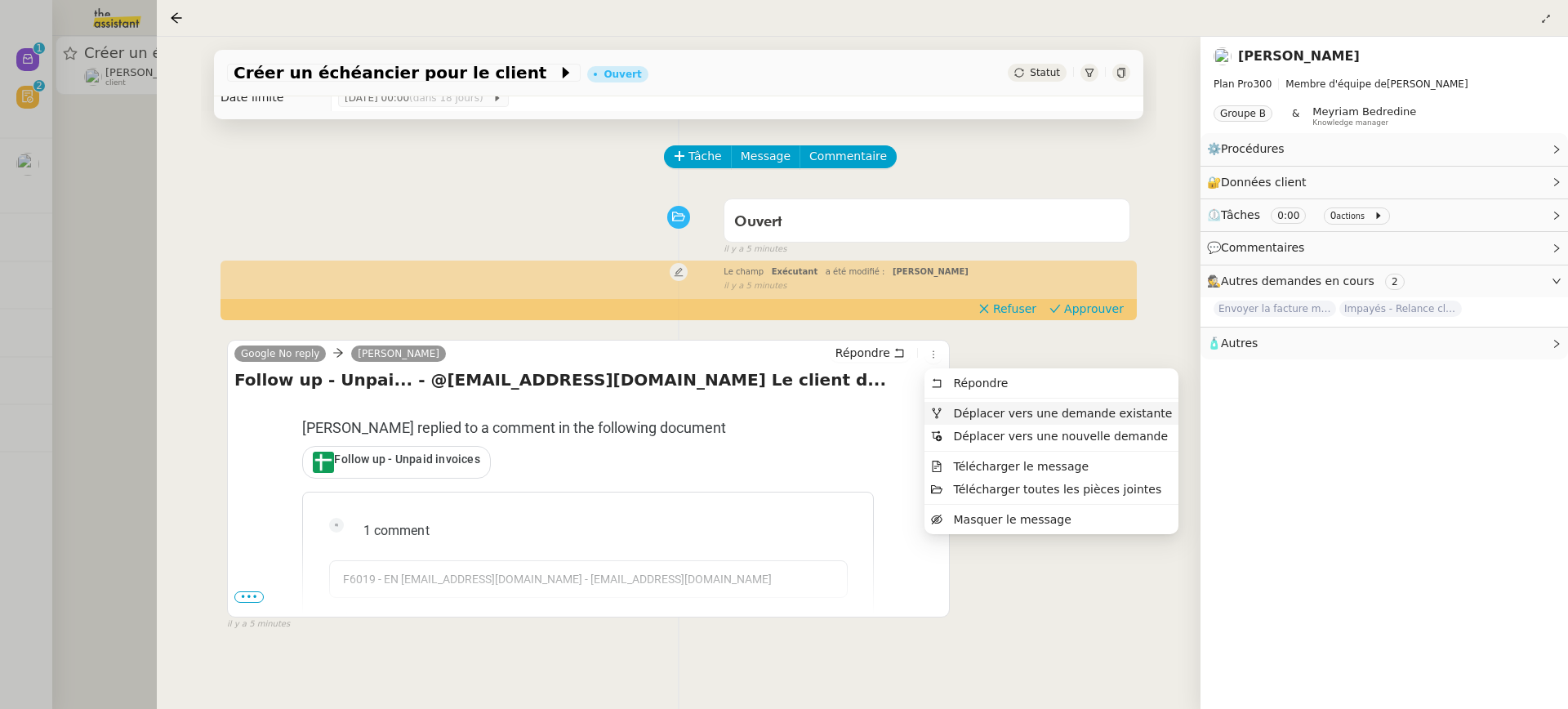
click at [1006, 409] on span "Déplacer vers une demande existante" at bounding box center [1062, 413] width 219 height 13
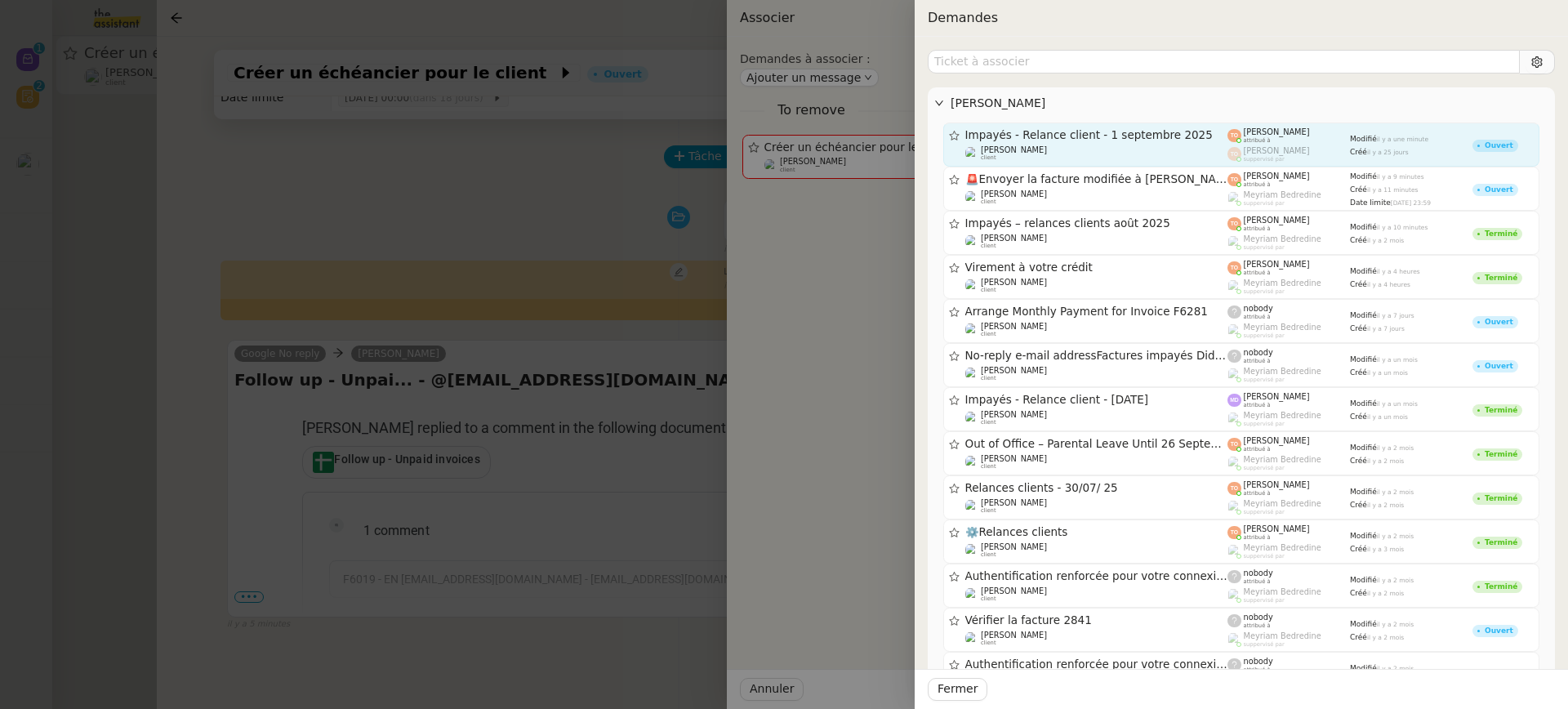
click at [1066, 134] on span "Impayés - Relance client - 1 septembre 2025" at bounding box center [1097, 135] width 263 height 11
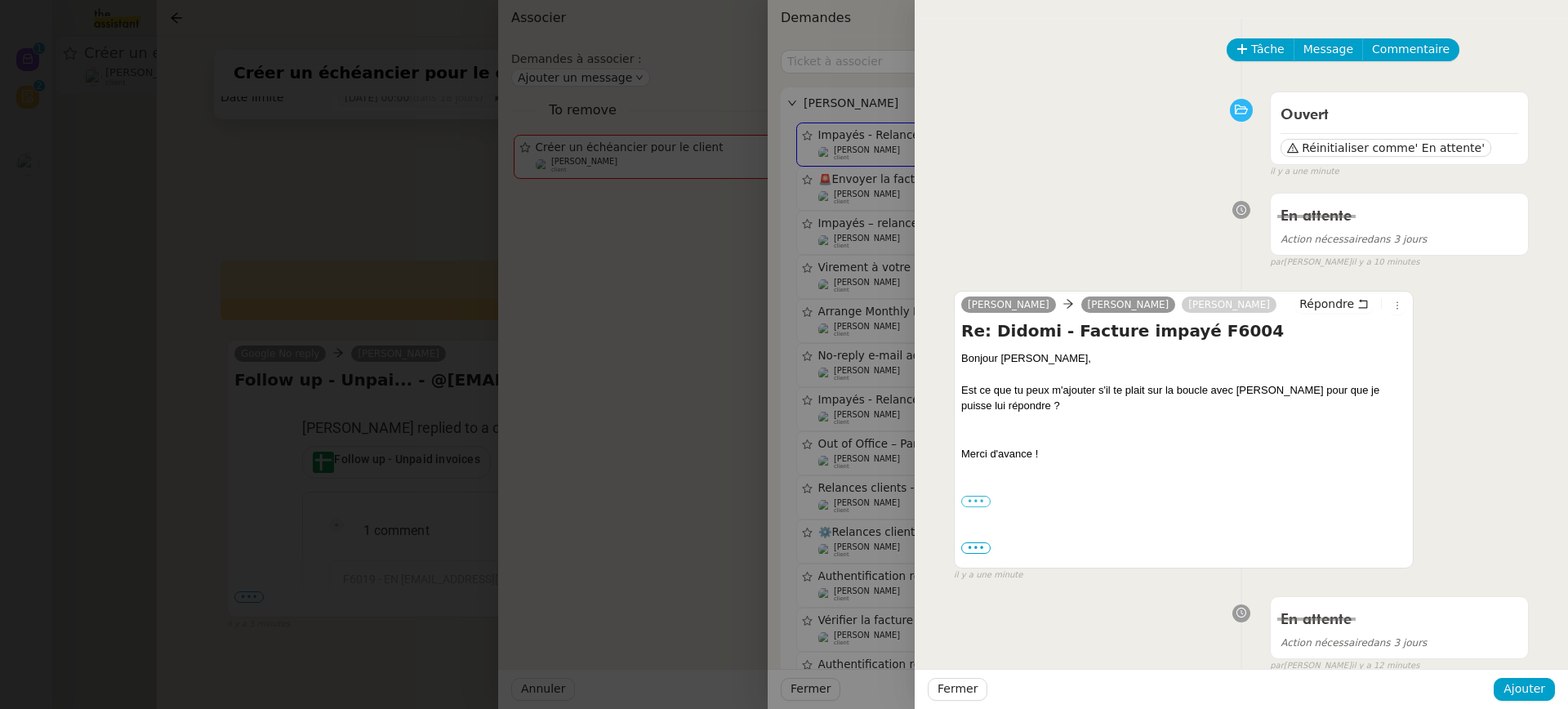
click at [656, 299] on div at bounding box center [784, 354] width 1568 height 709
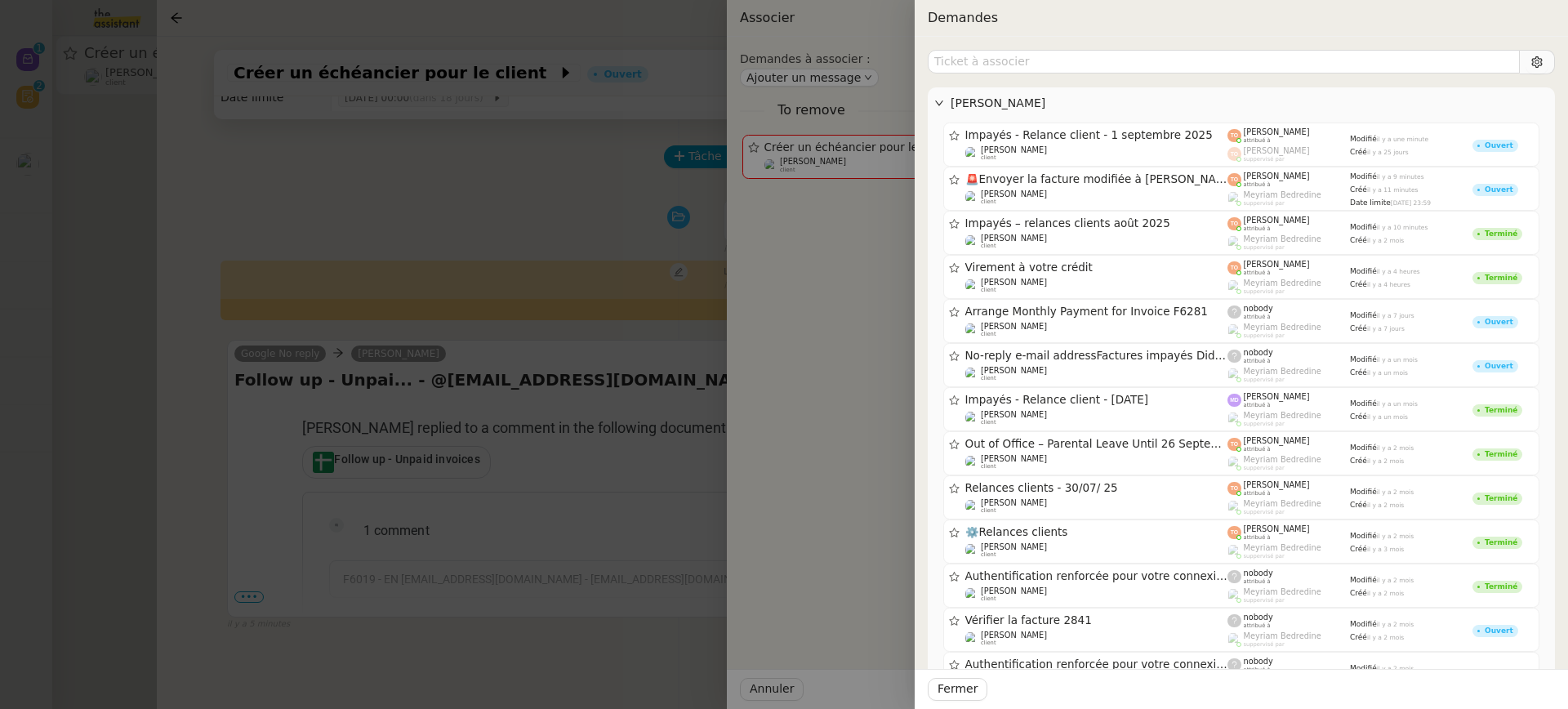
click at [469, 228] on div at bounding box center [784, 354] width 1568 height 709
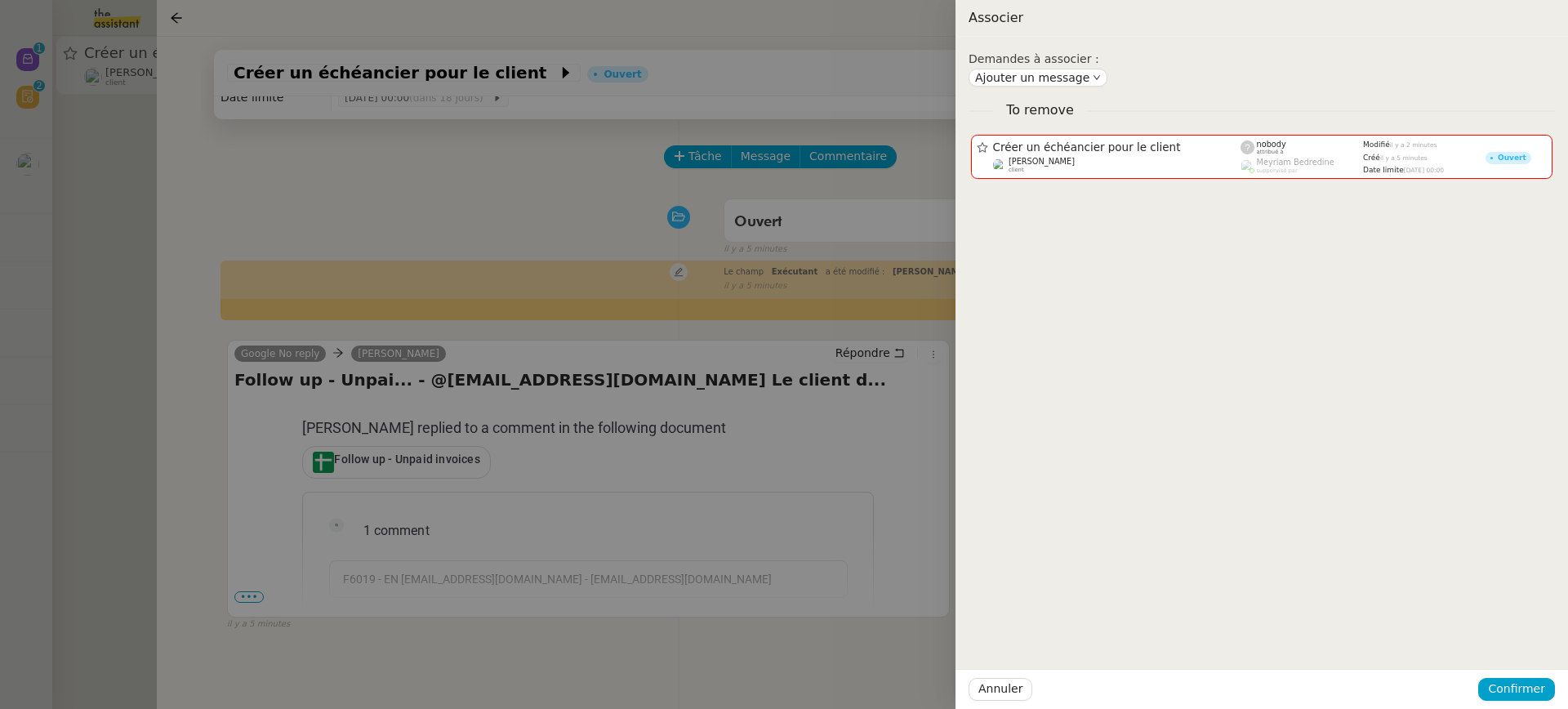
click at [472, 228] on div at bounding box center [784, 354] width 1568 height 709
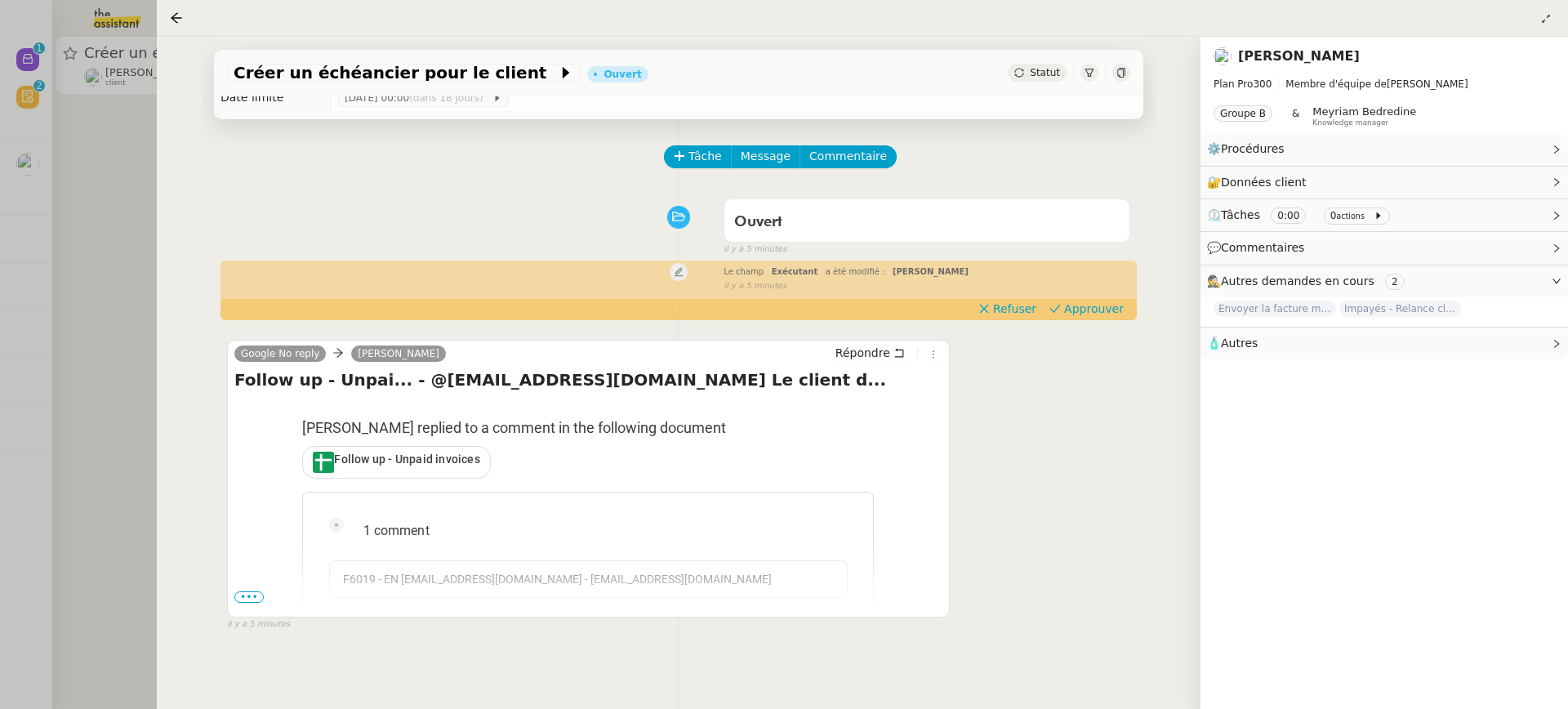
scroll to position [0, 0]
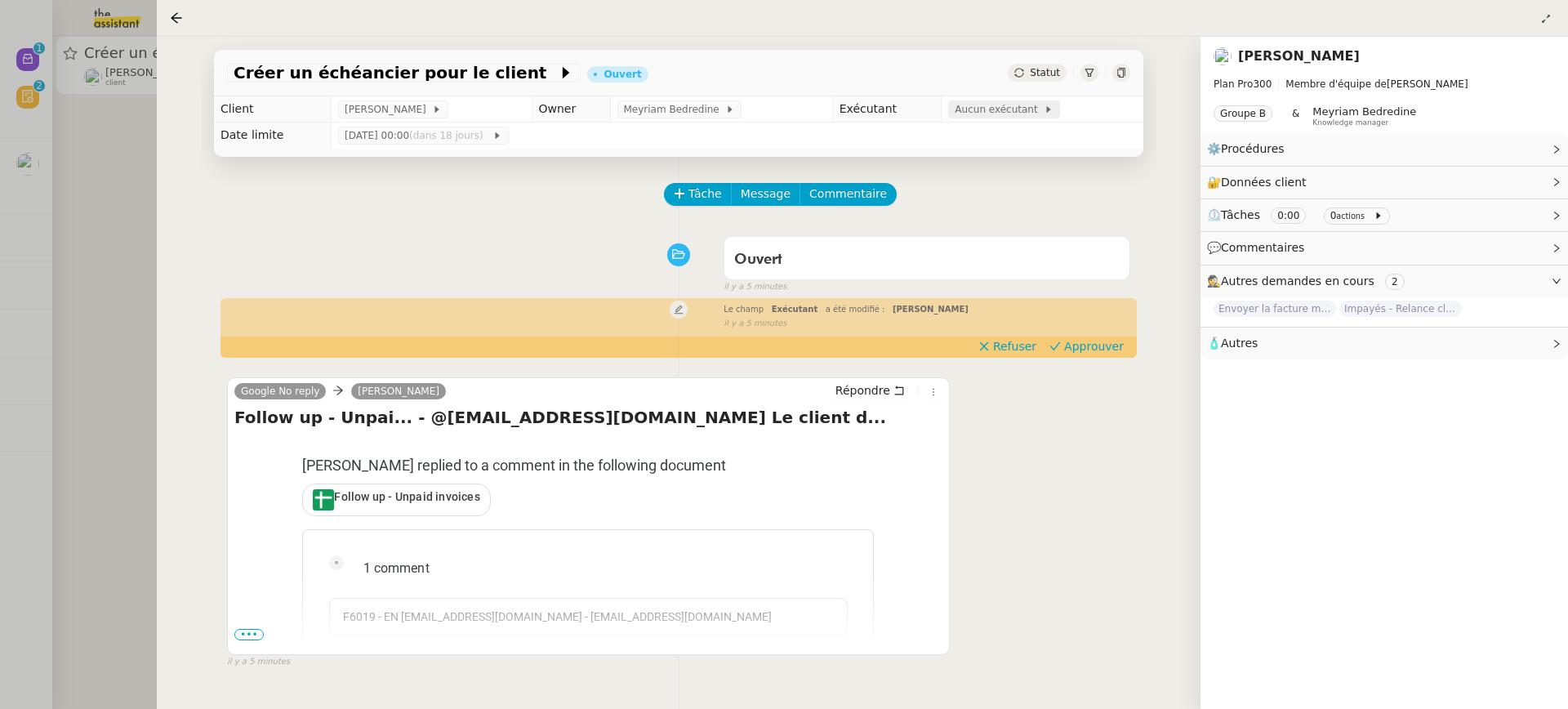
click at [959, 106] on span "Aucun exécutant" at bounding box center [999, 109] width 89 height 16
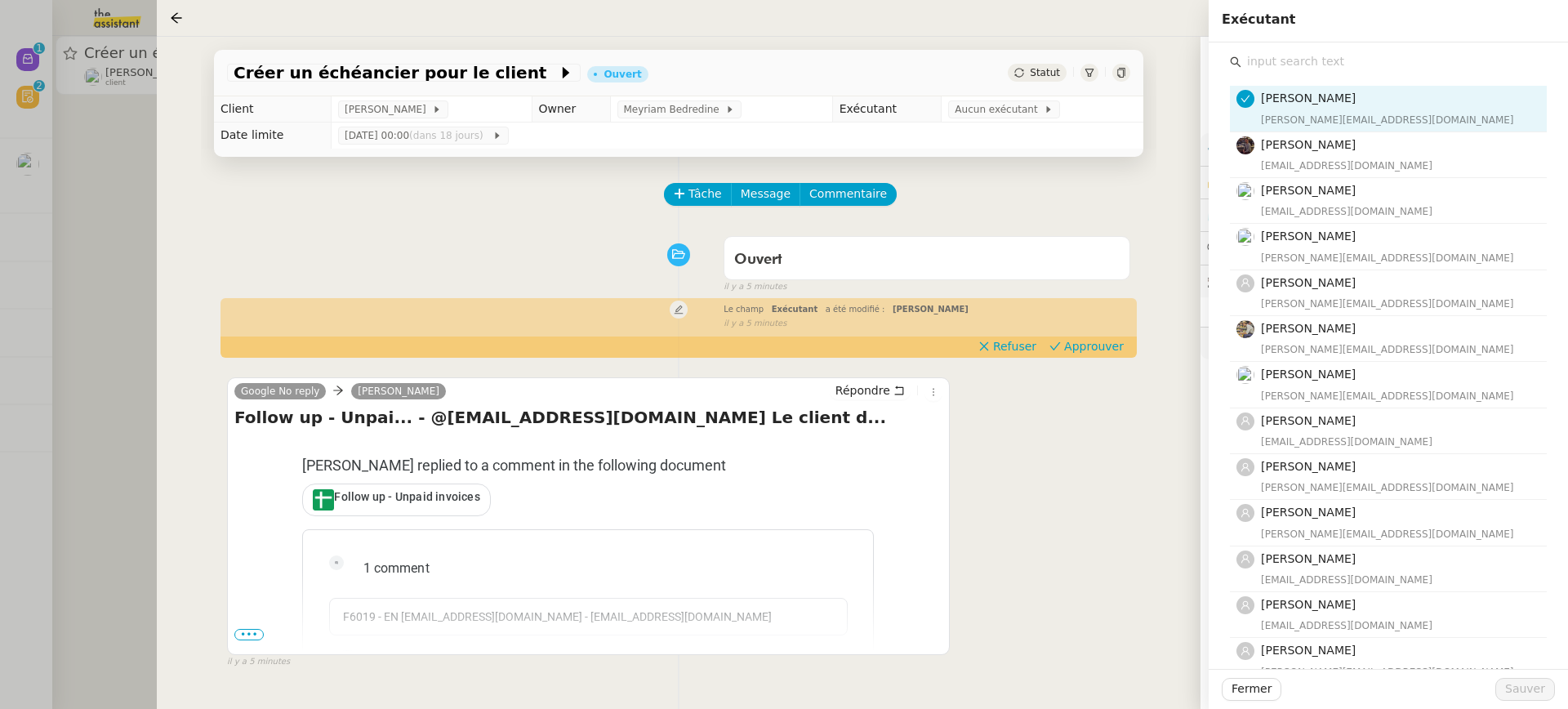
click at [1333, 65] on input "text" at bounding box center [1394, 62] width 305 height 22
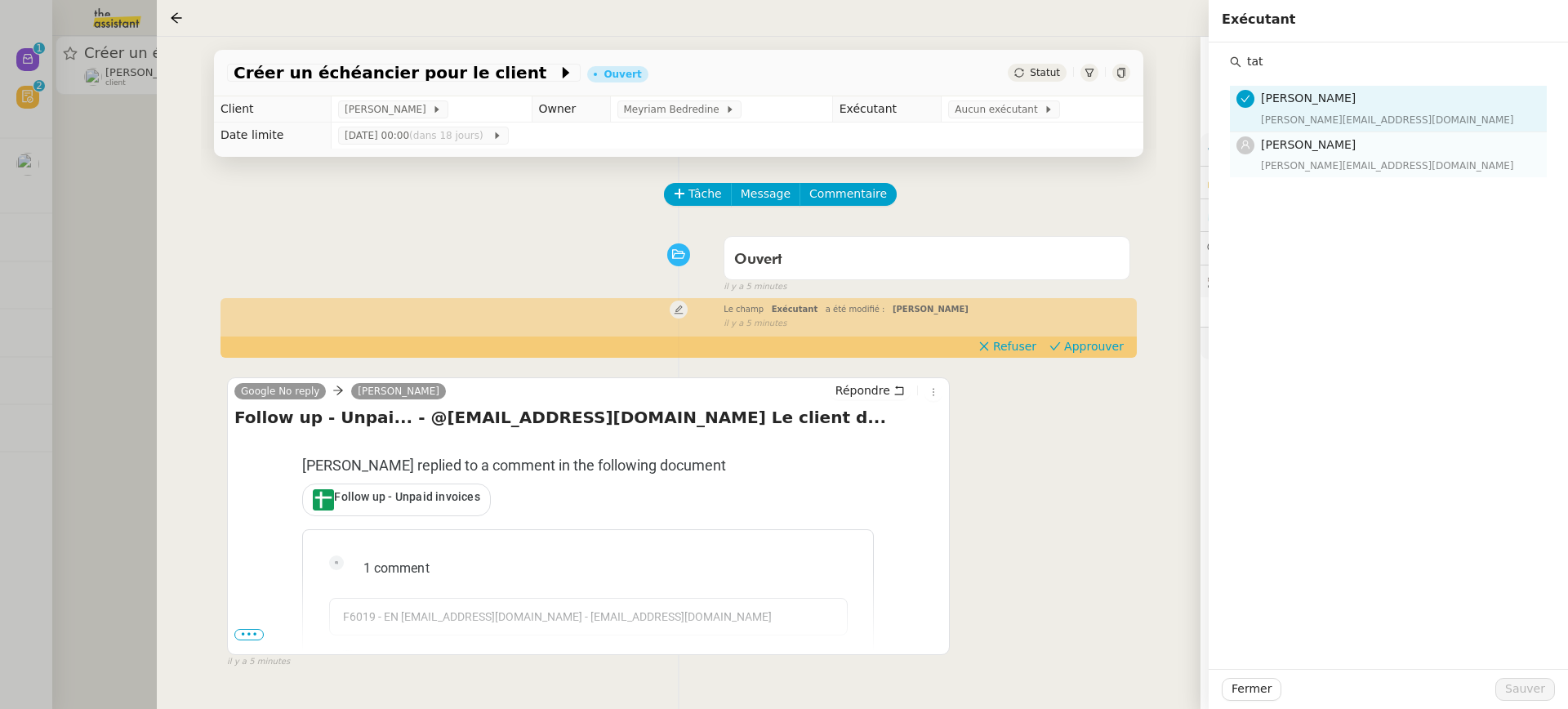
type input "tat"
click at [1356, 153] on h4 "[PERSON_NAME]" at bounding box center [1399, 145] width 276 height 19
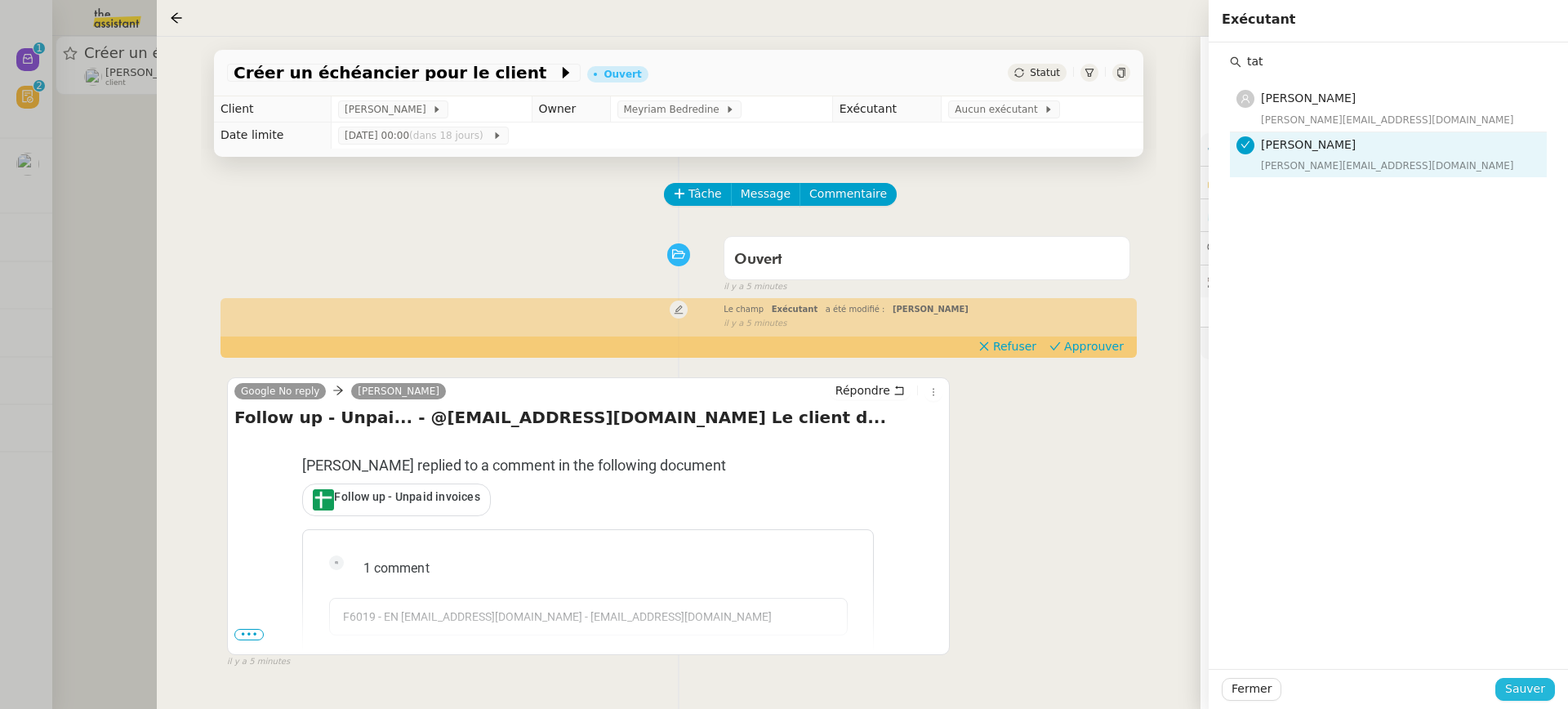
click at [1527, 693] on span "Sauver" at bounding box center [1525, 689] width 40 height 19
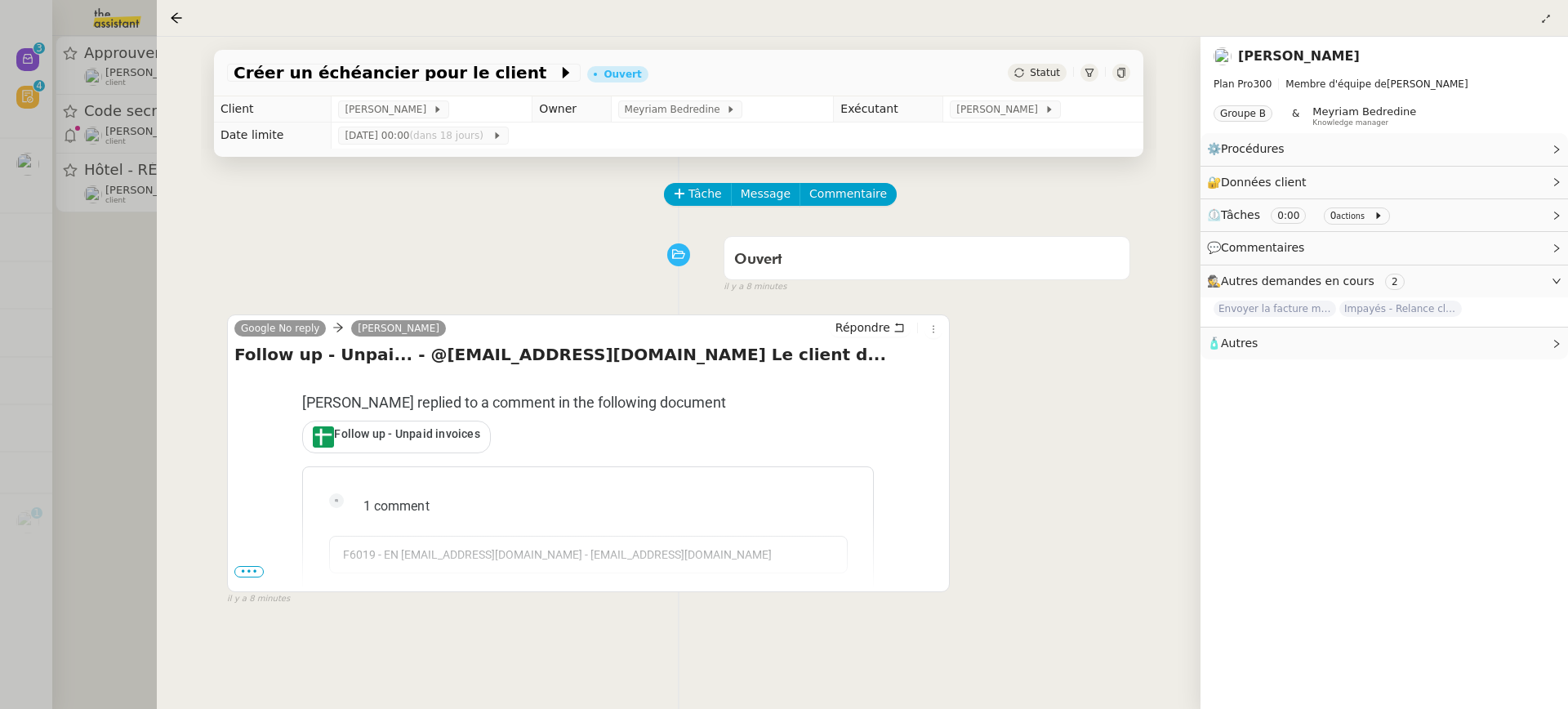
click at [175, 235] on div "Créer un échéancier pour le client Ouvert Statut Client Mathilde Borel Owner Me…" at bounding box center [678, 373] width 1044 height 672
click at [138, 217] on div at bounding box center [784, 354] width 1568 height 709
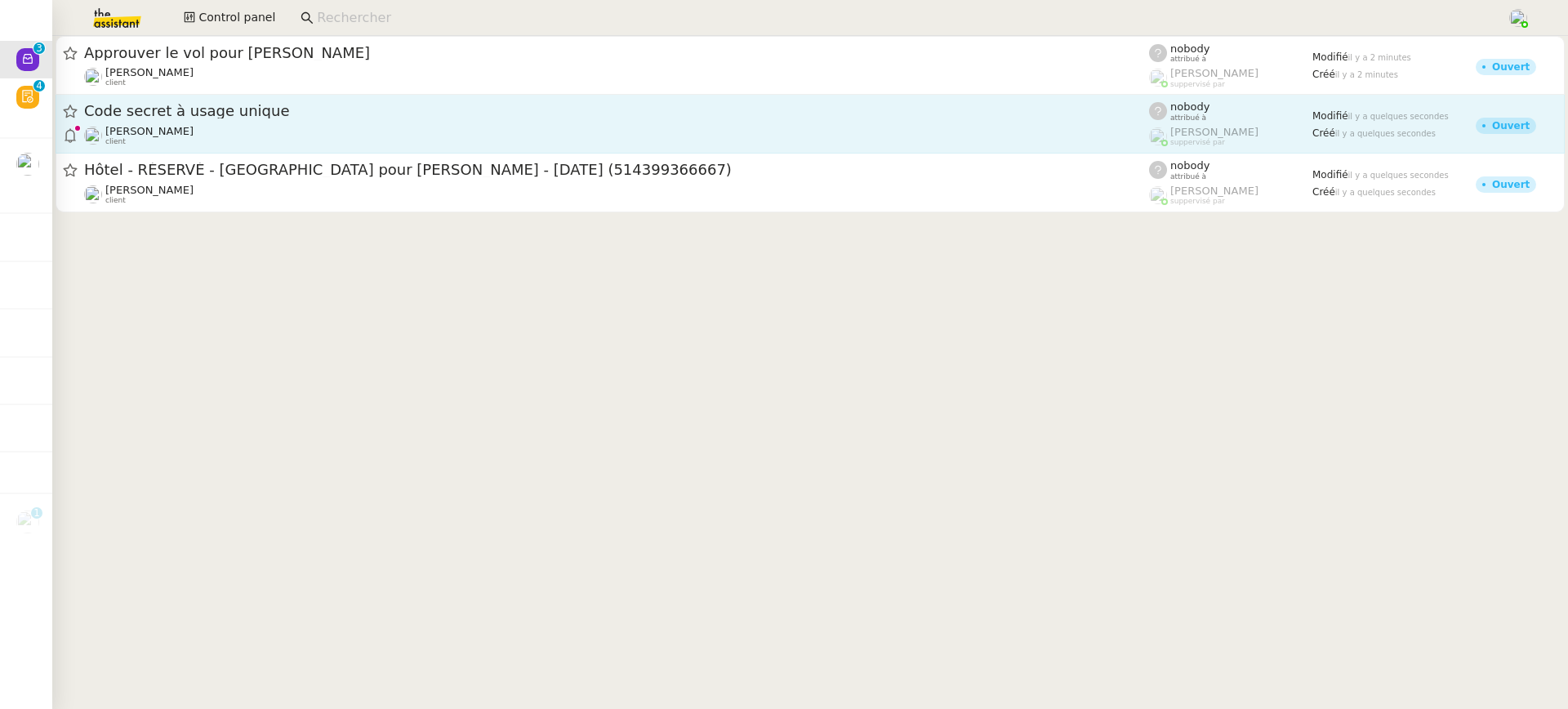
click at [313, 111] on span "Code secret à usage unique" at bounding box center [617, 111] width 1065 height 14
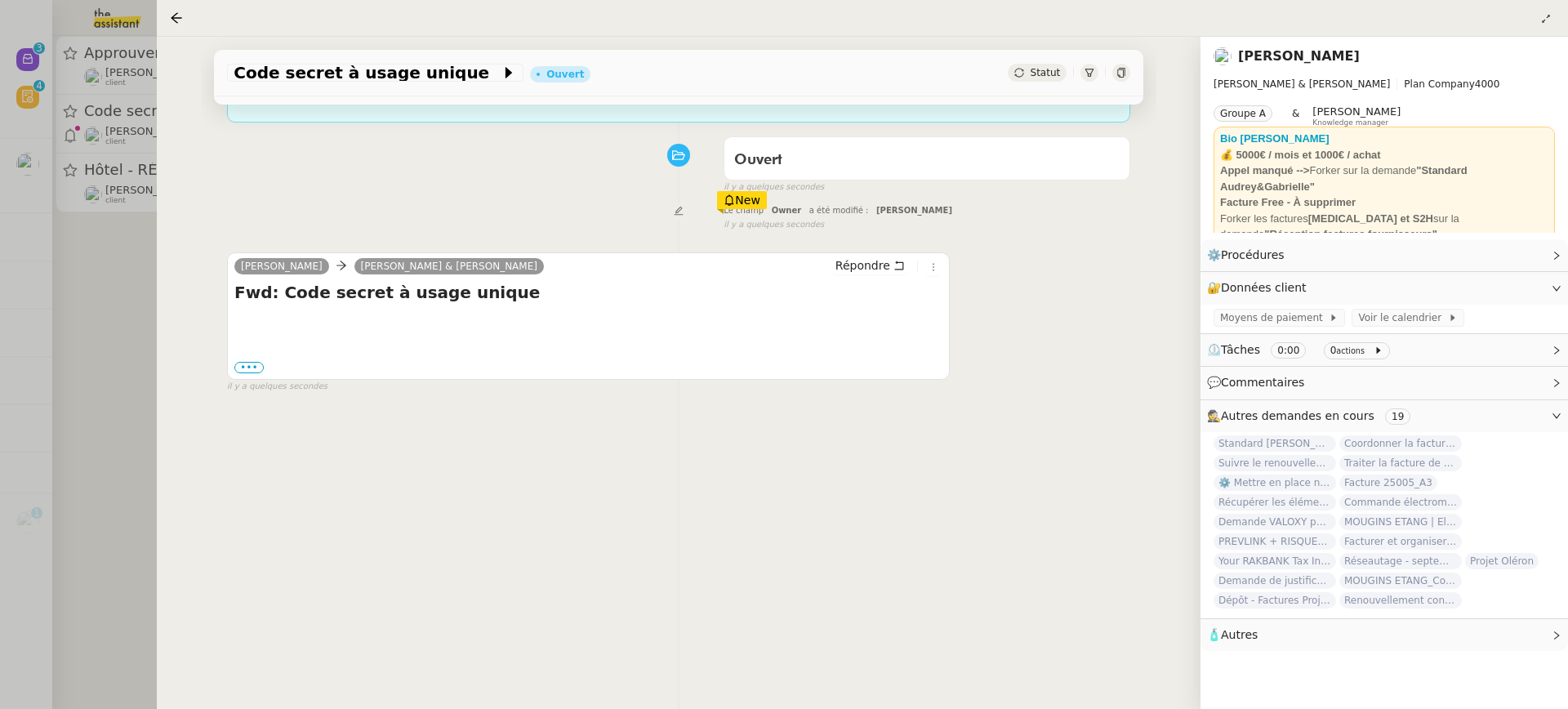
scroll to position [193, 0]
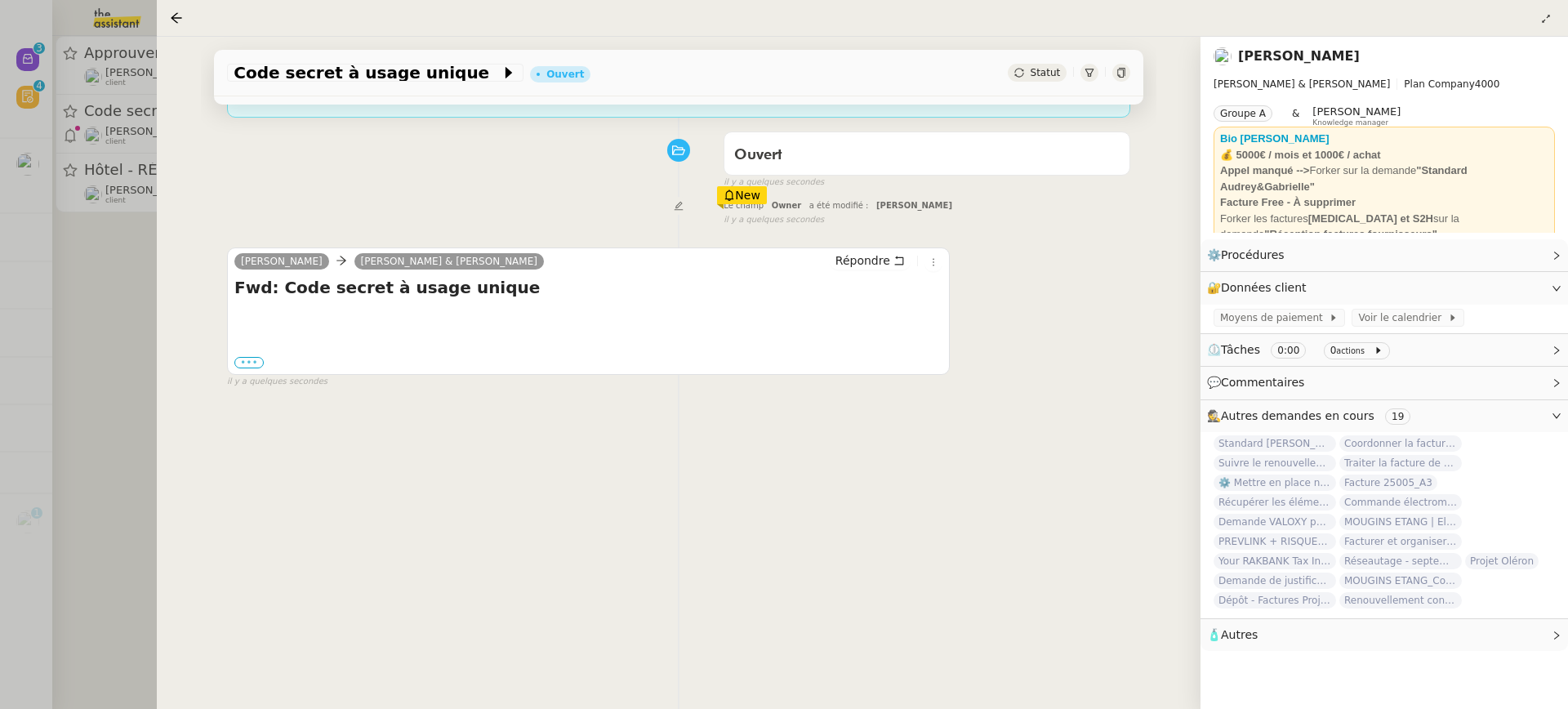
click at [250, 363] on label "•••" at bounding box center [248, 362] width 30 height 11
click at [0, 0] on input "•••" at bounding box center [0, 0] width 0 height 0
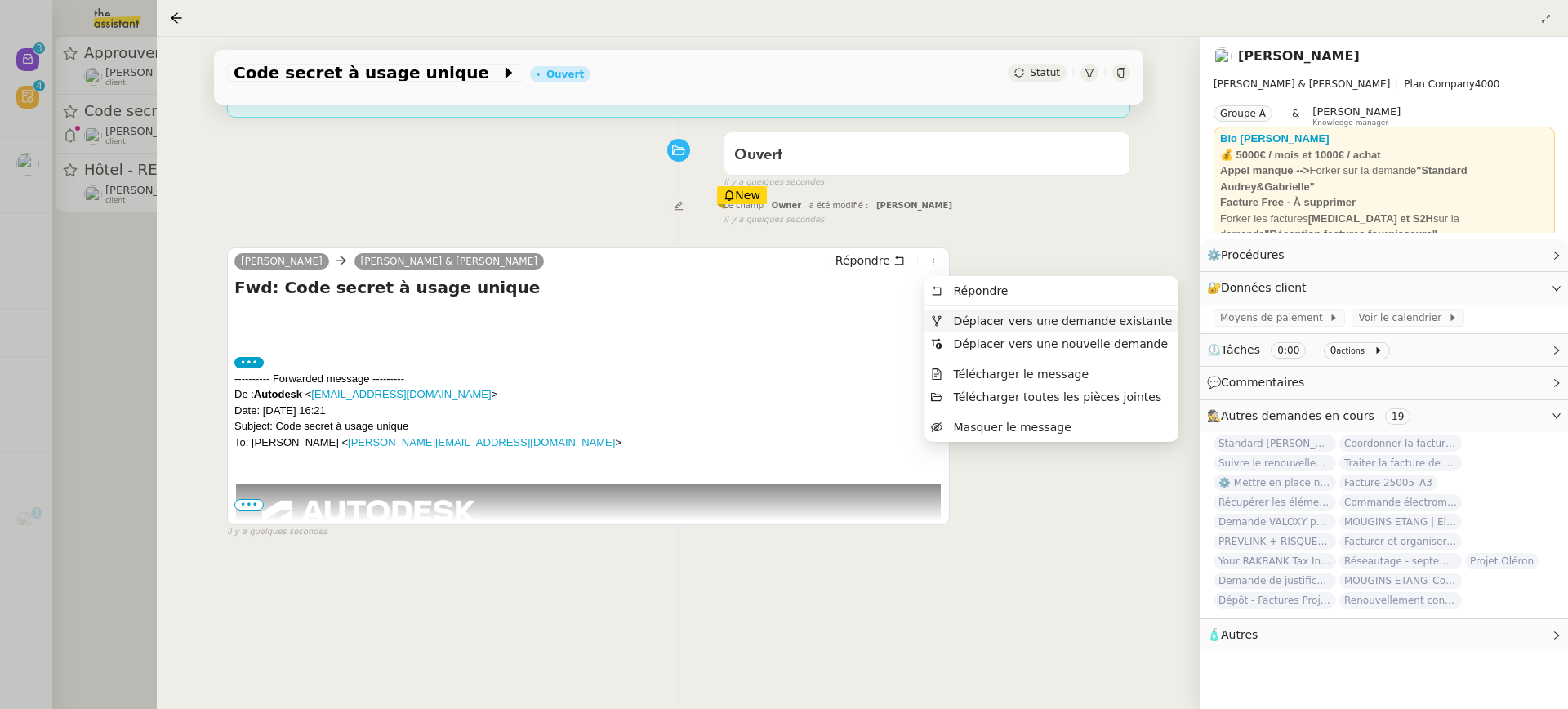
click at [966, 311] on li "Déplacer vers une demande existante" at bounding box center [1052, 321] width 254 height 23
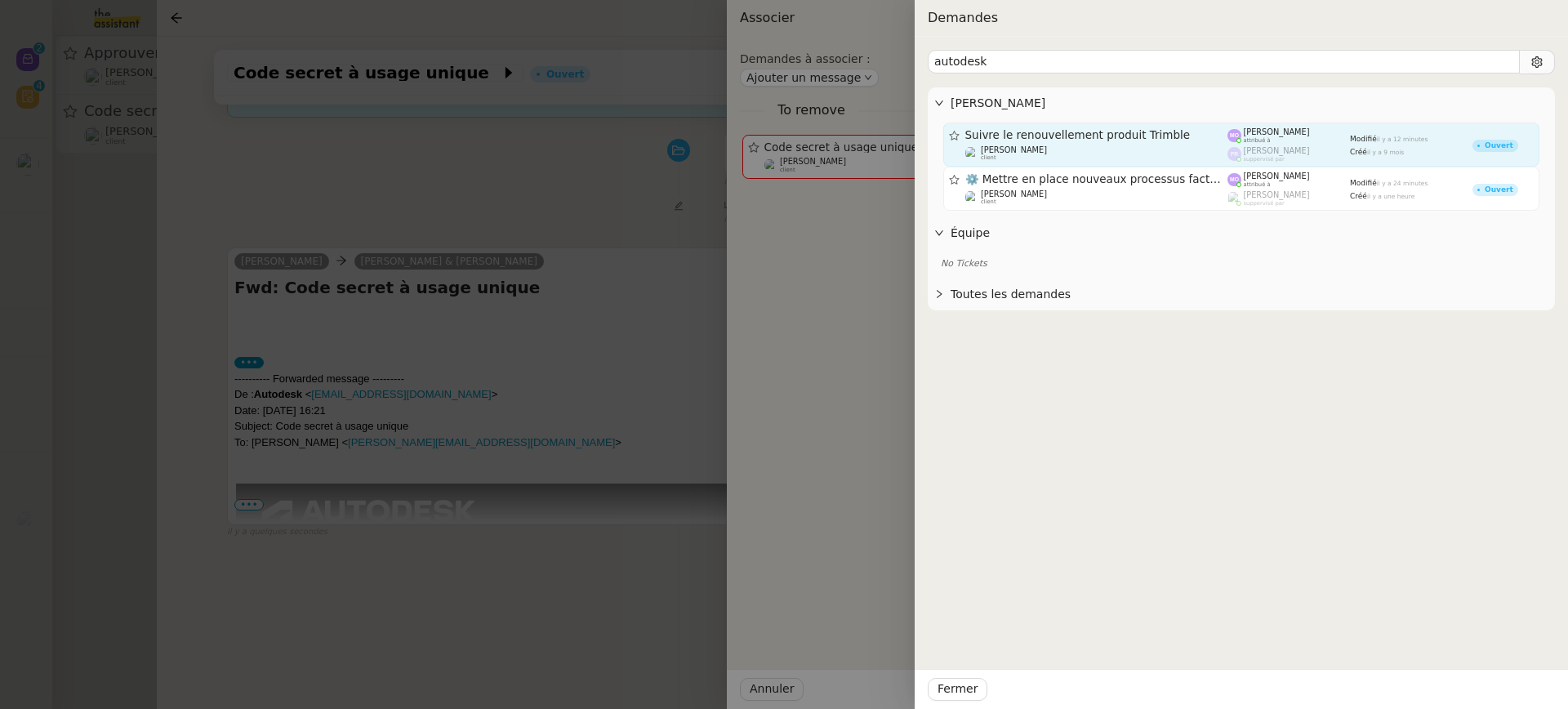
type input "autodesk"
click at [1163, 146] on div "Gabrielle Tavernier client" at bounding box center [1097, 153] width 263 height 16
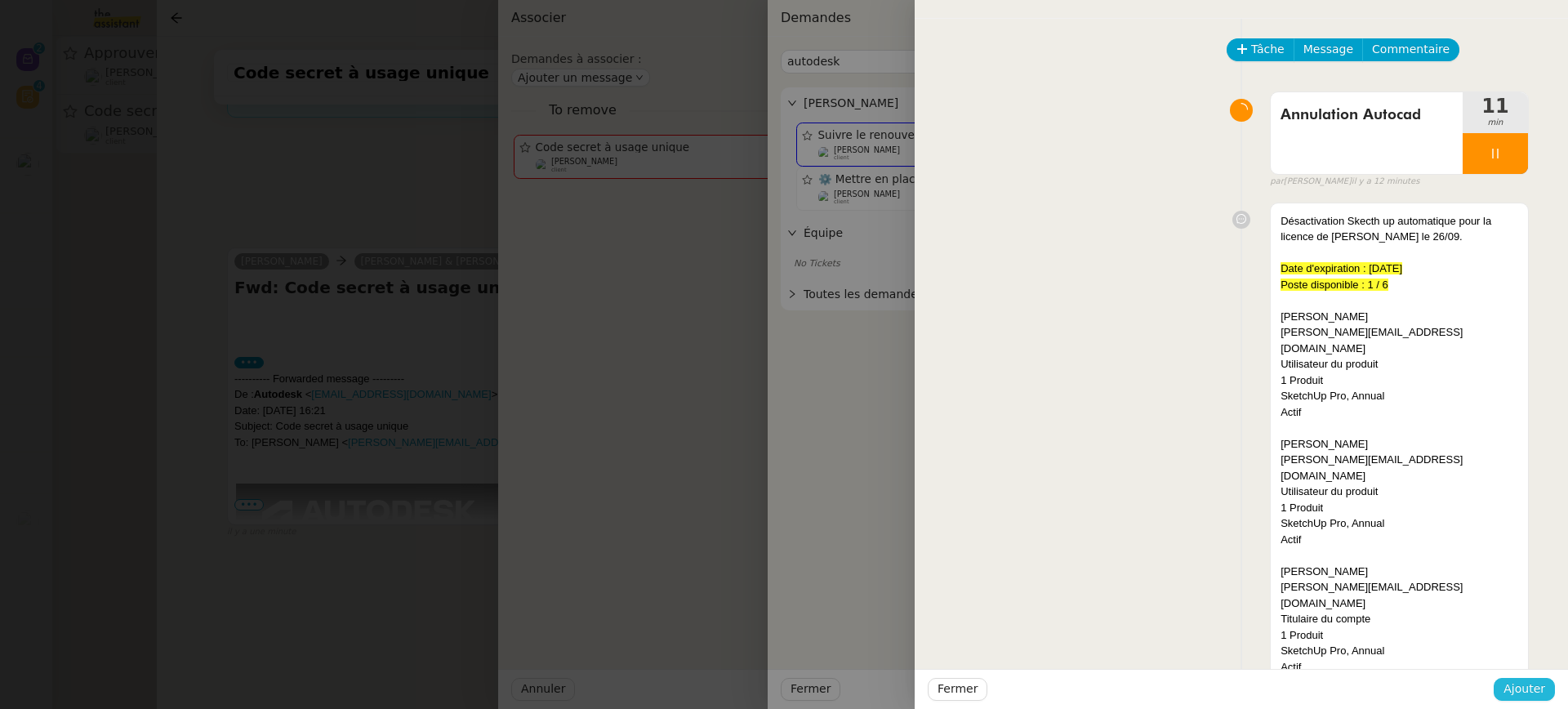
click at [1528, 700] on button "Ajouter" at bounding box center [1525, 689] width 61 height 23
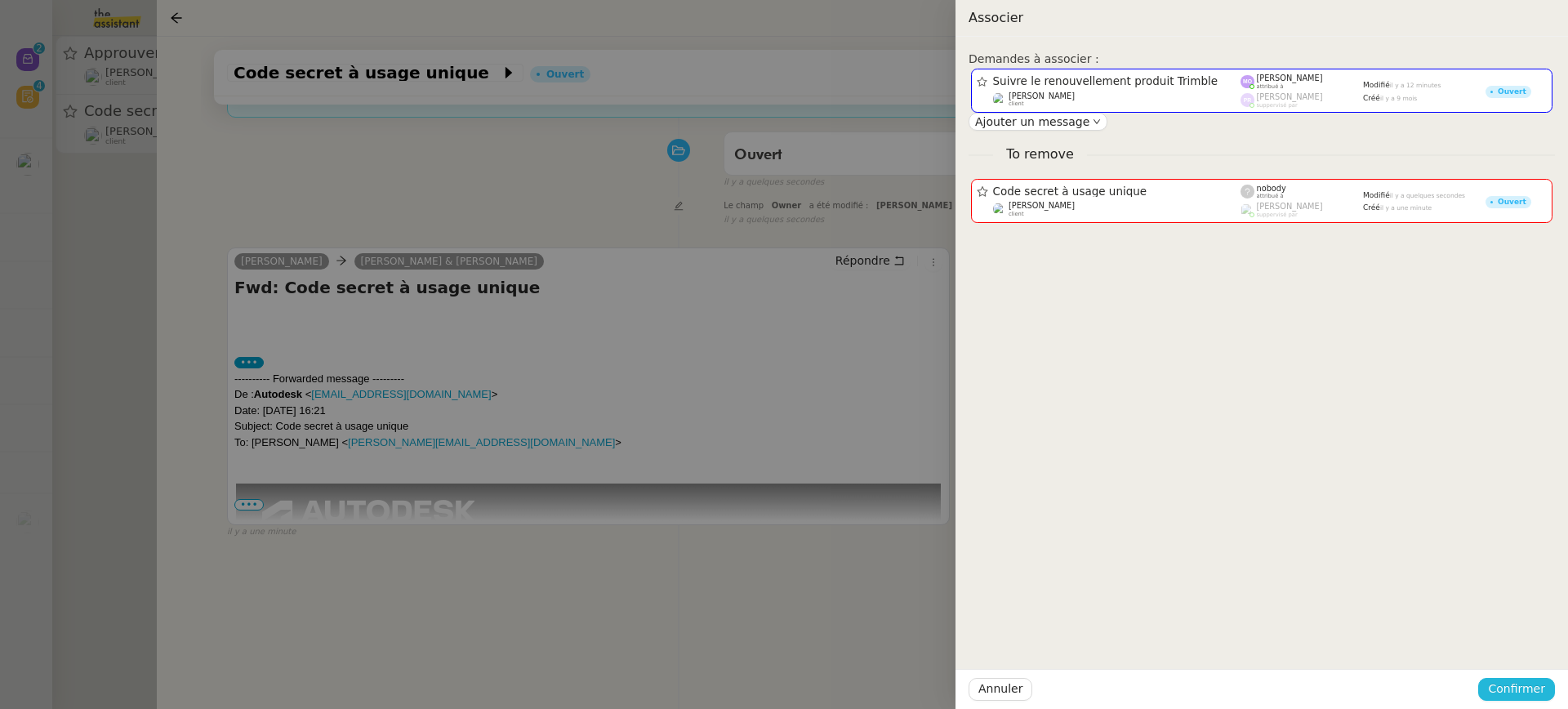
click at [1528, 699] on button "Confirmer" at bounding box center [1516, 689] width 77 height 23
click at [1525, 651] on span "Ajouter" at bounding box center [1518, 645] width 42 height 16
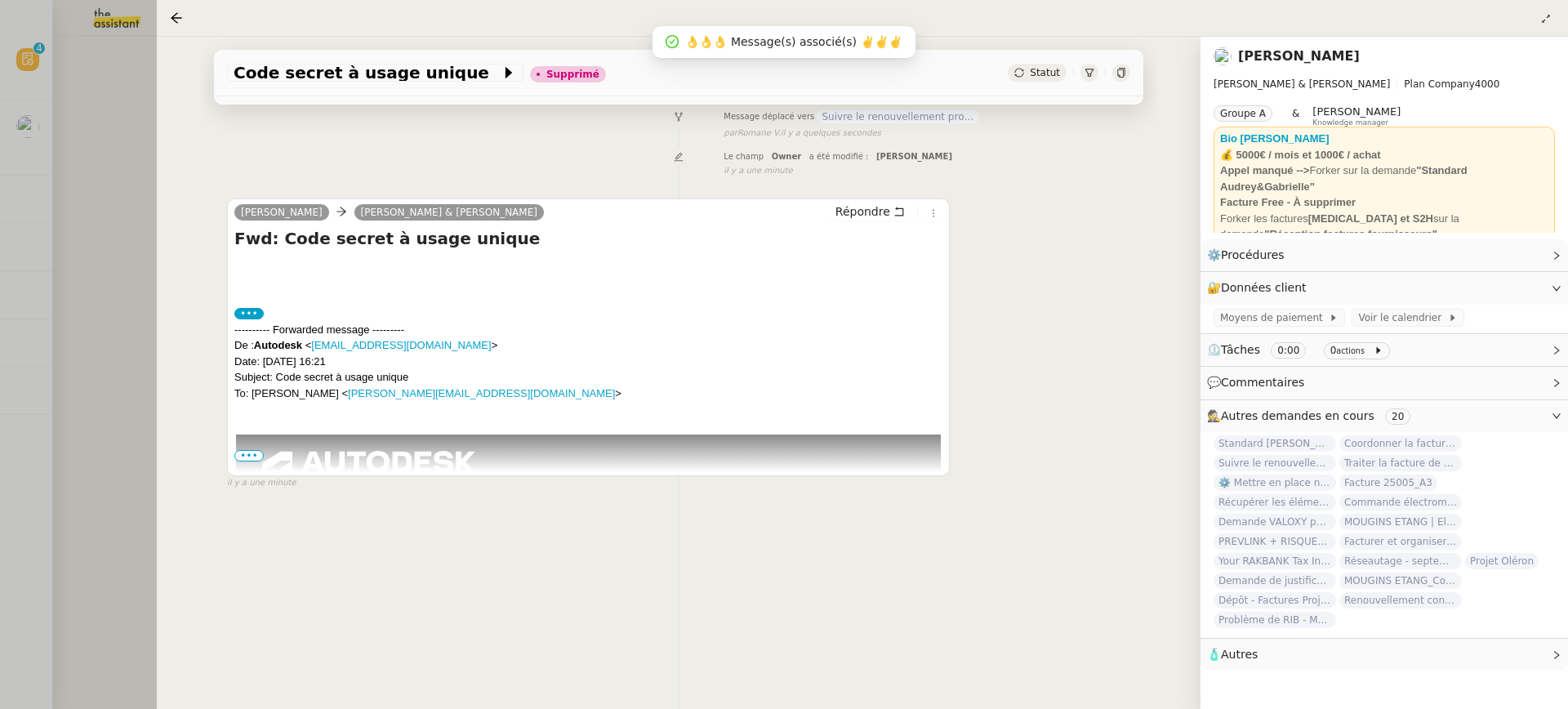
click at [100, 152] on div at bounding box center [784, 354] width 1568 height 709
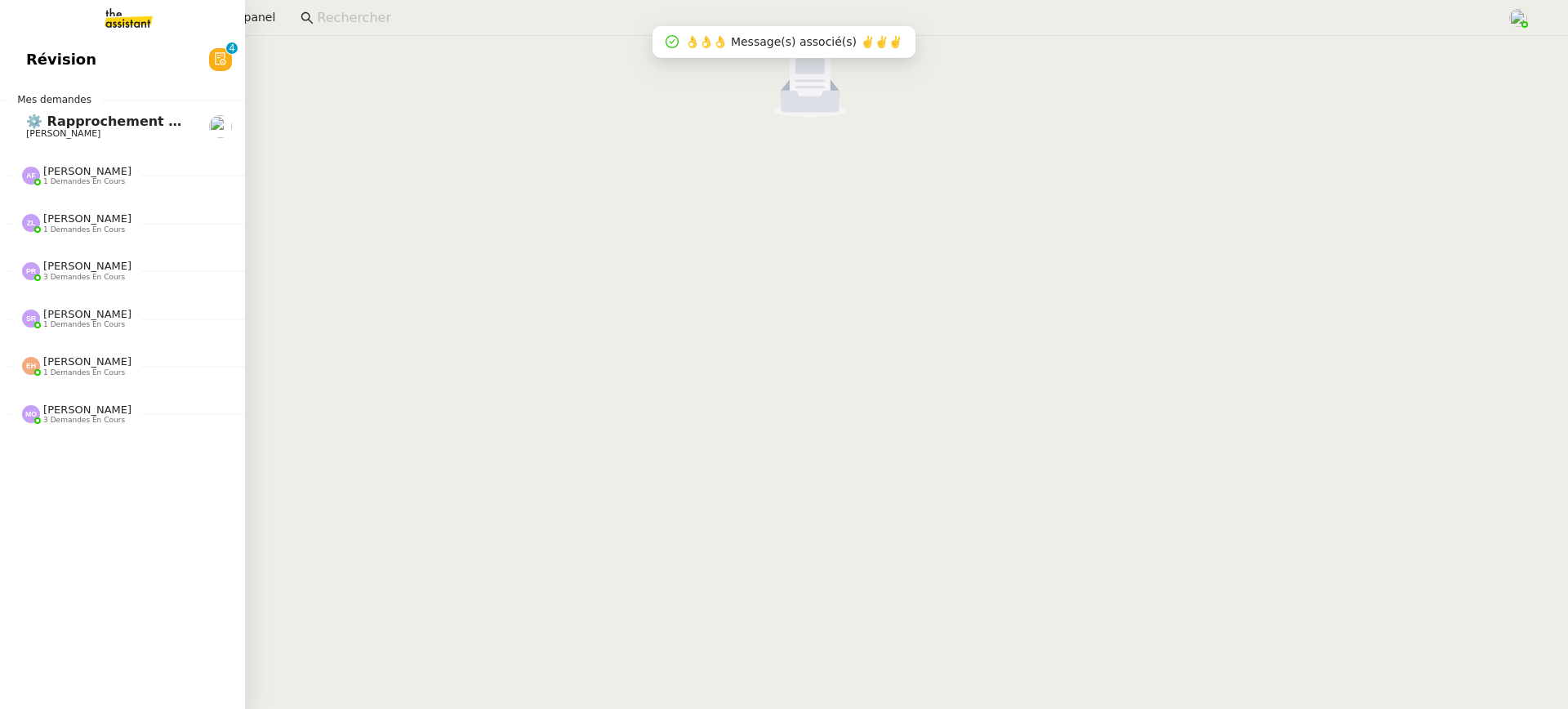
click at [44, 77] on link "Révision 0 1 2 3 4 5 6 7 8 9" at bounding box center [123, 60] width 245 height 37
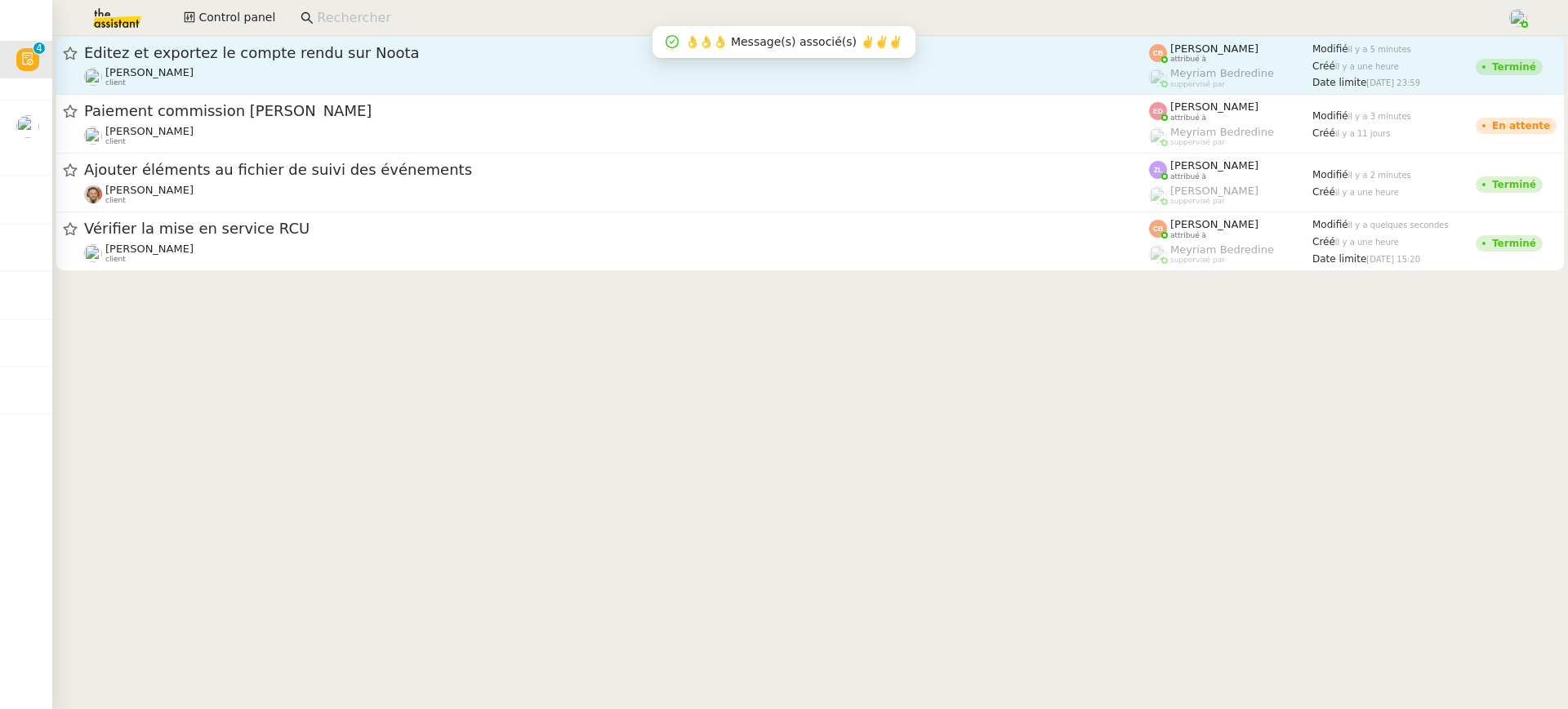
click at [919, 62] on div "Éditez et exportez le compte rendu sur Noota" at bounding box center [617, 53] width 1065 height 20
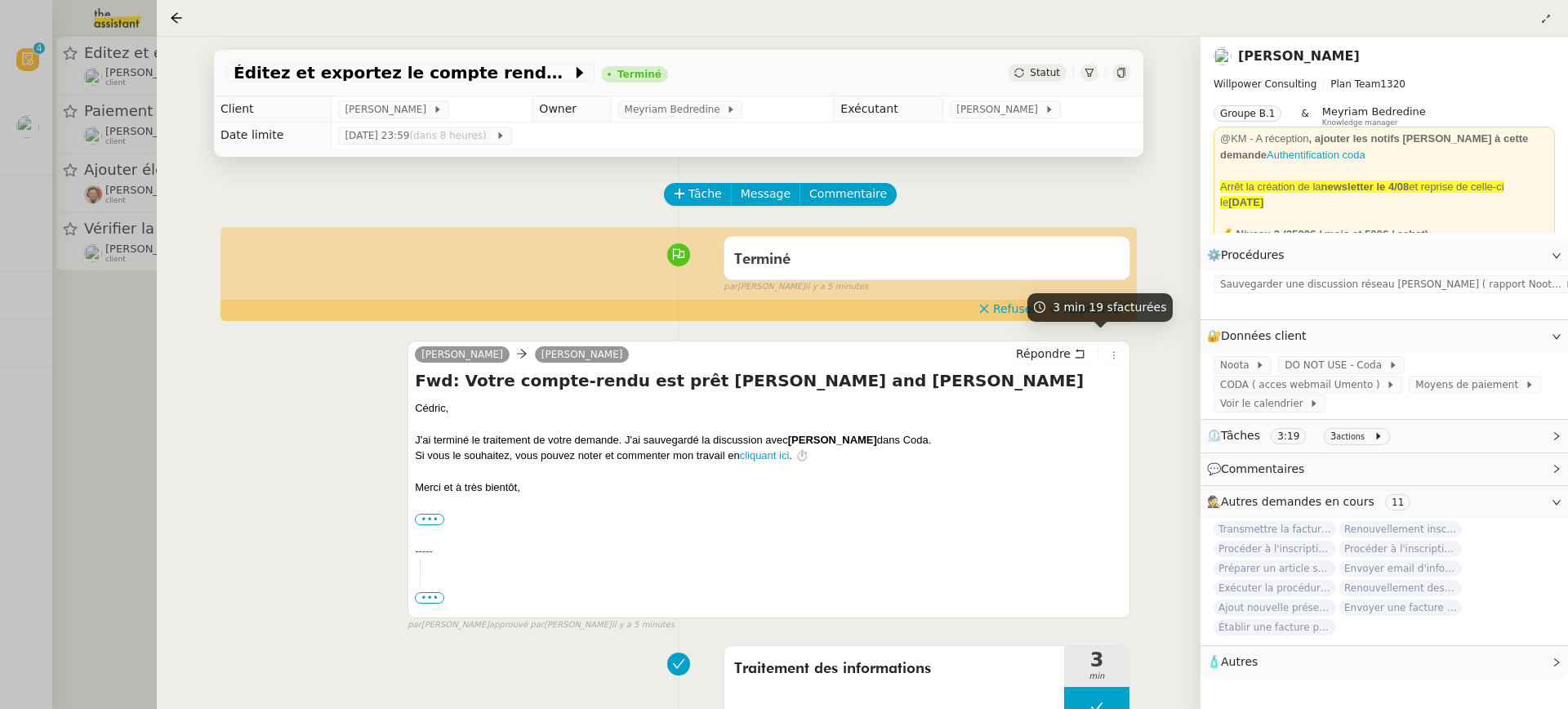
click at [1100, 322] on div "Tâche Message Commentaire Veuillez patienter une erreur s'est produite 👌👌👌 mess…" at bounding box center [678, 700] width 955 height 1087
click at [1097, 316] on span "Approuver" at bounding box center [1094, 308] width 60 height 16
click at [116, 123] on div at bounding box center [784, 354] width 1568 height 709
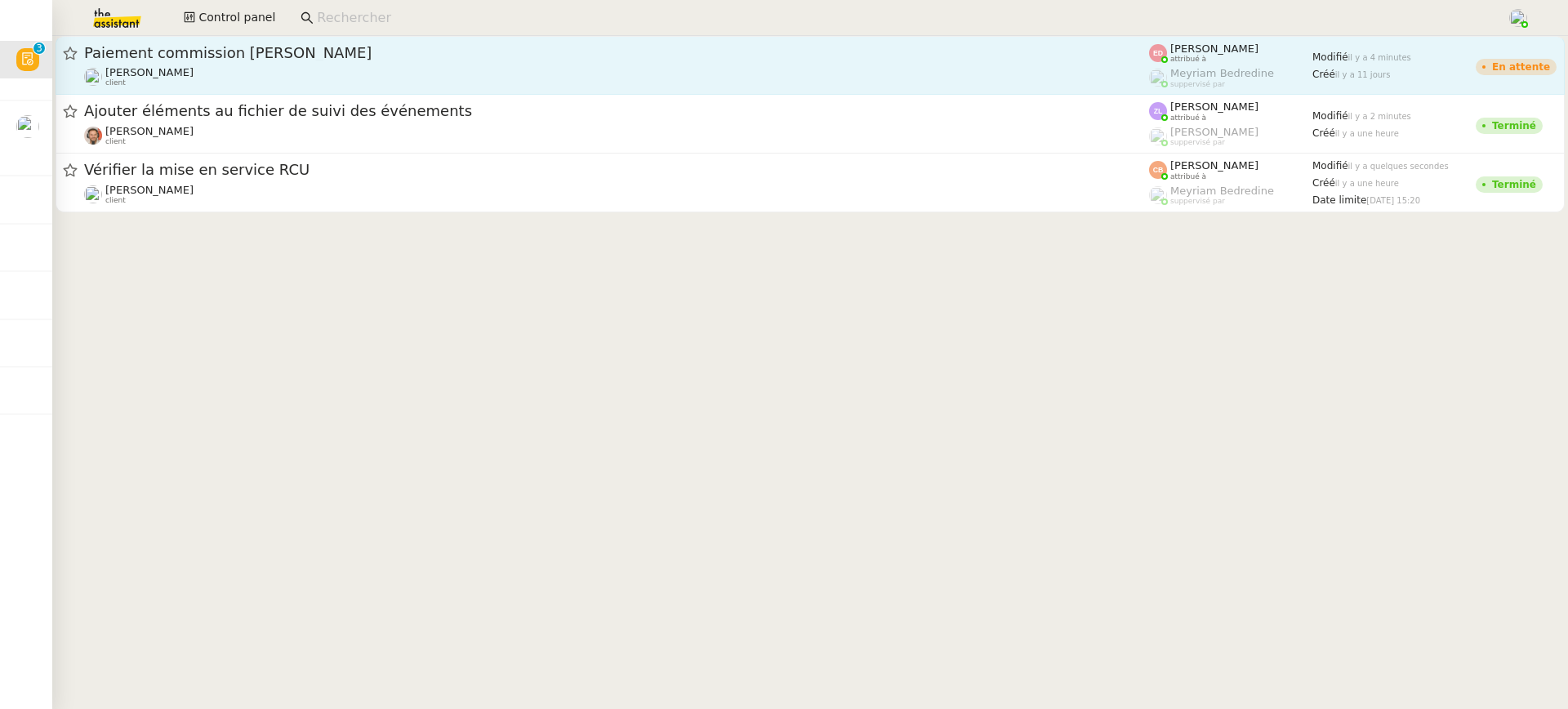
click at [419, 71] on div "Rayan Ouafi client" at bounding box center [617, 77] width 1065 height 21
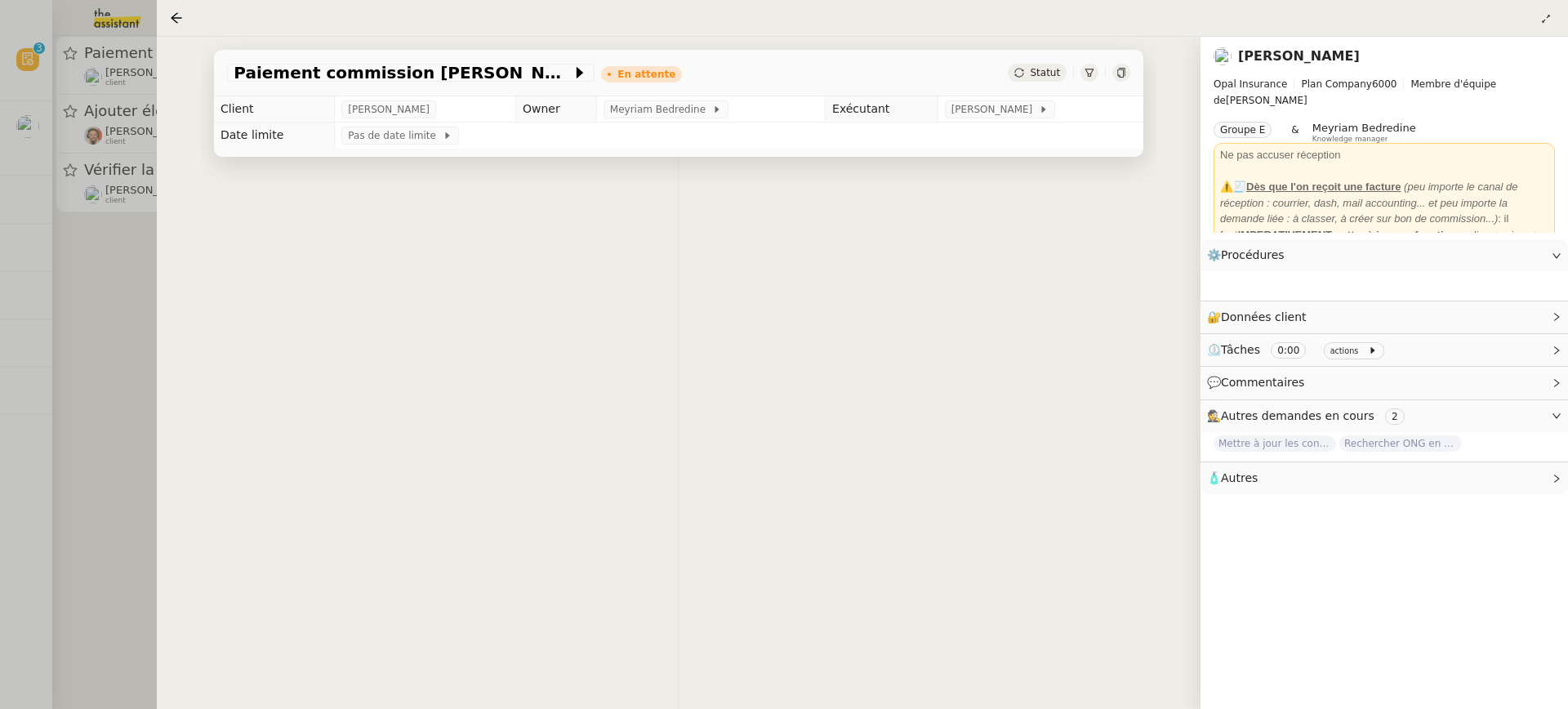
click at [103, 94] on div at bounding box center [784, 354] width 1568 height 709
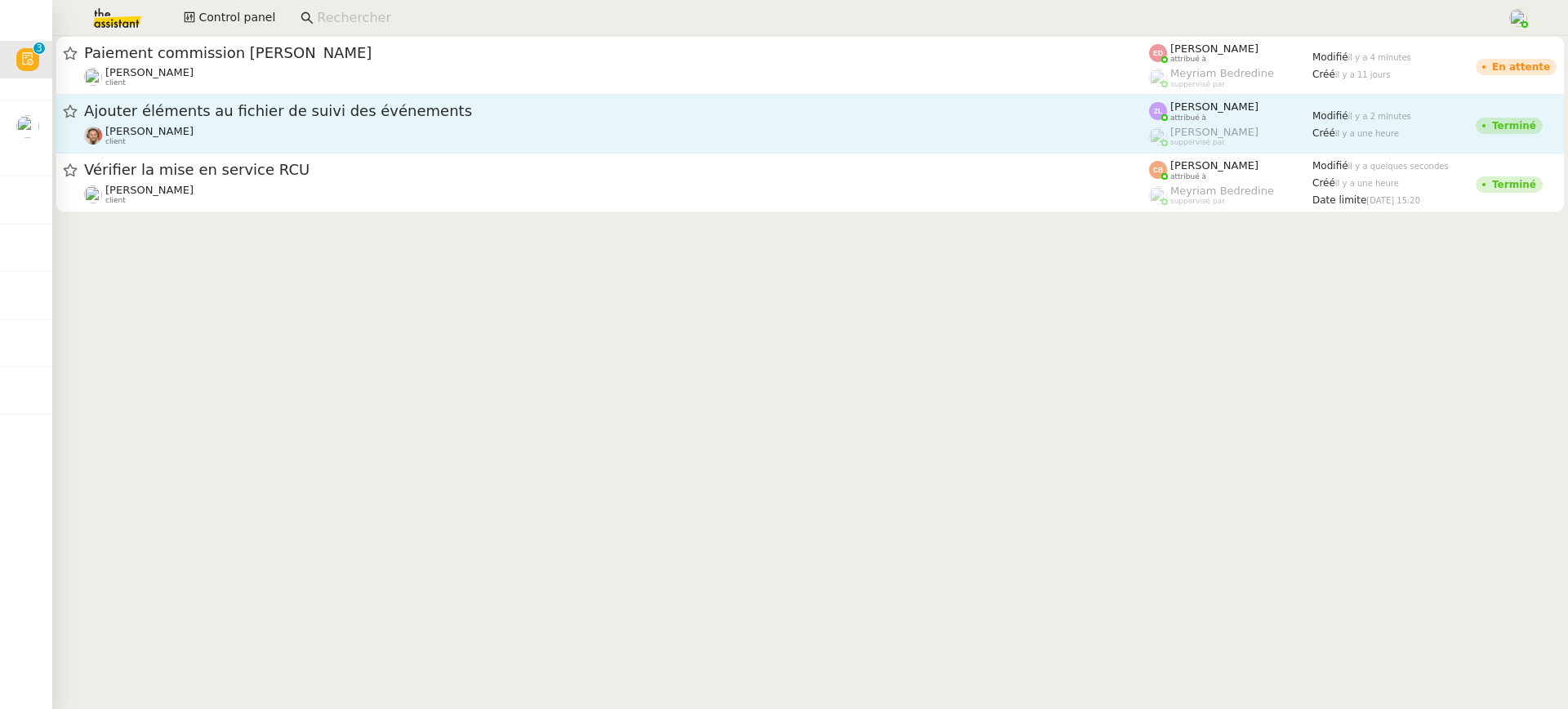
click at [269, 137] on div "Emile Barbu client" at bounding box center [617, 135] width 1065 height 21
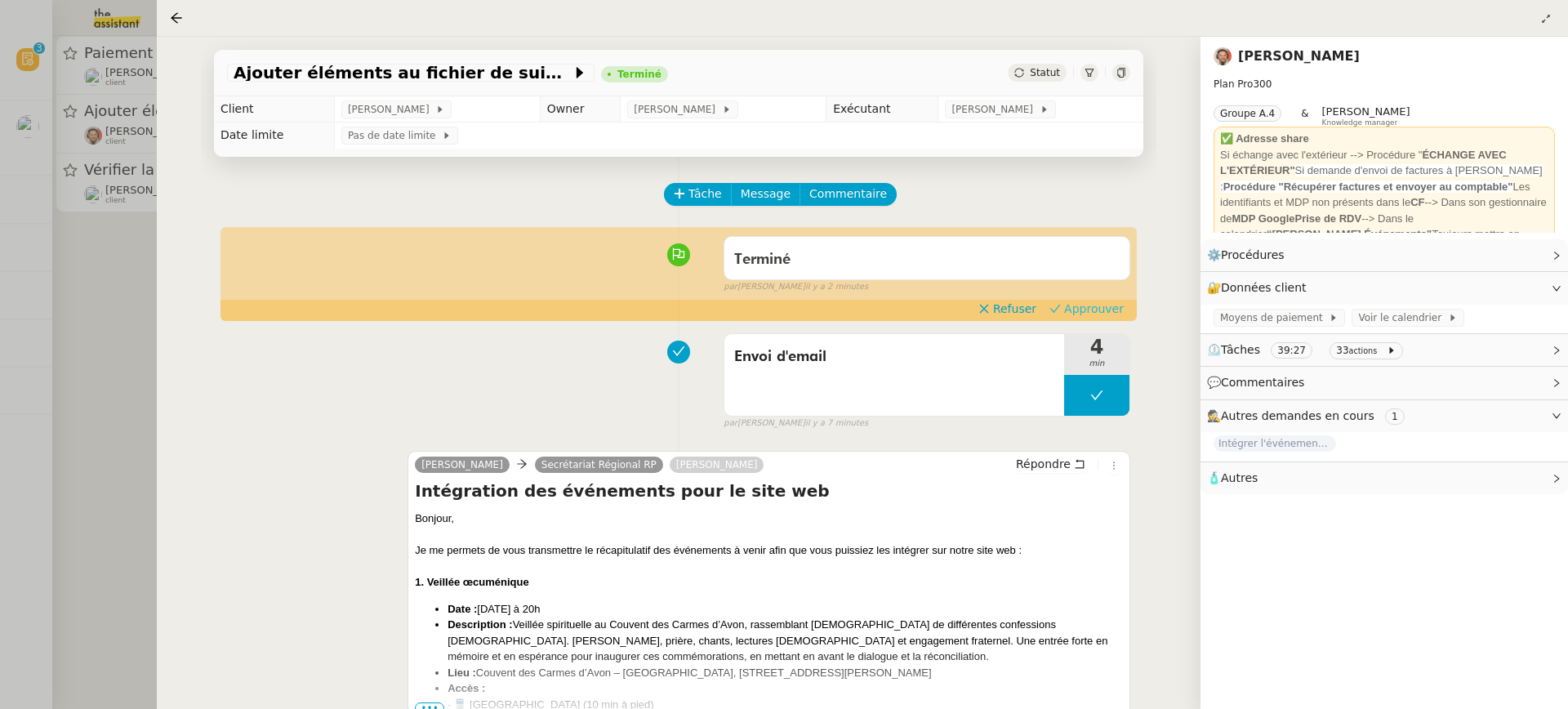
click at [1083, 307] on span "Approuver" at bounding box center [1094, 308] width 60 height 16
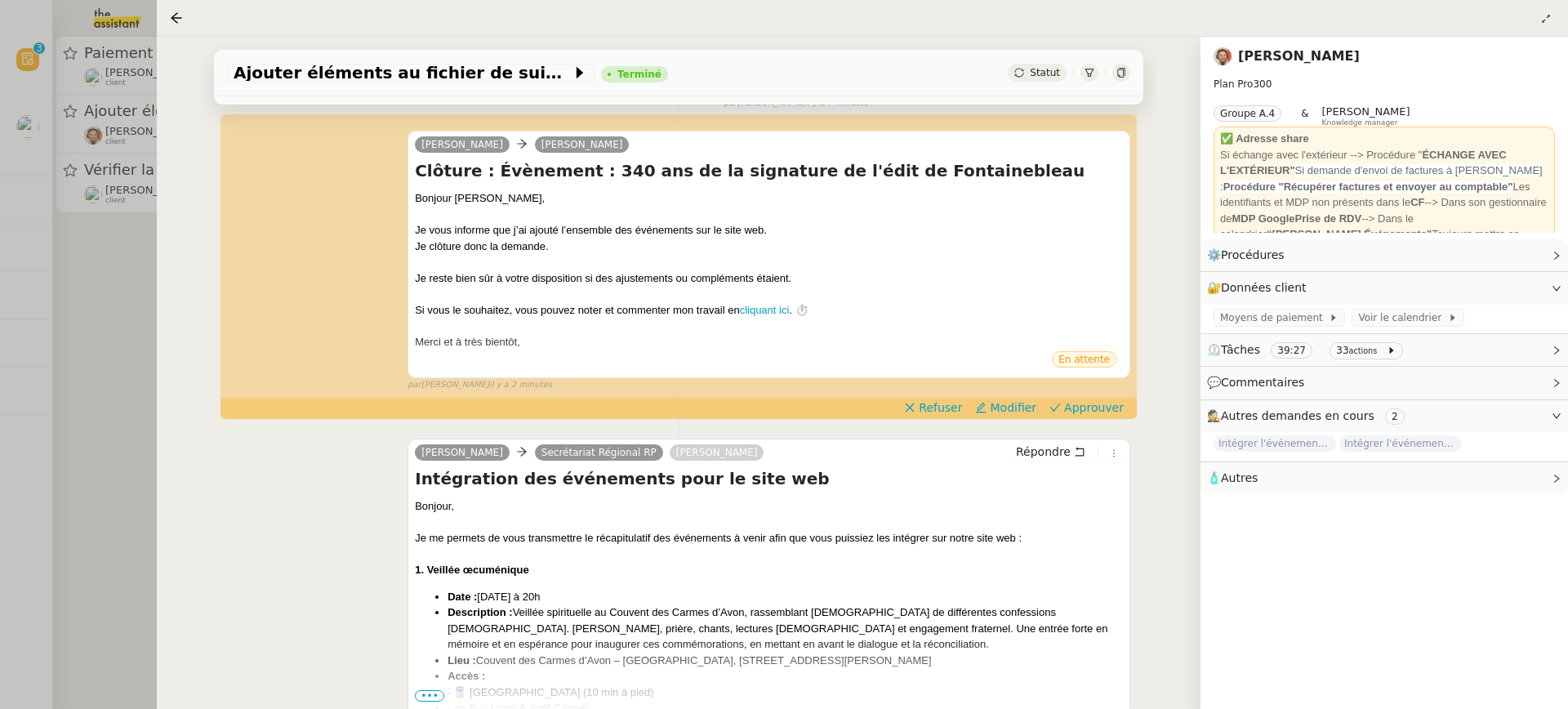
scroll to position [294, 0]
click at [1087, 405] on span "Approuver" at bounding box center [1094, 408] width 60 height 16
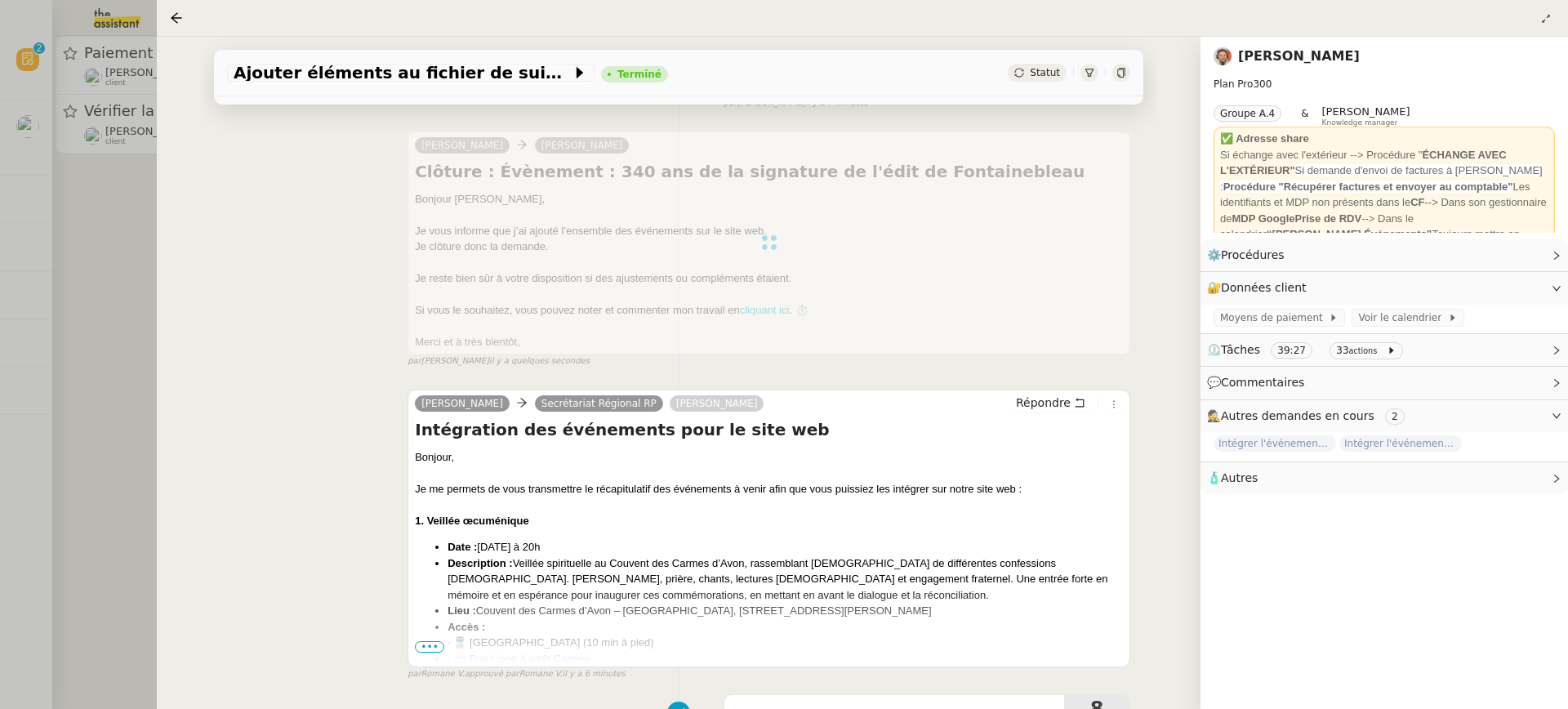
click at [123, 230] on div at bounding box center [784, 354] width 1568 height 709
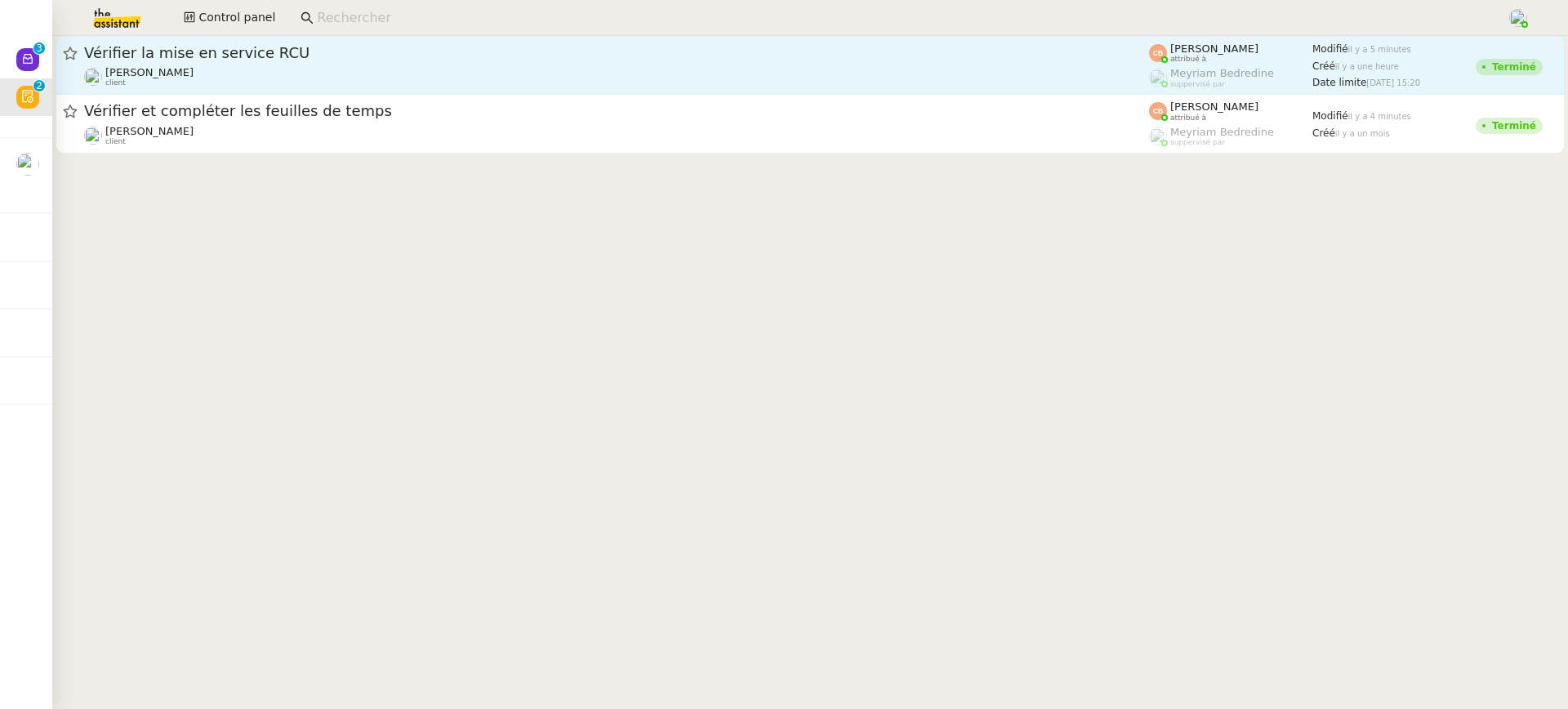
click at [411, 57] on span "Vérifier la mise en service RCU" at bounding box center [617, 53] width 1065 height 14
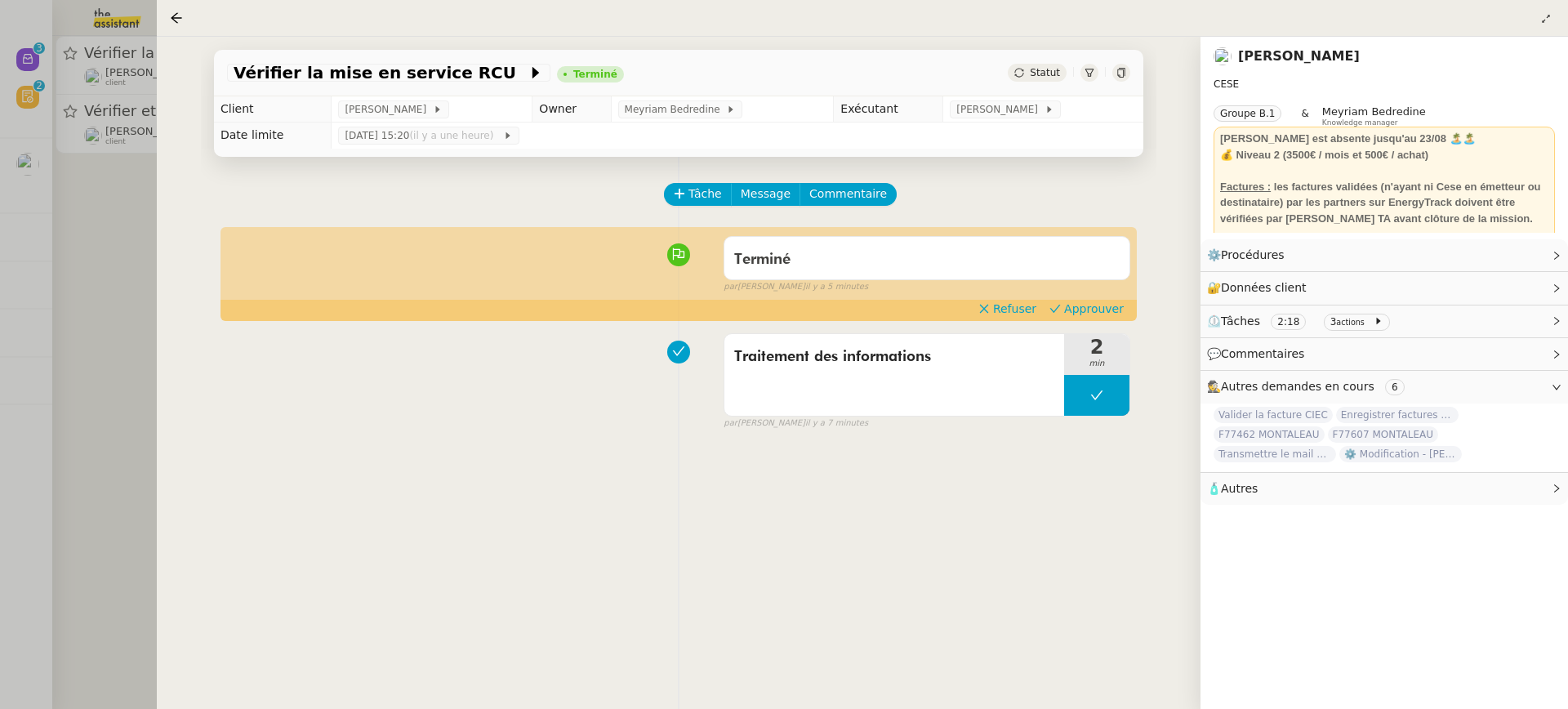
click at [1116, 294] on div "Terminé false par Coralie B. il y a 5 minutes" at bounding box center [679, 261] width 904 height 66
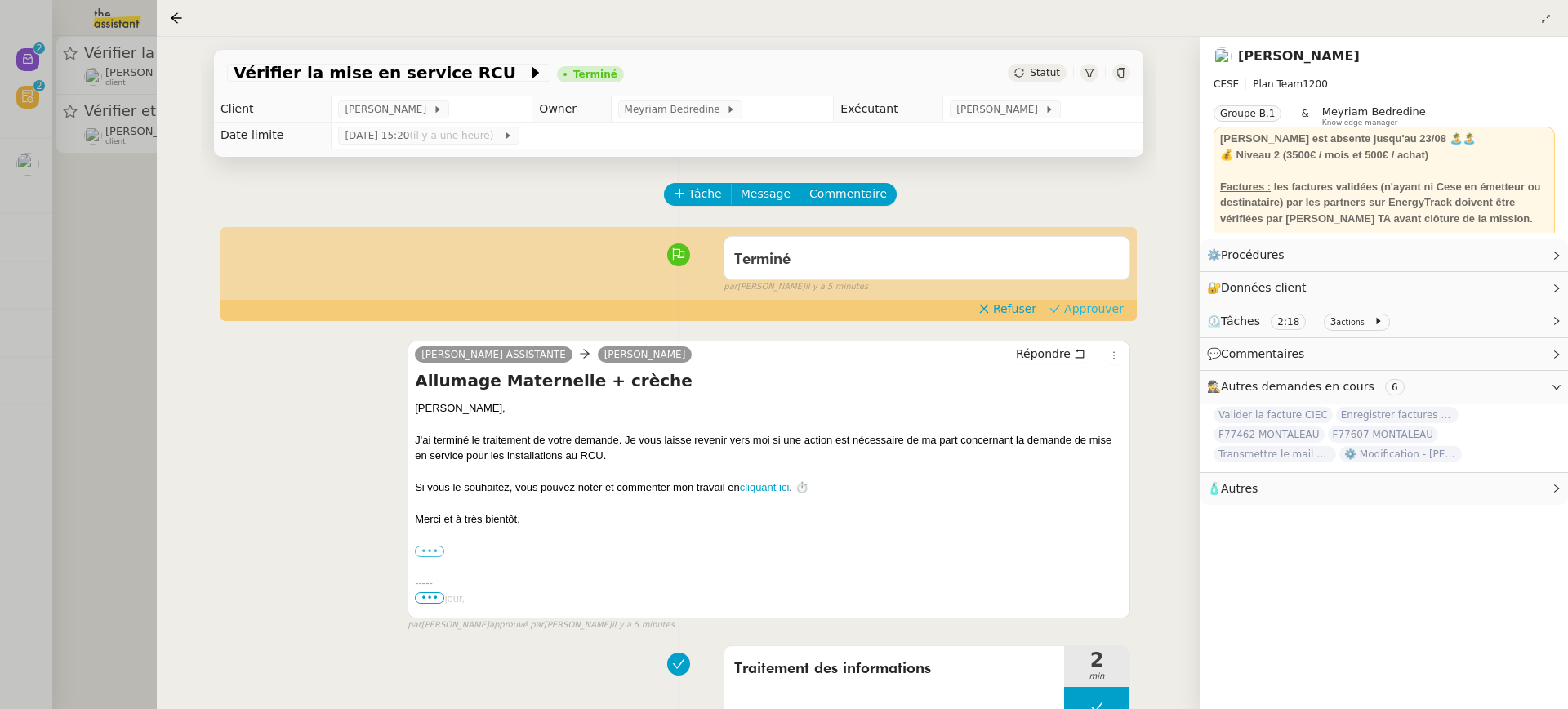
click at [1110, 317] on span "Approuver" at bounding box center [1094, 308] width 60 height 16
click at [116, 98] on div at bounding box center [784, 354] width 1568 height 709
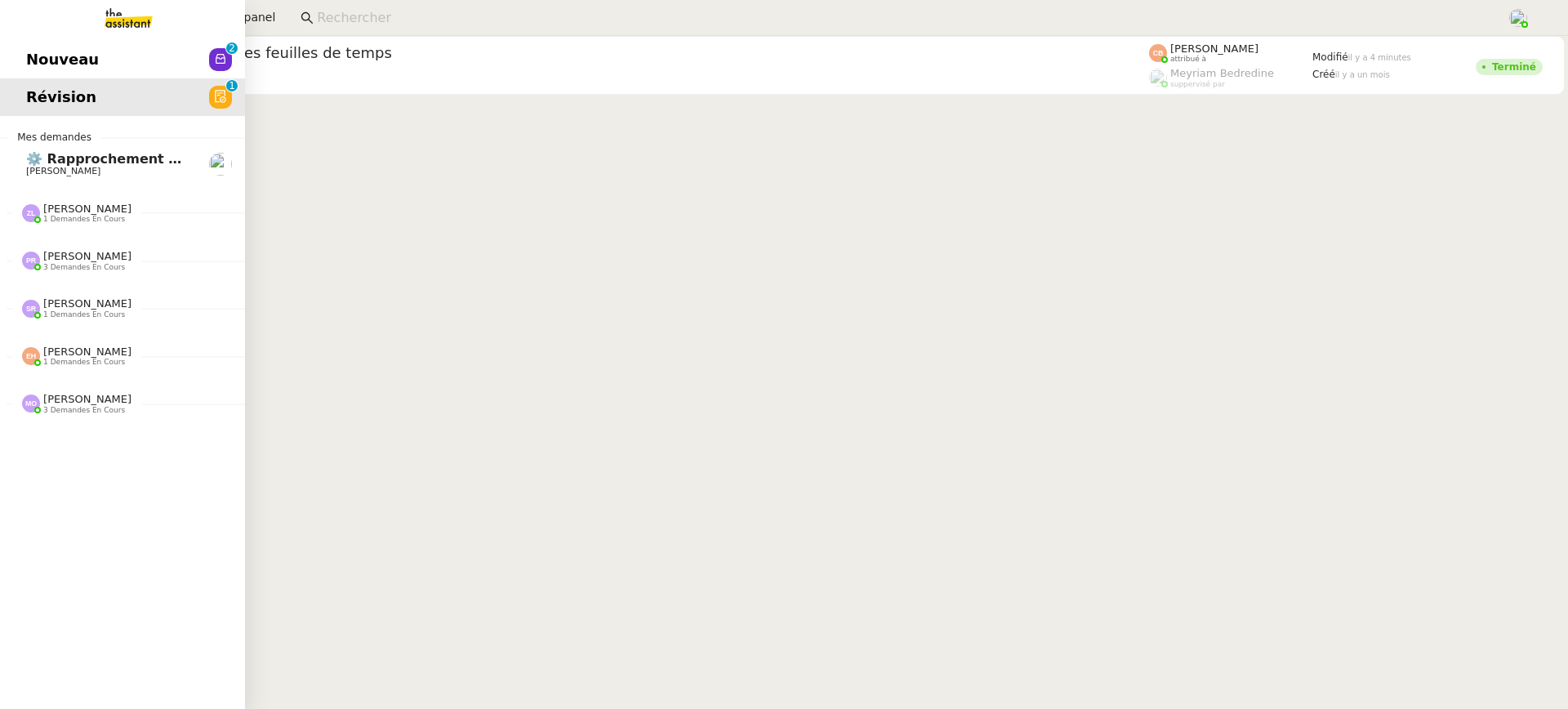
click at [33, 57] on span "Nouveau" at bounding box center [62, 60] width 72 height 25
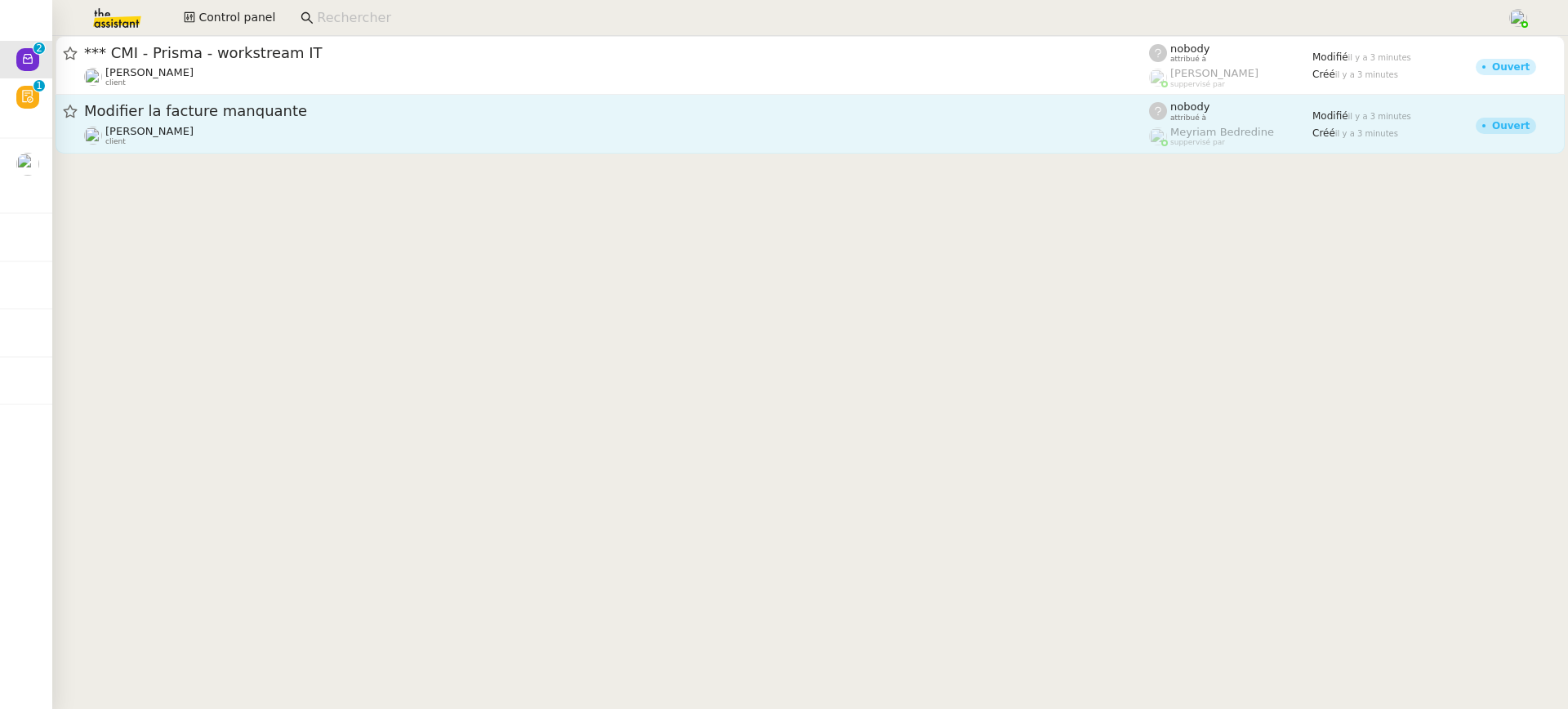
click at [461, 118] on div "Modifier la facture manquante" at bounding box center [617, 111] width 1065 height 20
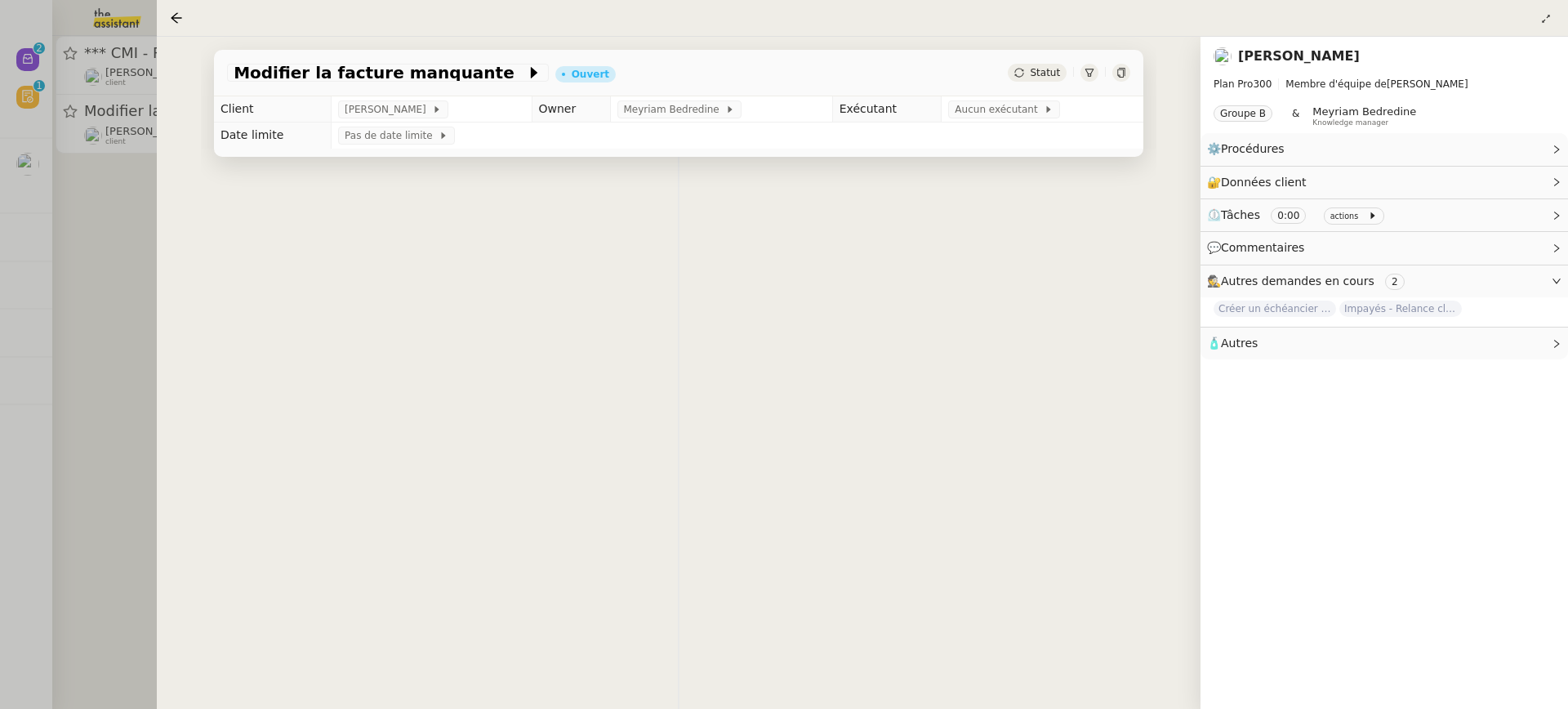
click at [128, 73] on div at bounding box center [784, 354] width 1568 height 709
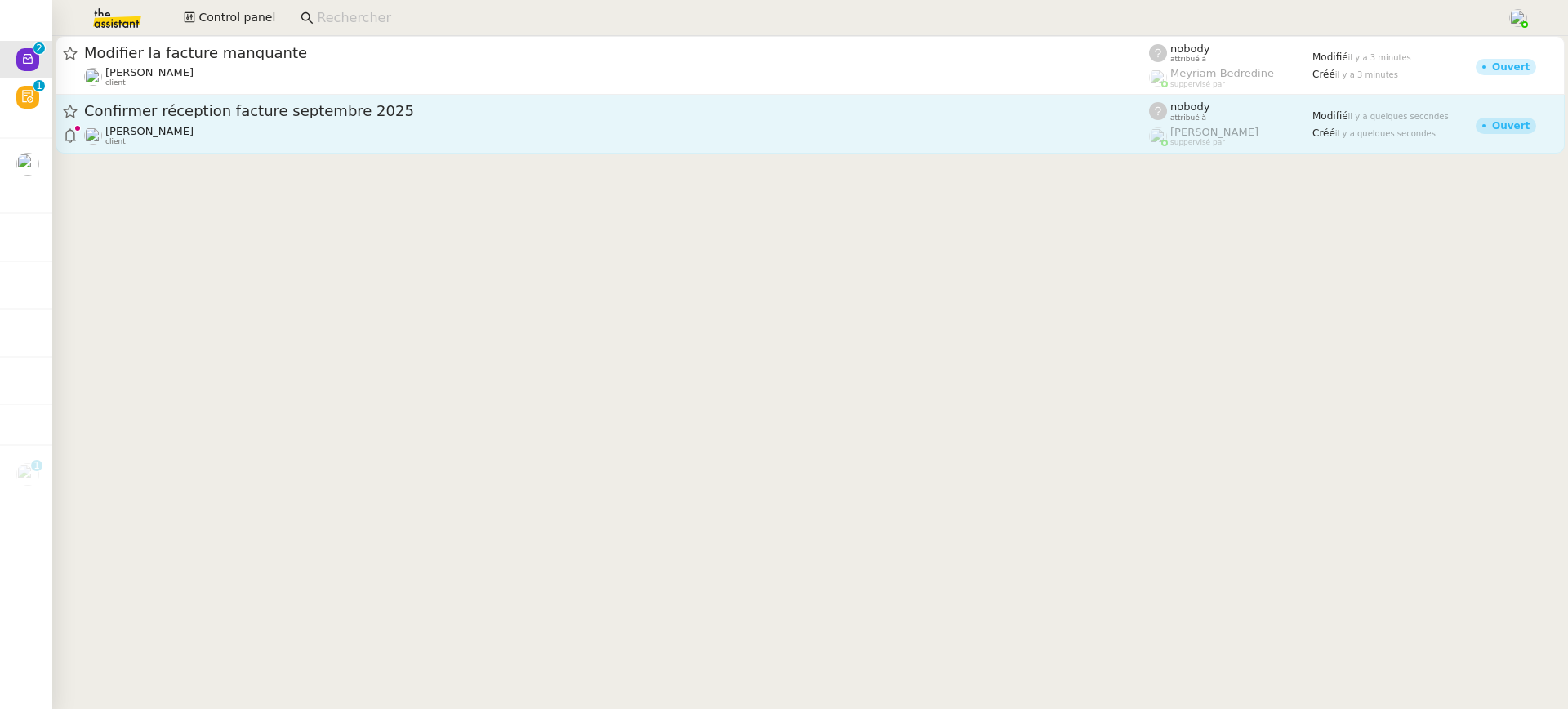
click at [223, 123] on div "Confirmer réception facture septembre 2025 Florent Seiler client" at bounding box center [617, 123] width 1065 height 45
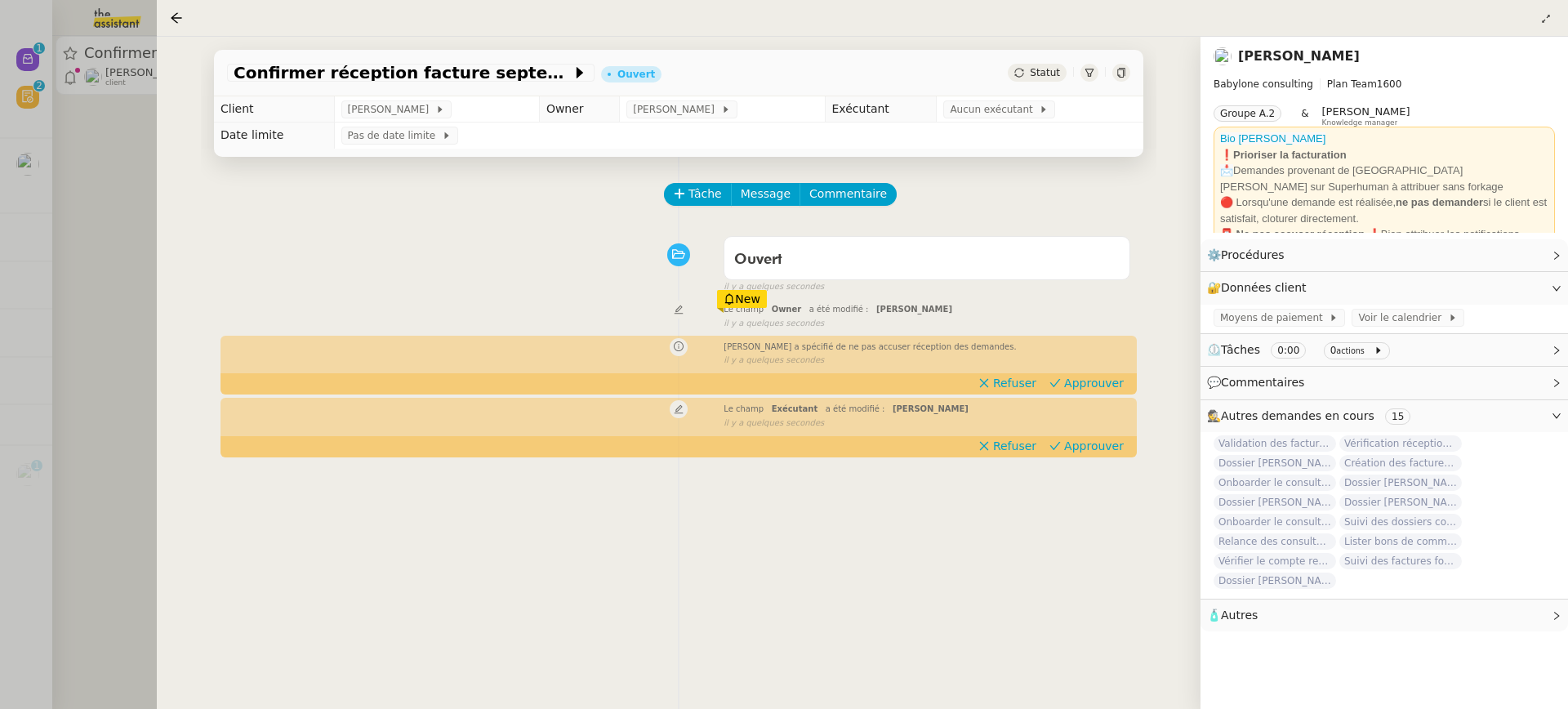
click at [982, 100] on td "Aucun exécutant" at bounding box center [1040, 109] width 207 height 26
click at [982, 100] on td "Aucun exécutant" at bounding box center [1040, 109] width 207 height 26
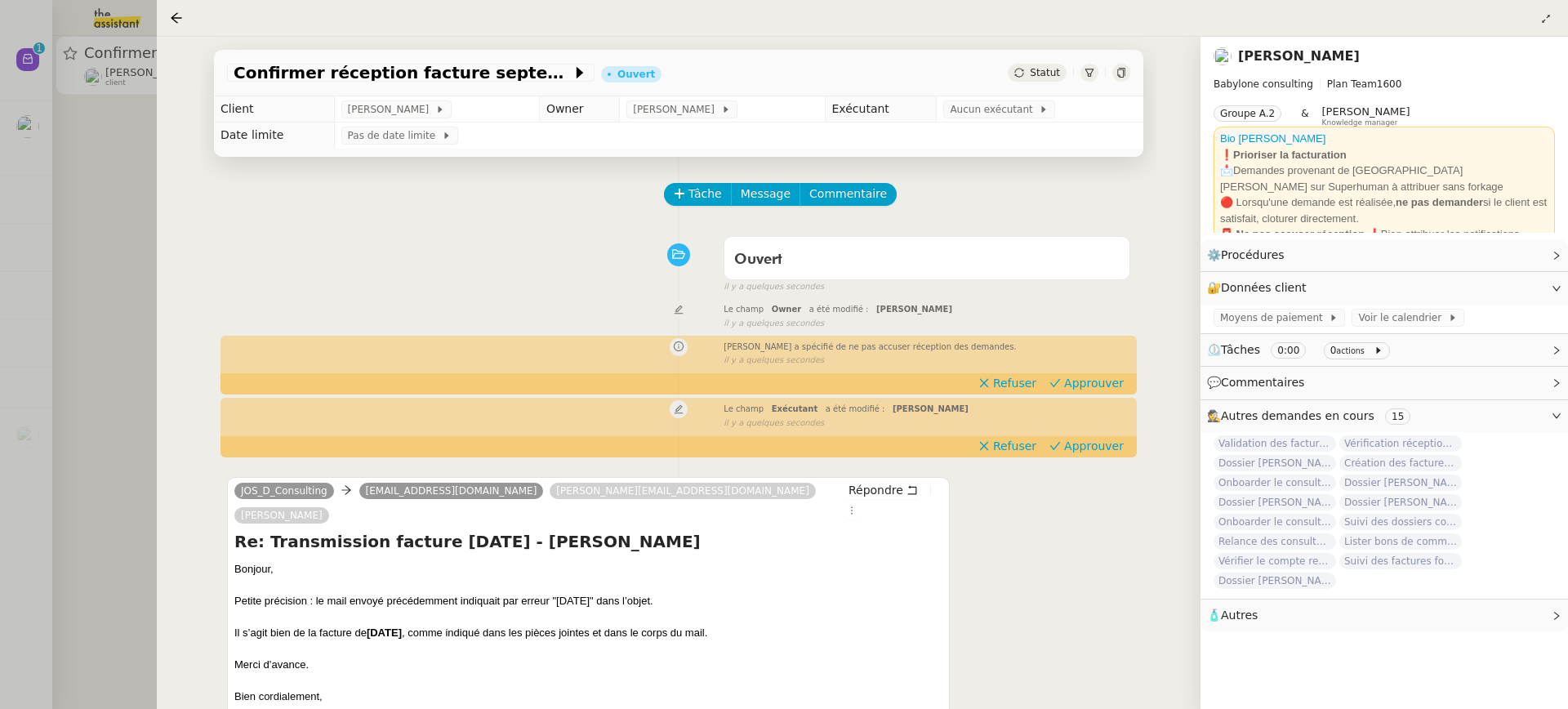
click at [985, 119] on td "Aucun exécutant" at bounding box center [1040, 109] width 207 height 26
click at [979, 112] on span "Aucun exécutant" at bounding box center [994, 109] width 89 height 16
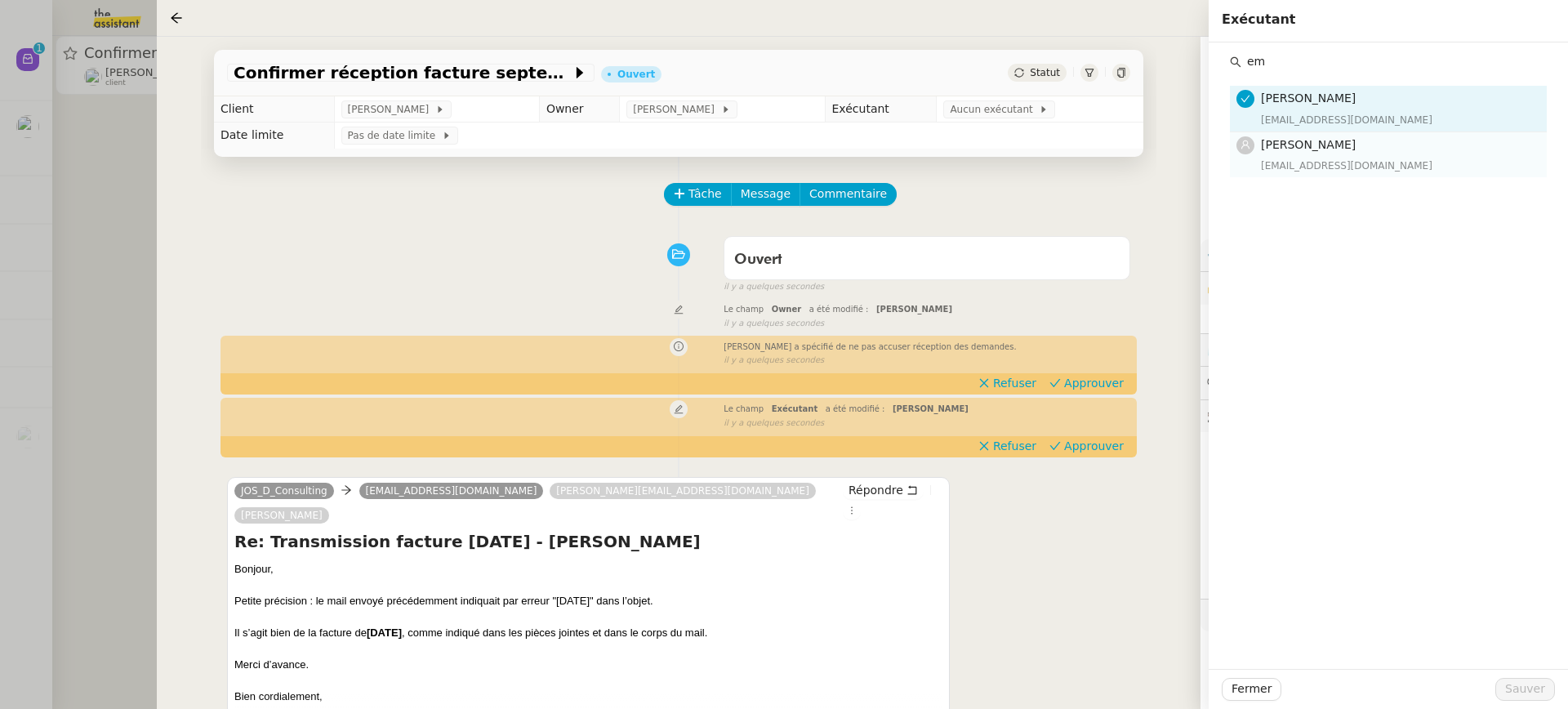
type input "em"
click at [1312, 156] on div "Emelyne Foussier emelyne@team.theassistant.com" at bounding box center [1399, 154] width 276 height 38
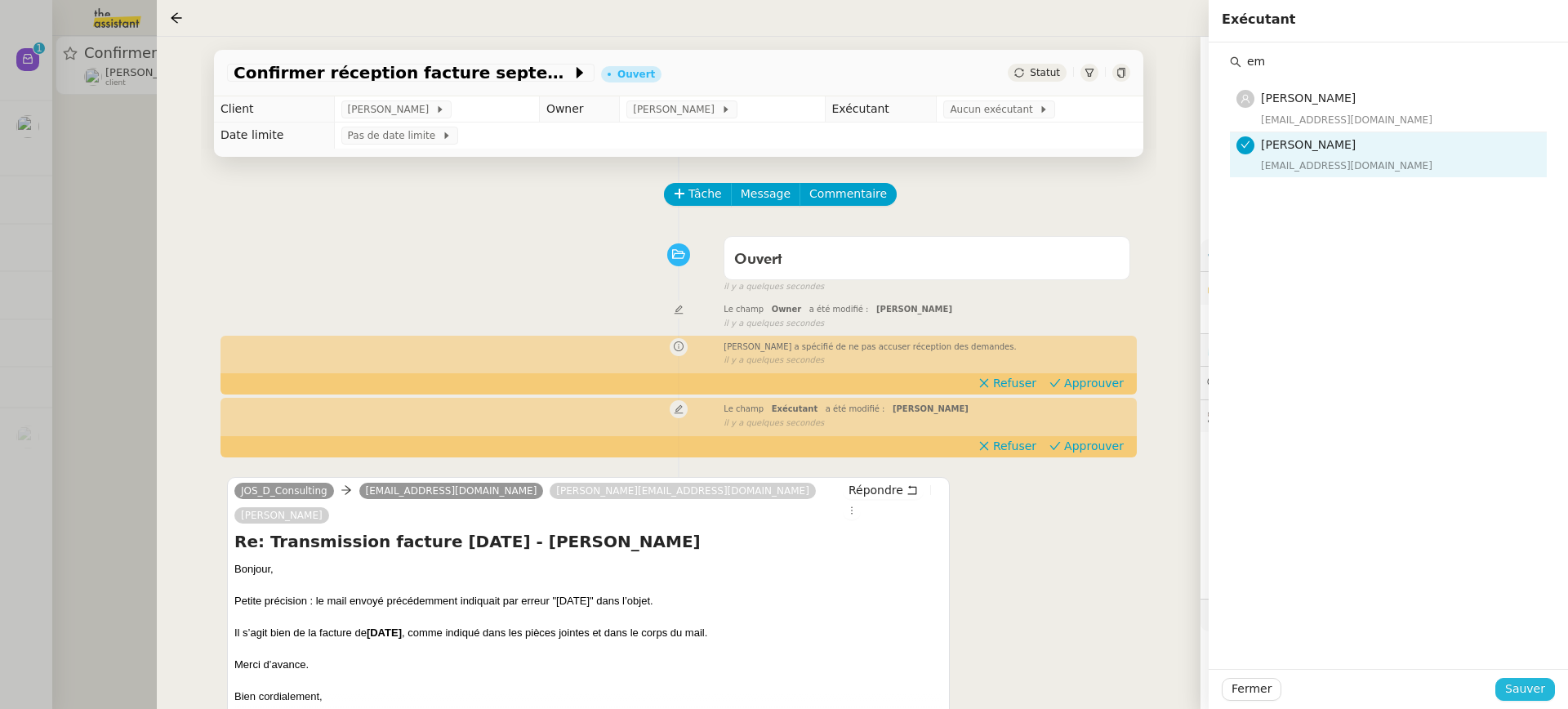
click at [1549, 697] on button "Sauver" at bounding box center [1525, 689] width 60 height 23
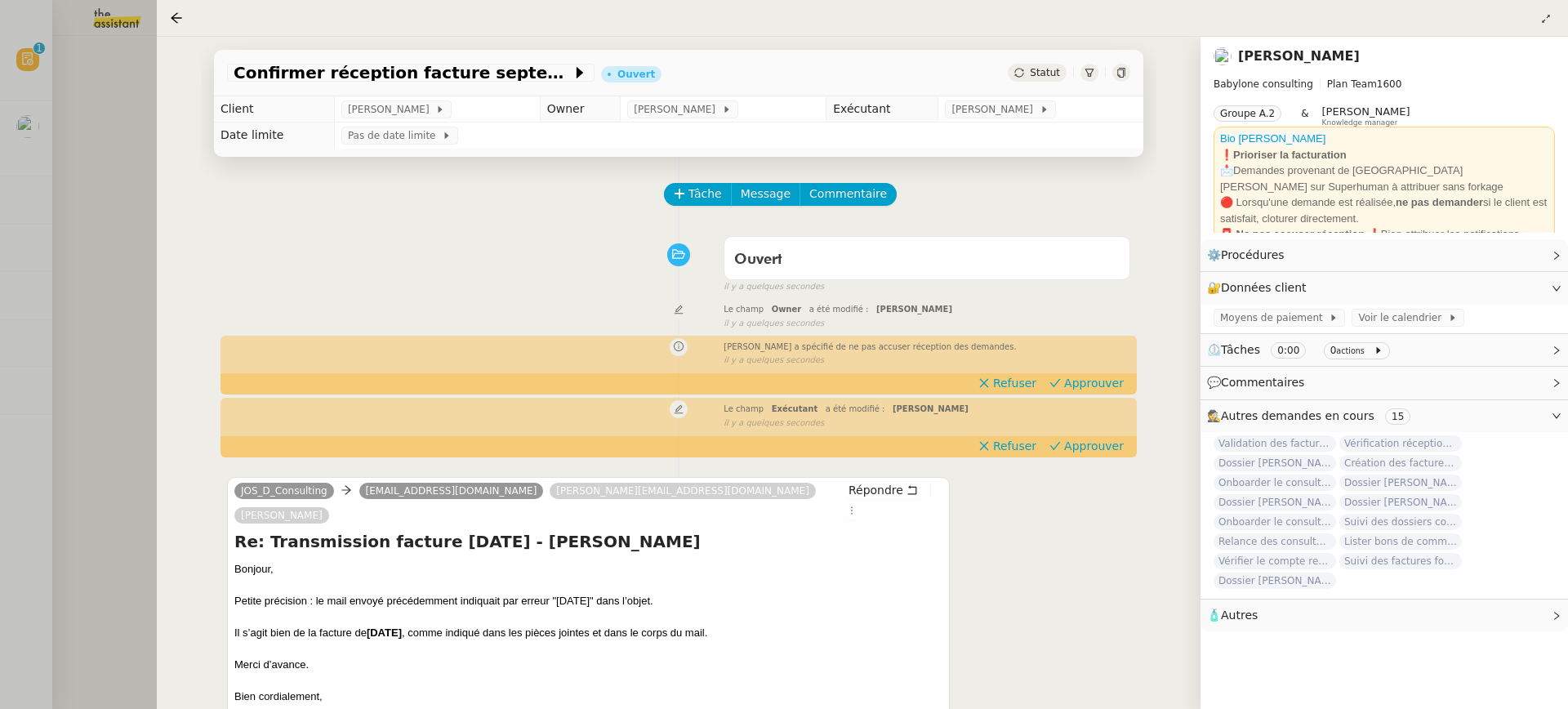
click at [57, 129] on div at bounding box center [784, 354] width 1568 height 709
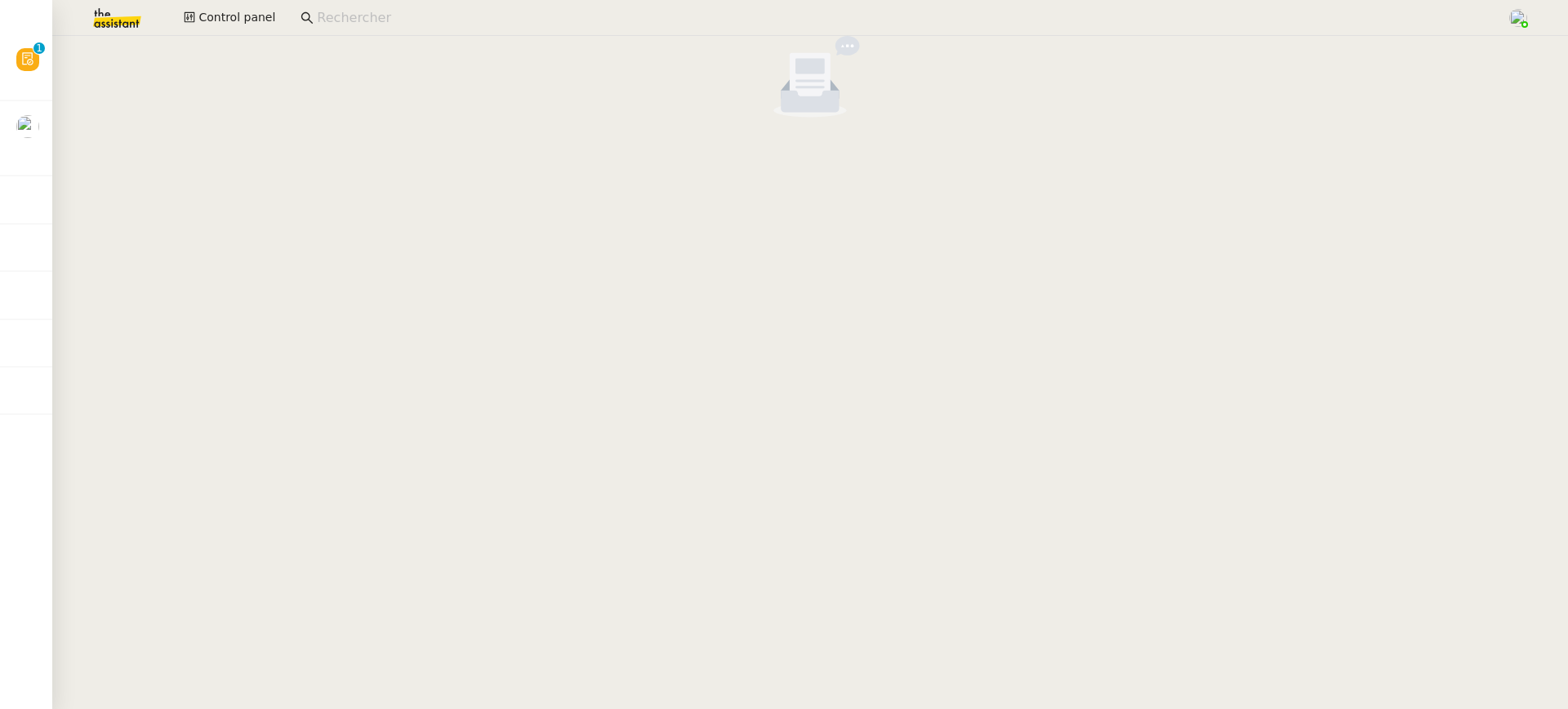
click at [34, 39] on div "Révision 0 1 2 3 4 5 6 7 8 9 Mes demandes ⚙️ Rapprochement bancaire Raphael Tou…" at bounding box center [26, 372] width 52 height 673
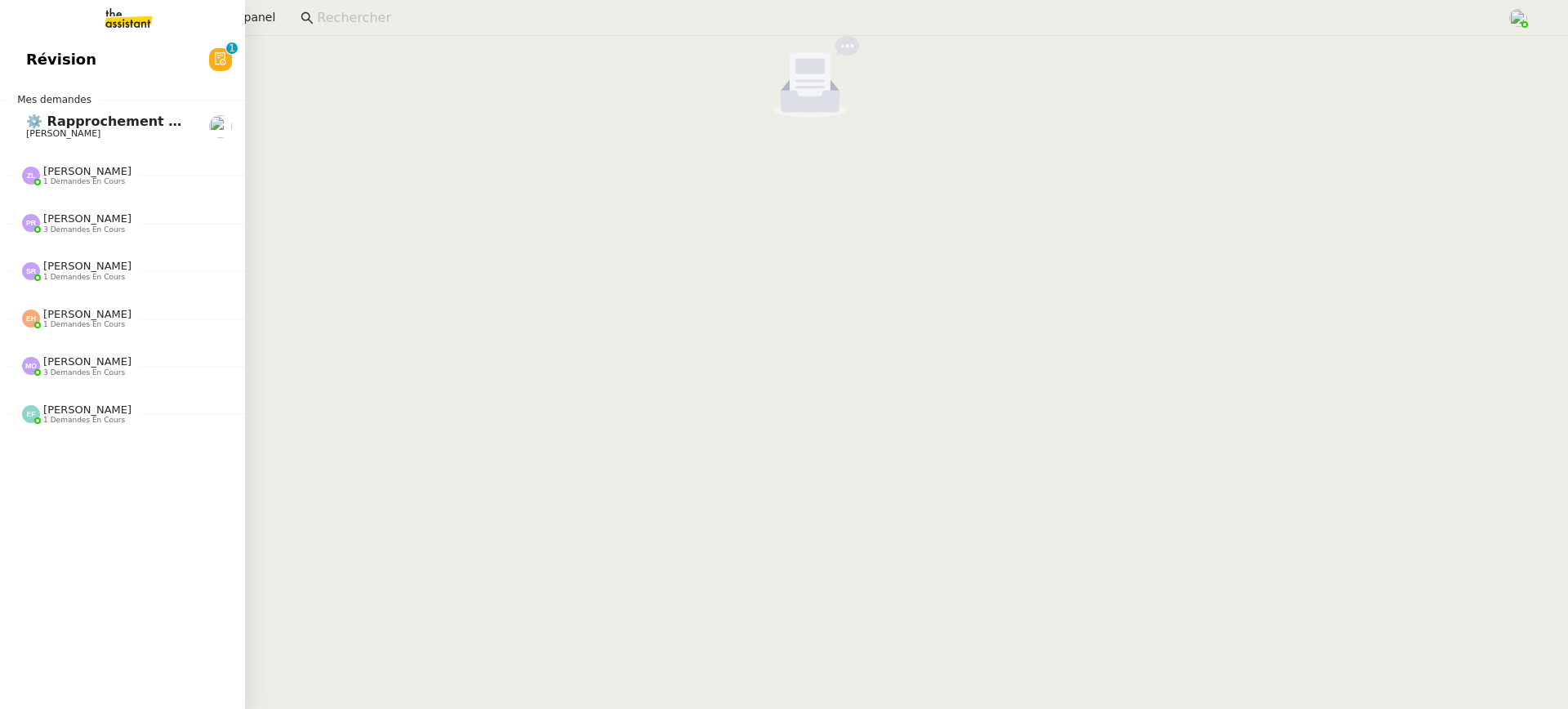
click at [56, 58] on span "Révision" at bounding box center [61, 60] width 71 height 25
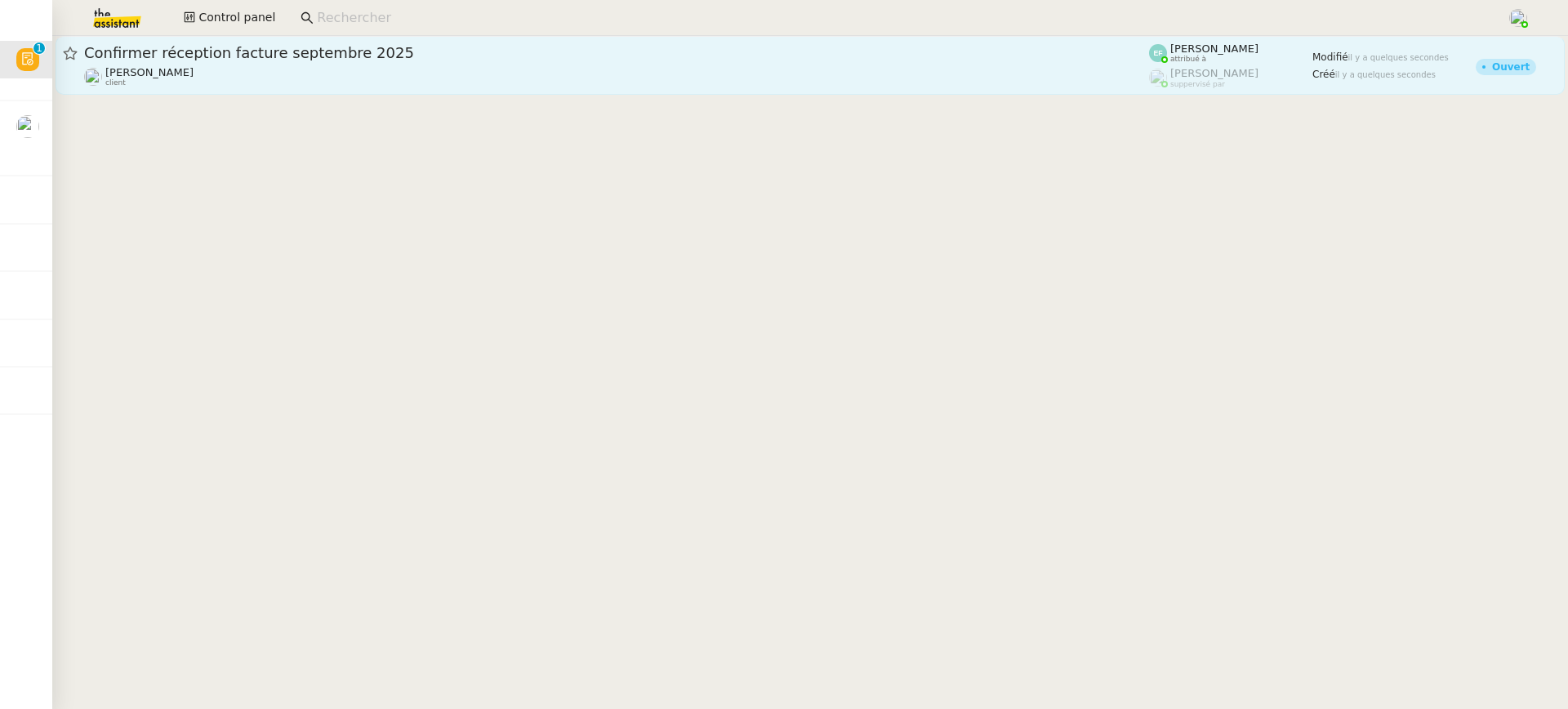
click at [822, 59] on span "Confirmer réception facture septembre 2025" at bounding box center [617, 53] width 1065 height 14
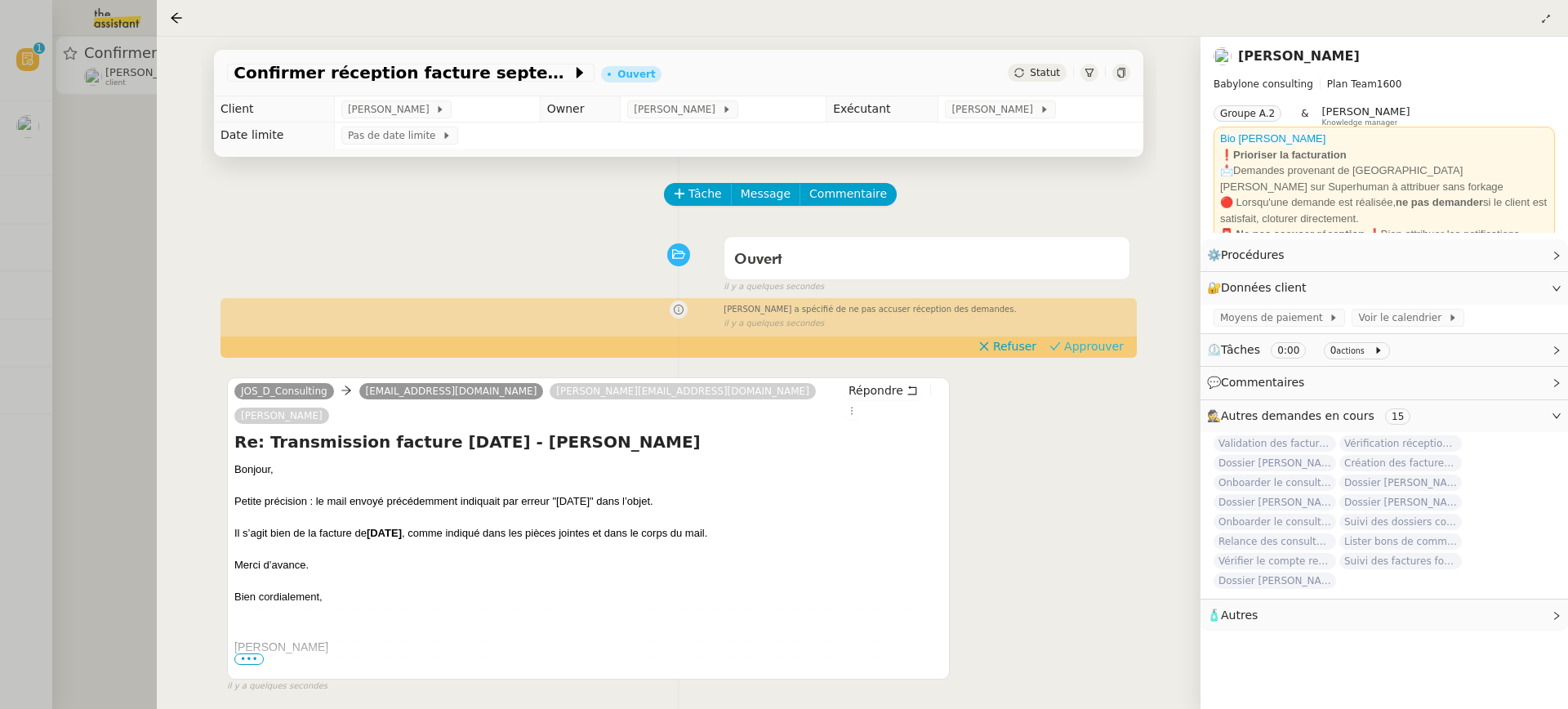
click at [1076, 343] on span "Approuver" at bounding box center [1094, 346] width 60 height 16
click at [89, 179] on div at bounding box center [784, 354] width 1568 height 709
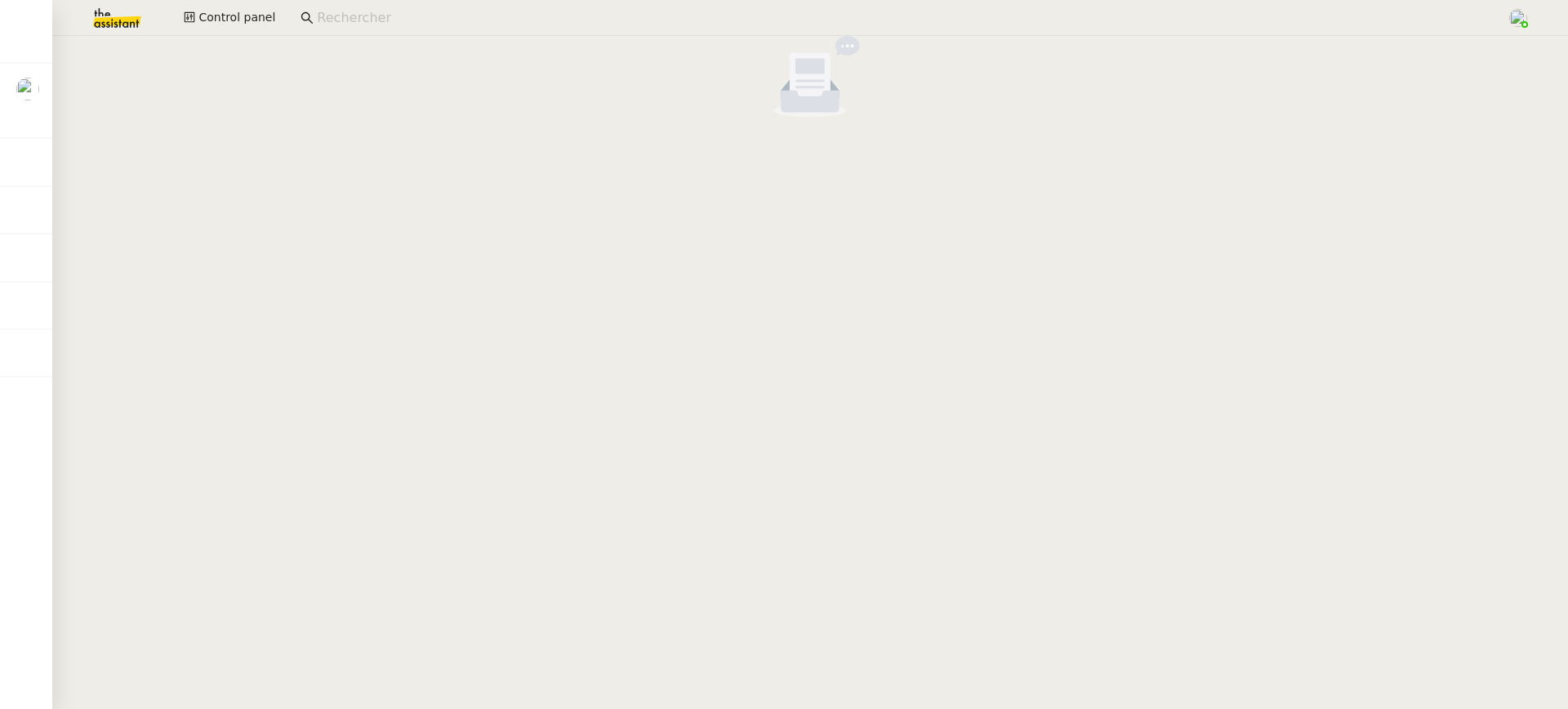
click at [248, 40] on nz-empty-default at bounding box center [810, 77] width 1502 height 82
click at [234, 17] on span "Control panel" at bounding box center [237, 18] width 77 height 19
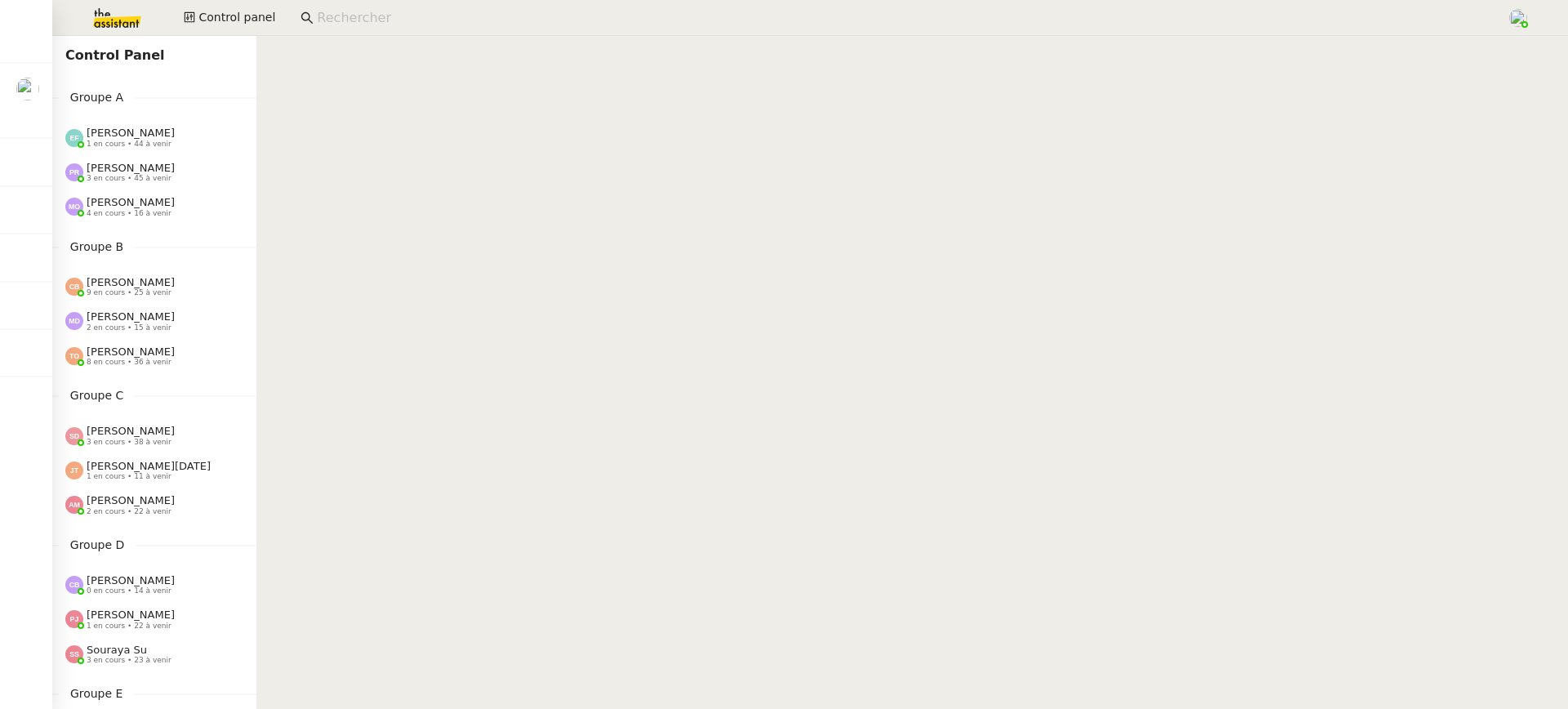
click at [237, 178] on div "Pauline Ribas 3 en cours • 45 à venir" at bounding box center [161, 172] width 191 height 21
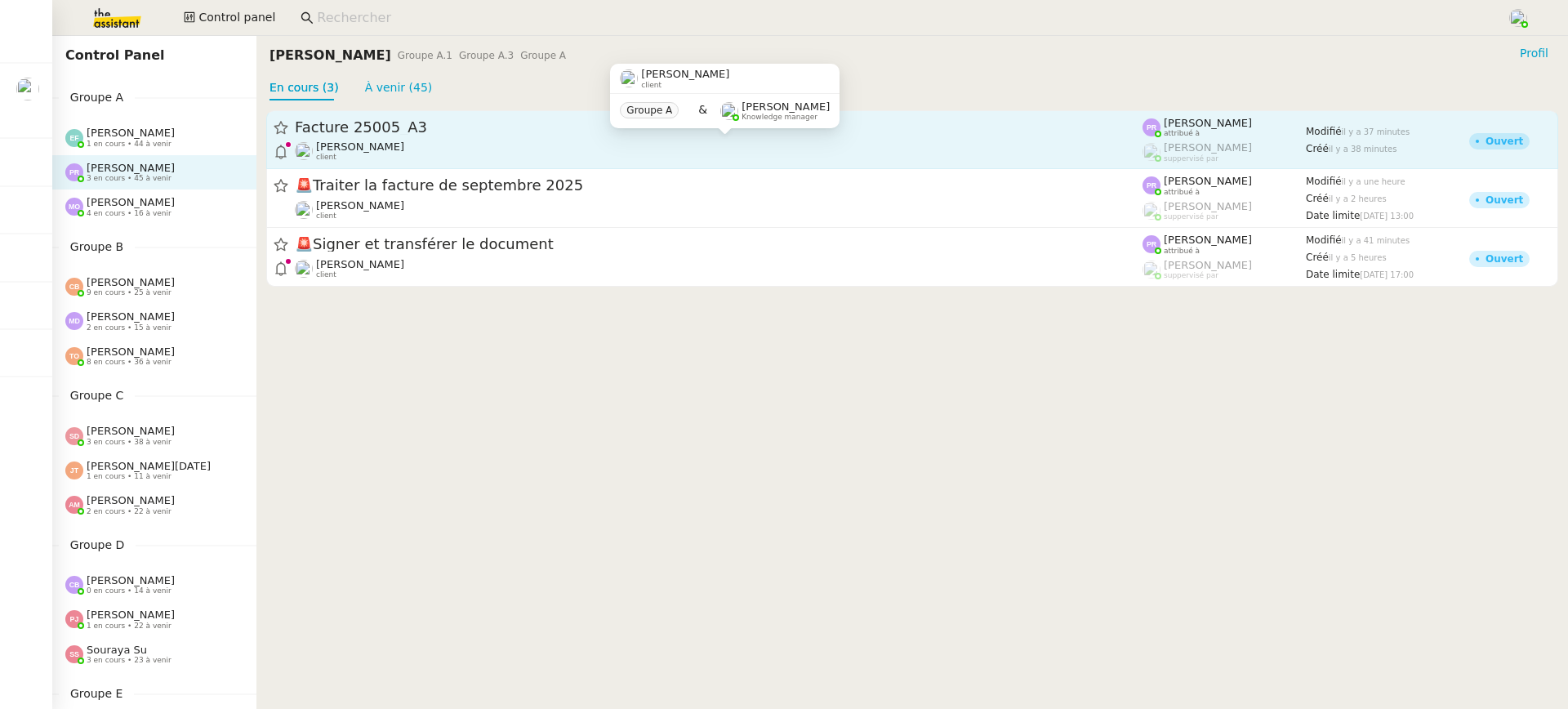
click at [432, 152] on div "Gabrielle Tavernier client" at bounding box center [719, 151] width 847 height 21
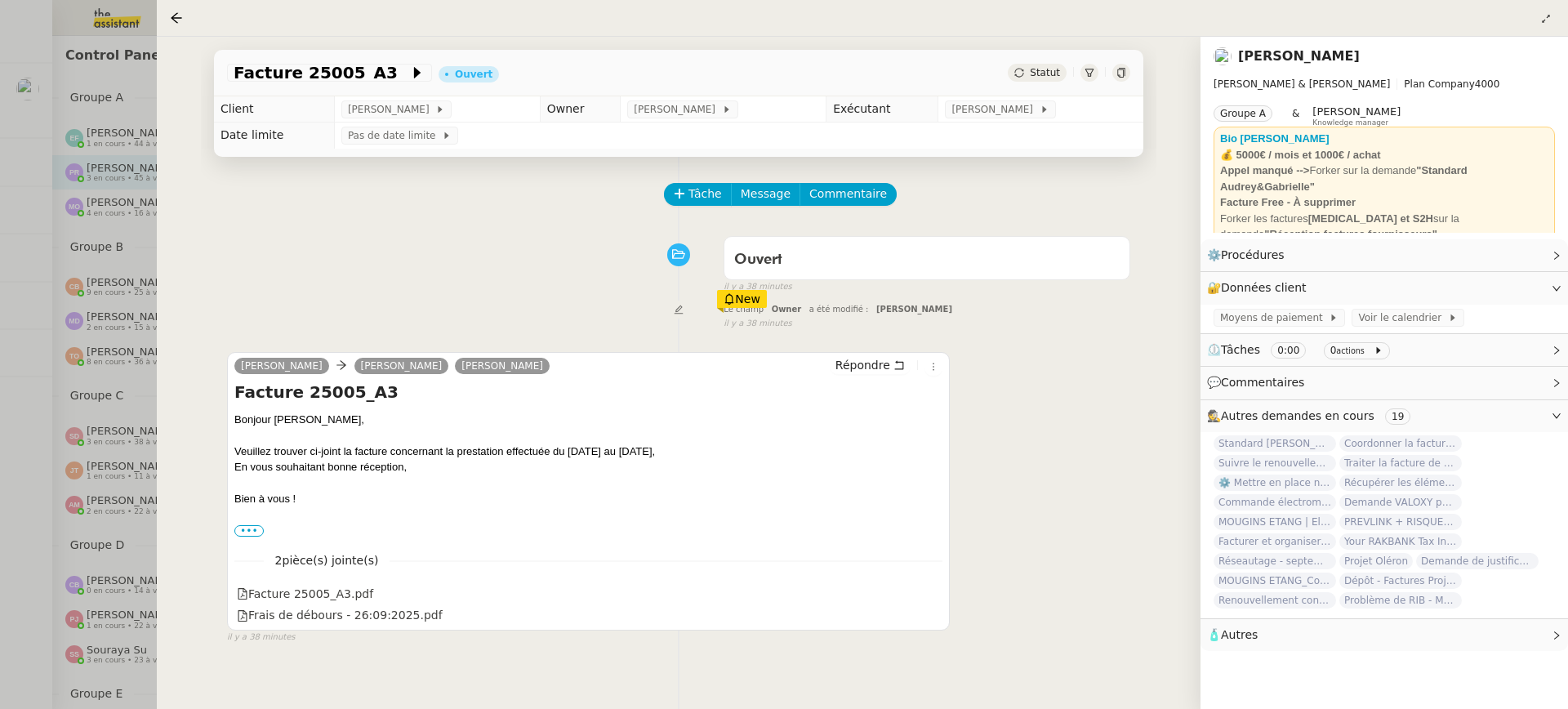
click at [129, 215] on div at bounding box center [784, 354] width 1568 height 709
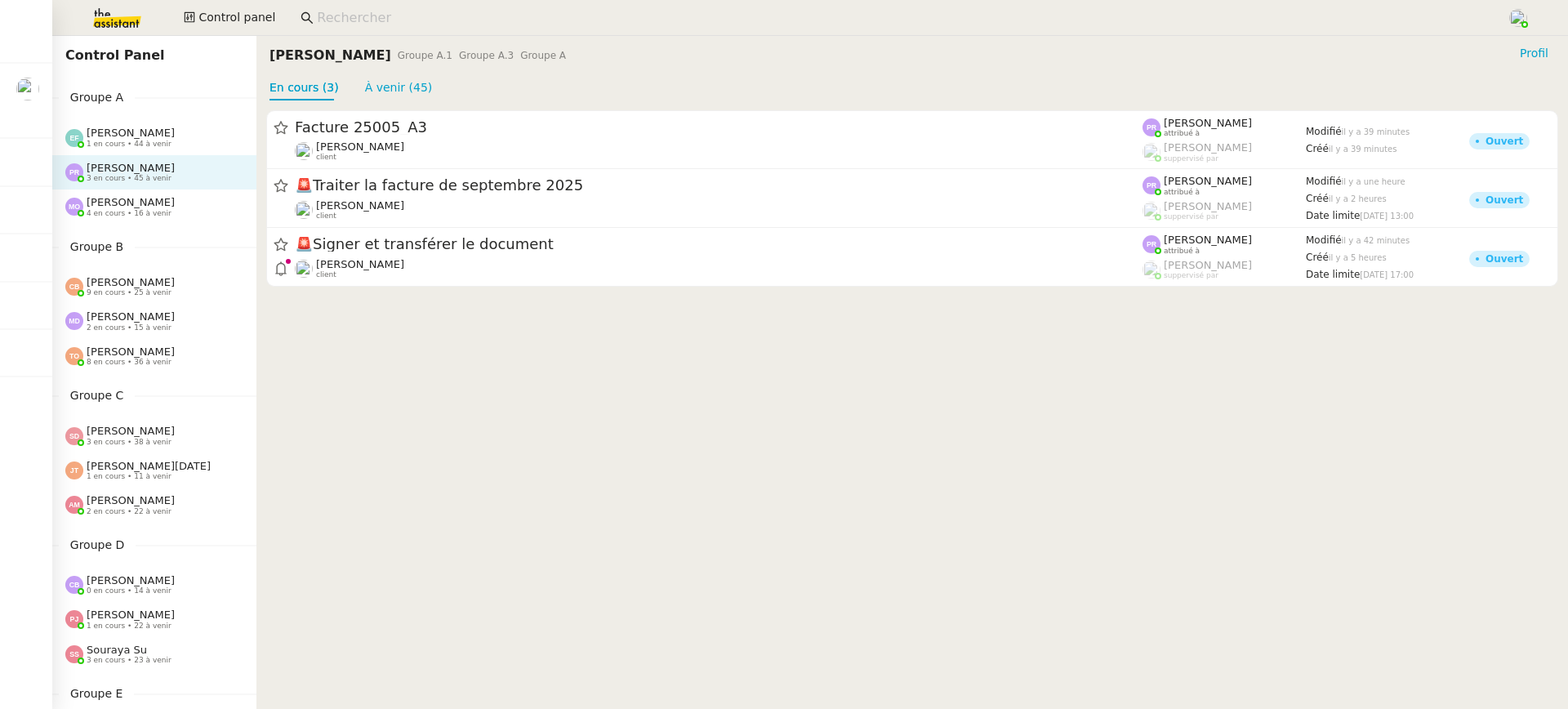
click at [174, 26] on div "Control panel" at bounding box center [784, 18] width 1486 height 36
click at [241, 16] on span "Control panel" at bounding box center [237, 18] width 77 height 19
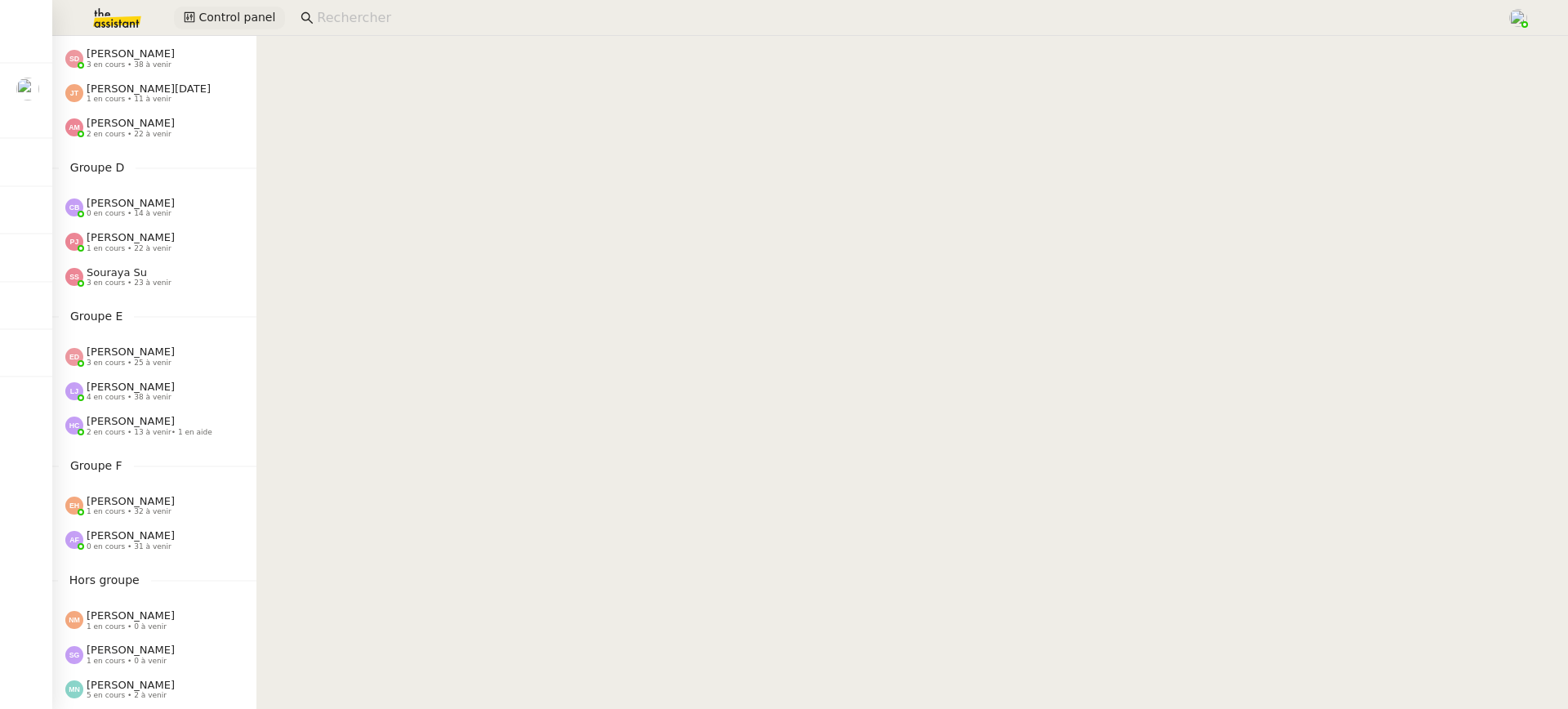
scroll to position [628, 0]
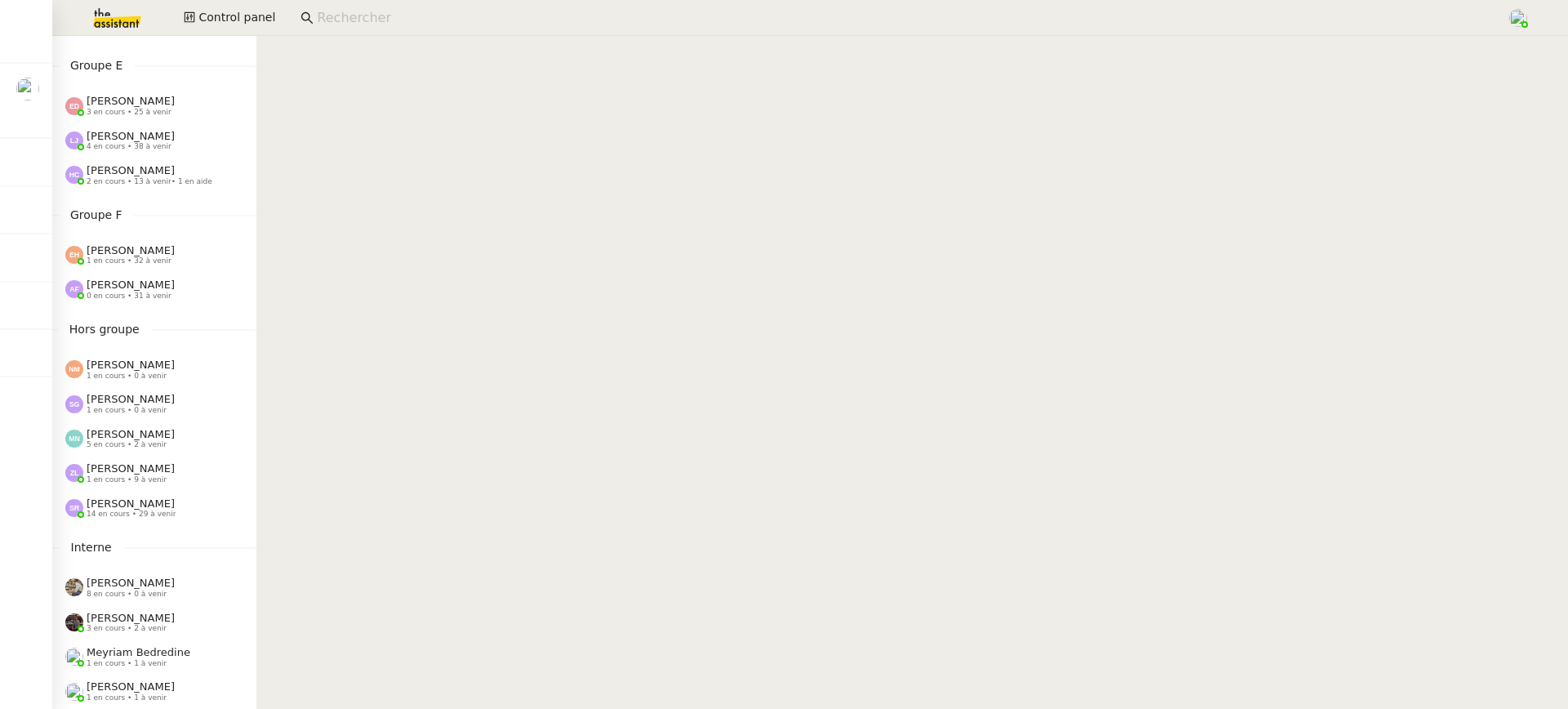
click at [145, 304] on div "Anna Florent 0 en cours • 31 à venir" at bounding box center [154, 289] width 204 height 34
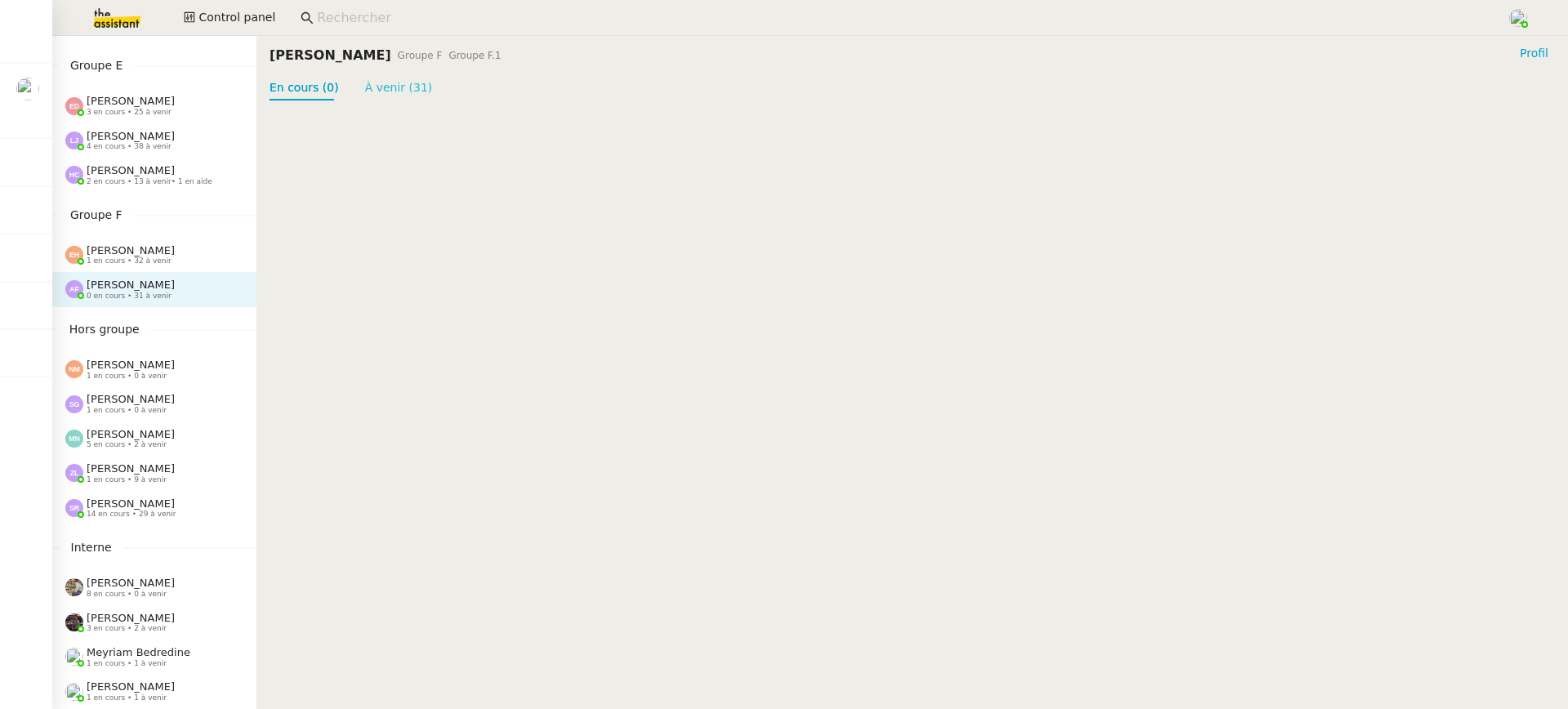
click at [407, 94] on link "À venir (31)" at bounding box center [399, 87] width 68 height 13
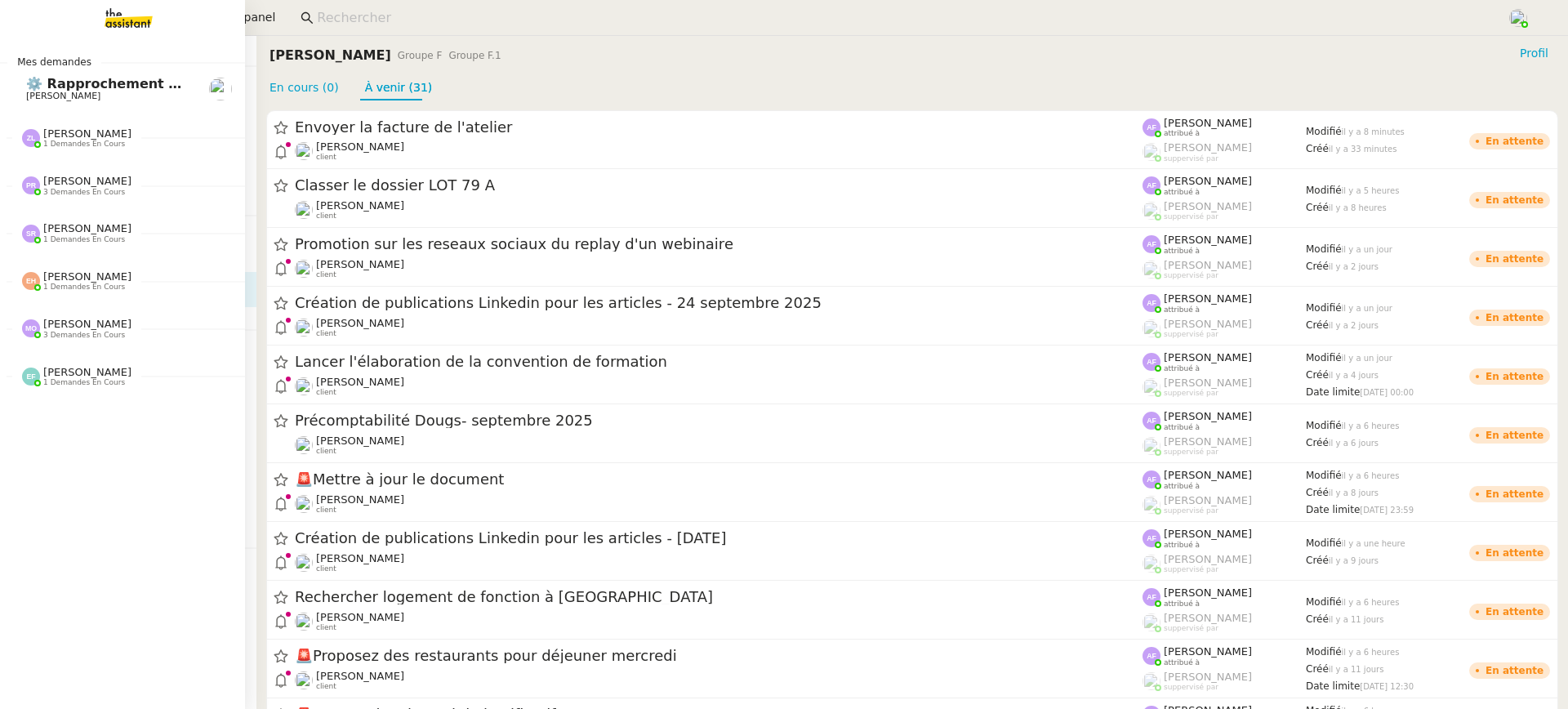
click at [51, 76] on link "⚙️ Rapprochement bancaire Raphael Tougeron" at bounding box center [123, 89] width 245 height 37
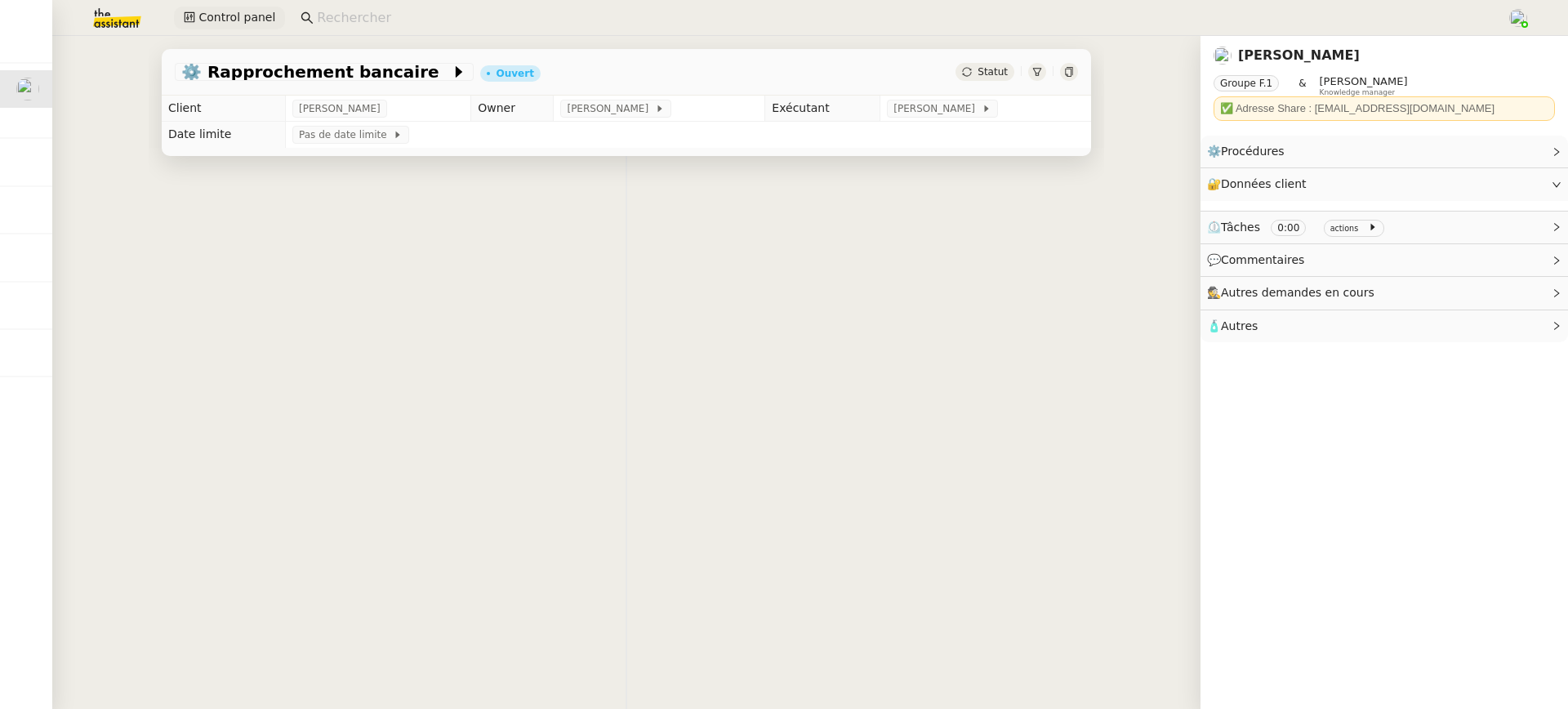
click at [234, 29] on button "Control panel" at bounding box center [229, 18] width 111 height 23
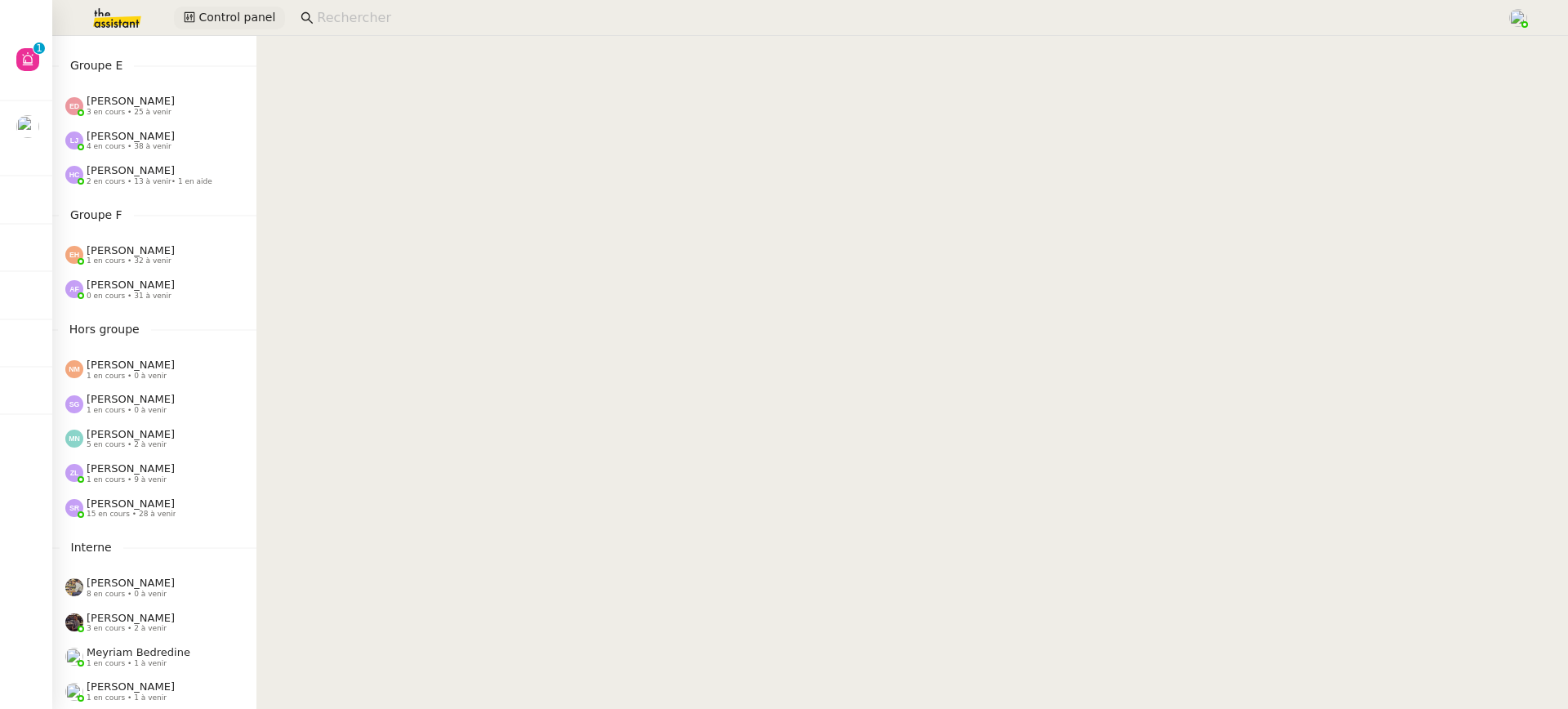
scroll to position [490, 0]
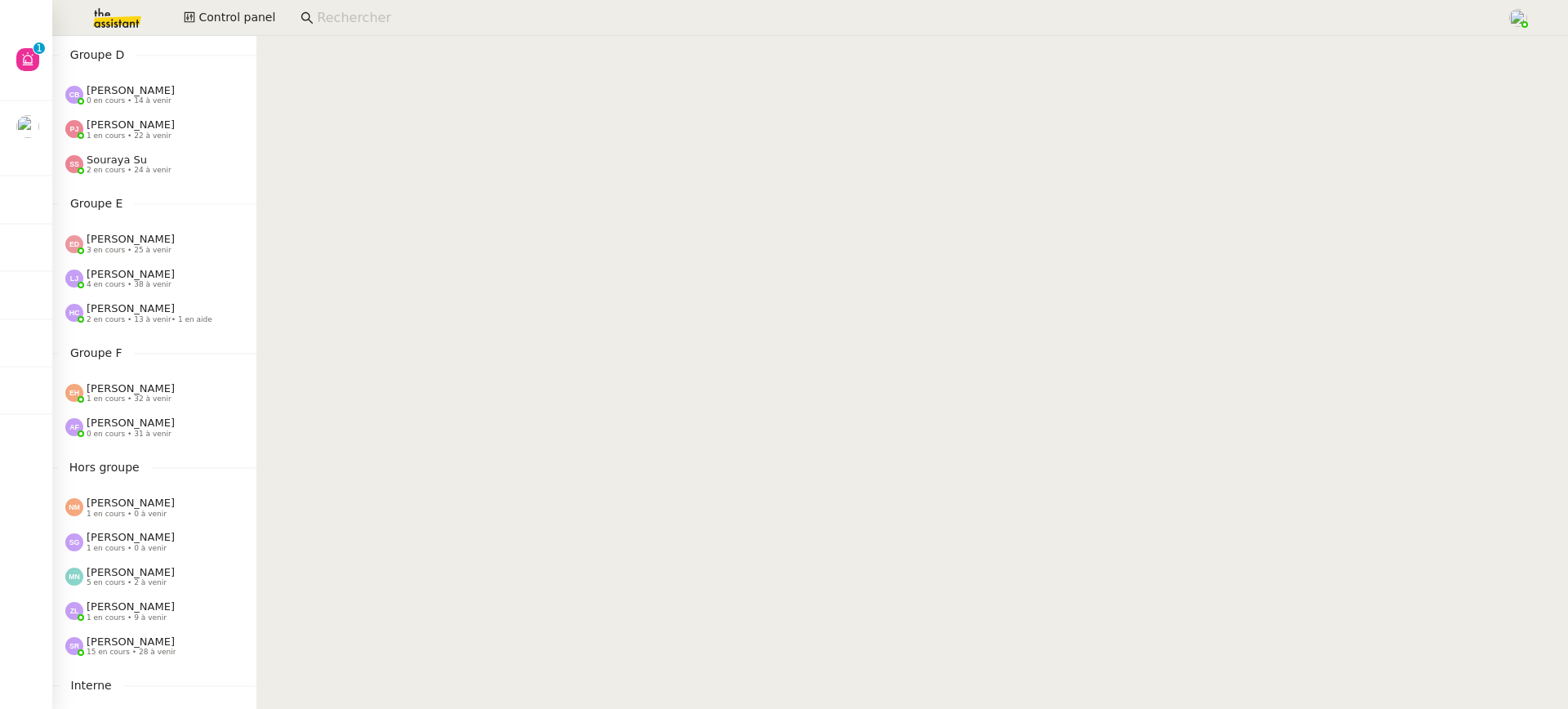
click at [157, 173] on span "2 en cours • 24 à venir" at bounding box center [129, 170] width 85 height 9
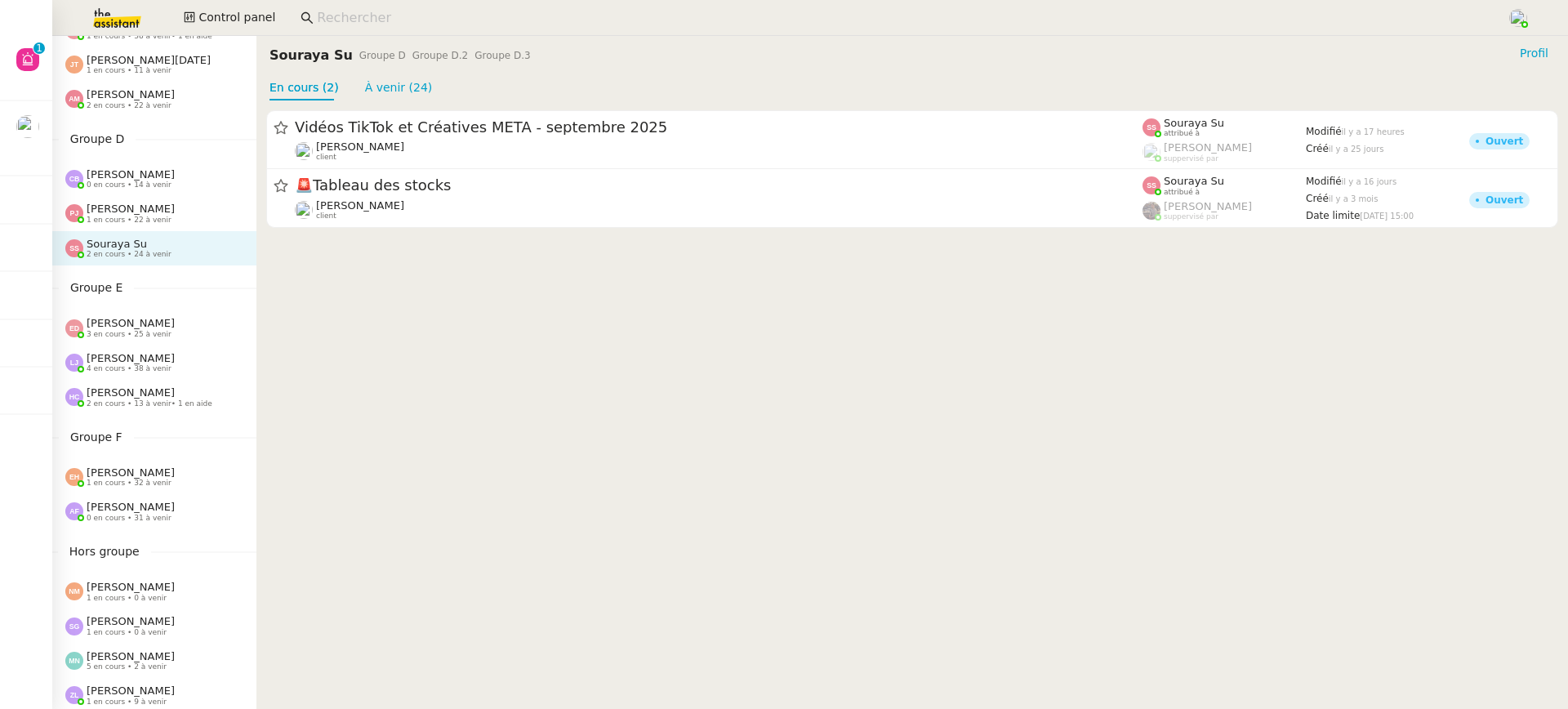
scroll to position [312, 0]
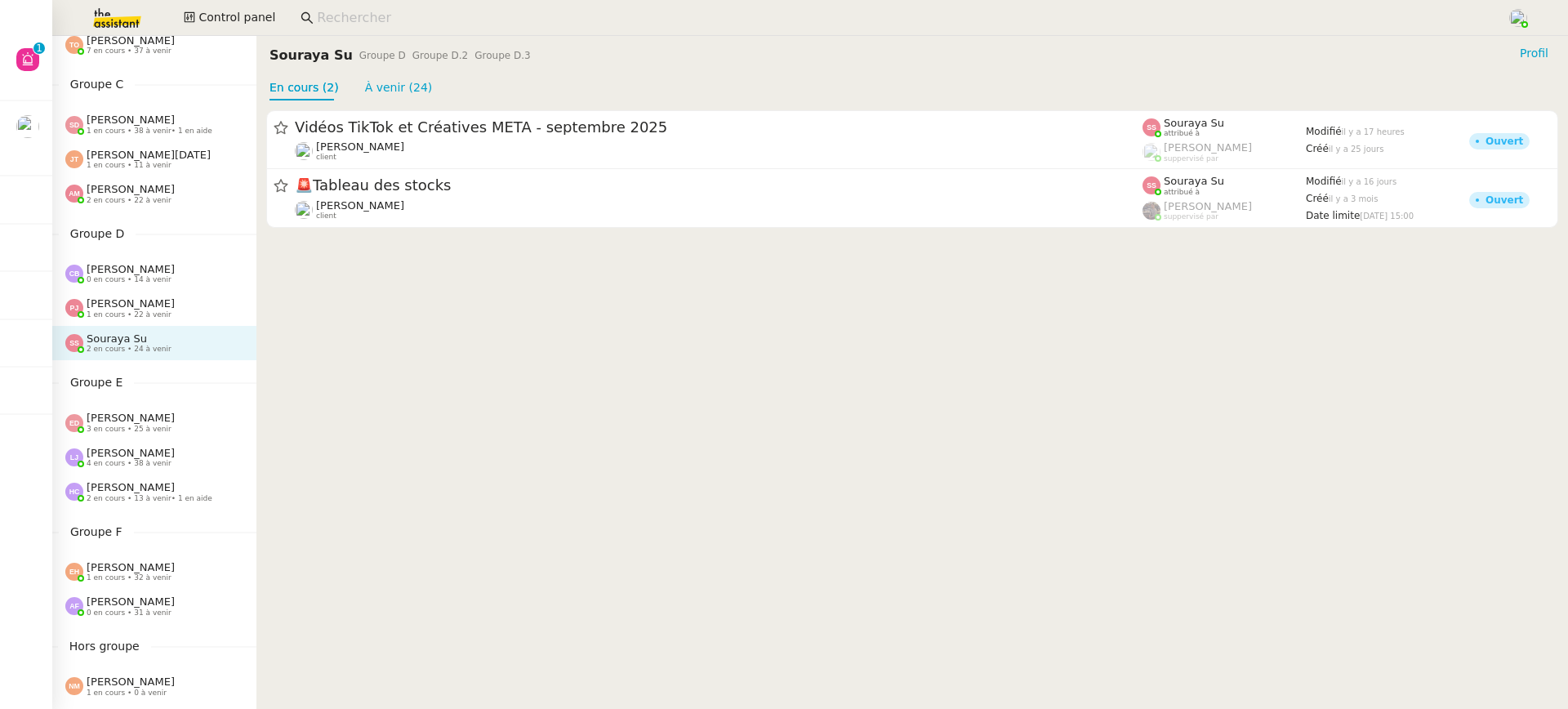
drag, startPoint x: 156, startPoint y: 95, endPoint x: 156, endPoint y: 110, distance: 15.0
click at [156, 96] on div "Groupe C Sheida Delpazir 1 en cours • 38 à venir • 1 en aide Jean-Noël De Tingu…" at bounding box center [154, 143] width 204 height 136
click at [162, 133] on span "1 en cours • 38 à venir • 1 en aide" at bounding box center [150, 131] width 126 height 9
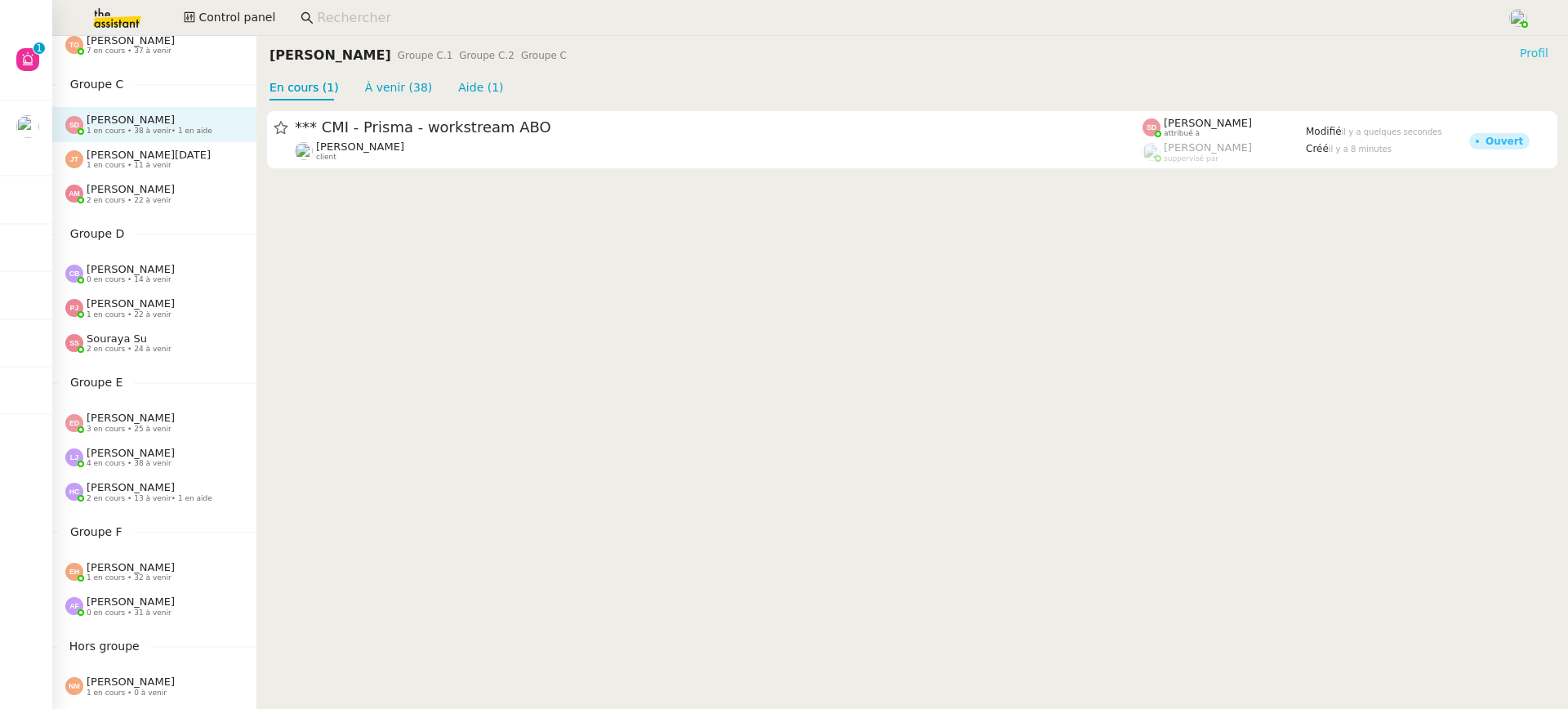
click at [1544, 61] on span "Profil" at bounding box center [1534, 53] width 29 height 16
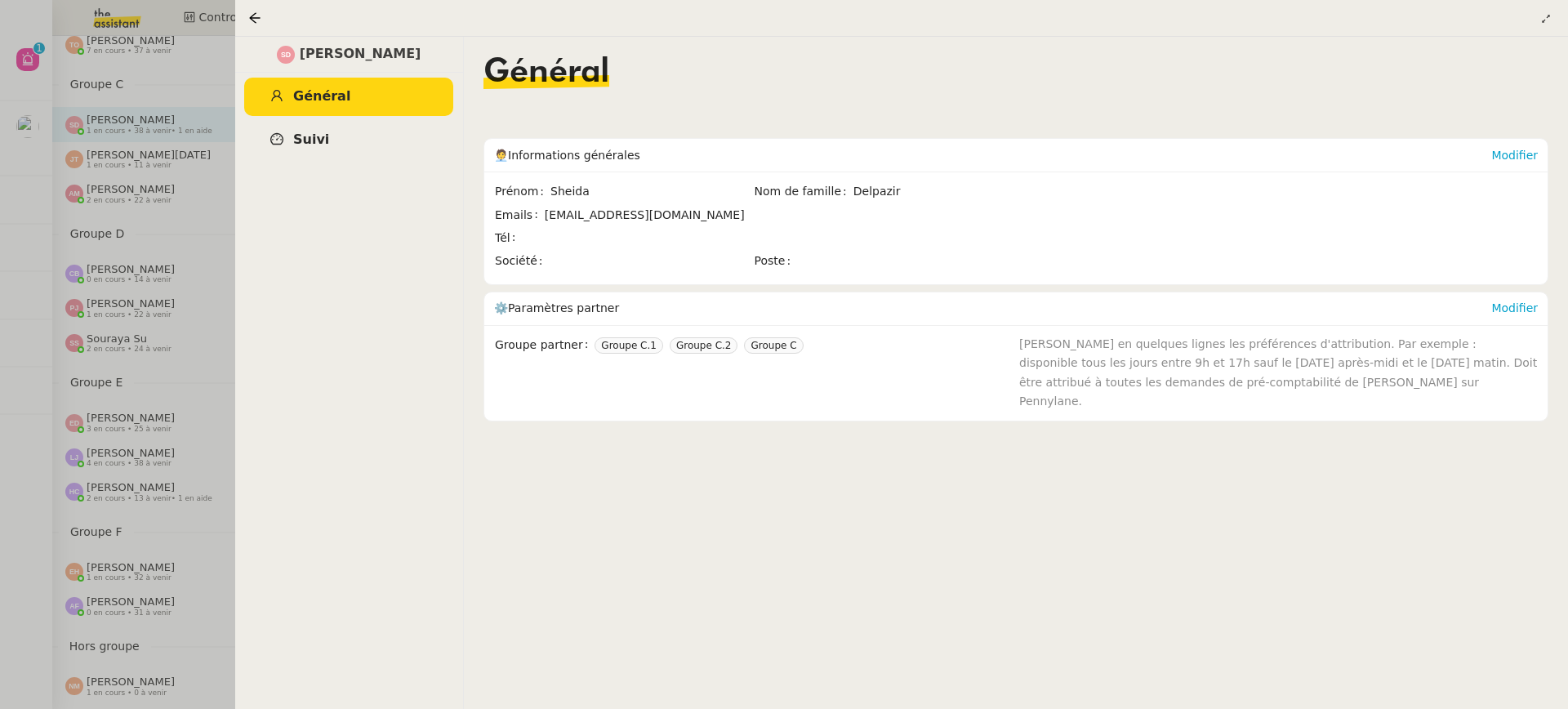
click at [321, 134] on span "Suivi" at bounding box center [311, 140] width 36 height 15
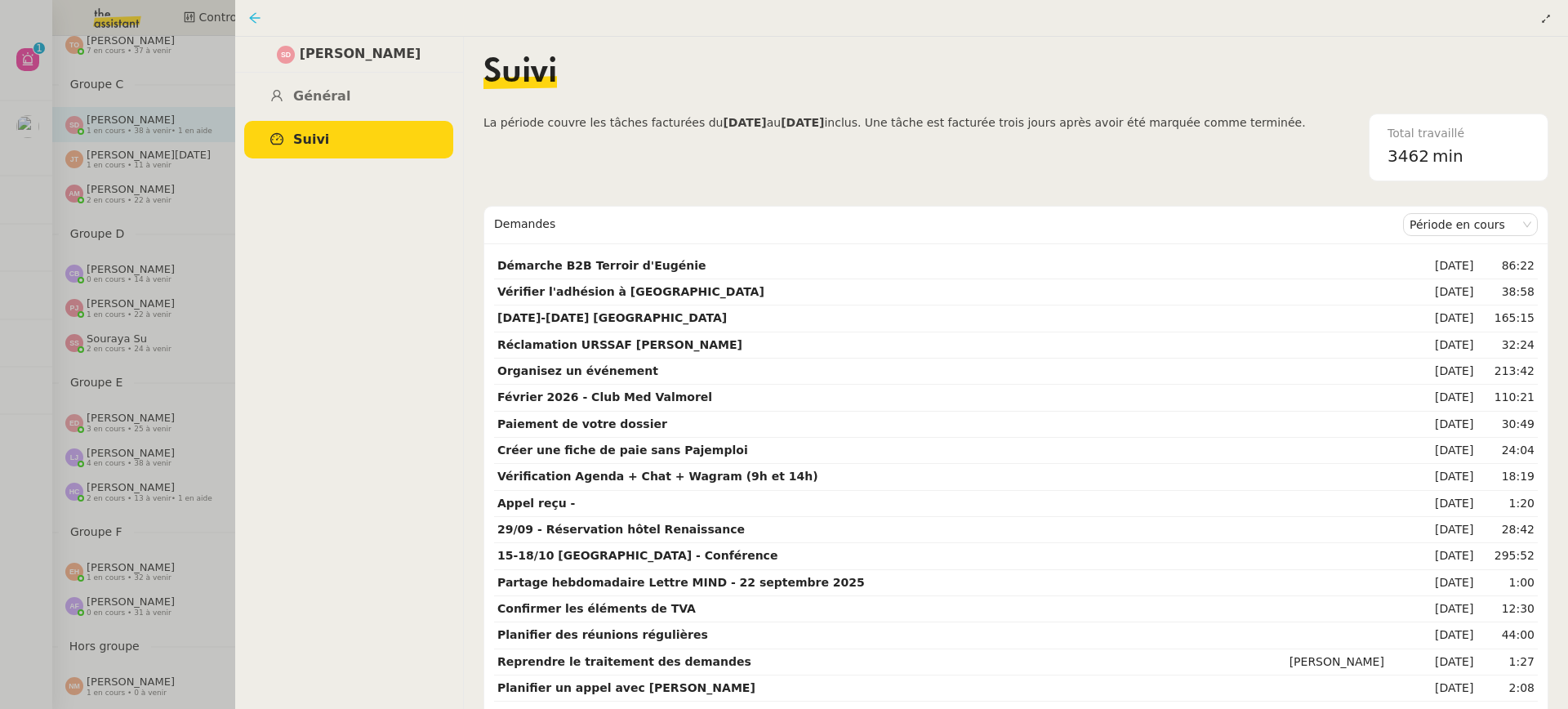
click at [254, 13] on icon at bounding box center [254, 17] width 13 height 13
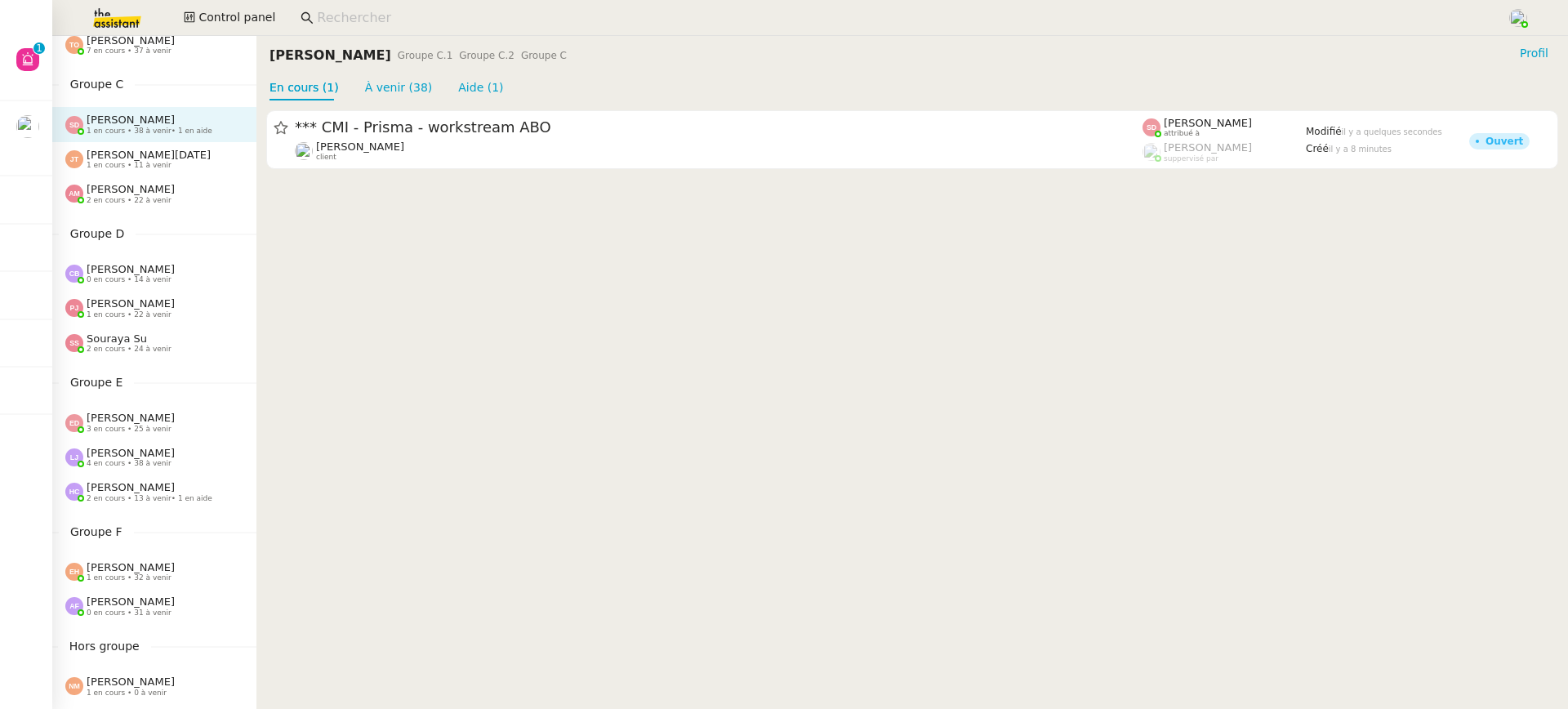
click at [117, 17] on img at bounding box center [104, 18] width 127 height 36
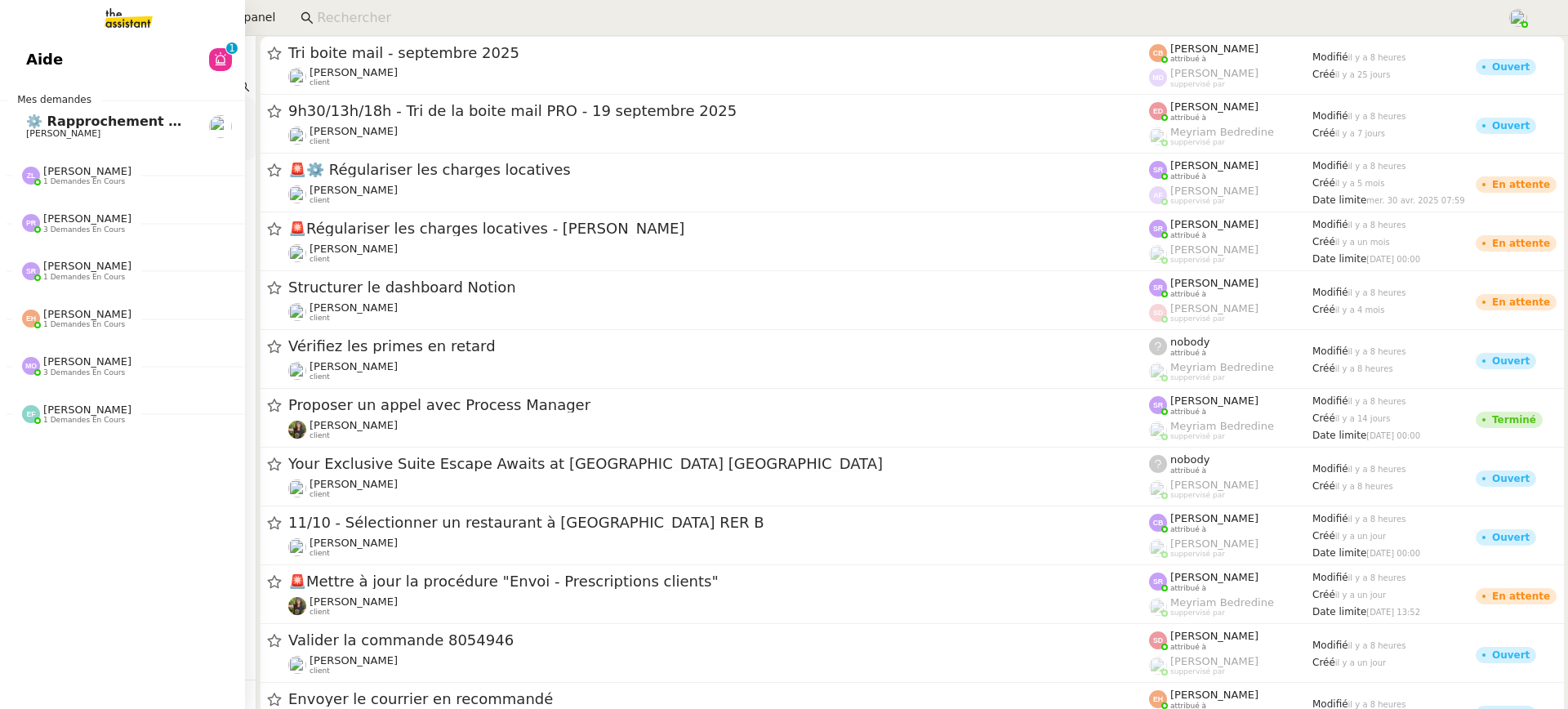
click at [31, 52] on span "Aide" at bounding box center [44, 60] width 37 height 25
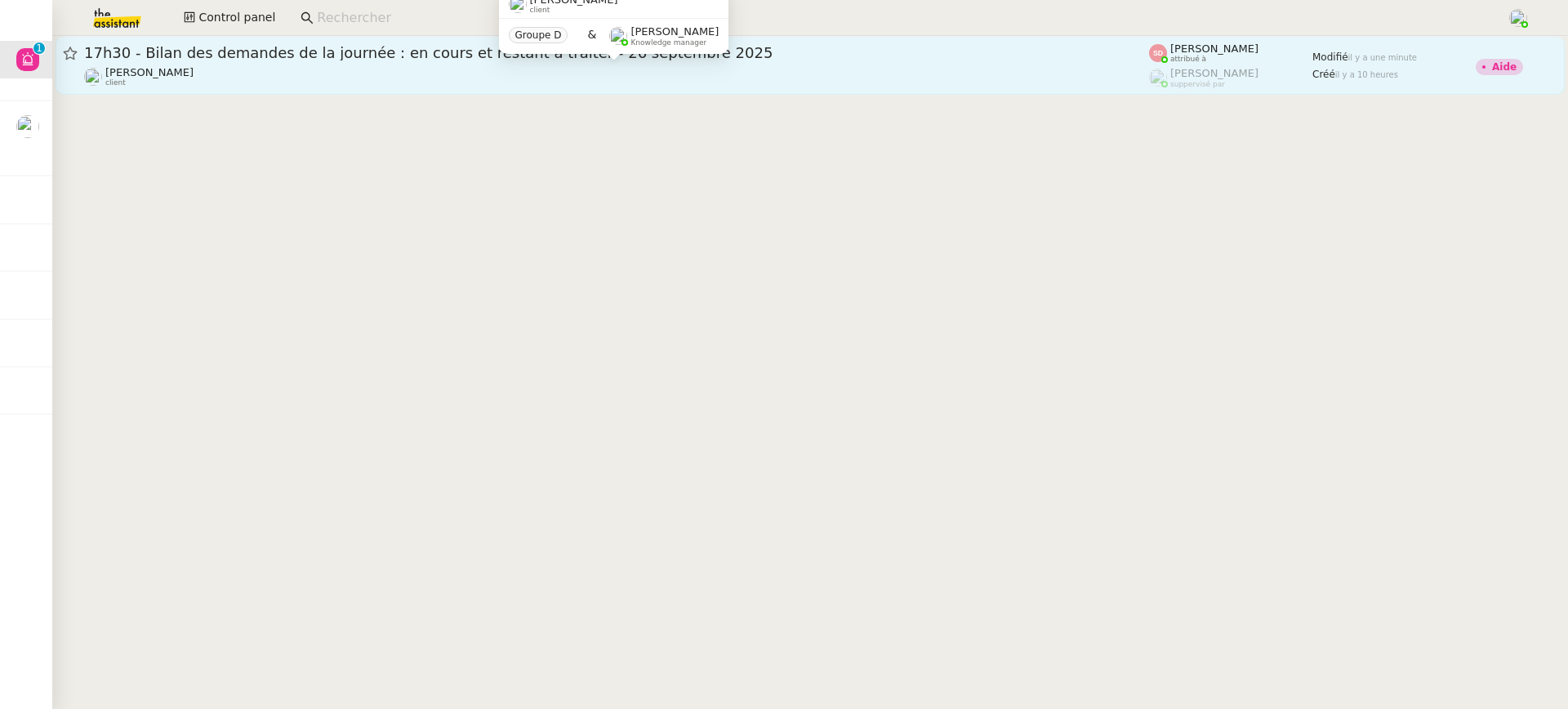
click at [706, 66] on div "Louis Frei client" at bounding box center [617, 77] width 1065 height 21
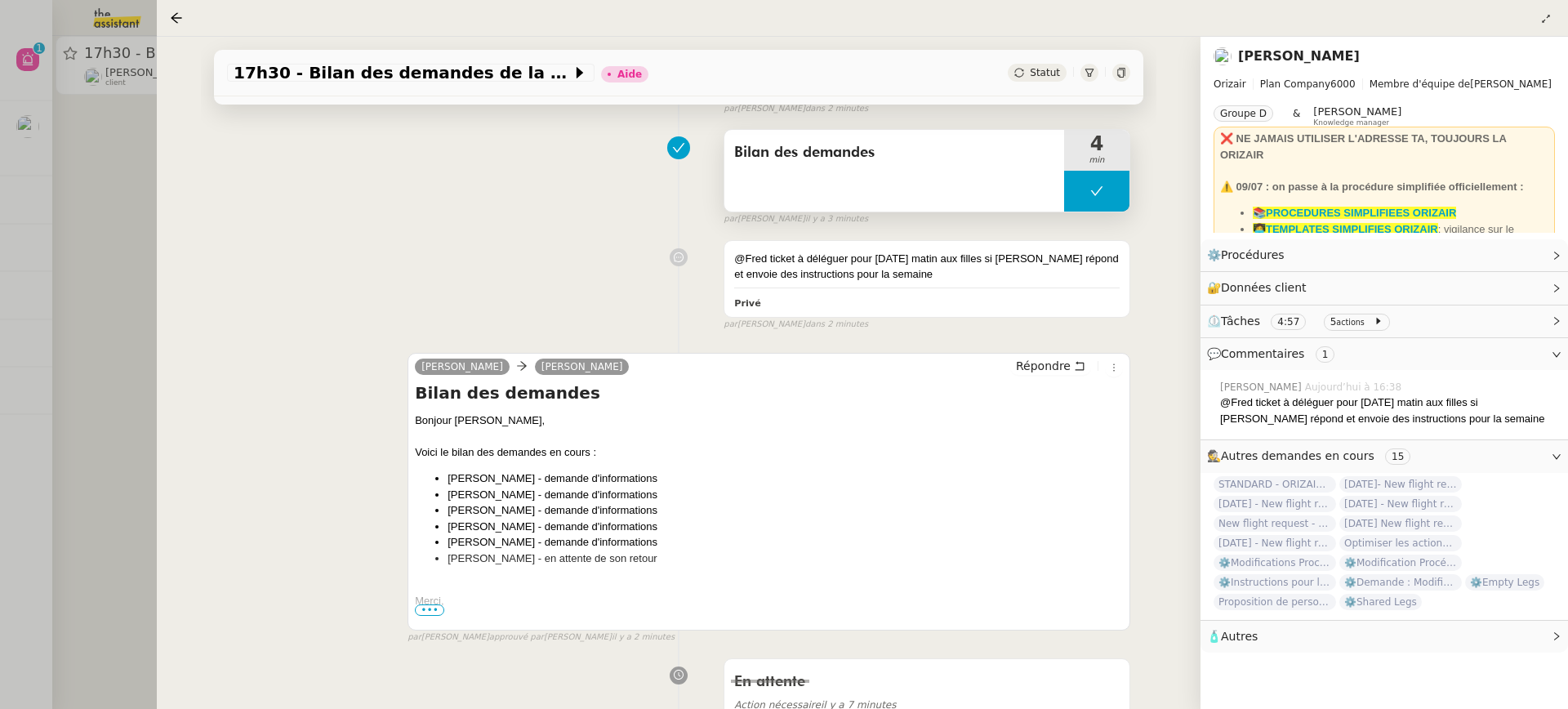
scroll to position [279, 0]
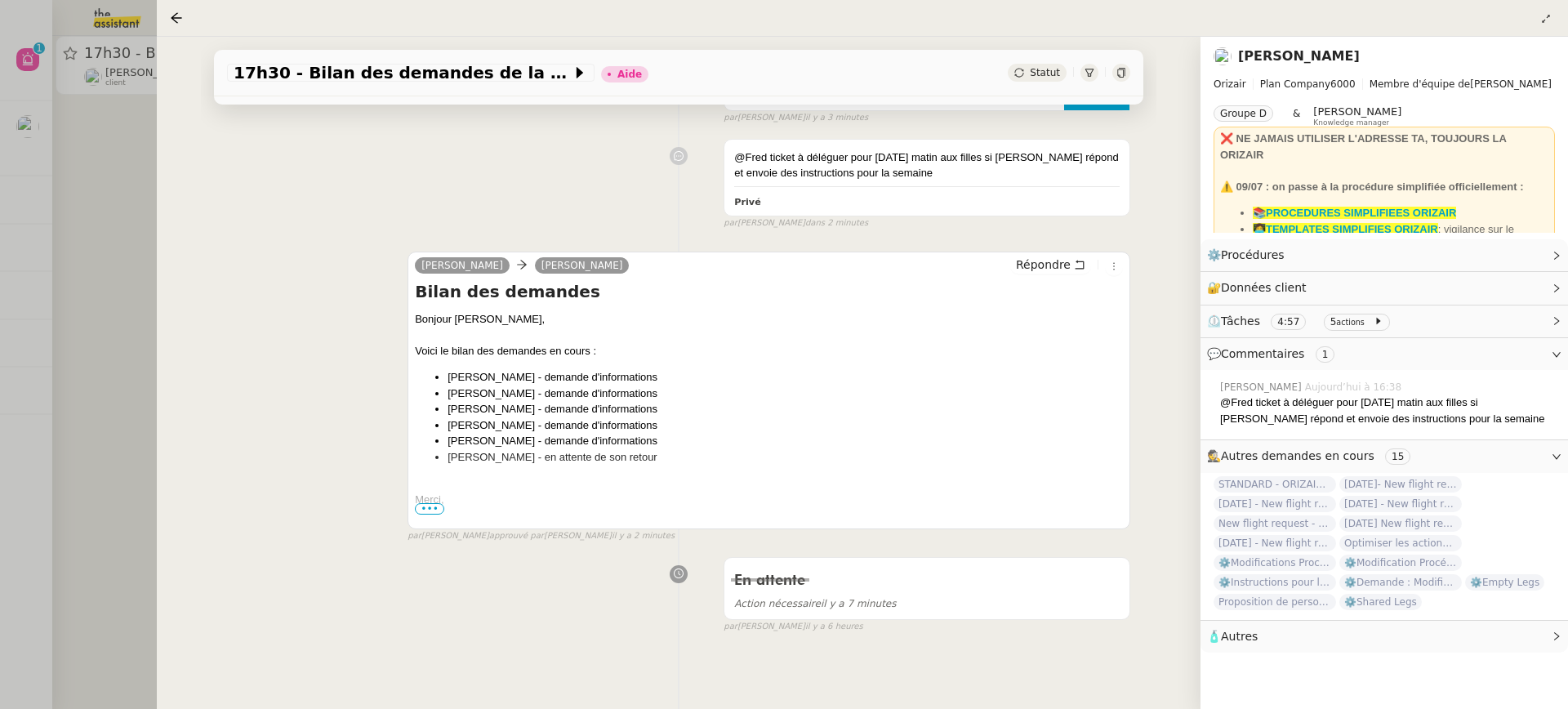
click at [109, 256] on div at bounding box center [784, 354] width 1568 height 709
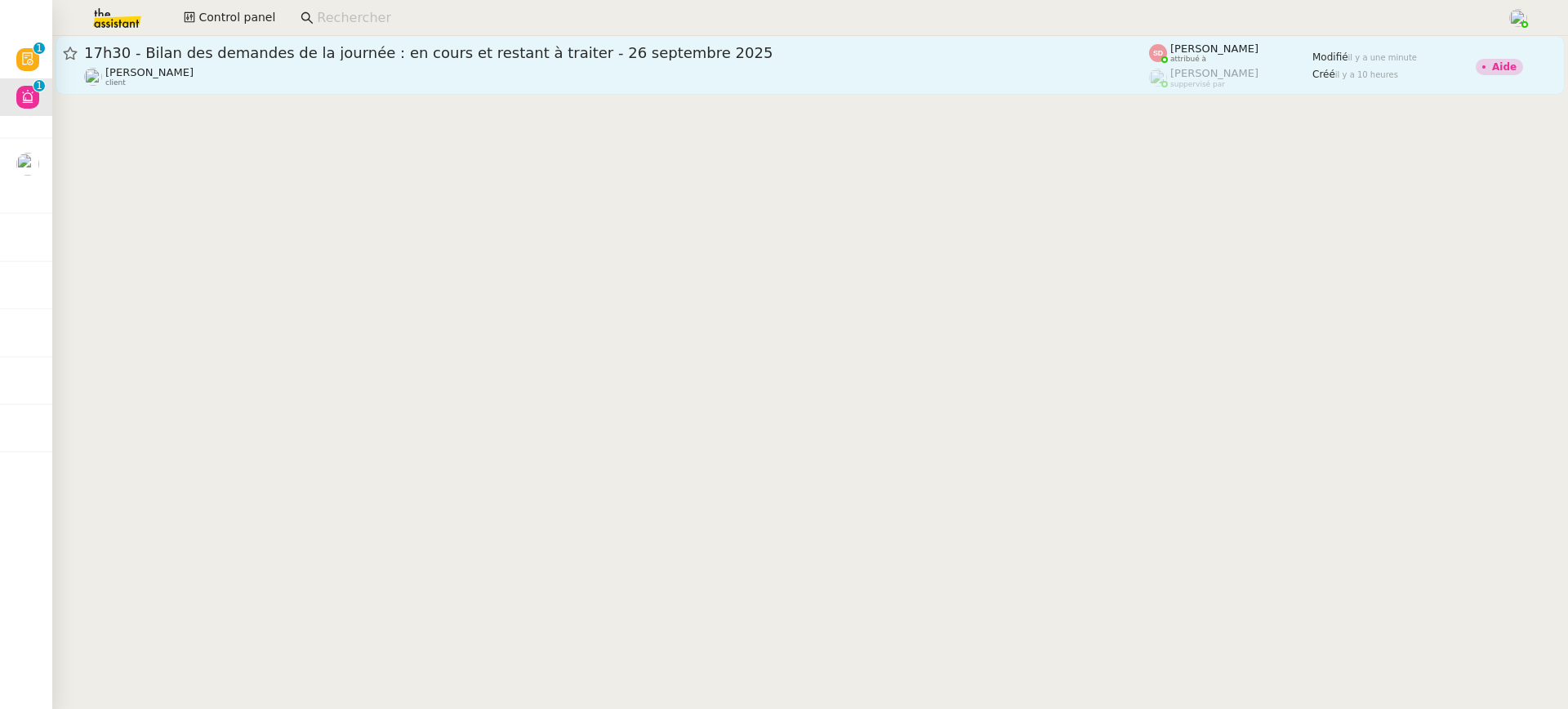
click at [217, 42] on link "17h30 - Bilan des demandes de la journée : en cours et restant à traiter - 26 s…" at bounding box center [810, 65] width 1509 height 59
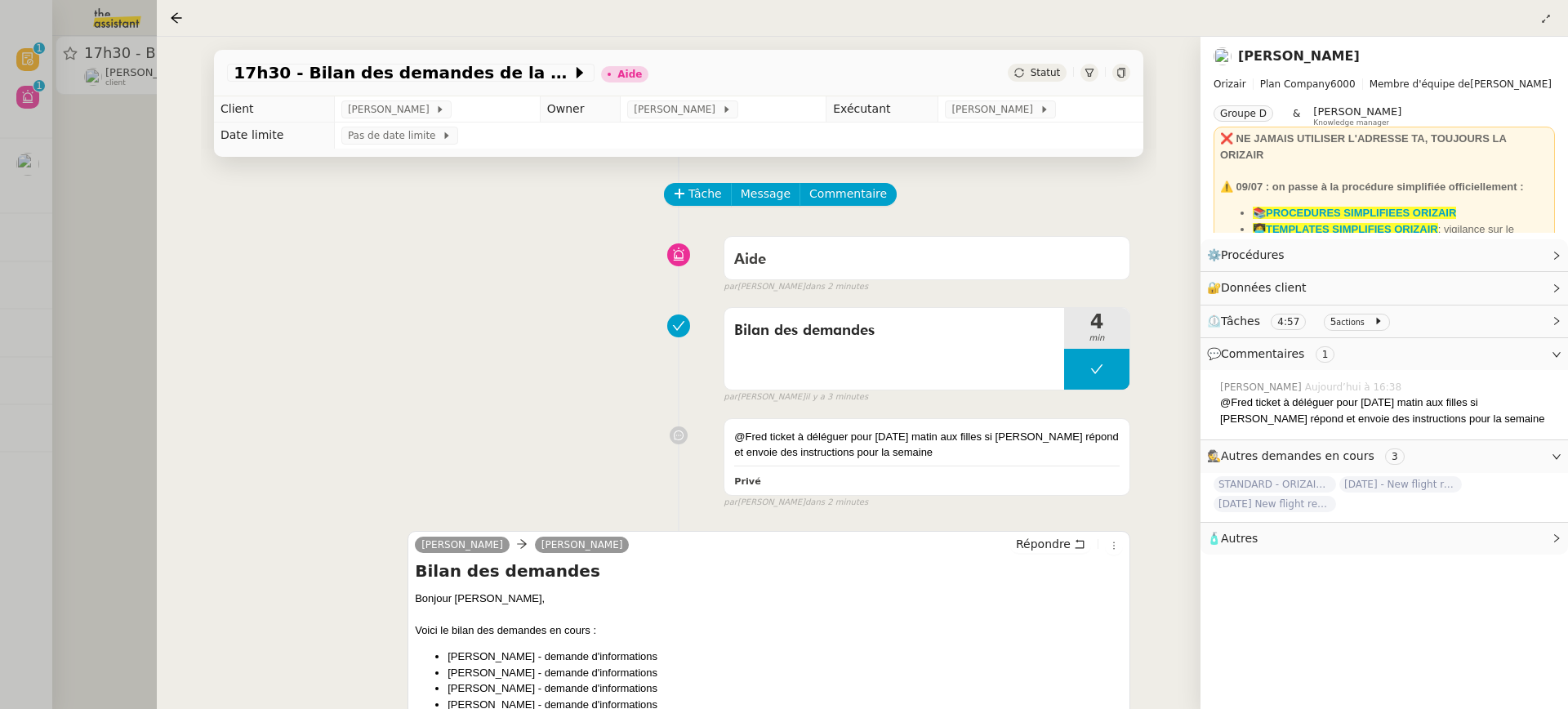
click at [134, 6] on div at bounding box center [784, 354] width 1568 height 709
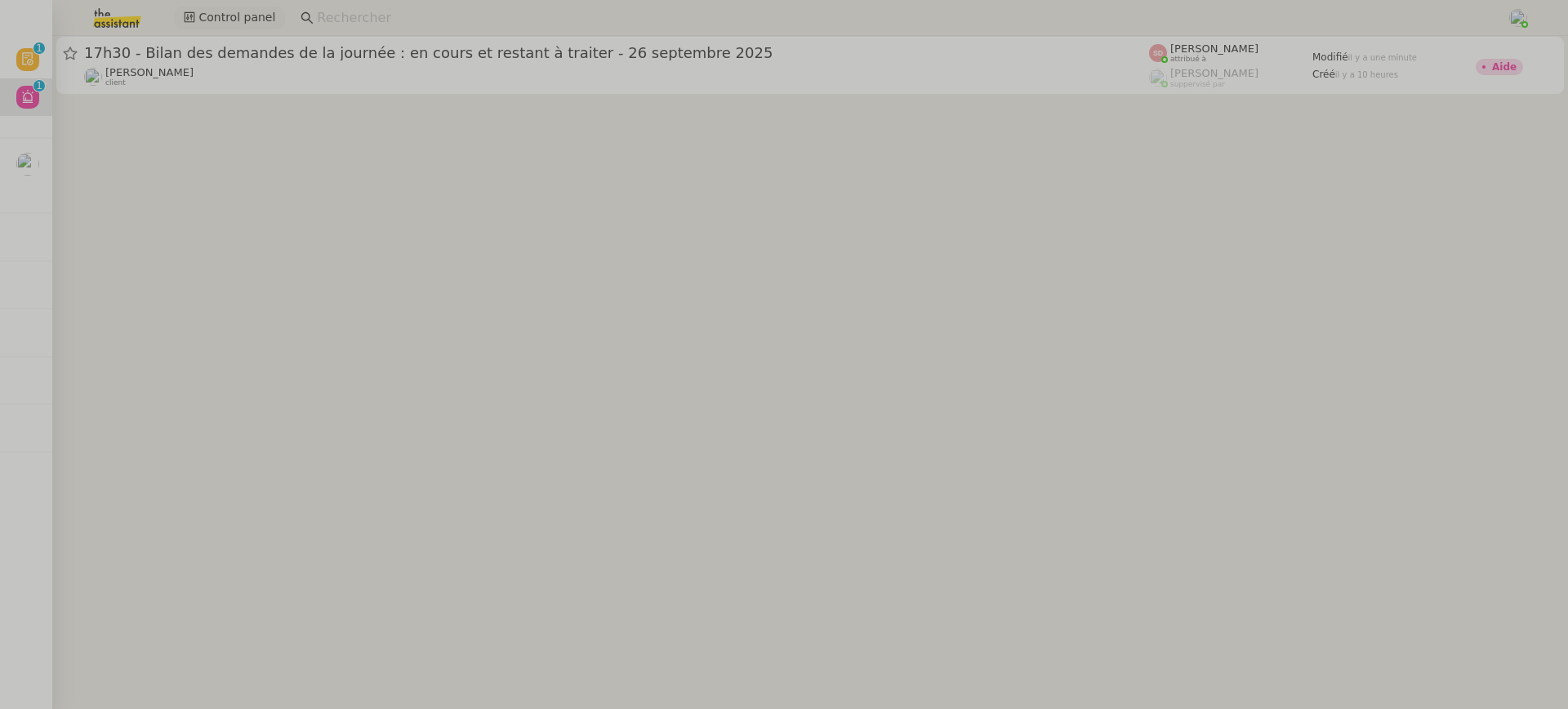
click at [240, 21] on span "Control panel" at bounding box center [237, 18] width 77 height 19
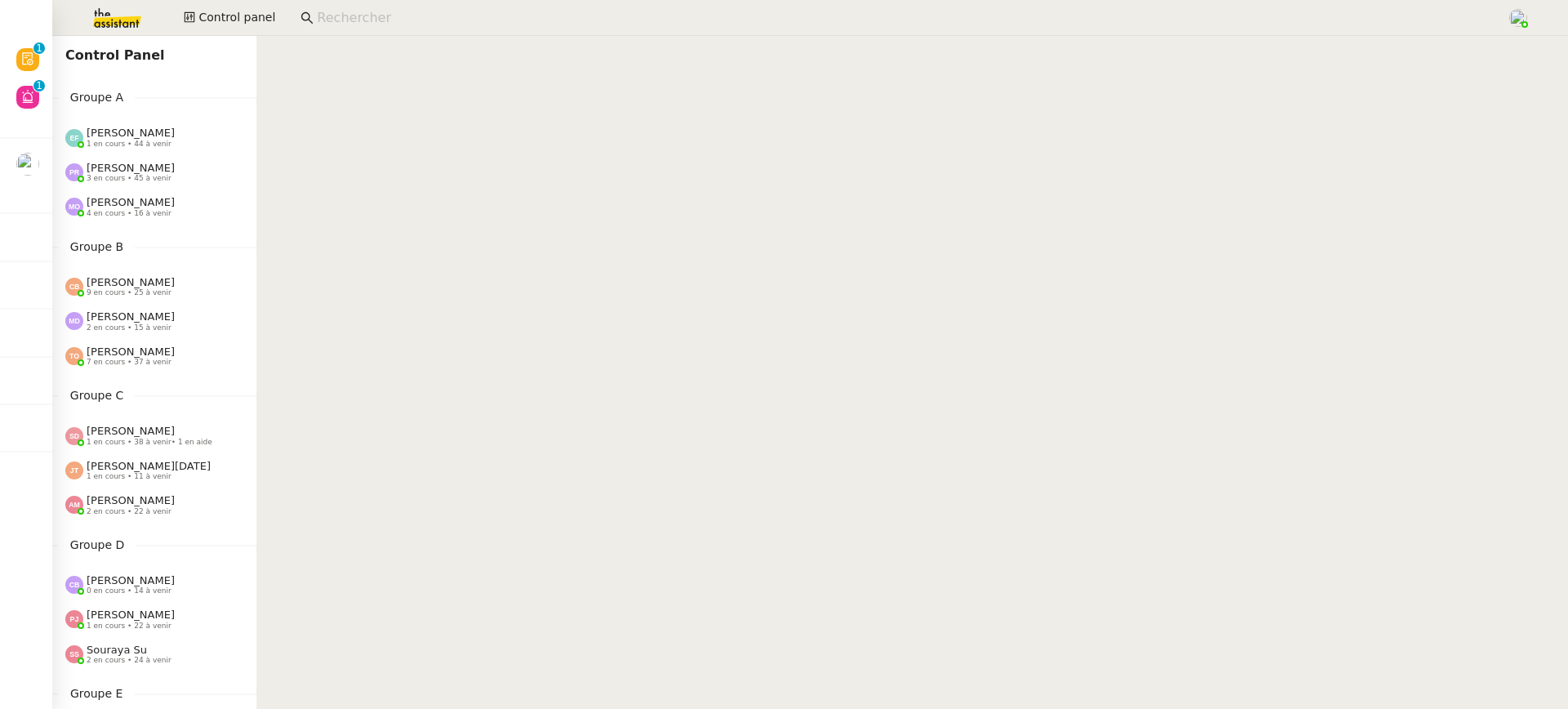
click at [133, 136] on span "[PERSON_NAME]" at bounding box center [131, 133] width 88 height 12
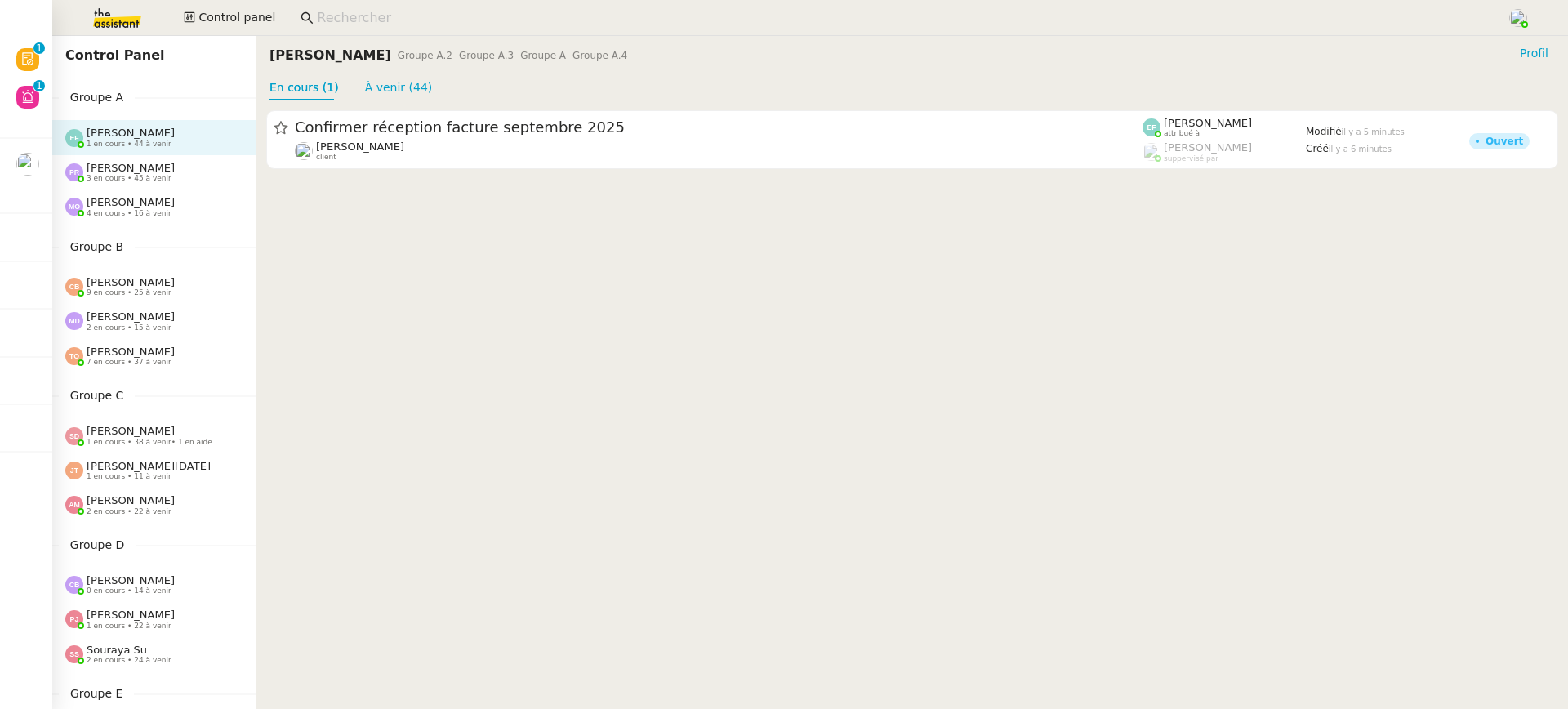
click at [151, 197] on div "Marie Orsoni 4 en cours • 16 à venir" at bounding box center [131, 206] width 88 height 21
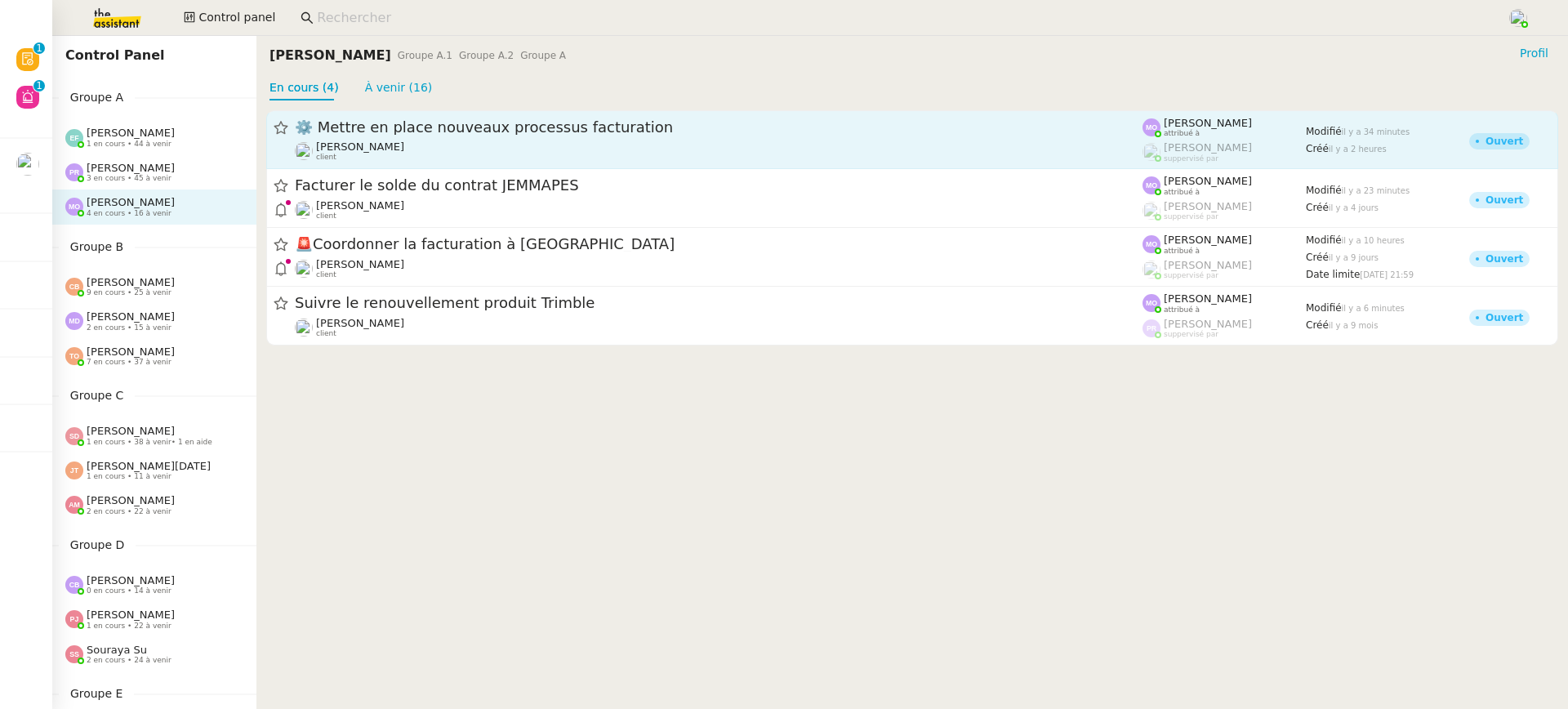
click at [405, 115] on link "⚙️ Mettre en place nouveaux processus facturation Gabrielle Tavernier client Ma…" at bounding box center [912, 140] width 1292 height 59
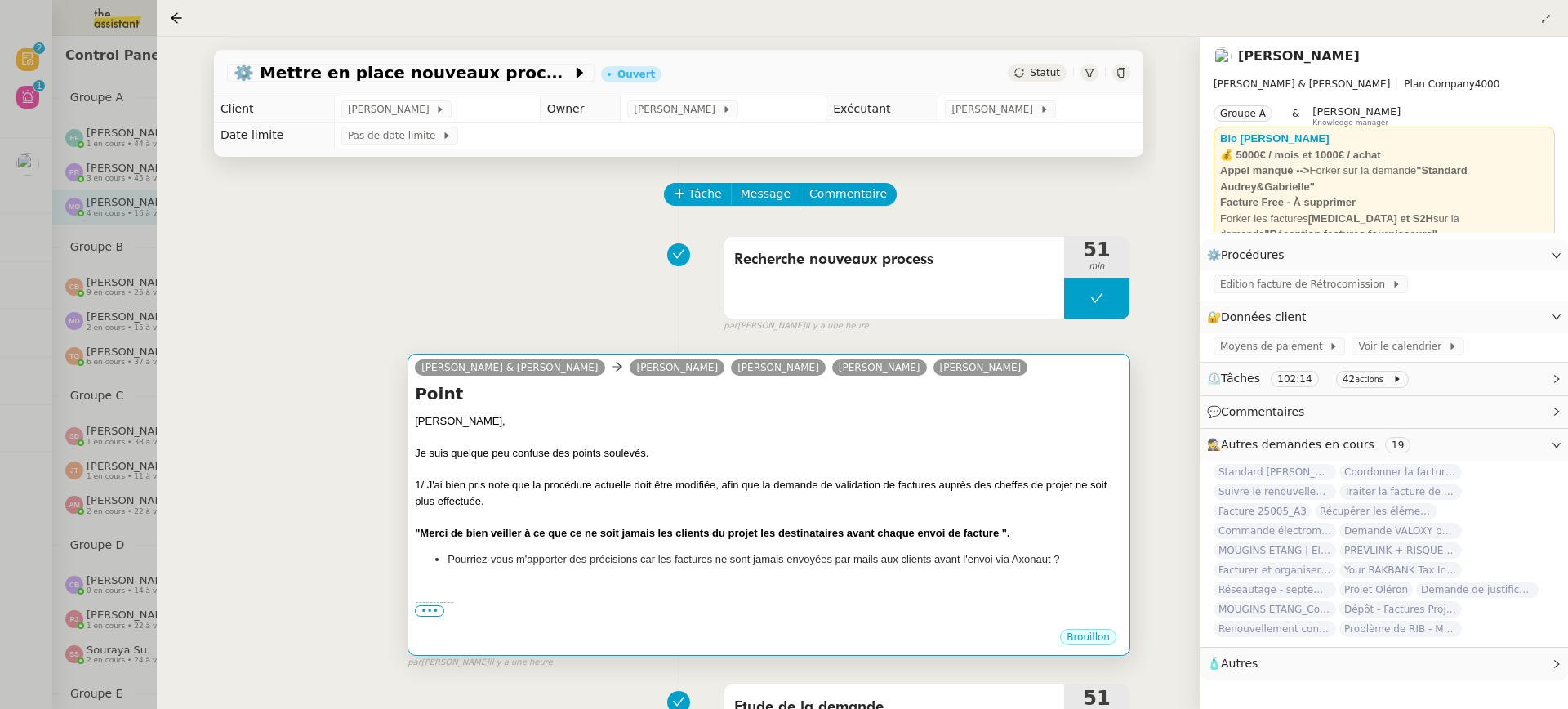
click at [418, 495] on div "1/ J'ai bien pris note que la procédure actuelle doit être modifiée, afin que l…" at bounding box center [769, 493] width 708 height 31
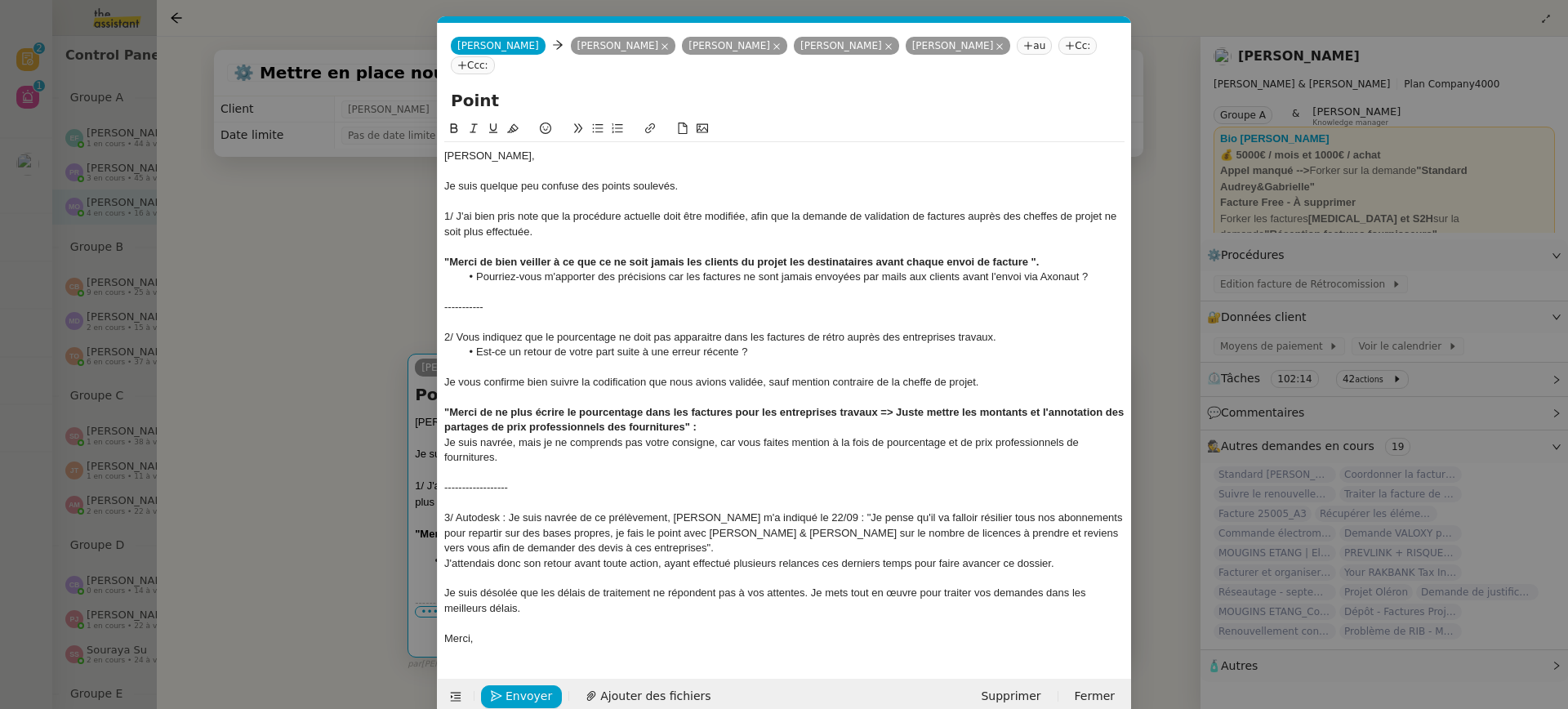
scroll to position [0, 34]
click at [292, 334] on nz-modal-container "Service TA - VOYAGE - PROPOSITION GLOBALE A utiliser dans le cadre de propositi…" at bounding box center [784, 354] width 1568 height 709
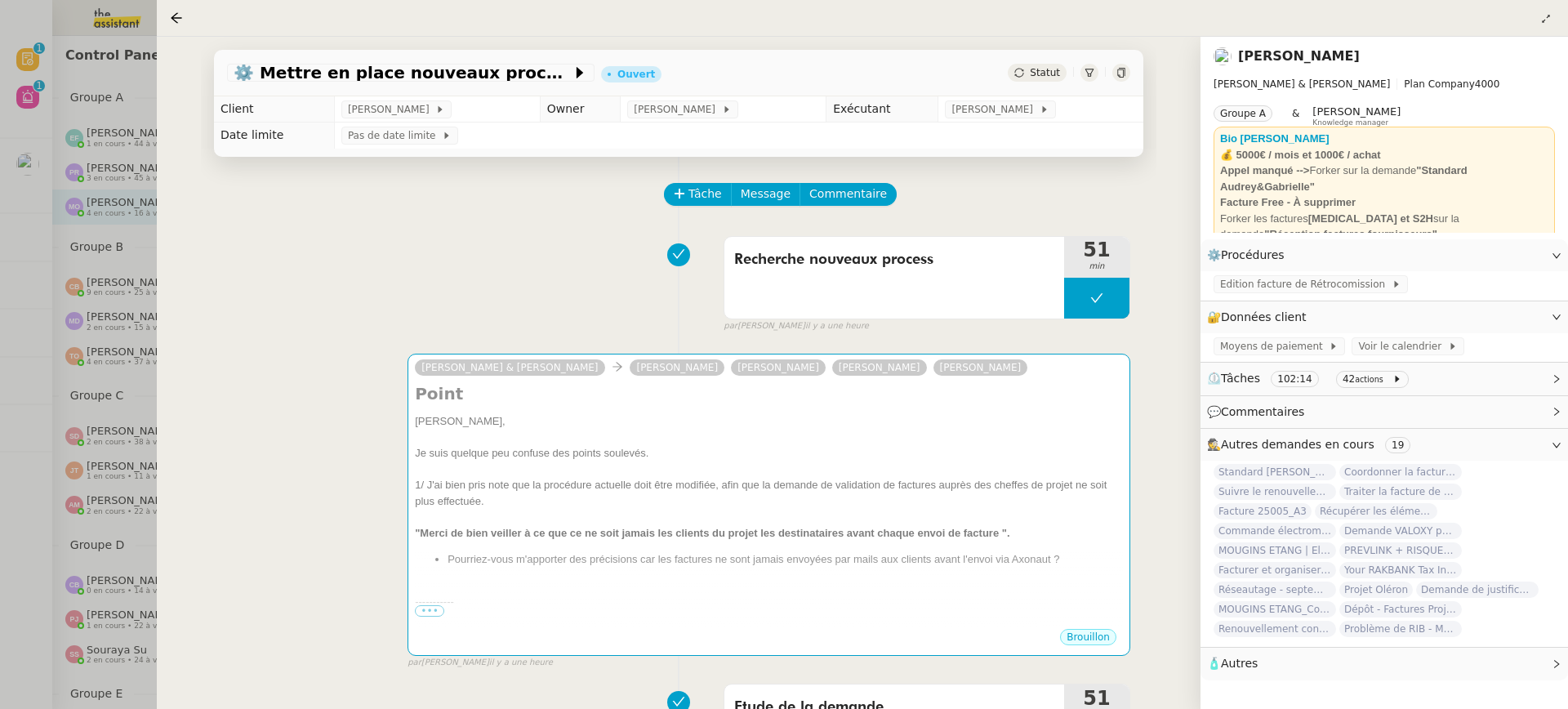
click at [81, 113] on div at bounding box center [784, 354] width 1568 height 709
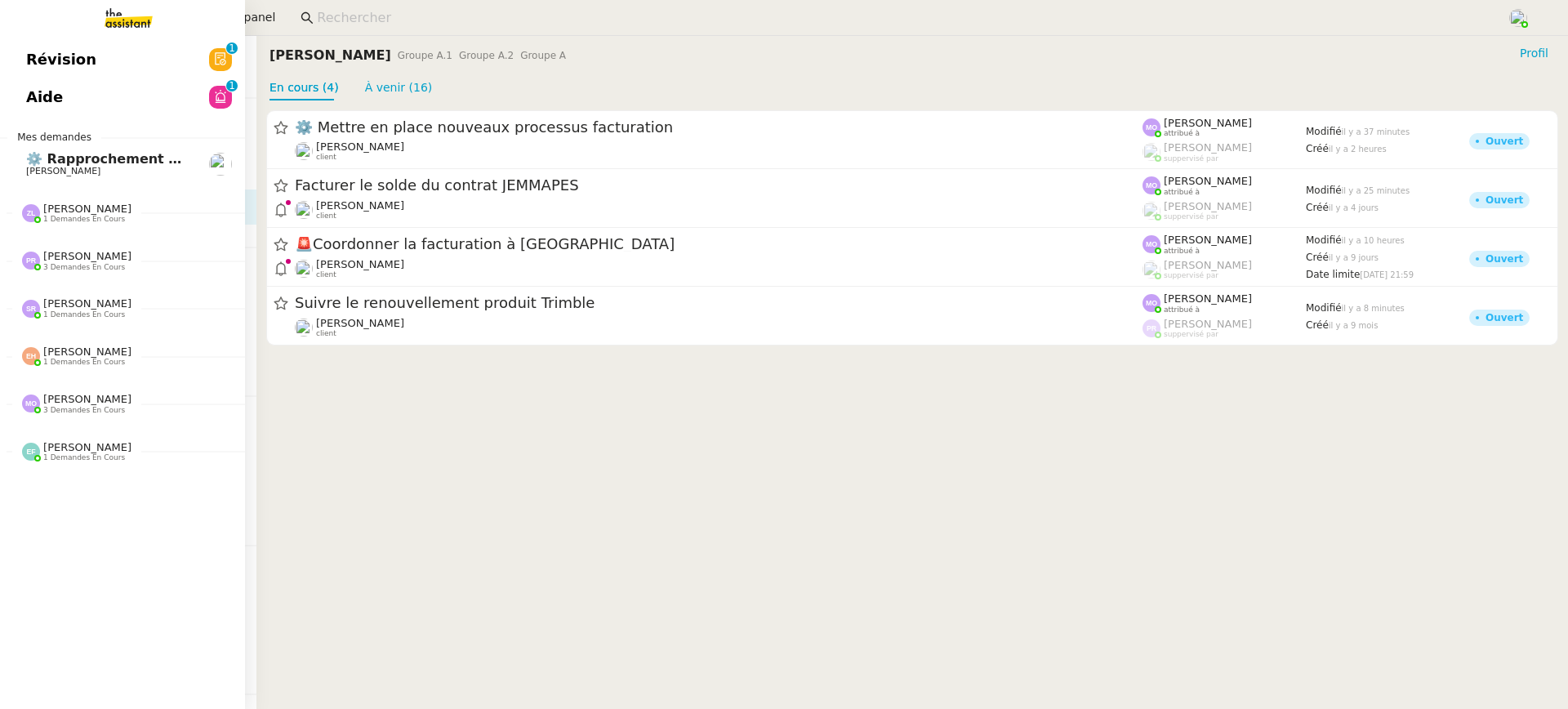
click at [37, 60] on link "Révision 0 1 2 3 4 5 6 7 8 9" at bounding box center [123, 60] width 245 height 37
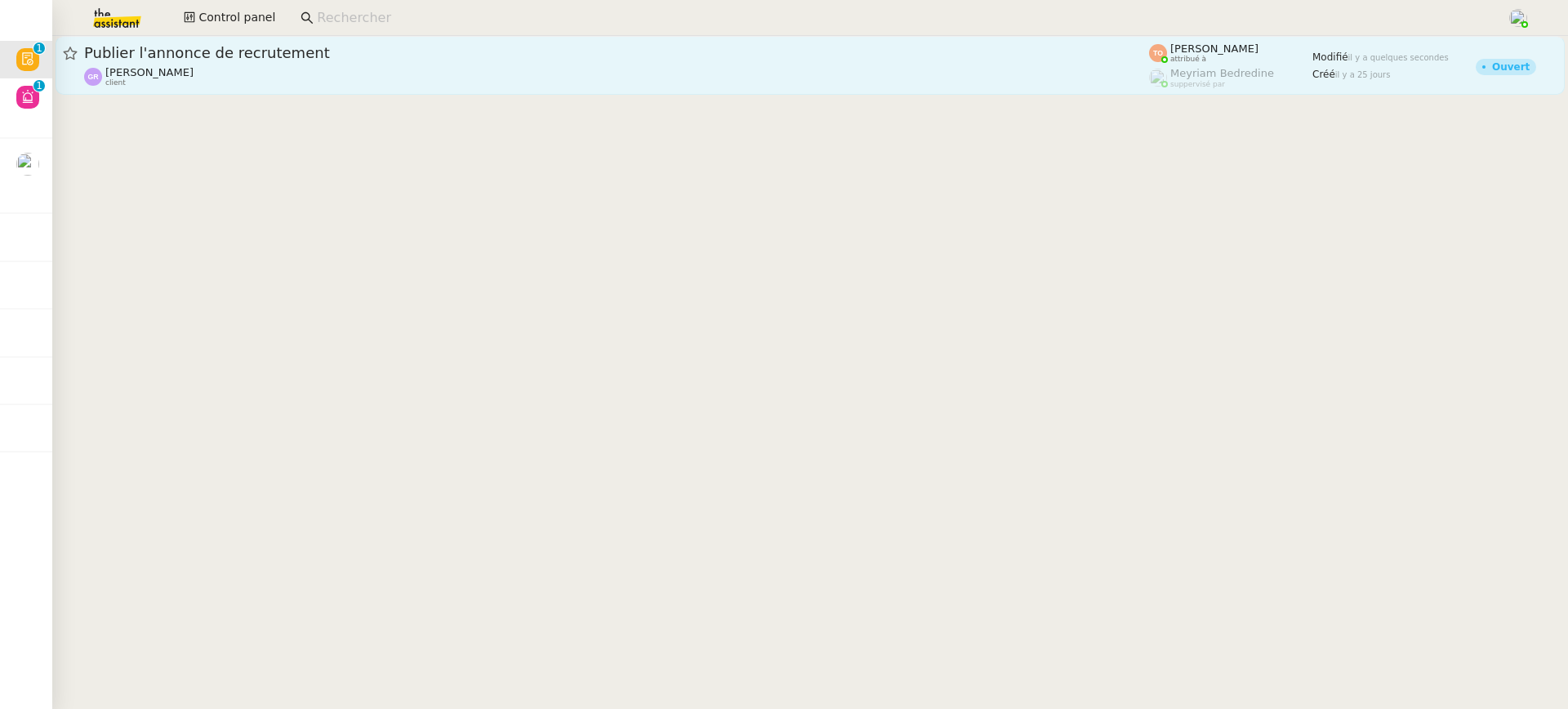
click at [773, 54] on span "Publier l'annonce de recrutement" at bounding box center [617, 53] width 1065 height 14
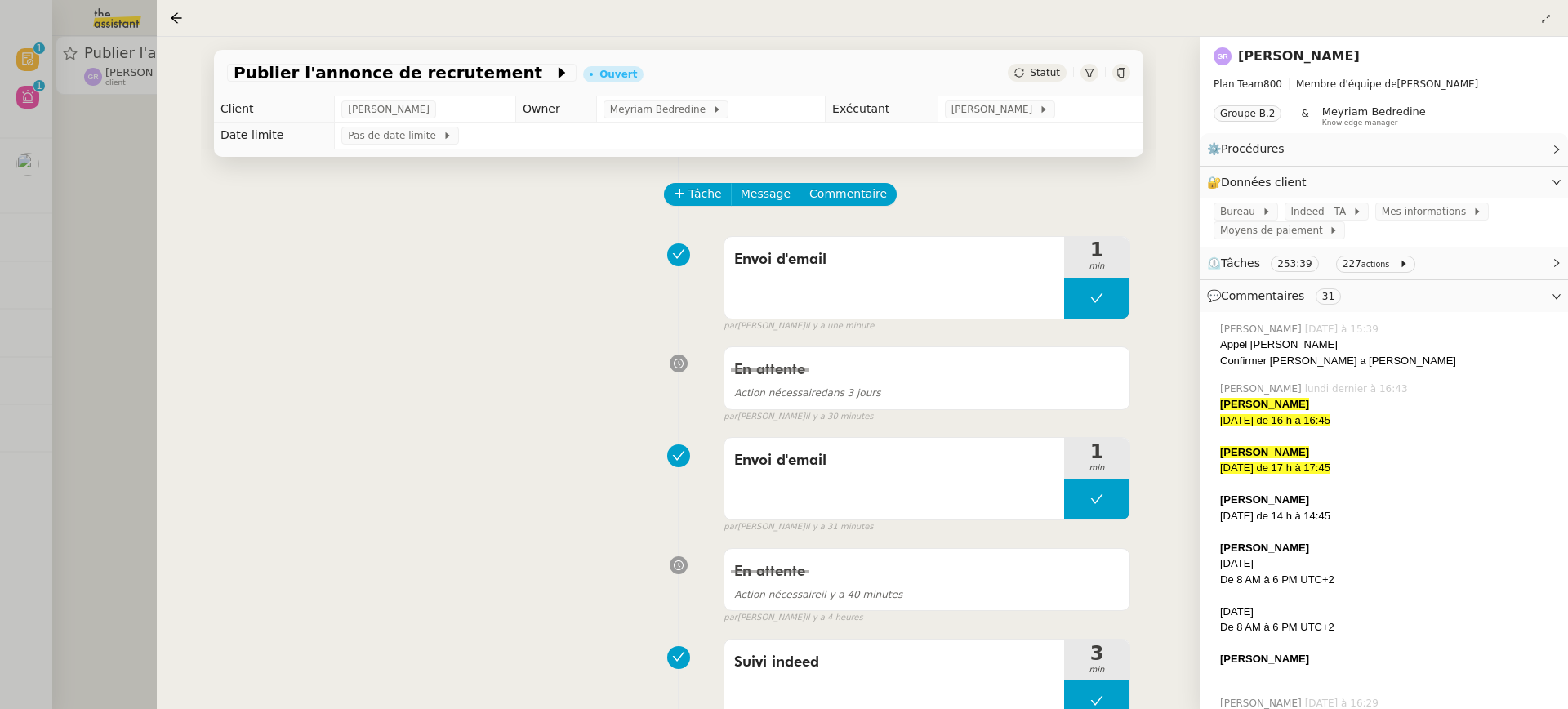
click at [96, 142] on div at bounding box center [784, 354] width 1568 height 709
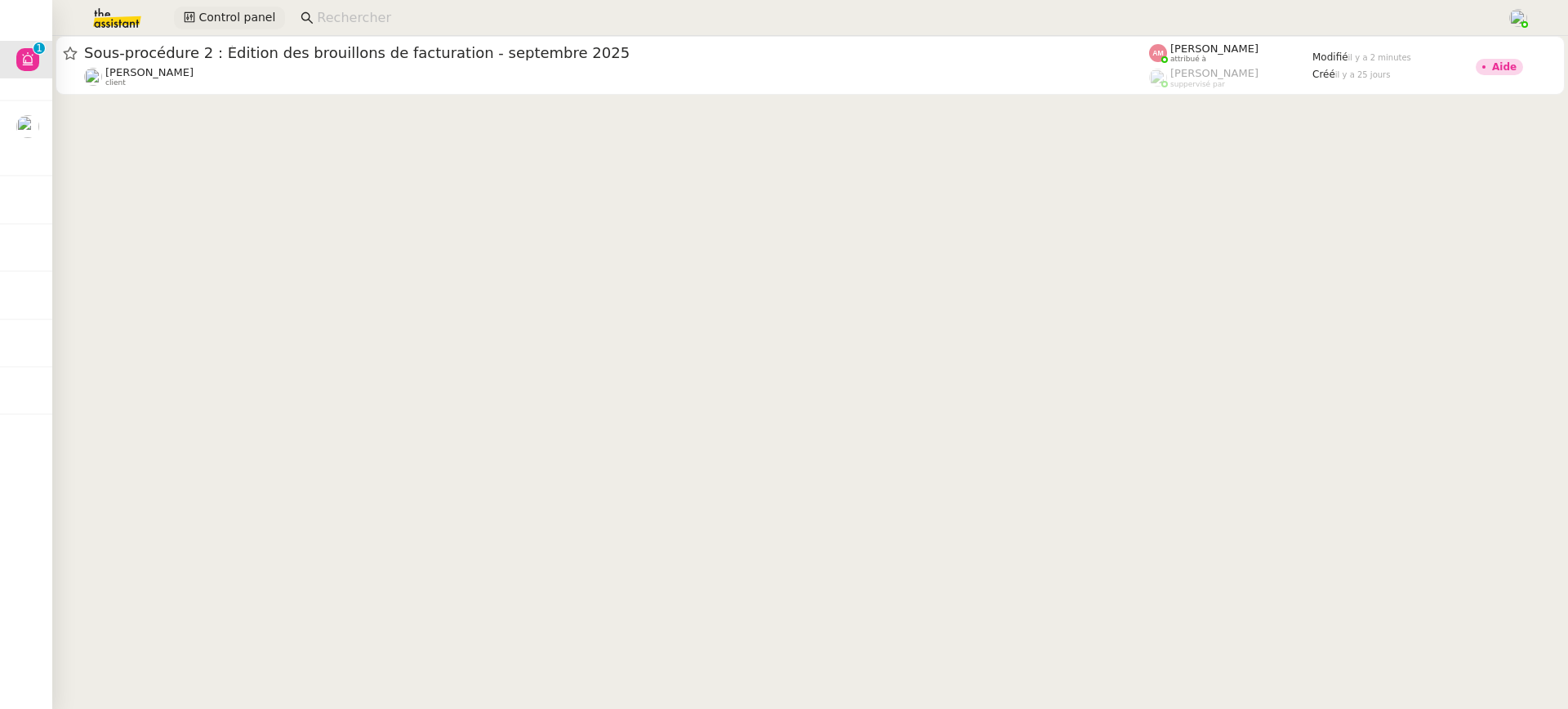
click at [233, 27] on span "Control panel" at bounding box center [237, 18] width 77 height 19
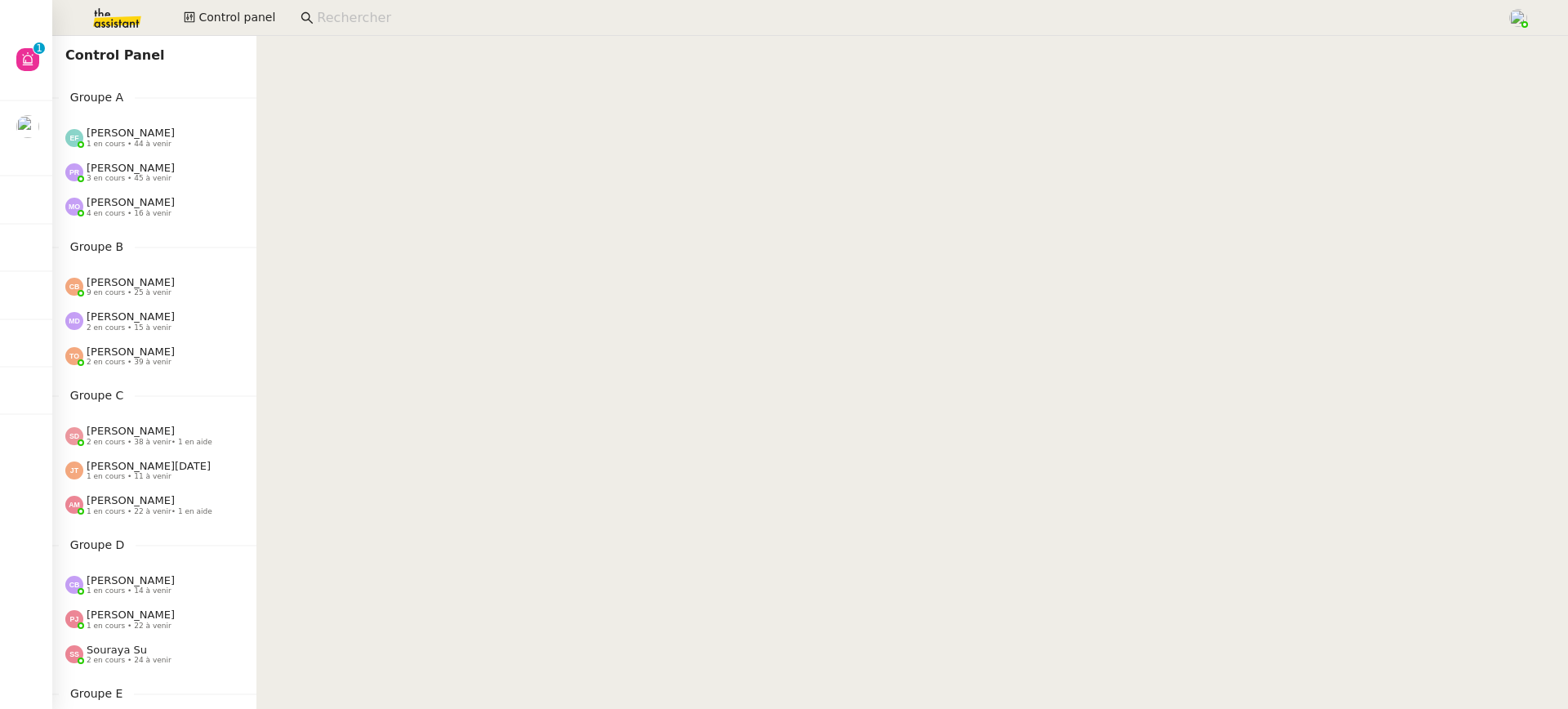
click at [165, 119] on div "Groupe A Emelyne Foussier 1 en cours • 44 à venir Pauline Ribas 3 en cours • 45…" at bounding box center [154, 157] width 204 height 136
drag, startPoint x: 166, startPoint y: 157, endPoint x: 164, endPoint y: 171, distance: 14.1
click at [166, 157] on div "Pauline Ribas 3 en cours • 45 à venir" at bounding box center [154, 172] width 204 height 34
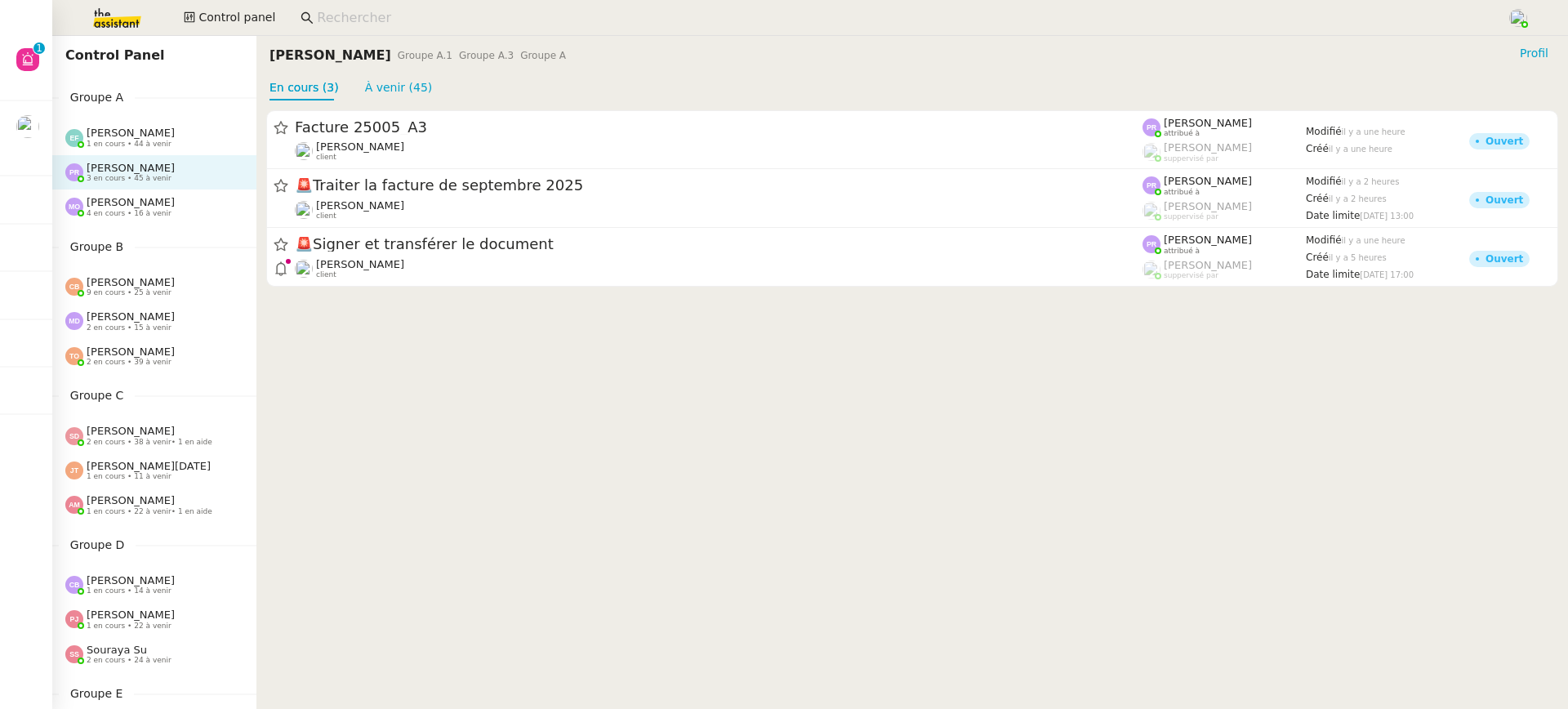
click at [165, 216] on span "4 en cours • 16 à venir" at bounding box center [129, 214] width 85 height 9
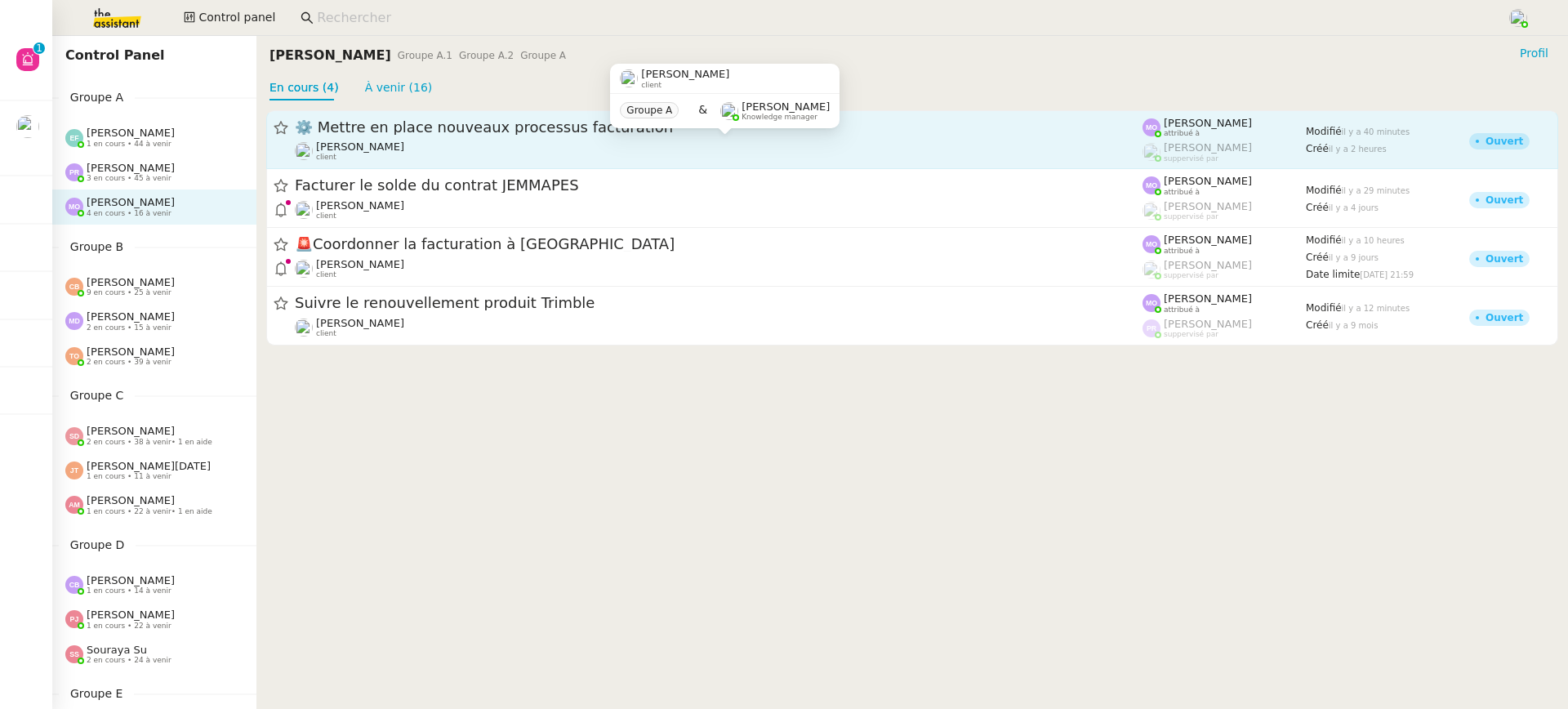
click at [404, 155] on div "Gabrielle Tavernier client" at bounding box center [360, 151] width 88 height 21
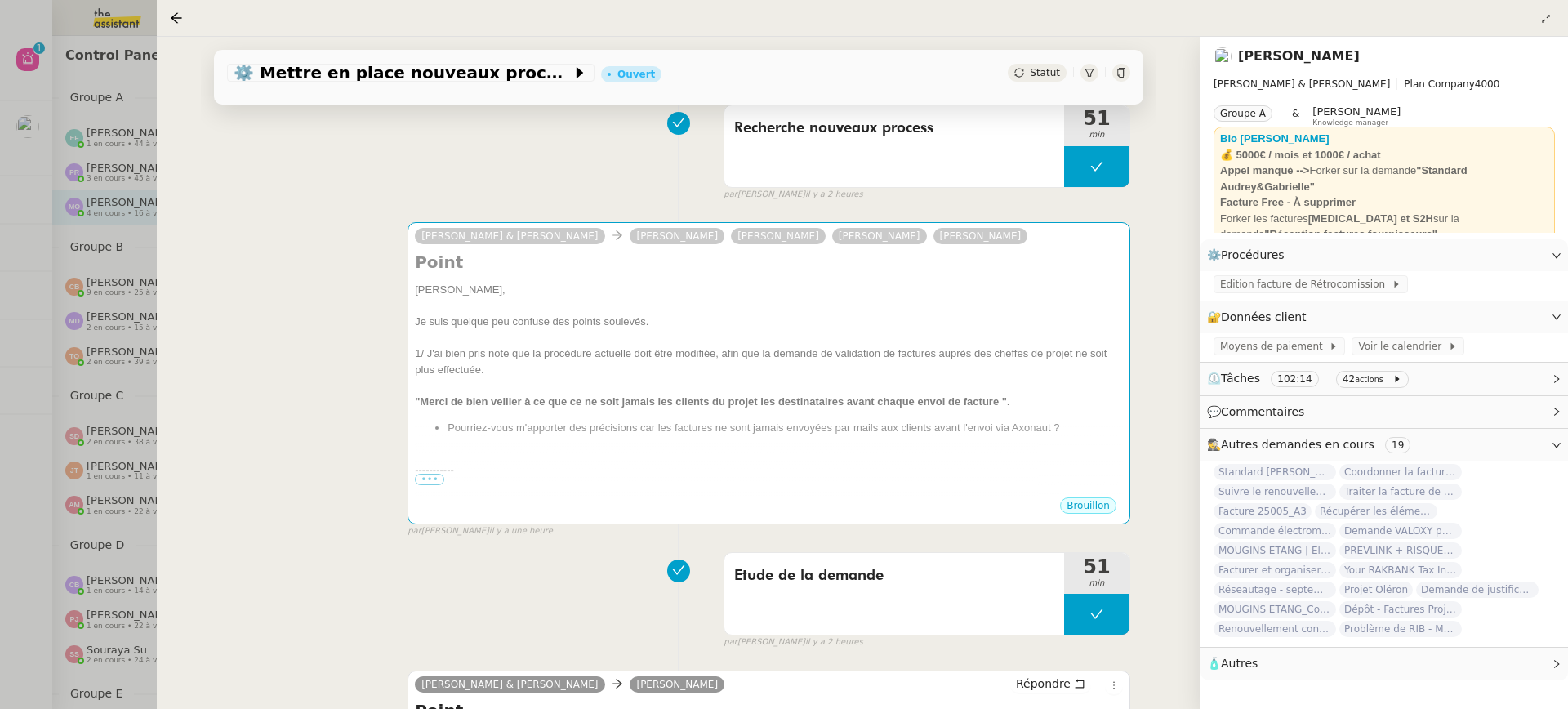
scroll to position [773, 0]
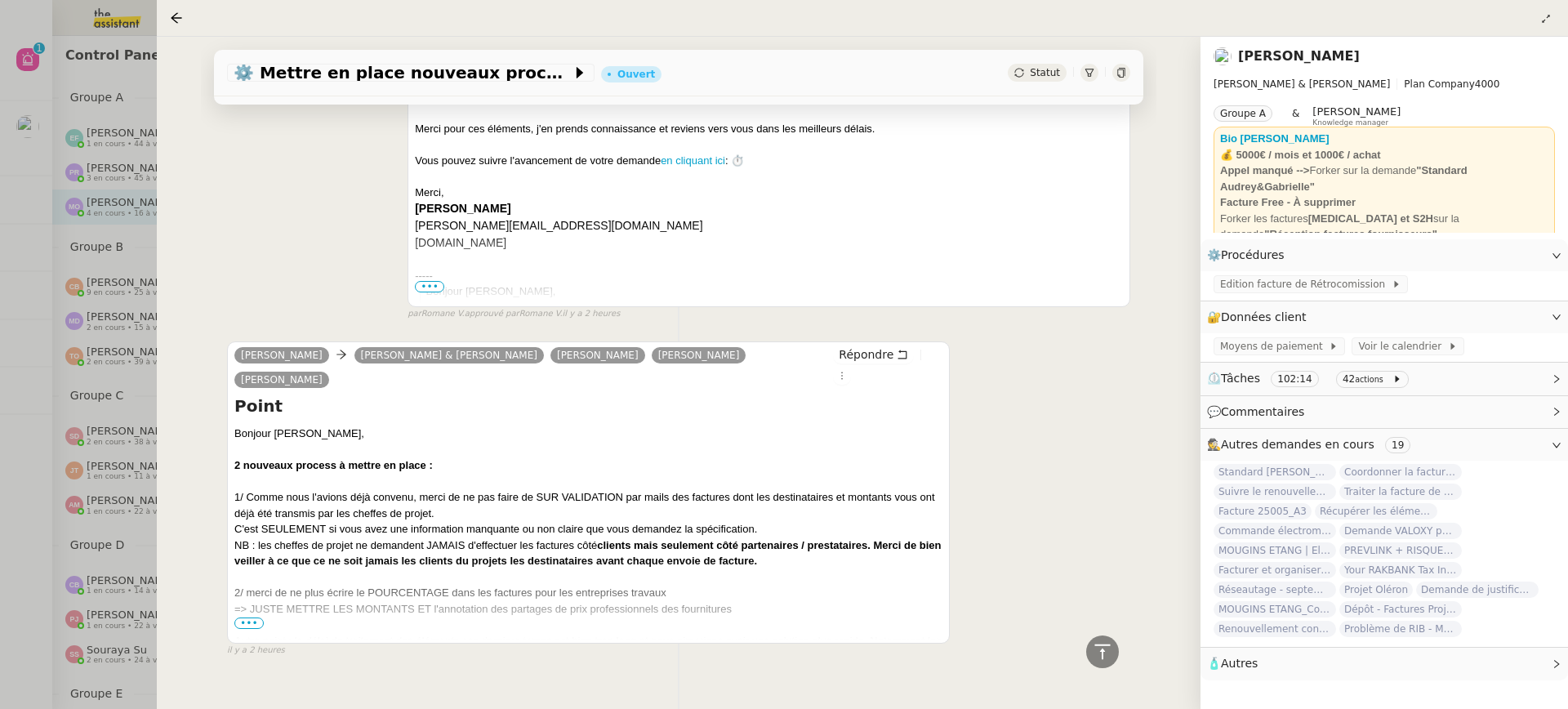
click at [261, 603] on div "=> JUSTE METTRE LES MONTANTS ET l'annotation des partages de prix professionnel…" at bounding box center [588, 616] width 708 height 31
click at [257, 618] on span "•••" at bounding box center [248, 623] width 30 height 11
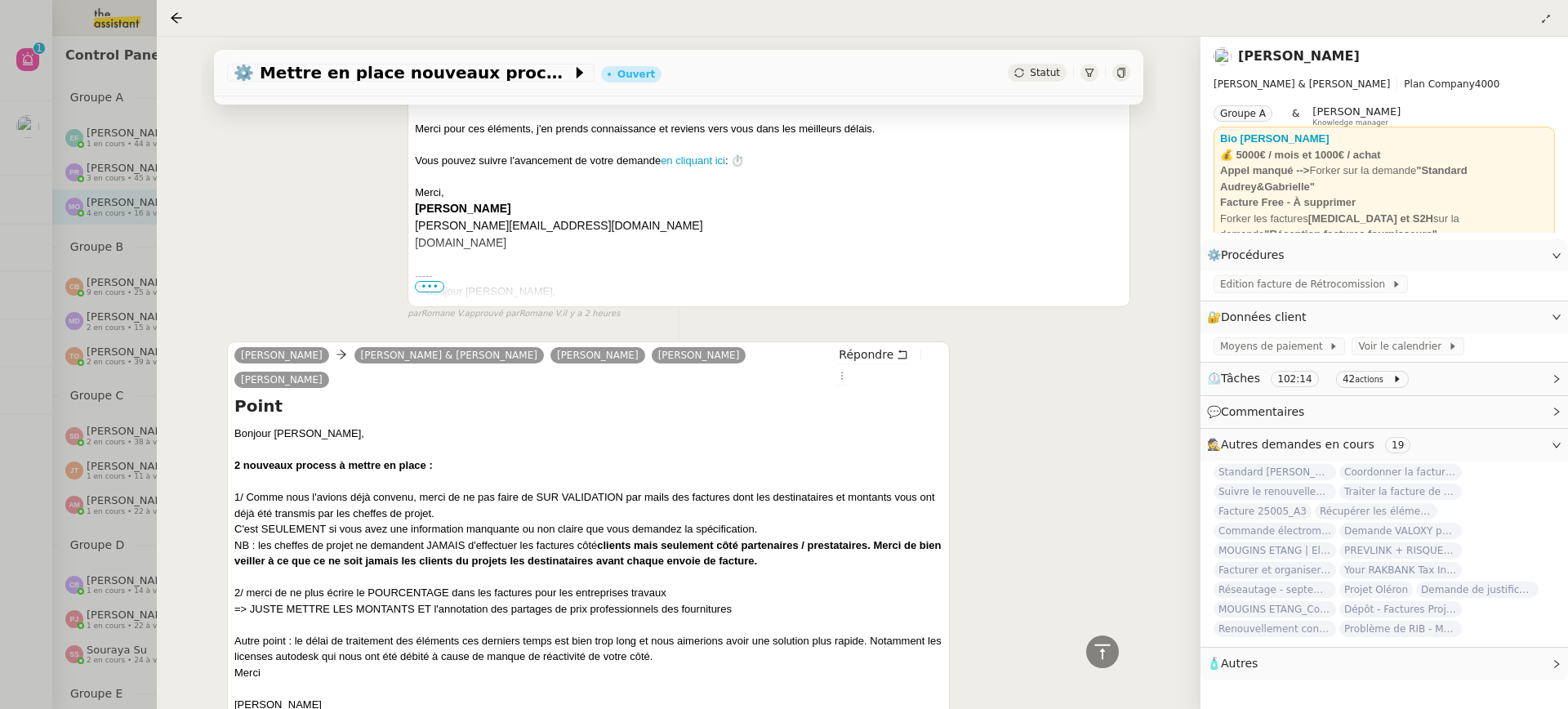
scroll to position [861, 0]
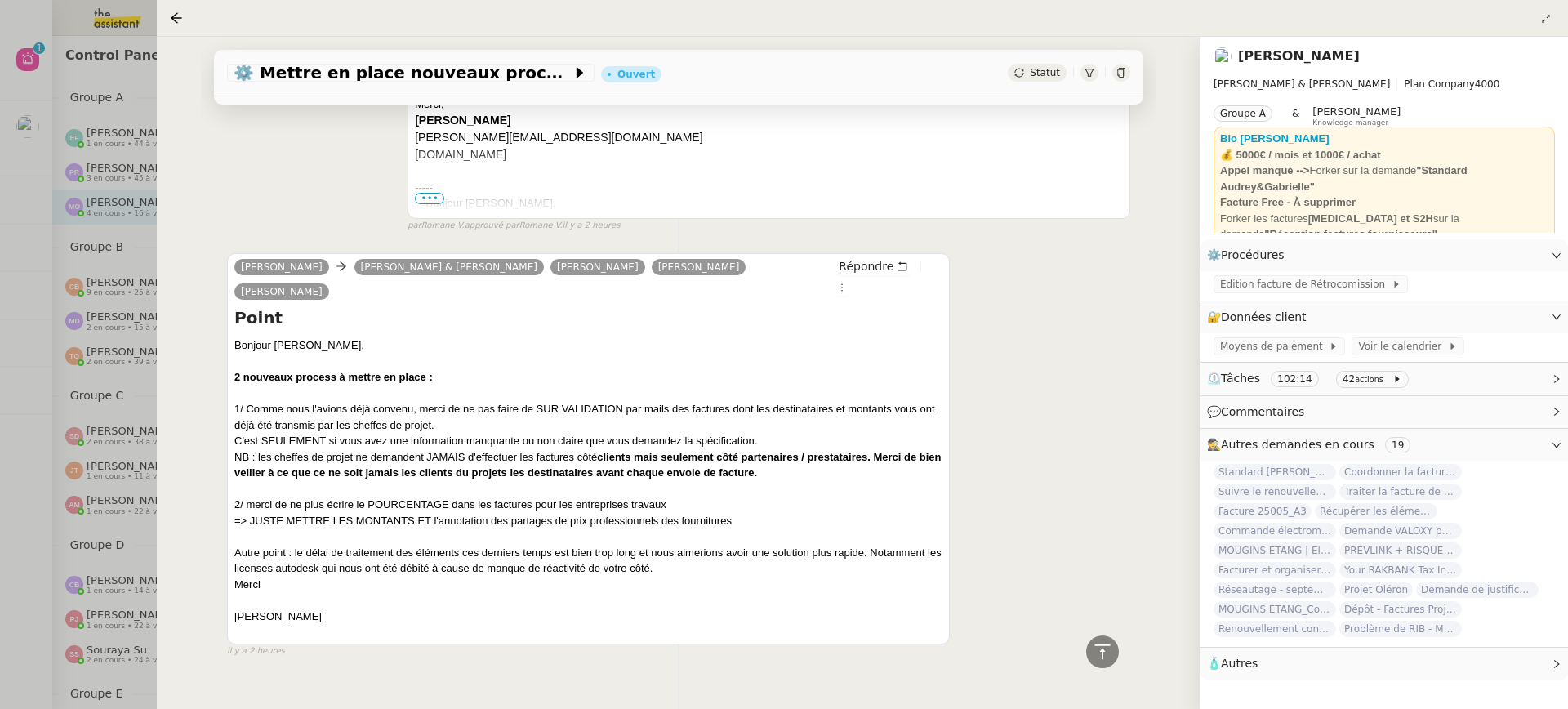
click at [257, 624] on div at bounding box center [588, 632] width 708 height 16
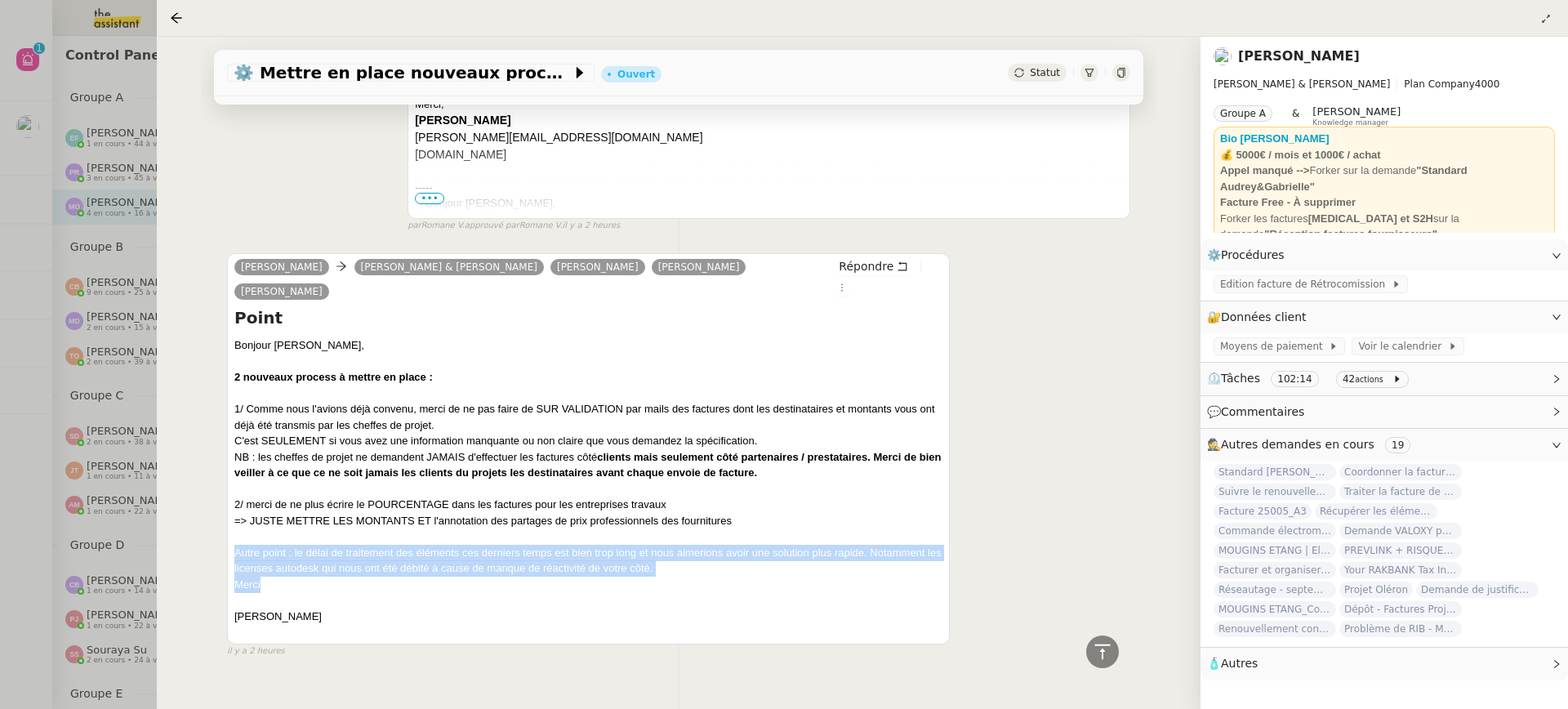
drag, startPoint x: 234, startPoint y: 531, endPoint x: 285, endPoint y: 553, distance: 55.5
click at [287, 557] on div "Autre point : le délai de traitement des éléments ces derniers temps est bien t…" at bounding box center [588, 569] width 708 height 49
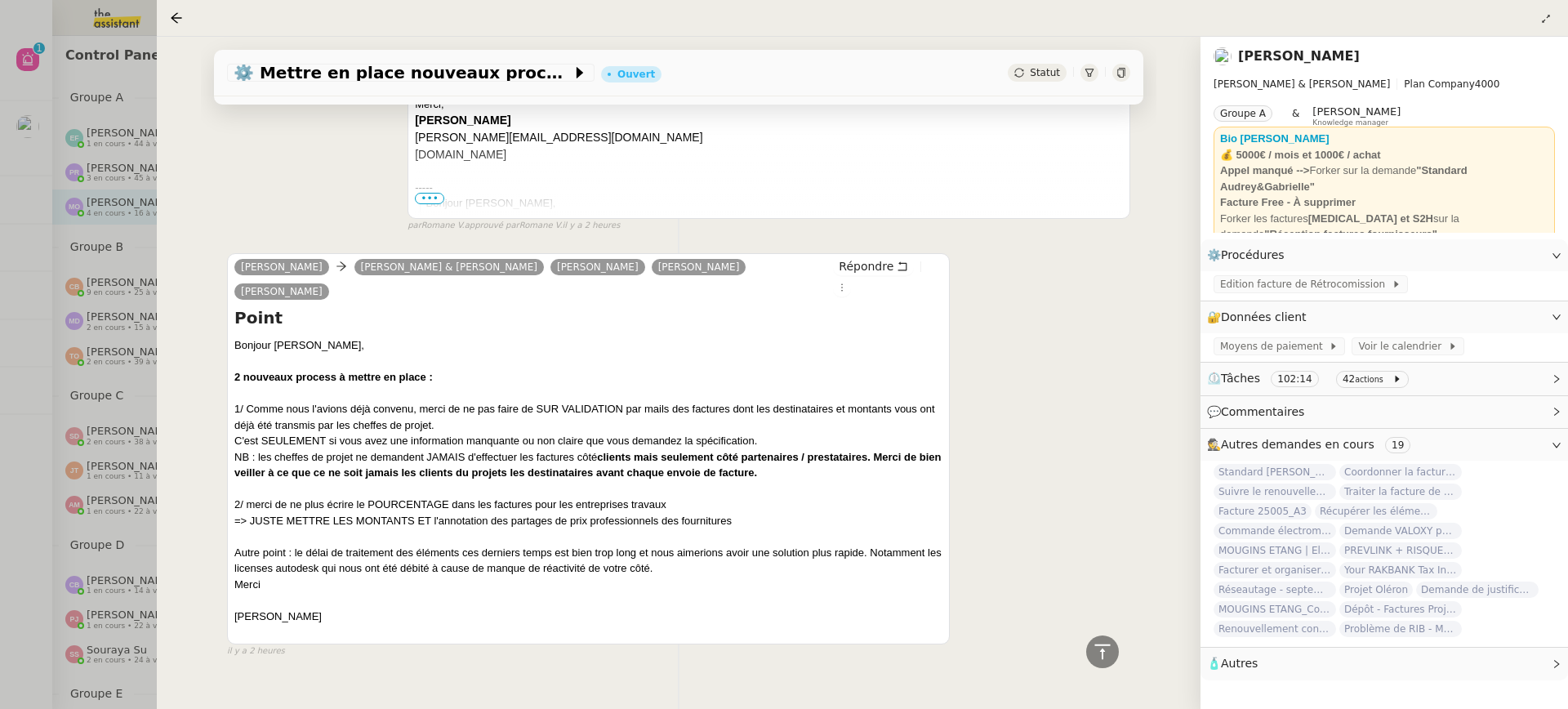
click at [364, 401] on div "1/ Comme nous l'avions déjà convenu, merci de ne pas faire de SUR VALIDATION pa…" at bounding box center [588, 441] width 708 height 80
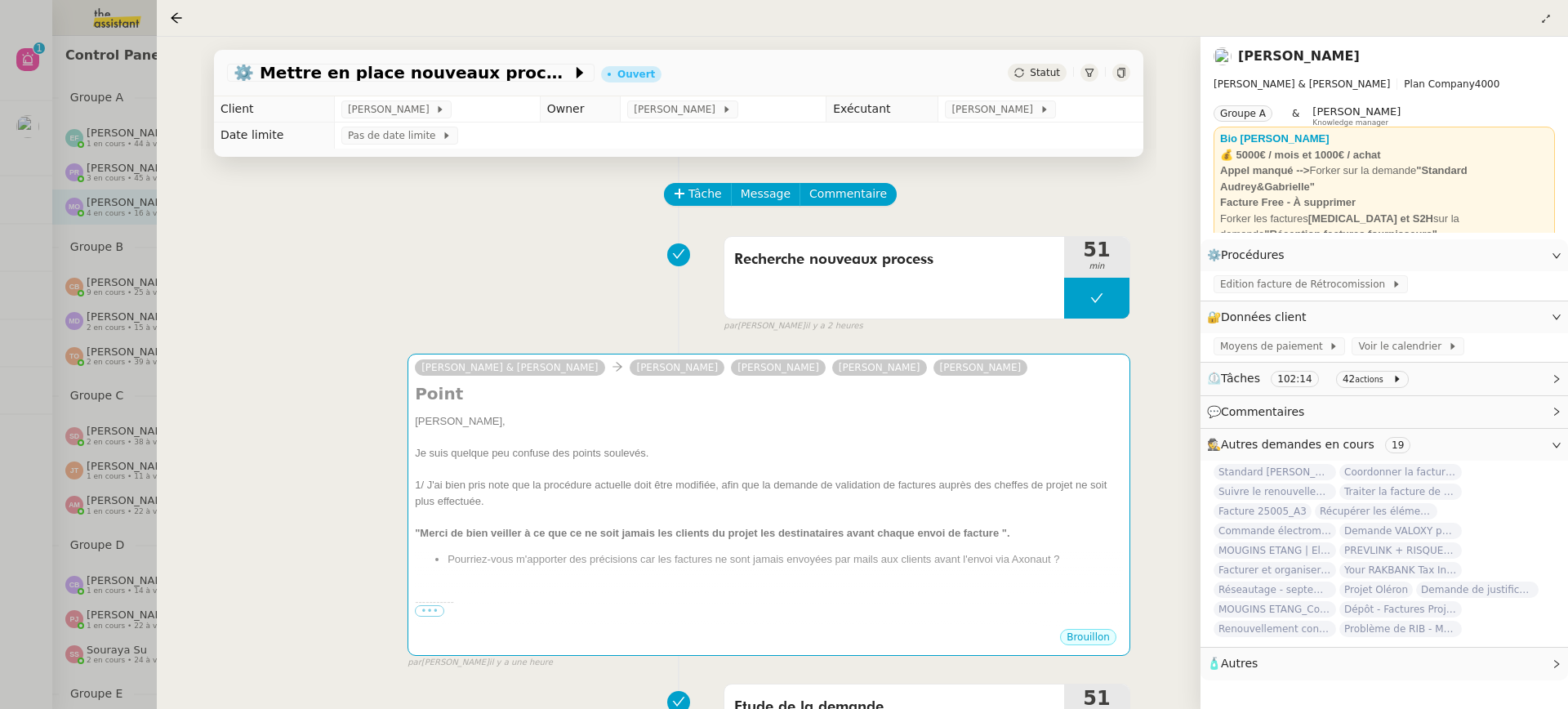
scroll to position [49, 0]
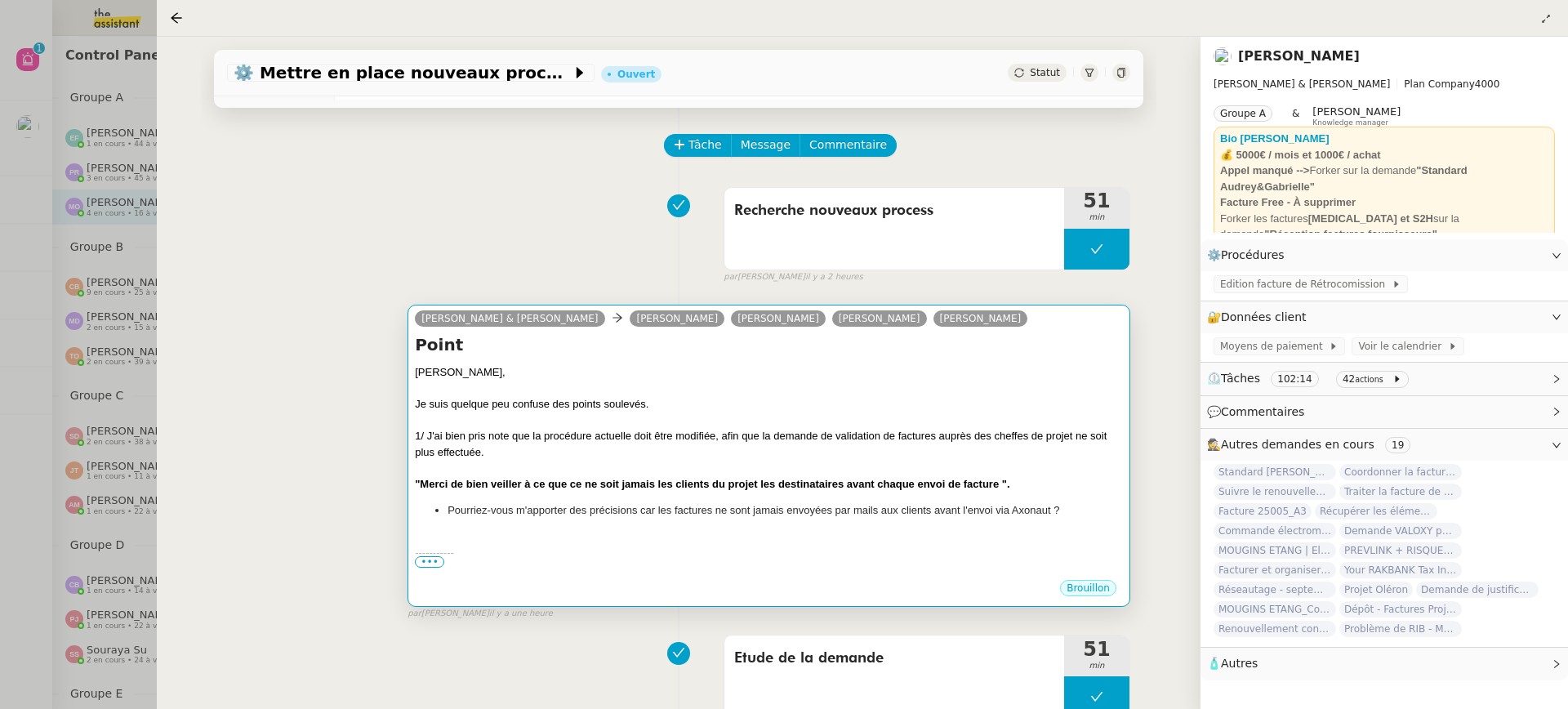
click at [537, 420] on div at bounding box center [769, 420] width 708 height 16
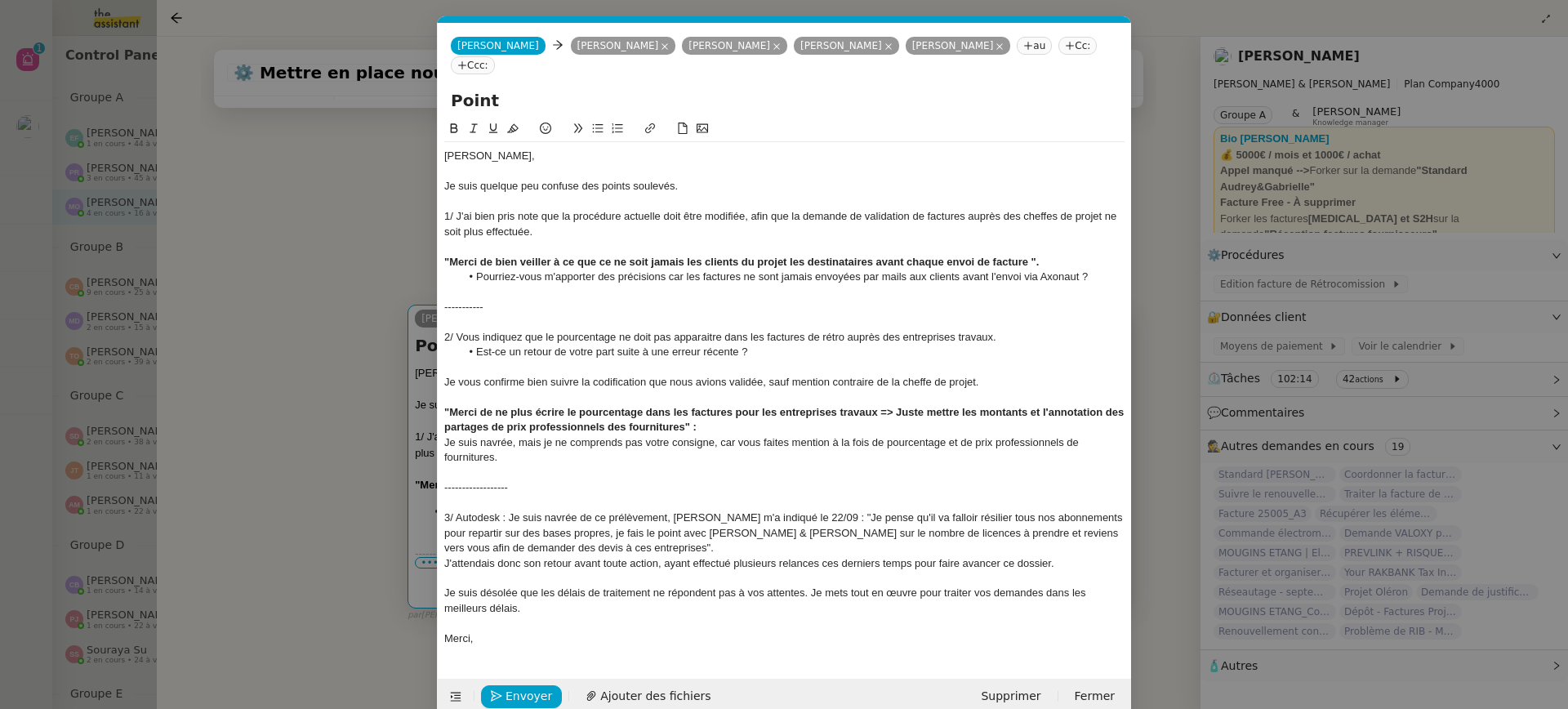
scroll to position [0, 34]
drag, startPoint x: 687, startPoint y: 193, endPoint x: 393, endPoint y: 203, distance: 294.2
click at [393, 203] on nz-modal-container "Service TA - VOYAGE - PROPOSITION GLOBALE A utiliser dans le cadre de propositi…" at bounding box center [784, 354] width 1568 height 709
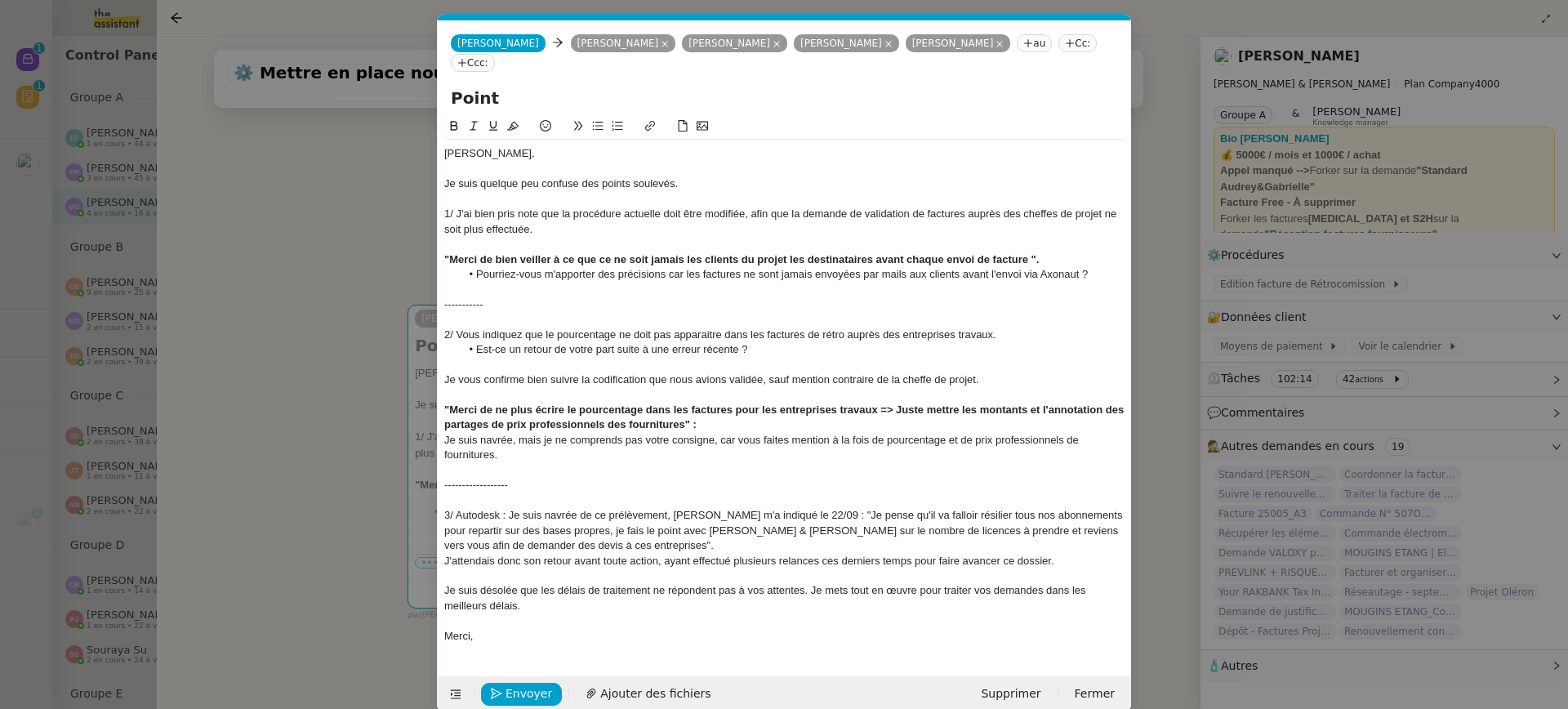
scroll to position [0, 0]
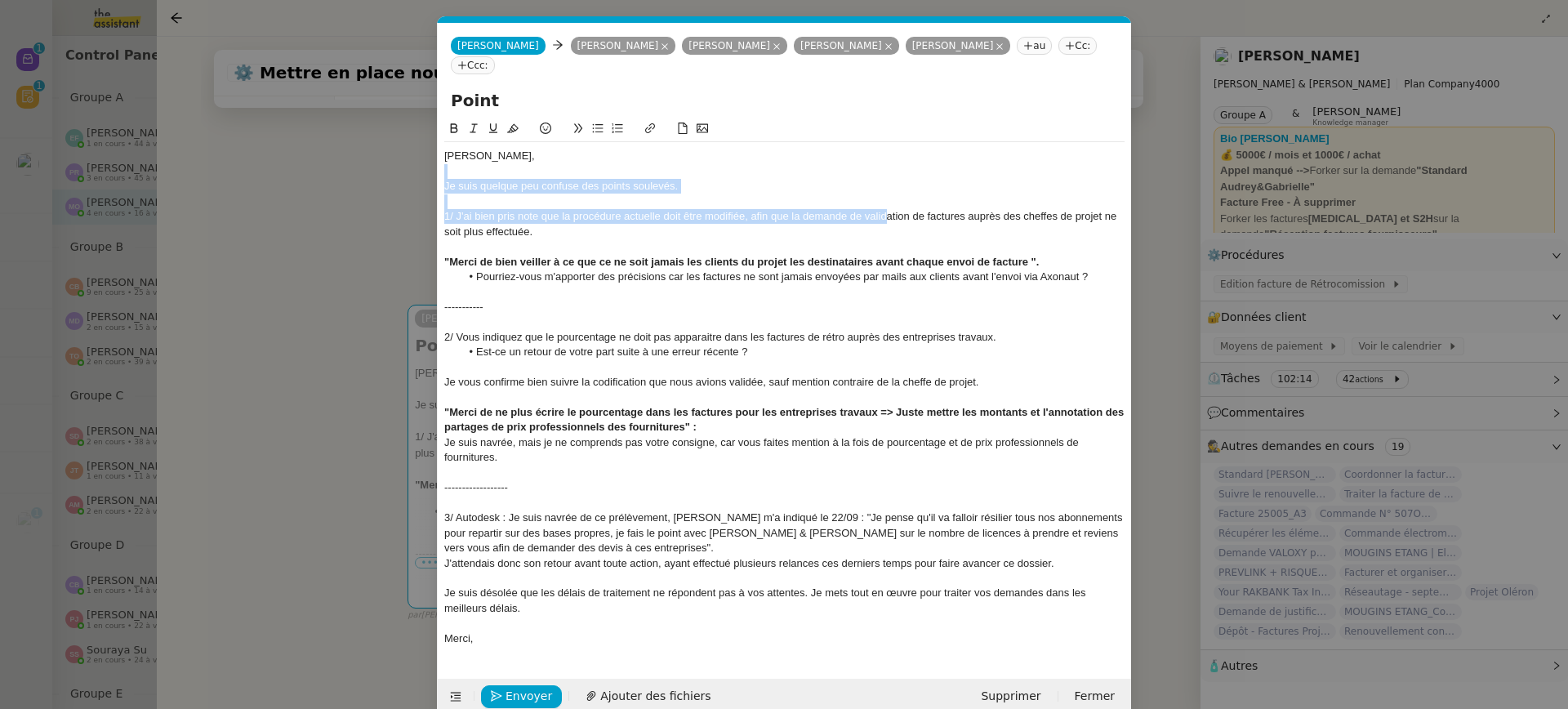
drag, startPoint x: 727, startPoint y: 178, endPoint x: 887, endPoint y: 216, distance: 164.5
click at [887, 216] on div "Gabrielle, Je suis quelque peu confuse des points soulevés. 1/ J'ai bien pris n…" at bounding box center [784, 397] width 681 height 511
click at [670, 192] on div "Je suis quelque peu confuse des points soulevés." at bounding box center [784, 186] width 681 height 14
drag, startPoint x: 685, startPoint y: 192, endPoint x: 356, endPoint y: 192, distance: 329.0
click at [356, 192] on nz-modal-container "Service TA - VOYAGE - PROPOSITION GLOBALE A utiliser dans le cadre de propositi…" at bounding box center [784, 354] width 1568 height 709
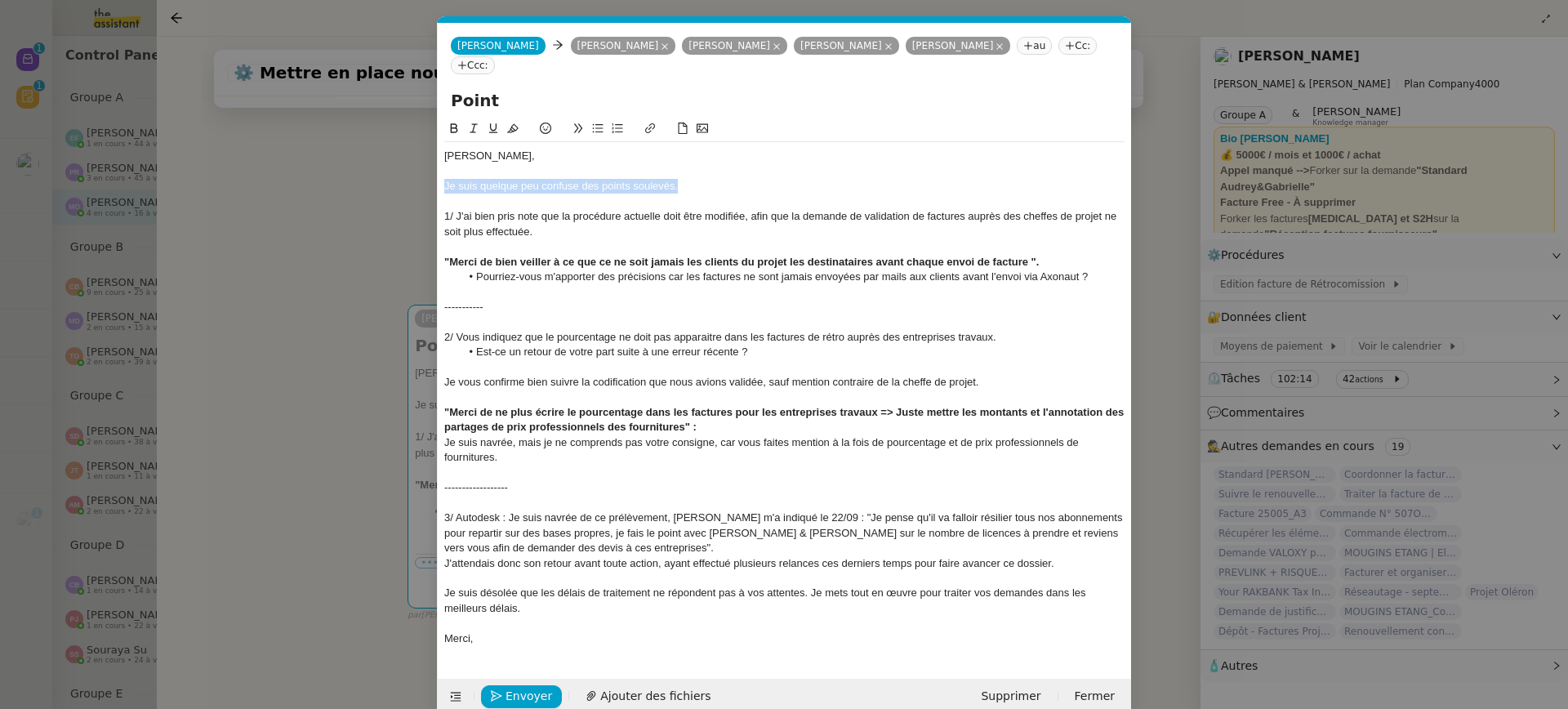
copy div "Je suis quelque peu confuse des points soulevés."
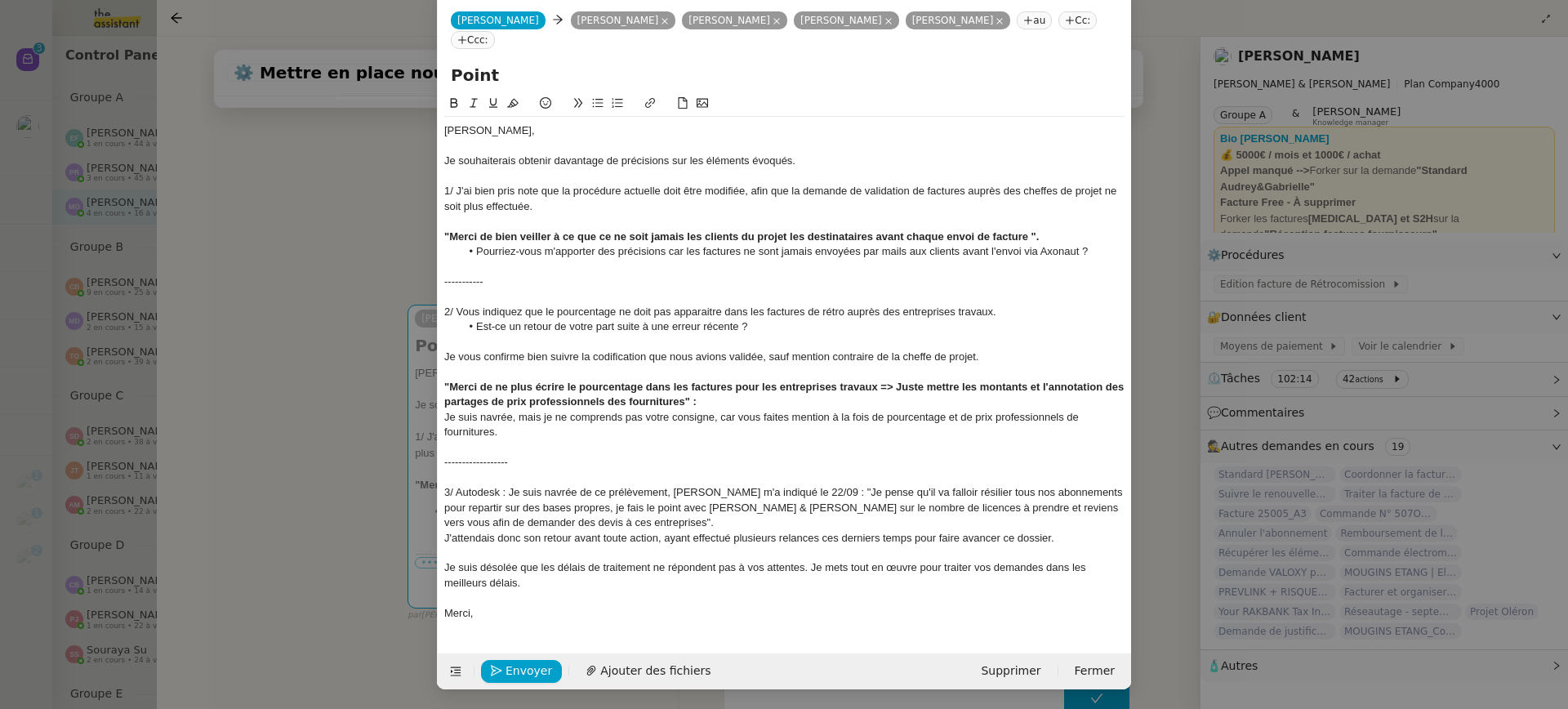
click at [668, 531] on div "J'attendais donc son retour avant toute action, ayant effectué plusieurs relanc…" at bounding box center [784, 538] width 681 height 14
click at [641, 525] on div "3/ Autodesk : Je suis navrée de ce prélèvement, Ségolène m'a indiqué le 22/09 :…" at bounding box center [784, 507] width 681 height 45
click at [650, 520] on div "3/ Autodesk : Je suis navrée de ce prélèvement, Ségolène m'a indiqué le 22/09 :…" at bounding box center [784, 507] width 681 height 45
click at [661, 545] on div "J'attendais donc son retour avant toute action, ayant effectué plusieurs relanc…" at bounding box center [784, 538] width 681 height 14
click at [659, 513] on div "3/ Autodesk : Je suis navrée de ce prélèvement, Ségolène m'a indiqué le 22/09 :…" at bounding box center [784, 507] width 681 height 45
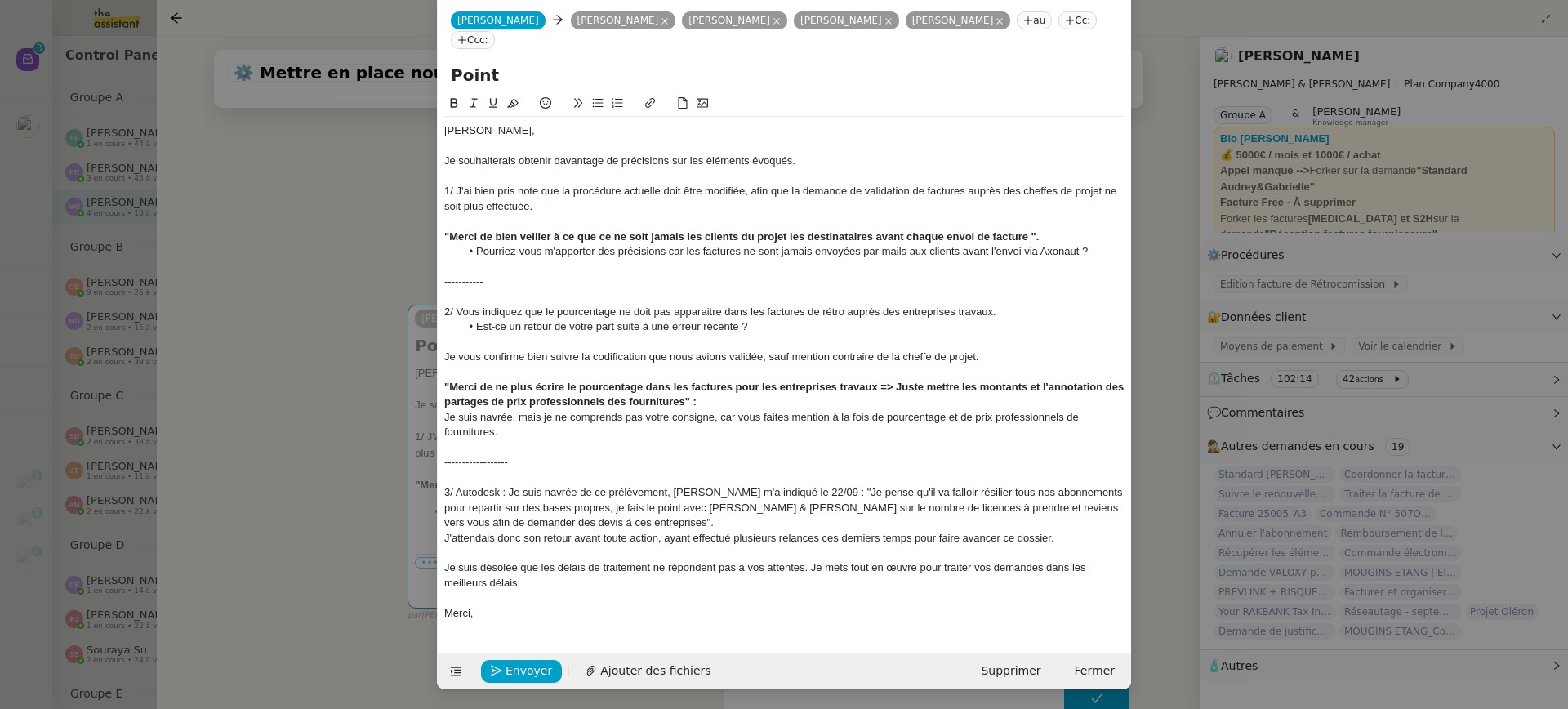
click at [1063, 540] on div "J'attendais donc son retour avant toute action, ayant effectué plusieurs relanc…" at bounding box center [784, 538] width 681 height 14
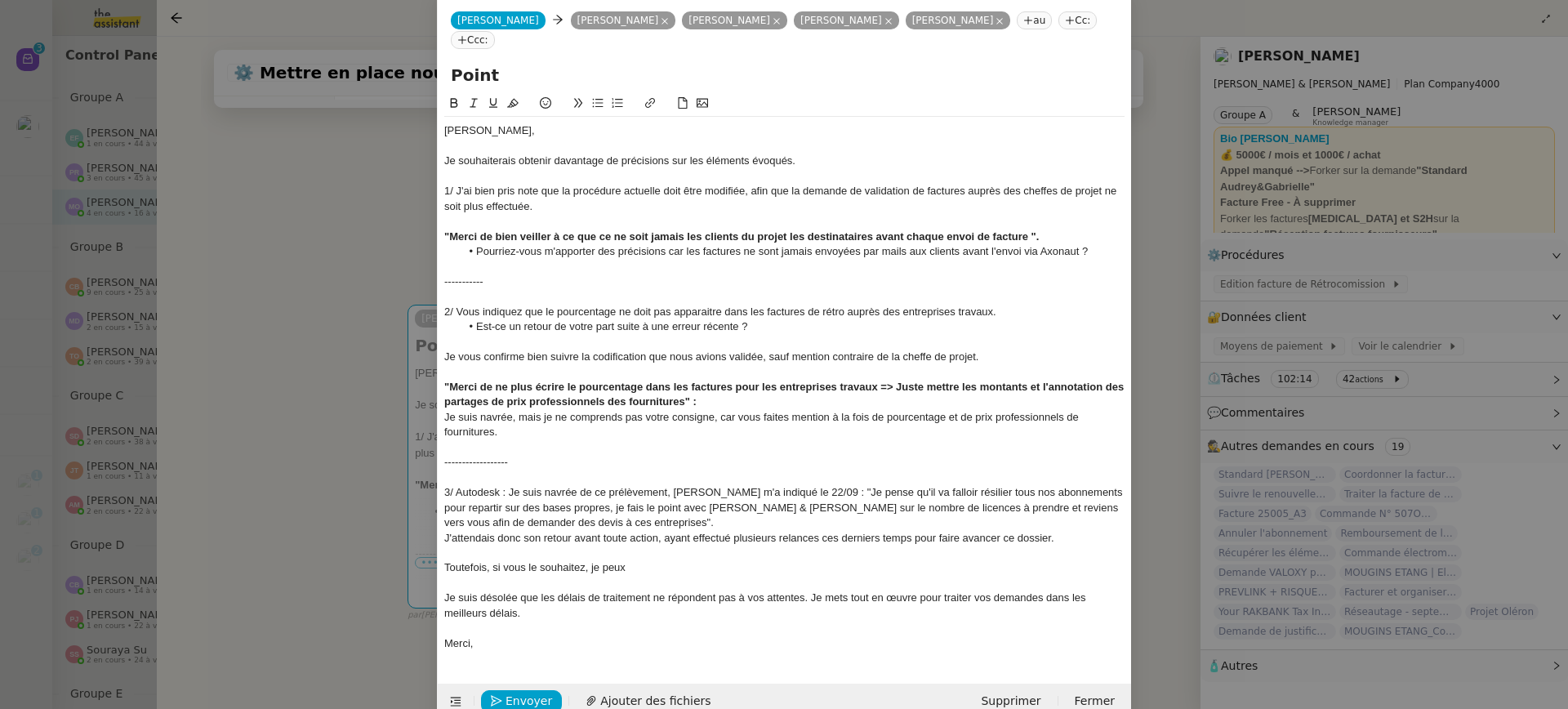
drag, startPoint x: 732, startPoint y: 566, endPoint x: 382, endPoint y: 562, distance: 350.0
click at [382, 562] on nz-modal-container "Service TA - VOYAGE - PROPOSITION GLOBALE A utiliser dans le cadre de propositi…" at bounding box center [784, 354] width 1568 height 709
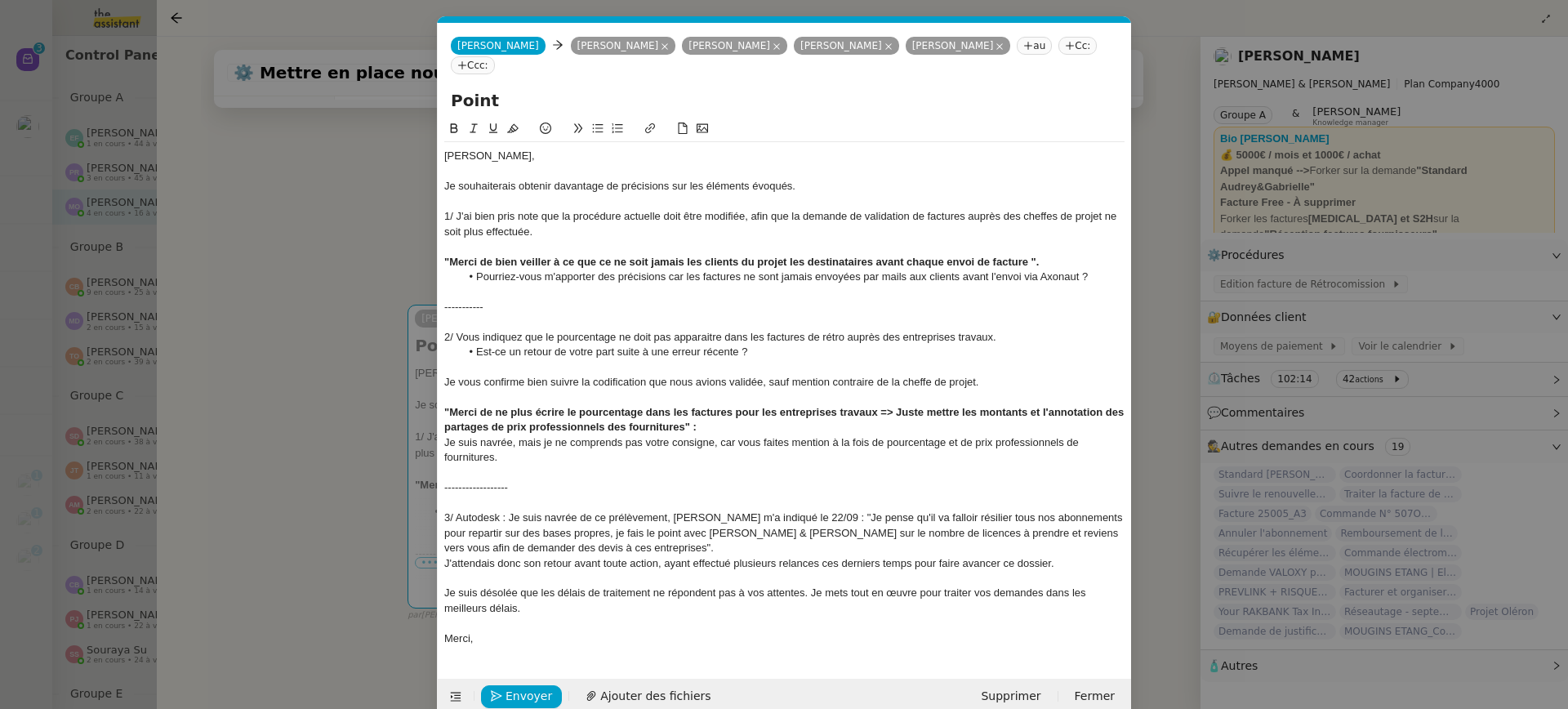
scroll to position [2, 0]
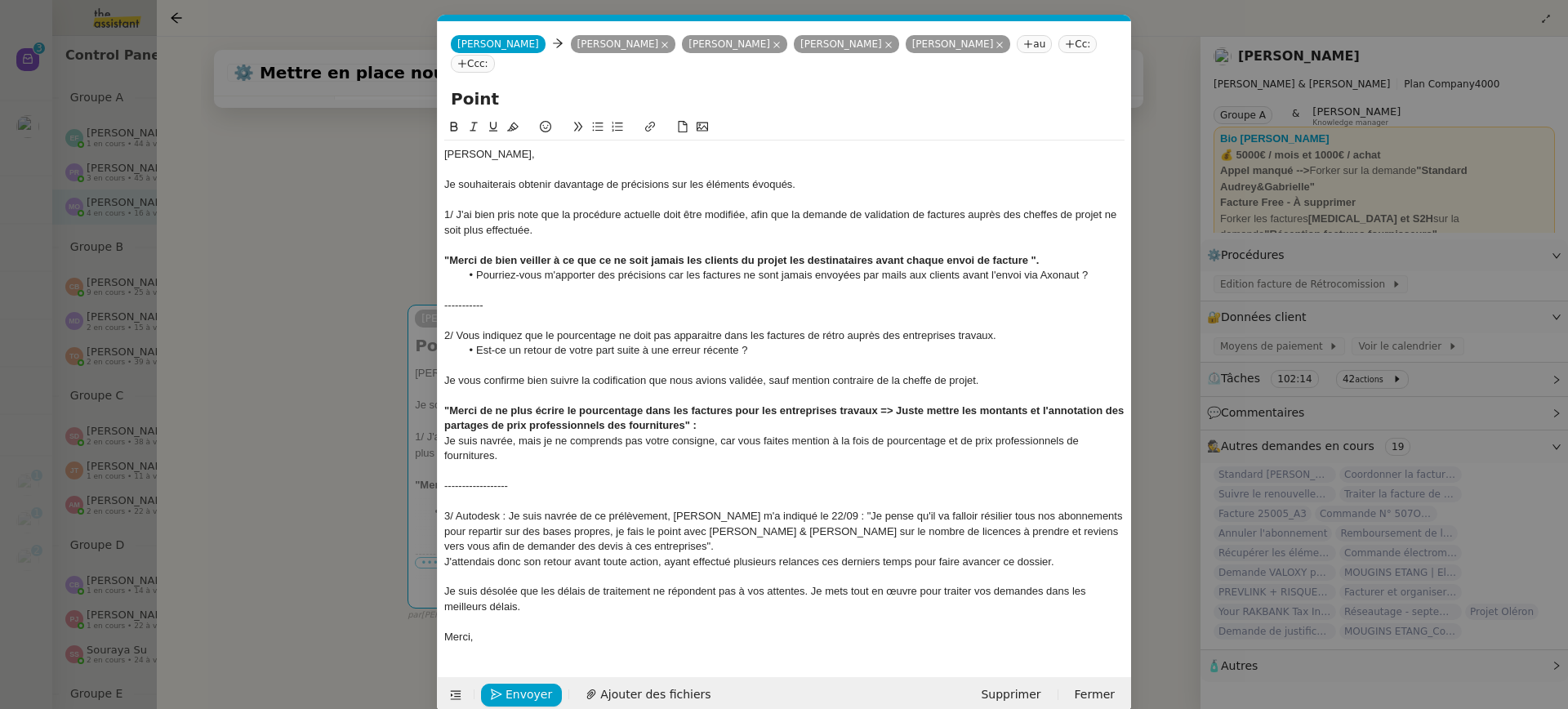
click at [748, 520] on div "3/ Autodesk : Je suis navrée de ce prélèvement, Ségolène m'a indiqué le 22/09 :…" at bounding box center [784, 531] width 681 height 45
click at [1073, 563] on div "J'attendais donc son retour avant toute action, ayant effectué plusieurs relanc…" at bounding box center [784, 562] width 681 height 14
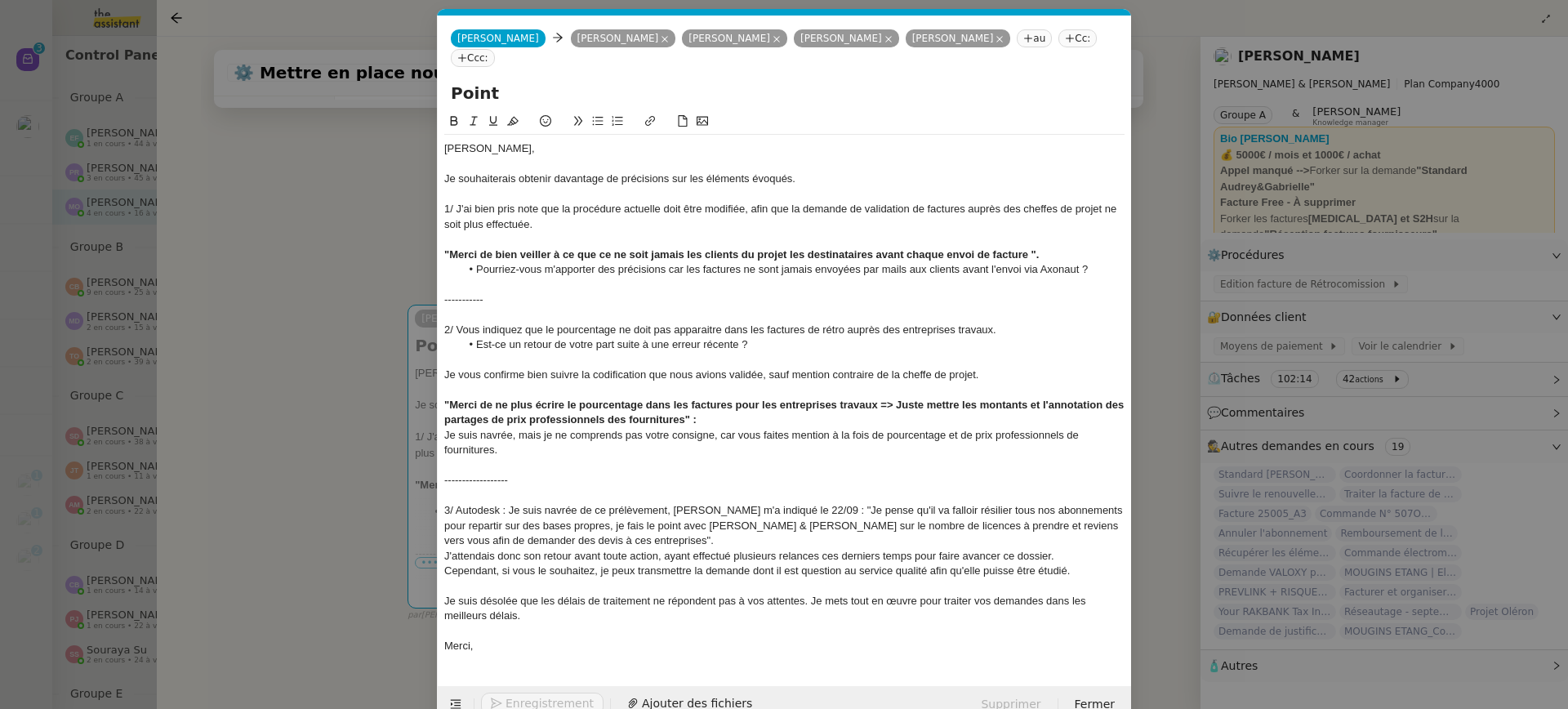
click at [955, 620] on div "Je suis désolée que les délais de traitement ne répondent pas à vos attentes. J…" at bounding box center [784, 609] width 681 height 31
click at [1065, 567] on div "Cependant, si vous le souhaitez, je peux transmettre la demande dont il est que…" at bounding box center [784, 570] width 681 height 14
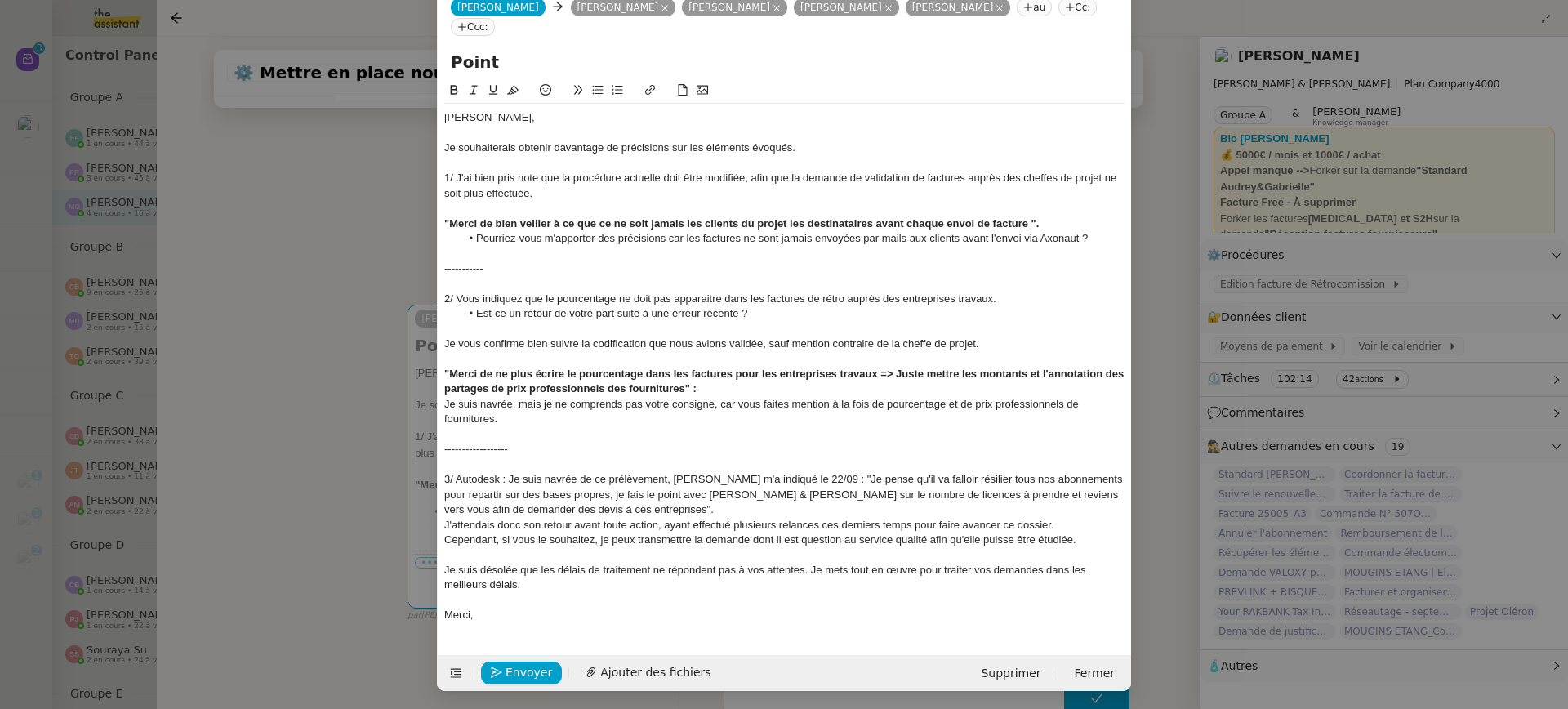
scroll to position [39, 0]
click at [266, 234] on nz-modal-container "Service TA - VOYAGE - PROPOSITION GLOBALE A utiliser dans le cadre de propositi…" at bounding box center [784, 354] width 1568 height 709
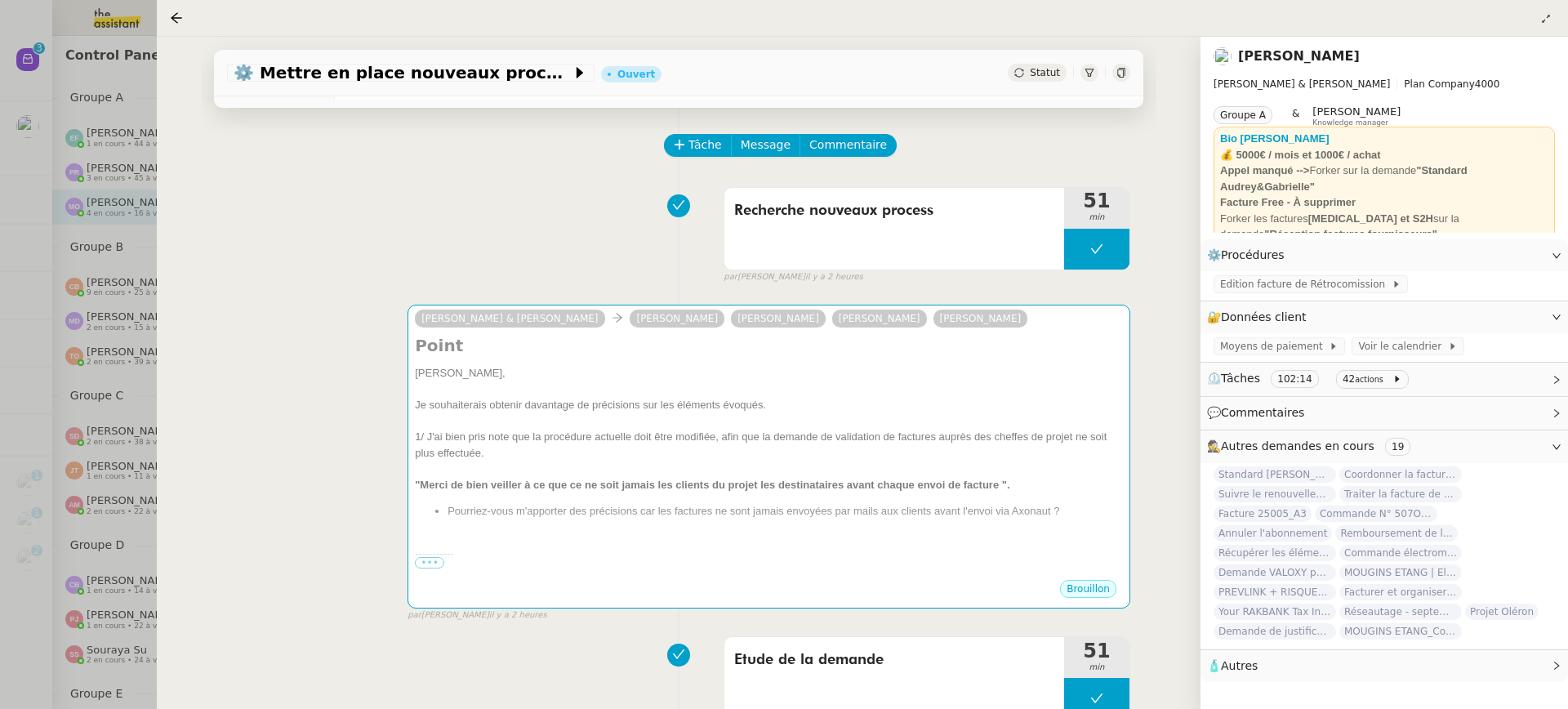
scroll to position [25, 0]
click at [82, 155] on div at bounding box center [784, 354] width 1568 height 709
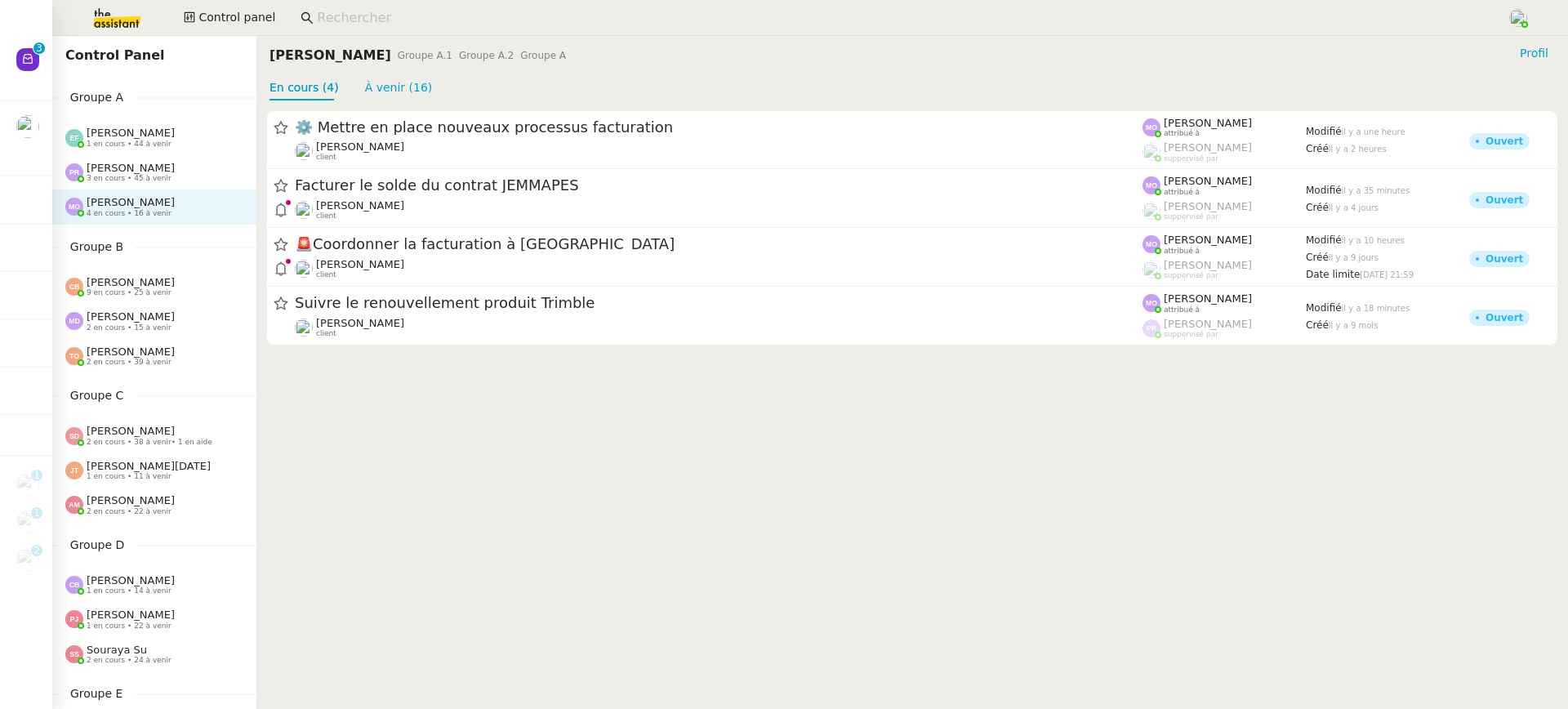
click at [160, 133] on span "[PERSON_NAME]" at bounding box center [131, 133] width 88 height 12
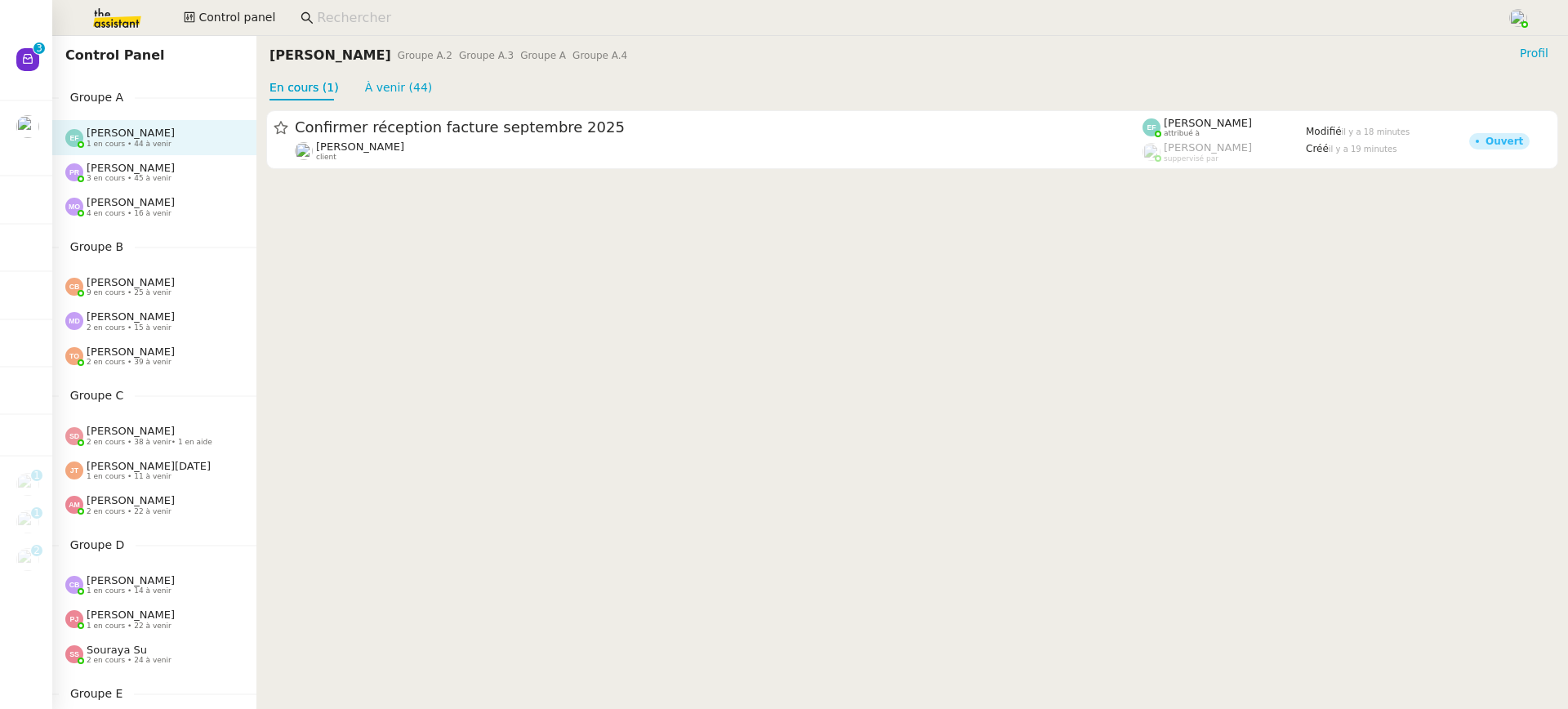
click at [394, 70] on nz-page-header "Emelyne Foussier Groupe A.2 Groupe A.3 Groupe A Groupe A.4 Profil En cours (1) …" at bounding box center [912, 68] width 1312 height 65
click at [397, 81] on link "À venir (44)" at bounding box center [399, 87] width 68 height 13
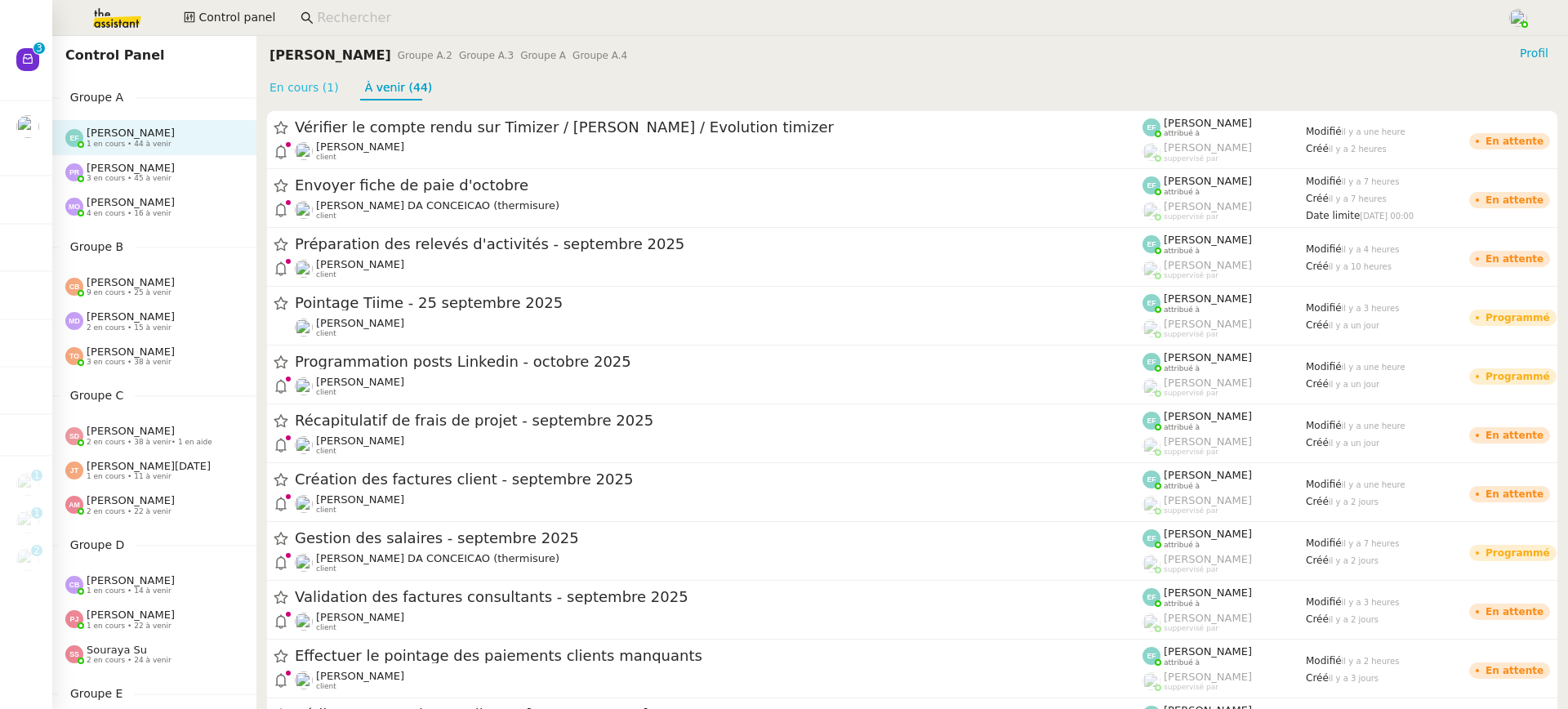
click at [316, 92] on link "En cours (1)" at bounding box center [305, 87] width 70 height 13
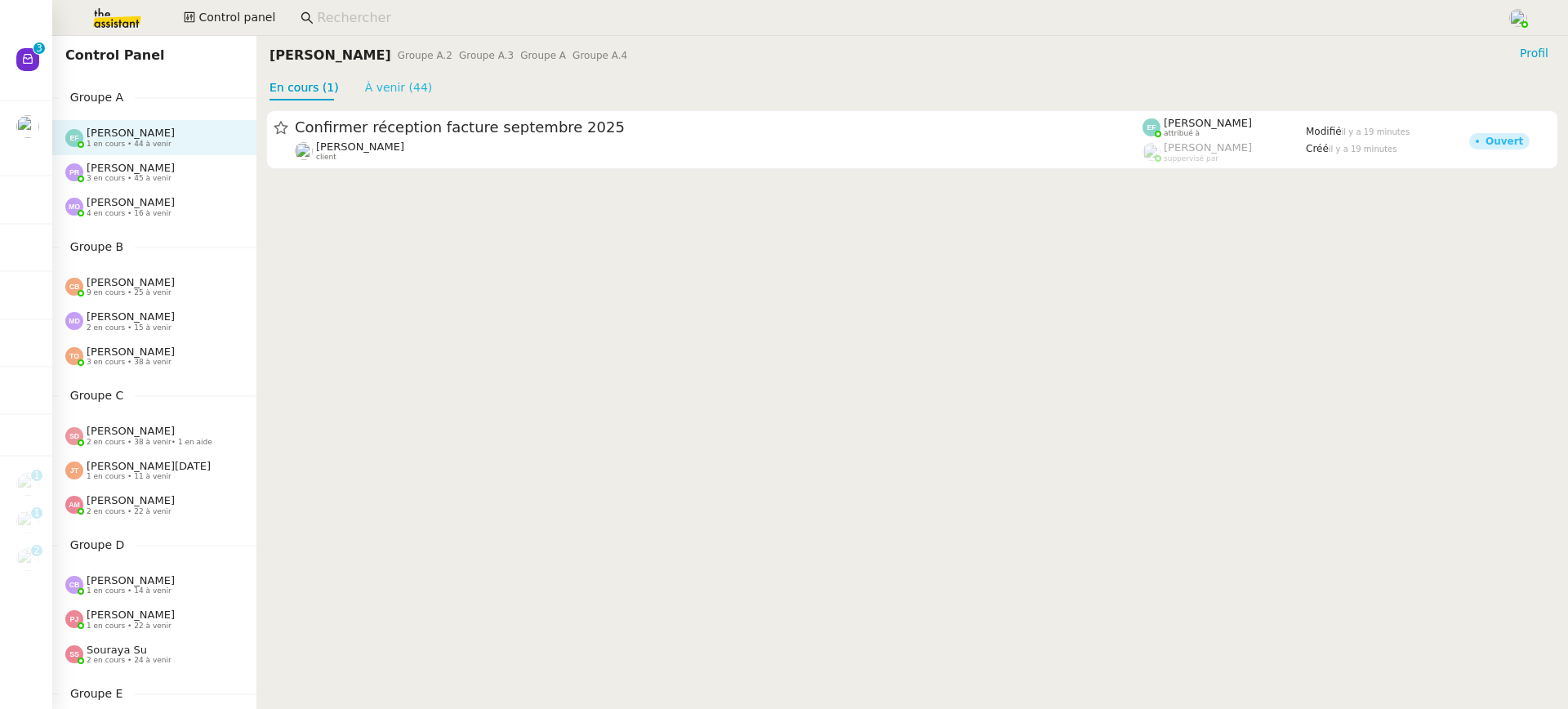
click at [394, 91] on link "À venir (44)" at bounding box center [399, 87] width 68 height 13
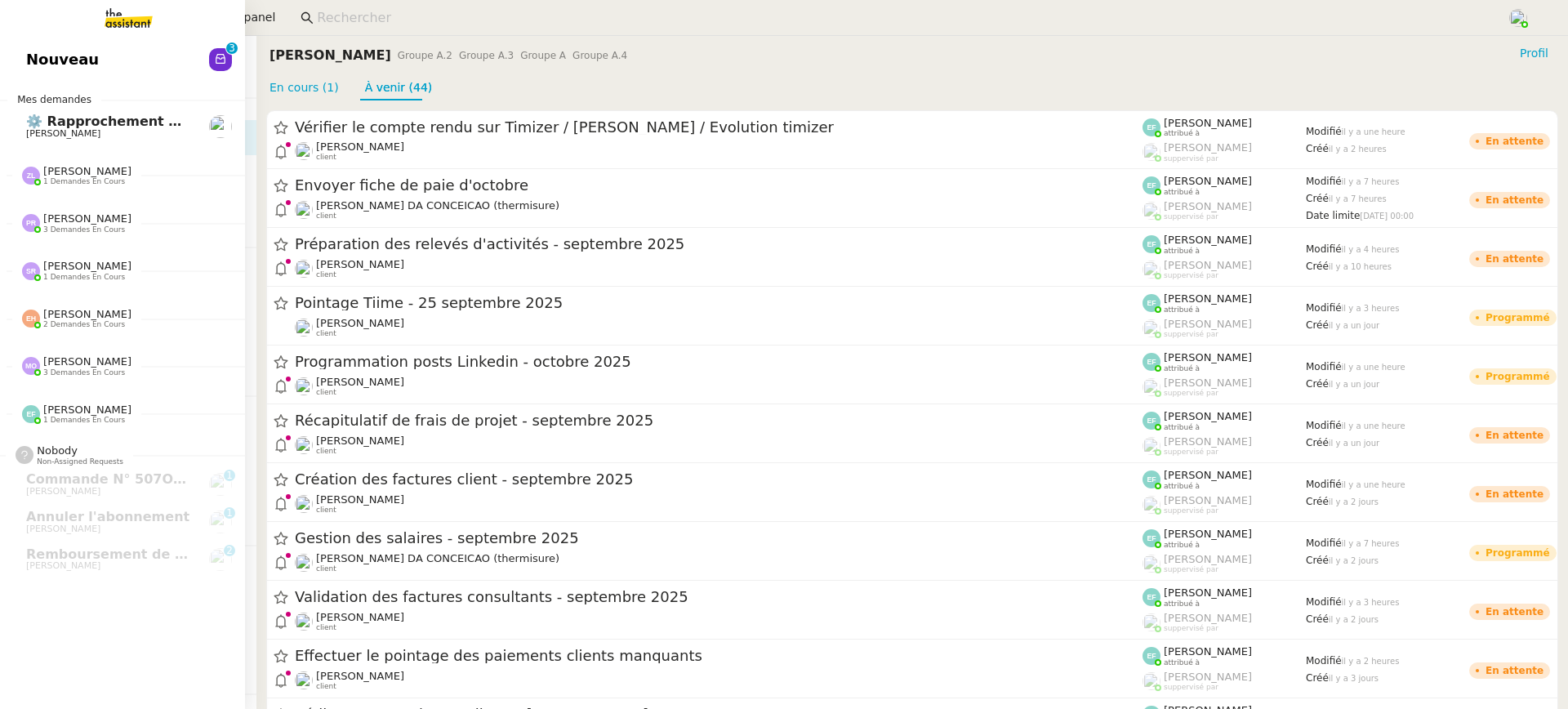
click at [20, 57] on link "Nouveau 0 1 2 3 4 5 6 7 8 9" at bounding box center [123, 60] width 245 height 37
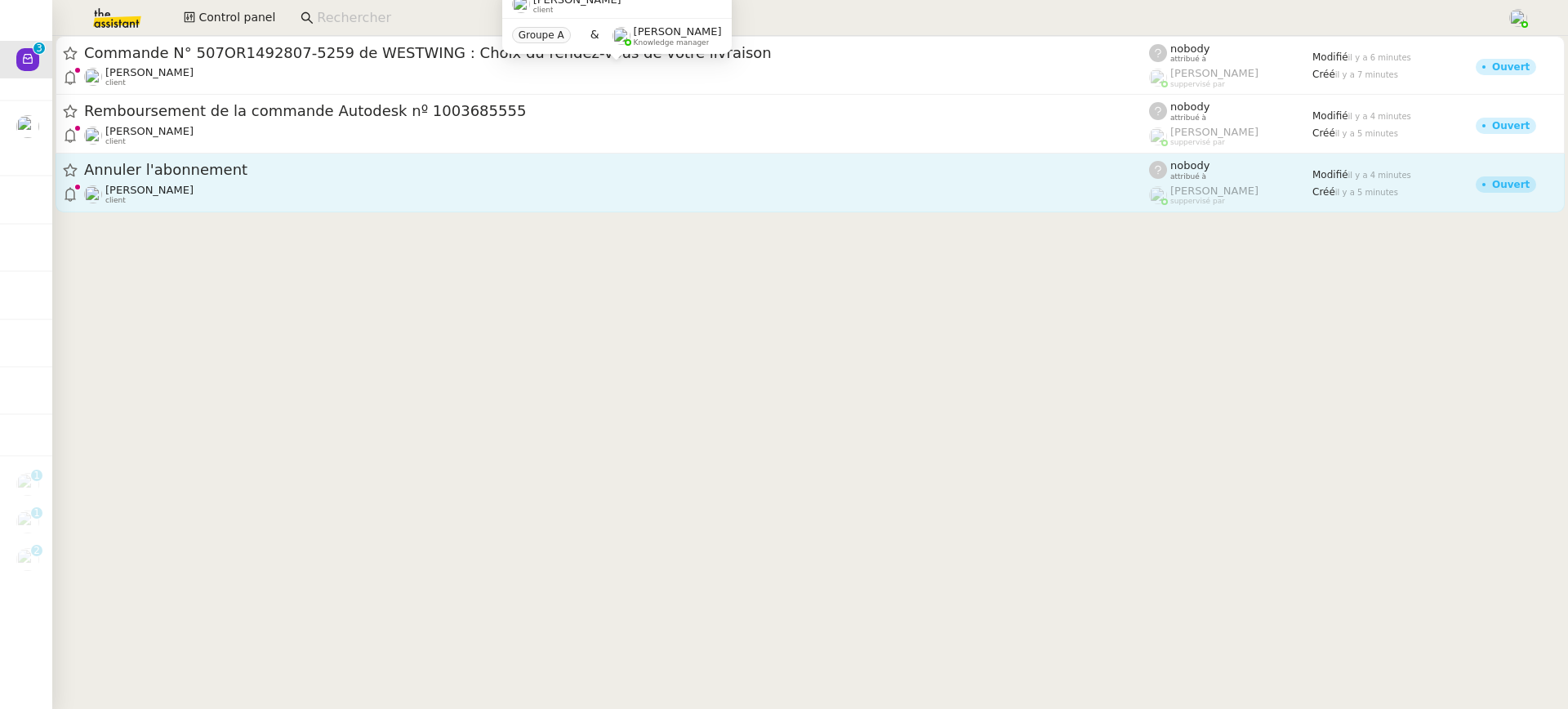
click at [386, 177] on span "Annuler l'abonnement" at bounding box center [617, 169] width 1065 height 14
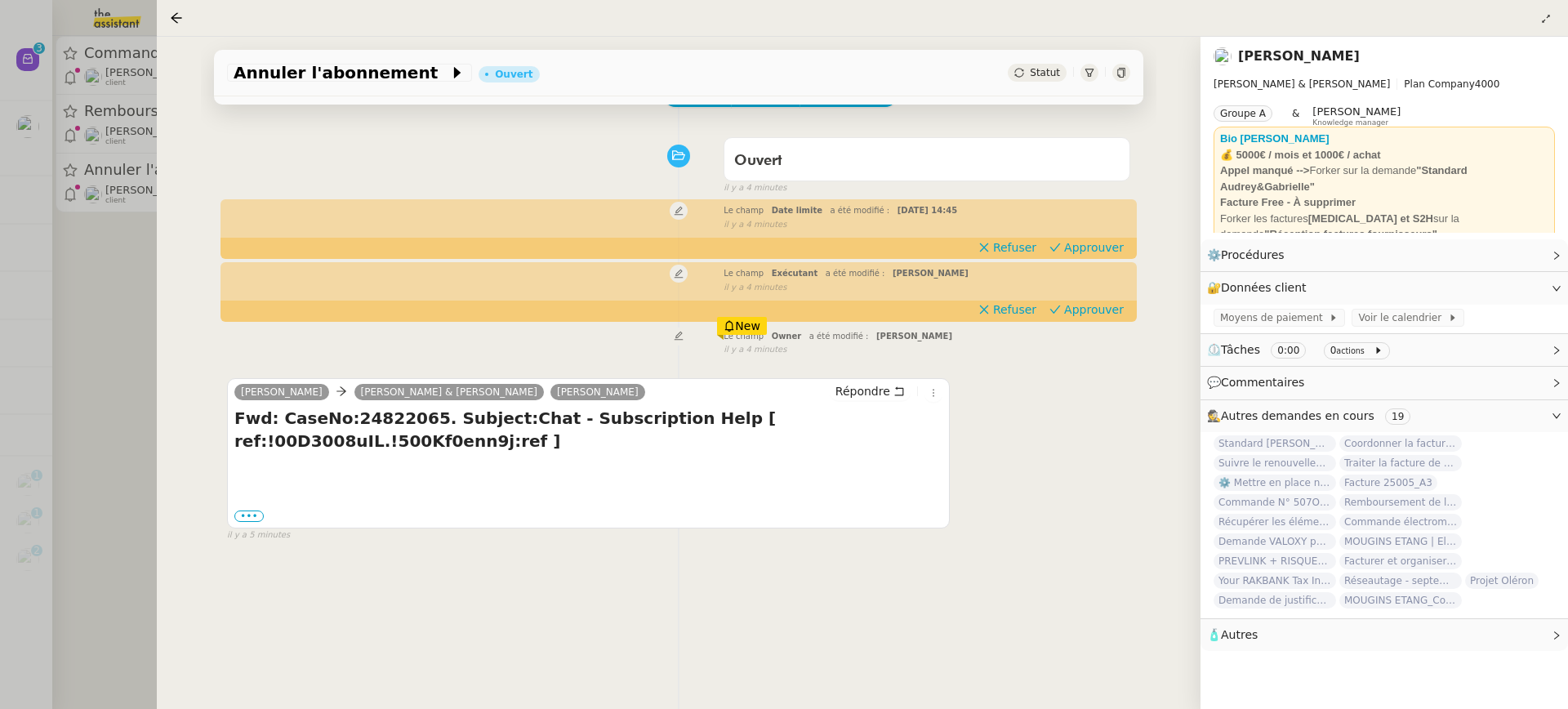
scroll to position [122, 0]
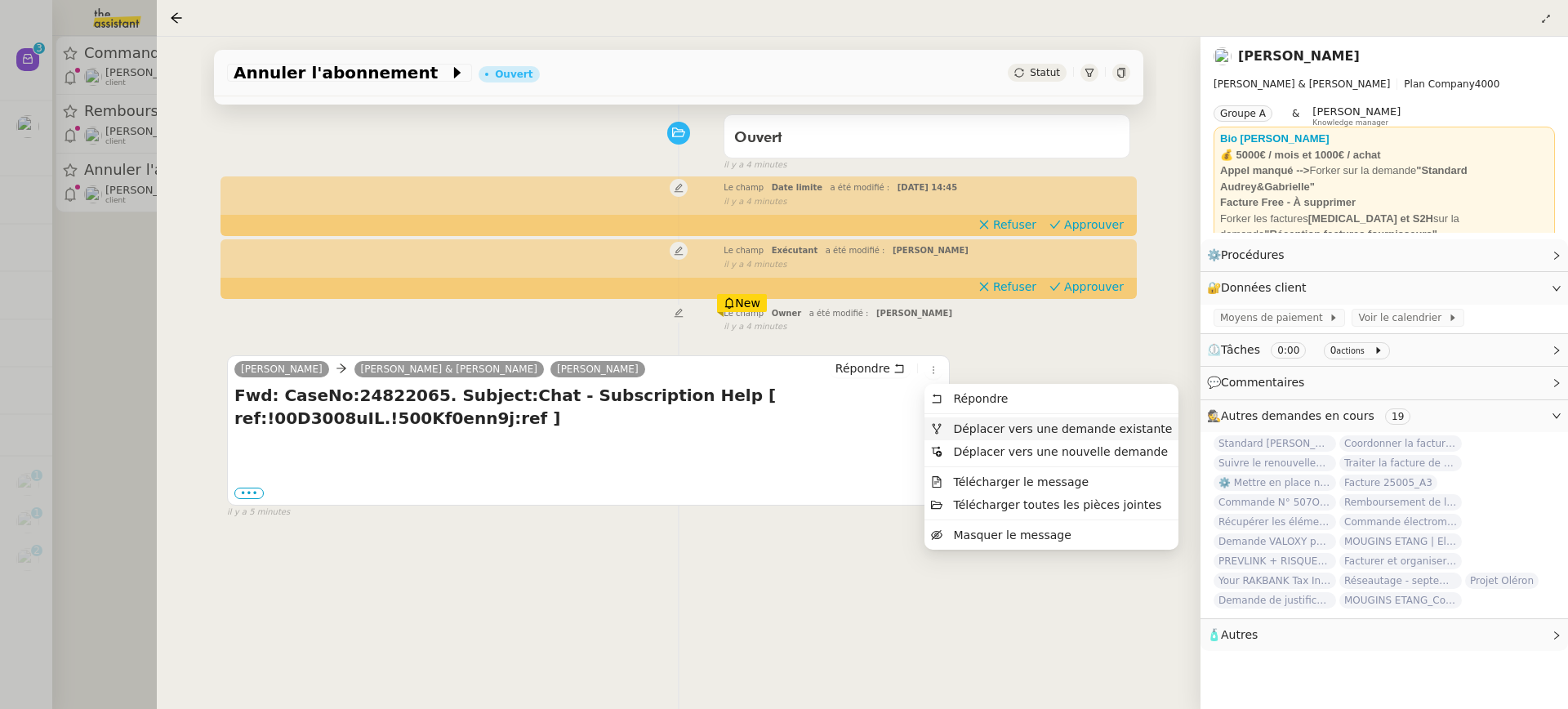
click at [999, 428] on span "Déplacer vers une demande existante" at bounding box center [1062, 428] width 219 height 13
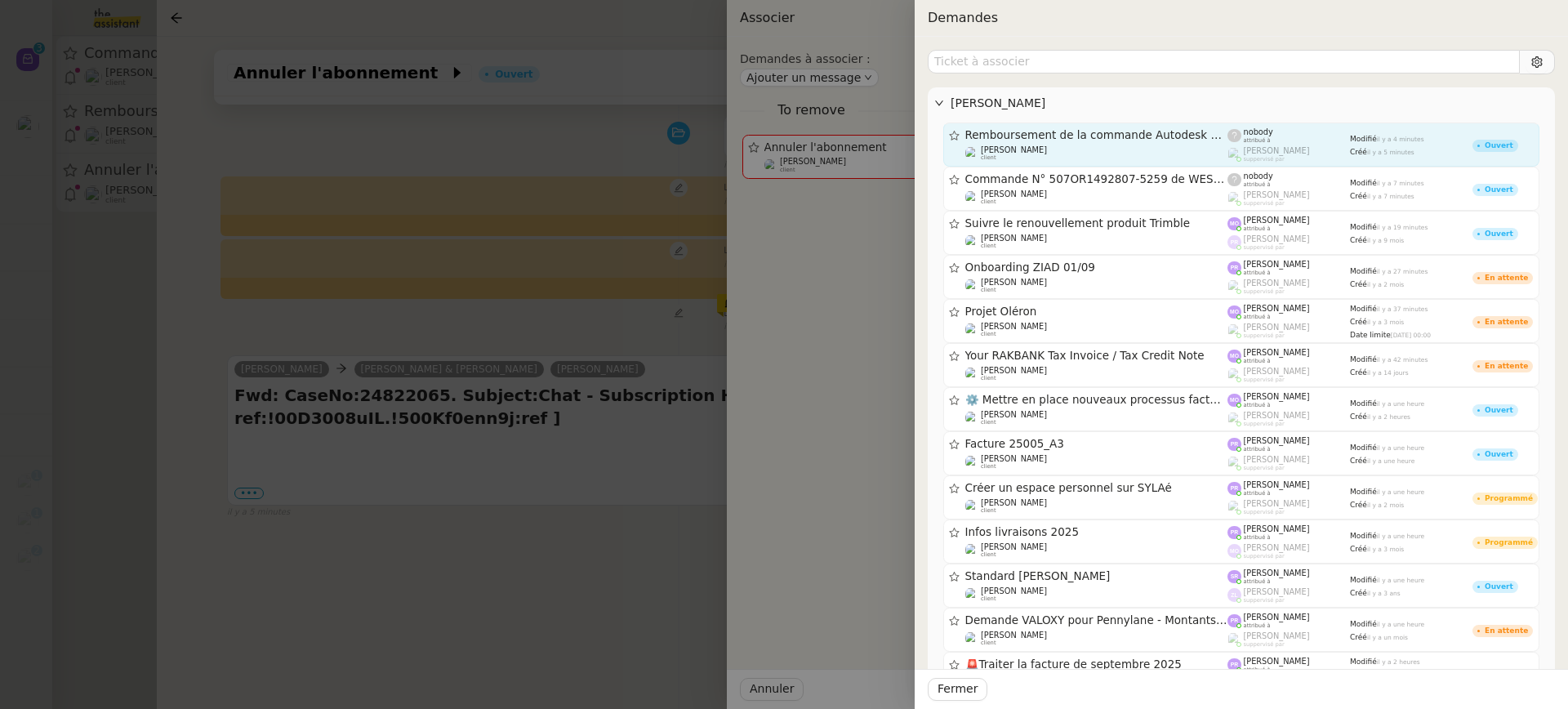
click at [1052, 139] on span "Remboursement de la commande Autodesk nº 1003685555" at bounding box center [1097, 135] width 263 height 11
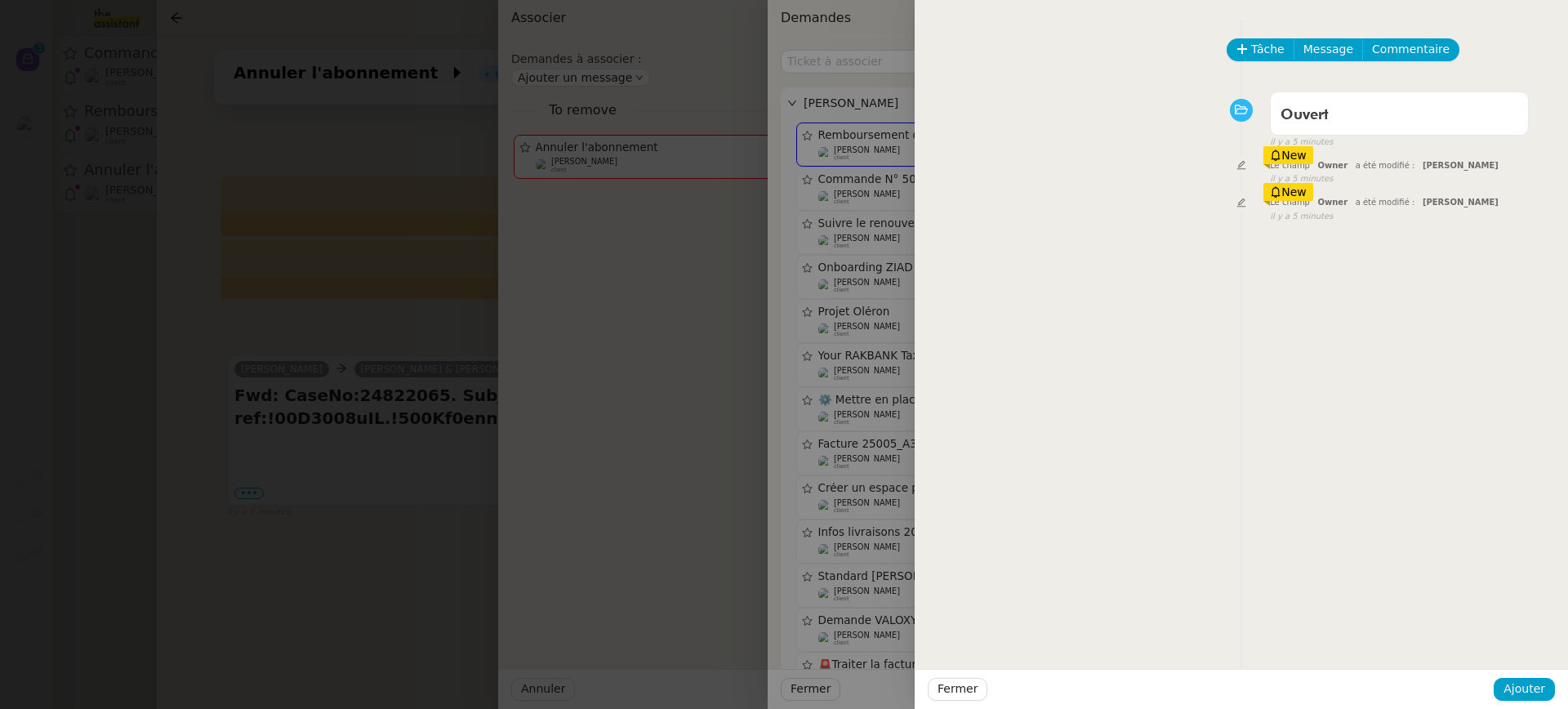
click at [898, 195] on div at bounding box center [784, 354] width 1568 height 709
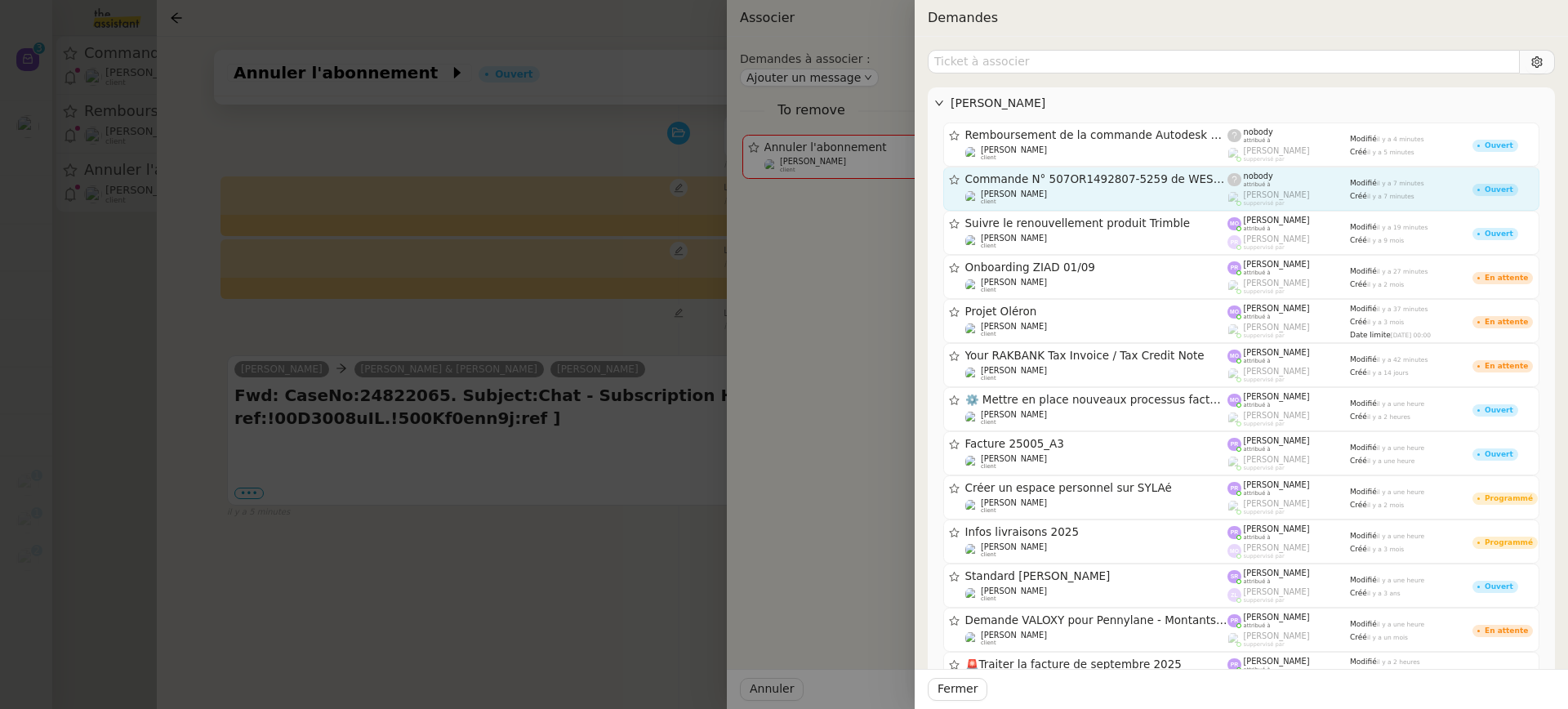
click at [1052, 208] on link "Commande N° 507OR1492807-5259 de WESTWING : Choix du rendez-vous de votre livra…" at bounding box center [1241, 189] width 596 height 44
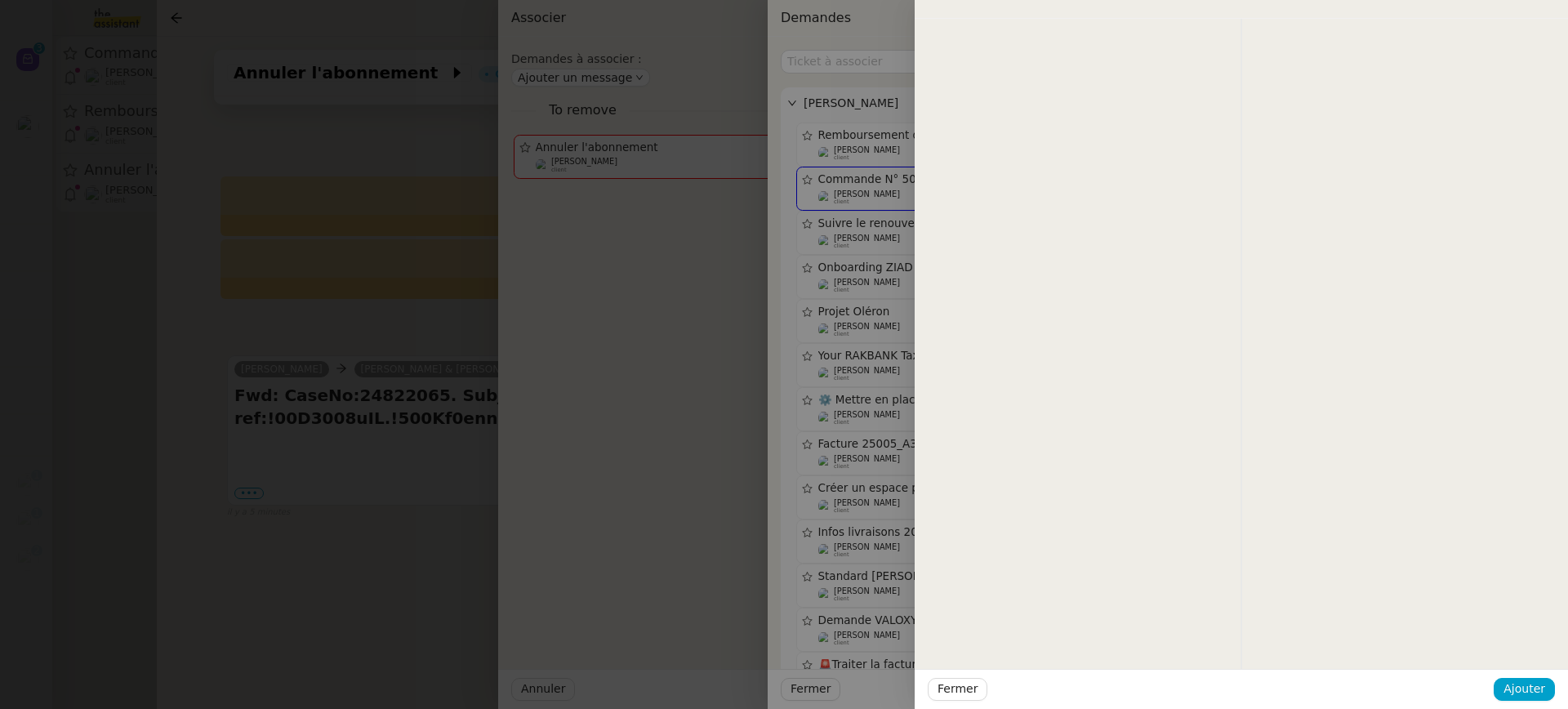
click at [847, 216] on div at bounding box center [784, 354] width 1568 height 709
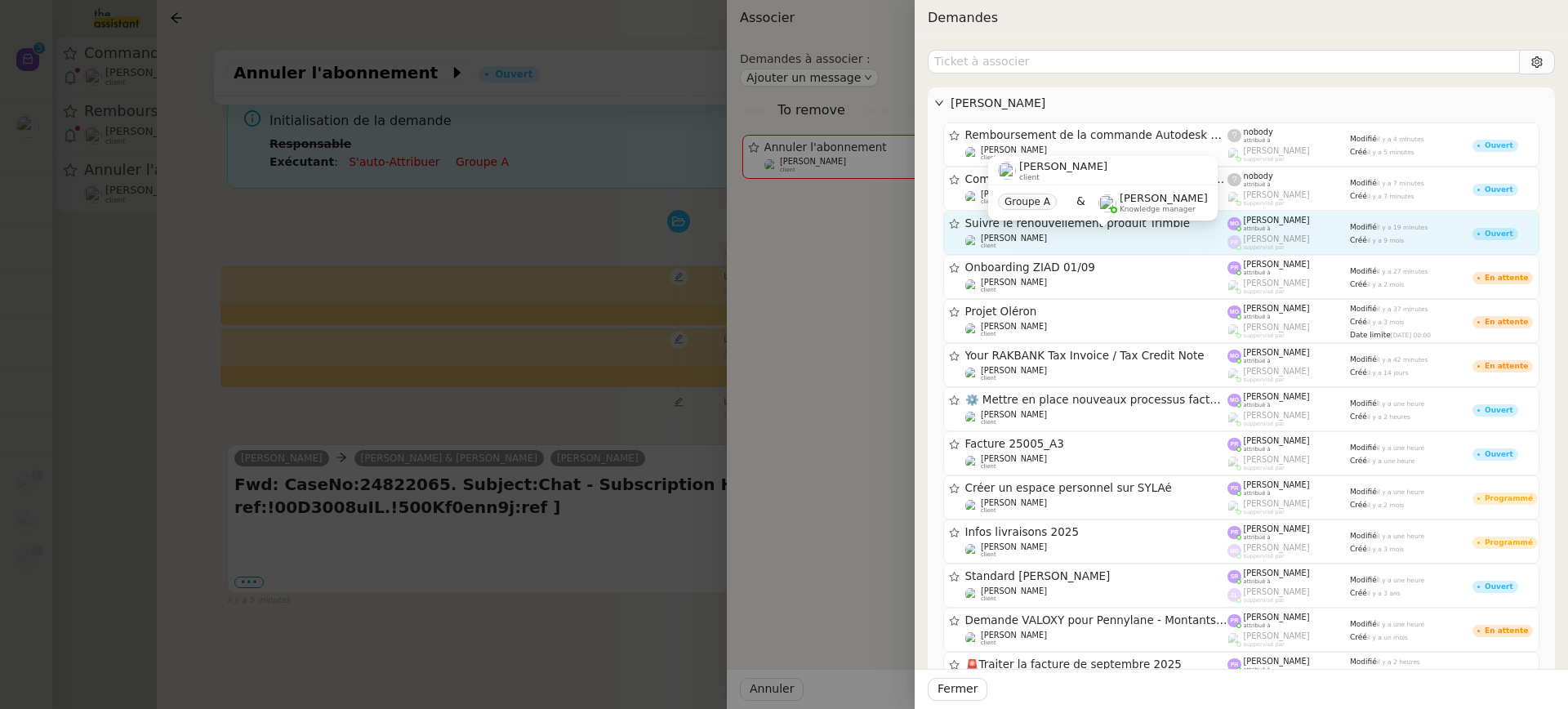
click at [1095, 239] on div "Gabrielle Tavernier client" at bounding box center [1097, 242] width 263 height 16
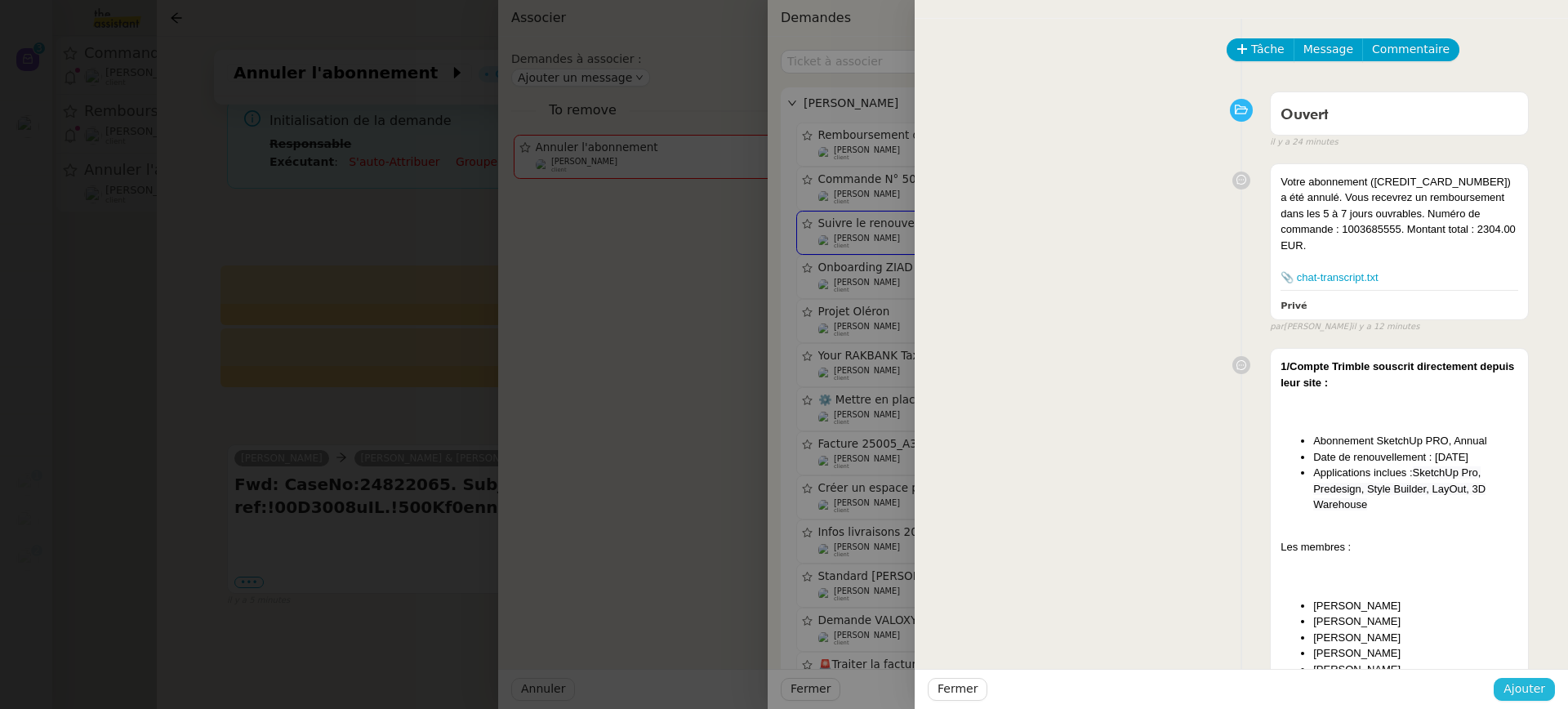
click at [1532, 695] on span "Ajouter" at bounding box center [1524, 689] width 42 height 19
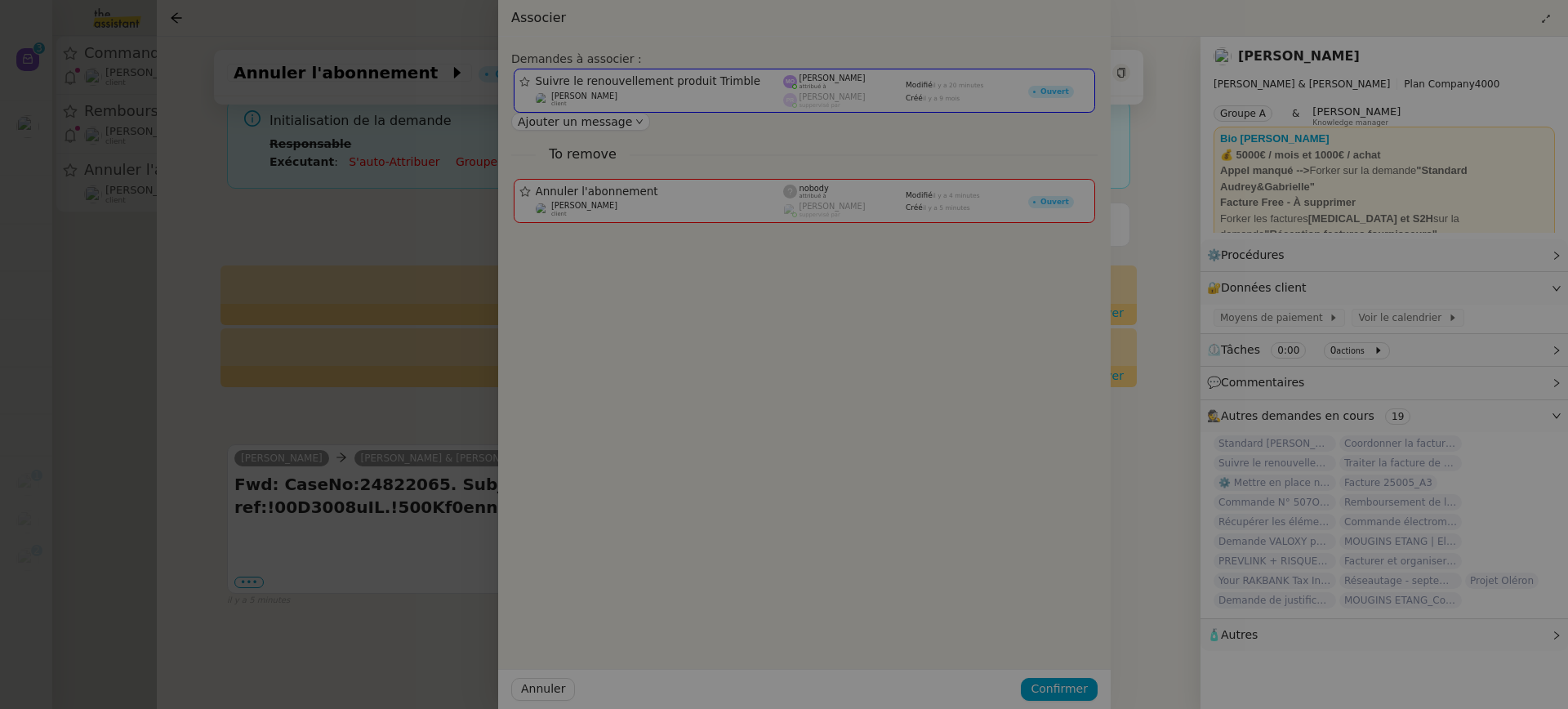
click at [1532, 695] on div at bounding box center [784, 354] width 1568 height 709
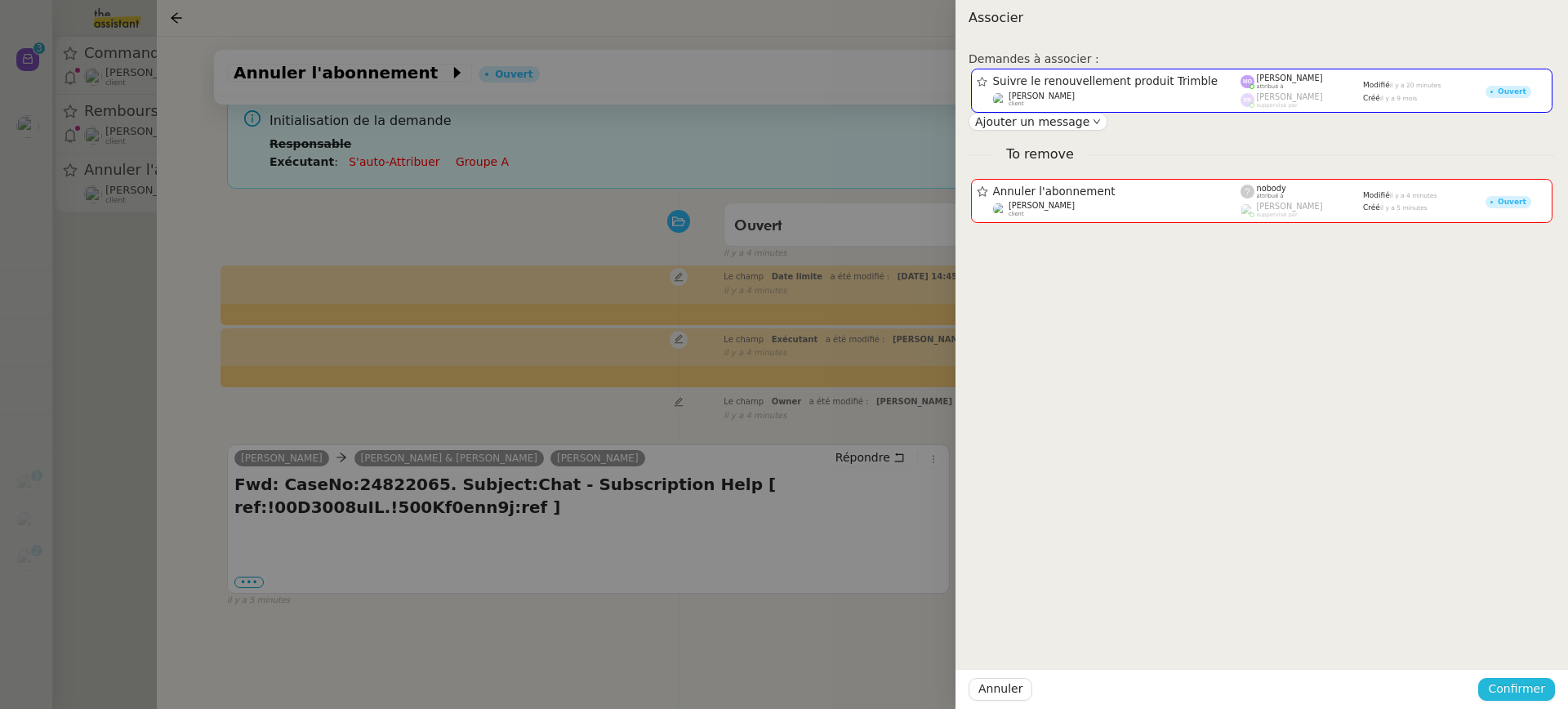
click at [1537, 693] on span "Confirmer" at bounding box center [1516, 689] width 57 height 19
click at [1536, 662] on div "Êtes-vous sûr? Annuler Ajouter" at bounding box center [1485, 632] width 138 height 68
click at [1536, 651] on span "Ajouter" at bounding box center [1518, 645] width 42 height 16
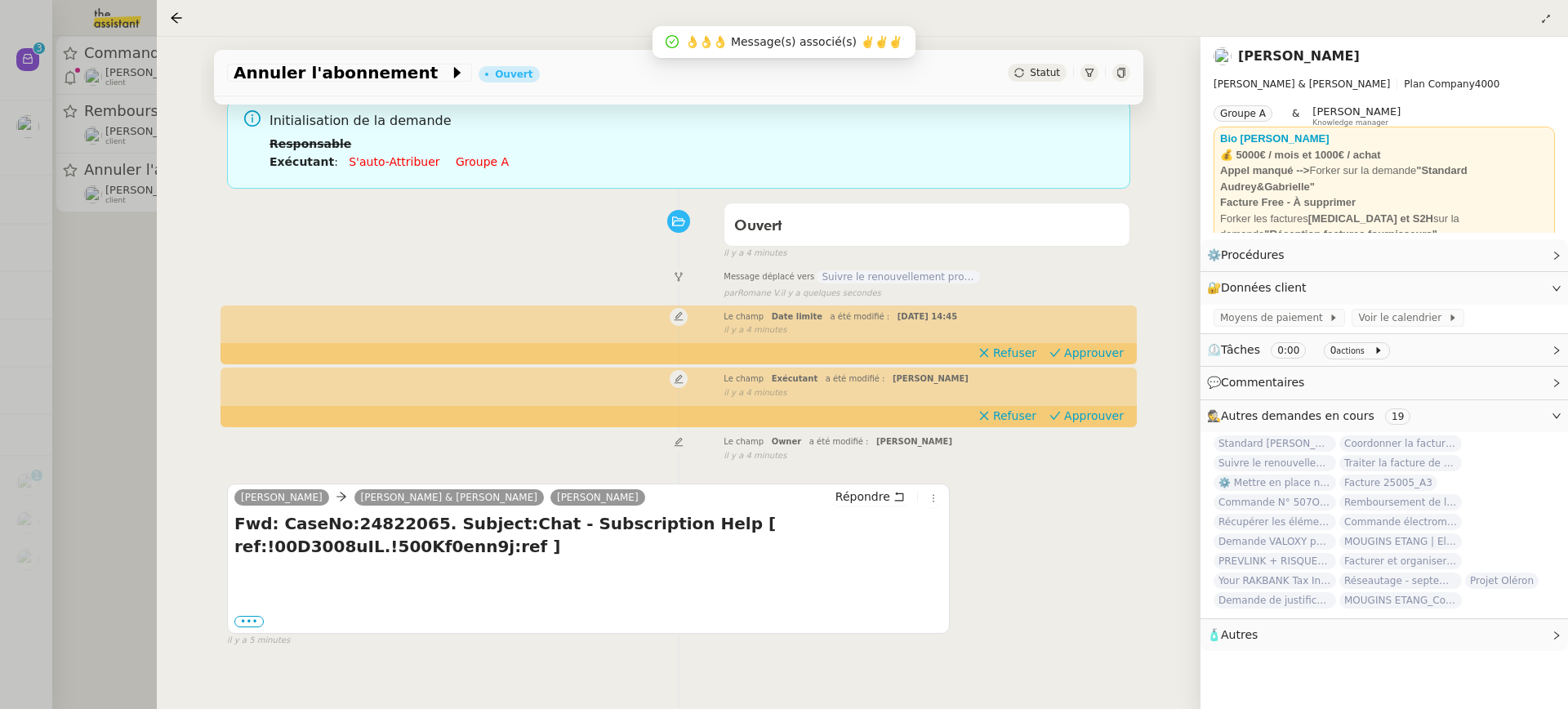
click at [100, 108] on div at bounding box center [784, 354] width 1568 height 709
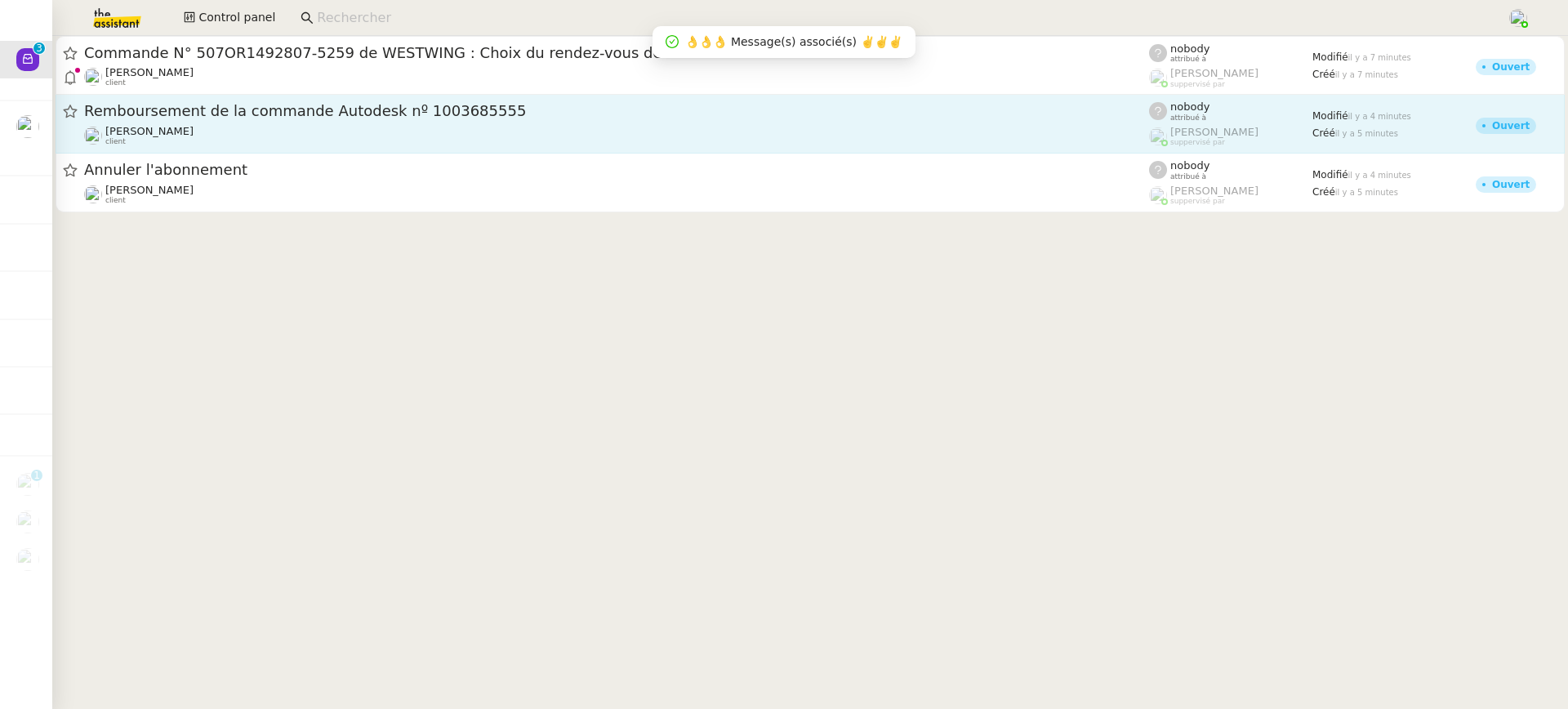
click at [322, 145] on div "Gabrielle Tavernier client" at bounding box center [617, 135] width 1065 height 21
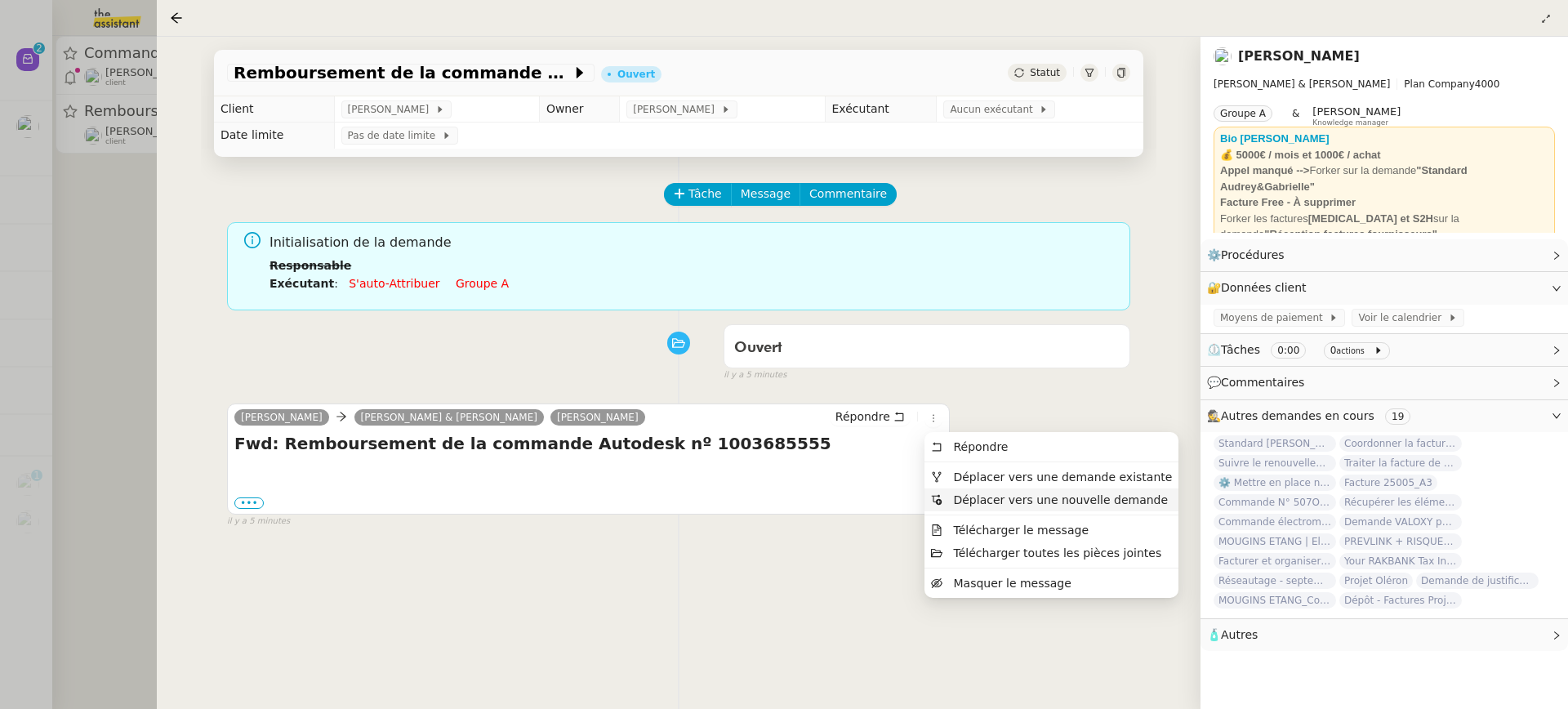
click at [978, 489] on li "Déplacer vers une nouvelle demande" at bounding box center [1052, 500] width 254 height 23
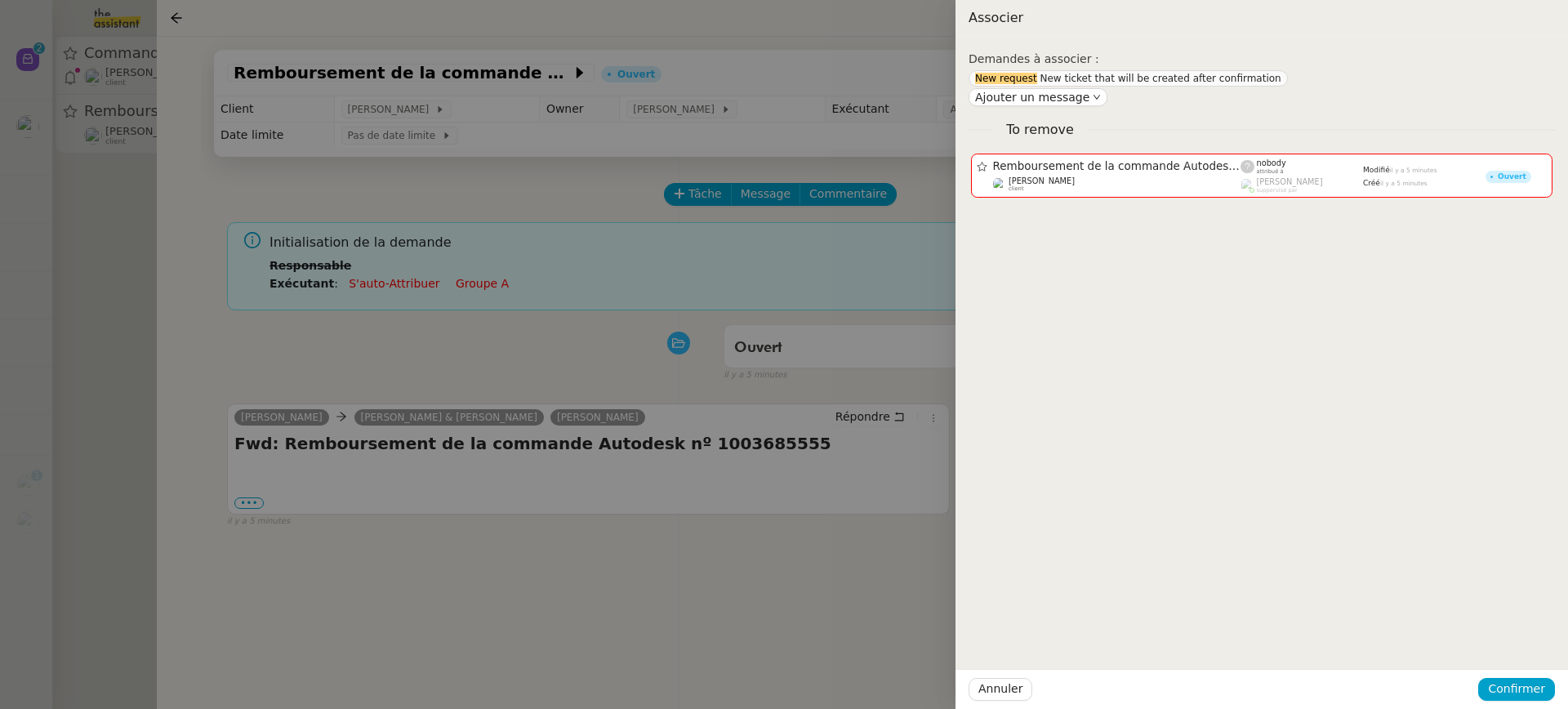
click at [958, 477] on div "Demandes à associer : New request New ticket that will be created after confirm…" at bounding box center [1262, 373] width 613 height 672
click at [918, 435] on div at bounding box center [784, 354] width 1568 height 709
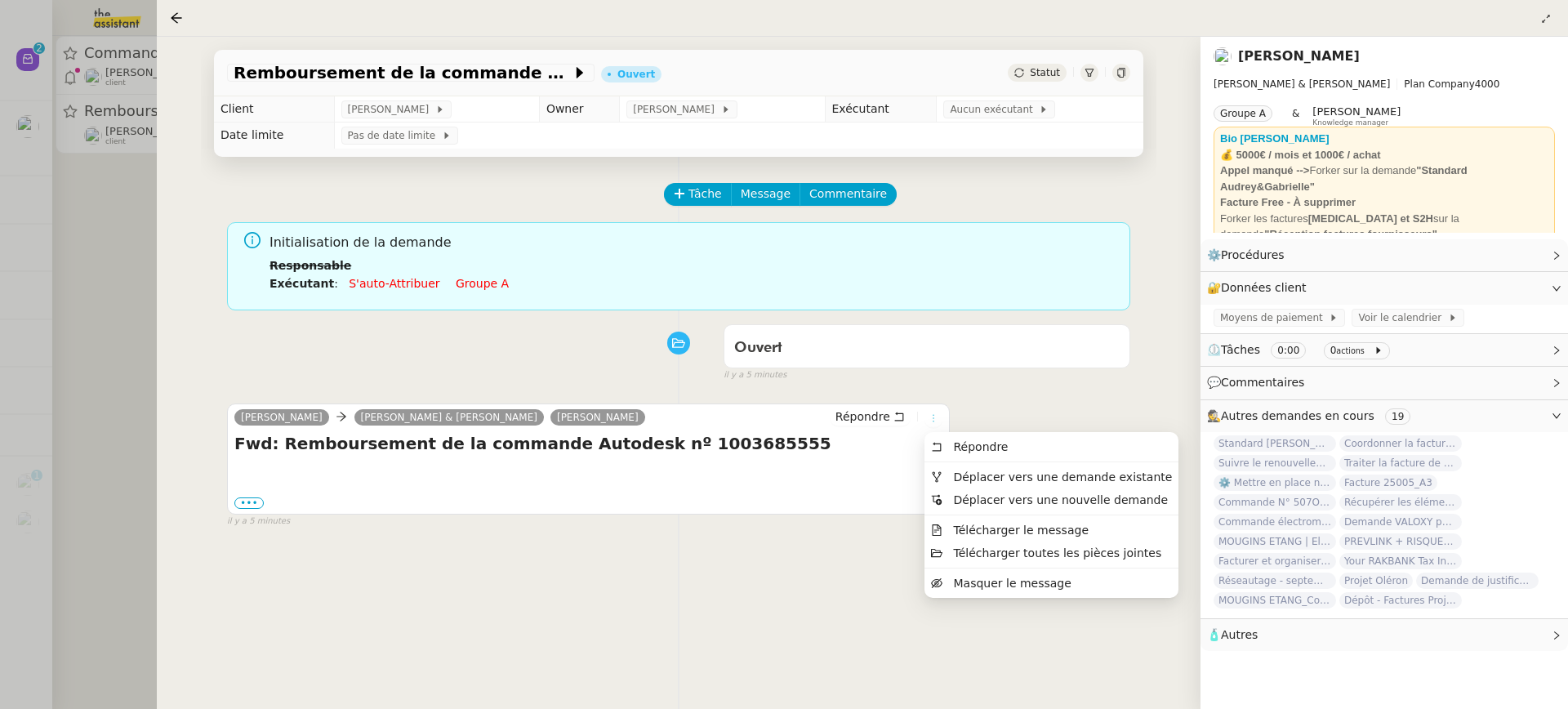
click at [943, 419] on div "Gabrielle Joinau Tavernier Camille Audrey & Gabrielle Ségolène Labinsky Répondr…" at bounding box center [589, 459] width 723 height 111
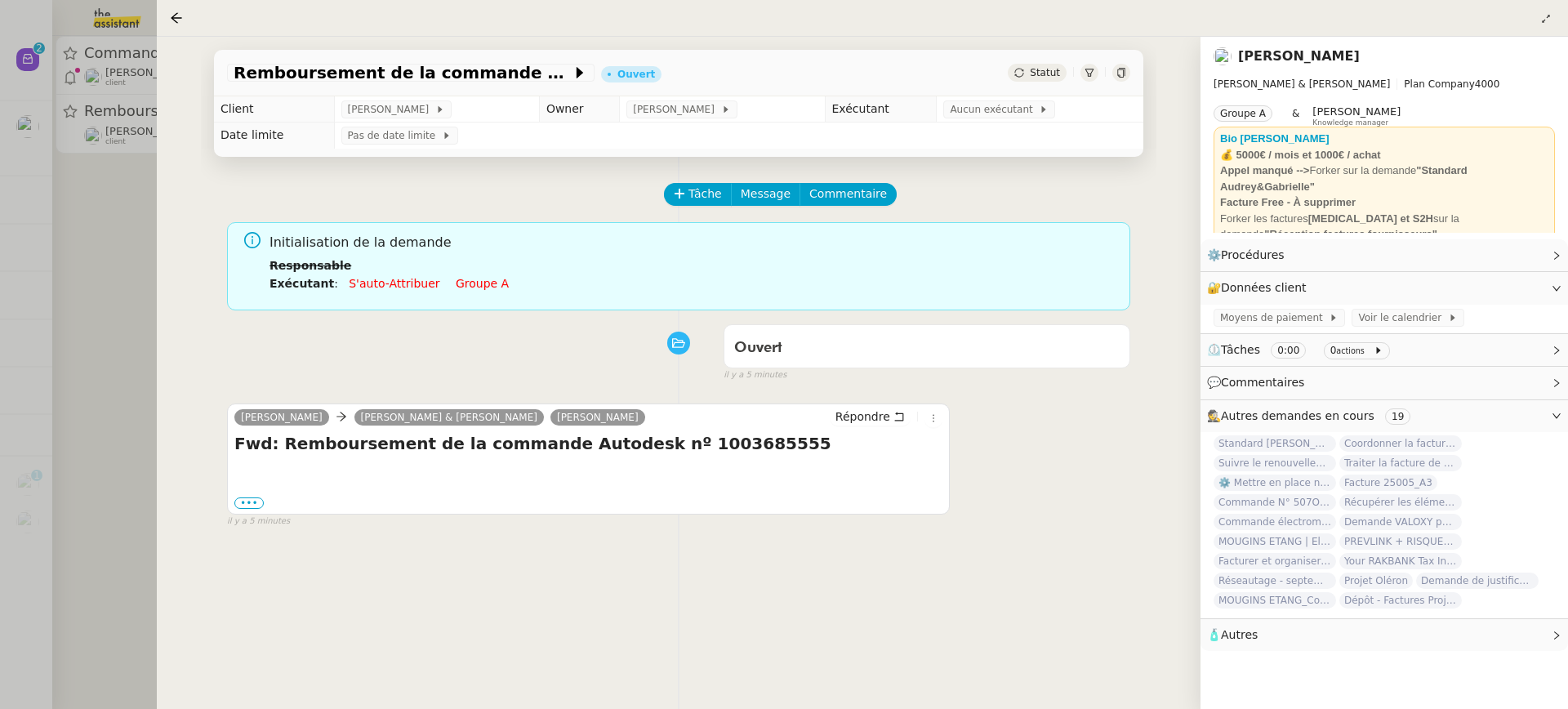
click at [971, 467] on div "Gabrielle Joinau Tavernier Camille Audrey & Gabrielle Ségolène Labinsky Répondr…" at bounding box center [679, 459] width 904 height 140
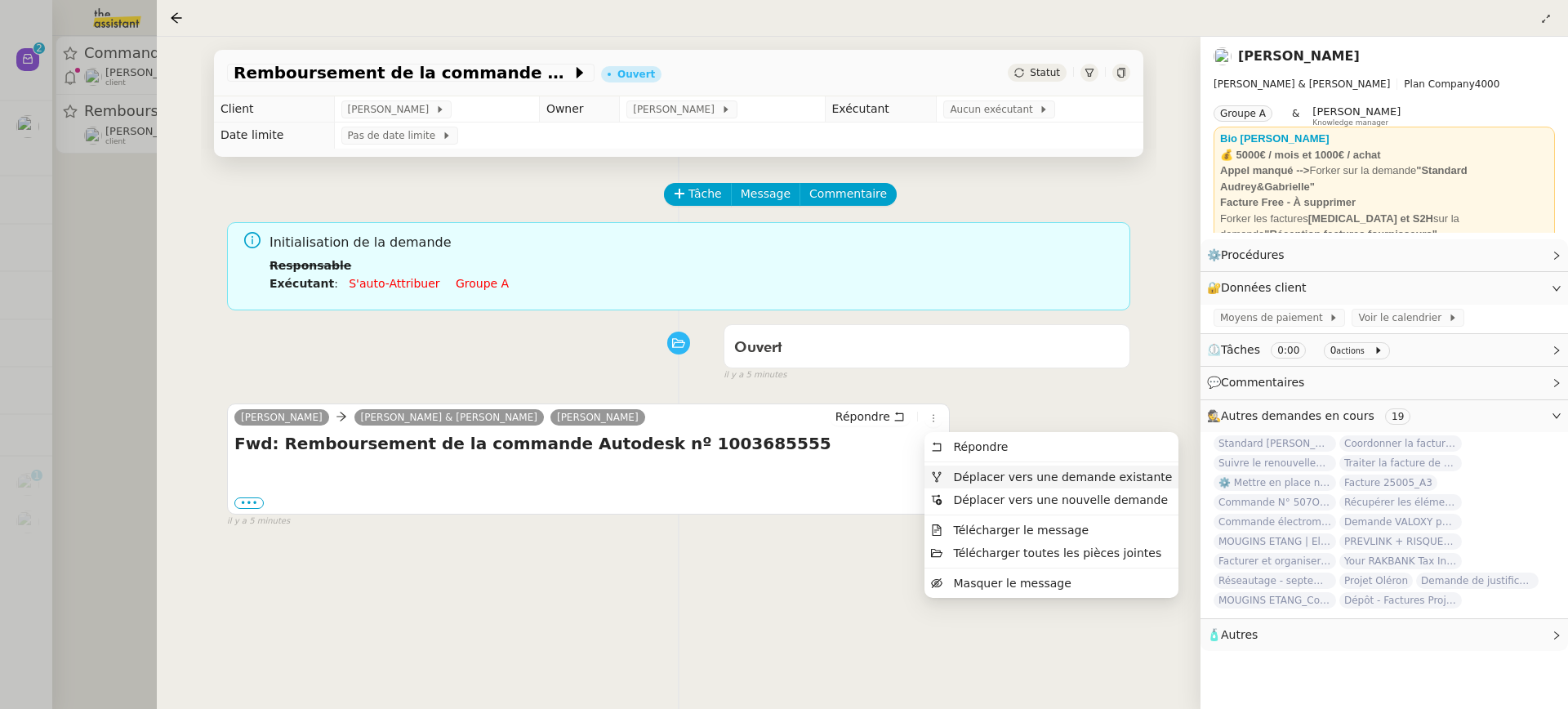
click at [987, 472] on span "Déplacer vers une demande existante" at bounding box center [1062, 477] width 219 height 13
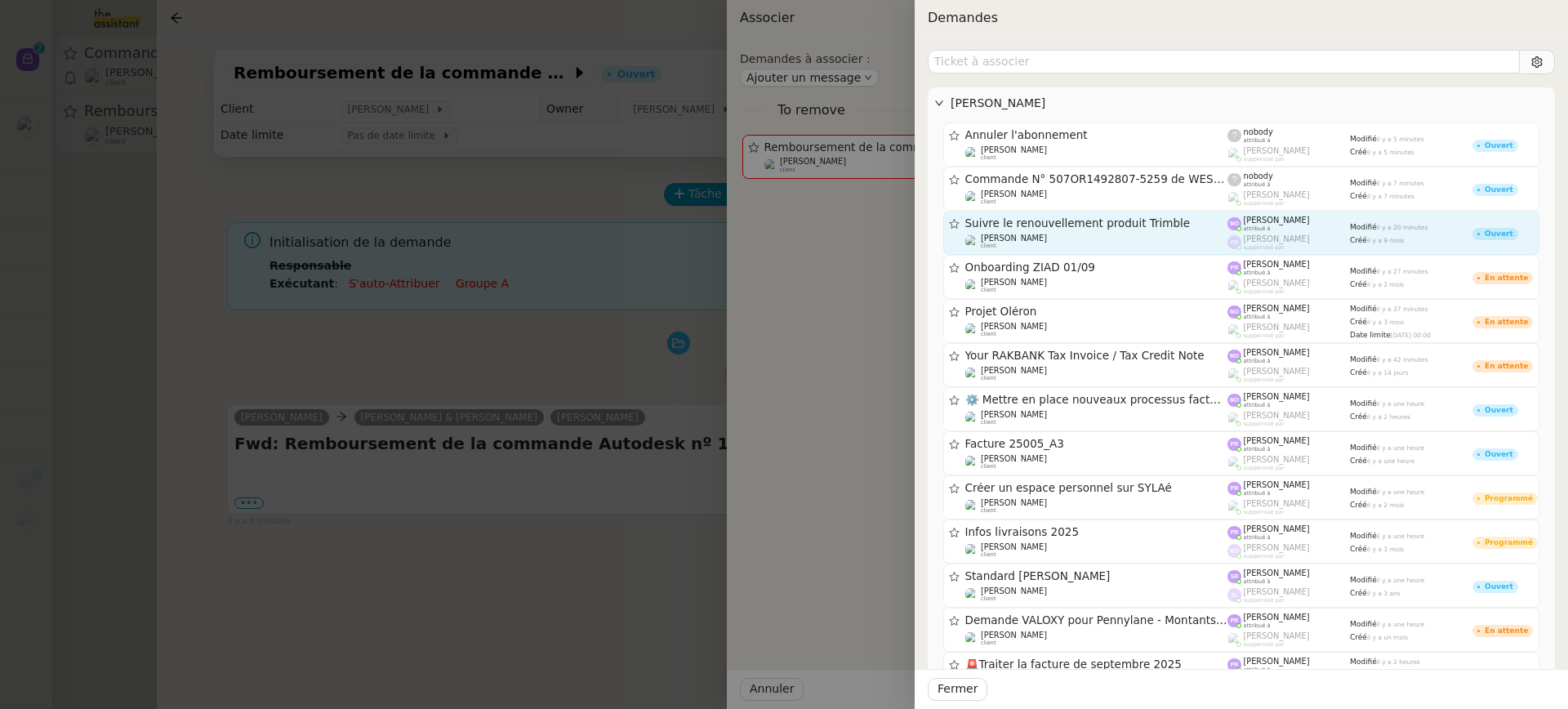
click at [1322, 215] on div "Marie Orsoni attribué à" at bounding box center [1289, 223] width 123 height 16
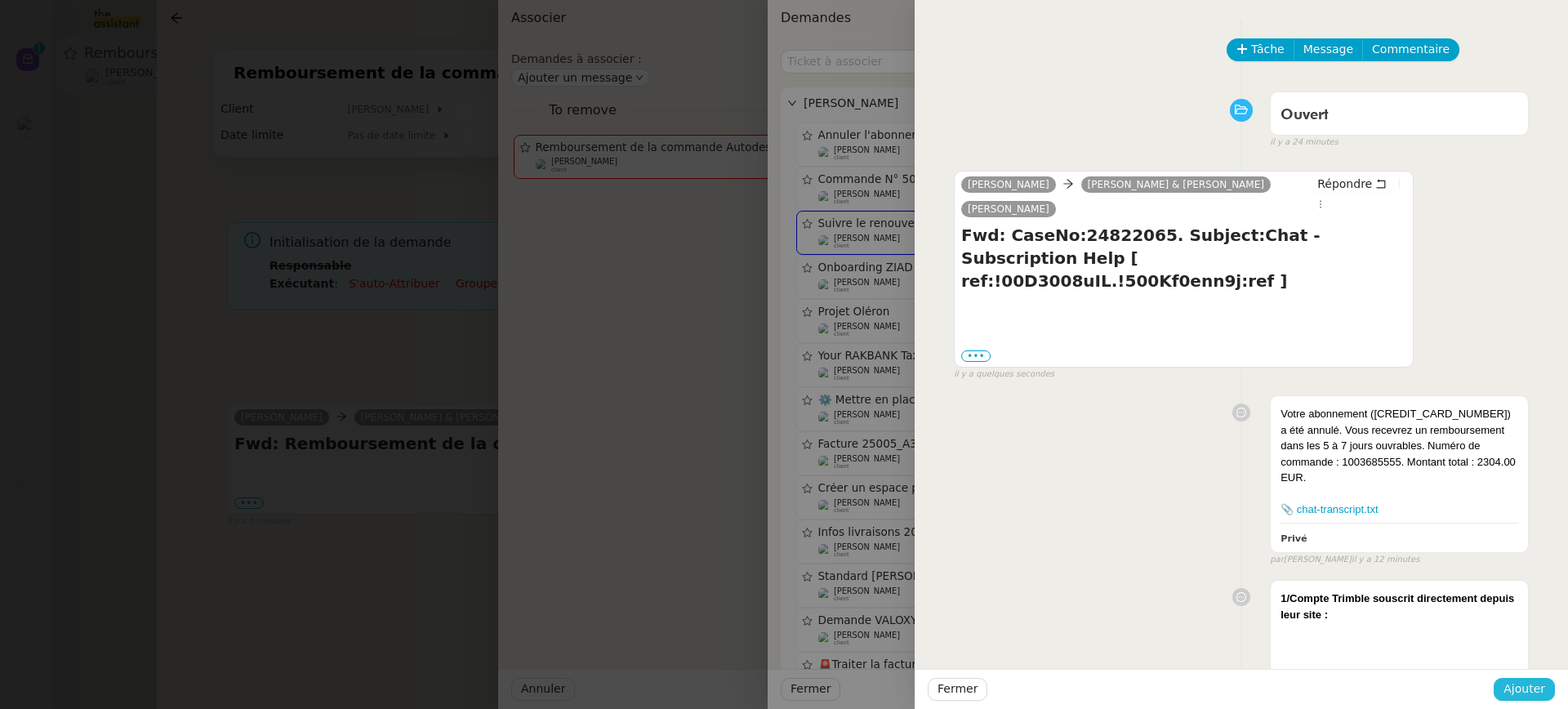
click at [1537, 687] on span "Ajouter" at bounding box center [1524, 689] width 42 height 19
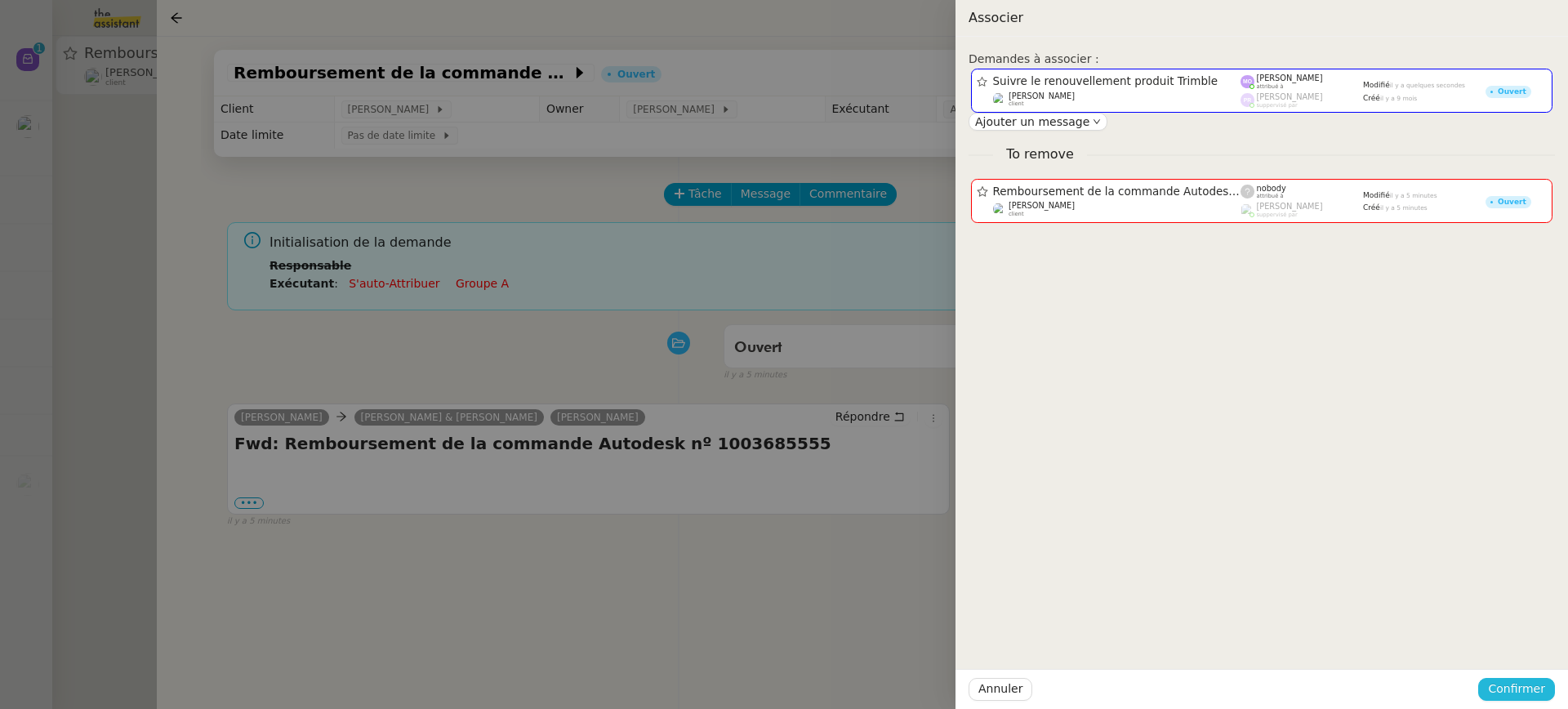
click at [1537, 687] on span "Confirmer" at bounding box center [1516, 689] width 57 height 19
click at [1522, 644] on span "Ajouter" at bounding box center [1518, 645] width 42 height 16
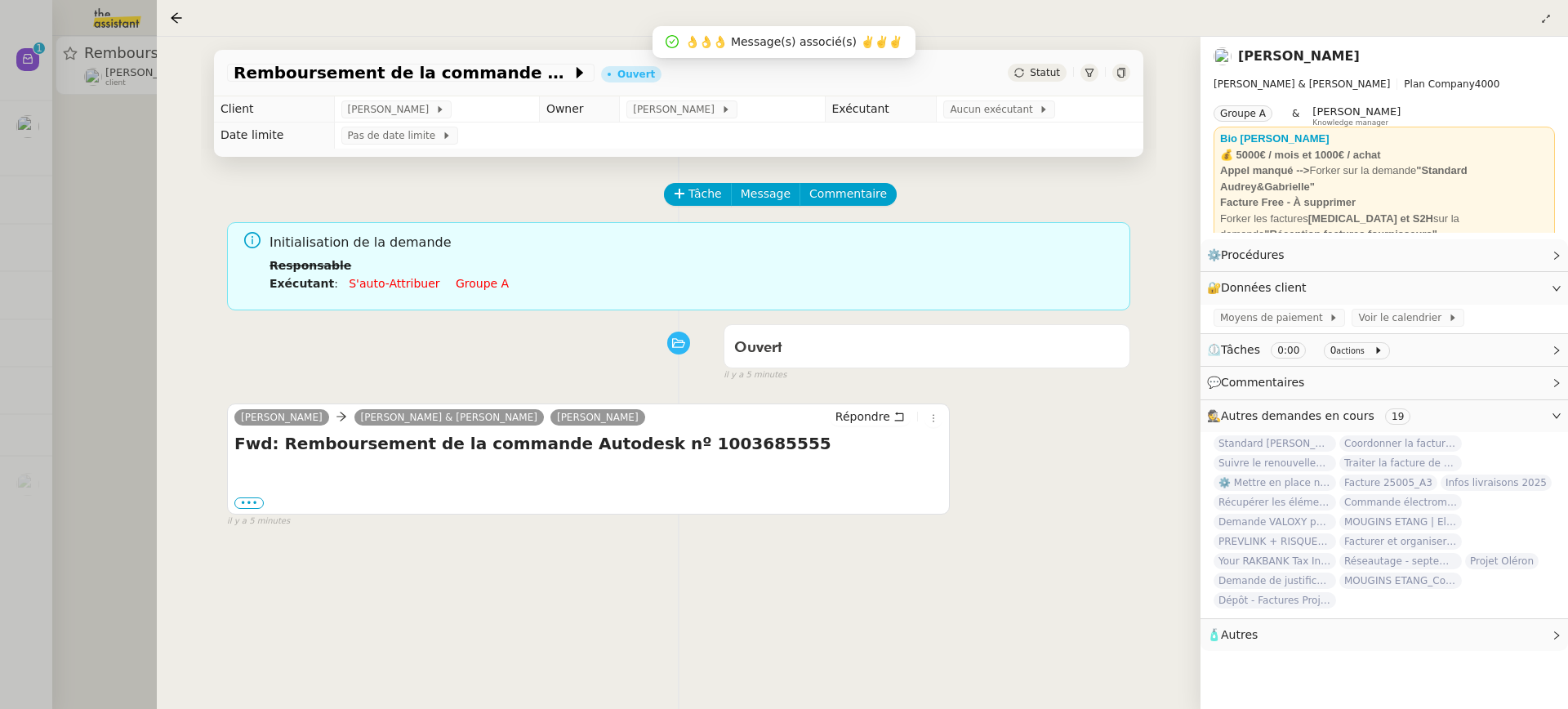
click at [83, 71] on div at bounding box center [784, 354] width 1568 height 709
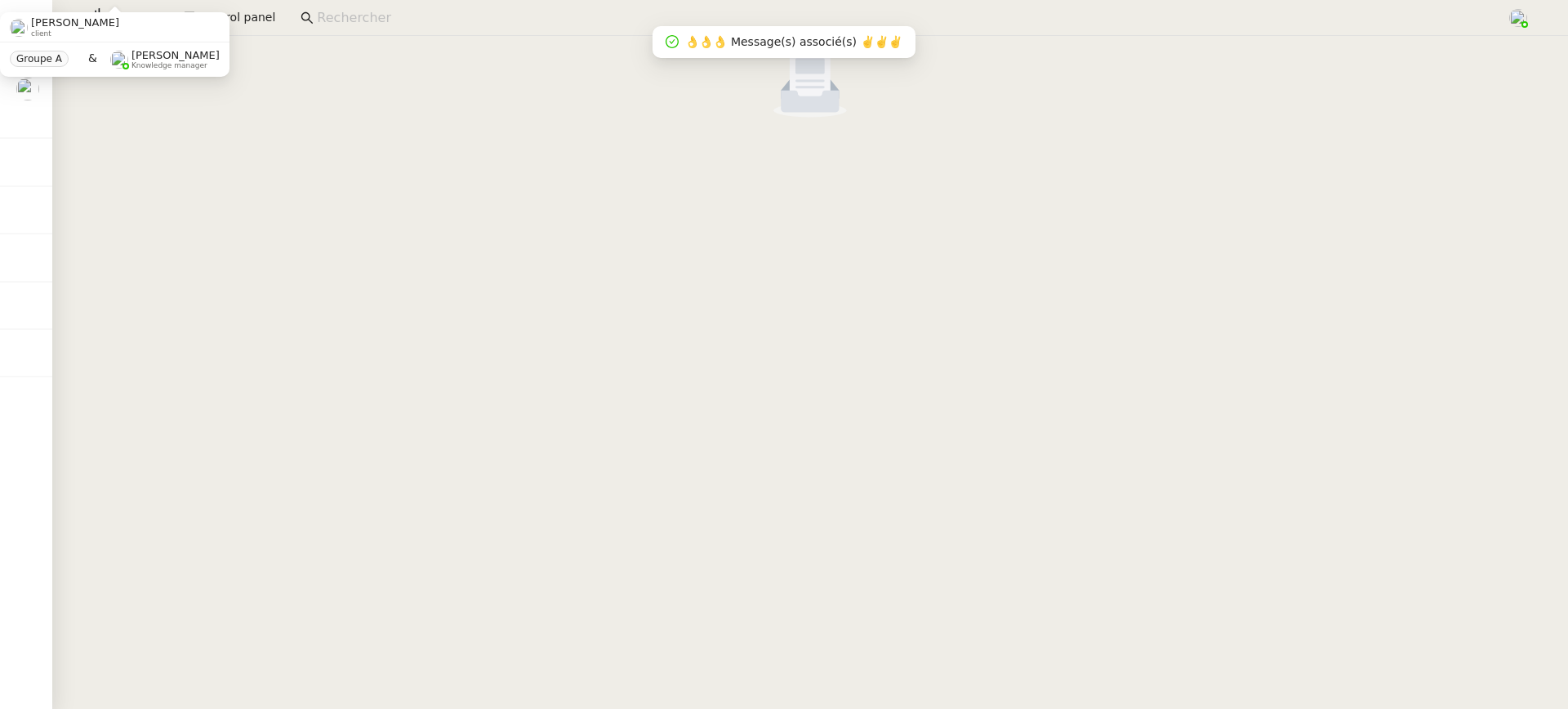
drag, startPoint x: 269, startPoint y: 68, endPoint x: 279, endPoint y: 61, distance: 12.2
click at [279, 61] on nz-empty-default at bounding box center [810, 77] width 1502 height 82
click at [212, 12] on span "Control panel" at bounding box center [237, 18] width 77 height 19
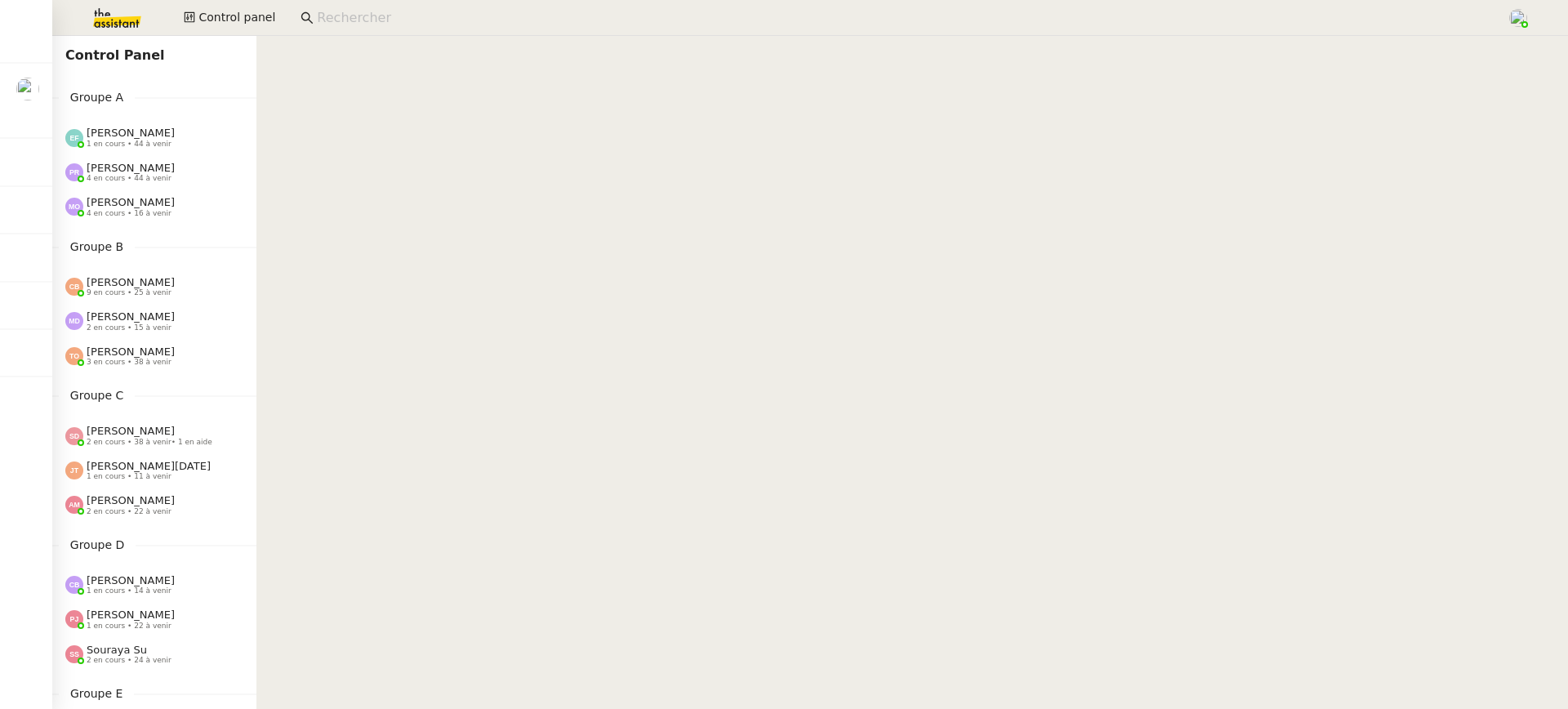
click at [193, 190] on div "[PERSON_NAME] 4 en cours • 16 à venir" at bounding box center [154, 207] width 204 height 34
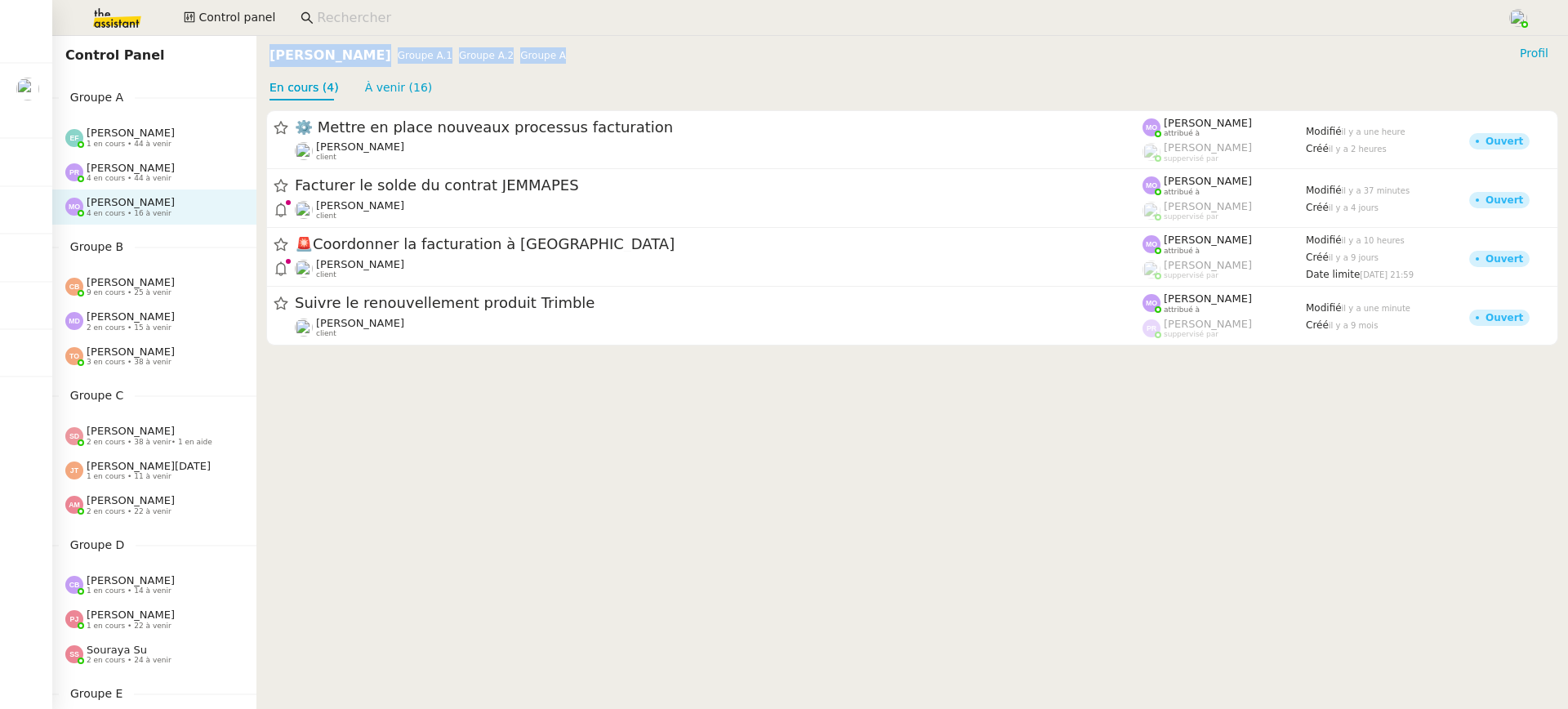
drag, startPoint x: 551, startPoint y: 61, endPoint x: 260, endPoint y: 55, distance: 291.1
click at [261, 55] on nz-page-header "Marie Orsoni Groupe A.1 Groupe A.2 Groupe A Profil En cours (4) À venir (16)" at bounding box center [912, 68] width 1312 height 65
click at [497, 22] on input at bounding box center [903, 19] width 1173 height 22
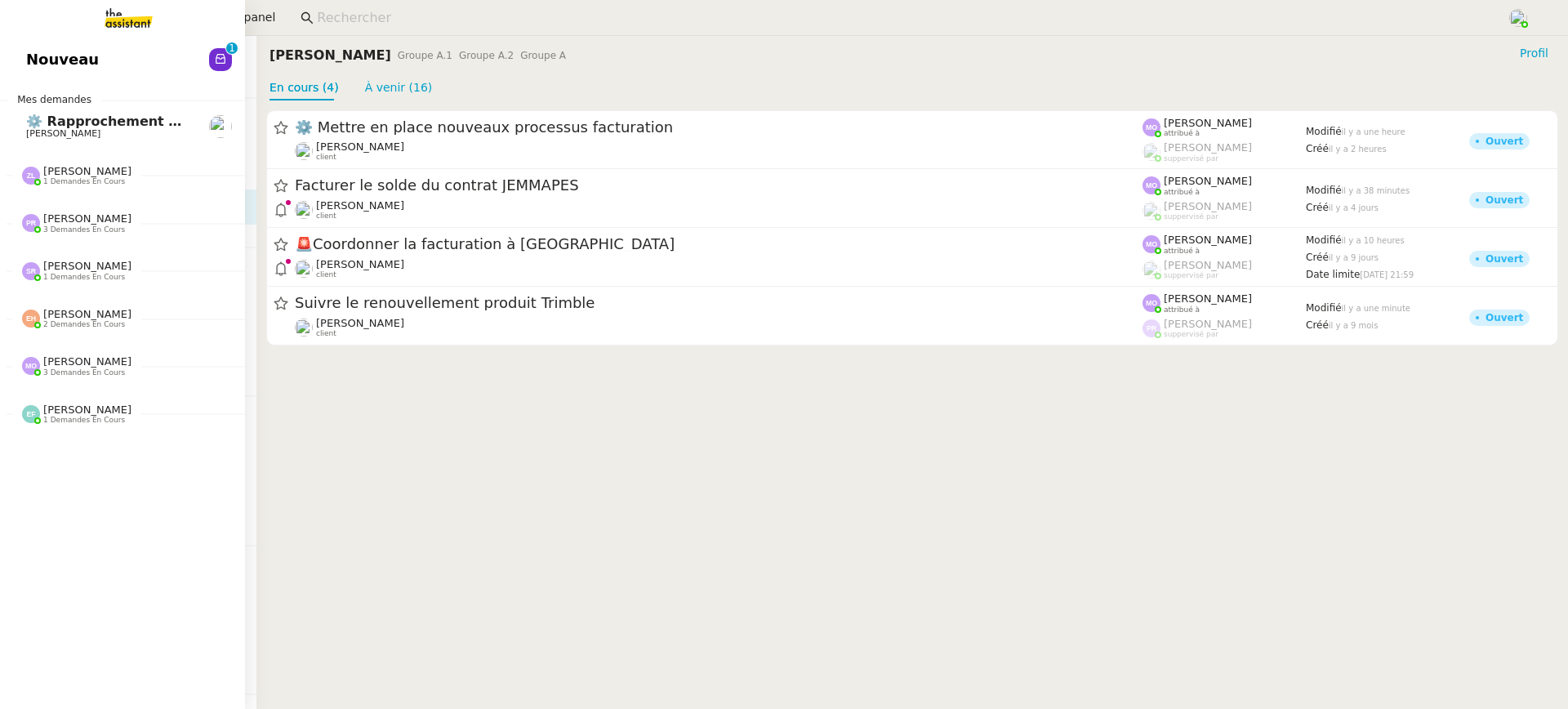
click at [112, 10] on img at bounding box center [115, 18] width 127 height 36
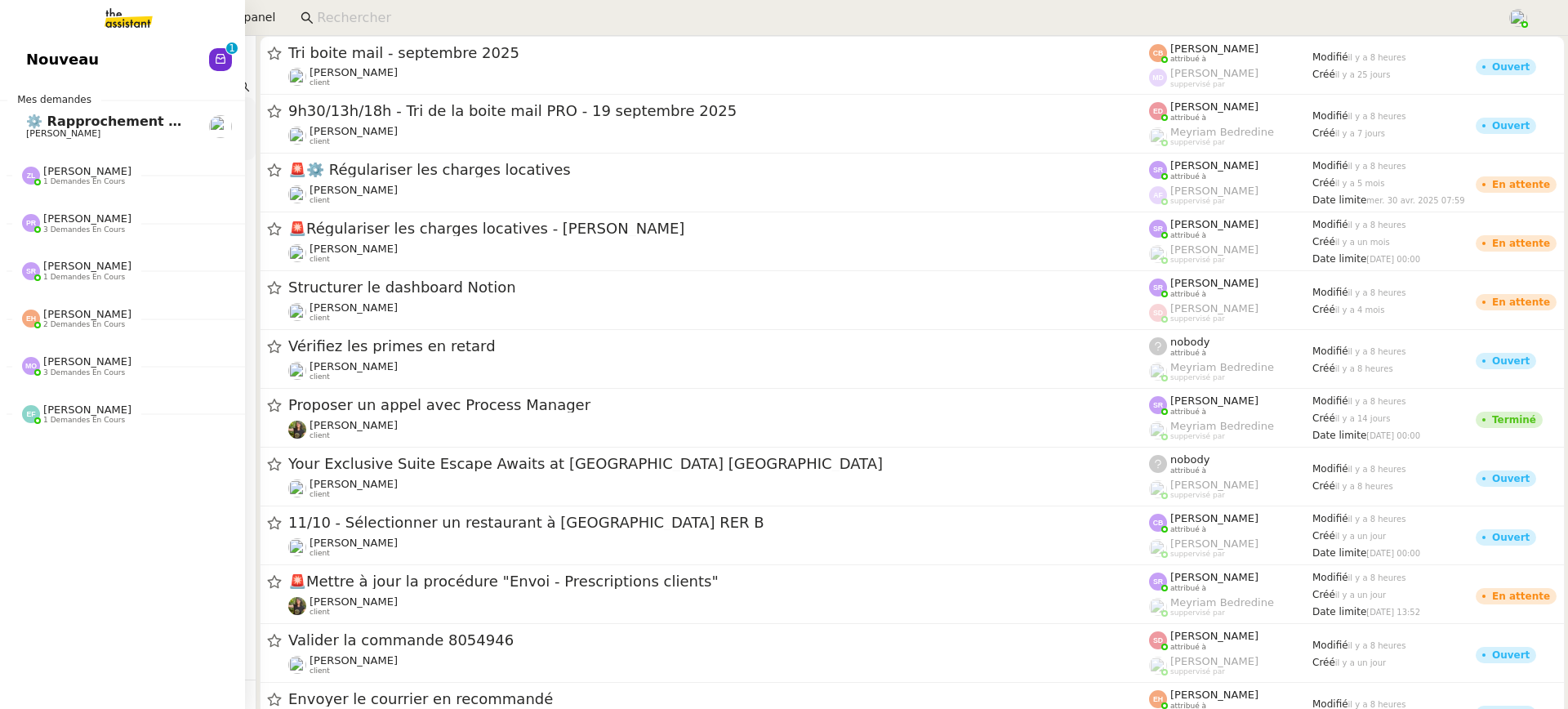
click at [82, 51] on span "Nouveau" at bounding box center [62, 60] width 72 height 25
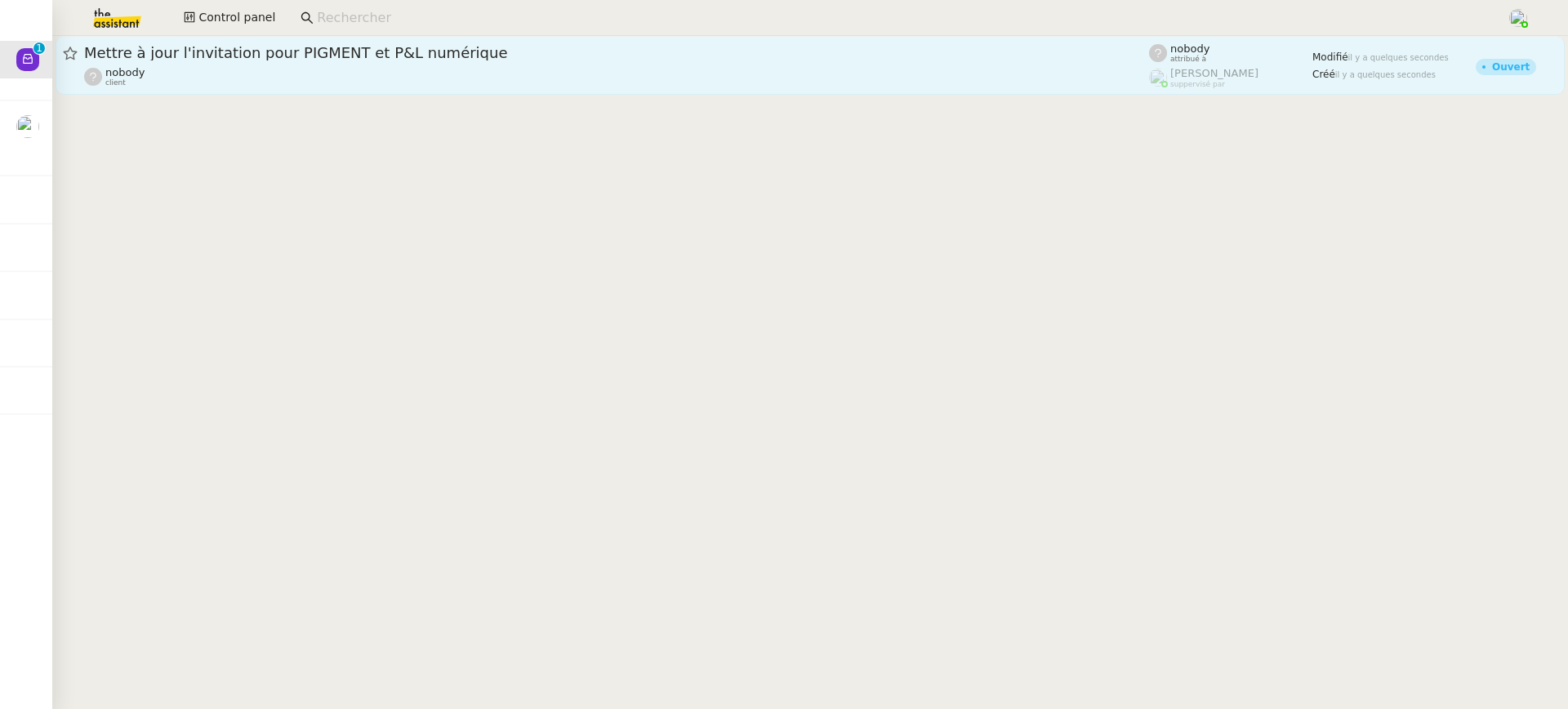
click at [551, 66] on div "nobody client" at bounding box center [617, 77] width 1065 height 21
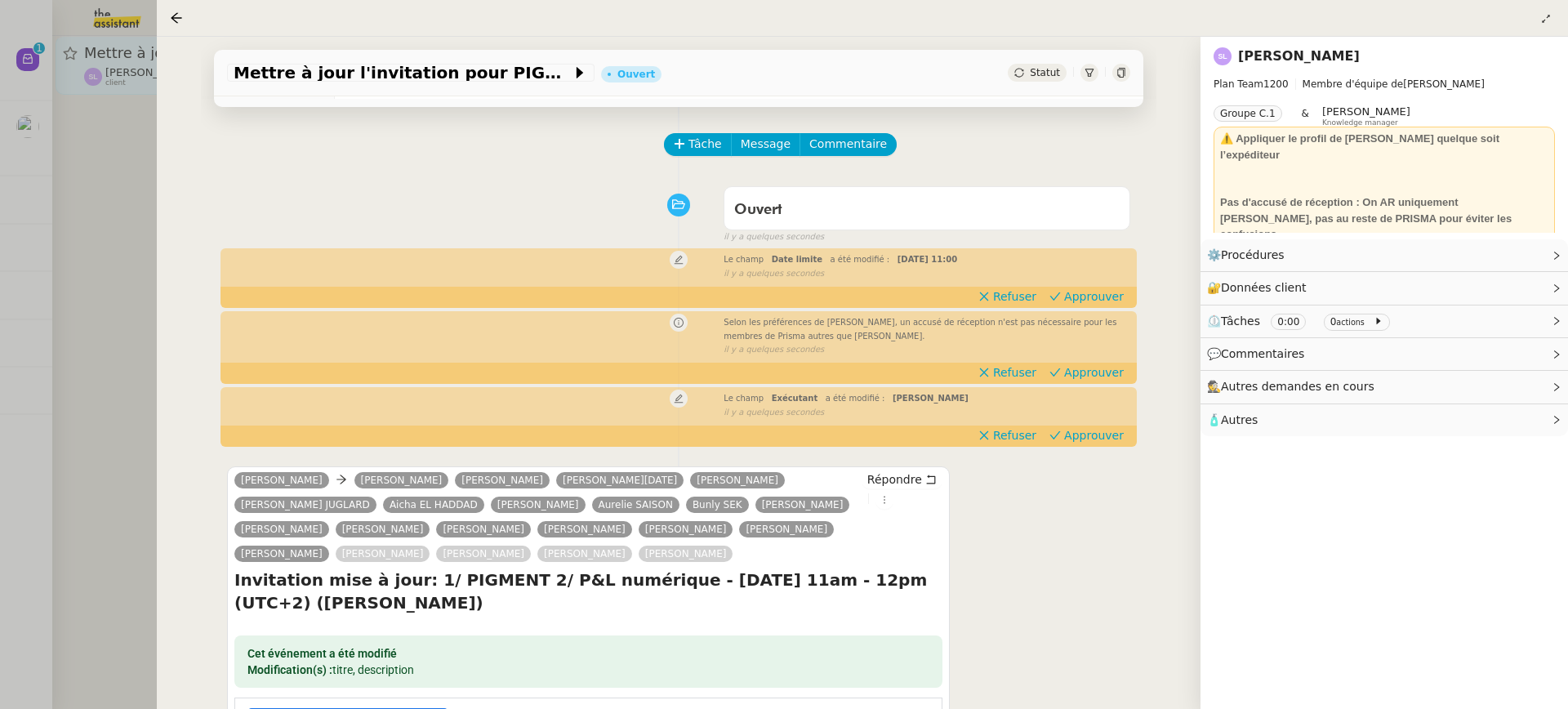
scroll to position [338, 0]
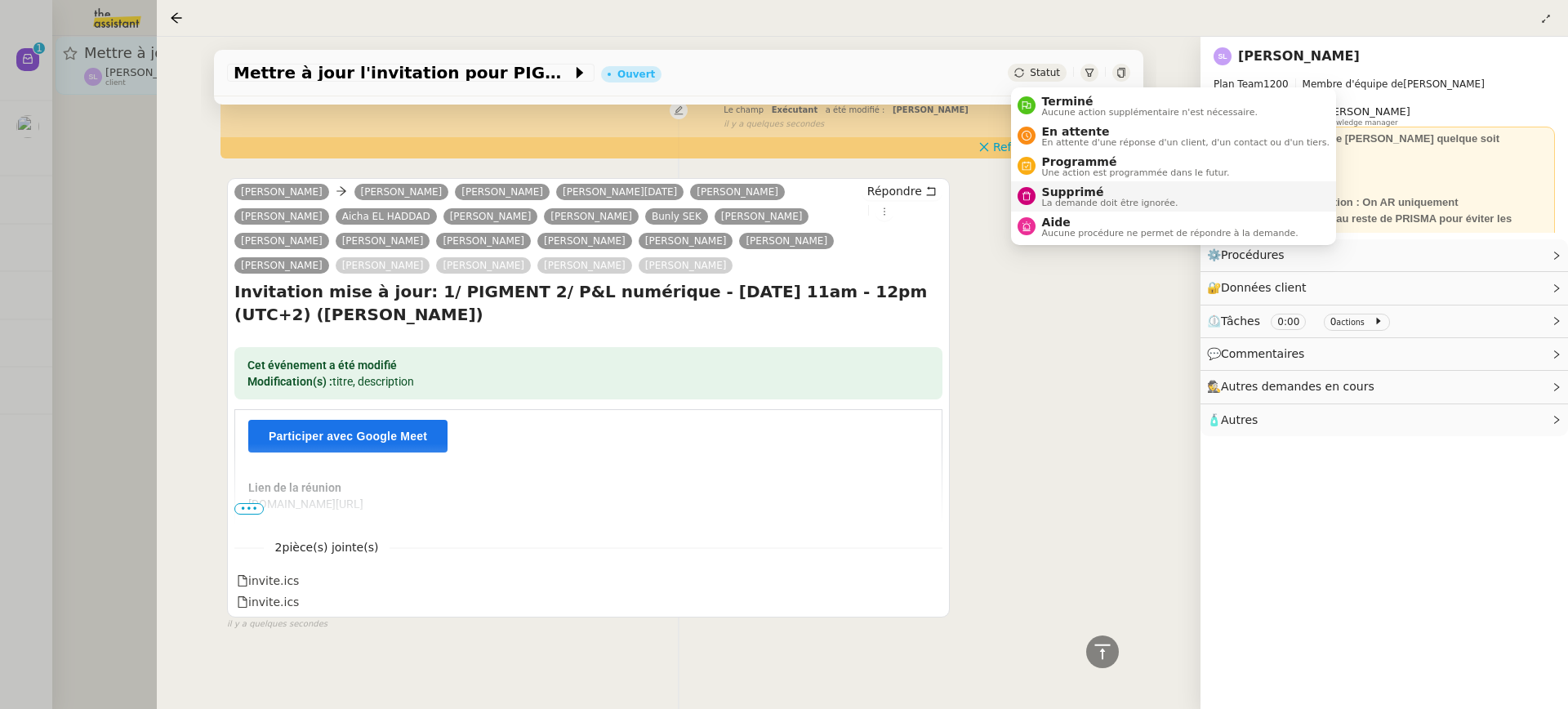
click at [1072, 194] on span "Supprimé" at bounding box center [1110, 192] width 136 height 13
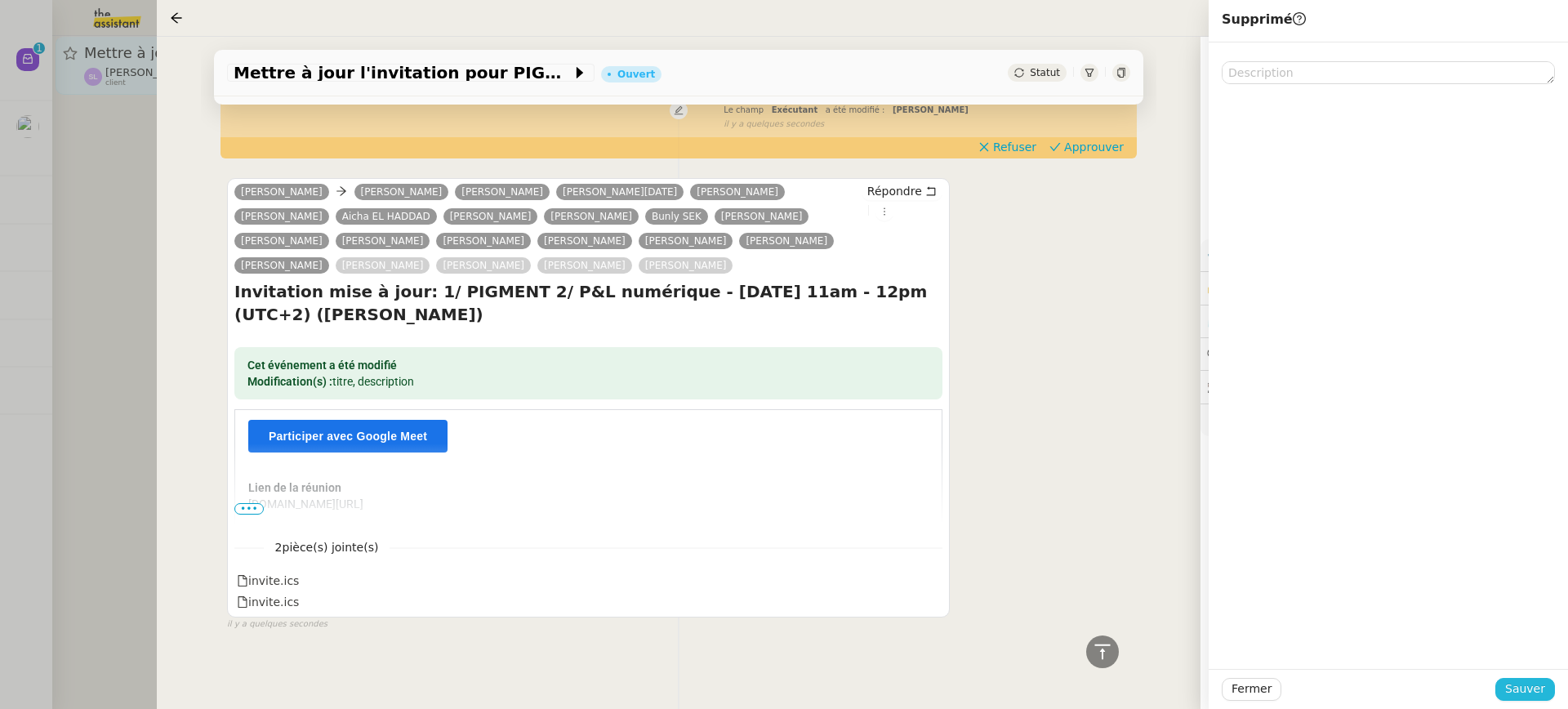
click at [1514, 680] on span "Sauver" at bounding box center [1525, 689] width 40 height 19
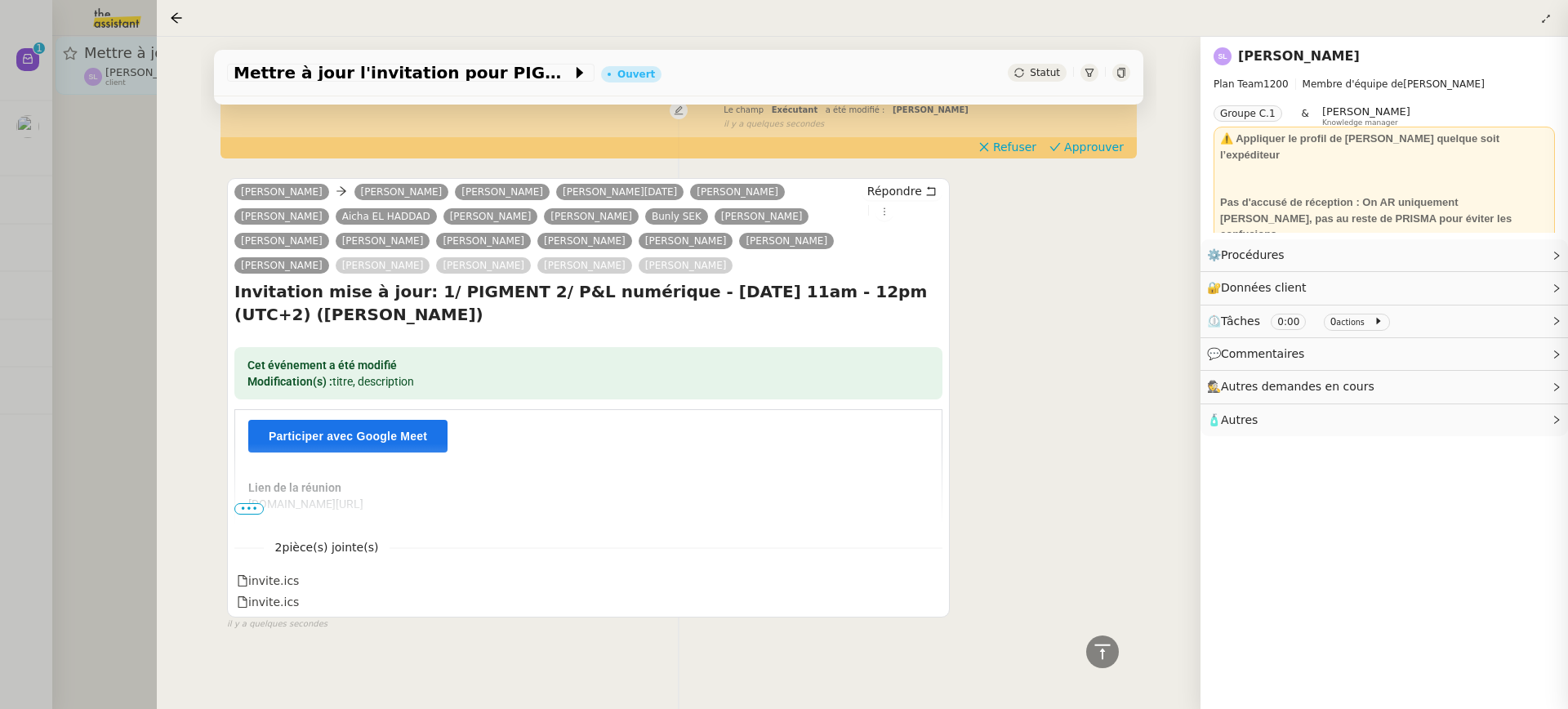
click at [134, 220] on div at bounding box center [784, 354] width 1568 height 709
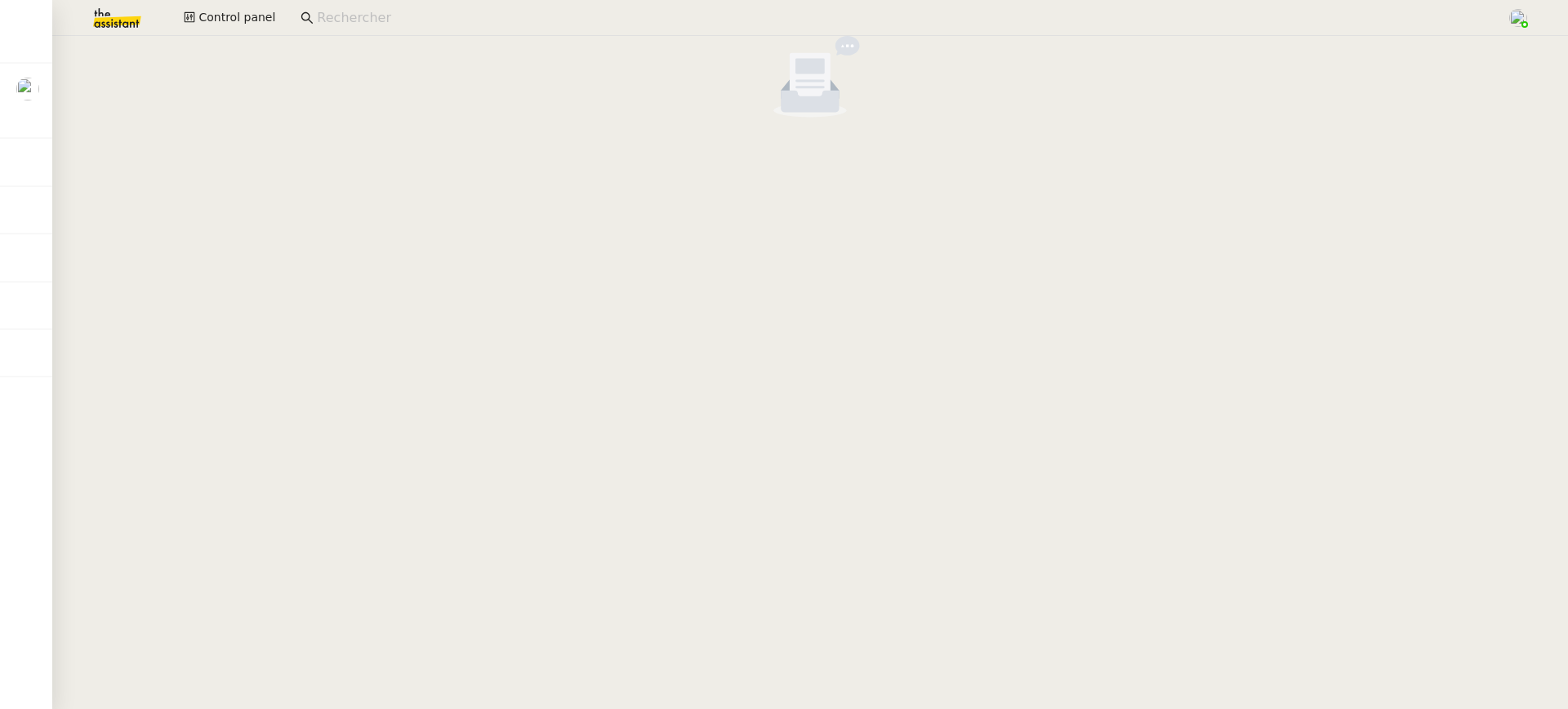
click at [222, 31] on div "Control panel" at bounding box center [784, 18] width 1486 height 36
click at [216, 7] on button "Control panel" at bounding box center [229, 18] width 111 height 23
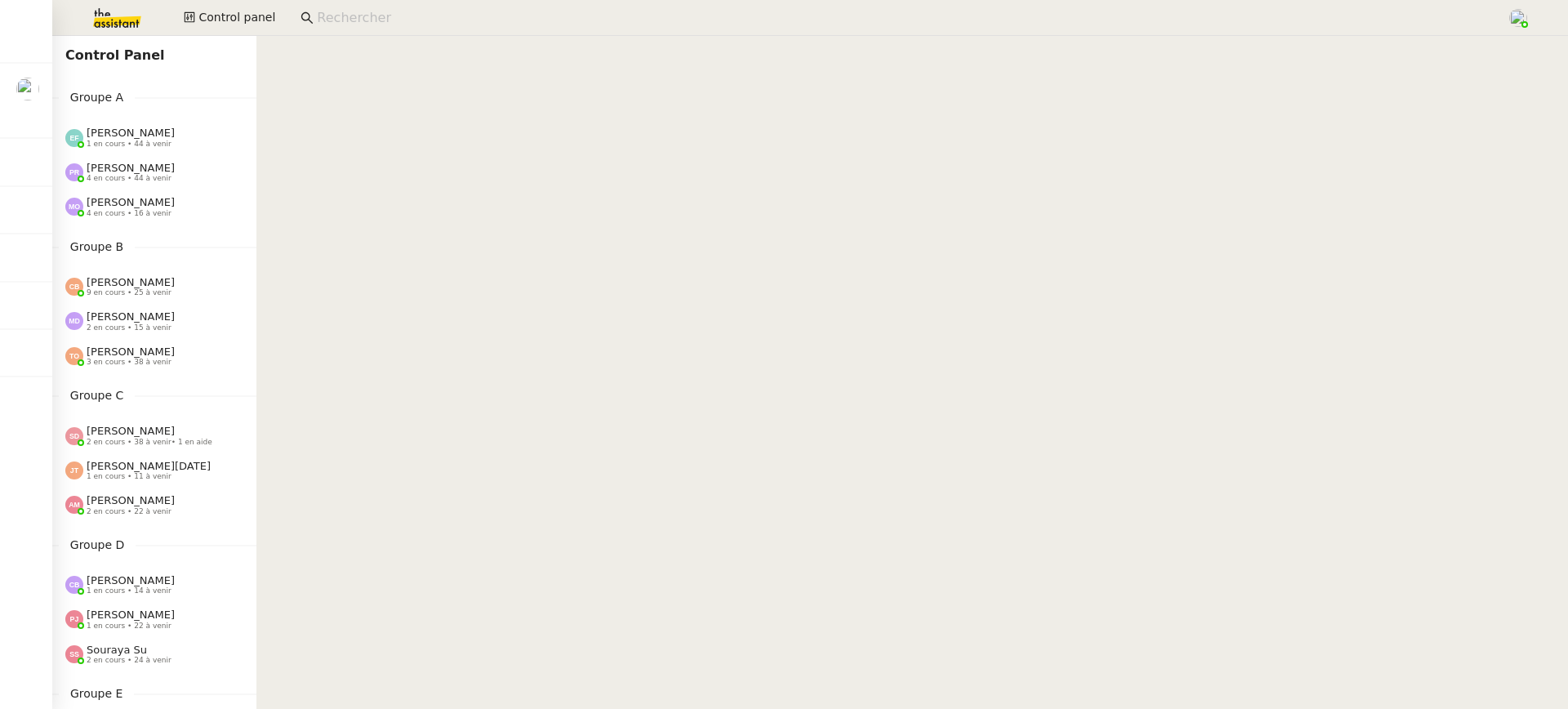
click at [173, 185] on div "Pauline Ribas 4 en cours • 44 à venir" at bounding box center [154, 172] width 204 height 34
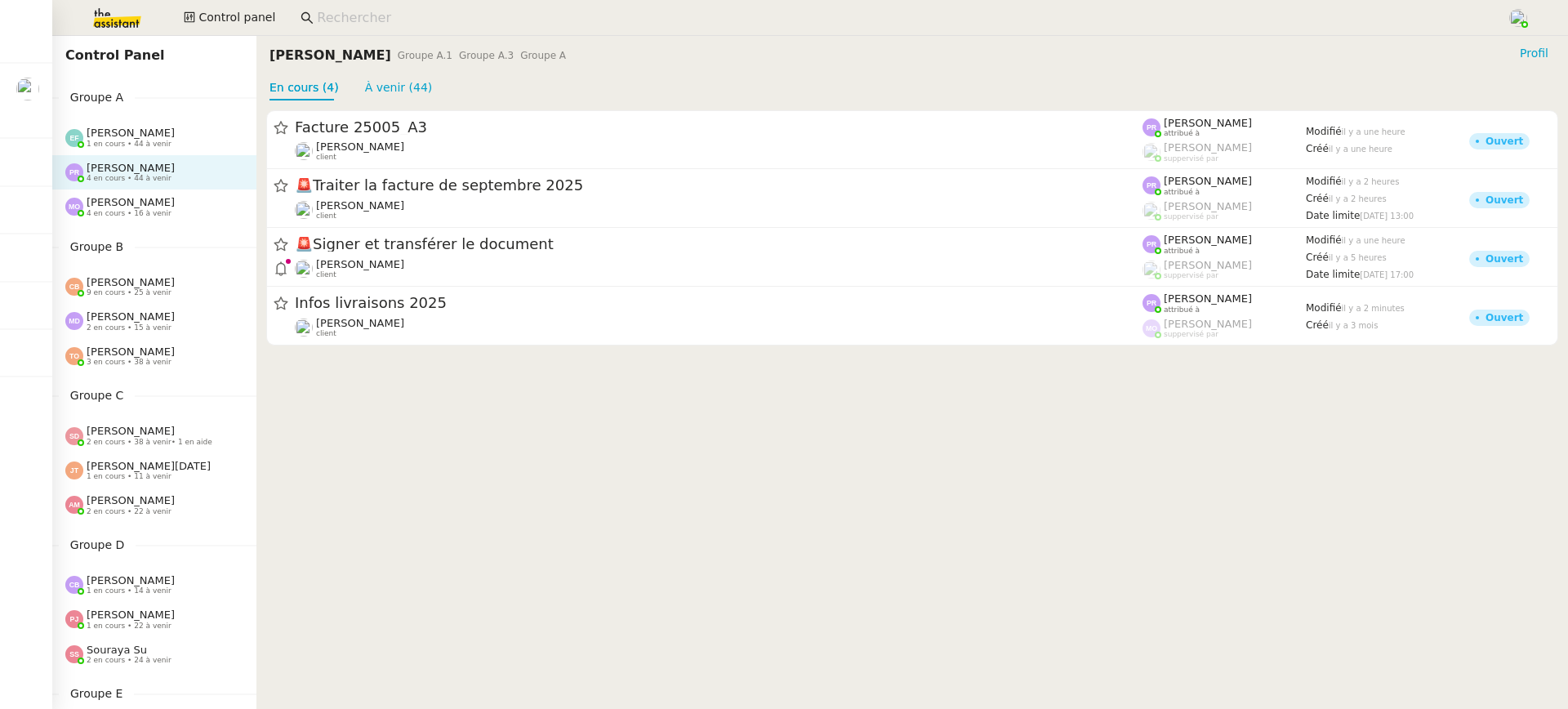
click at [176, 203] on div "[PERSON_NAME] 4 en cours • 16 à venir" at bounding box center [161, 206] width 191 height 21
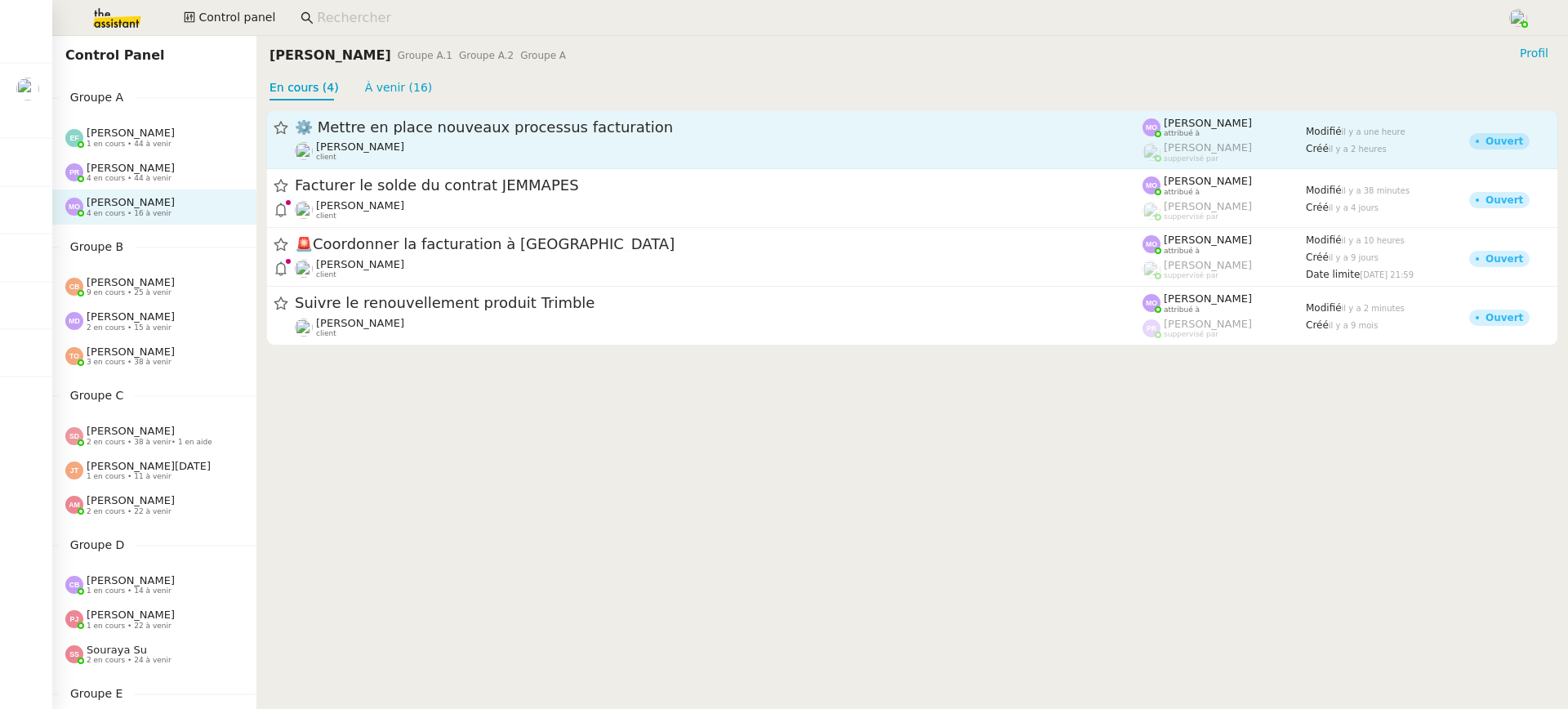
click at [482, 137] on div "⚙️ Mettre en place nouveaux processus facturation Gabrielle Tavernier client" at bounding box center [719, 140] width 847 height 44
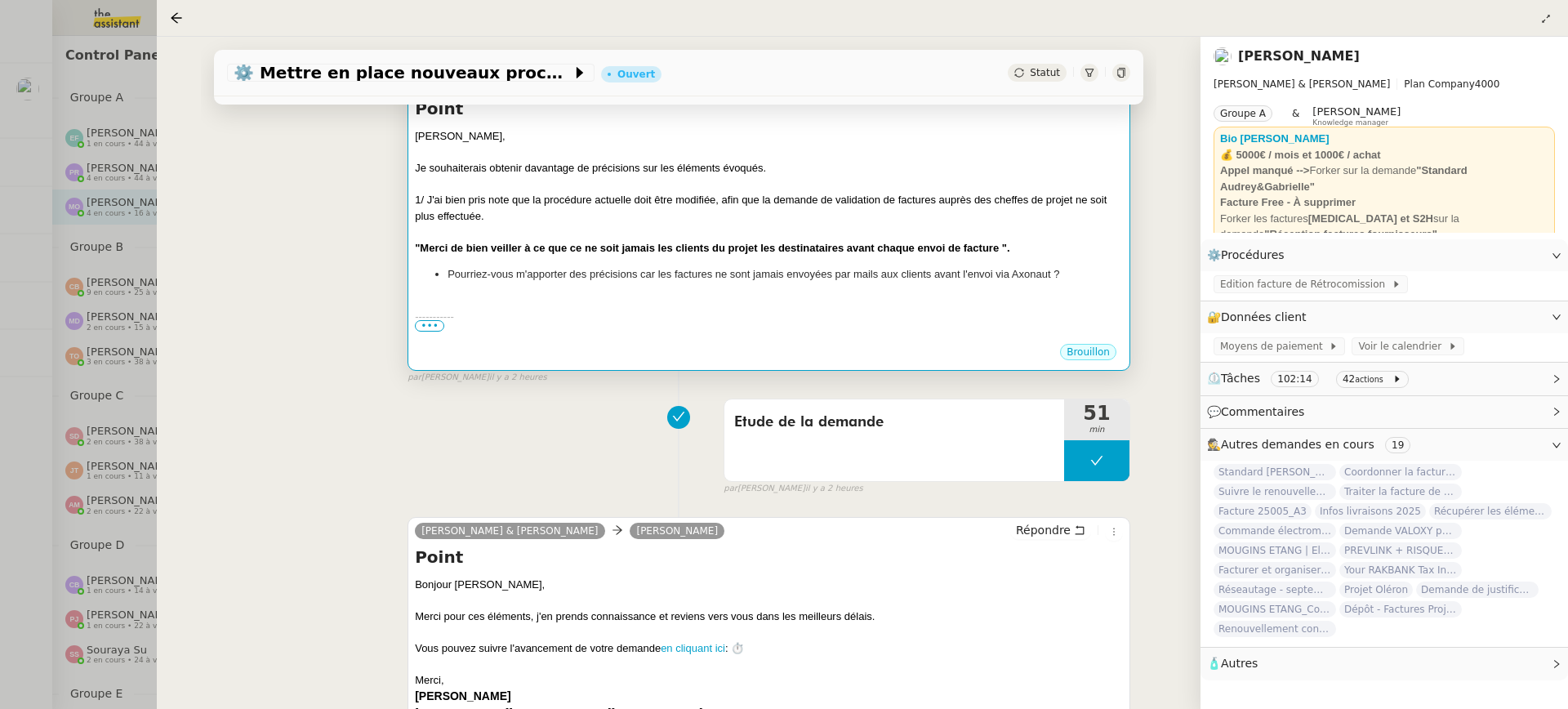
scroll to position [286, 0]
click at [629, 276] on li "Pourriez-vous m'apporter des précisions car les factures ne sont jamais envoyée…" at bounding box center [785, 273] width 676 height 16
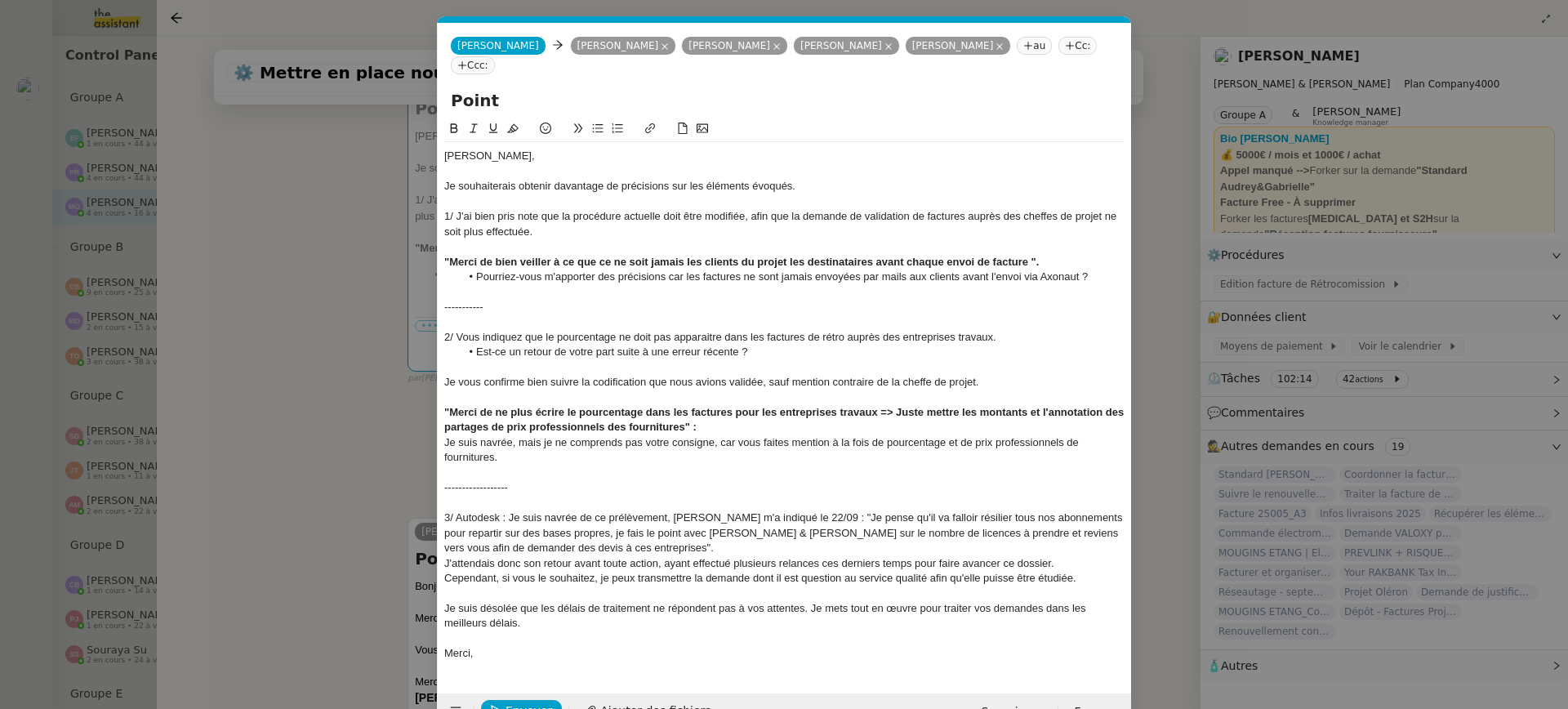
scroll to position [41, 0]
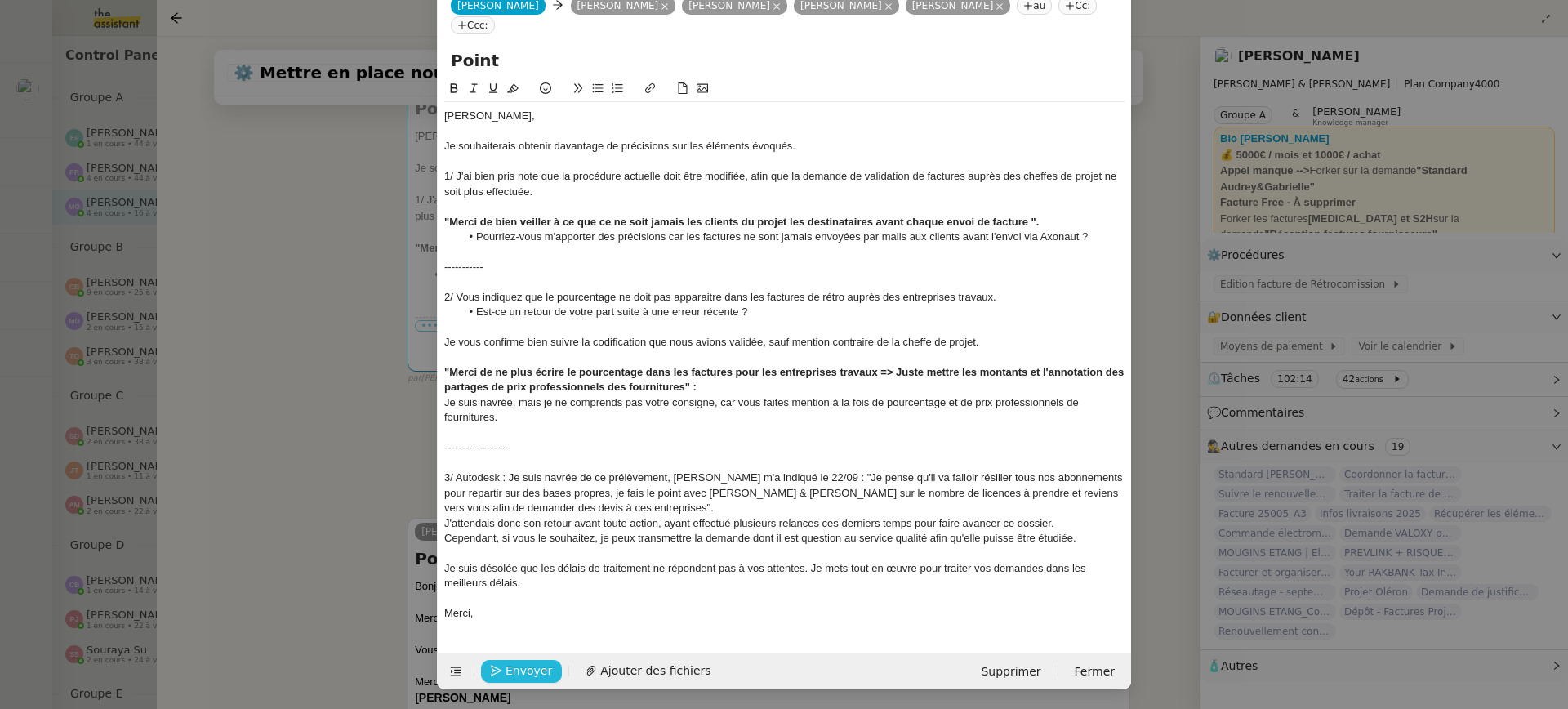
click at [533, 663] on span "Envoyer" at bounding box center [528, 672] width 47 height 19
click at [533, 663] on span "Confirmer l'envoi" at bounding box center [554, 672] width 98 height 19
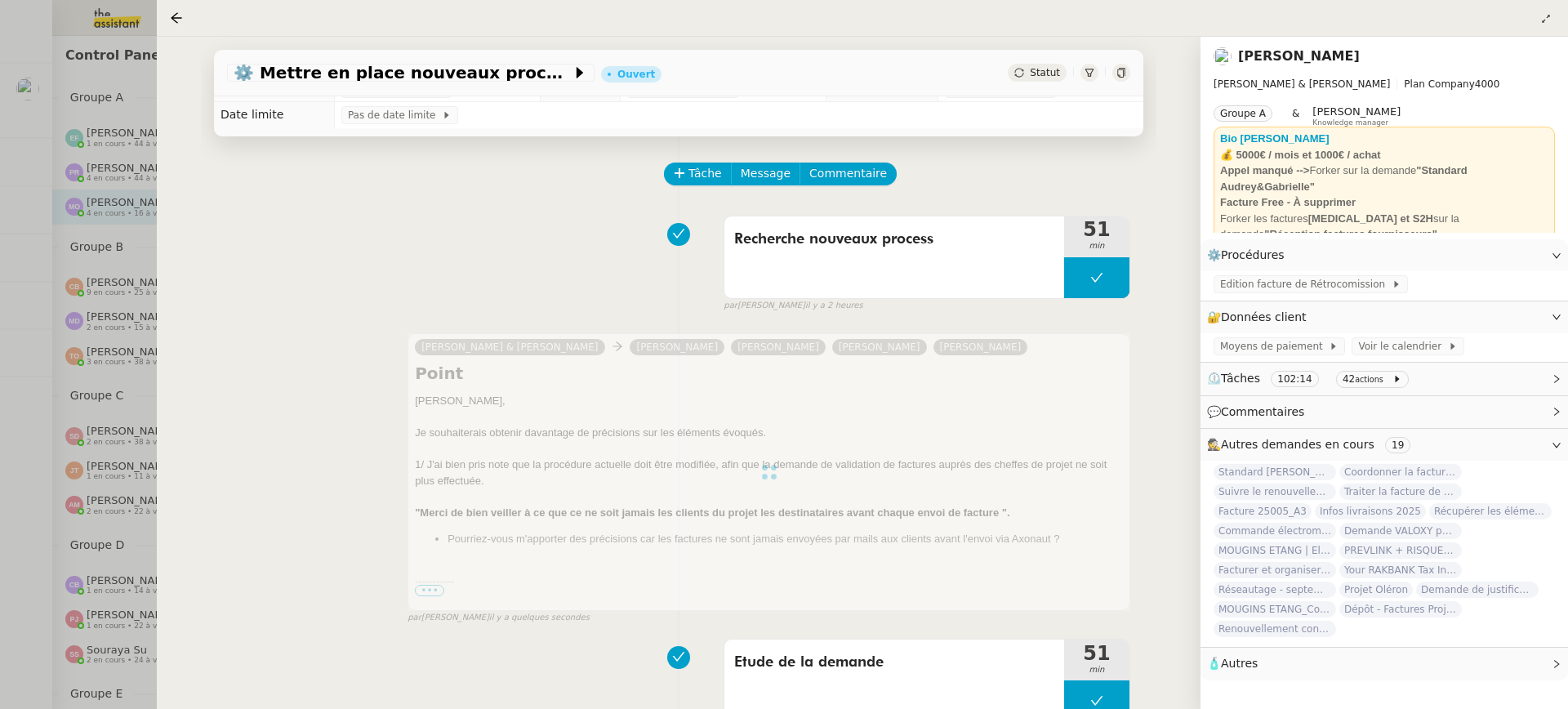
scroll to position [21, 0]
click at [128, 175] on div at bounding box center [784, 354] width 1568 height 709
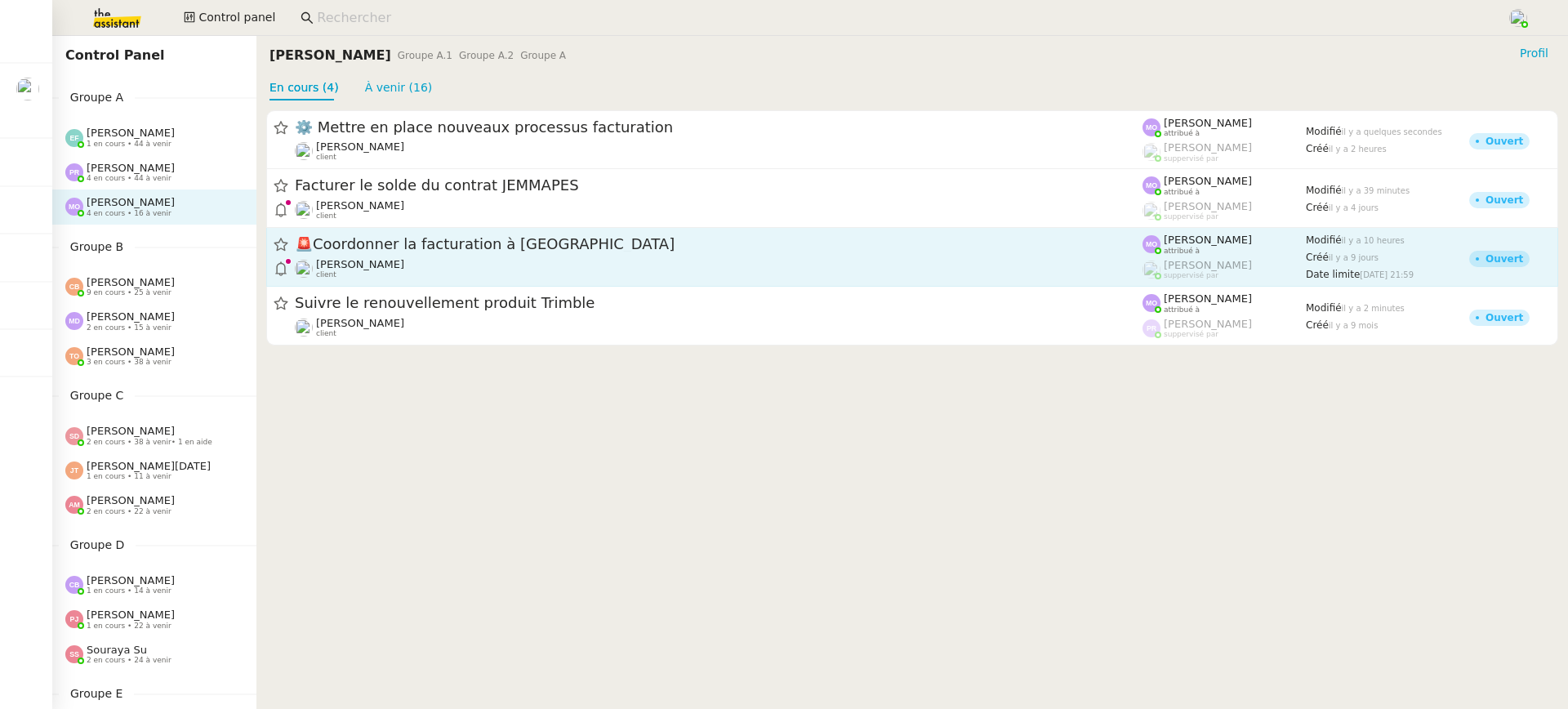
click at [642, 248] on span "🚨 Coordonner la facturation à Dubaï" at bounding box center [719, 244] width 847 height 14
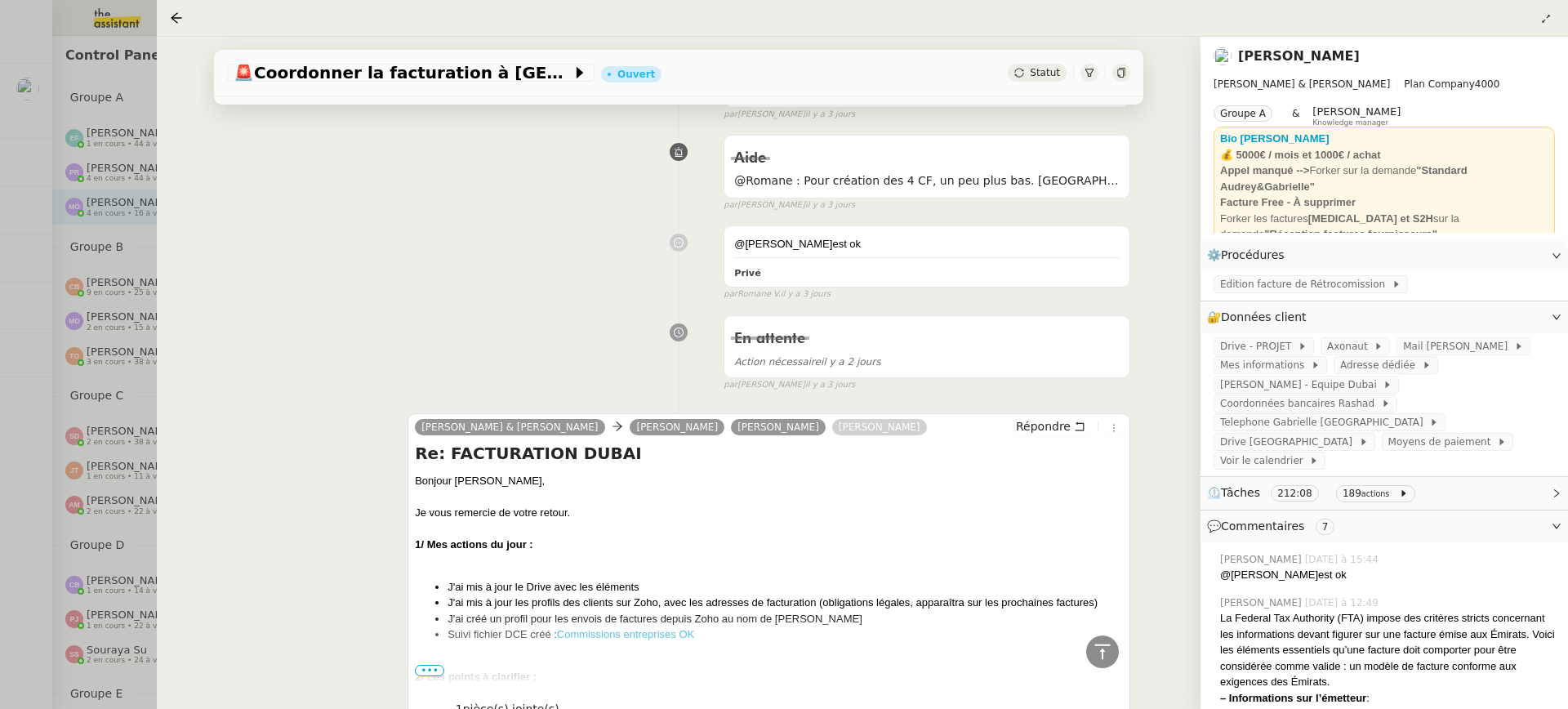
scroll to position [844, 0]
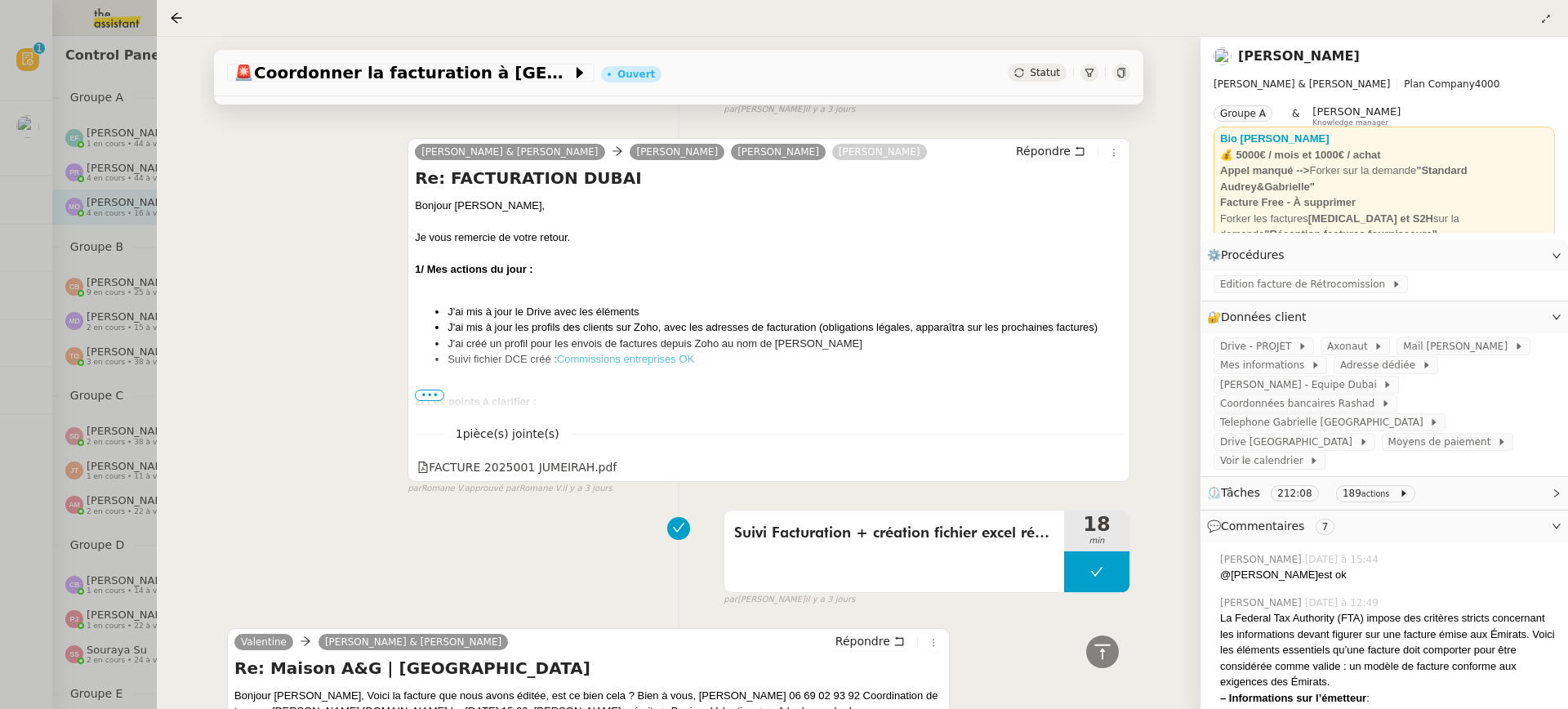
click at [28, 268] on div at bounding box center [784, 354] width 1568 height 709
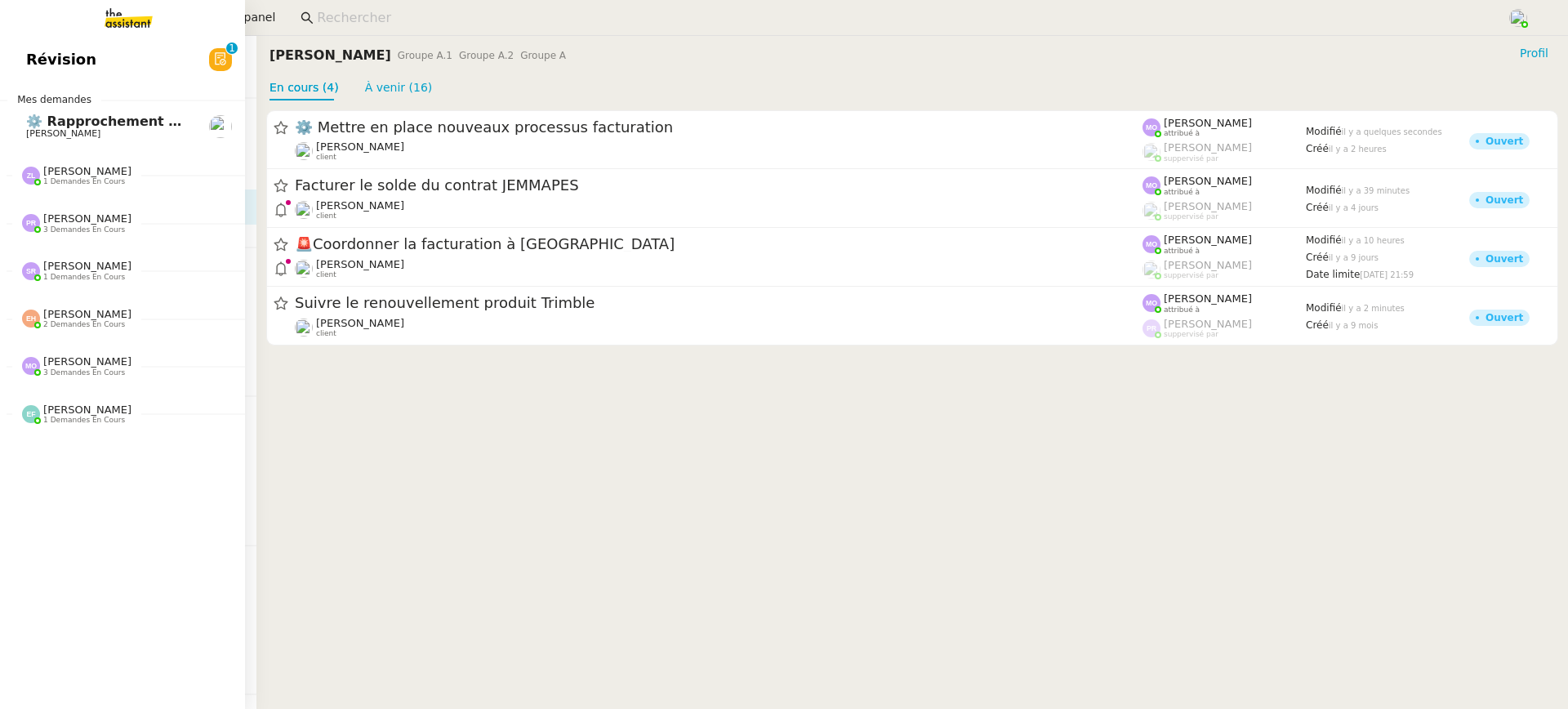
click at [48, 44] on link "Révision 0 1 2 3 4 5 6 7 8 9" at bounding box center [123, 60] width 245 height 37
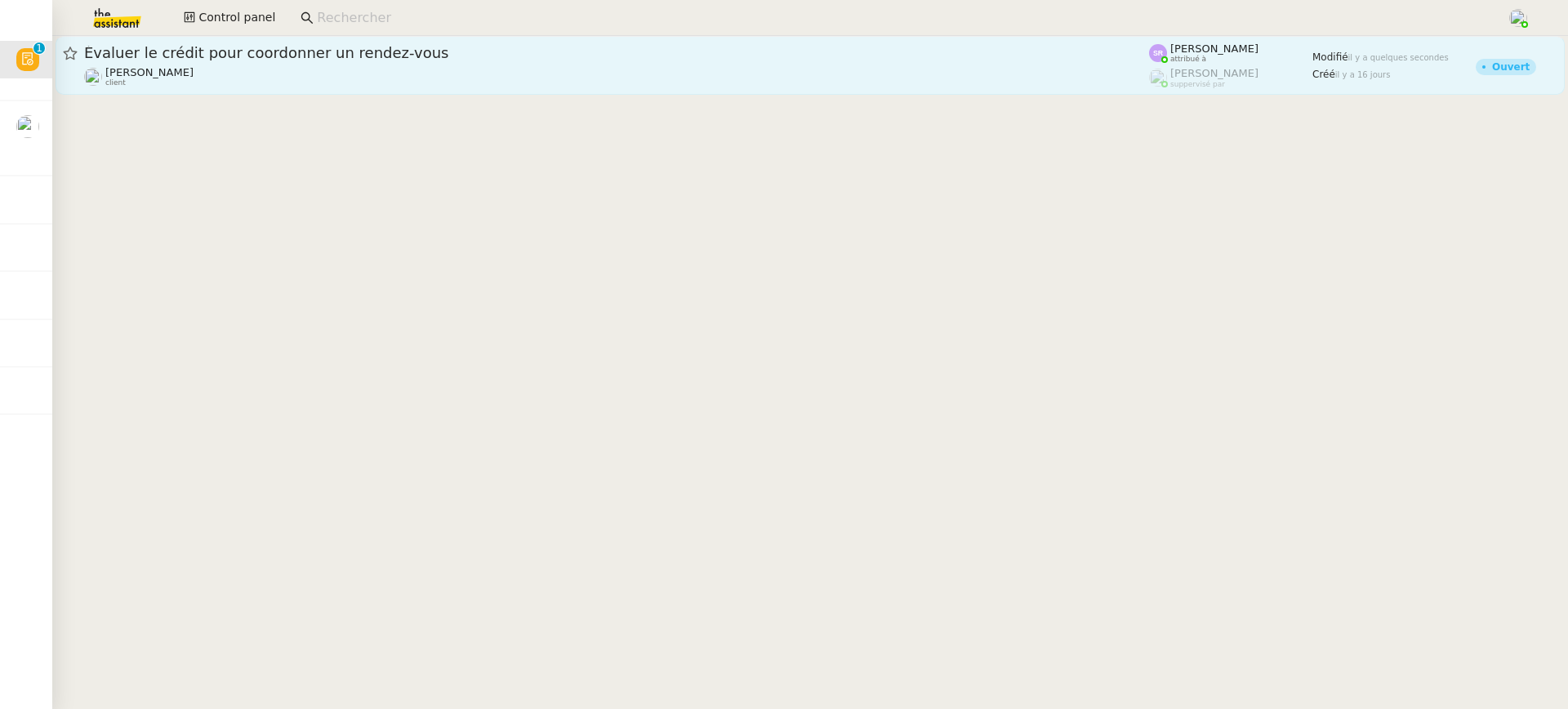
click at [402, 60] on div "Évaluer le crédit pour coordonner un rendez-vous" at bounding box center [617, 53] width 1065 height 20
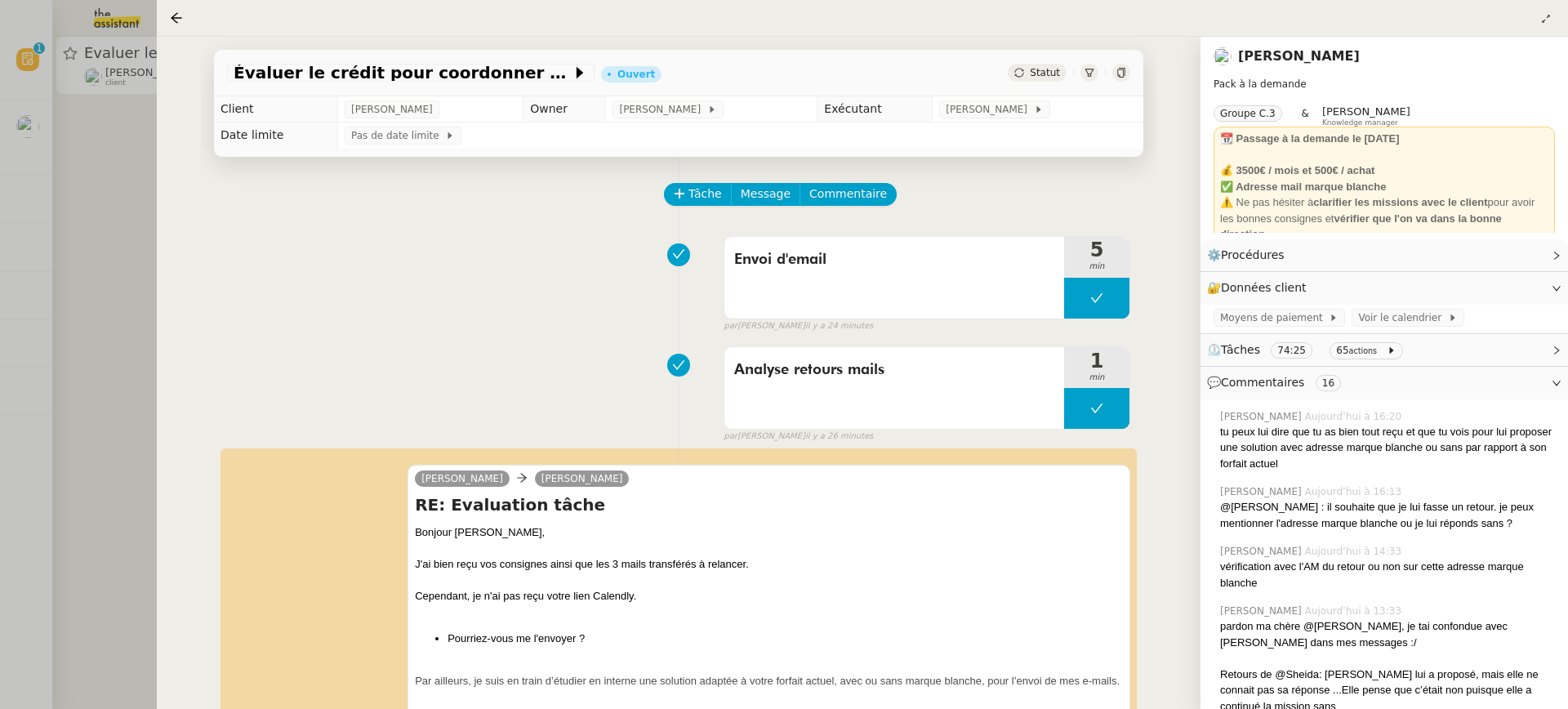
scroll to position [161, 0]
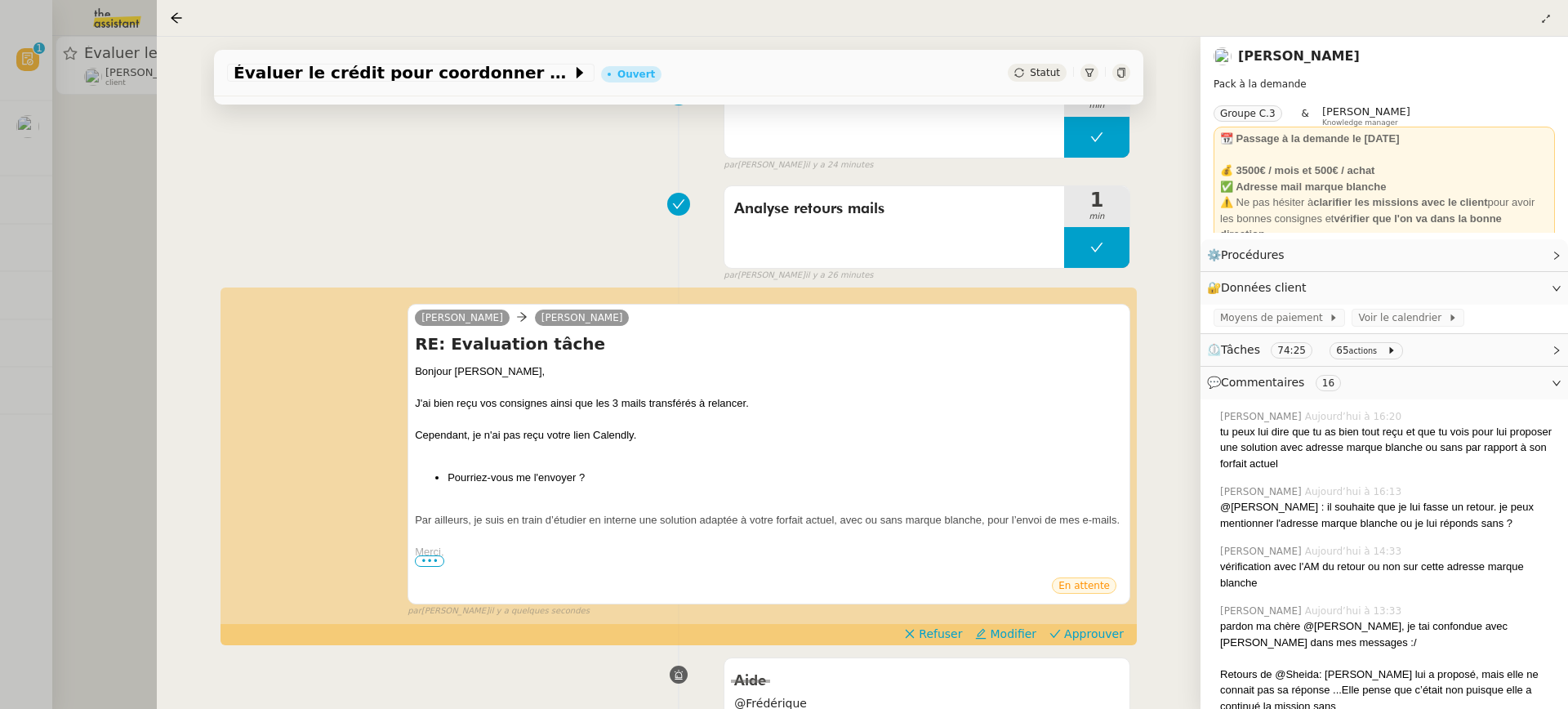
click at [173, 230] on div "Évaluer le crédit pour coordonner un rendez-vous Ouvert Statut Client Maurice N…" at bounding box center [678, 373] width 1044 height 672
click at [112, 192] on div at bounding box center [784, 354] width 1568 height 709
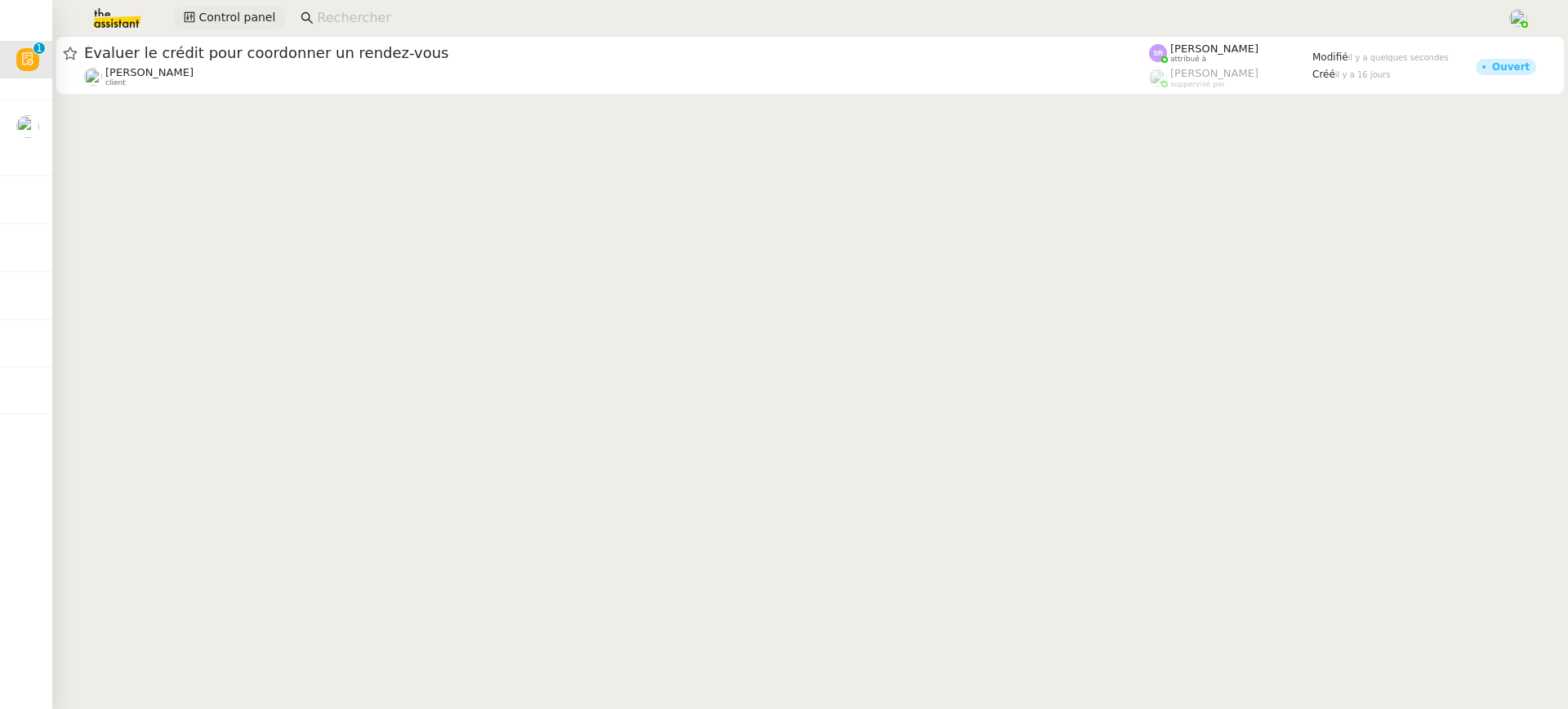
click at [246, 16] on span "Control panel" at bounding box center [237, 18] width 77 height 19
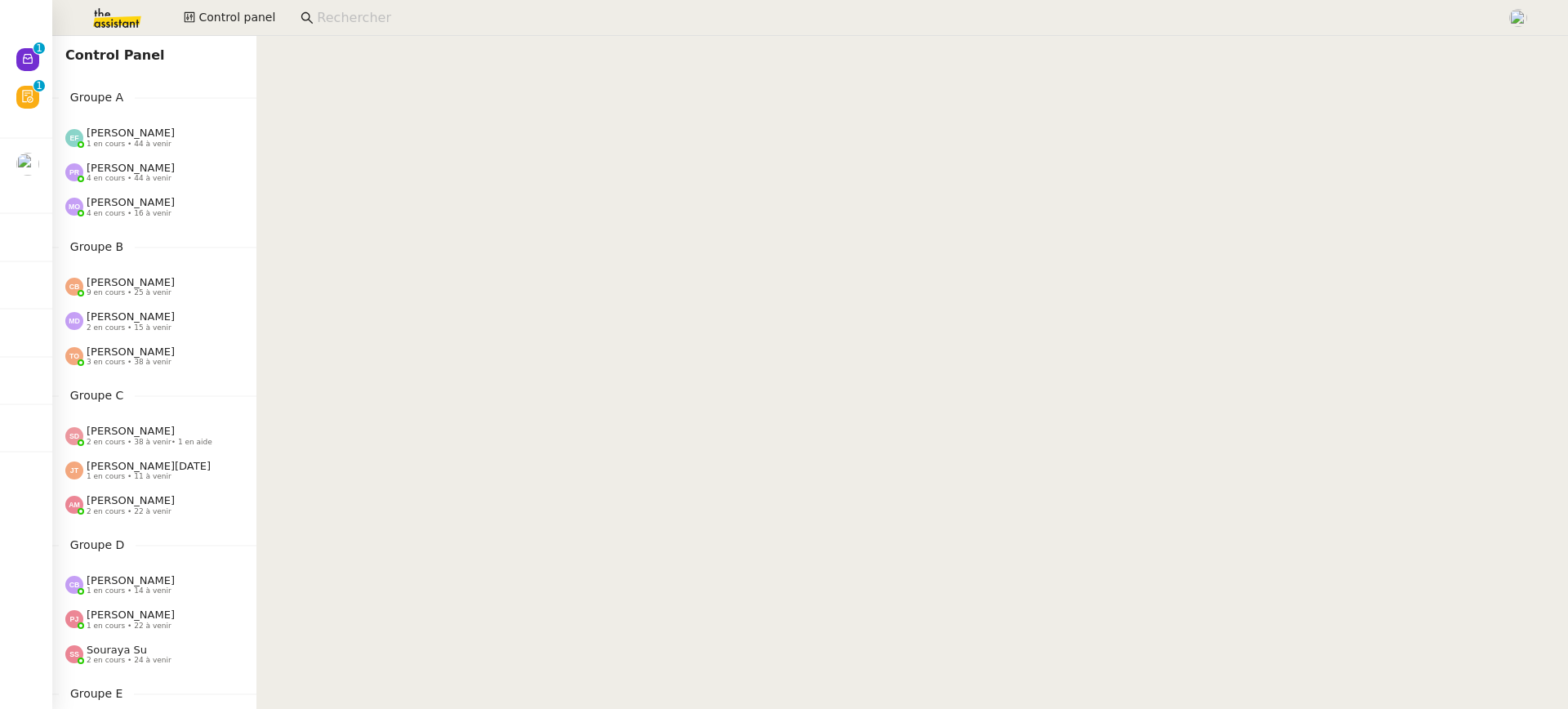
click at [56, 84] on div "Control Panel Groupe A Emelyne Foussier 1 en cours • 44 à venir Pauline Ribas 4…" at bounding box center [154, 372] width 204 height 673
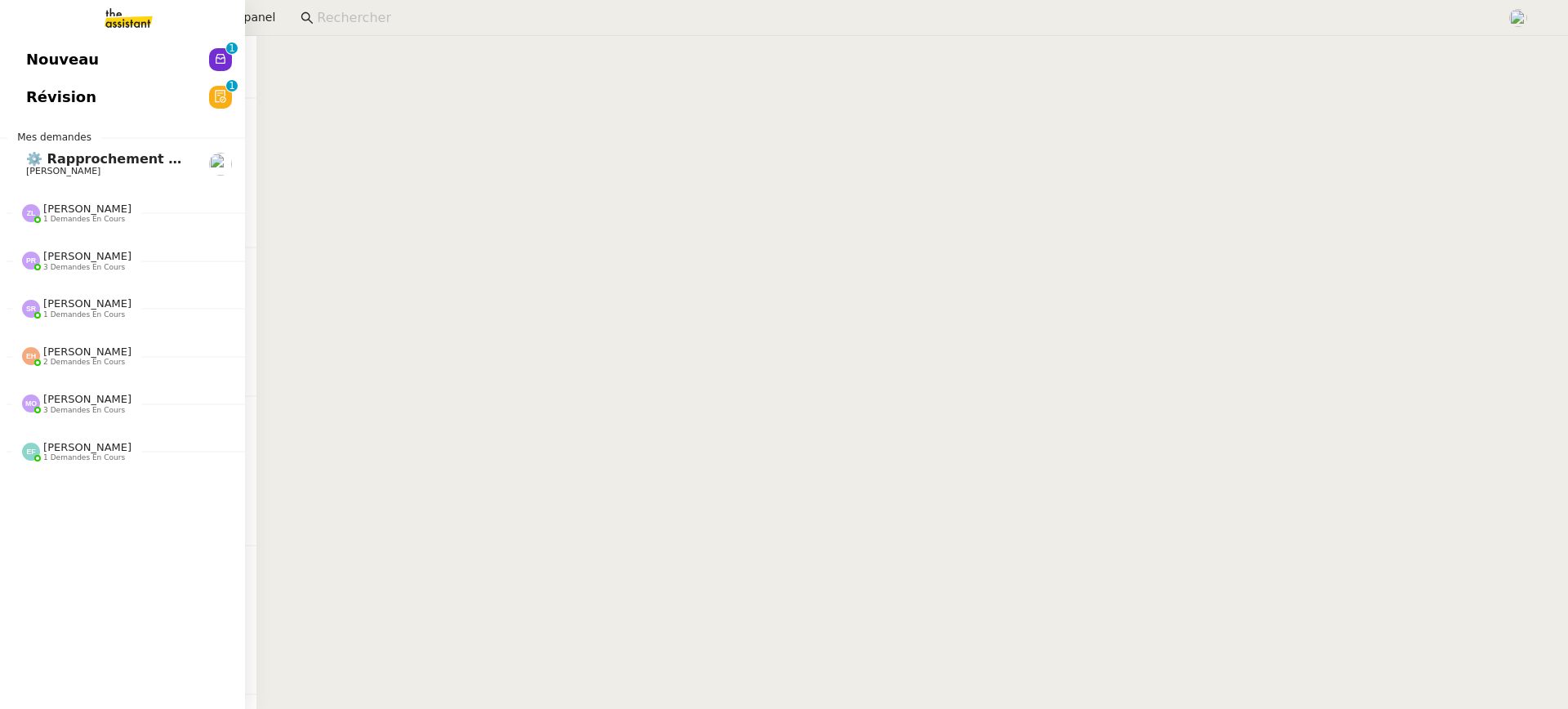
click at [49, 60] on span "Nouveau" at bounding box center [62, 60] width 72 height 25
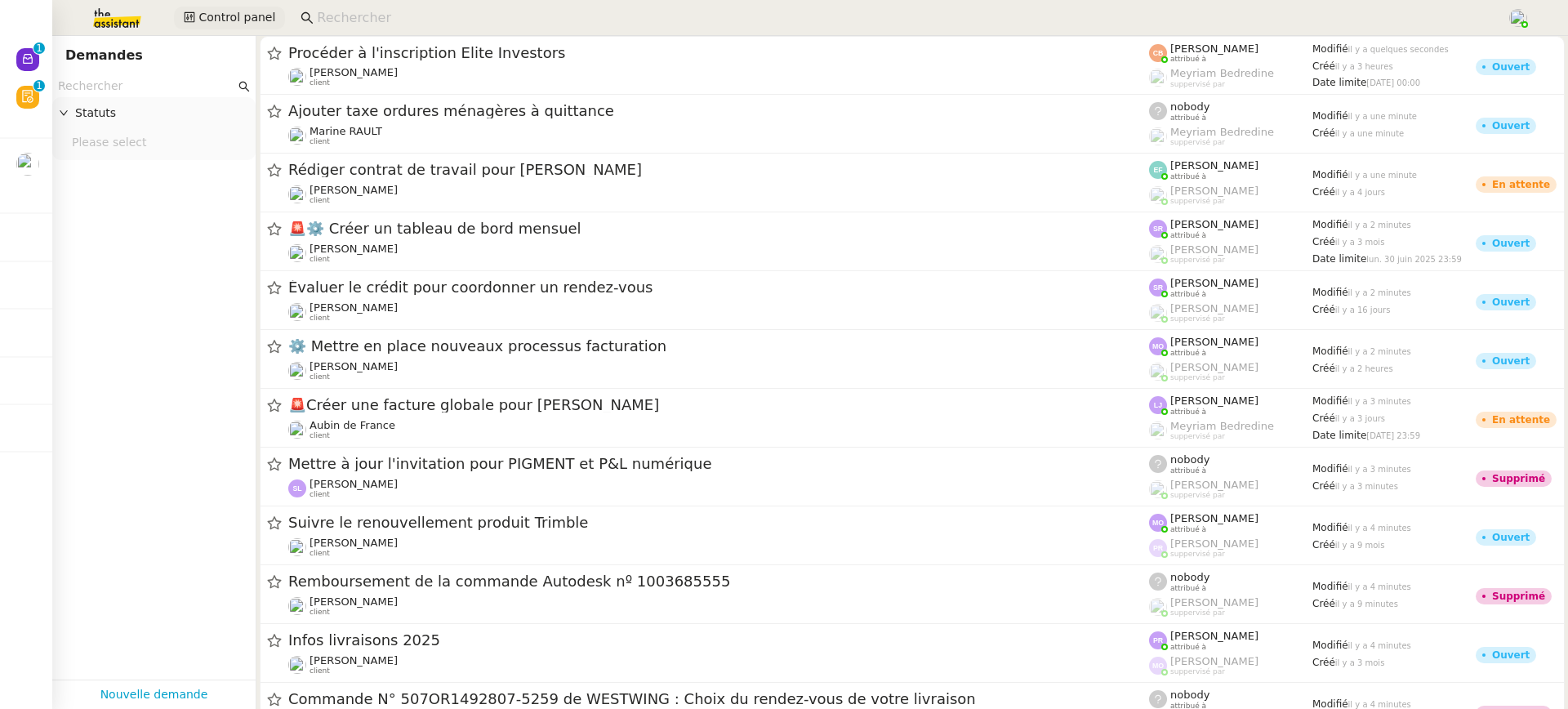
click at [205, 9] on span "Control panel" at bounding box center [237, 18] width 77 height 19
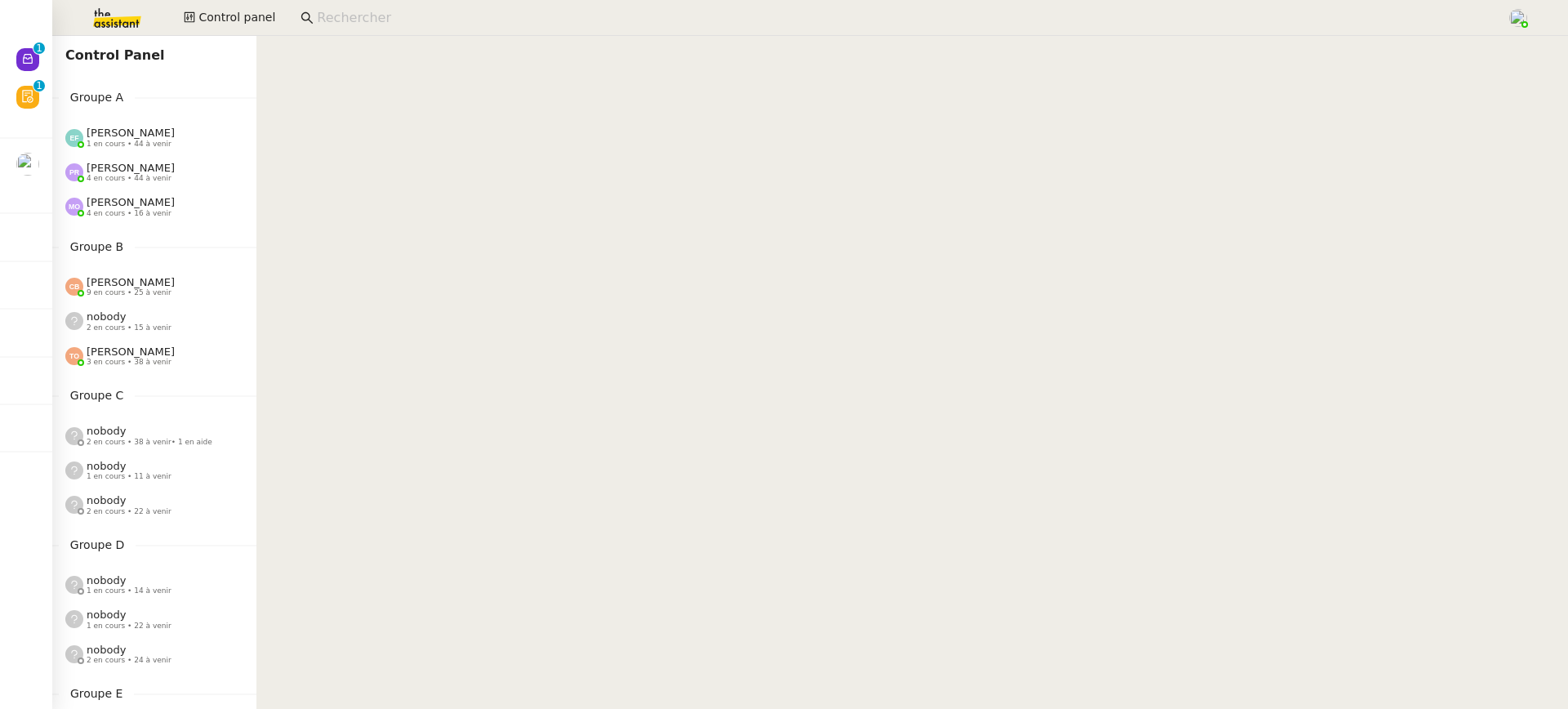
click at [151, 130] on span "[PERSON_NAME]" at bounding box center [131, 133] width 88 height 12
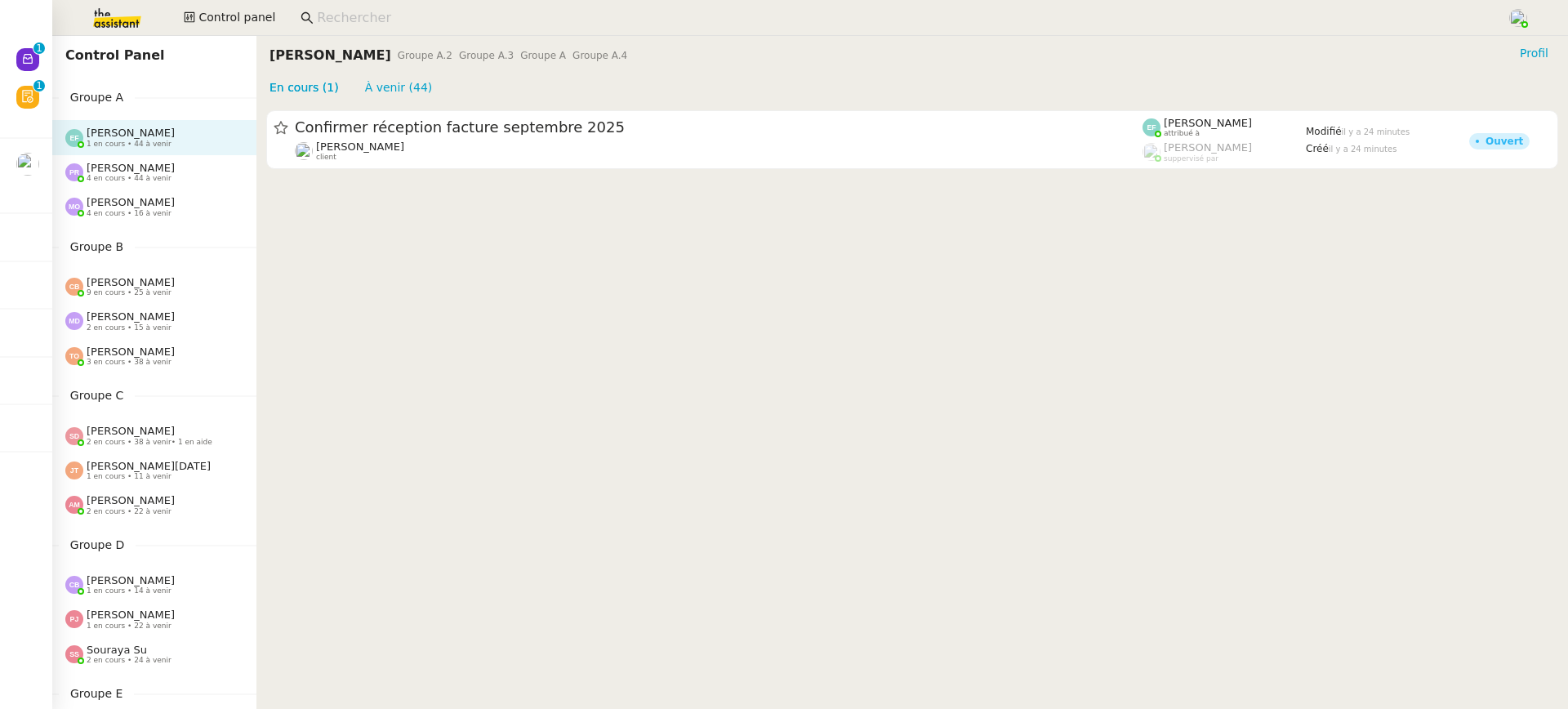
click at [155, 199] on div "[PERSON_NAME] 4 en cours • 16 à venir" at bounding box center [131, 206] width 88 height 21
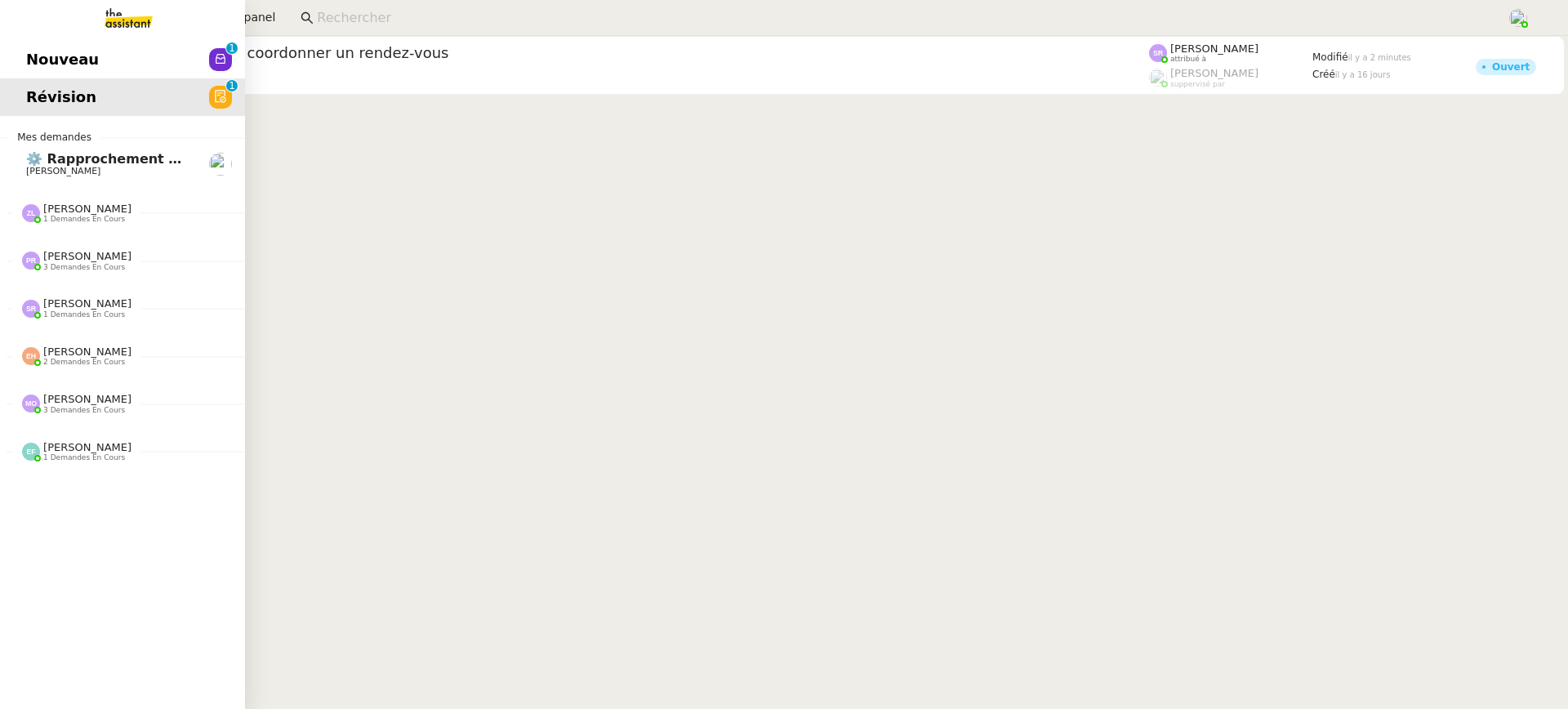
click at [45, 76] on link "Nouveau 0 1 2 3 4 5 6 7 8 9" at bounding box center [123, 60] width 245 height 37
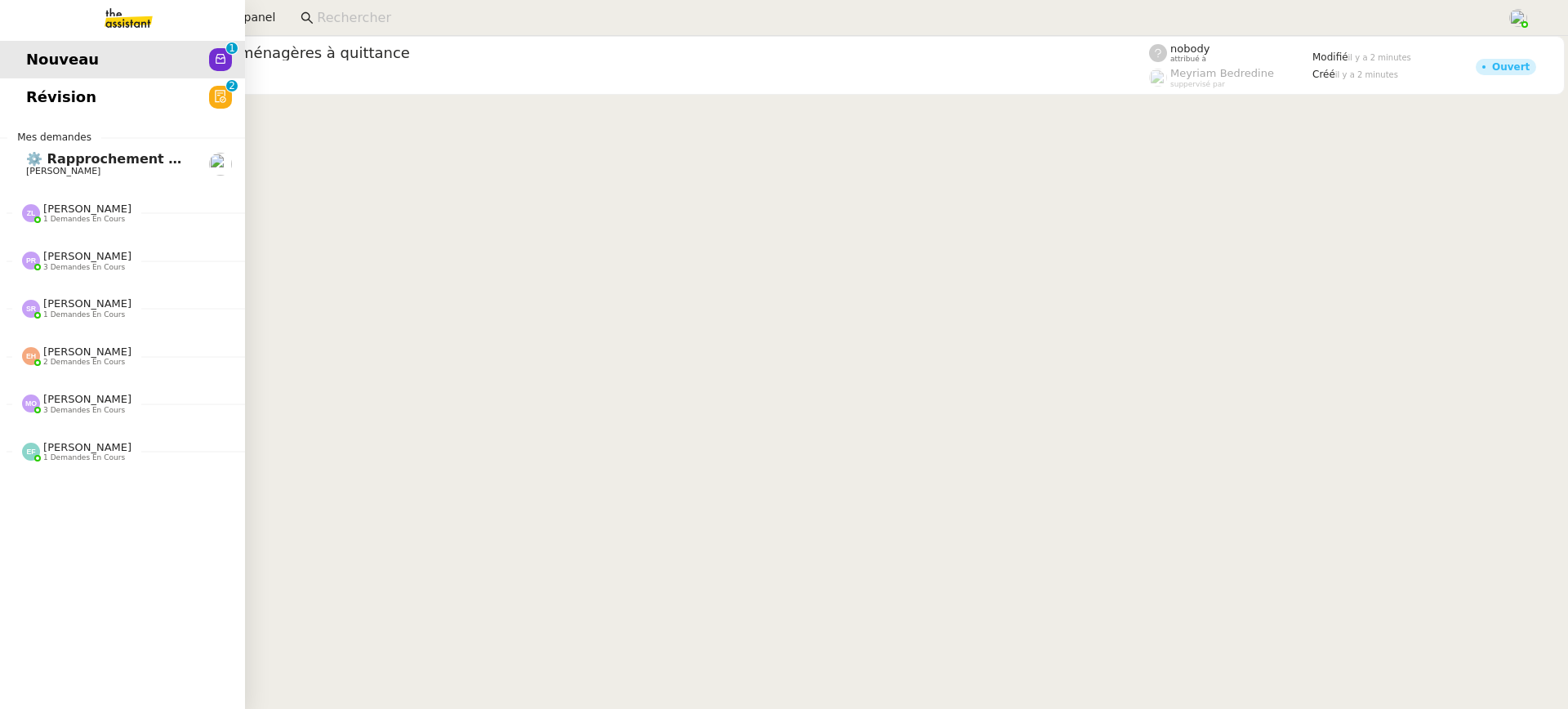
click at [34, 75] on link "Nouveau 0 1 2 3 4 5 6 7 8 9" at bounding box center [123, 60] width 245 height 37
click at [71, 92] on span "Révision" at bounding box center [61, 97] width 71 height 25
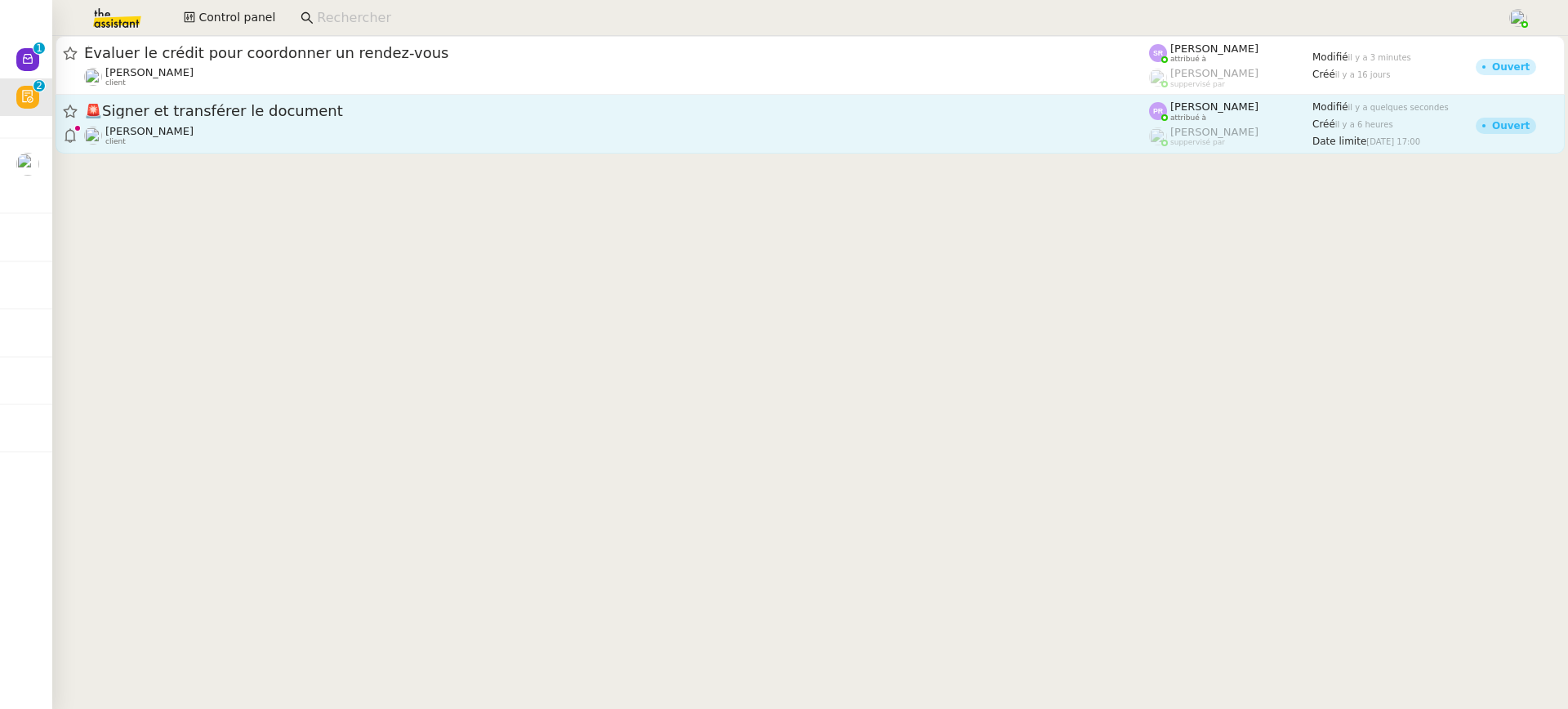
click at [732, 120] on div "🚨 Signer et transférer le document" at bounding box center [617, 111] width 1065 height 20
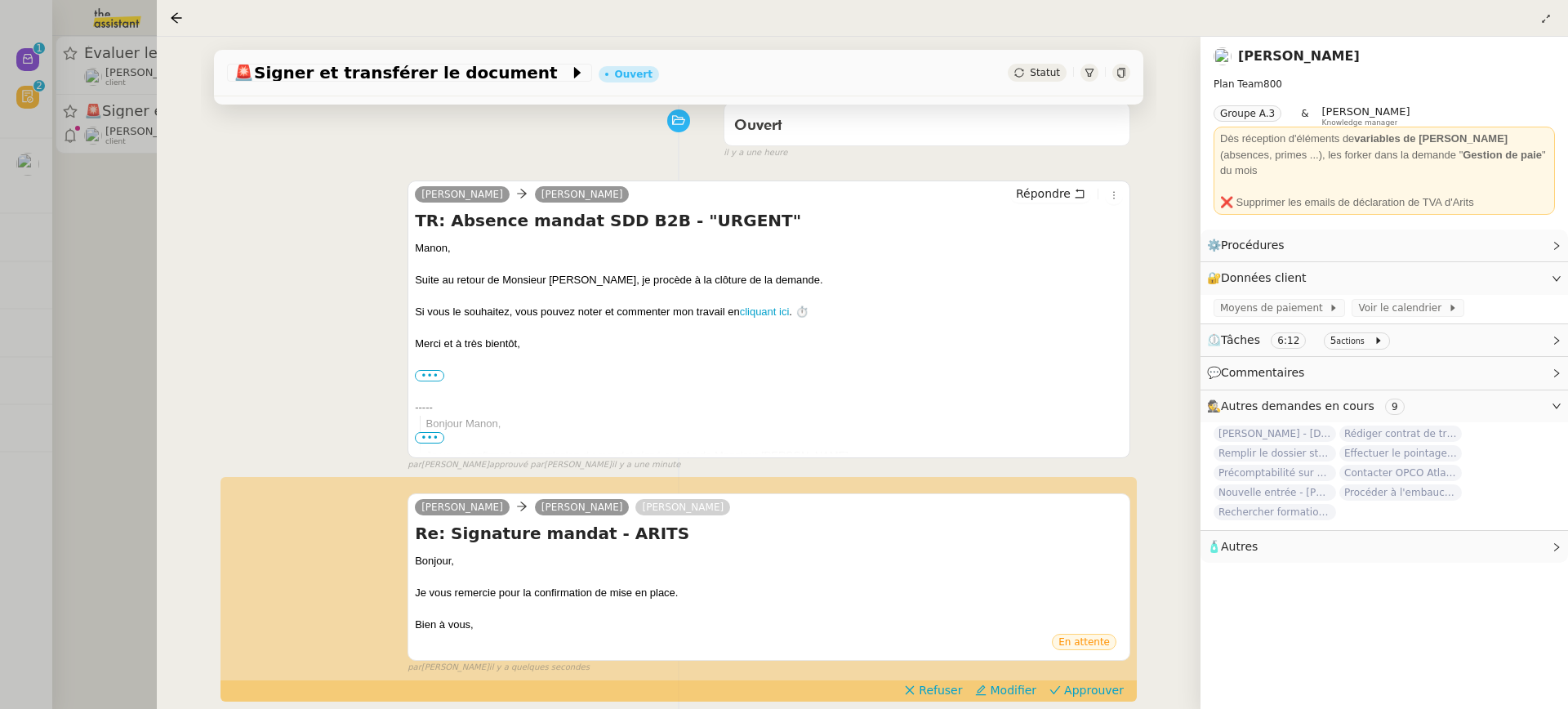
scroll to position [304, 0]
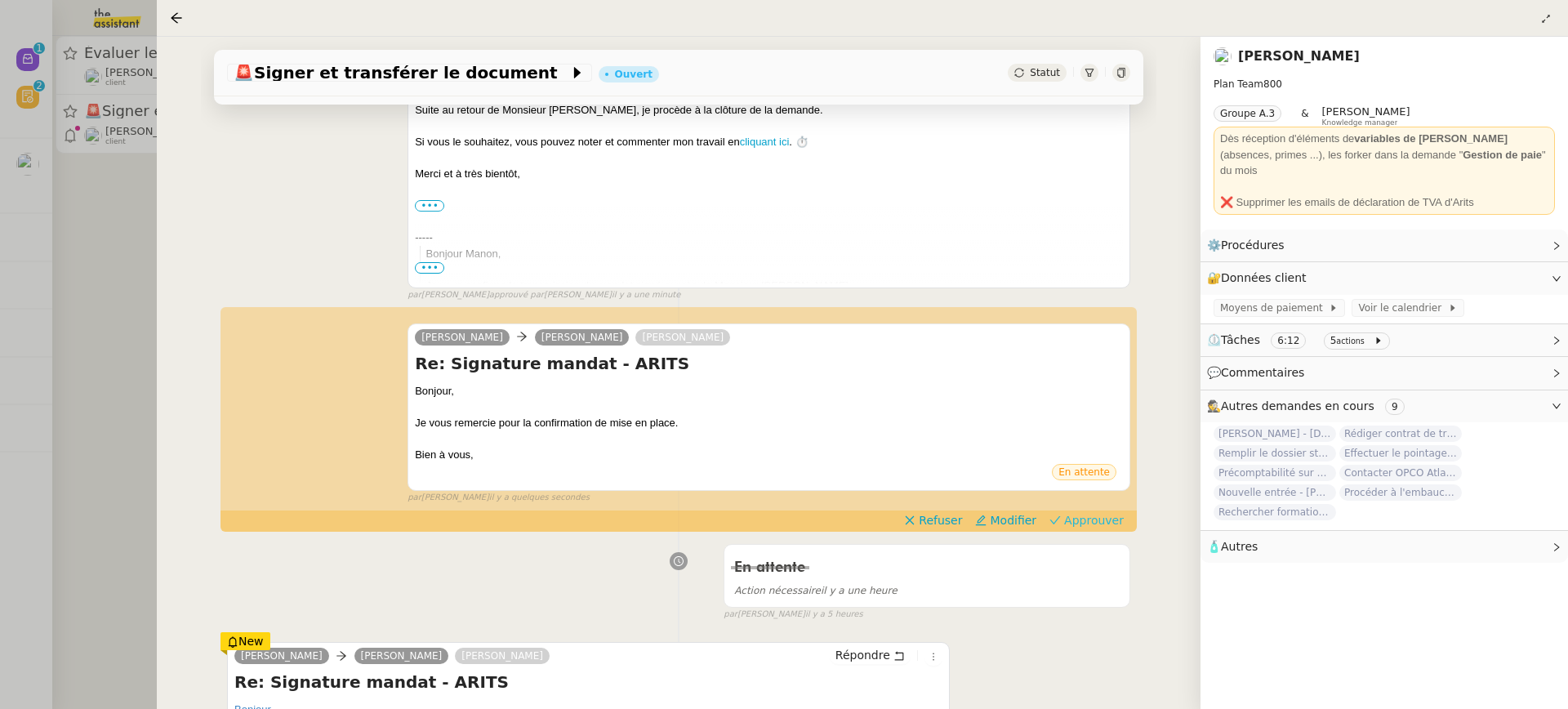
click at [1110, 529] on app-ticket-timeline-item "[PERSON_NAME] [PERSON_NAME] Re: Signature mandat - ARITS Bonjour, Je vous remer…" at bounding box center [679, 420] width 904 height 221
click at [1104, 526] on span "Approuver" at bounding box center [1094, 520] width 60 height 16
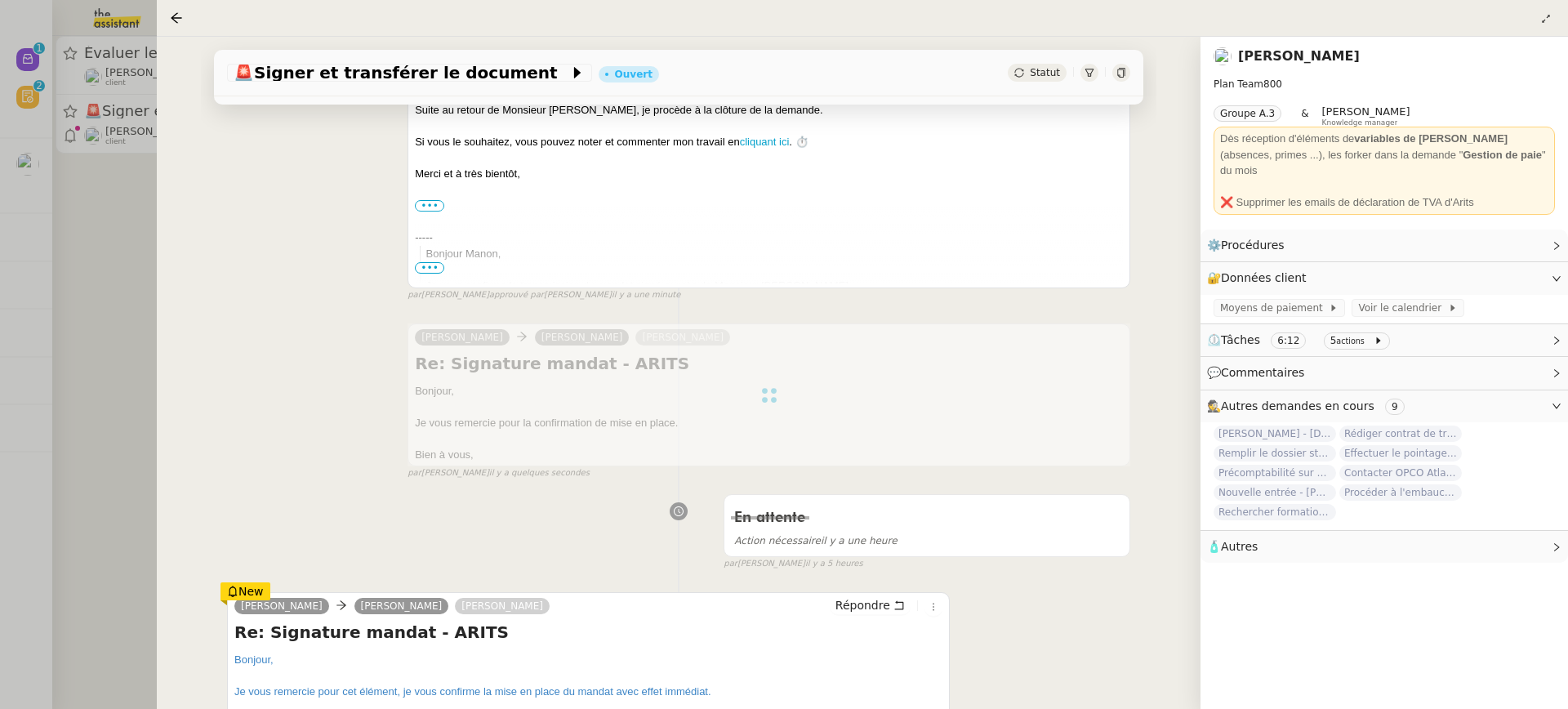
click at [93, 142] on div at bounding box center [784, 354] width 1568 height 709
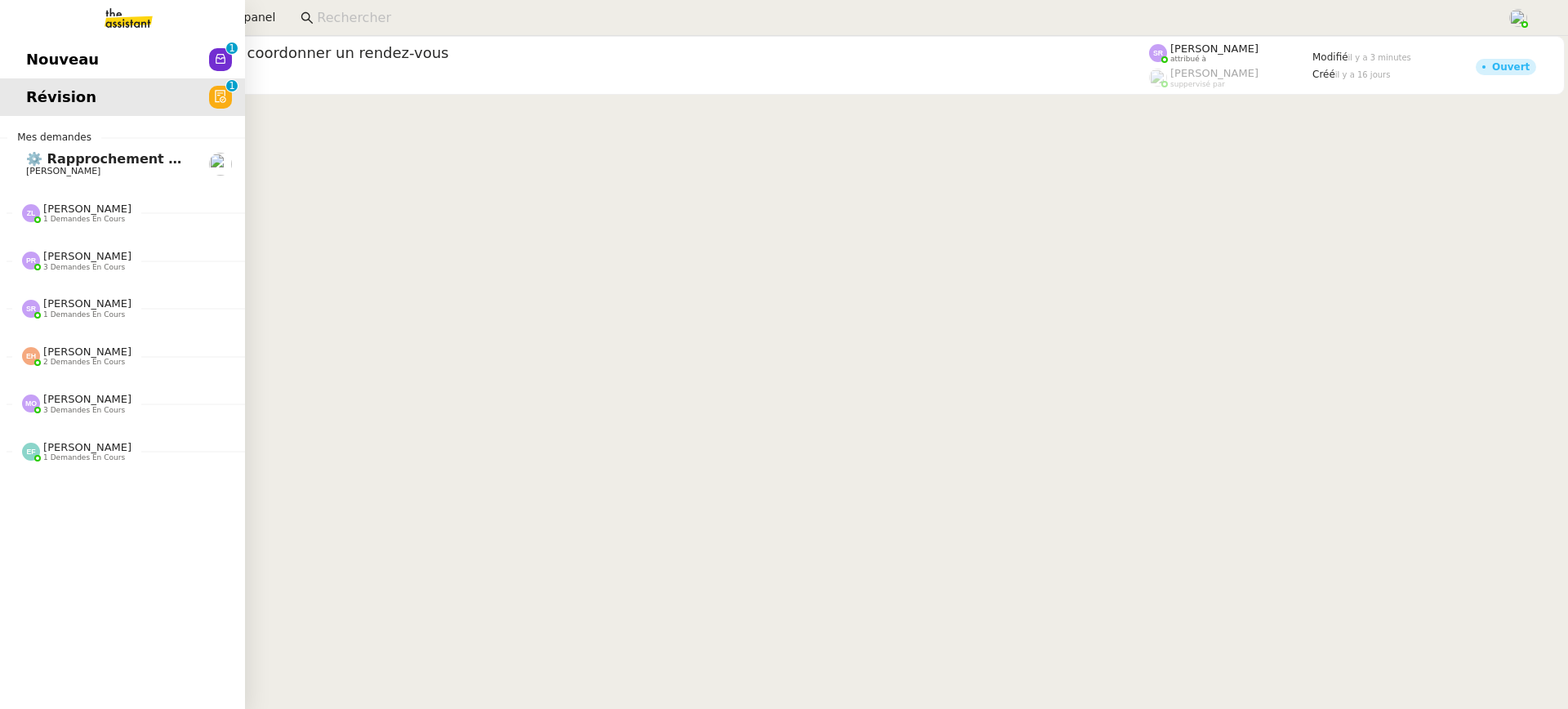
click at [67, 78] on link "Révision 0 1 2 3 4 5 6 7 8 9" at bounding box center [123, 97] width 245 height 37
click at [78, 68] on span "Nouveau" at bounding box center [62, 60] width 72 height 25
